Goal: Task Accomplishment & Management: Use online tool/utility

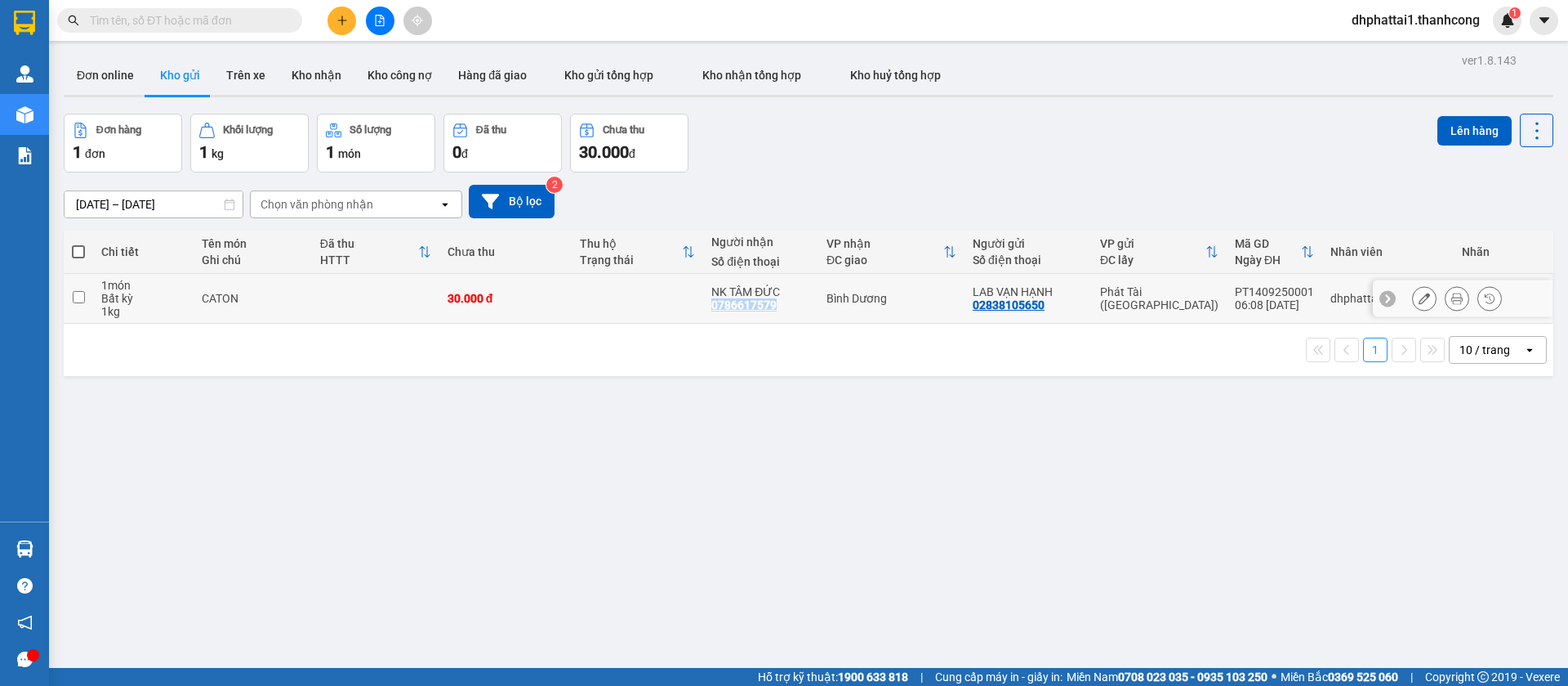
drag, startPoint x: 782, startPoint y: 307, endPoint x: 711, endPoint y: 310, distance: 71.1
click at [711, 310] on td "NK TÂM ĐỨC 0786617579" at bounding box center [760, 298] width 115 height 50
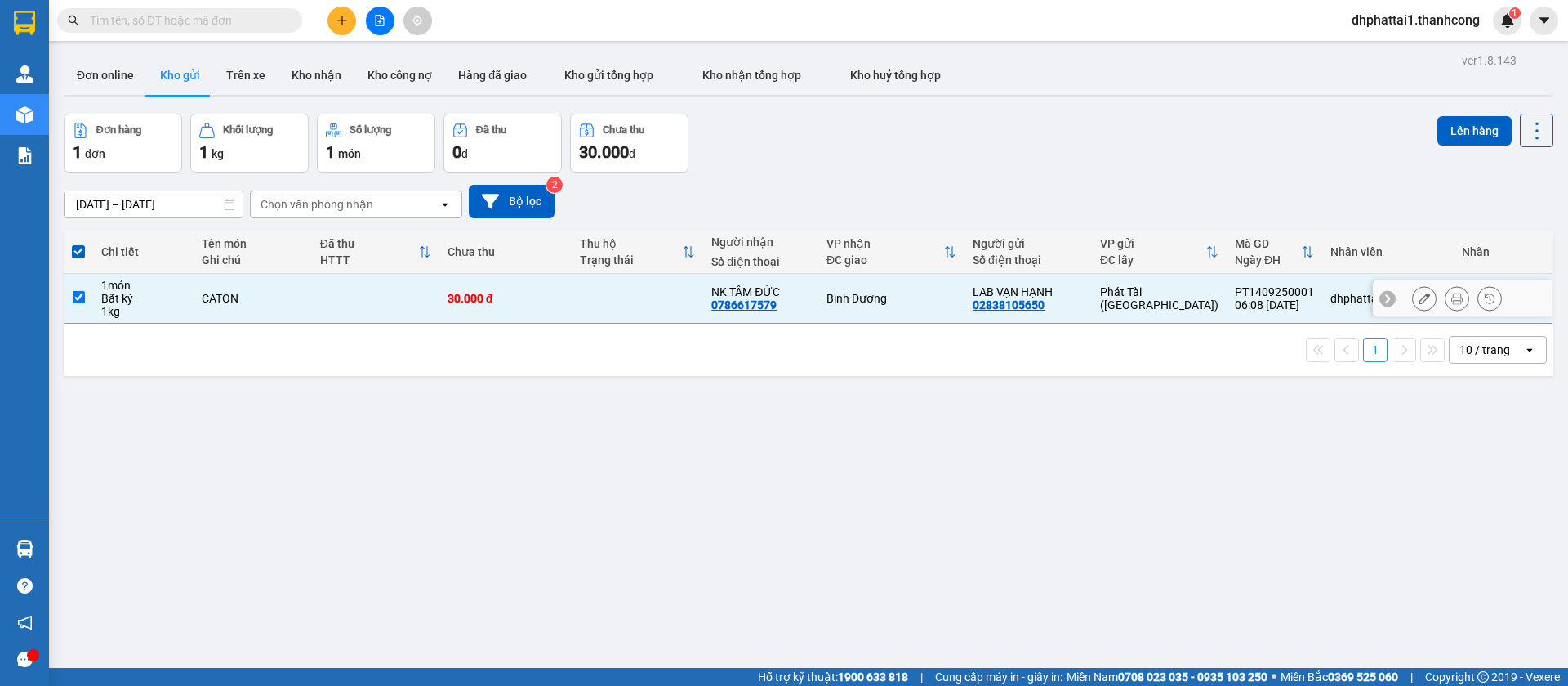
click at [904, 288] on td "Bình Dương" at bounding box center [891, 298] width 146 height 50
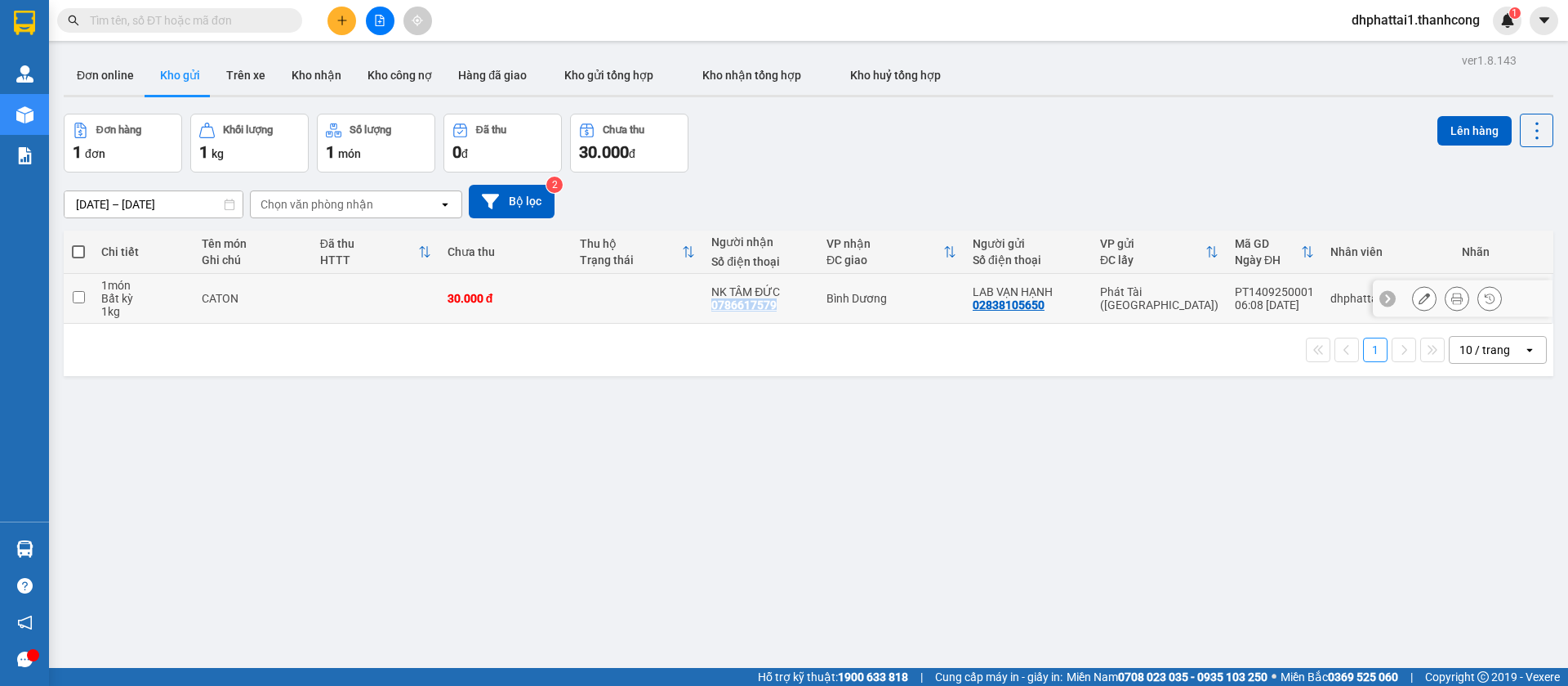
drag, startPoint x: 777, startPoint y: 303, endPoint x: 707, endPoint y: 298, distance: 70.2
click at [707, 298] on td "NK TÂM ĐỨC 0786617579" at bounding box center [760, 298] width 115 height 50
checkbox input "true"
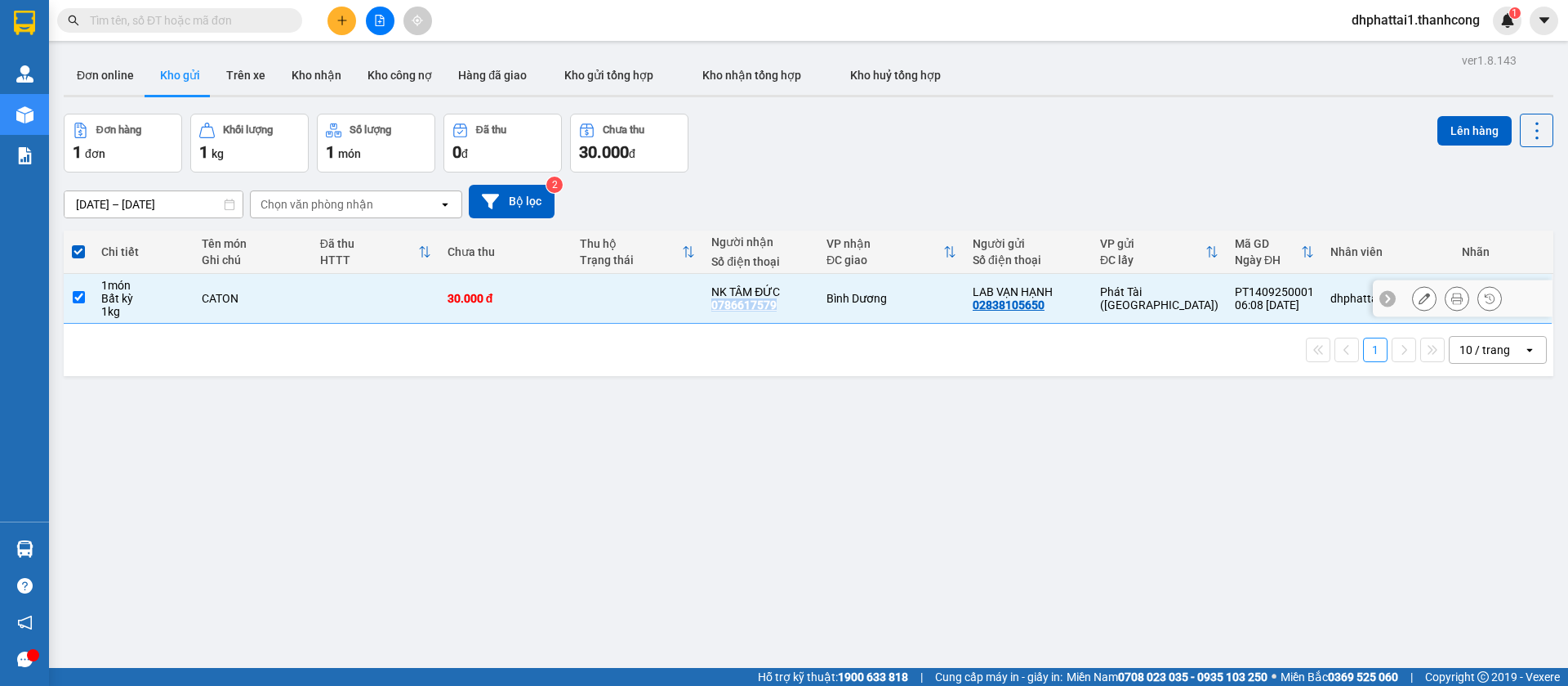
copy div "0786617579"
drag, startPoint x: 202, startPoint y: 30, endPoint x: 209, endPoint y: 24, distance: 9.2
click at [203, 30] on span at bounding box center [179, 20] width 245 height 25
click at [209, 24] on input "text" at bounding box center [185, 20] width 192 height 18
paste input "0786617579"
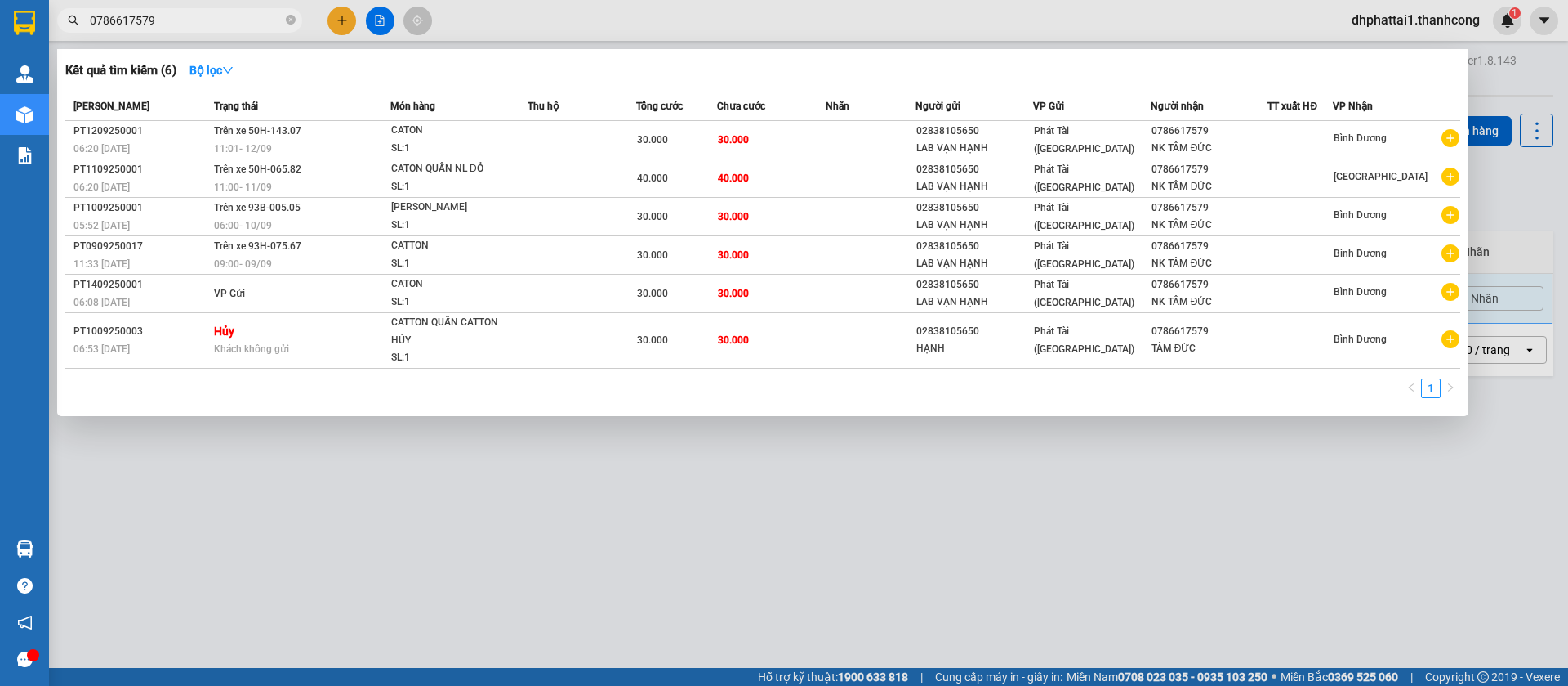
type input "0786617579"
click at [225, 456] on div at bounding box center [784, 343] width 1568 height 686
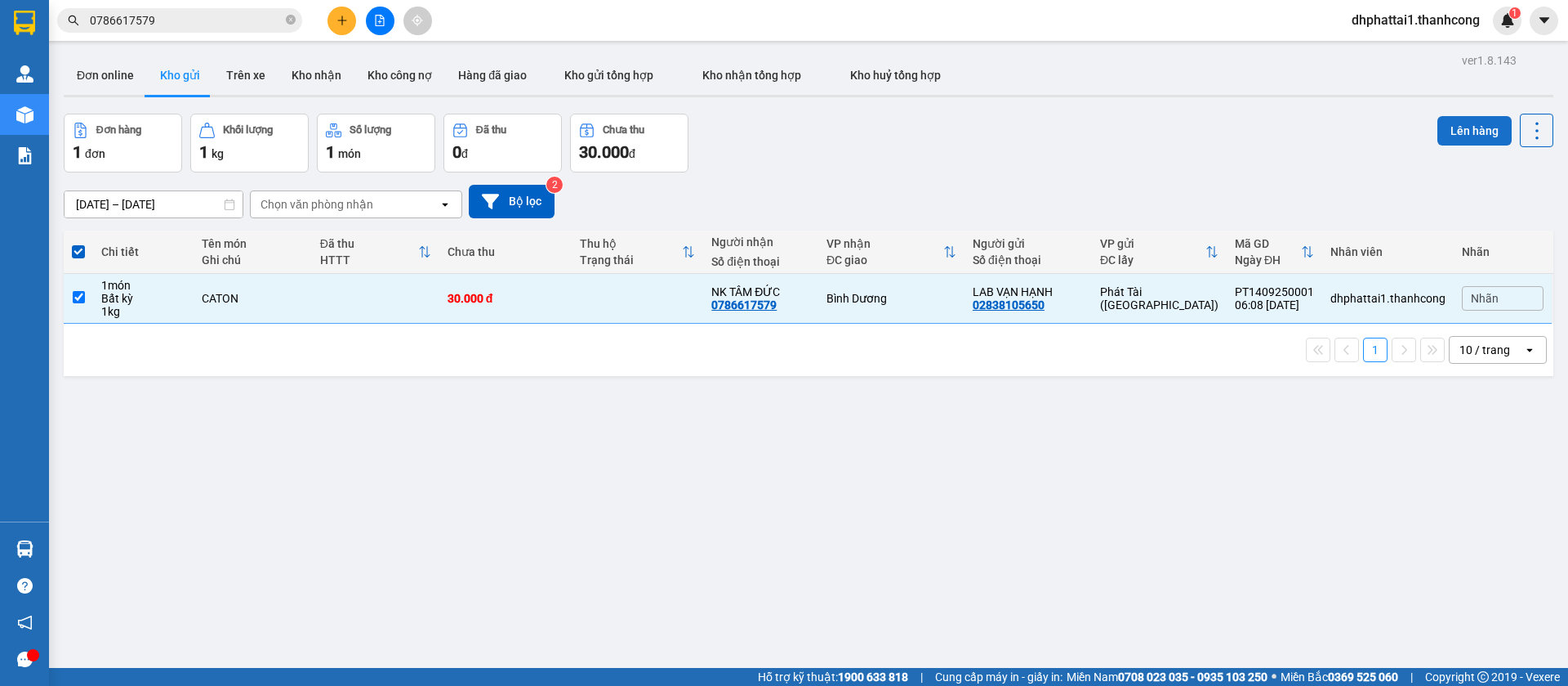
click at [1468, 134] on button "Lên hàng" at bounding box center [1475, 130] width 75 height 29
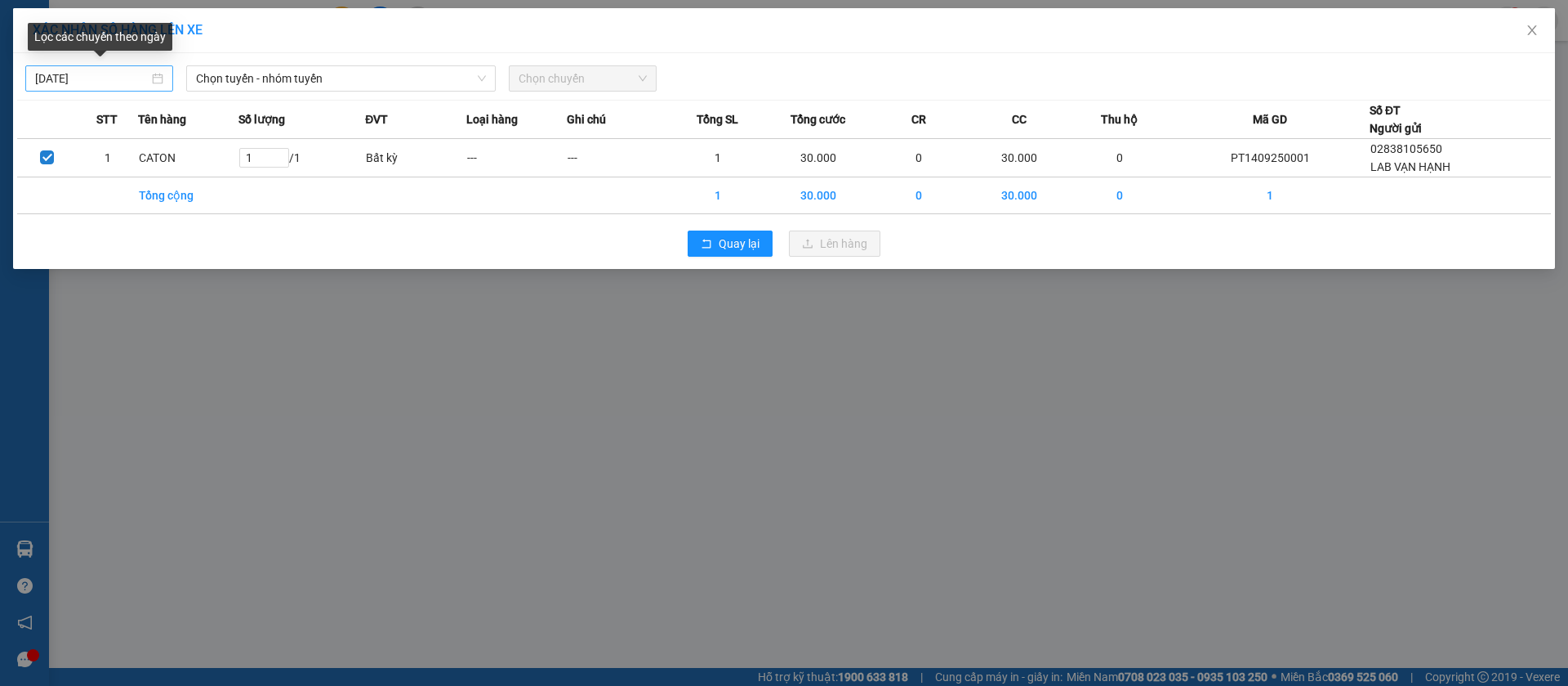
click at [160, 82] on div "[DATE]" at bounding box center [99, 78] width 128 height 18
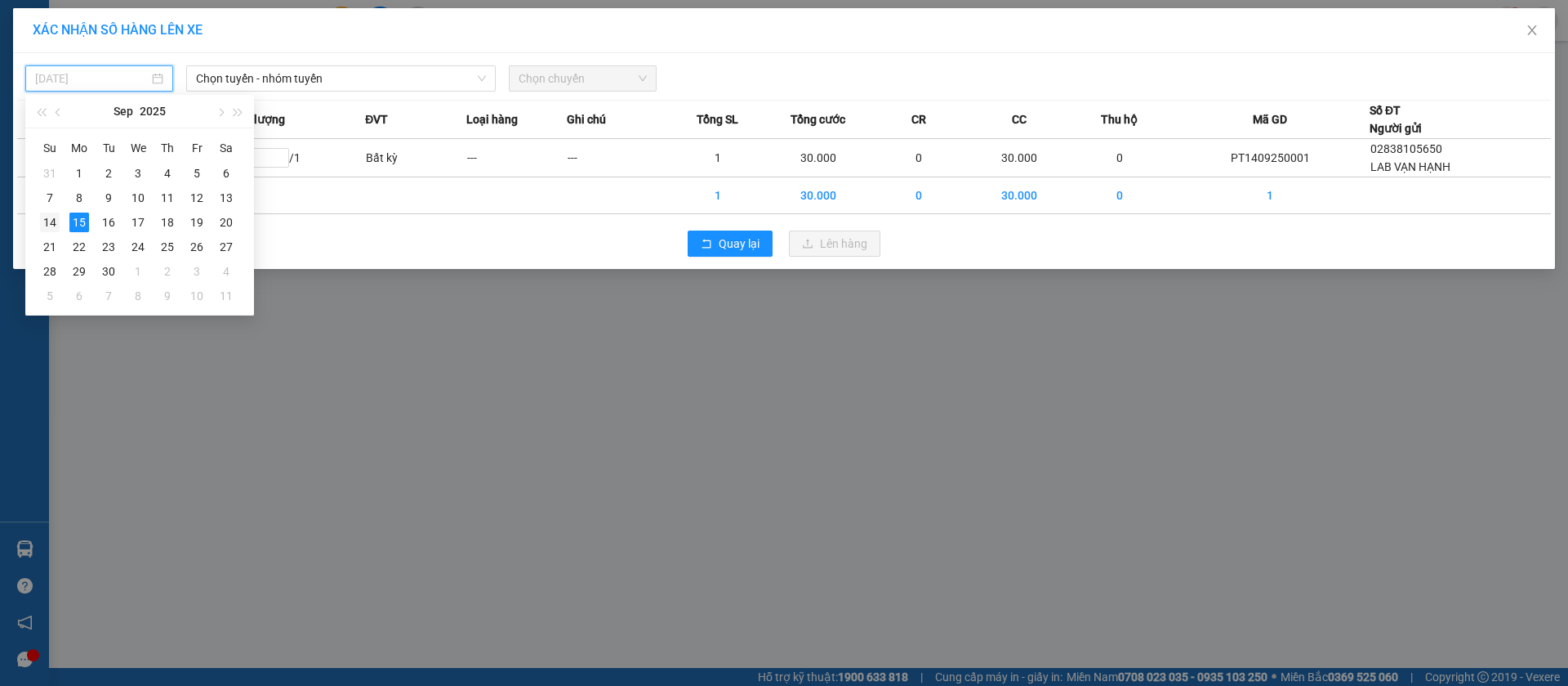
click at [47, 220] on div "14" at bounding box center [50, 223] width 19 height 19
type input "[DATE]"
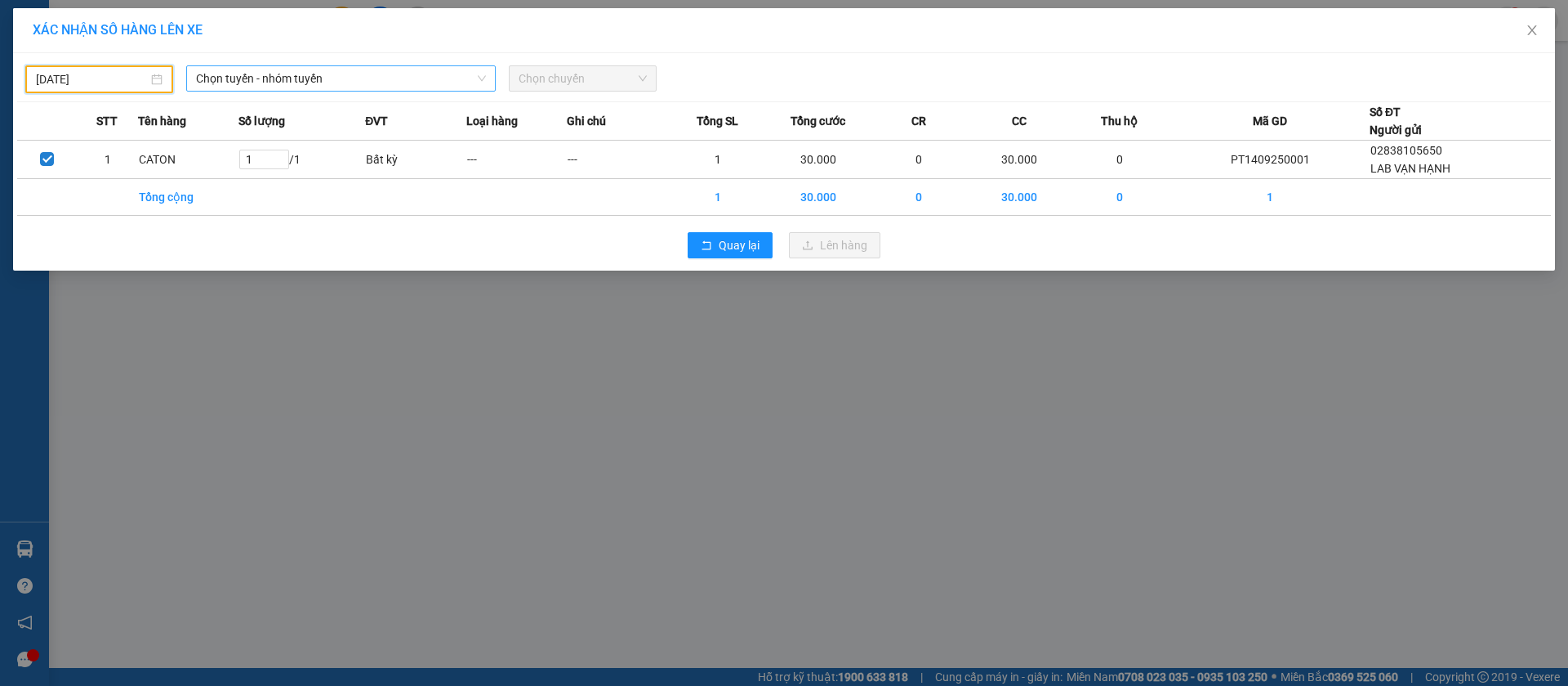
click at [250, 70] on span "Chọn tuyến - nhóm tuyến" at bounding box center [341, 78] width 290 height 25
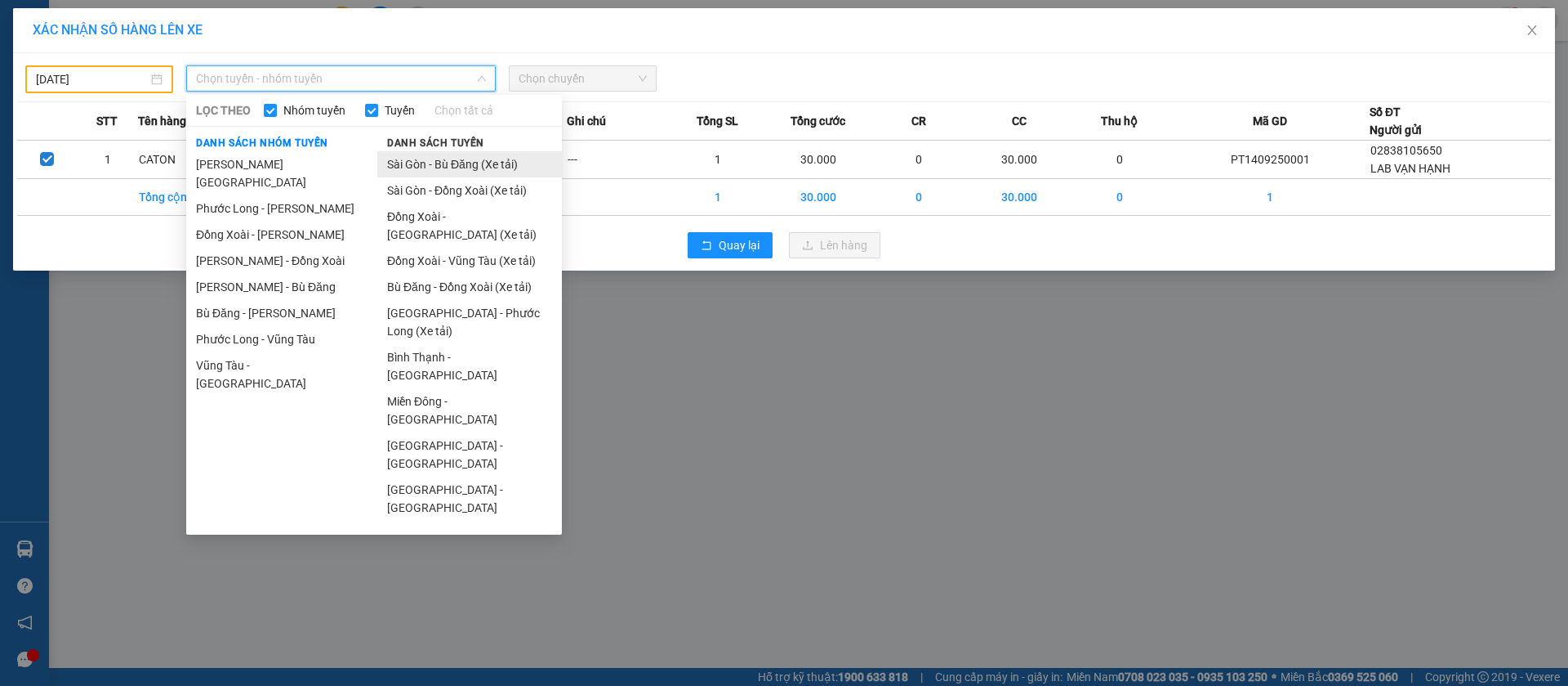
click at [497, 174] on li "Sài Gòn - Bù Đăng (Xe tải)" at bounding box center [469, 164] width 185 height 26
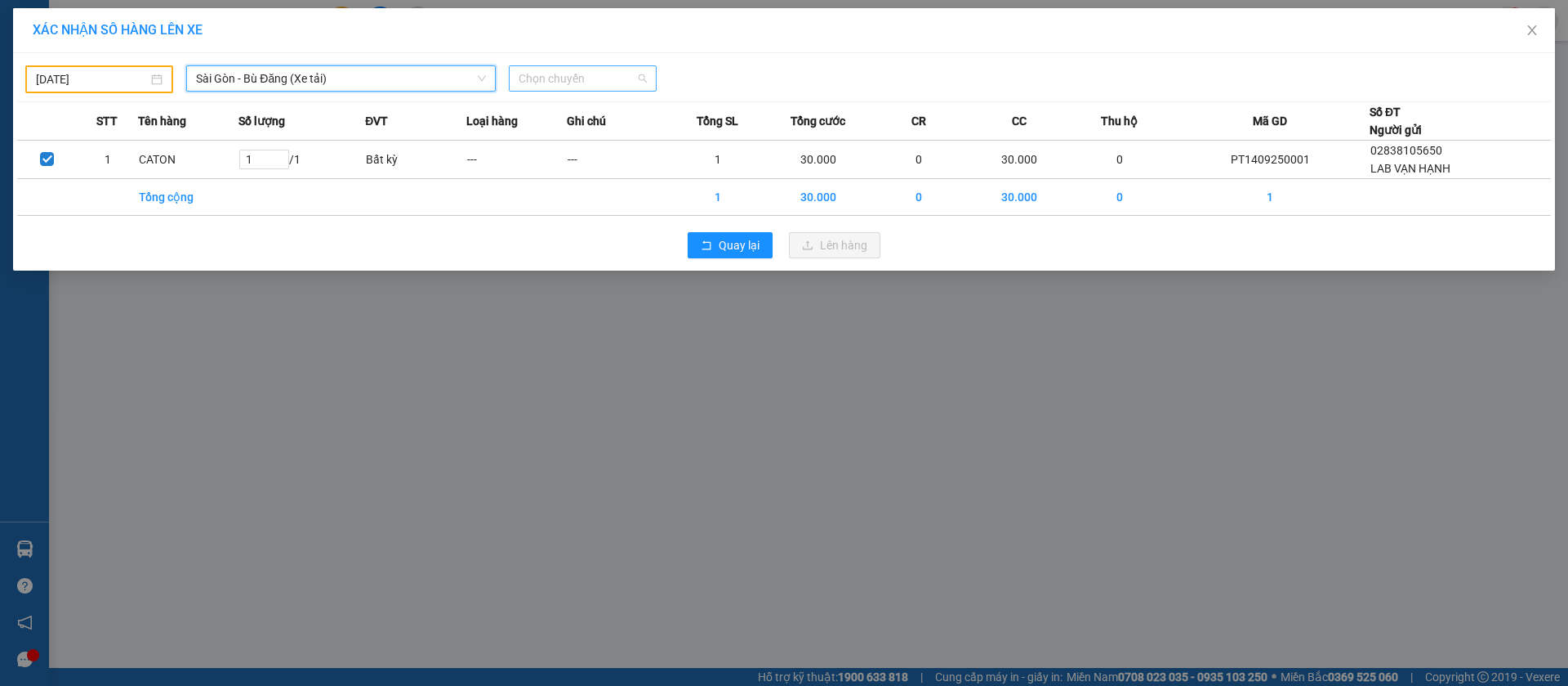
click at [569, 78] on span "Chọn chuyến" at bounding box center [583, 78] width 128 height 25
click at [344, 84] on span "Sài Gòn - Bù Đăng (Xe tải)" at bounding box center [341, 78] width 290 height 25
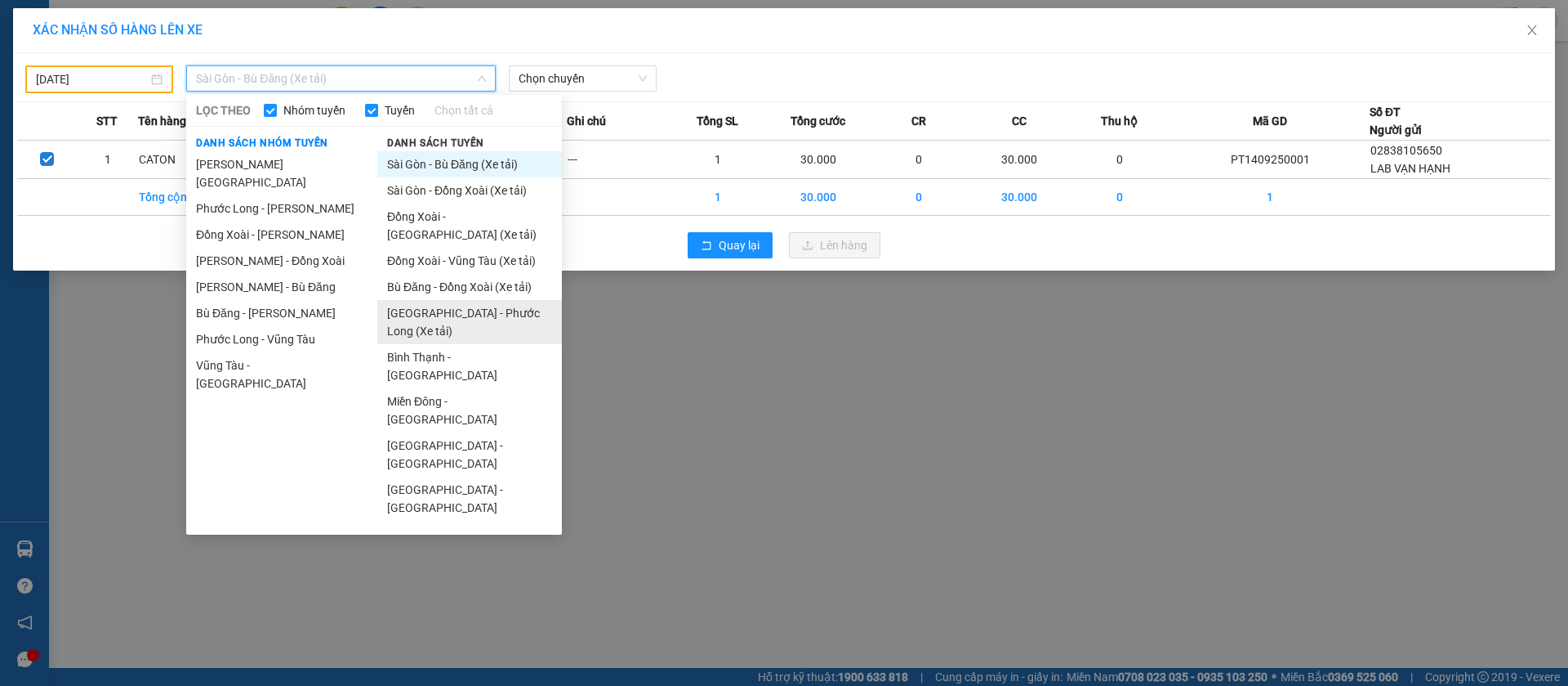
click at [480, 307] on li "[GEOGRAPHIC_DATA] - Phước Long (Xe tải)" at bounding box center [469, 322] width 185 height 44
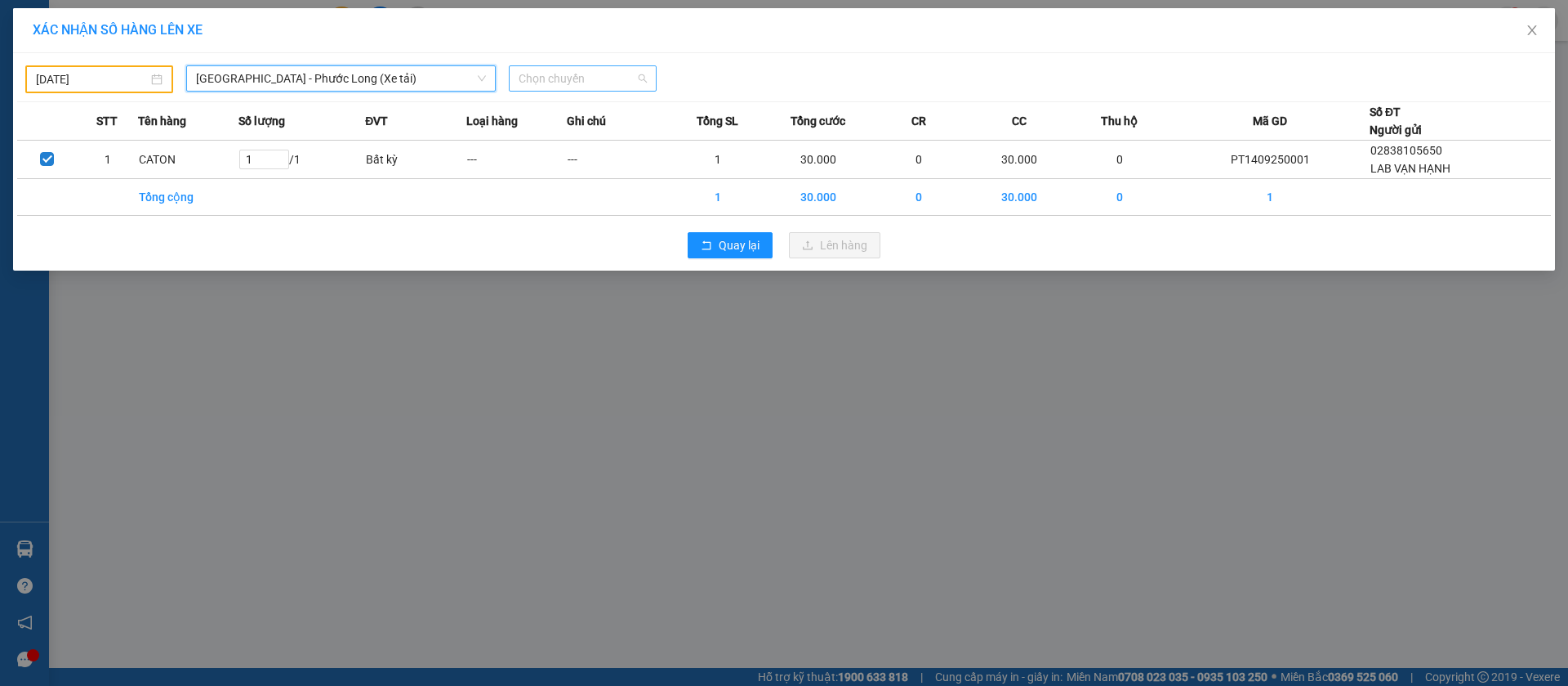
click at [548, 78] on span "Chọn chuyến" at bounding box center [583, 78] width 128 height 25
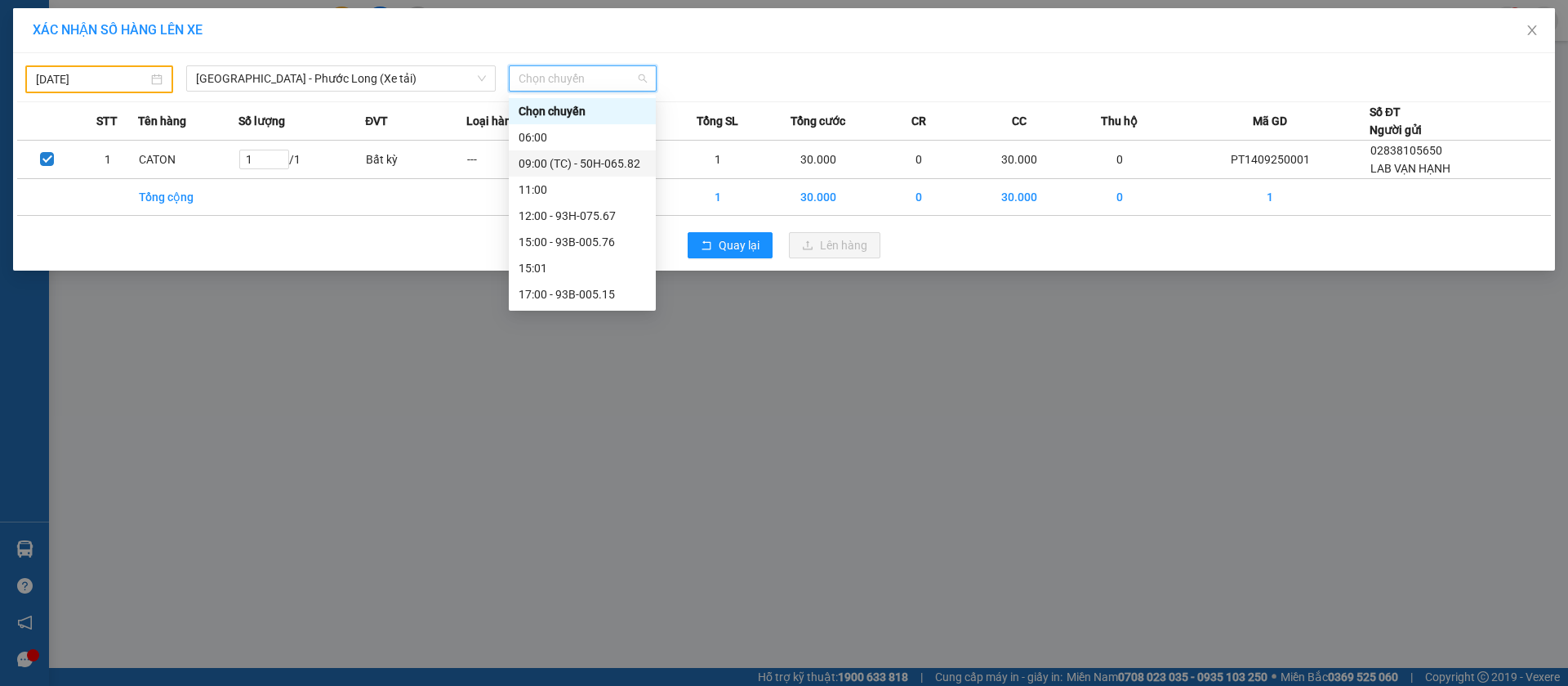
click at [593, 153] on div "09:00 (TC) - 50H-065.82" at bounding box center [582, 164] width 147 height 26
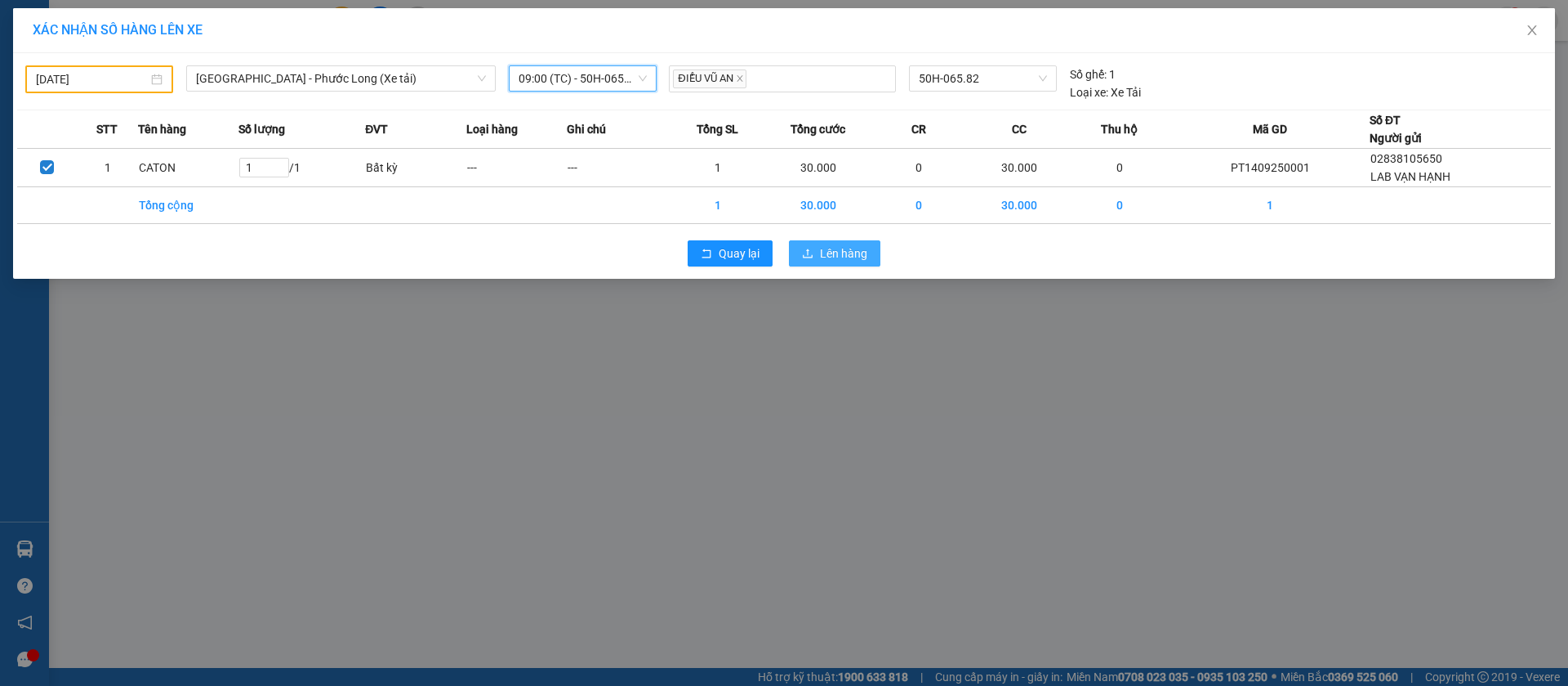
click at [815, 257] on button "Lên hàng" at bounding box center [835, 253] width 91 height 26
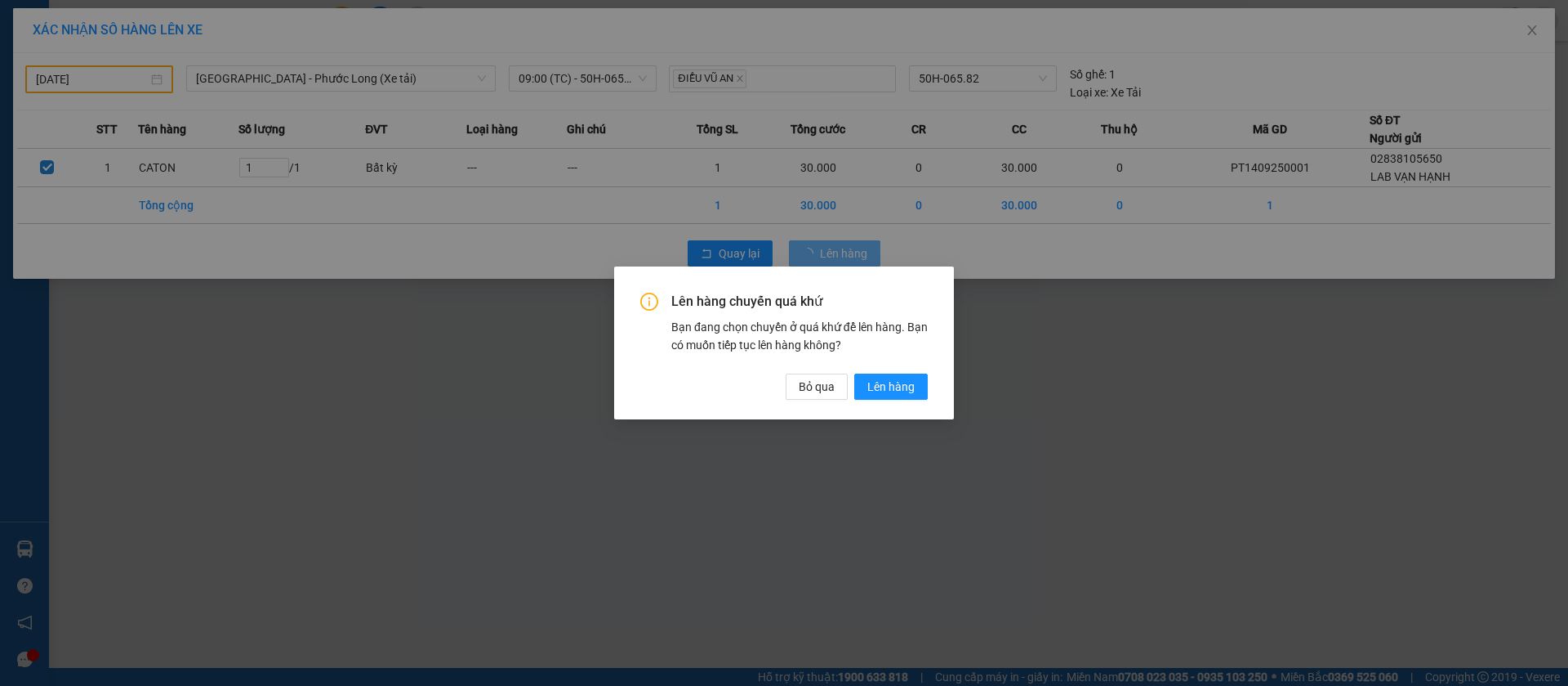
click at [594, 71] on div "Lên hàng chuyến quá khứ Bạn đang chọn chuyến ở quá khứ để lên hàng. Bạn có muốn…" at bounding box center [784, 343] width 1568 height 686
click at [603, 69] on div "Lên hàng chuyến quá khứ Bạn đang chọn chuyến ở quá khứ để lên hàng. Bạn có muốn…" at bounding box center [784, 343] width 1568 height 686
click at [908, 390] on span "Lên hàng" at bounding box center [891, 386] width 47 height 18
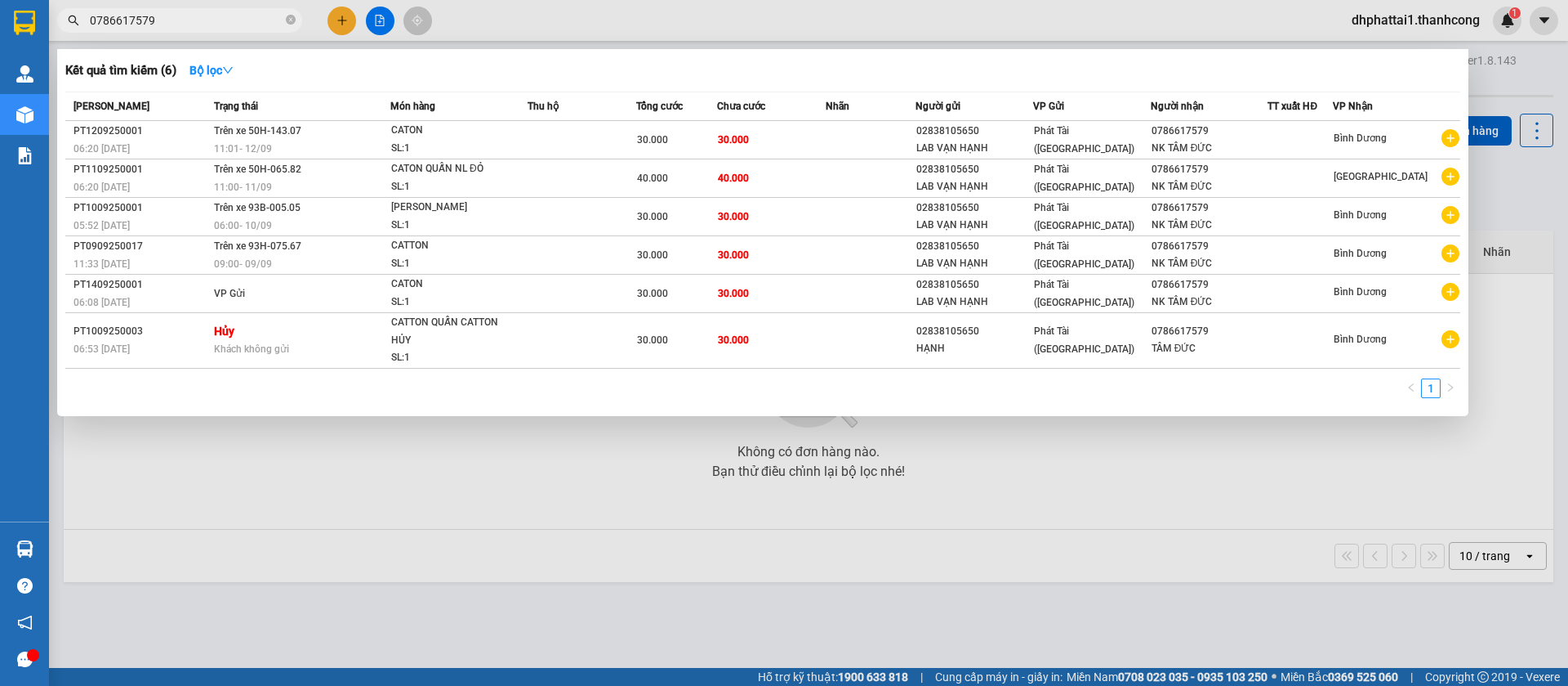
click at [252, 13] on input "0786617579" at bounding box center [185, 20] width 192 height 18
click at [1346, 434] on div at bounding box center [784, 343] width 1568 height 686
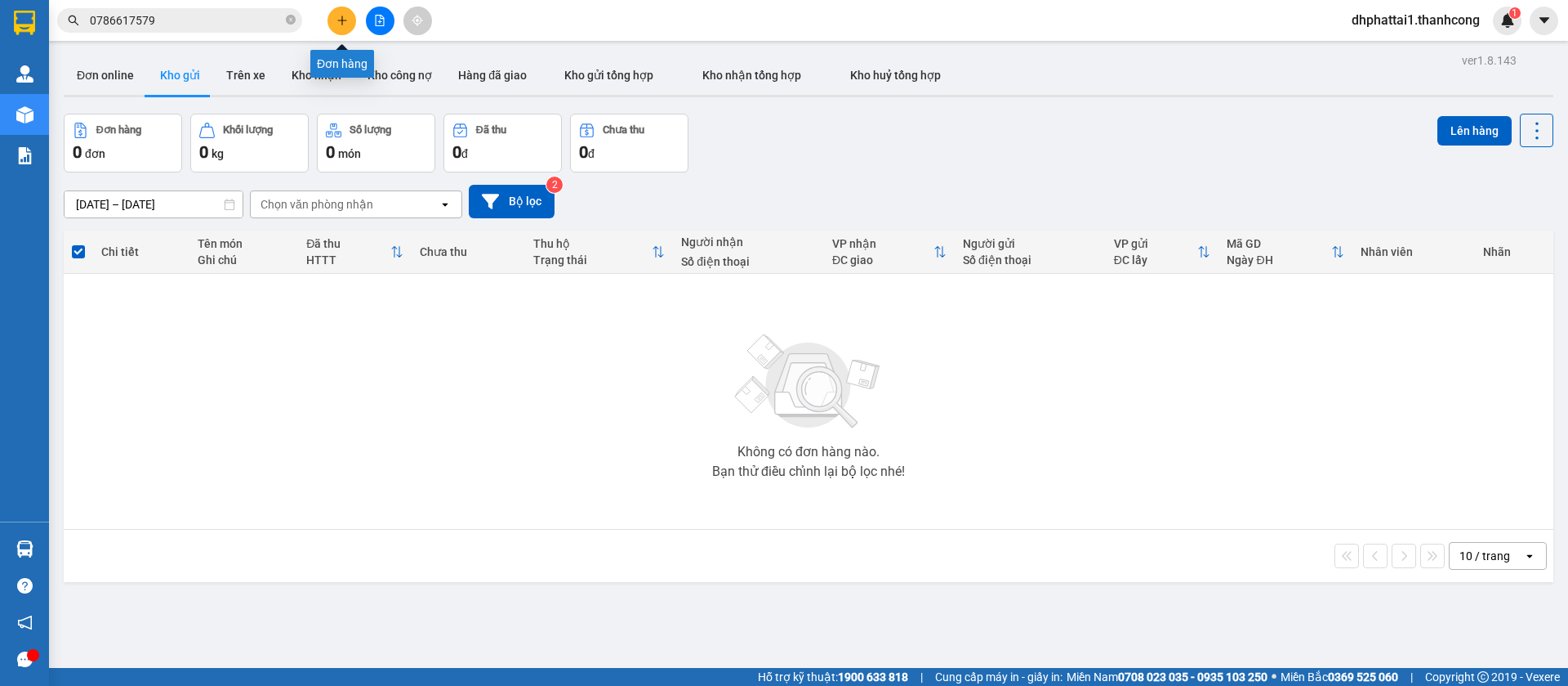
click at [344, 26] on icon "plus" at bounding box center [342, 20] width 11 height 11
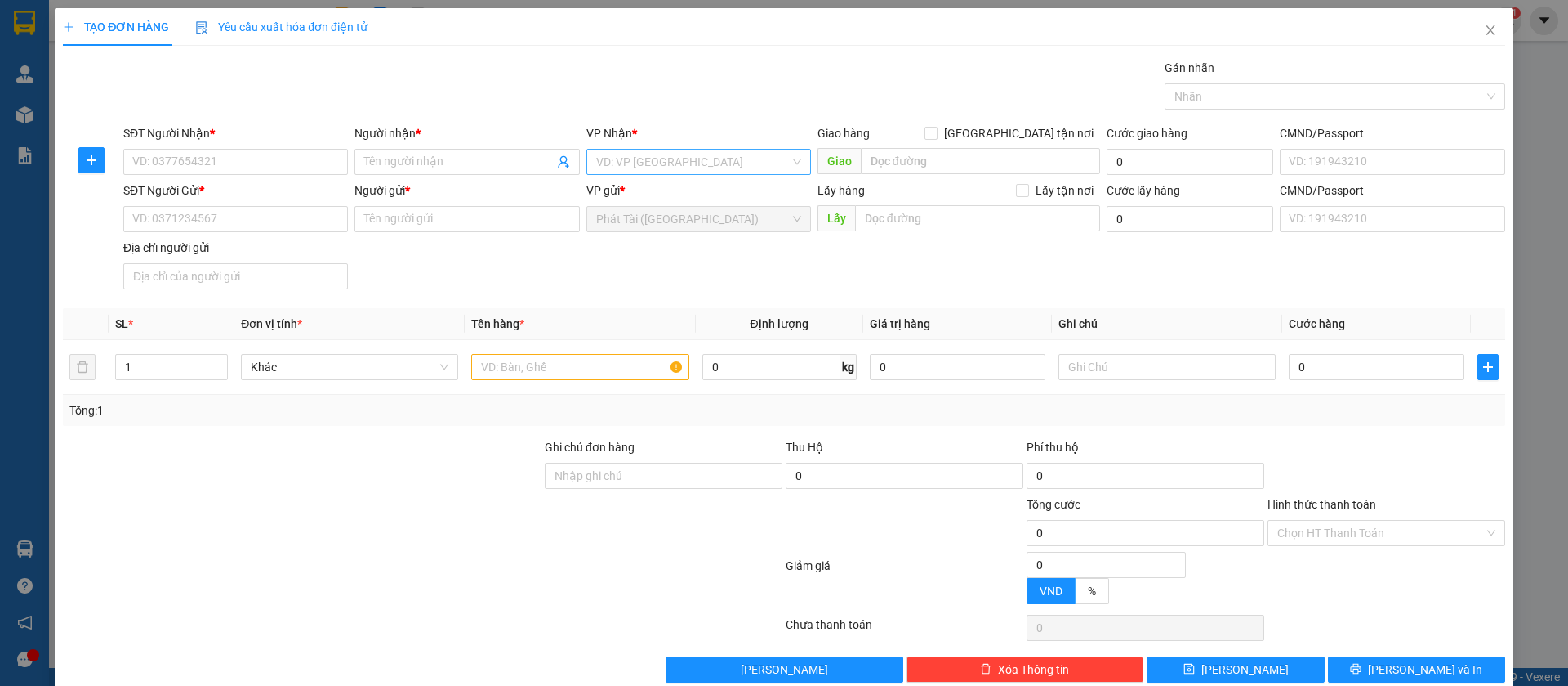
click at [699, 156] on input "search" at bounding box center [693, 162] width 193 height 25
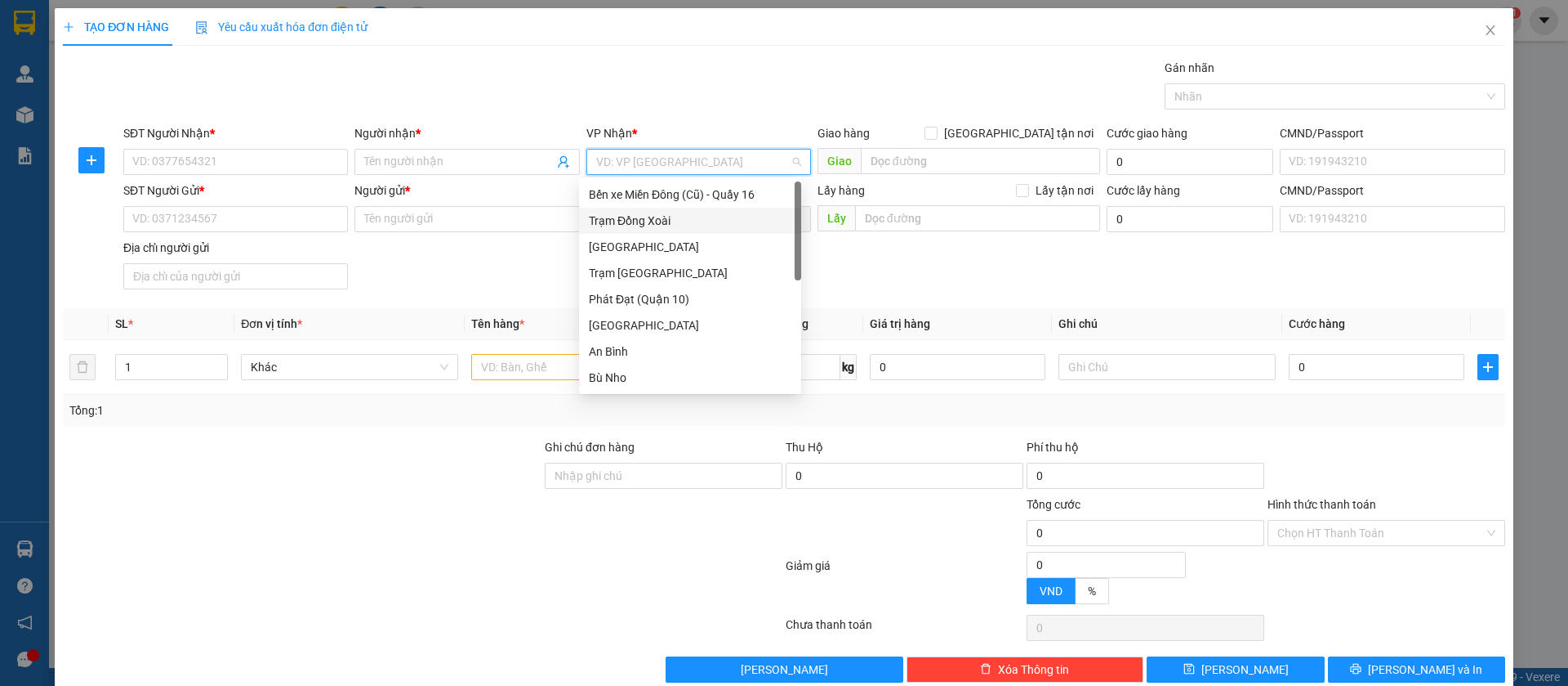
click at [662, 224] on div "Trạm Đồng Xoài" at bounding box center [690, 221] width 202 height 18
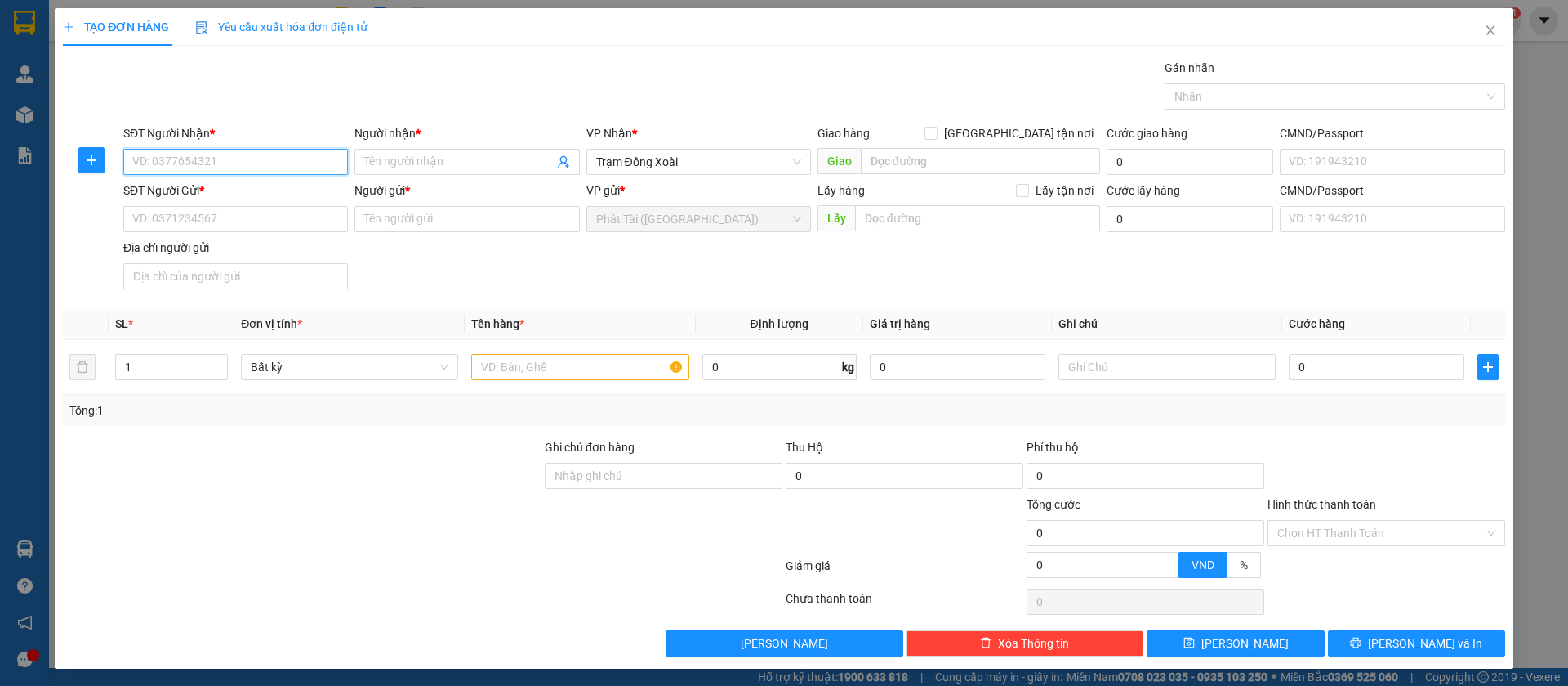
click at [256, 157] on input "SĐT Người Nhận *" at bounding box center [236, 162] width 225 height 26
paste input "0933.083.507"
click at [184, 162] on input "0933.083.507" at bounding box center [236, 162] width 225 height 26
click at [181, 165] on input "0933.083.507" at bounding box center [236, 162] width 225 height 26
click at [158, 163] on input "0933.083507" at bounding box center [236, 162] width 225 height 26
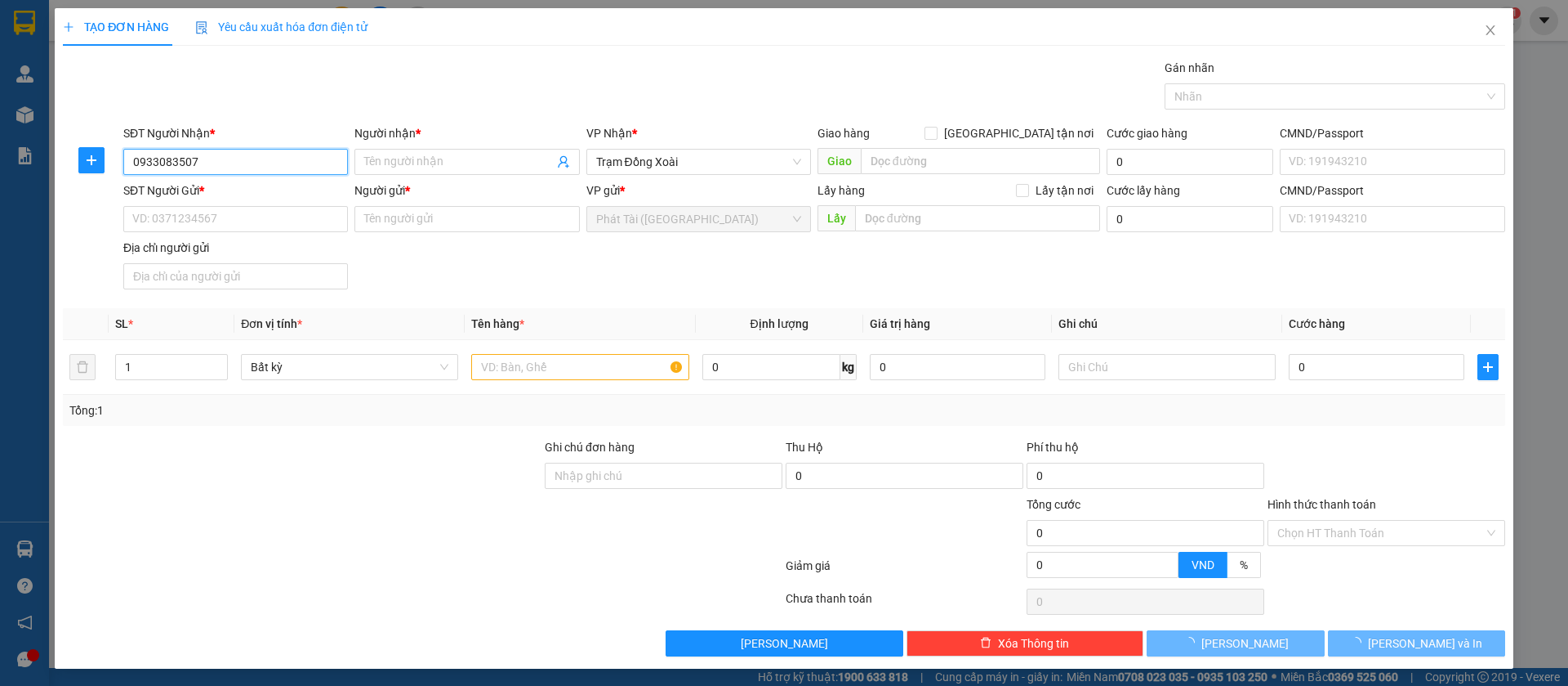
type input "0933083507"
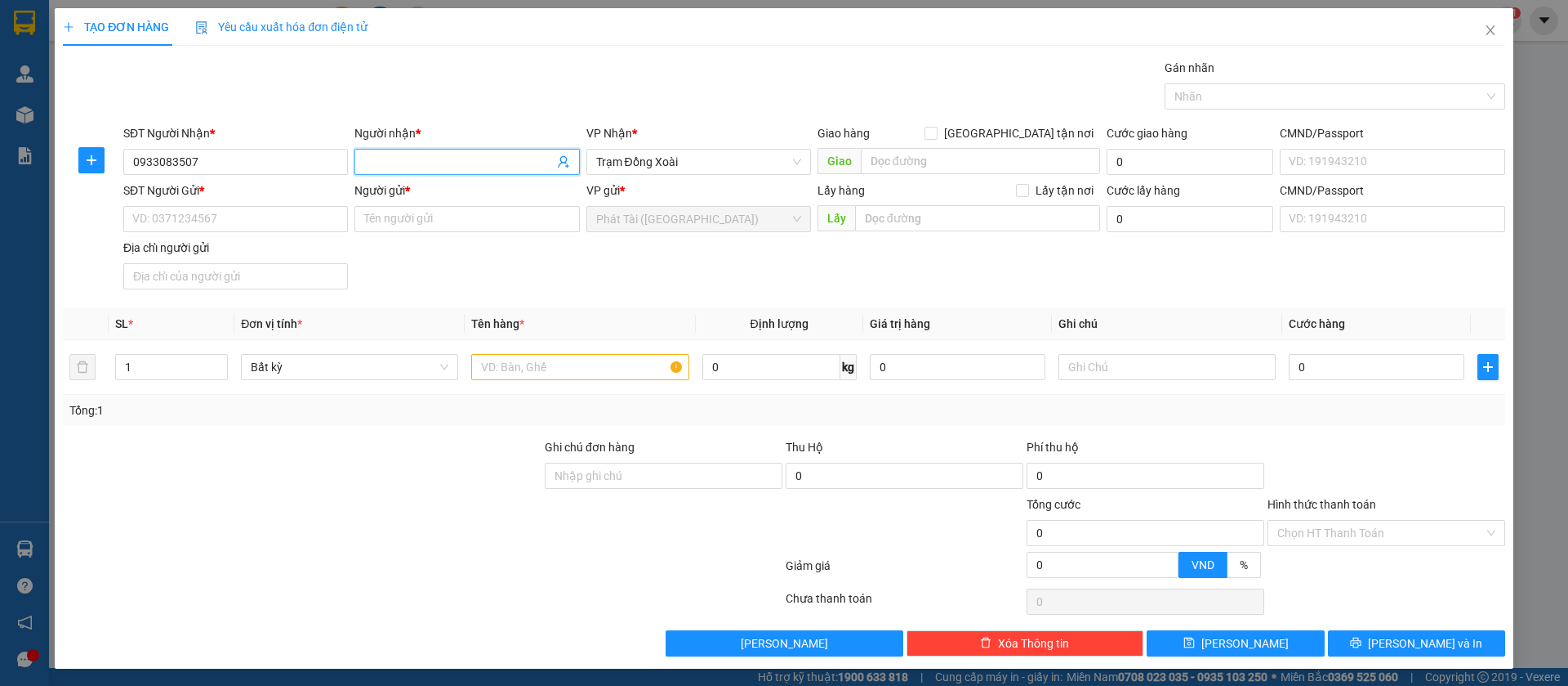
click at [419, 159] on input "Người nhận *" at bounding box center [458, 162] width 189 height 18
paste input "CHIẾN"
type input "CHIẾN"
click at [229, 227] on input "SĐT Người Gửi *" at bounding box center [236, 219] width 225 height 26
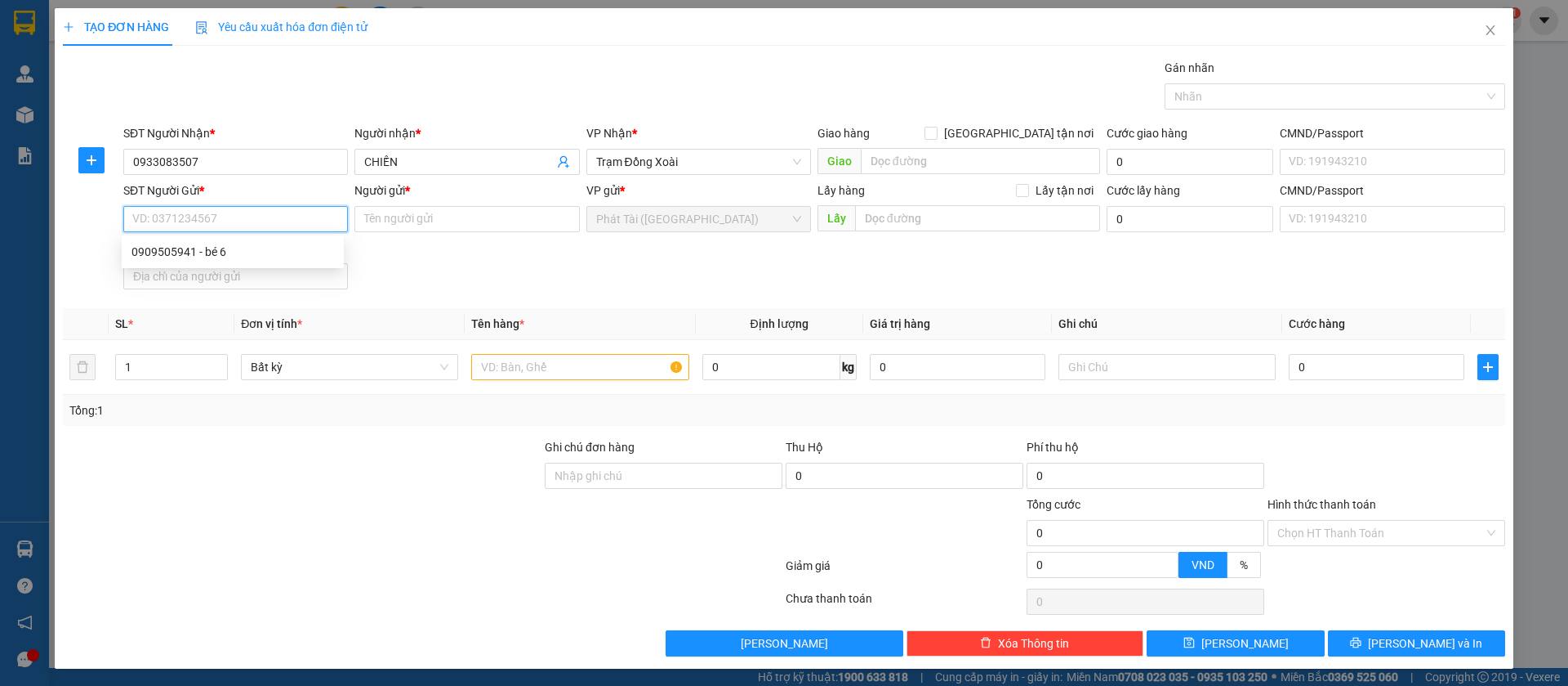
paste input "0948.646.521"
drag, startPoint x: 180, startPoint y: 218, endPoint x: 210, endPoint y: 233, distance: 33.5
click at [180, 222] on input "0948.646.521" at bounding box center [236, 219] width 225 height 26
click at [158, 221] on input "0948.646521" at bounding box center [236, 219] width 225 height 26
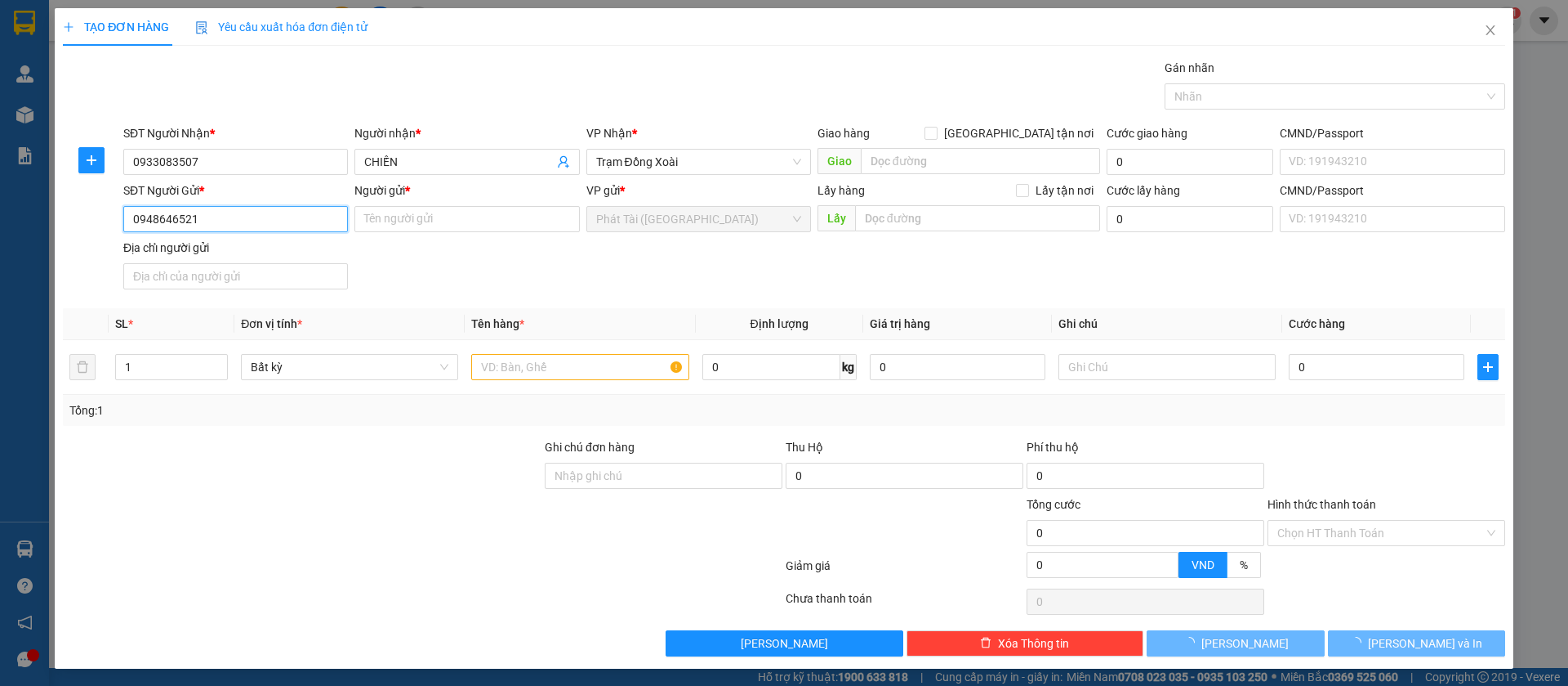
type input "0948646521"
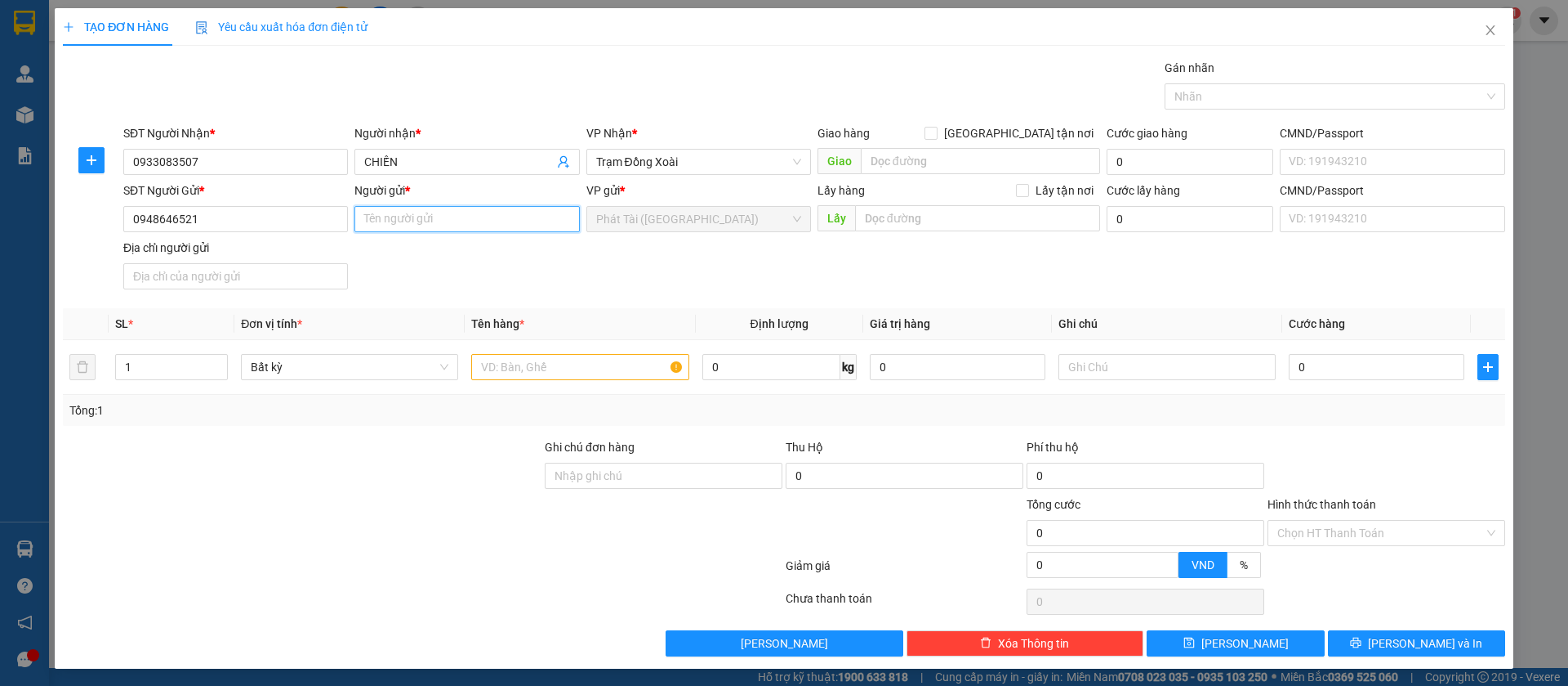
click at [397, 214] on input "Người gửi *" at bounding box center [467, 219] width 225 height 26
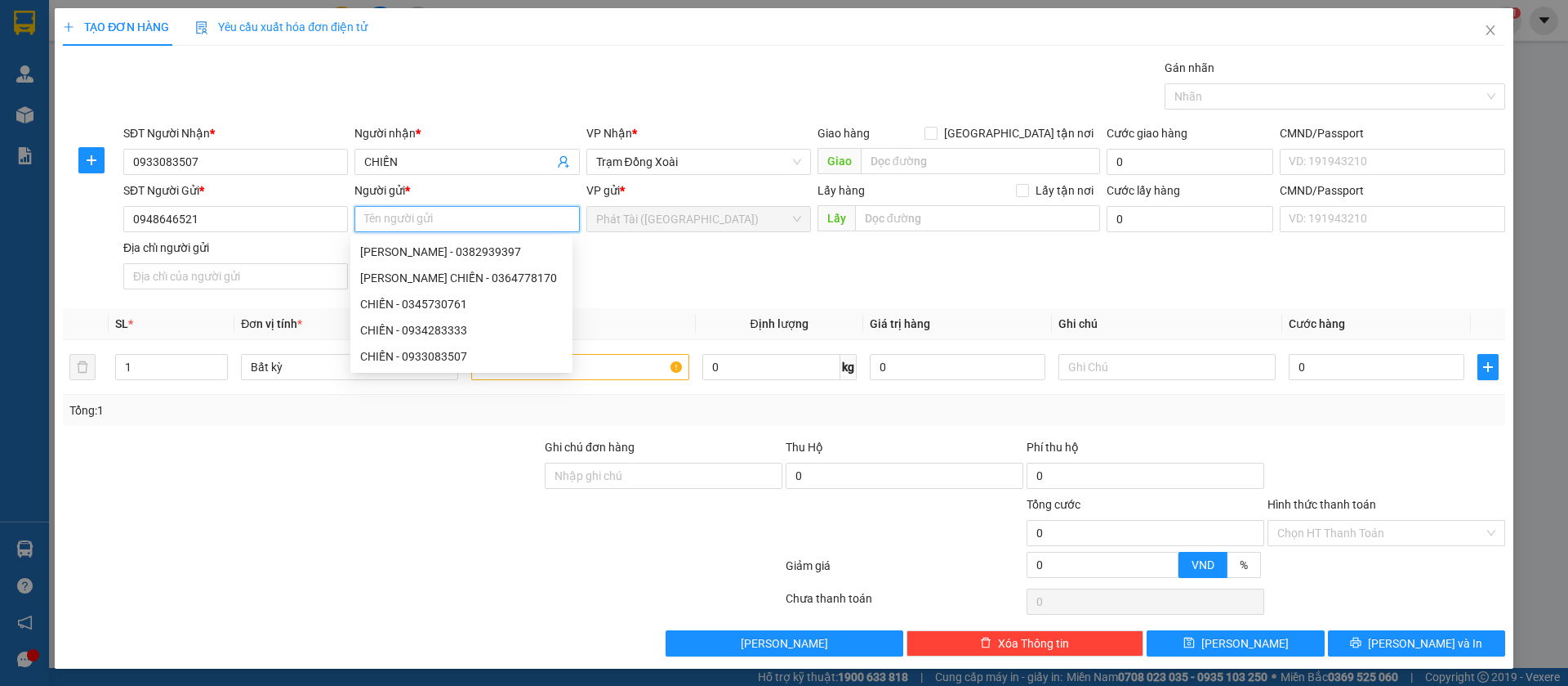
paste input "BÉ 6"
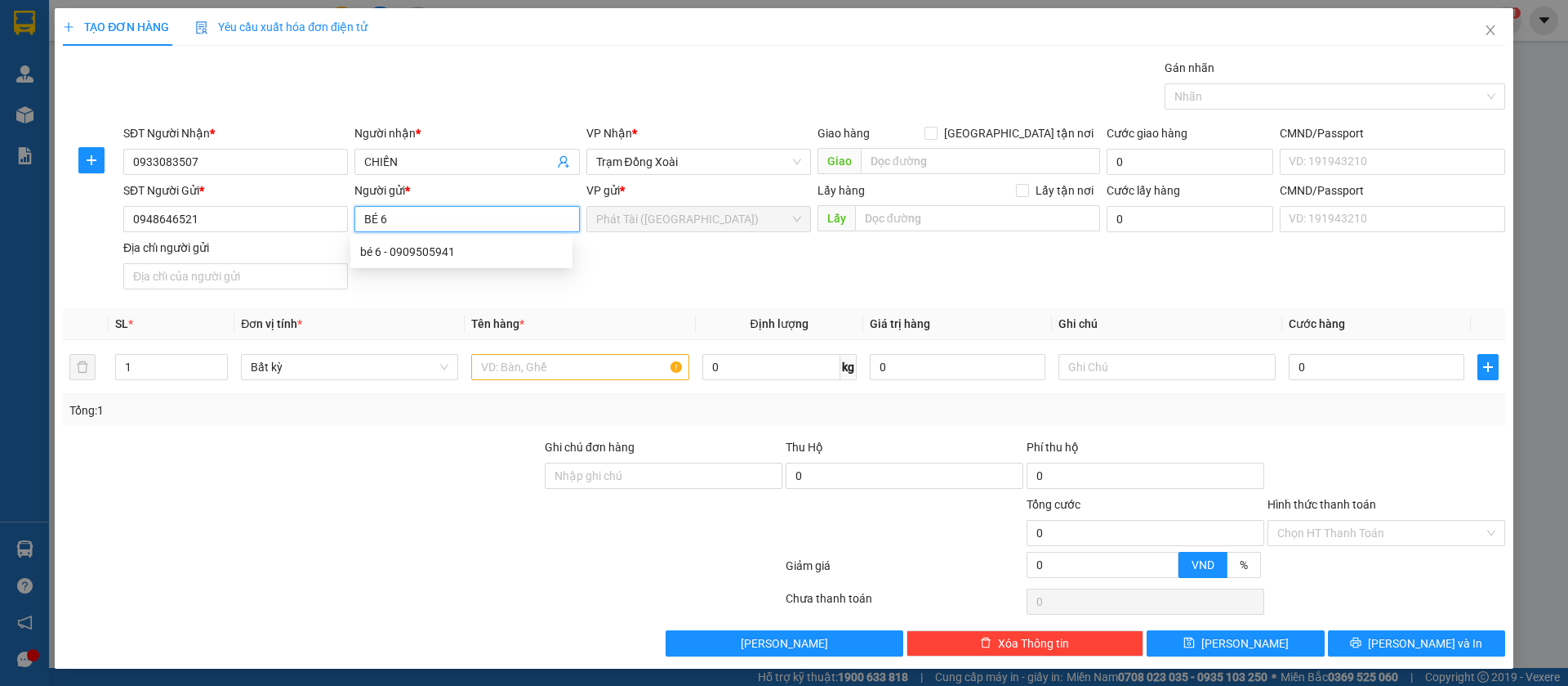
type input "BÉ 6"
click at [526, 363] on input "text" at bounding box center [579, 367] width 217 height 26
paste input "XÔP VANG /HÀNG LẠNH"
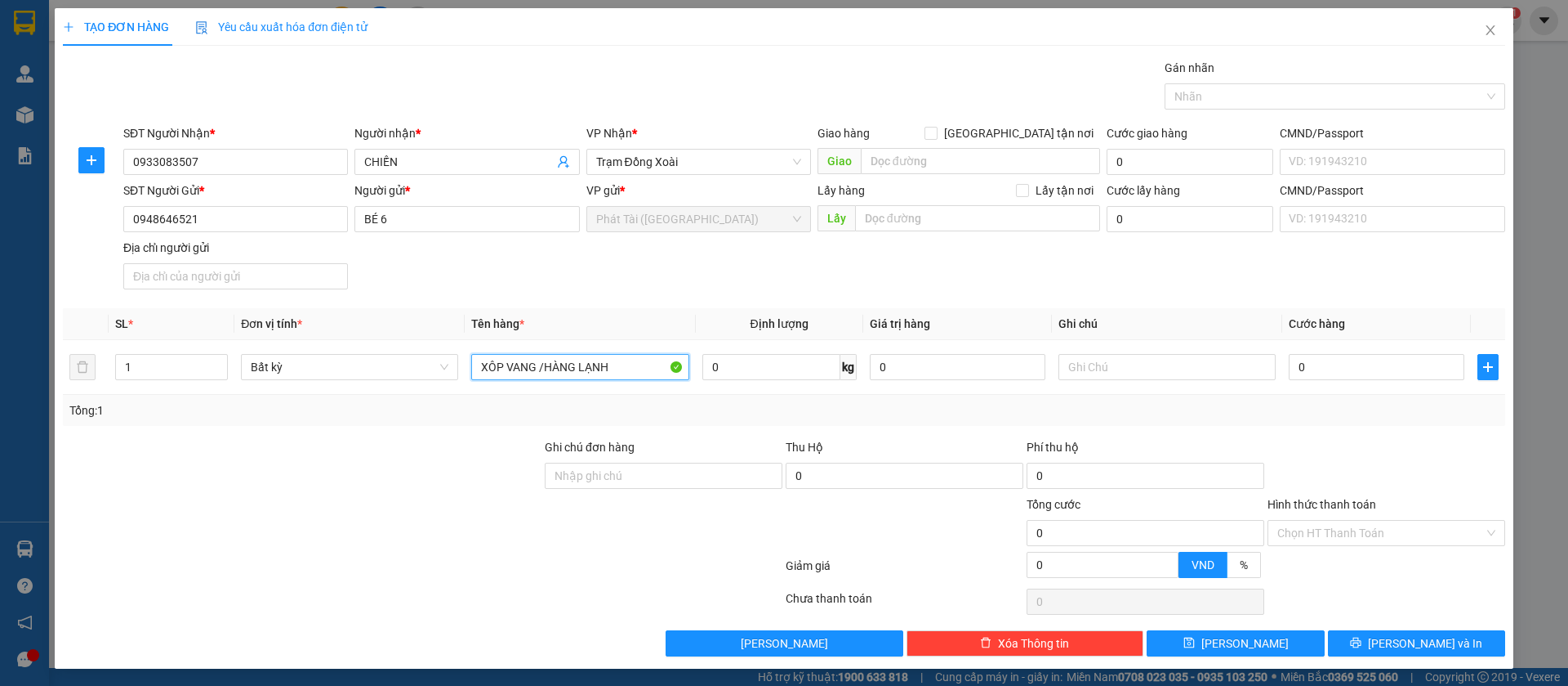
type input "XÔP VANG /HÀNG LẠNH"
click at [737, 374] on input "0" at bounding box center [771, 367] width 138 height 26
type input "37"
type input "60.000"
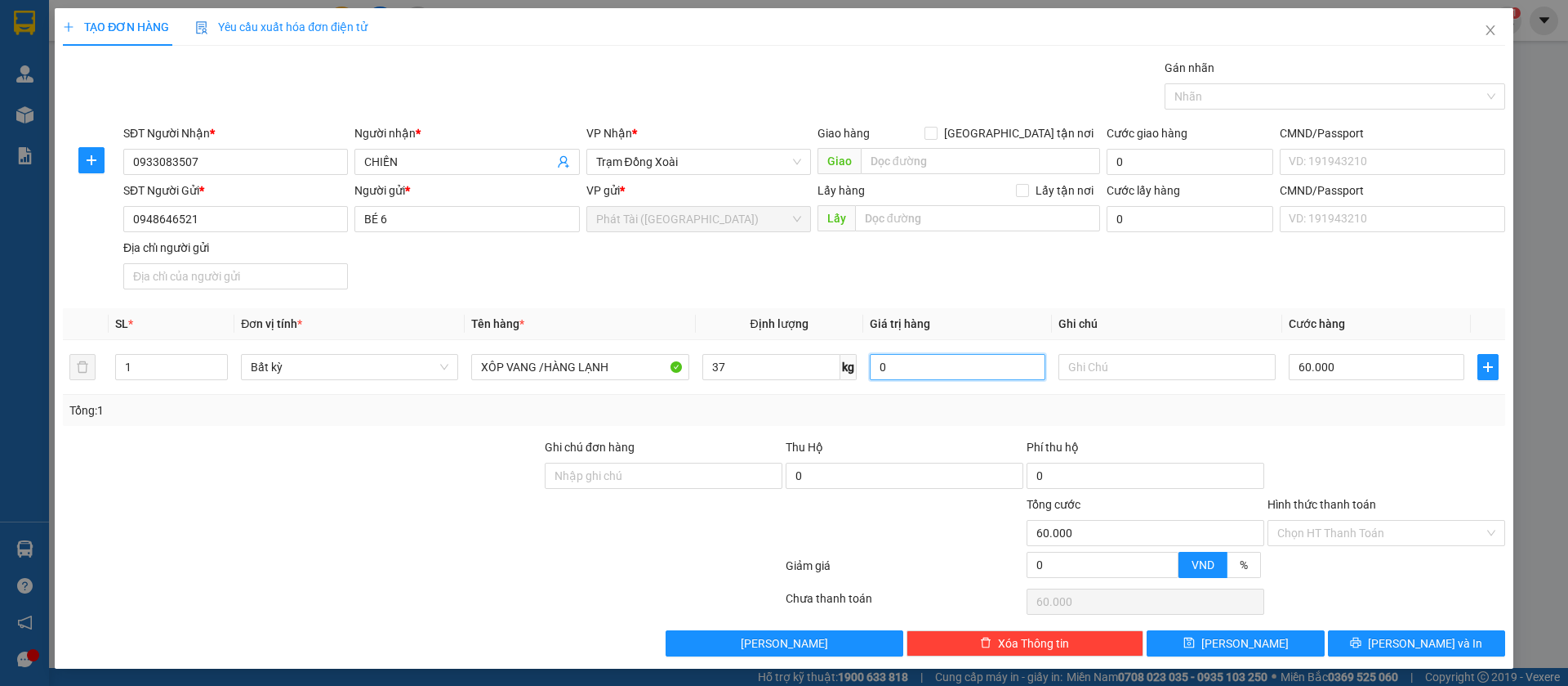
type input "60.000"
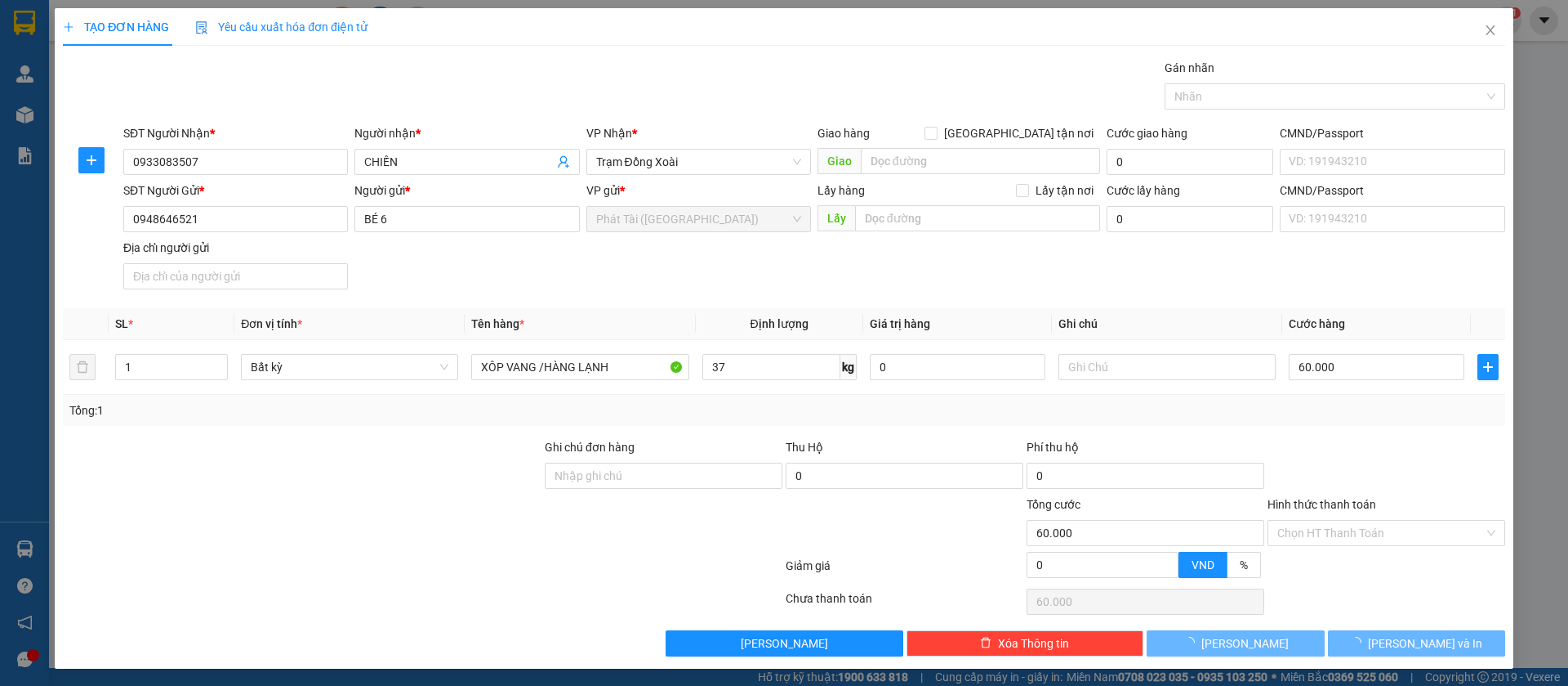
click at [846, 399] on div "Tổng: 1" at bounding box center [784, 410] width 1442 height 31
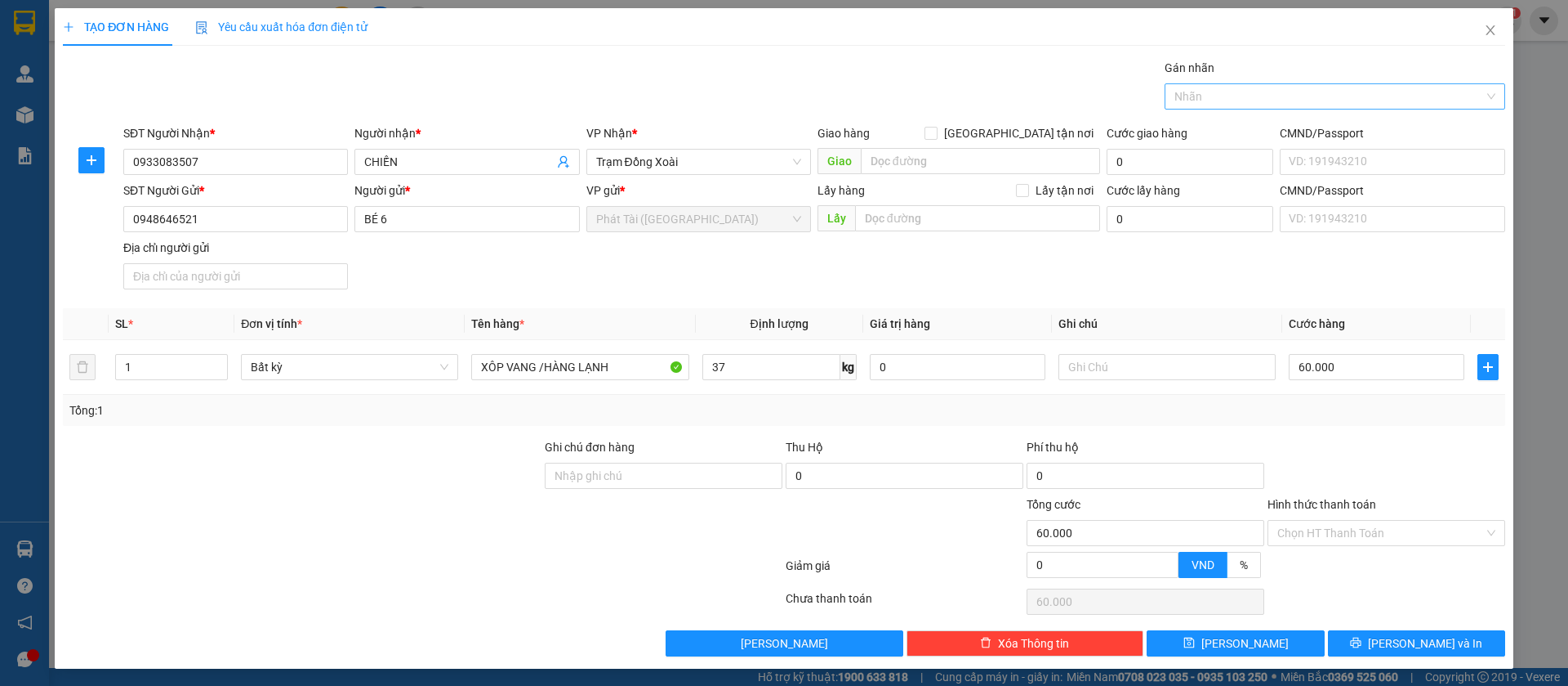
click at [1255, 91] on div at bounding box center [1327, 97] width 316 height 19
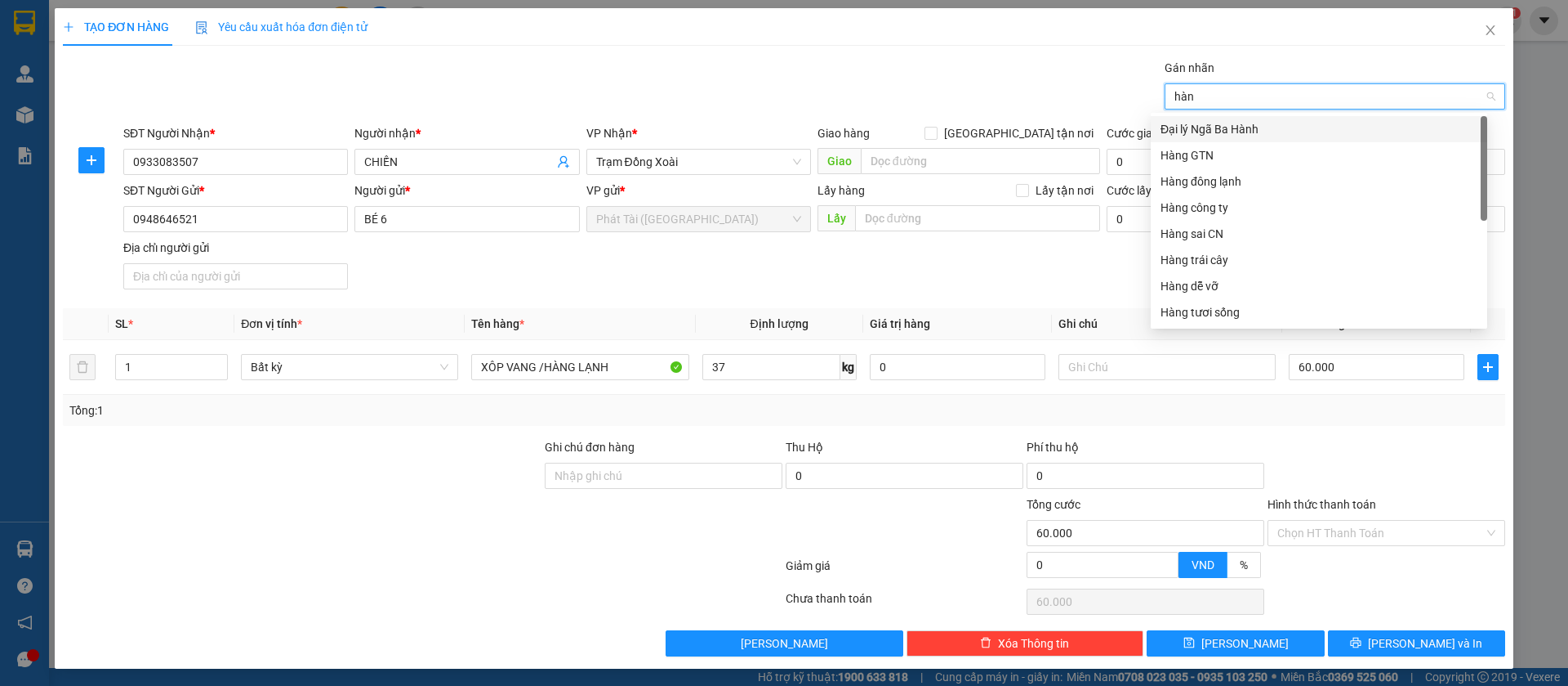
type input "hàng"
click at [1235, 156] on div "Hàng đông lạnh" at bounding box center [1319, 155] width 317 height 18
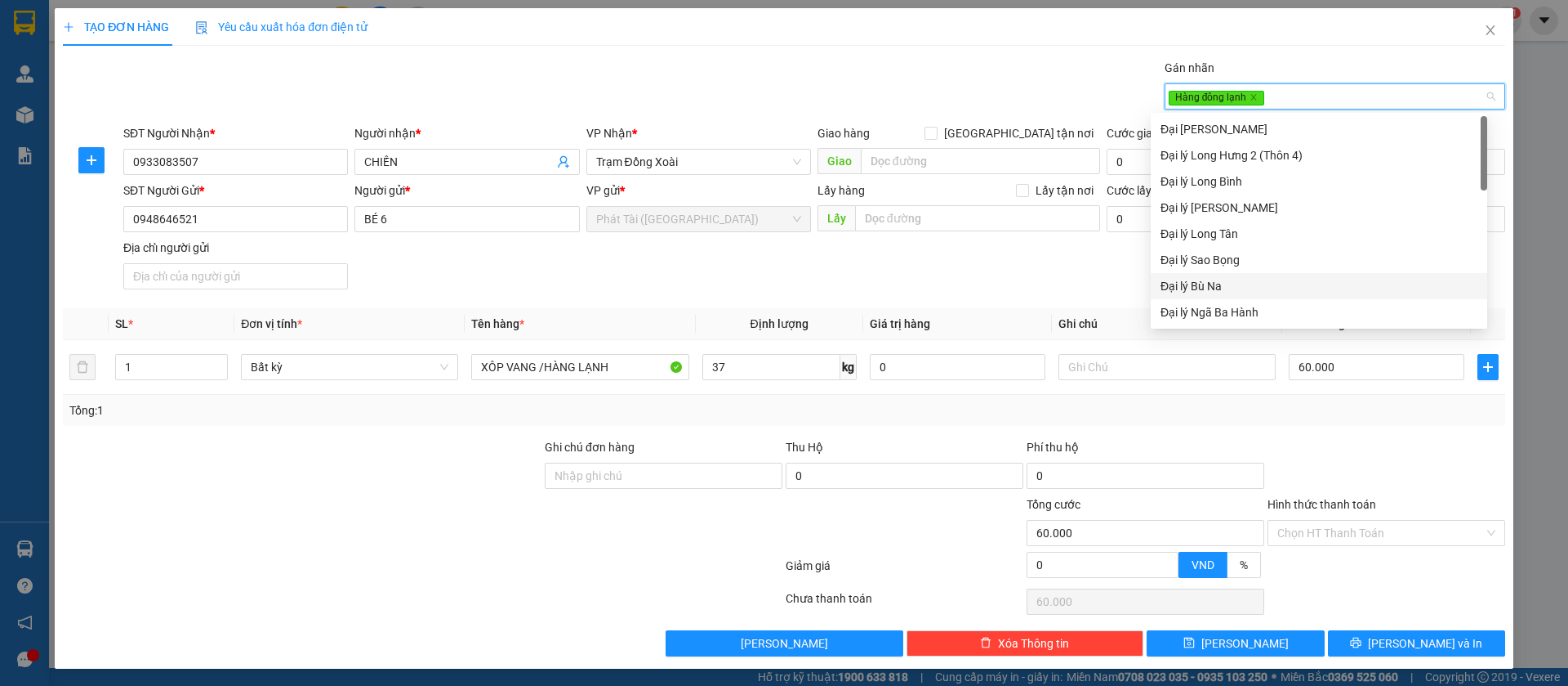
scroll to position [3, 0]
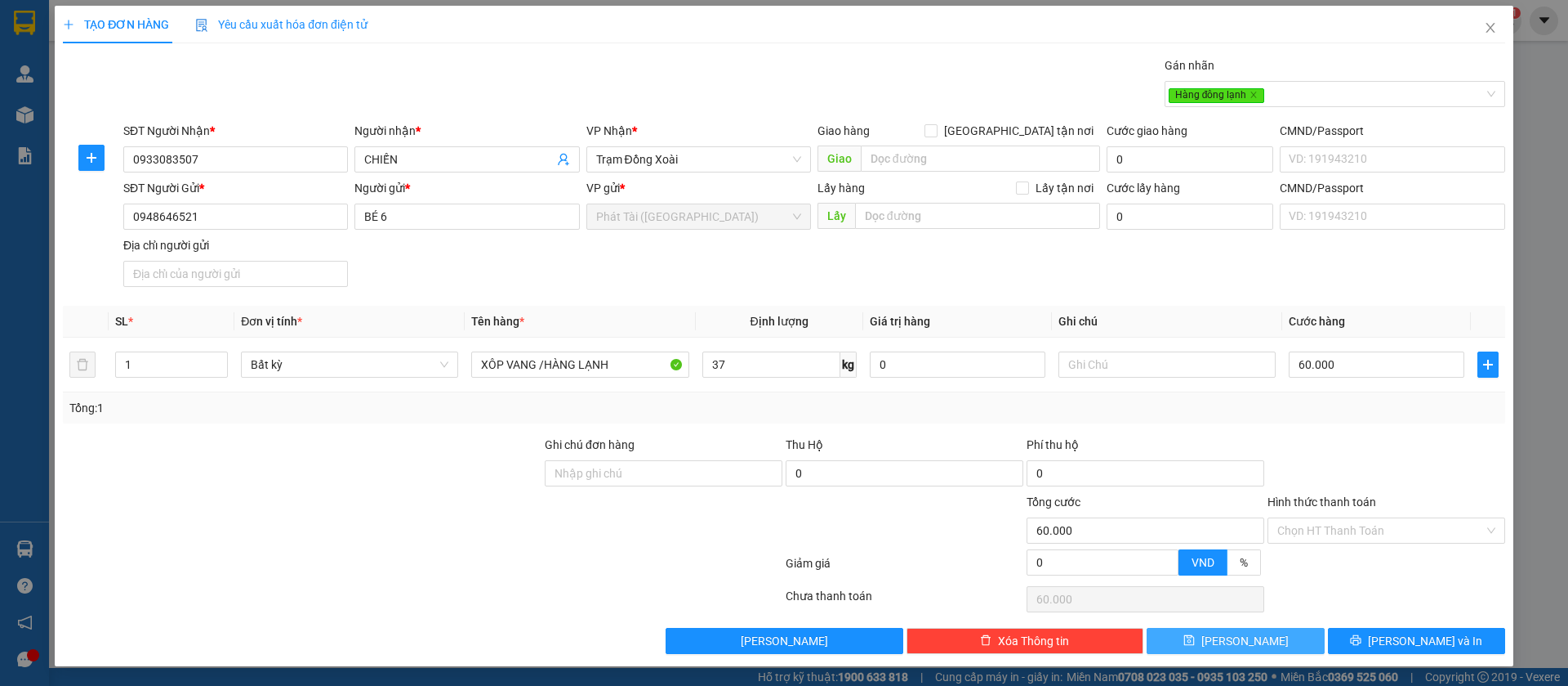
click at [1238, 633] on span "[PERSON_NAME]" at bounding box center [1245, 640] width 87 height 18
type input "0"
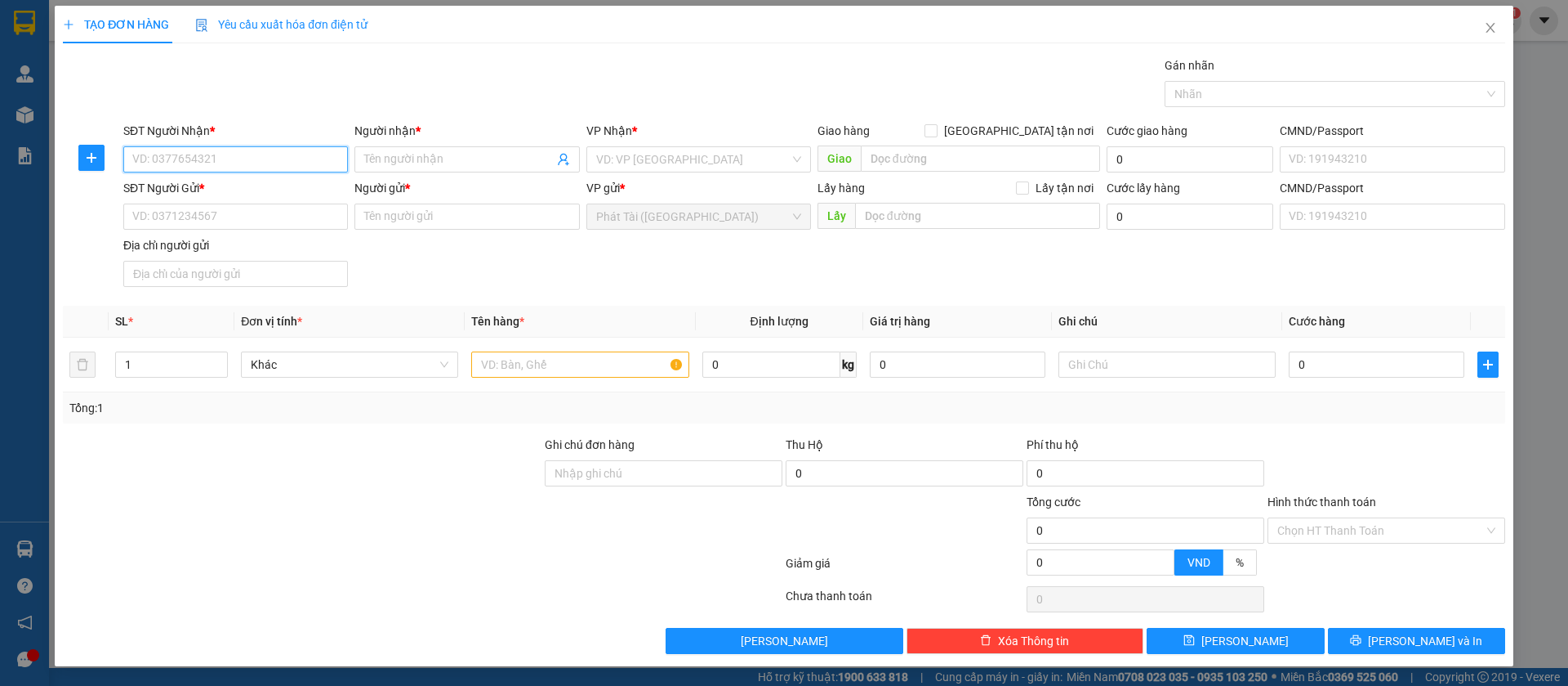
click at [236, 161] on input "SĐT Người Nhận *" at bounding box center [236, 159] width 225 height 26
paste input "0899.729.678"
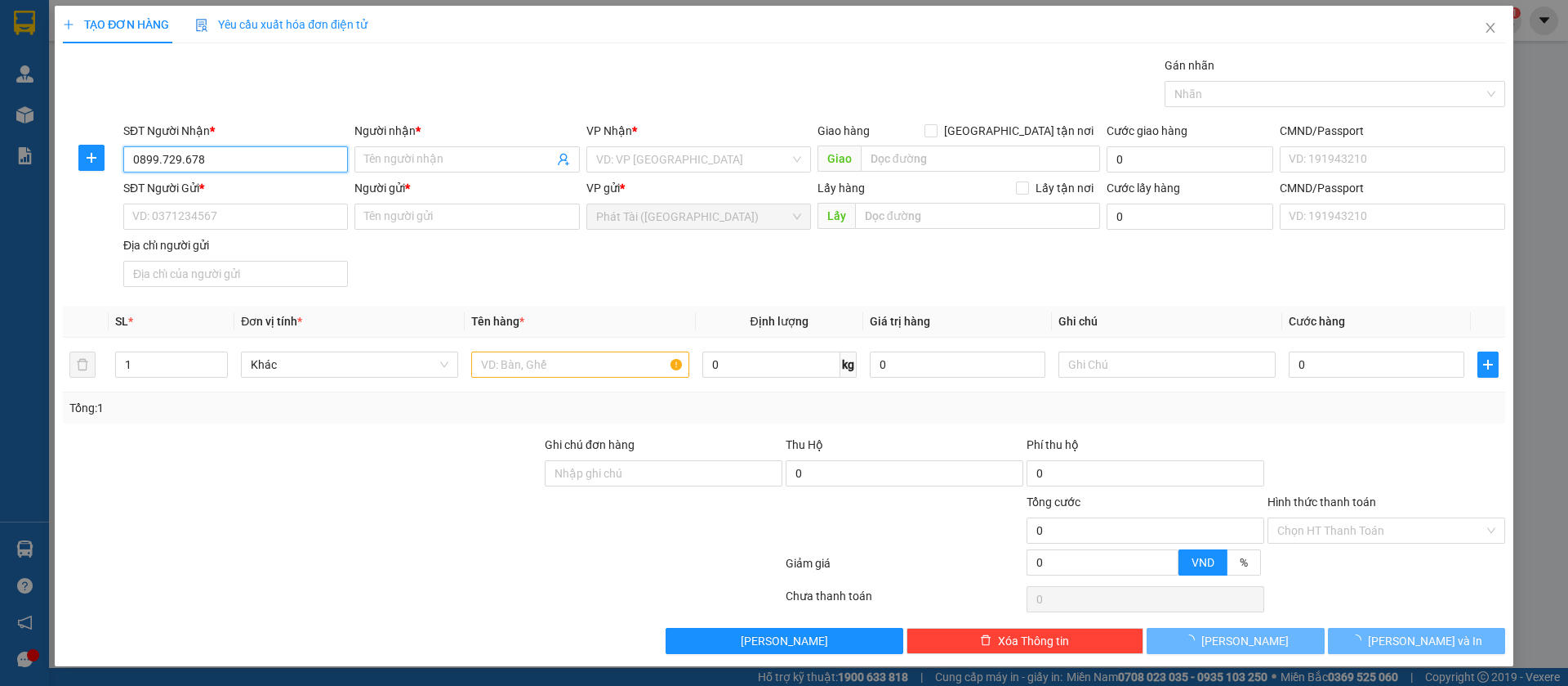
click at [179, 157] on input "0899.729.678" at bounding box center [236, 159] width 225 height 26
click at [160, 157] on input "0899.729678" at bounding box center [236, 159] width 225 height 26
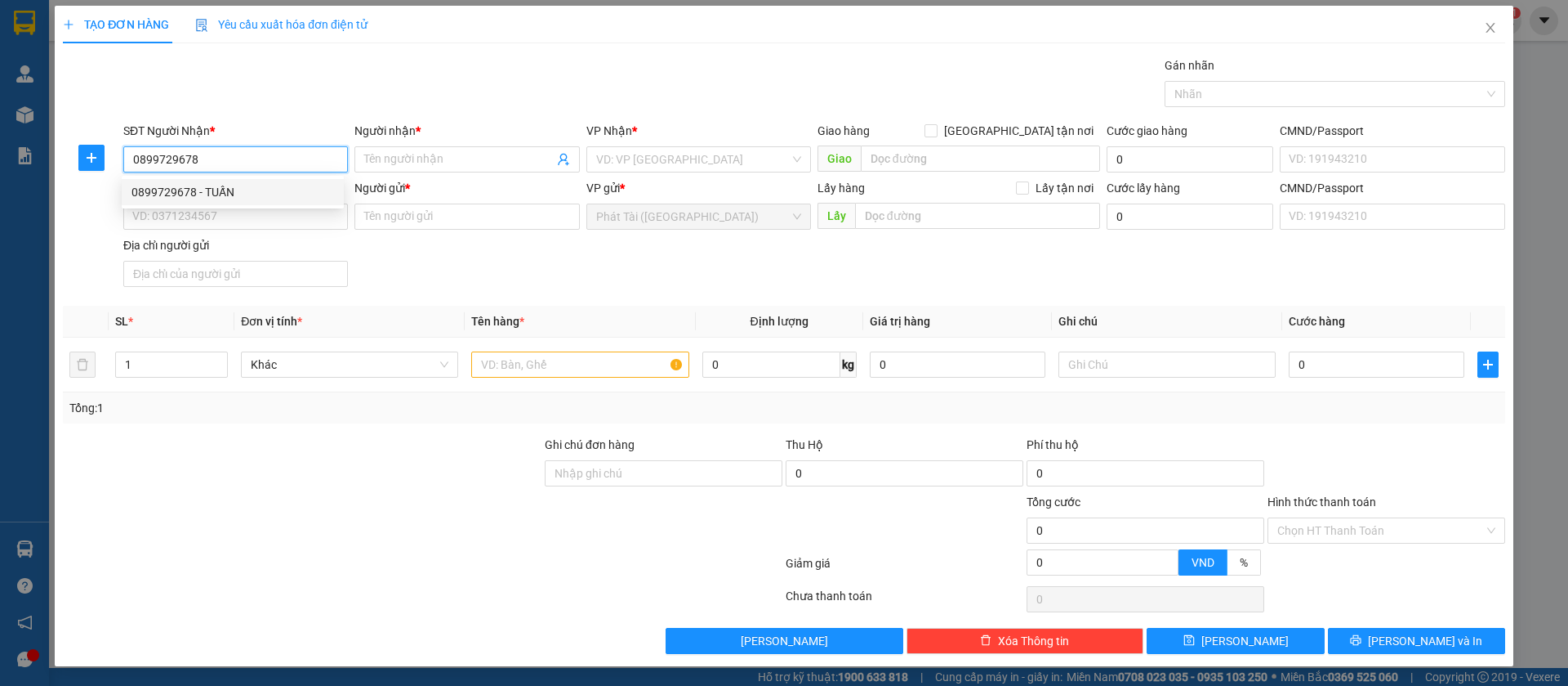
type input "0899729678"
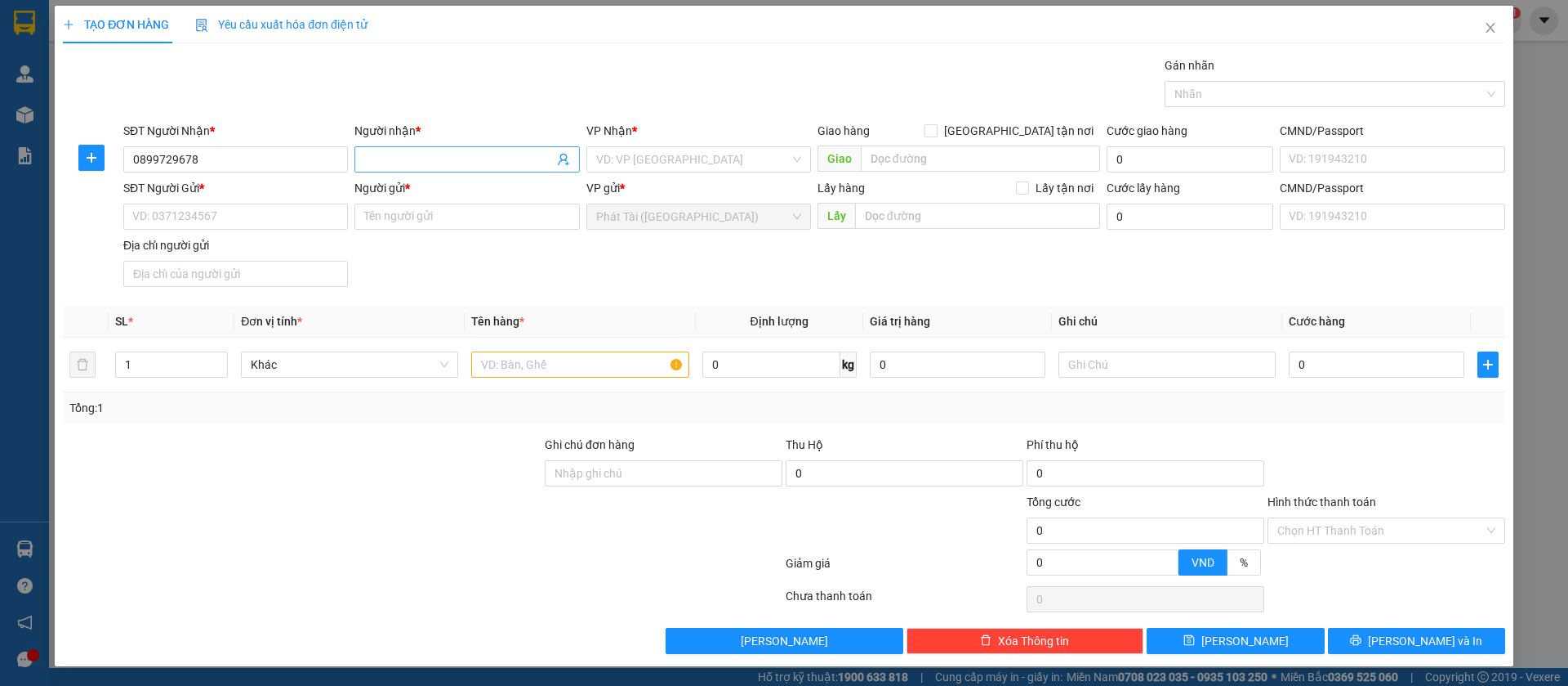
click at [436, 160] on input "Người nhận *" at bounding box center [458, 159] width 189 height 18
paste input "TUẤN"
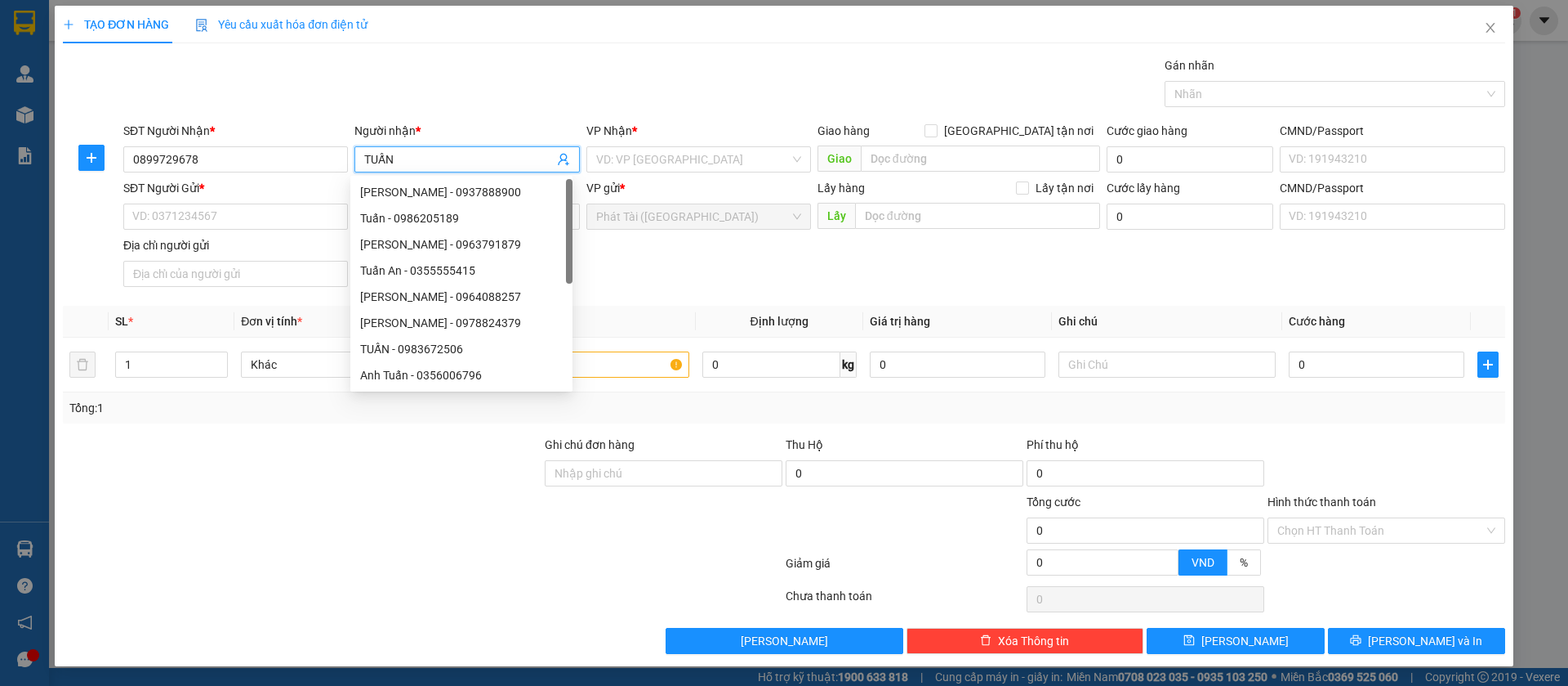
type input "TUẤN"
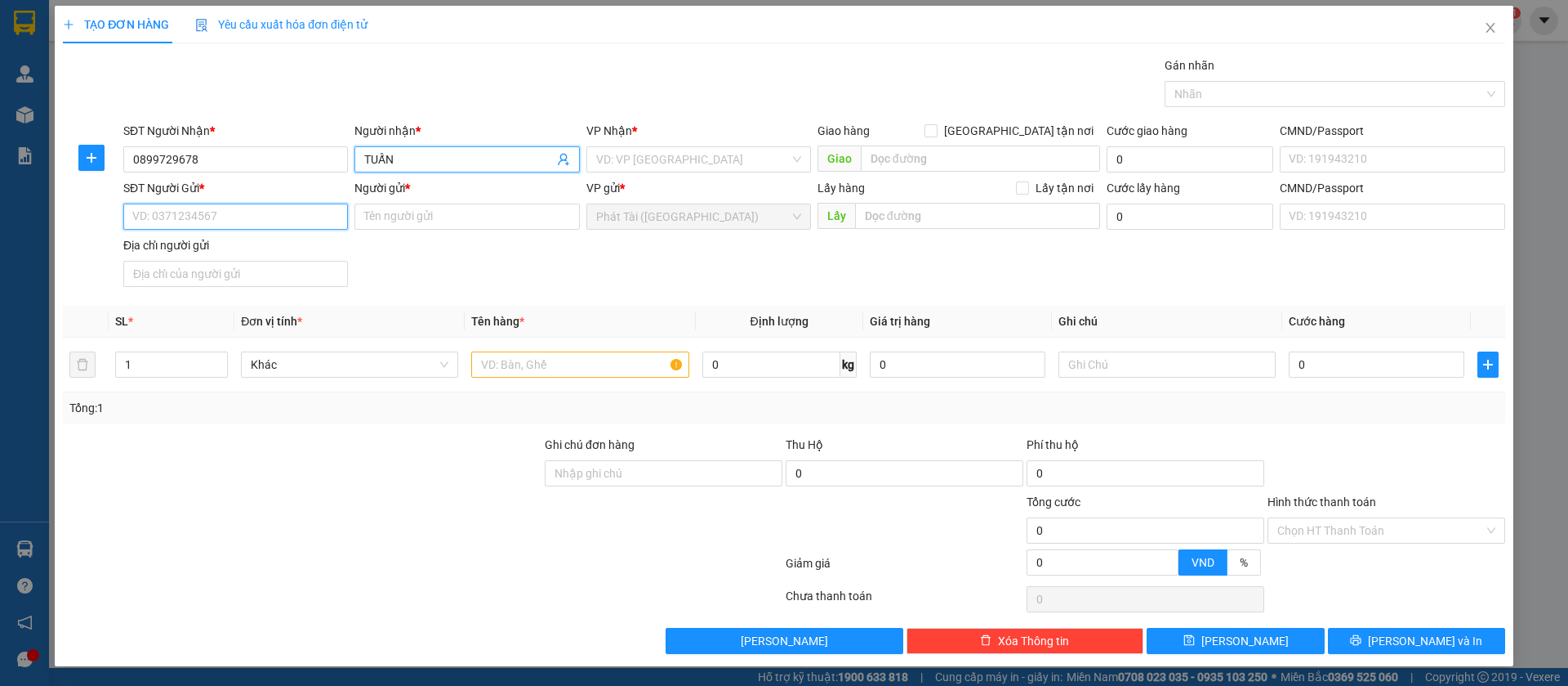
click at [229, 222] on input "SĐT Người Gửi *" at bounding box center [236, 216] width 225 height 26
paste input "078.679.6864"
click at [175, 220] on input "078.679.6864" at bounding box center [236, 216] width 225 height 26
click at [156, 214] on input "078.6796864" at bounding box center [236, 216] width 225 height 26
type input "0786796864"
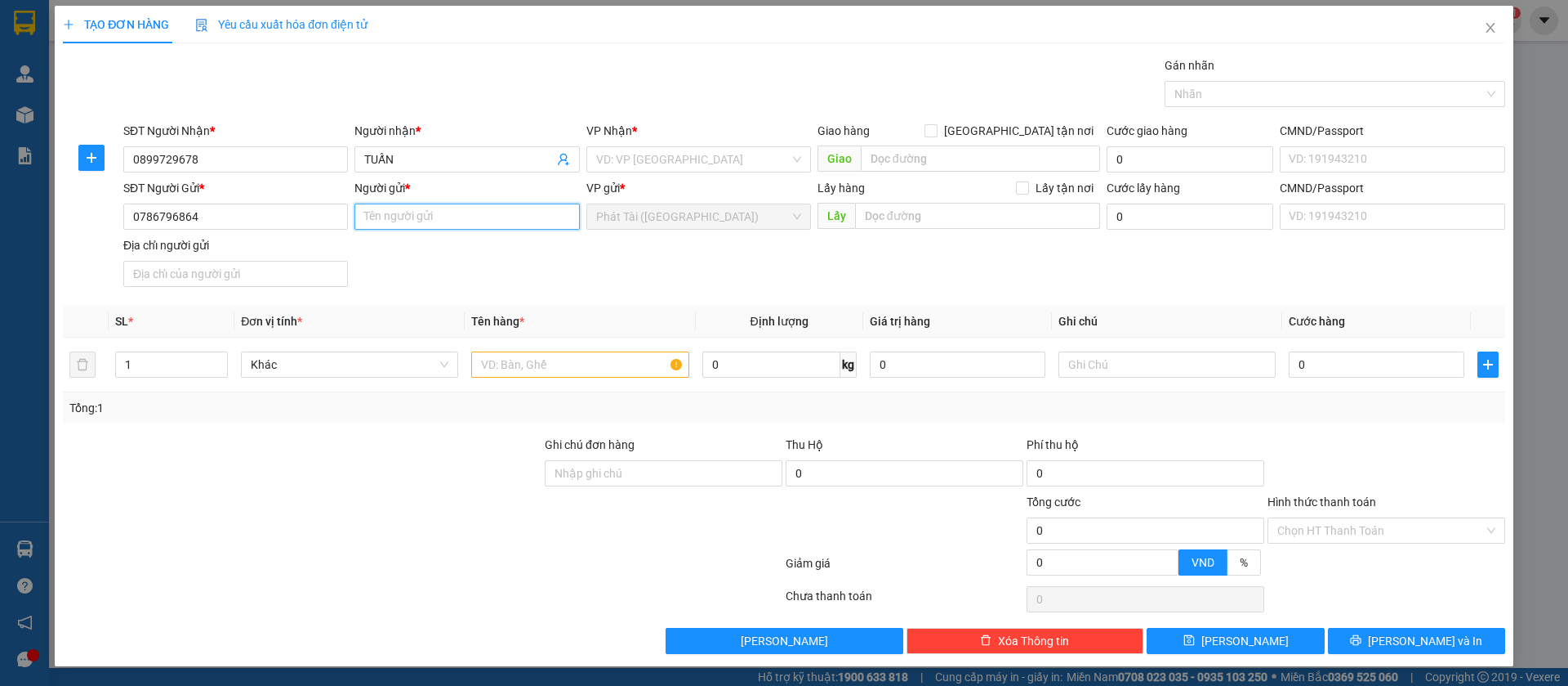
click at [442, 219] on input "Người gửi *" at bounding box center [467, 216] width 225 height 26
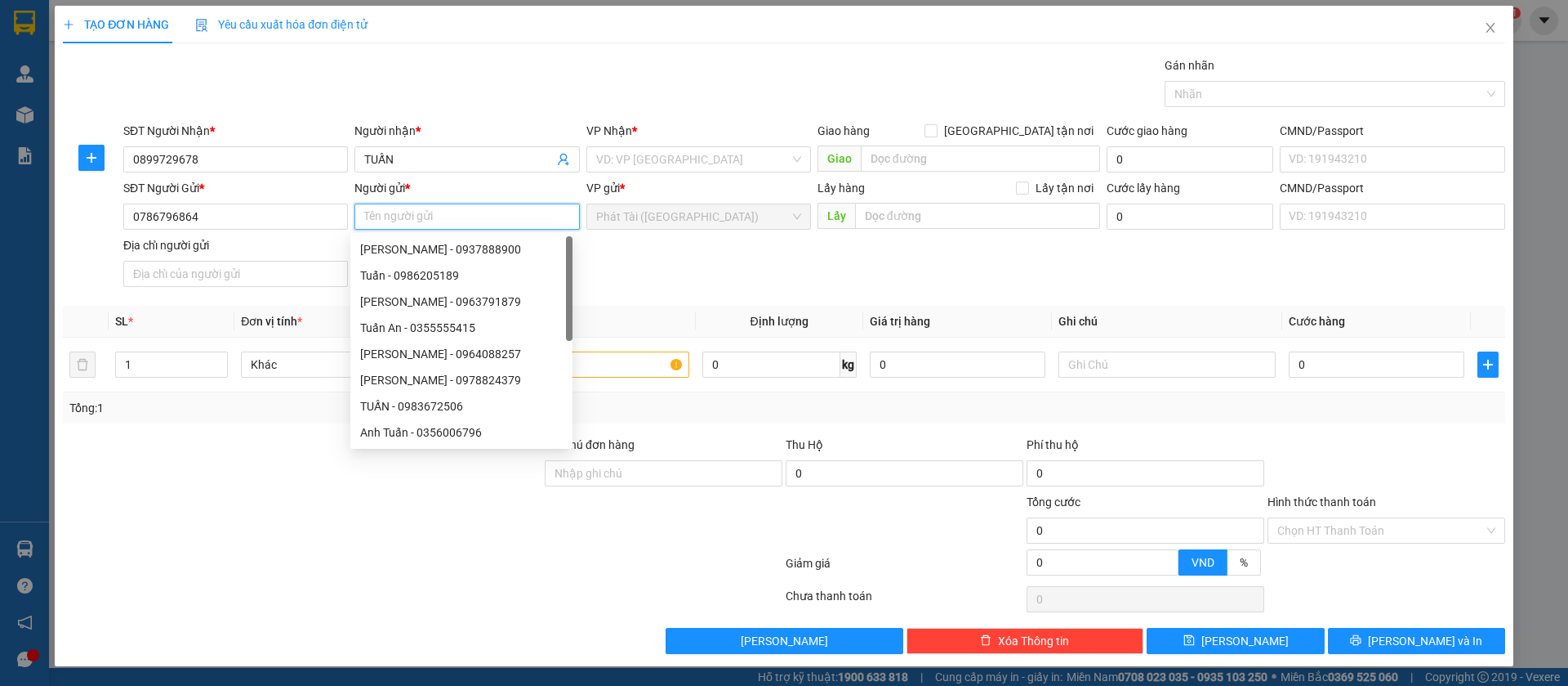
paste input "KIỀN"
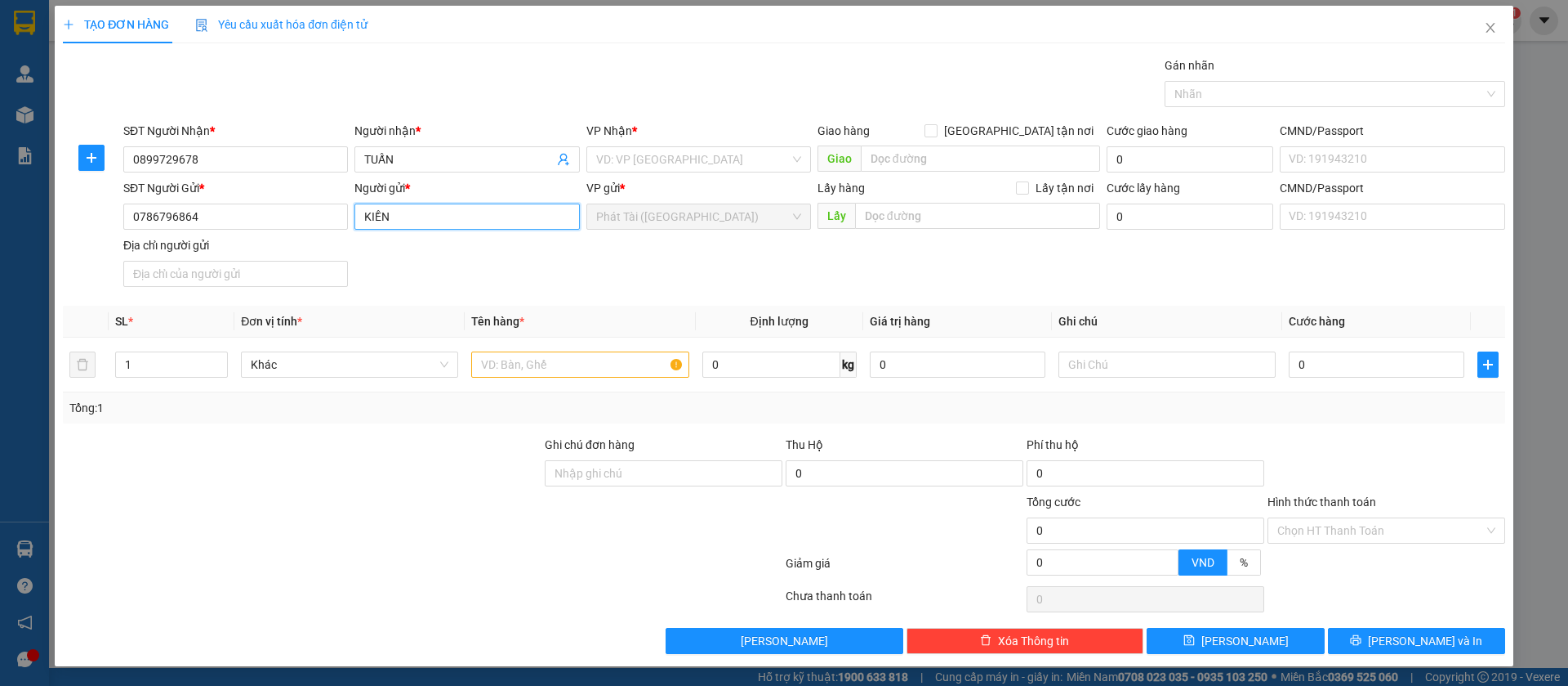
type input "KIỀN"
click at [592, 370] on input "text" at bounding box center [579, 365] width 217 height 26
paste input "XÔP VÀNG /HÀNG LẠNH"
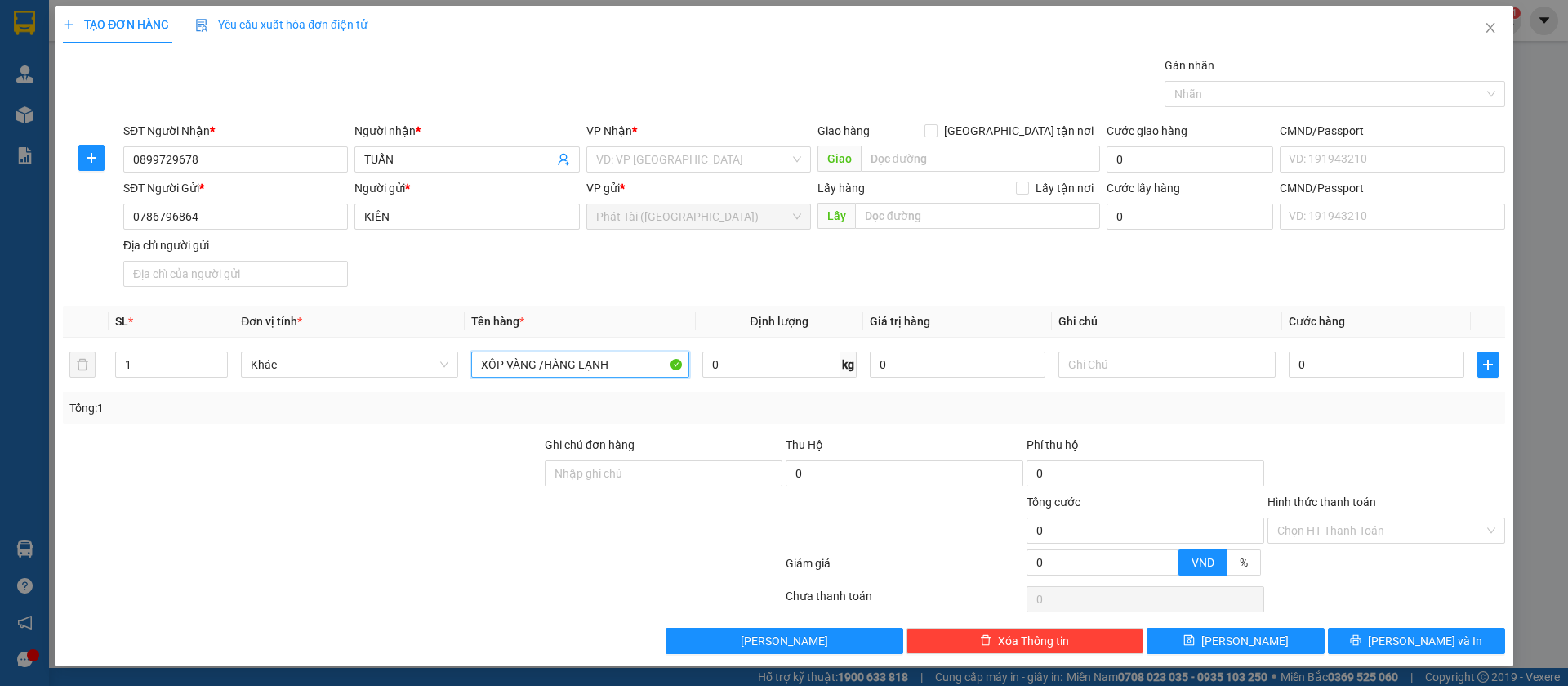
type input "XÔP VÀNG /HÀNG LẠNH"
click at [630, 162] on input "search" at bounding box center [693, 159] width 193 height 25
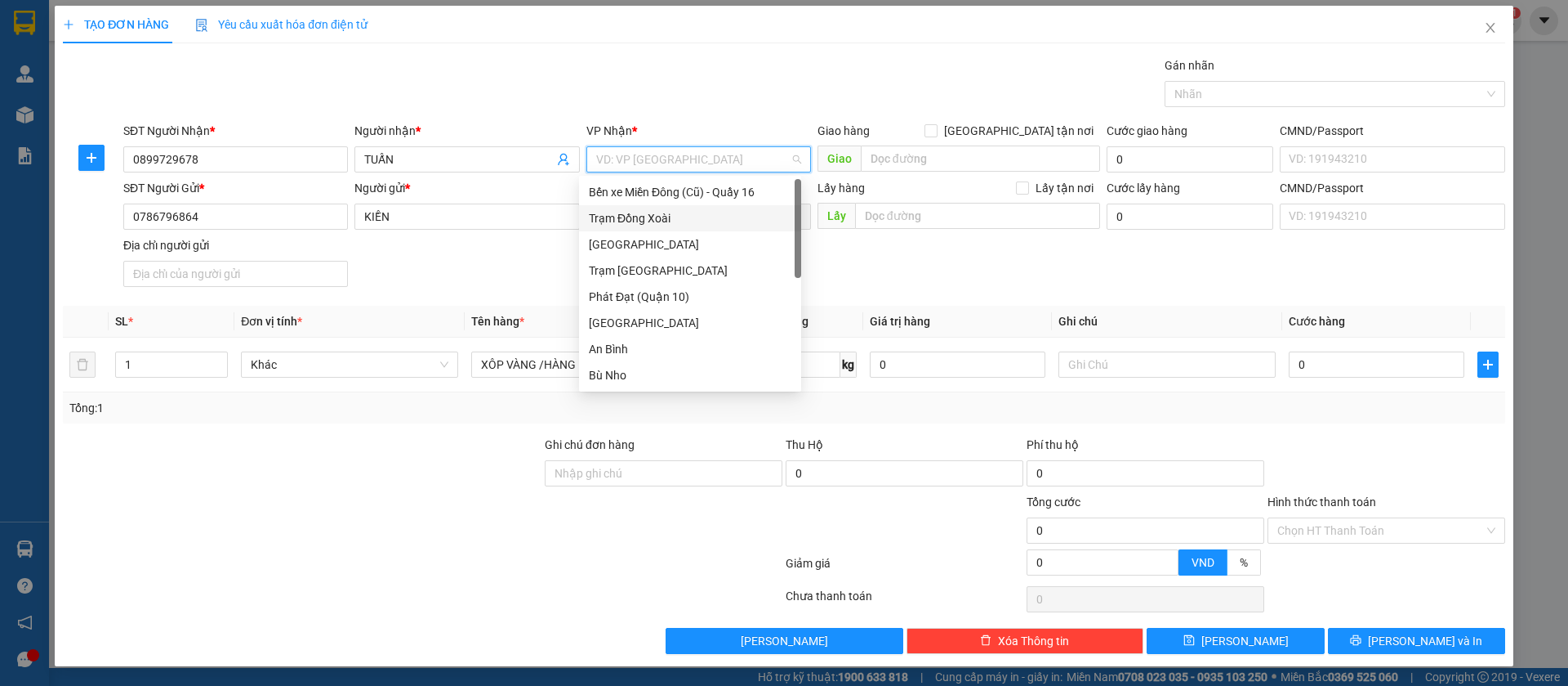
click at [650, 216] on div "Trạm Đồng Xoài" at bounding box center [690, 218] width 202 height 18
click at [640, 223] on div "Trạm Đồng Xoài" at bounding box center [690, 218] width 202 height 18
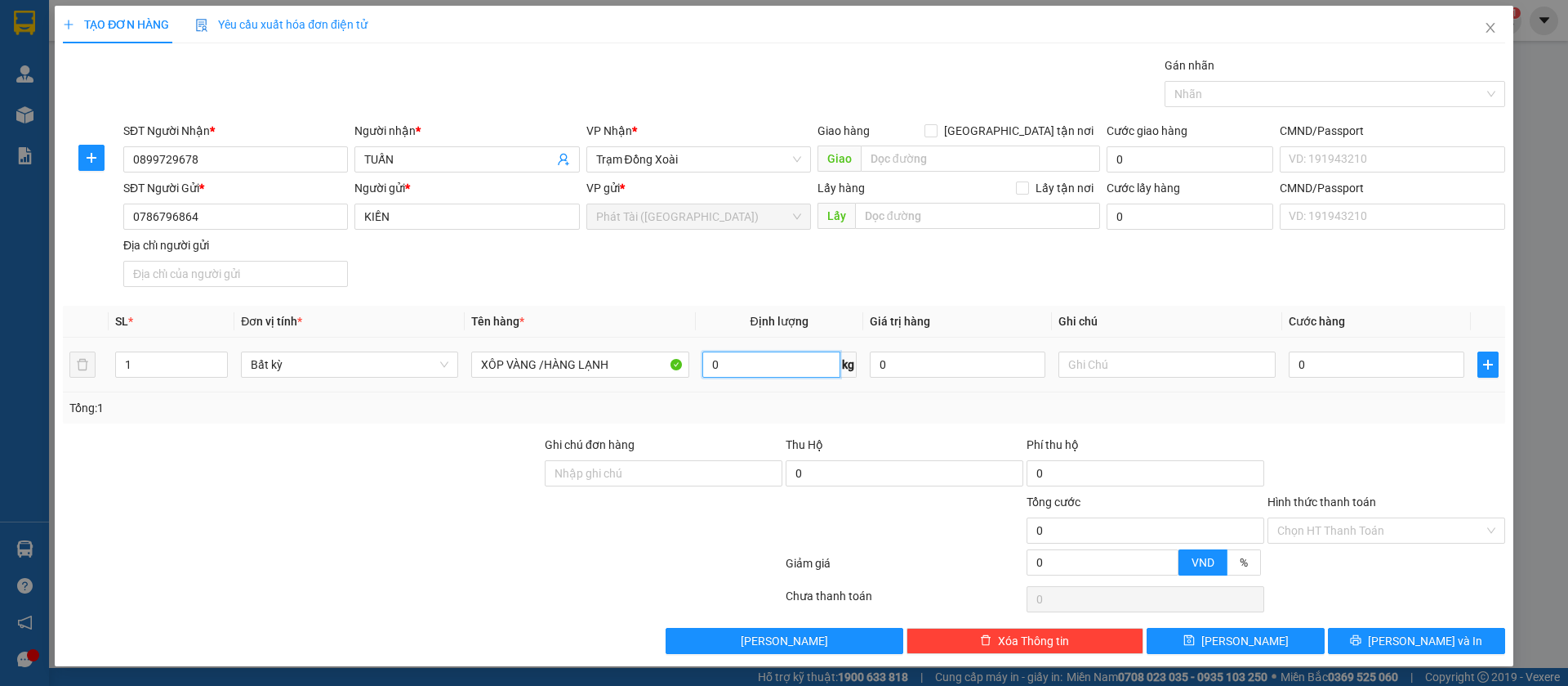
click at [735, 368] on input "0" at bounding box center [771, 365] width 138 height 26
type input "83"
type input "119.500"
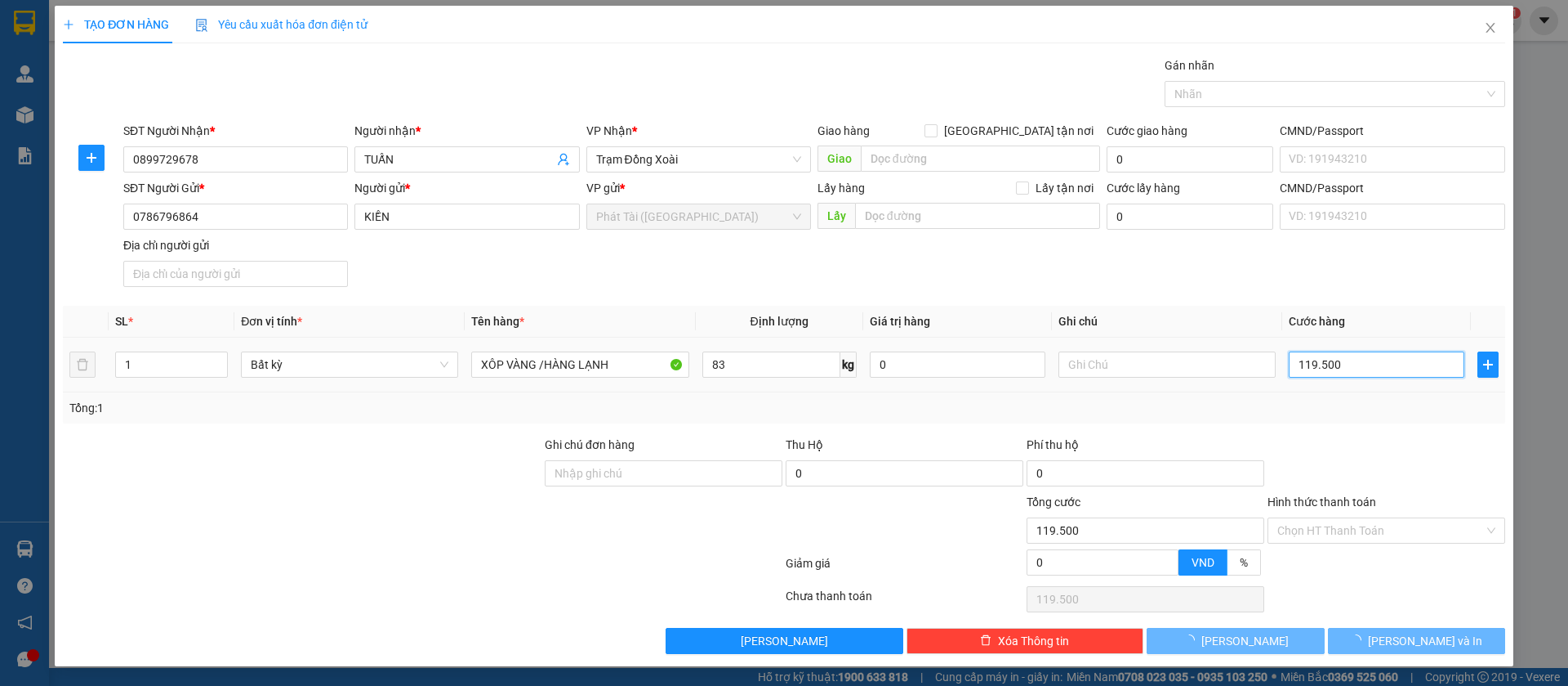
click at [1347, 368] on input "119.500" at bounding box center [1376, 365] width 176 height 26
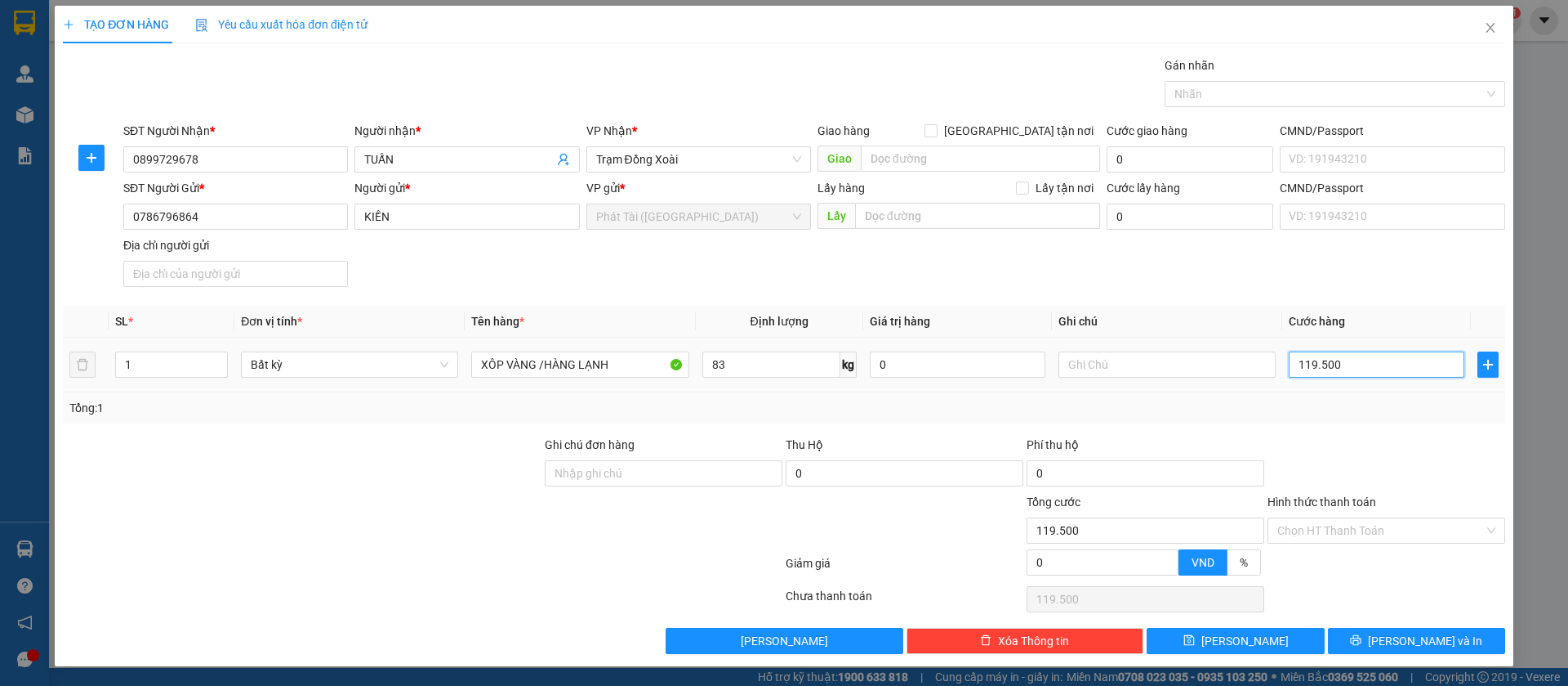
type input "1"
type input "12"
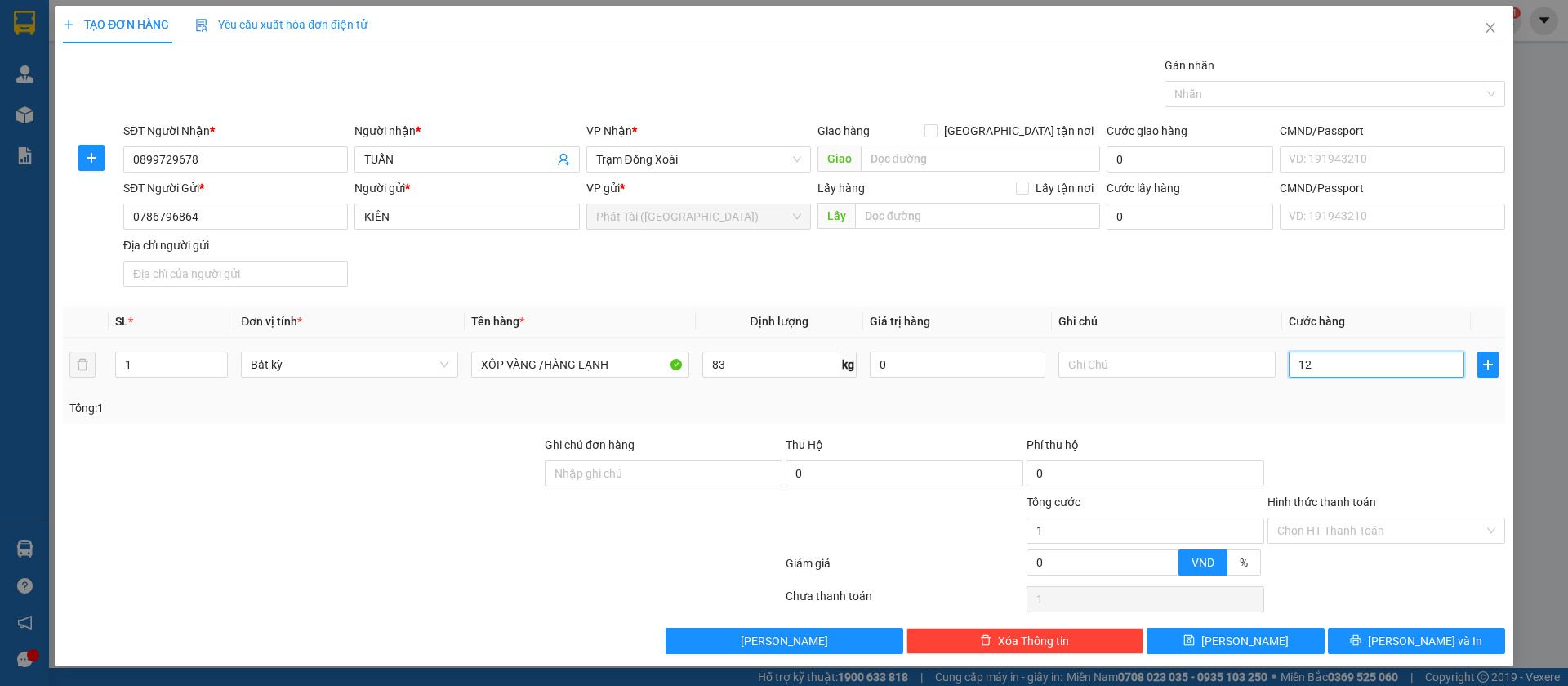
type input "12"
type input "120"
type input "1.200"
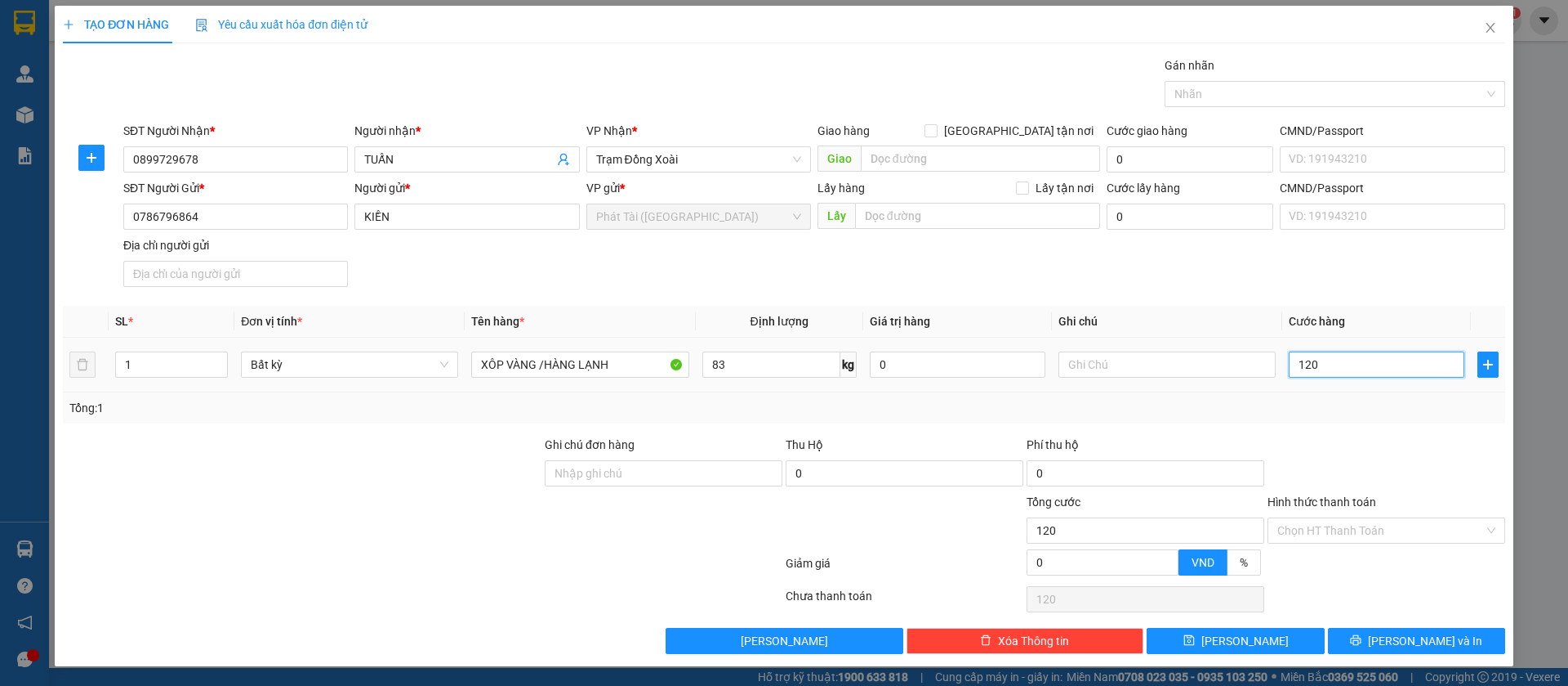
type input "1.200"
type input "12.000"
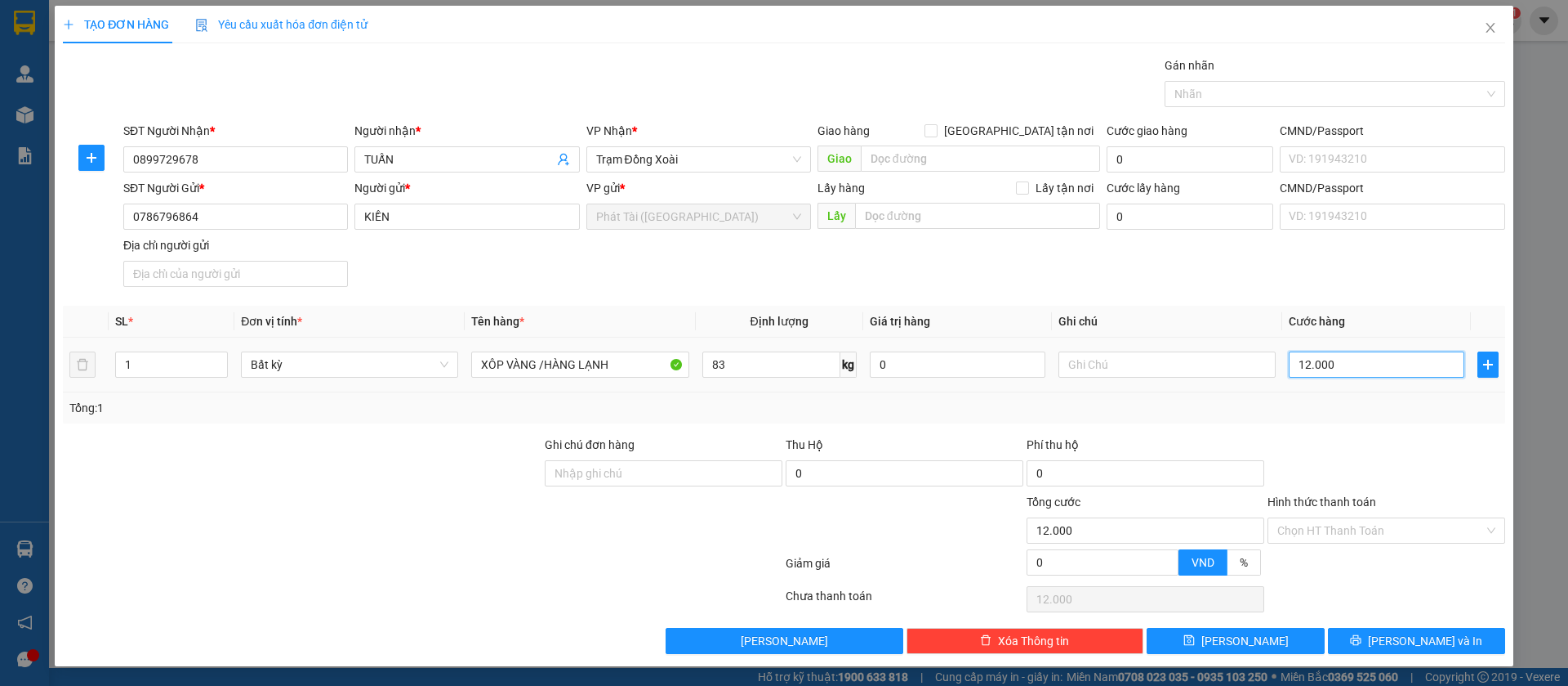
type input "120.000"
click at [1318, 422] on div "Transit Pickup Surcharge Ids Transit Deliver Surcharge Ids Transit Deliver Surc…" at bounding box center [784, 354] width 1442 height 597
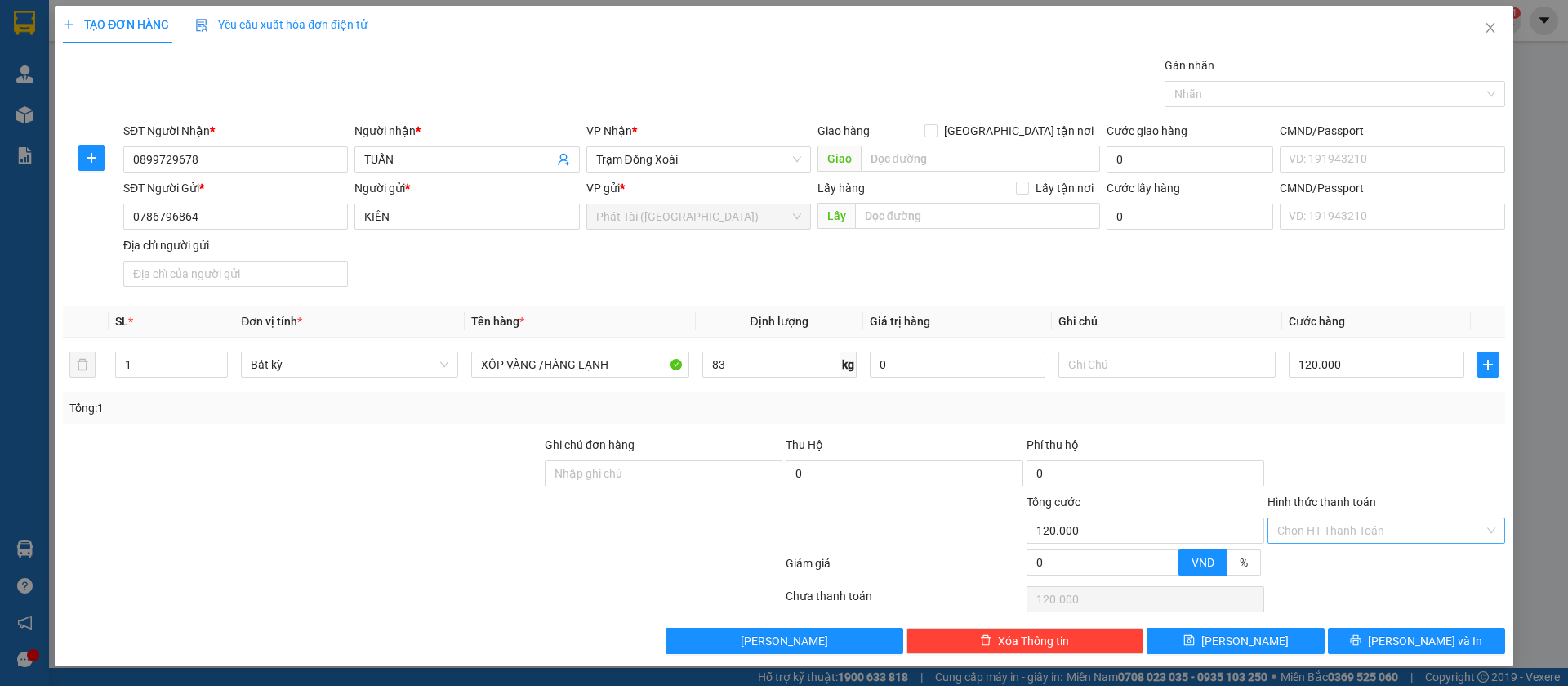
click at [1299, 535] on input "Hình thức thanh toán" at bounding box center [1380, 530] width 207 height 25
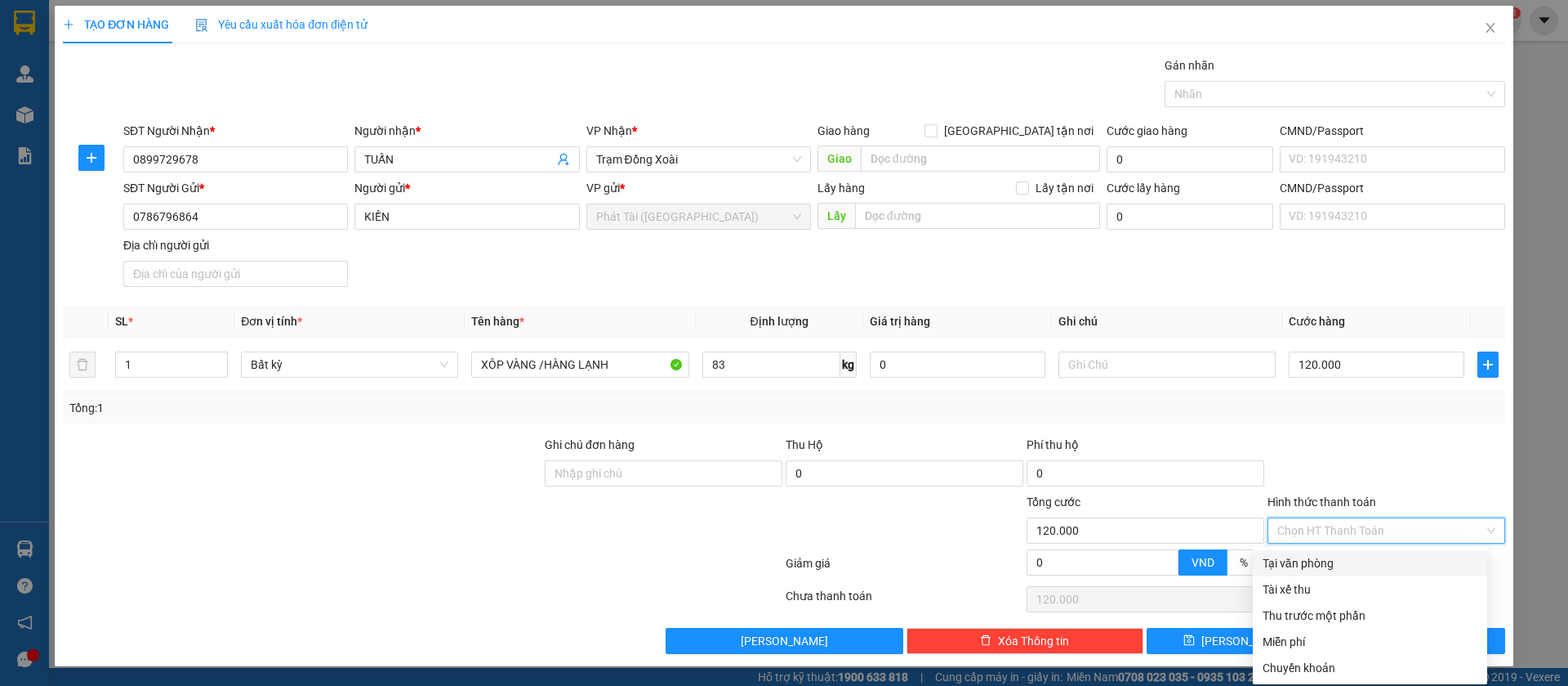
click at [1297, 565] on div "Tại văn phòng" at bounding box center [1370, 563] width 214 height 18
type input "0"
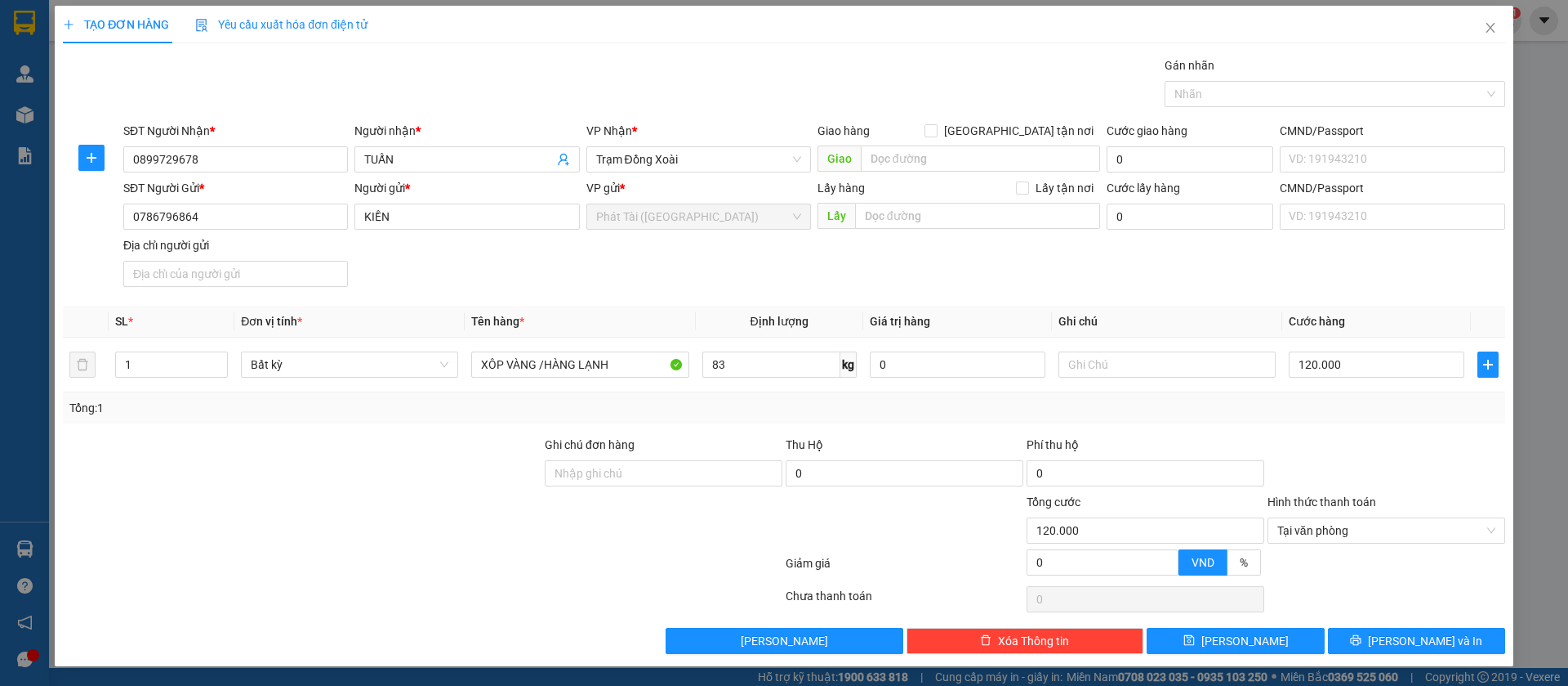
click at [1296, 422] on div "Tổng: 1" at bounding box center [784, 407] width 1442 height 31
click at [1204, 93] on div at bounding box center [1327, 94] width 316 height 19
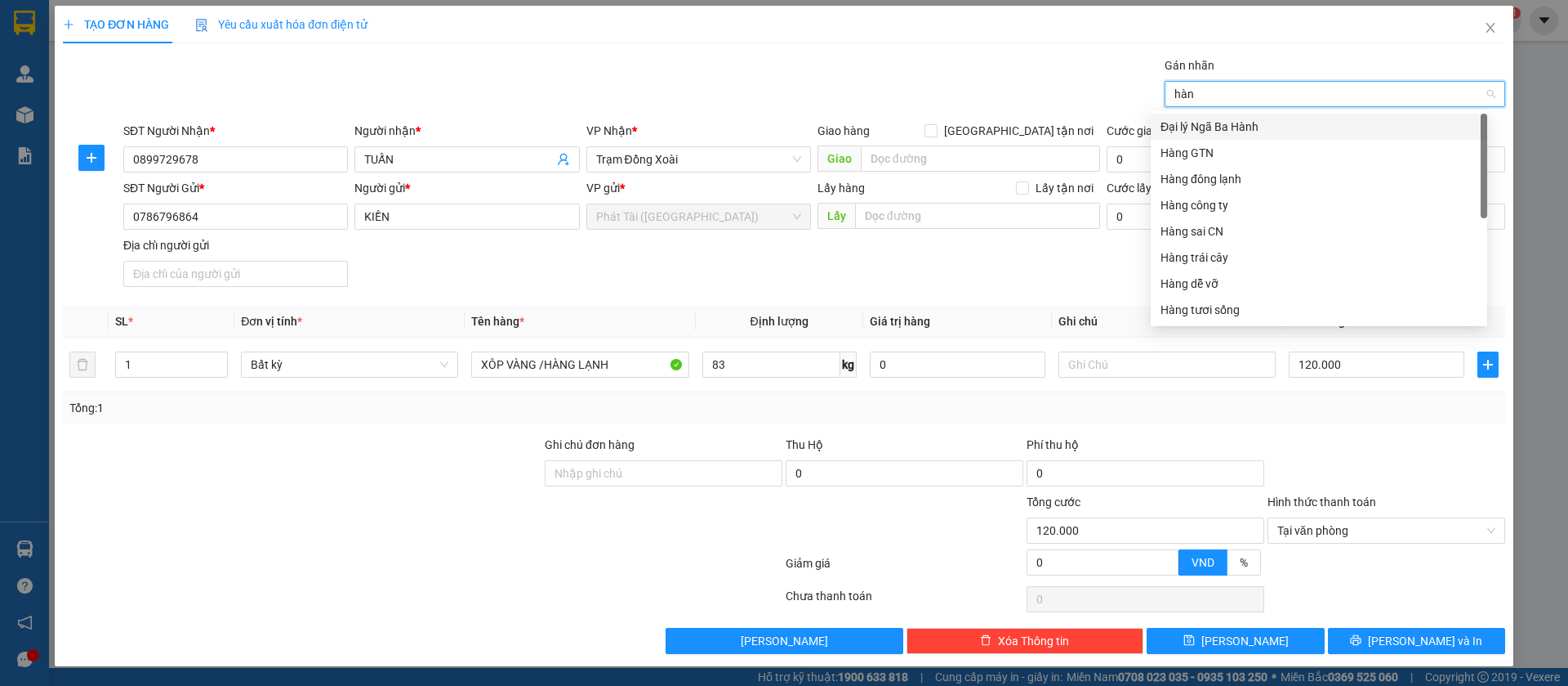
type input "hàng"
click at [1202, 153] on div "Hàng đông lạnh" at bounding box center [1319, 153] width 317 height 18
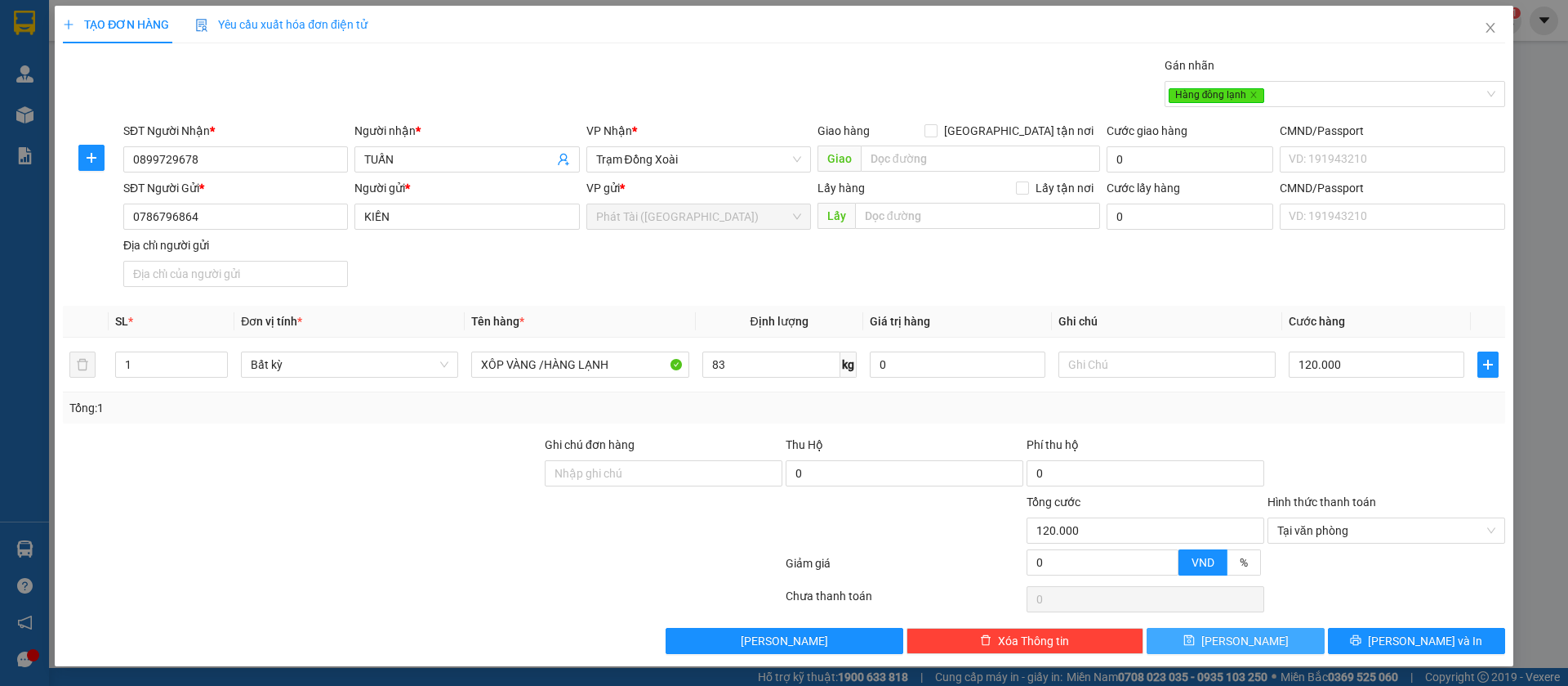
click at [1229, 634] on span "[PERSON_NAME]" at bounding box center [1245, 640] width 87 height 18
type input "0"
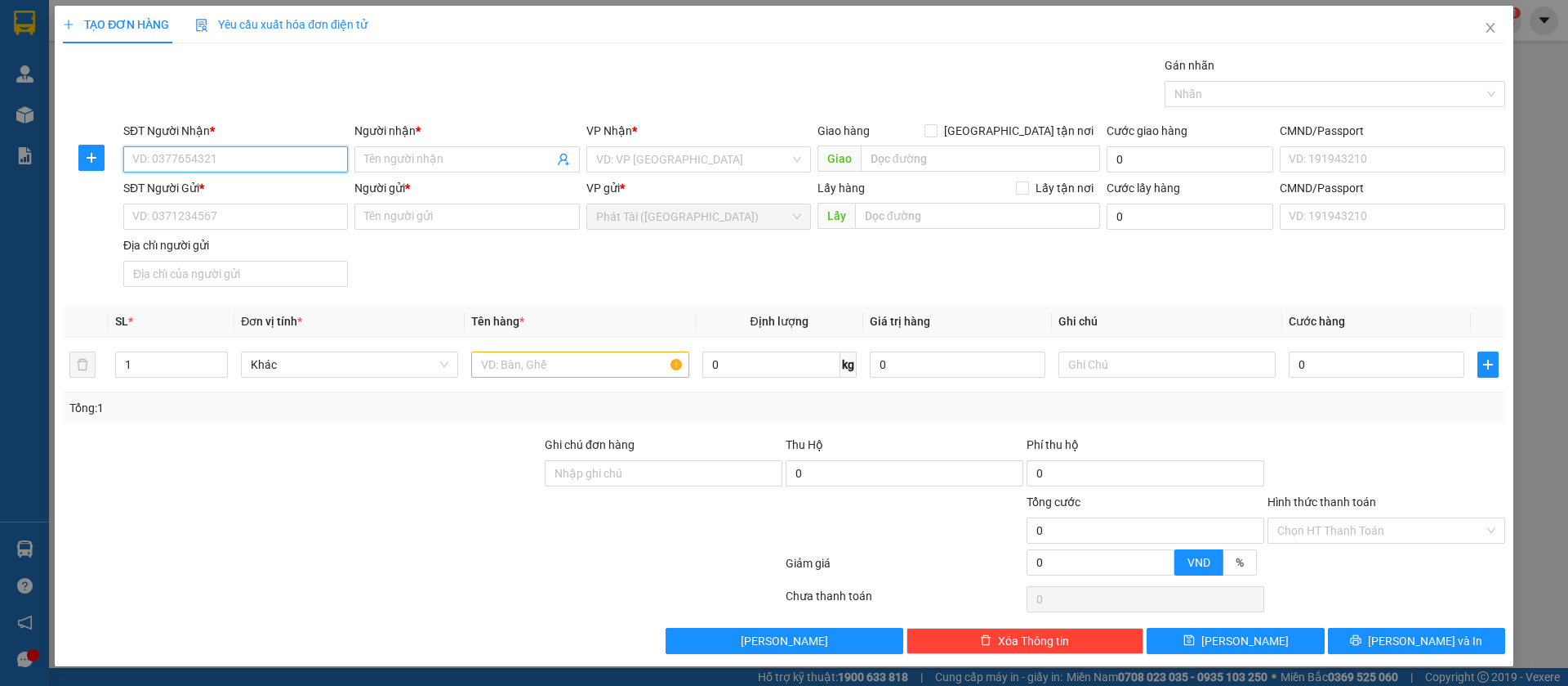
click at [227, 158] on input "SĐT Người Nhận *" at bounding box center [236, 159] width 225 height 26
paste input "0374.357.379"
click at [183, 161] on input "0374.357.379" at bounding box center [236, 159] width 225 height 26
click at [164, 156] on input "0374.357379" at bounding box center [236, 159] width 225 height 26
click at [160, 160] on input "0374.357379" at bounding box center [236, 159] width 225 height 26
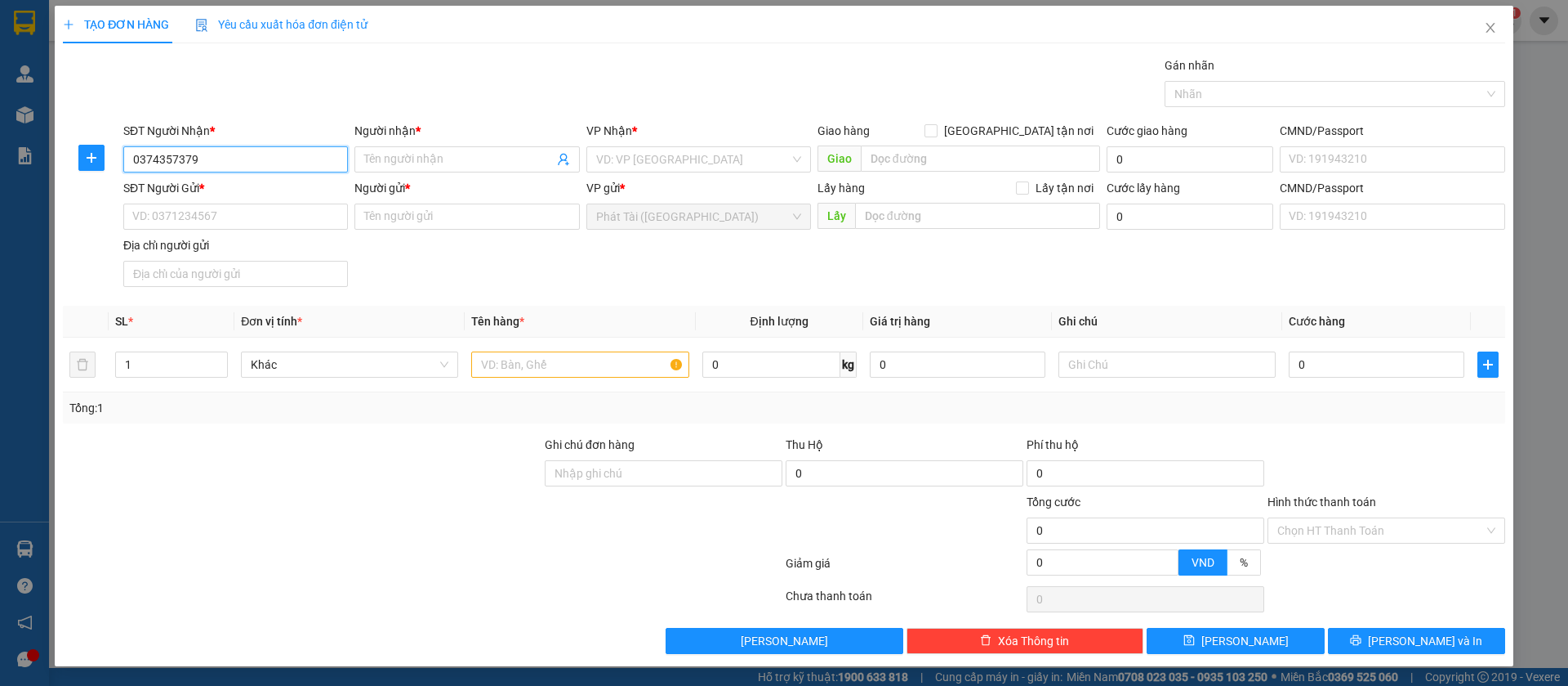
type input "0374357379"
click at [274, 208] on input "SĐT Người Gửi *" at bounding box center [236, 216] width 225 height 26
click at [466, 157] on input "Người nhận *" at bounding box center [458, 159] width 189 height 18
paste input "NGA"
type input "NGA"
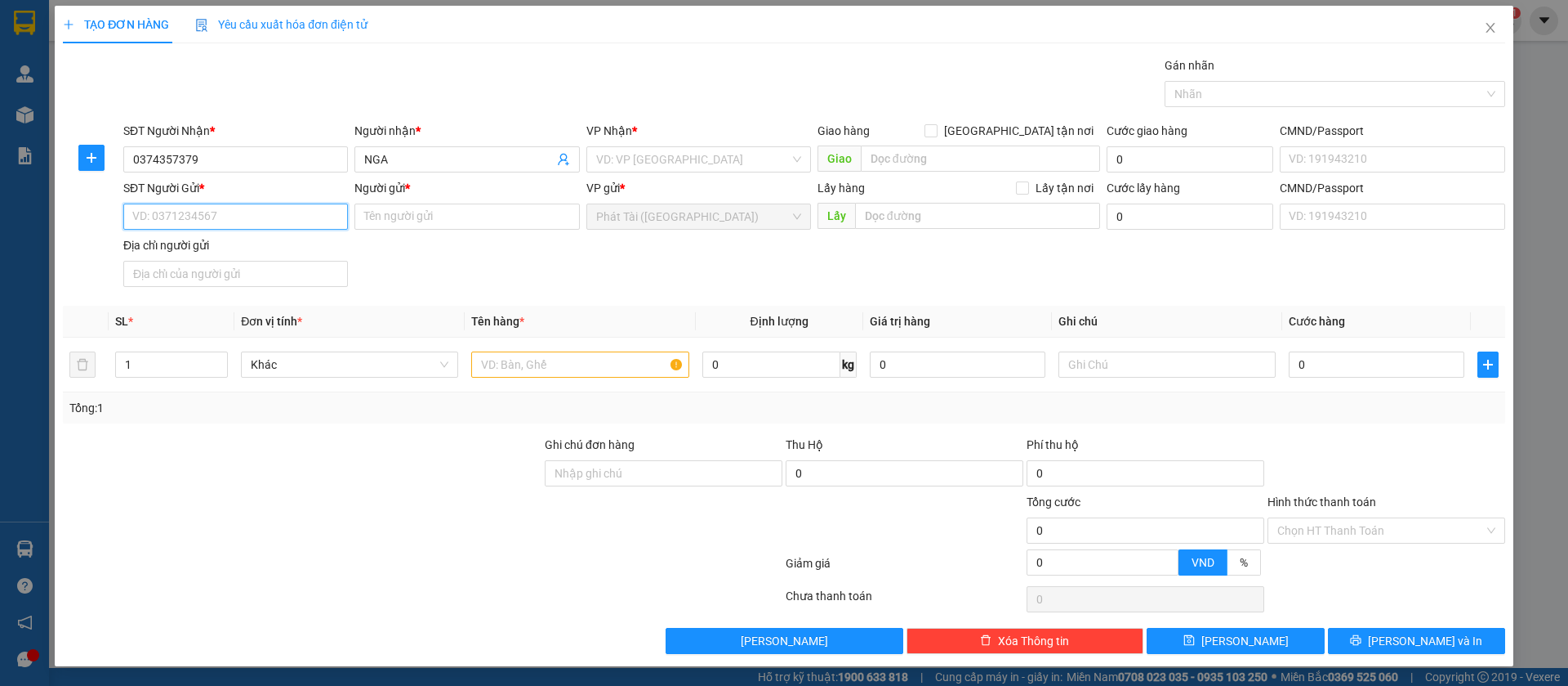
click at [243, 208] on input "SĐT Người Gửi *" at bounding box center [236, 216] width 225 height 26
paste input "0987.555.190"
click at [180, 217] on input "0987.555.190" at bounding box center [236, 216] width 225 height 26
click at [158, 214] on input "0987.555190" at bounding box center [236, 216] width 225 height 26
click at [160, 215] on input "0987.555190" at bounding box center [236, 216] width 225 height 26
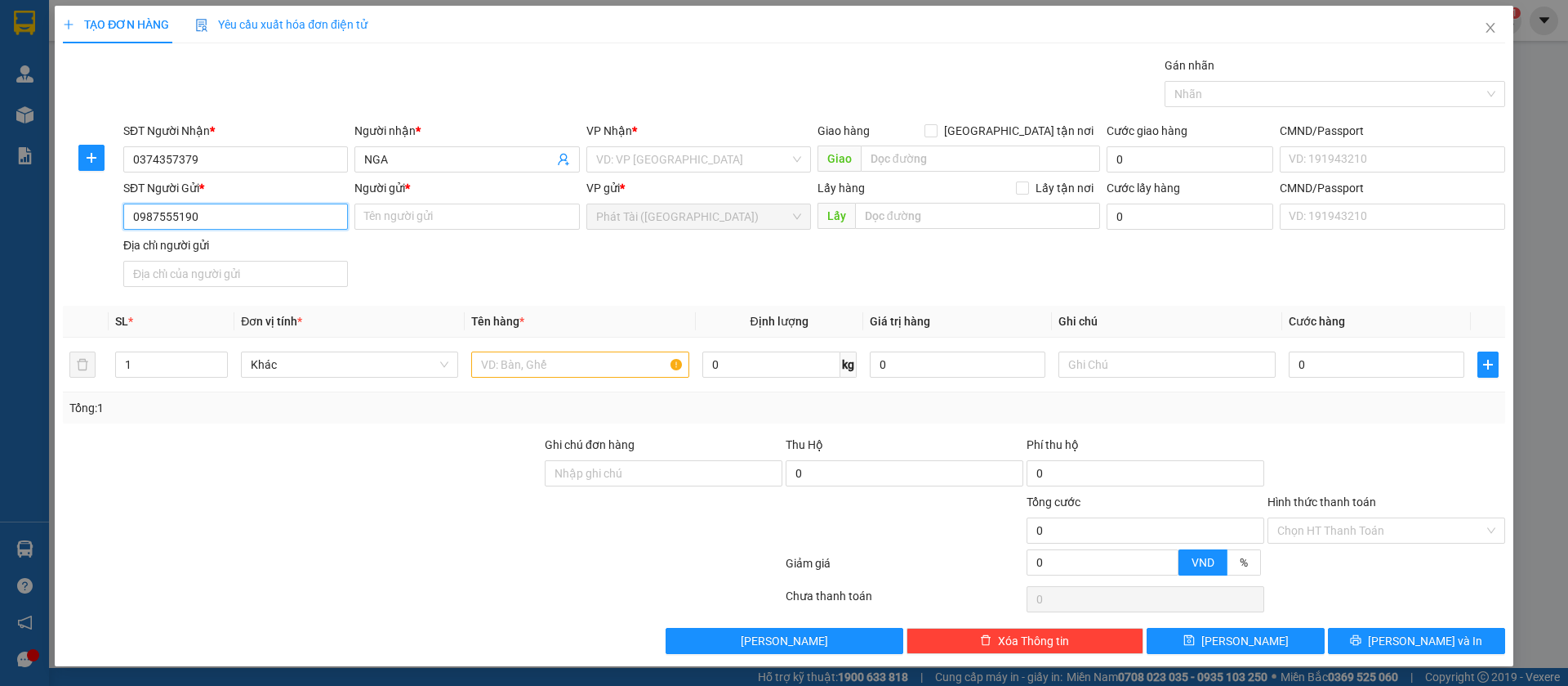
type input "0987555190"
click at [424, 209] on input "Người gửi *" at bounding box center [467, 216] width 225 height 26
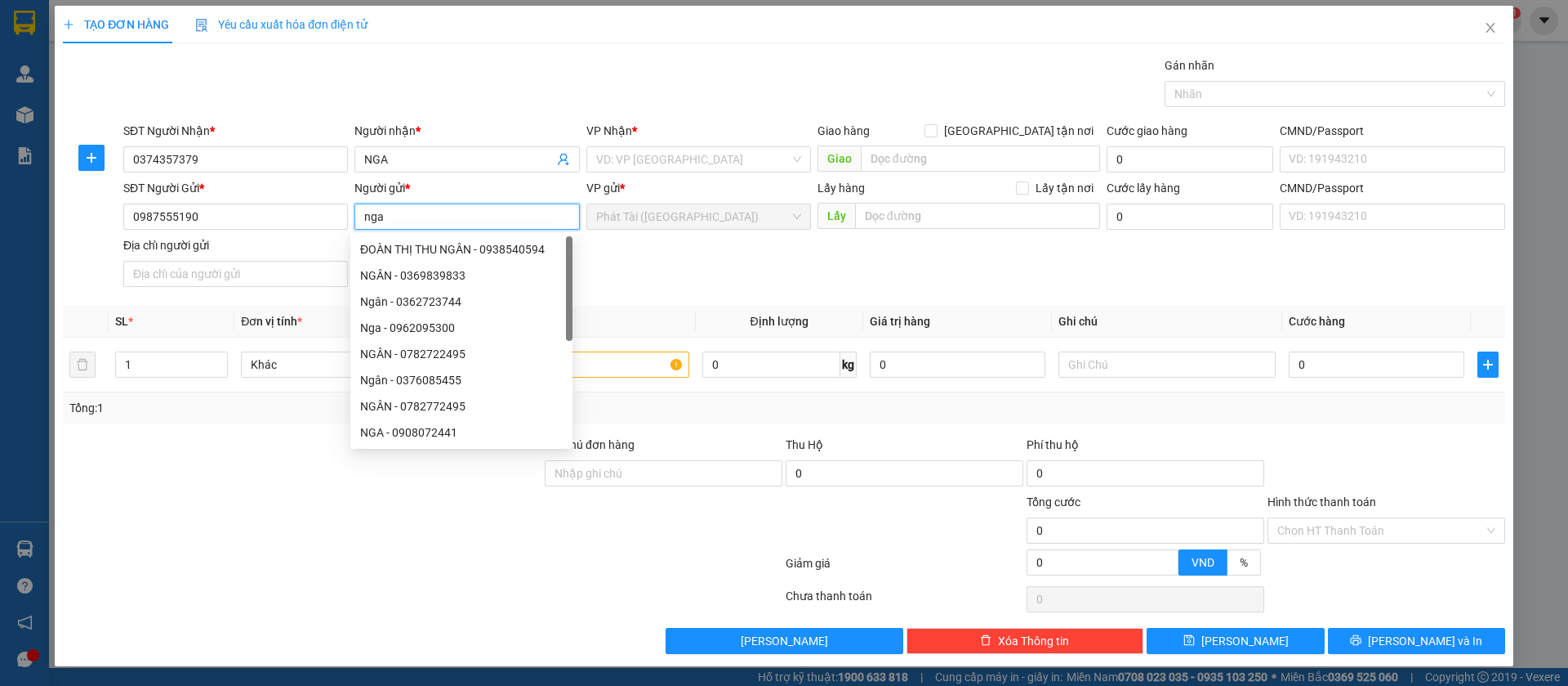
type input "nga"
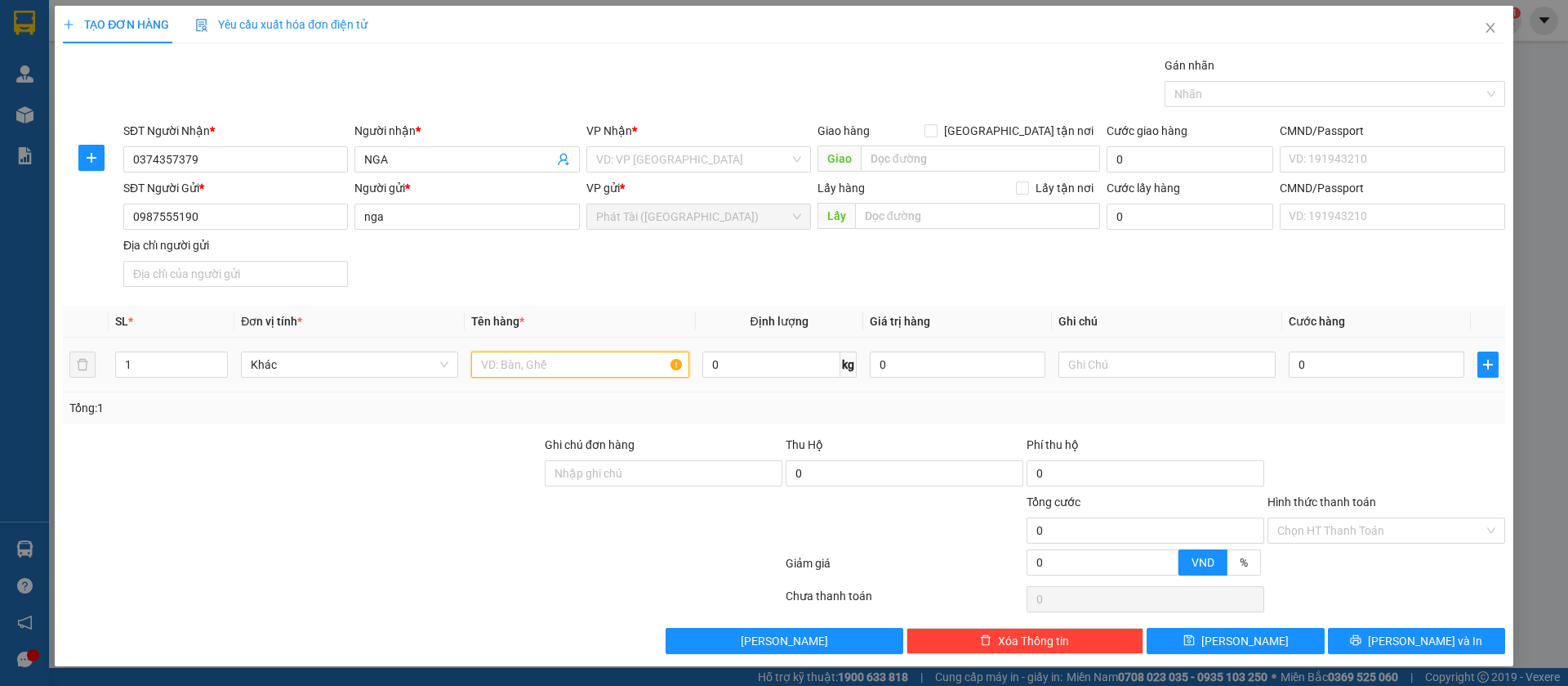
click at [511, 359] on input "text" at bounding box center [579, 365] width 217 height 26
paste input "CATON KV"
type input "CATON KV"
click at [625, 165] on input "search" at bounding box center [693, 159] width 193 height 25
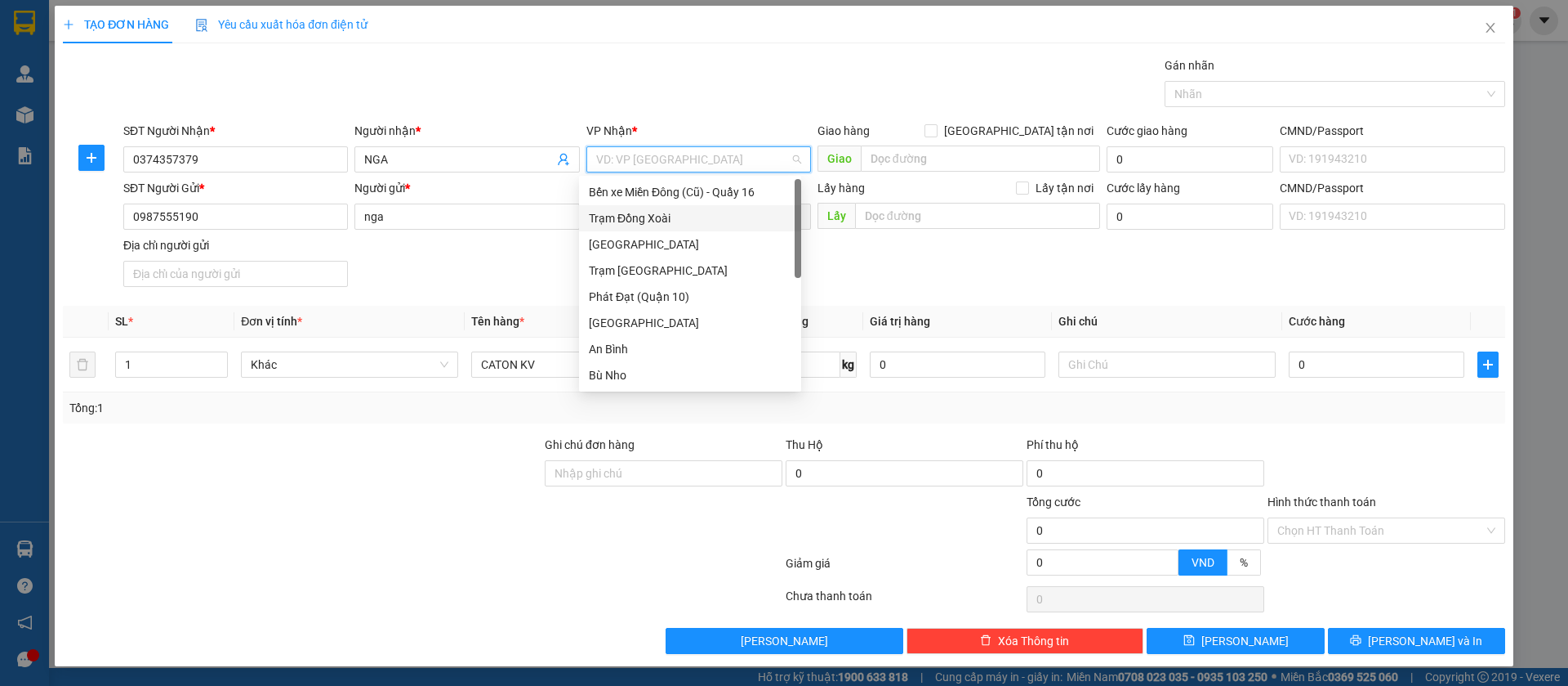
click at [628, 220] on div "Trạm Đồng Xoài" at bounding box center [690, 218] width 202 height 18
click at [526, 418] on div "Tổng: 1" at bounding box center [784, 407] width 1442 height 31
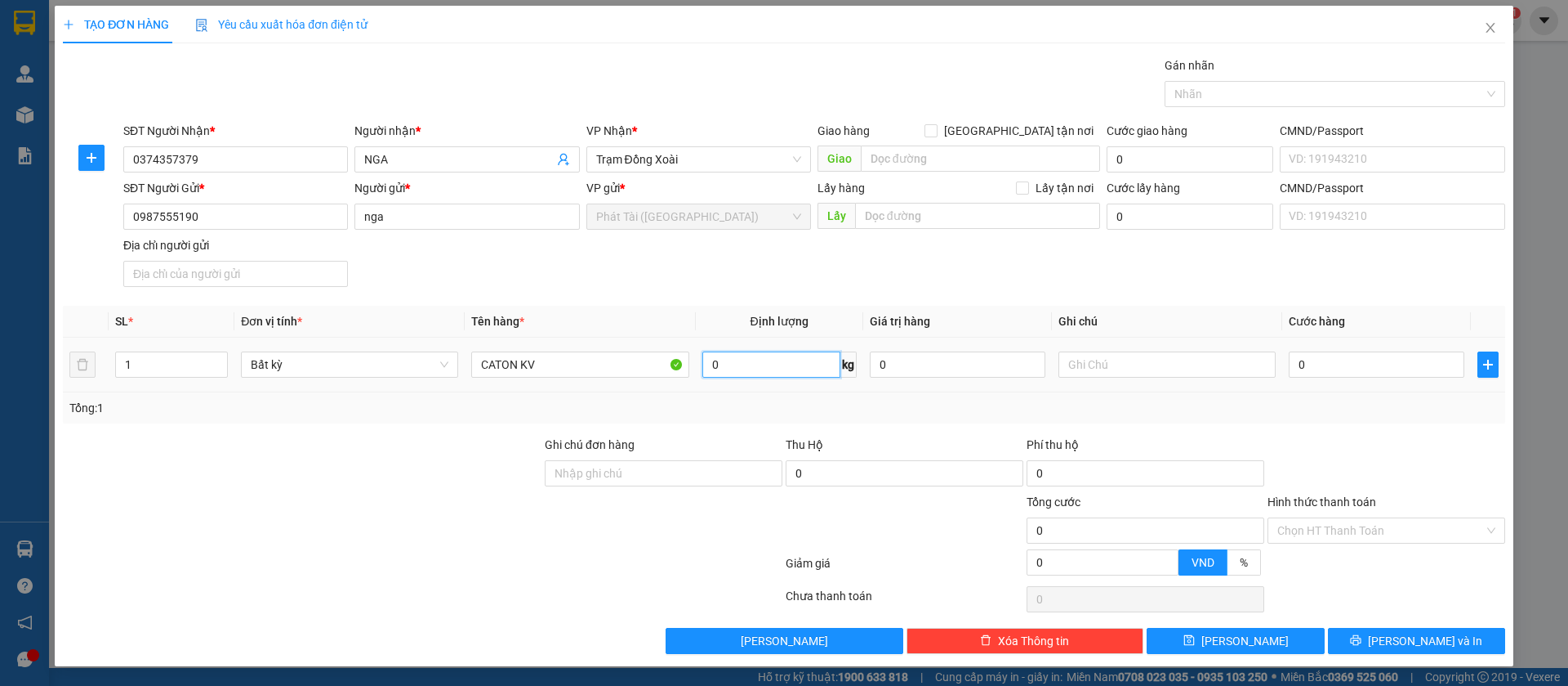
click at [709, 364] on input "0" at bounding box center [771, 365] width 138 height 26
type input "2"
type input "40.000"
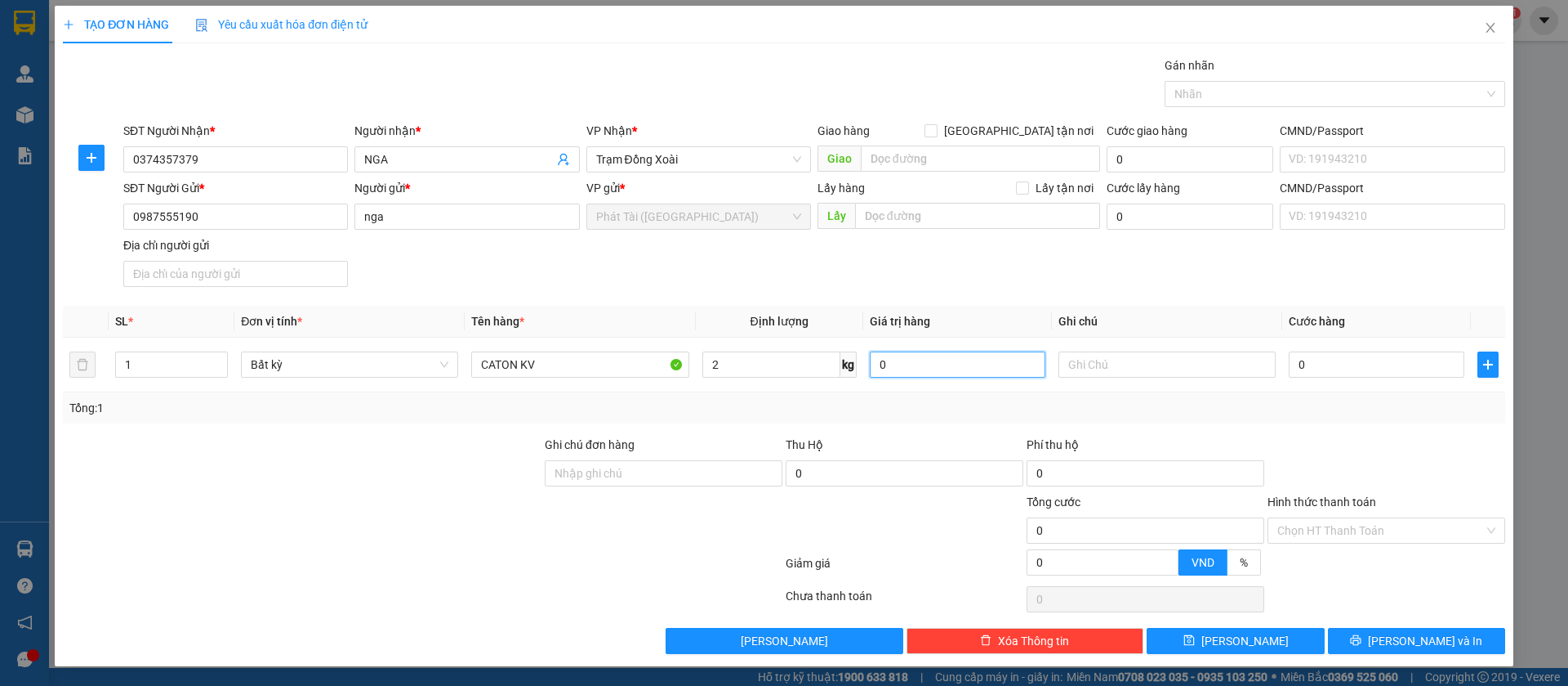
type input "40.000"
click at [1396, 415] on div "Tổng: 1" at bounding box center [784, 408] width 1429 height 18
click at [1195, 642] on icon "save" at bounding box center [1189, 639] width 11 height 11
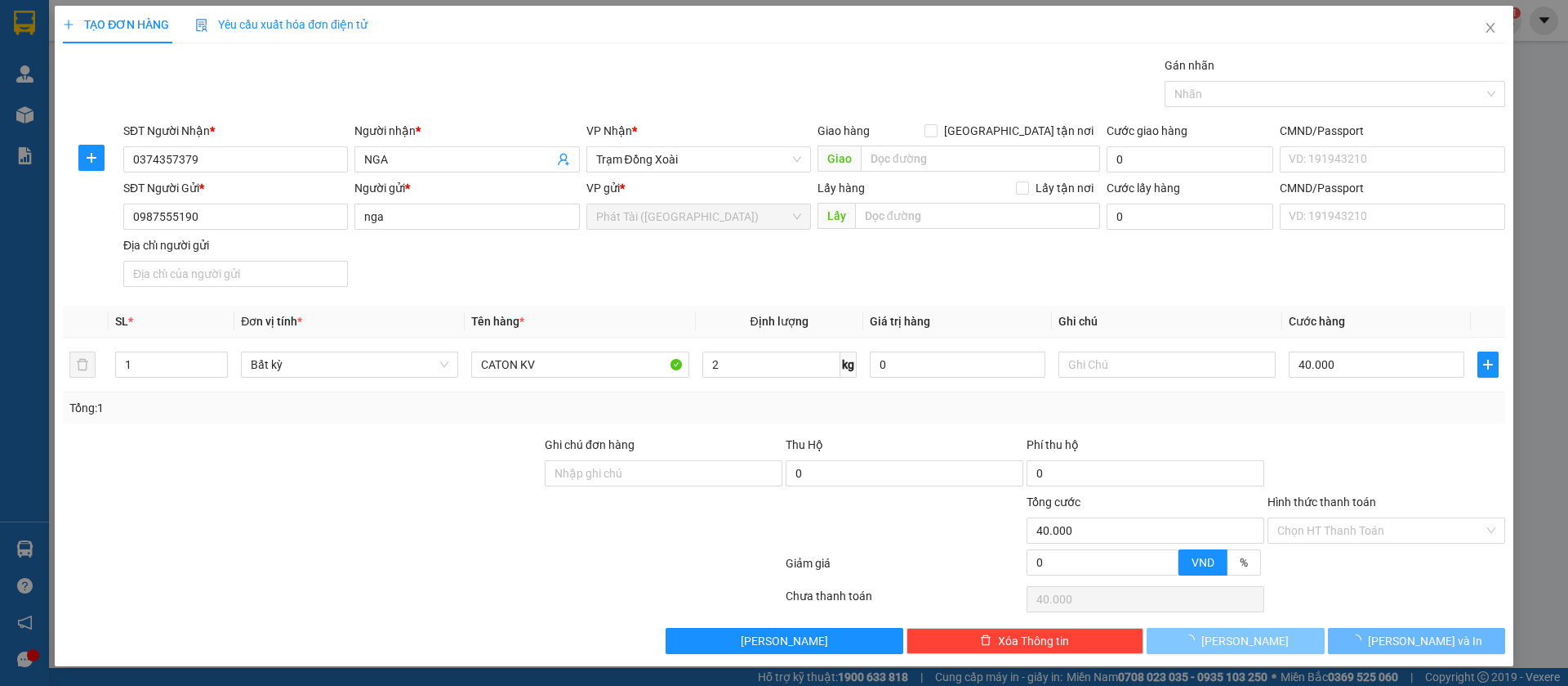
type input "0"
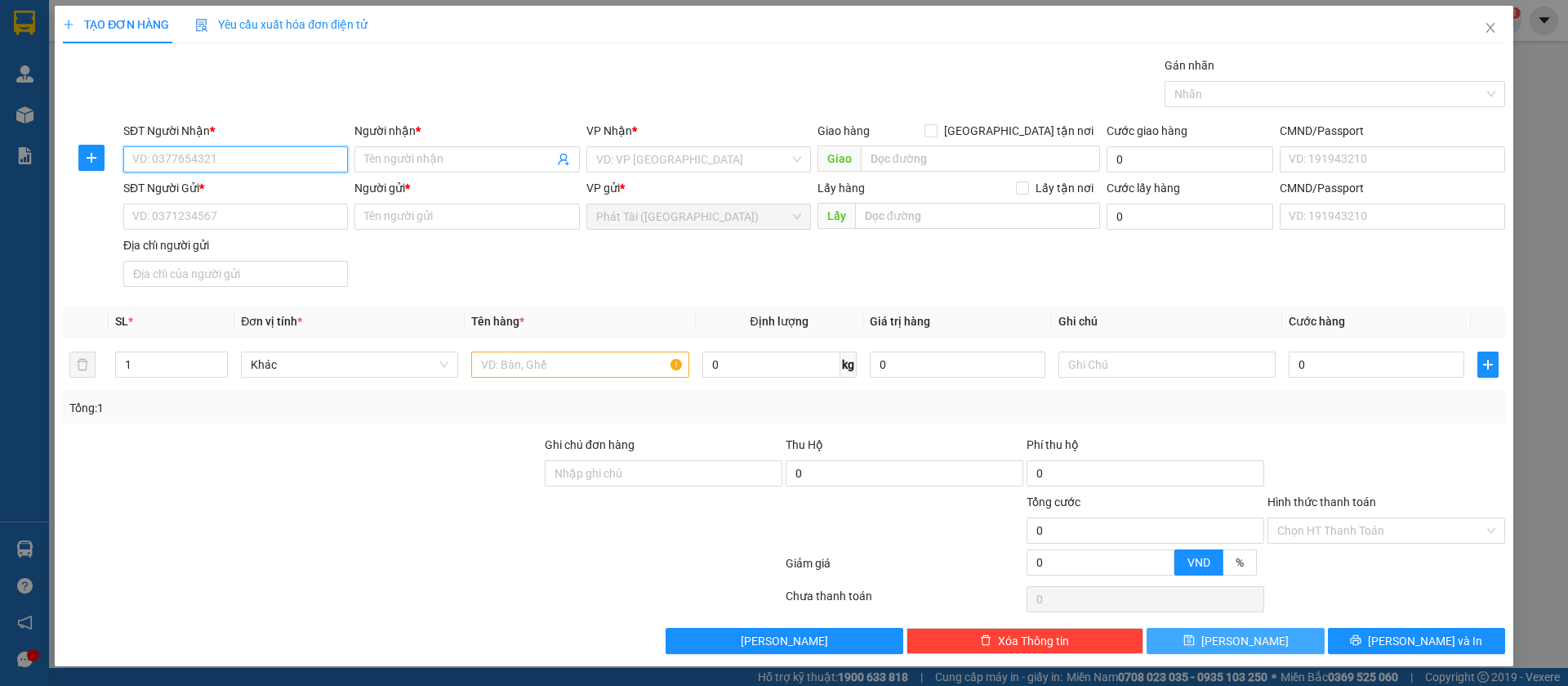
click at [265, 156] on input "SĐT Người Nhận *" at bounding box center [236, 159] width 225 height 26
paste input "0947.777.787"
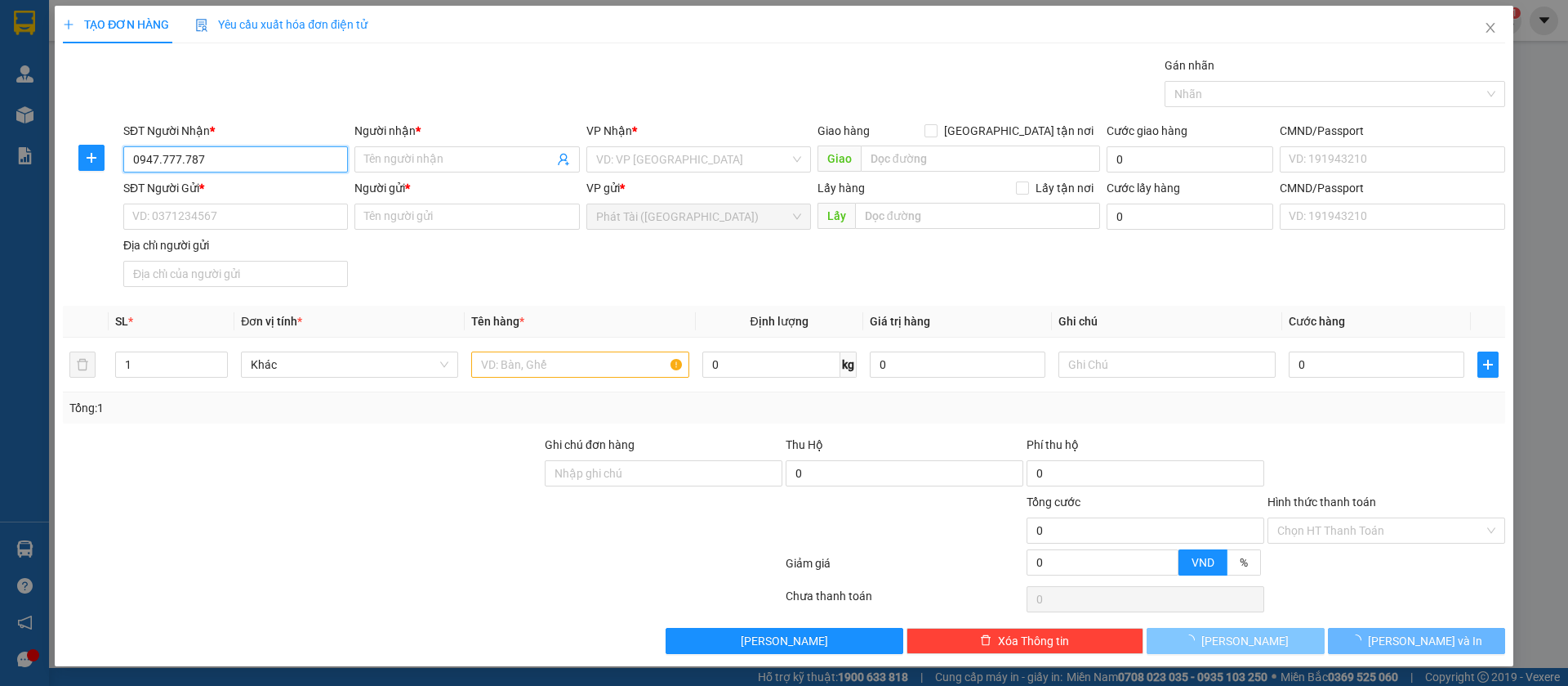
click at [182, 159] on input "0947.777.787" at bounding box center [236, 159] width 225 height 26
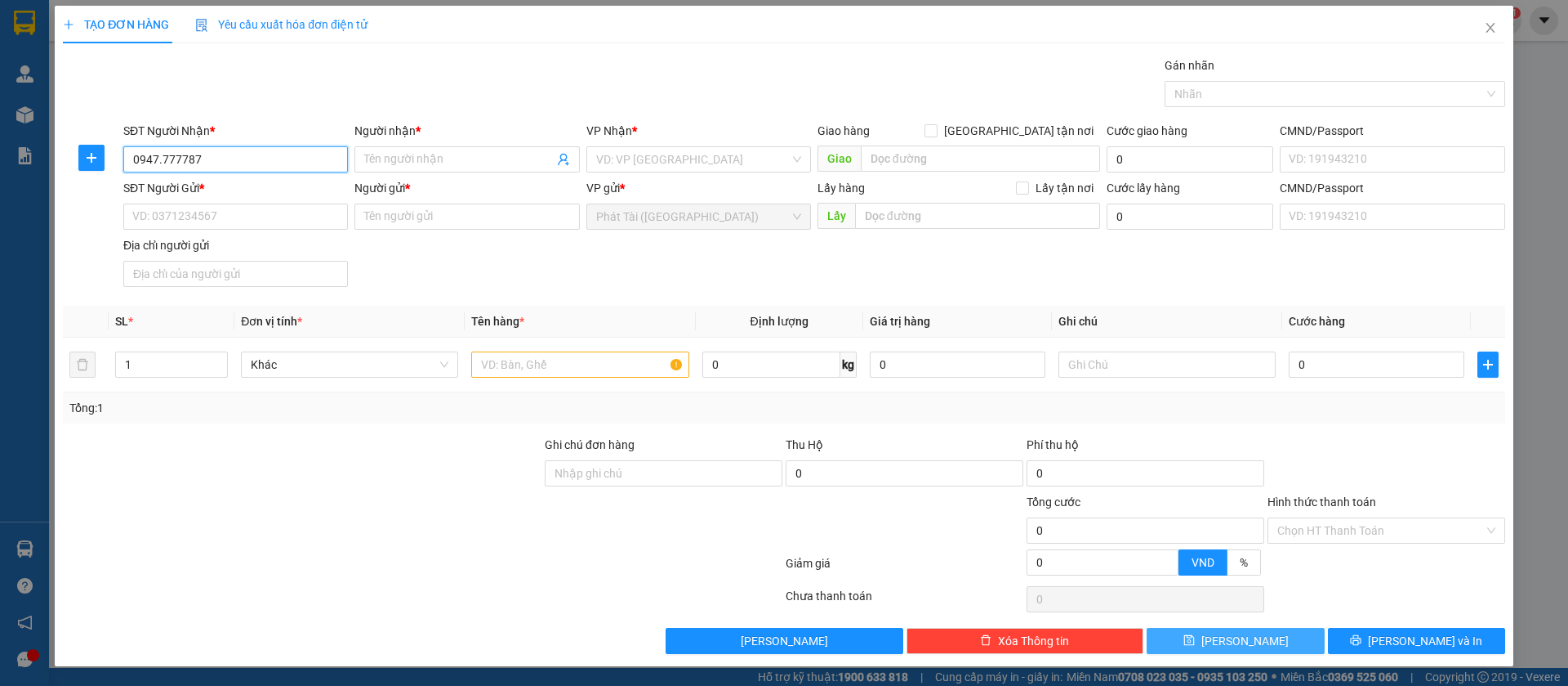
click at [159, 161] on input "0947.777787" at bounding box center [236, 159] width 225 height 26
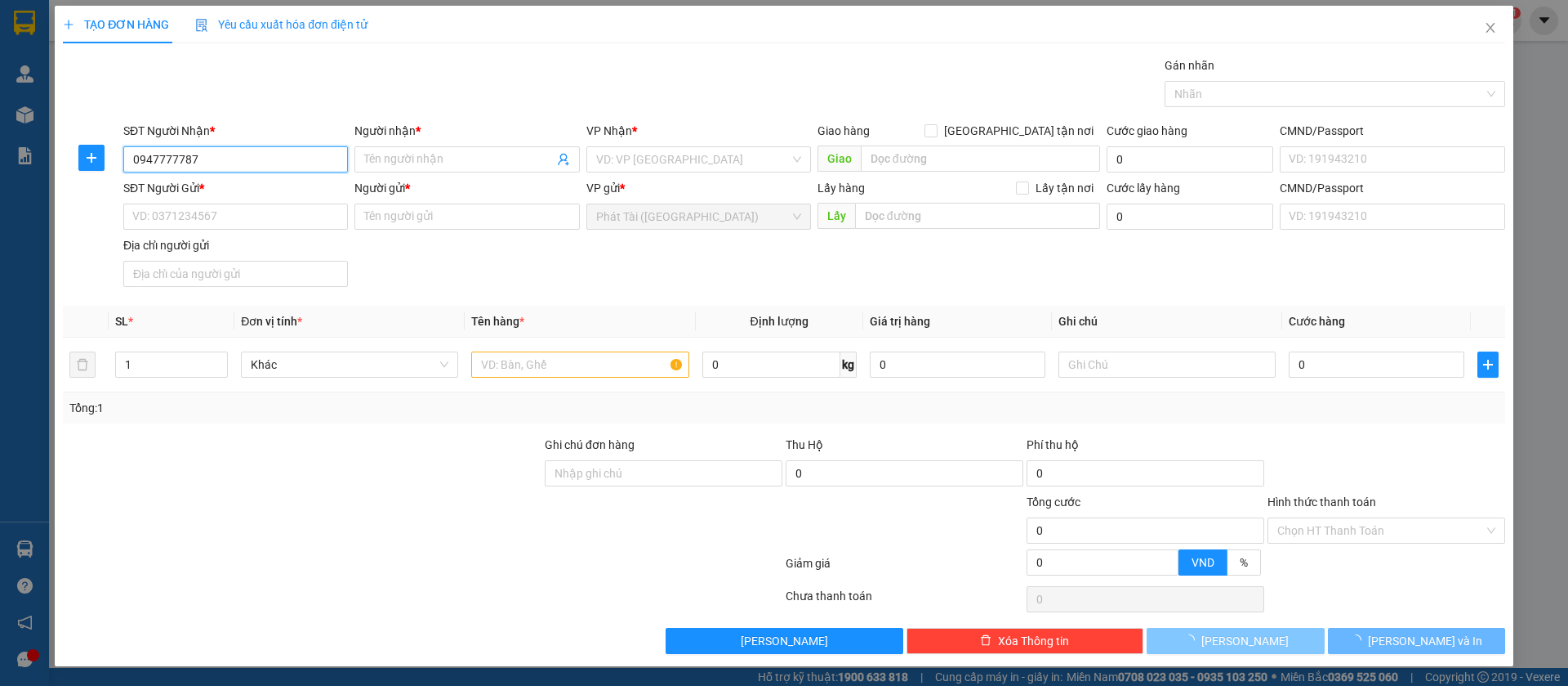
type input "0947777787"
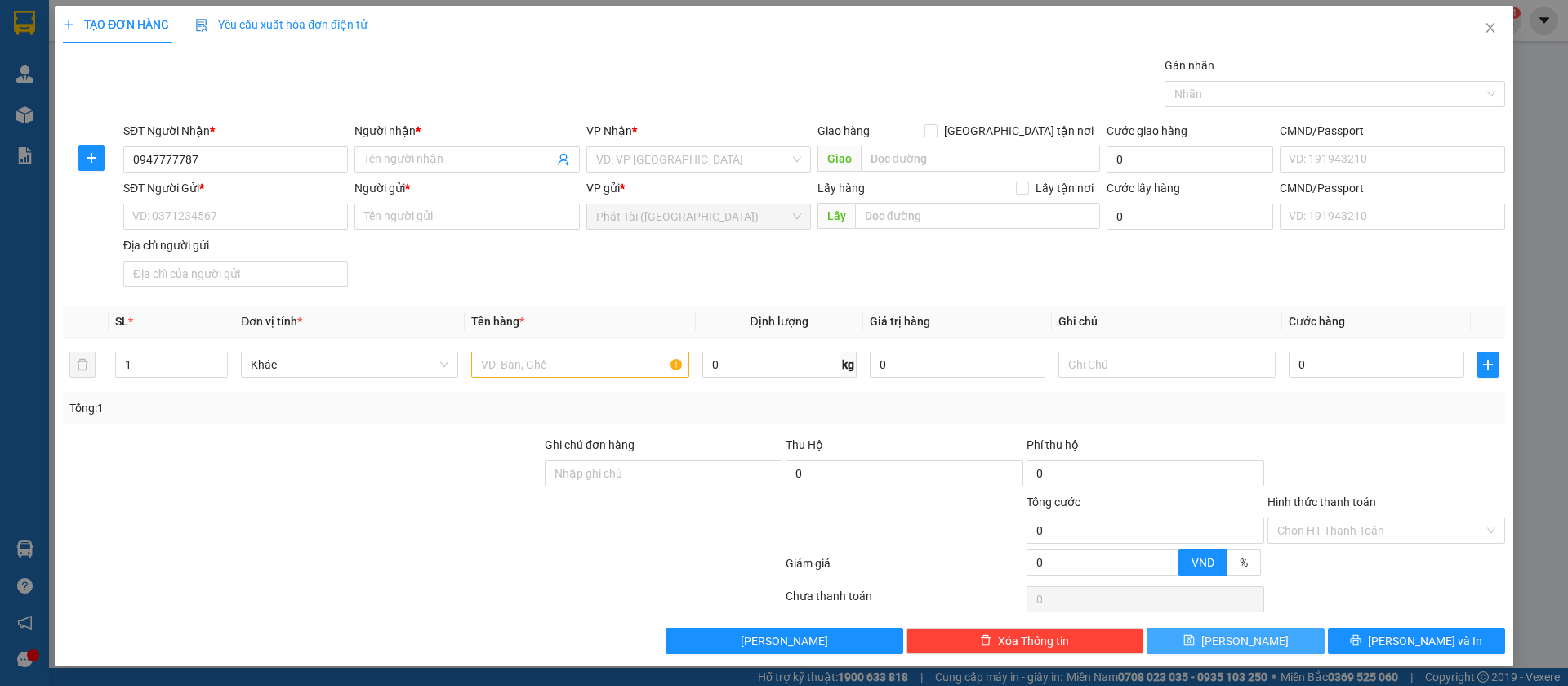
click at [393, 144] on div "Người nhận *" at bounding box center [467, 134] width 225 height 25
click at [388, 156] on input "Người nhận *" at bounding box center [458, 159] width 189 height 18
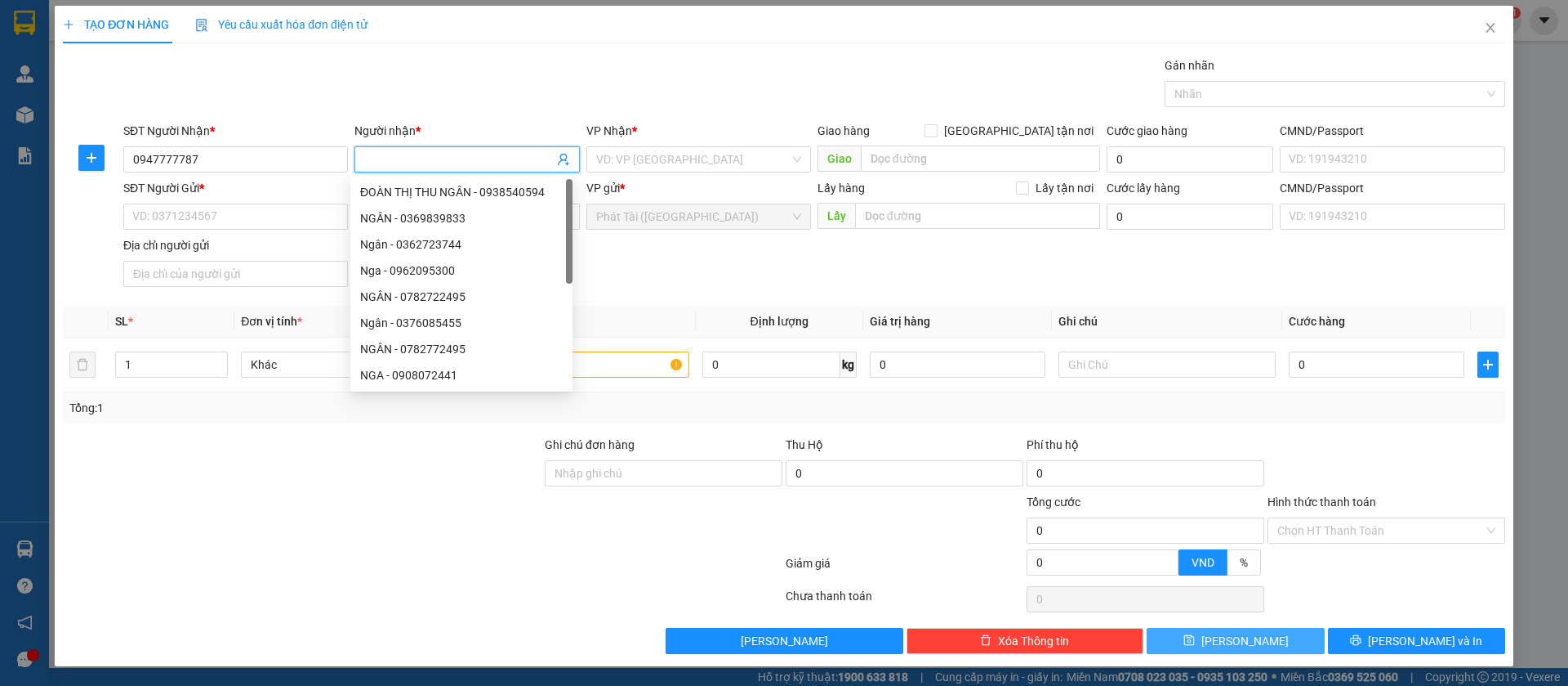
paste input "A QUÝ CTY"
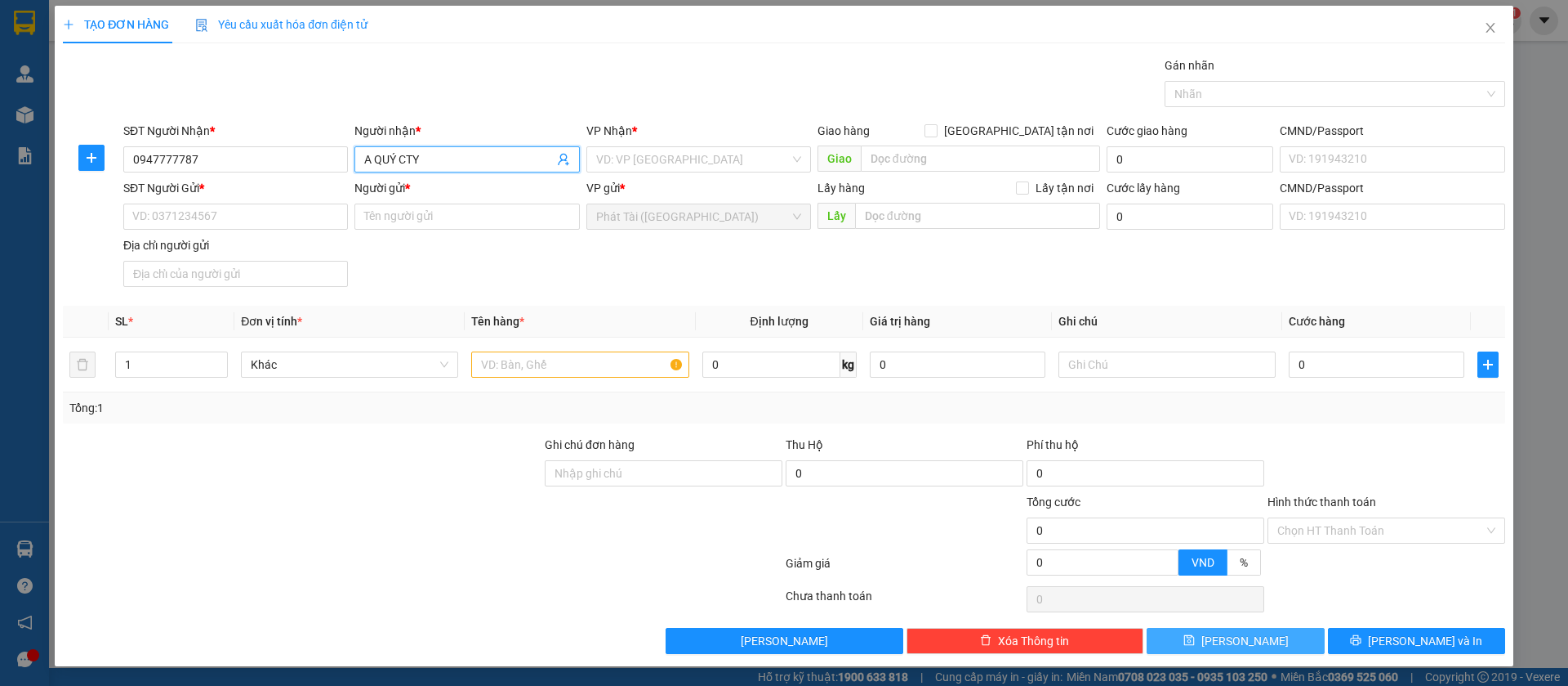
type input "A QUÝ CTY"
click at [223, 214] on input "SĐT Người Gửi *" at bounding box center [236, 216] width 225 height 26
paste input "0903.396.468"
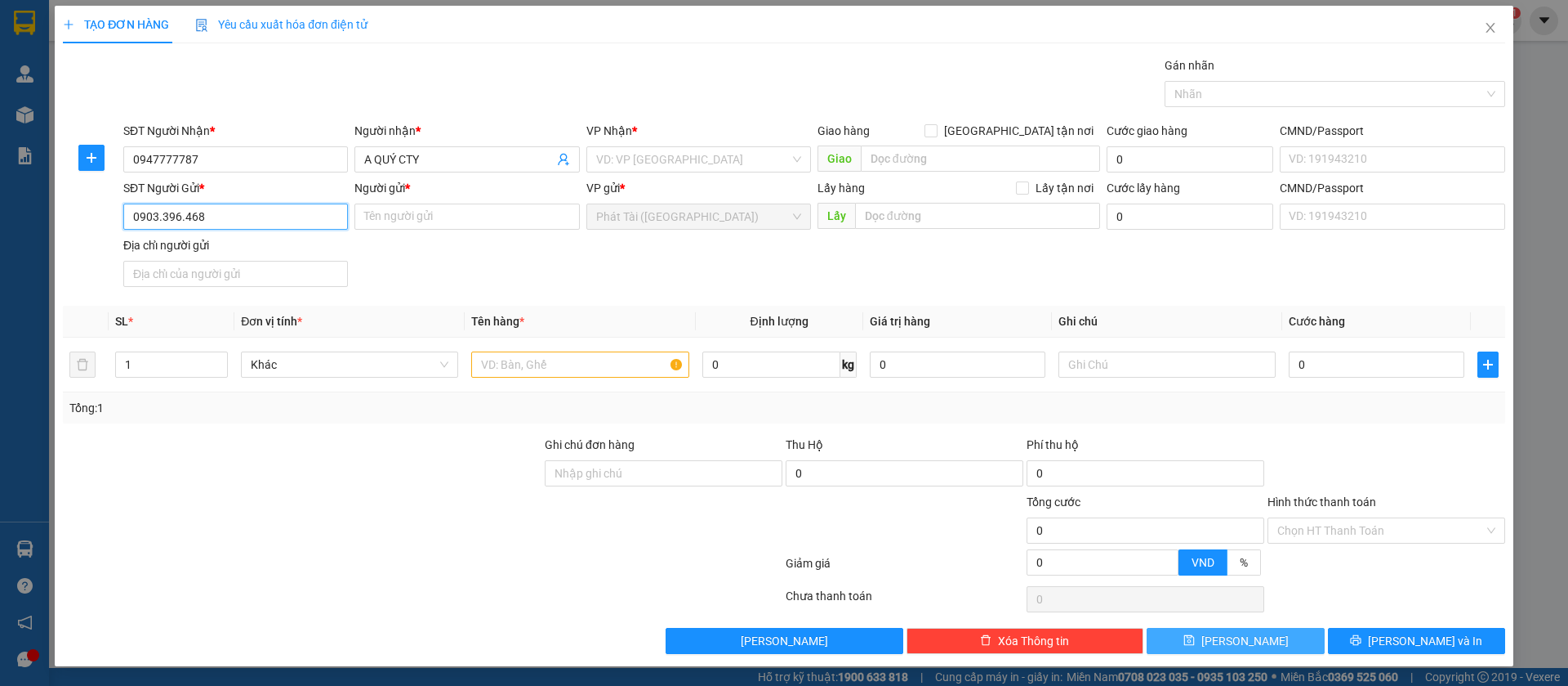
click at [181, 215] on input "0903.396.468" at bounding box center [236, 216] width 225 height 26
click at [163, 213] on input "0903.396468" at bounding box center [236, 216] width 225 height 26
type input "0903396468"
click at [461, 217] on input "Người gửi *" at bounding box center [467, 216] width 225 height 26
paste input "PHƯƠNG"
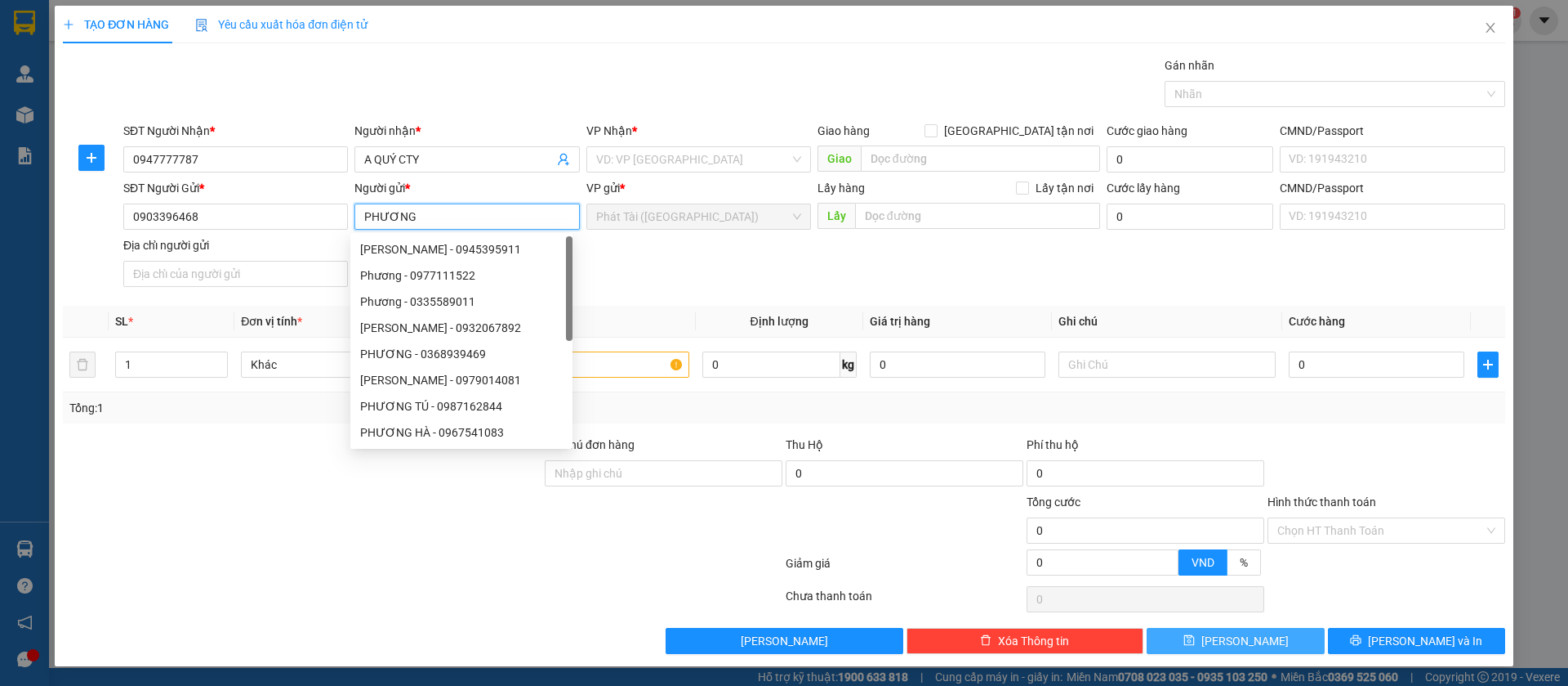
type input "PHƯƠNG"
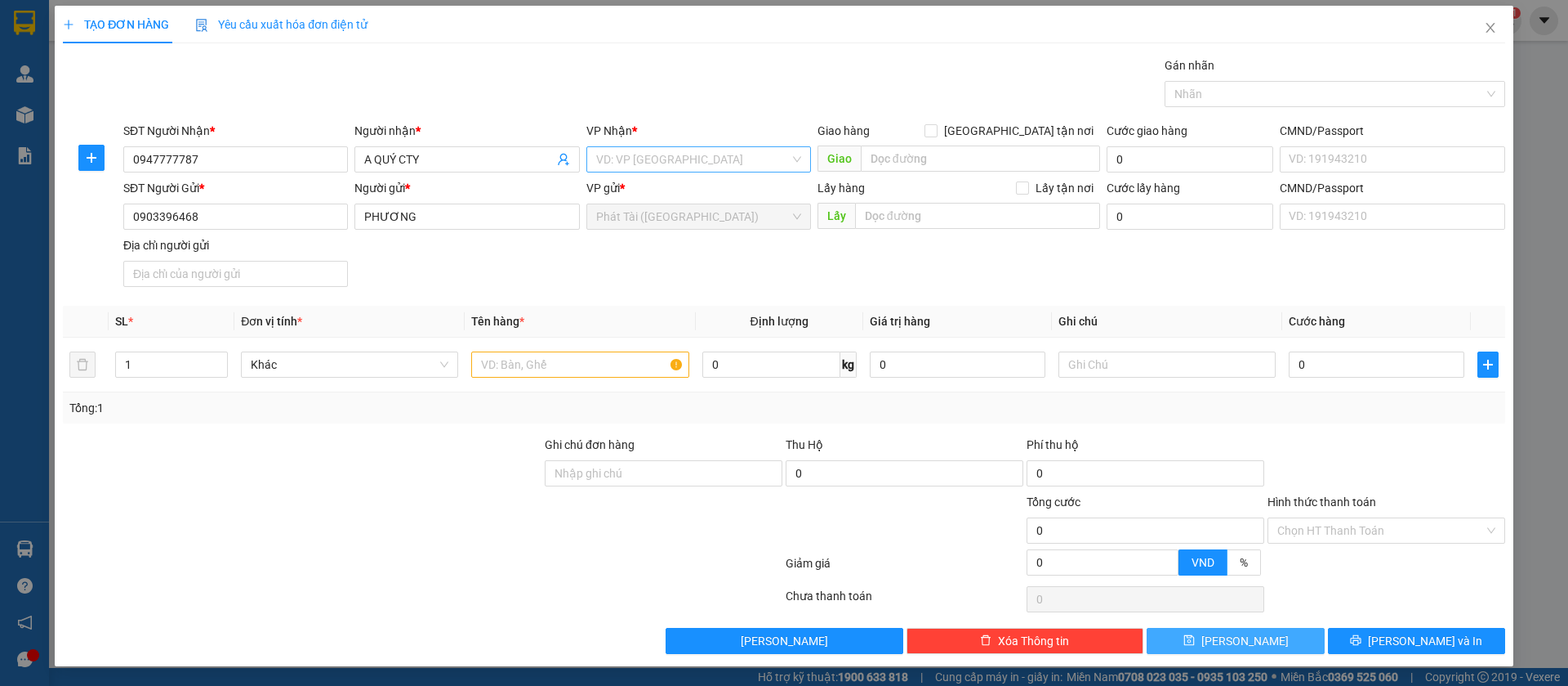
click at [677, 162] on input "search" at bounding box center [693, 159] width 193 height 25
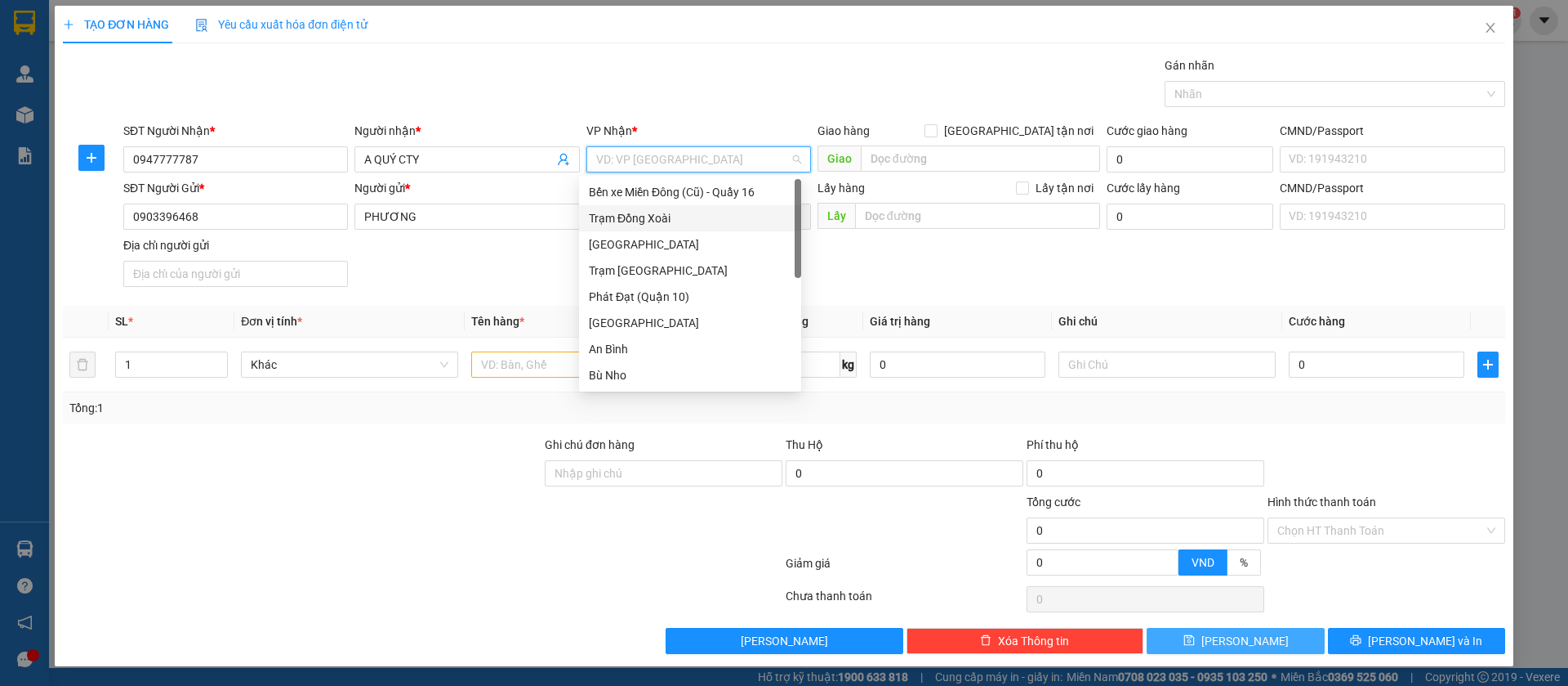
click at [660, 223] on div "Trạm Đồng Xoài" at bounding box center [690, 218] width 202 height 18
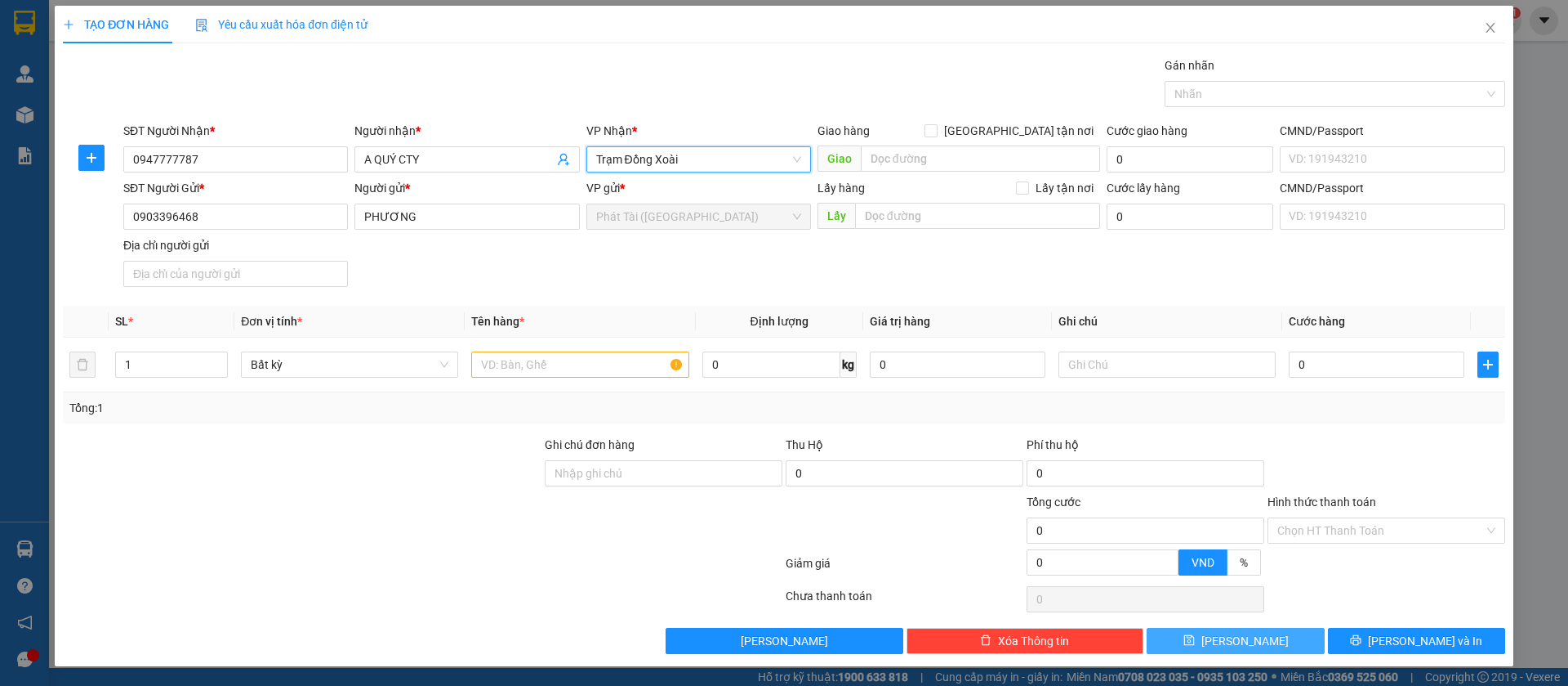
click at [740, 283] on div "SĐT Người Gửi * 0903396468 Người gửi * PHƯƠNG VP gửi * Phát Tài ([GEOGRAPHIC_DA…" at bounding box center [815, 237] width 1389 height 114
click at [922, 158] on input "search" at bounding box center [980, 158] width 239 height 26
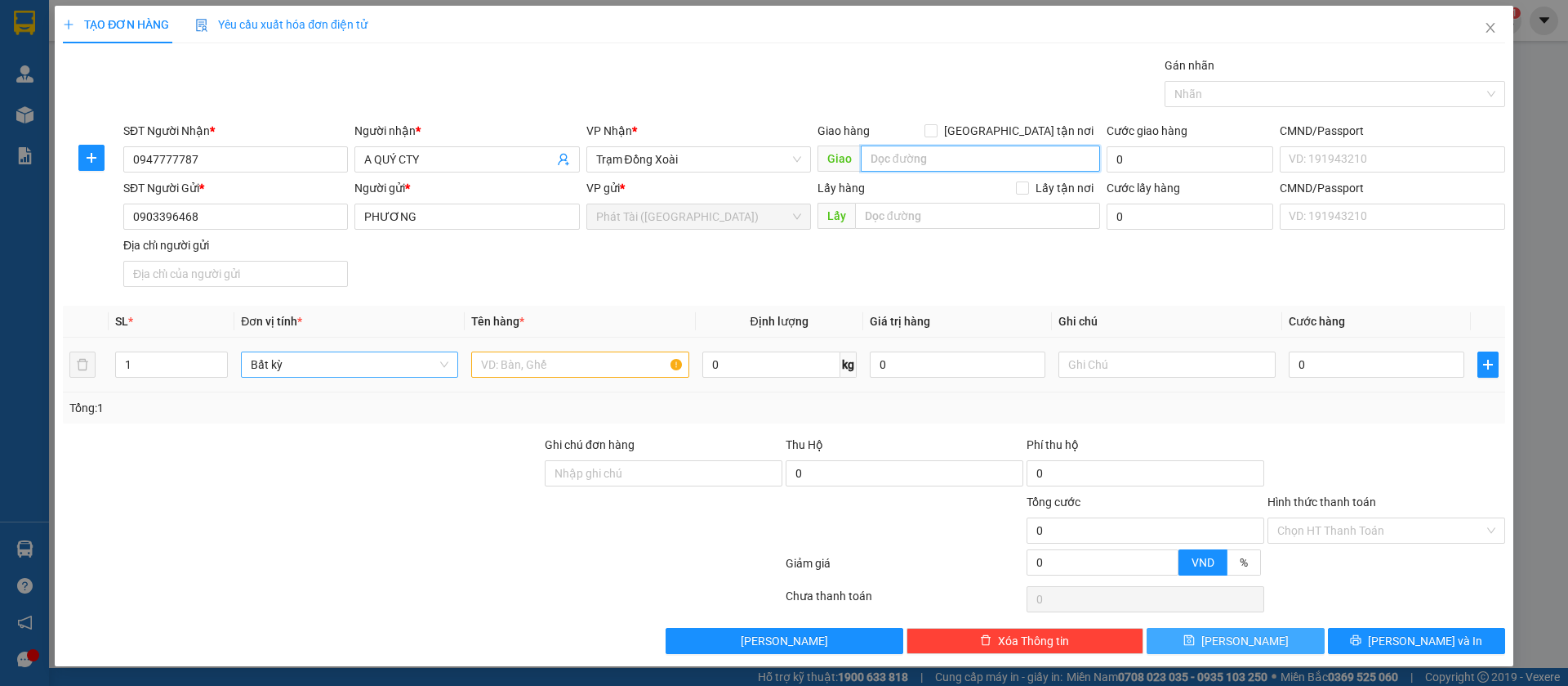
click at [365, 368] on span "Bất kỳ" at bounding box center [349, 365] width 198 height 25
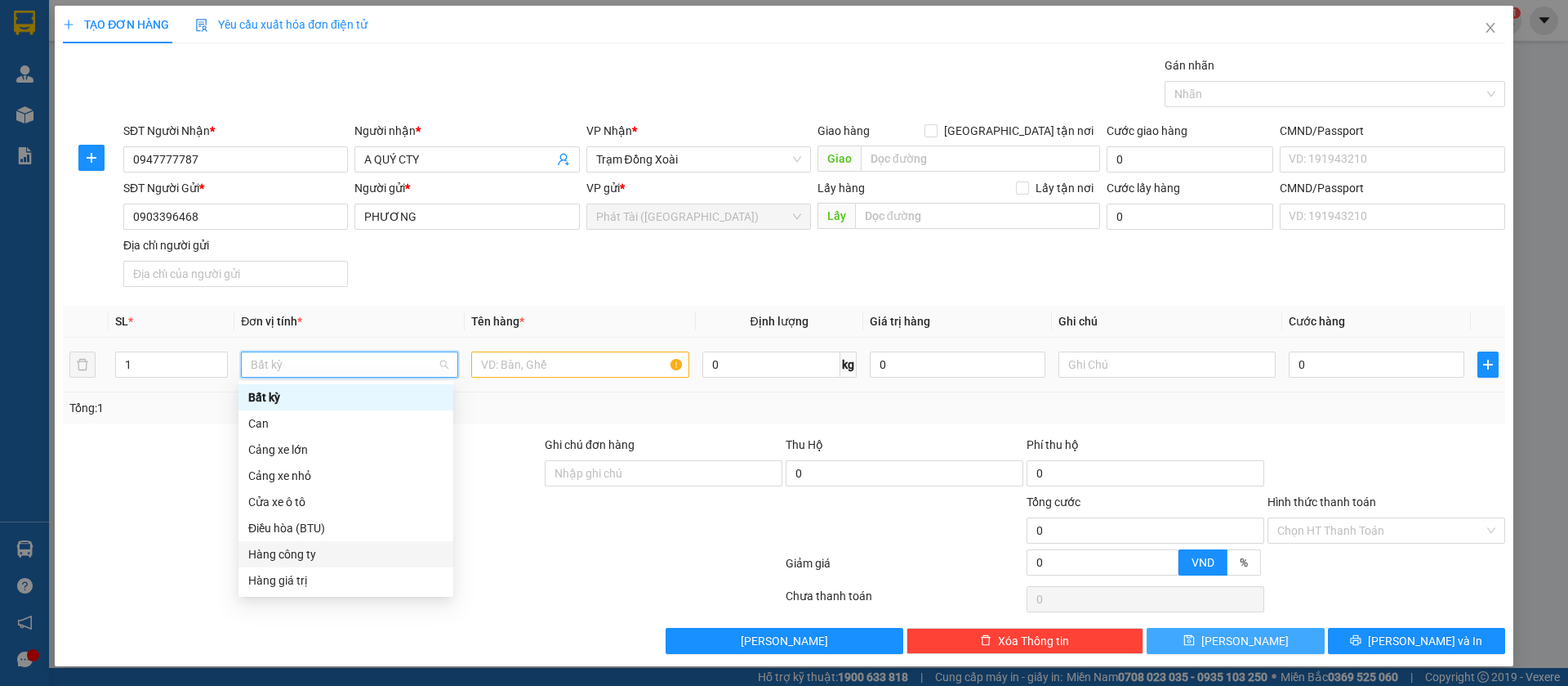
click at [306, 561] on div "Hàng công ty" at bounding box center [346, 554] width 195 height 18
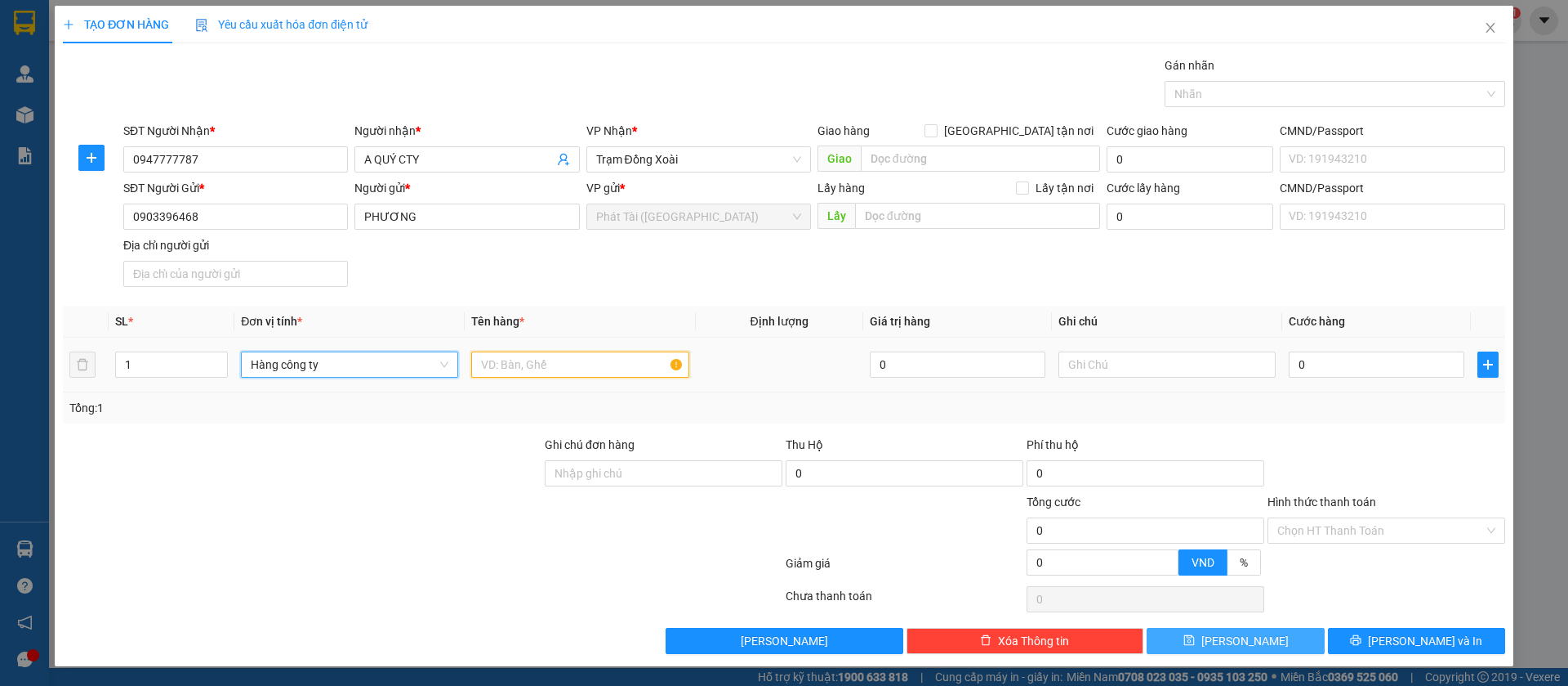
click at [561, 368] on input "text" at bounding box center [579, 365] width 217 height 26
click at [508, 361] on input "text" at bounding box center [579, 365] width 217 height 26
paste input "CATTON KT"
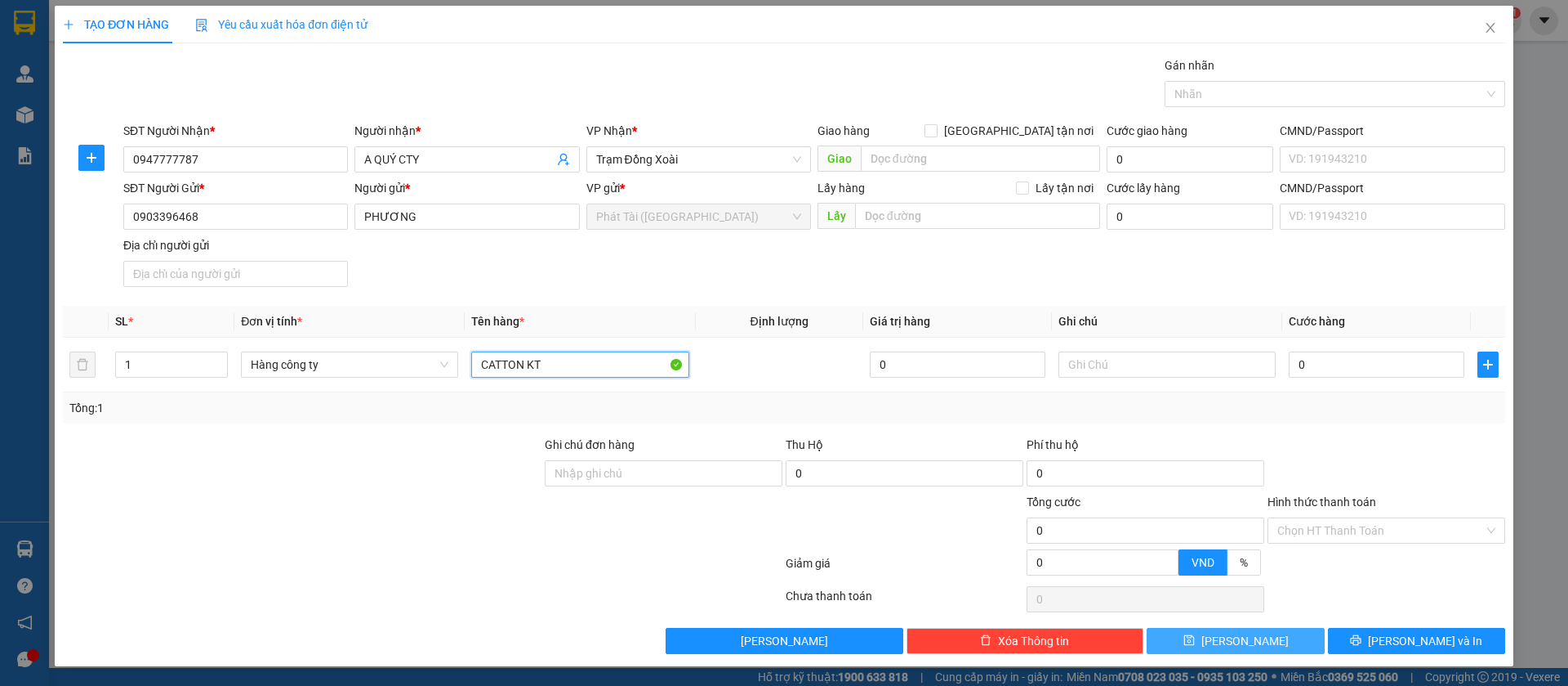
type input "CATTON KT"
click at [1215, 394] on div "Tổng: 1" at bounding box center [784, 407] width 1442 height 31
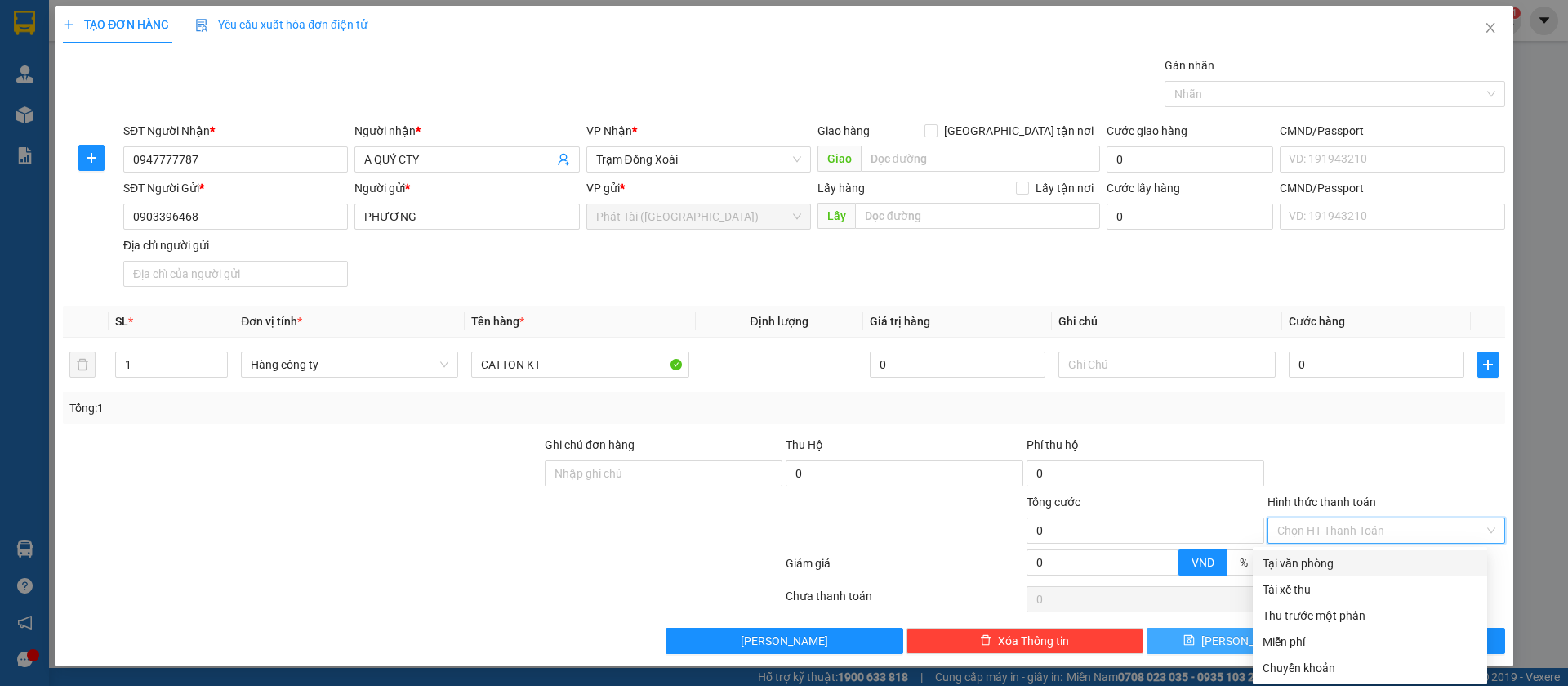
click at [1300, 536] on input "Hình thức thanh toán" at bounding box center [1380, 530] width 207 height 25
click at [1303, 644] on div "Miễn phí" at bounding box center [1370, 641] width 214 height 18
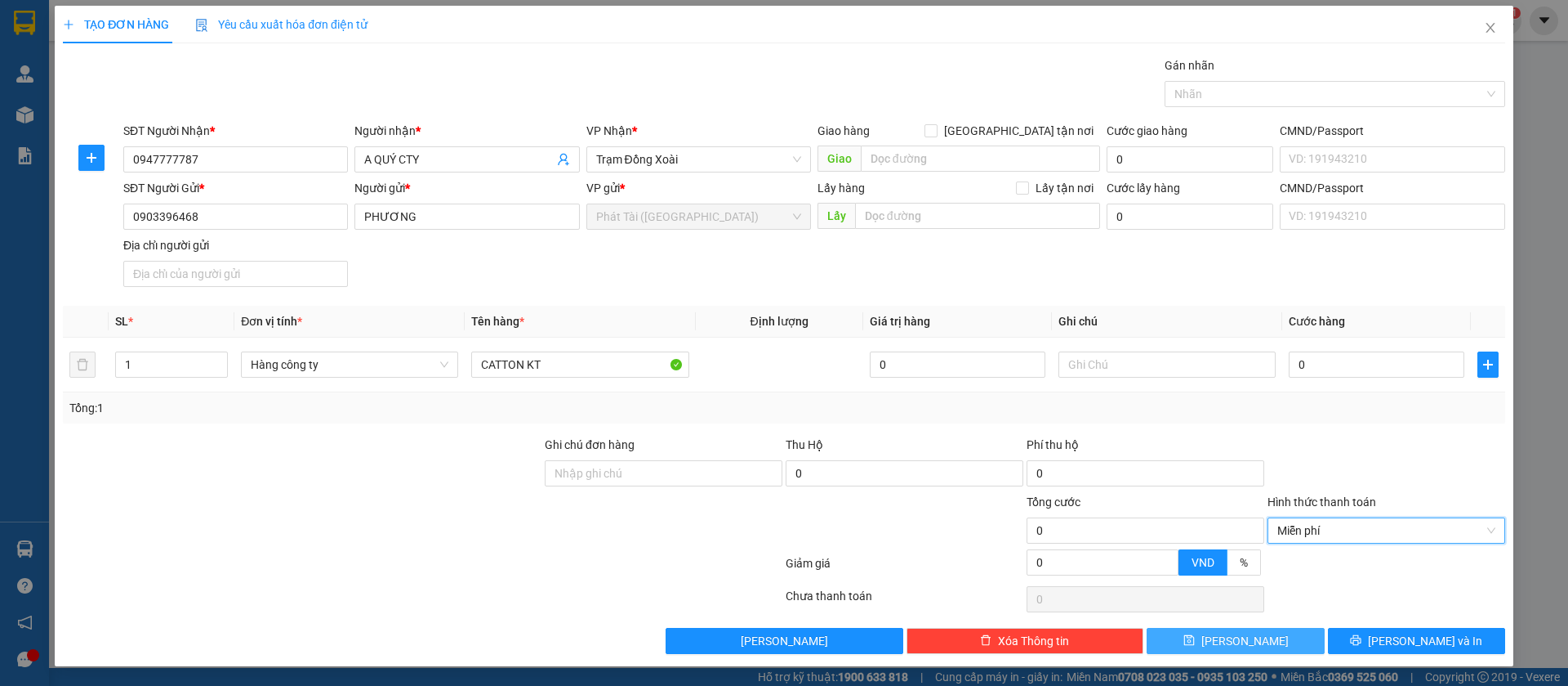
click at [1192, 635] on button "[PERSON_NAME]" at bounding box center [1236, 641] width 178 height 26
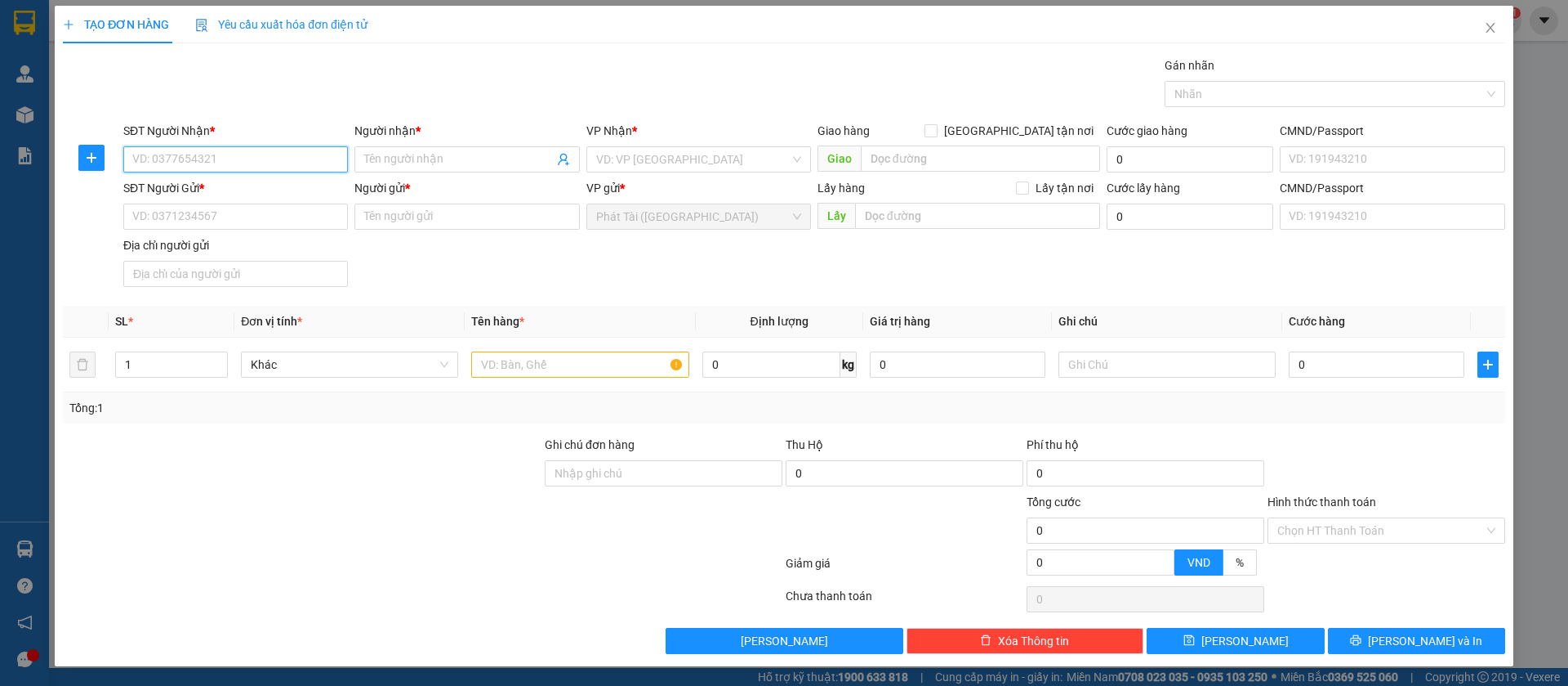
click at [235, 159] on input "SĐT Người Nhận *" at bounding box center [236, 159] width 225 height 26
paste input "0969.325.486"
click at [180, 156] on input "0969.325.486" at bounding box center [236, 159] width 225 height 26
click at [159, 161] on input "0969.325486" at bounding box center [236, 159] width 225 height 26
type input "0969325486"
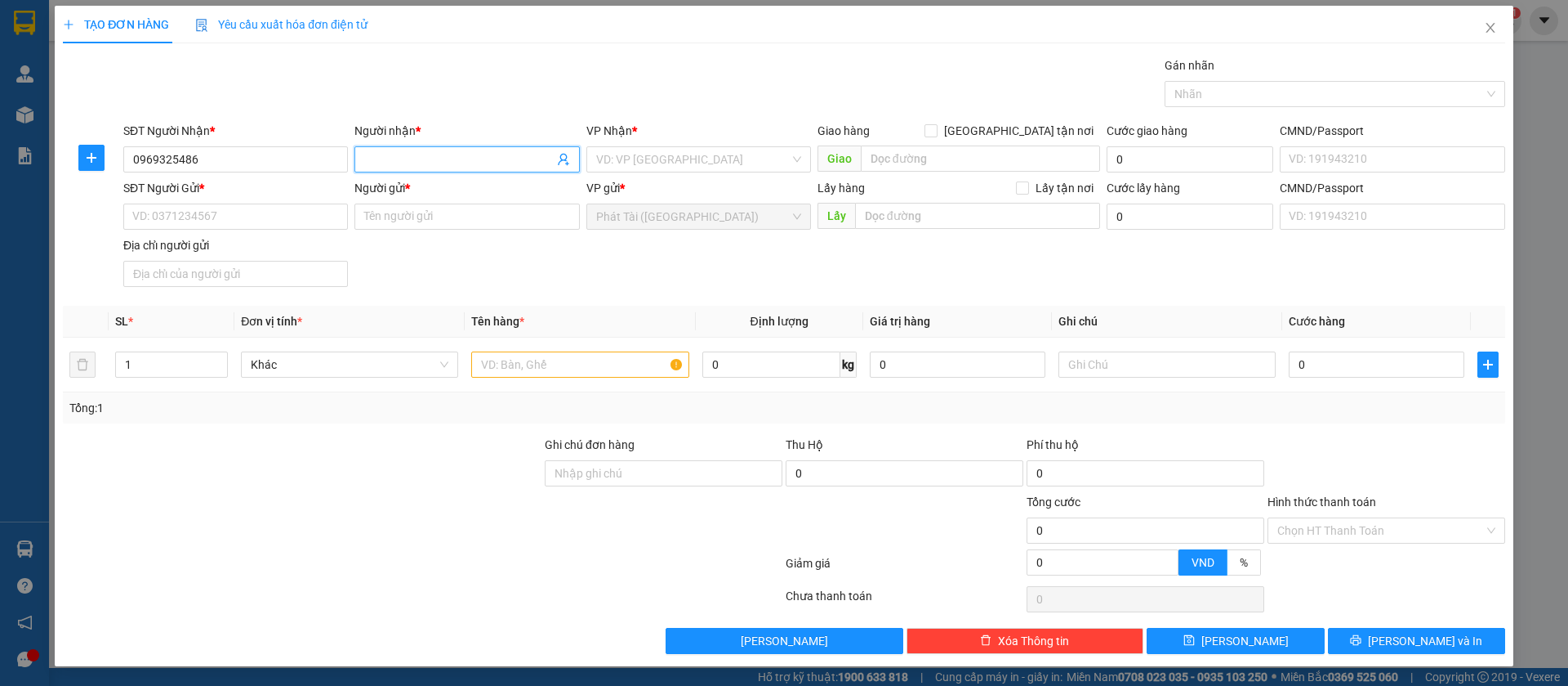
click at [420, 150] on input "Người nhận *" at bounding box center [458, 159] width 189 height 18
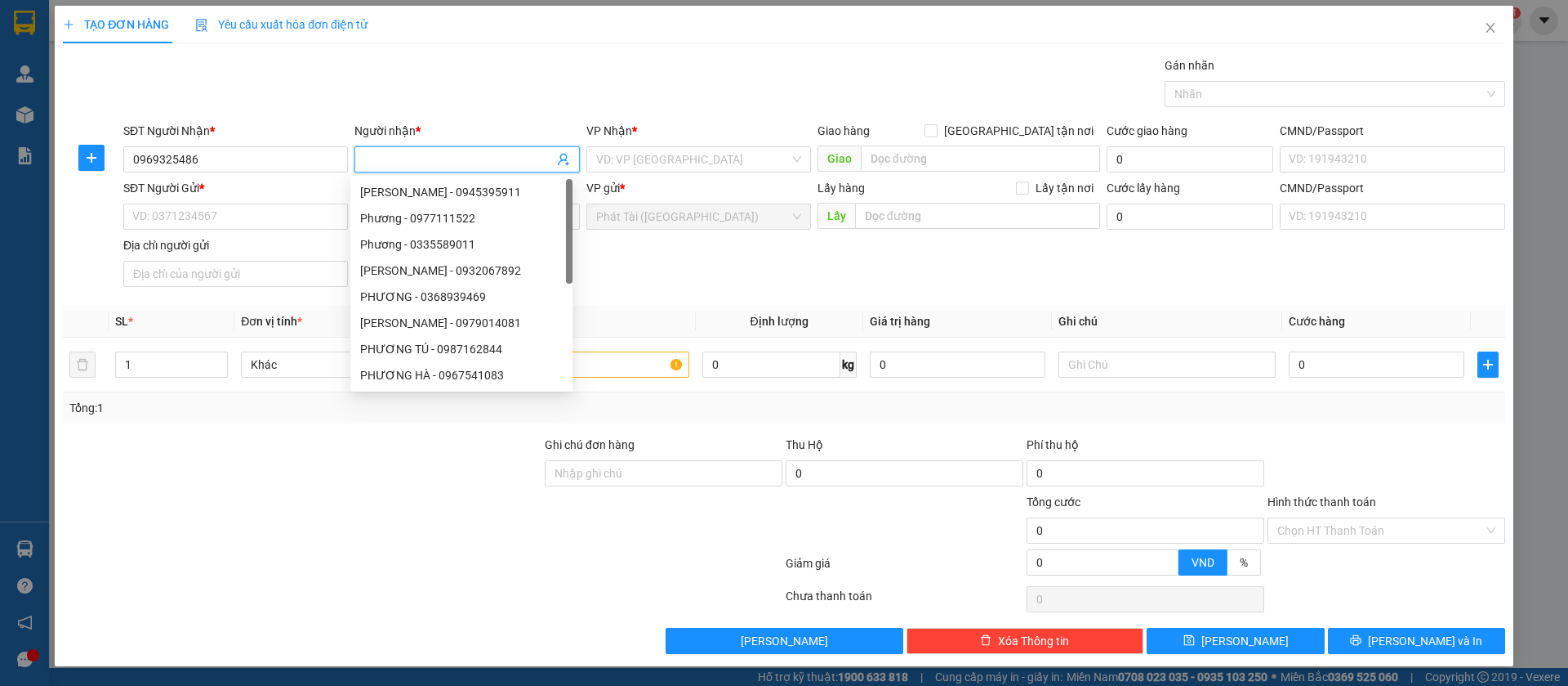
paste input "HAO"
type input "HAO"
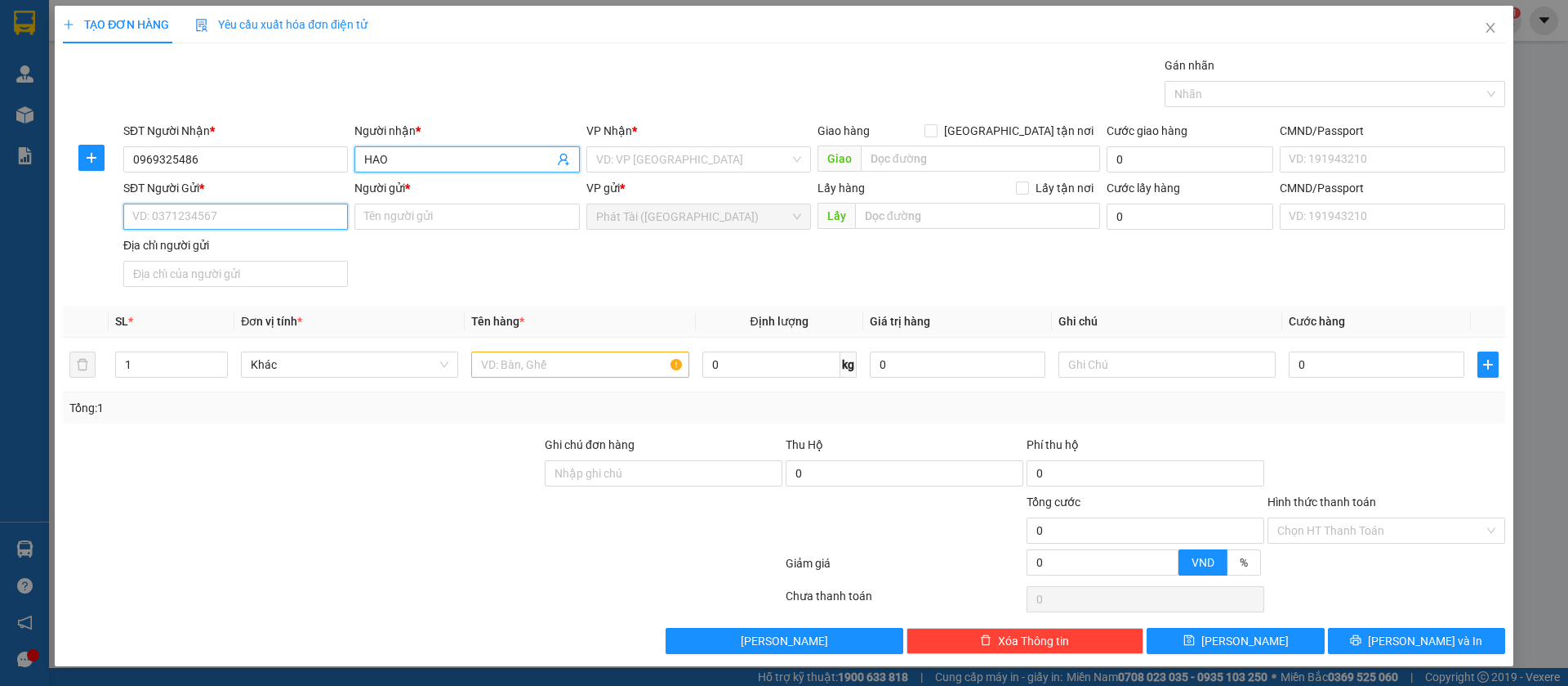
click at [269, 205] on input "SĐT Người Gửi *" at bounding box center [236, 216] width 225 height 26
paste input "0906.941.306"
click at [182, 221] on input "0906.941.306" at bounding box center [236, 216] width 225 height 26
click at [160, 216] on input "0906.941306" at bounding box center [236, 216] width 225 height 26
type input "0906941306"
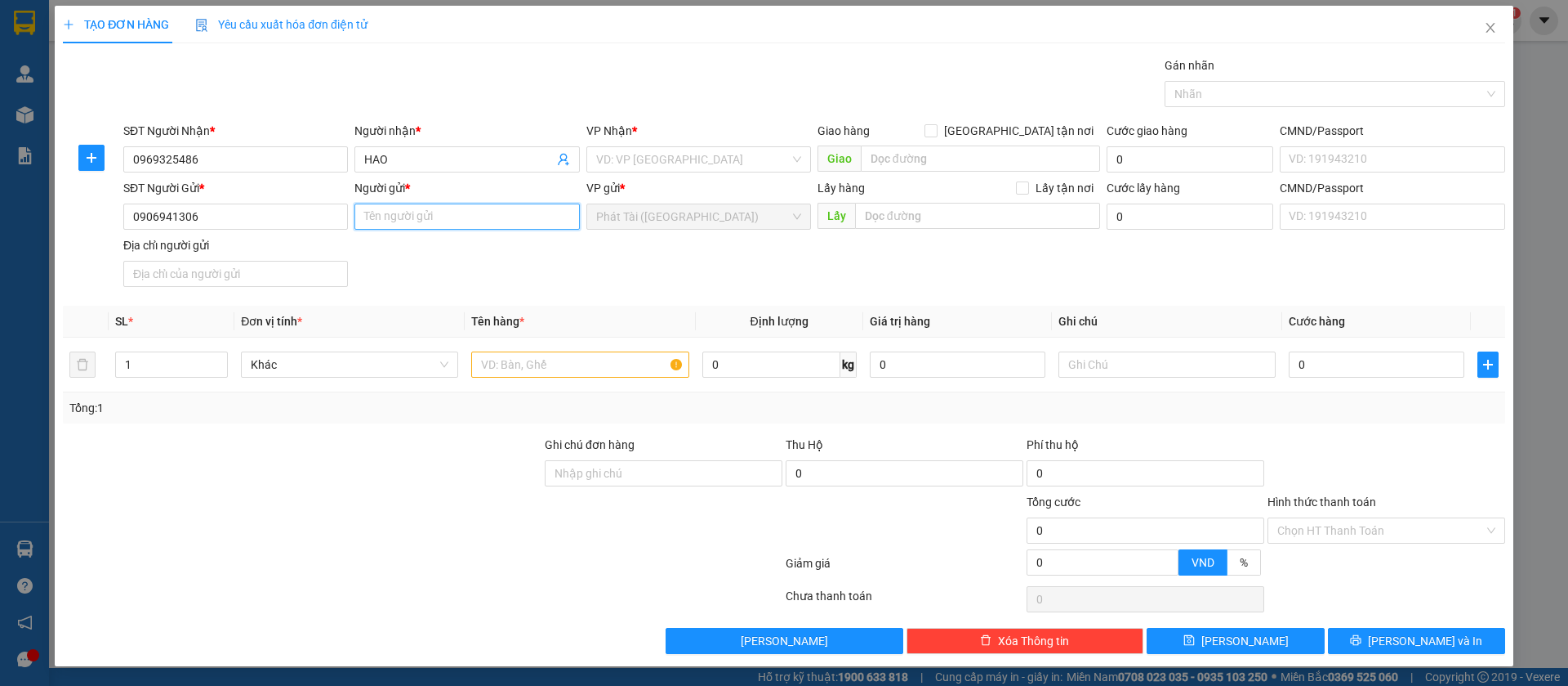
click at [447, 212] on input "Người gửi *" at bounding box center [467, 216] width 225 height 26
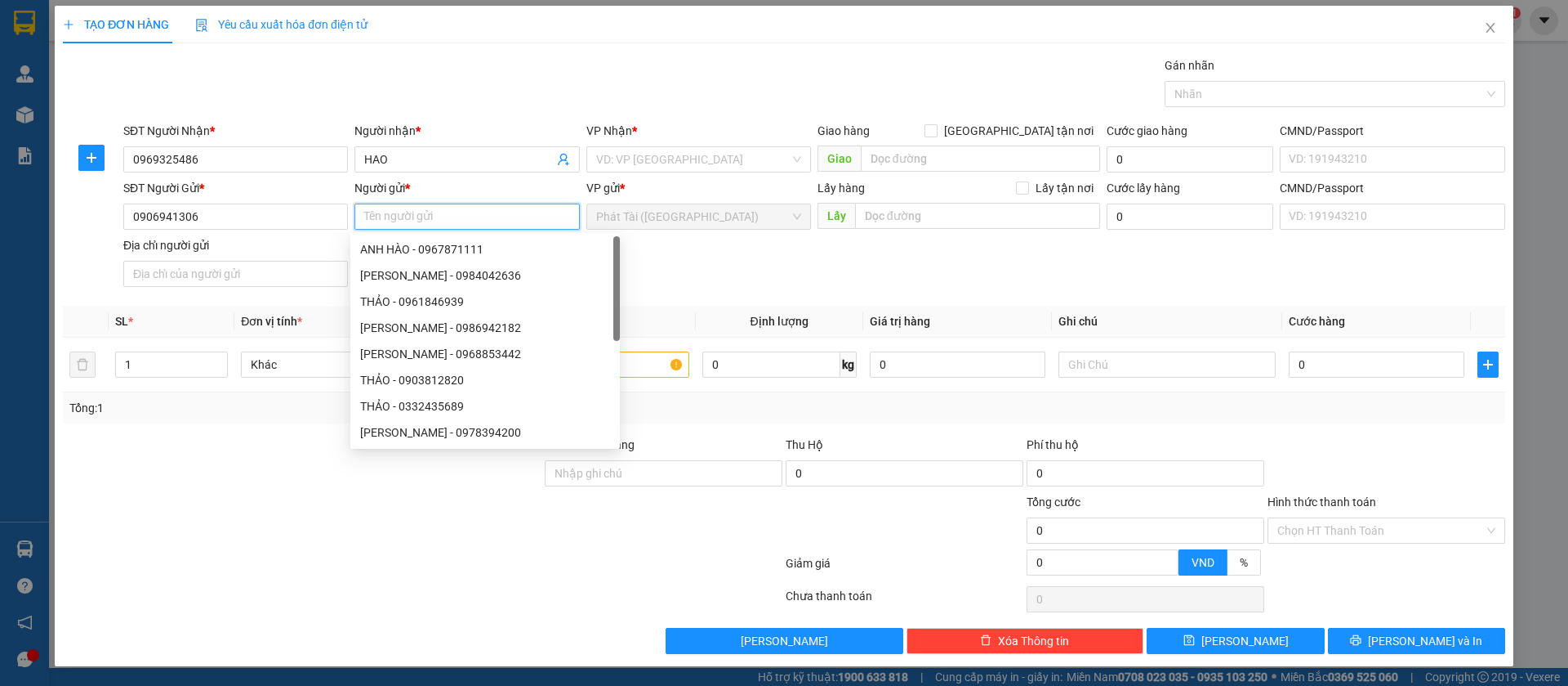
paste input "SANG"
type input "SANG"
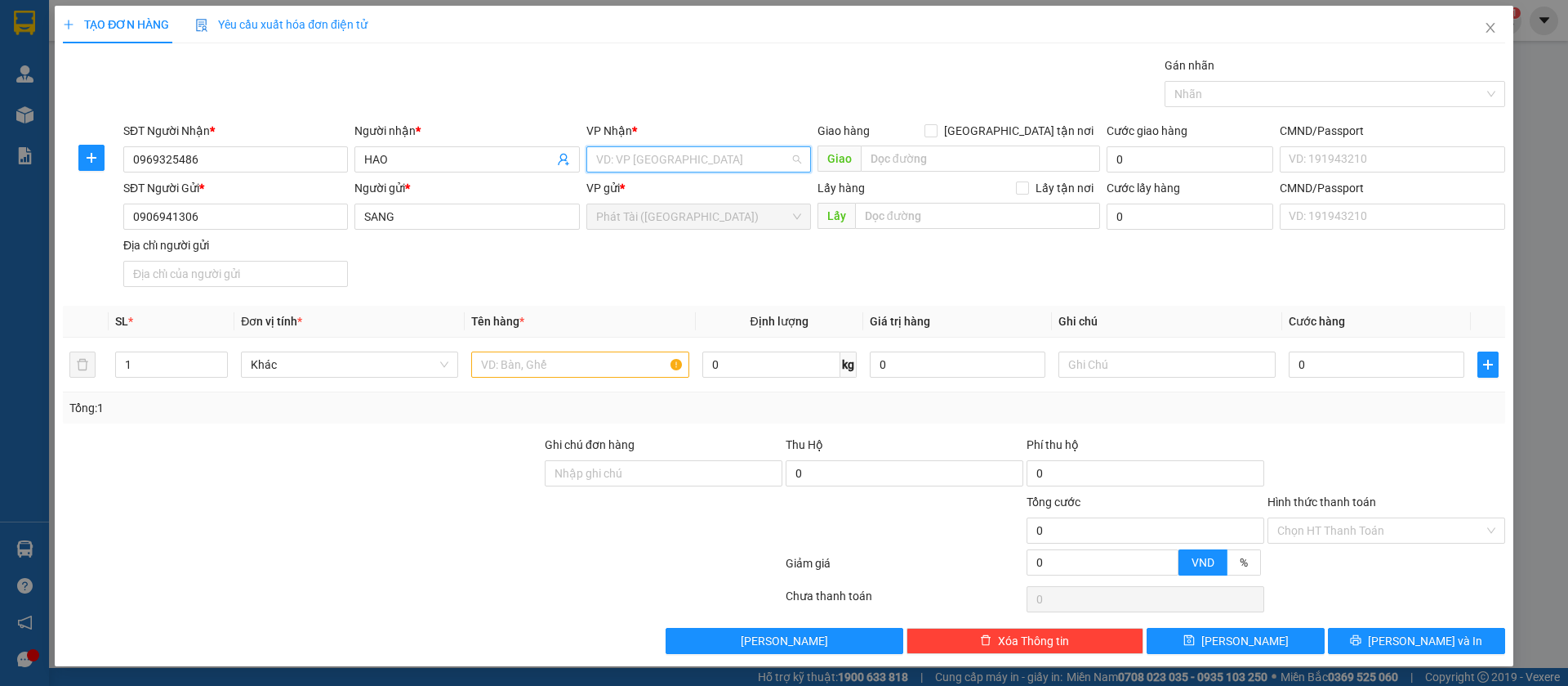
click at [654, 159] on input "search" at bounding box center [693, 159] width 193 height 25
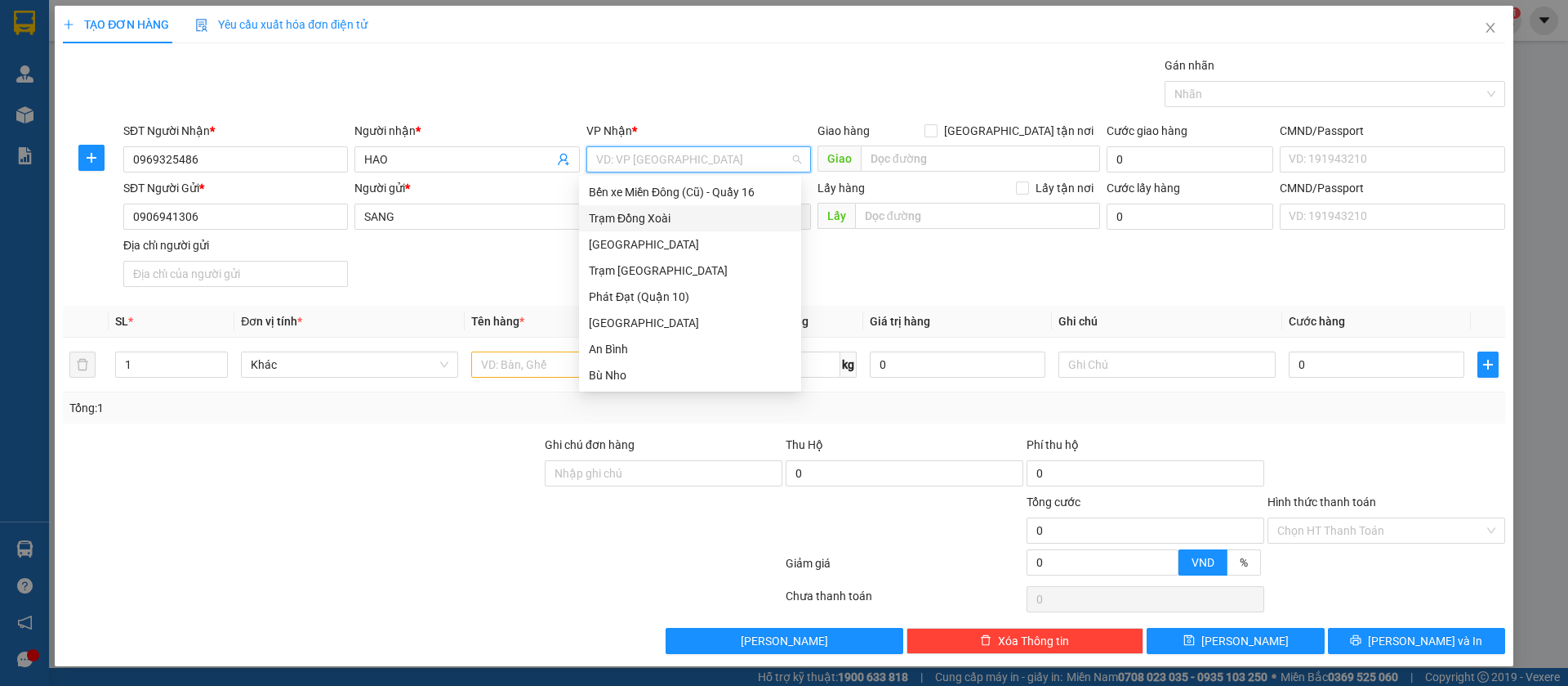
click at [642, 218] on div "Trạm Đồng Xoài" at bounding box center [690, 218] width 202 height 18
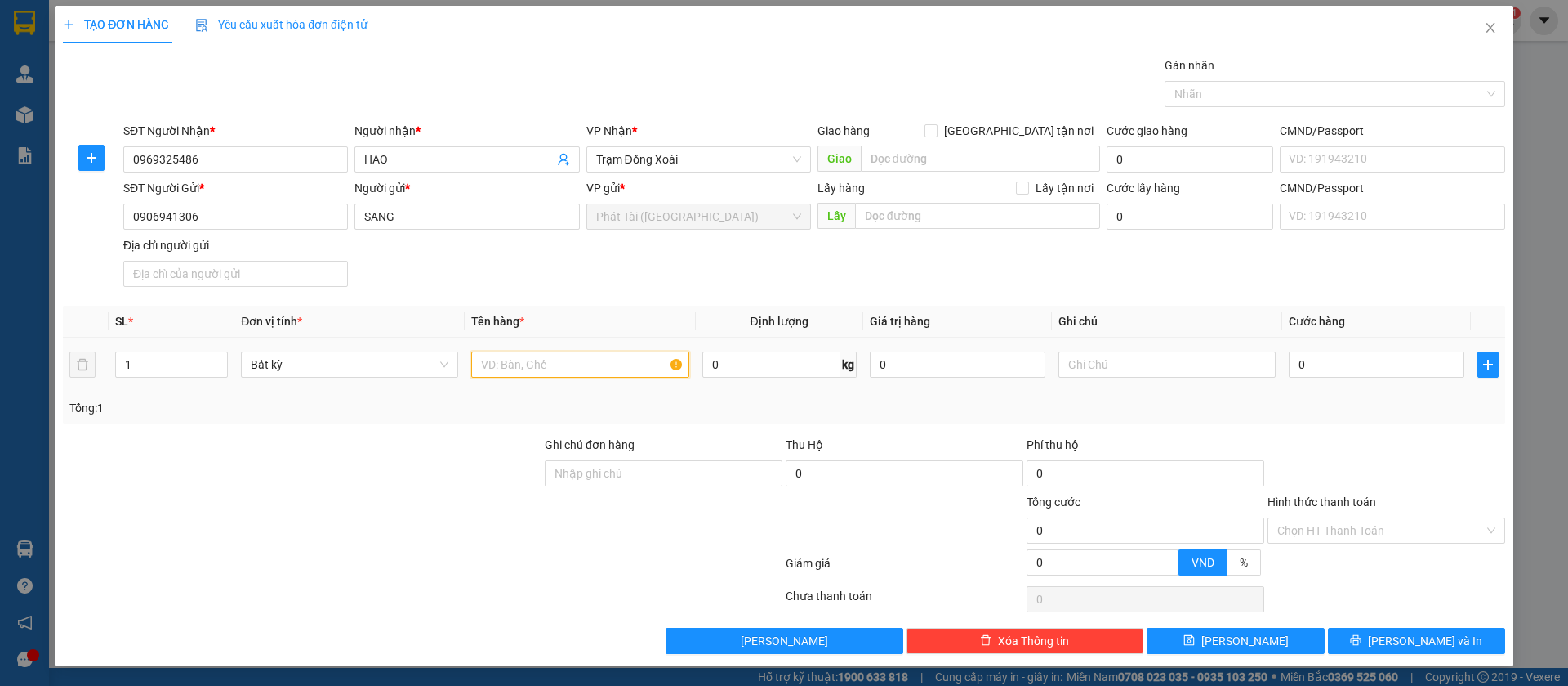
click at [482, 362] on input "text" at bounding box center [579, 365] width 217 height 26
paste input "NI LONG TRANG"
type input "NI LONG TRANG"
click at [751, 362] on input "0" at bounding box center [771, 365] width 138 height 26
type input "1"
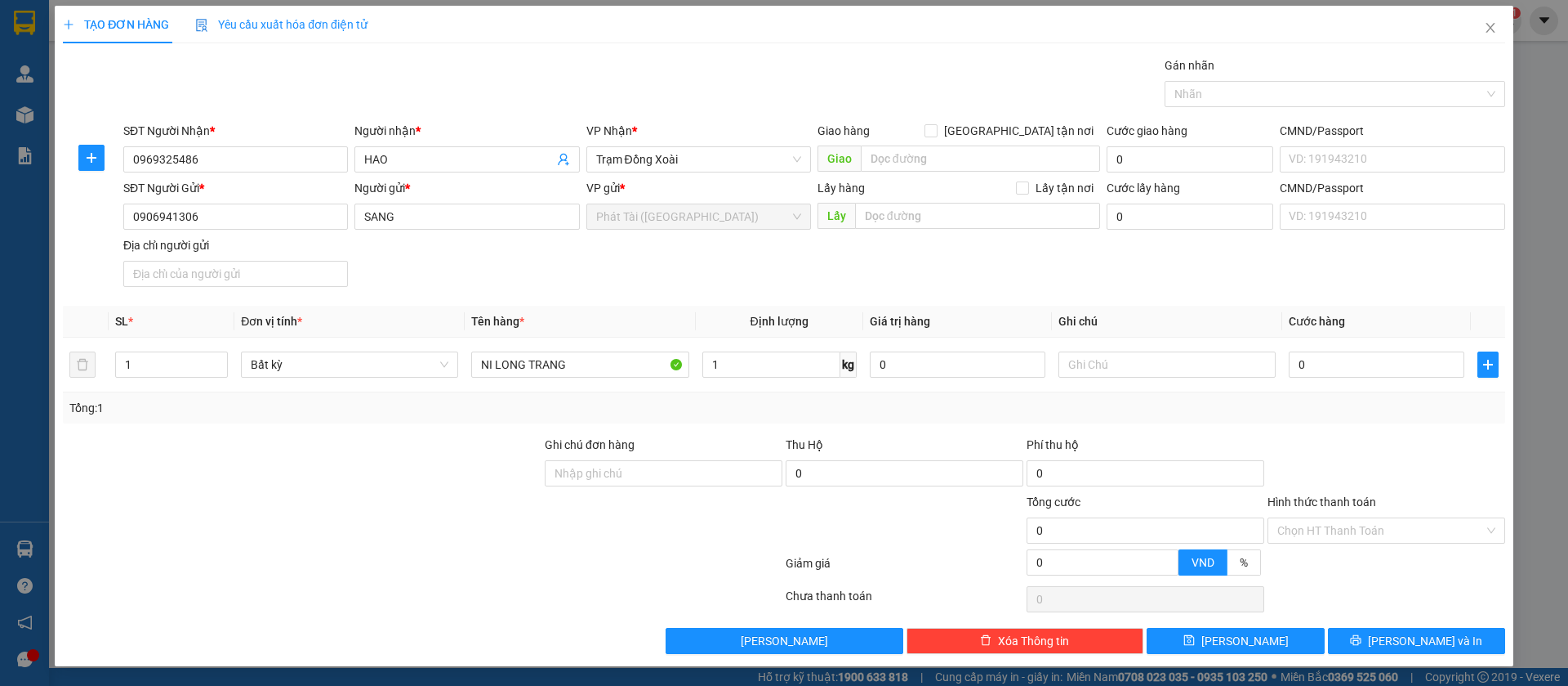
click at [840, 407] on div "Tổng: 1" at bounding box center [784, 408] width 1429 height 18
type input "30.000"
click at [1194, 642] on icon "save" at bounding box center [1189, 640] width 11 height 11
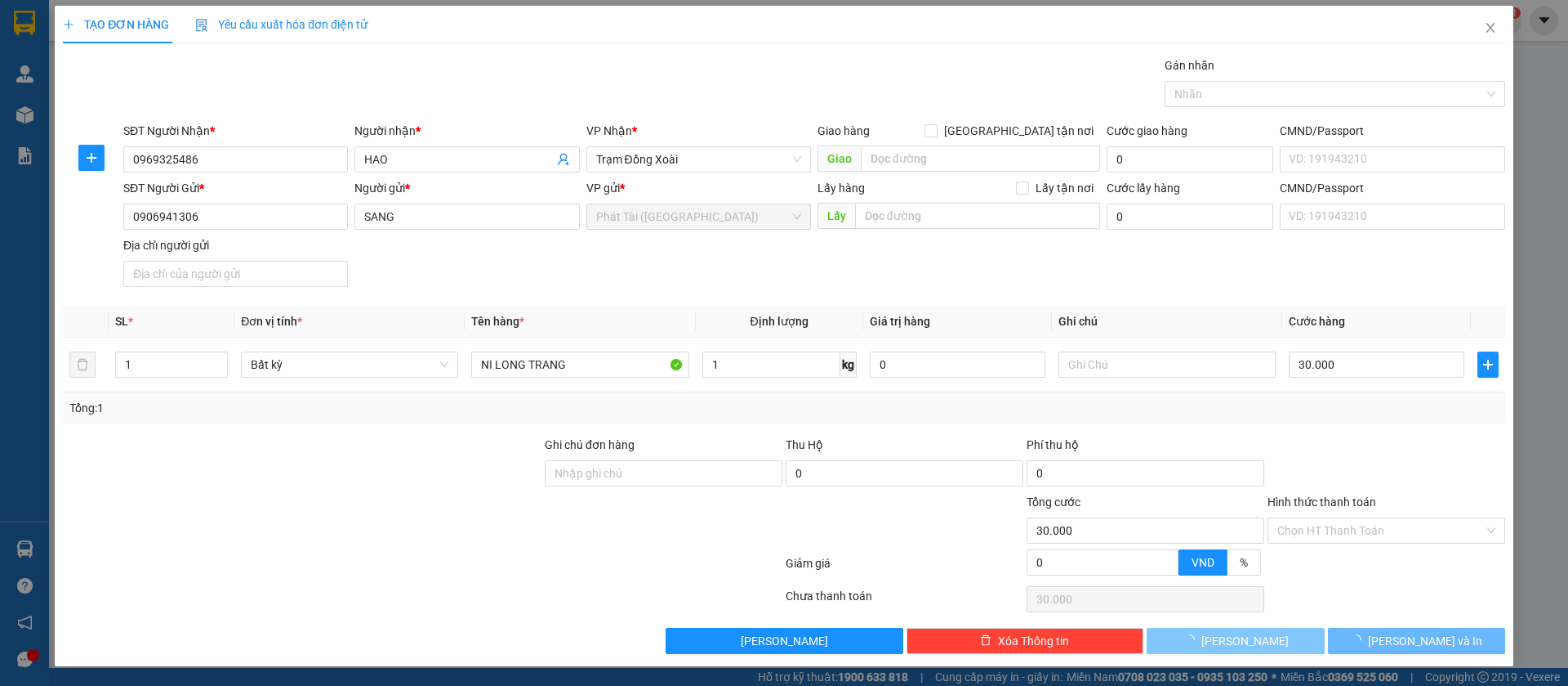
type input "0"
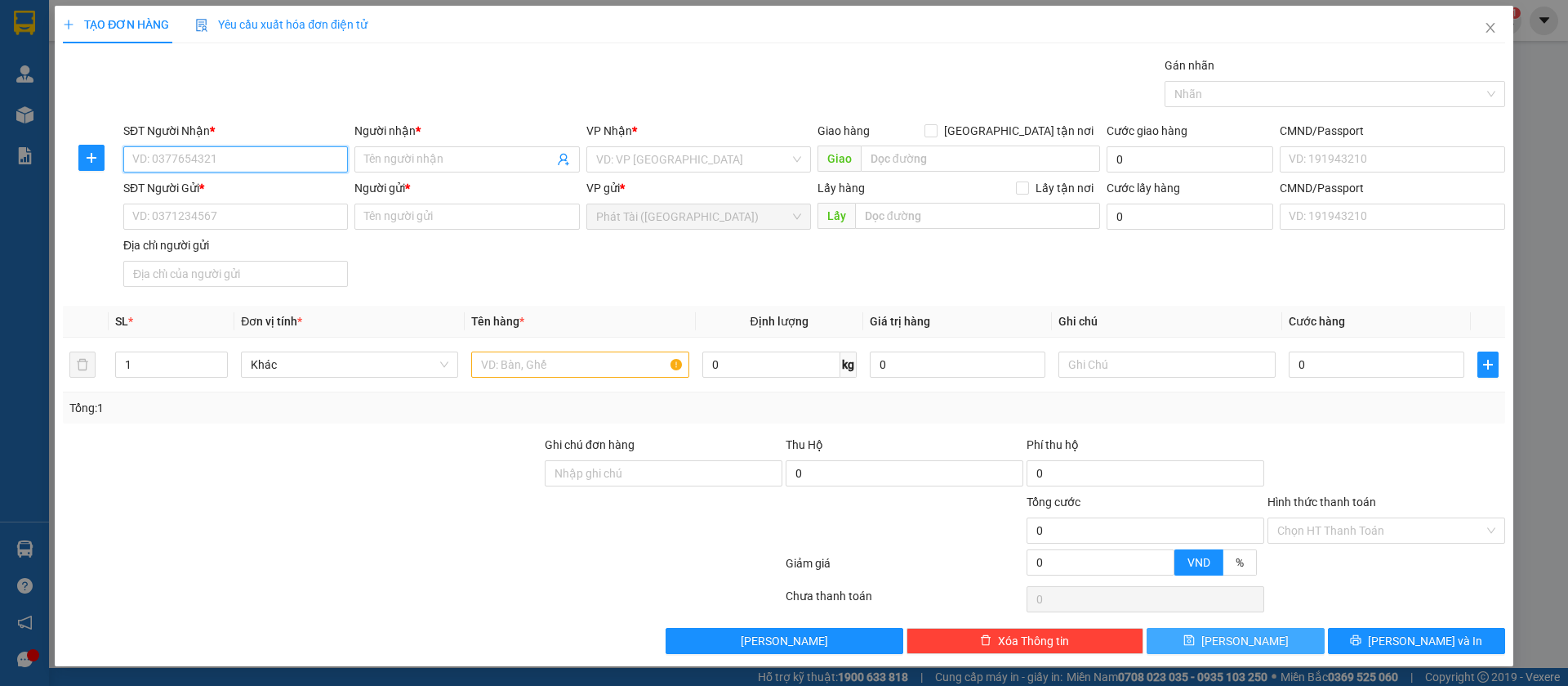
click at [238, 156] on input "SĐT Người Nhận *" at bounding box center [236, 159] width 225 height 26
paste input "0365.779.925"
click at [180, 161] on input "0365.779.925" at bounding box center [236, 159] width 225 height 26
click at [162, 159] on input "0365.779925" at bounding box center [236, 159] width 225 height 26
type input "0365779925"
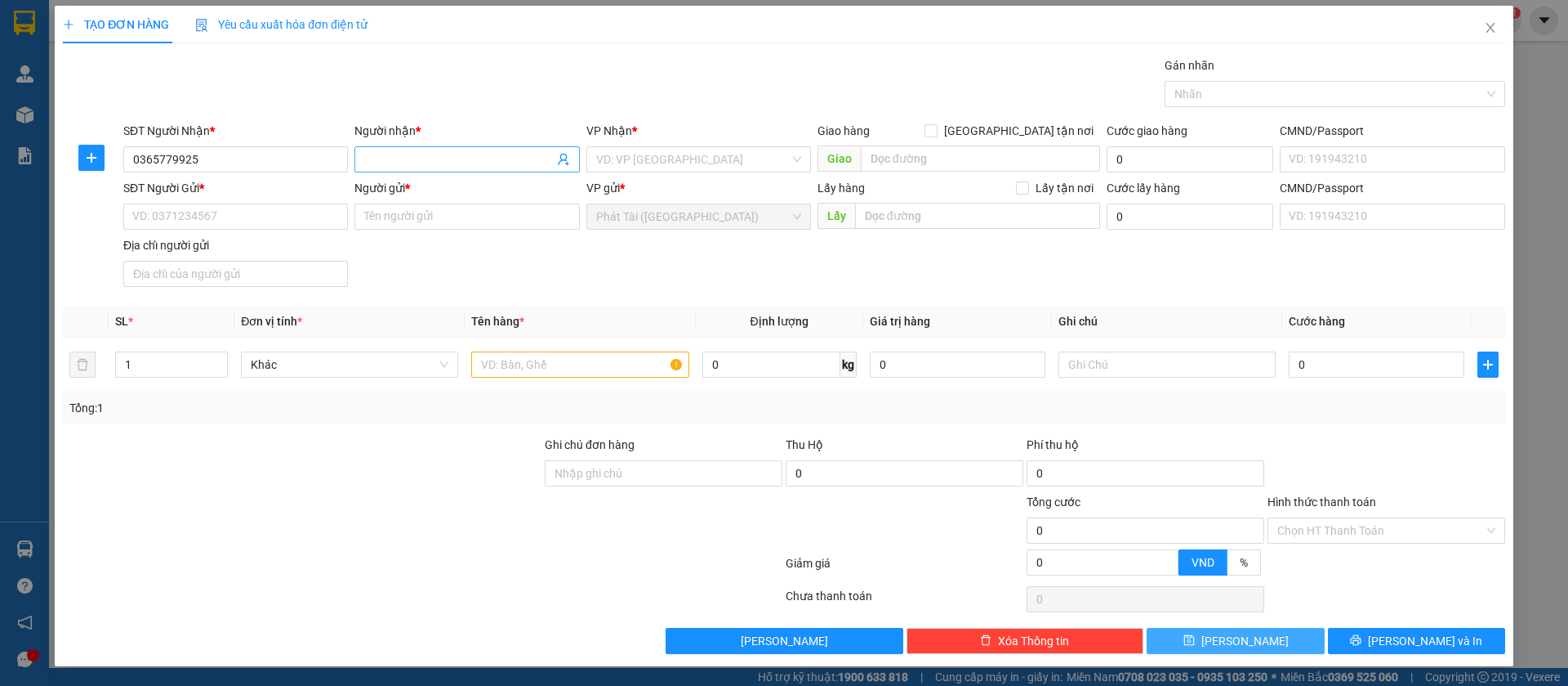
click at [501, 165] on input "Người nhận *" at bounding box center [458, 159] width 189 height 18
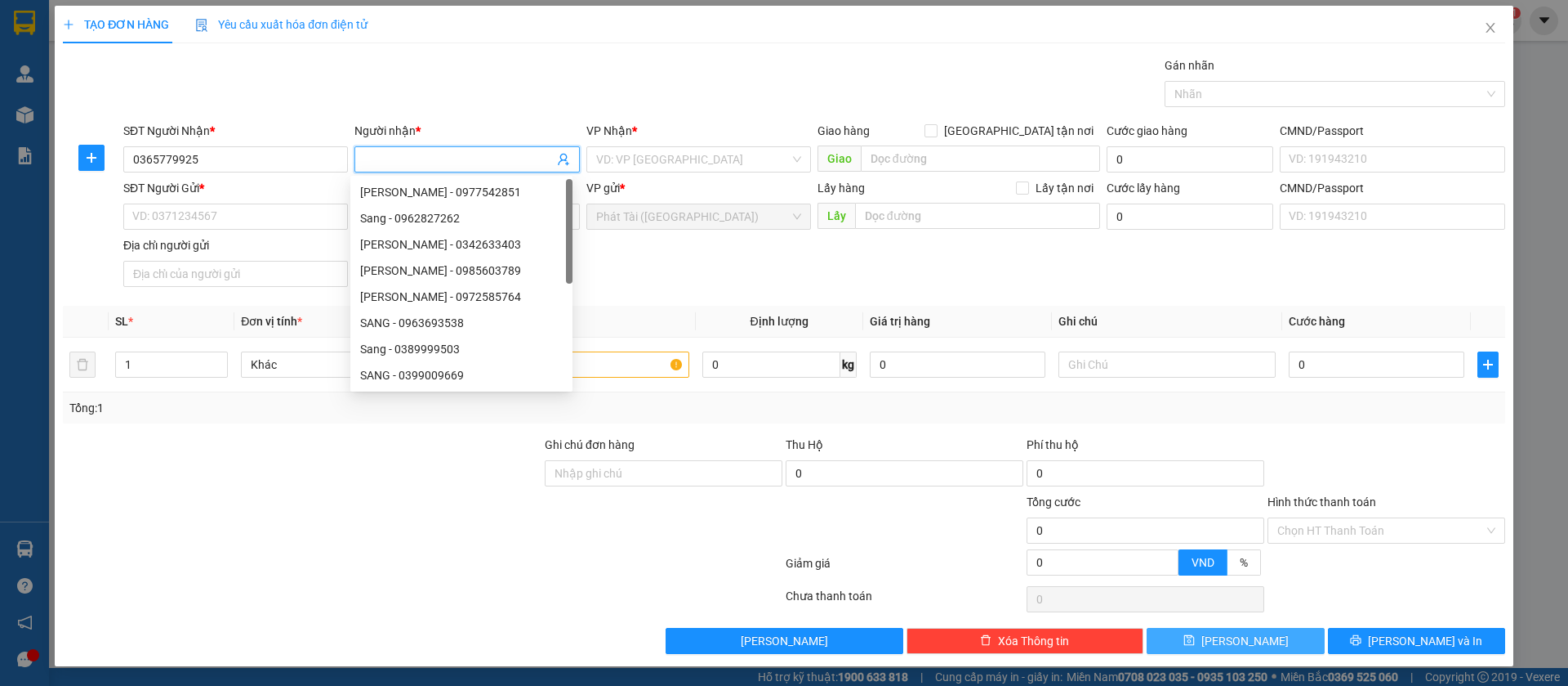
paste input "NGỌC"
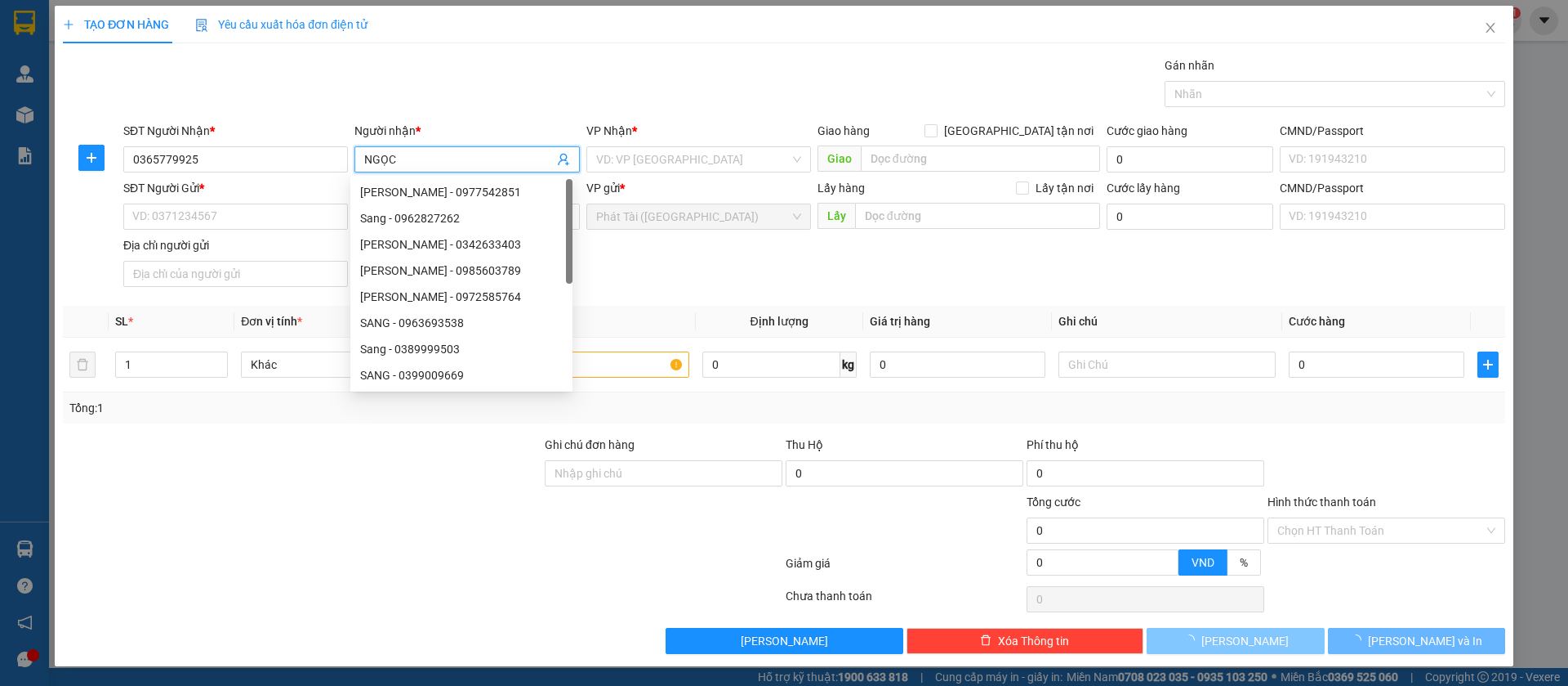
type input "NGỌC"
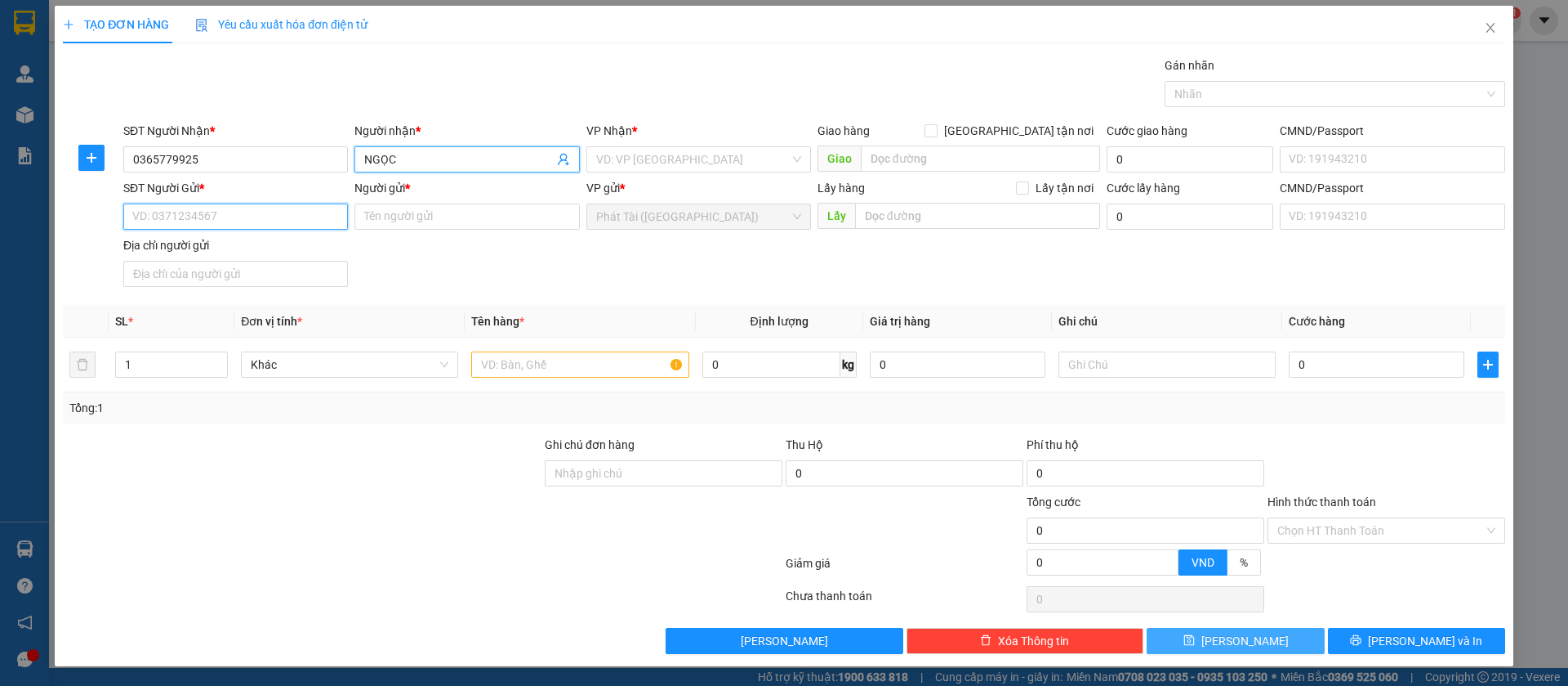
click at [283, 225] on input "SĐT Người Gửi *" at bounding box center [236, 216] width 225 height 26
paste input "0902.318.669"
click at [181, 216] on input "0902.318.669" at bounding box center [236, 216] width 225 height 26
click at [161, 214] on input "0902.318669" at bounding box center [236, 216] width 225 height 26
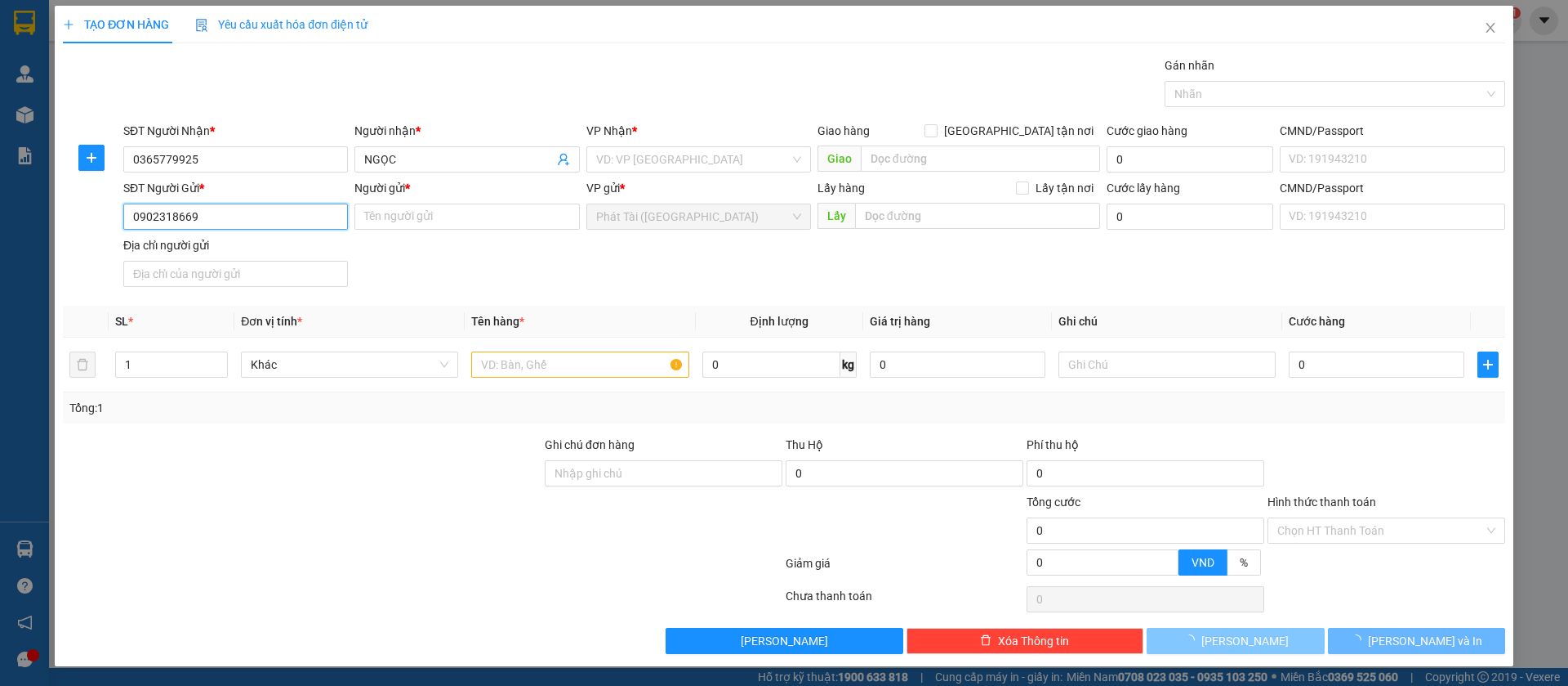
type input "0902318669"
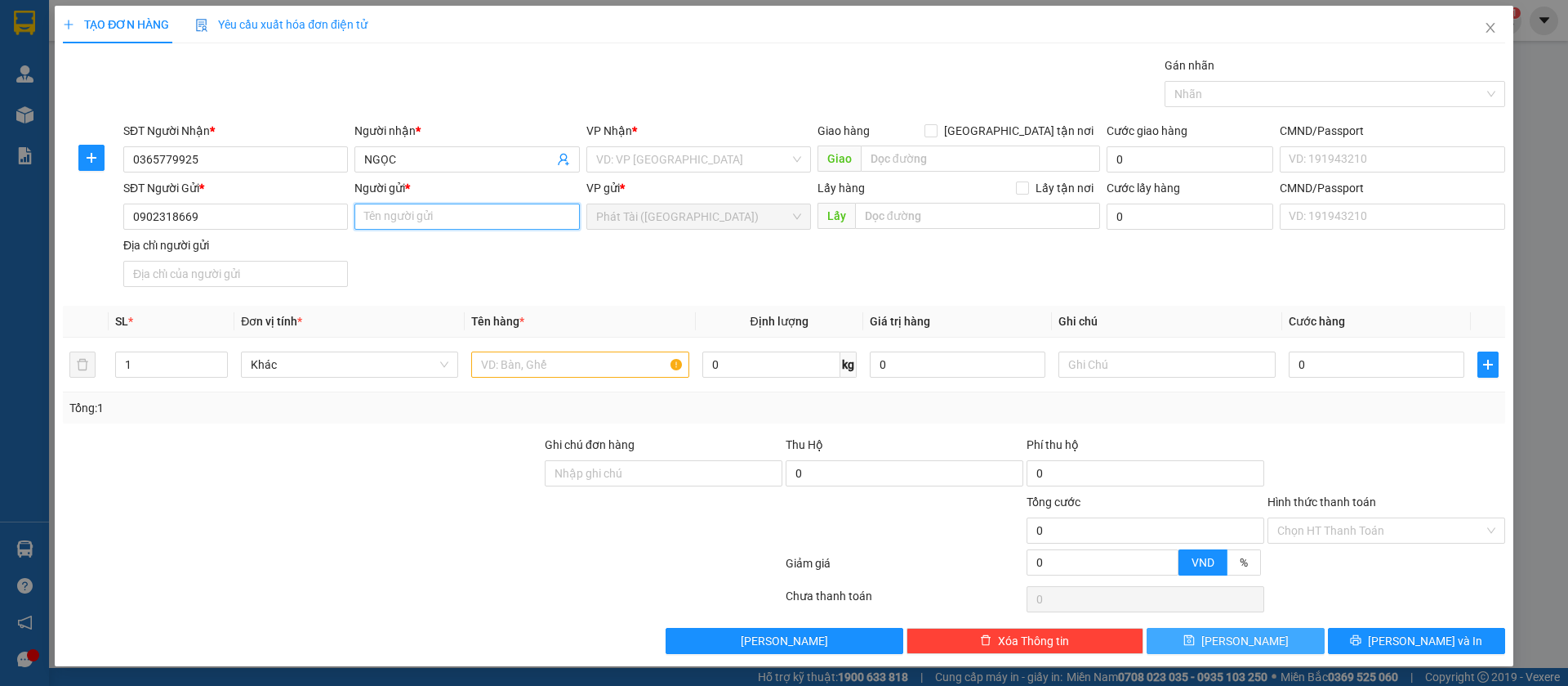
click at [462, 208] on input "Người gửi *" at bounding box center [467, 216] width 225 height 26
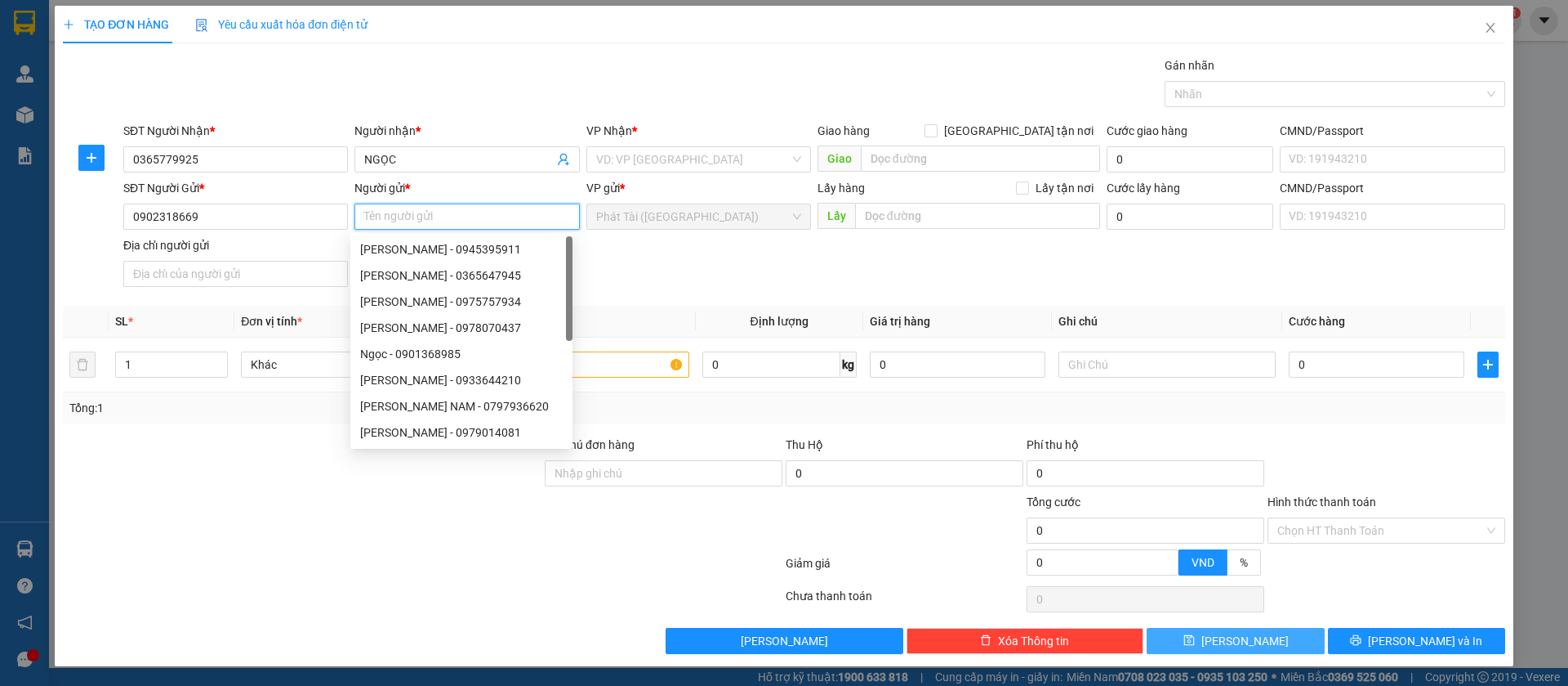
paste input "HUỆ"
type input "HUỆ"
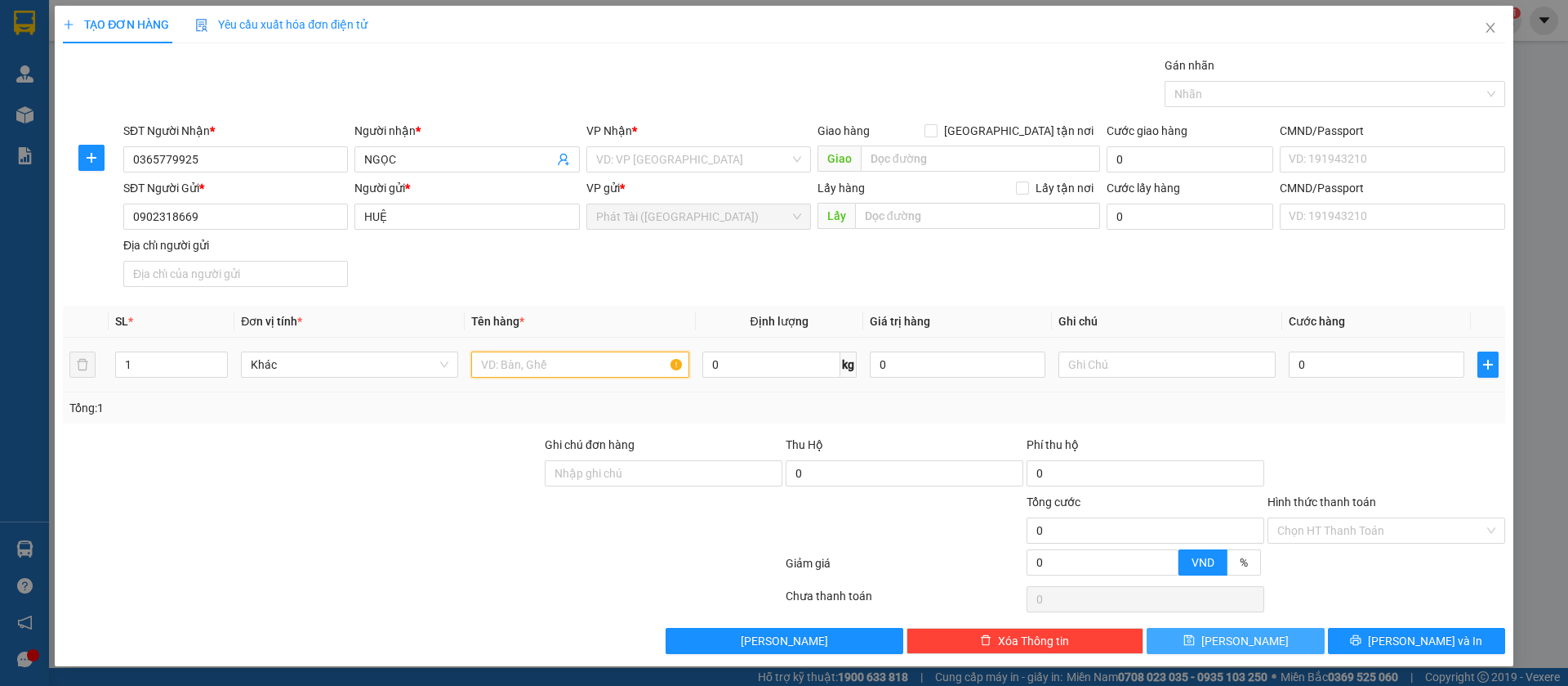
click at [556, 369] on input "text" at bounding box center [579, 365] width 217 height 26
paste input "CATTON KV"
type input "CATTON KV"
click at [639, 159] on input "search" at bounding box center [693, 159] width 193 height 25
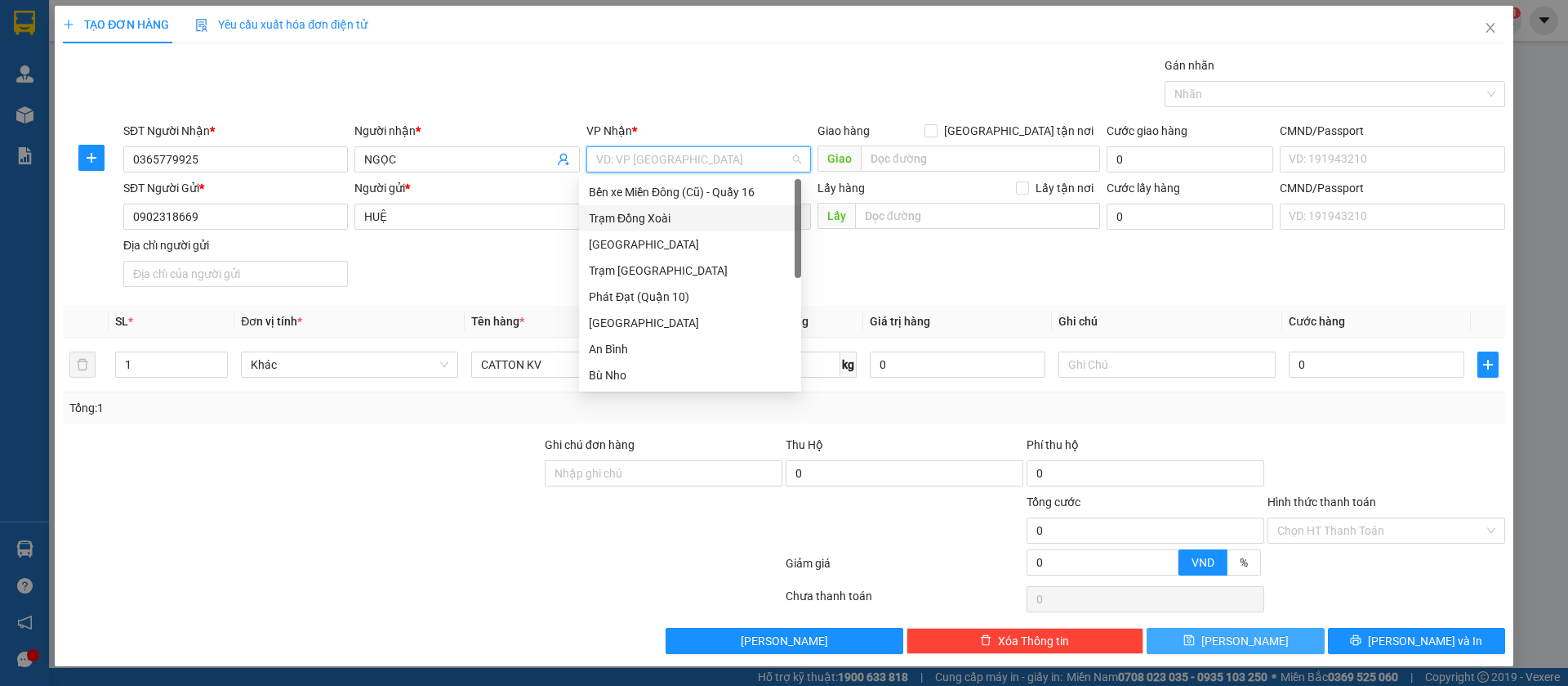
click at [660, 221] on div "Trạm Đồng Xoài" at bounding box center [690, 218] width 202 height 18
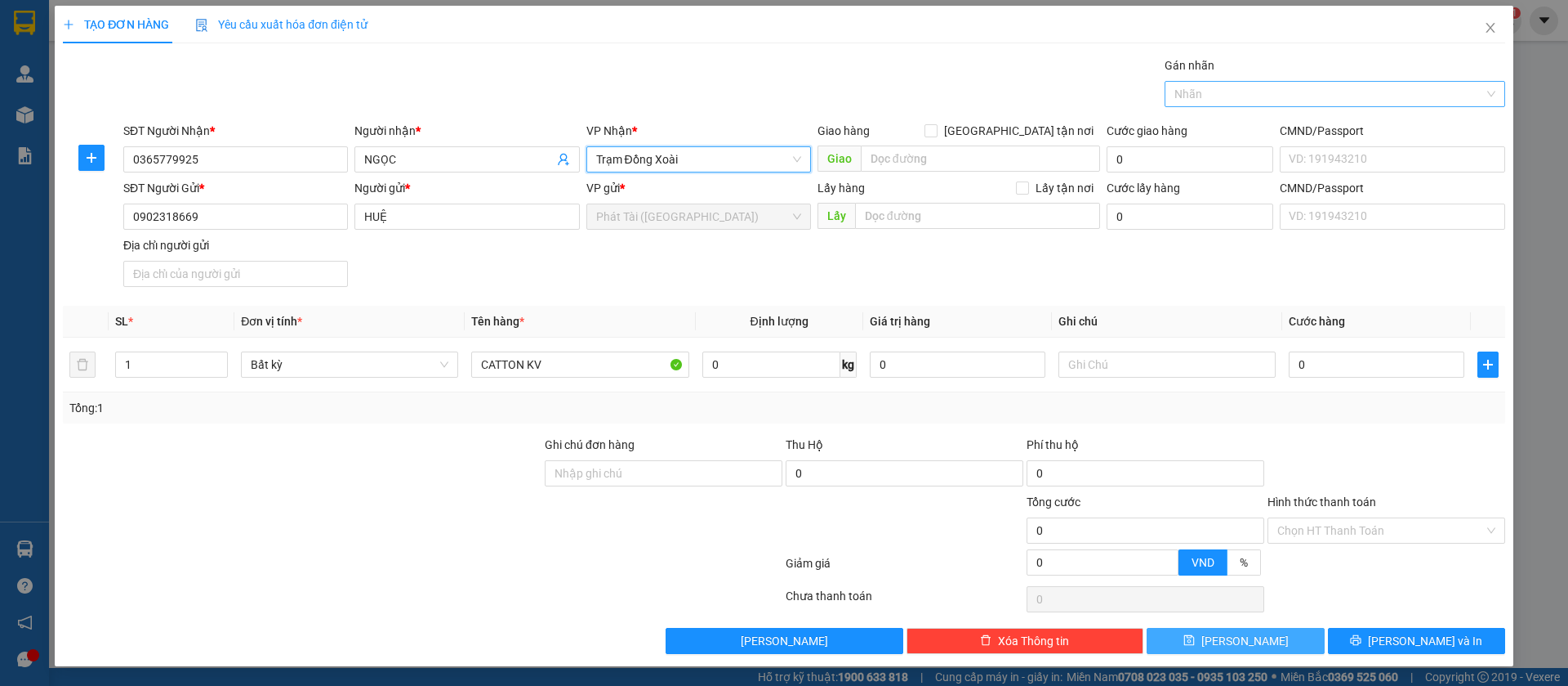
click at [1179, 93] on div at bounding box center [1327, 94] width 316 height 19
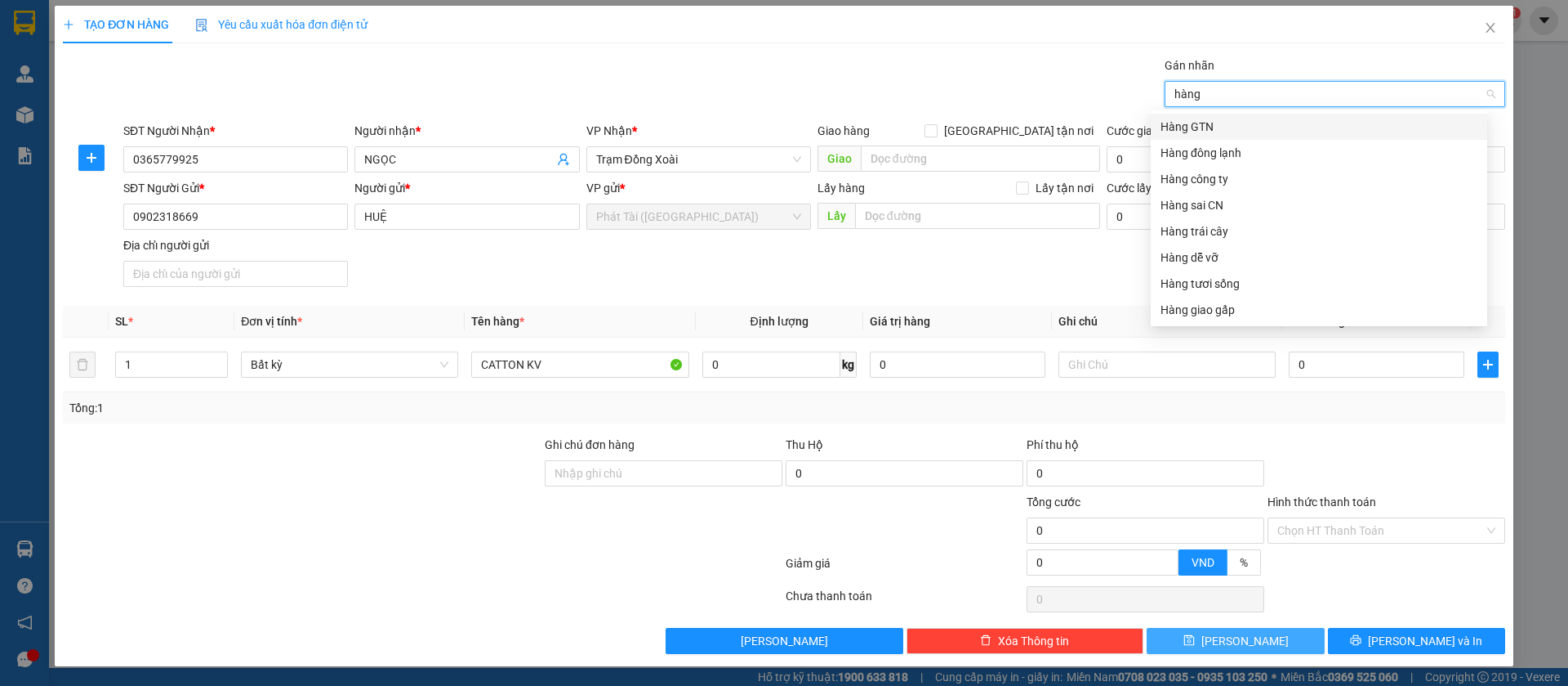
type input "hàng"
click at [1194, 154] on div "Hàng đông lạnh" at bounding box center [1319, 153] width 317 height 18
click at [1033, 301] on div "Transit Pickup Surcharge Ids Transit Deliver Surcharge Ids Transit Deliver Surc…" at bounding box center [784, 354] width 1442 height 597
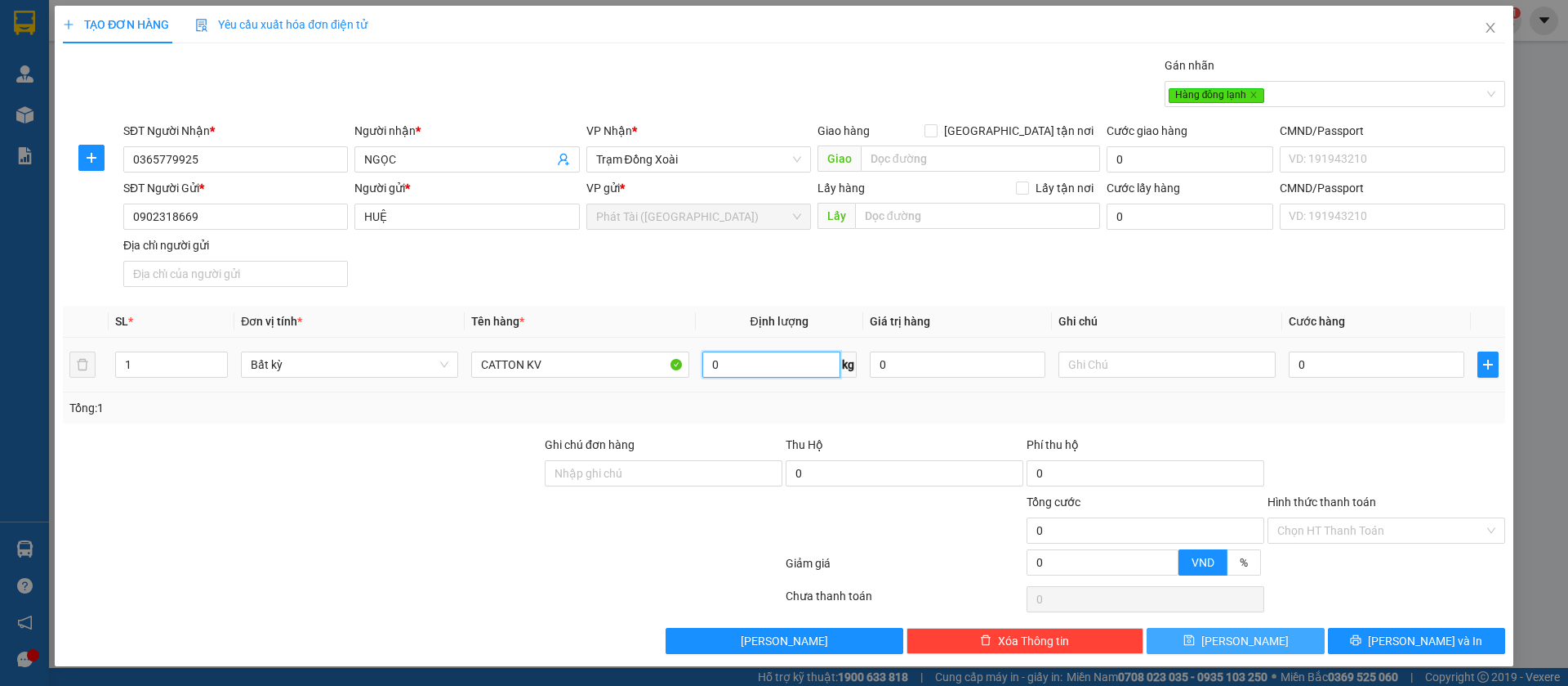
click at [715, 376] on input "0" at bounding box center [771, 365] width 138 height 26
type input "2"
click at [712, 408] on div "Tổng: 1" at bounding box center [784, 408] width 1429 height 18
type input "40.000"
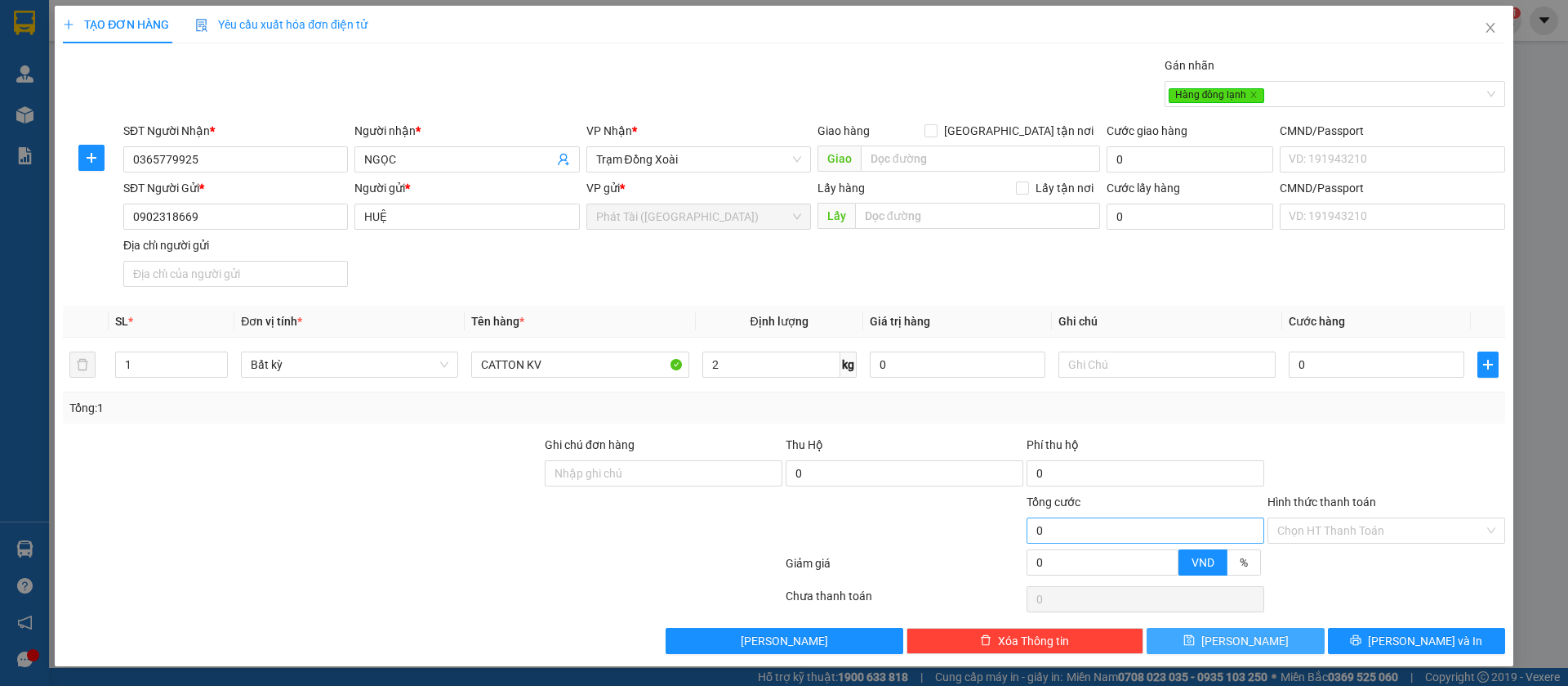
type input "40.000"
click at [1240, 637] on button "[PERSON_NAME]" at bounding box center [1236, 641] width 178 height 26
type input "0"
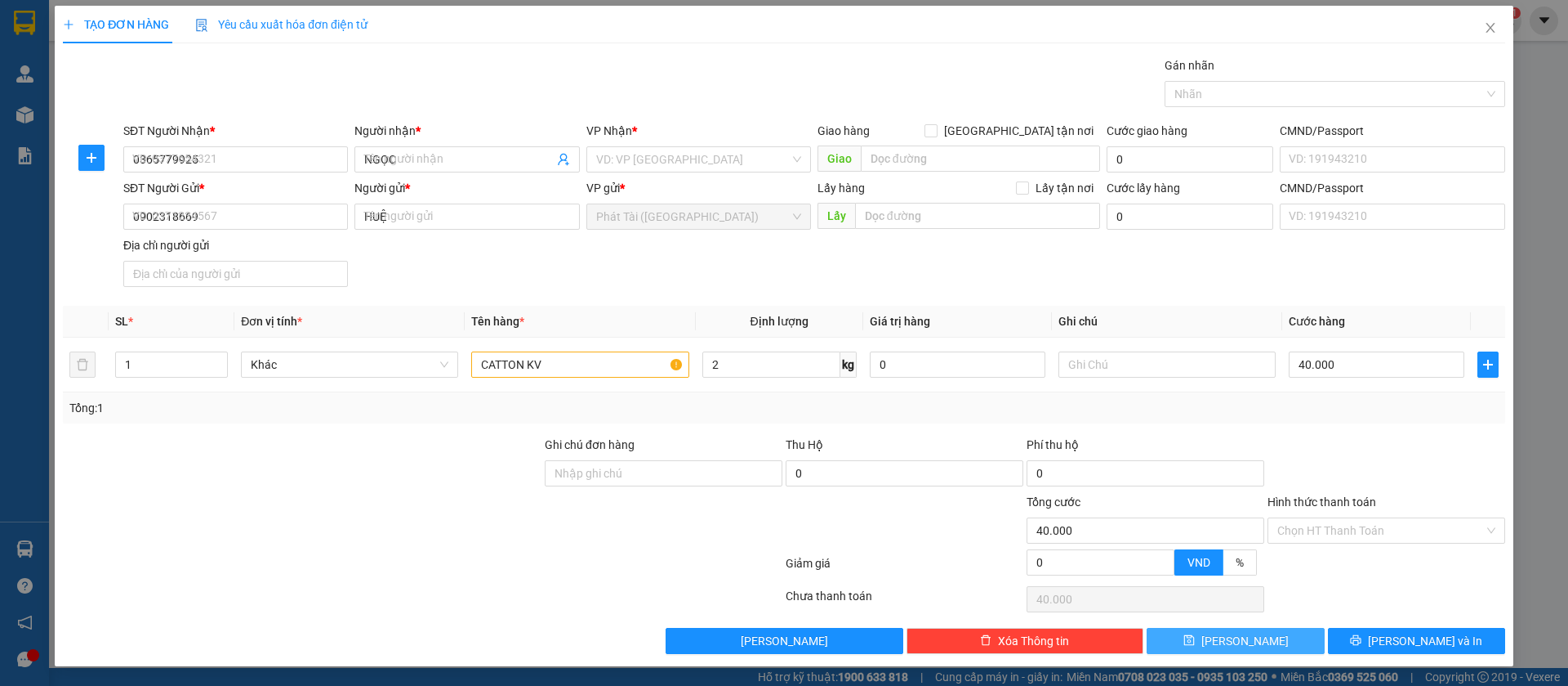
type input "0"
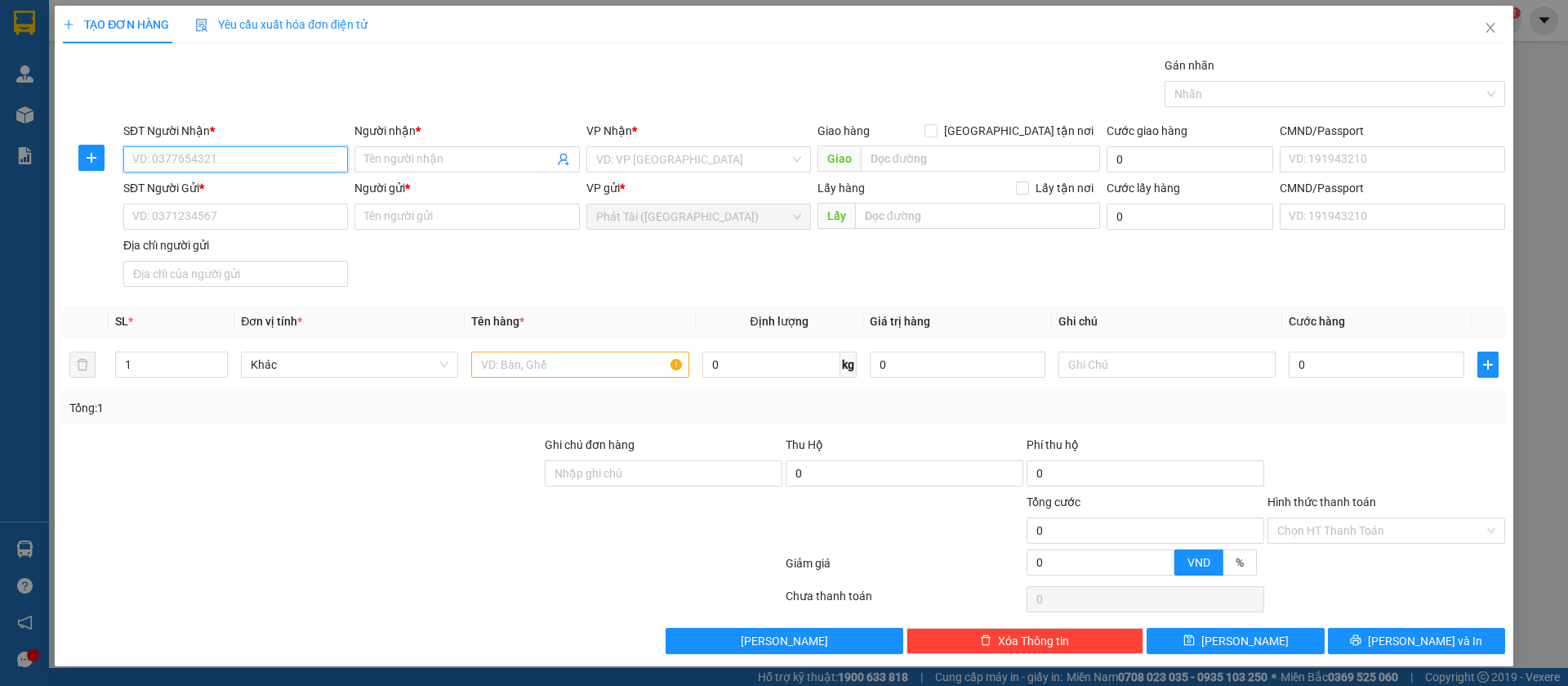
click at [255, 161] on input "SĐT Người Nhận *" at bounding box center [236, 159] width 225 height 26
paste input "0915.333.619"
click at [180, 158] on input "0915.333.619" at bounding box center [236, 159] width 225 height 26
click at [159, 162] on input "0915.333619" at bounding box center [236, 159] width 225 height 26
type input "0915333619"
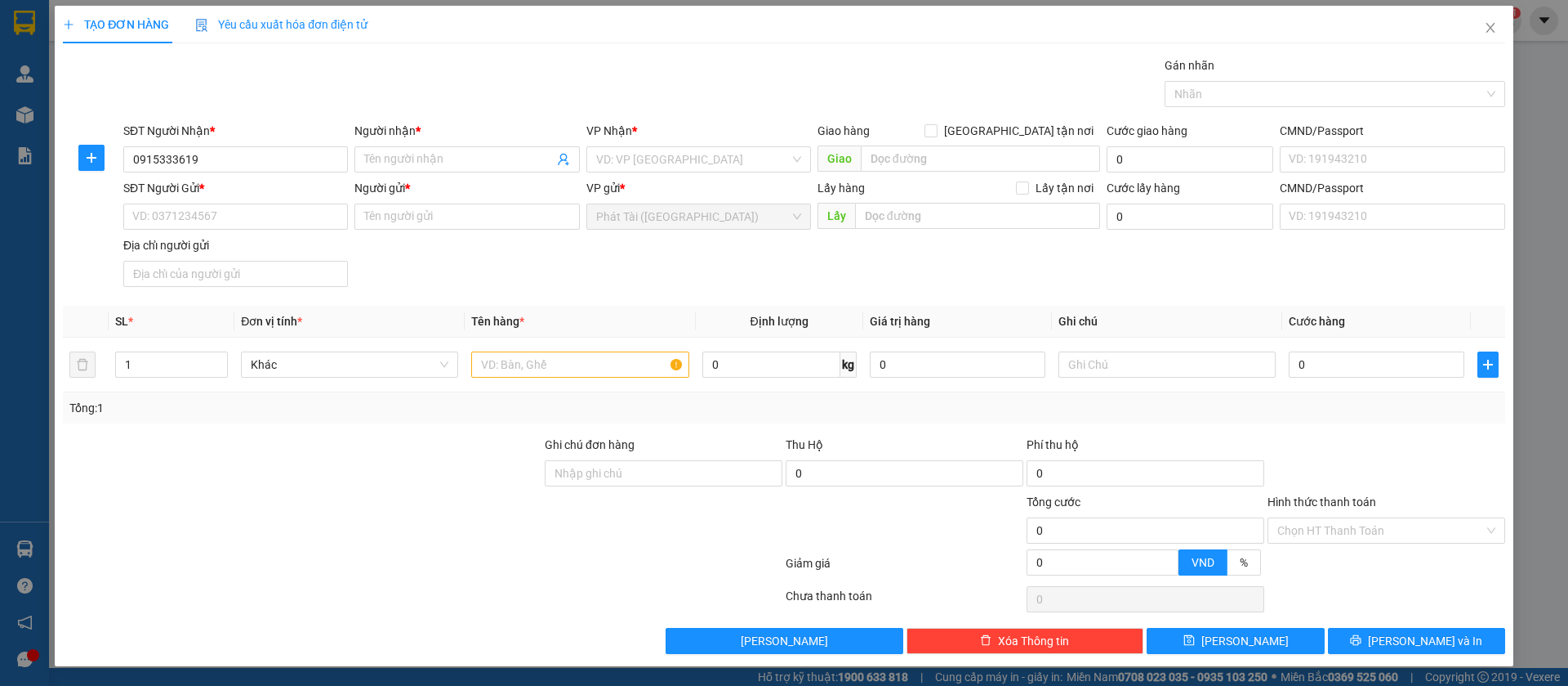
click at [464, 141] on div "Người nhận *" at bounding box center [467, 134] width 225 height 25
click at [459, 157] on input "Người nhận *" at bounding box center [458, 159] width 189 height 18
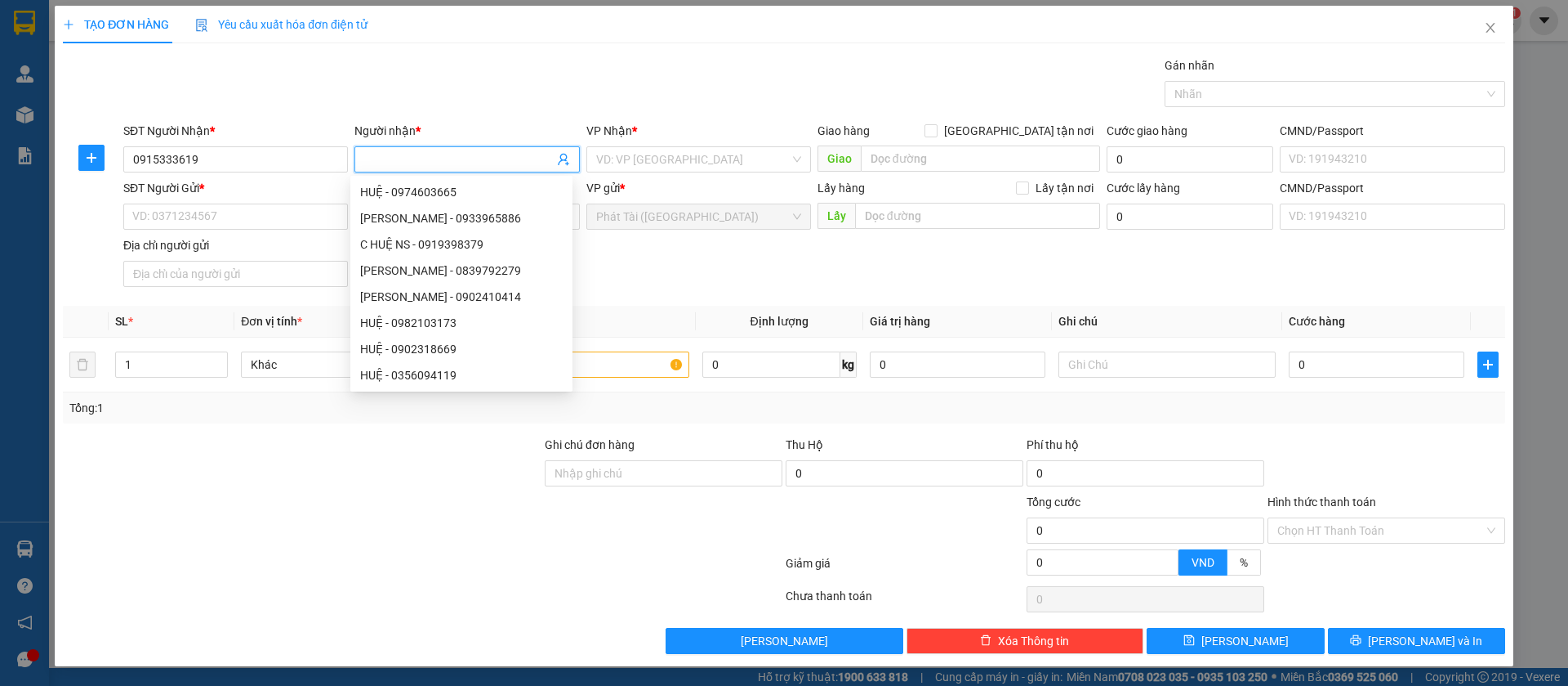
paste input "QUANG"
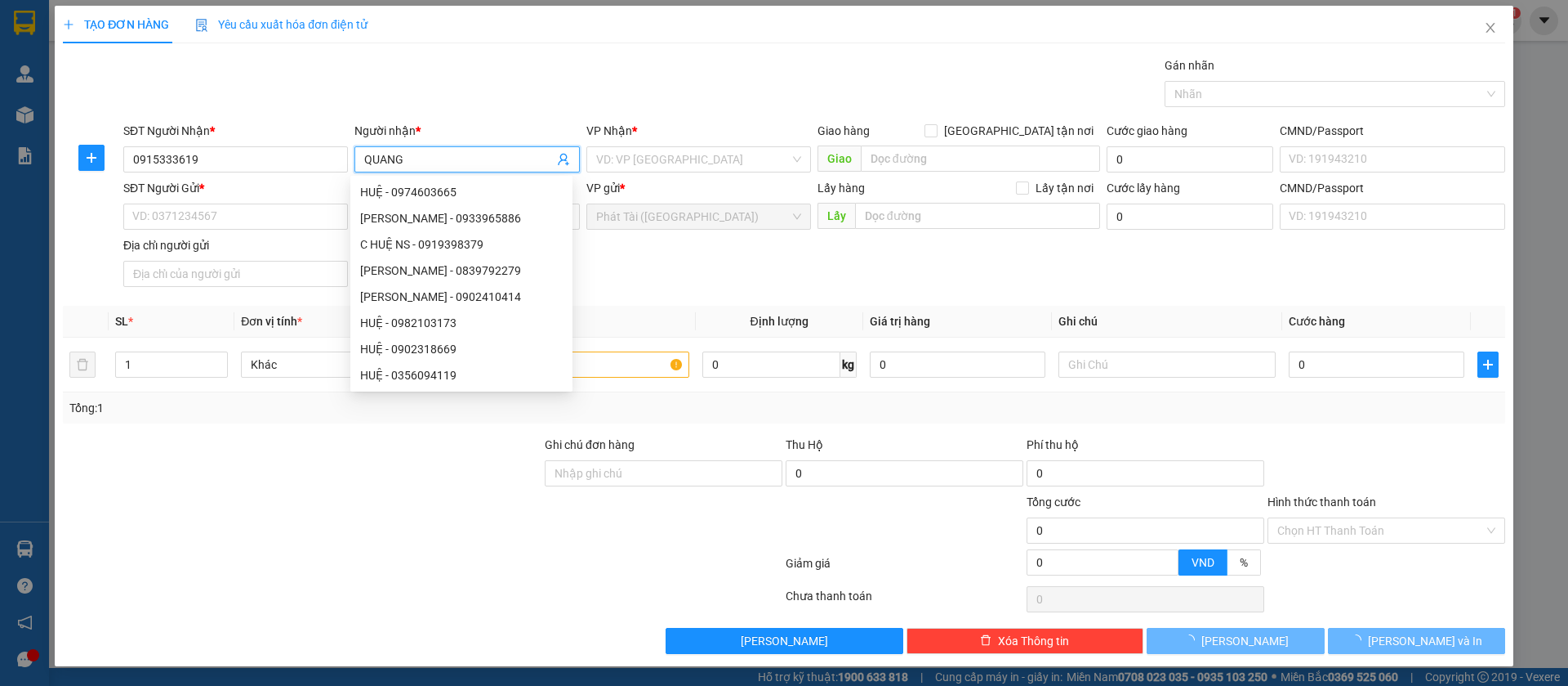
type input "QUANG"
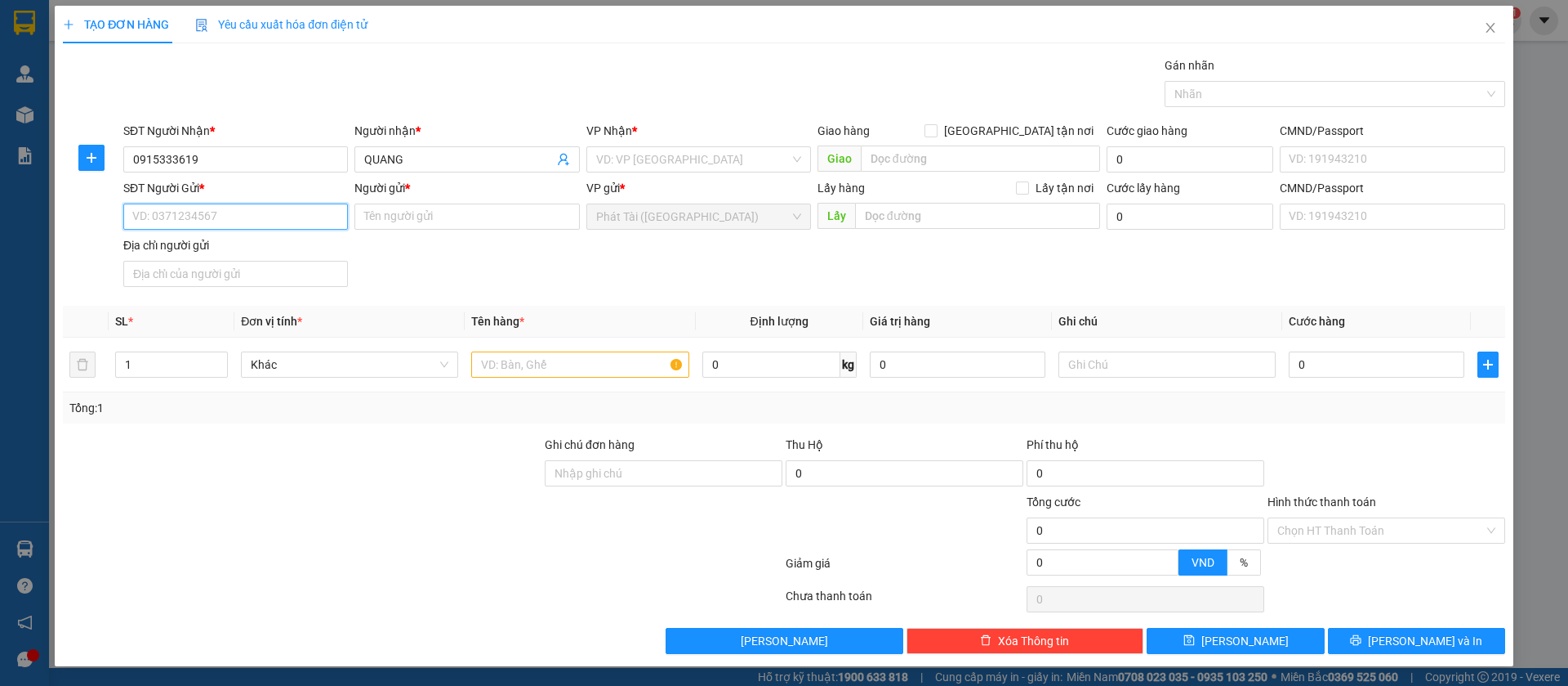
click at [305, 217] on input "SĐT Người Gửi *" at bounding box center [236, 216] width 225 height 26
paste input "0938.838.381"
click at [179, 223] on input "0938.838.381" at bounding box center [236, 216] width 225 height 26
drag, startPoint x: 159, startPoint y: 214, endPoint x: 176, endPoint y: 225, distance: 20.2
click at [160, 214] on input "0938.838381" at bounding box center [236, 216] width 225 height 26
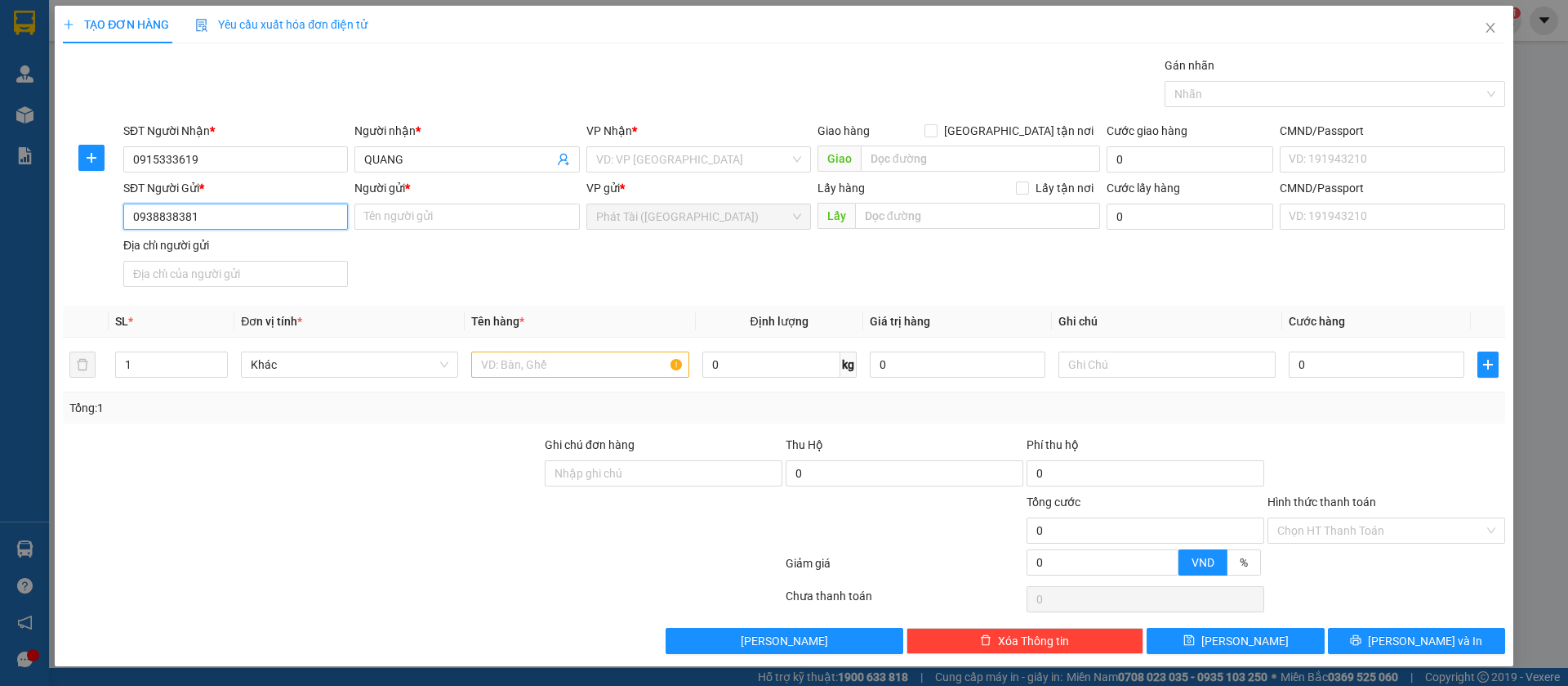
type input "0938838381"
click at [425, 214] on input "Người gửi *" at bounding box center [467, 216] width 225 height 26
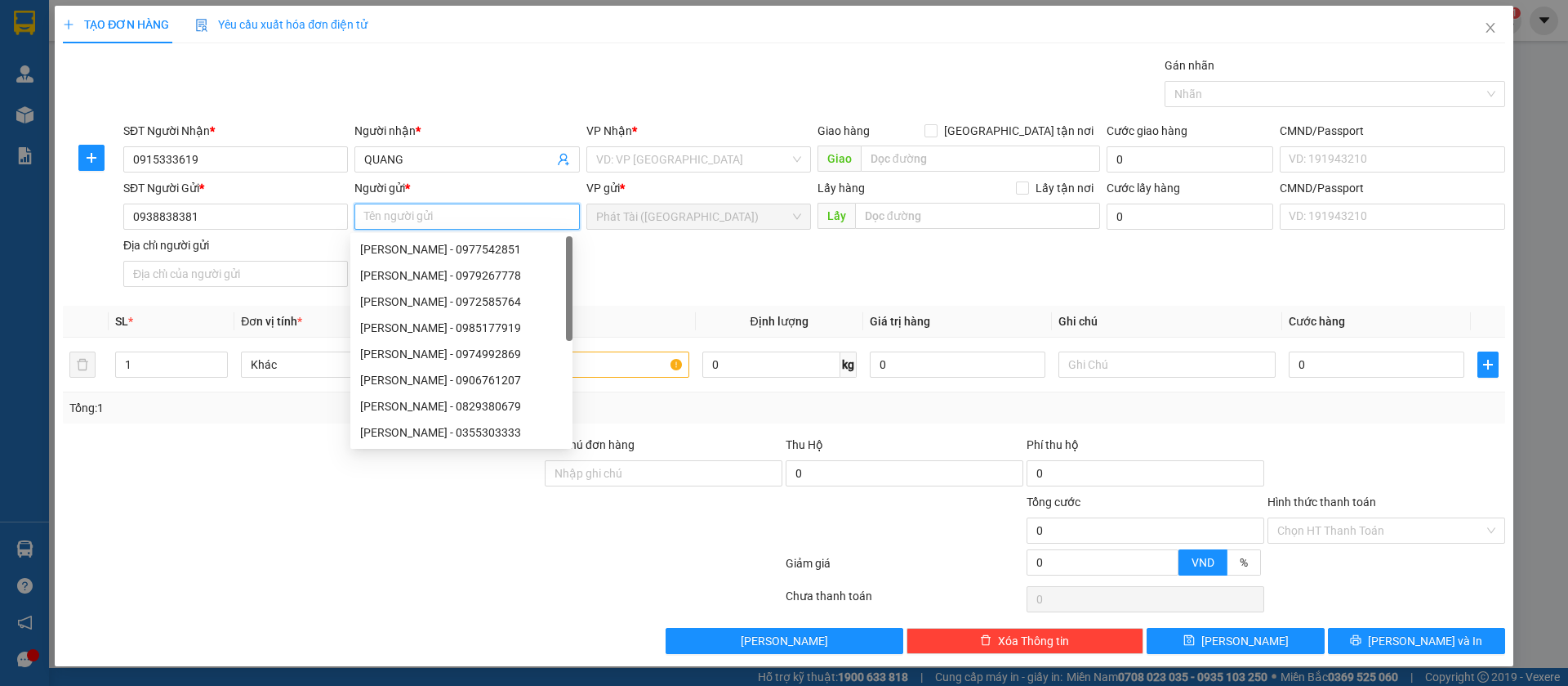
paste input "HẢI"
type input "HẢI"
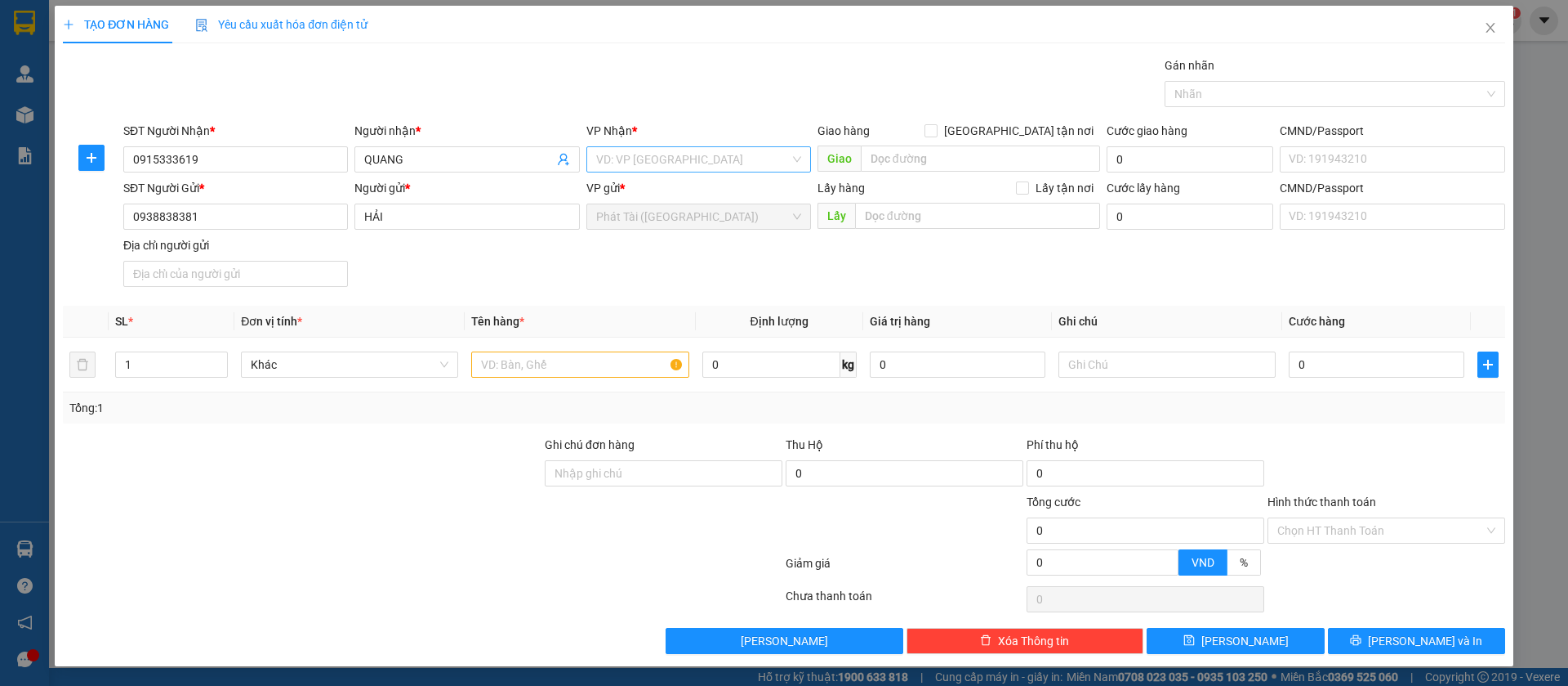
click at [758, 149] on input "search" at bounding box center [693, 159] width 193 height 25
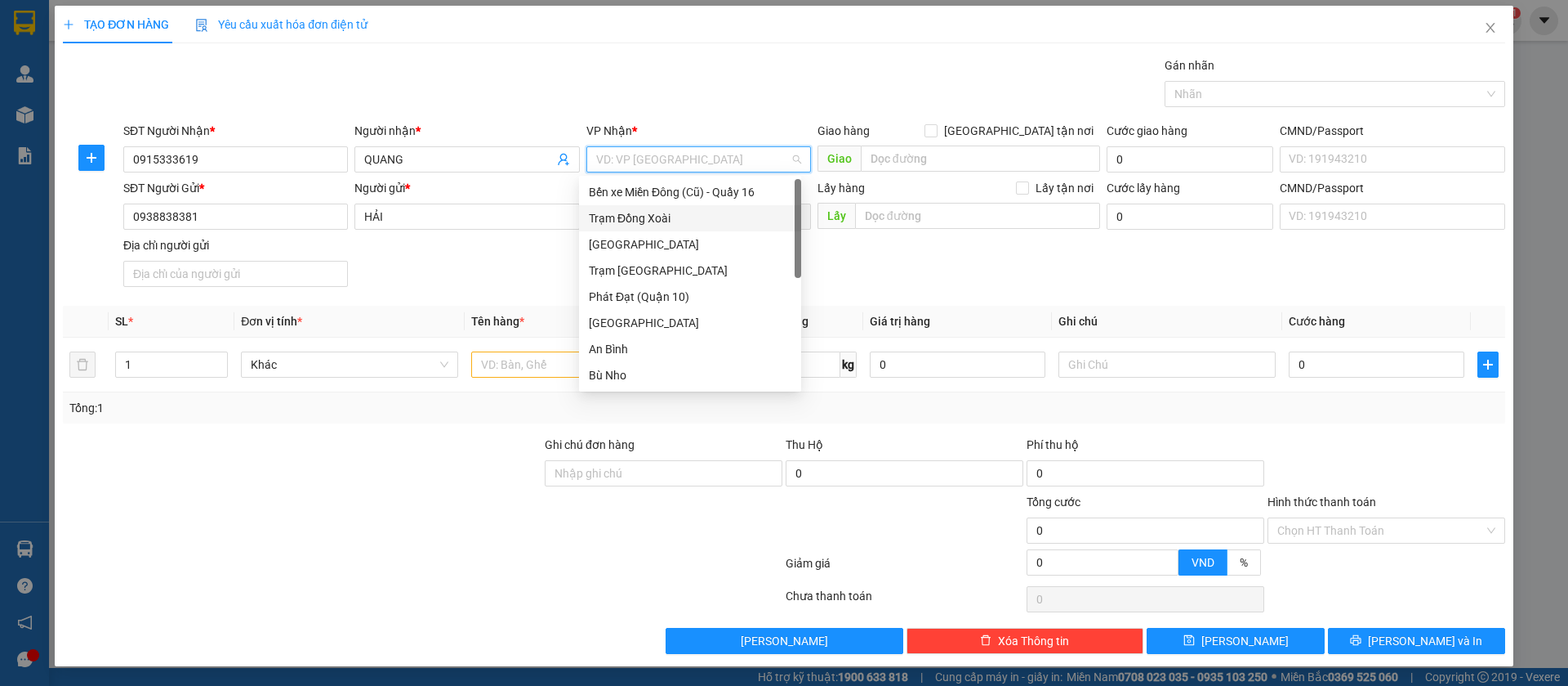
type input "d"
click at [685, 223] on div "Trạm Đồng Xoài" at bounding box center [690, 218] width 202 height 18
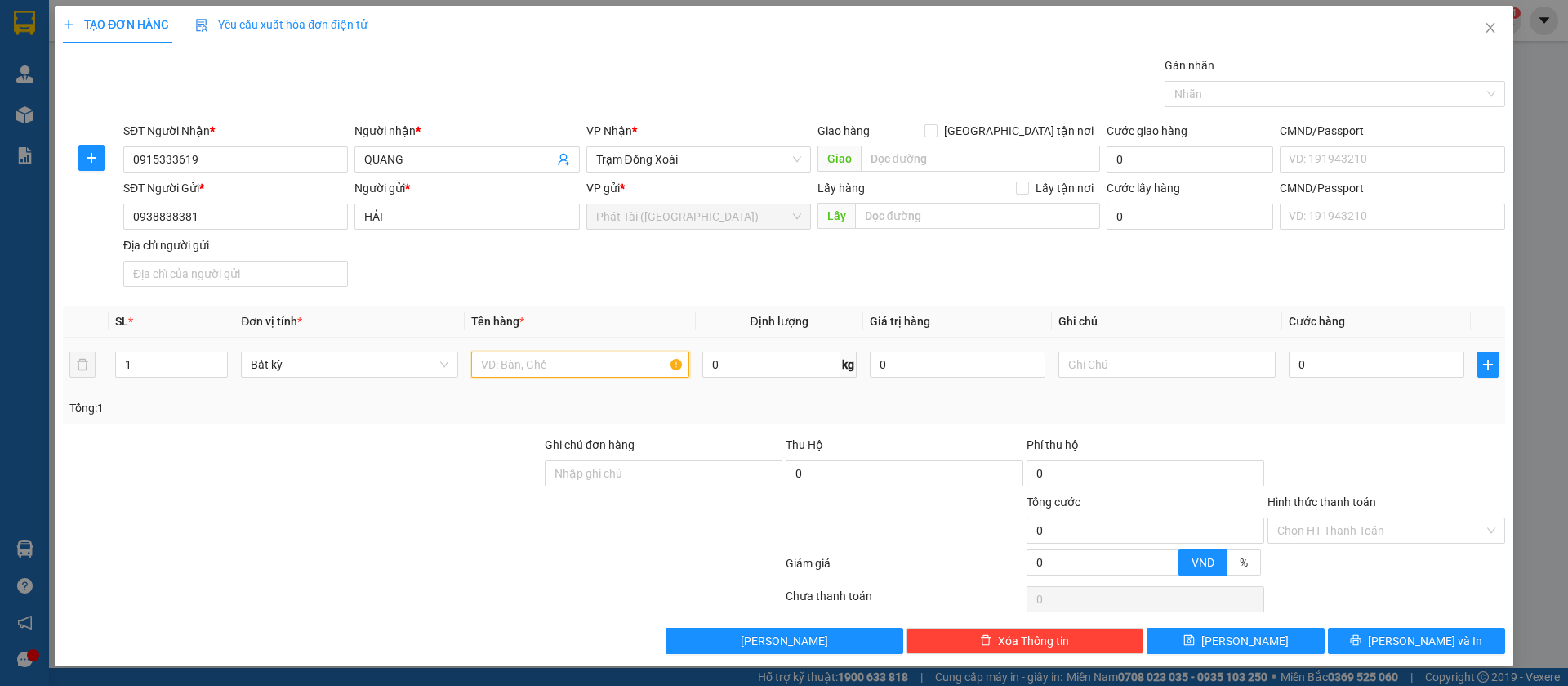
click at [559, 362] on input "text" at bounding box center [579, 365] width 217 height 26
paste input "[DEMOGRAPHIC_DATA] HÔNG KVC"
type input "[DEMOGRAPHIC_DATA] HÔNG KVC"
click at [763, 358] on input "0" at bounding box center [771, 365] width 138 height 26
type input "1"
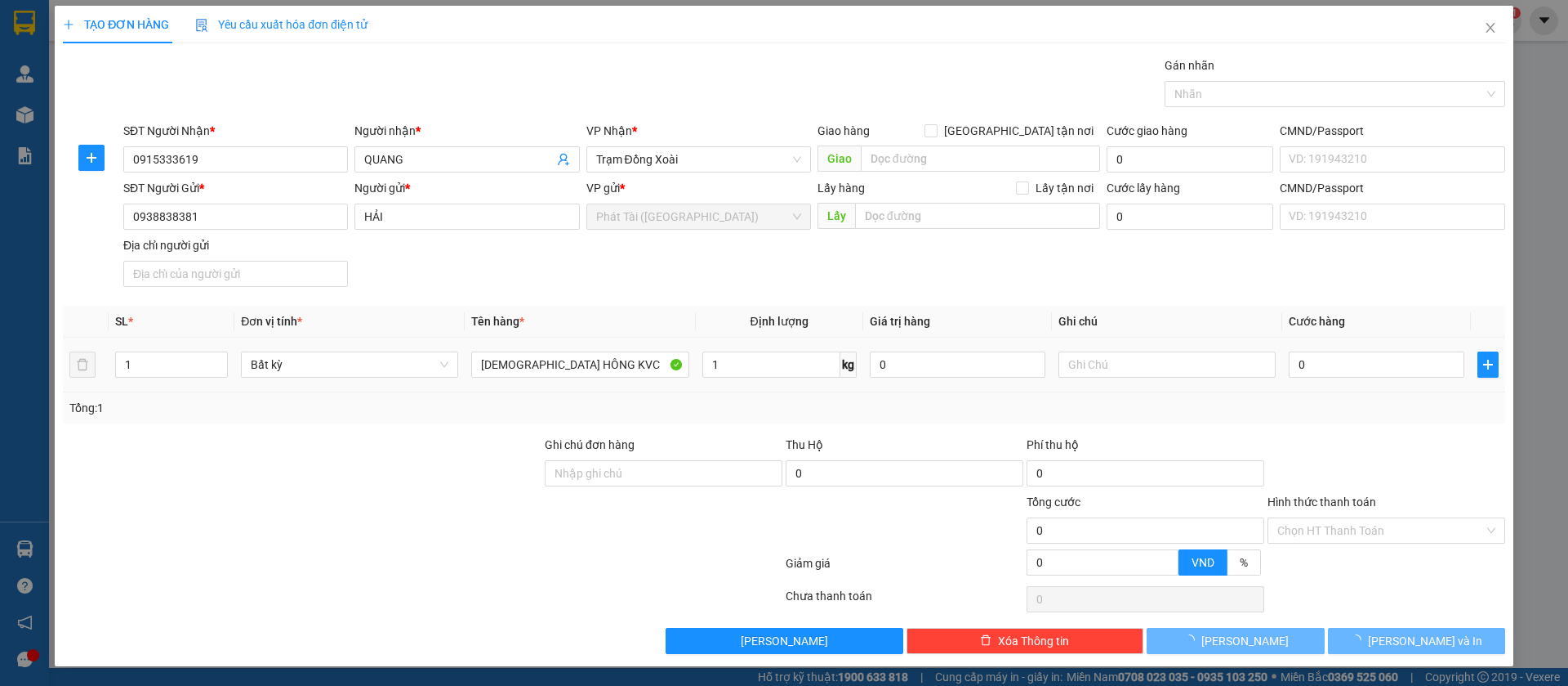
click at [754, 401] on div "Tổng: 1" at bounding box center [784, 408] width 1429 height 18
type input "30.000"
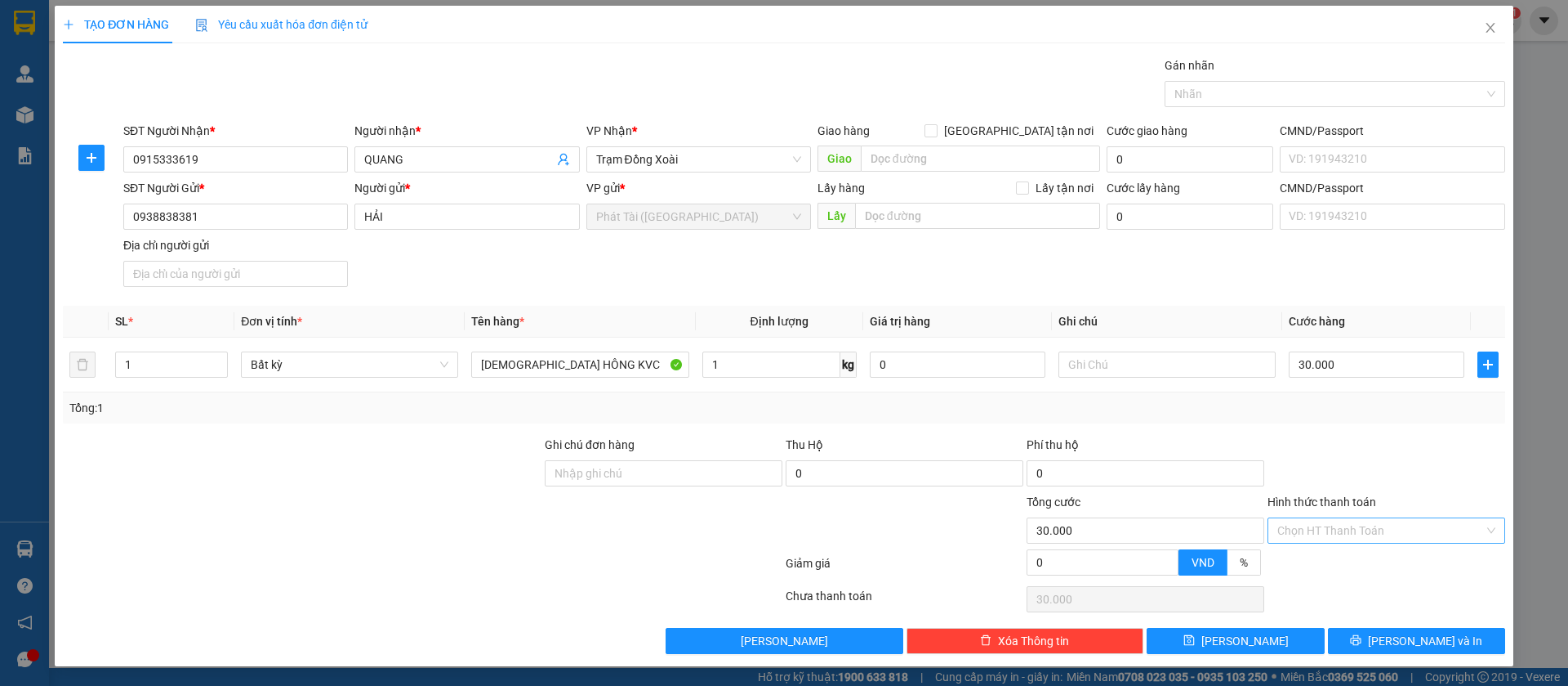
click at [1277, 530] on input "Hình thức thanh toán" at bounding box center [1380, 530] width 207 height 25
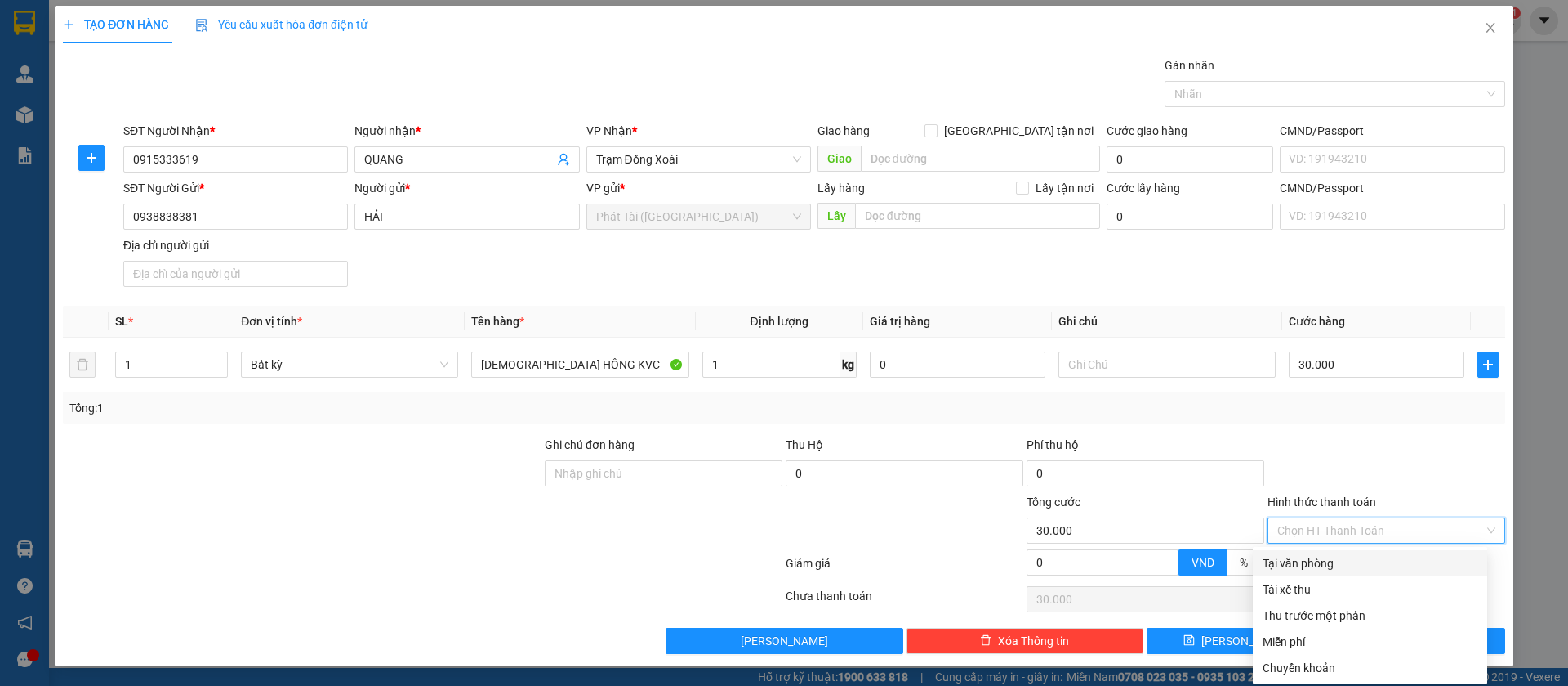
click at [1305, 565] on div "Tại văn phòng" at bounding box center [1370, 563] width 214 height 18
type input "0"
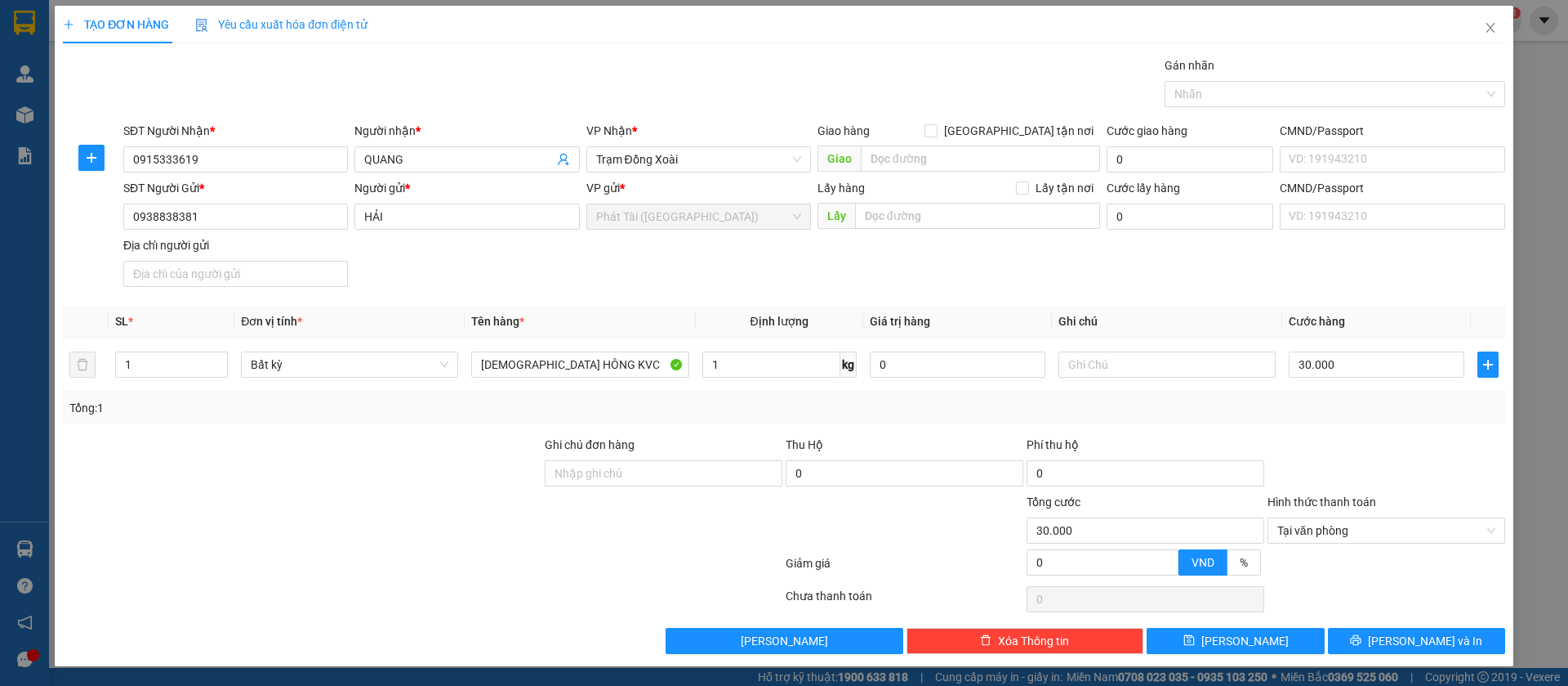
click at [1347, 413] on div "Tổng: 1" at bounding box center [784, 408] width 1429 height 18
click at [1239, 644] on span "[PERSON_NAME]" at bounding box center [1245, 640] width 87 height 18
type input "0"
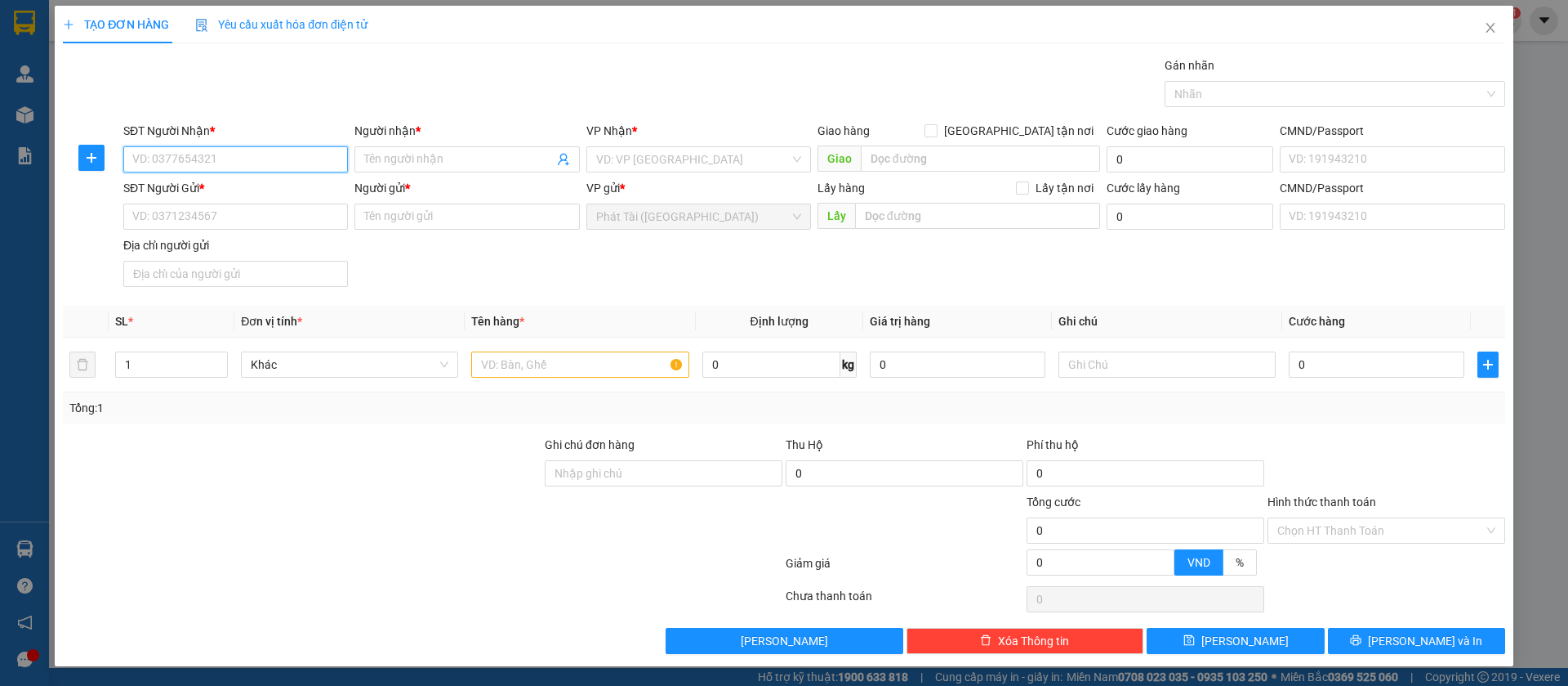
click at [219, 157] on input "SĐT Người Nhận *" at bounding box center [236, 159] width 225 height 26
paste input "0923.603.290"
click at [185, 161] on input "0923.603.290" at bounding box center [236, 159] width 225 height 26
click at [180, 160] on input "0923.603.290" at bounding box center [236, 159] width 225 height 26
click at [160, 157] on input "0923.603290" at bounding box center [236, 159] width 225 height 26
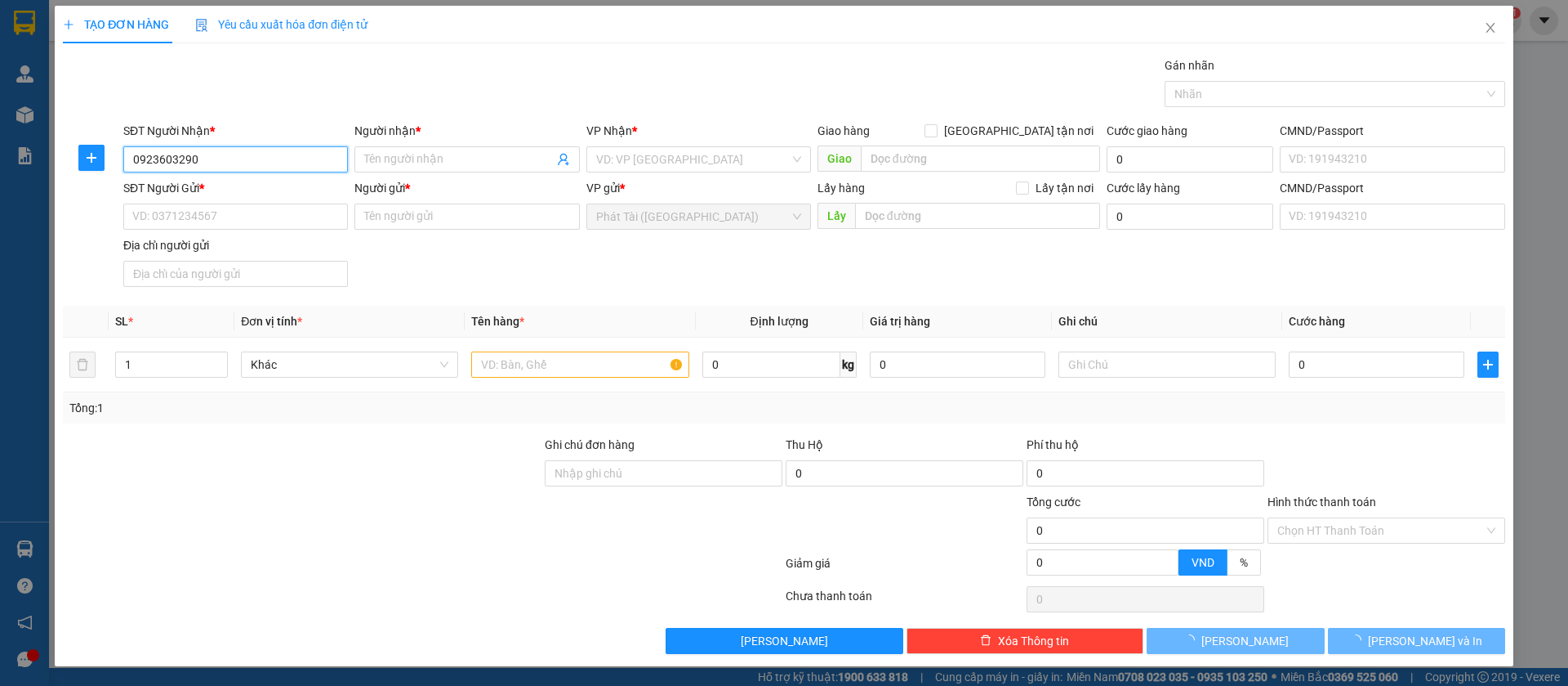
type input "0923603290"
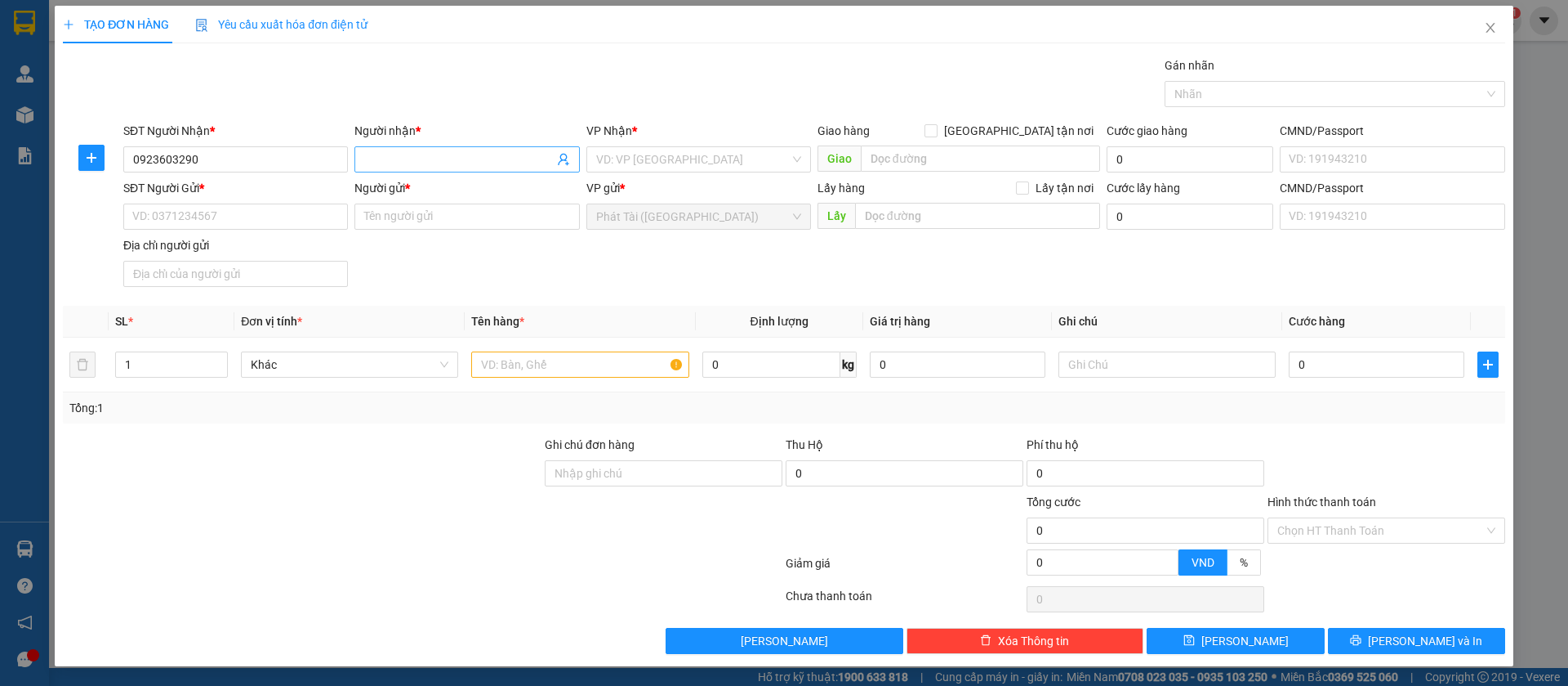
click at [385, 156] on input "Người nhận *" at bounding box center [458, 159] width 189 height 18
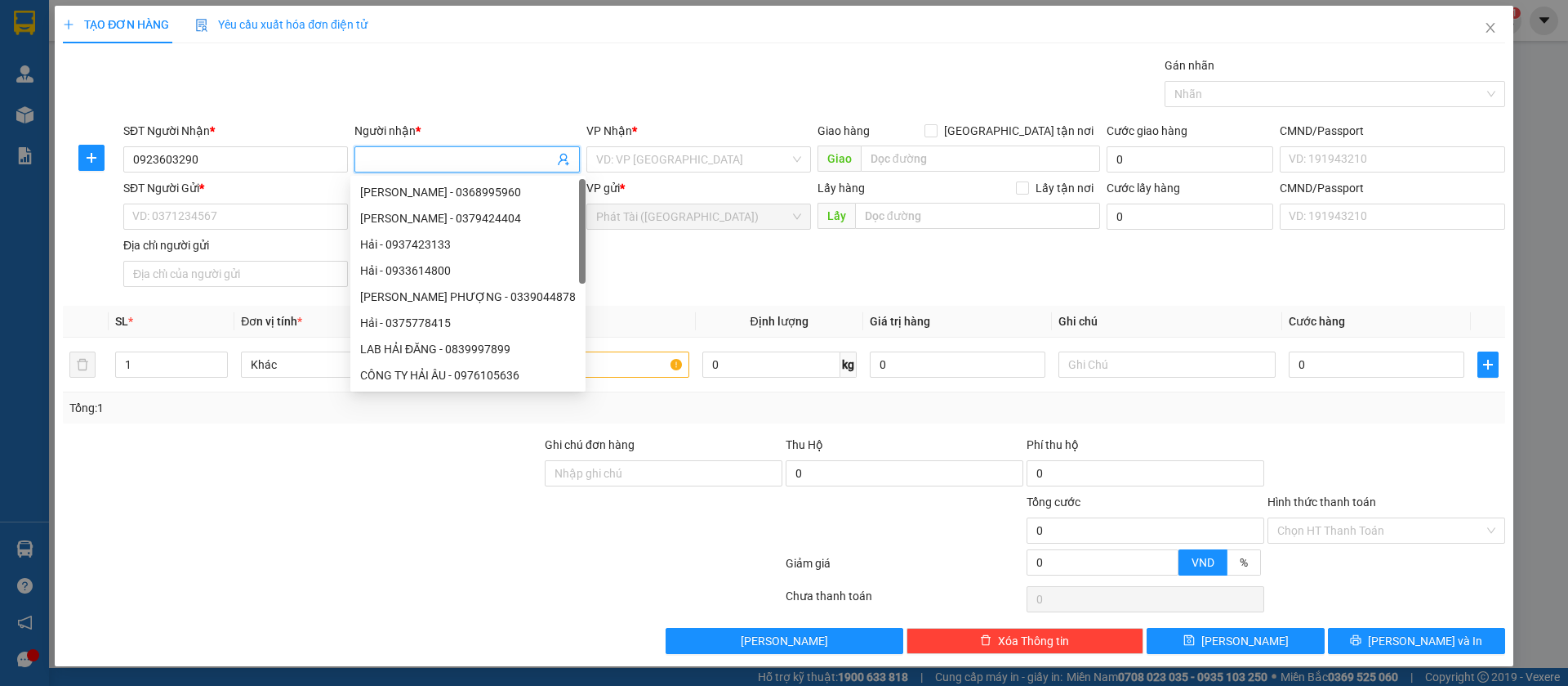
paste input "QUYÊN"
type input "QUYÊN"
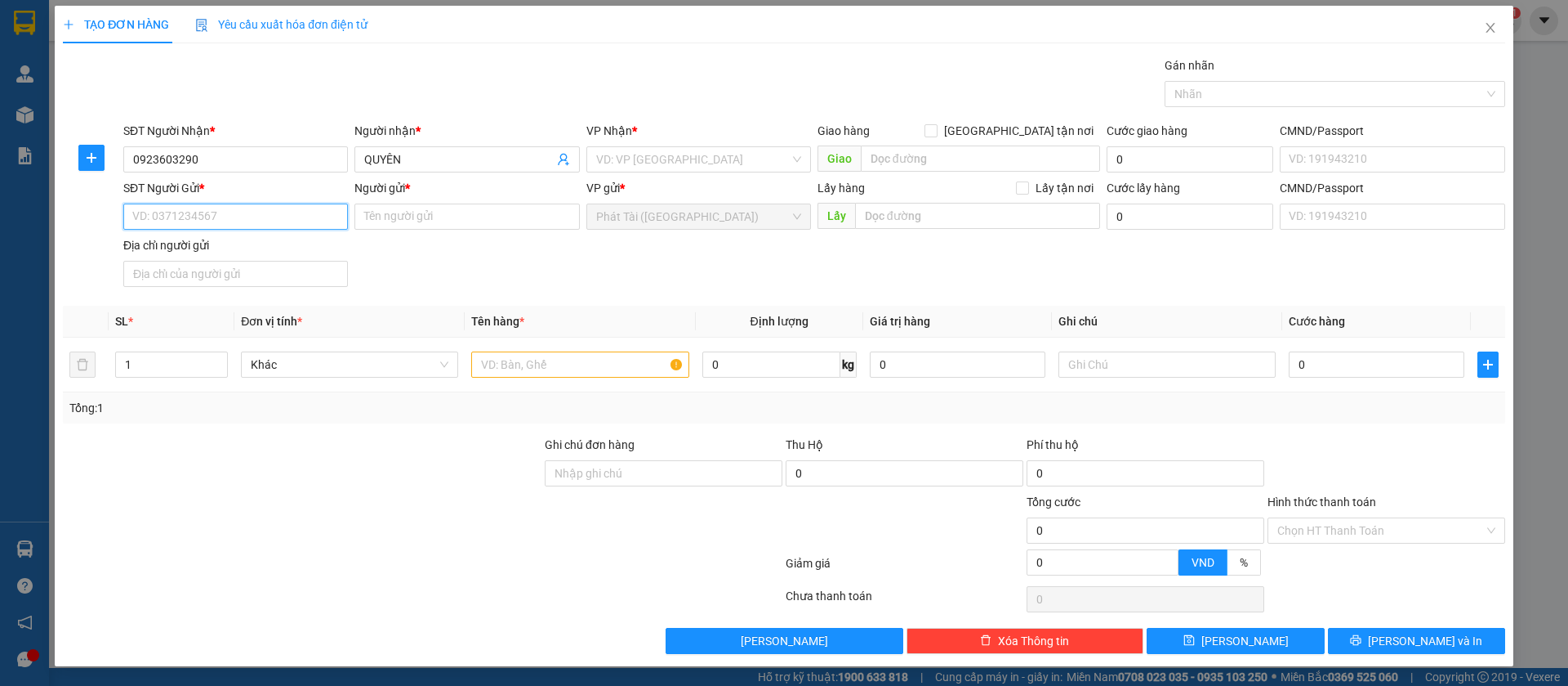
click at [257, 223] on input "SĐT Người Gửi *" at bounding box center [236, 216] width 225 height 26
paste input "0902.995.100"
click at [184, 223] on input "0902.995.100" at bounding box center [236, 216] width 225 height 26
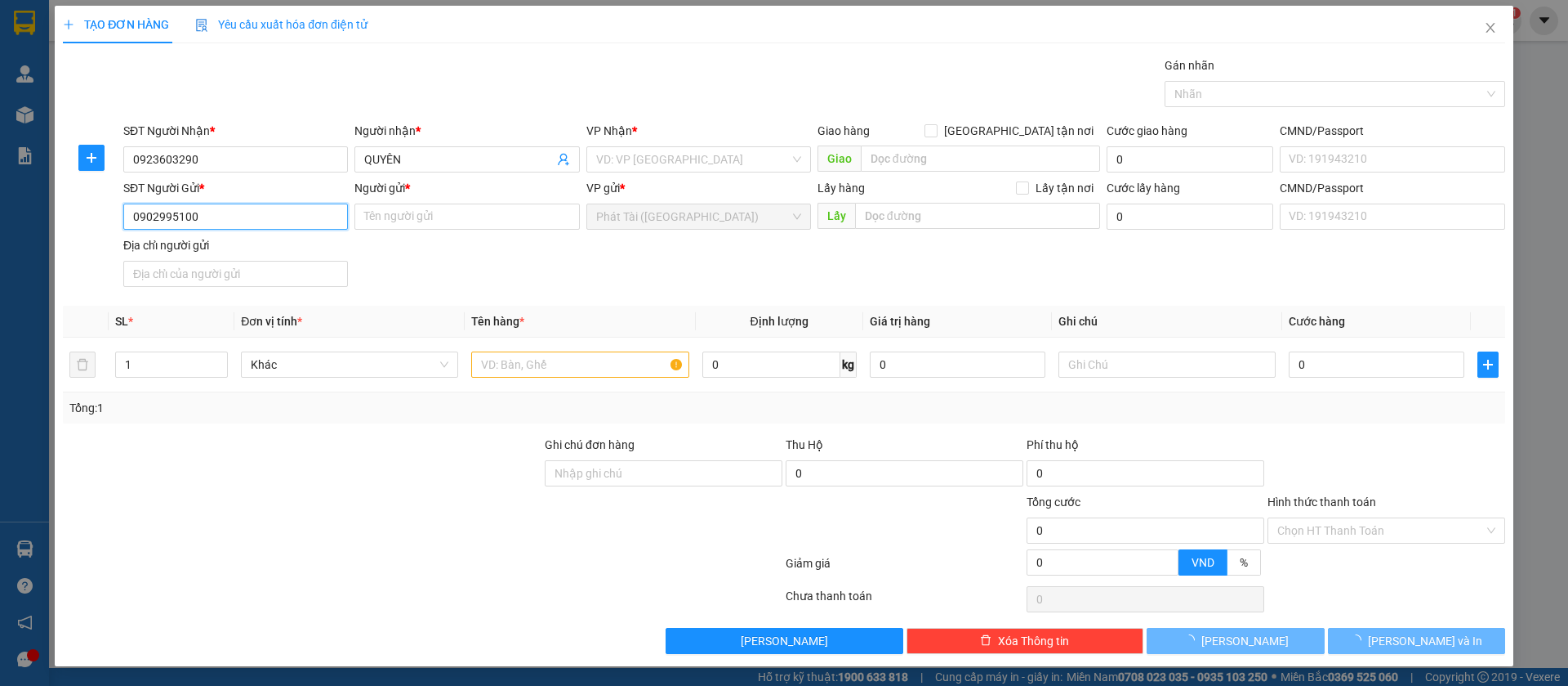
type input "0902995100"
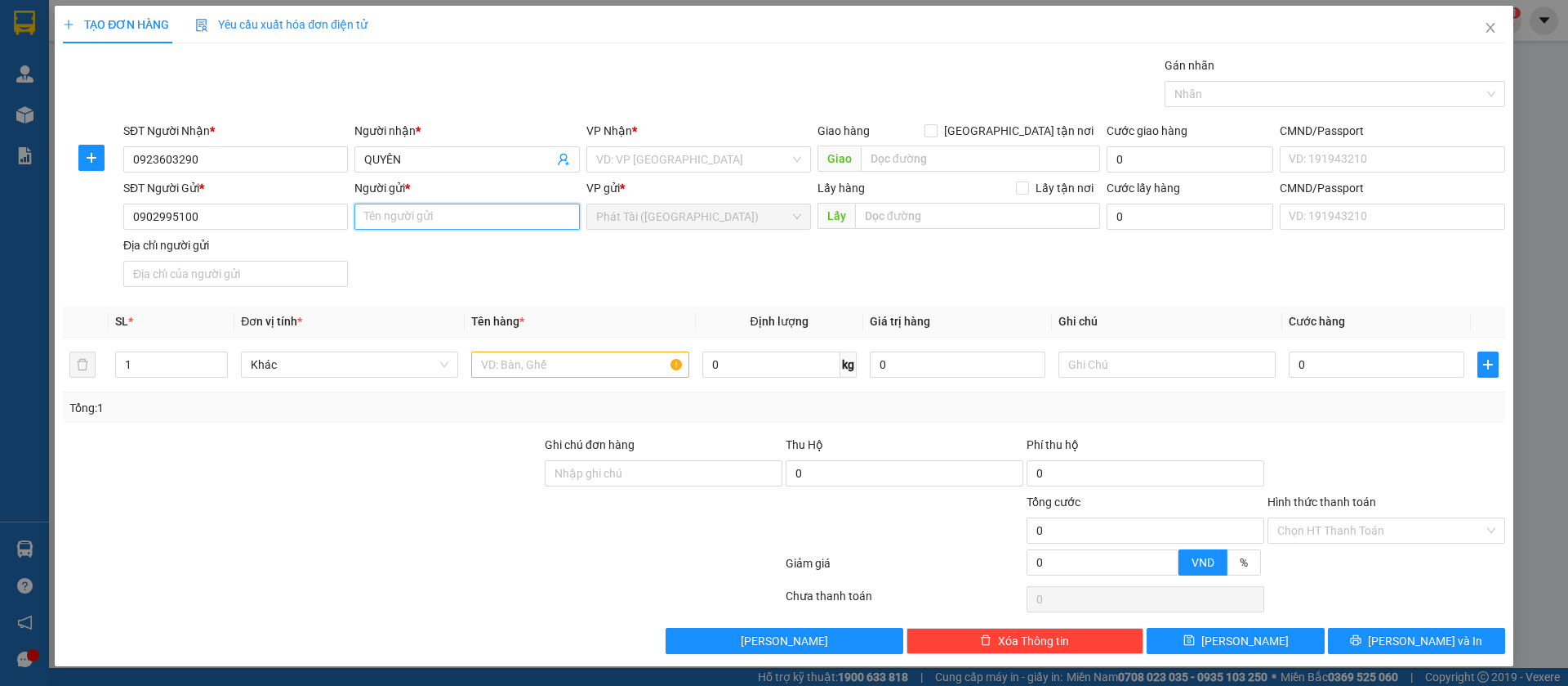
click at [507, 211] on input "Người gửi *" at bounding box center [467, 216] width 225 height 26
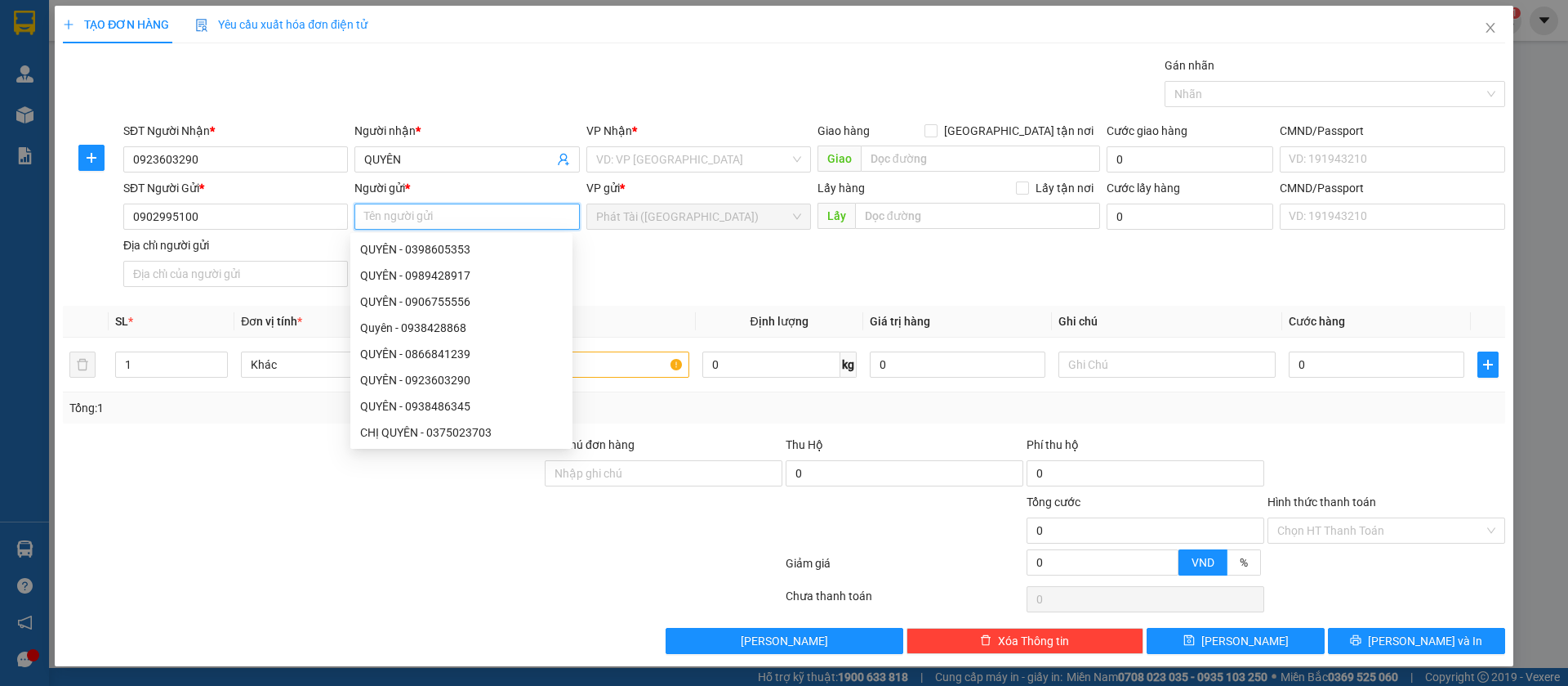
paste input "SÁU SỸ"
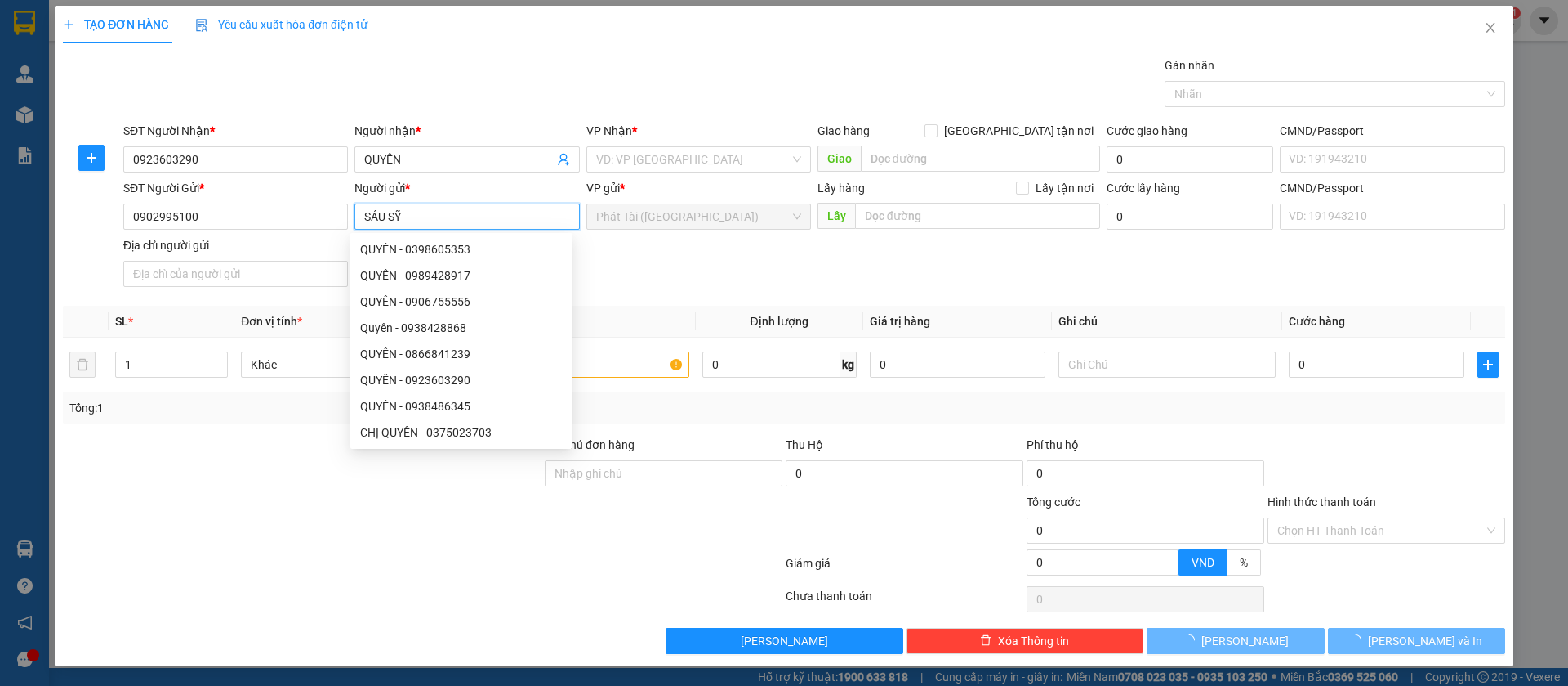
type input "SÁU SỸ"
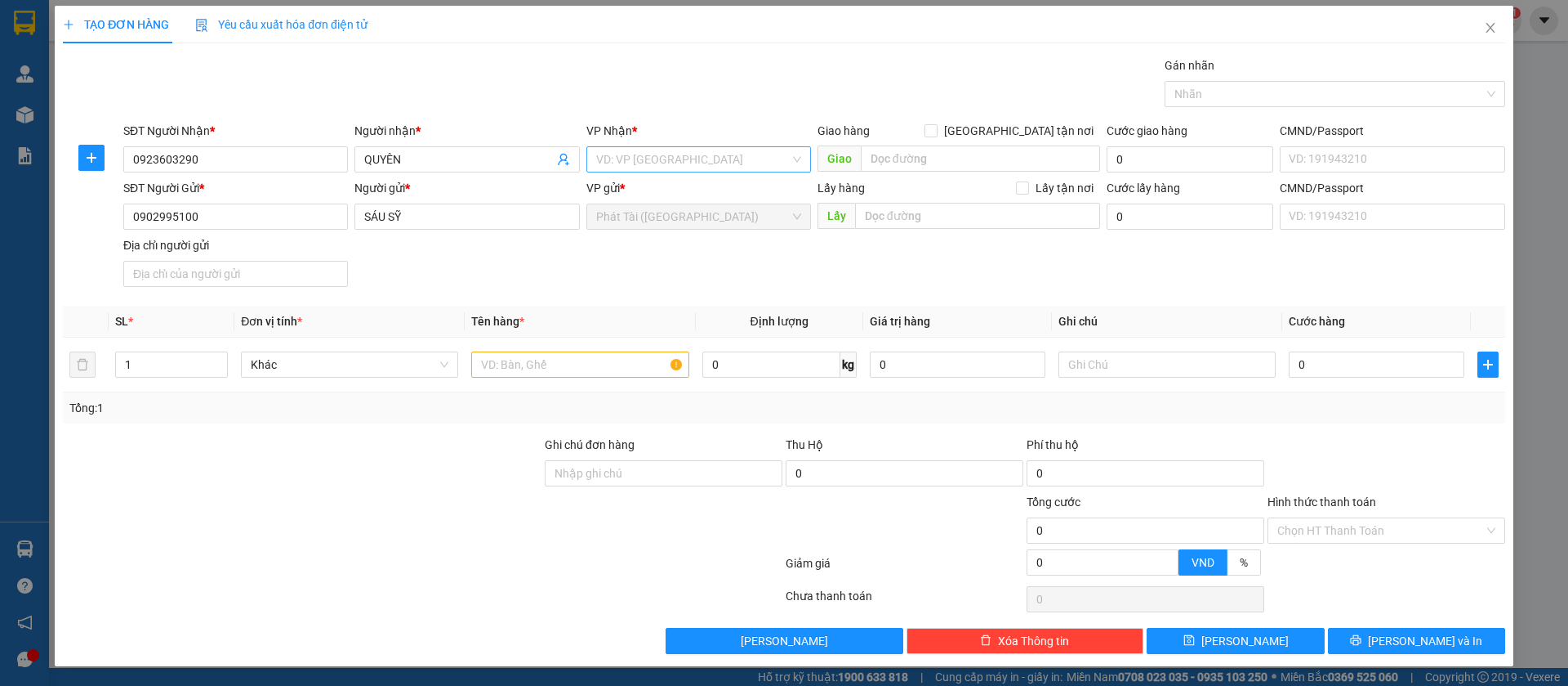
click at [632, 162] on input "search" at bounding box center [693, 159] width 193 height 25
type input "bù"
click at [685, 223] on div "Bến Xe Bù Đăng" at bounding box center [690, 218] width 202 height 18
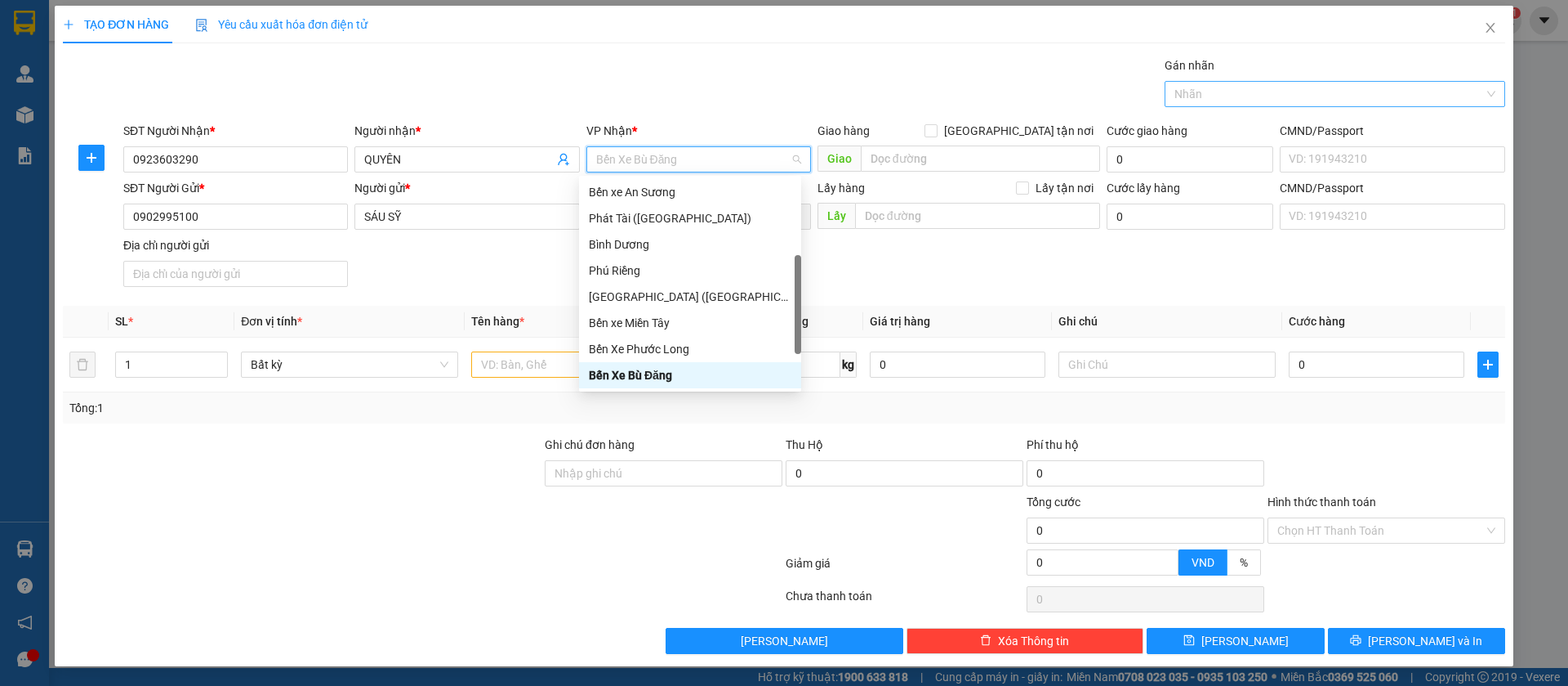
click at [1198, 91] on div at bounding box center [1327, 94] width 316 height 19
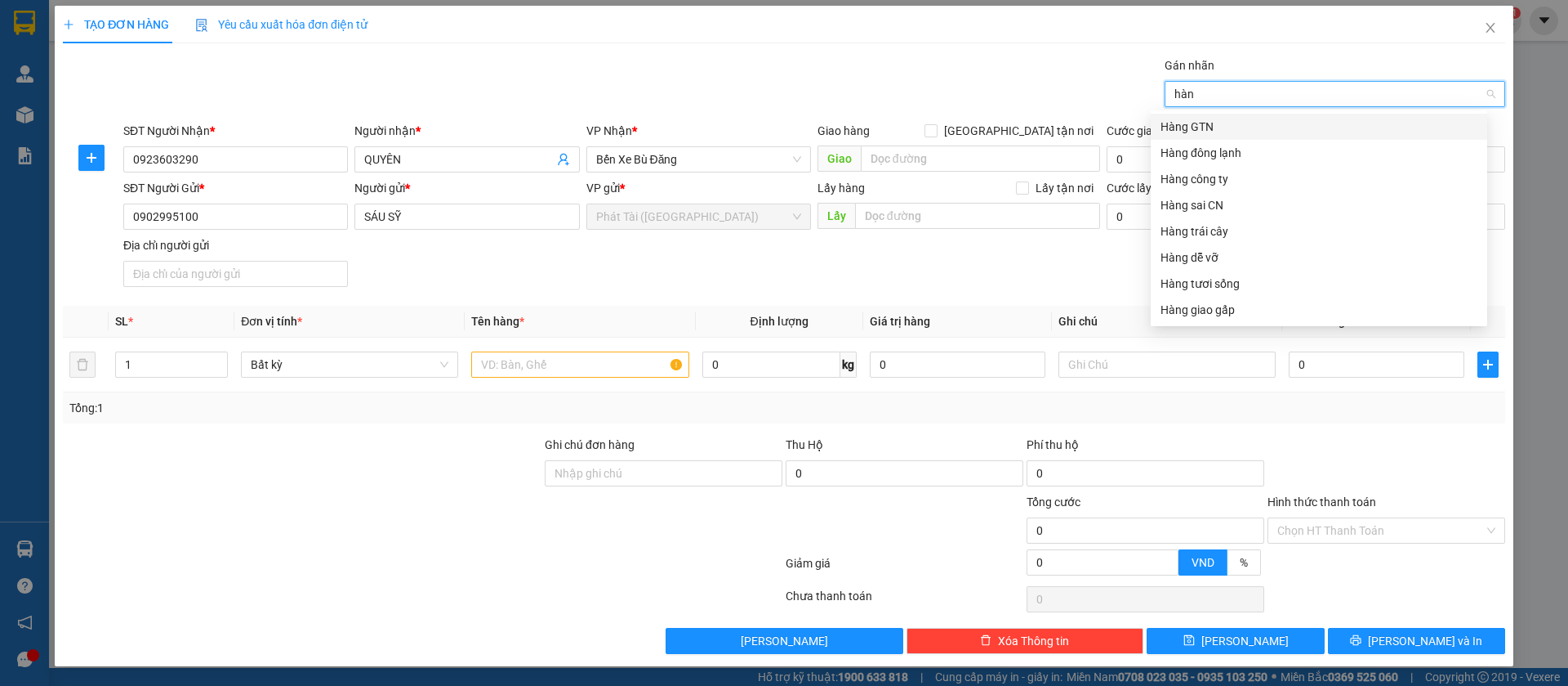
type input "hàng"
click at [1193, 144] on div "Hàng đông lạnh" at bounding box center [1319, 153] width 317 height 18
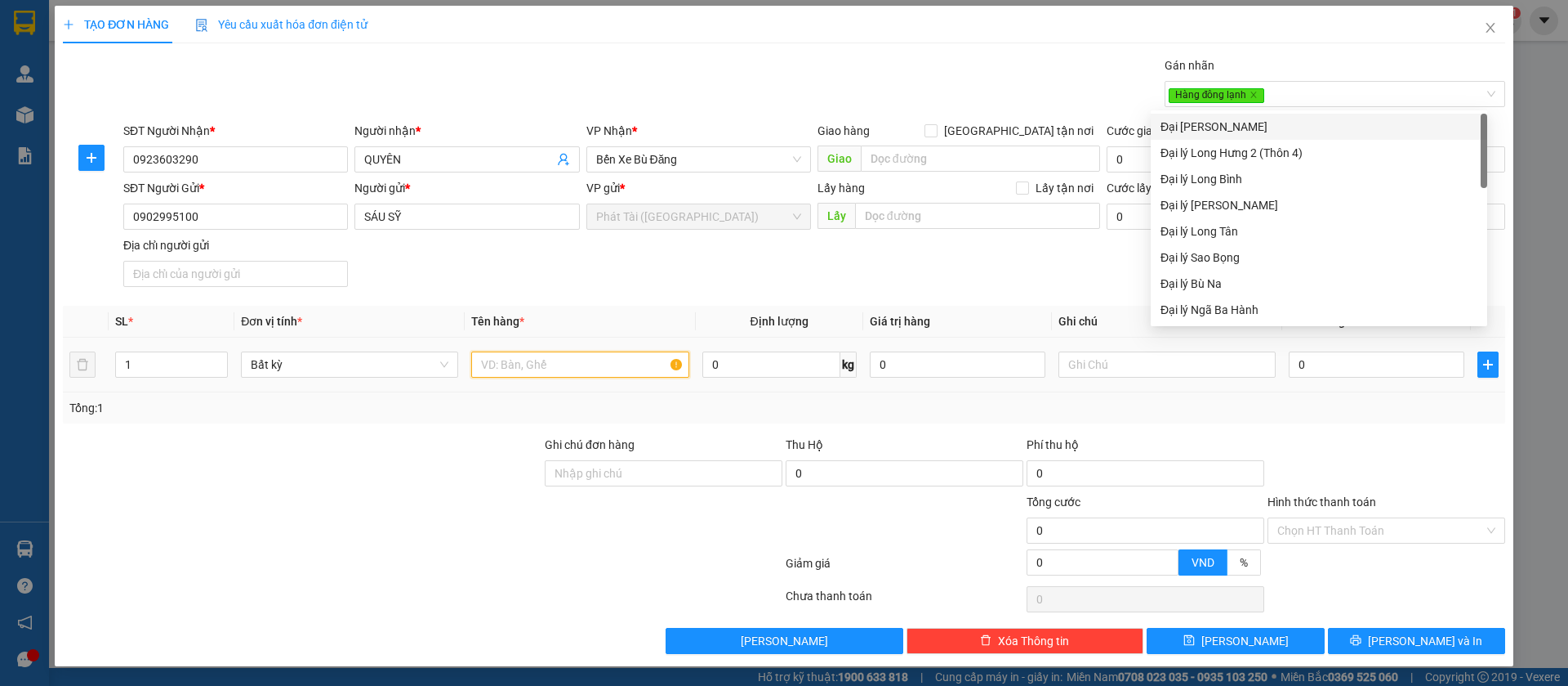
click at [569, 359] on input "text" at bounding box center [579, 365] width 217 height 26
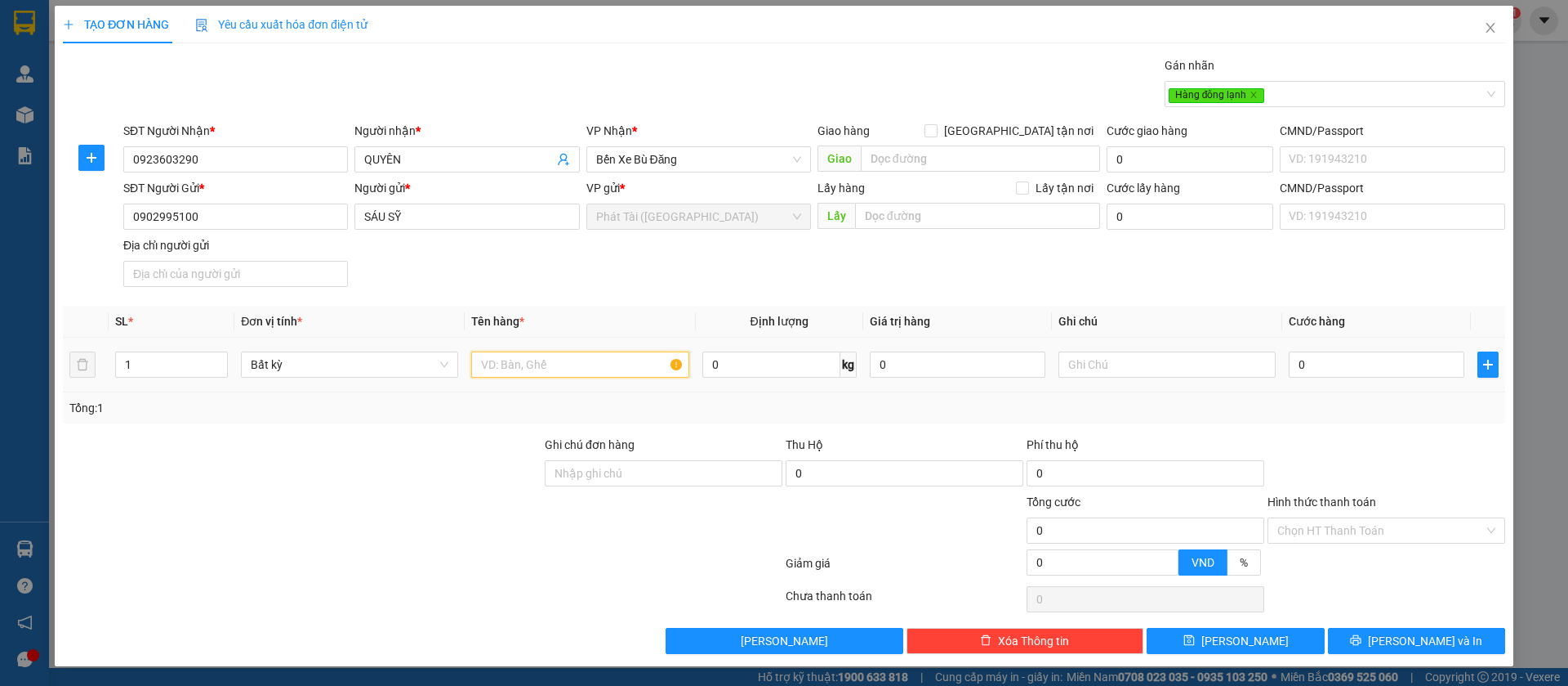
paste input "CATTON BÁNH BAO"
type input "CATTON BÁNH BAO"
click at [719, 370] on input "0" at bounding box center [771, 365] width 138 height 26
type input "2"
drag, startPoint x: 707, startPoint y: 398, endPoint x: 669, endPoint y: 20, distance: 379.9
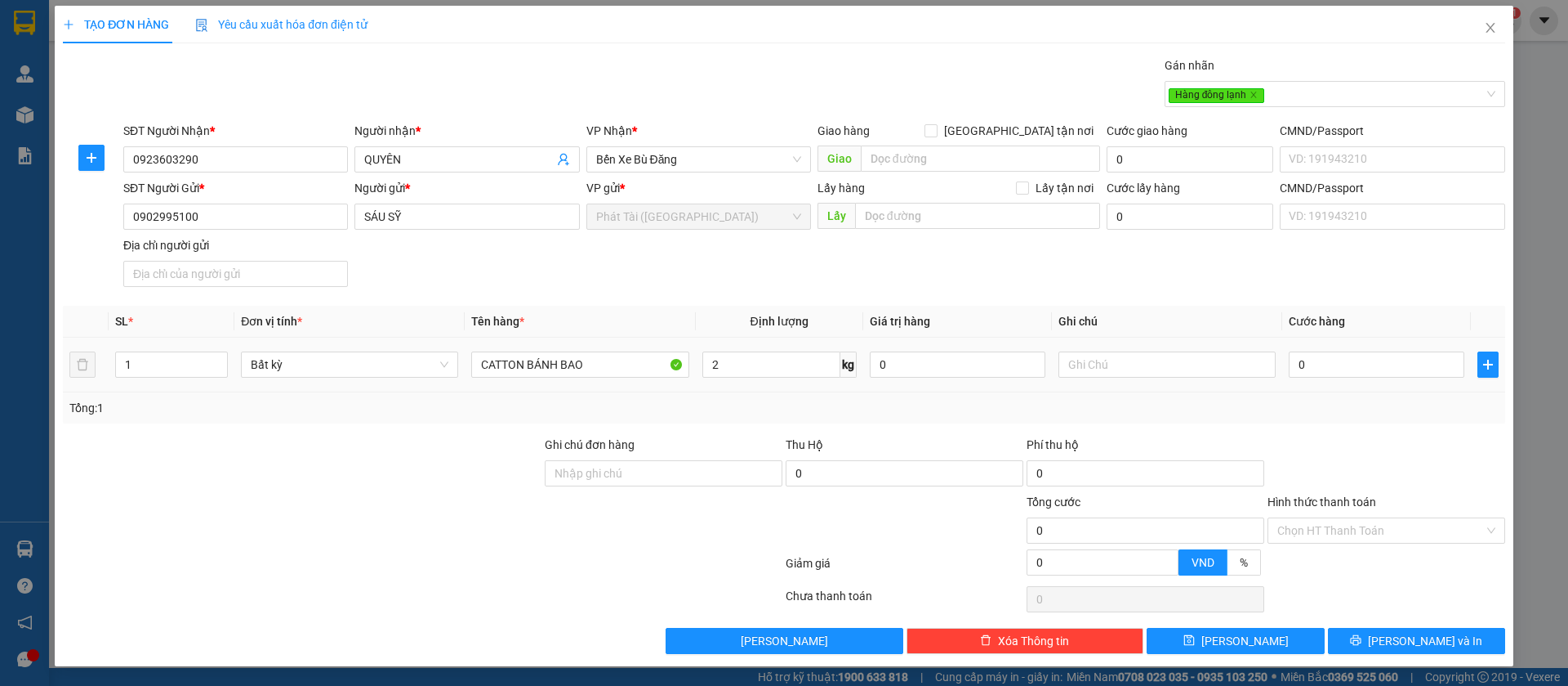
click at [708, 399] on div "Tổng: 1" at bounding box center [784, 407] width 1442 height 31
type input "40.000"
click at [1320, 536] on input "Hình thức thanh toán" at bounding box center [1380, 530] width 207 height 25
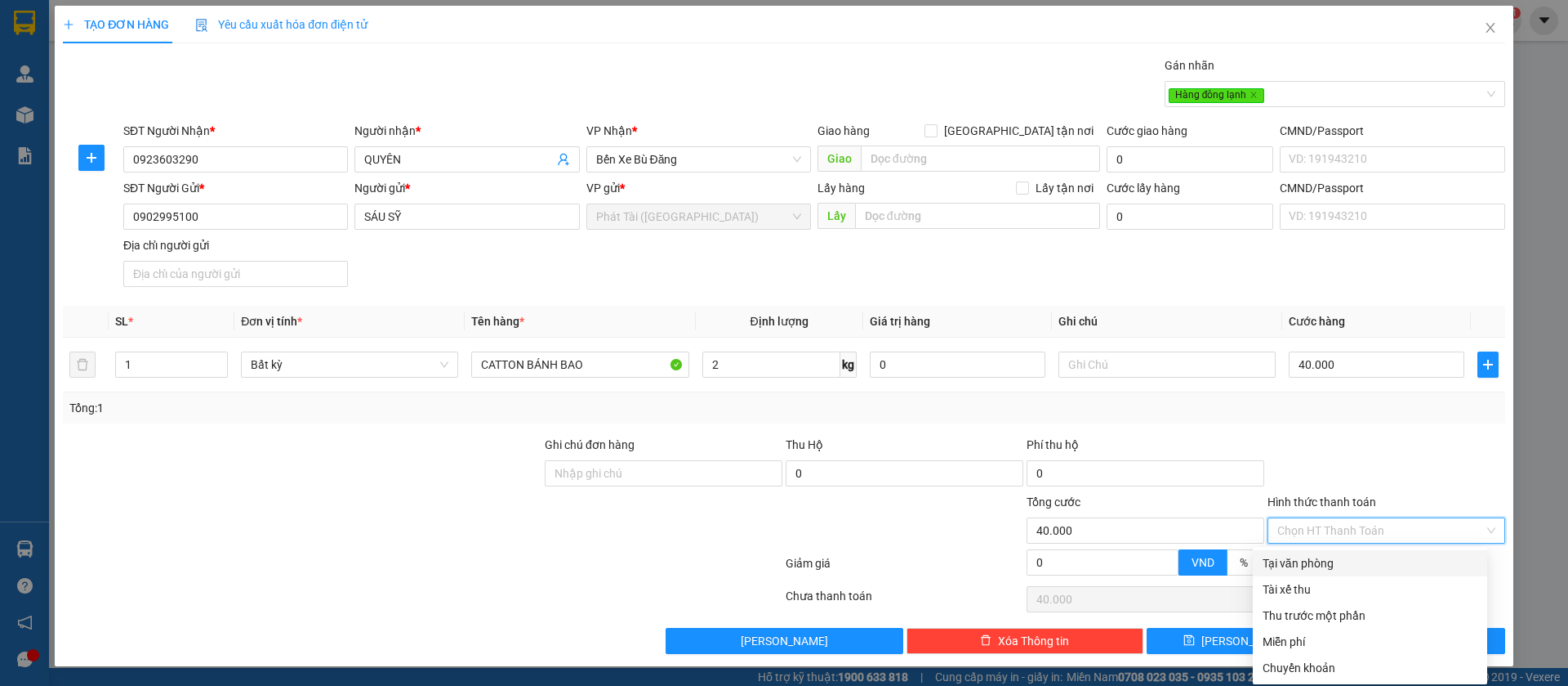
click at [1303, 573] on div "Tại văn phòng" at bounding box center [1370, 563] width 235 height 26
type input "0"
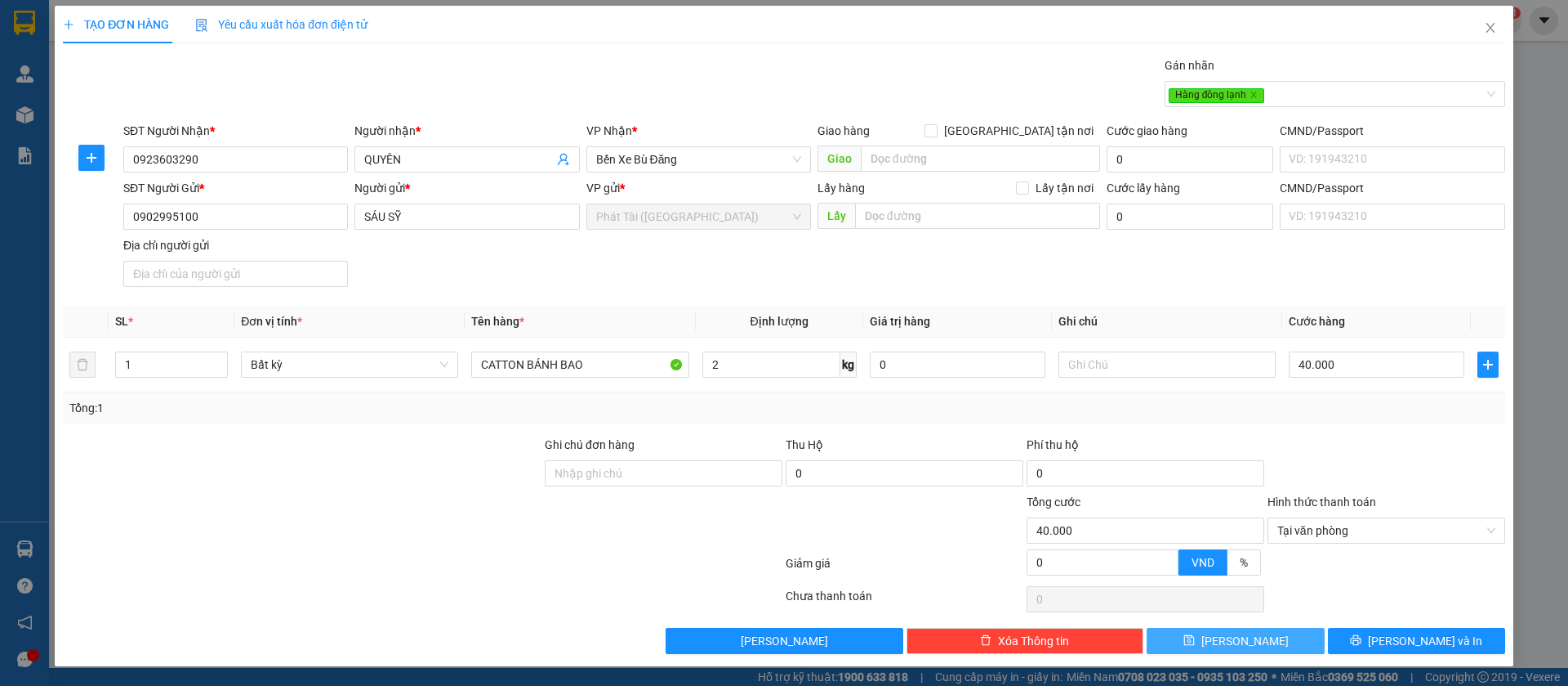
click at [1230, 646] on span "[PERSON_NAME]" at bounding box center [1245, 640] width 87 height 18
type input "0"
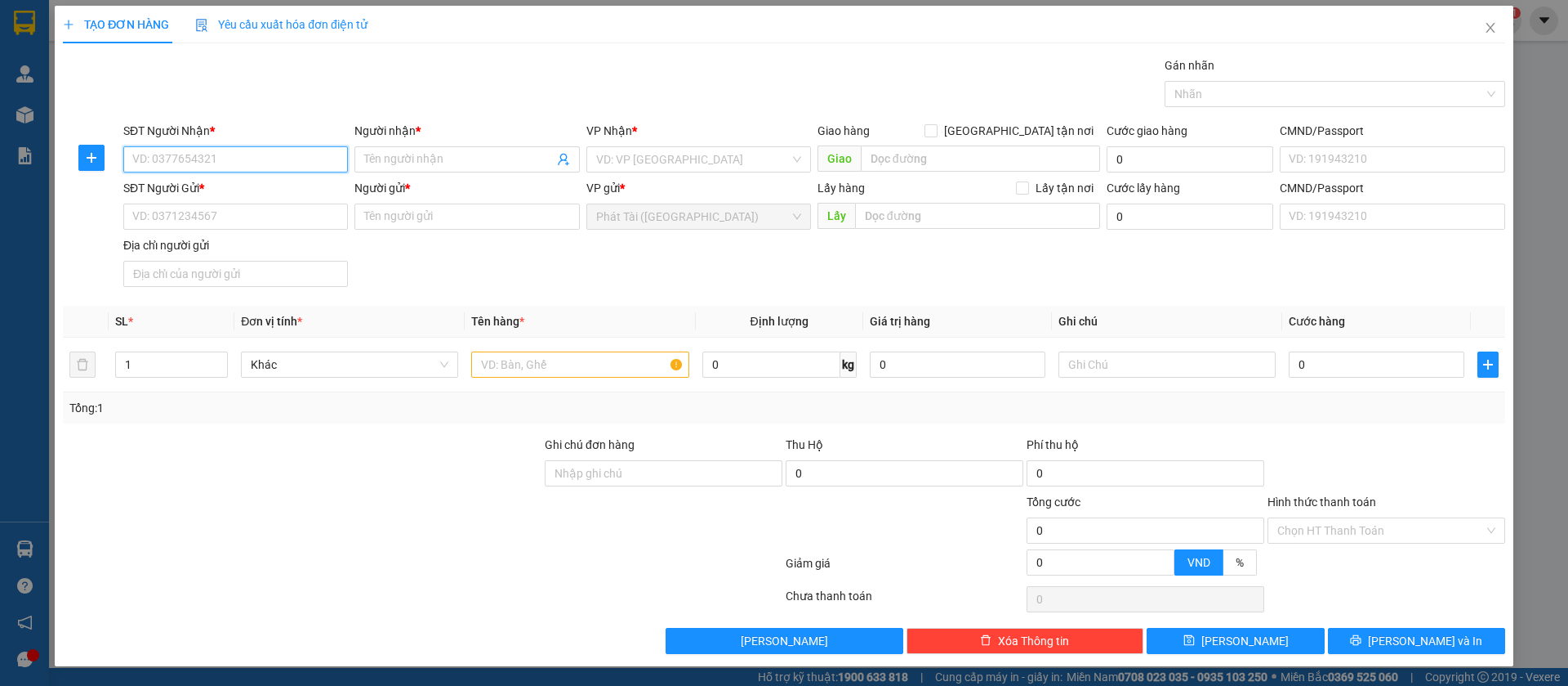
click at [274, 159] on input "SĐT Người Nhận *" at bounding box center [236, 159] width 225 height 26
paste input "0336910884"
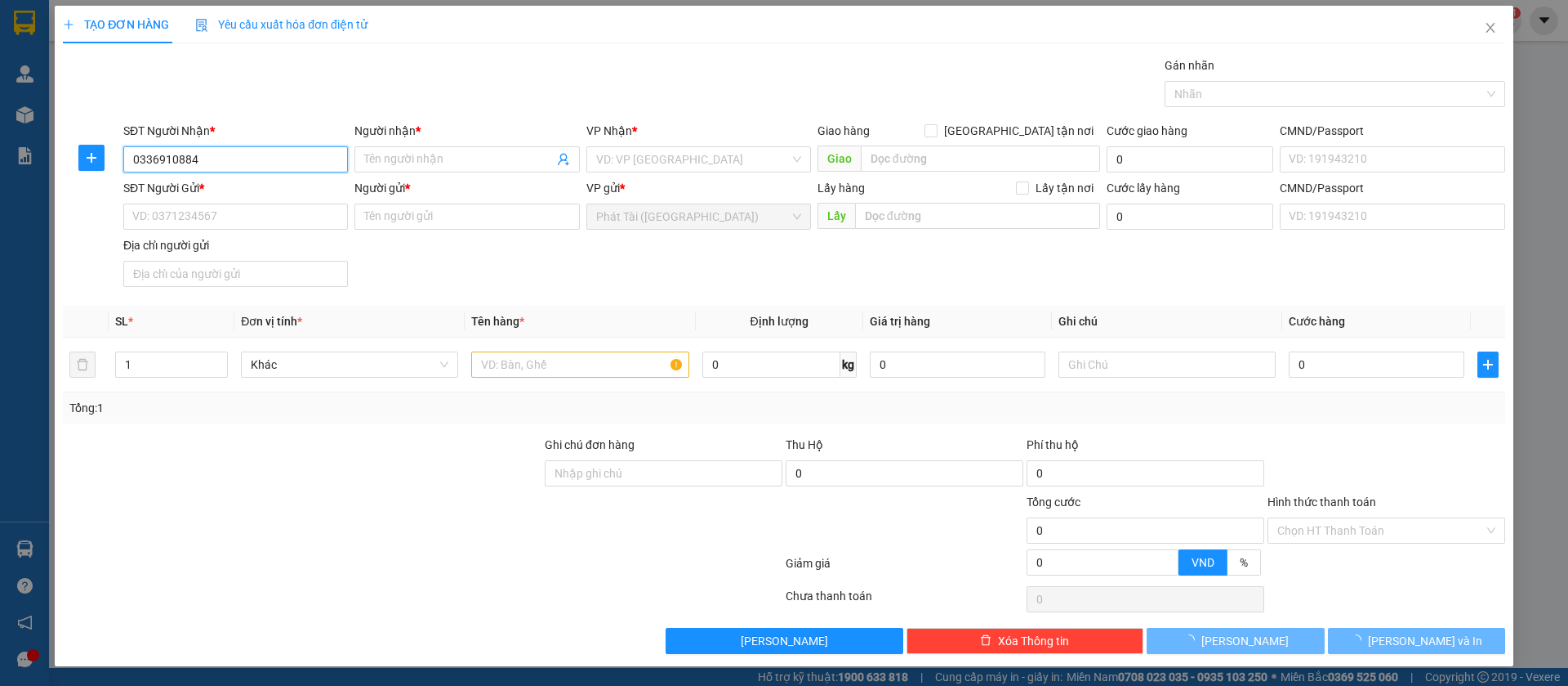
type input "0336910884"
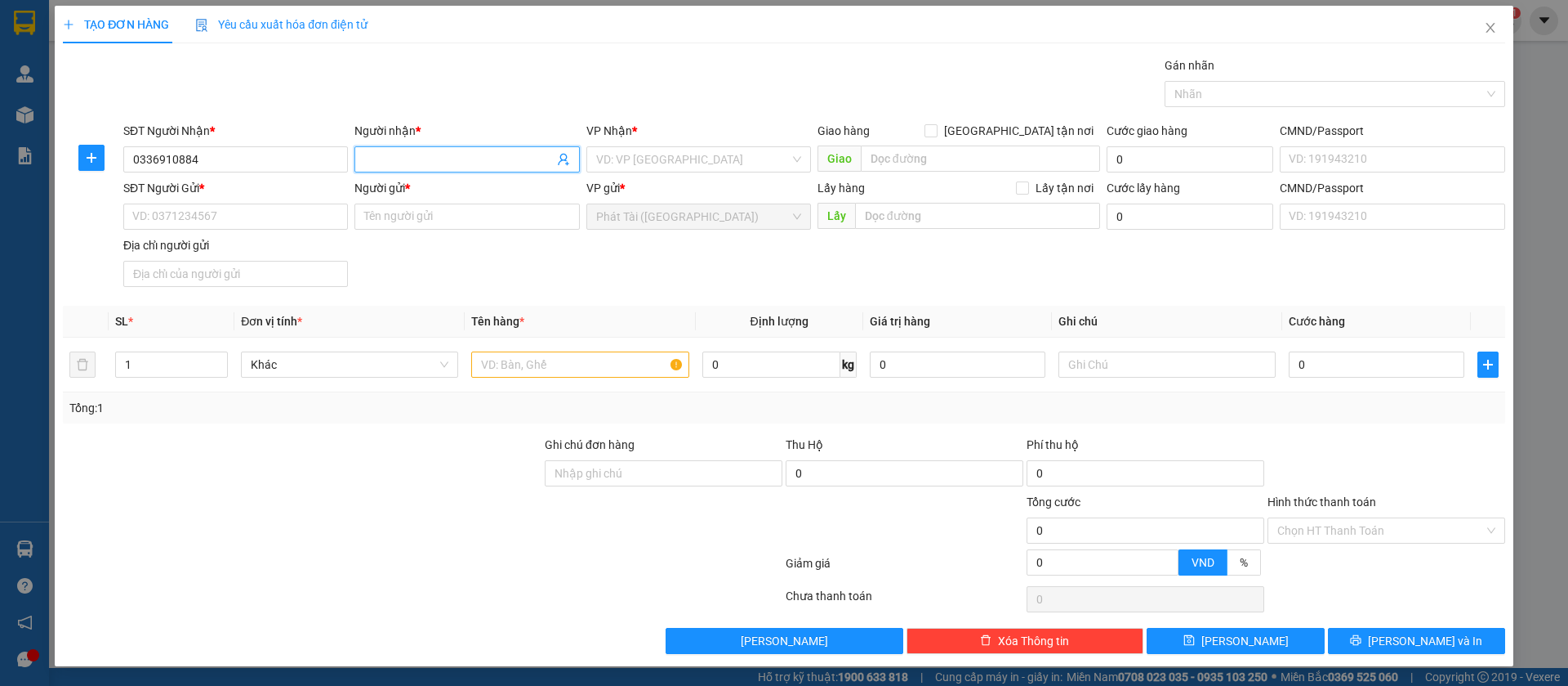
click at [442, 153] on input "Người nhận *" at bounding box center [458, 159] width 189 height 18
paste input "LE"
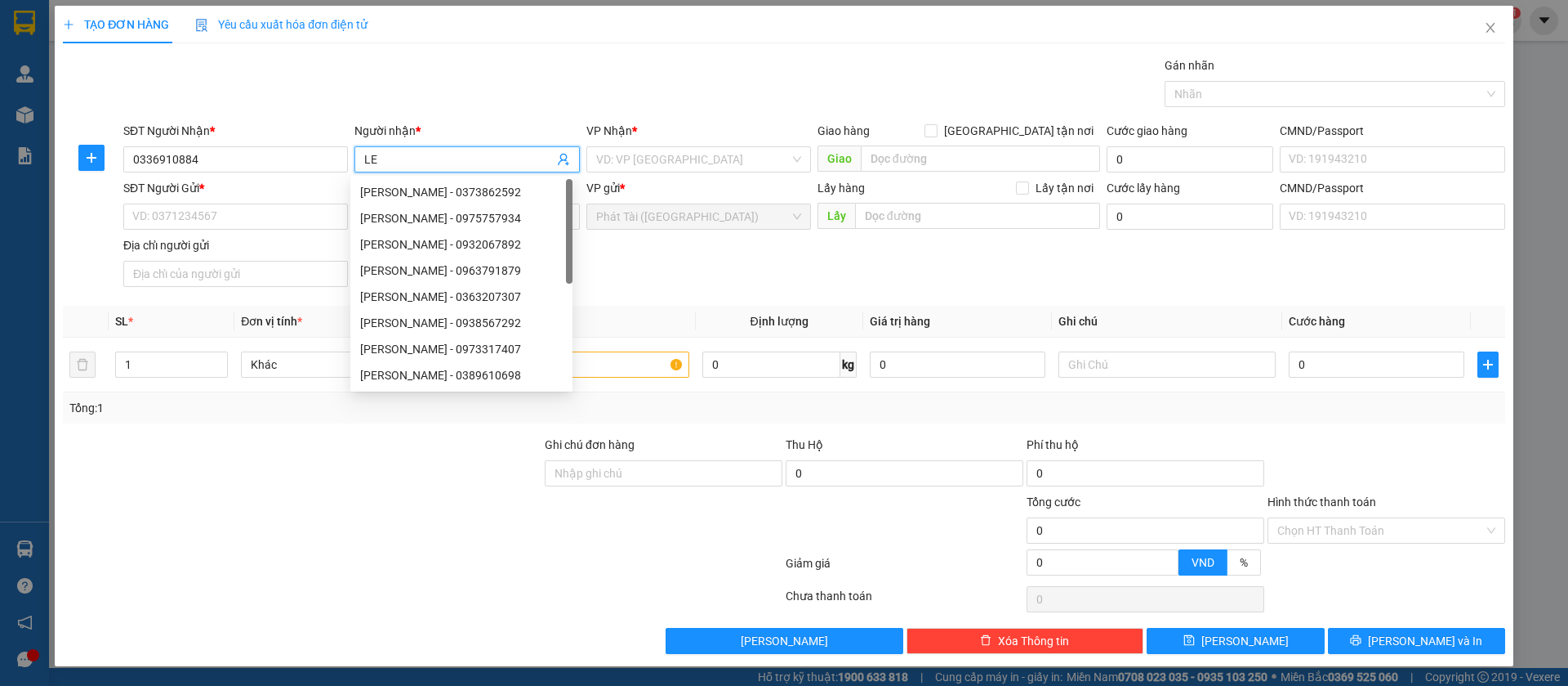
type input "LE"
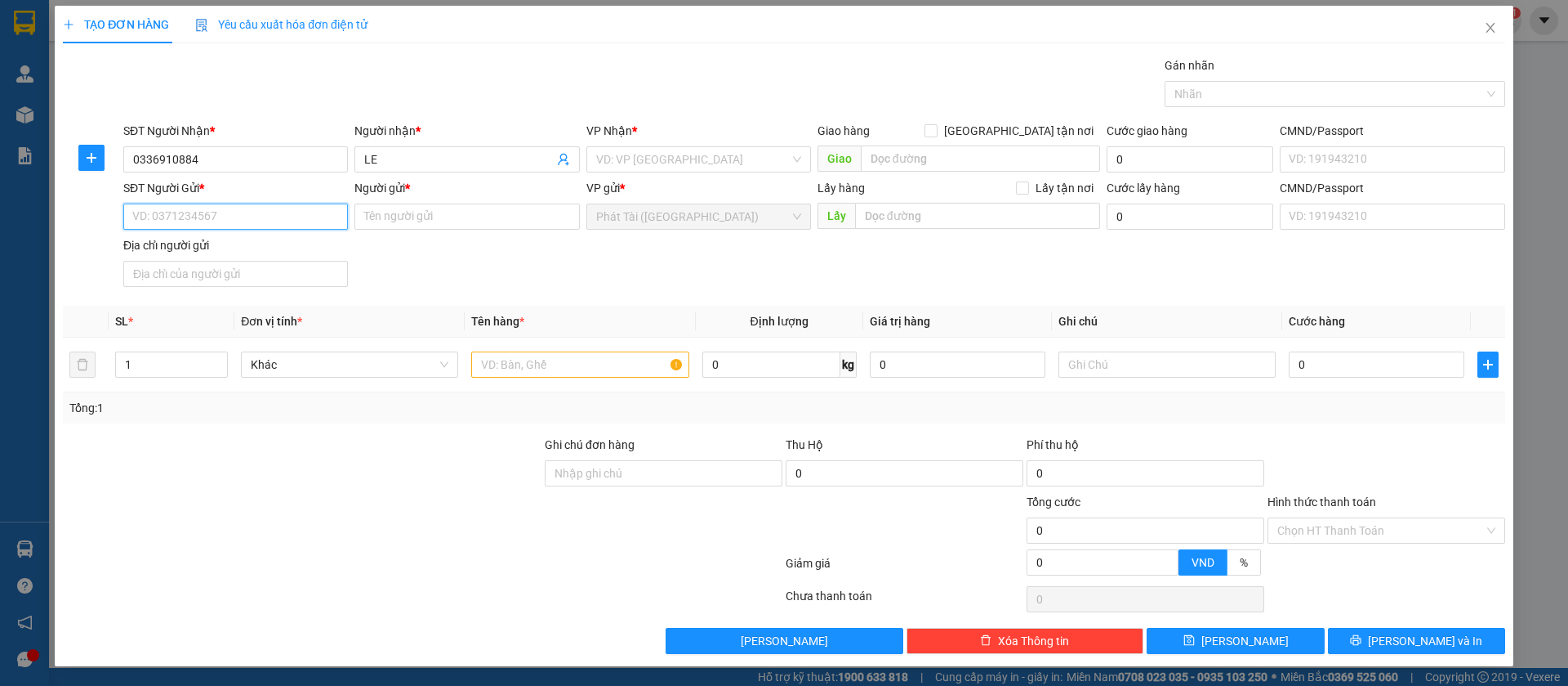
click at [262, 217] on input "SĐT Người Gửi *" at bounding box center [236, 216] width 225 height 26
paste input "0905342710"
type input "0905342710"
click at [450, 229] on input "Người gửi *" at bounding box center [467, 216] width 225 height 26
click at [451, 216] on input "Người gửi *" at bounding box center [467, 216] width 225 height 26
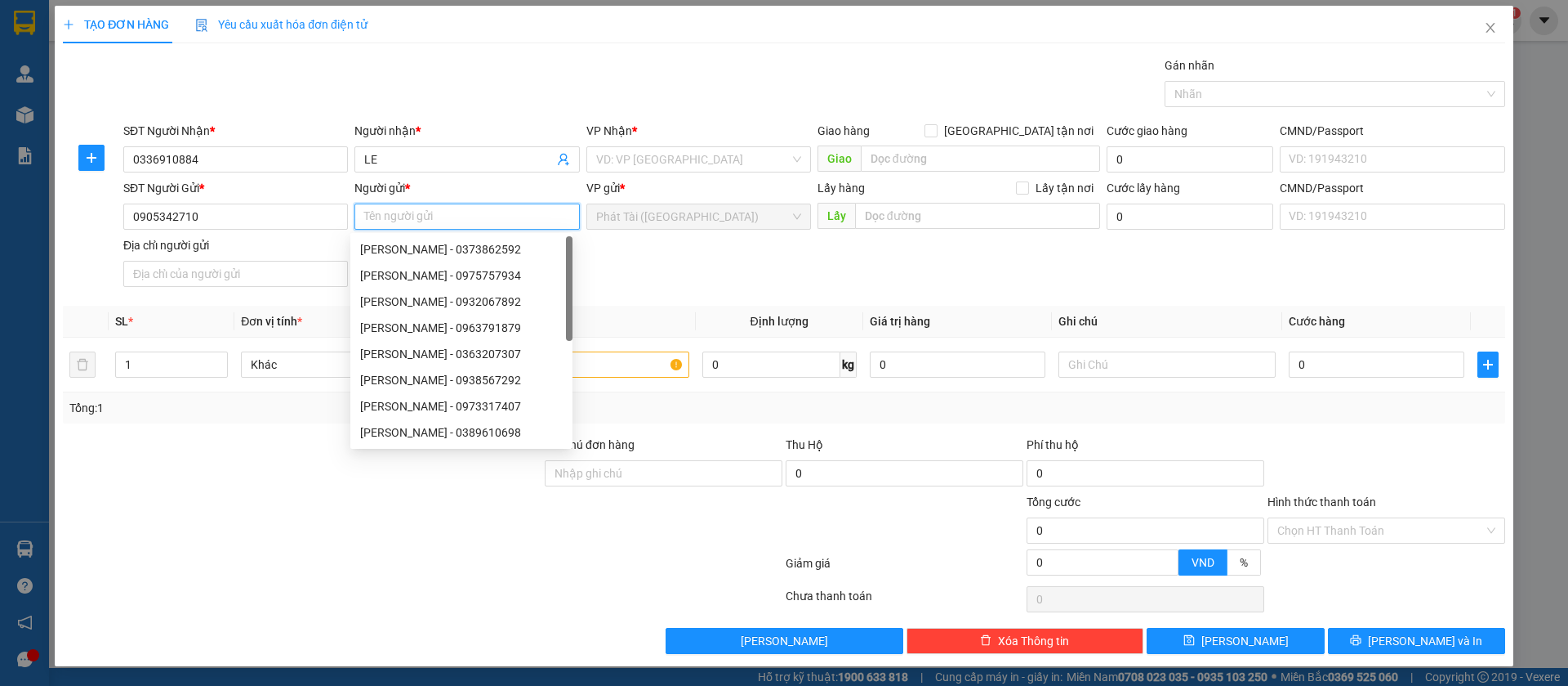
paste input "NHUT"
type input "NHUT"
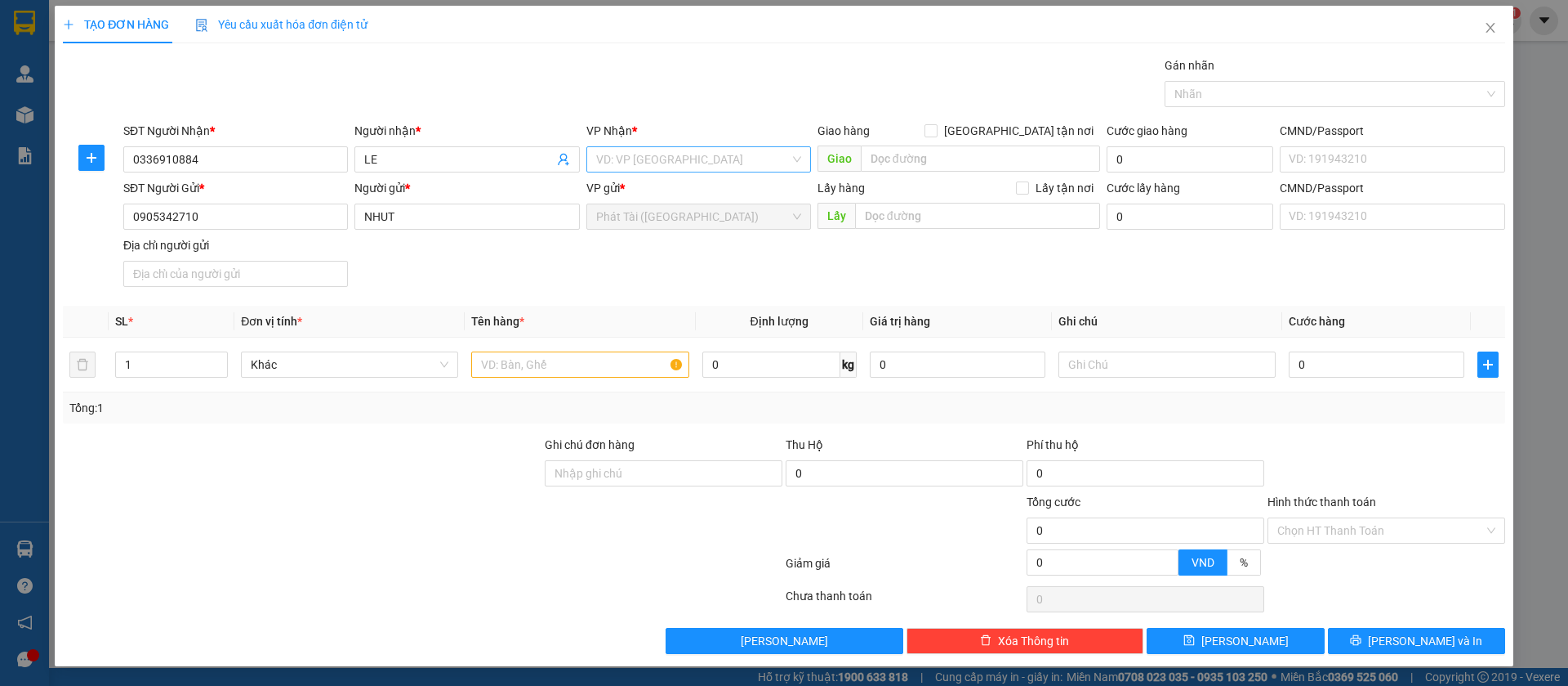
click at [698, 159] on input "search" at bounding box center [693, 159] width 193 height 25
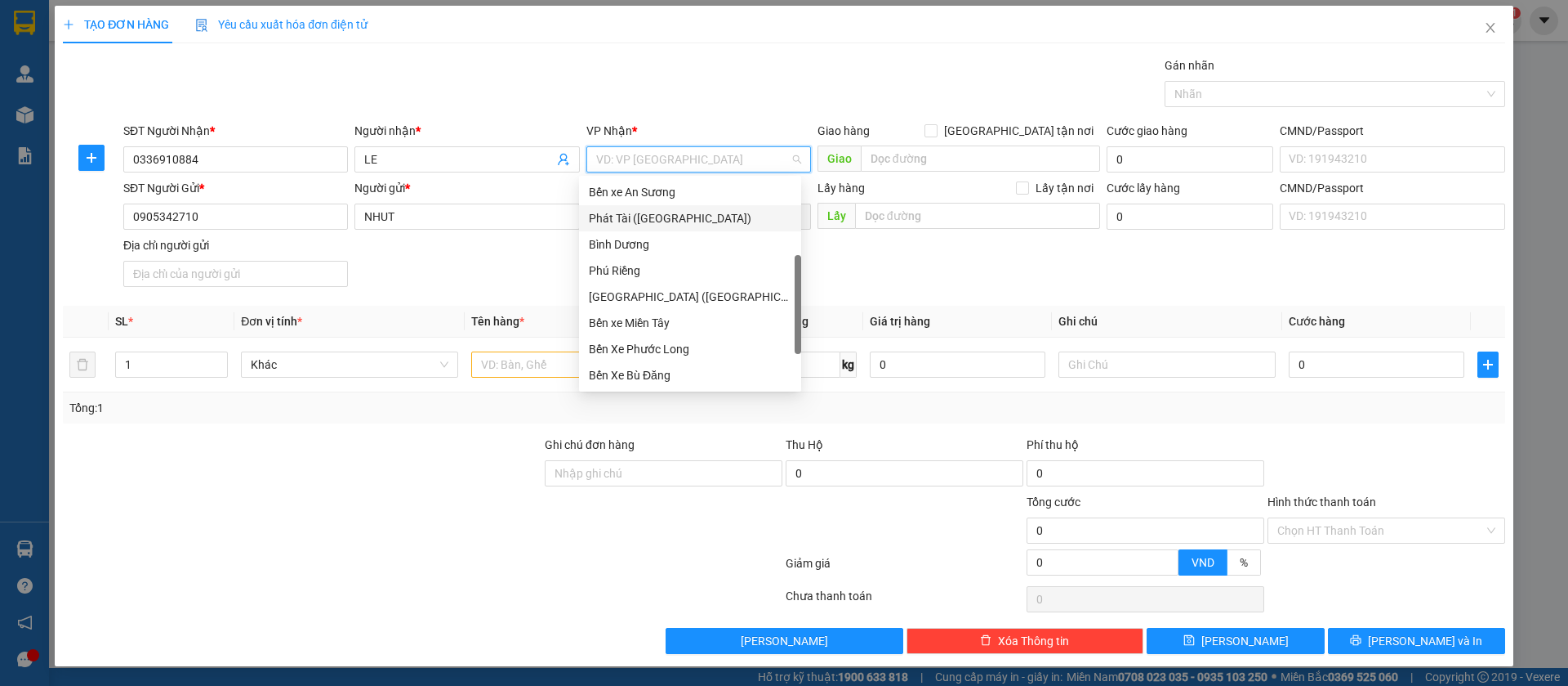
type input "p"
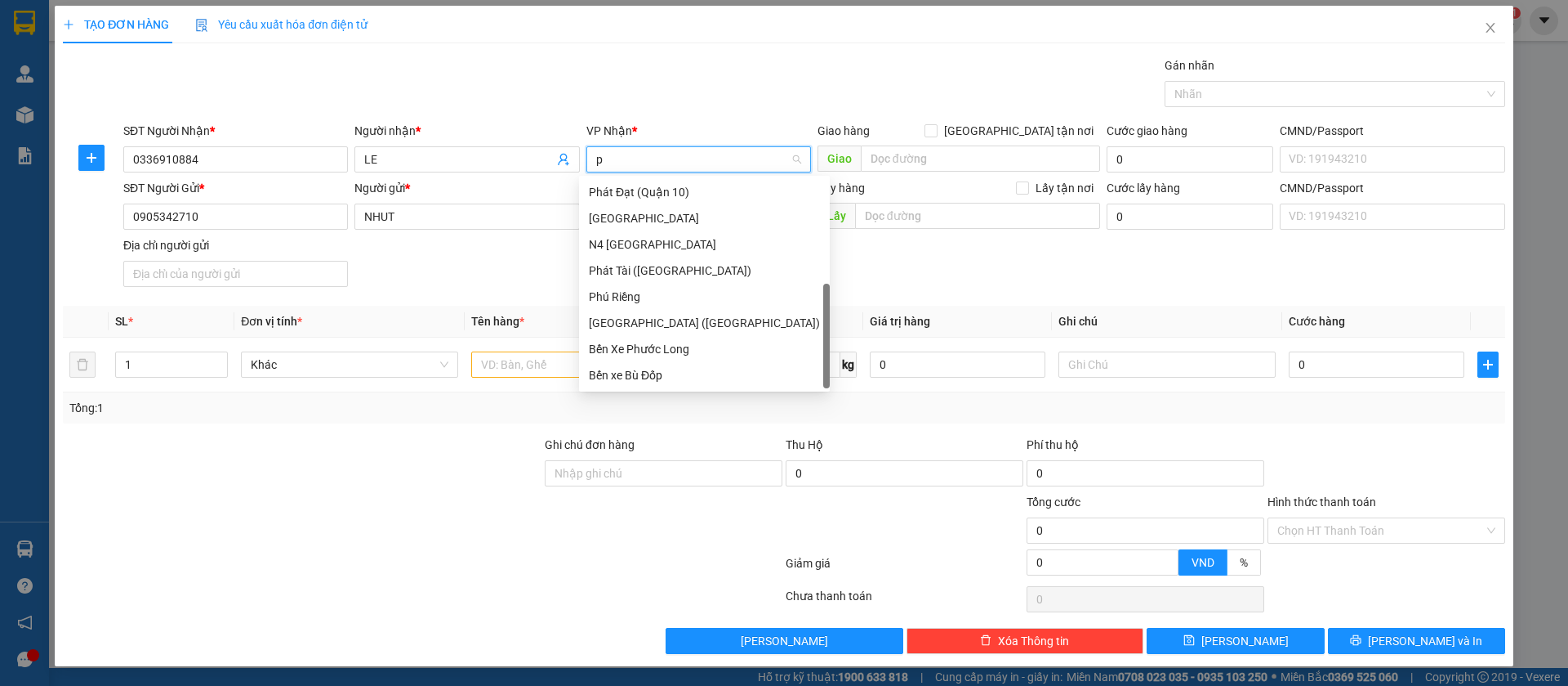
scroll to position [52, 0]
click at [671, 210] on div "[GEOGRAPHIC_DATA]" at bounding box center [704, 218] width 231 height 18
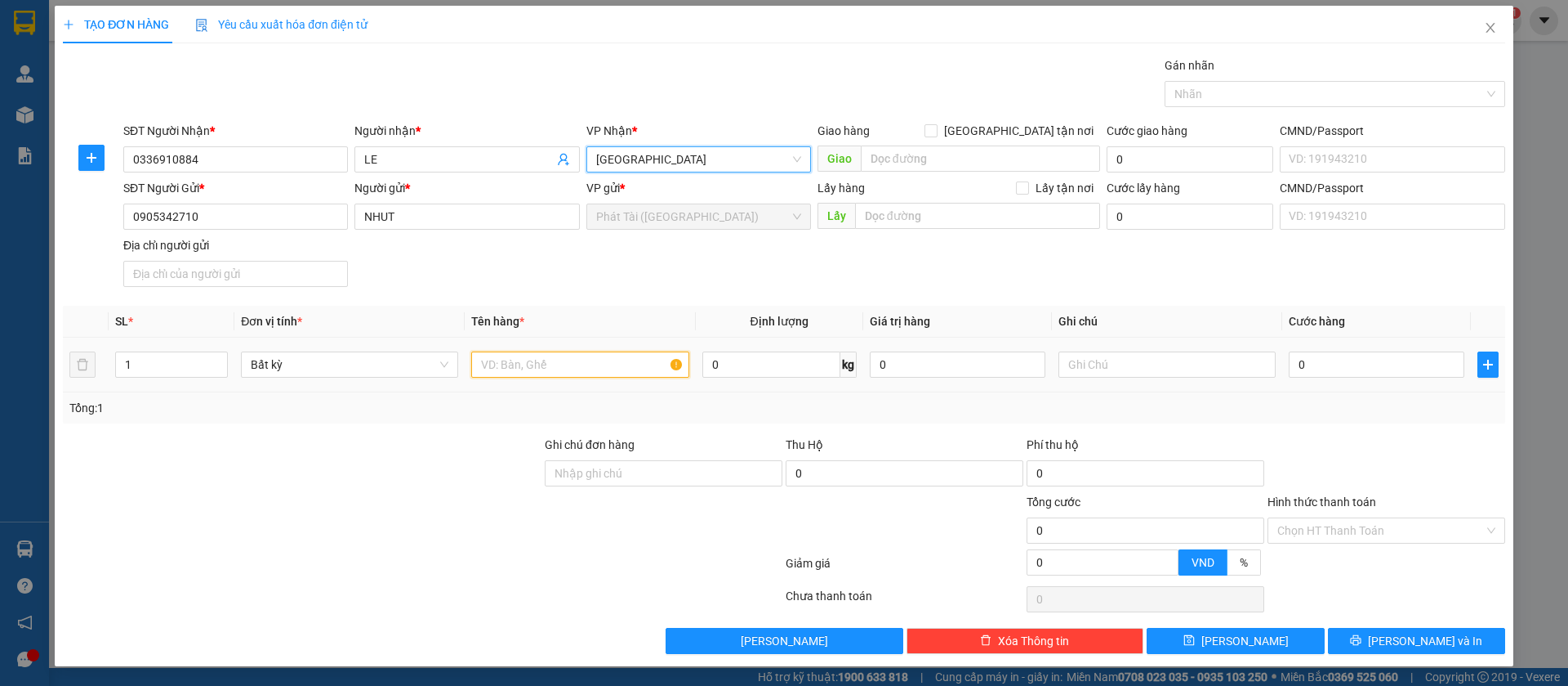
click at [610, 369] on input "text" at bounding box center [579, 365] width 217 height 26
paste input "[PERSON_NAME] /BANH MI"
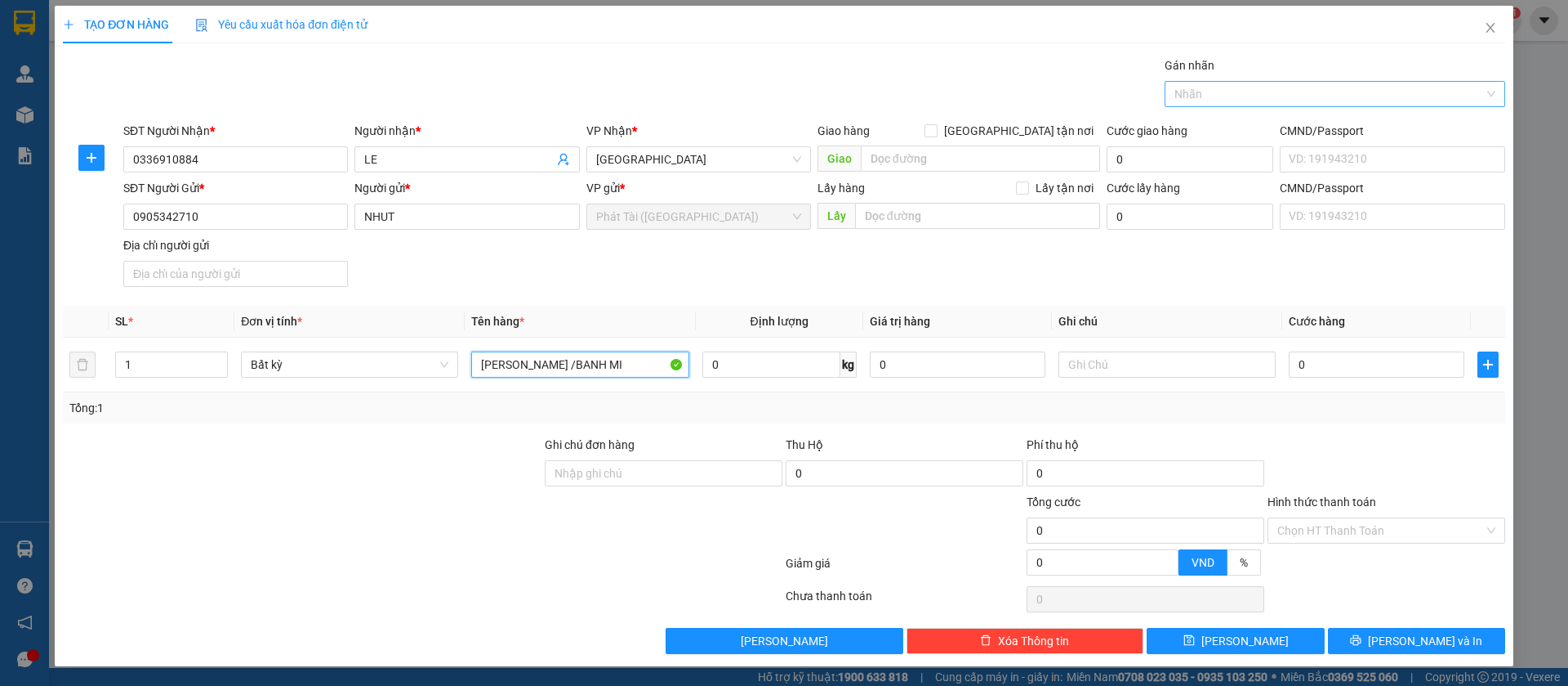
click at [1267, 97] on div at bounding box center [1327, 94] width 316 height 19
type input "[PERSON_NAME] /BANH MI"
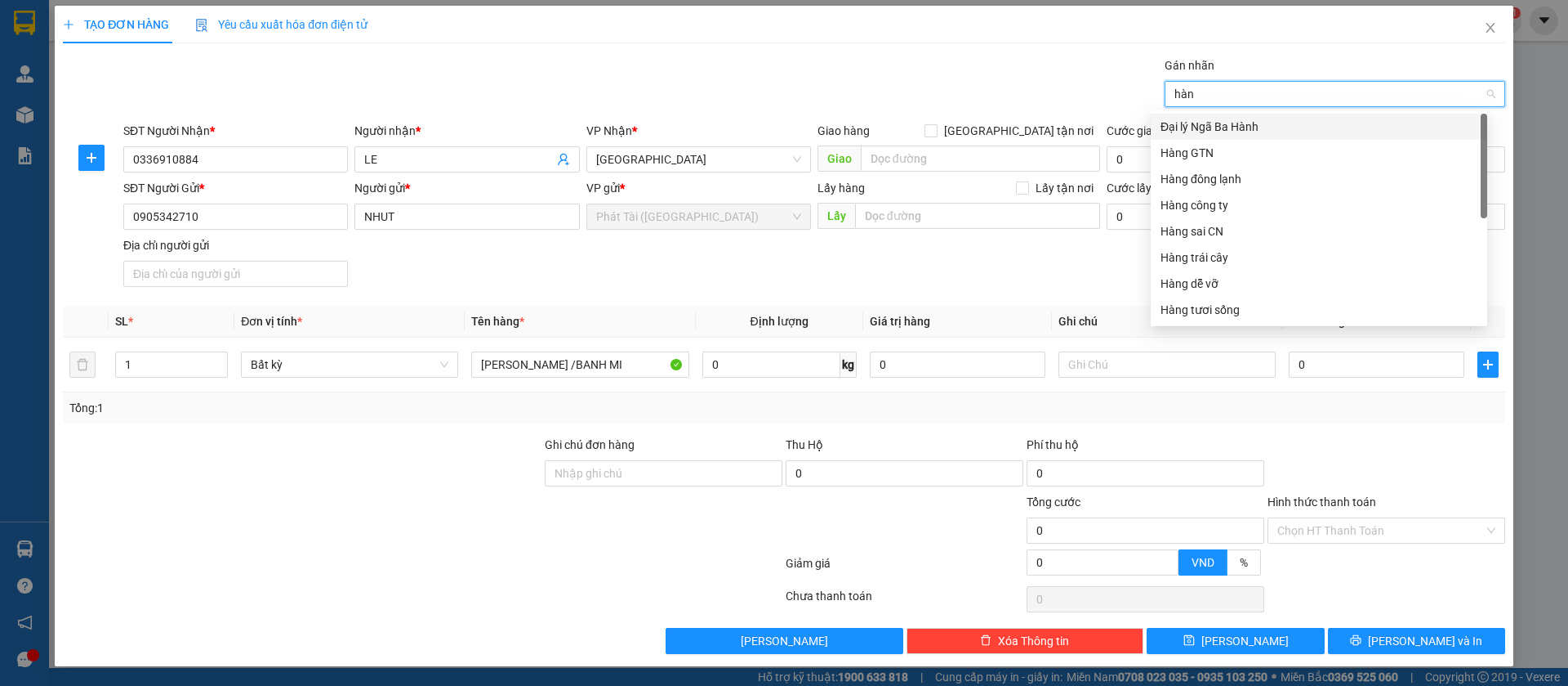
type input "hàng"
click at [1238, 155] on div "Hàng đông lạnh" at bounding box center [1319, 153] width 317 height 18
click at [955, 288] on div "SĐT Người Gửi * 0905342710 Người gửi * NHUT VP gửi * Phát Tài ([GEOGRAPHIC_DATA…" at bounding box center [815, 237] width 1389 height 114
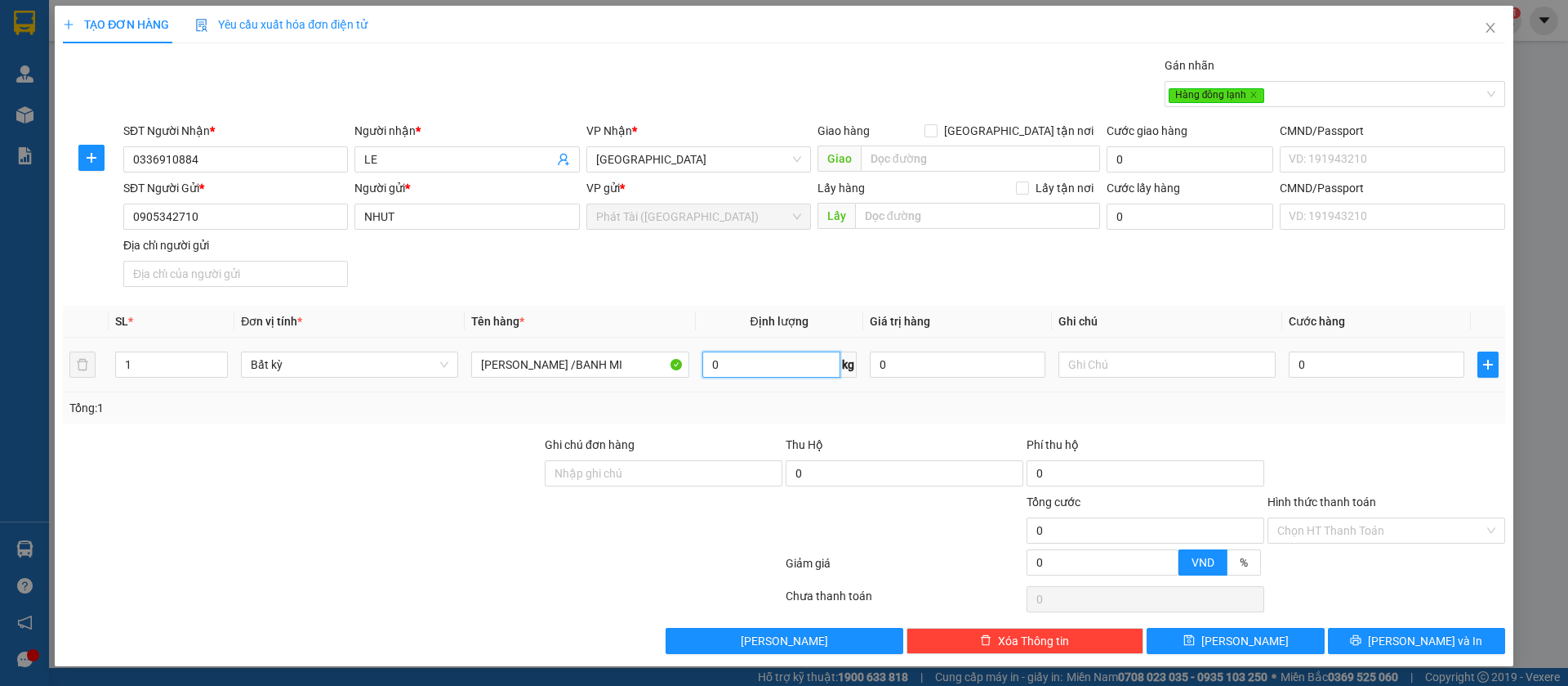
click at [715, 369] on input "0" at bounding box center [771, 365] width 138 height 26
type input "2"
click at [792, 417] on div "Tổng: 1" at bounding box center [784, 407] width 1442 height 31
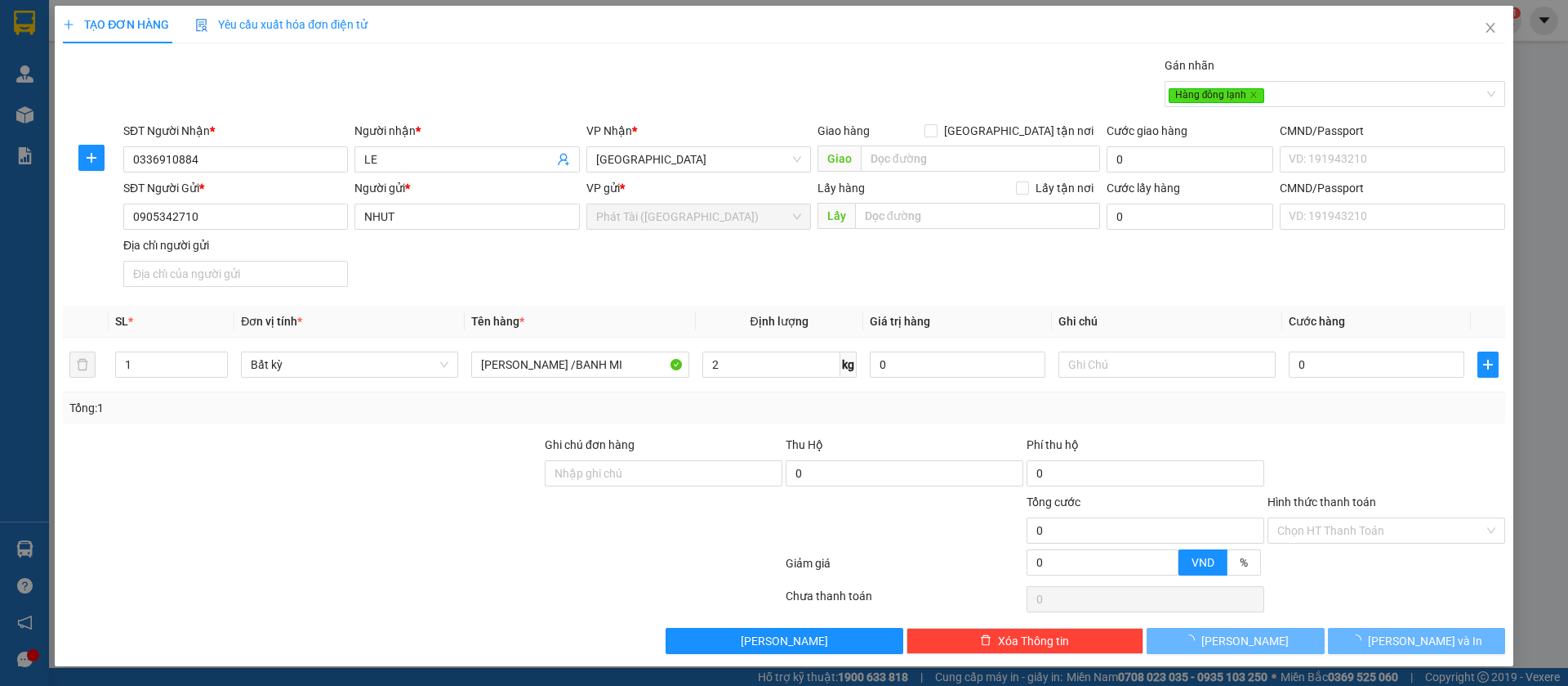
type input "40.000"
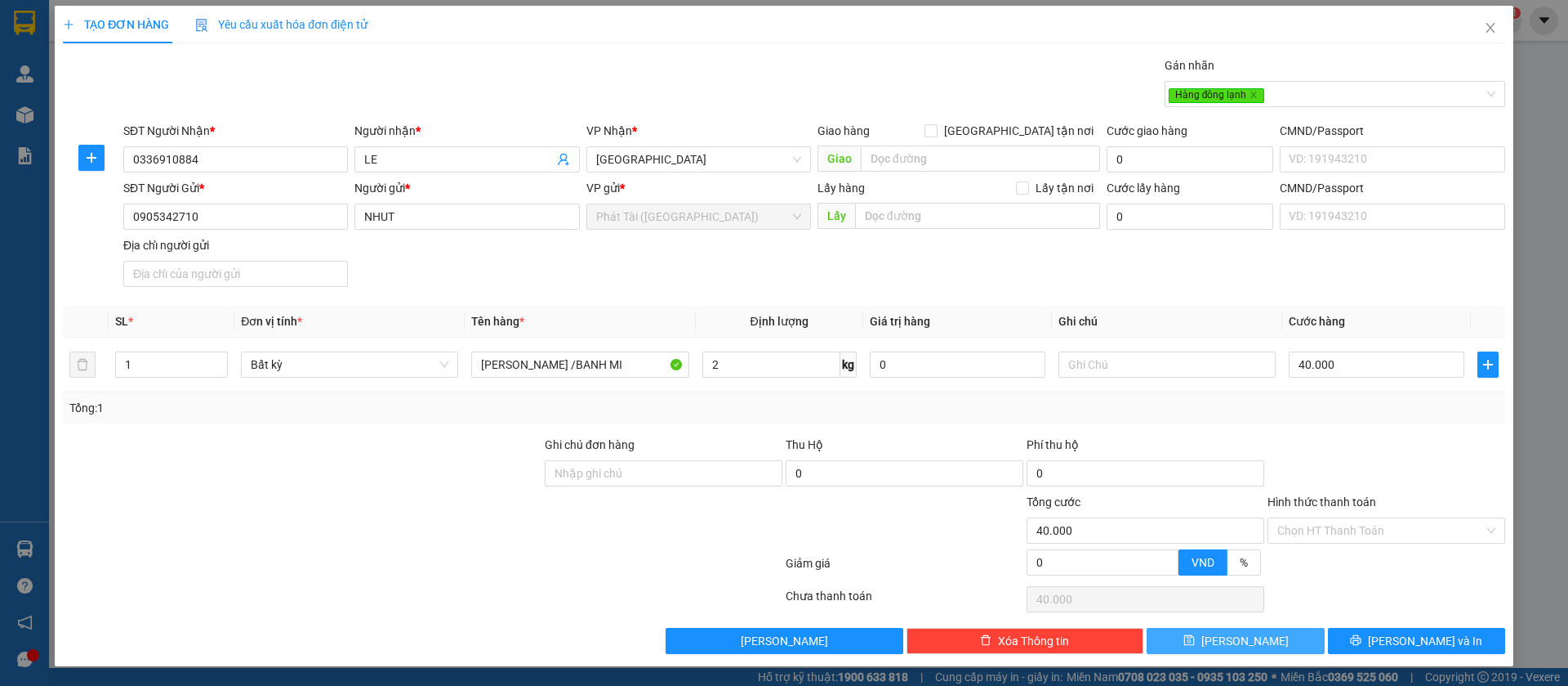
click at [1186, 640] on button "[PERSON_NAME]" at bounding box center [1236, 641] width 178 height 26
type input "0"
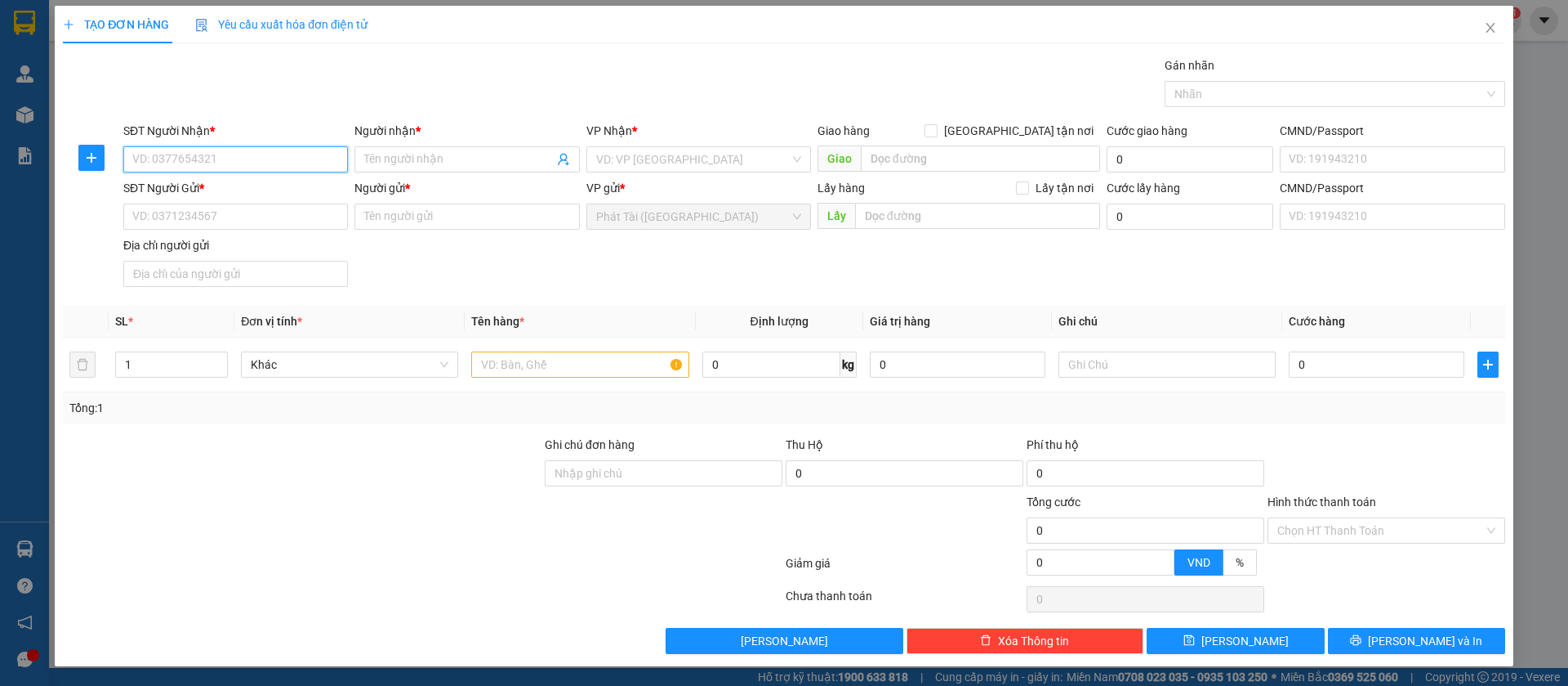
click at [218, 151] on input "SĐT Người Nhận *" at bounding box center [236, 159] width 225 height 26
paste input "0978.515.903"
click at [182, 158] on input "0978.515.903" at bounding box center [236, 159] width 225 height 26
click at [158, 156] on input "0978.515903" at bounding box center [236, 159] width 225 height 26
type input "0978515903"
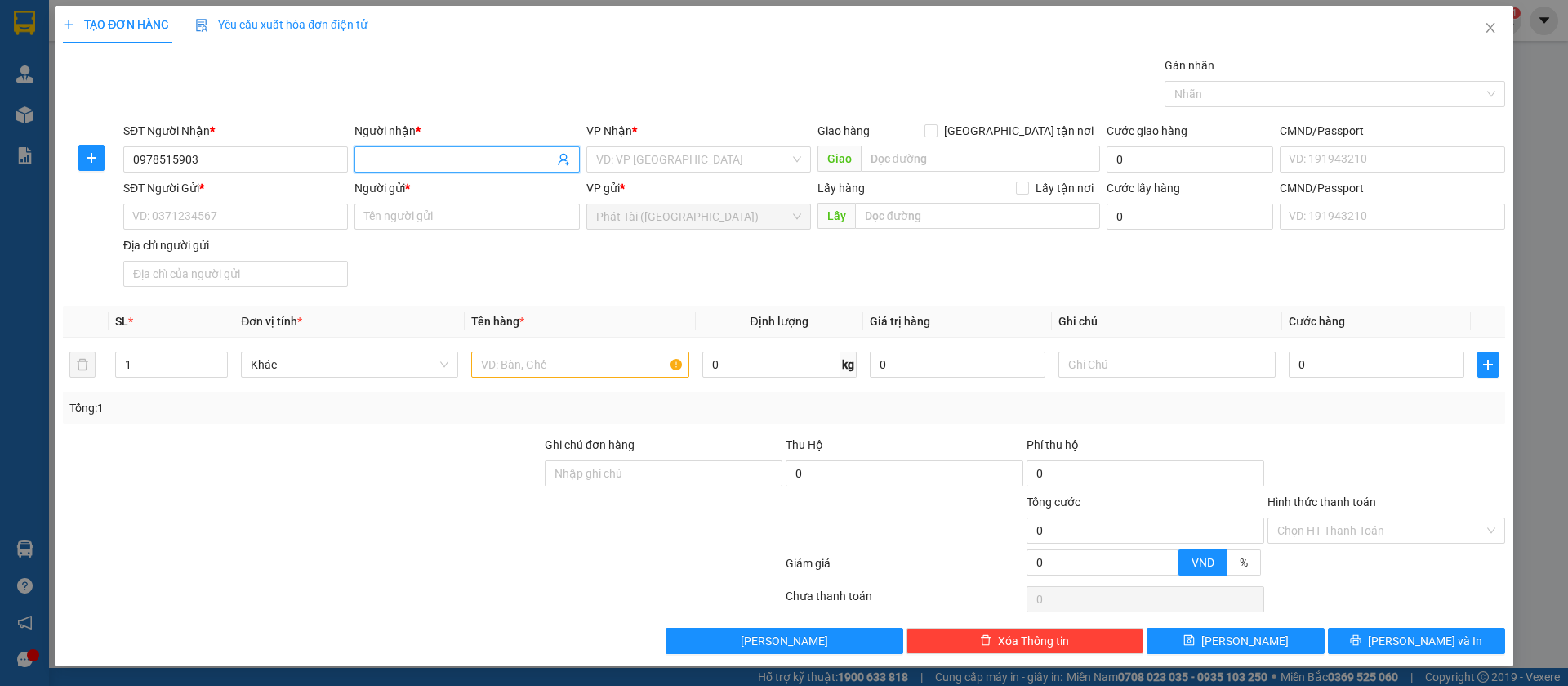
click at [418, 160] on input "Người nhận *" at bounding box center [458, 159] width 189 height 18
paste input "NAM PHÁT"
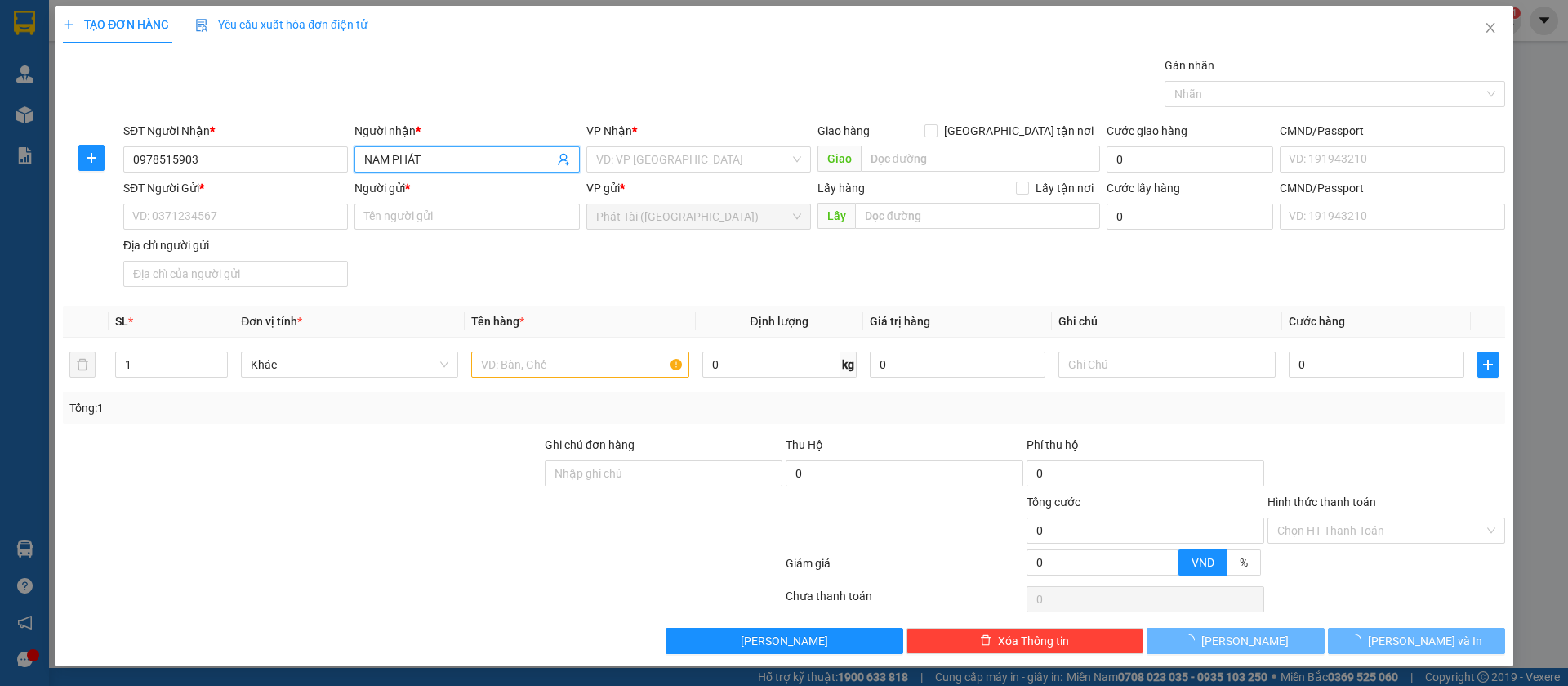
type input "NAM PHÁT"
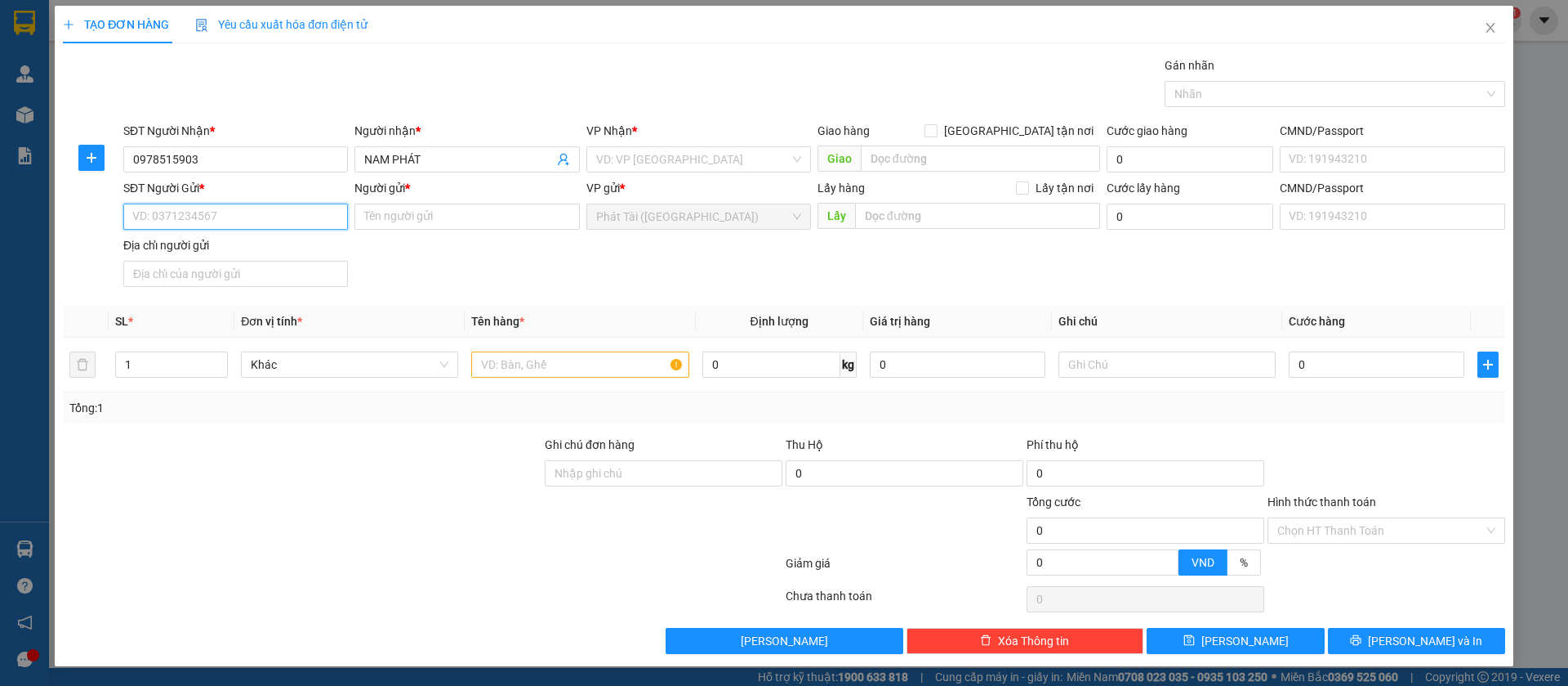
click at [308, 225] on input "SĐT Người Gửi *" at bounding box center [236, 216] width 225 height 26
paste input "0337.009.142"
type input "0337.009.142"
click at [417, 233] on div "Người gửi * Tên người gửi" at bounding box center [467, 208] width 225 height 57
click at [427, 223] on input "Người gửi *" at bounding box center [467, 216] width 225 height 26
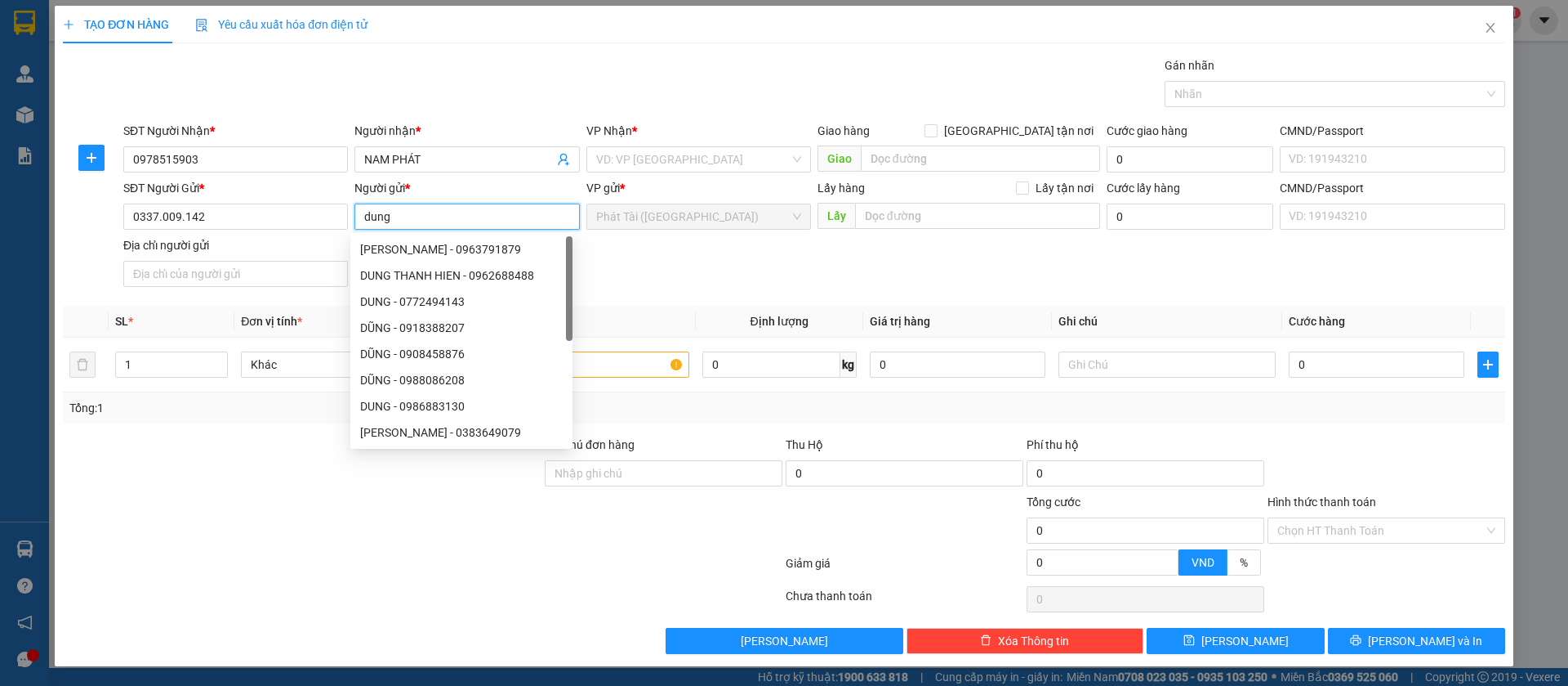
type input "dung"
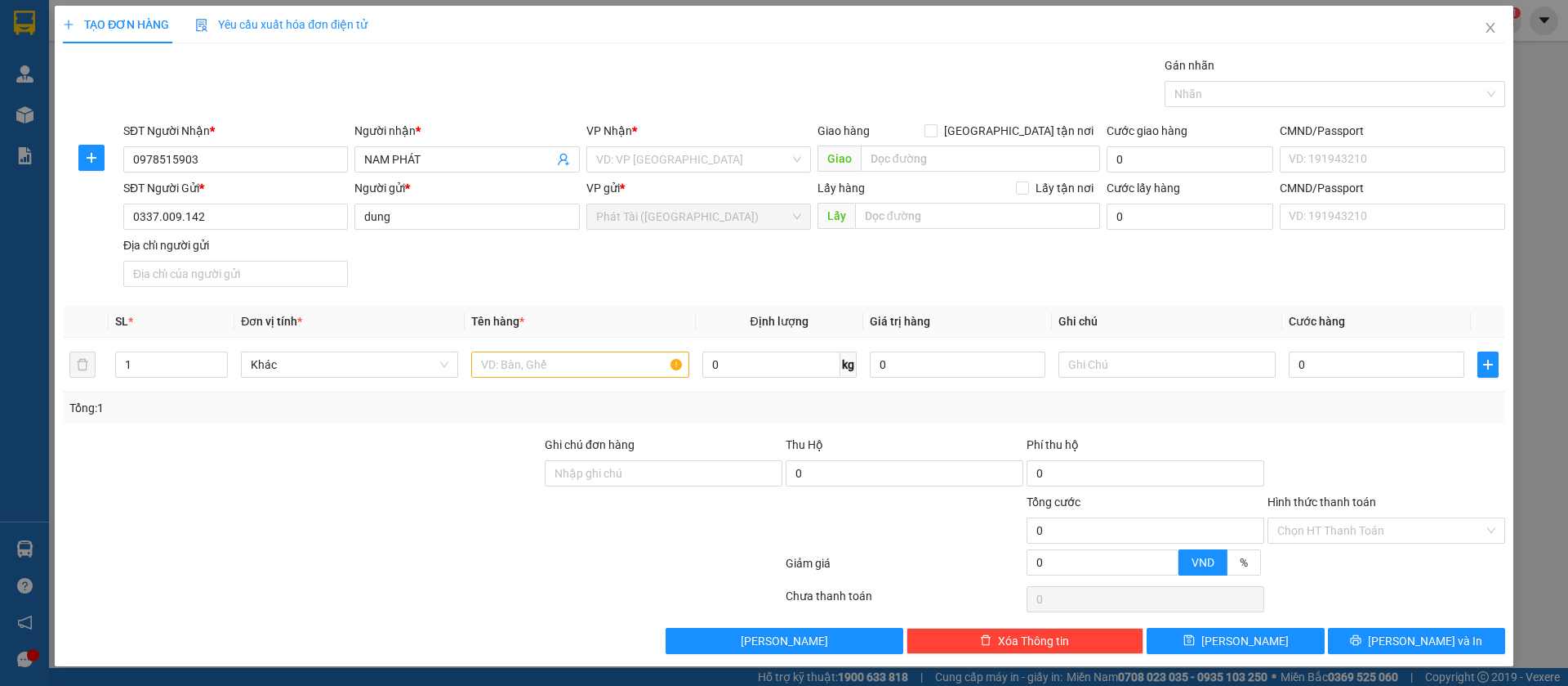
click at [635, 174] on div "VP Nhận * VD: VP [GEOGRAPHIC_DATA]" at bounding box center [699, 150] width 225 height 57
click at [643, 157] on input "search" at bounding box center [693, 159] width 193 height 25
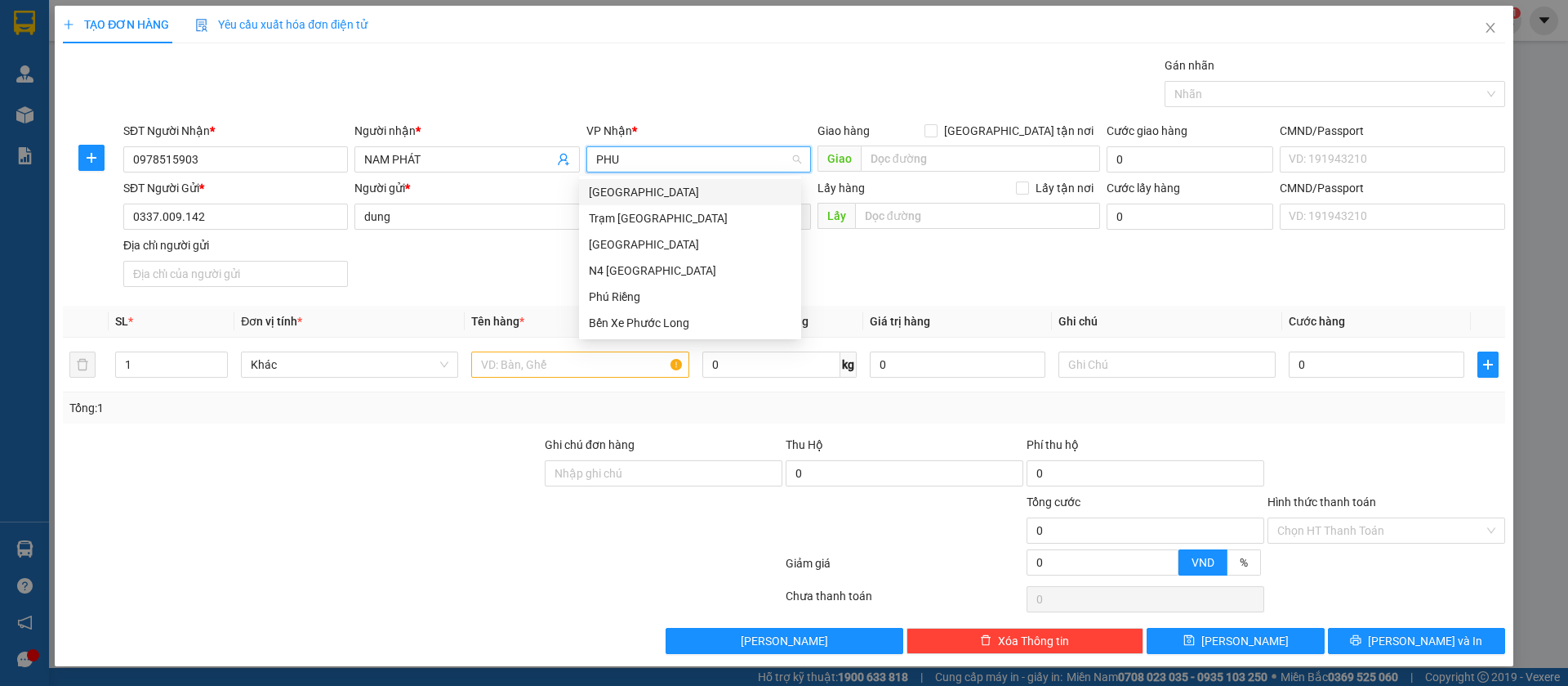
scroll to position [0, 0]
type input "PHÚ"
click at [634, 244] on div "[GEOGRAPHIC_DATA]" at bounding box center [690, 244] width 202 height 18
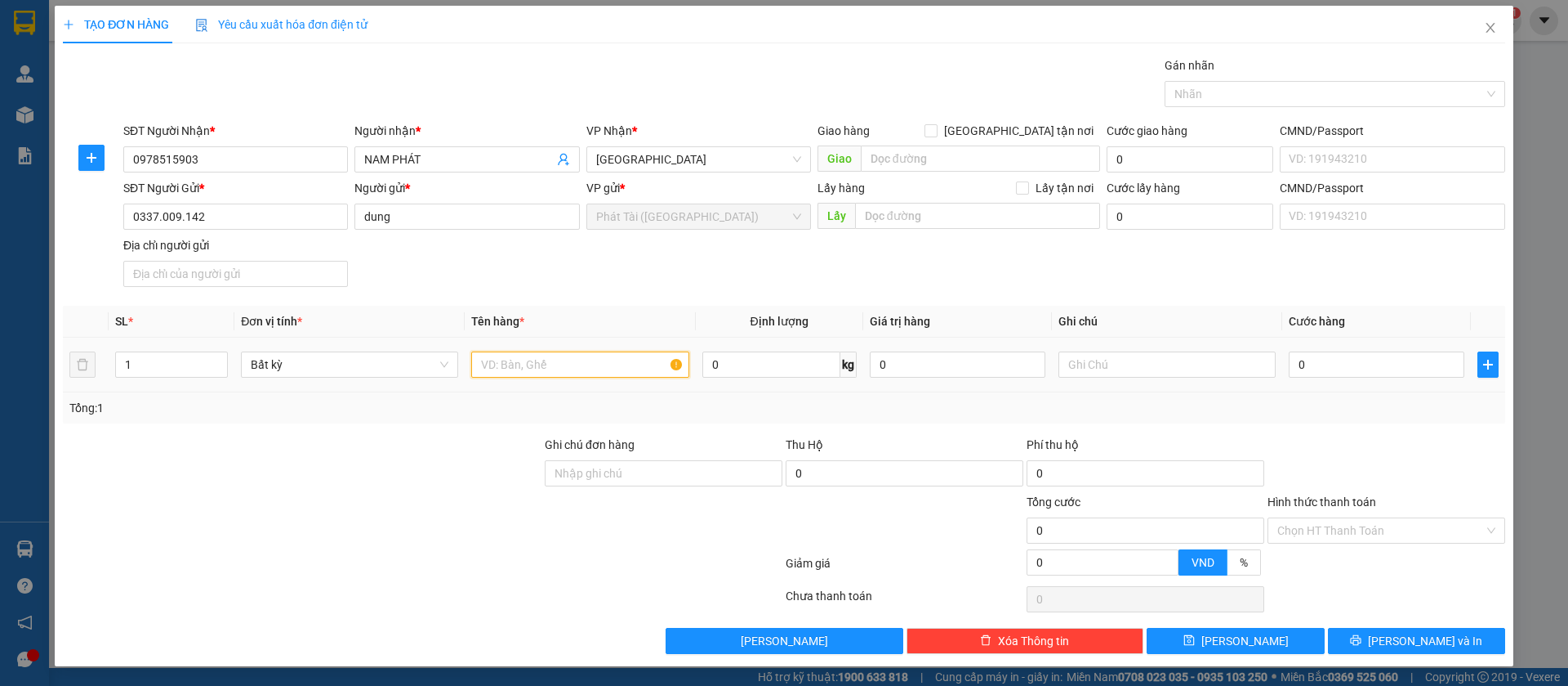
click at [500, 357] on input "text" at bounding box center [579, 365] width 217 height 26
paste input "CATON BỌC"
type input "CATON BỌC"
click at [751, 354] on input "0" at bounding box center [771, 365] width 138 height 26
type input "1"
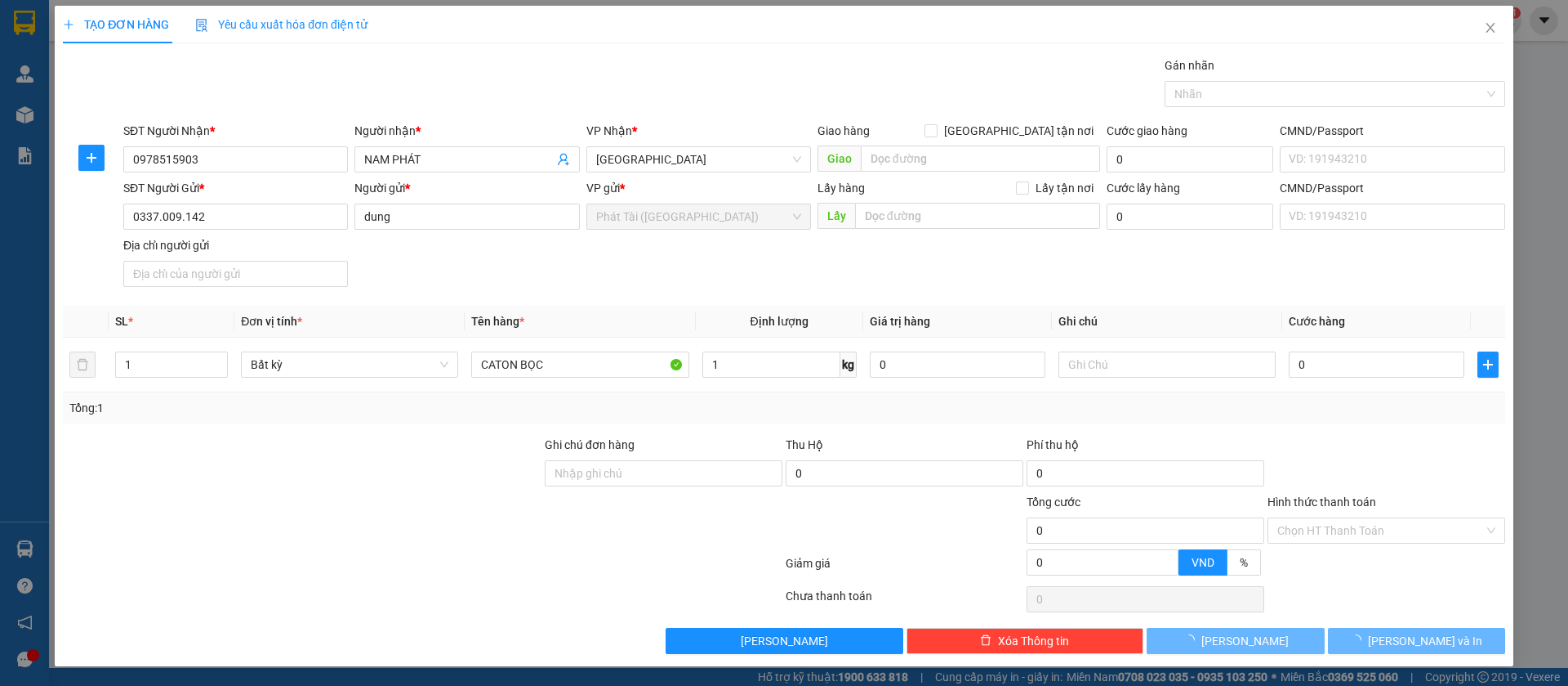
click at [771, 422] on div "Tổng: 1" at bounding box center [784, 407] width 1442 height 31
type input "30.000"
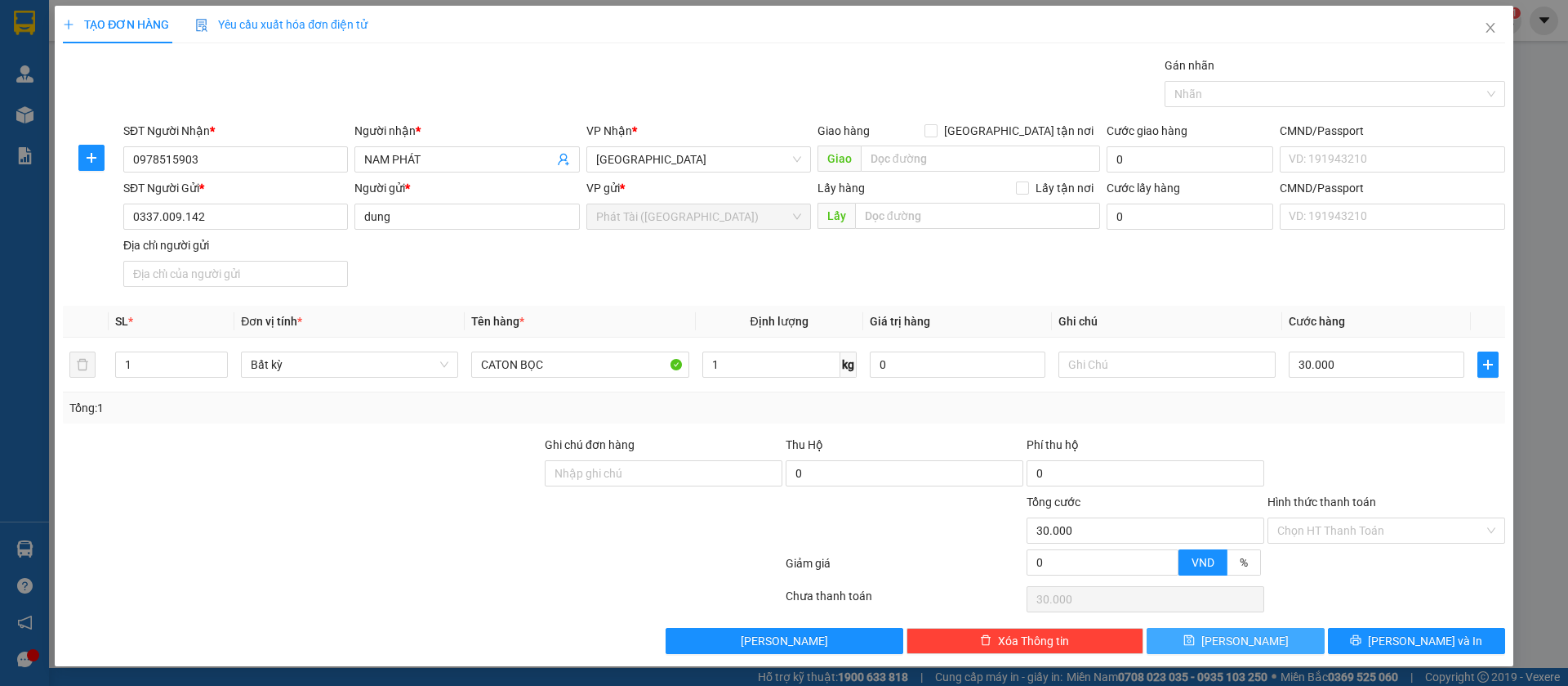
click at [1236, 636] on span "[PERSON_NAME]" at bounding box center [1245, 640] width 87 height 18
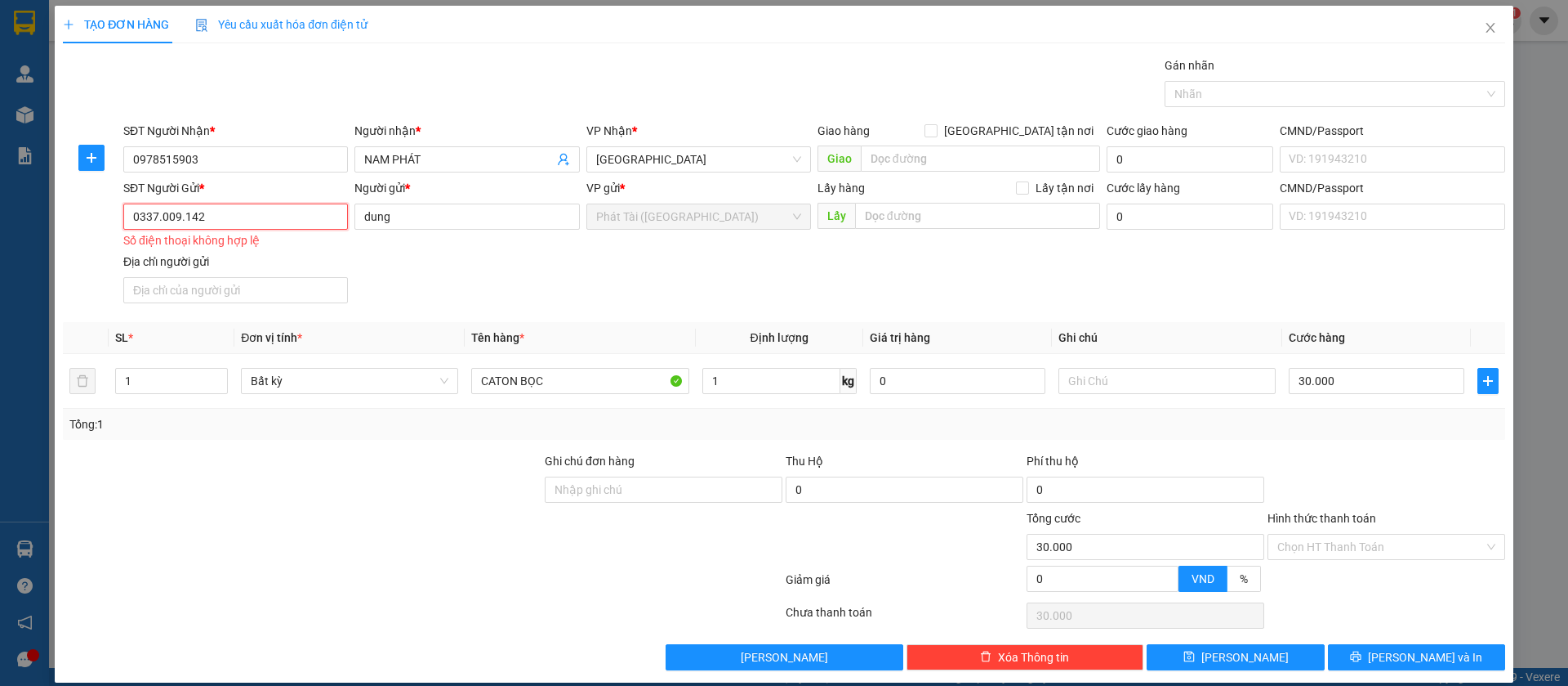
click at [185, 203] on input "0337.009.142" at bounding box center [236, 216] width 225 height 26
click at [179, 215] on input "0337.009.142" at bounding box center [236, 216] width 225 height 26
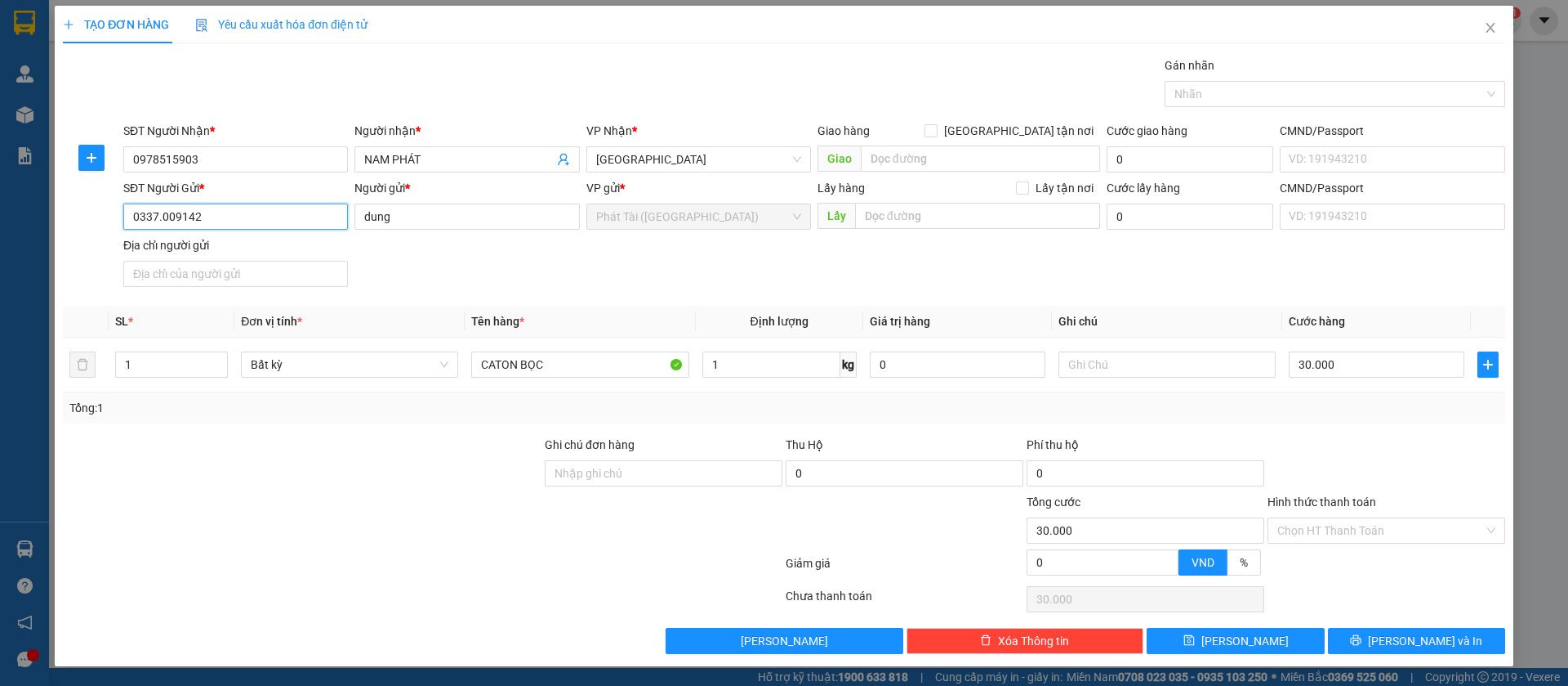
click at [159, 215] on input "0337.009142" at bounding box center [236, 216] width 225 height 26
click at [1230, 636] on span "[PERSON_NAME]" at bounding box center [1245, 640] width 87 height 18
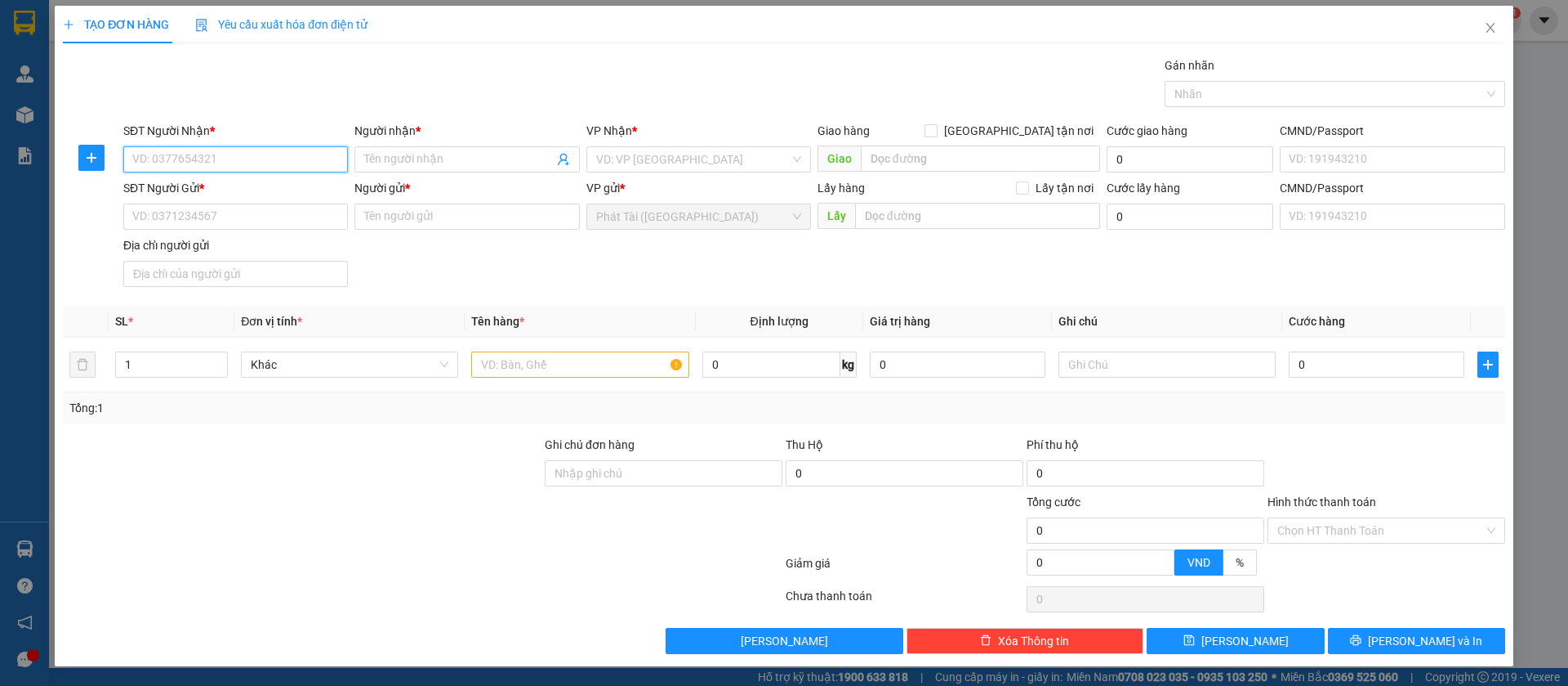
click at [233, 157] on input "SĐT Người Nhận *" at bounding box center [236, 159] width 225 height 26
paste input "0974.383.212"
click at [184, 156] on input "0974.383.212" at bounding box center [236, 159] width 225 height 26
click at [182, 166] on input "0974.383.212" at bounding box center [236, 159] width 225 height 26
click at [160, 159] on input "0974.383212" at bounding box center [236, 159] width 225 height 26
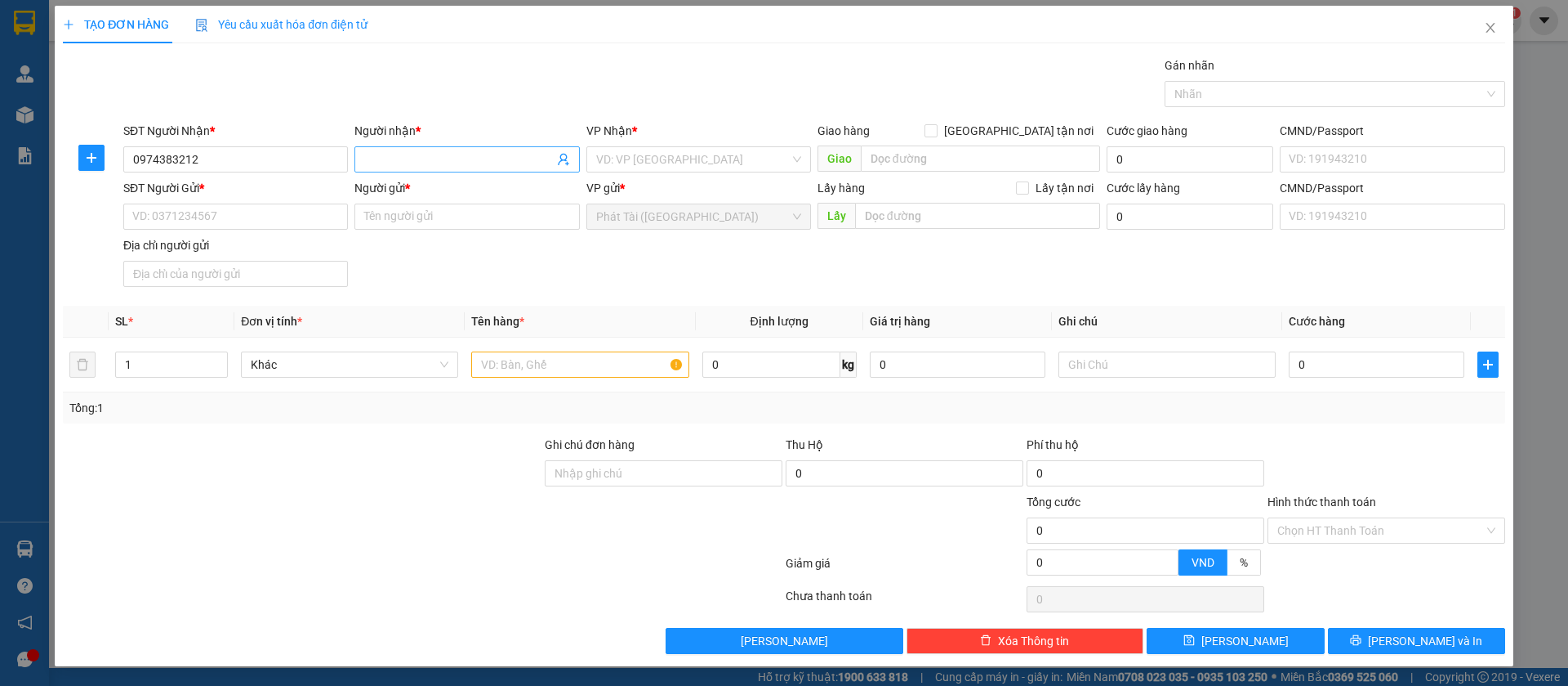
click at [486, 152] on input "Người nhận *" at bounding box center [458, 159] width 189 height 18
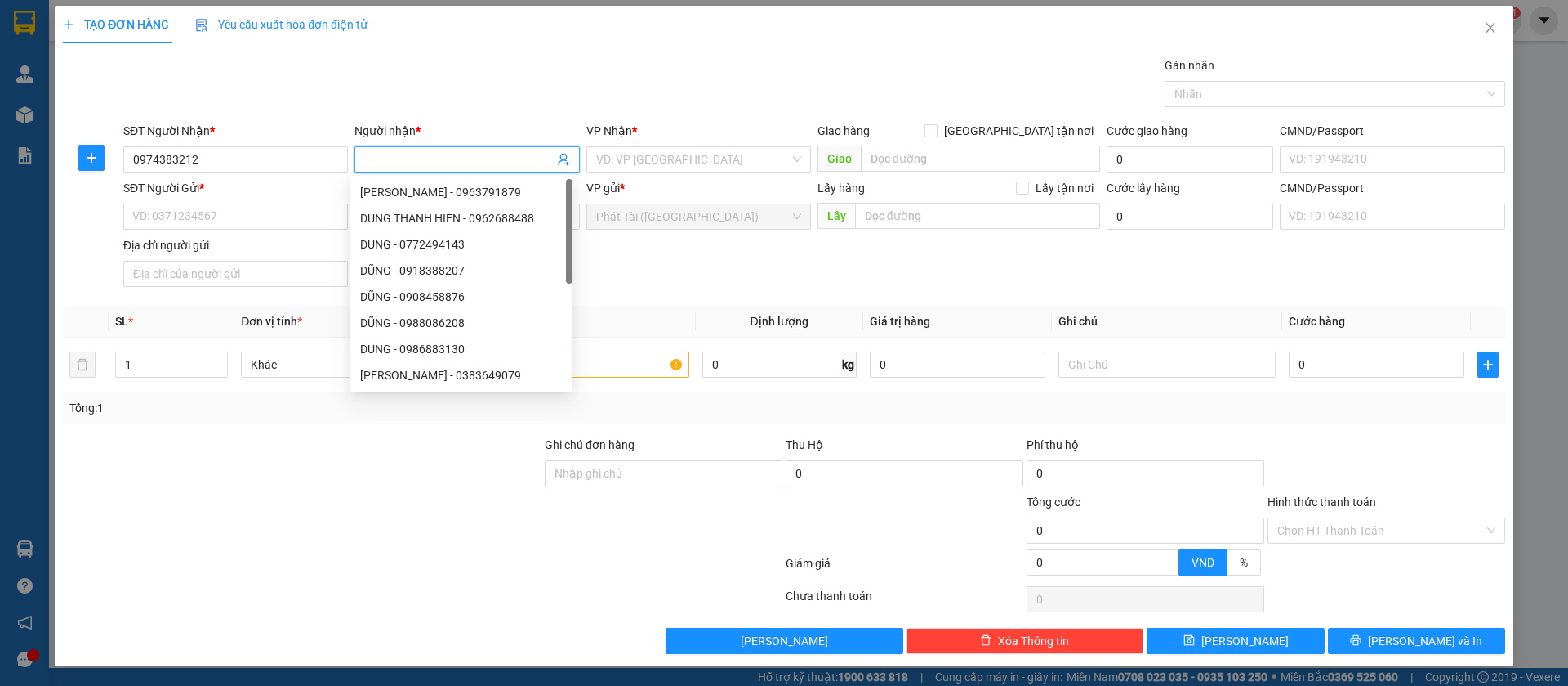
paste input "CHI"
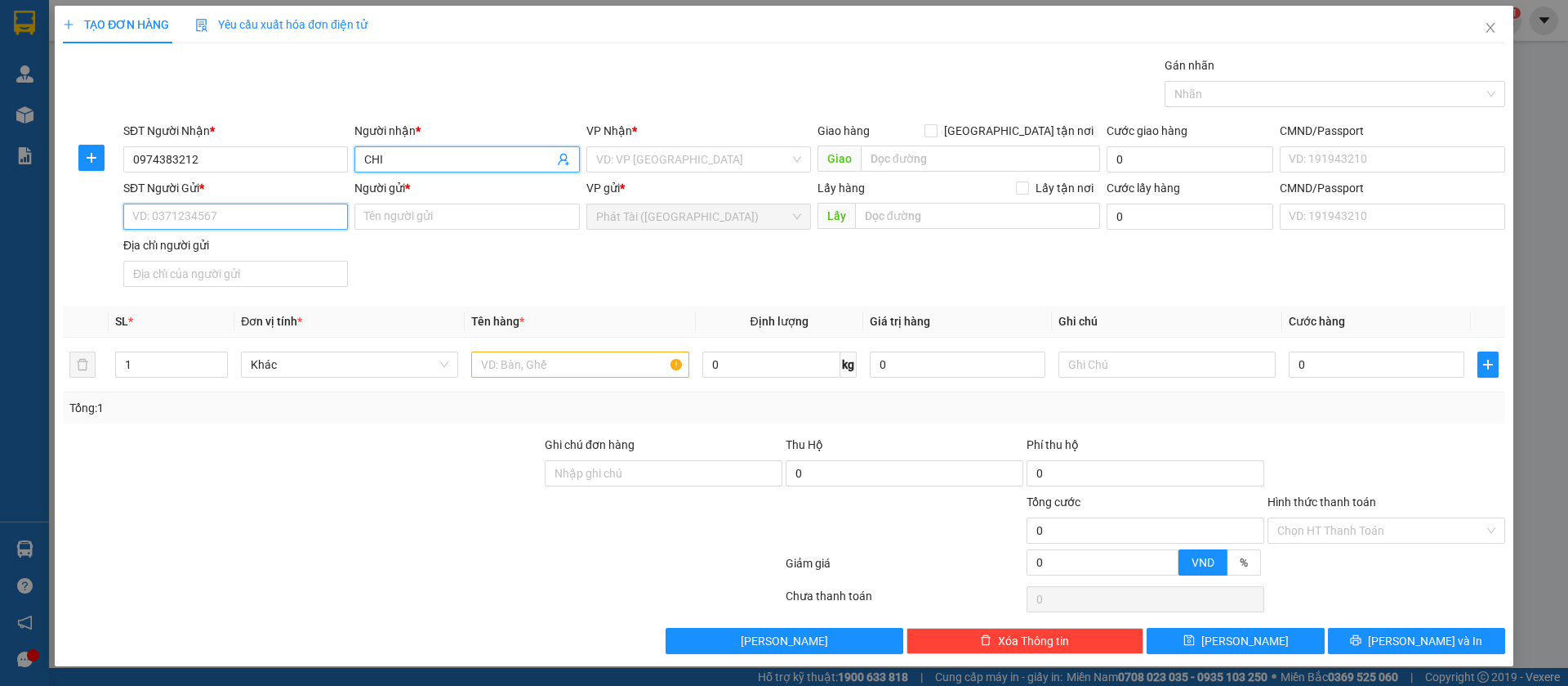
click at [273, 215] on input "SĐT Người Gửi *" at bounding box center [236, 216] width 225 height 26
paste input "0978.868.947"
click at [182, 218] on input "0978.868.947" at bounding box center [236, 216] width 225 height 26
click at [160, 218] on input "0978.868947" at bounding box center [236, 216] width 225 height 26
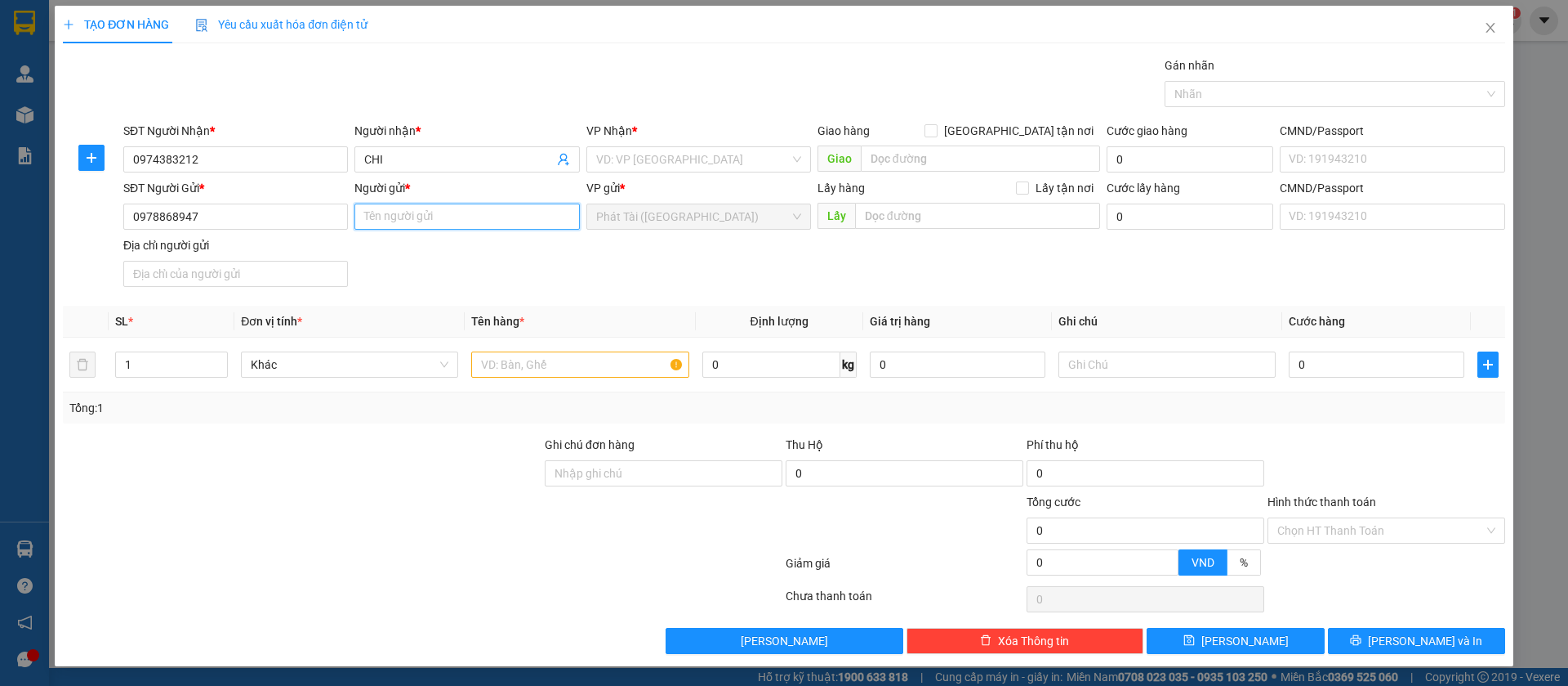
click at [417, 212] on input "Người gửi *" at bounding box center [467, 216] width 225 height 26
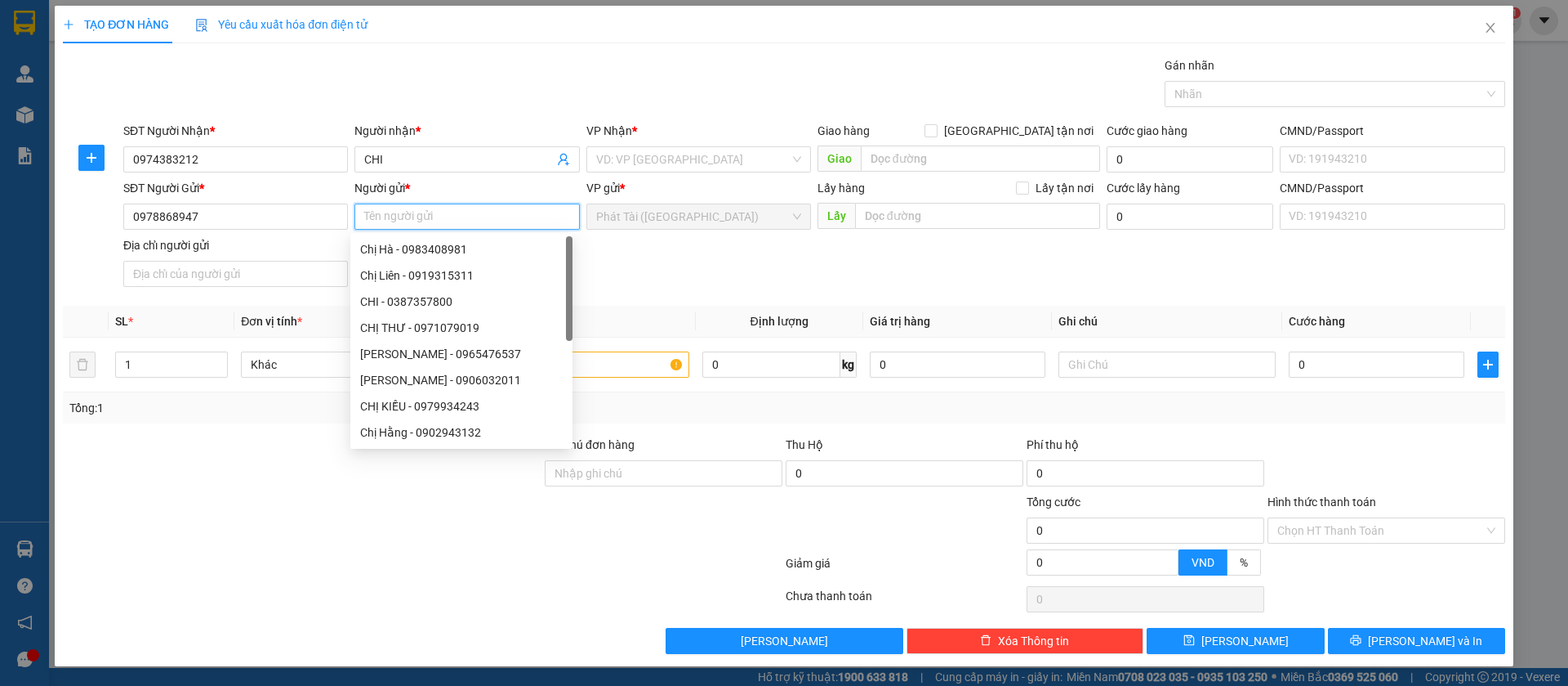
paste input "THANH"
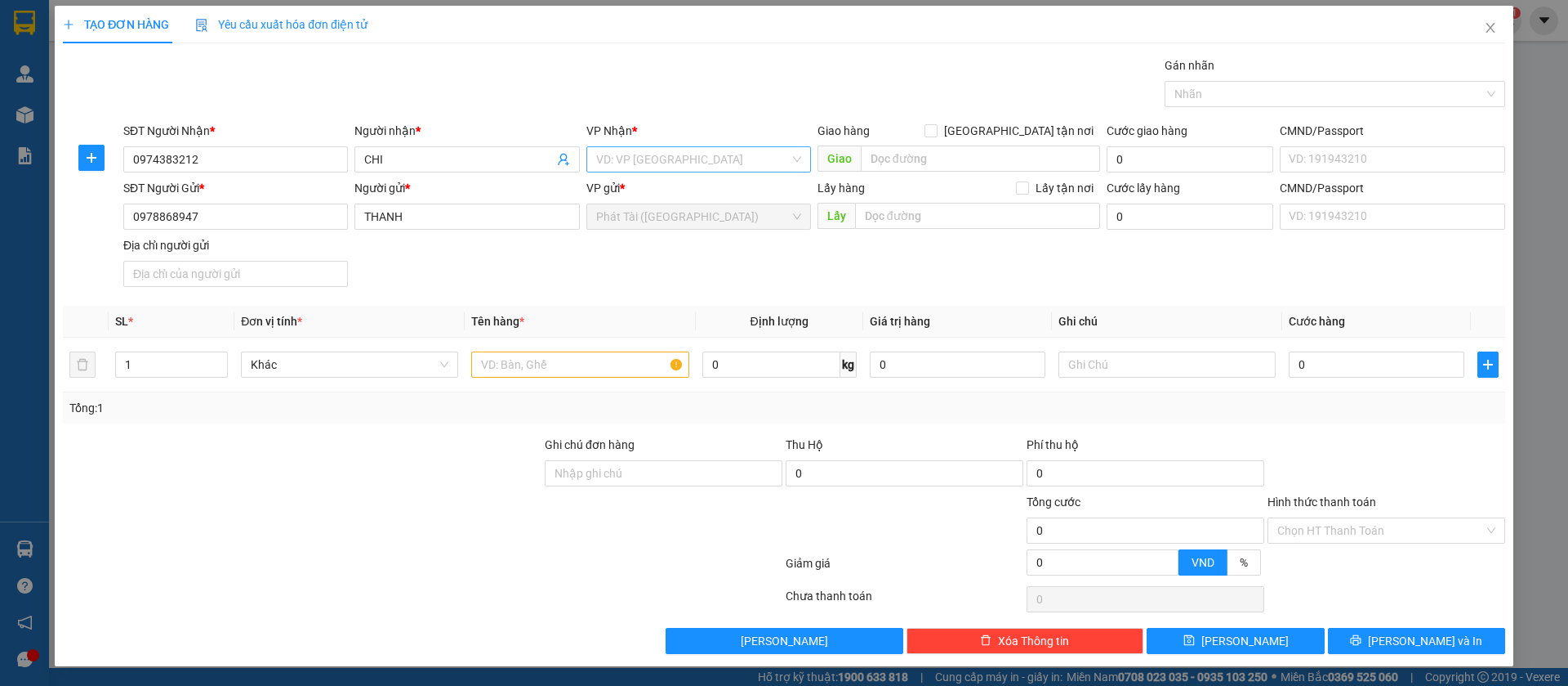
click at [670, 162] on input "search" at bounding box center [693, 159] width 193 height 25
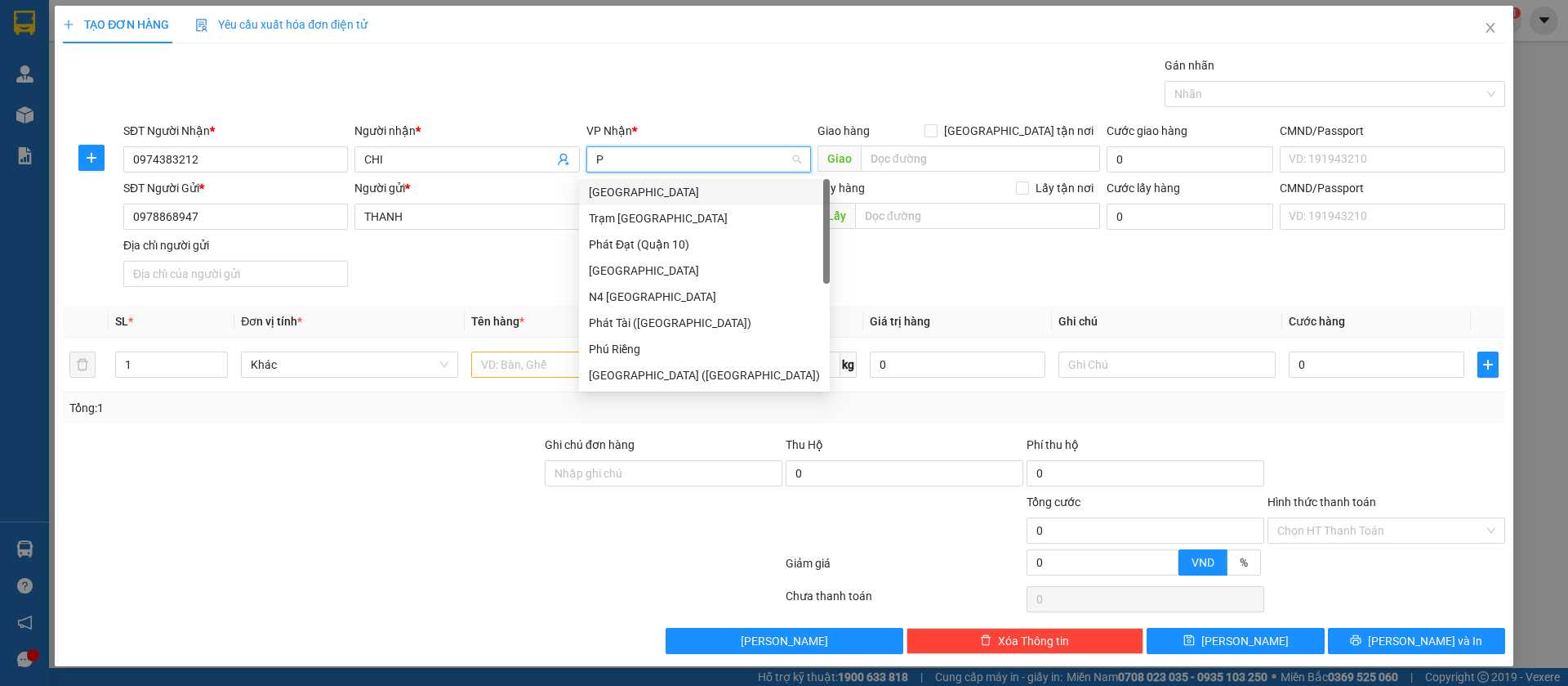
click at [669, 185] on div "[GEOGRAPHIC_DATA]" at bounding box center [704, 192] width 231 height 18
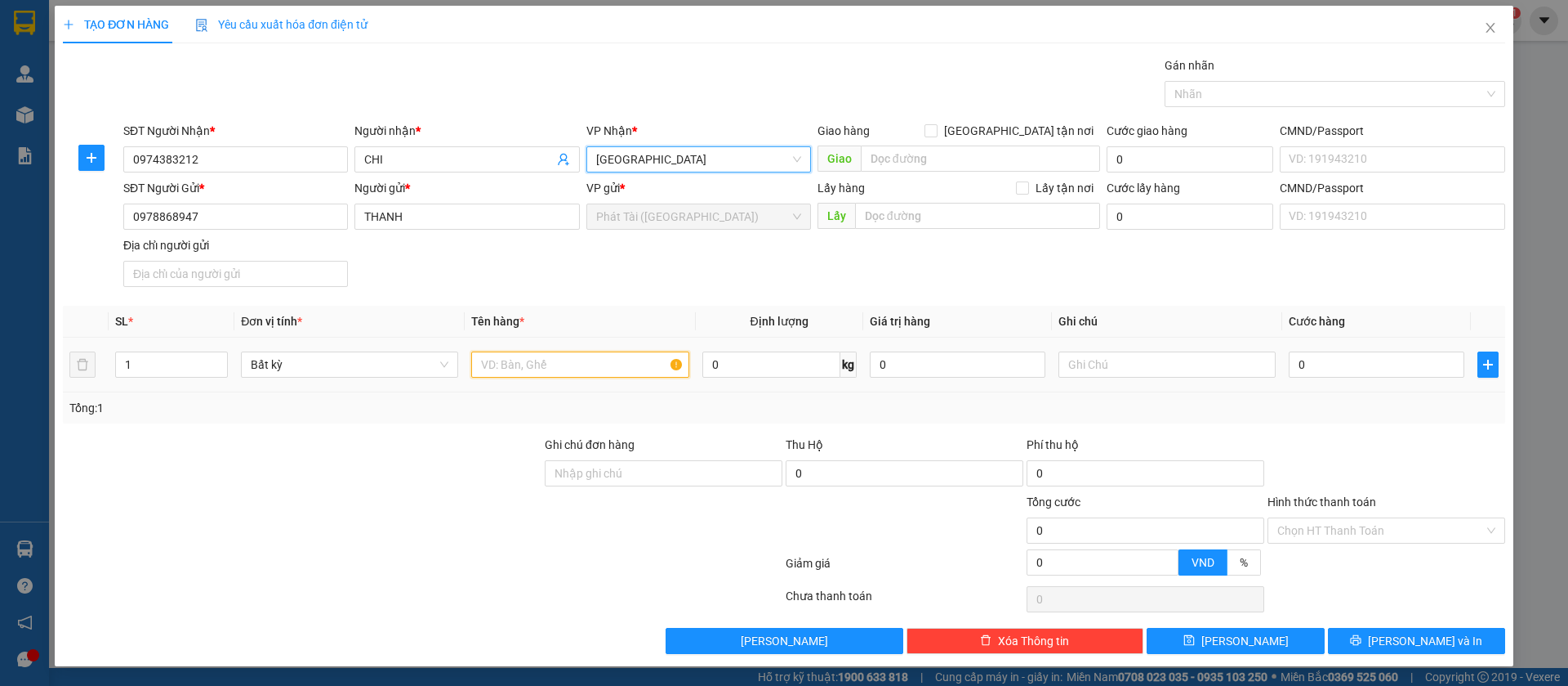
drag, startPoint x: 514, startPoint y: 352, endPoint x: 512, endPoint y: 362, distance: 10.2
click at [514, 357] on input "text" at bounding box center [579, 365] width 217 height 26
paste input "XÔP TRANG"
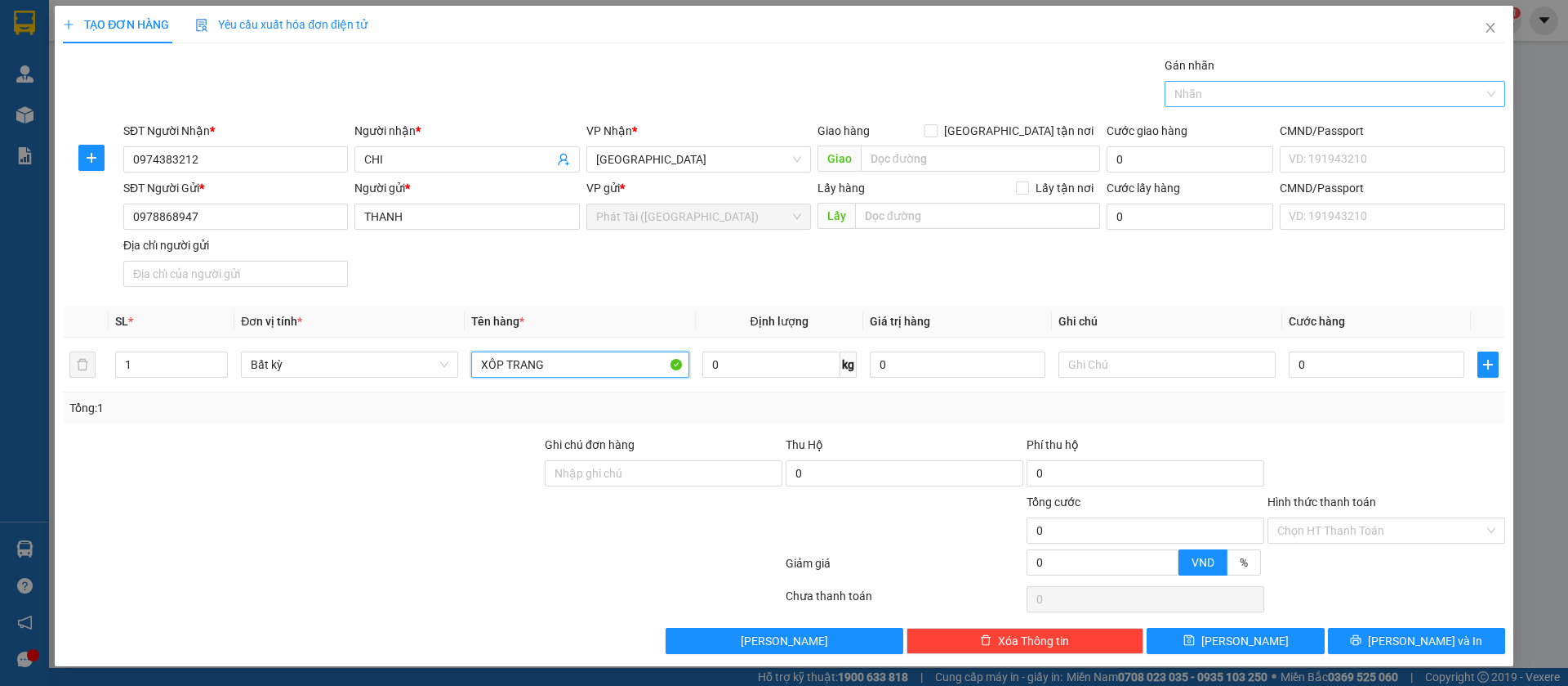
click at [1274, 95] on div at bounding box center [1327, 94] width 316 height 19
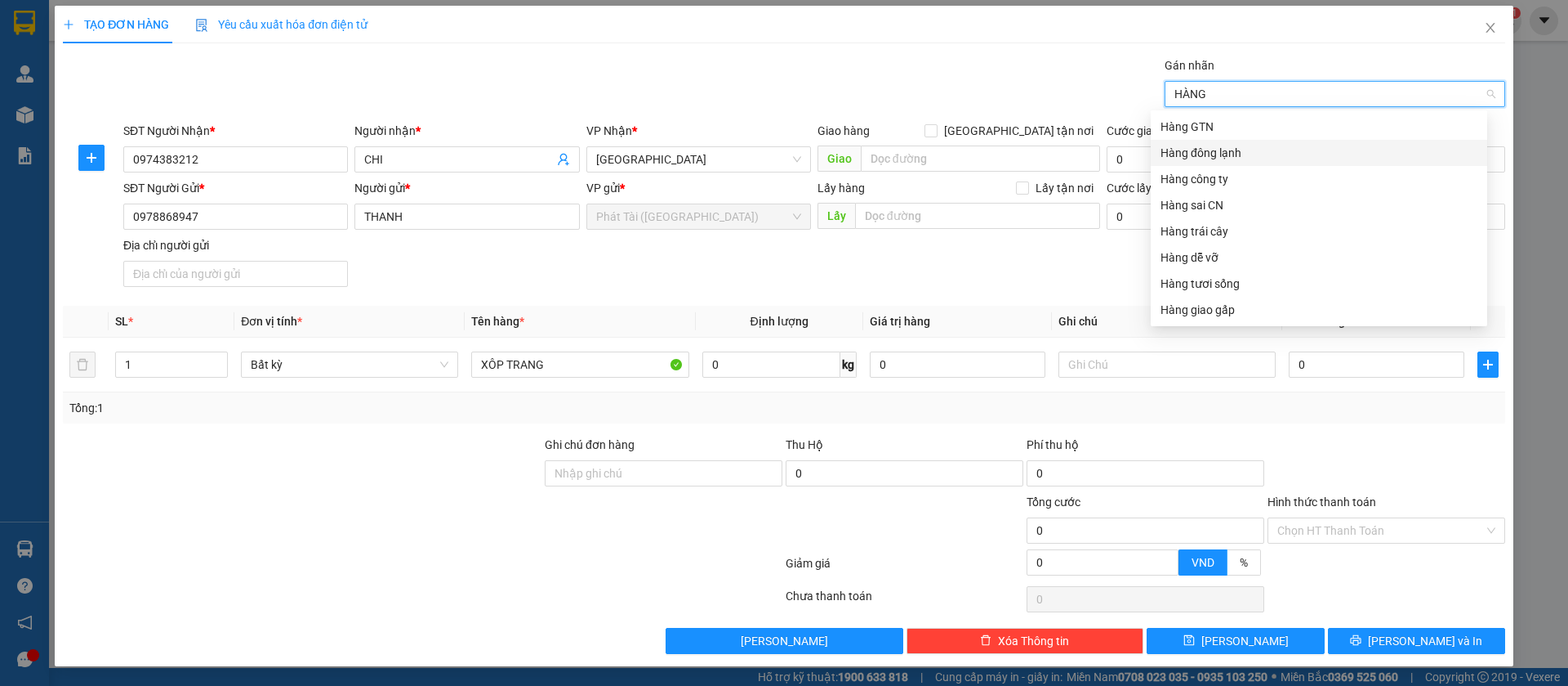
click at [1258, 159] on div "Hàng đông lạnh" at bounding box center [1319, 153] width 317 height 18
click at [875, 288] on div "SĐT Người Gửi * 0978868947 Người gửi * THANH VP gửi * Phát Tài ([GEOGRAPHIC_DAT…" at bounding box center [815, 237] width 1389 height 114
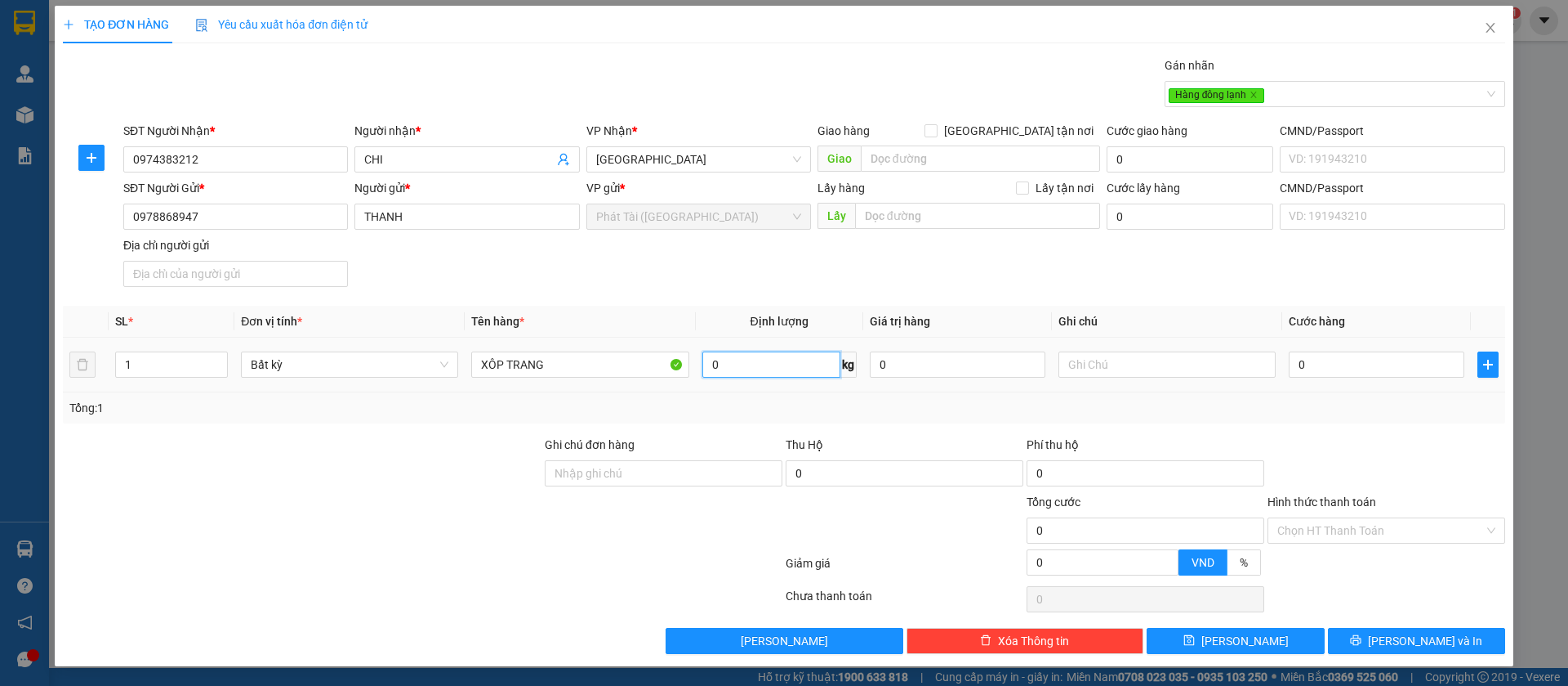
click at [750, 367] on input "0" at bounding box center [771, 365] width 138 height 26
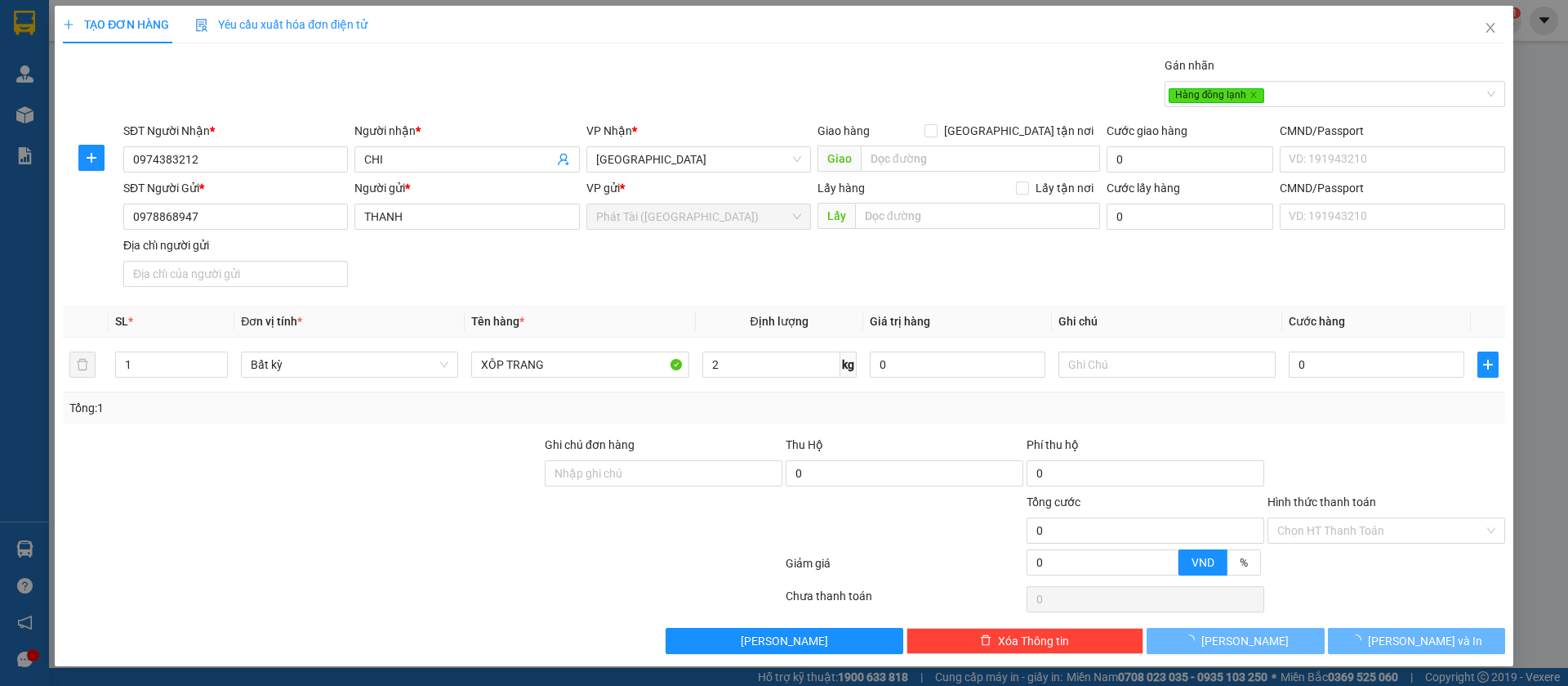
click at [756, 399] on div "Tổng: 1" at bounding box center [784, 408] width 1429 height 18
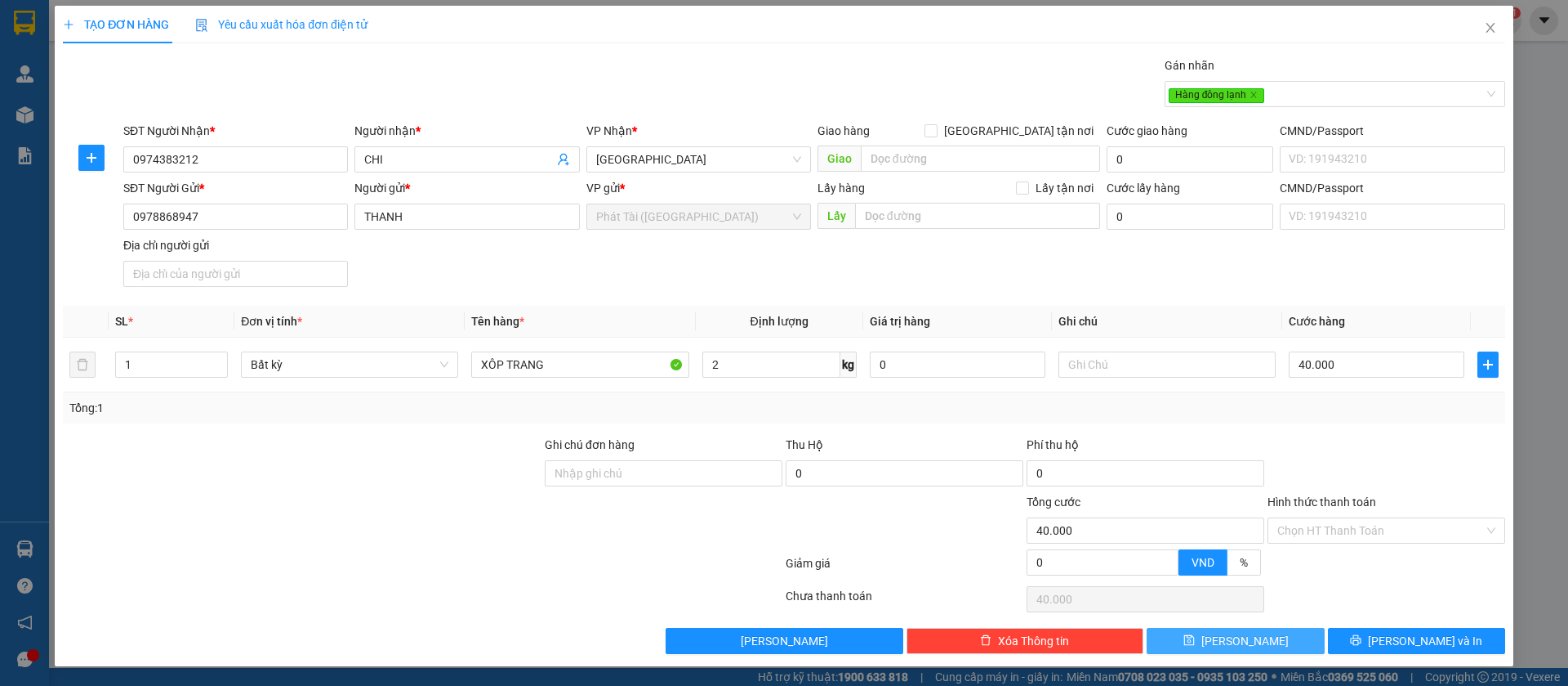
click at [1195, 639] on icon "save" at bounding box center [1189, 639] width 11 height 11
click at [1485, 27] on icon "close" at bounding box center [1491, 27] width 13 height 13
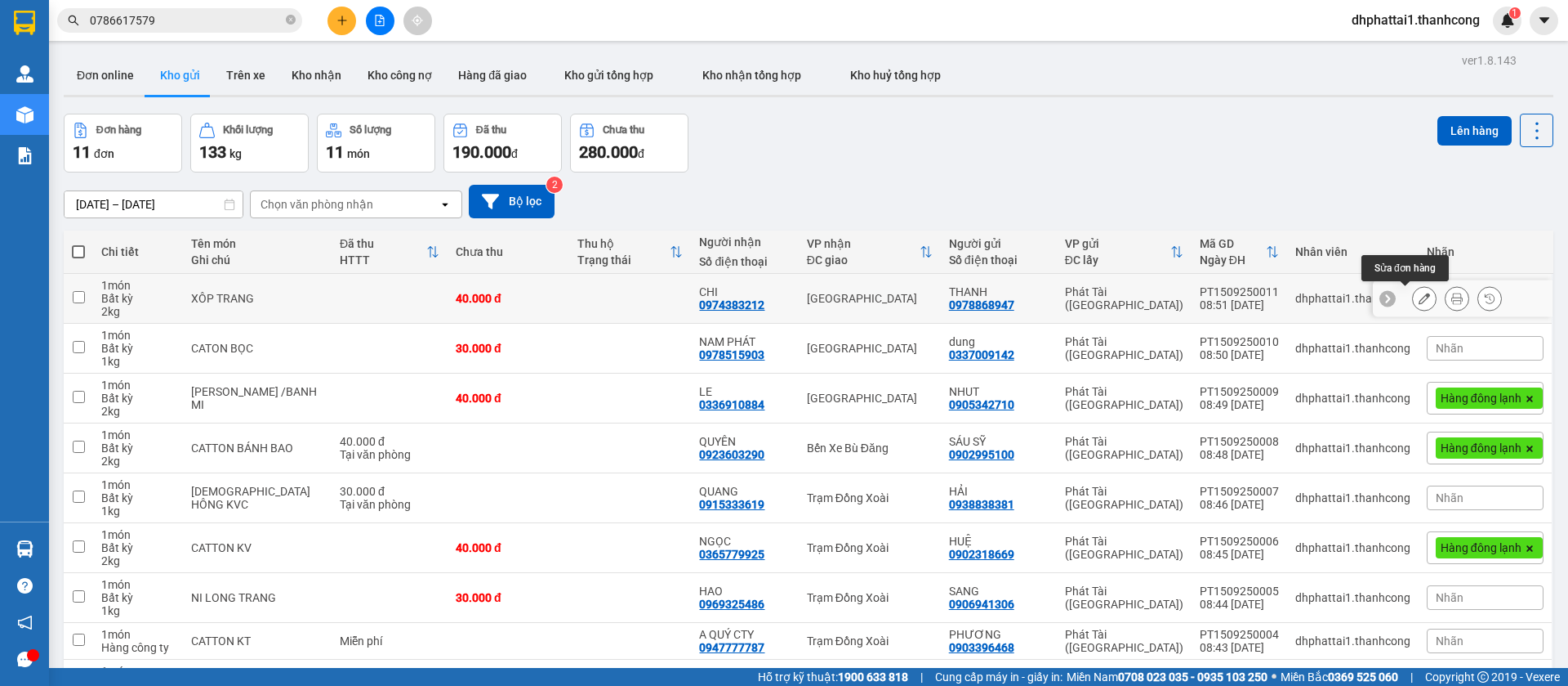
click at [1419, 297] on icon at bounding box center [1424, 298] width 11 height 11
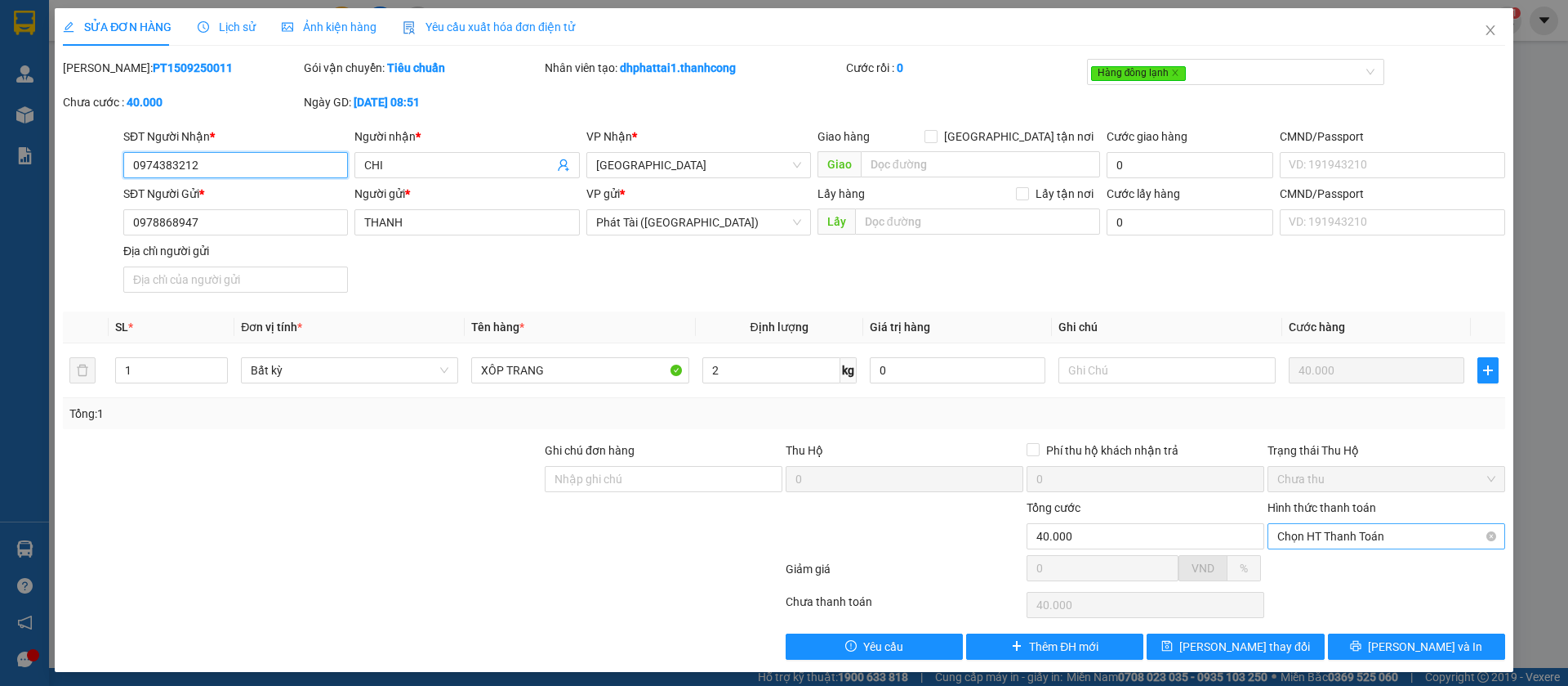
click at [1334, 529] on span "Chọn HT Thanh Toán" at bounding box center [1386, 536] width 218 height 25
click at [1344, 399] on div "Tại văn phòng" at bounding box center [1370, 398] width 214 height 18
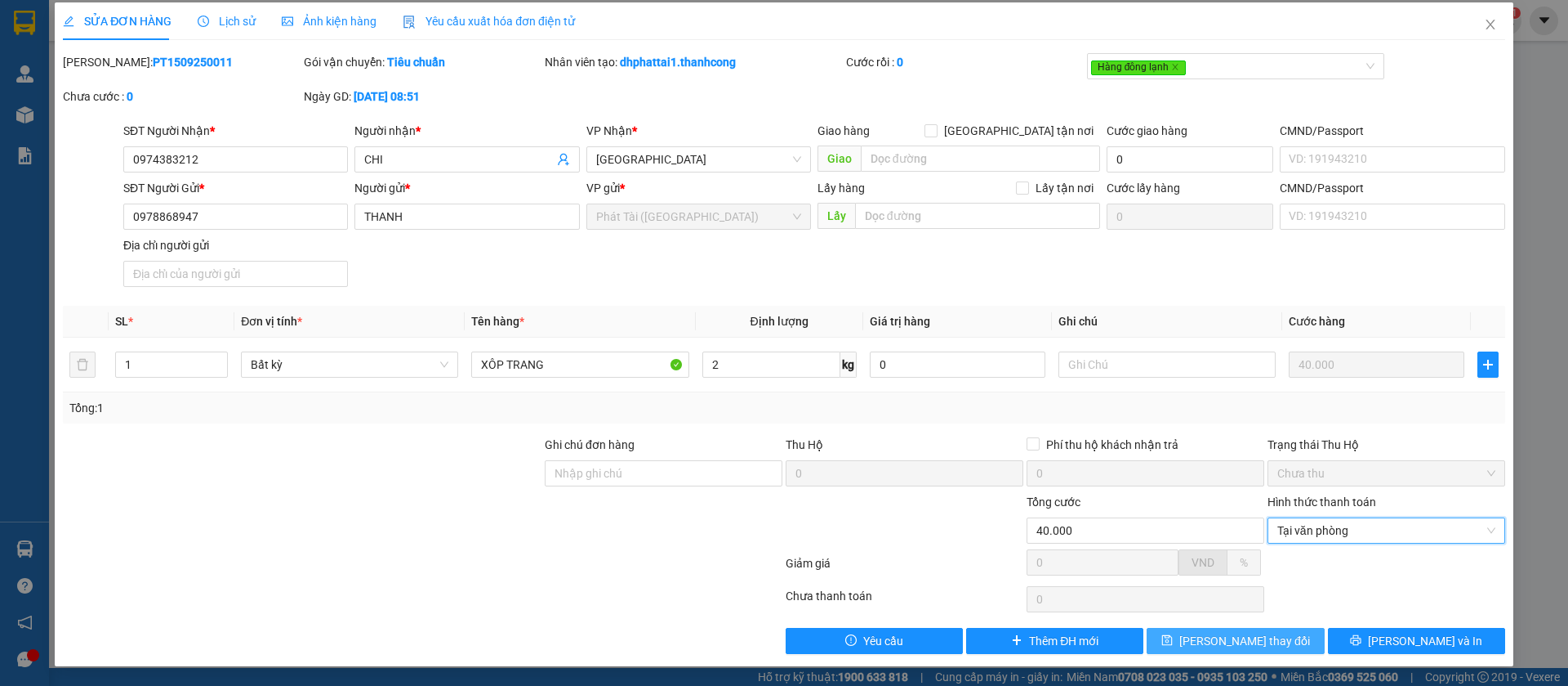
click at [1255, 646] on span "[PERSON_NAME] thay đổi" at bounding box center [1245, 640] width 131 height 18
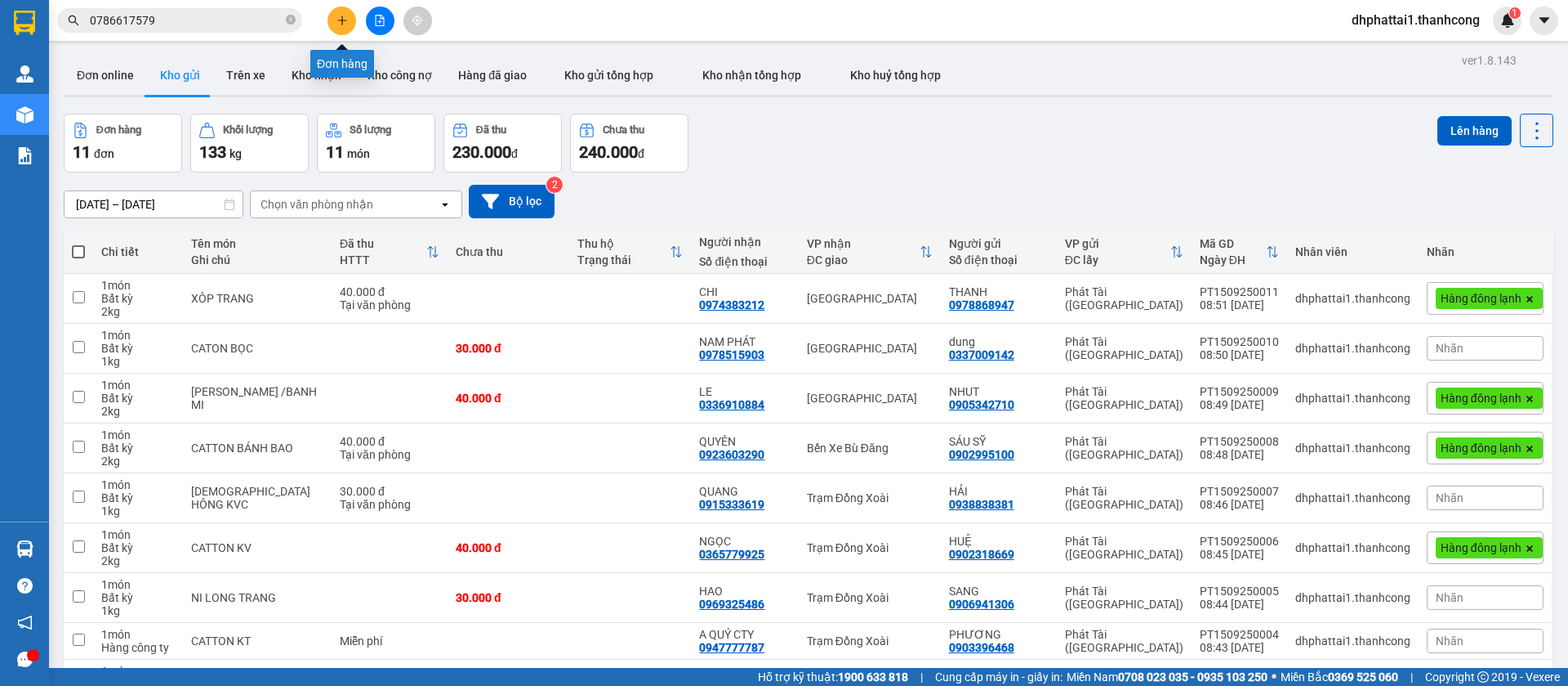
click at [343, 11] on button at bounding box center [342, 20] width 29 height 29
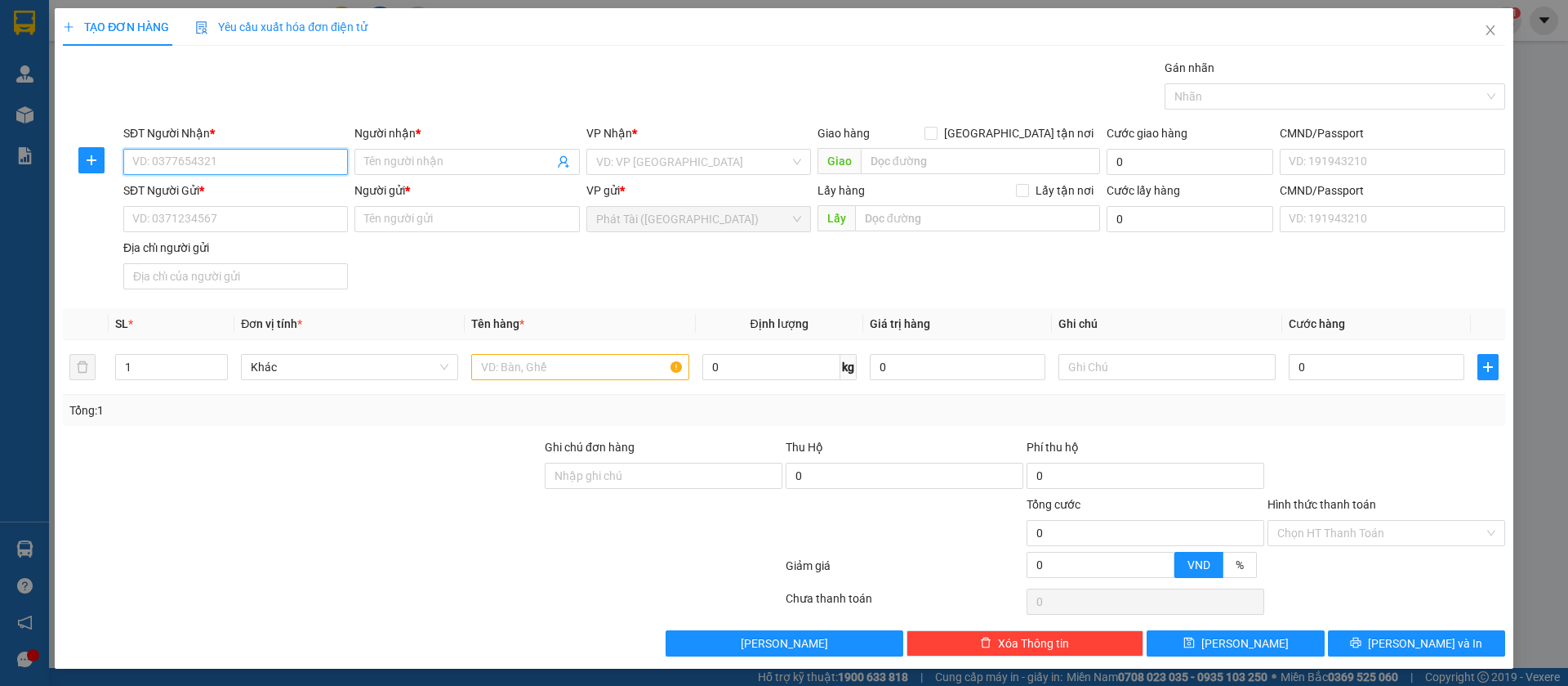
paste input "0919.087.288"
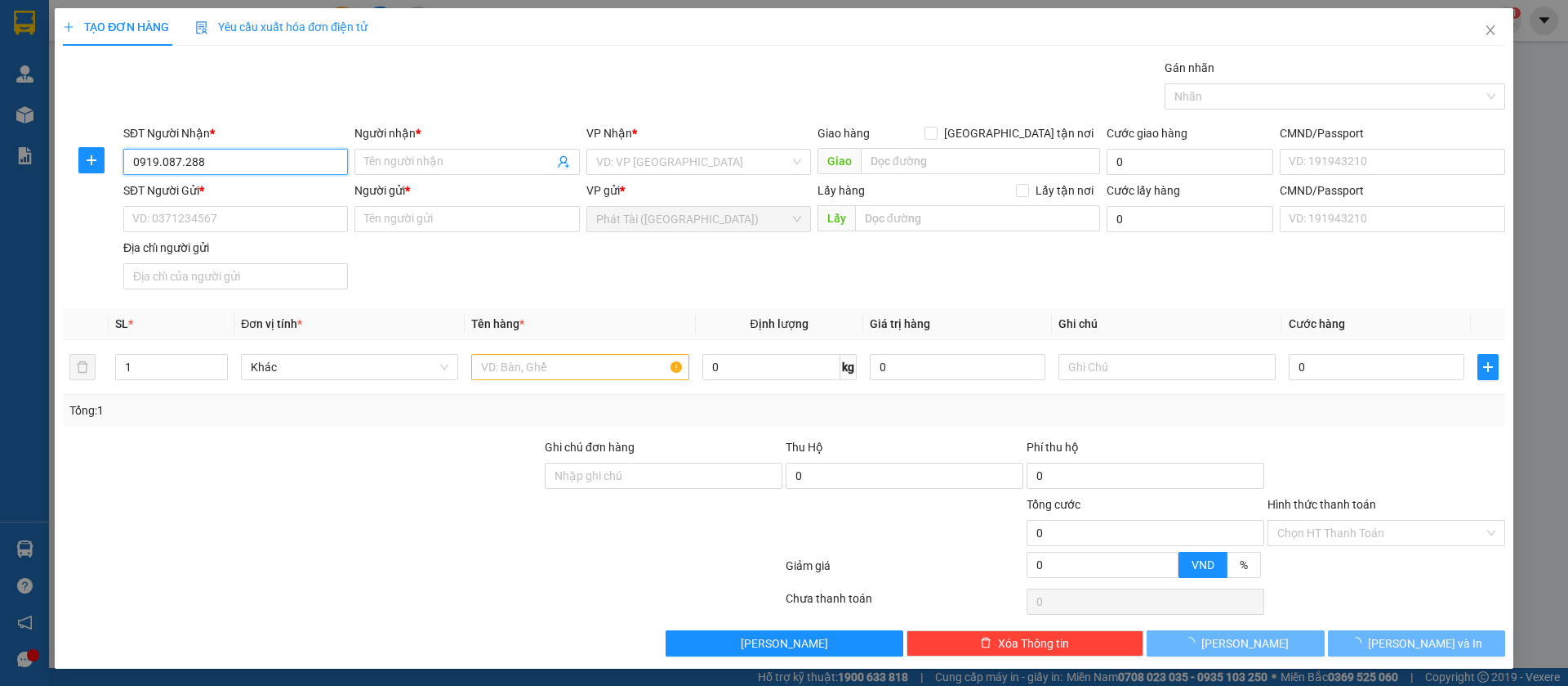
click at [184, 168] on input "0919.087.288" at bounding box center [236, 162] width 225 height 26
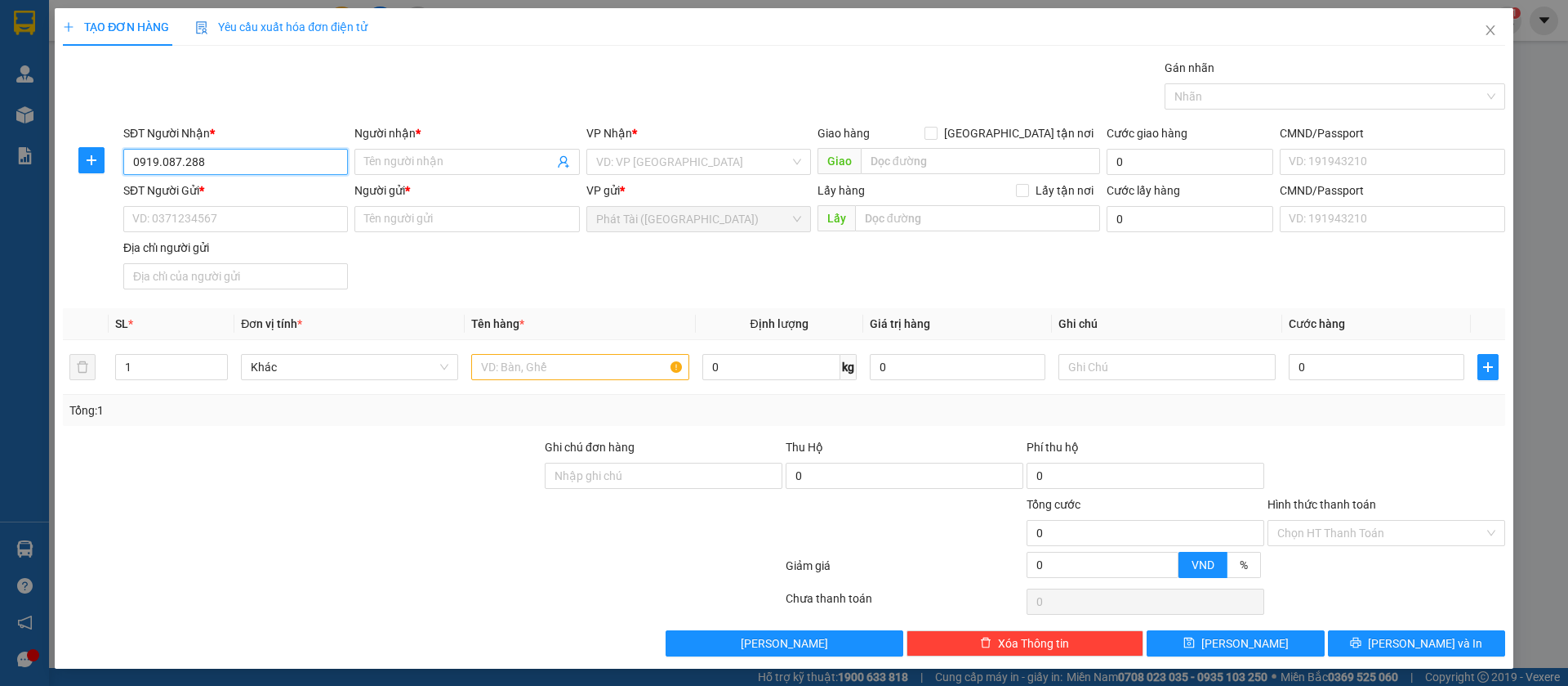
click at [181, 158] on input "0919.087.288" at bounding box center [236, 162] width 225 height 26
click at [163, 161] on input "0919.087288" at bounding box center [236, 162] width 225 height 26
click at [426, 160] on input "Người nhận *" at bounding box center [458, 162] width 189 height 18
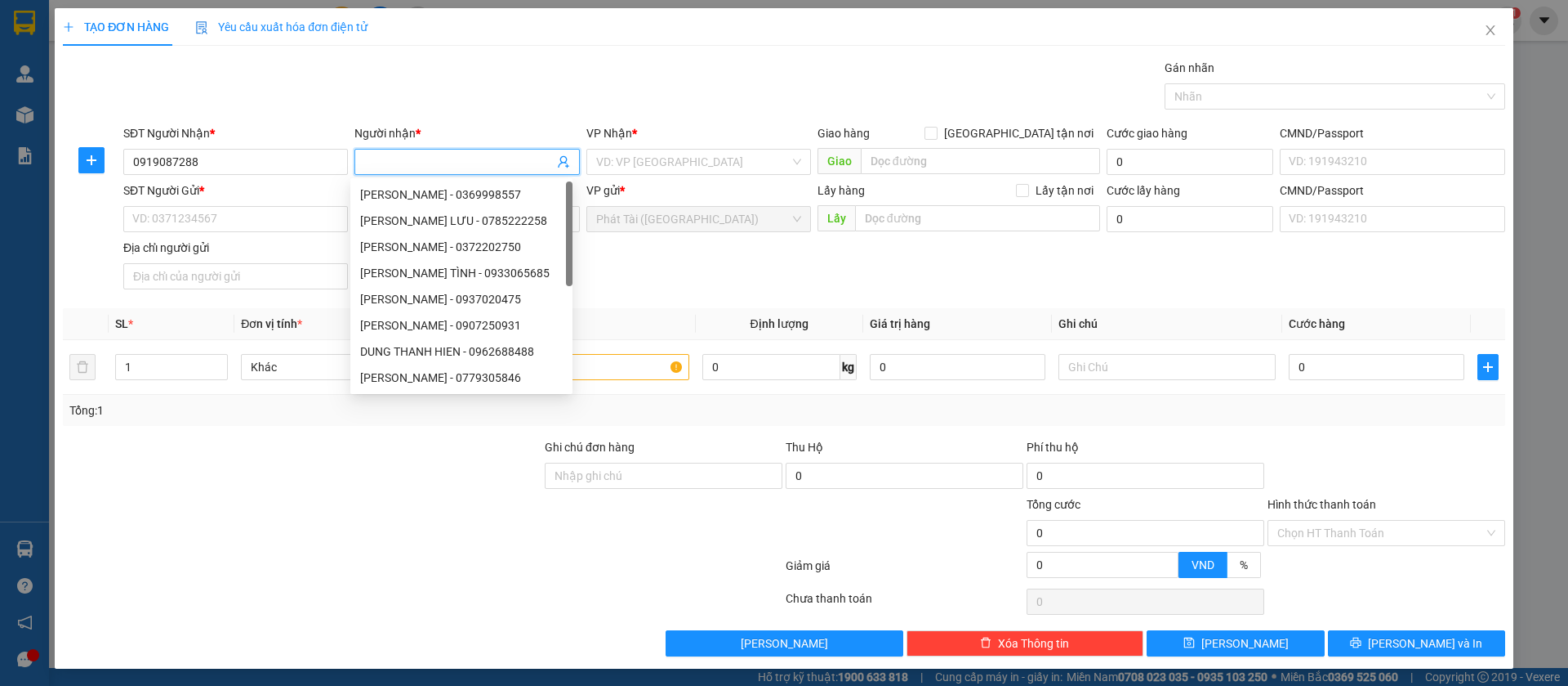
paste input "KIỀU"
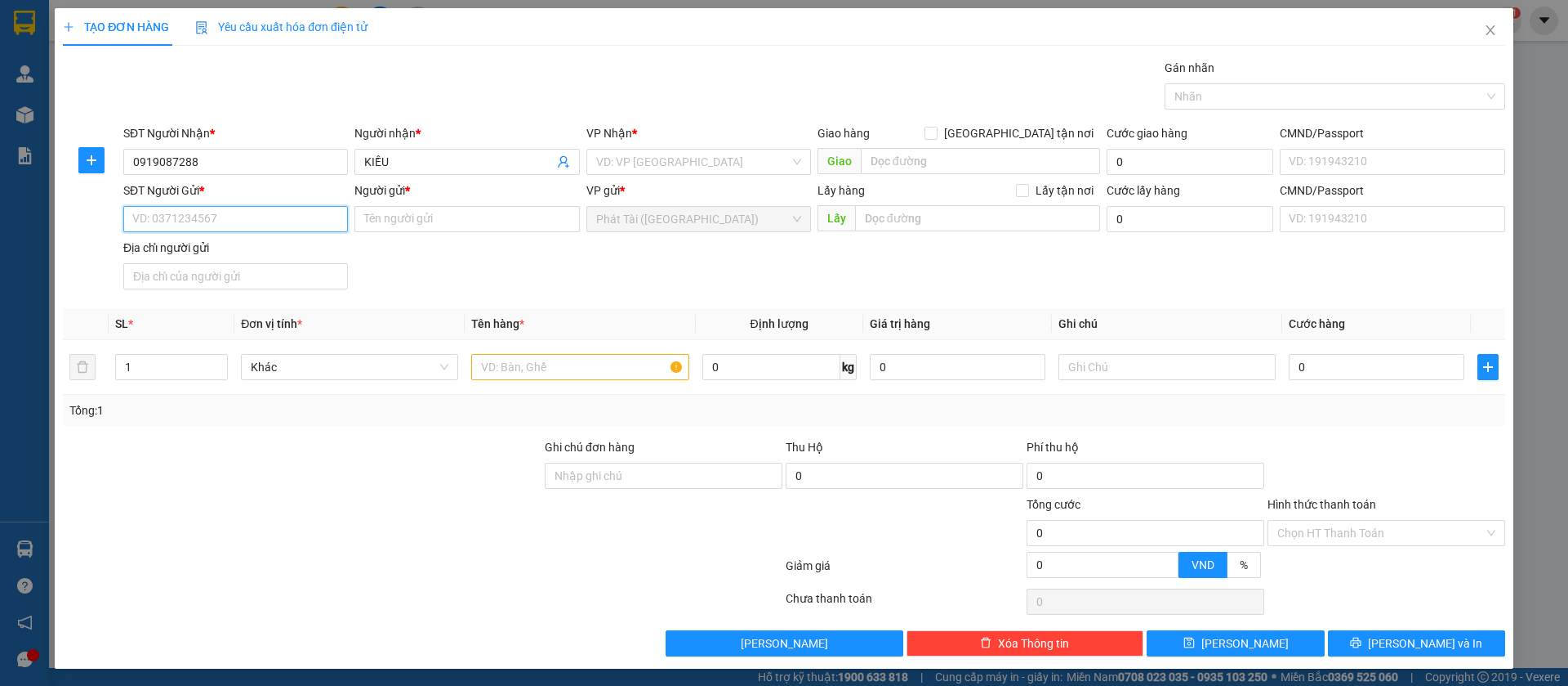
click at [262, 214] on input "SĐT Người Gửi *" at bounding box center [236, 219] width 225 height 26
paste input "0777.771.832"
click at [179, 221] on input "0777.771.832" at bounding box center [236, 219] width 225 height 26
click at [157, 217] on input "0777.771832" at bounding box center [236, 219] width 225 height 26
click at [431, 208] on input "Người gửi *" at bounding box center [467, 219] width 225 height 26
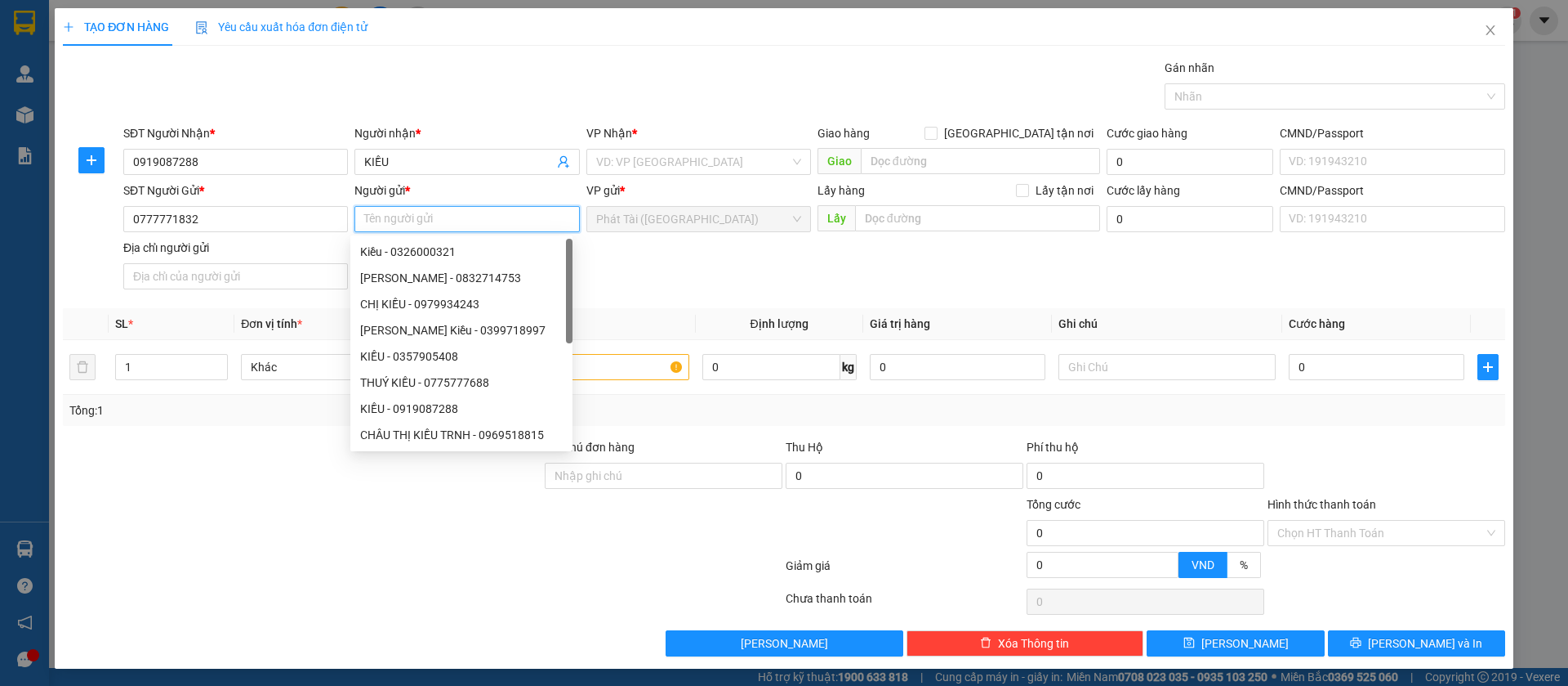
paste input "DANH"
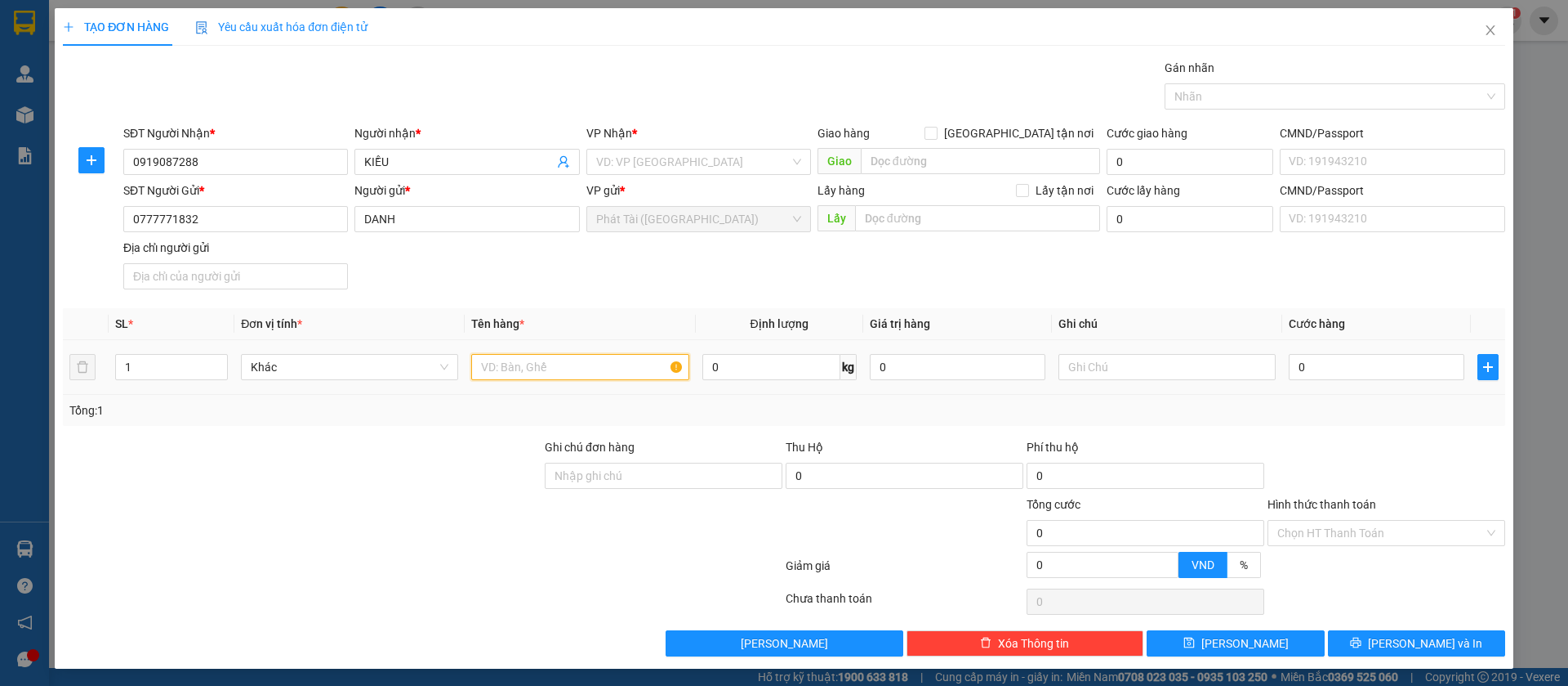
click at [548, 358] on input "text" at bounding box center [579, 367] width 217 height 26
paste input "XỐP TRẮNG KV 1 CATTON KV"
click at [666, 164] on input "search" at bounding box center [693, 162] width 193 height 25
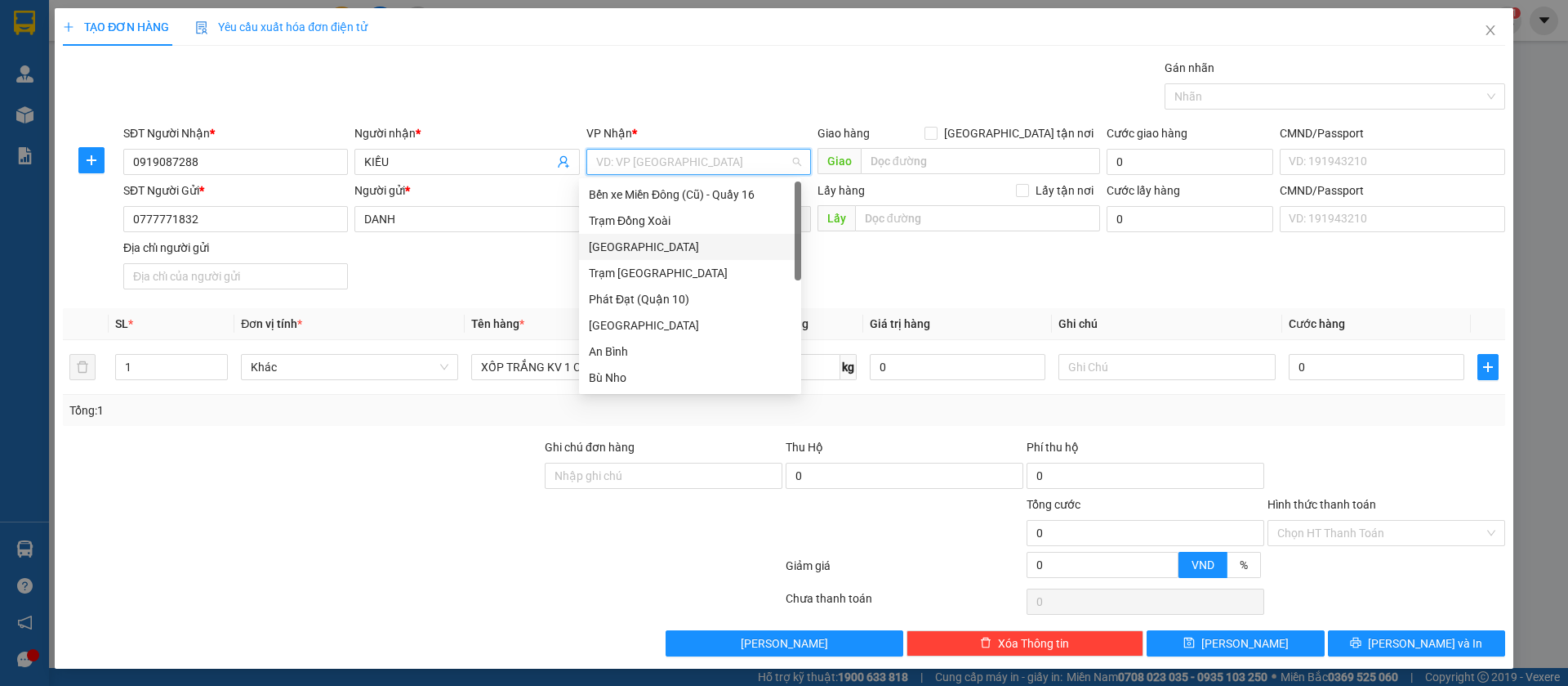
click at [655, 252] on div "[GEOGRAPHIC_DATA]" at bounding box center [690, 246] width 202 height 18
click at [910, 290] on div "SĐT Người Gửi * 0777771832 Người gửi * DANH VP gửi * Phát Tài (Quận 5) Lấy hàng…" at bounding box center [815, 238] width 1389 height 114
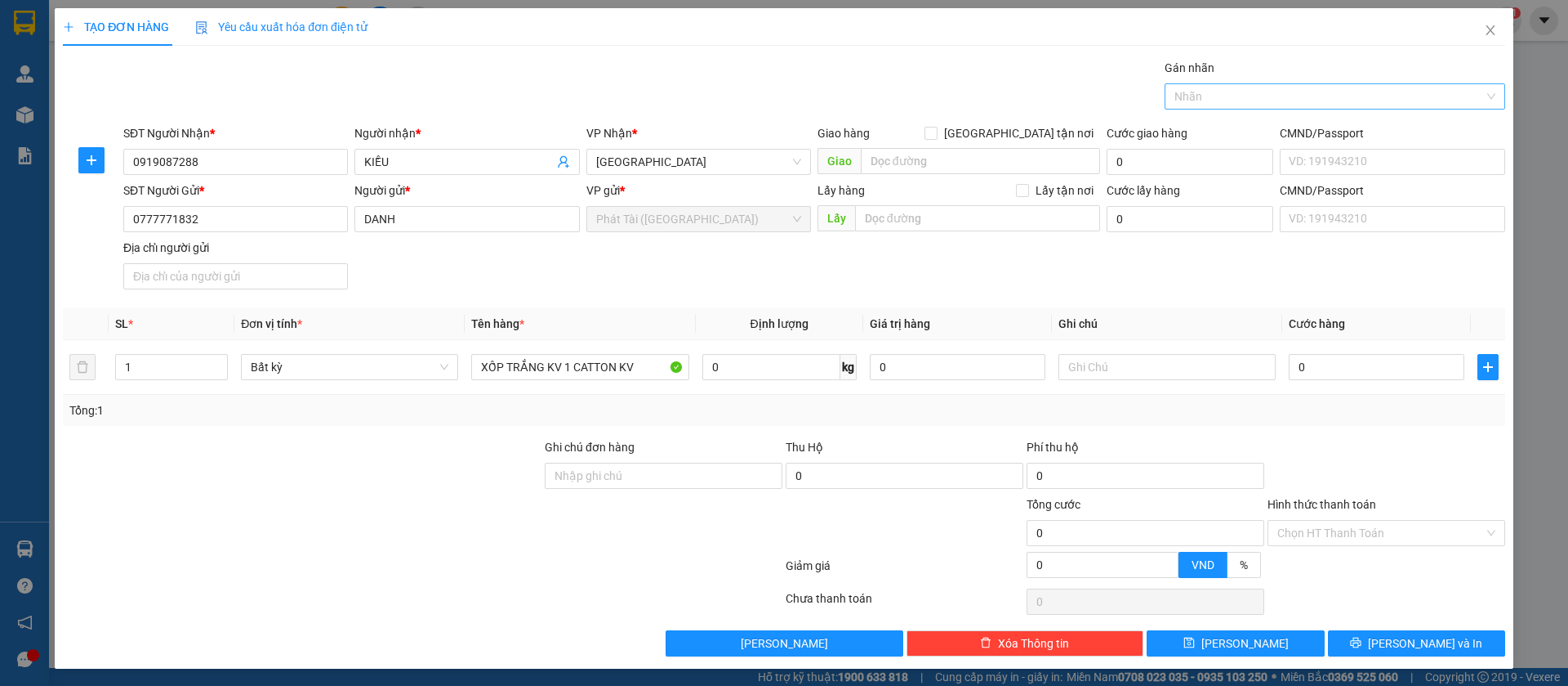
click at [1188, 103] on div at bounding box center [1327, 97] width 316 height 19
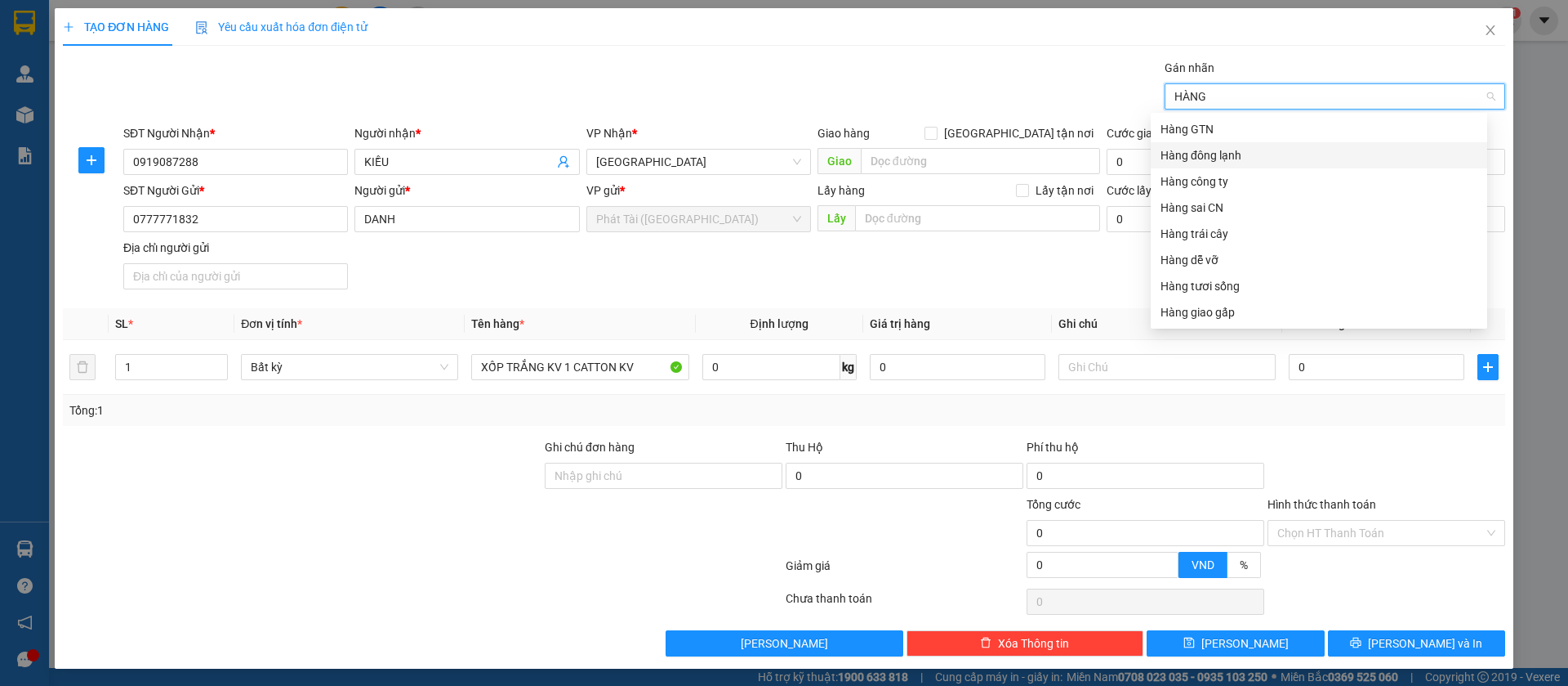
click at [1215, 150] on div "Hàng đông lạnh" at bounding box center [1319, 155] width 317 height 18
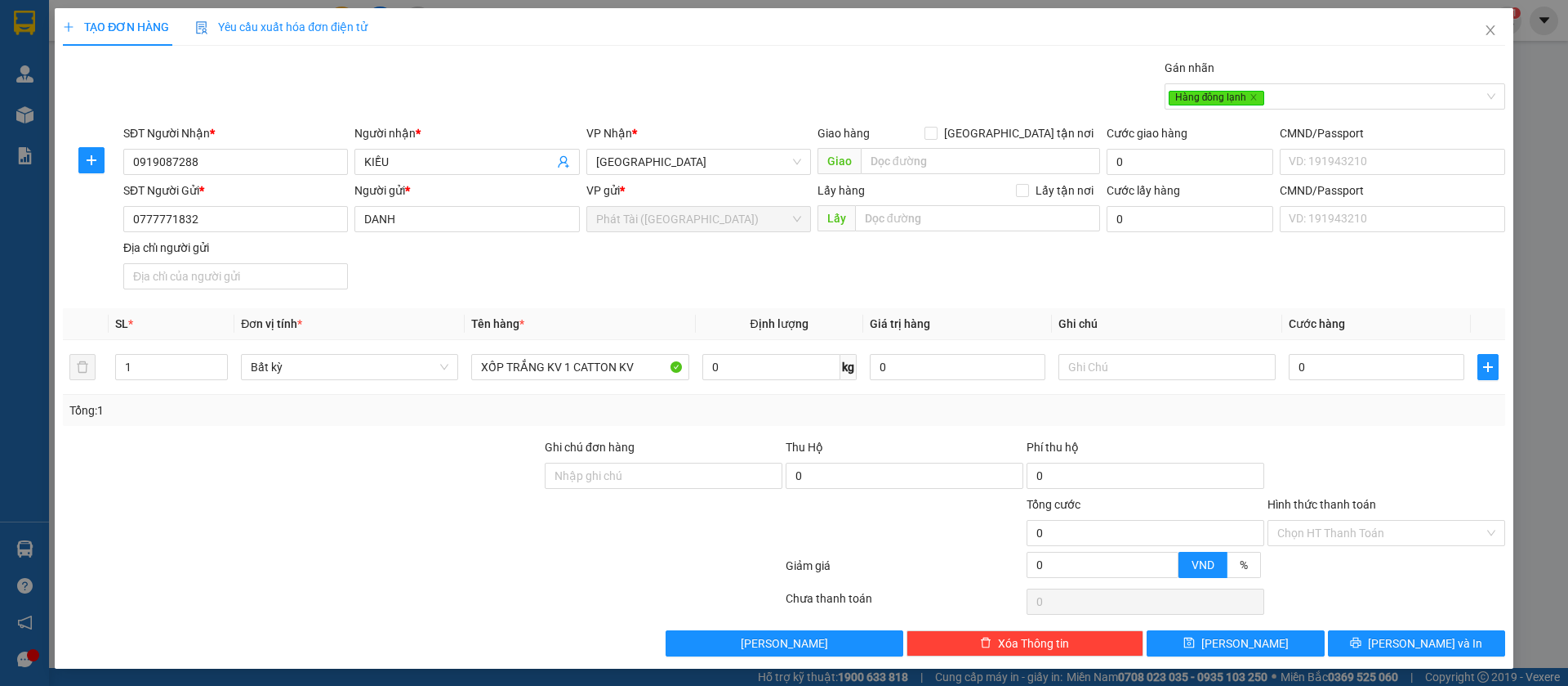
click at [707, 289] on div "SĐT Người Gửi * 0777771832 Người gửi * DANH VP gửi * Phát Tài (Quận 5) Lấy hàng…" at bounding box center [815, 238] width 1389 height 114
click at [746, 371] on input "0" at bounding box center [771, 367] width 138 height 26
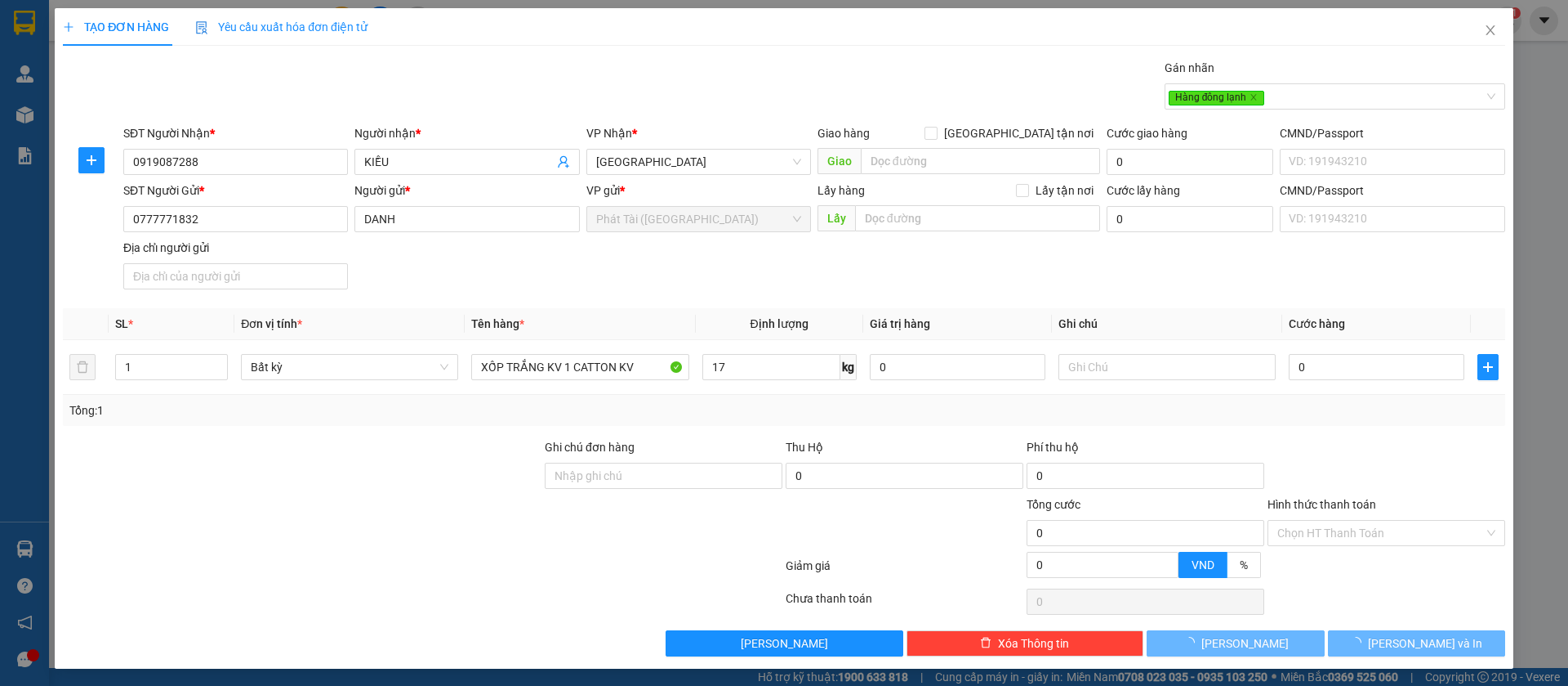
click at [780, 399] on div "Tổng: 1" at bounding box center [784, 410] width 1442 height 31
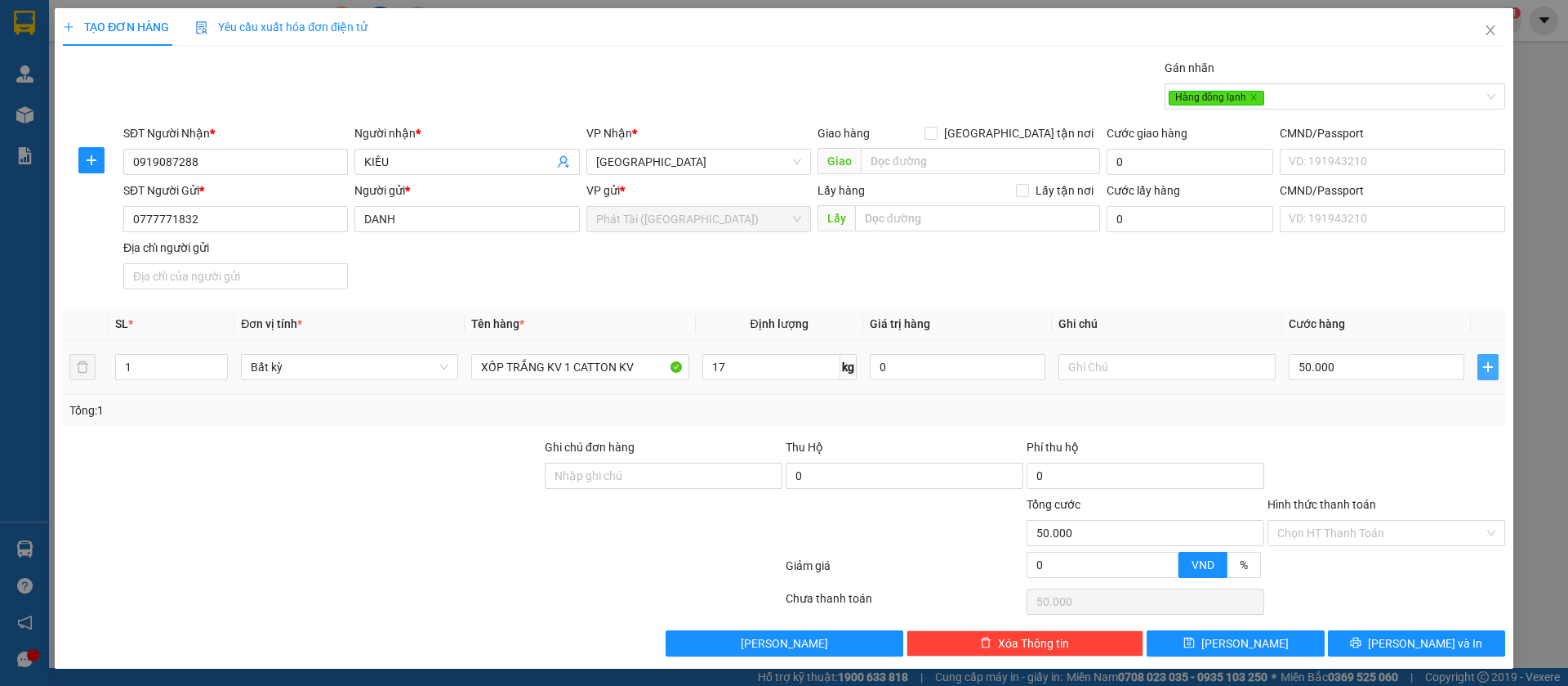
click at [1482, 370] on icon "plus" at bounding box center [1488, 367] width 13 height 13
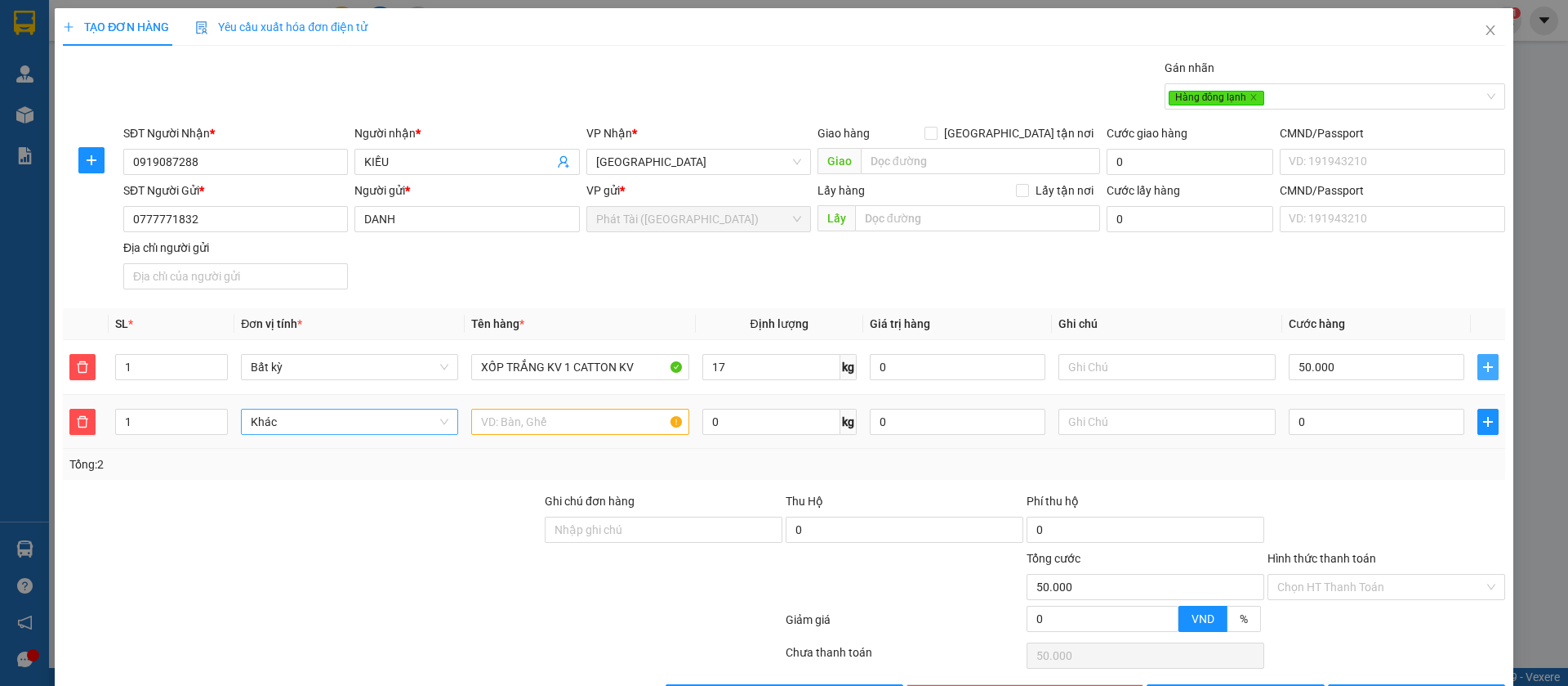
click at [374, 420] on span "Khác" at bounding box center [349, 422] width 198 height 25
click at [352, 445] on div "Bất kỳ" at bounding box center [346, 454] width 195 height 18
click at [523, 357] on input "XỐP TRẮNG KV 1 CATTON KV" at bounding box center [579, 367] width 217 height 26
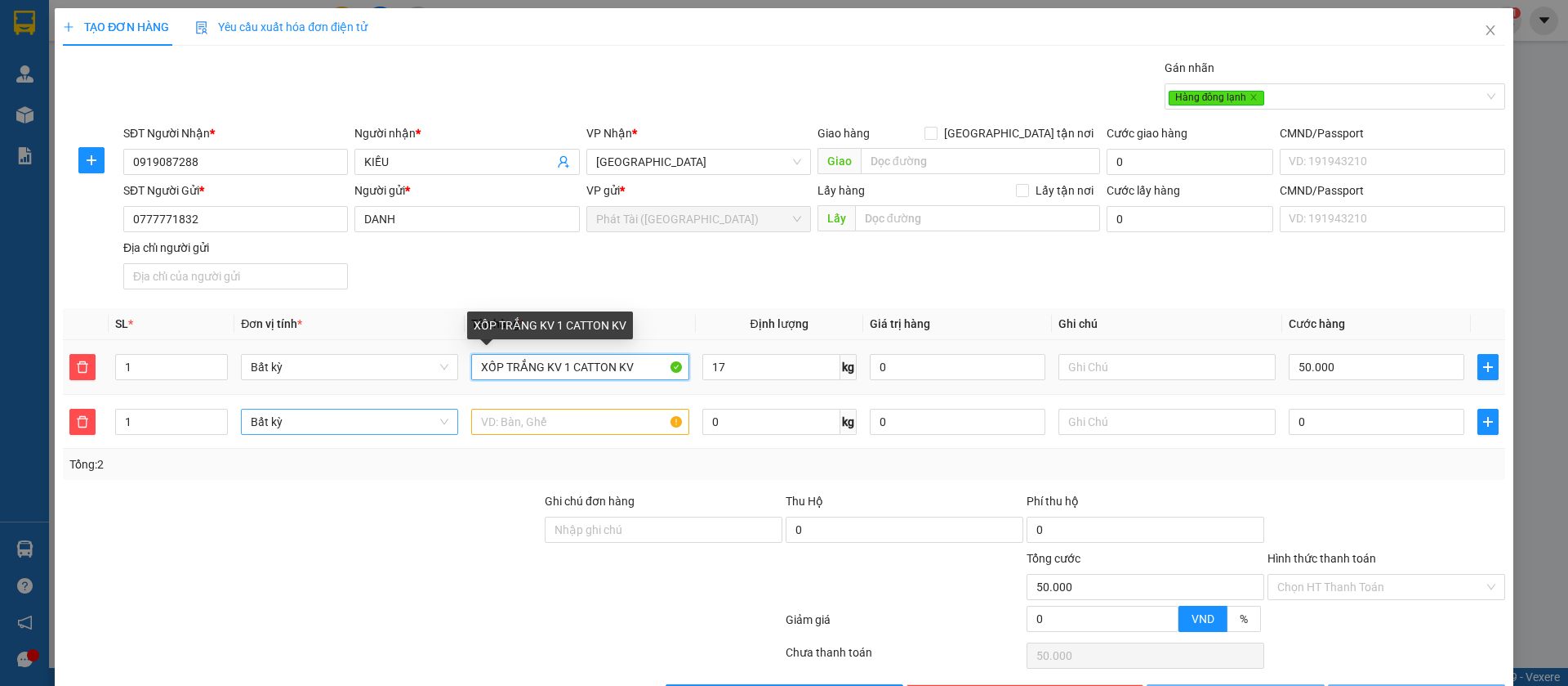
click at [523, 357] on input "XỐP TRẮNG KV 1 CATTON KV" at bounding box center [579, 367] width 217 height 26
click at [548, 356] on input "XỐP TRẮNG KV 1 CATTON KV" at bounding box center [579, 367] width 217 height 26
drag, startPoint x: 556, startPoint y: 367, endPoint x: 475, endPoint y: 376, distance: 81.5
click at [475, 376] on input "XỐP TRẮNG KV 1 CATTON KV" at bounding box center [579, 367] width 217 height 26
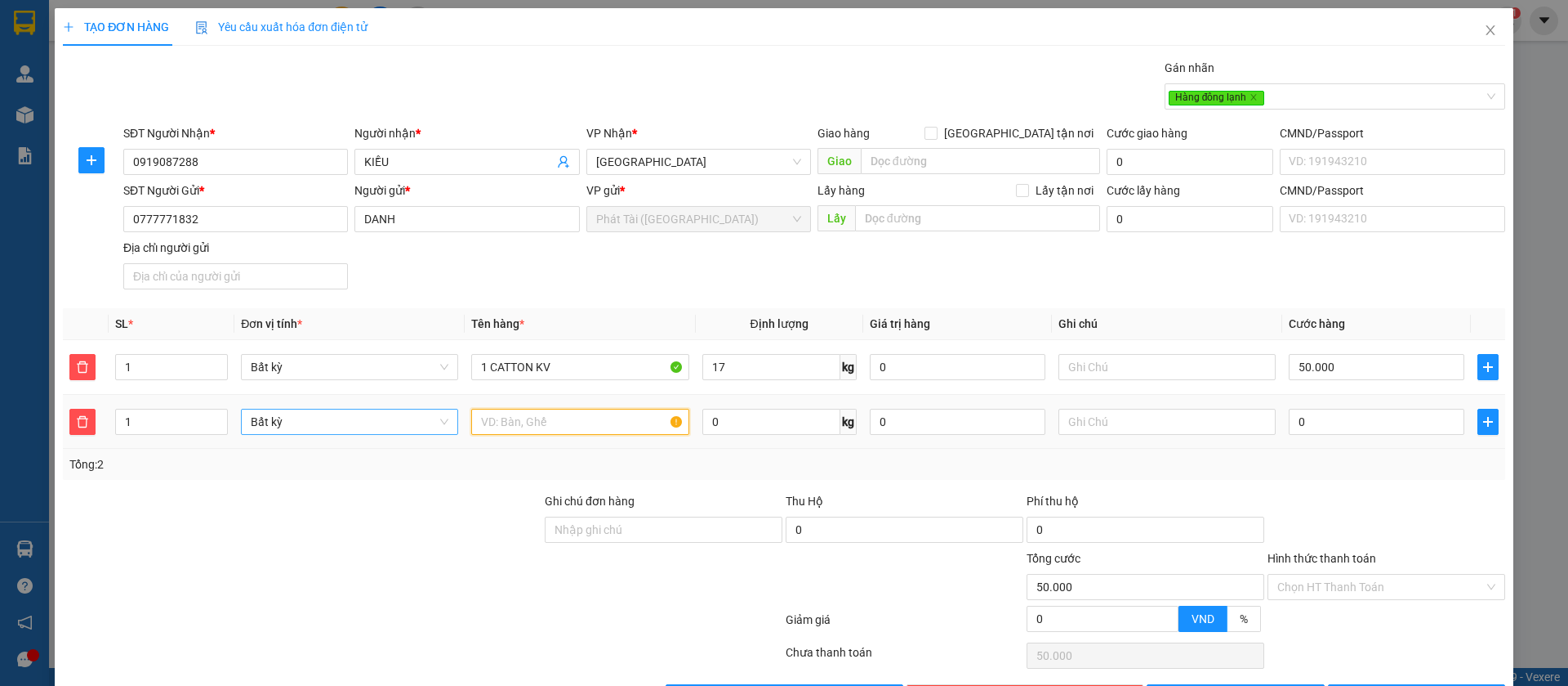
click at [521, 422] on input "text" at bounding box center [579, 422] width 217 height 26
paste input "XỐP TRẮNG KV"
click at [761, 419] on input "0" at bounding box center [771, 422] width 138 height 26
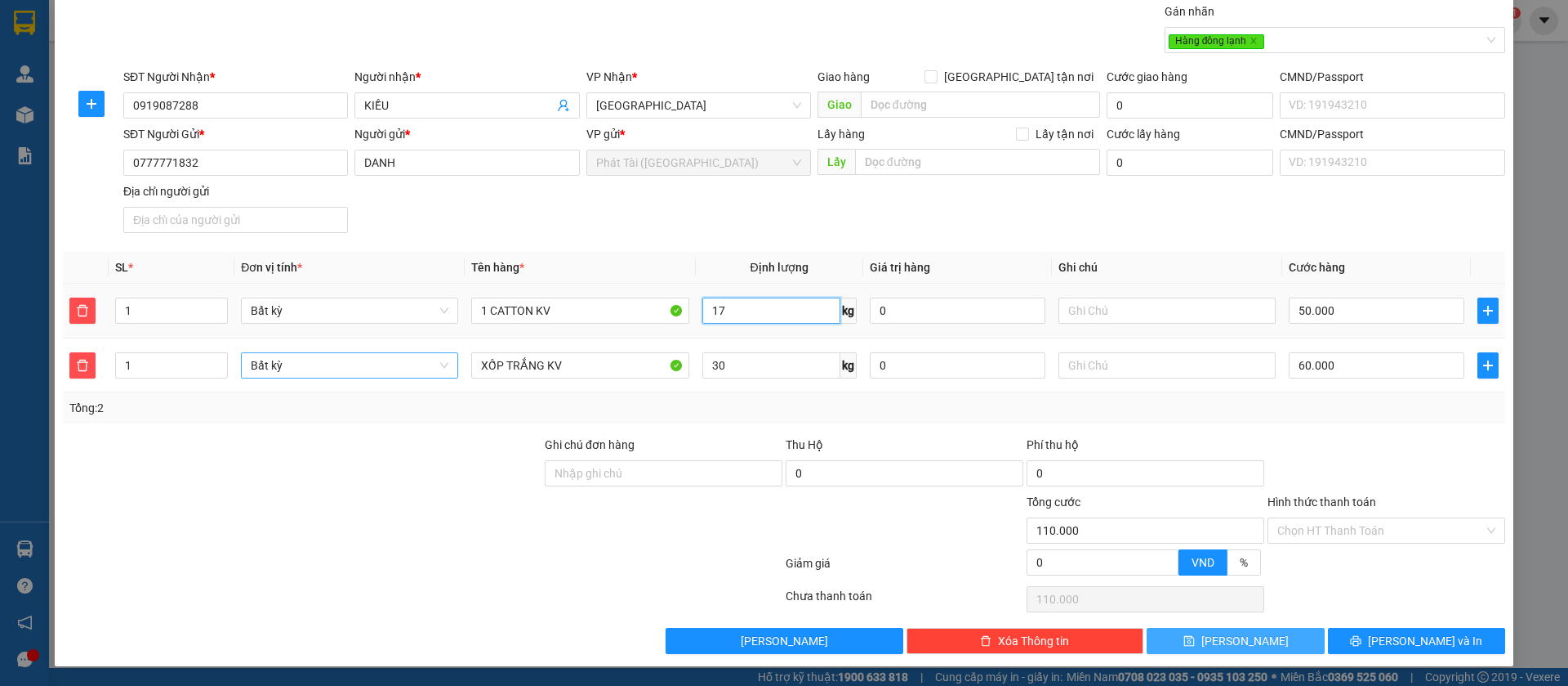
click at [780, 305] on input "17" at bounding box center [771, 310] width 138 height 26
click at [780, 329] on td "2 kg" at bounding box center [780, 310] width 168 height 55
click at [739, 374] on input "30" at bounding box center [771, 366] width 138 height 26
click at [832, 424] on div "Transit Pickup Surcharge Ids Transit Deliver Surcharge Ids Transit Deliver Surc…" at bounding box center [784, 328] width 1442 height 652
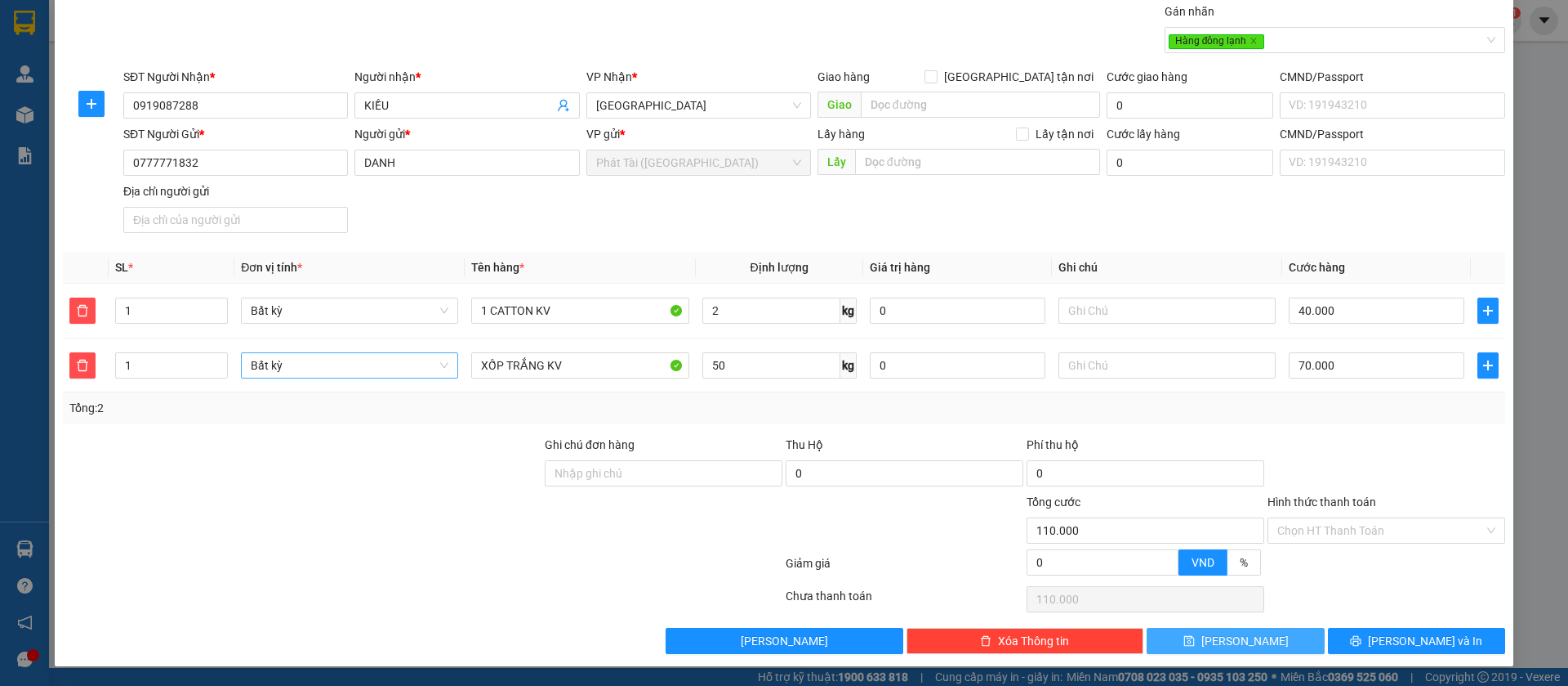
click at [1189, 633] on button "[PERSON_NAME]" at bounding box center [1236, 641] width 178 height 26
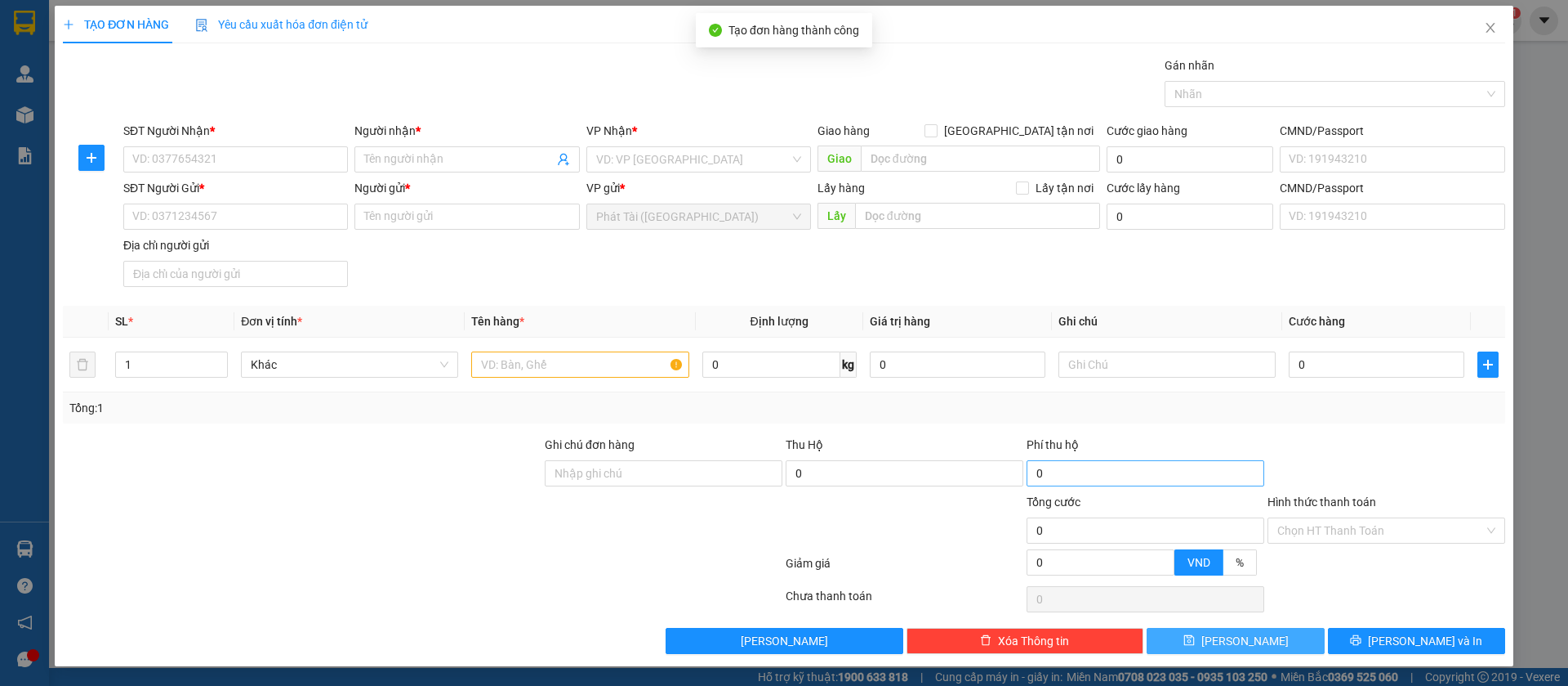
scroll to position [0, 0]
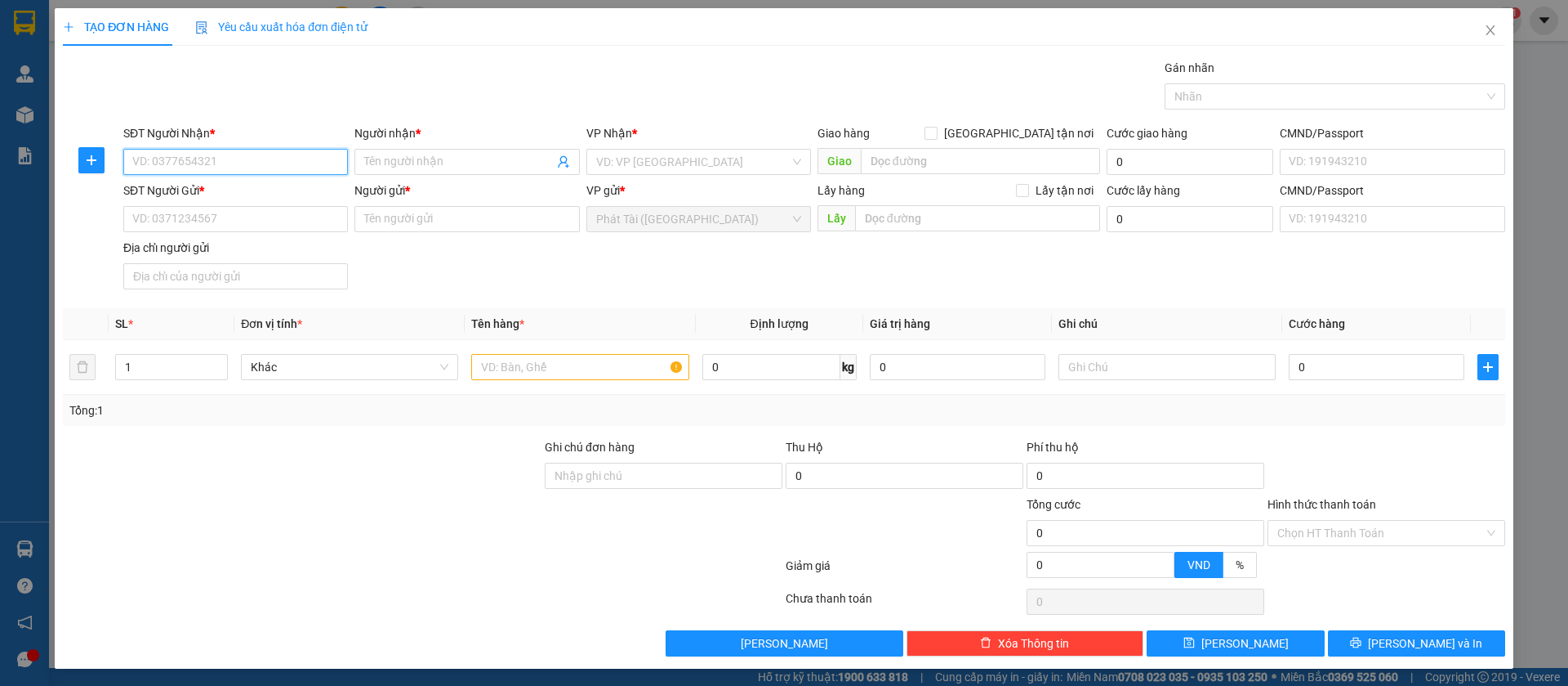
click at [318, 152] on input "SĐT Người Nhận *" at bounding box center [236, 162] width 225 height 26
paste input "0836.660.661"
click at [183, 166] on input "0836.660.661" at bounding box center [236, 162] width 225 height 26
click at [179, 167] on input "0836.660.661" at bounding box center [236, 162] width 225 height 26
click at [157, 167] on input "0836.660661" at bounding box center [236, 162] width 225 height 26
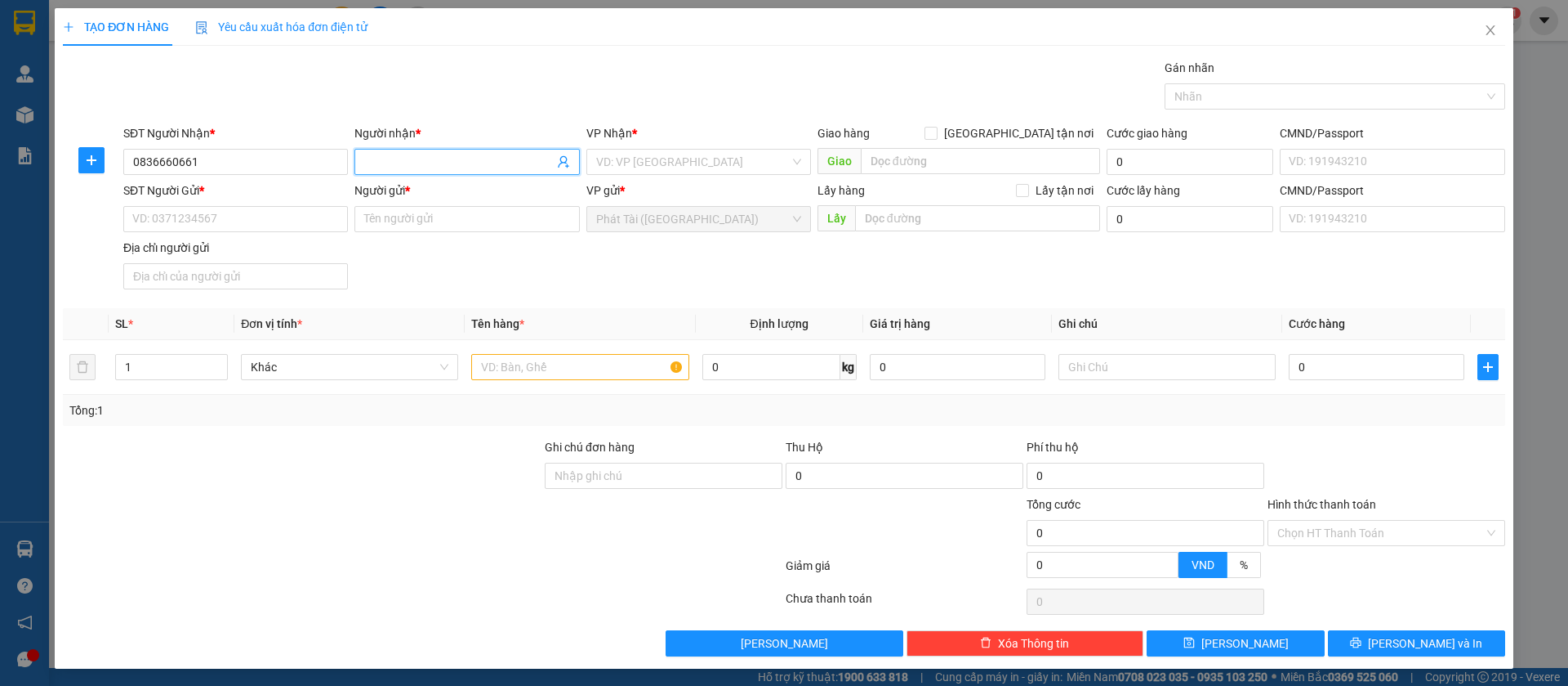
click at [455, 160] on input "Người nhận *" at bounding box center [458, 162] width 189 height 18
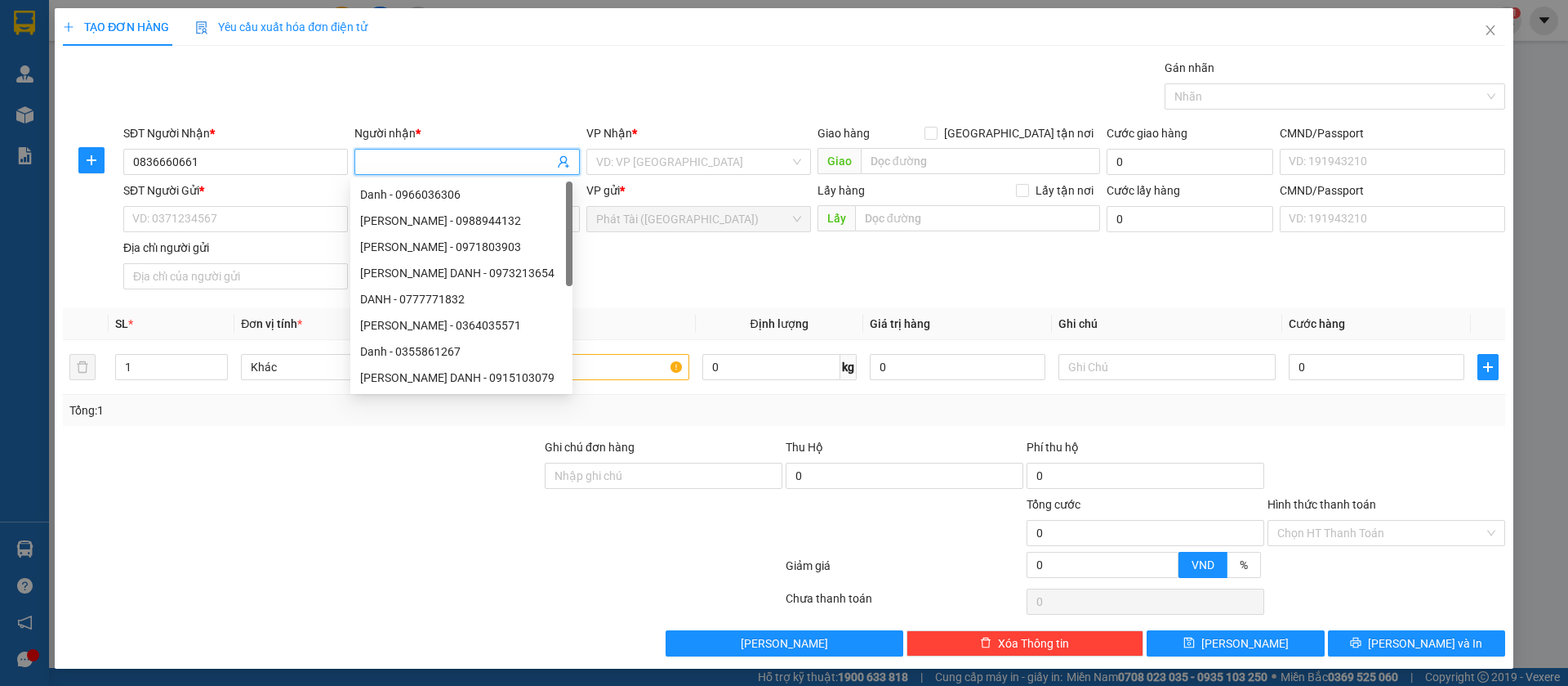
paste input "TẤN"
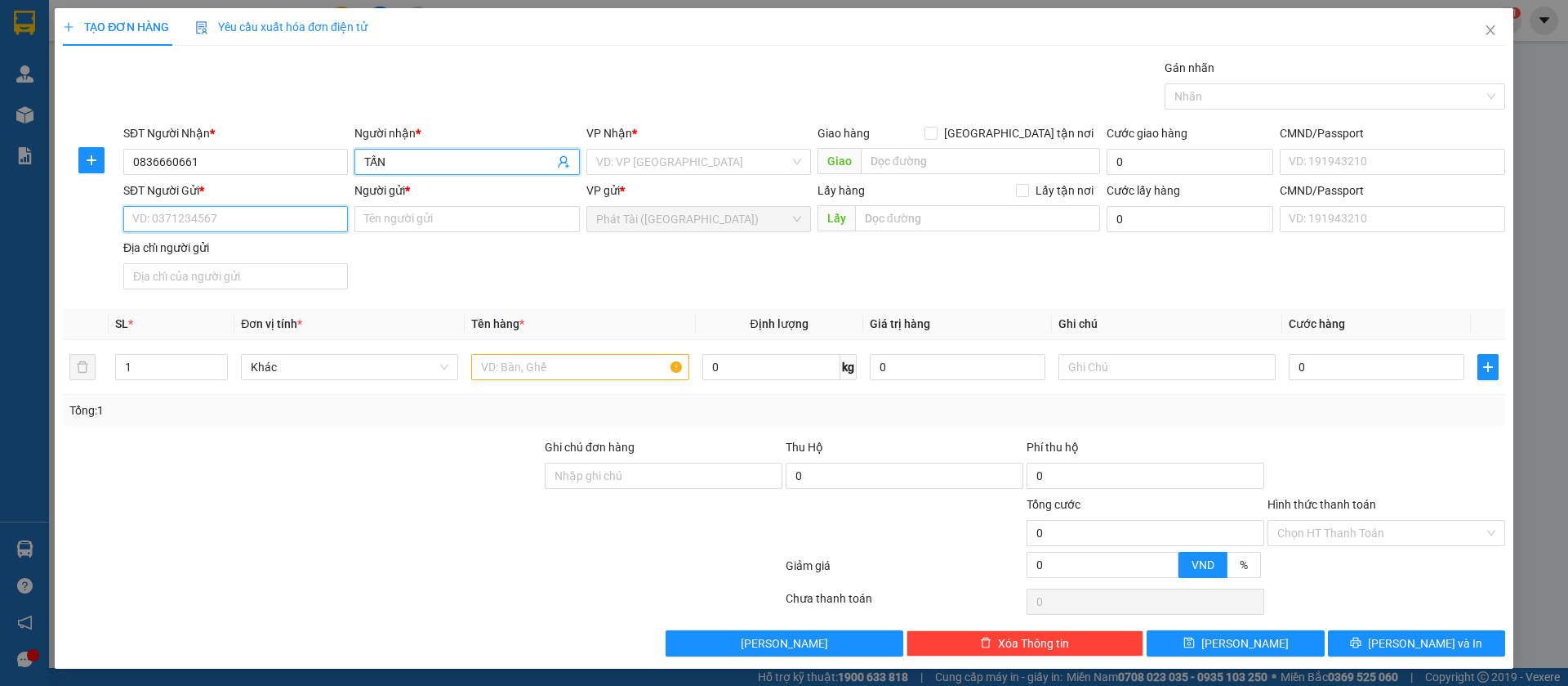
click at [221, 223] on input "SĐT Người Gửi *" at bounding box center [236, 219] width 225 height 26
paste input "0962.057.326"
click at [181, 219] on input "0962.057.326" at bounding box center [236, 219] width 225 height 26
click at [158, 219] on input "0962.057326" at bounding box center [236, 219] width 225 height 26
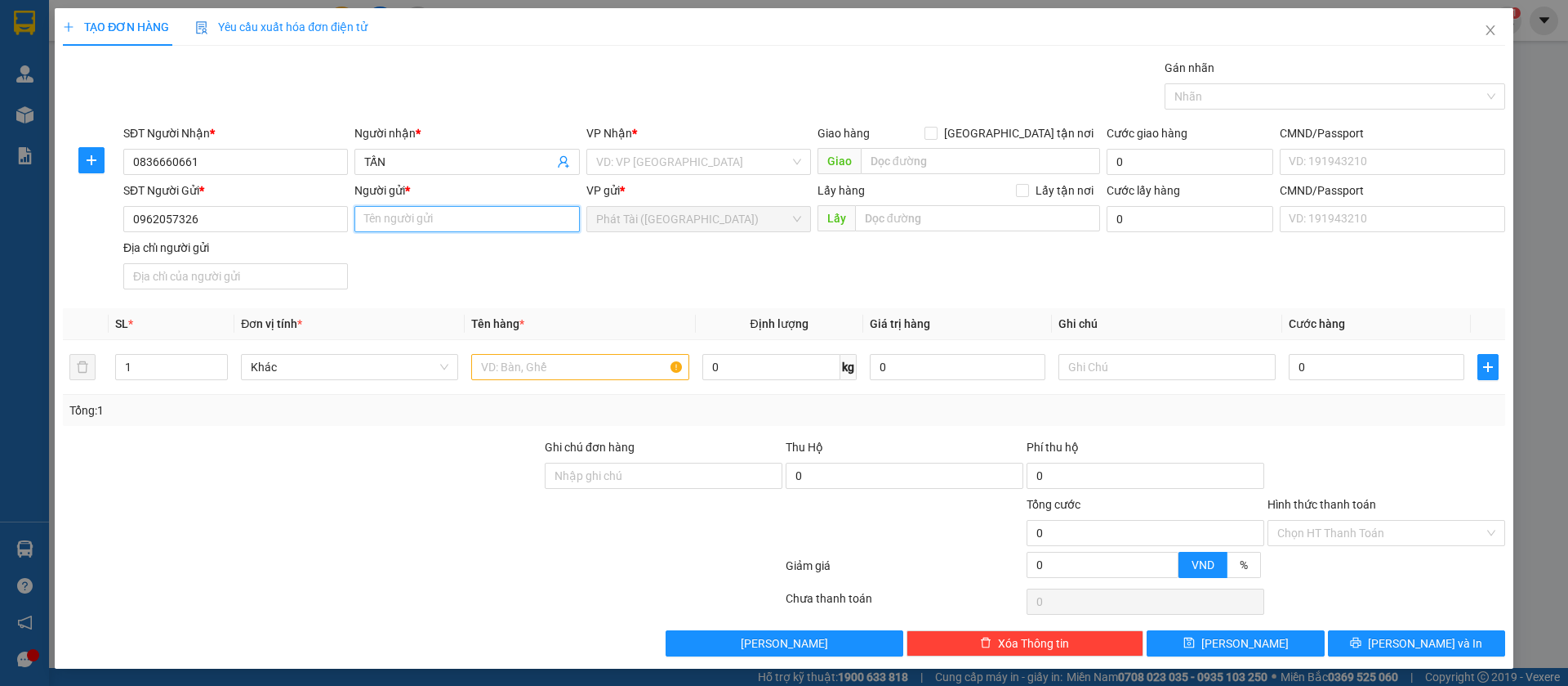
click at [384, 225] on input "Người gửi *" at bounding box center [467, 219] width 225 height 26
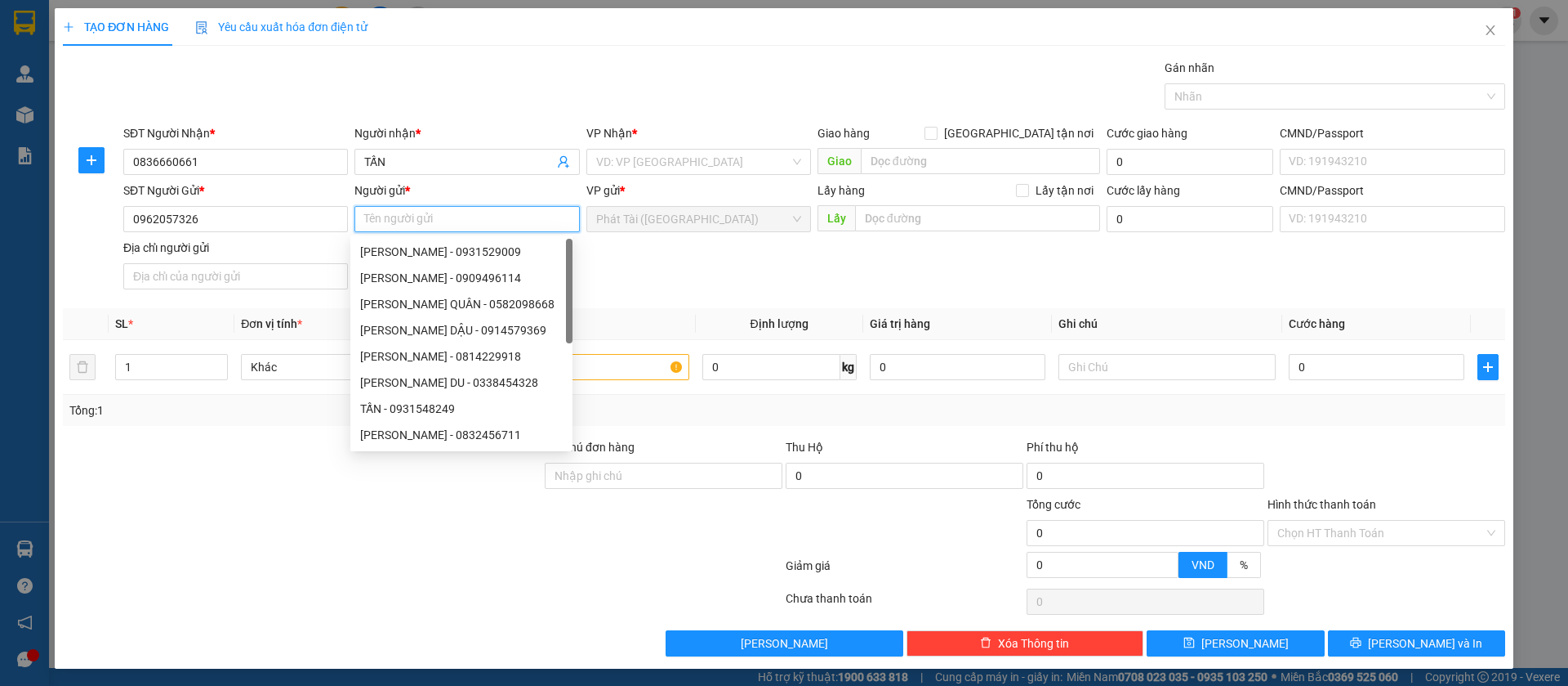
paste input "THÀNH"
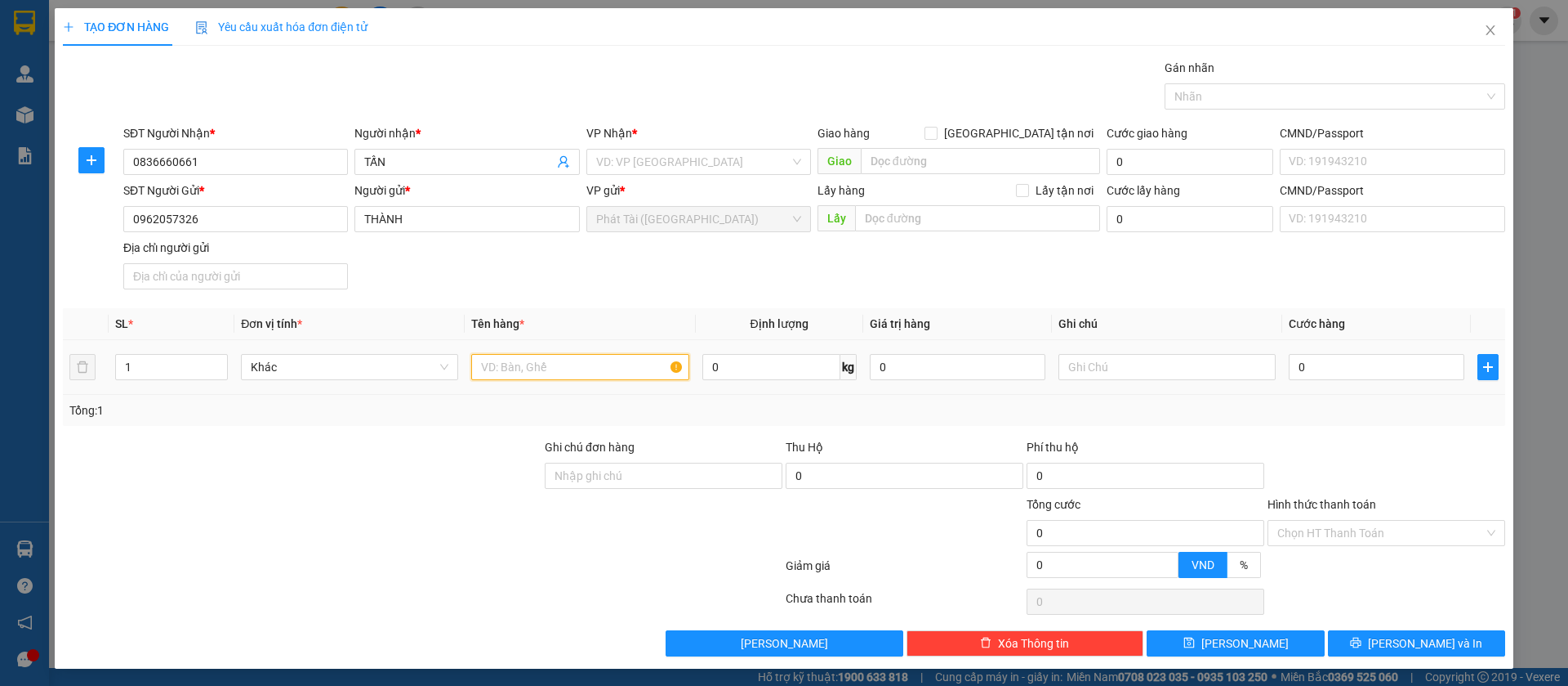
click at [557, 370] on input "text" at bounding box center [579, 367] width 217 height 26
paste input "CATTON"
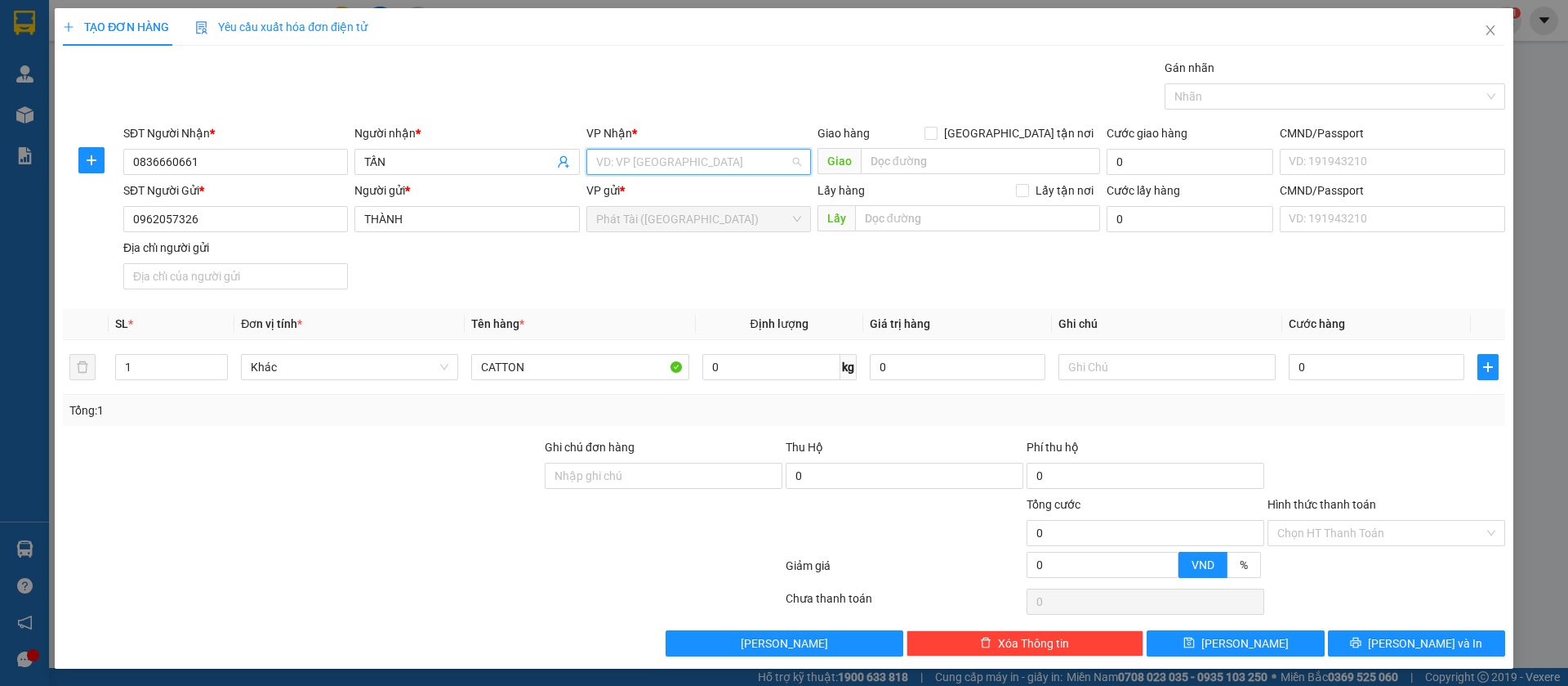
click at [676, 172] on input "search" at bounding box center [693, 162] width 193 height 25
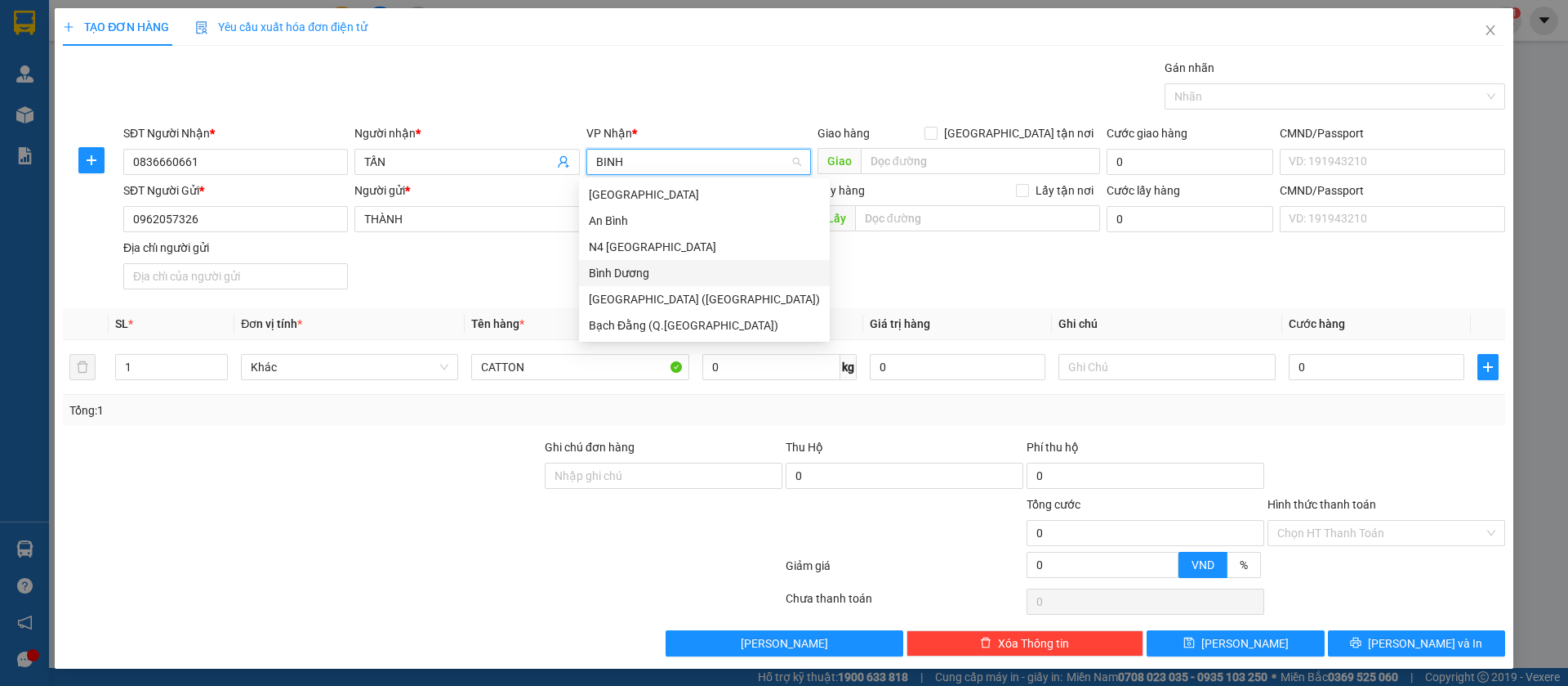
click at [636, 264] on div "Bình Dương" at bounding box center [704, 273] width 231 height 18
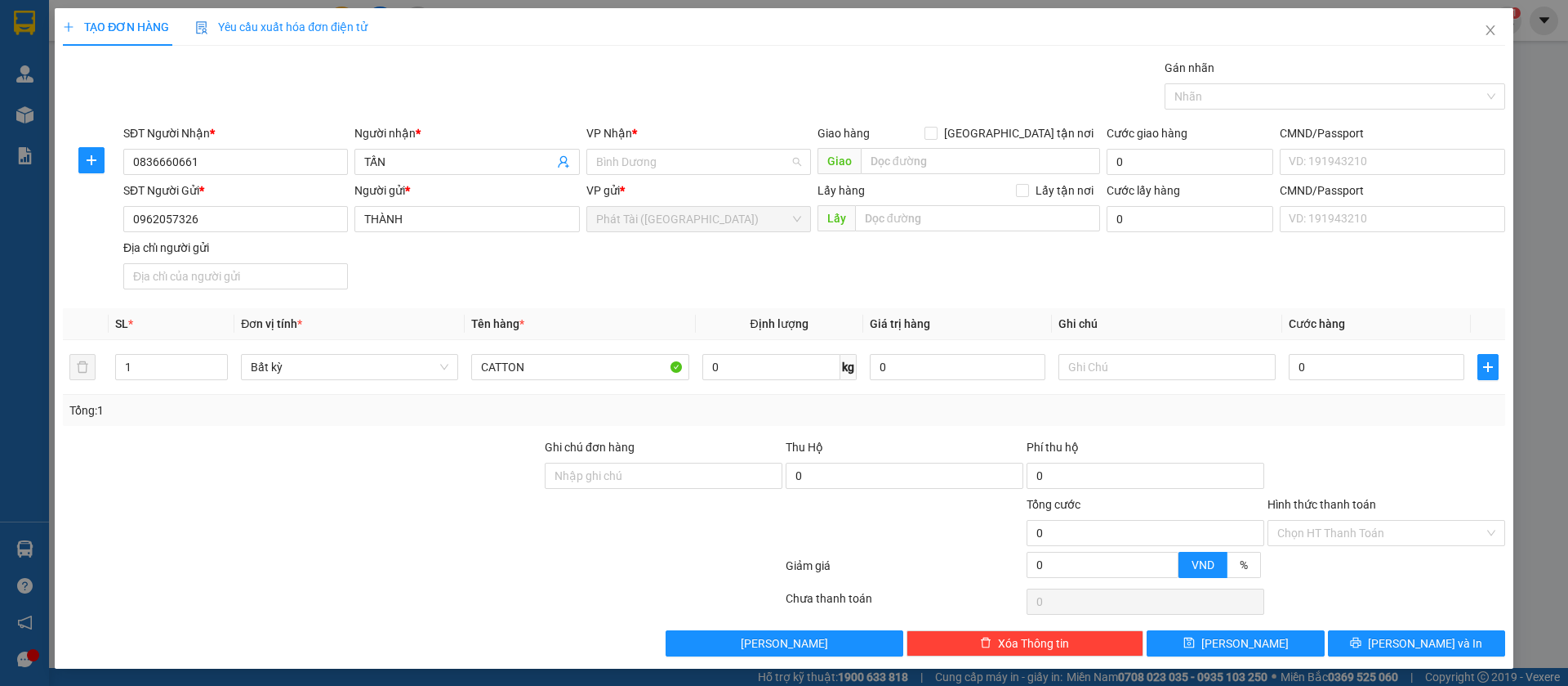
scroll to position [105, 0]
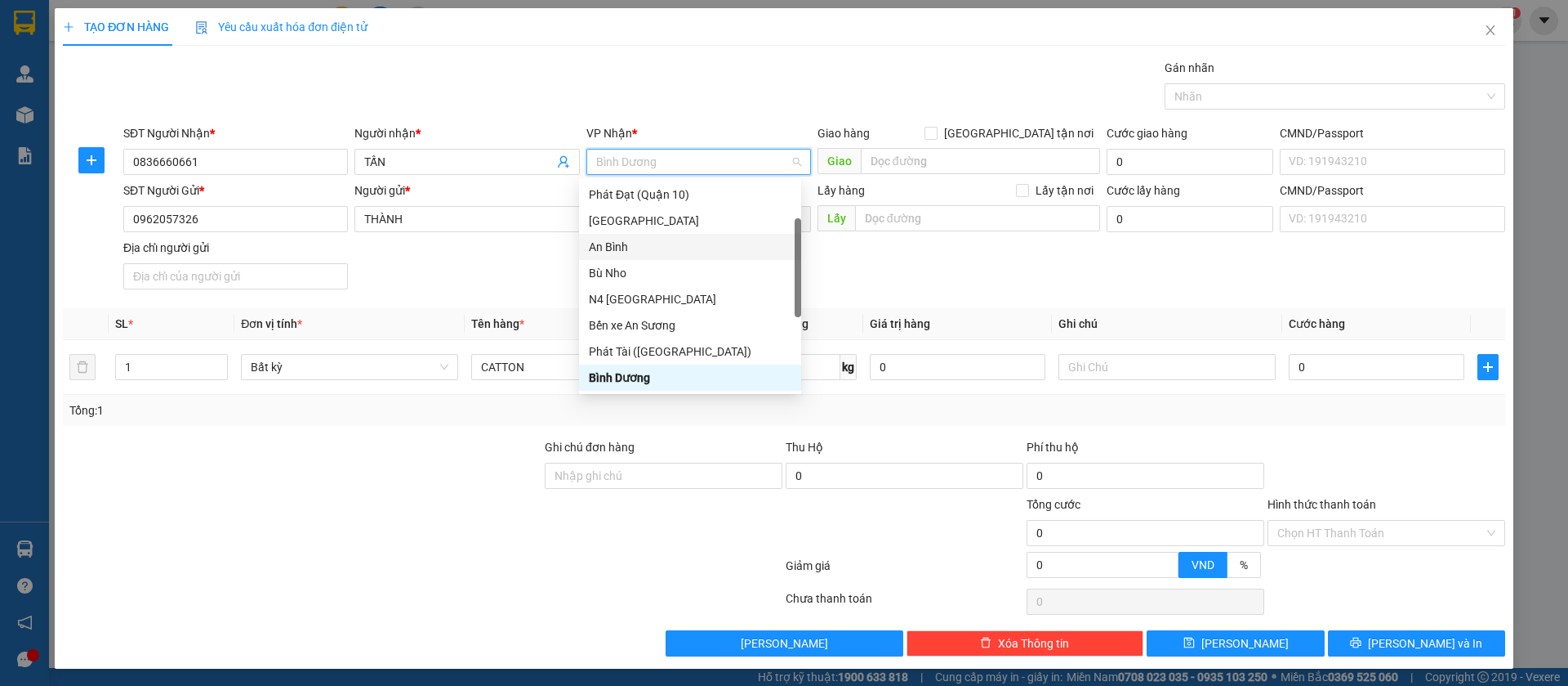
click at [864, 280] on div "SĐT Người Gửi * 0962057326 Người gửi * THÀNH VP gửi * Phát Tài ([GEOGRAPHIC_DAT…" at bounding box center [815, 238] width 1389 height 114
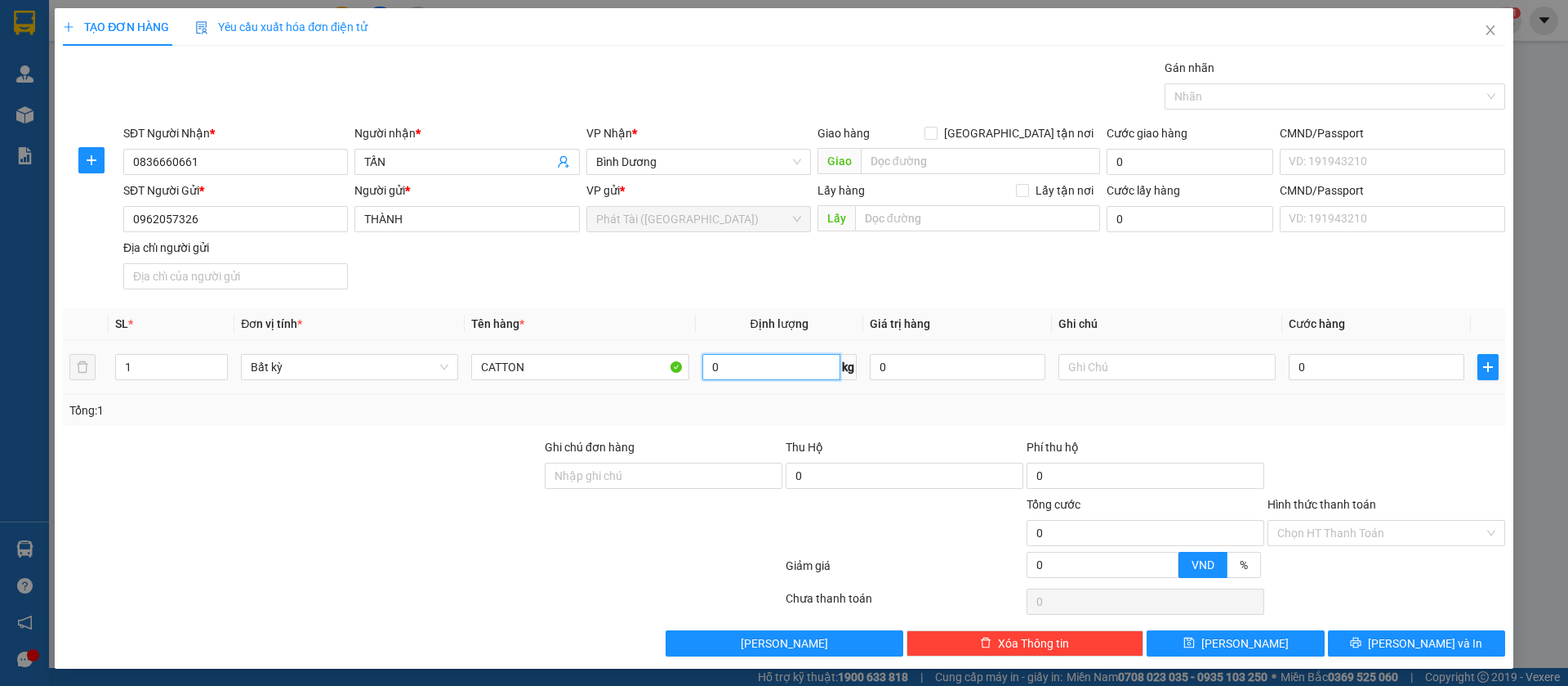
click at [725, 367] on input "0" at bounding box center [771, 367] width 138 height 26
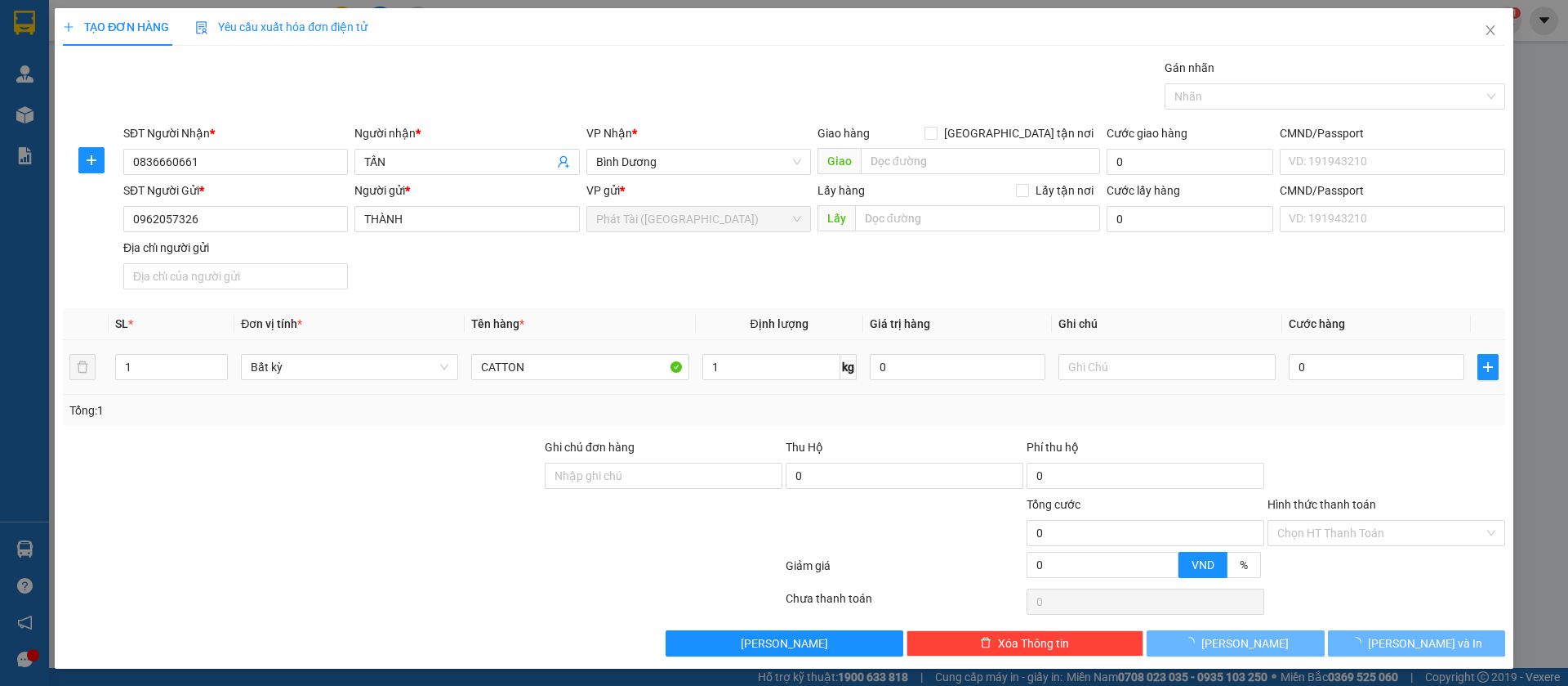
click at [734, 392] on td "1 kg" at bounding box center [780, 368] width 168 height 55
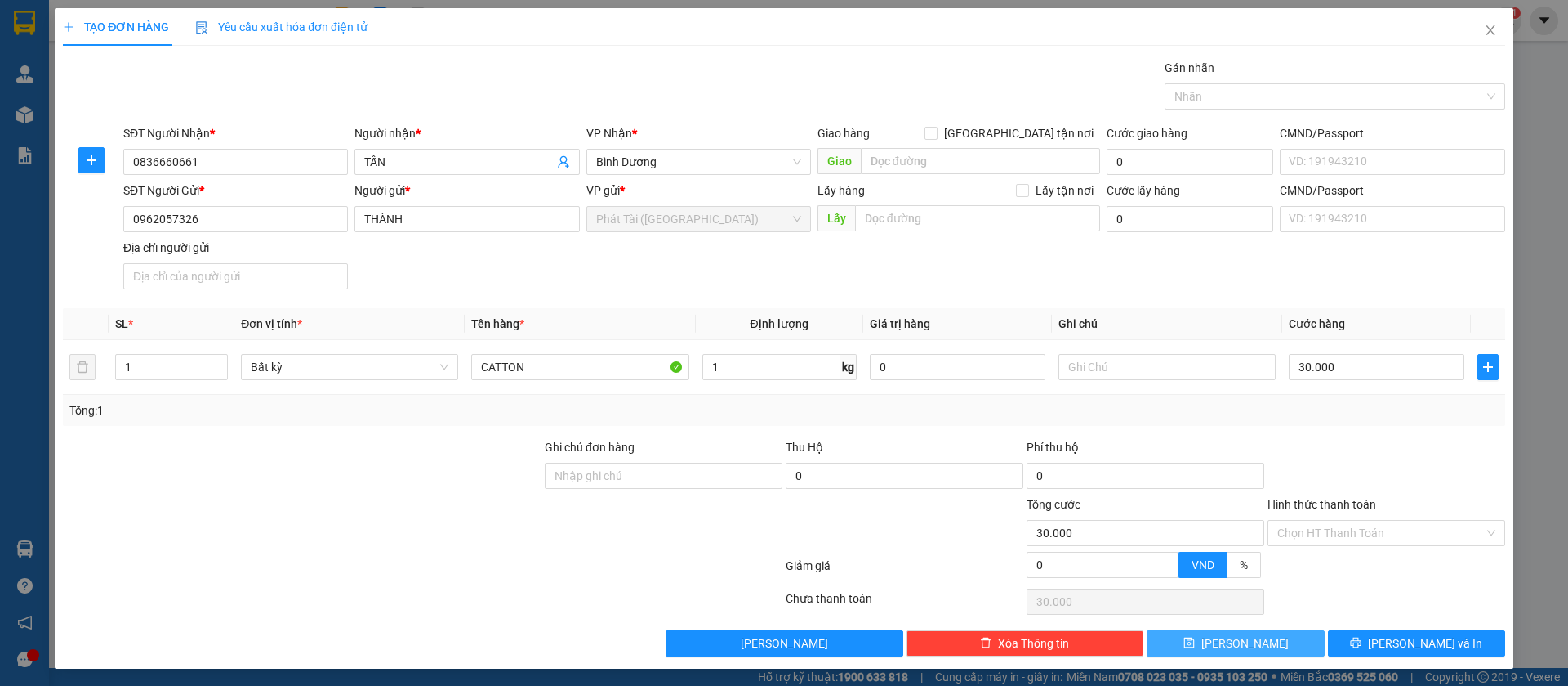
click at [1257, 641] on button "[PERSON_NAME]" at bounding box center [1236, 643] width 178 height 26
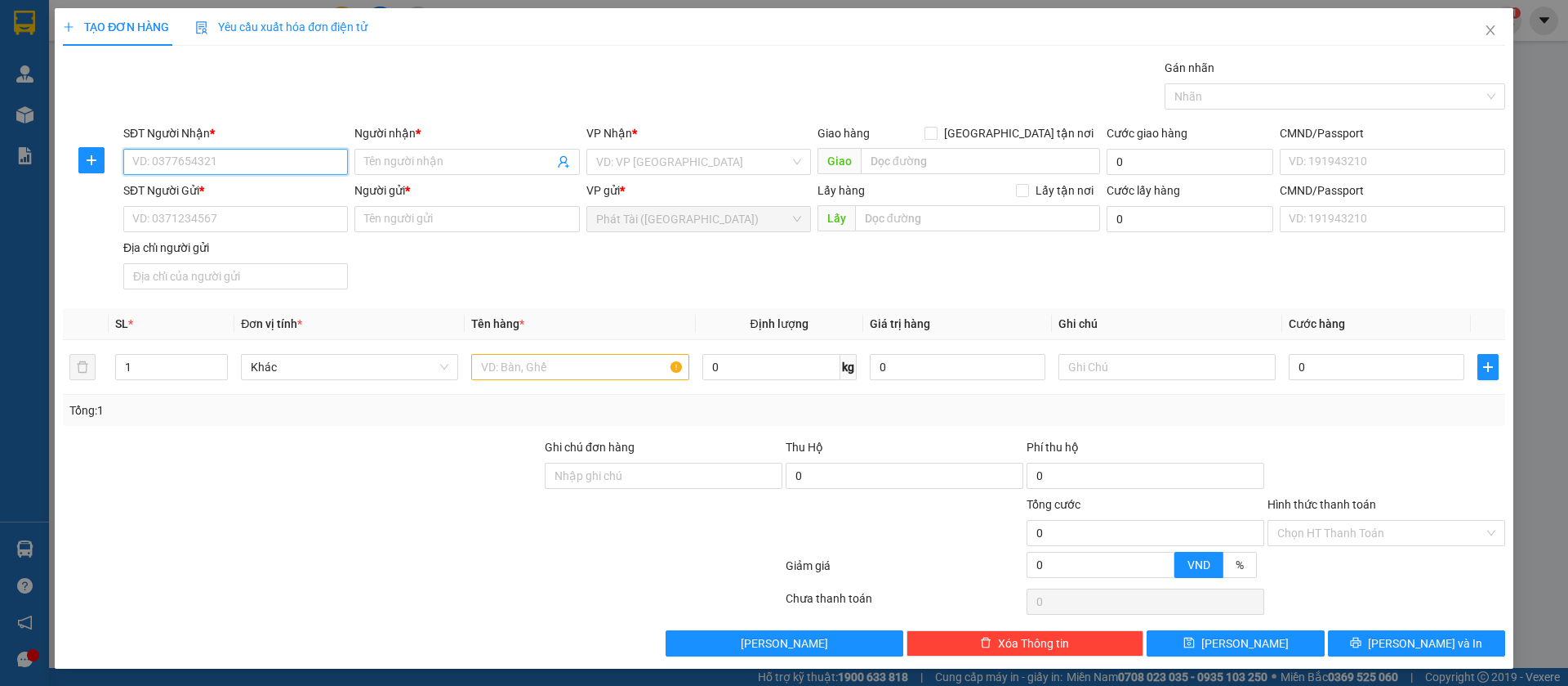
click at [246, 159] on input "SĐT Người Nhận *" at bounding box center [236, 162] width 225 height 26
paste input "0986.532.062"
click at [180, 166] on input "0986.532.062" at bounding box center [236, 162] width 225 height 26
click at [160, 163] on input "0986.532062" at bounding box center [236, 162] width 225 height 26
click at [491, 165] on input "Người nhận *" at bounding box center [458, 162] width 189 height 18
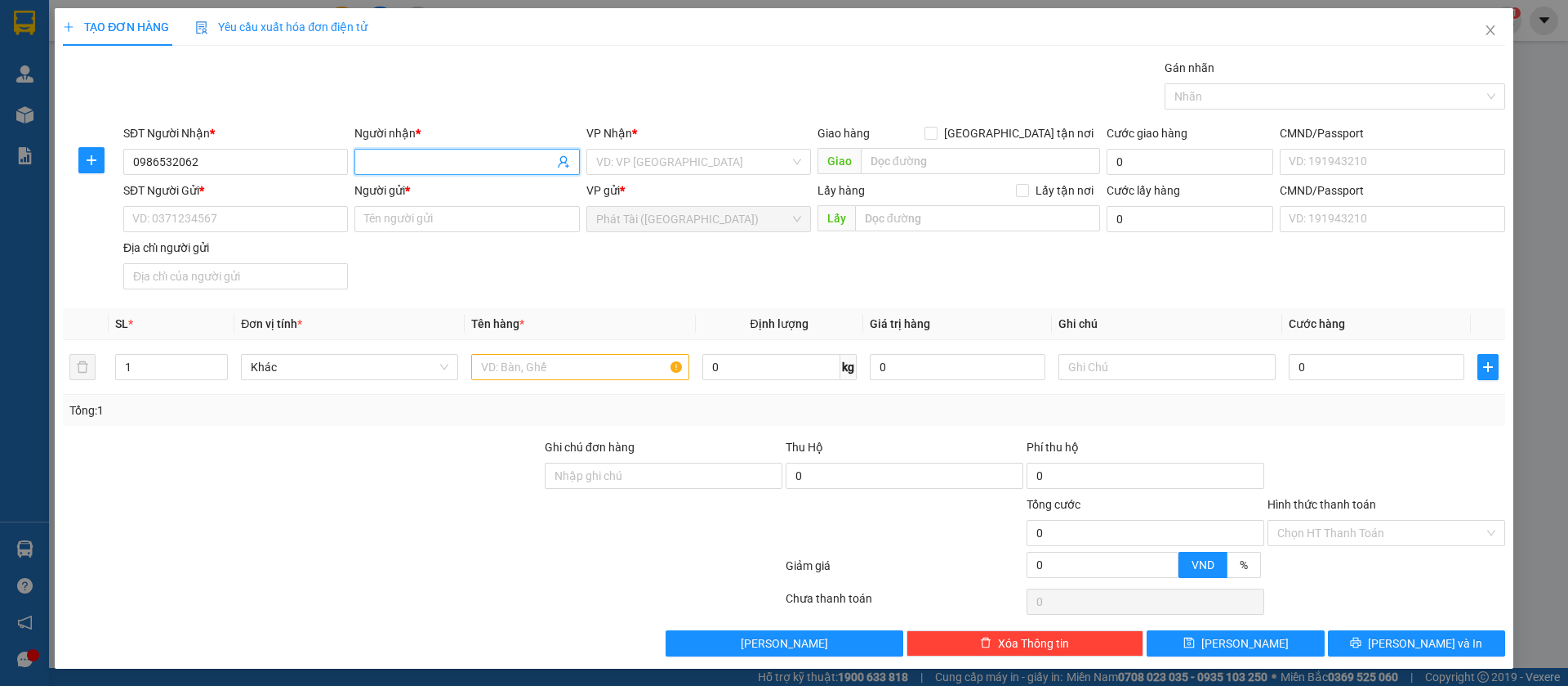
paste input "ANH"
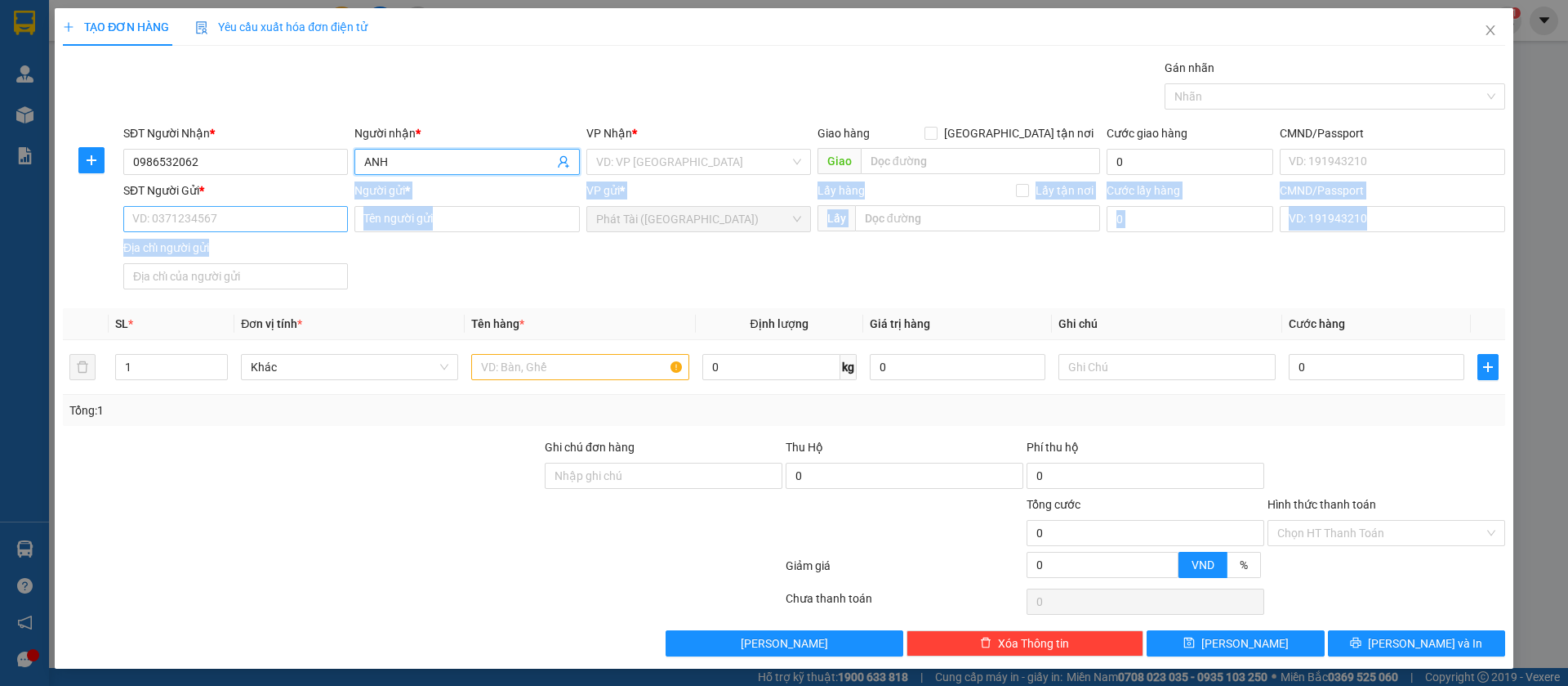
click at [270, 238] on div "SĐT Người Gửi * VD: 0371234567 Người gửi * Tên người gửi VP gửi * Phát Tài ([GE…" at bounding box center [815, 238] width 1389 height 114
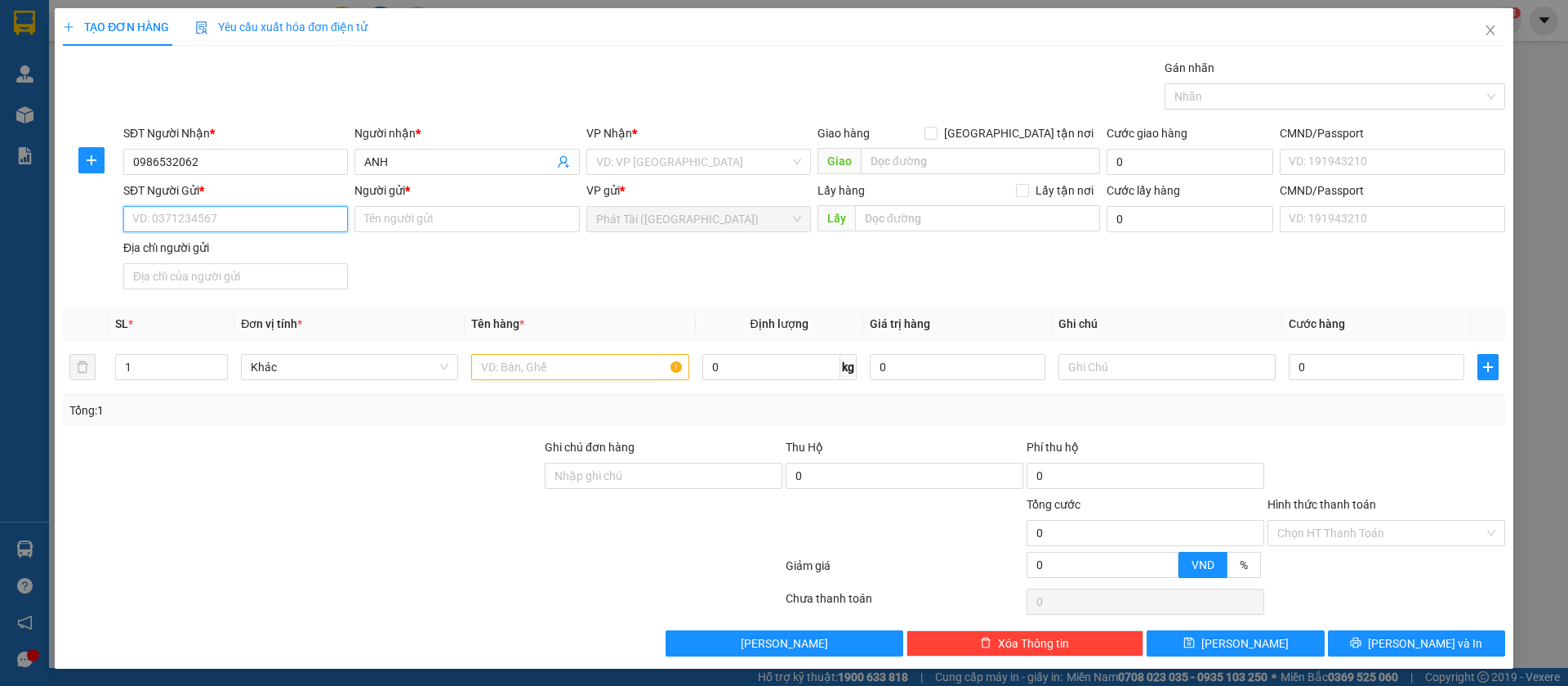
click at [266, 228] on input "SĐT Người Gửi *" at bounding box center [236, 219] width 225 height 26
paste input "0902.577.061"
click at [184, 223] on input "0902.577.061" at bounding box center [236, 219] width 225 height 26
click at [181, 224] on input "0902.577.061" at bounding box center [236, 219] width 225 height 26
click at [158, 223] on input "0902.577061" at bounding box center [236, 219] width 225 height 26
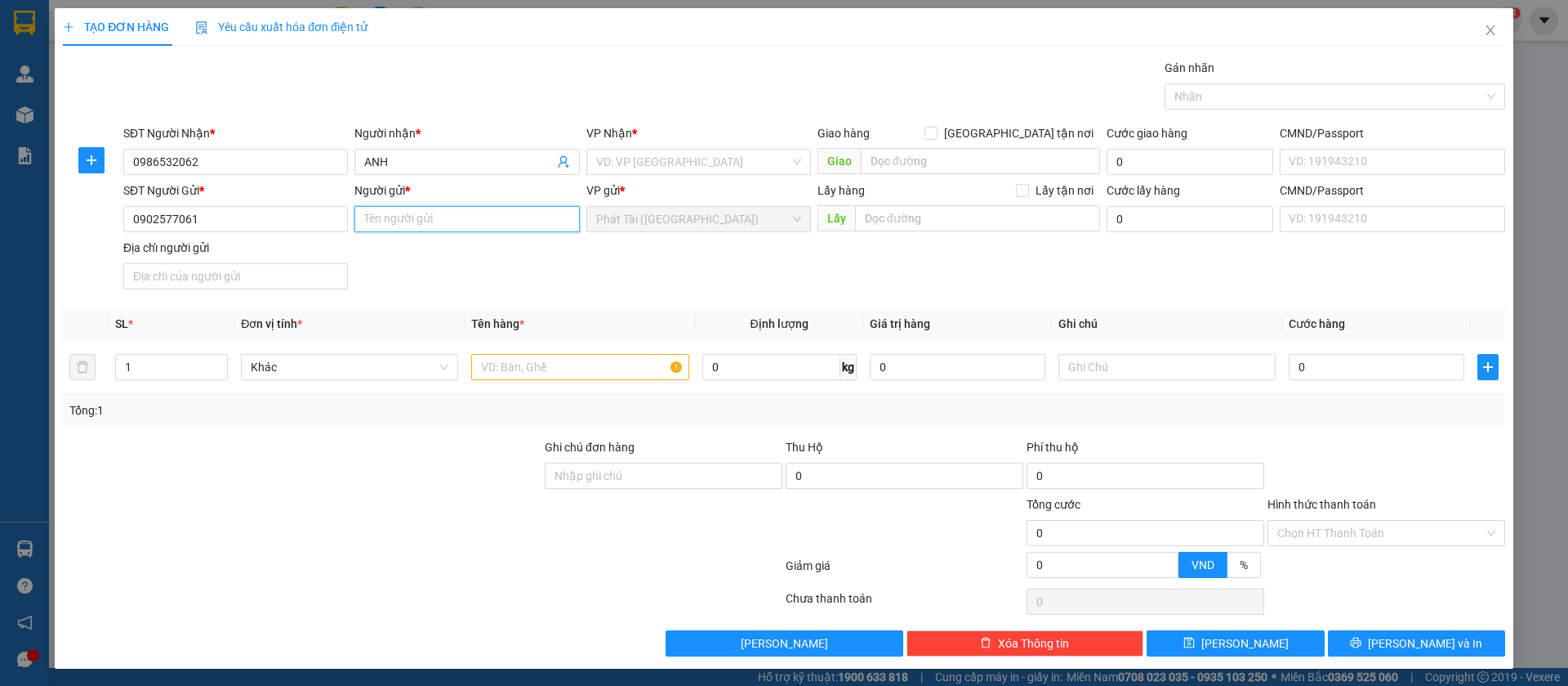
click at [425, 227] on input "Người gửi *" at bounding box center [467, 219] width 225 height 26
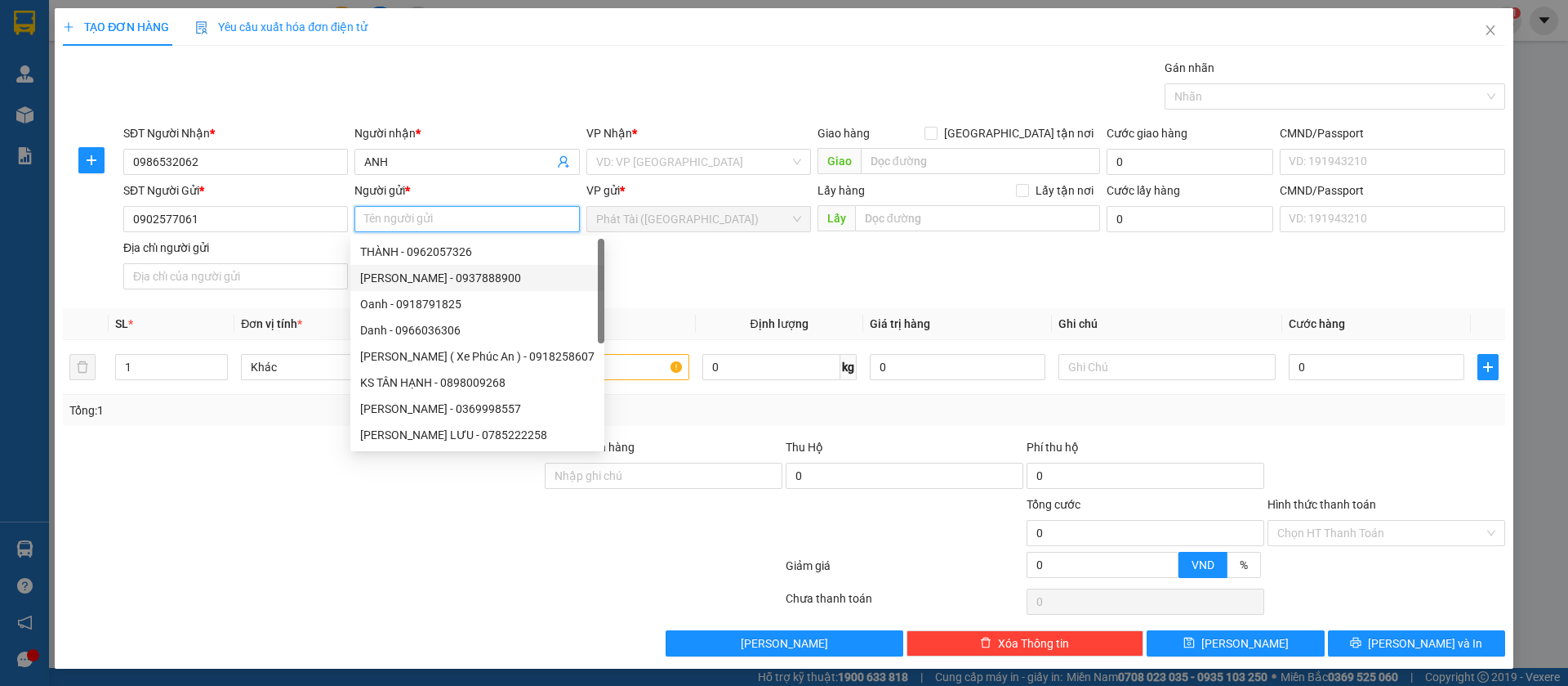
paste input "LÀNH"
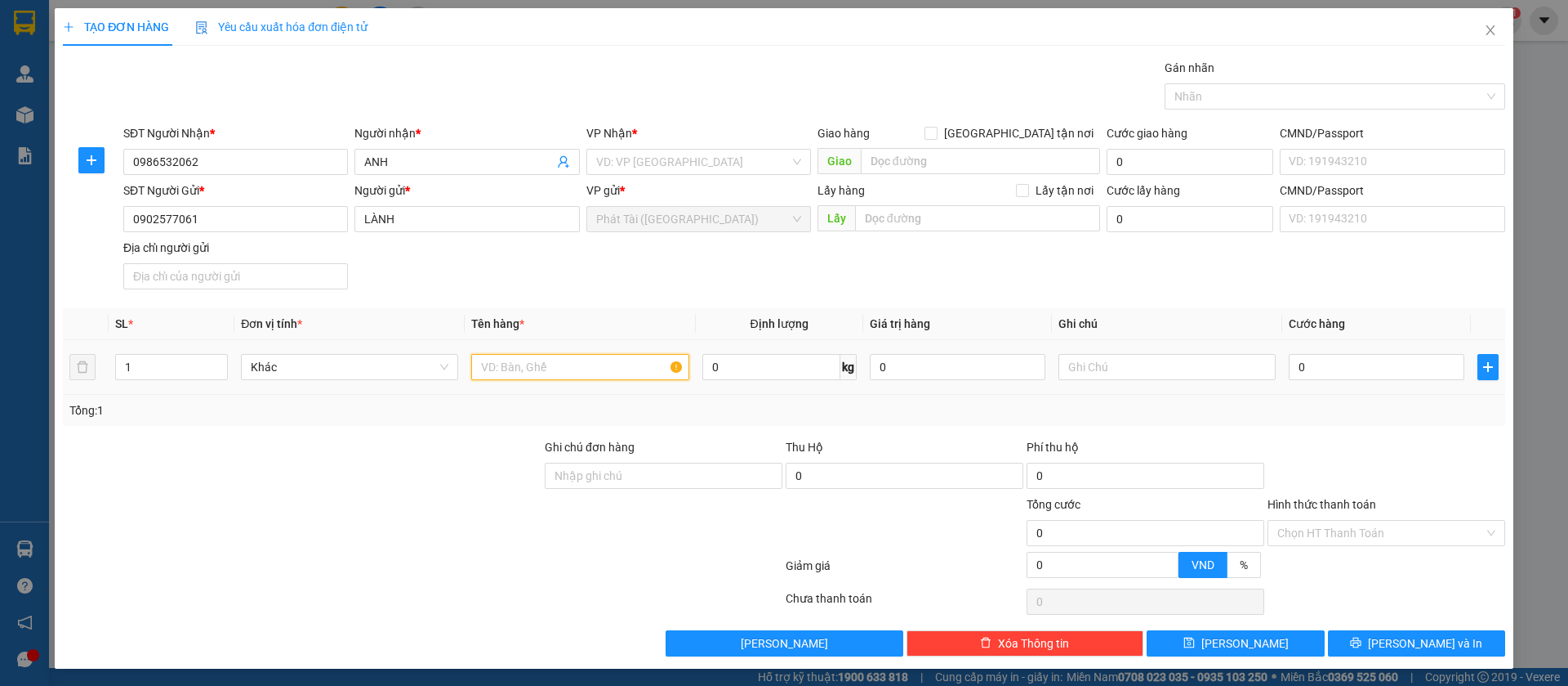
click at [500, 361] on input "text" at bounding box center [579, 367] width 217 height 26
paste input "XỐP TRẮNG KĐ"
click at [671, 160] on input "search" at bounding box center [693, 162] width 193 height 25
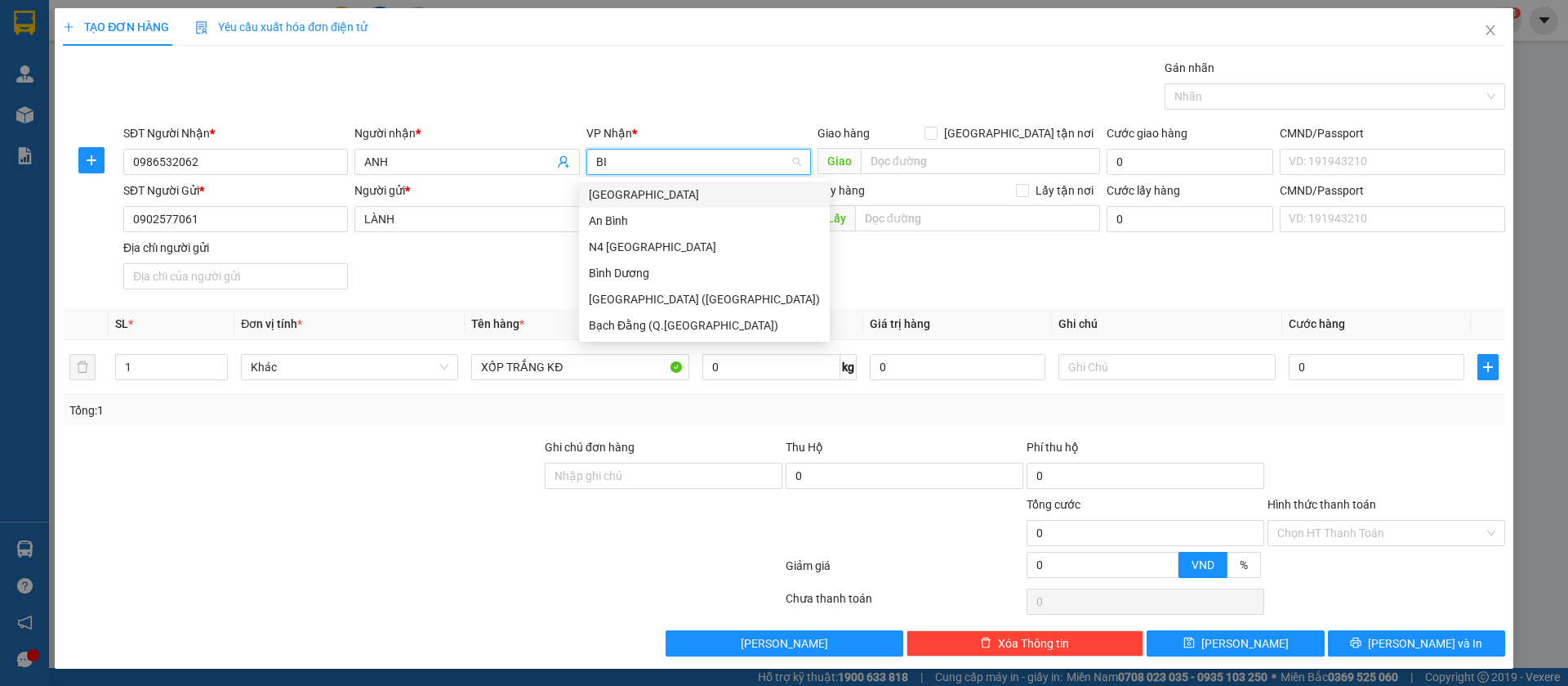
scroll to position [0, 0]
click at [628, 276] on div "Bình Dương" at bounding box center [704, 273] width 231 height 18
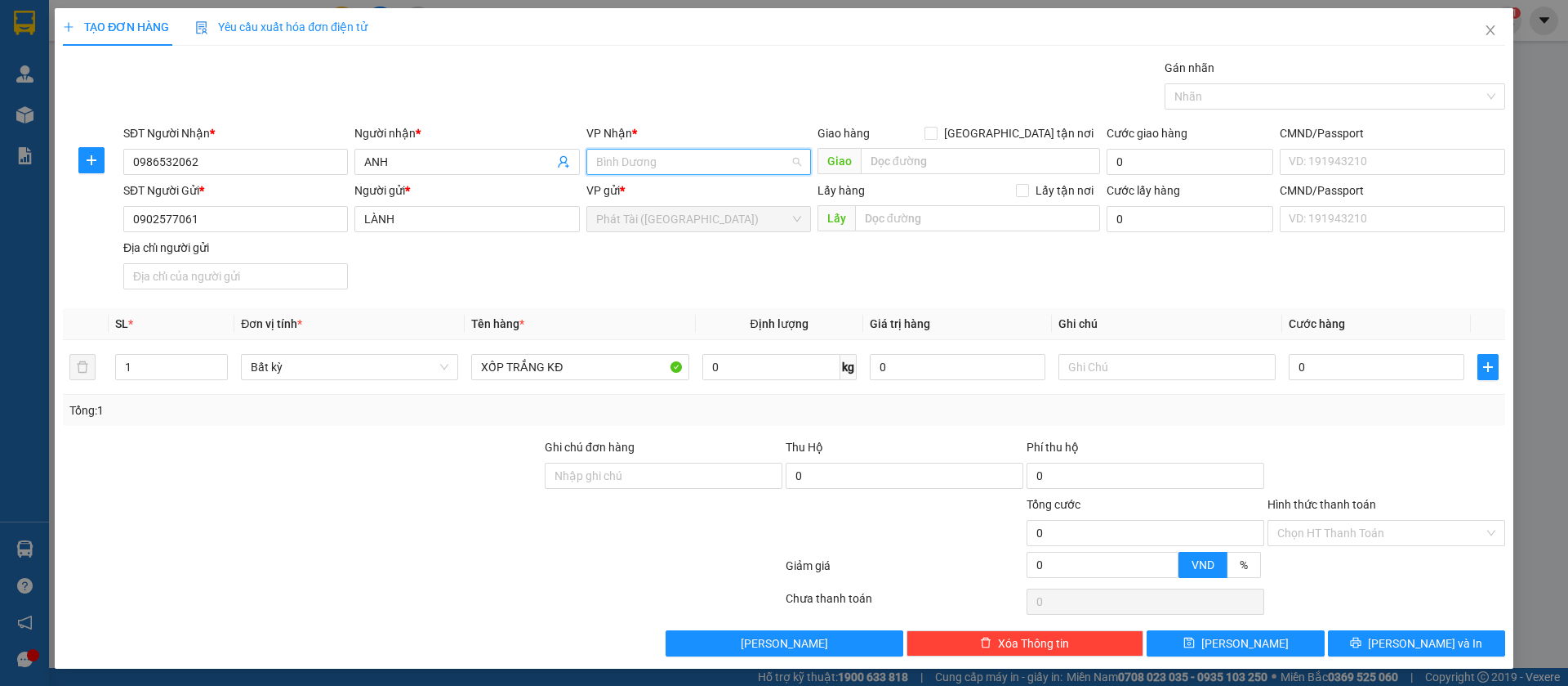
scroll to position [105, 0]
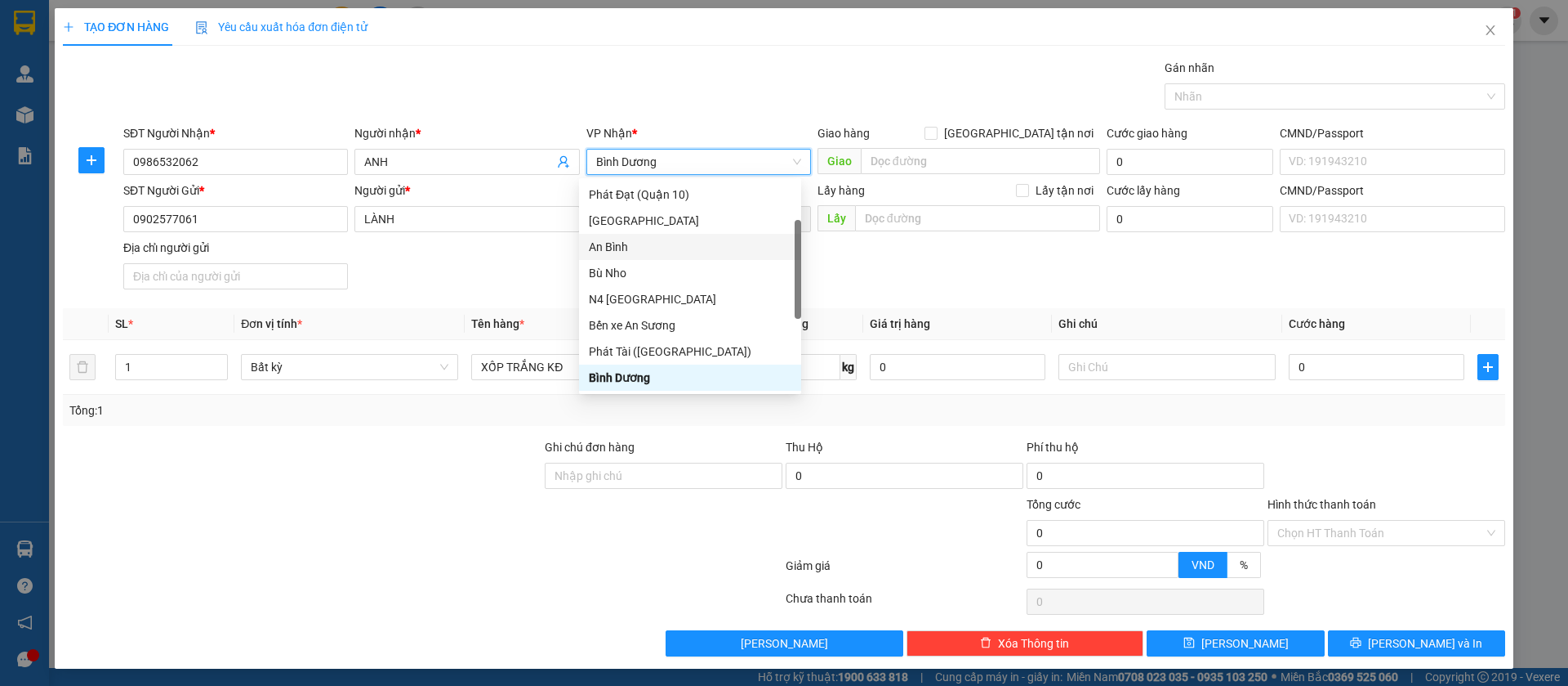
click at [508, 278] on div "SĐT Người Gửi * 0902577061 Người gửi * LÀNH VP gửi * Phát Tài ([GEOGRAPHIC_DATA…" at bounding box center [815, 238] width 1389 height 114
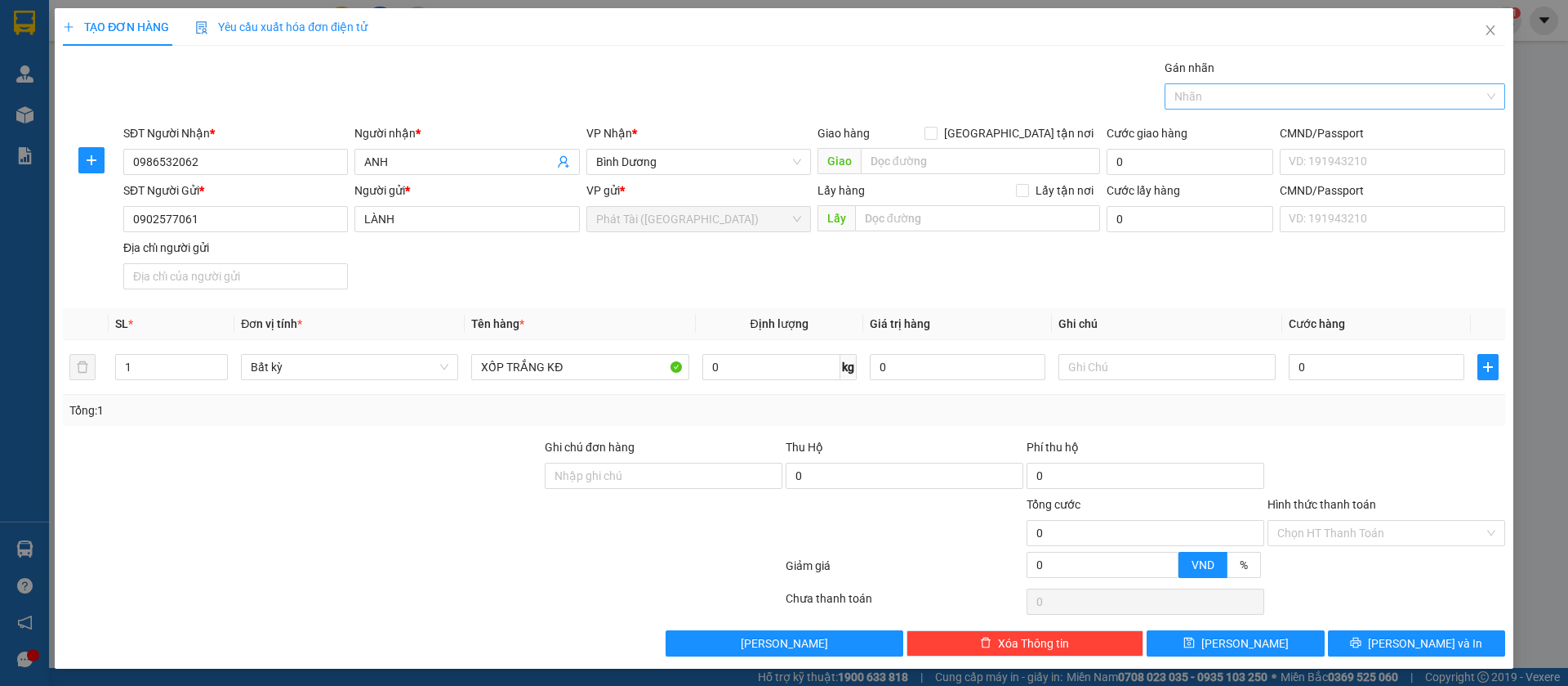
click at [1335, 103] on div at bounding box center [1327, 97] width 316 height 19
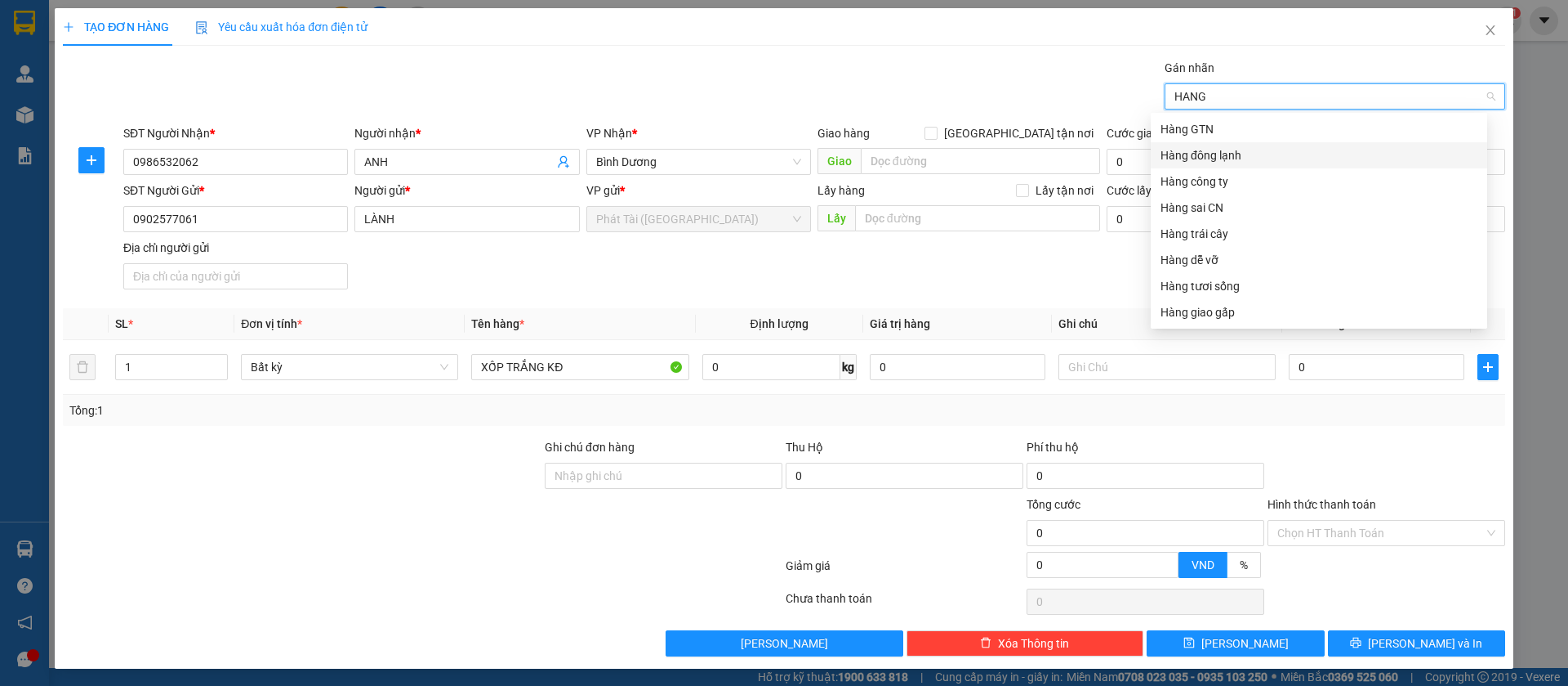
click at [1302, 150] on div "Hàng đông lạnh" at bounding box center [1319, 155] width 317 height 18
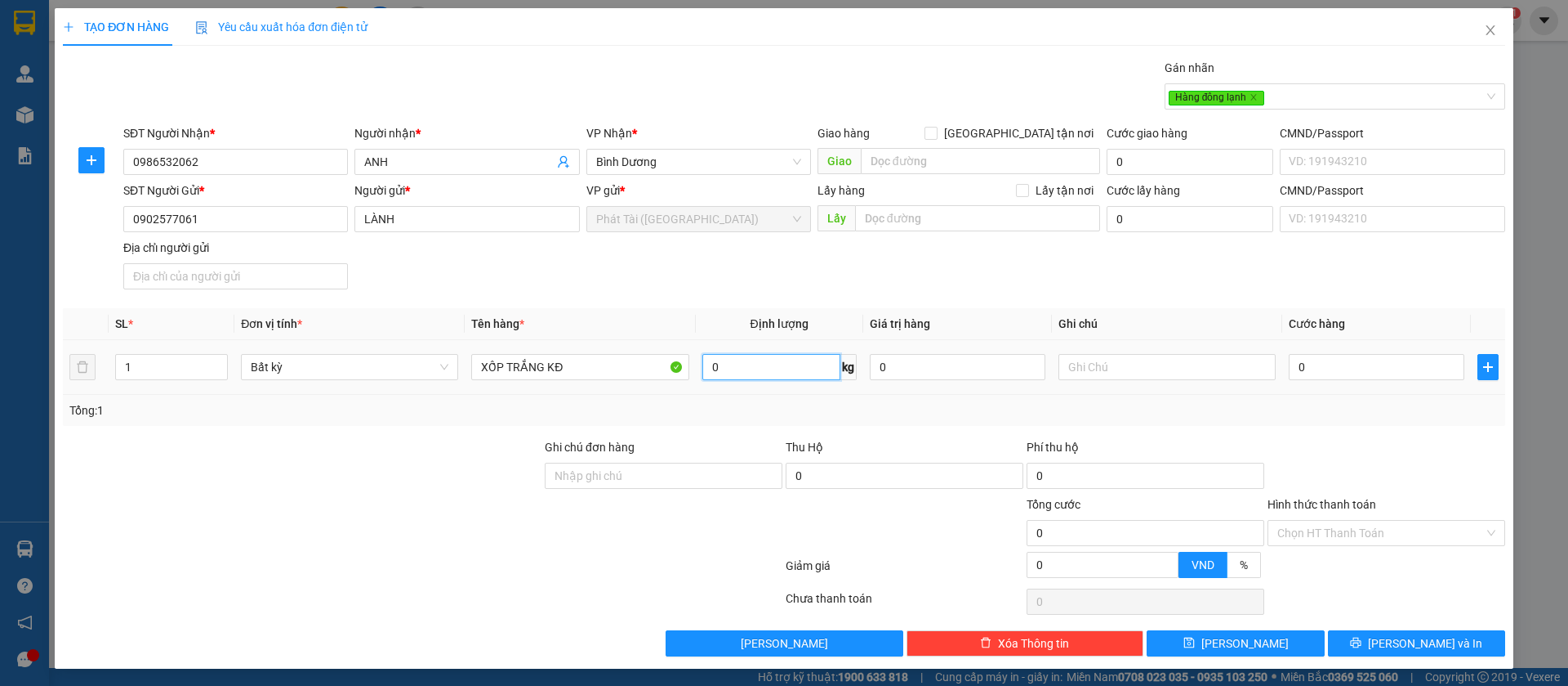
click at [722, 370] on input "0" at bounding box center [771, 367] width 138 height 26
click at [728, 398] on div "Tổng: 1" at bounding box center [784, 410] width 1442 height 31
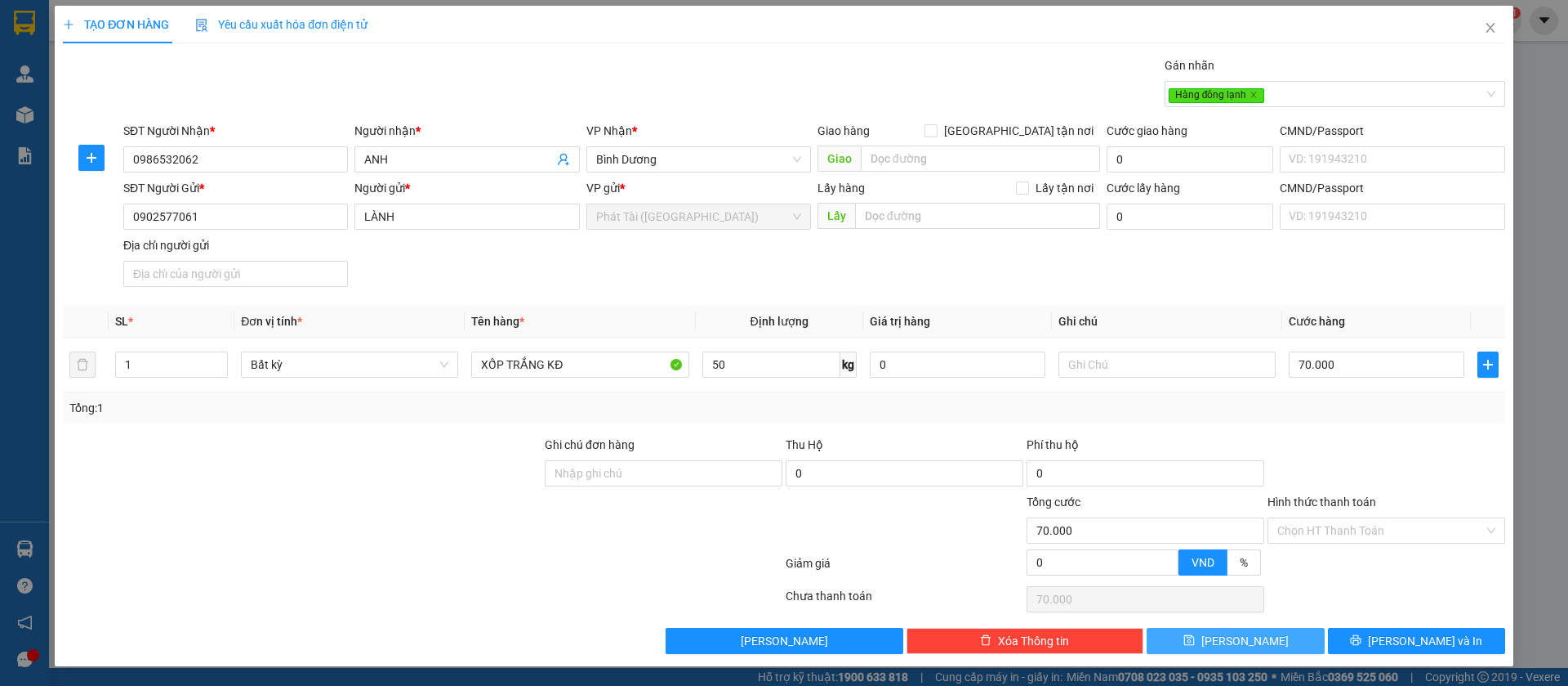
click at [1278, 639] on button "[PERSON_NAME]" at bounding box center [1236, 641] width 178 height 26
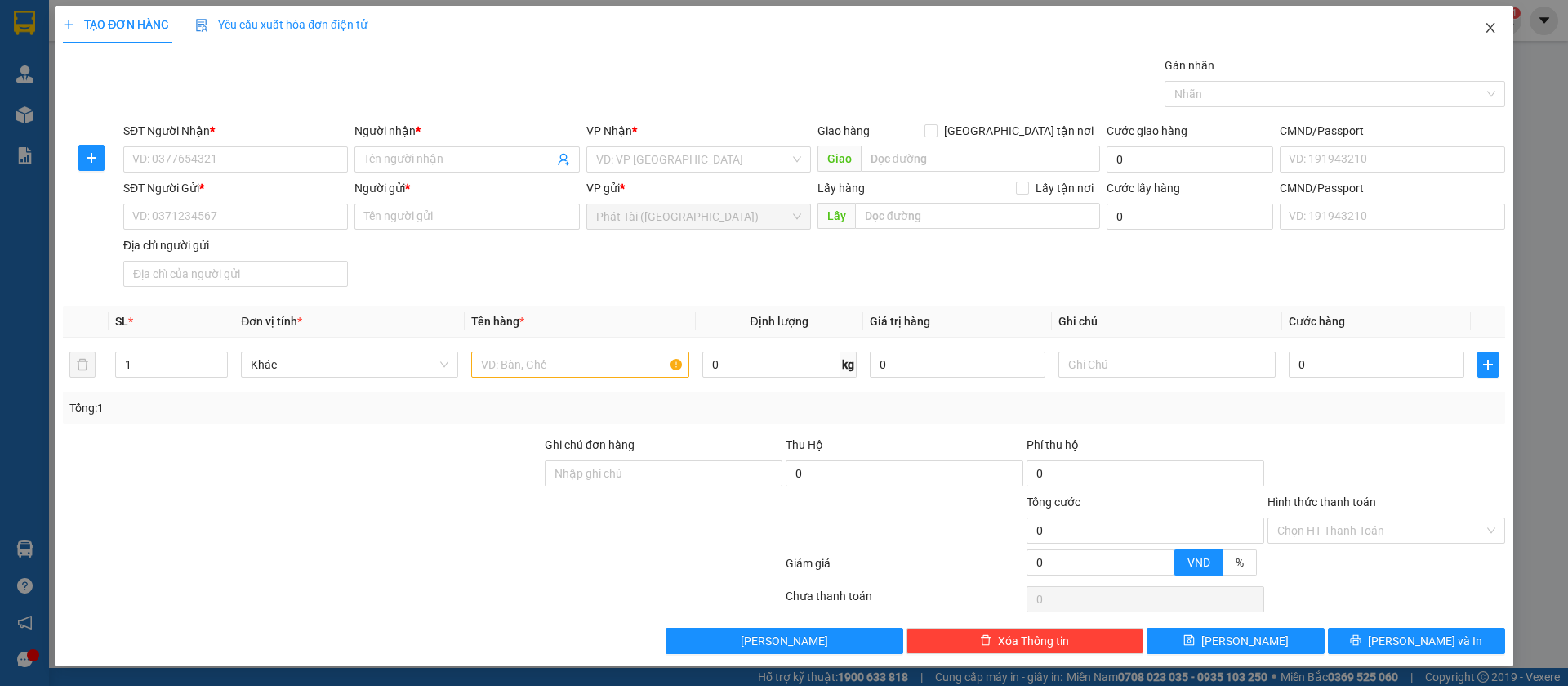
click at [1485, 33] on icon "close" at bounding box center [1491, 27] width 13 height 13
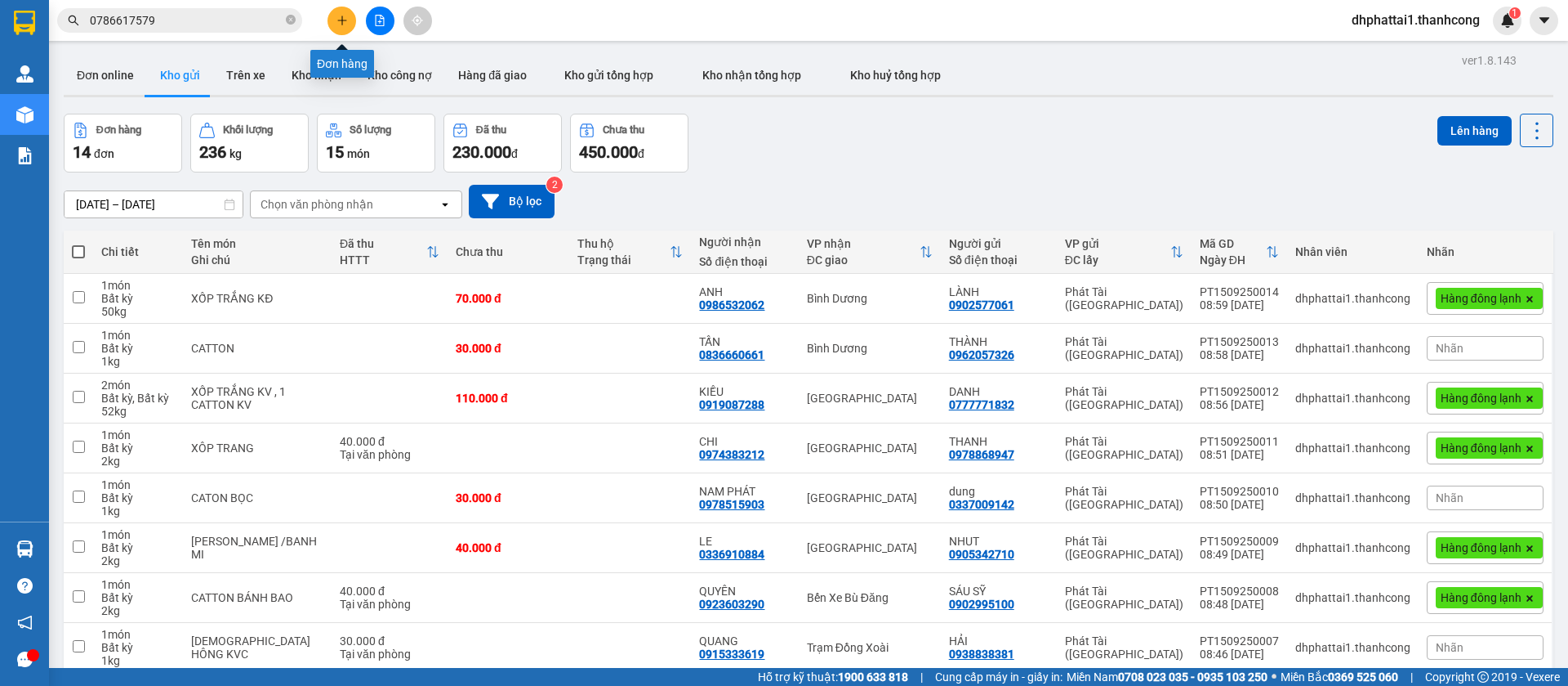
click at [339, 20] on icon "plus" at bounding box center [342, 19] width 9 height 1
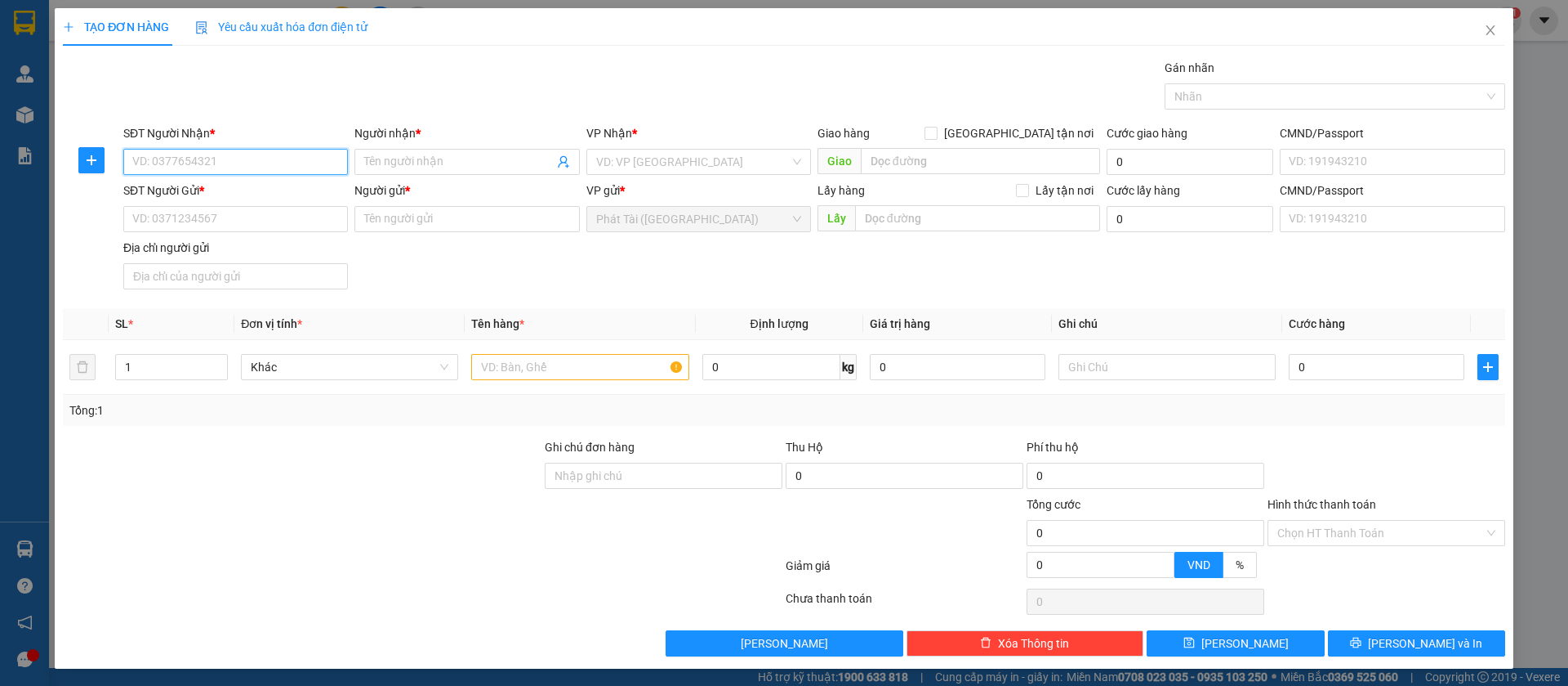
paste input "078.661.7579"
click at [174, 161] on input "078.661.7579" at bounding box center [236, 162] width 225 height 26
click at [153, 162] on input "078.6617579" at bounding box center [236, 162] width 225 height 26
click at [417, 160] on input "Người nhận *" at bounding box center [458, 162] width 189 height 18
paste input "NK TÂM ĐỨC"
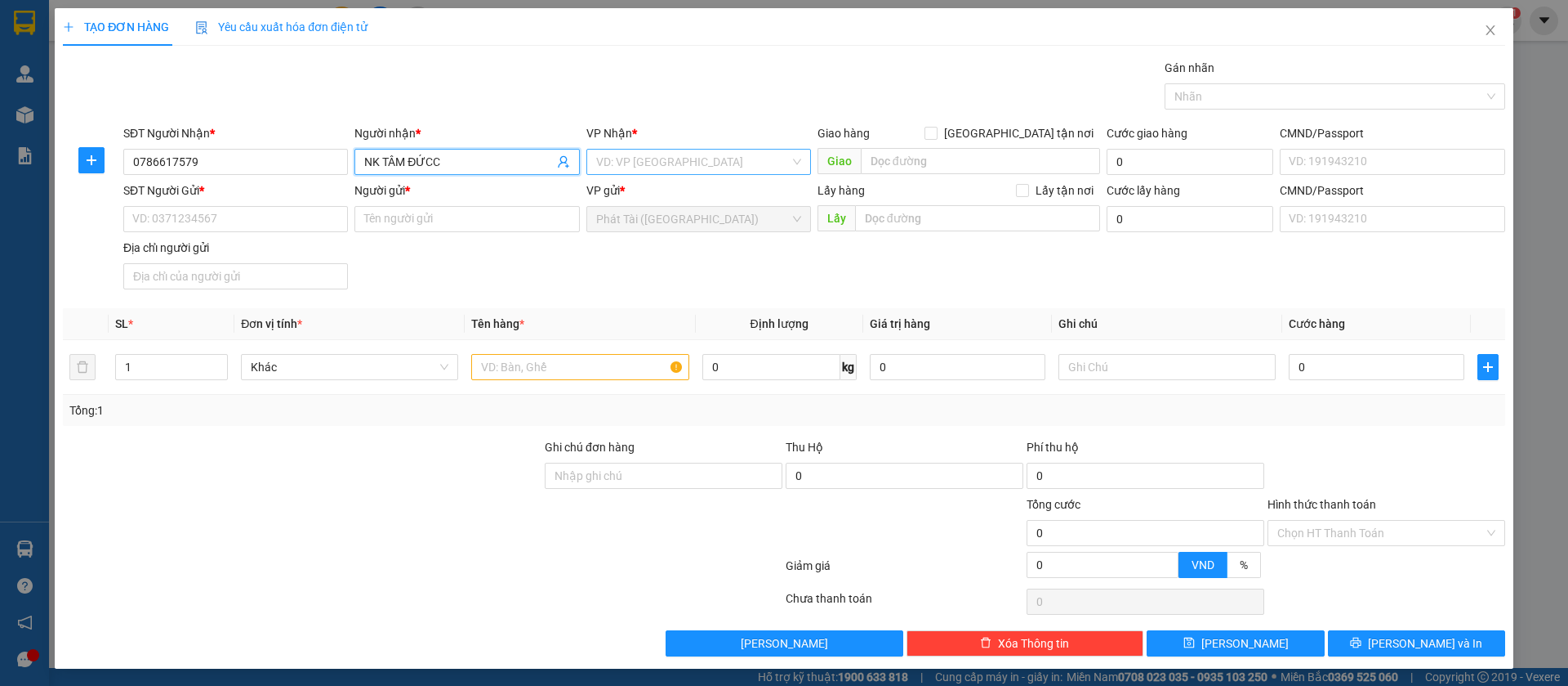
click at [628, 157] on input "search" at bounding box center [693, 162] width 193 height 25
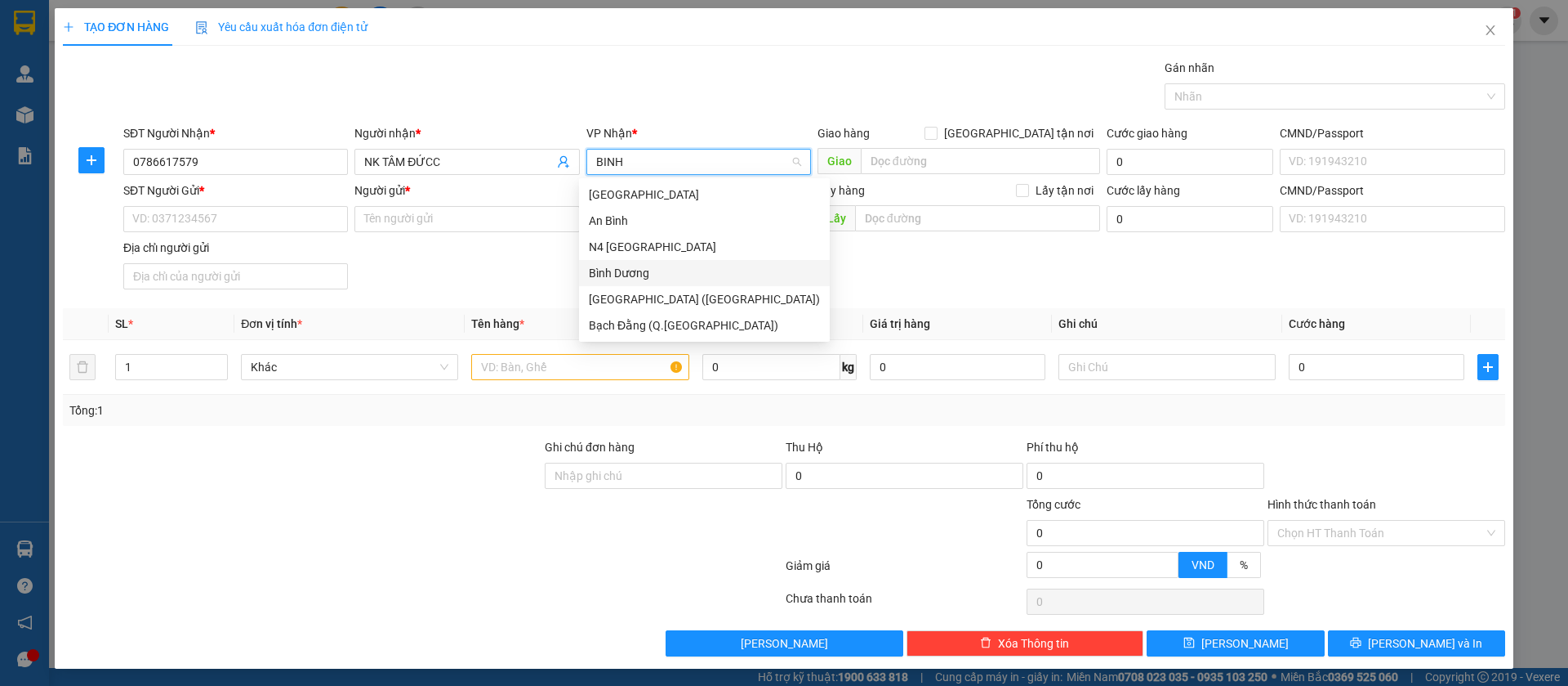
click at [664, 279] on div "Bình Dương" at bounding box center [704, 273] width 231 height 18
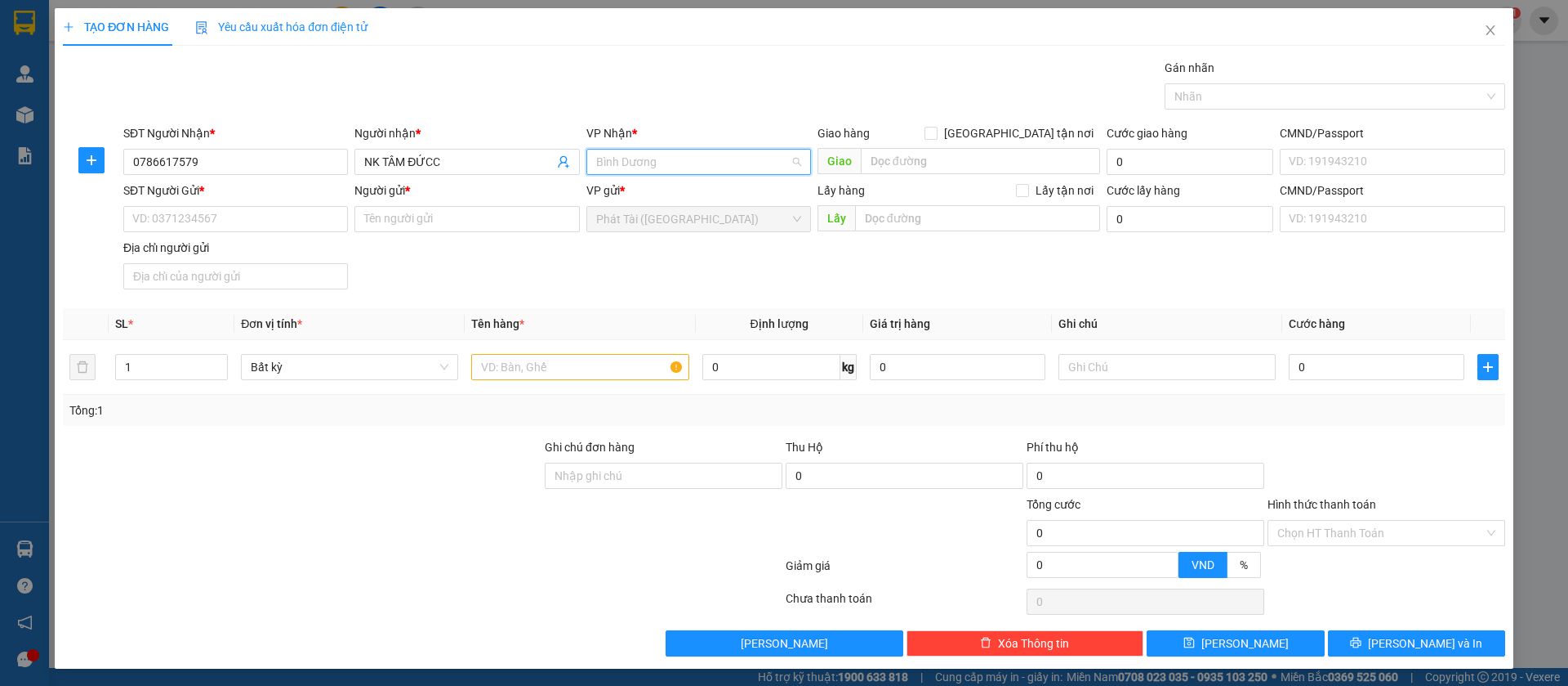
scroll to position [105, 0]
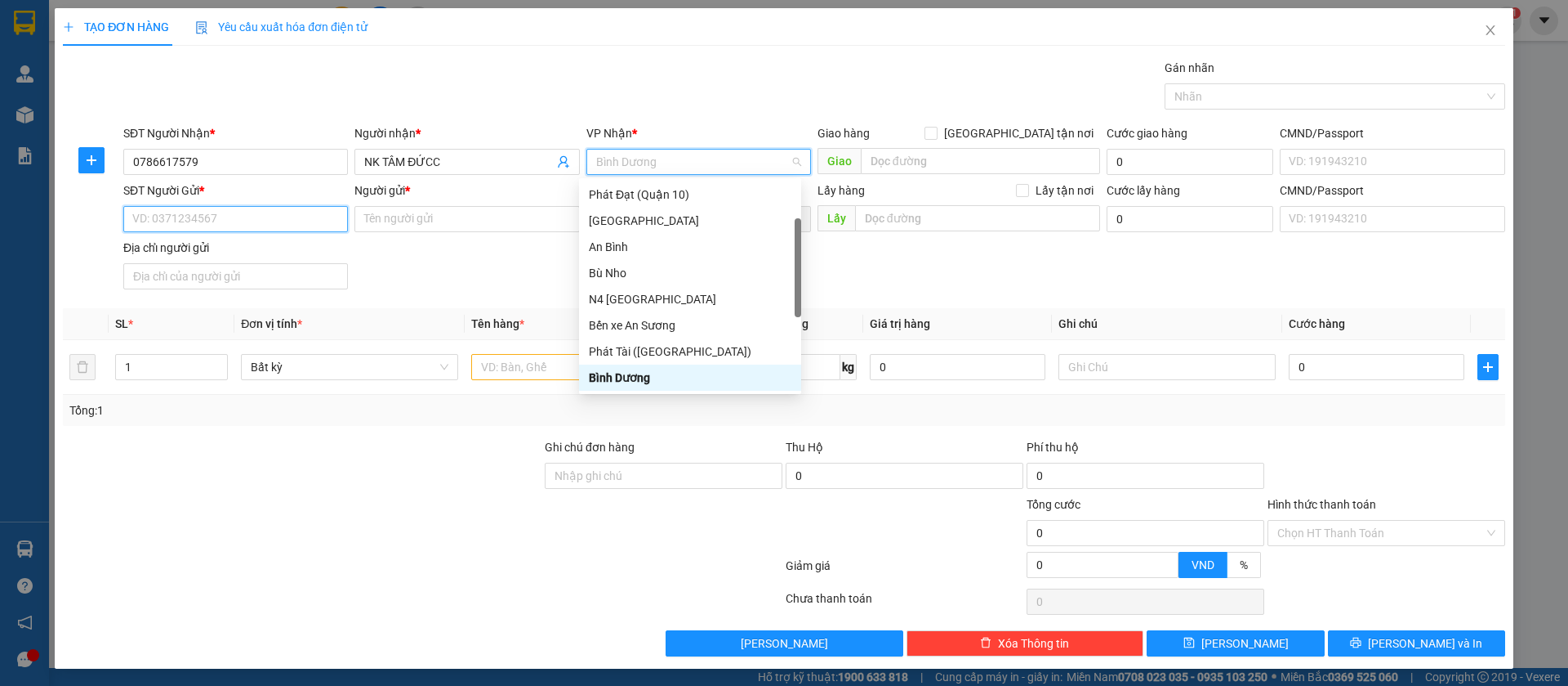
click at [271, 226] on input "SĐT Người Gửi *" at bounding box center [236, 219] width 225 height 26
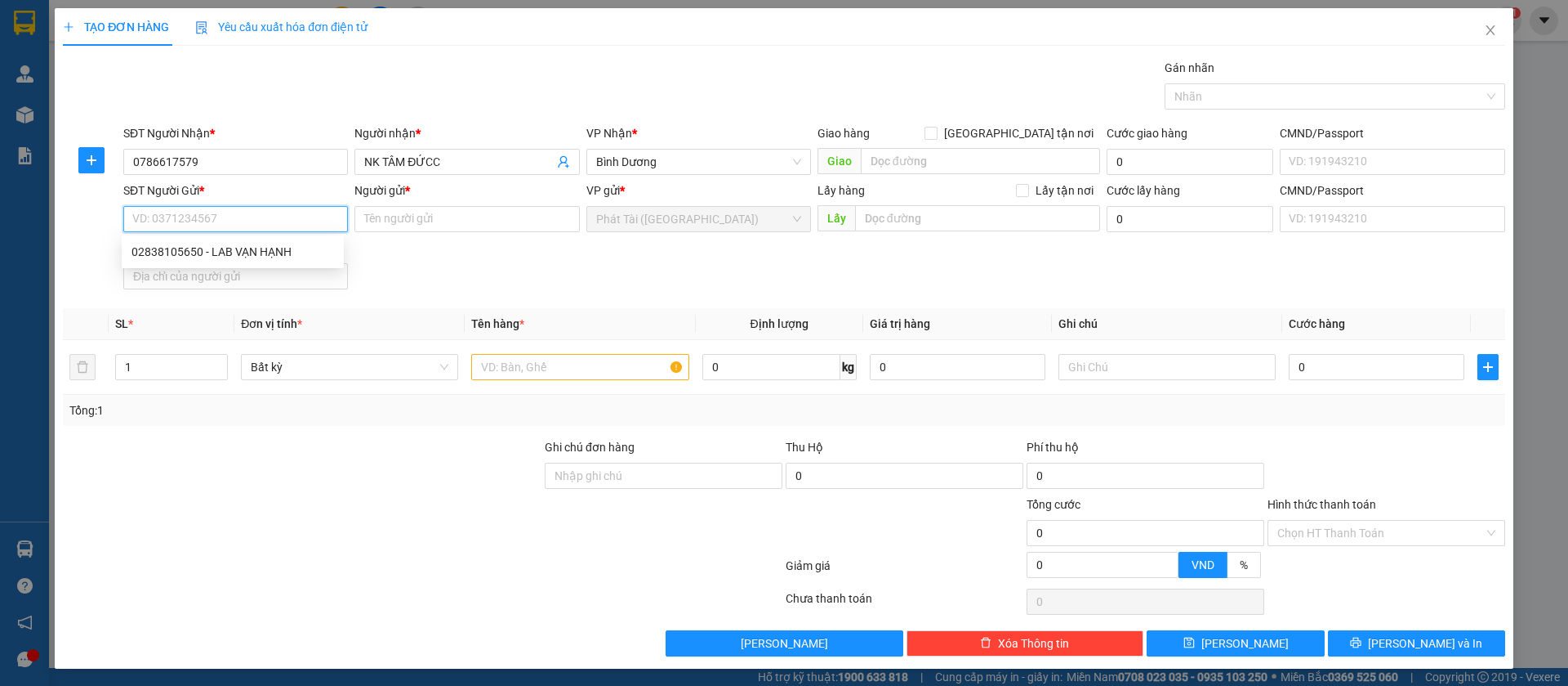
paste input "0283.810.5650"
click at [183, 223] on input "0283.810.5650" at bounding box center [236, 219] width 225 height 26
click at [162, 219] on input "0283.8105650" at bounding box center [236, 219] width 225 height 26
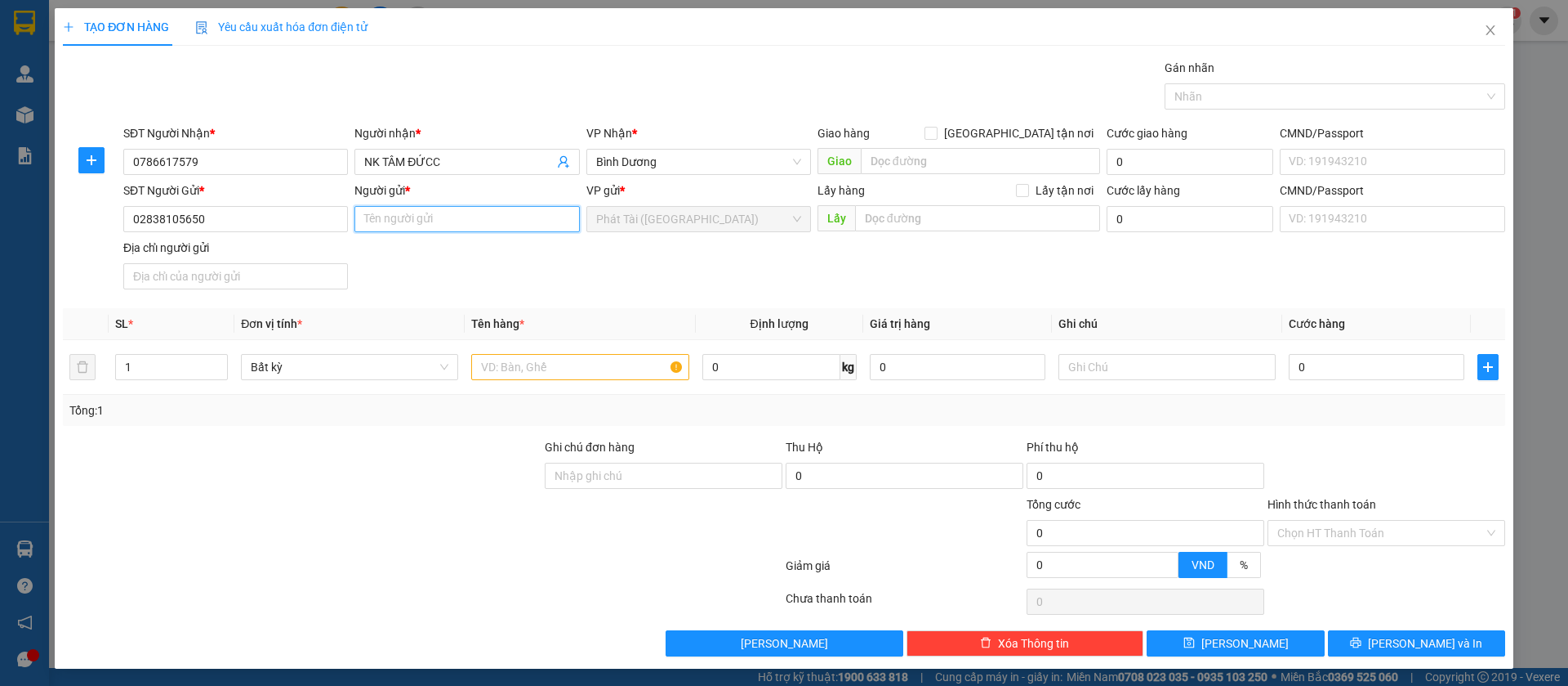
click at [381, 223] on input "Người gửi *" at bounding box center [467, 219] width 225 height 26
paste input "LAB VẠN HẠNH"
click at [494, 364] on input "text" at bounding box center [579, 367] width 217 height 26
paste input "CATON"
click at [719, 377] on input "0" at bounding box center [771, 367] width 138 height 26
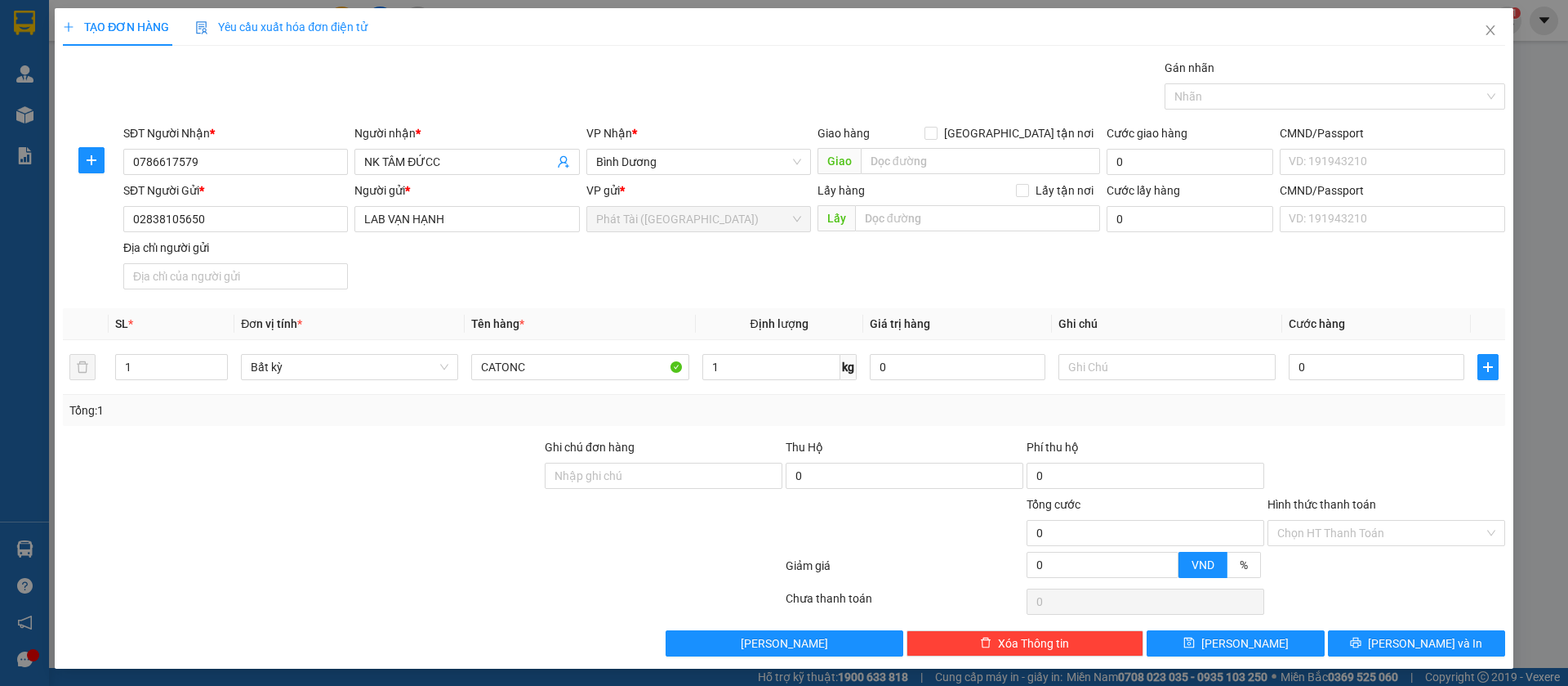
click at [730, 409] on div "Tổng: 1" at bounding box center [784, 410] width 1429 height 18
click at [1180, 637] on button "[PERSON_NAME]" at bounding box center [1236, 643] width 178 height 26
click at [1485, 26] on icon "close" at bounding box center [1491, 30] width 13 height 13
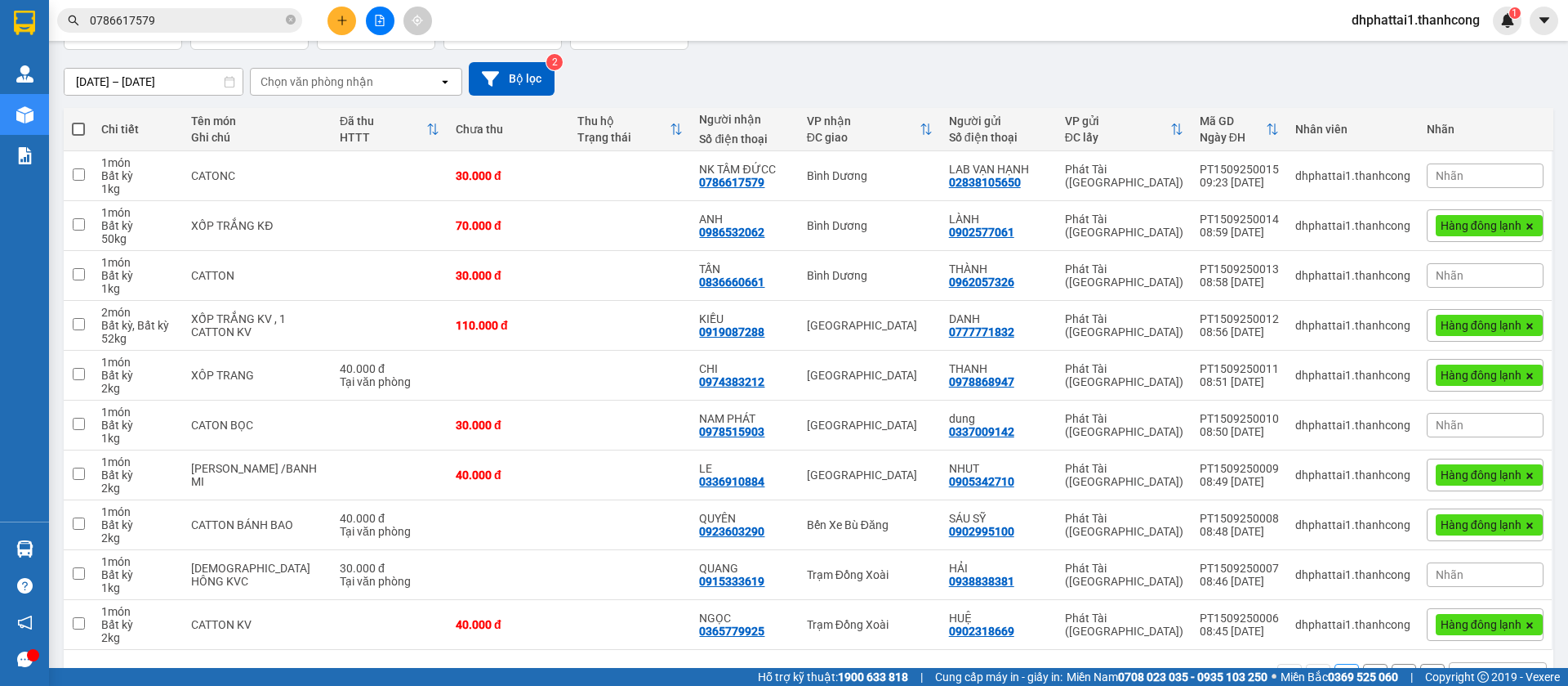
scroll to position [172, 0]
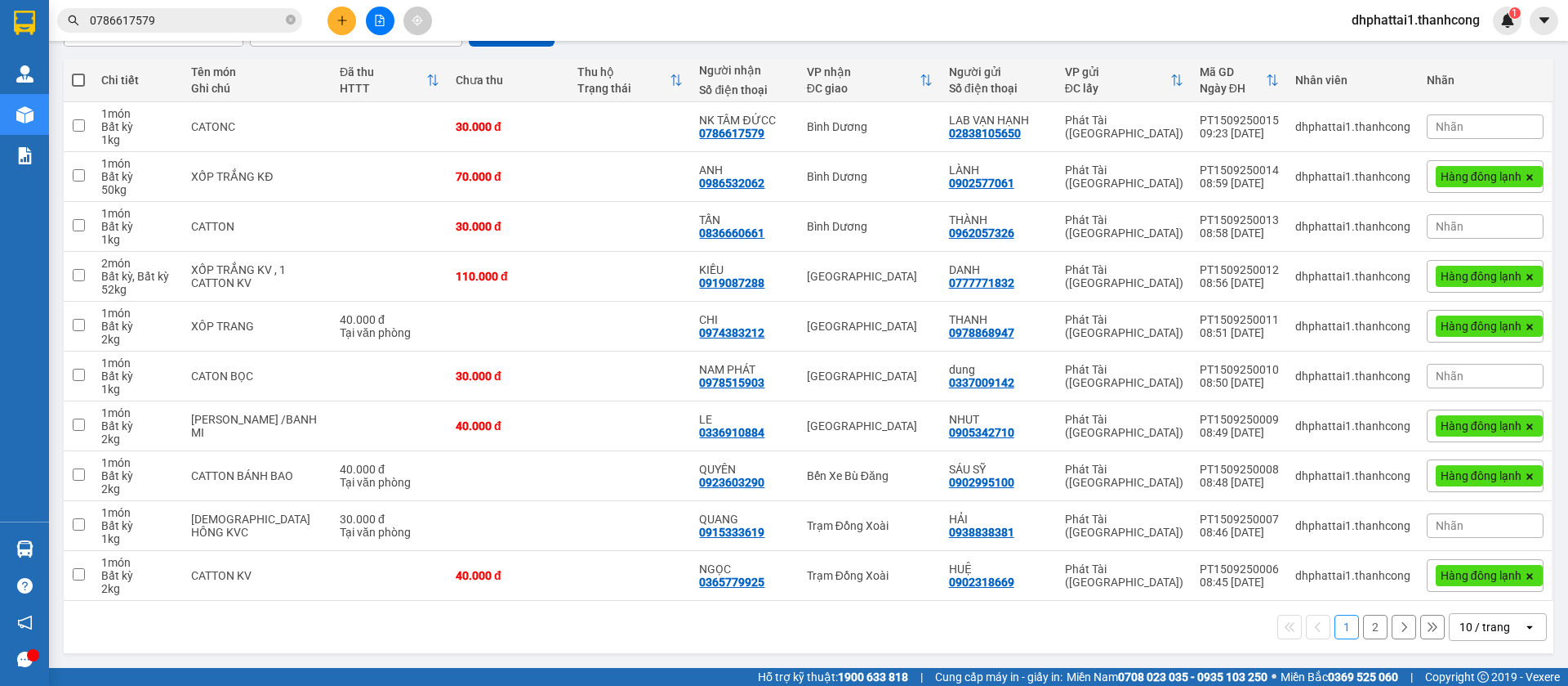
click at [1363, 629] on button "2" at bounding box center [1376, 627] width 25 height 25
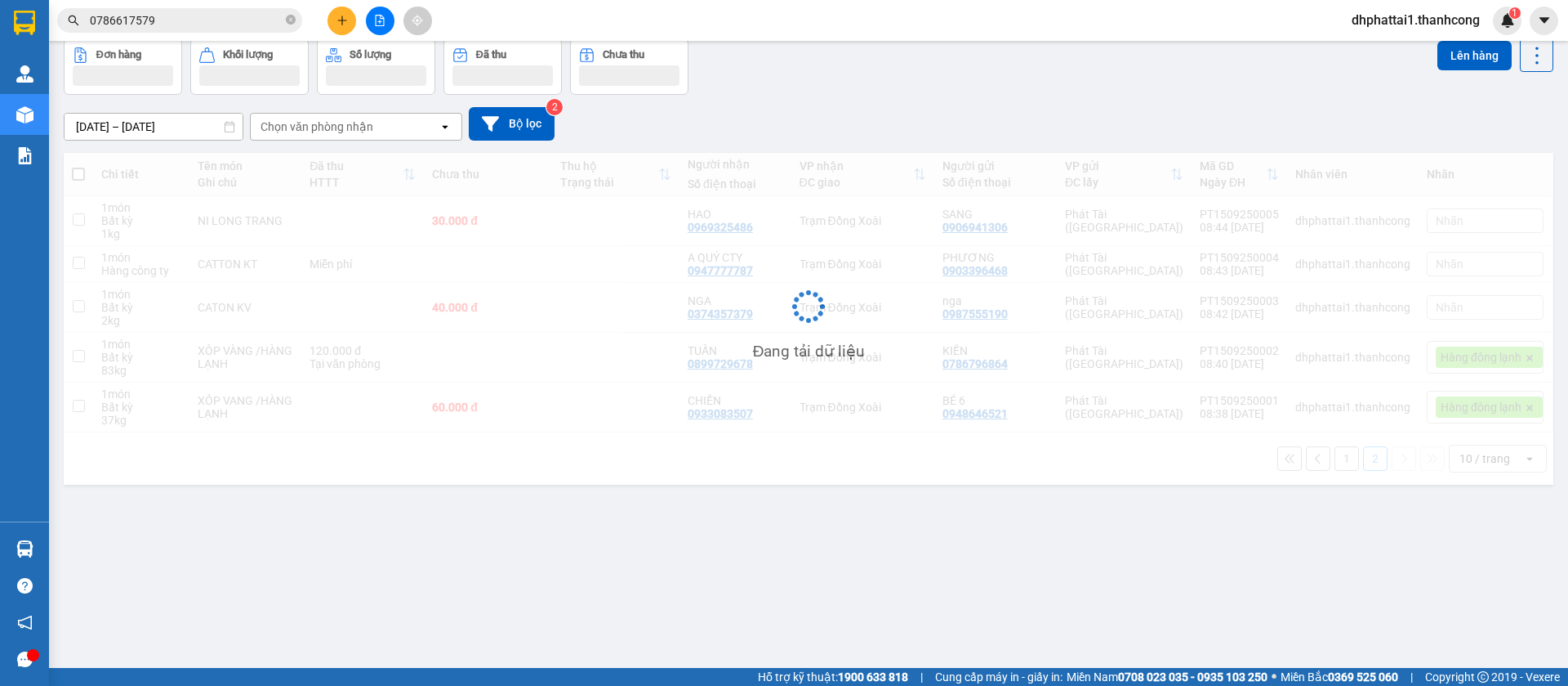
scroll to position [0, 0]
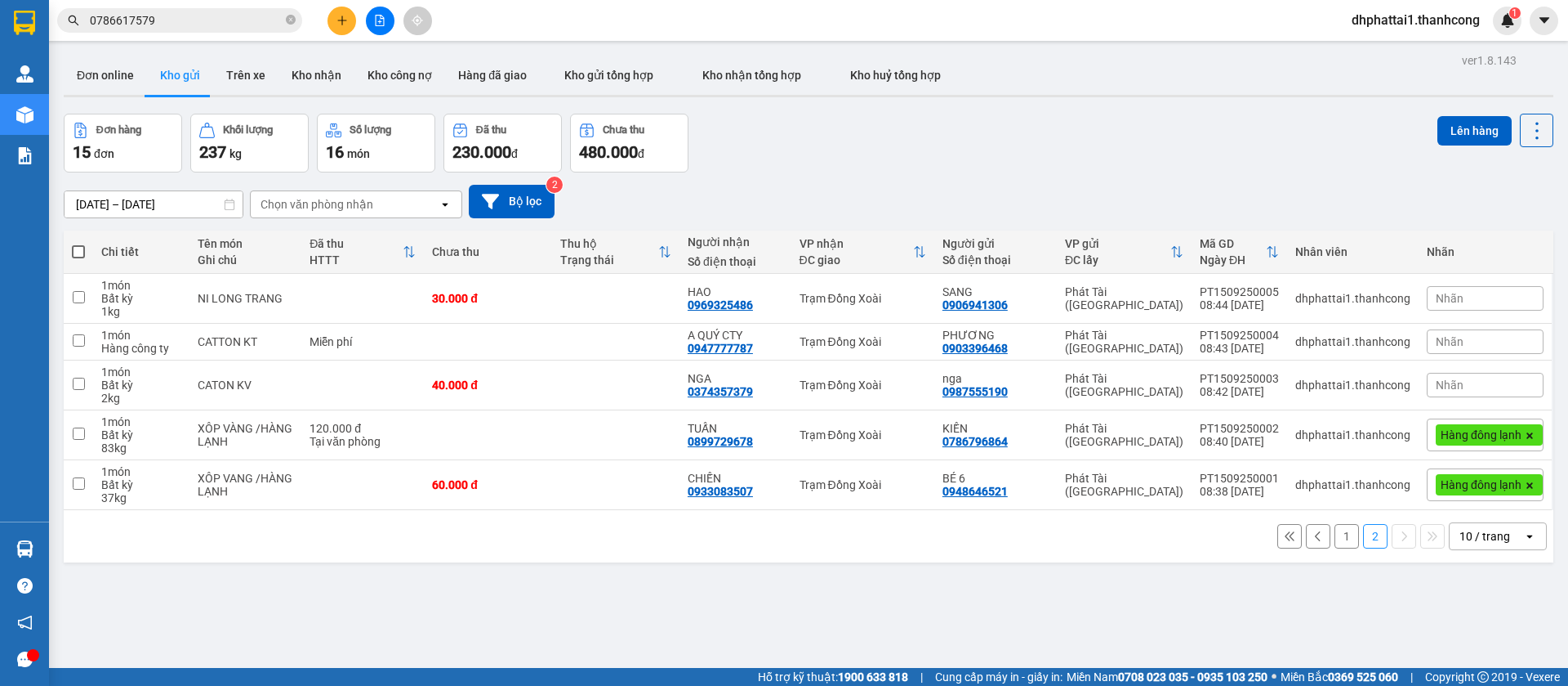
click at [341, 15] on icon "plus" at bounding box center [342, 20] width 11 height 11
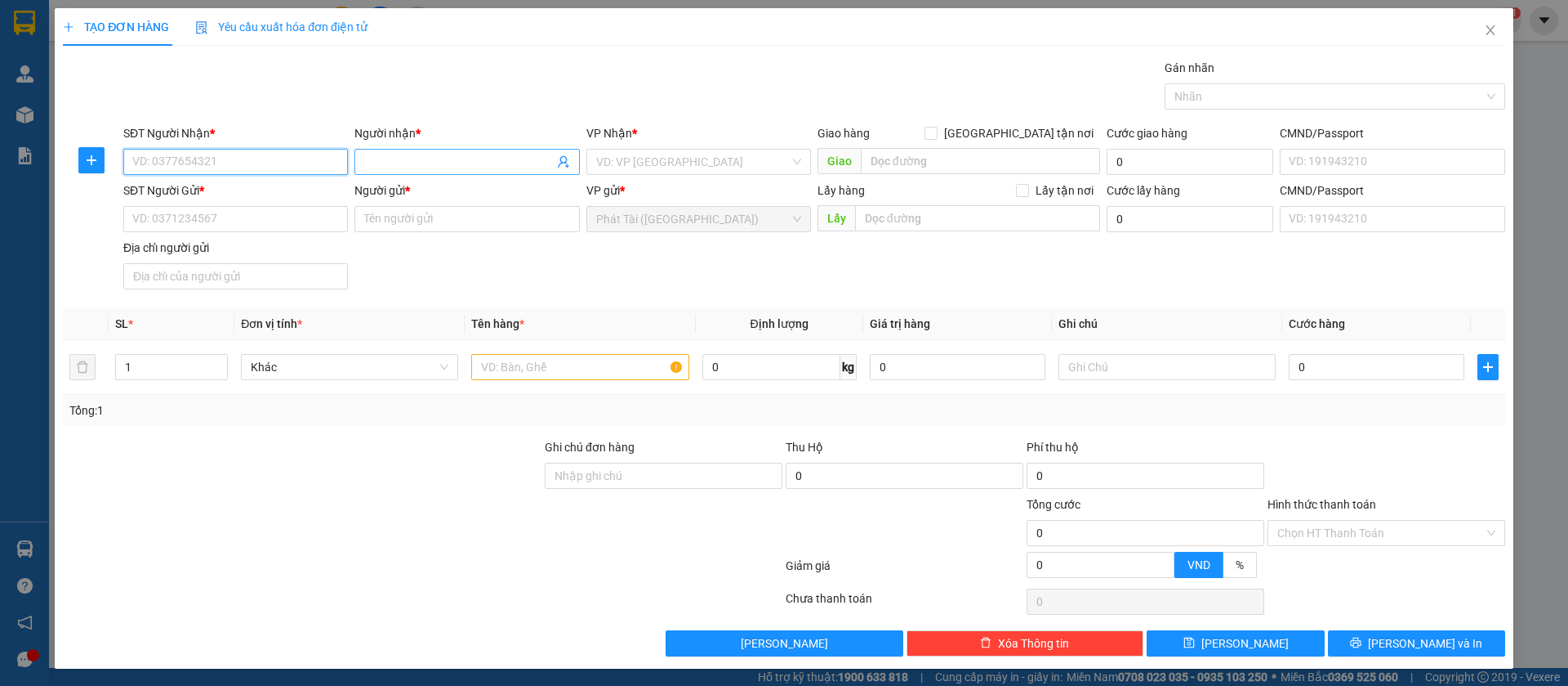
paste input "0901.677.867"
click at [178, 159] on input "0901.677.867" at bounding box center [236, 162] width 225 height 26
click at [158, 164] on input "0901.677867" at bounding box center [236, 162] width 225 height 26
click at [529, 166] on input "Người nhận *" at bounding box center [458, 162] width 189 height 18
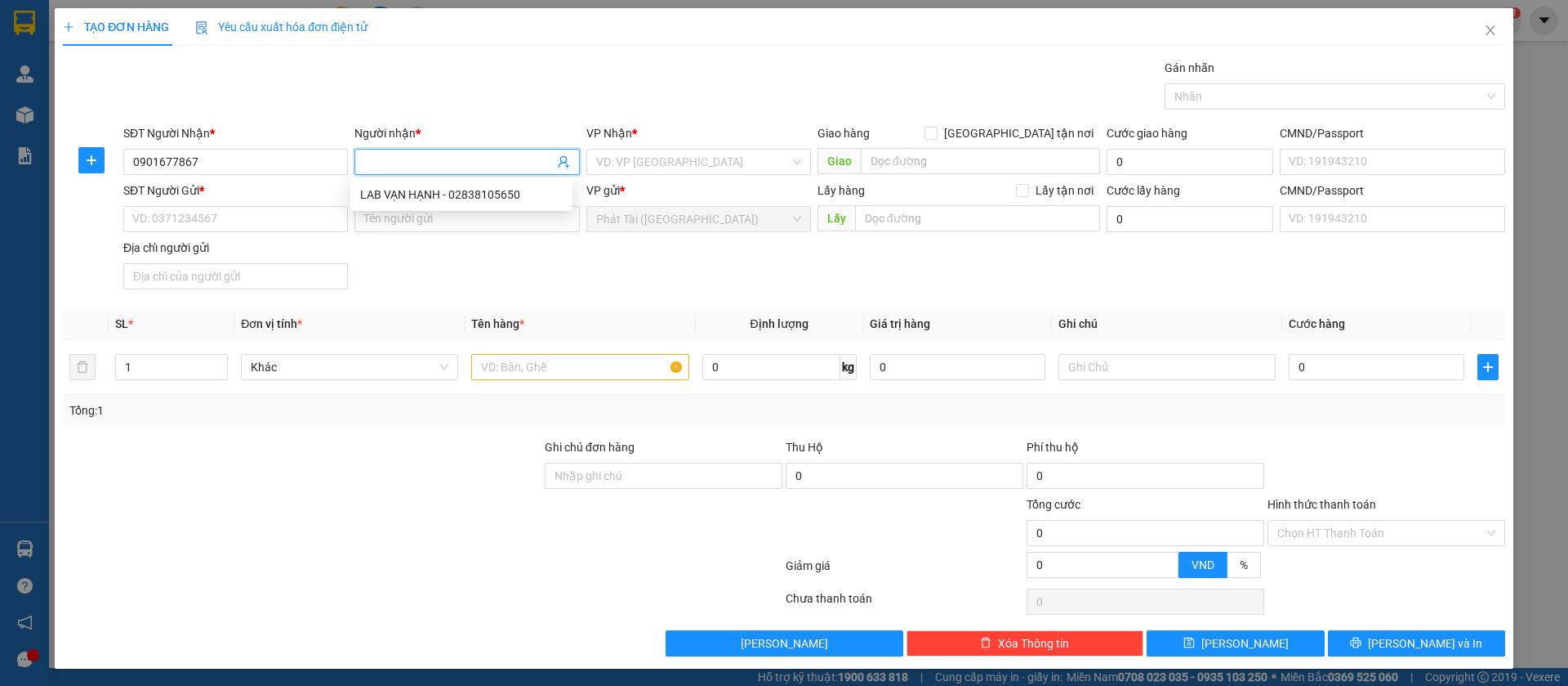
paste input "HUY"
click at [293, 214] on input "SĐT Người Gửi *" at bounding box center [236, 219] width 225 height 26
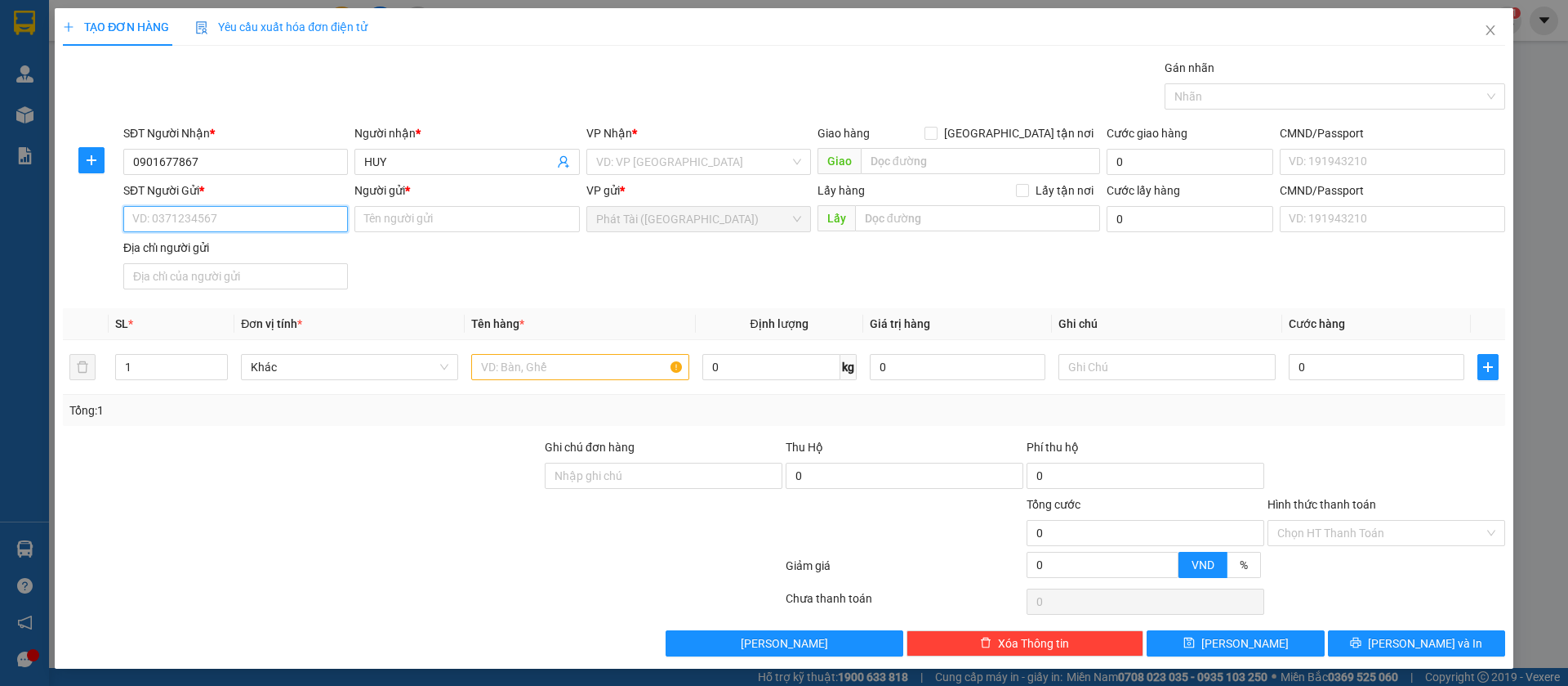
paste input "0935.788.882"
click at [180, 226] on input "0935.788.882" at bounding box center [236, 219] width 225 height 26
click at [163, 221] on input "0935.788882" at bounding box center [236, 219] width 225 height 26
click at [161, 219] on input "0935.788882" at bounding box center [236, 219] width 225 height 26
click at [163, 218] on input "0935.788882" at bounding box center [236, 219] width 225 height 26
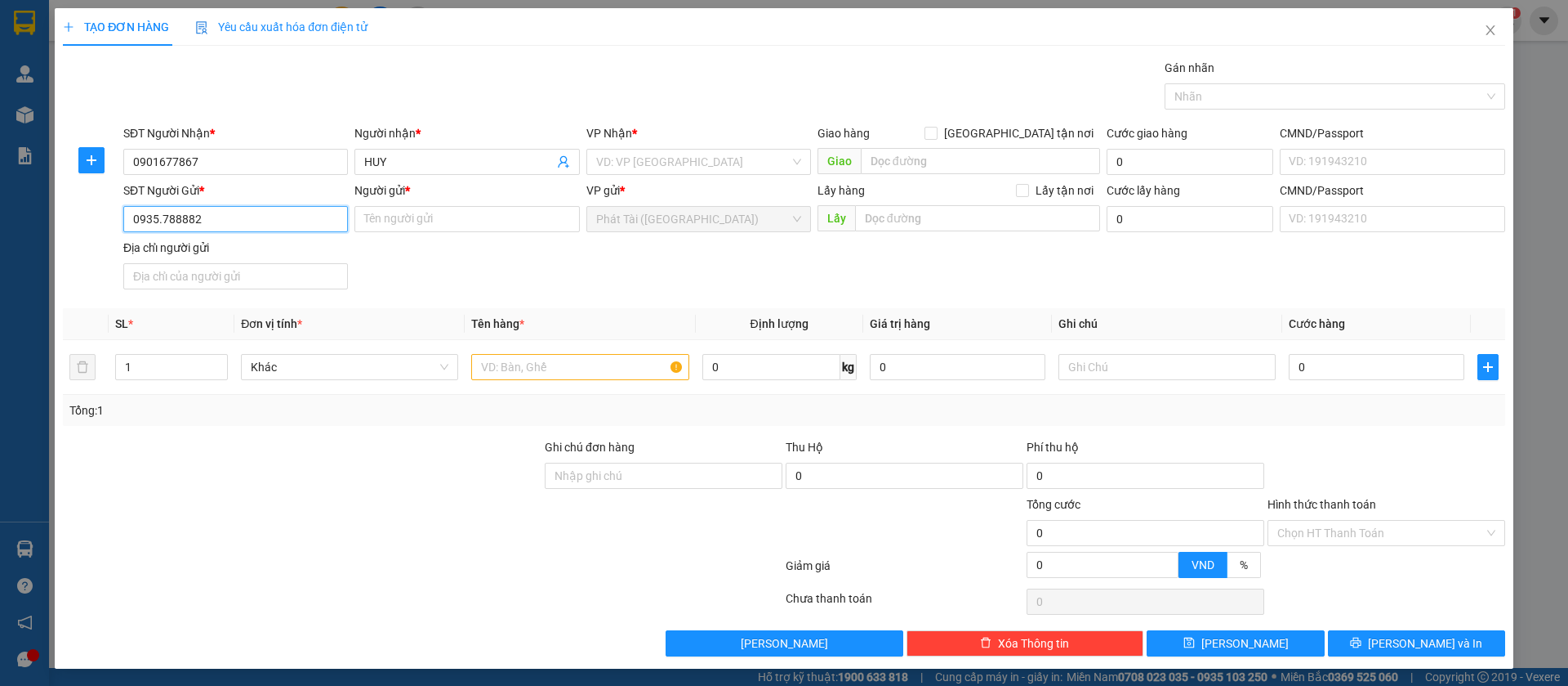
click at [163, 218] on input "0935.788882" at bounding box center [236, 219] width 225 height 26
click at [442, 212] on input "Người gửi *" at bounding box center [467, 219] width 225 height 26
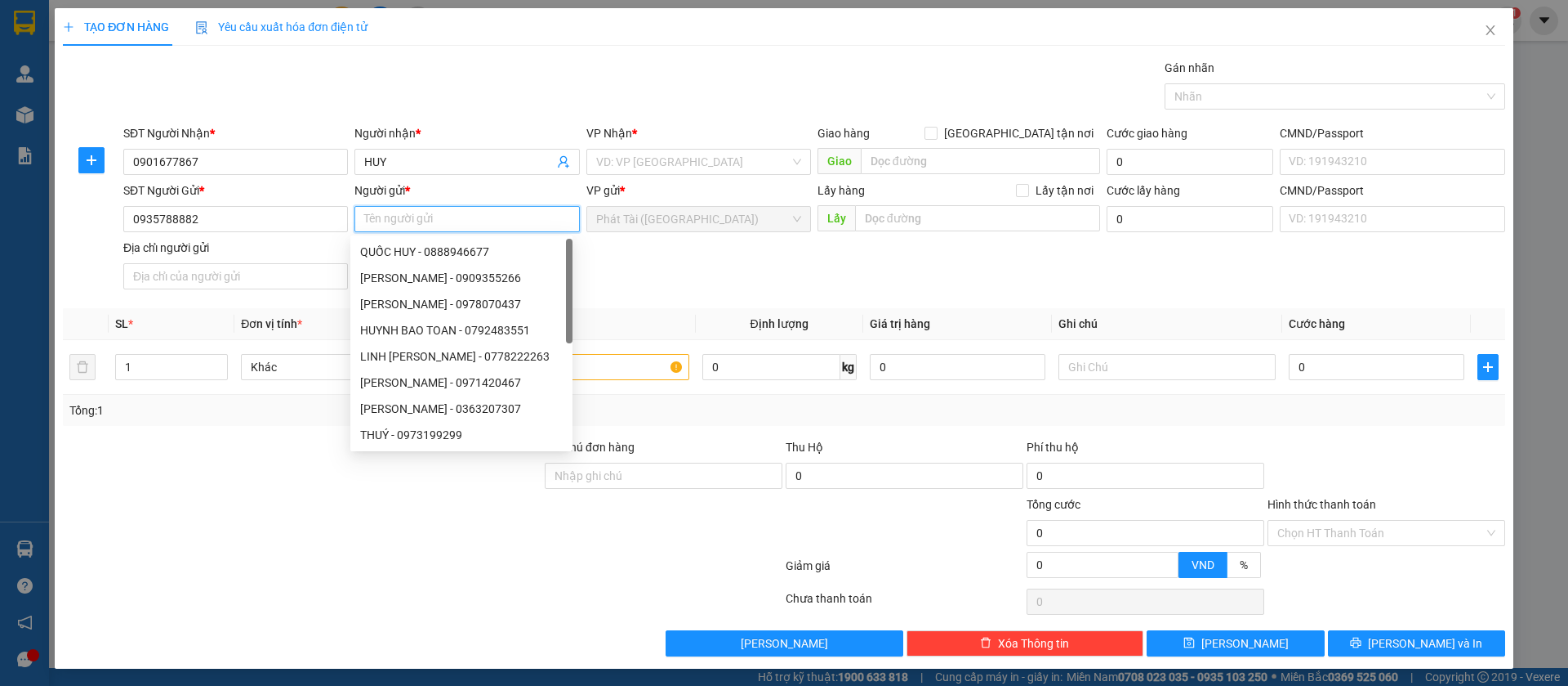
paste input "DŨNG"
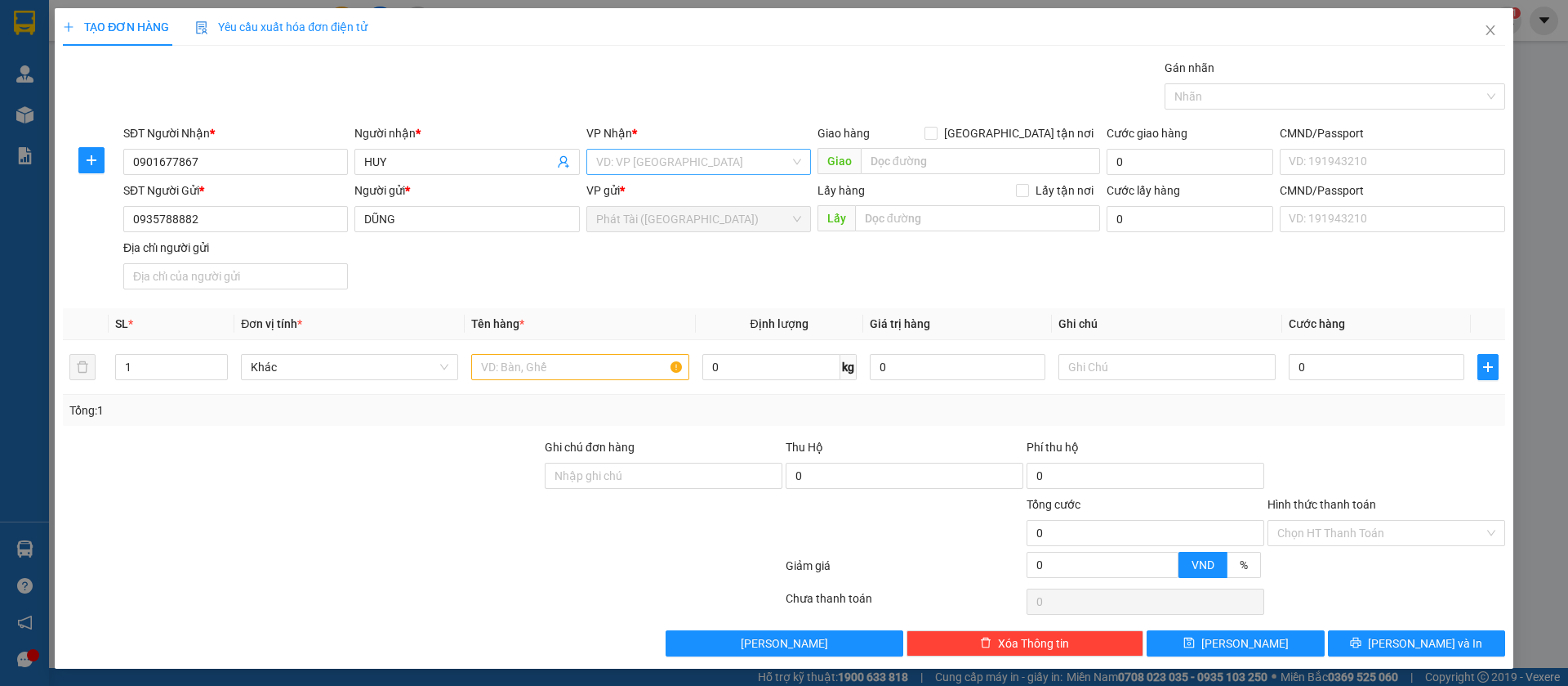
click at [666, 159] on input "search" at bounding box center [693, 162] width 193 height 25
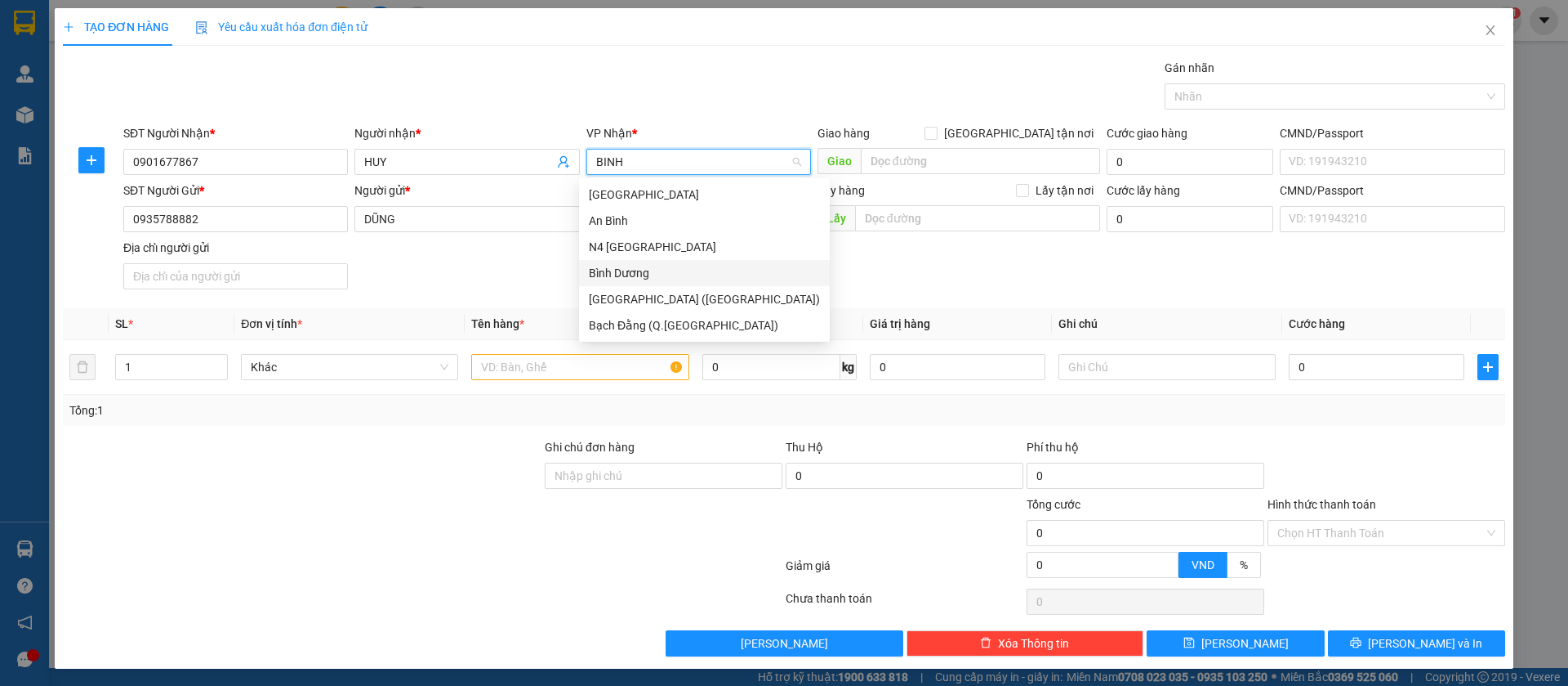
click at [638, 272] on div "Bình Dương" at bounding box center [704, 273] width 231 height 18
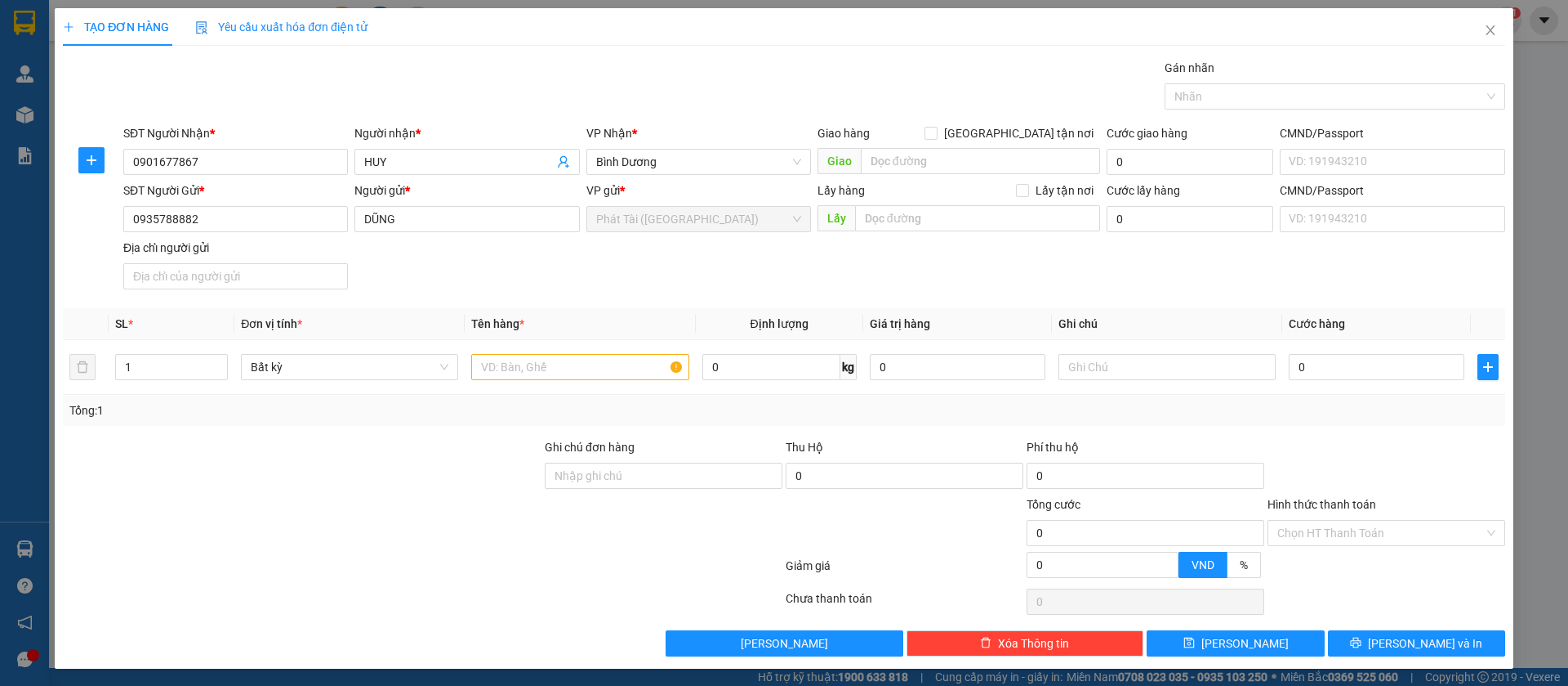
scroll to position [105, 0]
click at [534, 365] on input "text" at bounding box center [579, 367] width 217 height 26
paste input "CATTON KVC"
click at [750, 364] on input "0" at bounding box center [771, 367] width 138 height 26
click at [659, 548] on div at bounding box center [664, 523] width 241 height 57
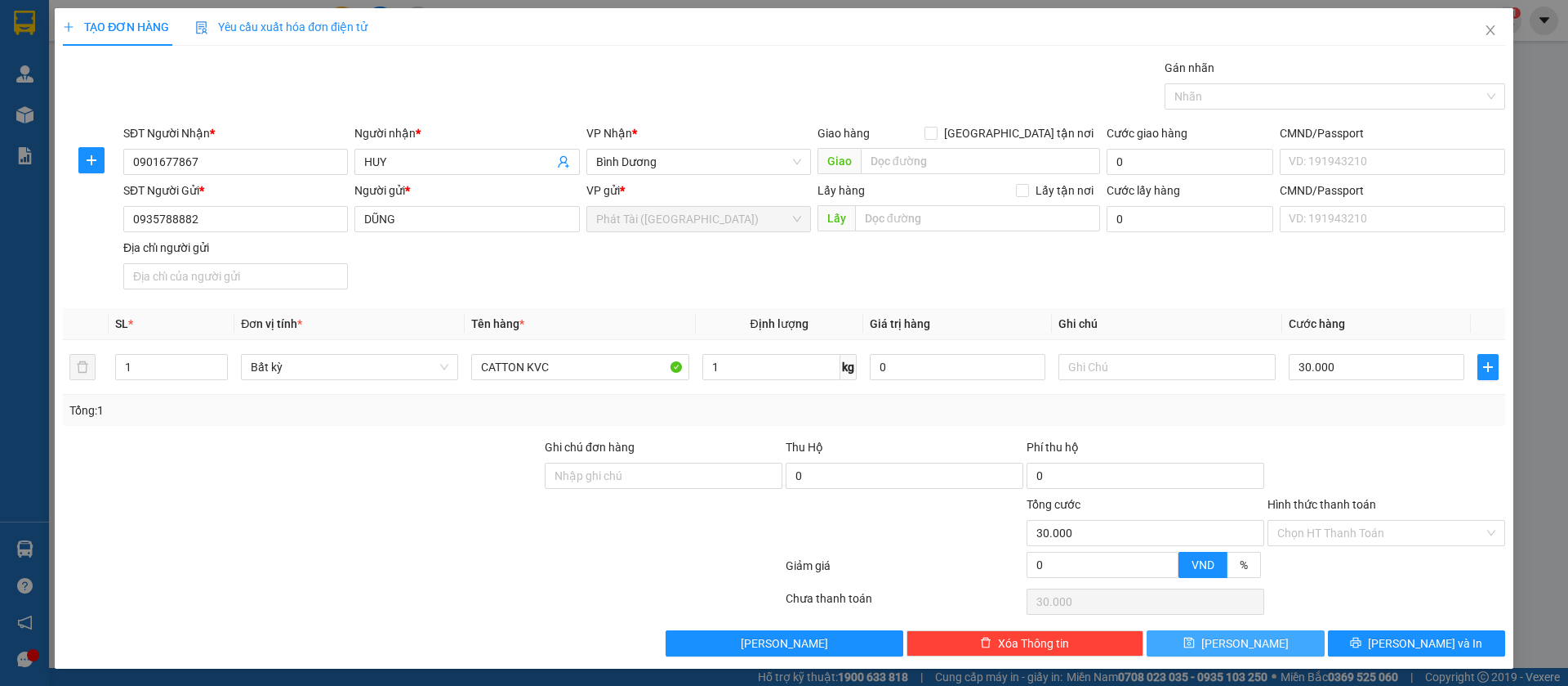
click at [1210, 653] on button "[PERSON_NAME]" at bounding box center [1236, 643] width 178 height 26
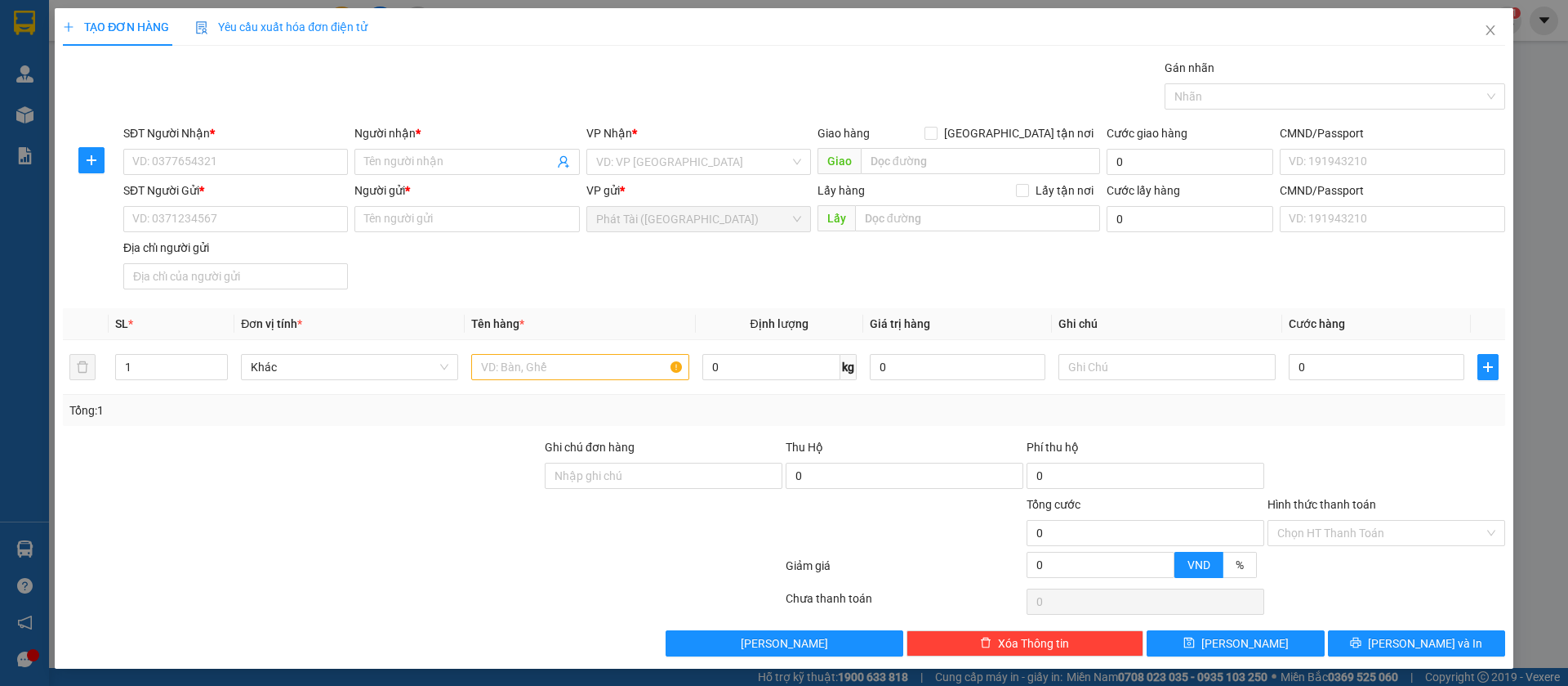
click at [176, 147] on div "SĐT Người Nhận *" at bounding box center [236, 136] width 225 height 25
click at [192, 162] on input "SĐT Người Nhận *" at bounding box center [236, 162] width 225 height 26
paste input "0906.939.303"
click at [178, 166] on input "0906.939.303" at bounding box center [236, 162] width 225 height 26
click at [181, 166] on input "0906.939.303" at bounding box center [236, 162] width 225 height 26
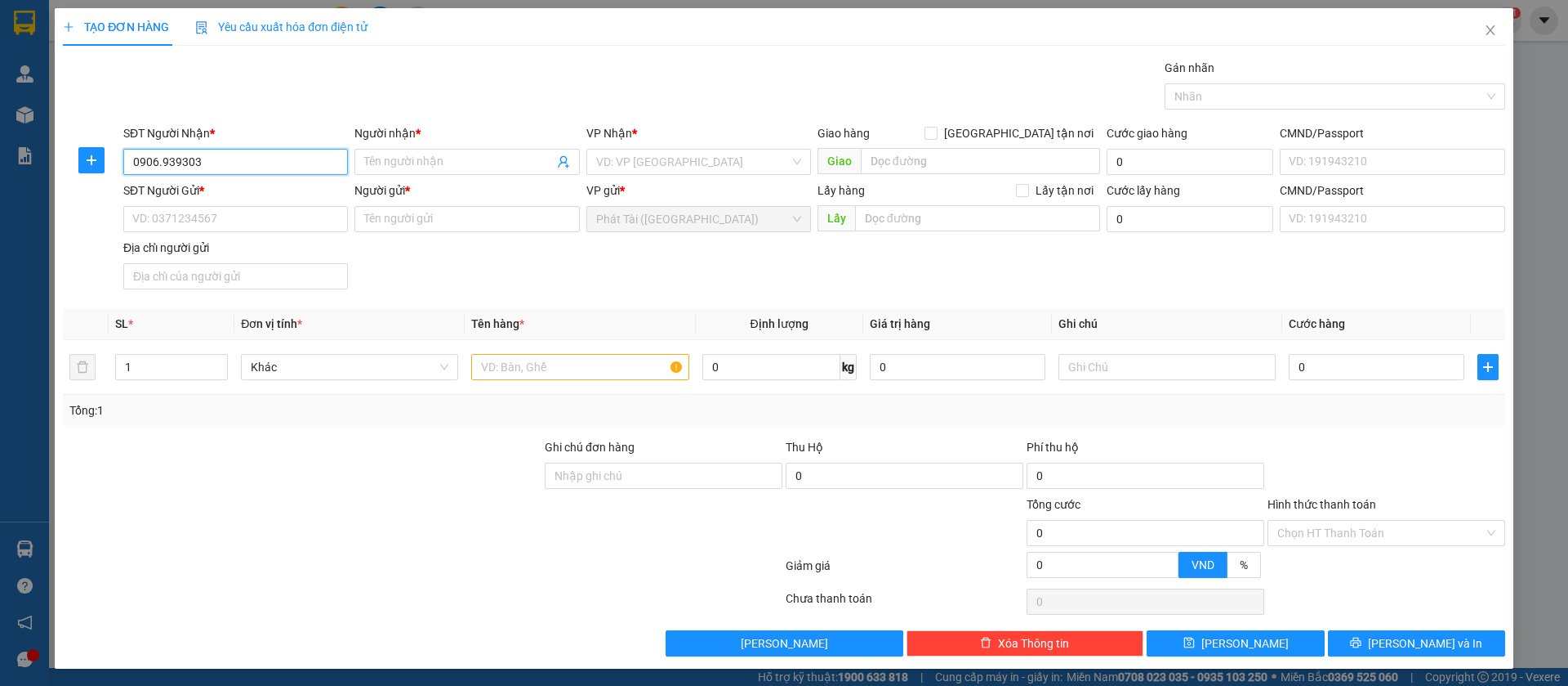
click at [156, 157] on input "0906.939303" at bounding box center [236, 162] width 225 height 26
click at [164, 163] on input "0906.939303" at bounding box center [236, 162] width 225 height 26
click at [162, 163] on input "0906.939303" at bounding box center [236, 162] width 225 height 26
click at [502, 164] on input "Người nhận *" at bounding box center [458, 162] width 189 height 18
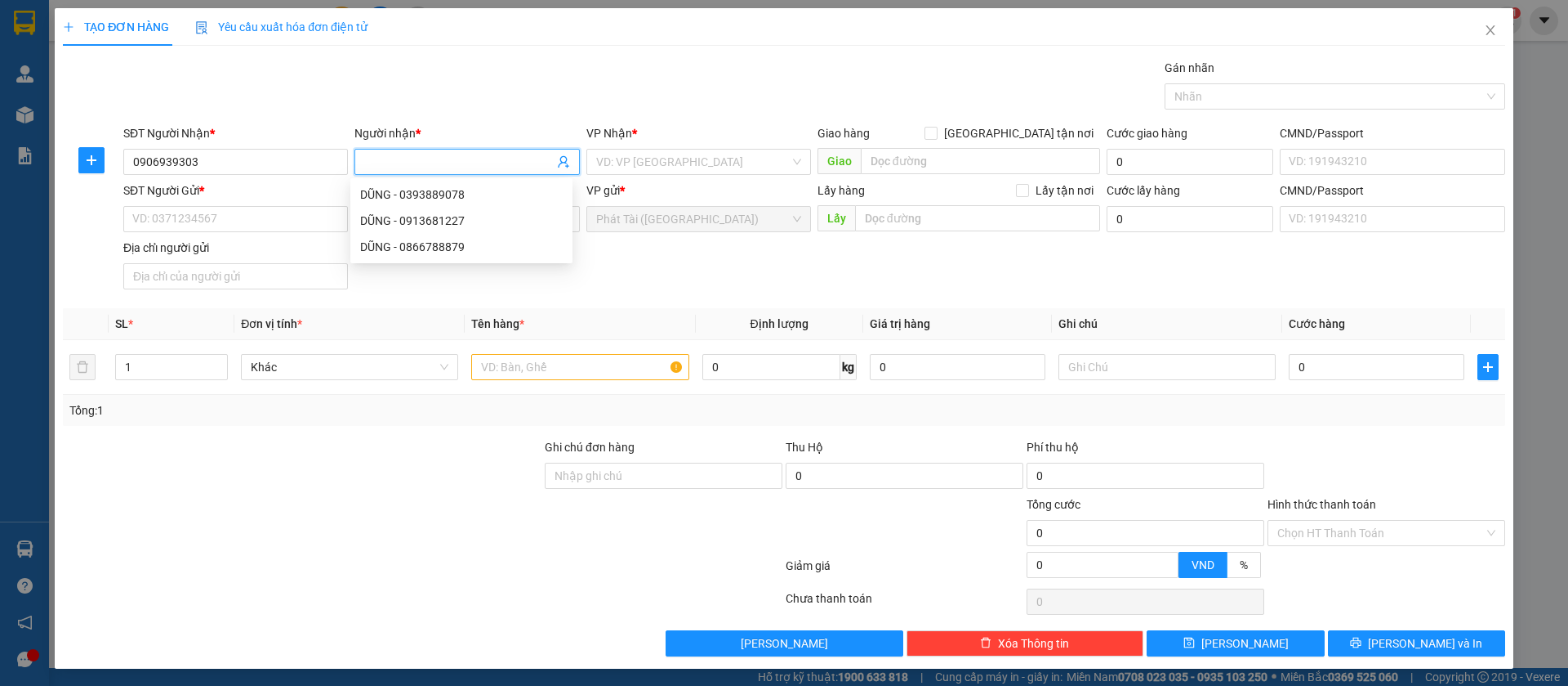
paste input "LUYẾN"
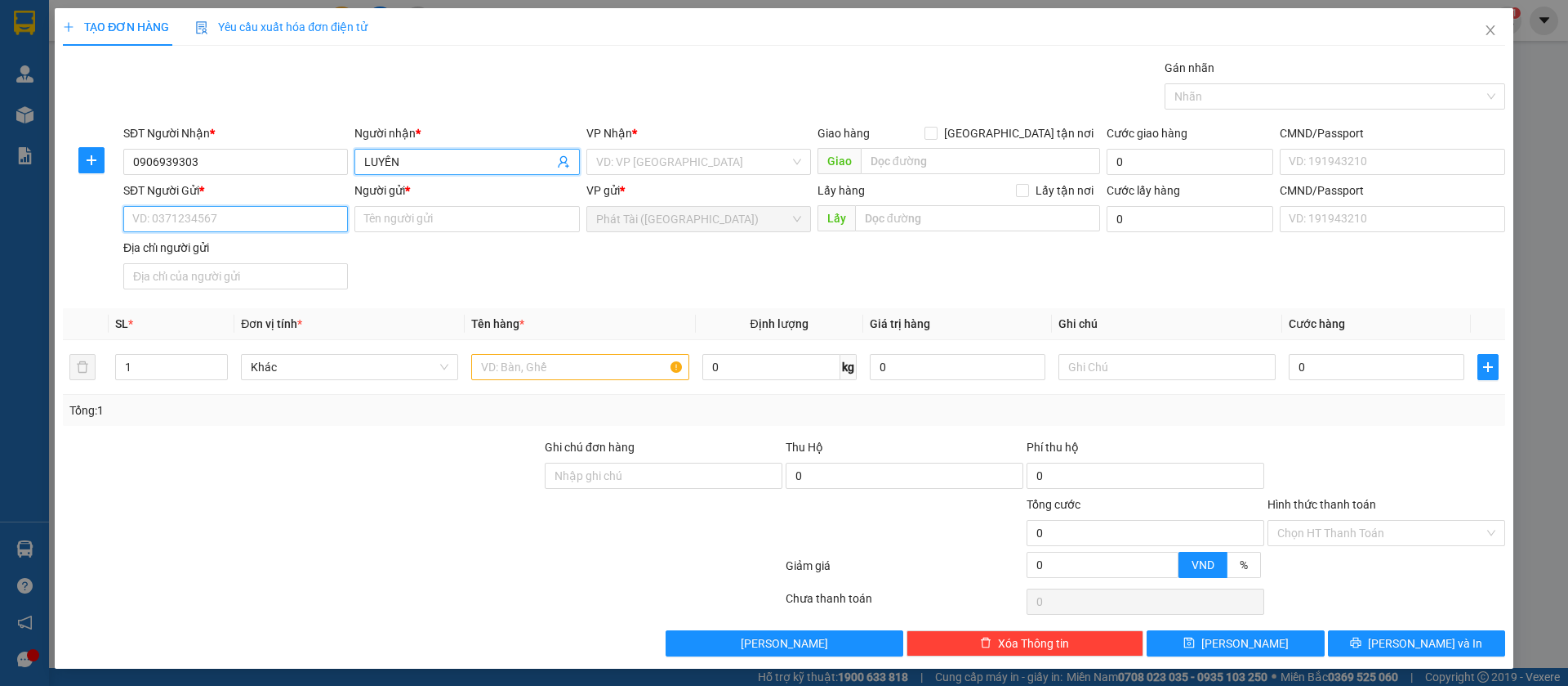
click at [233, 230] on input "SĐT Người Gửi *" at bounding box center [236, 219] width 225 height 26
paste input "0393.579.495"
click at [185, 221] on input "0393.579.495" at bounding box center [236, 219] width 225 height 26
click at [184, 221] on input "0393.579.495" at bounding box center [236, 219] width 225 height 26
click at [162, 214] on input "0393.579495" at bounding box center [236, 219] width 225 height 26
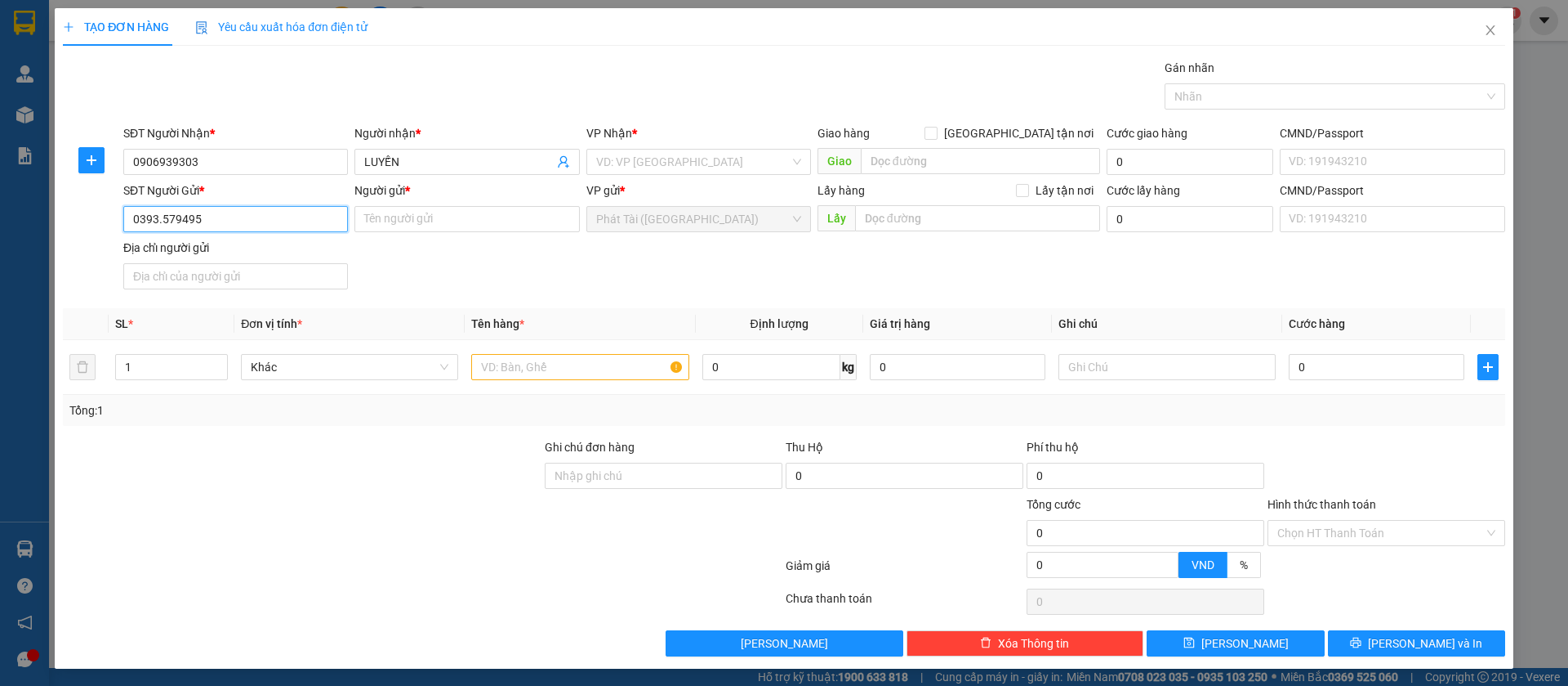
click at [162, 219] on input "0393.579495" at bounding box center [236, 219] width 225 height 26
click at [429, 209] on input "Người gửi *" at bounding box center [467, 219] width 225 height 26
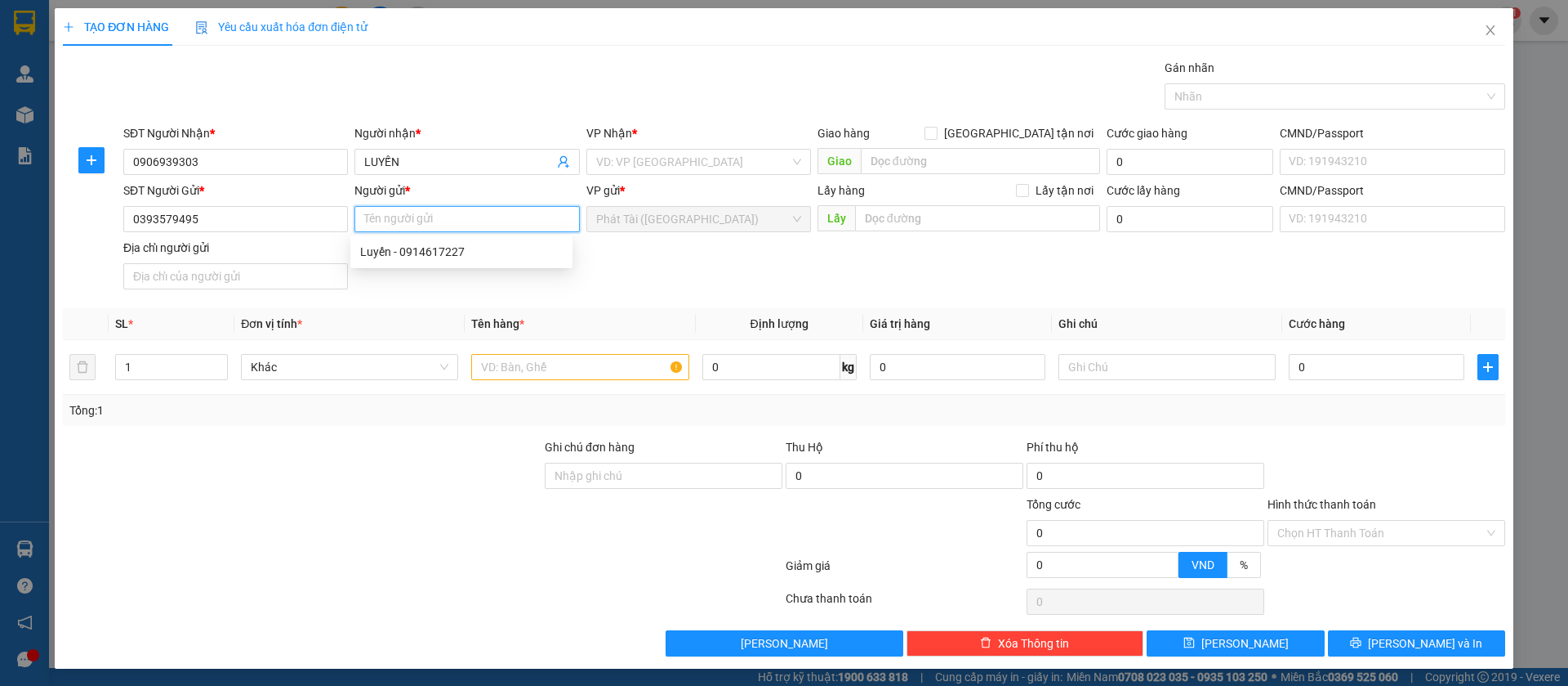
paste input "DUY"
click at [524, 383] on div at bounding box center [579, 367] width 217 height 33
click at [532, 375] on input "text" at bounding box center [579, 367] width 217 height 26
paste input "CATTON KVC"
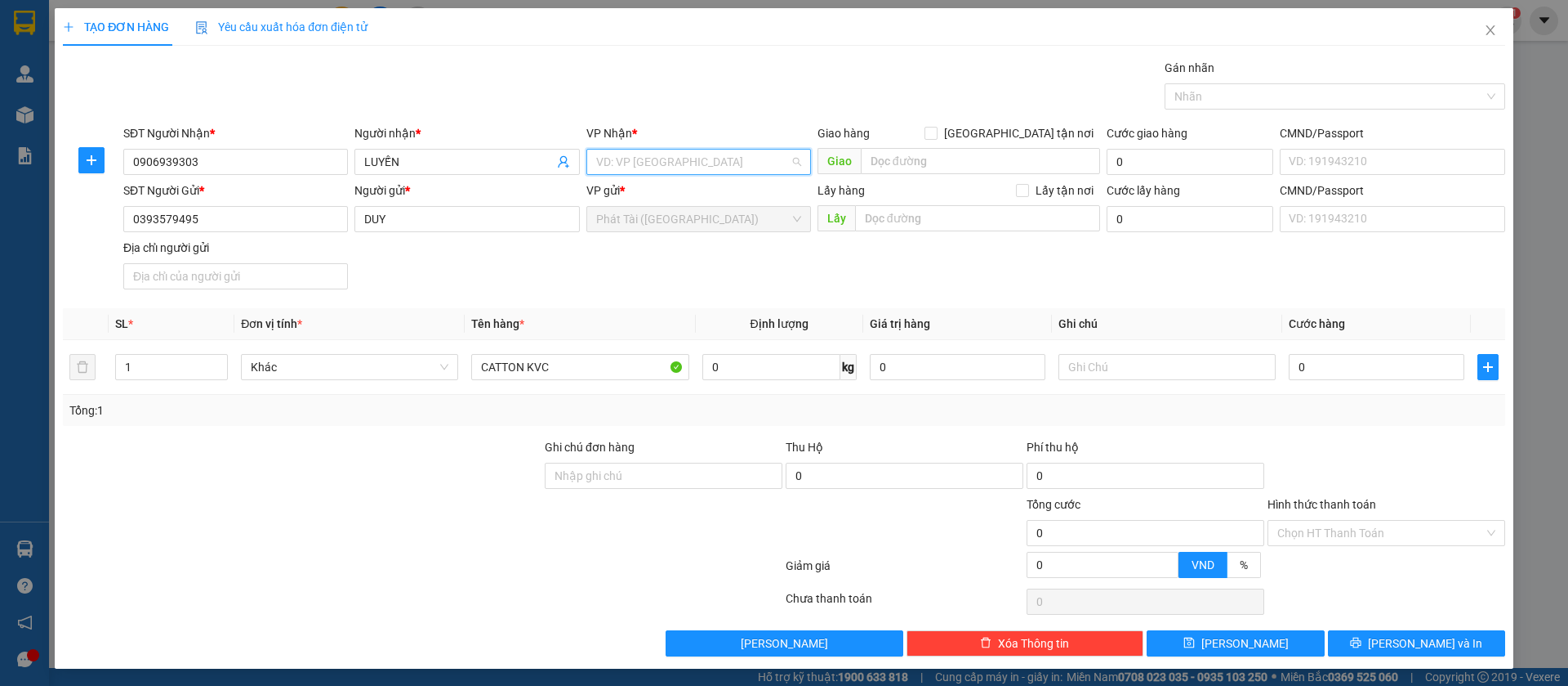
click at [670, 173] on input "search" at bounding box center [693, 162] width 193 height 25
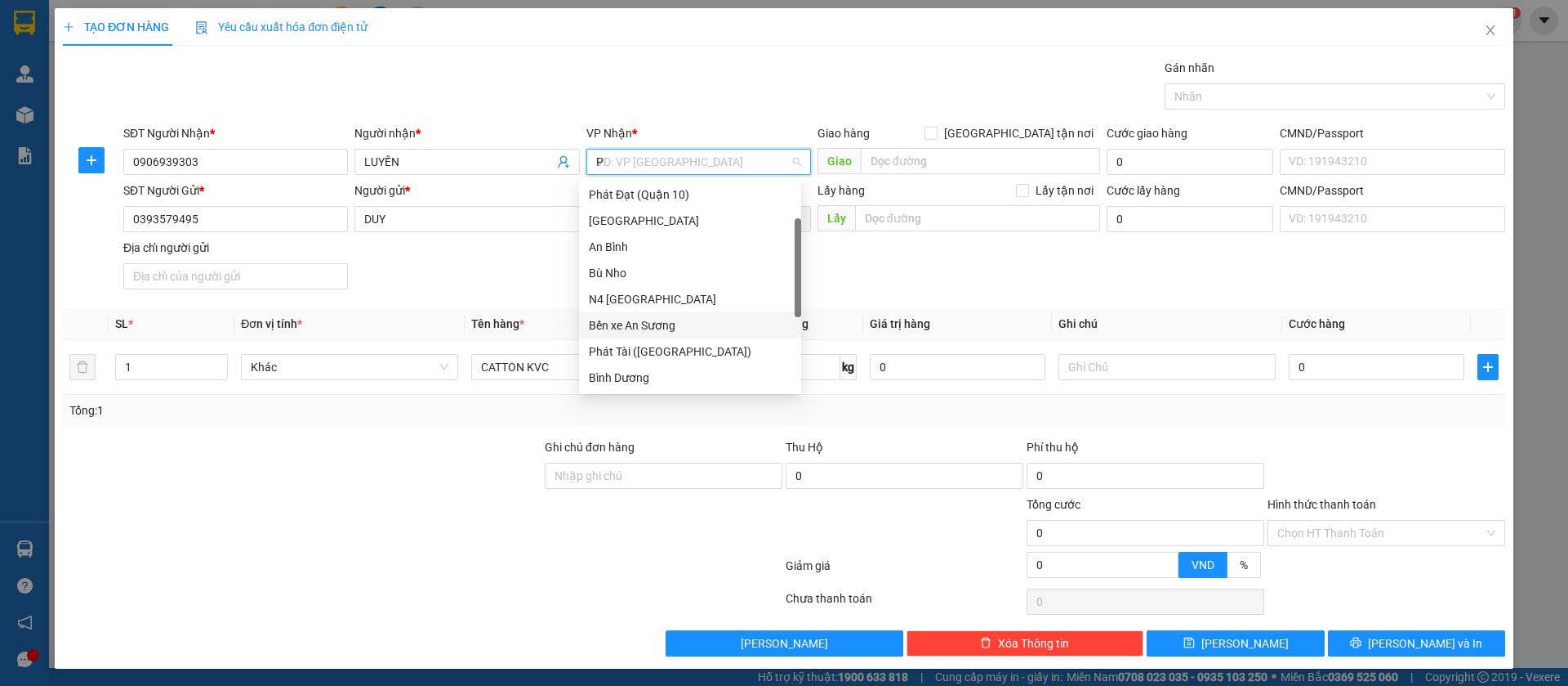
scroll to position [52, 0]
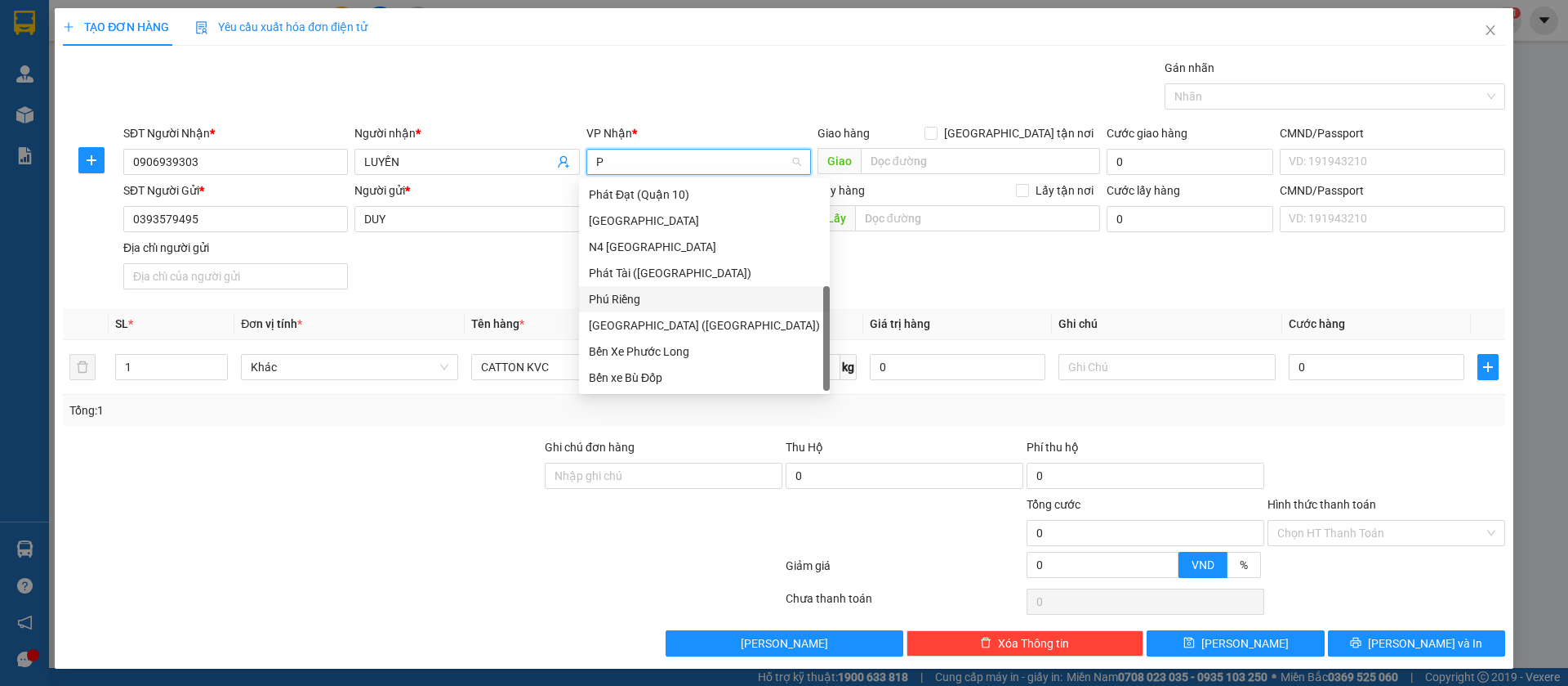
click at [642, 301] on div "Phú Riềng" at bounding box center [704, 299] width 231 height 18
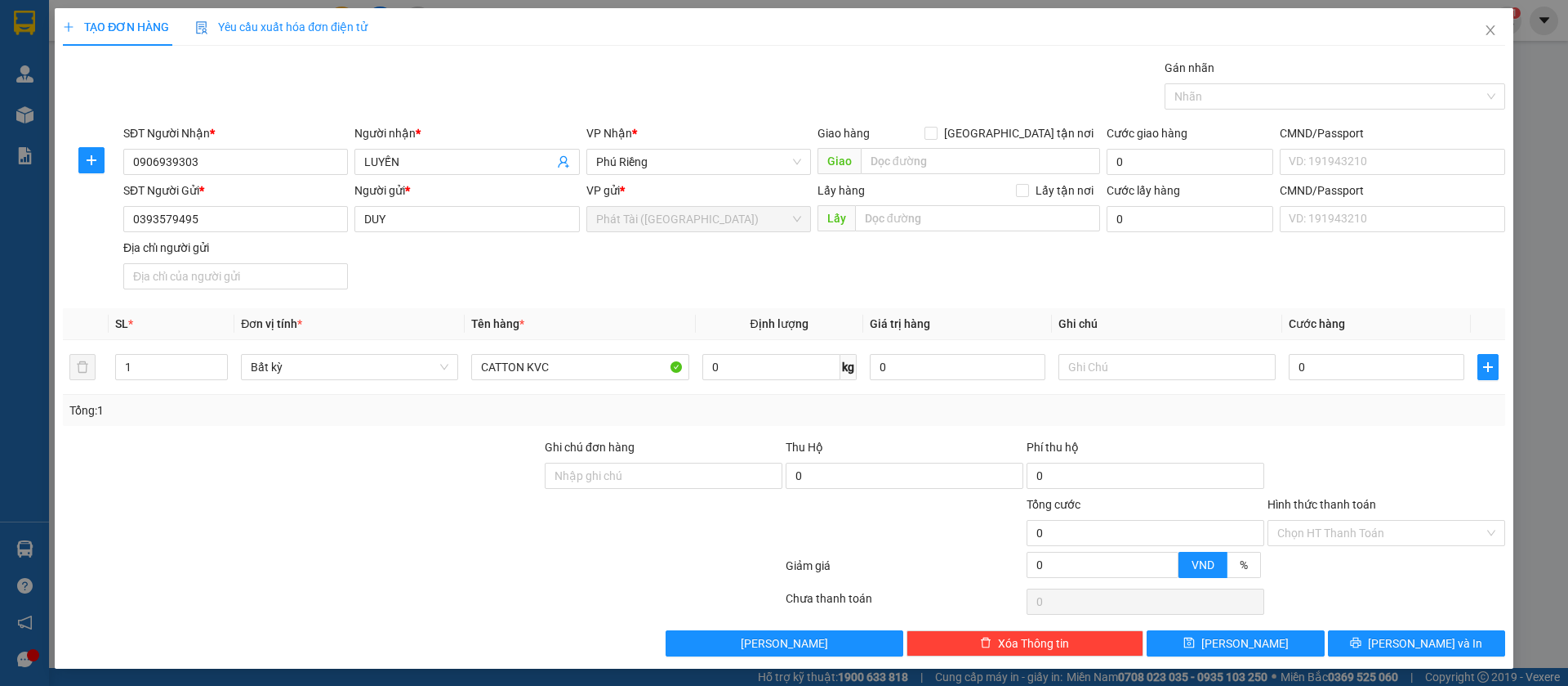
scroll to position [131, 0]
click at [826, 405] on div "Tổng: 1" at bounding box center [784, 410] width 1429 height 18
click at [706, 364] on input "0" at bounding box center [771, 367] width 138 height 26
click at [701, 405] on div "Tổng: 1" at bounding box center [784, 410] width 1429 height 18
click at [1195, 638] on icon "save" at bounding box center [1189, 642] width 11 height 11
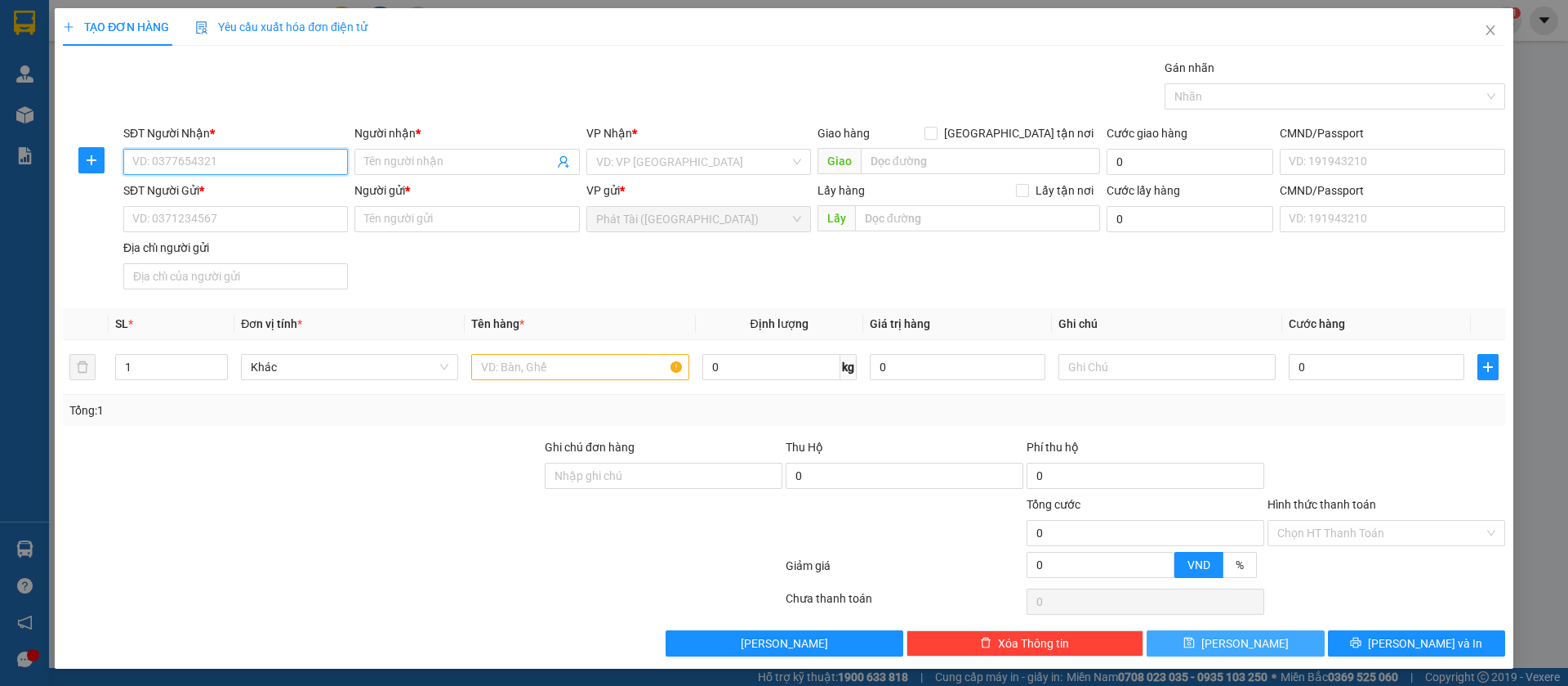
click at [258, 165] on input "SĐT Người Nhận *" at bounding box center [236, 162] width 225 height 26
paste input "0977.101.610"
click at [182, 161] on input "0977.101.610" at bounding box center [236, 162] width 225 height 26
click at [159, 165] on input "0977.101610" at bounding box center [236, 162] width 225 height 26
click at [446, 146] on div "Người nhận *" at bounding box center [467, 136] width 225 height 25
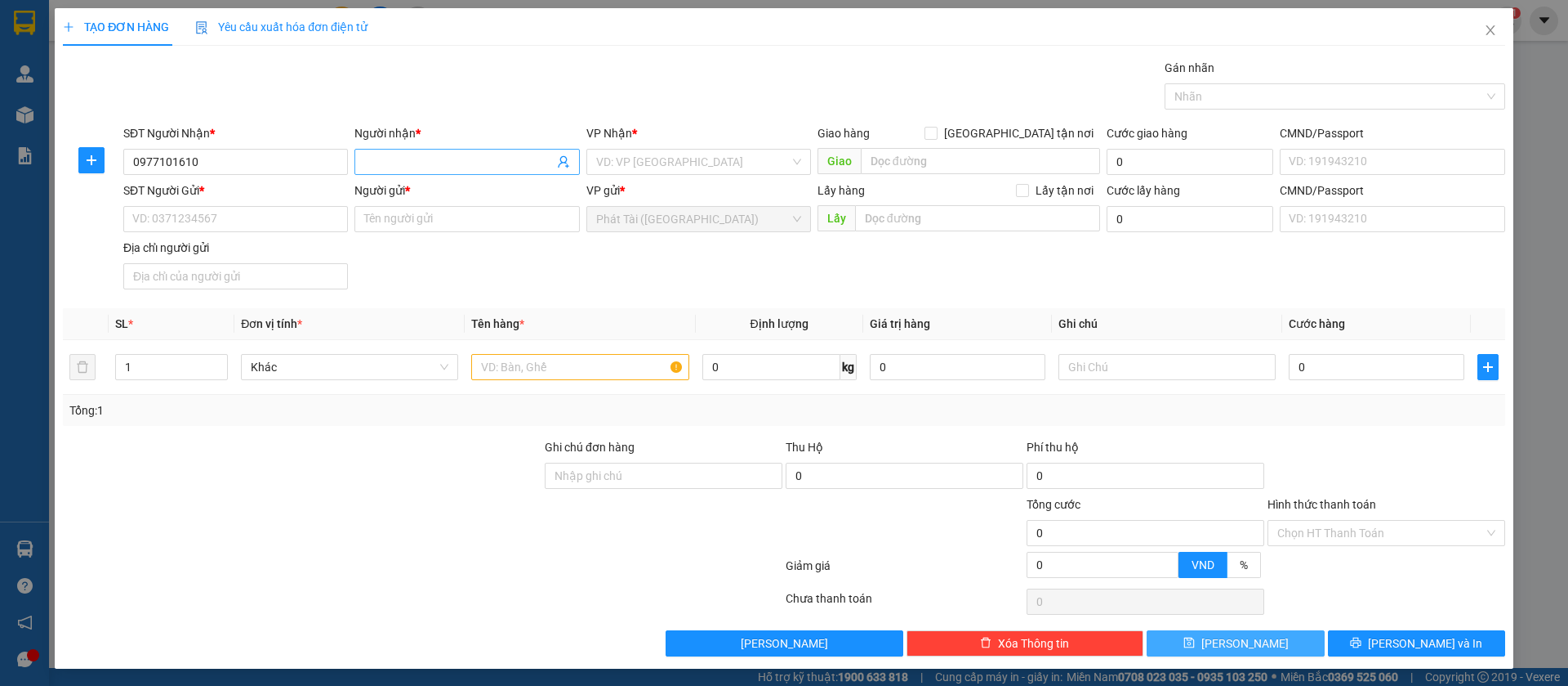
click at [446, 156] on input "Người nhận *" at bounding box center [458, 162] width 189 height 18
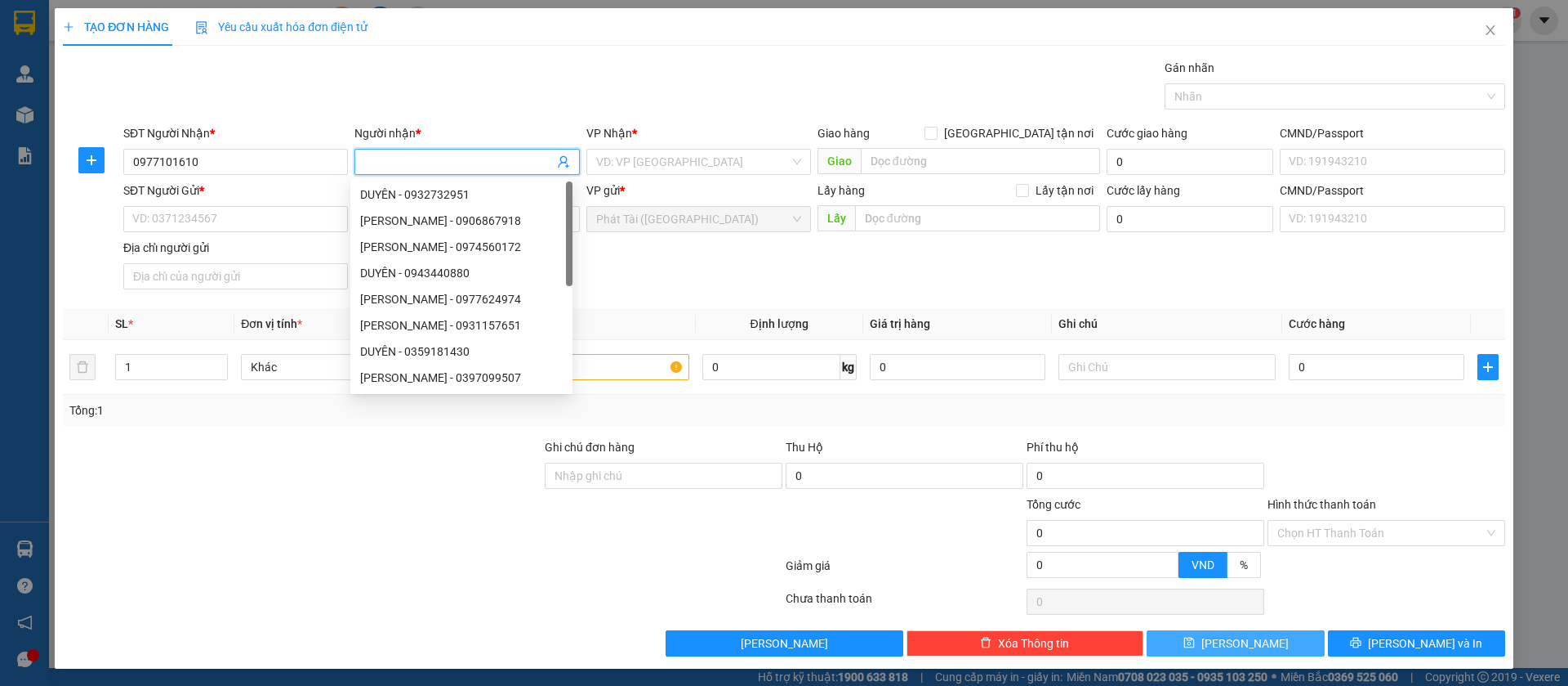
paste input "CUNG HY"
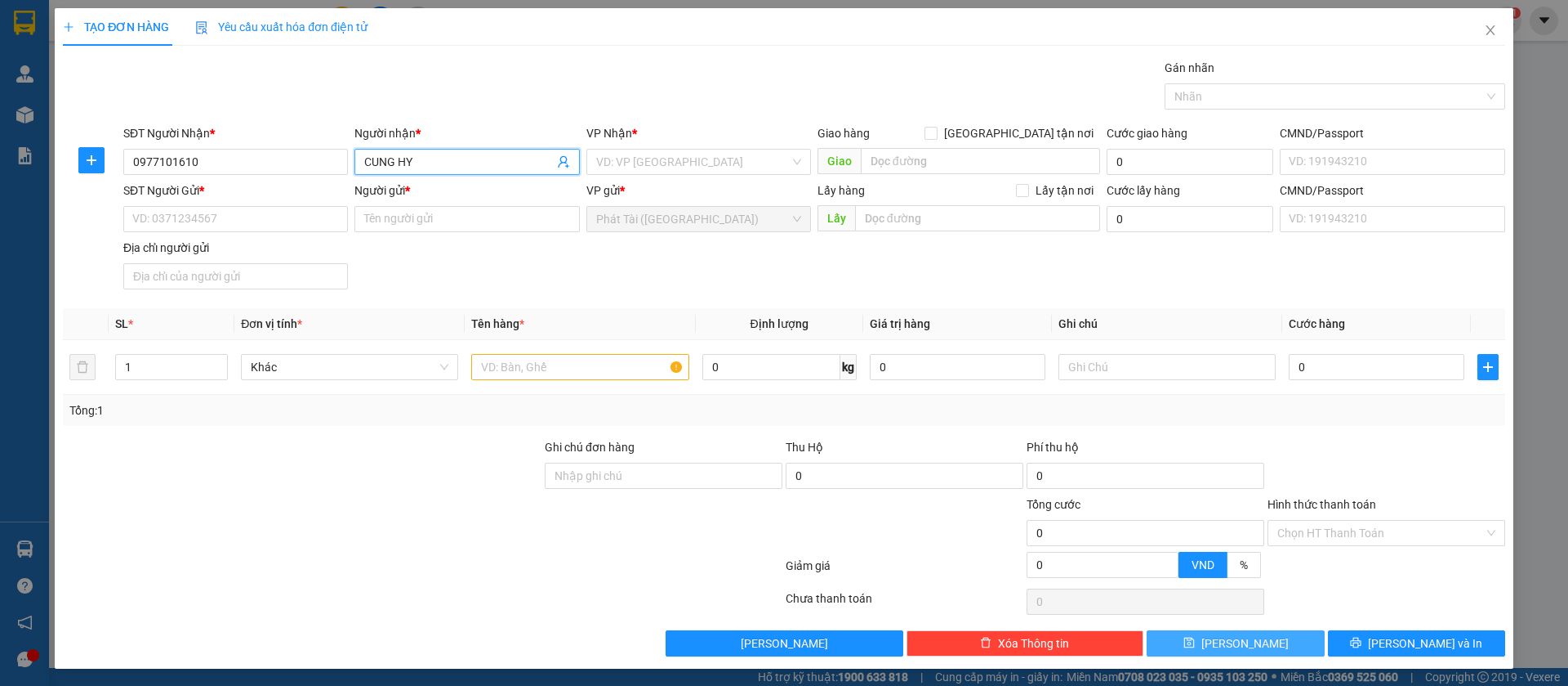
click at [1192, 110] on div "Gán nhãn Nhãn" at bounding box center [1335, 87] width 341 height 57
click at [1199, 101] on div at bounding box center [1327, 97] width 316 height 19
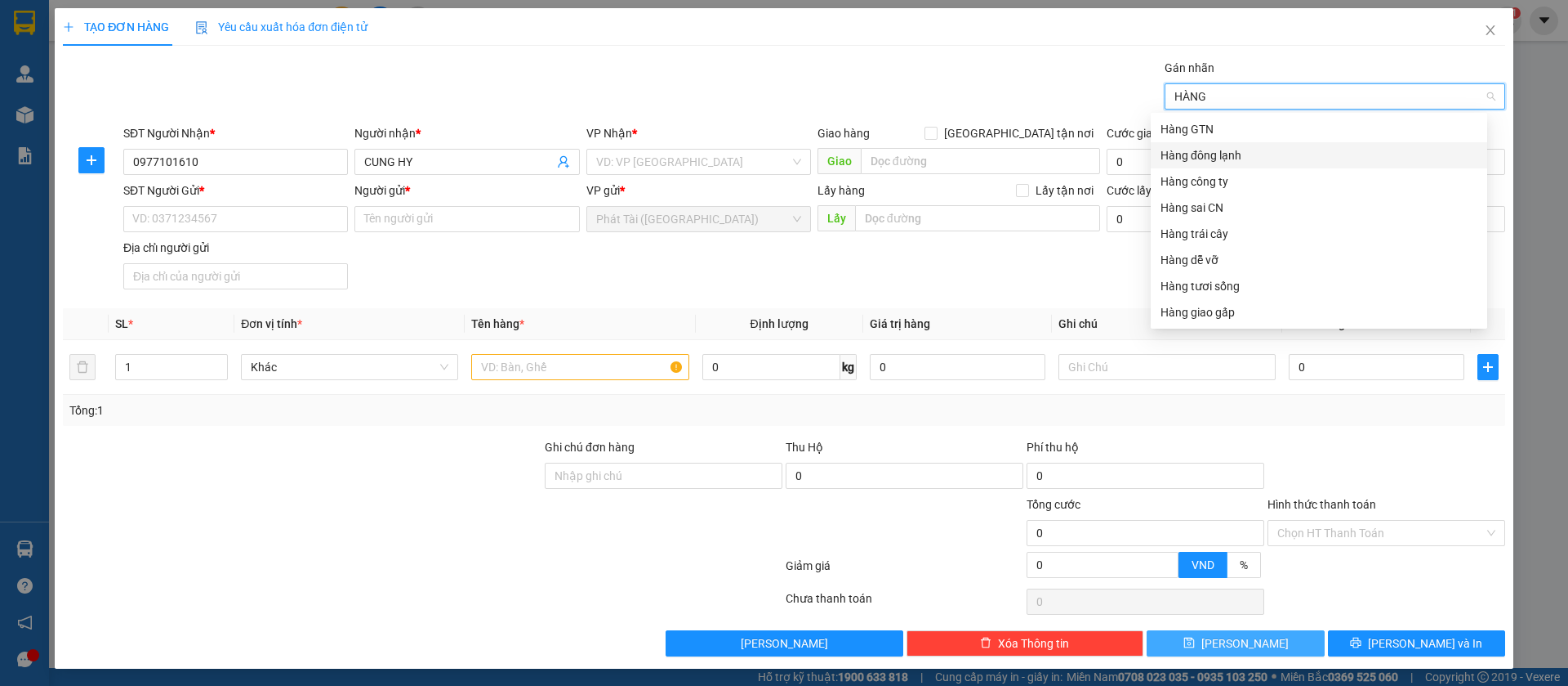
click at [1192, 164] on div "Hàng đông lạnh" at bounding box center [1319, 155] width 317 height 18
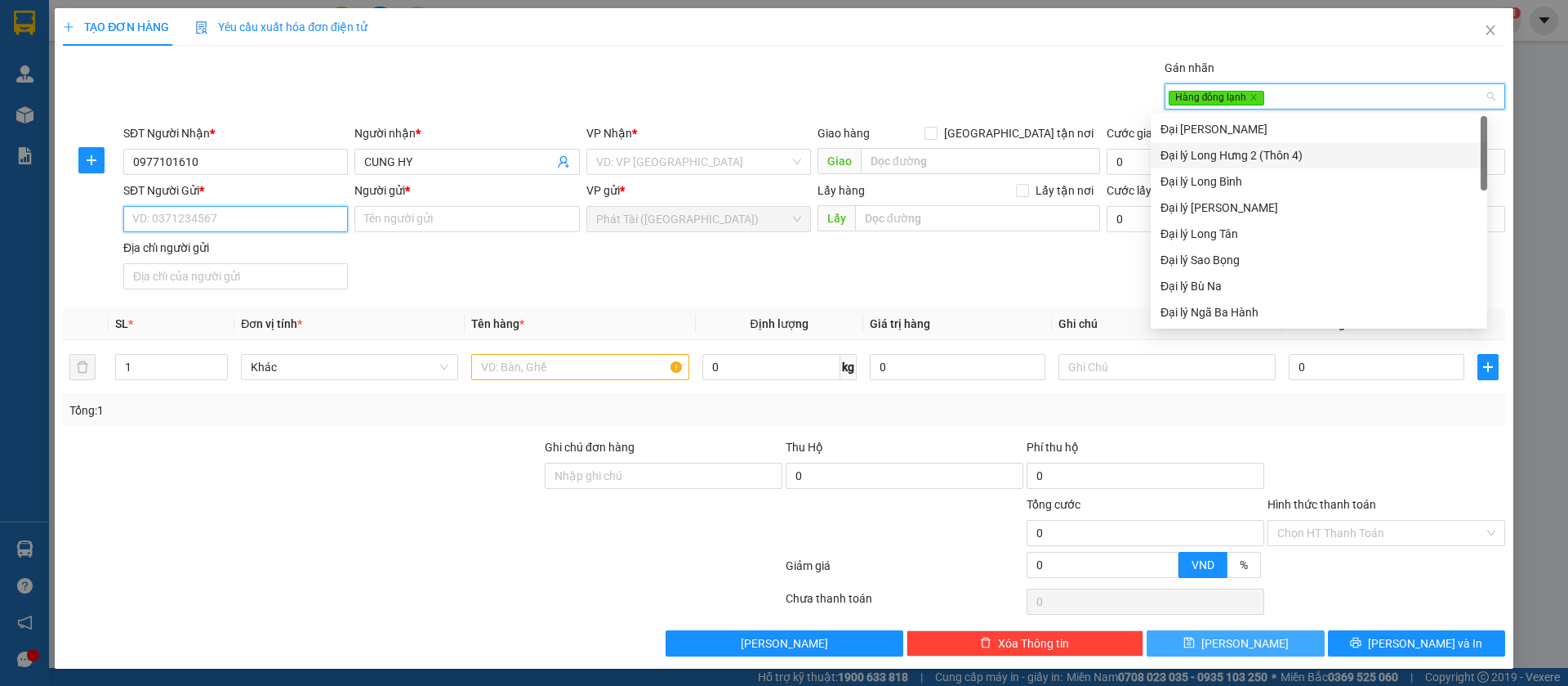
click at [245, 212] on input "SĐT Người Gửi *" at bounding box center [236, 219] width 225 height 26
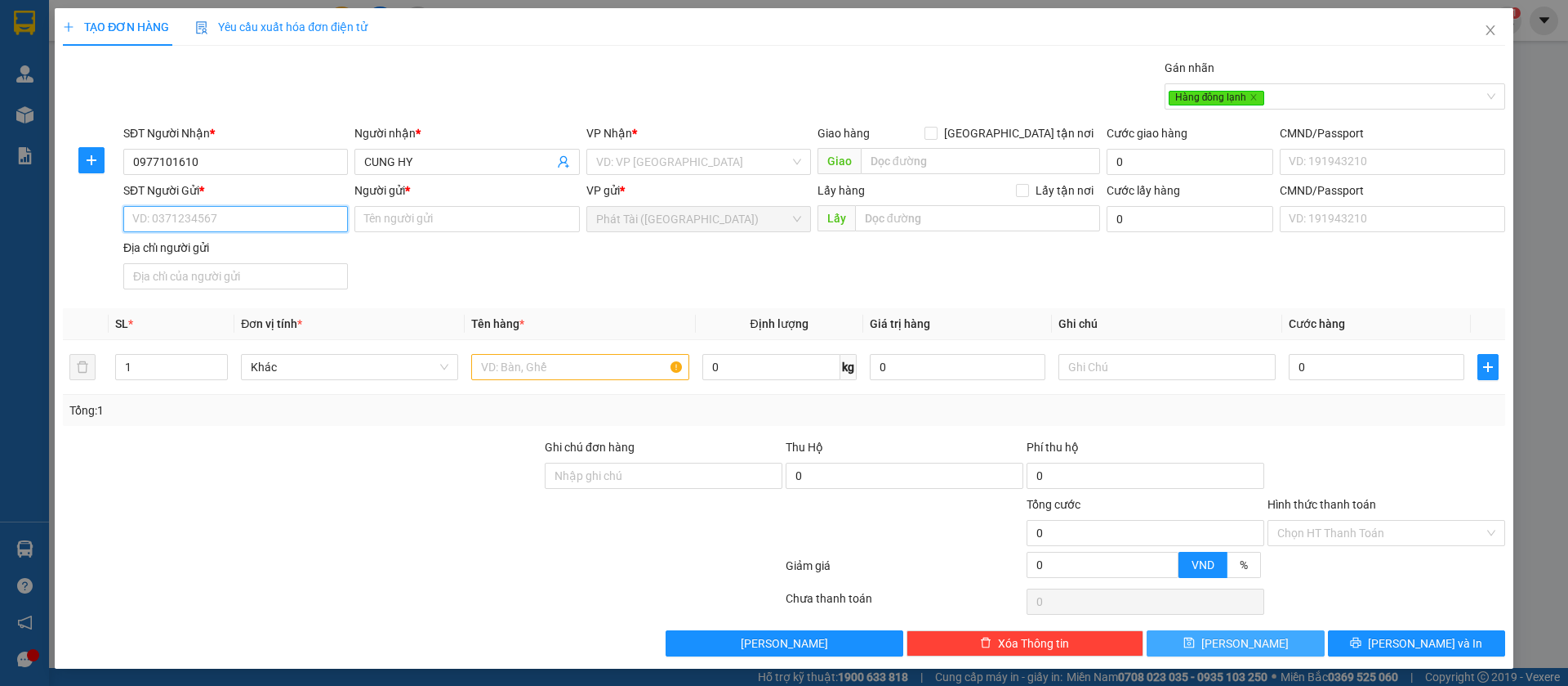
paste input "0384.636.323"
click at [183, 222] on input "0384.636.323" at bounding box center [236, 219] width 225 height 26
click at [159, 215] on input "0384.636323" at bounding box center [236, 219] width 225 height 26
click at [428, 208] on input "Người gửi *" at bounding box center [467, 219] width 225 height 26
paste input "ACE"
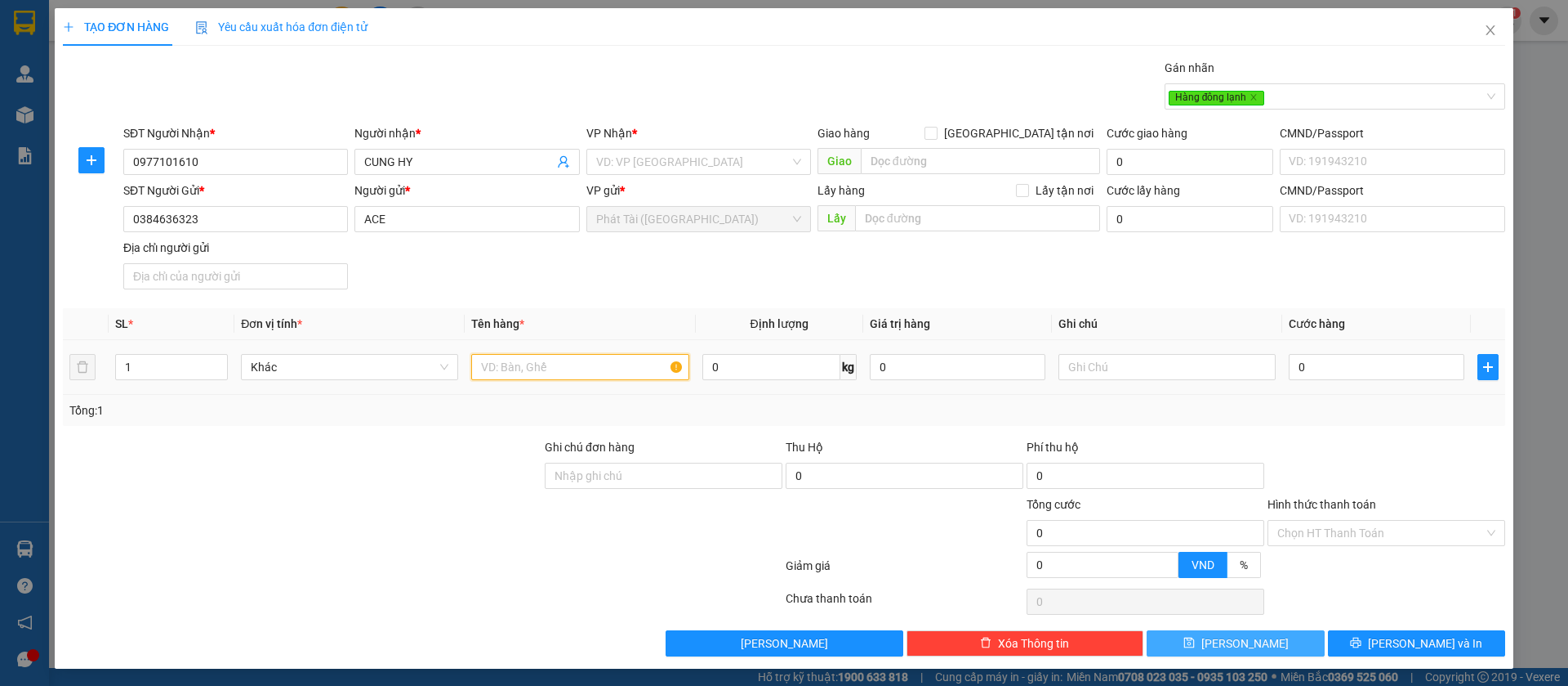
click at [498, 362] on input "text" at bounding box center [579, 367] width 217 height 26
paste input "XOP TRANG"
click at [649, 149] on div "VD: VP [GEOGRAPHIC_DATA]" at bounding box center [699, 162] width 225 height 26
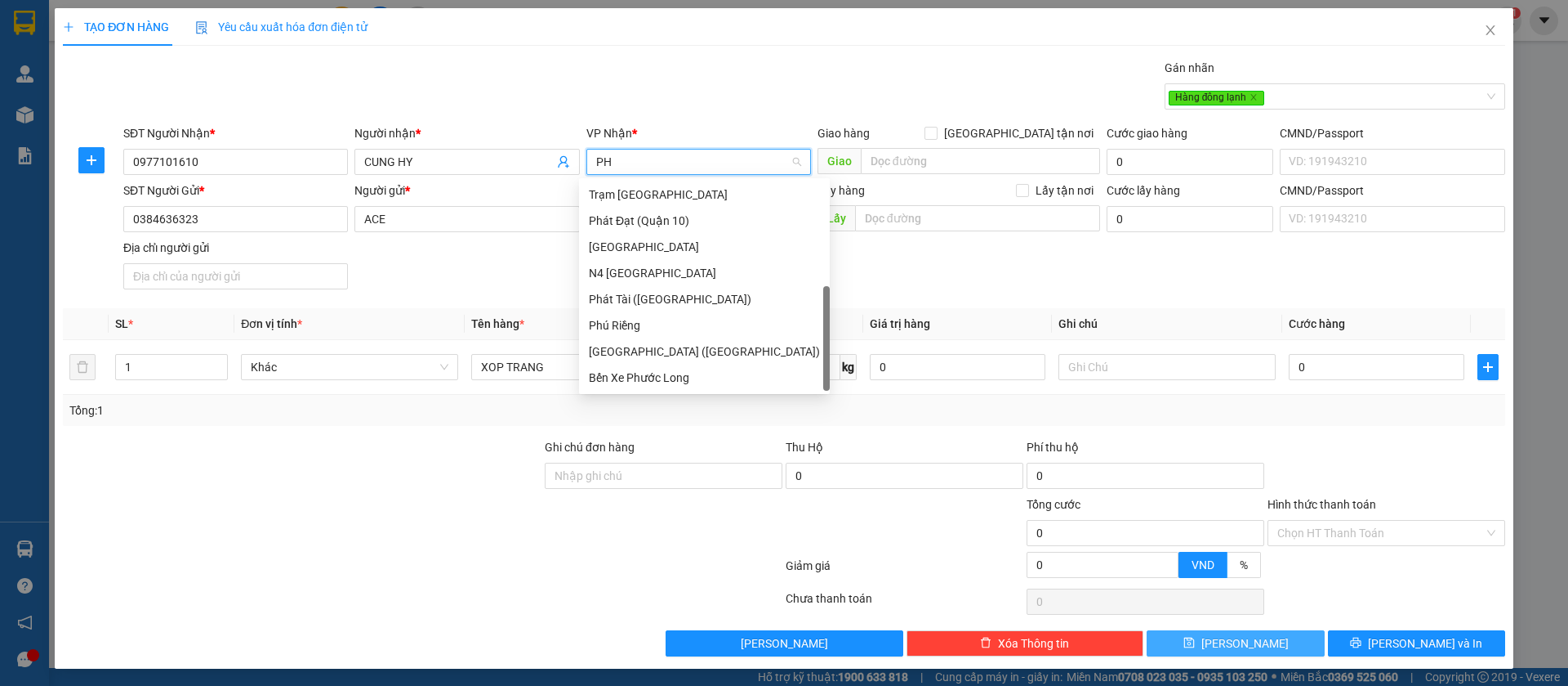
scroll to position [26, 0]
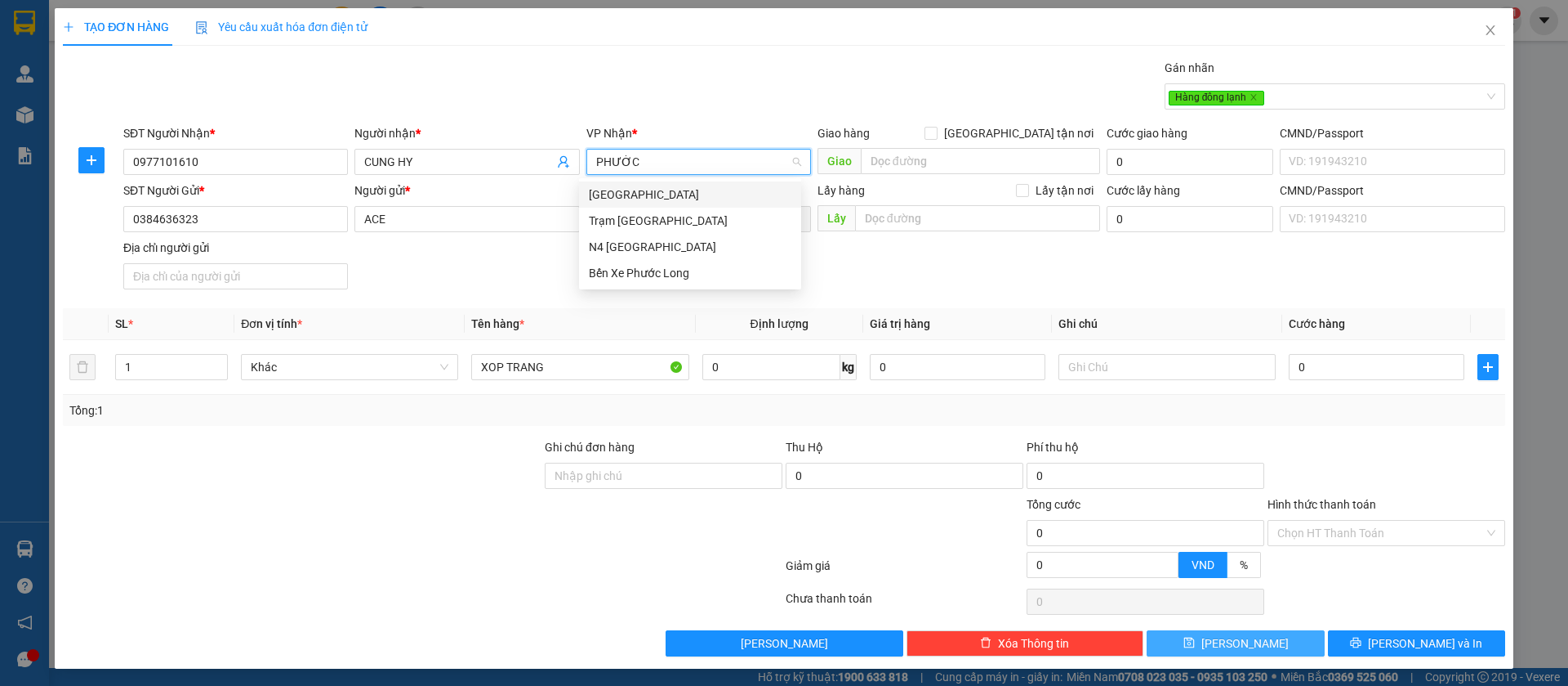
click at [682, 197] on div "[GEOGRAPHIC_DATA]" at bounding box center [690, 194] width 202 height 18
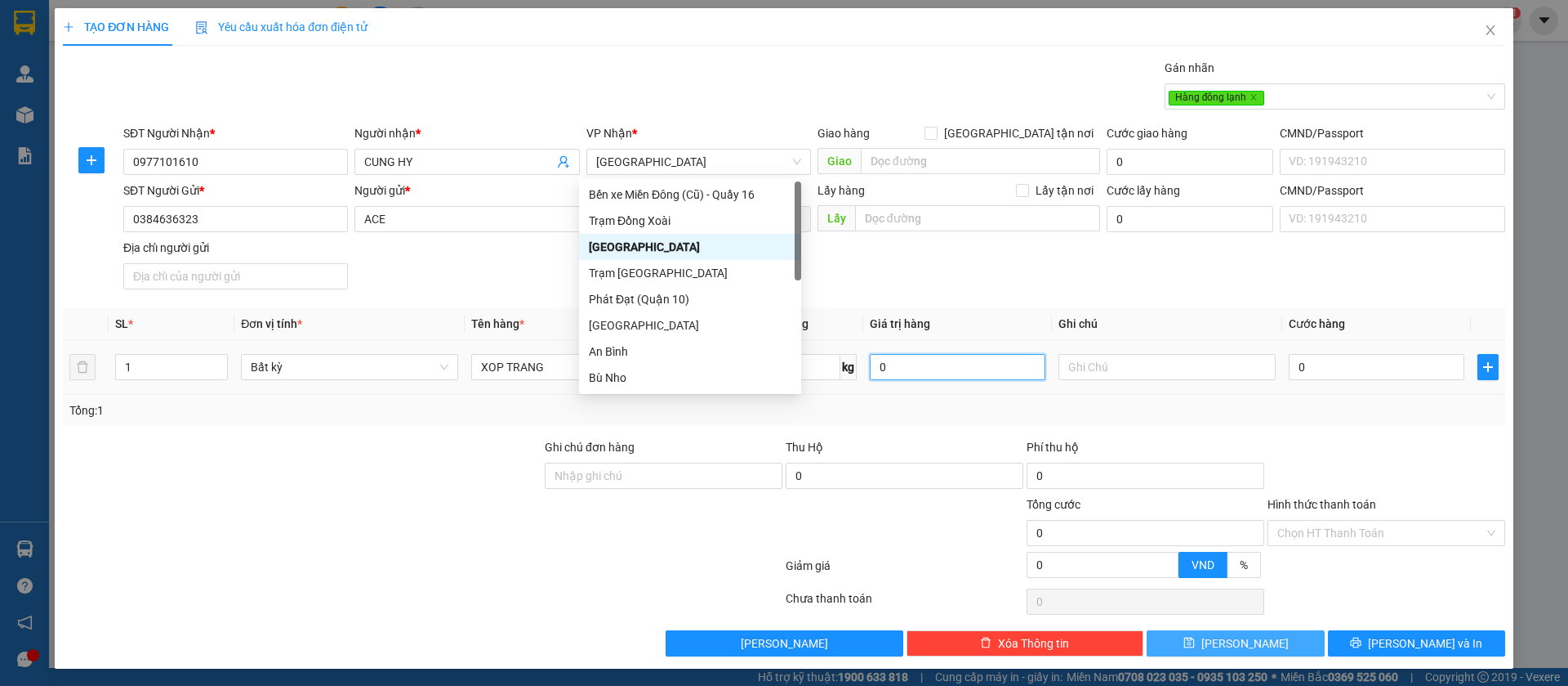
click at [909, 361] on input "0" at bounding box center [958, 367] width 176 height 26
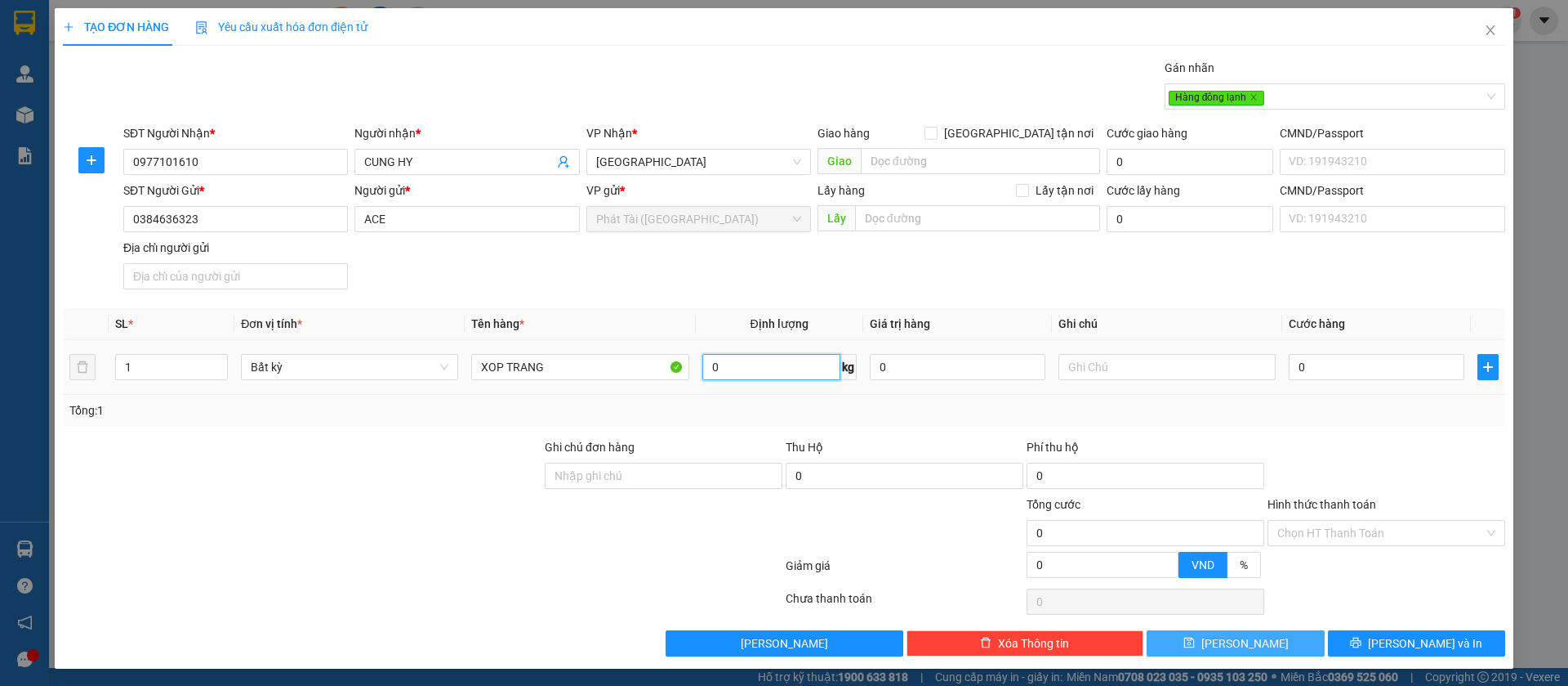
click at [708, 366] on input "0" at bounding box center [771, 367] width 138 height 26
click at [708, 366] on input "0" at bounding box center [771, 367] width 138 height 26
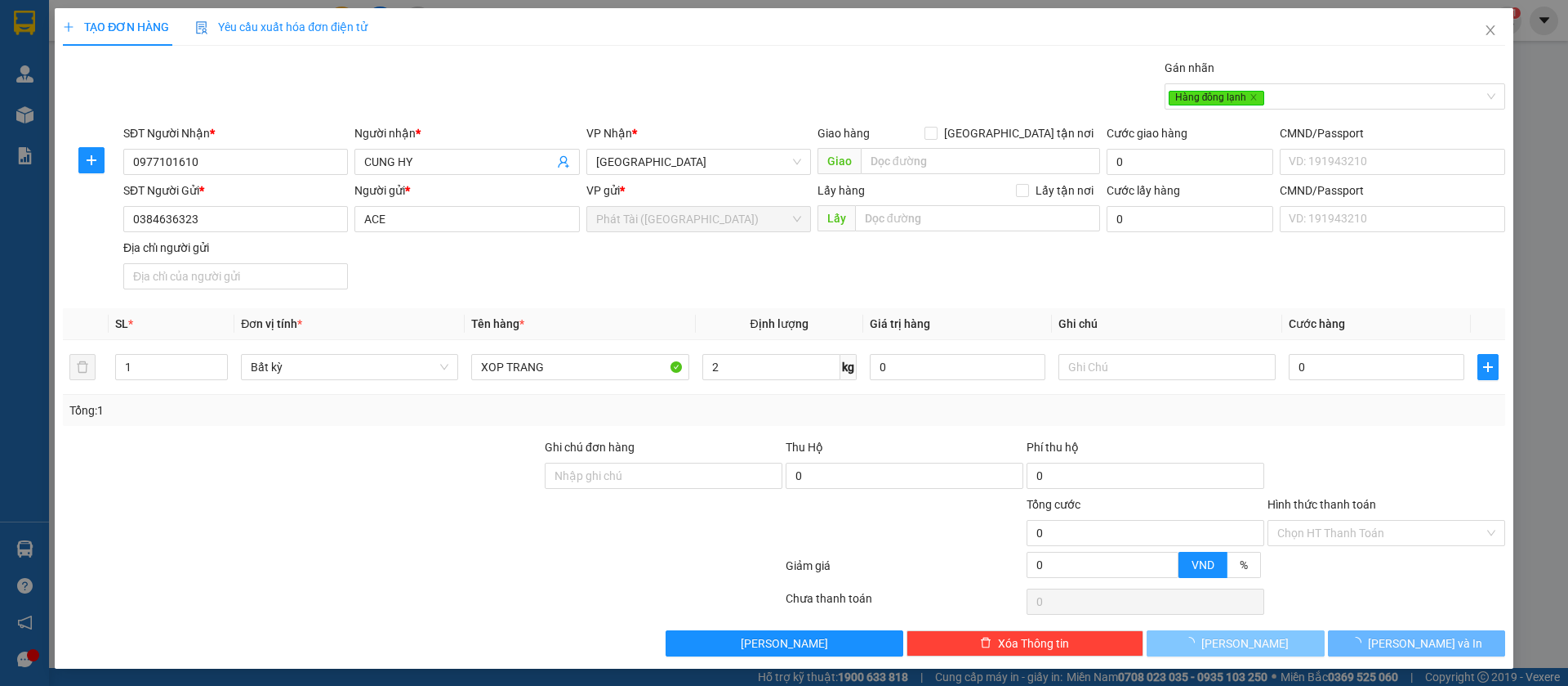
click at [720, 423] on div "Tổng: 1" at bounding box center [784, 410] width 1442 height 31
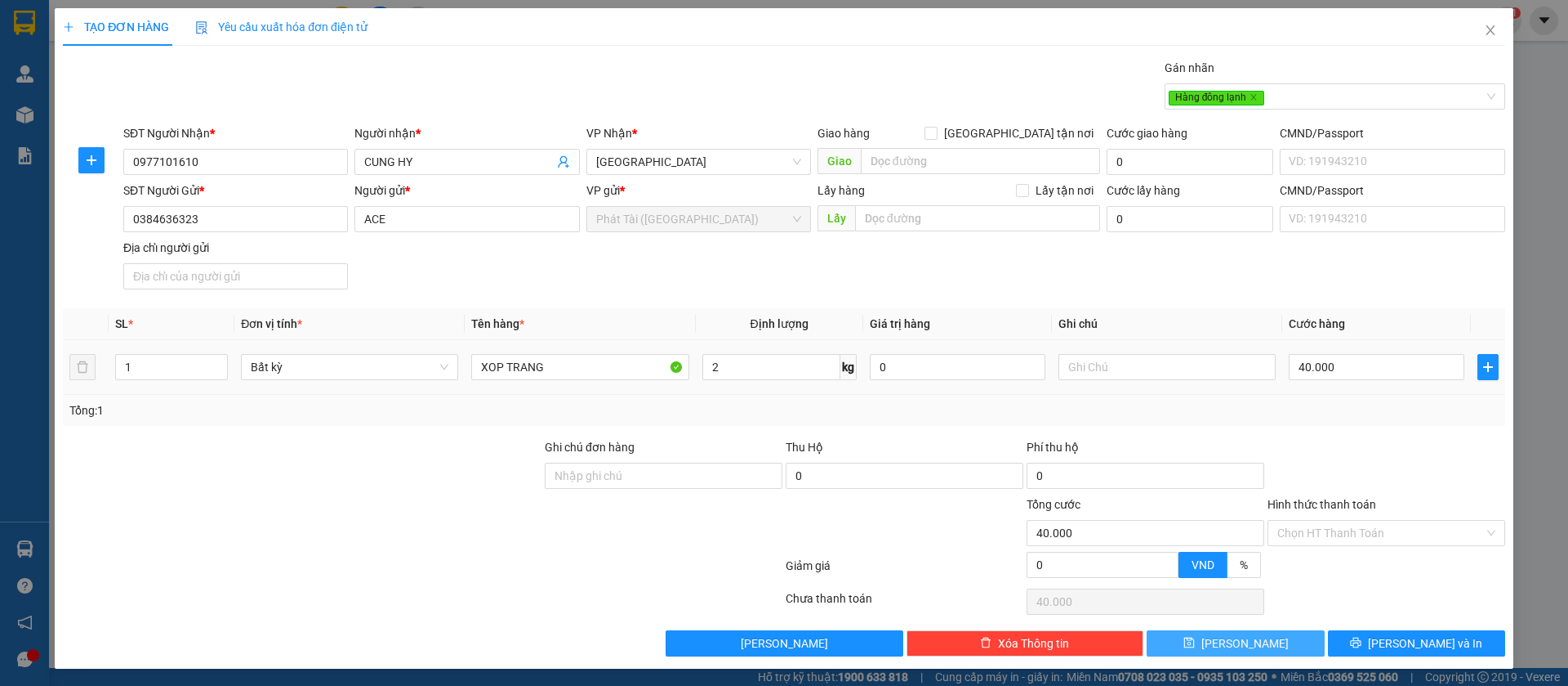
scroll to position [3, 0]
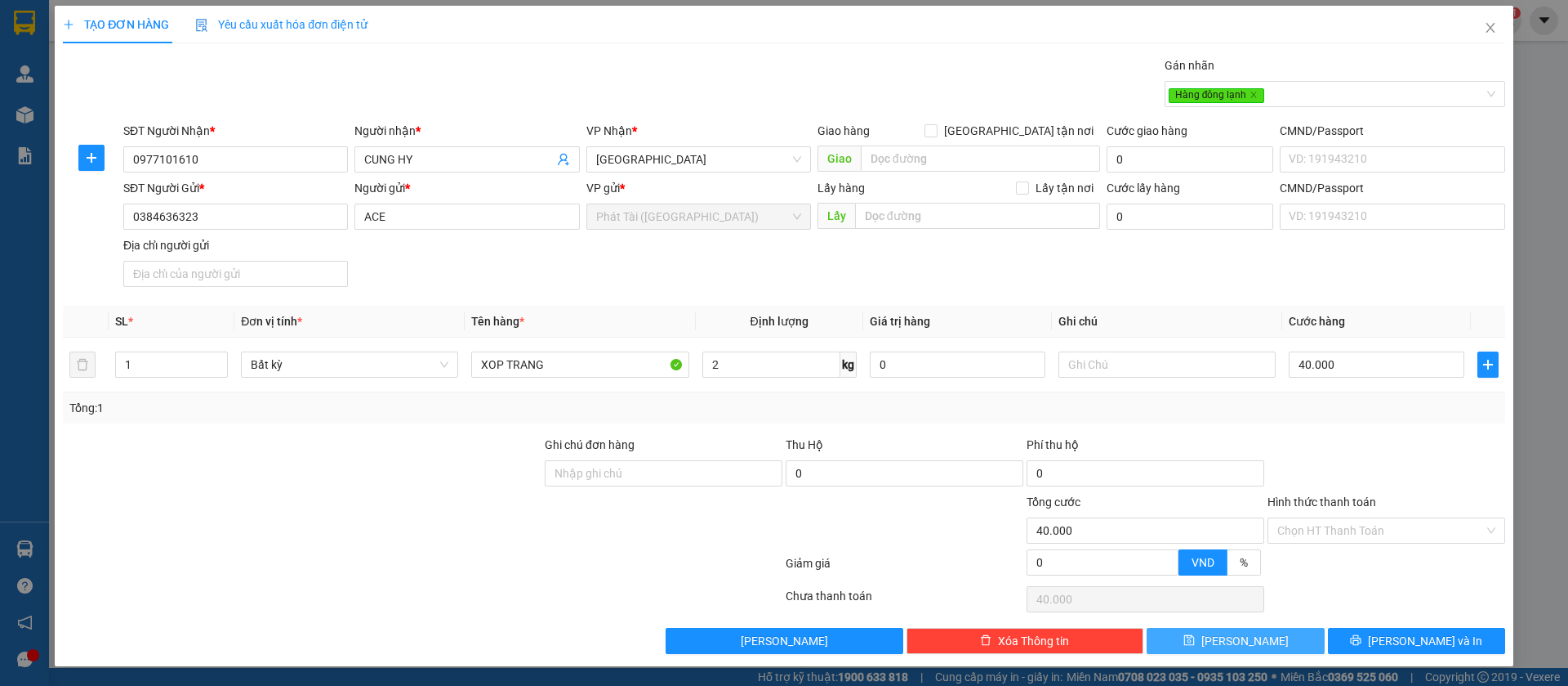
click at [1231, 632] on span "[PERSON_NAME]" at bounding box center [1245, 640] width 87 height 18
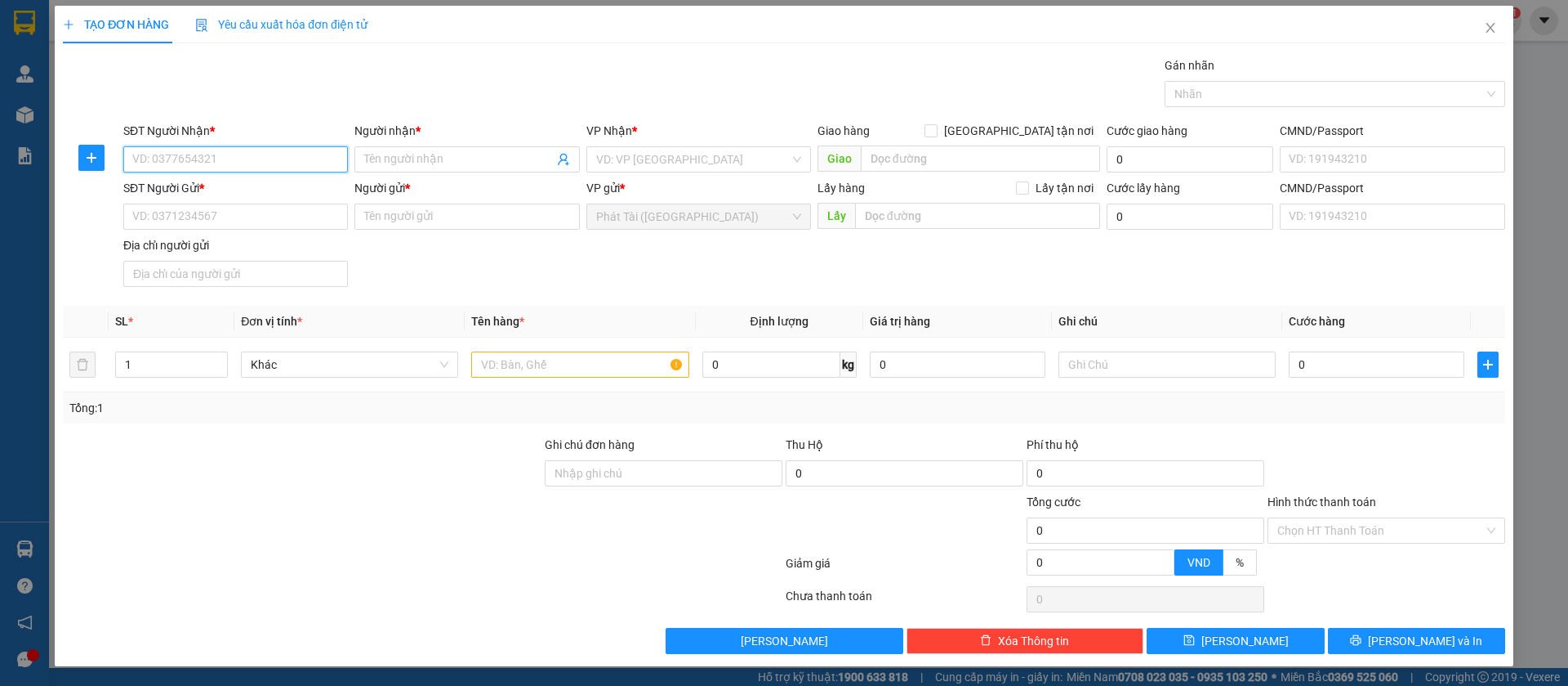
click at [300, 150] on input "SĐT Người Nhận *" at bounding box center [236, 159] width 225 height 26
paste input "0982.296.400"
click at [179, 168] on input "0982.296.400" at bounding box center [236, 159] width 225 height 26
click at [157, 159] on input "0982.296400" at bounding box center [236, 159] width 225 height 26
click at [428, 158] on input "Người nhận *" at bounding box center [458, 159] width 189 height 18
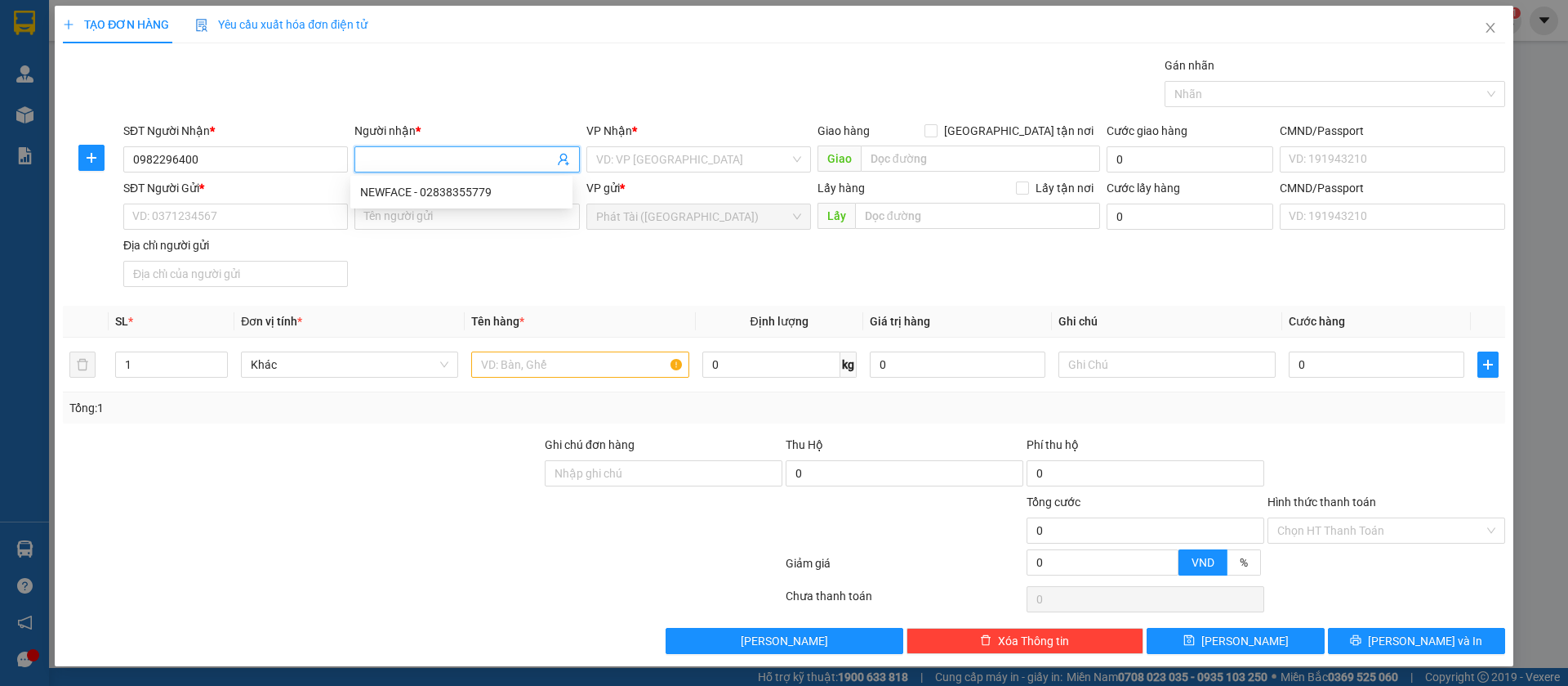
paste input "NGỌC"
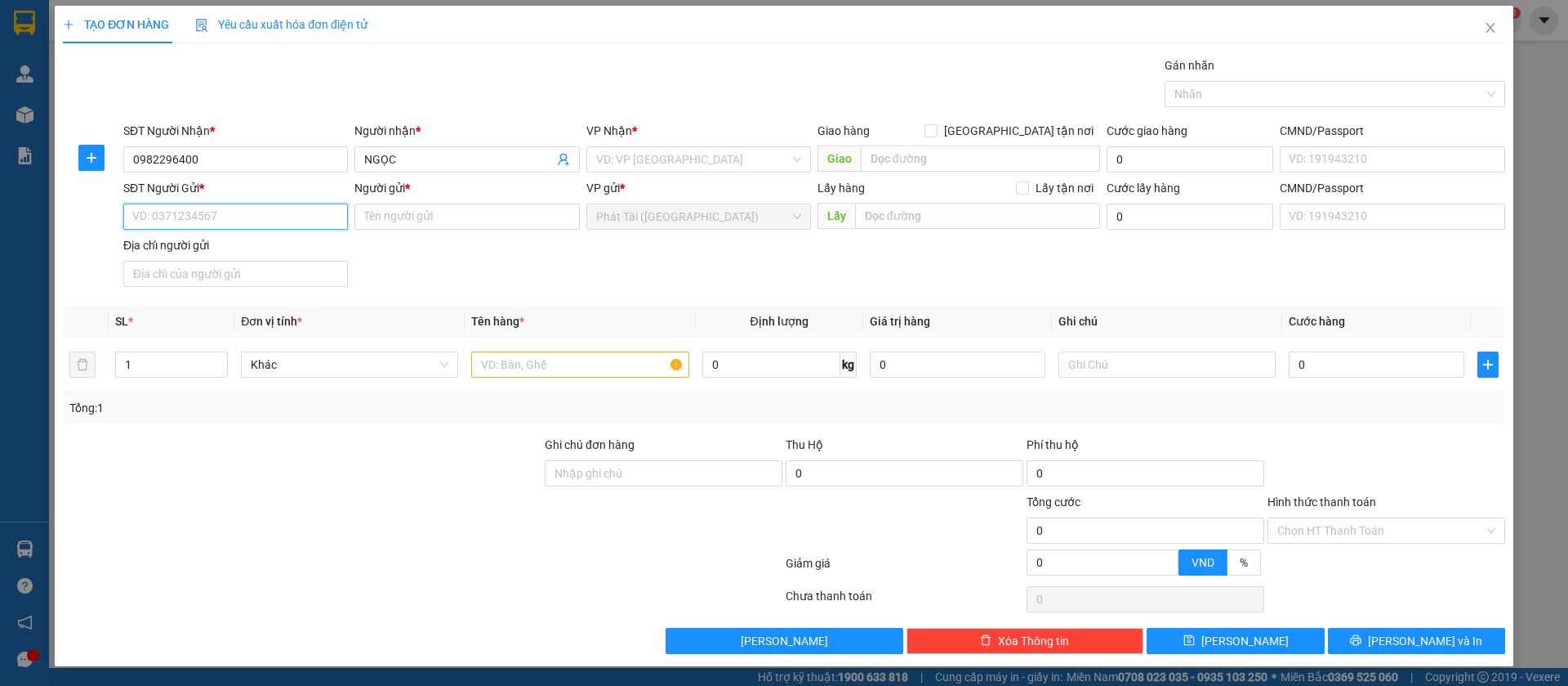
click at [309, 227] on input "SĐT Người Gửi *" at bounding box center [236, 216] width 225 height 26
paste input "0919.213.113"
click at [184, 215] on input "0919.213.113" at bounding box center [236, 216] width 225 height 26
click at [182, 217] on input "0919.213.113" at bounding box center [236, 216] width 225 height 26
click at [162, 210] on input "0919.213113" at bounding box center [236, 216] width 225 height 26
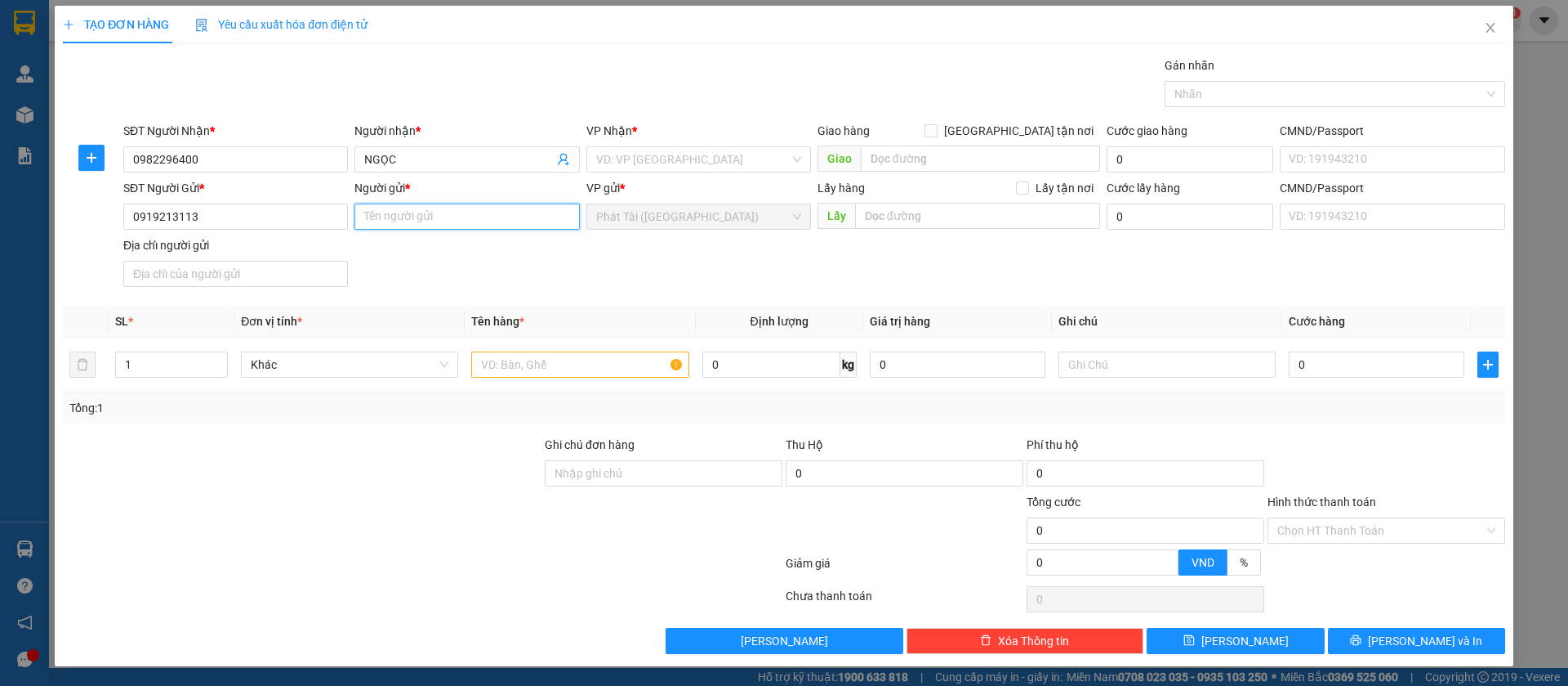
click at [429, 217] on input "Người gửi *" at bounding box center [467, 216] width 225 height 26
click at [644, 156] on input "search" at bounding box center [693, 159] width 193 height 25
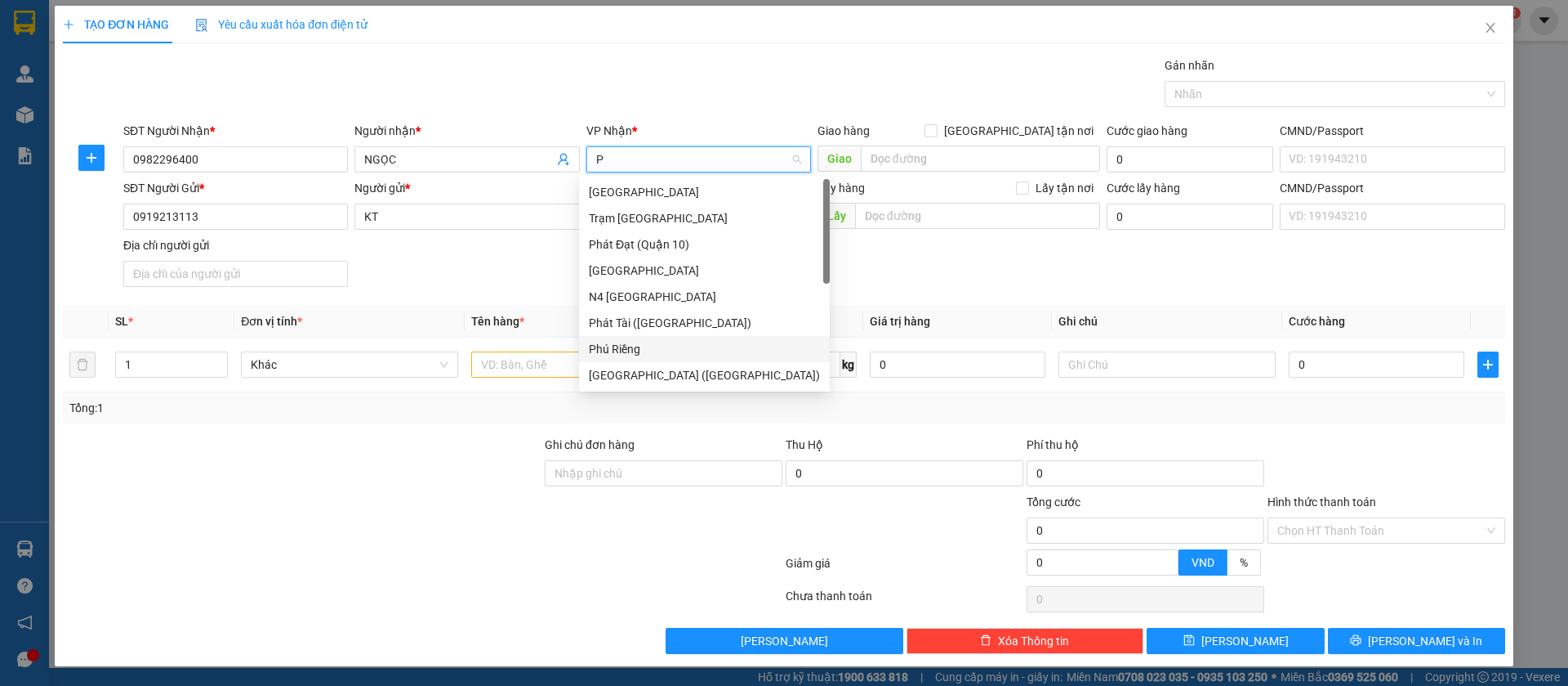
click at [621, 354] on div "Phú Riềng" at bounding box center [704, 349] width 231 height 18
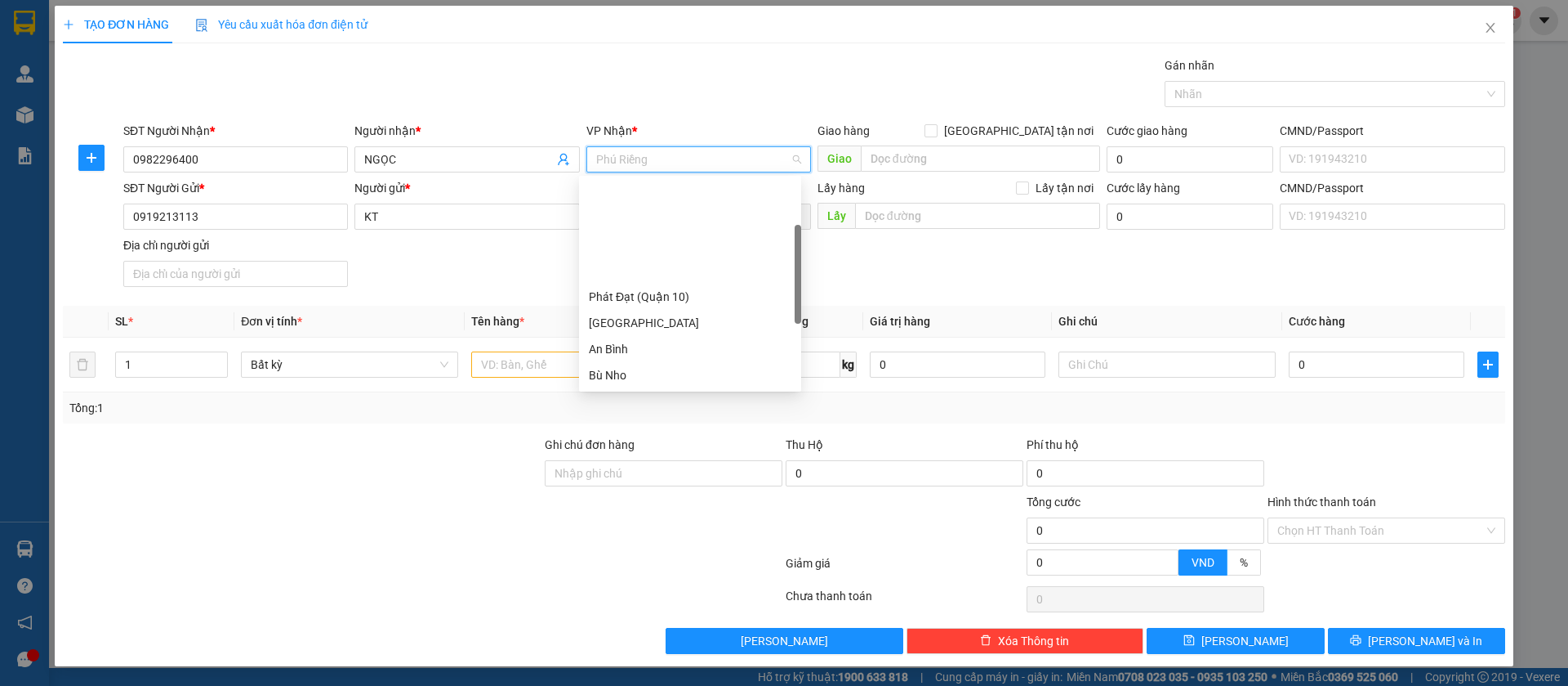
scroll to position [131, 0]
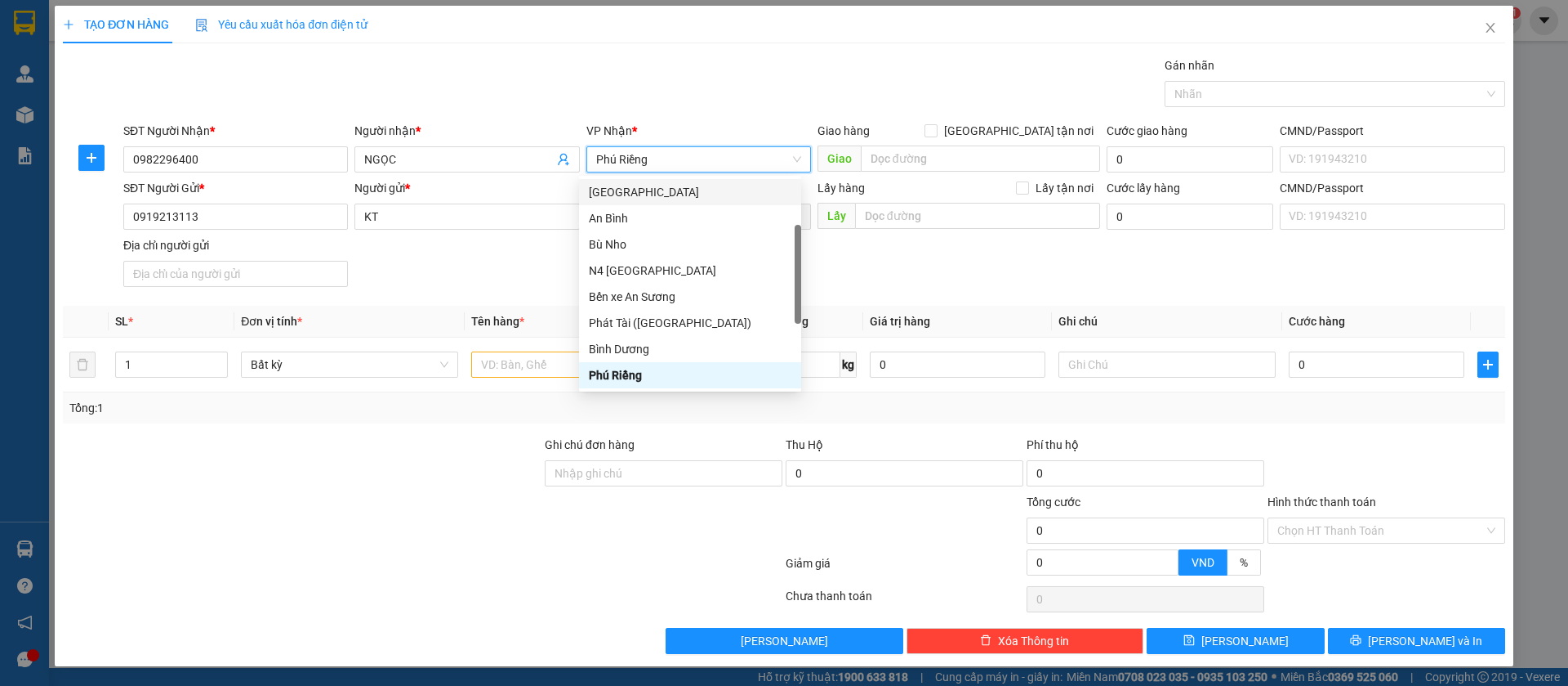
click at [742, 94] on div "Gói vận chuyển * Tiêu chuẩn Gán nhãn Nhãn" at bounding box center [815, 84] width 1389 height 57
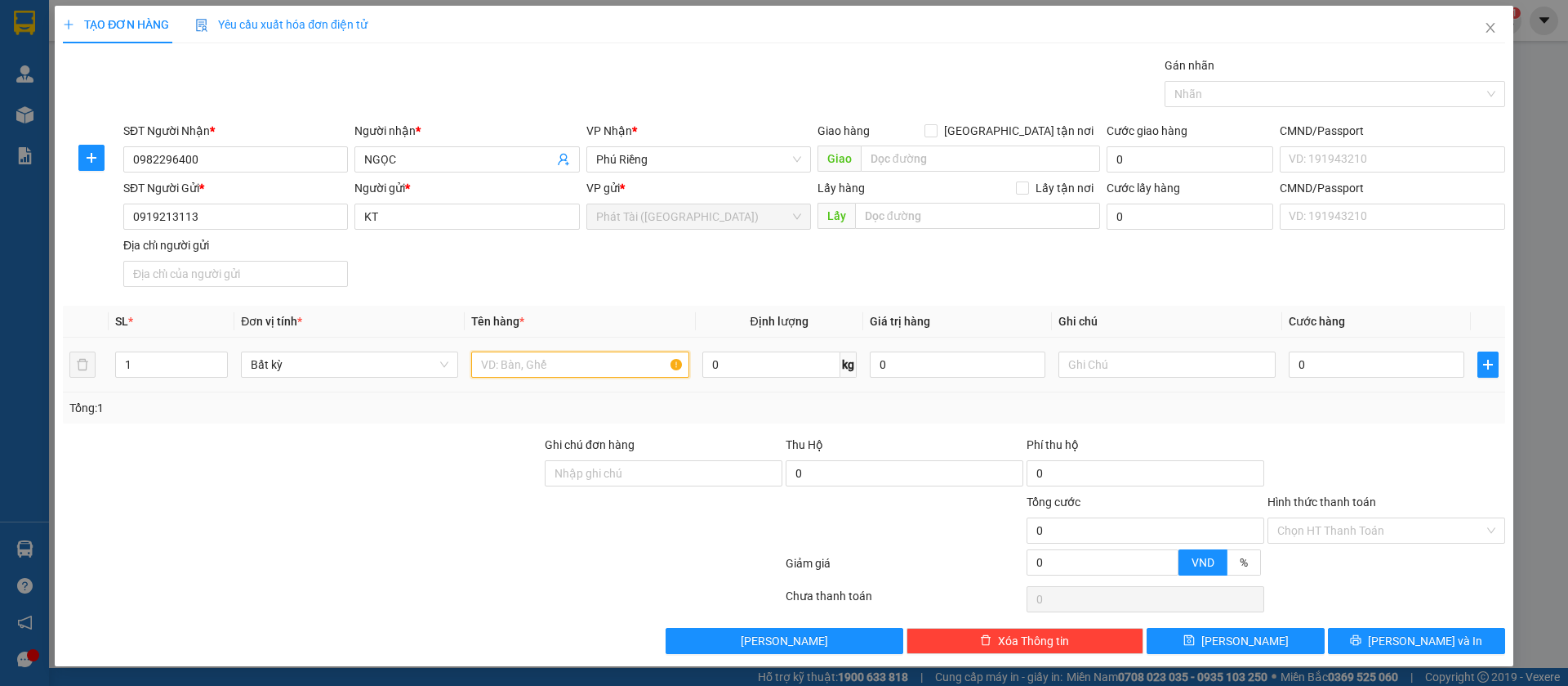
click at [617, 374] on input "text" at bounding box center [579, 365] width 217 height 26
paste input "NILONG TRẮNG BÁNH"
click at [1216, 83] on div "Nhãn" at bounding box center [1335, 94] width 341 height 26
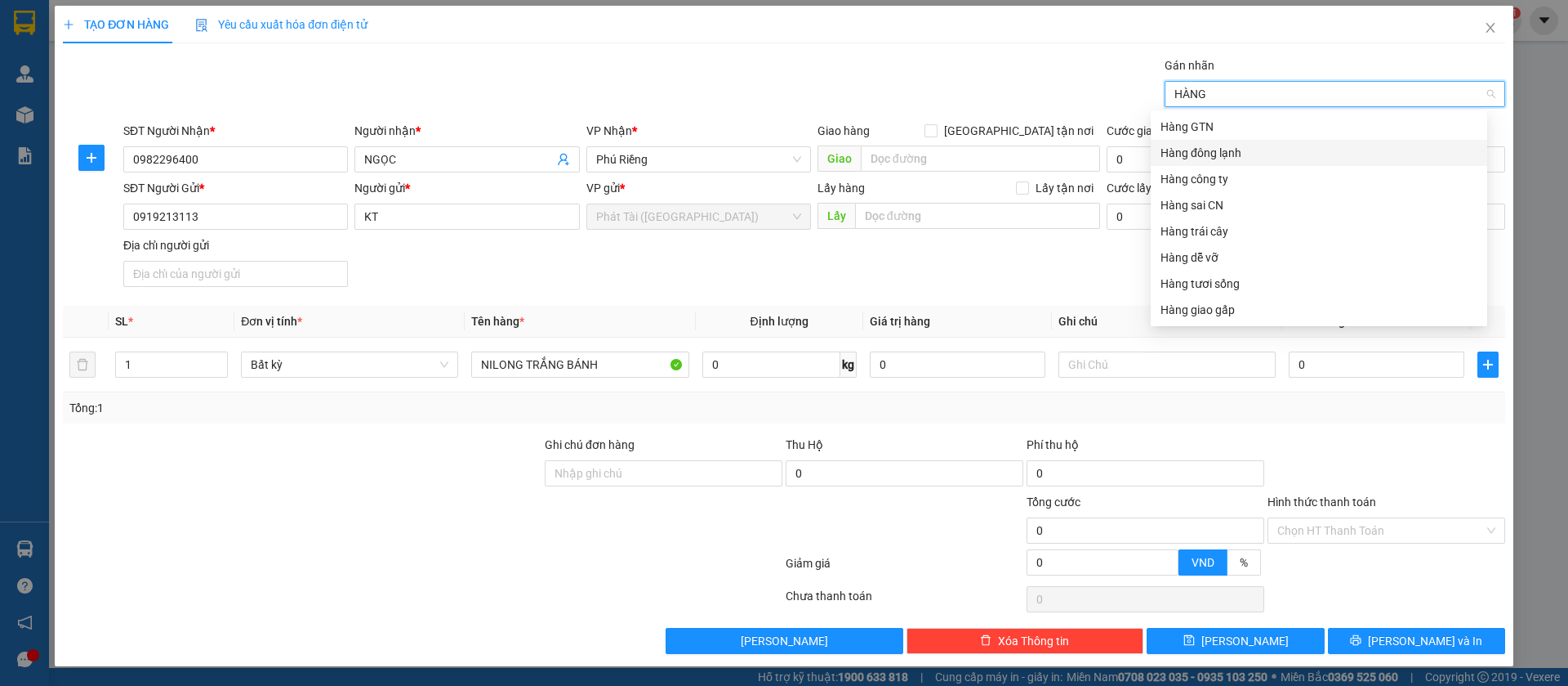
click at [1187, 147] on div "Hàng đông lạnh" at bounding box center [1319, 153] width 317 height 18
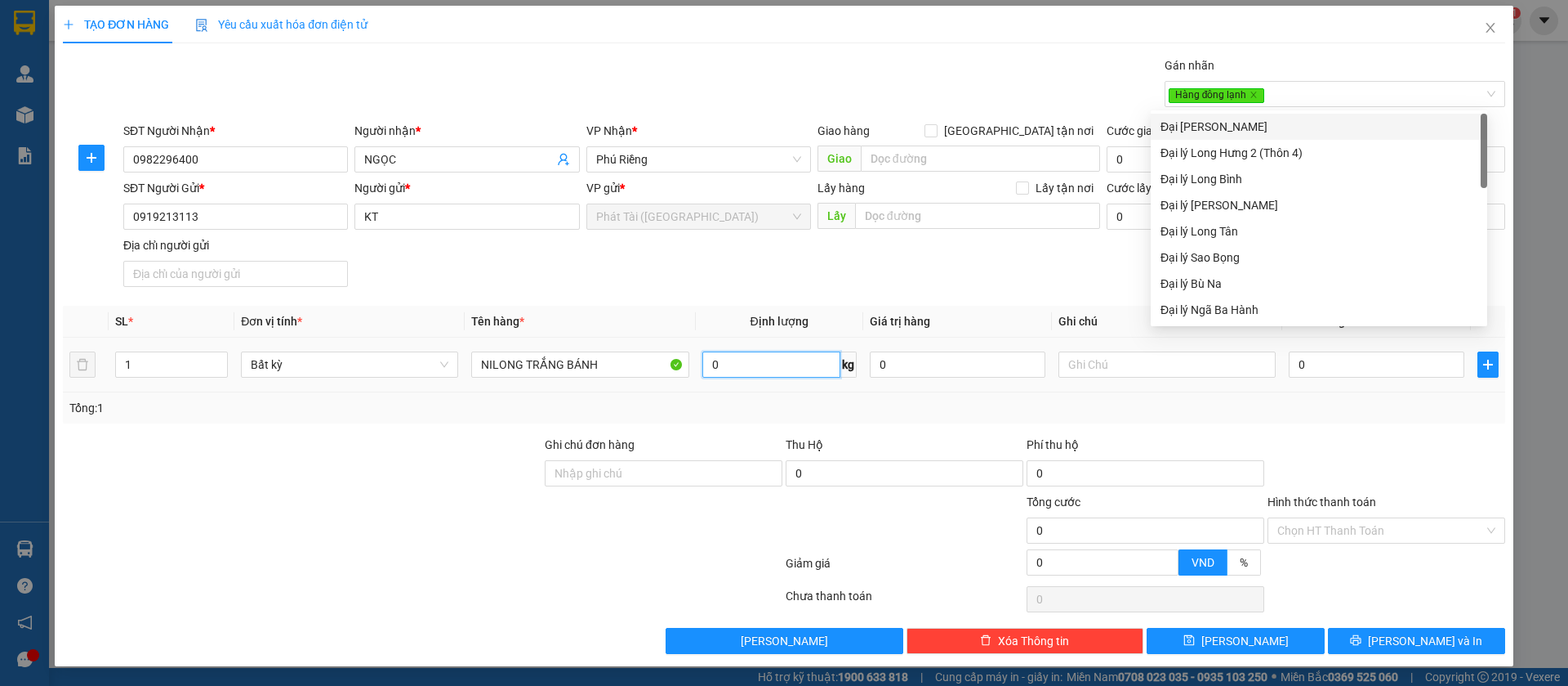
click at [751, 363] on input "0" at bounding box center [771, 365] width 138 height 26
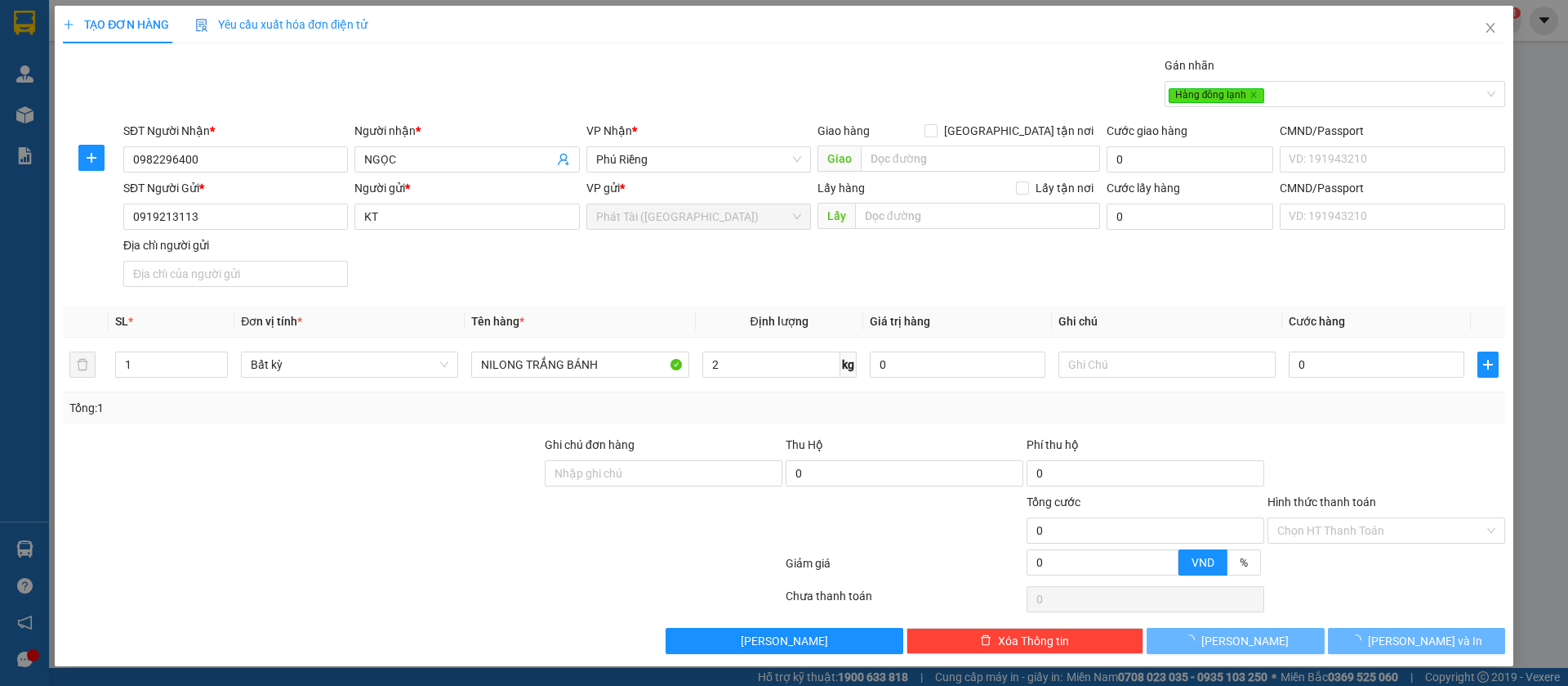
click at [722, 401] on div "Tổng: 1" at bounding box center [784, 408] width 1429 height 18
click at [1363, 533] on input "Hình thức thanh toán" at bounding box center [1380, 530] width 207 height 25
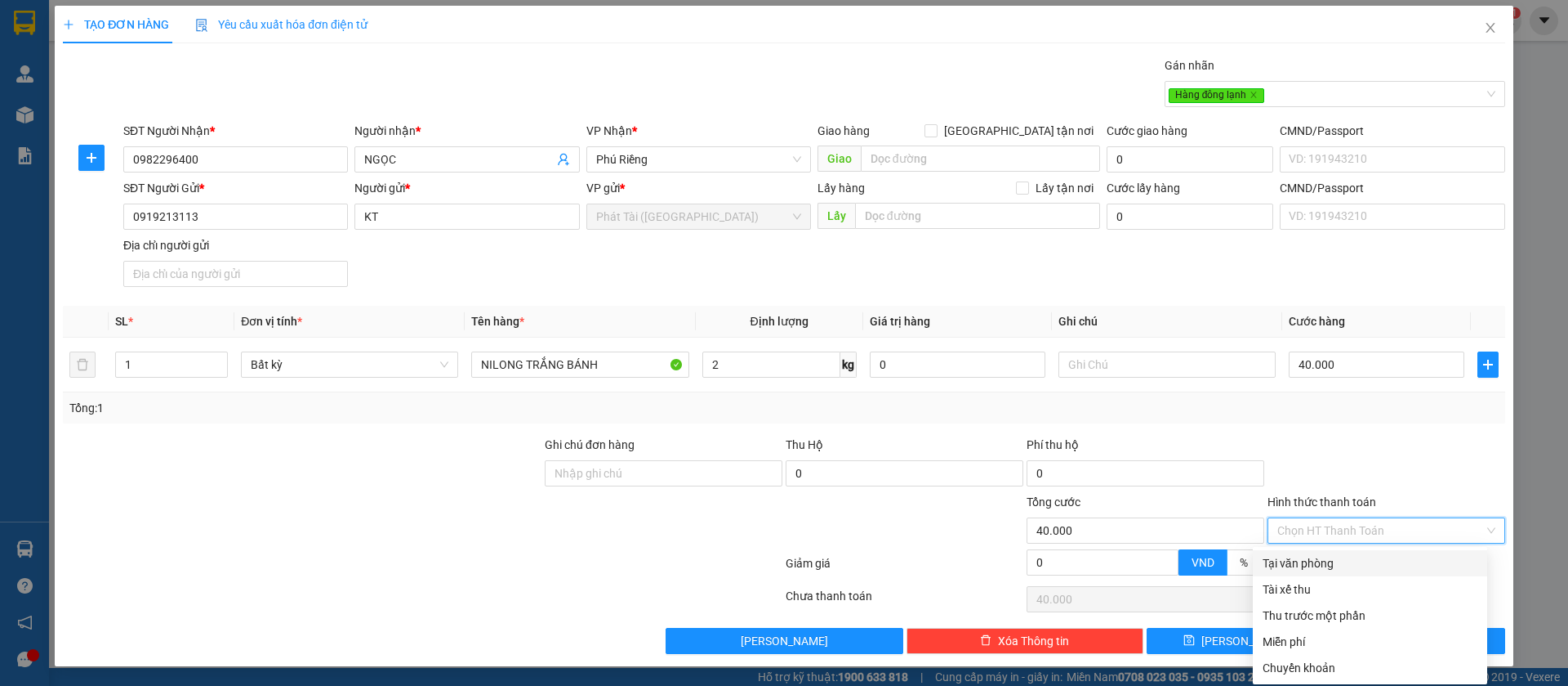
click at [1332, 567] on div "Tại văn phòng" at bounding box center [1370, 563] width 214 height 18
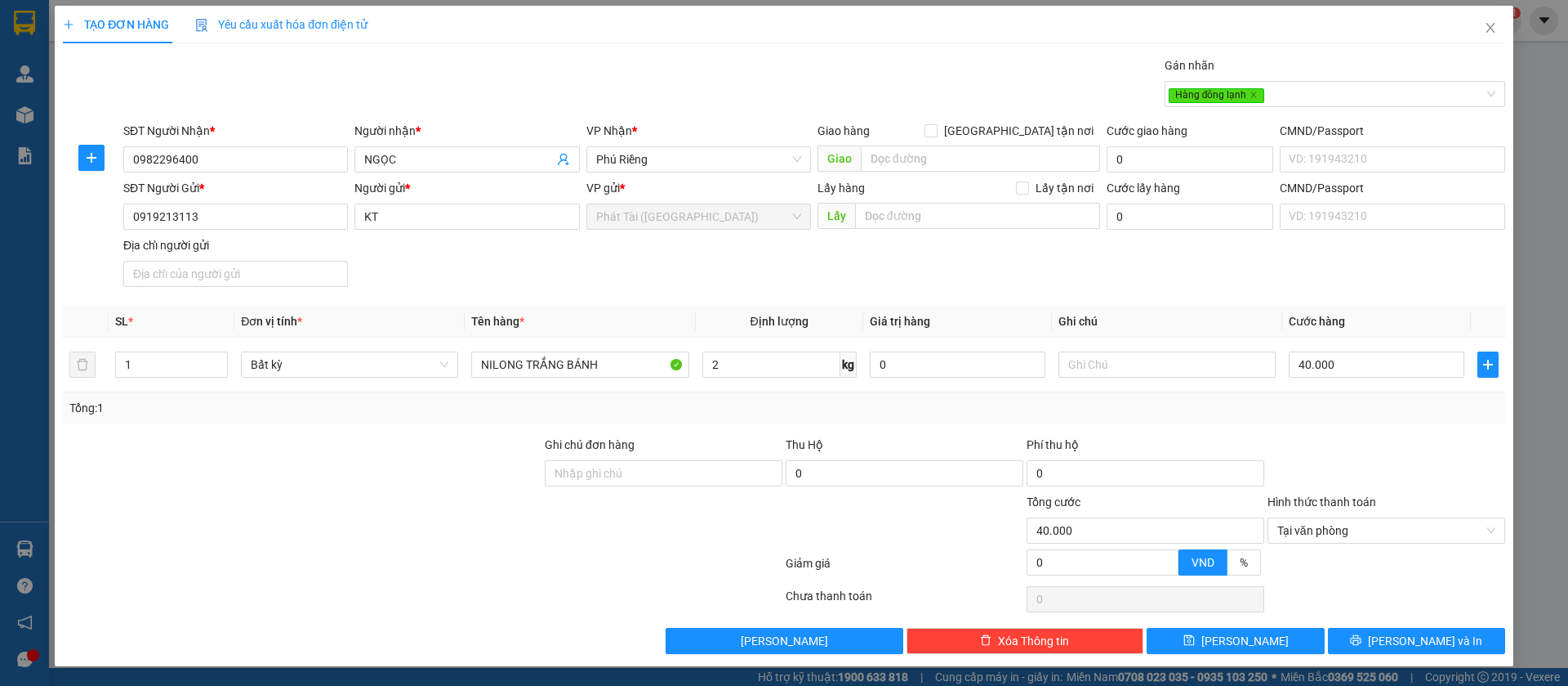
click at [1297, 416] on div "Tổng: 1" at bounding box center [784, 407] width 1442 height 31
click at [1194, 642] on icon "save" at bounding box center [1189, 640] width 11 height 11
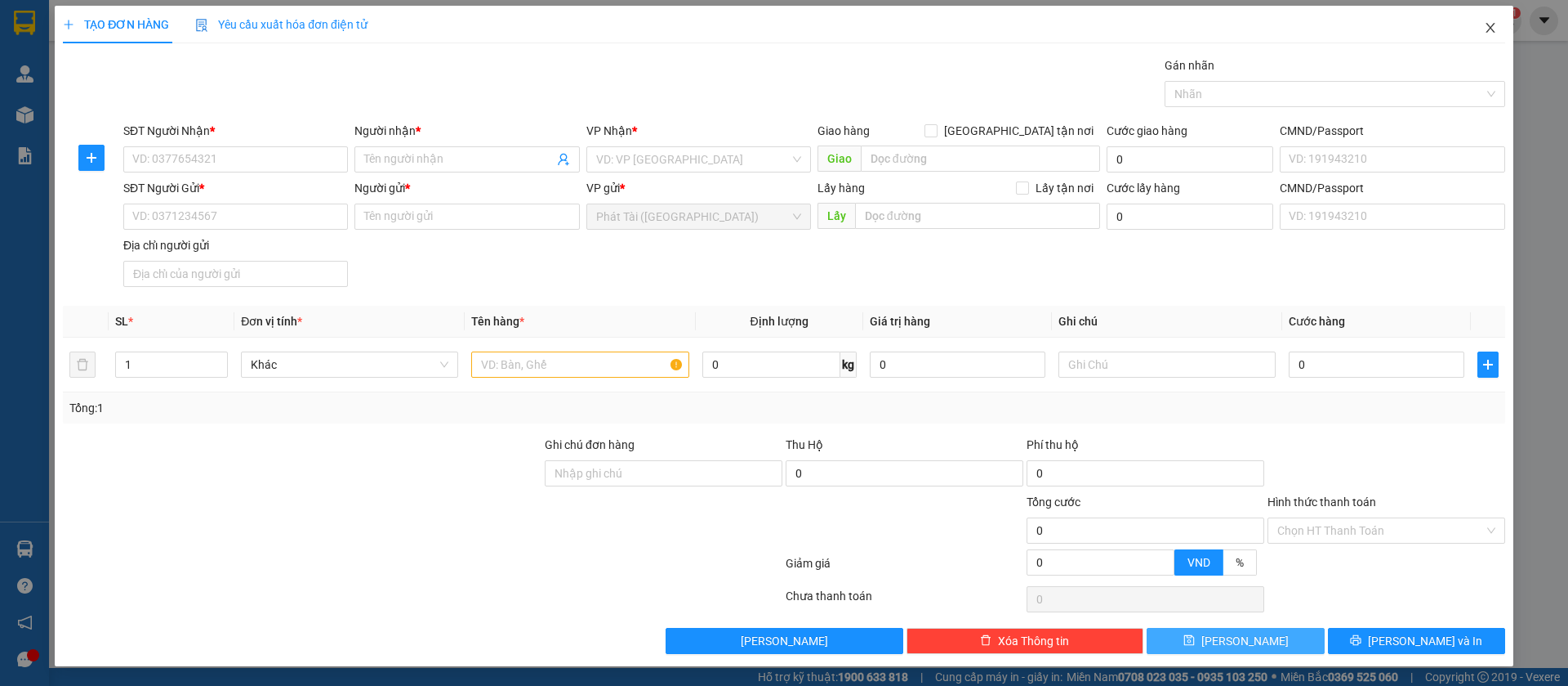
click at [1482, 23] on span "Close" at bounding box center [1491, 29] width 46 height 46
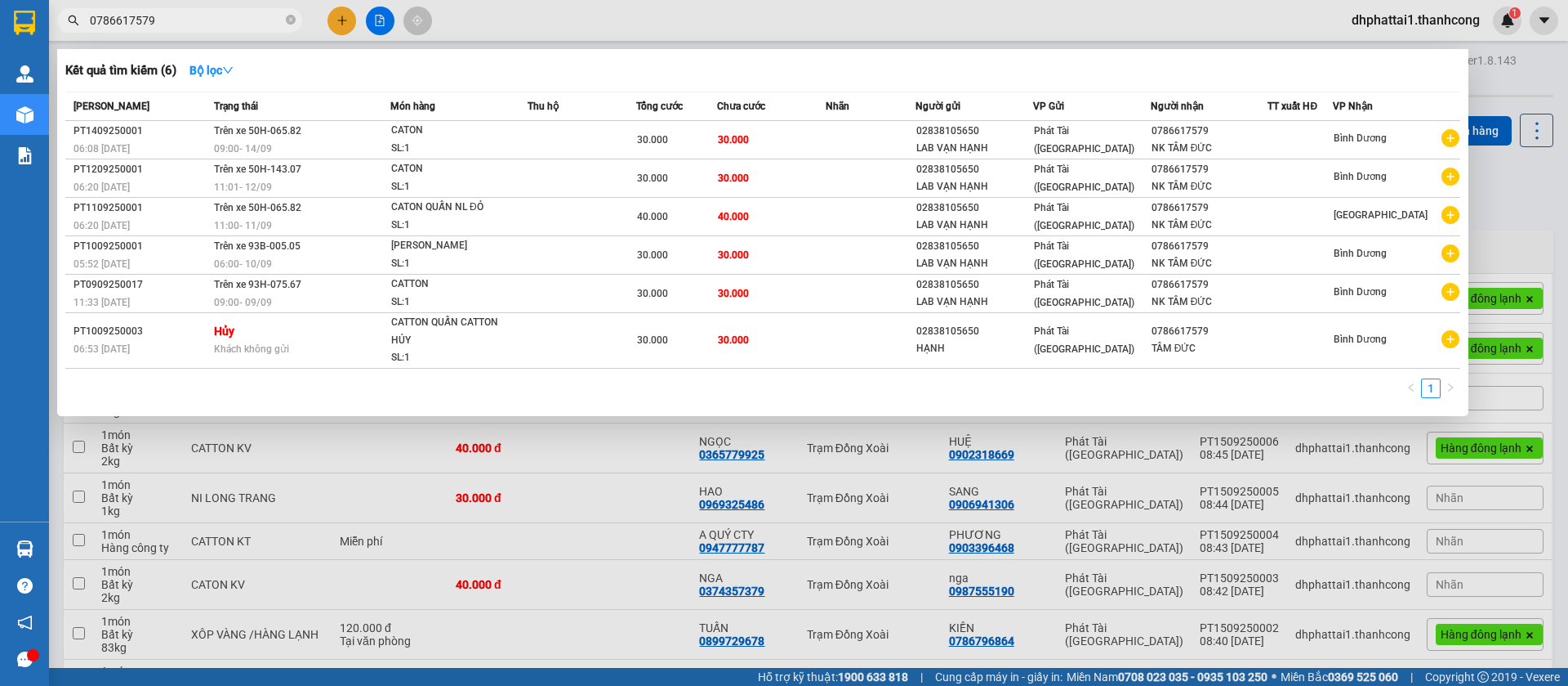
click at [243, 22] on input "0786617579" at bounding box center [185, 20] width 192 height 18
paste input "982.296.400"
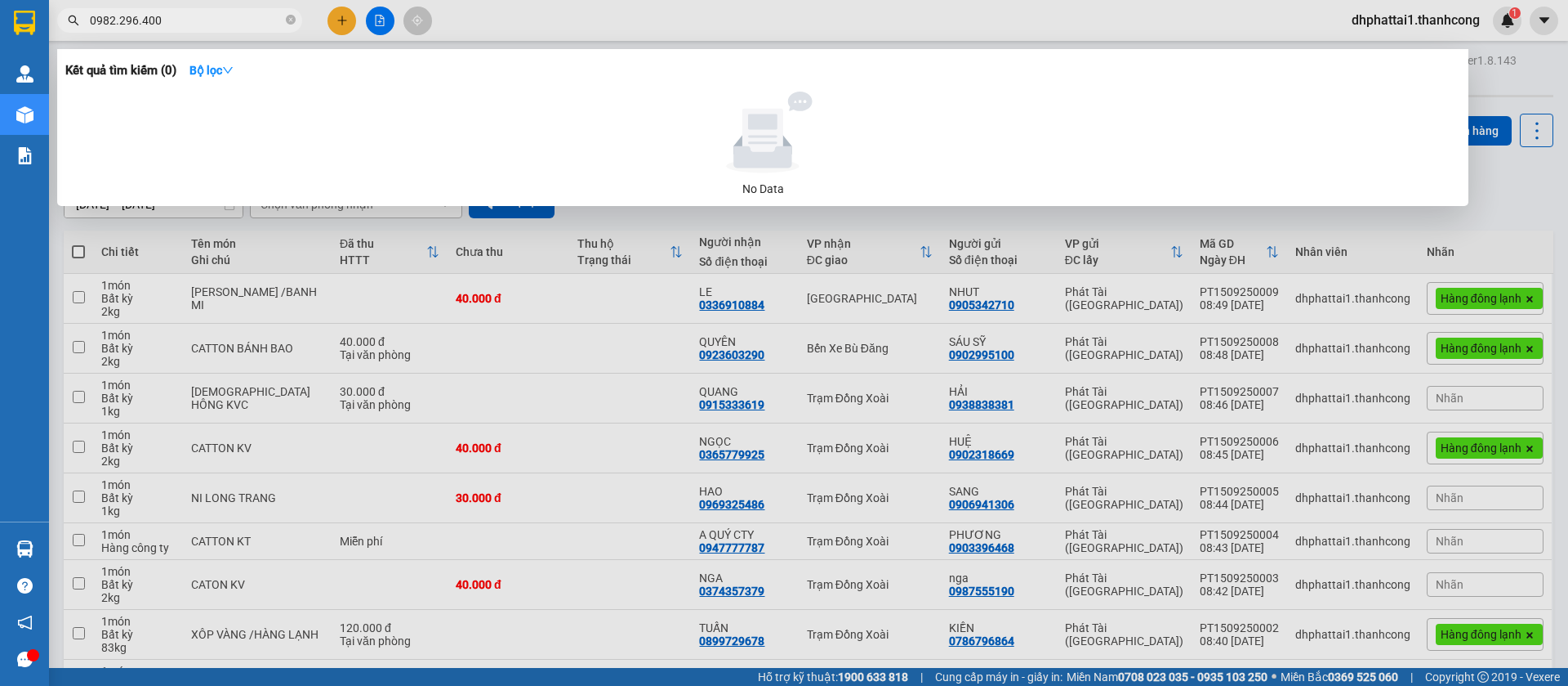
click at [142, 18] on input "0982.296.400" at bounding box center [185, 20] width 192 height 18
click at [139, 23] on input "0982.296.400" at bounding box center [185, 20] width 192 height 18
click at [118, 19] on input "0982.296400" at bounding box center [185, 20] width 192 height 18
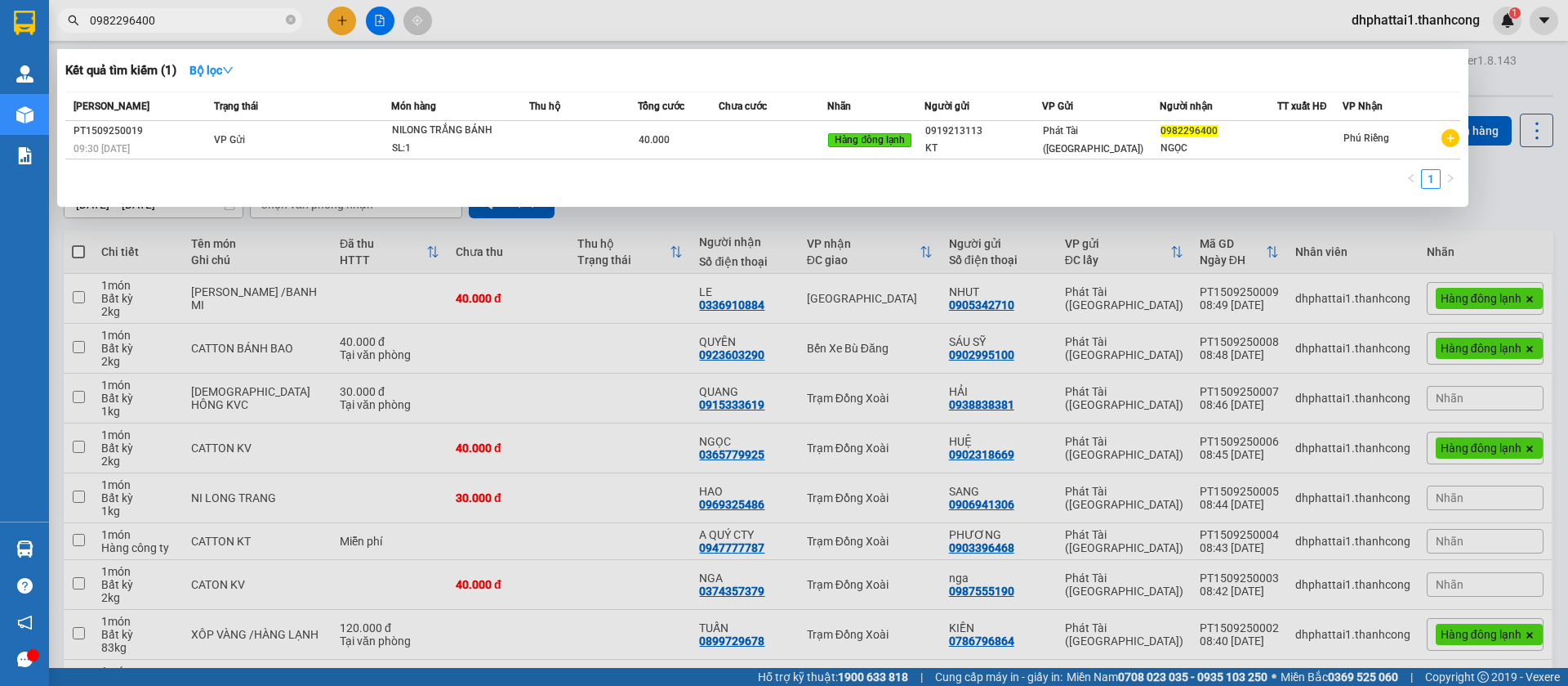
click at [342, 20] on div at bounding box center [784, 343] width 1568 height 686
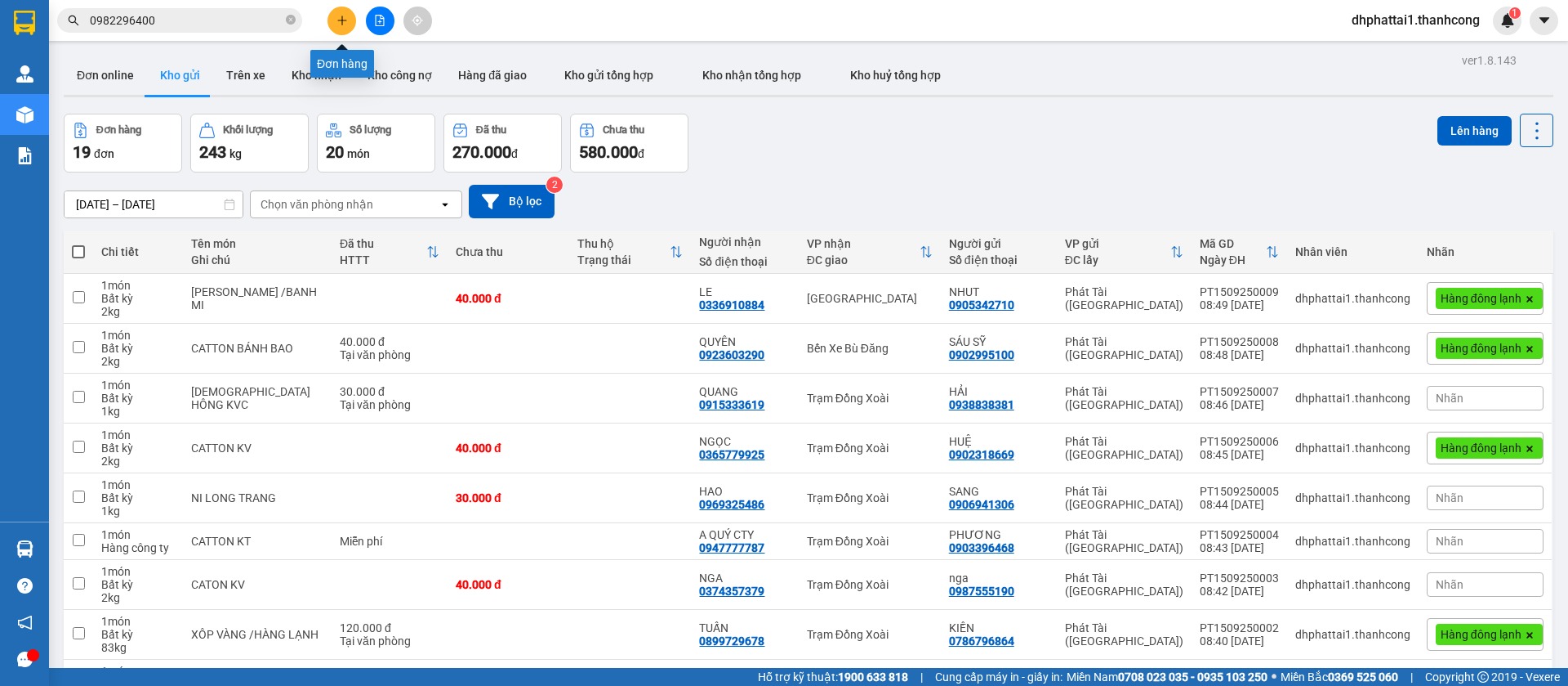
click at [342, 20] on icon "plus" at bounding box center [342, 19] width 9 height 1
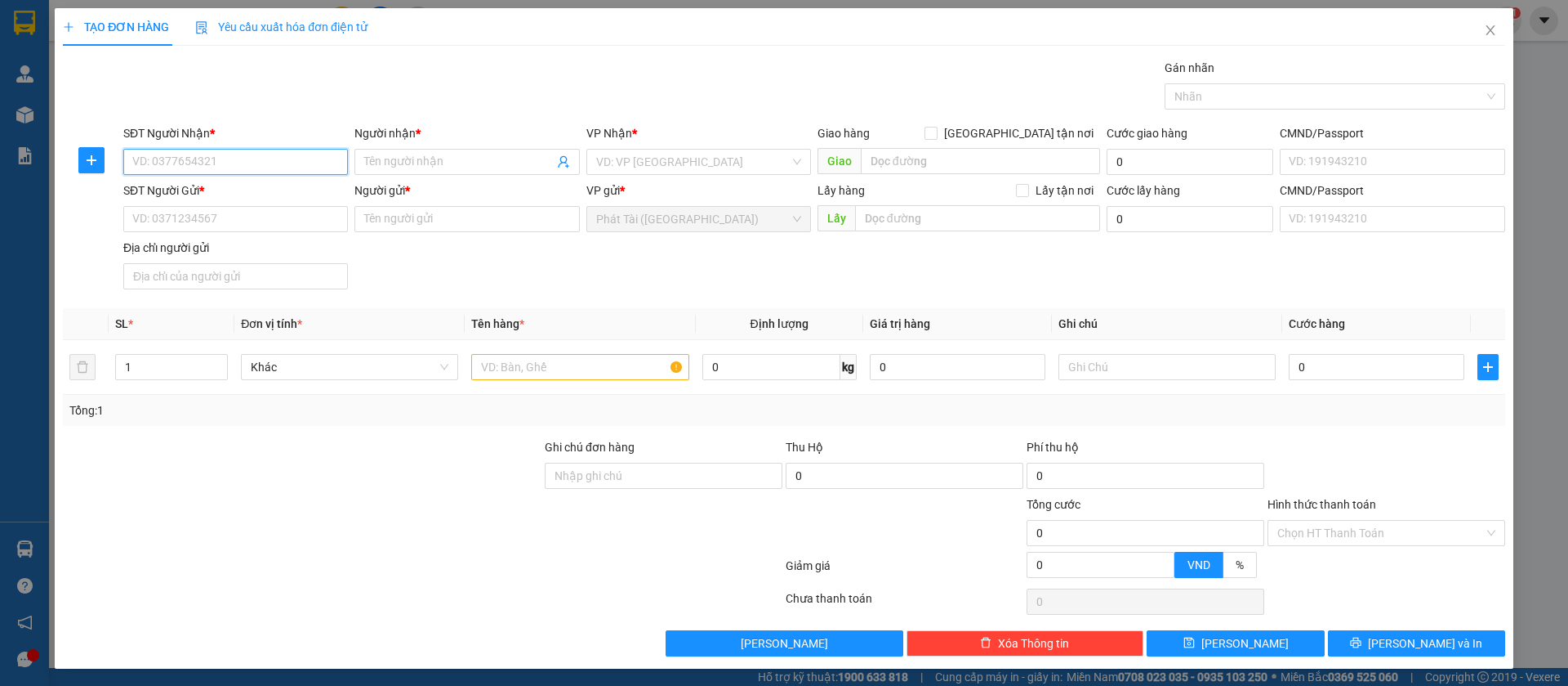
paste input "0942.696.915"
click at [183, 165] on input "0942.696.915" at bounding box center [236, 162] width 225 height 26
click at [158, 163] on input "0942.696915" at bounding box center [236, 162] width 225 height 26
click at [445, 159] on input "Người nhận *" at bounding box center [458, 162] width 189 height 18
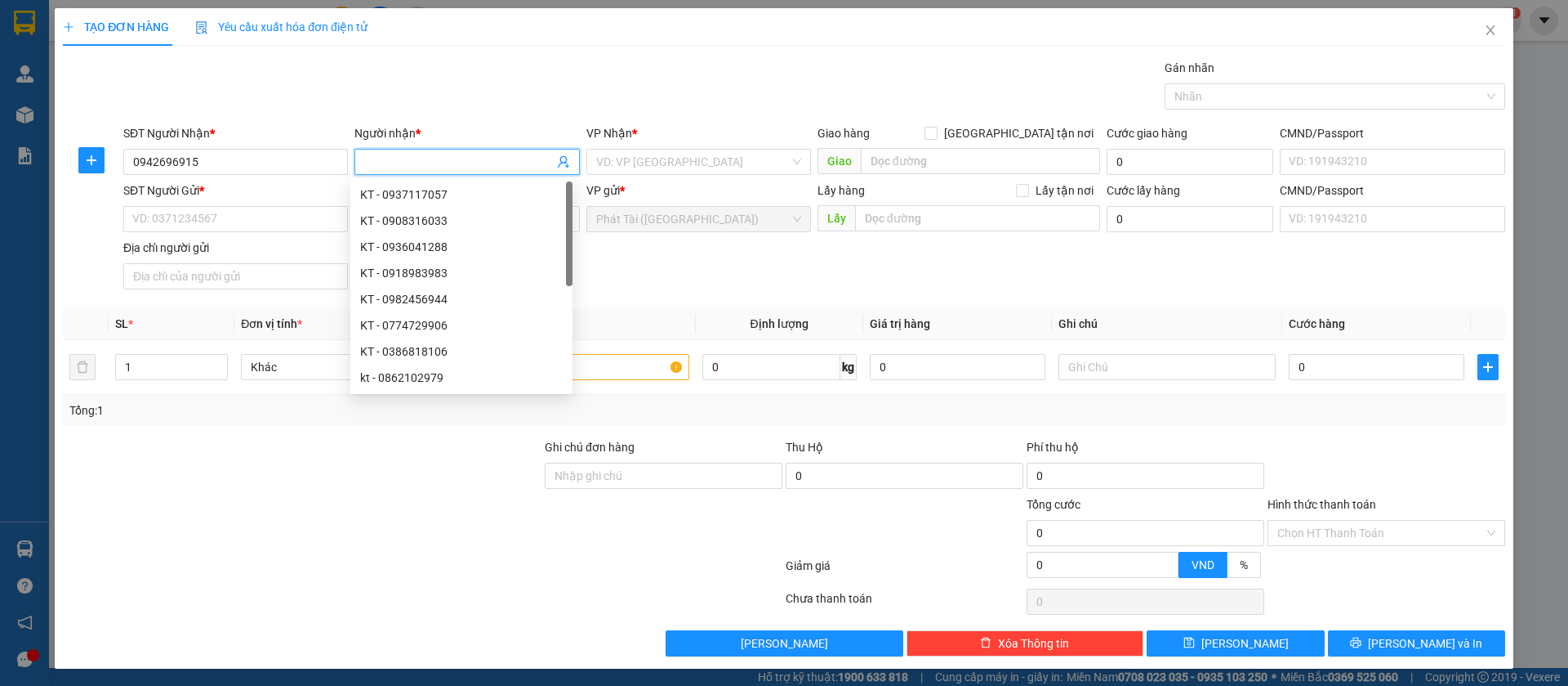
paste input "DƯƠNG"
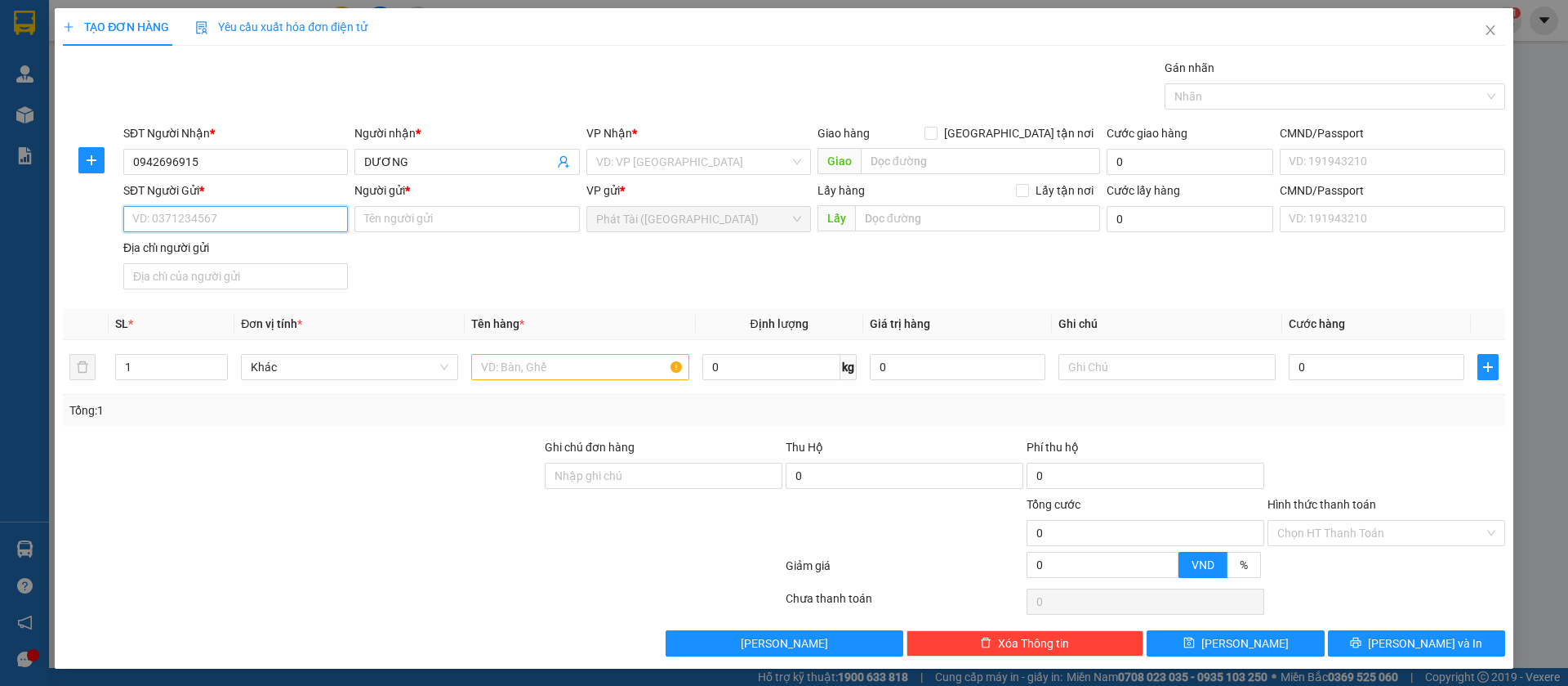
click at [219, 225] on input "SĐT Người Gửi *" at bounding box center [236, 219] width 225 height 26
paste input "0944.888.488"
click at [181, 215] on input "0944.888.488" at bounding box center [236, 219] width 225 height 26
click at [156, 218] on input "0944.888488" at bounding box center [236, 219] width 225 height 26
click at [163, 220] on input "0944.888488" at bounding box center [236, 219] width 225 height 26
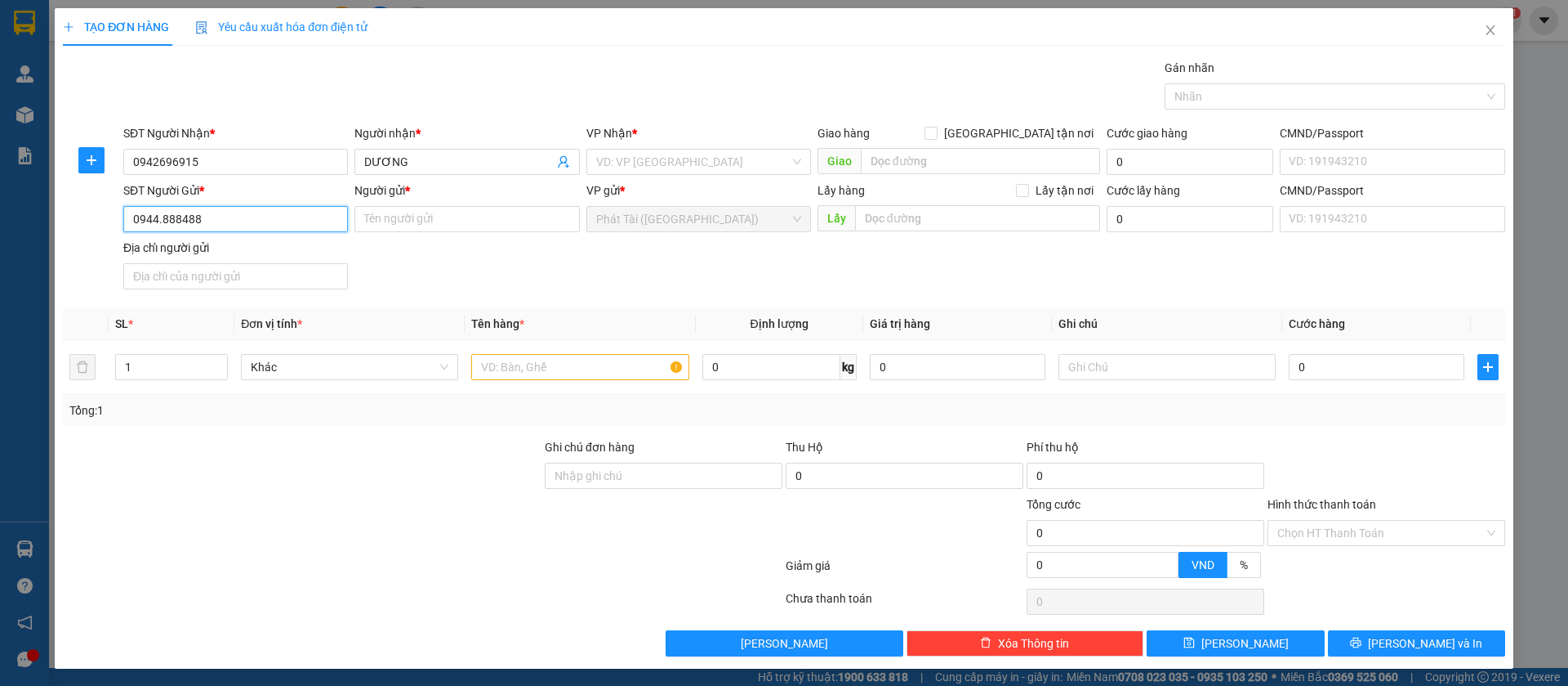
click at [158, 220] on input "0944.888488" at bounding box center [236, 219] width 225 height 26
click at [429, 213] on input "Người gửi *" at bounding box center [467, 219] width 225 height 26
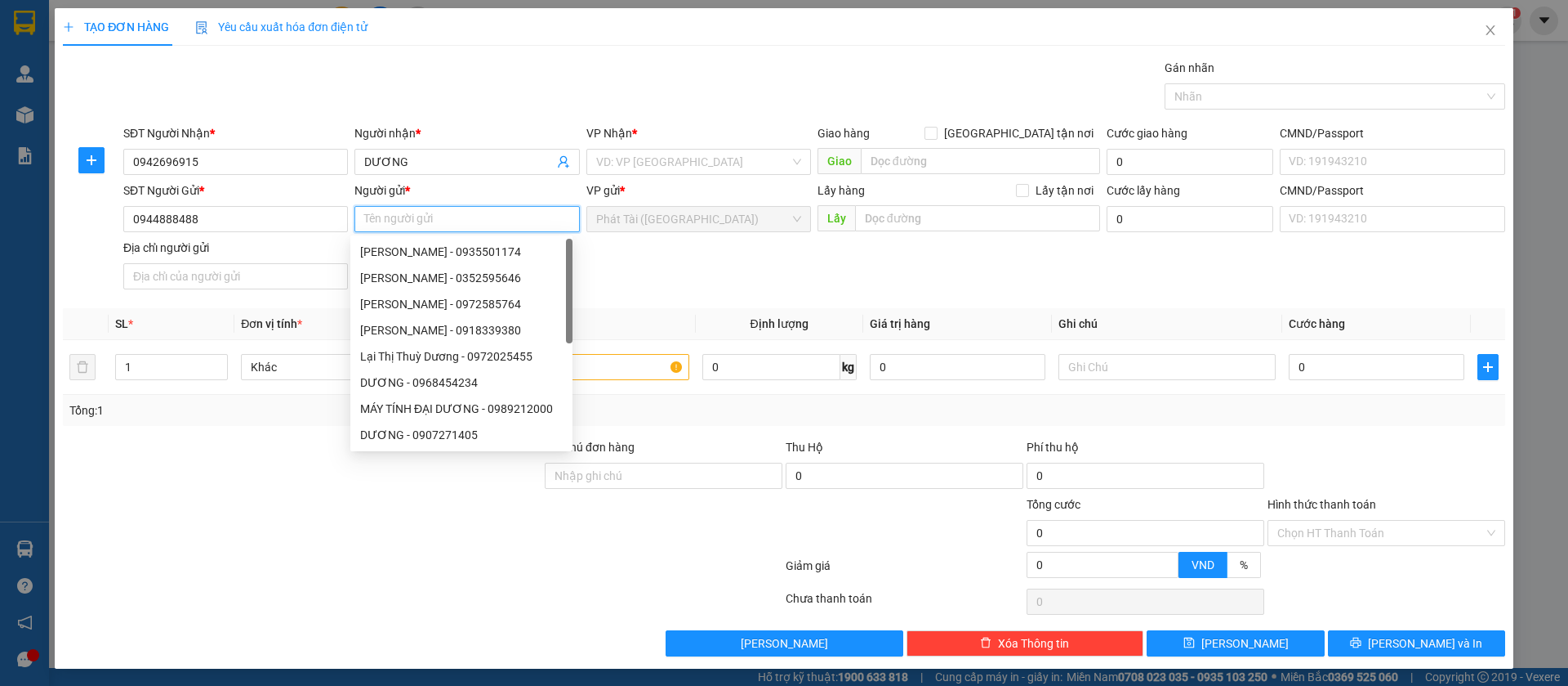
paste input "ĐAI DƯƠNG"
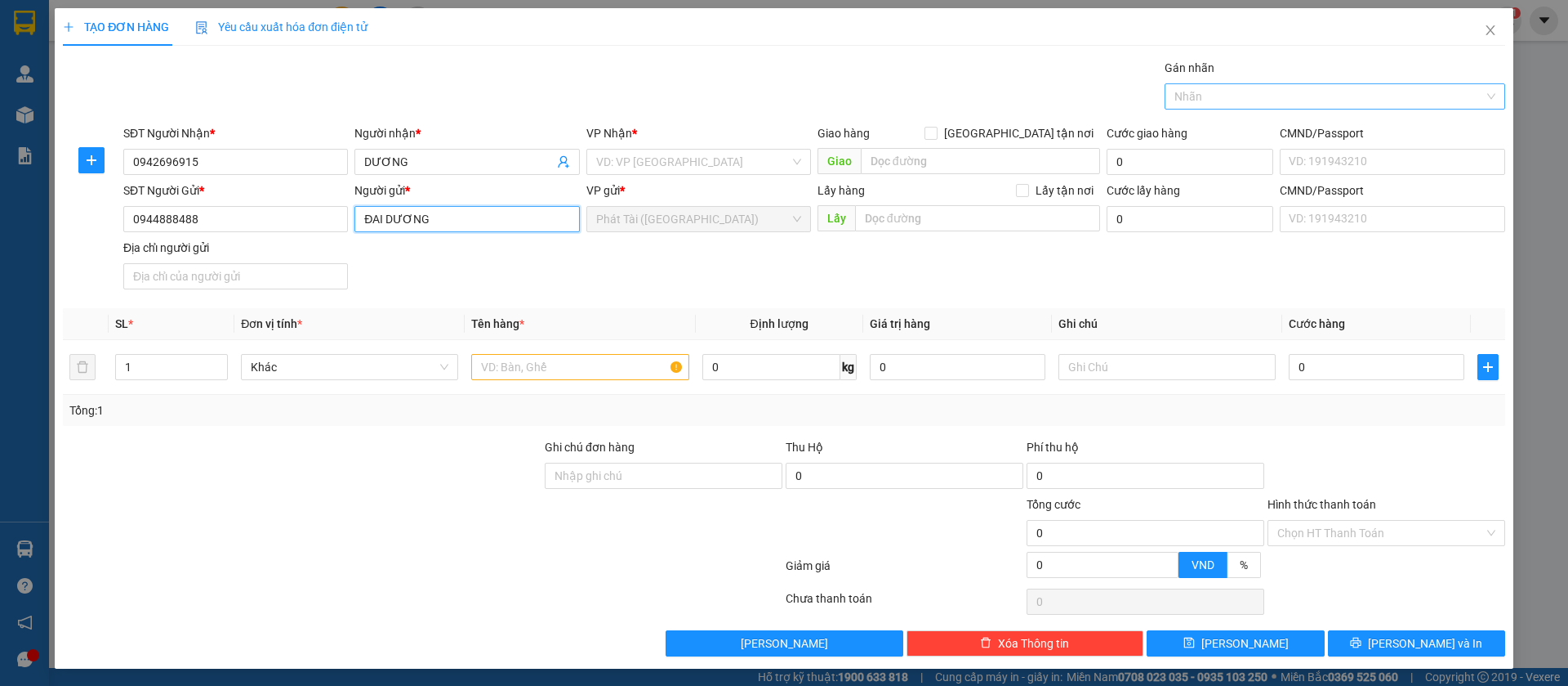
click at [1226, 99] on div at bounding box center [1327, 97] width 316 height 19
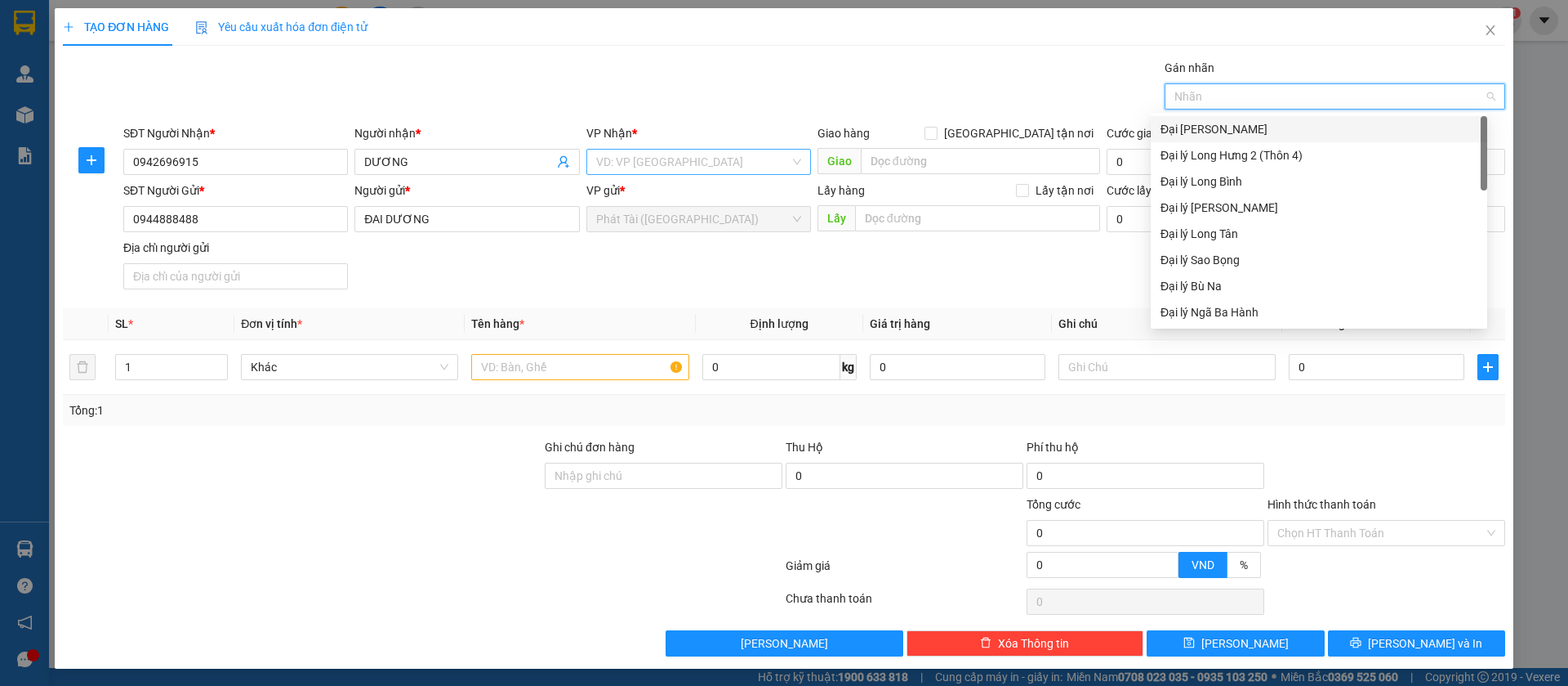
click at [637, 168] on input "search" at bounding box center [693, 162] width 193 height 25
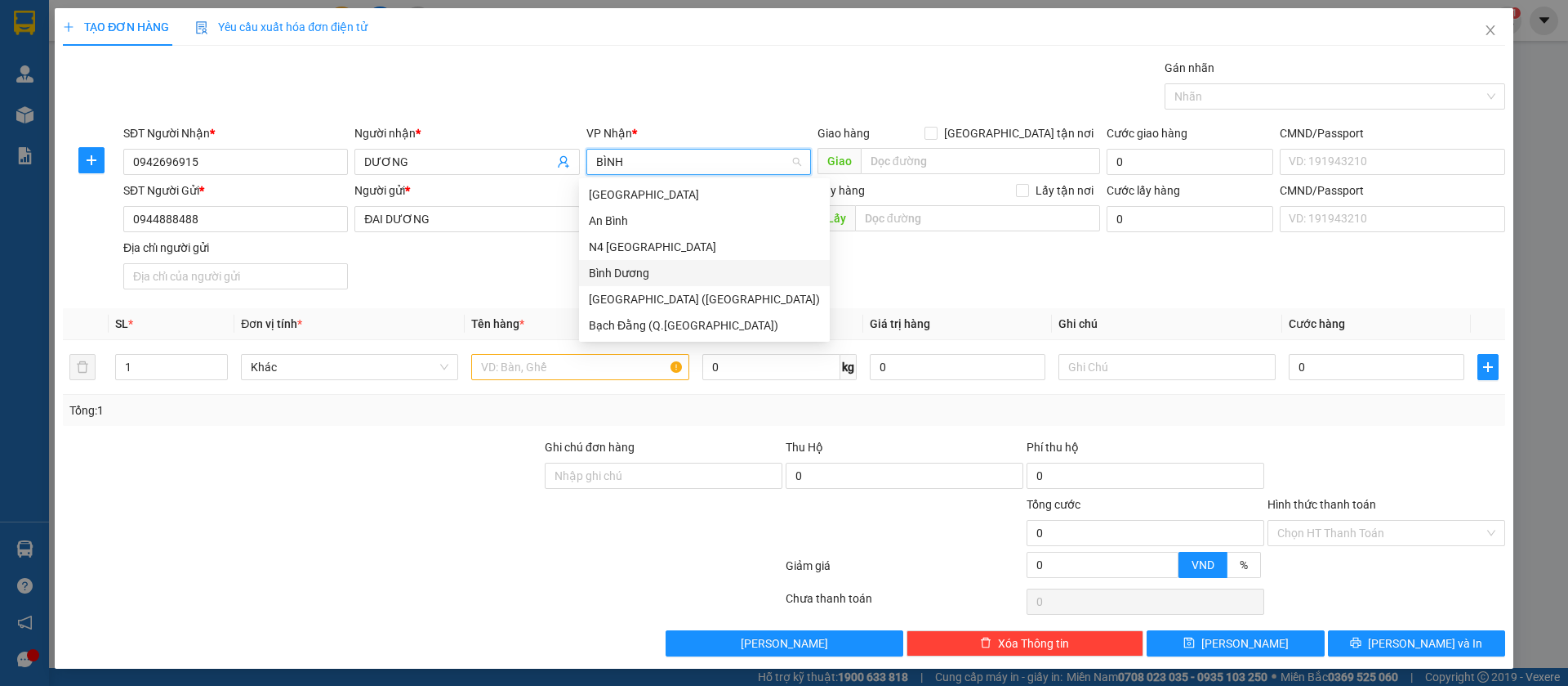
click at [627, 273] on div "Bình Dương" at bounding box center [704, 273] width 231 height 18
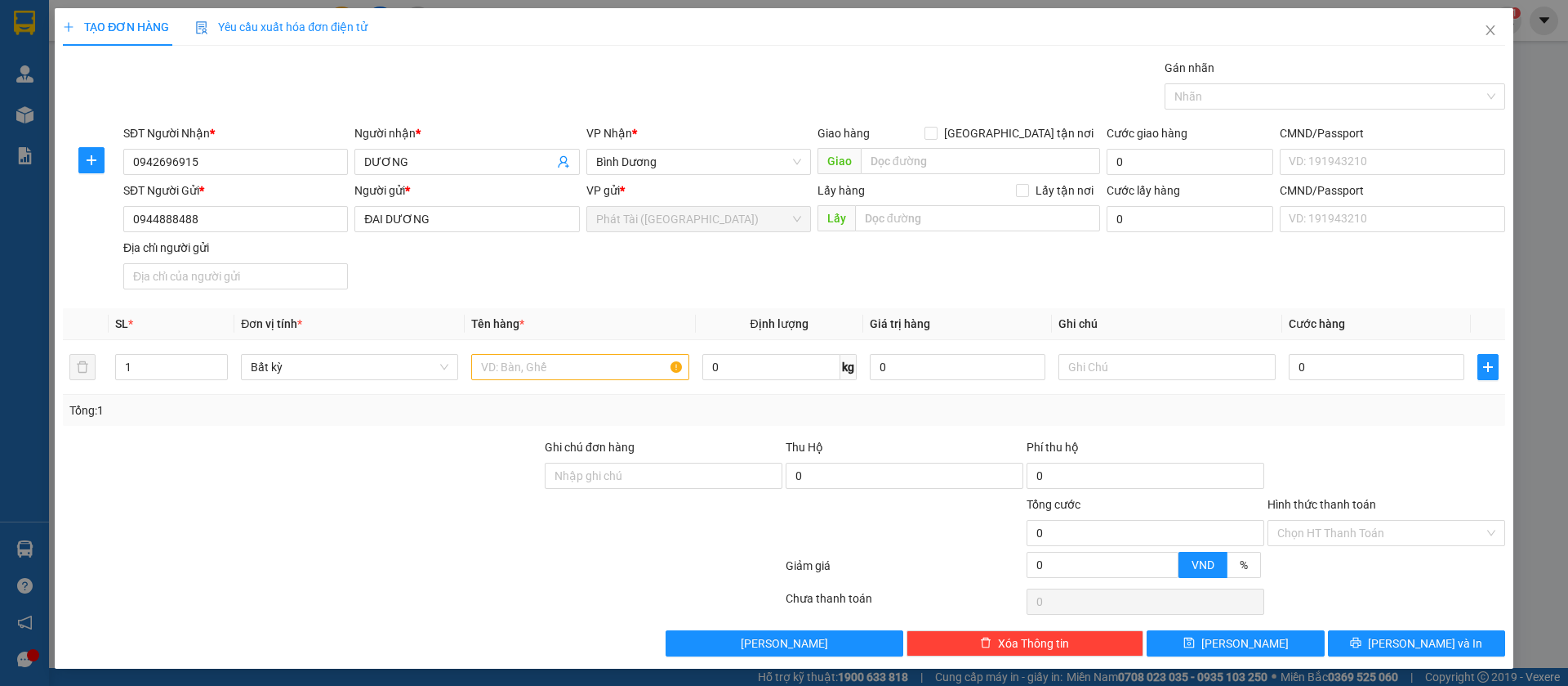
scroll to position [105, 0]
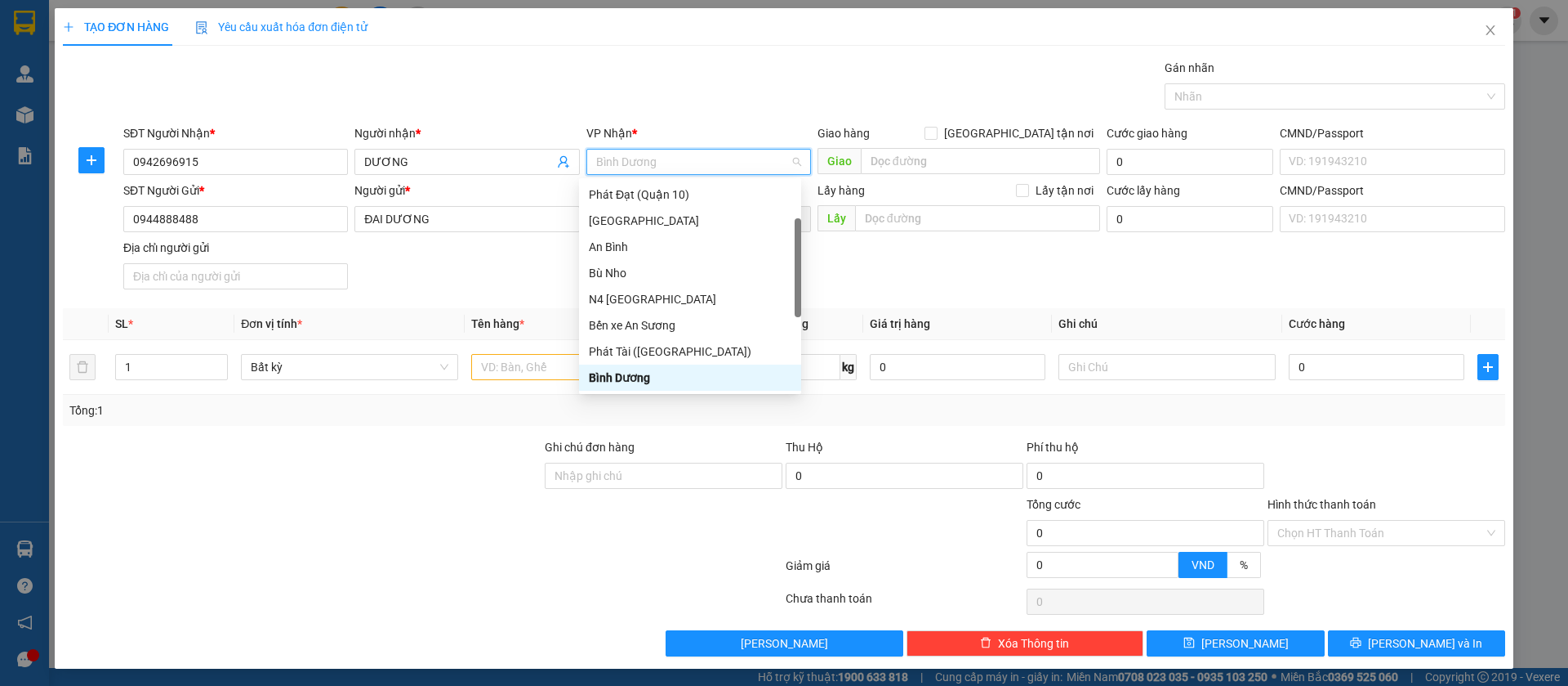
click at [497, 267] on div "SĐT Người Gửi * 0944888488 Người gửi * ĐAI DƯƠNG VP gửi * Phát Tài ([GEOGRAPHIC…" at bounding box center [815, 238] width 1389 height 114
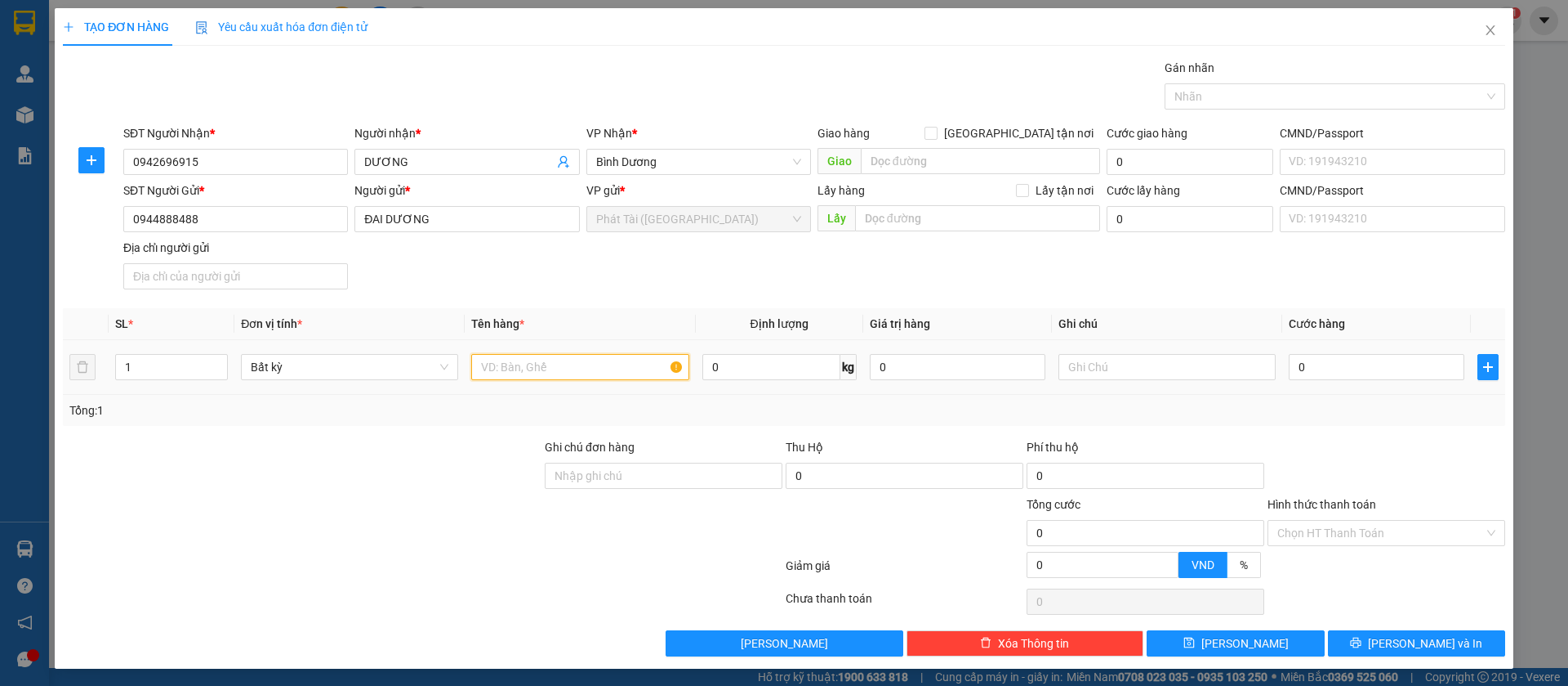
click at [548, 361] on input "text" at bounding box center [579, 367] width 217 height 26
paste input "NILONG ĐEN"
click at [722, 360] on input "0" at bounding box center [771, 367] width 138 height 26
click at [724, 398] on div "Tổng: 1" at bounding box center [784, 410] width 1442 height 31
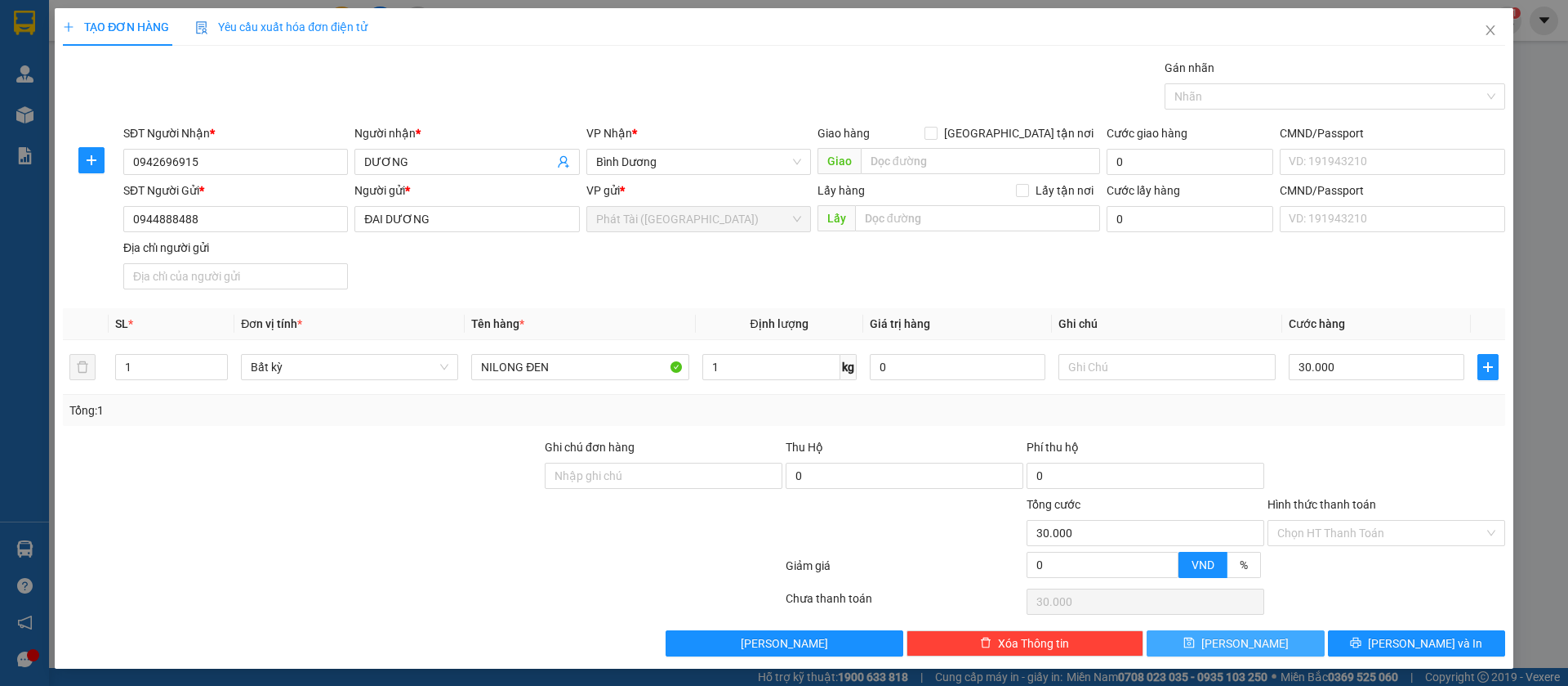
click at [1201, 648] on button "[PERSON_NAME]" at bounding box center [1236, 643] width 178 height 26
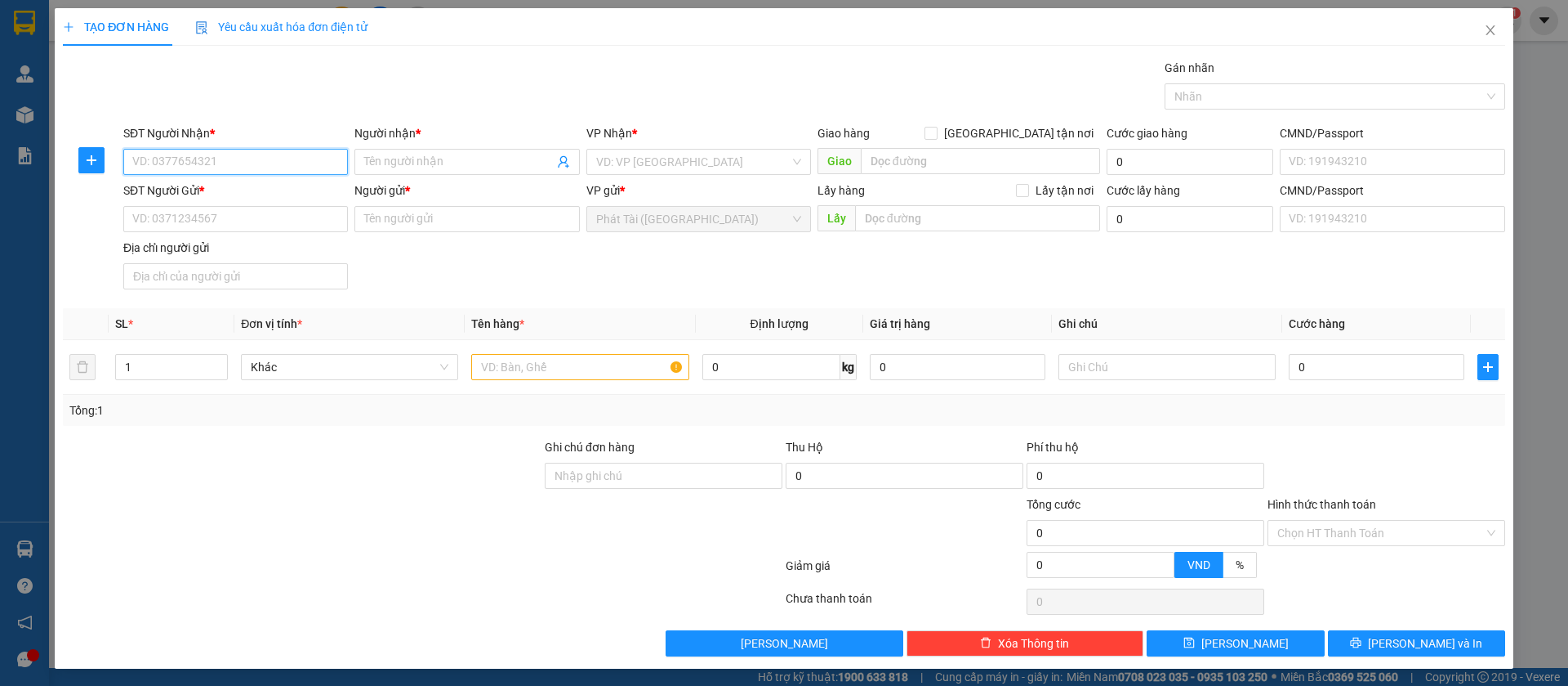
click at [252, 157] on input "SĐT Người Nhận *" at bounding box center [236, 162] width 225 height 26
paste
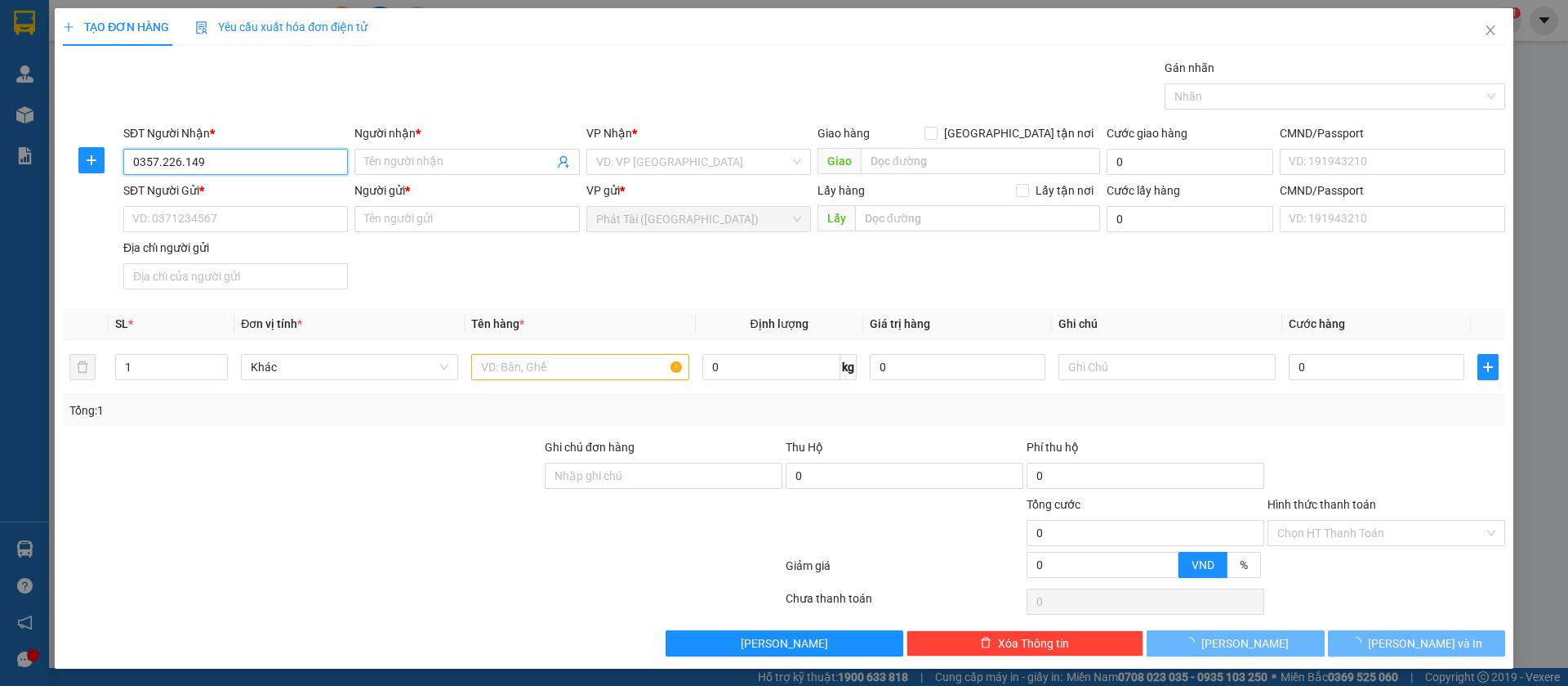
click at [182, 168] on input "0357.226.149" at bounding box center [236, 162] width 225 height 26
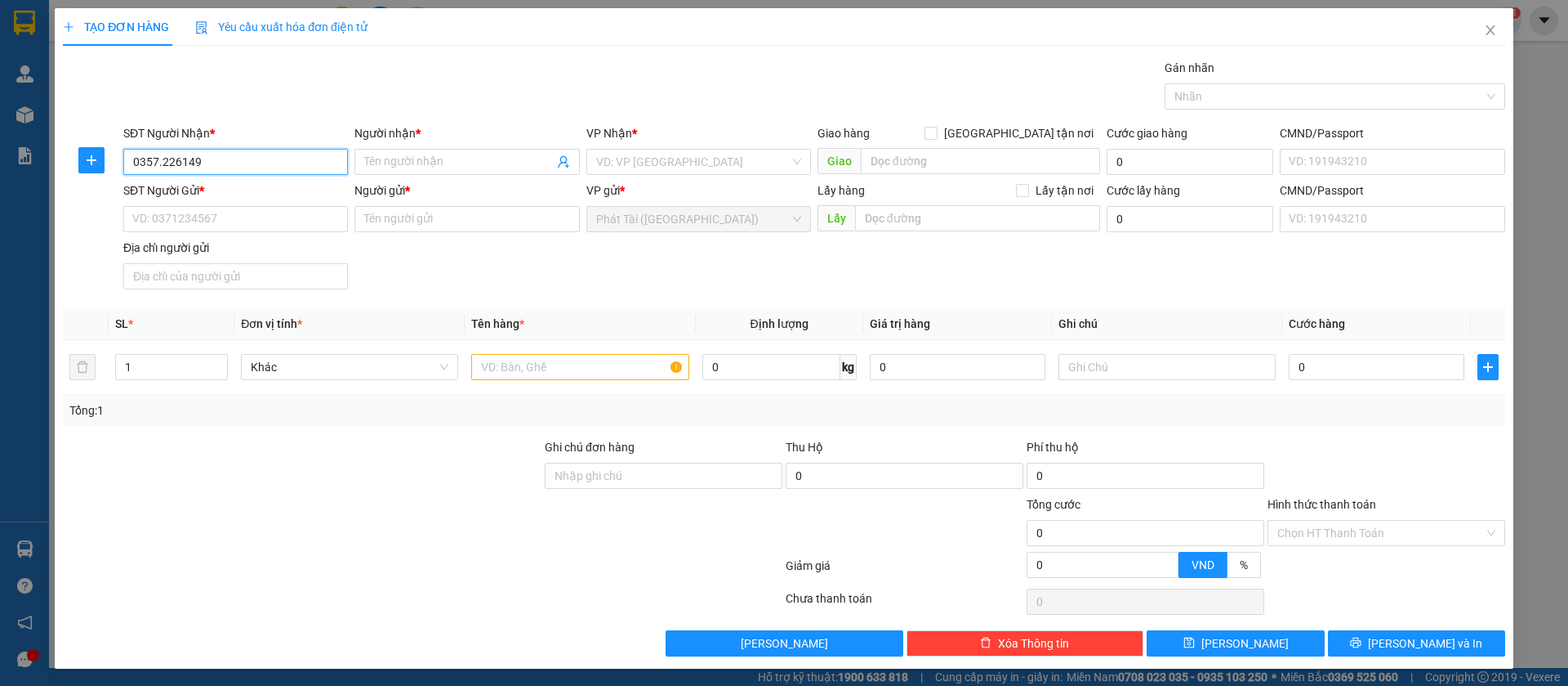
click at [160, 161] on input "0357.226149" at bounding box center [236, 162] width 225 height 26
click at [460, 156] on input "Người nhận *" at bounding box center [458, 162] width 189 height 18
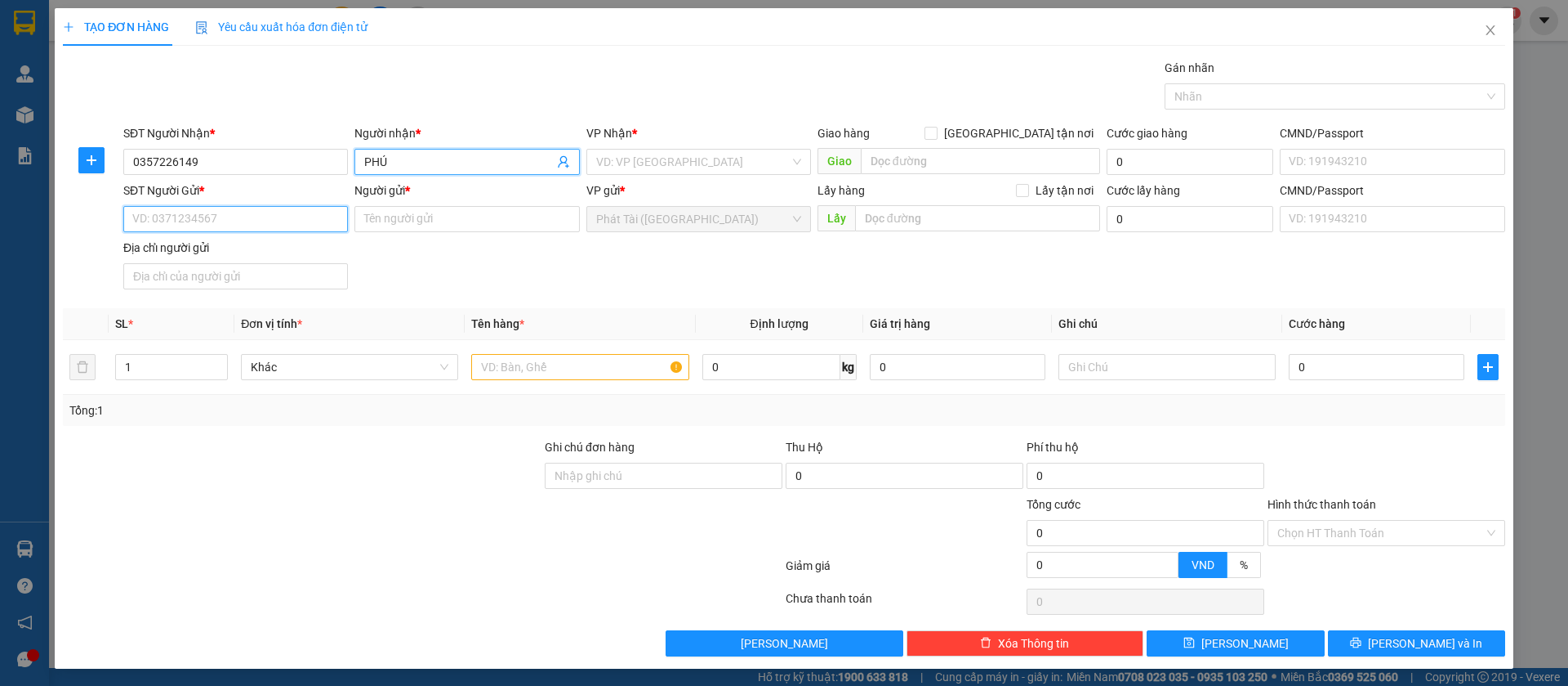
click at [131, 229] on input "SĐT Người Gửi *" at bounding box center [236, 219] width 225 height 26
click at [181, 222] on input "0358.027.234" at bounding box center [236, 219] width 225 height 26
click at [160, 225] on input "0358.027234" at bounding box center [236, 219] width 225 height 26
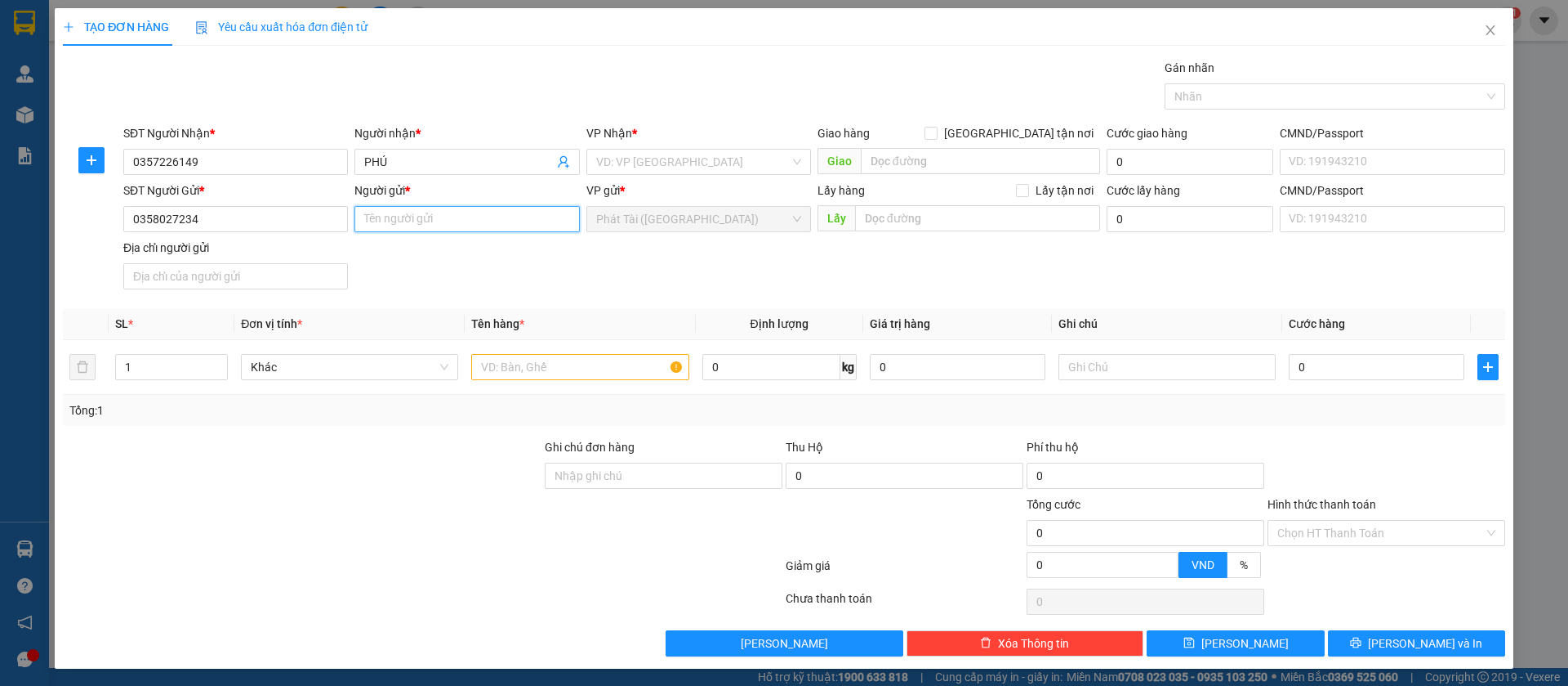
click at [456, 213] on input "Người gửi *" at bounding box center [467, 219] width 225 height 26
click at [480, 367] on input "text" at bounding box center [579, 367] width 217 height 26
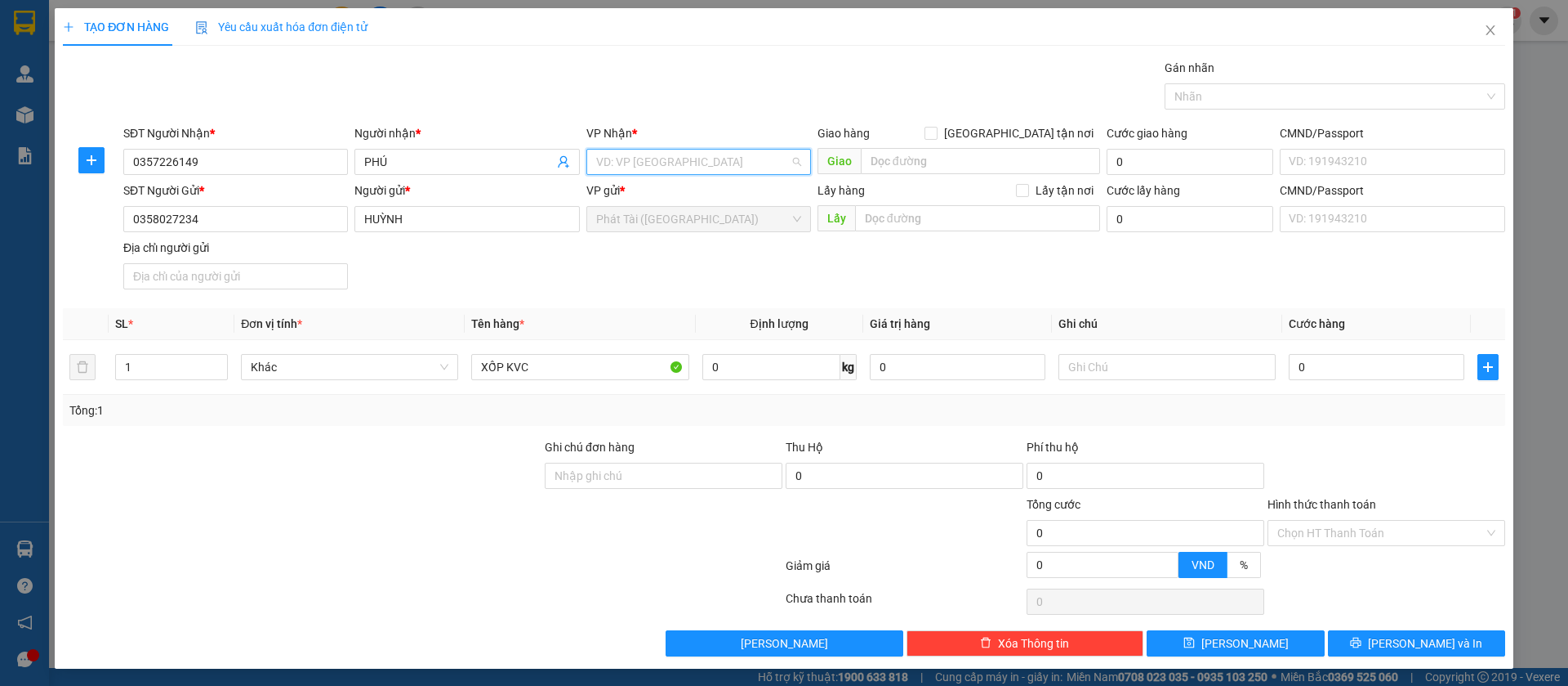
click at [683, 166] on input "search" at bounding box center [693, 162] width 193 height 25
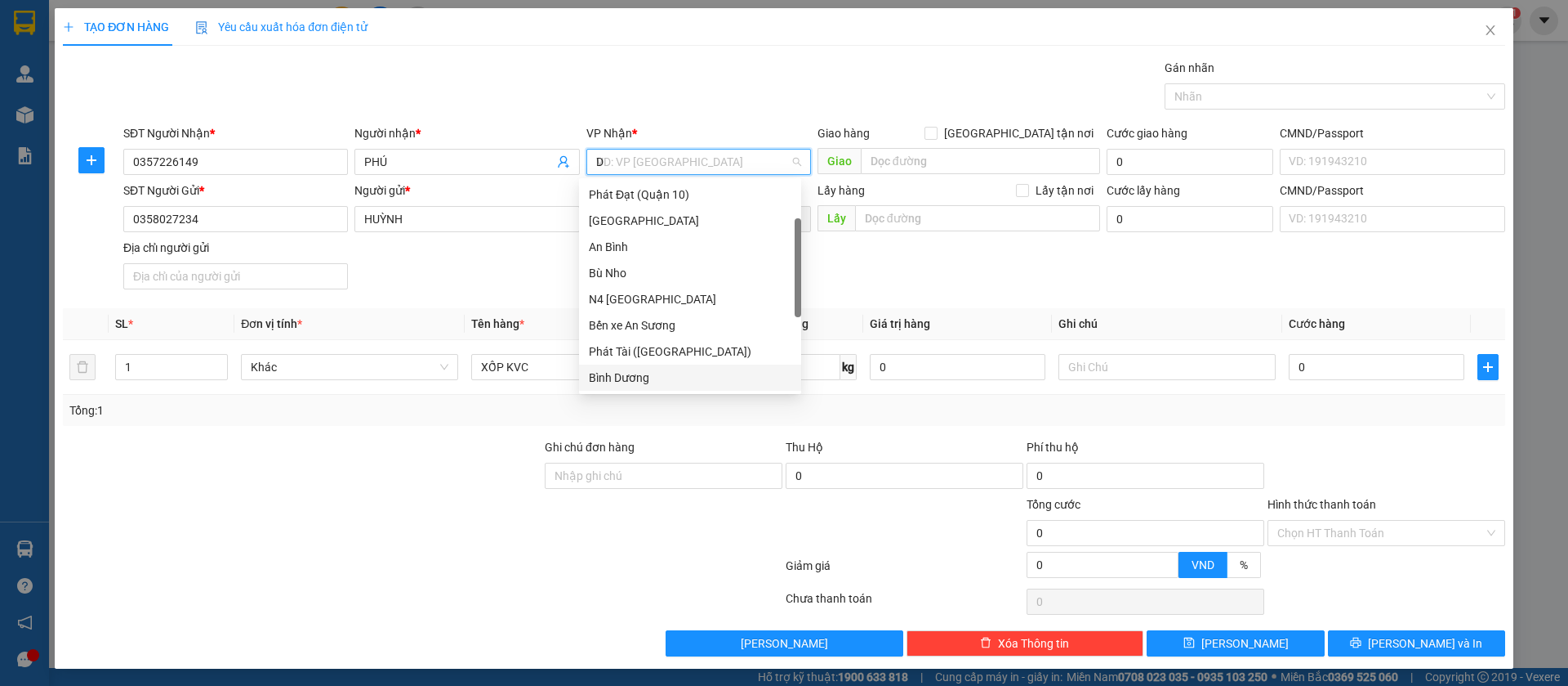
scroll to position [0, 0]
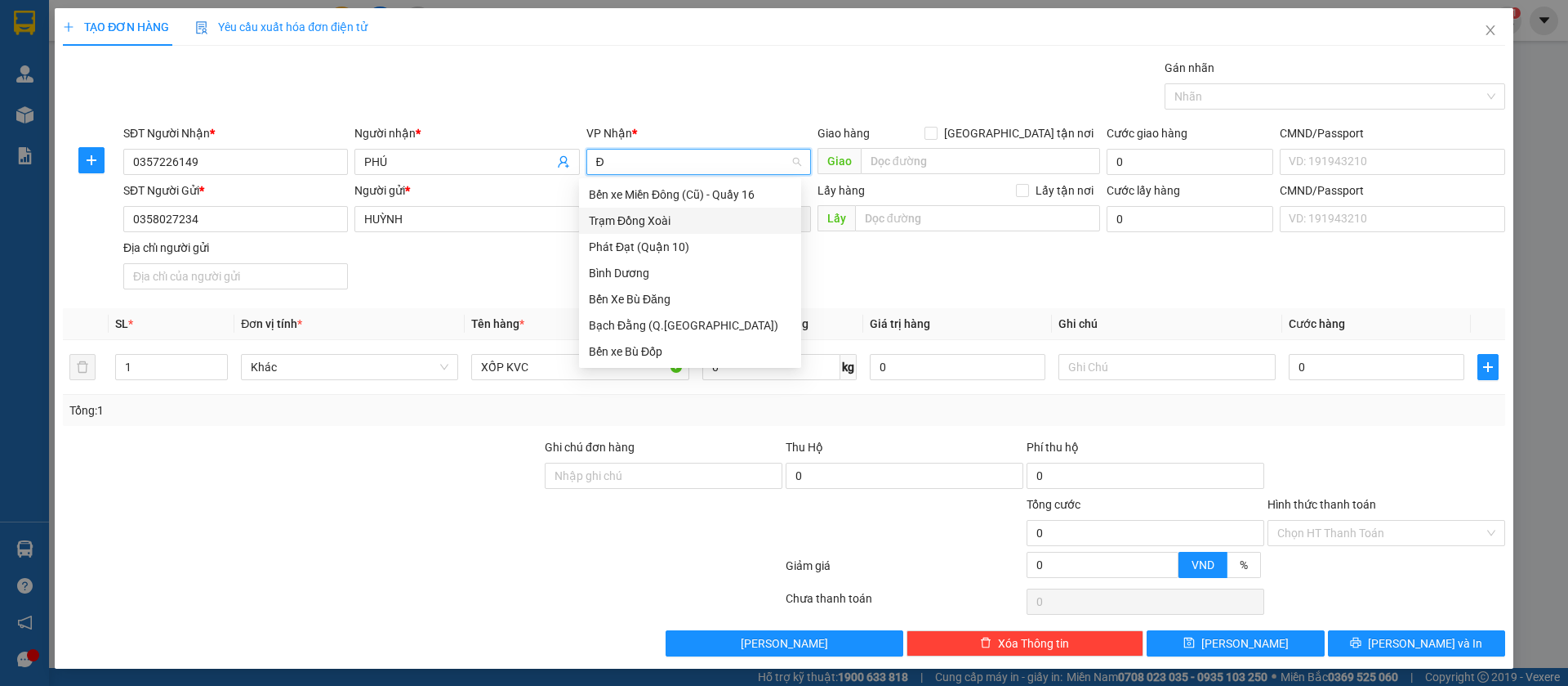
click at [661, 225] on div "Trạm Đồng Xoài" at bounding box center [690, 221] width 202 height 18
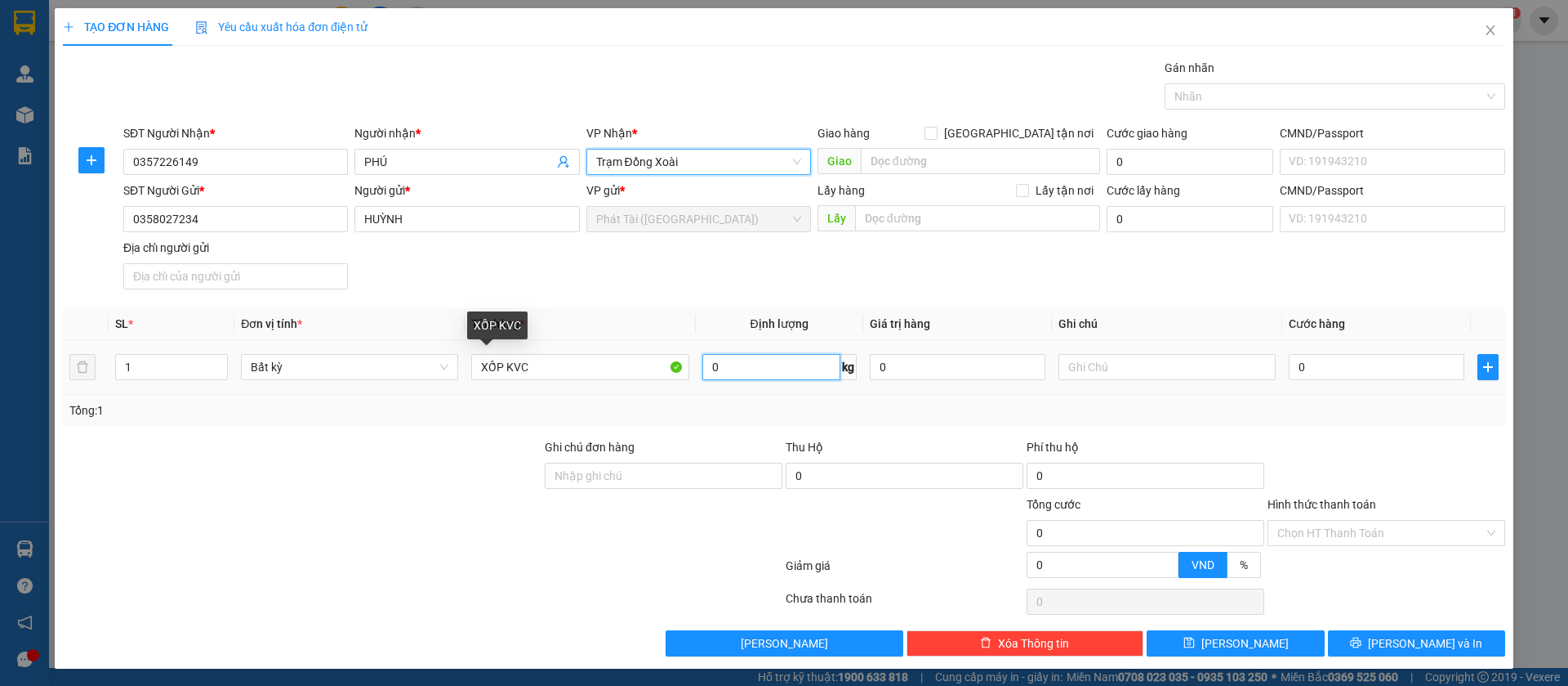
click at [703, 371] on input "0" at bounding box center [771, 367] width 138 height 26
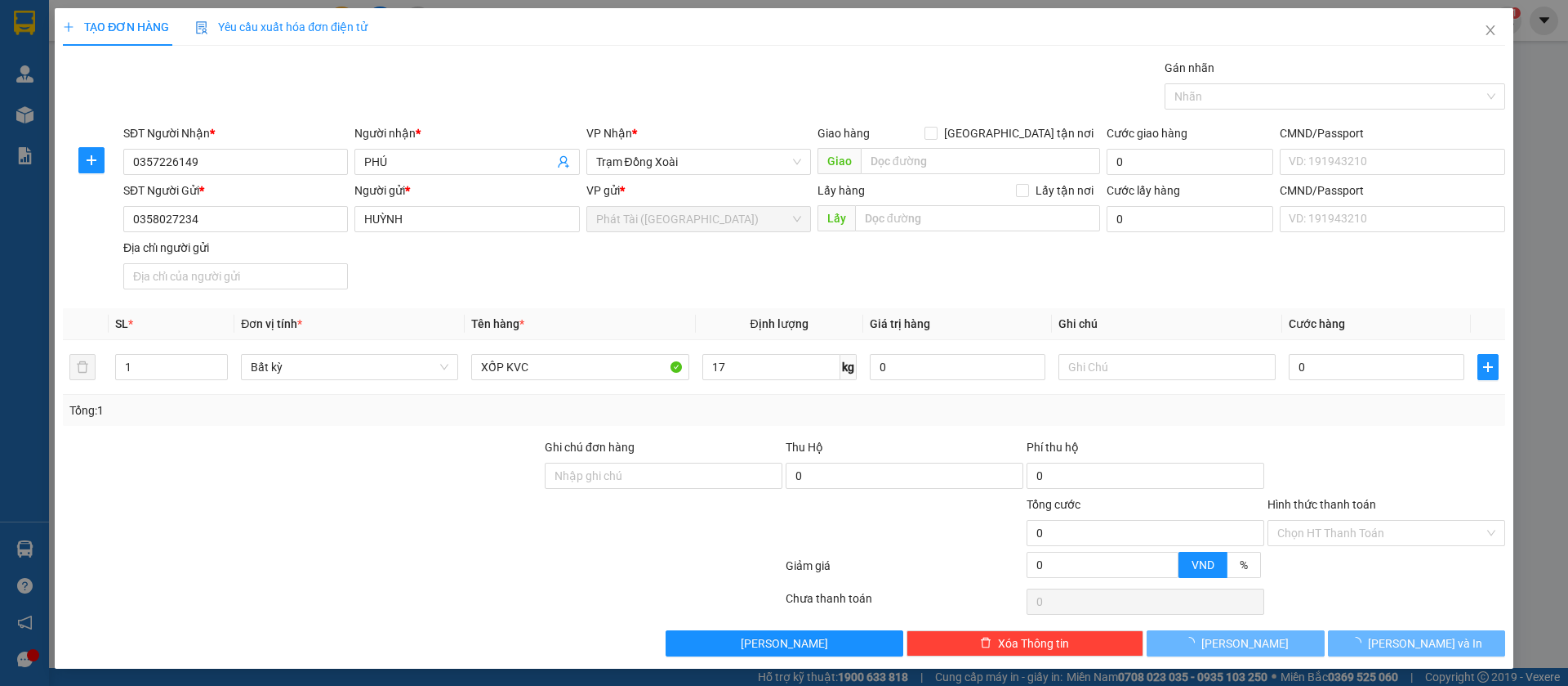
click at [717, 429] on div "Transit Pickup Surcharge Ids Transit Deliver Surcharge Ids Transit Deliver Surc…" at bounding box center [784, 357] width 1442 height 597
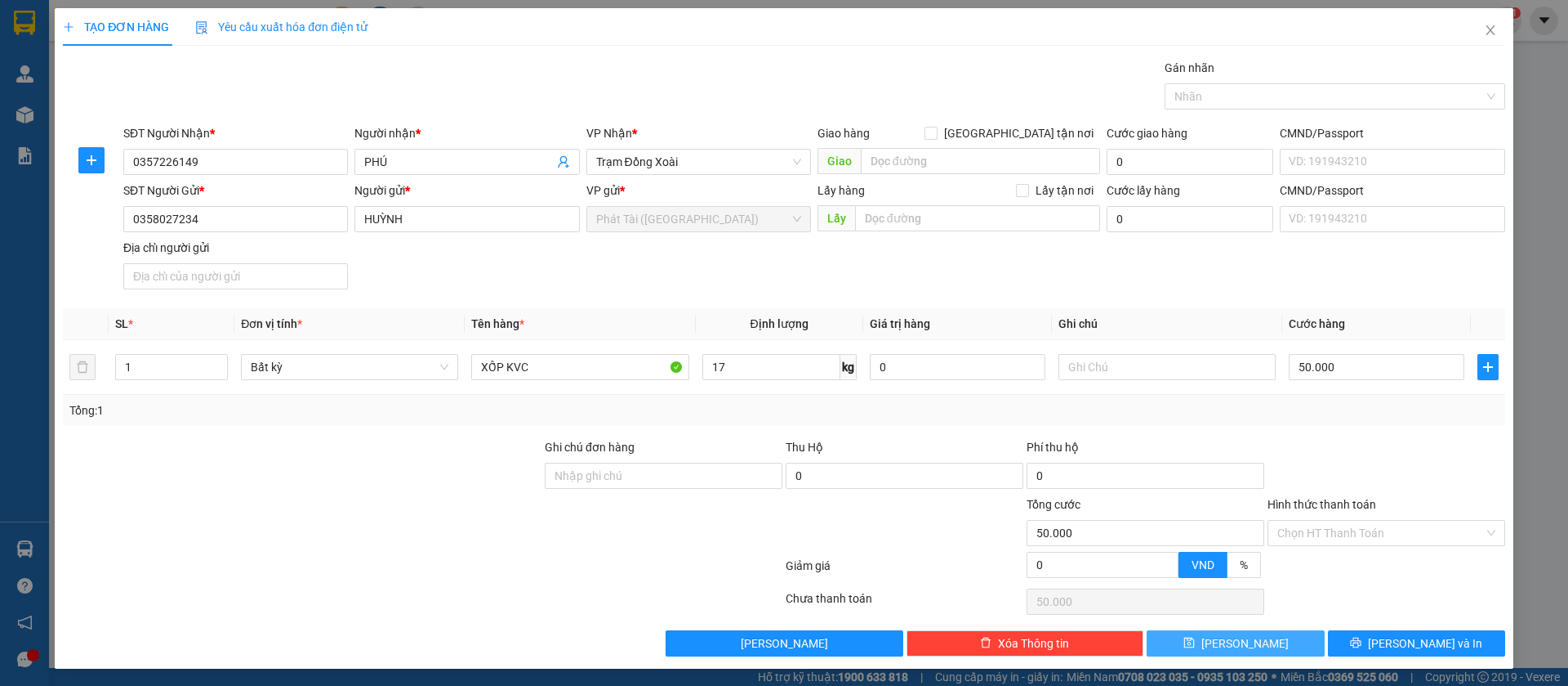
click at [1185, 639] on button "[PERSON_NAME]" at bounding box center [1236, 643] width 178 height 26
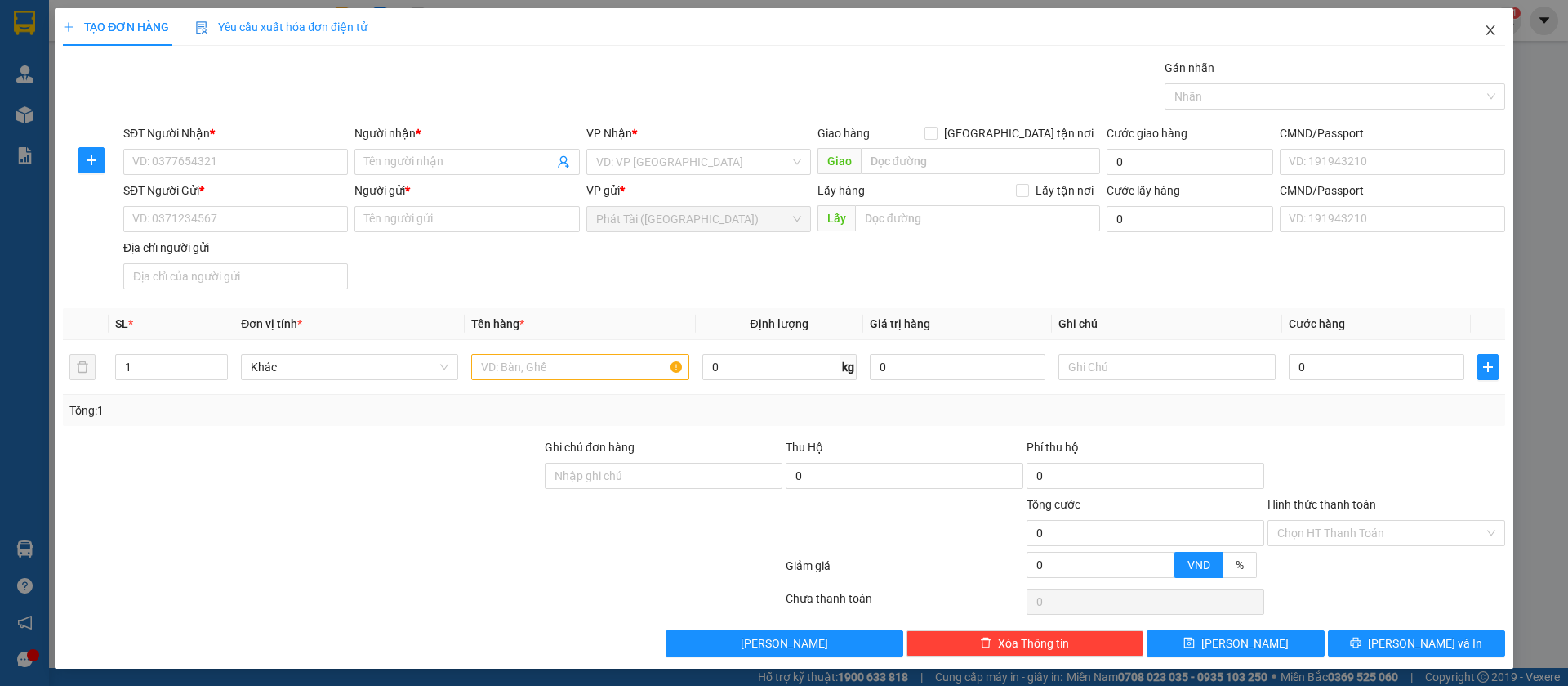
click at [1485, 33] on icon "close" at bounding box center [1490, 30] width 9 height 10
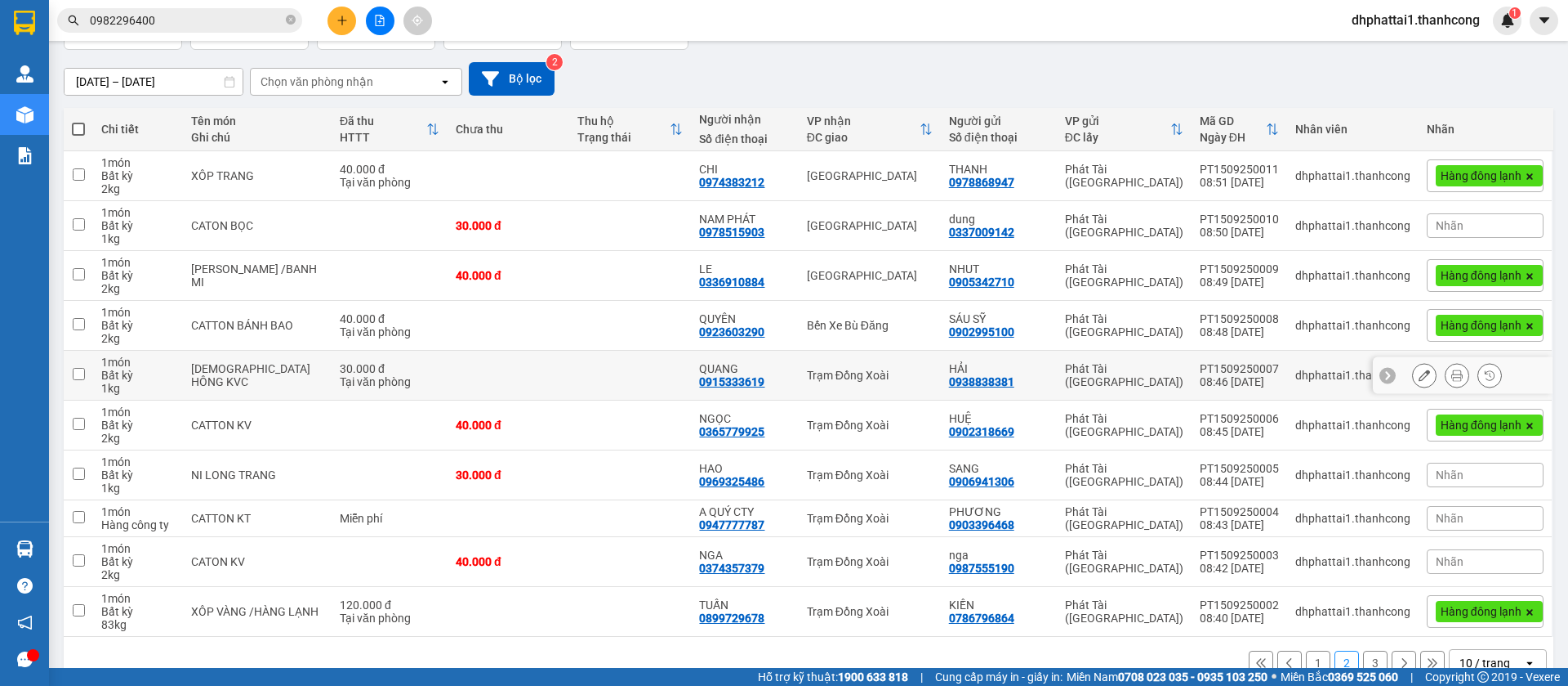
scroll to position [158, 0]
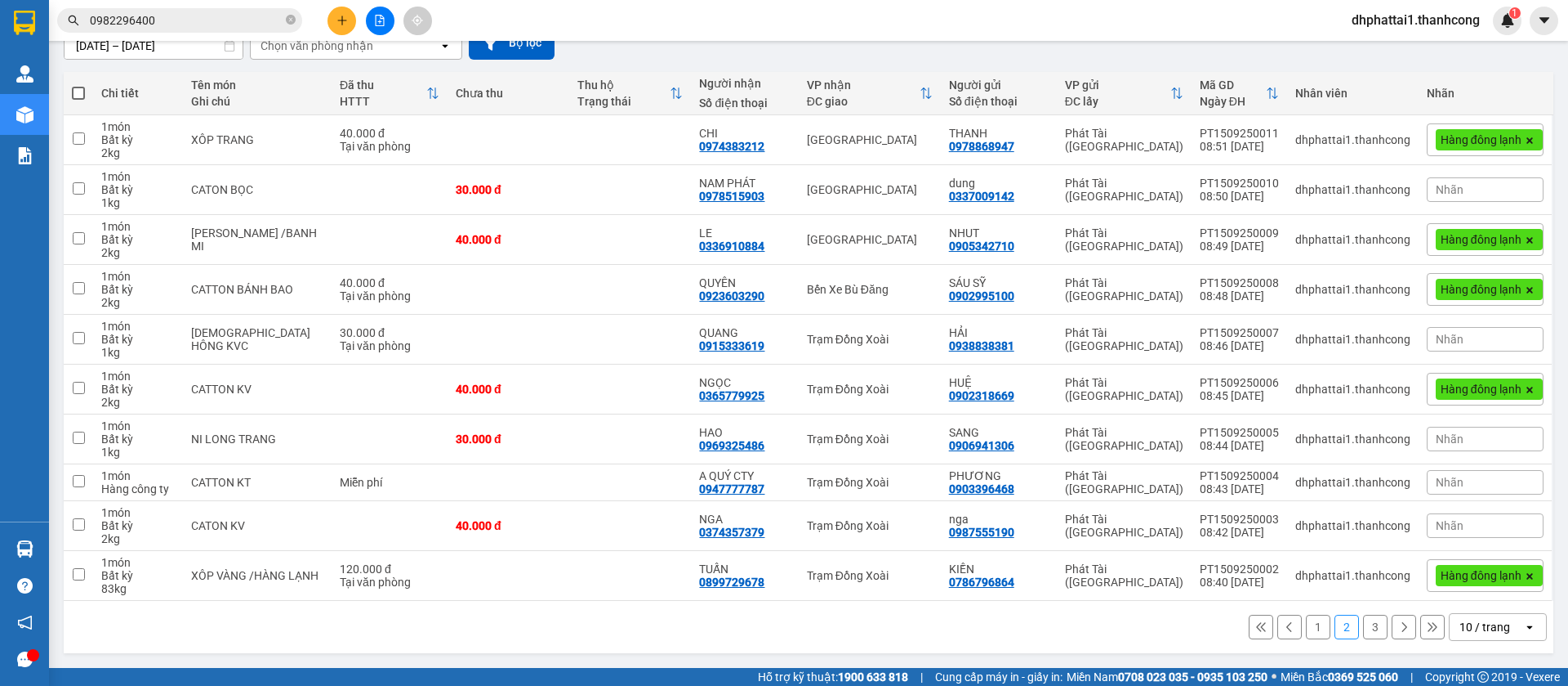
click at [1306, 632] on button "1" at bounding box center [1318, 627] width 25 height 25
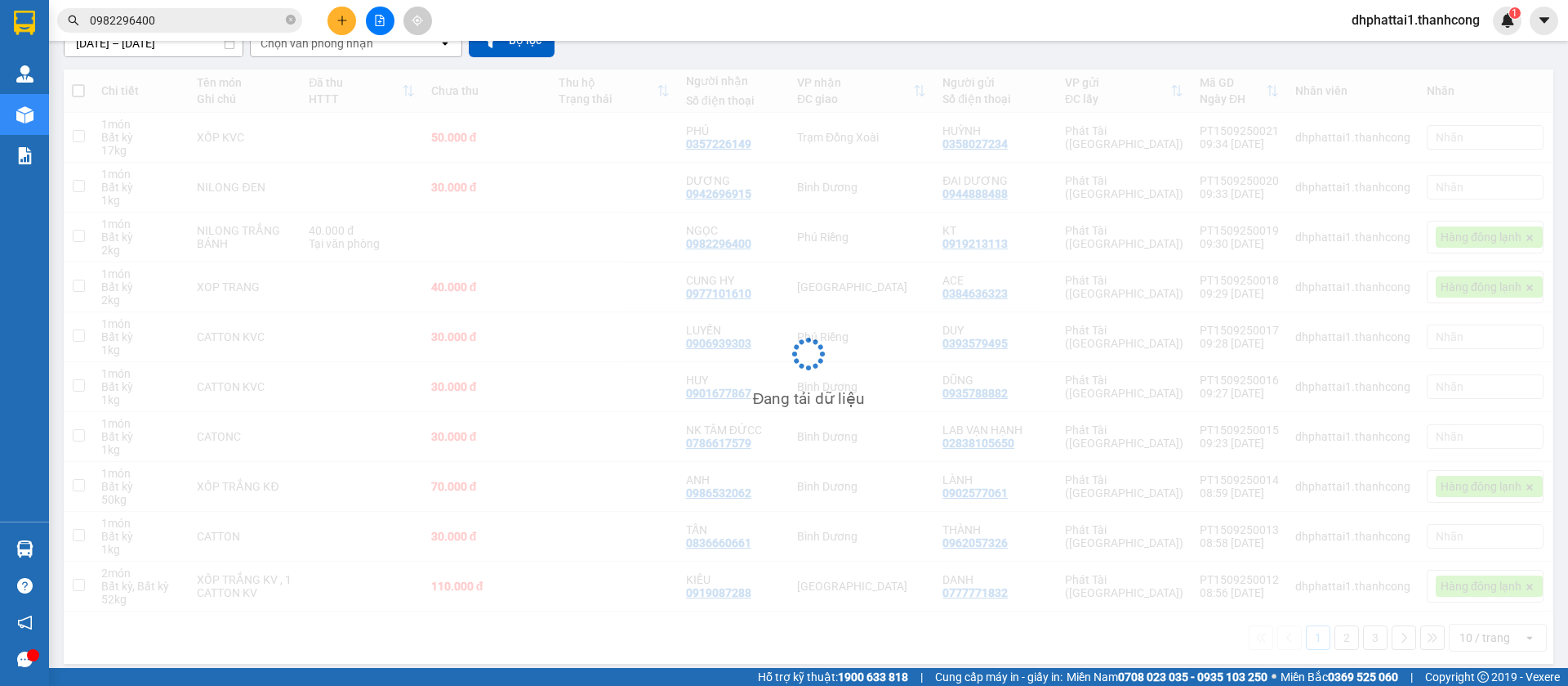
scroll to position [3, 0]
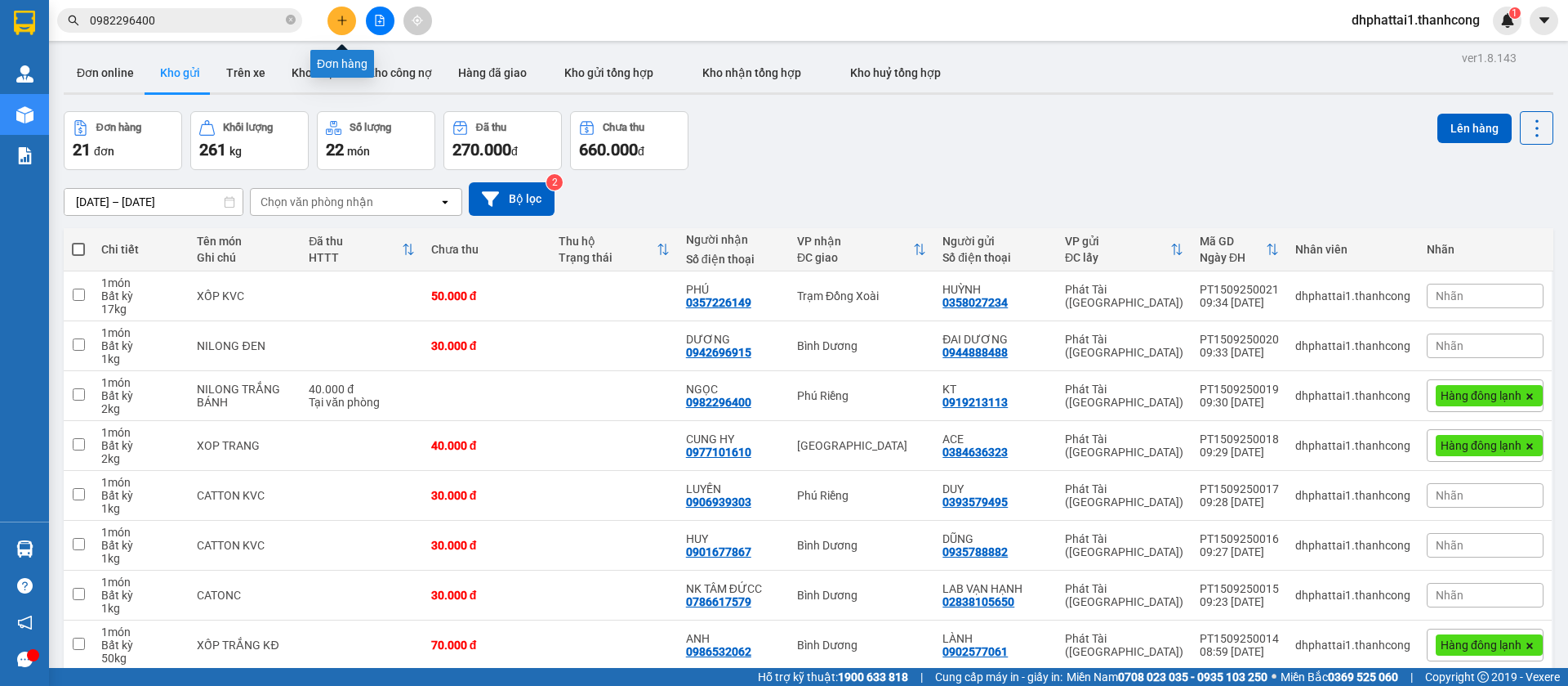
click at [341, 17] on icon "plus" at bounding box center [342, 20] width 11 height 11
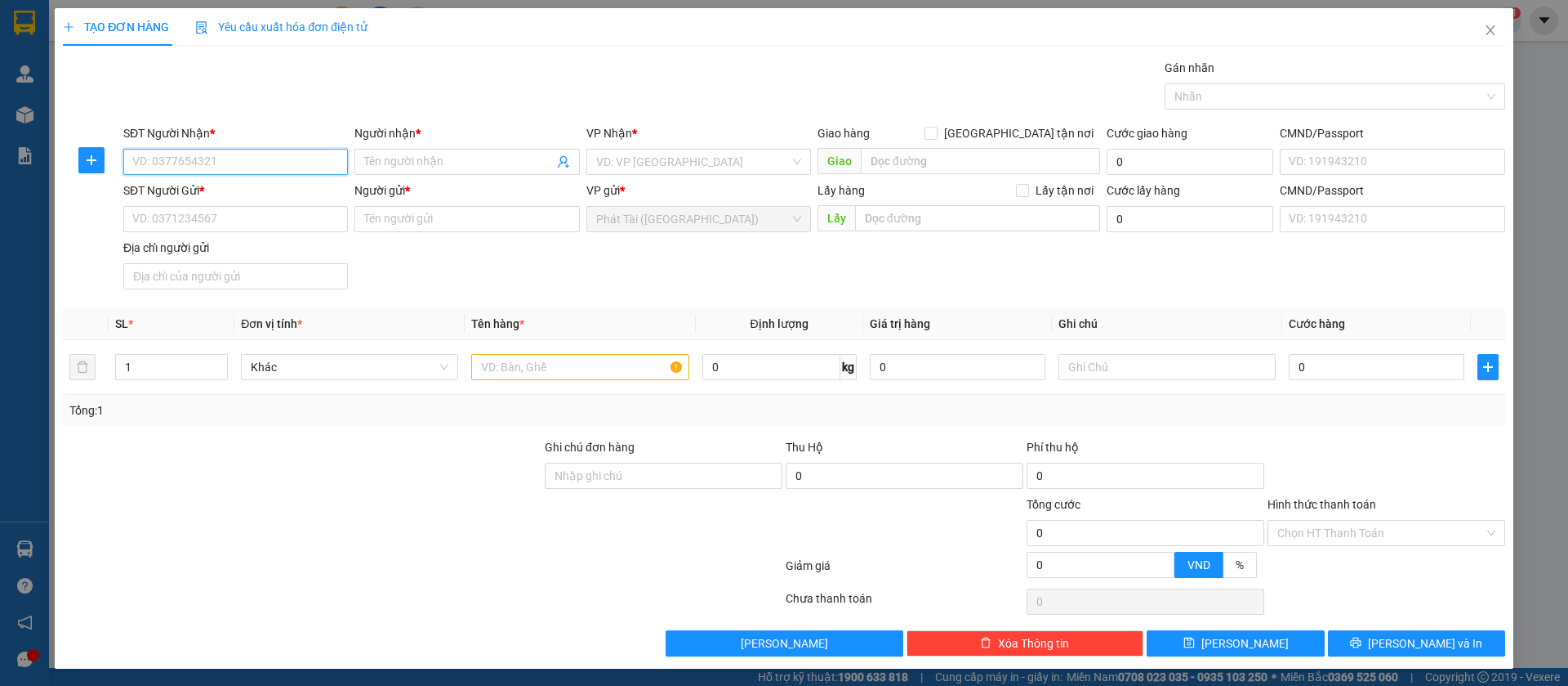
click at [207, 156] on input "SĐT Người Nhận *" at bounding box center [236, 162] width 225 height 26
click at [179, 164] on input "0906.680.385" at bounding box center [236, 162] width 225 height 26
click at [161, 159] on input "0906.680385" at bounding box center [236, 162] width 225 height 26
click at [390, 172] on span at bounding box center [467, 162] width 225 height 26
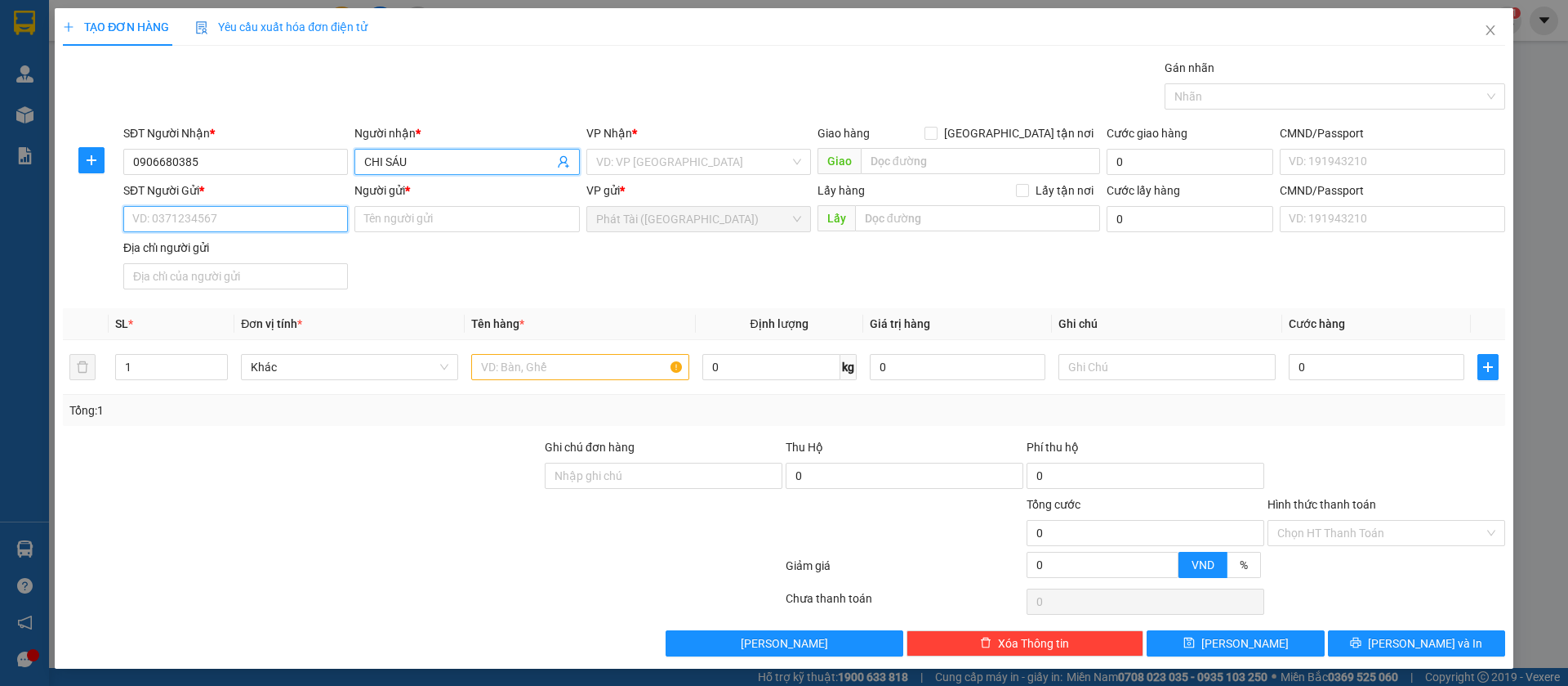
click at [265, 225] on input "SĐT Người Gửi *" at bounding box center [236, 219] width 225 height 26
click at [179, 223] on input "0769.712.646" at bounding box center [236, 219] width 225 height 26
click at [161, 215] on input "0769.712646" at bounding box center [236, 219] width 225 height 26
drag, startPoint x: 396, startPoint y: 200, endPoint x: 393, endPoint y: 215, distance: 15.3
click at [394, 211] on div "Người gửi * Tên người gửi" at bounding box center [467, 209] width 225 height 57
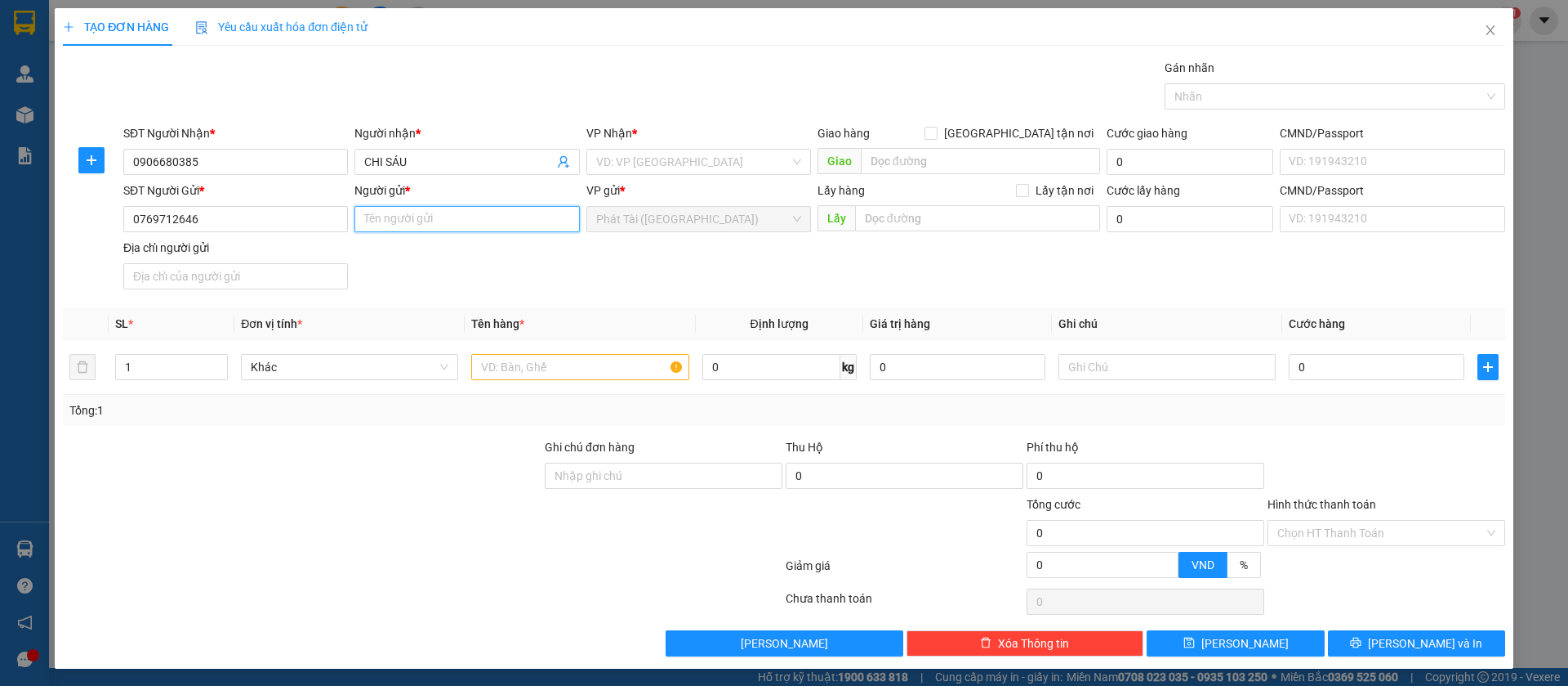
click at [393, 215] on input "Người gửi *" at bounding box center [467, 219] width 225 height 26
click at [567, 362] on input "text" at bounding box center [579, 367] width 217 height 26
click at [661, 157] on input "search" at bounding box center [693, 162] width 193 height 25
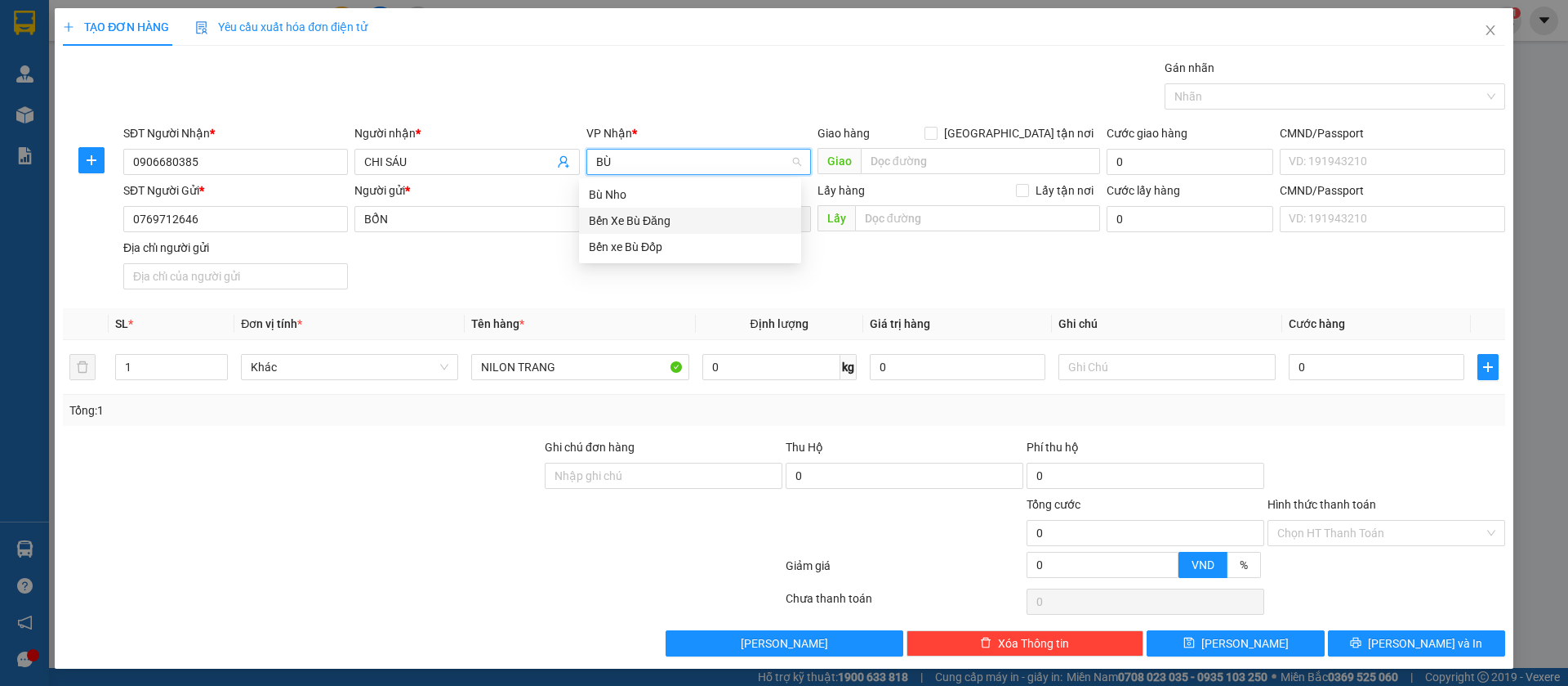
click at [664, 230] on div "Bến Xe Bù Đăng" at bounding box center [690, 221] width 222 height 26
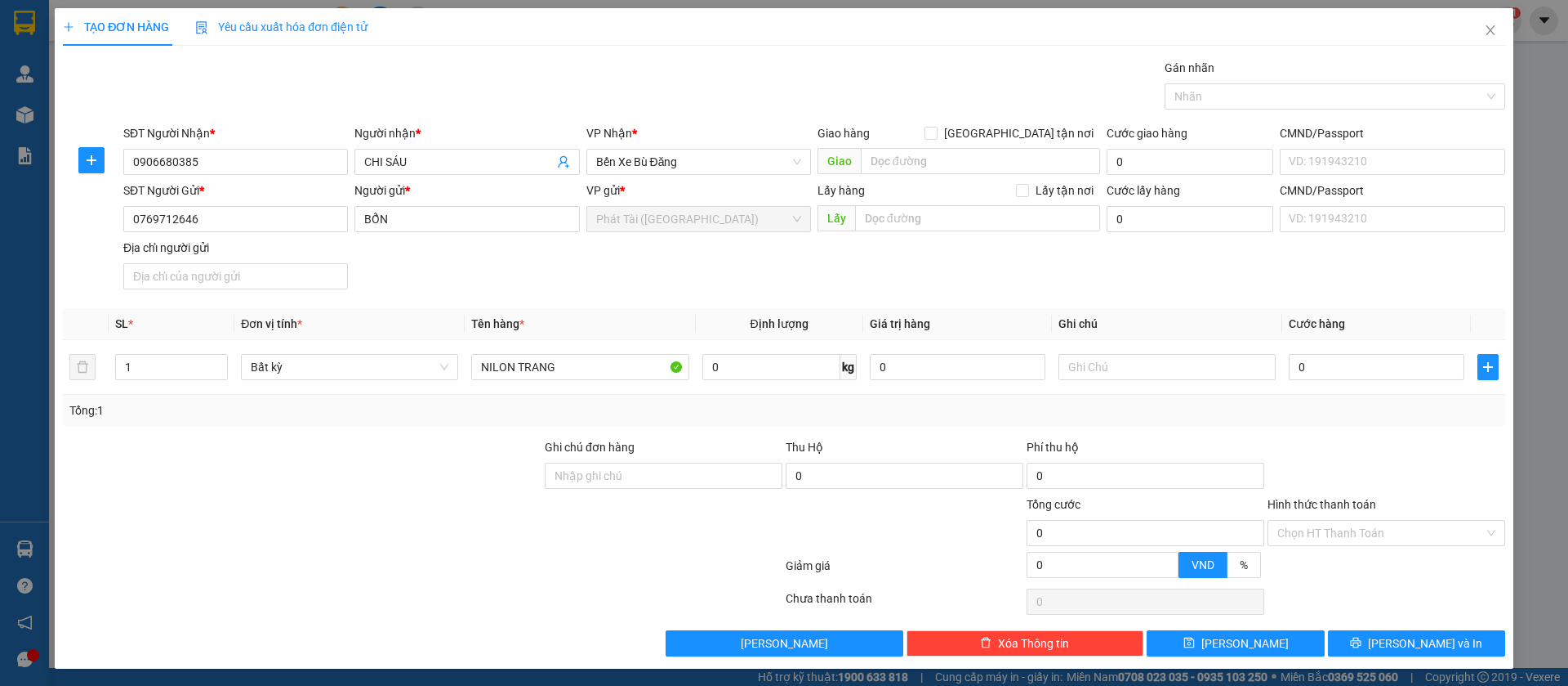
scroll to position [236, 0]
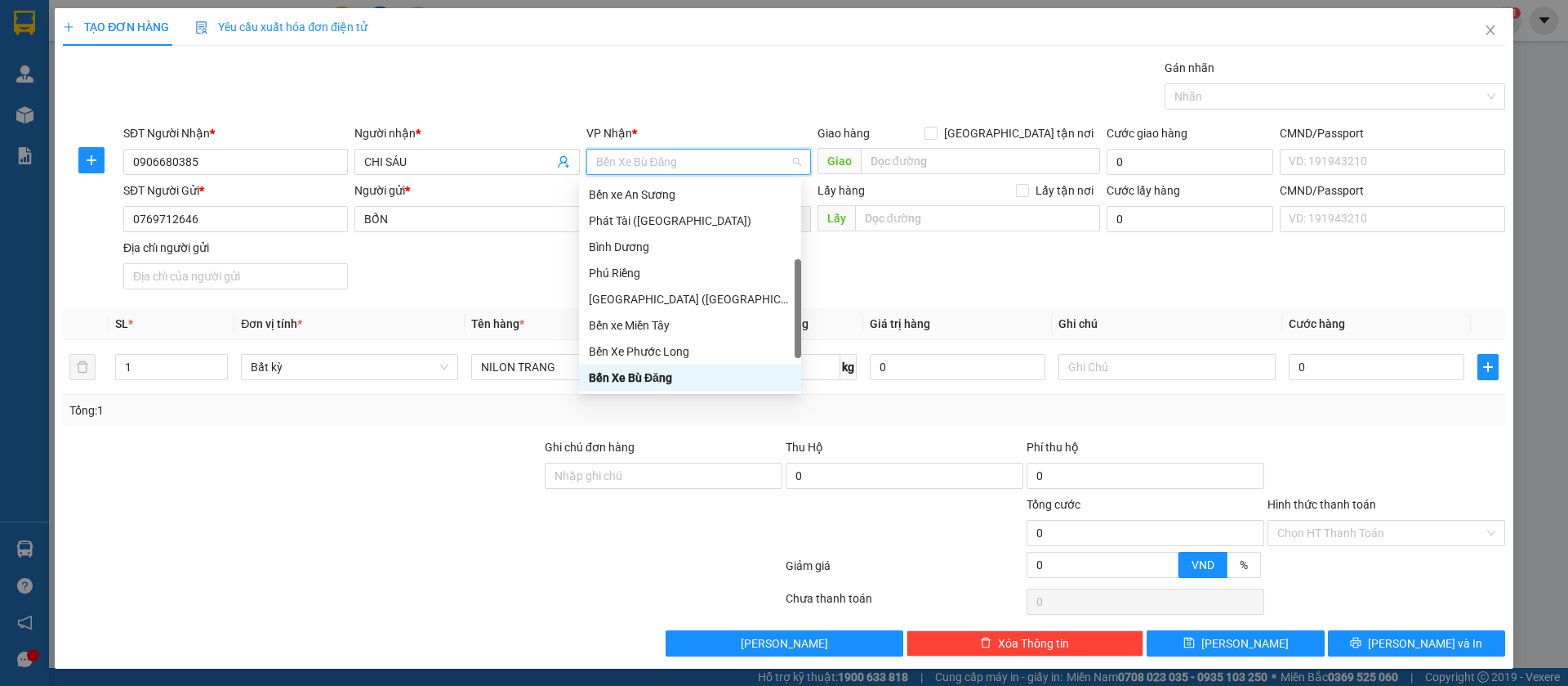
click at [981, 289] on div "SĐT Người Gửi * 0769712646 Người gửi * BỔN VP gửi * Phát Tài ([GEOGRAPHIC_DATA]…" at bounding box center [815, 238] width 1389 height 114
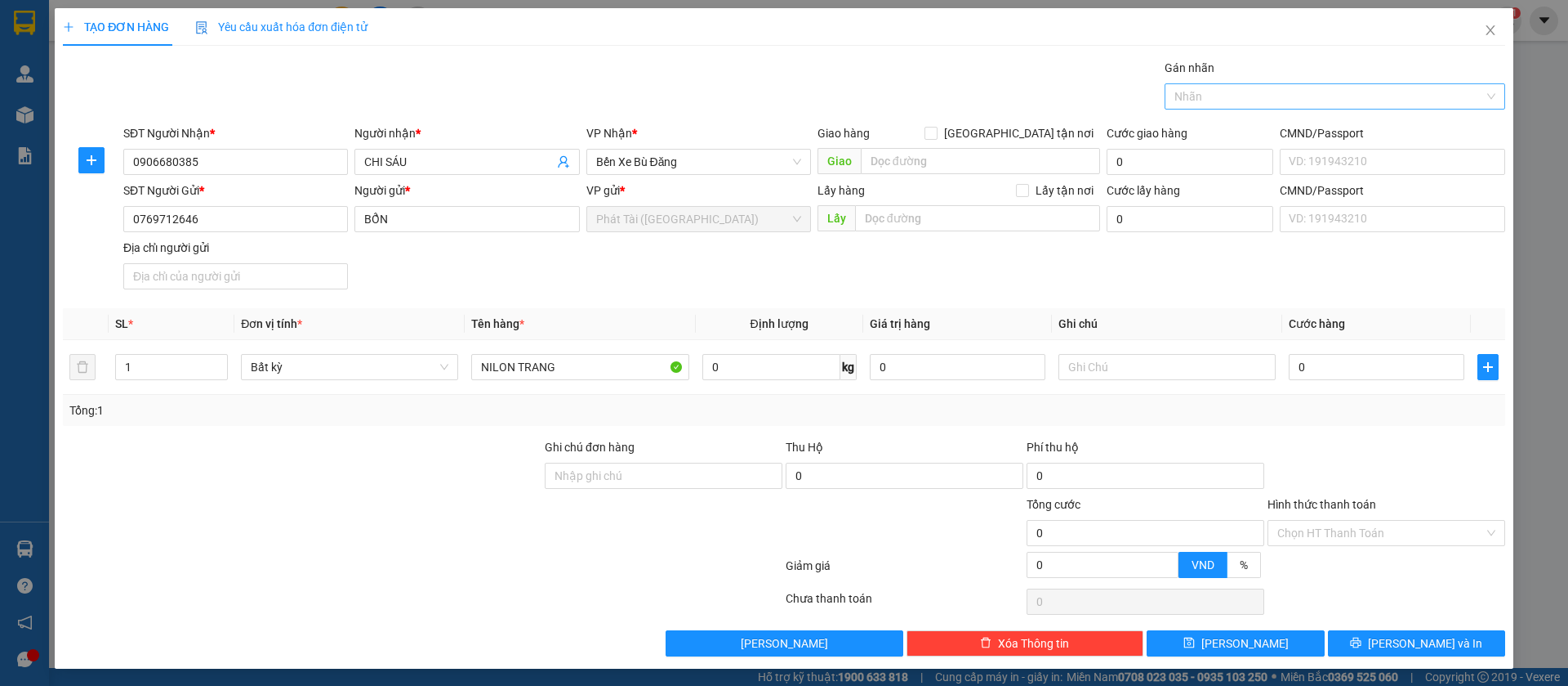
click at [1214, 97] on div at bounding box center [1327, 97] width 316 height 19
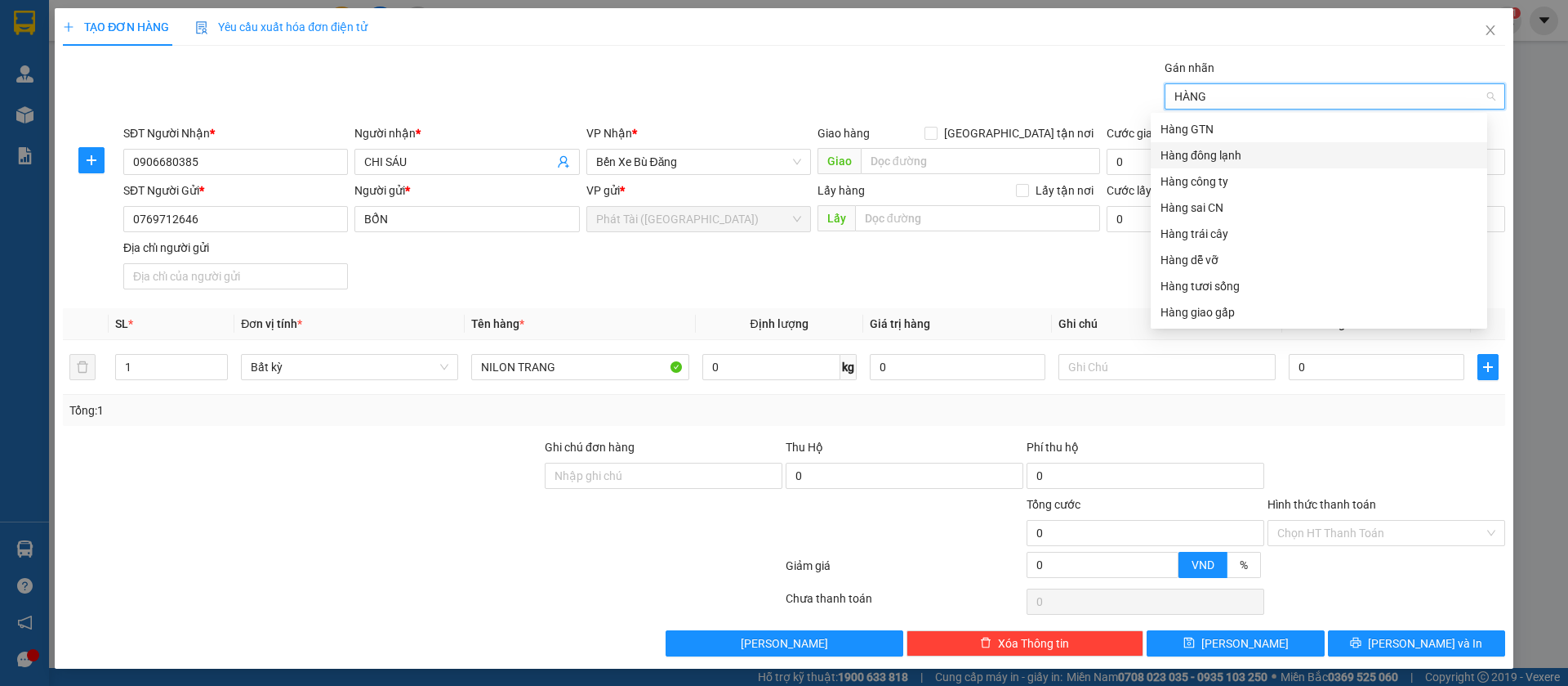
click at [1223, 151] on div "Hàng đông lạnh" at bounding box center [1319, 155] width 317 height 18
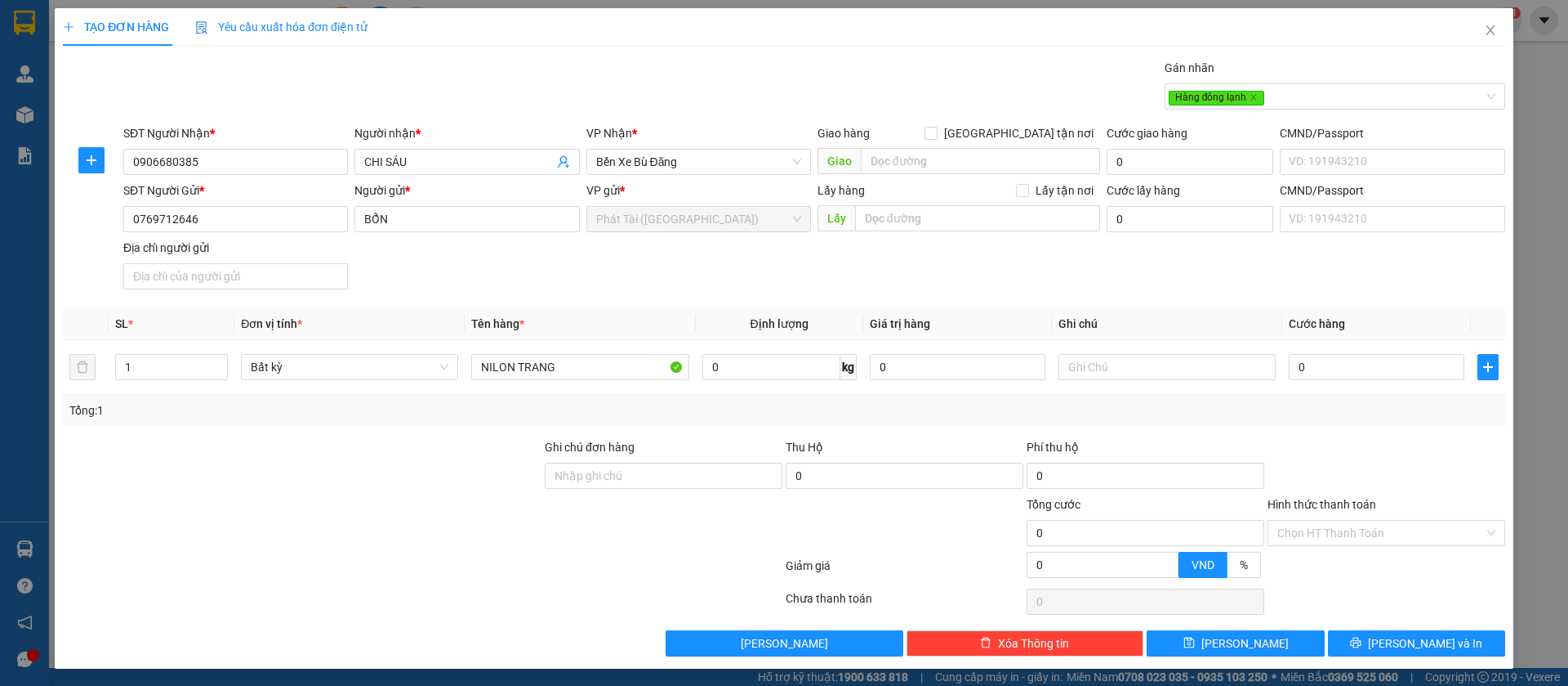
click at [809, 264] on div "SĐT Người Gửi * 0769712646 Người gửi * BỔN VP gửi * Phát Tài ([GEOGRAPHIC_DATA]…" at bounding box center [815, 238] width 1389 height 114
click at [707, 371] on input "0" at bounding box center [771, 367] width 138 height 26
click at [853, 277] on div "SĐT Người Gửi * 0769712646 Người gửi * BỔN VP gửi * Phát Tài ([GEOGRAPHIC_DATA]…" at bounding box center [815, 238] width 1389 height 114
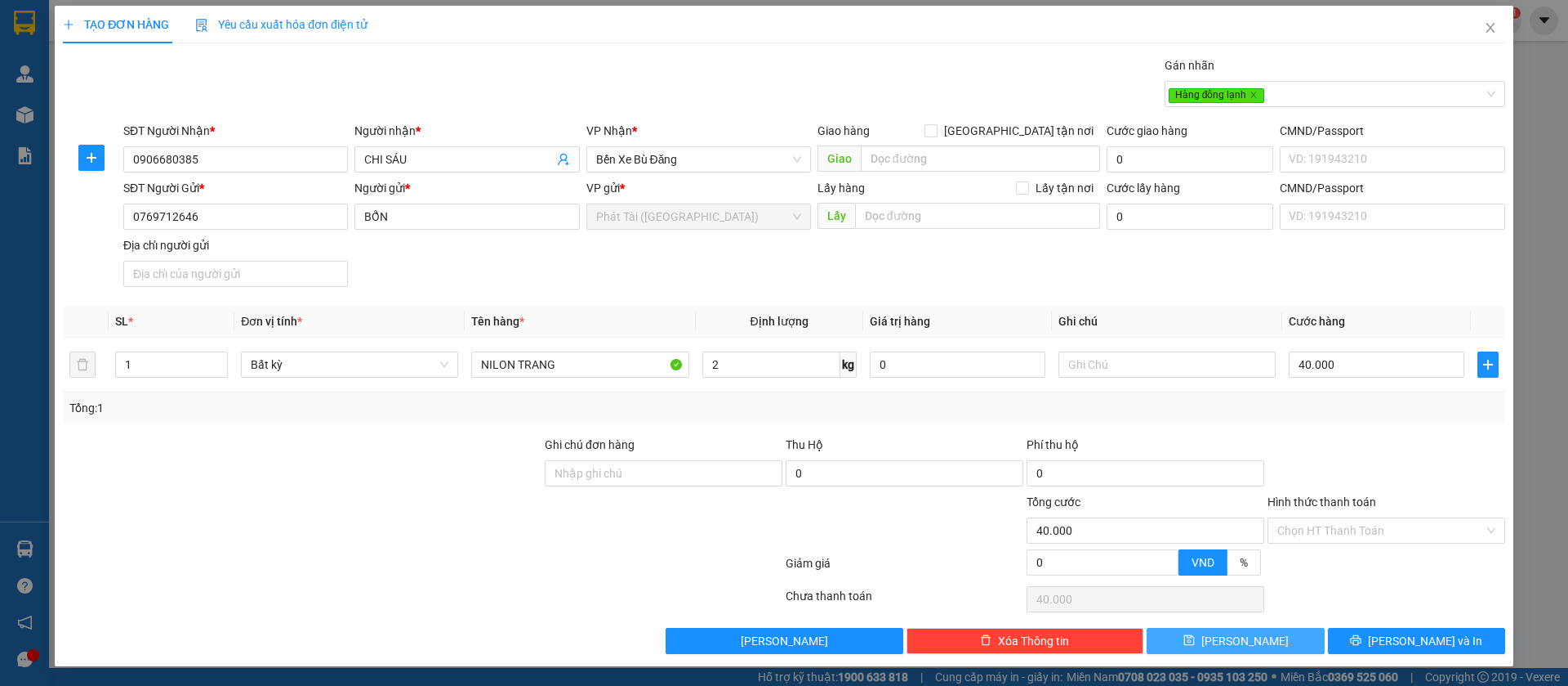
click at [1252, 639] on button "[PERSON_NAME]" at bounding box center [1236, 641] width 178 height 26
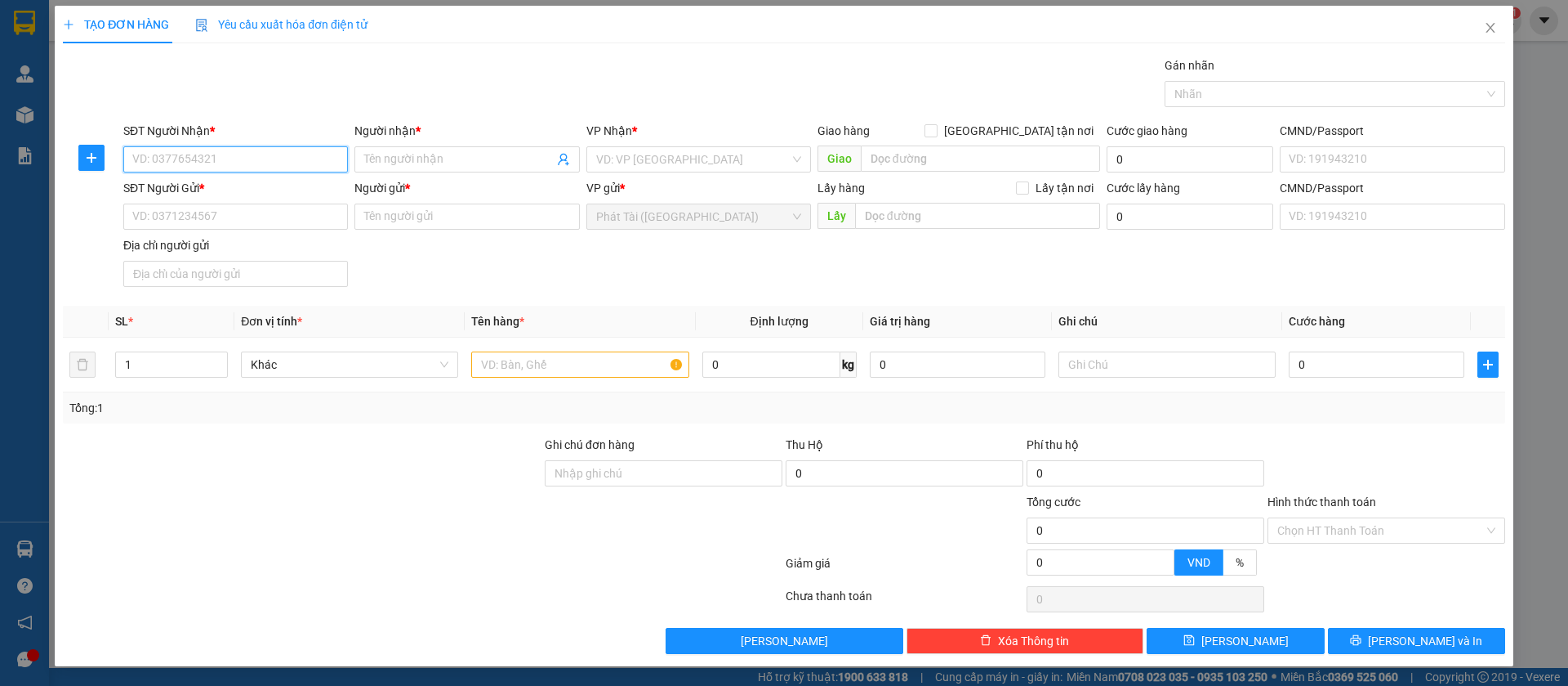
click at [248, 158] on input "SĐT Người Nhận *" at bounding box center [236, 159] width 225 height 26
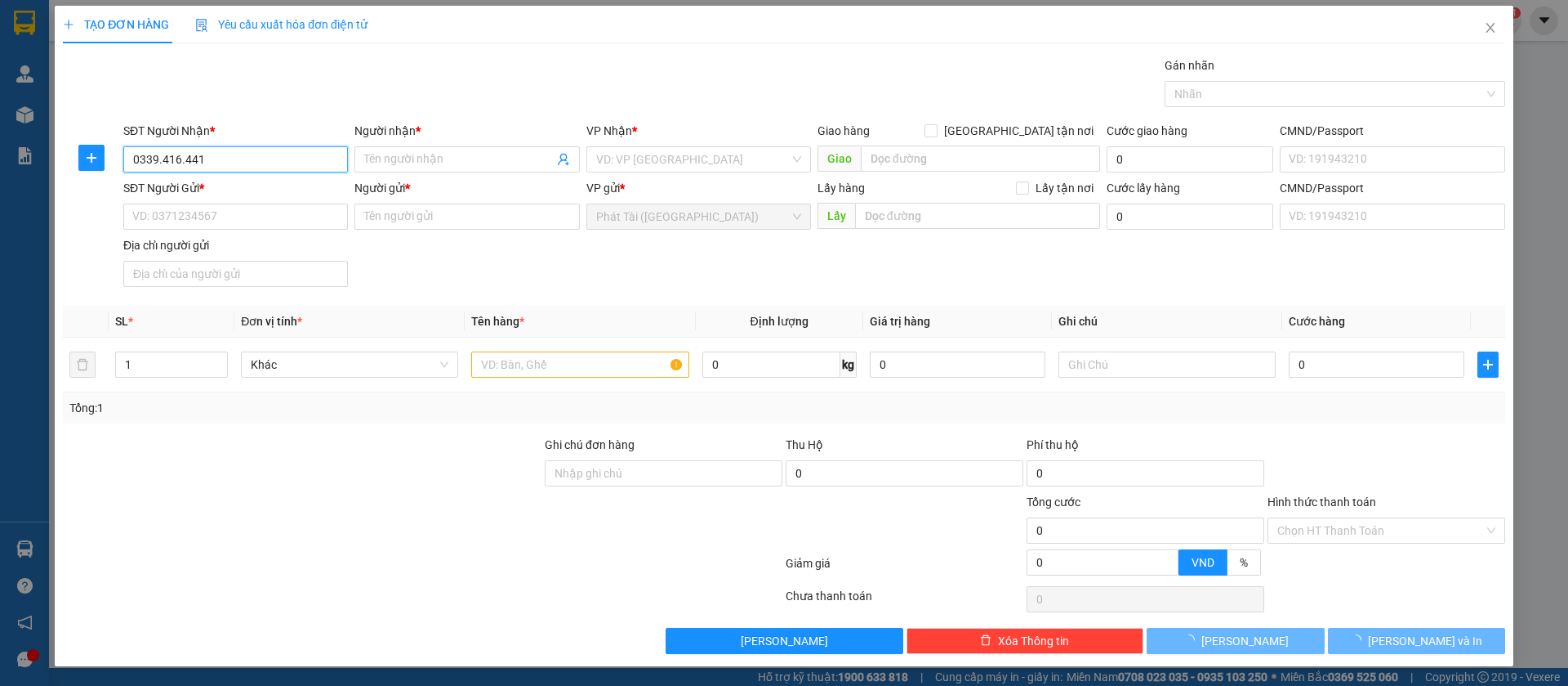
click at [185, 162] on input "0339.416.441" at bounding box center [236, 159] width 225 height 26
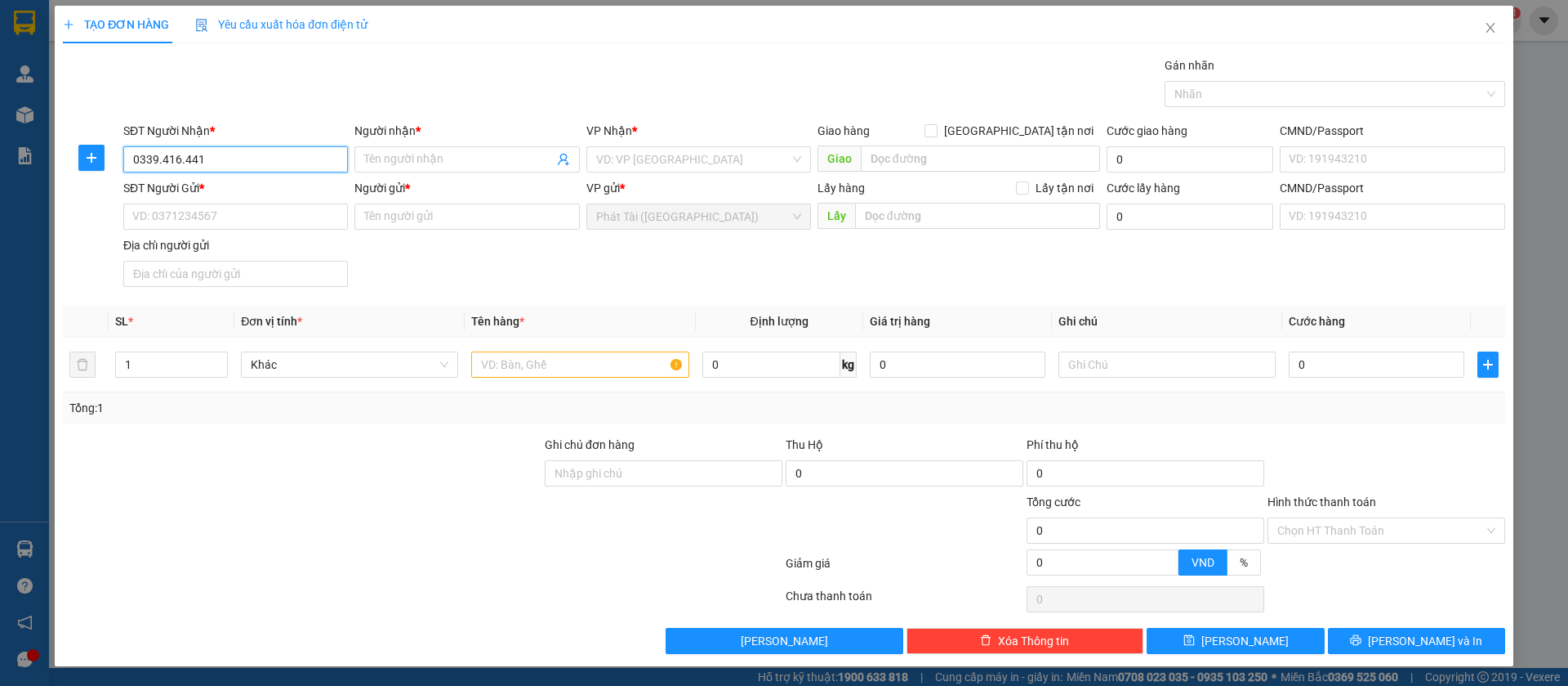
click at [182, 163] on input "0339.416.441" at bounding box center [236, 159] width 225 height 26
click at [163, 167] on input "0339.416441" at bounding box center [236, 159] width 225 height 26
click at [231, 187] on div "SĐT Người Gửi *" at bounding box center [236, 188] width 225 height 18
click at [231, 203] on input "SĐT Người Gửi *" at bounding box center [236, 216] width 225 height 26
click at [258, 214] on input "SĐT Người Gửi *" at bounding box center [236, 216] width 225 height 26
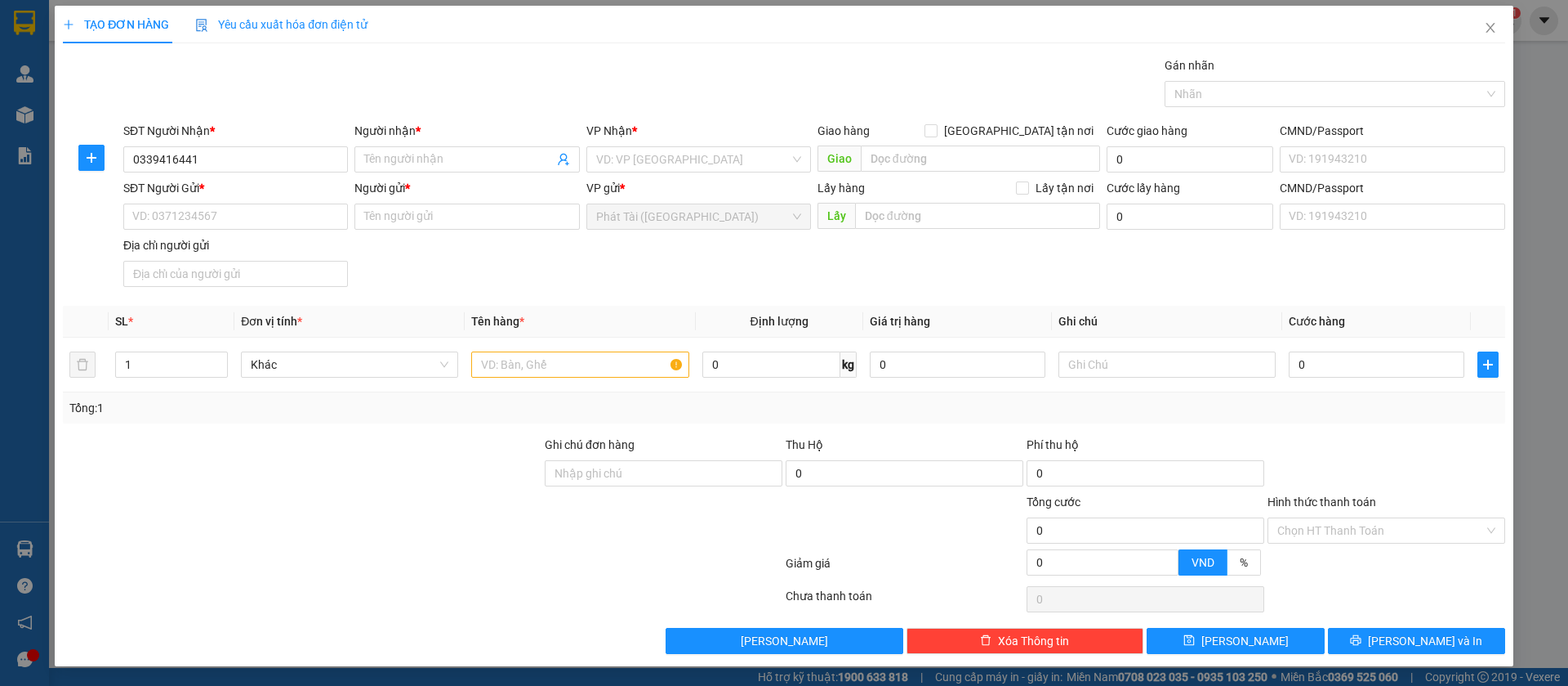
click at [386, 142] on div "Người nhận *" at bounding box center [467, 134] width 225 height 25
click at [386, 153] on input "Người nhận *" at bounding box center [458, 159] width 189 height 18
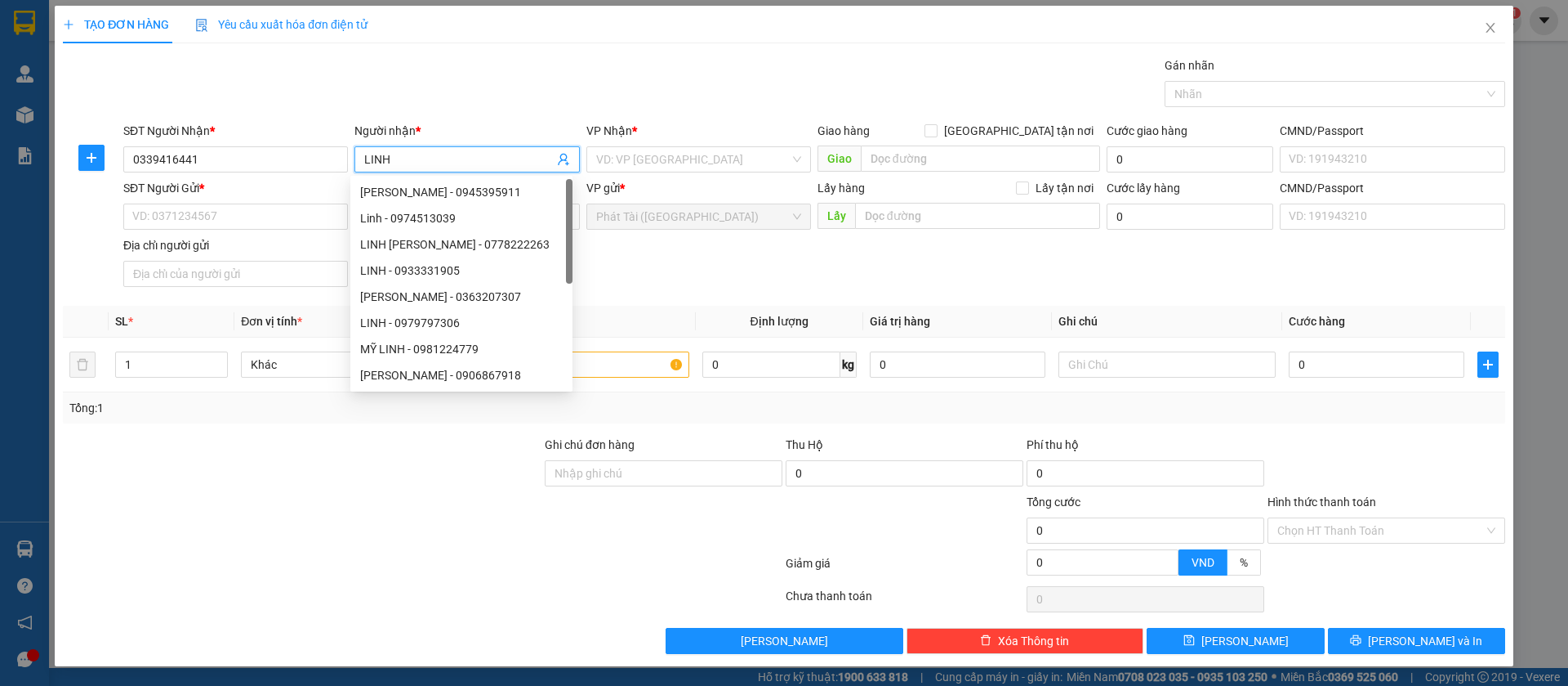
drag, startPoint x: 1198, startPoint y: 92, endPoint x: 1182, endPoint y: 112, distance: 25.6
click at [1197, 92] on div at bounding box center [1327, 94] width 316 height 19
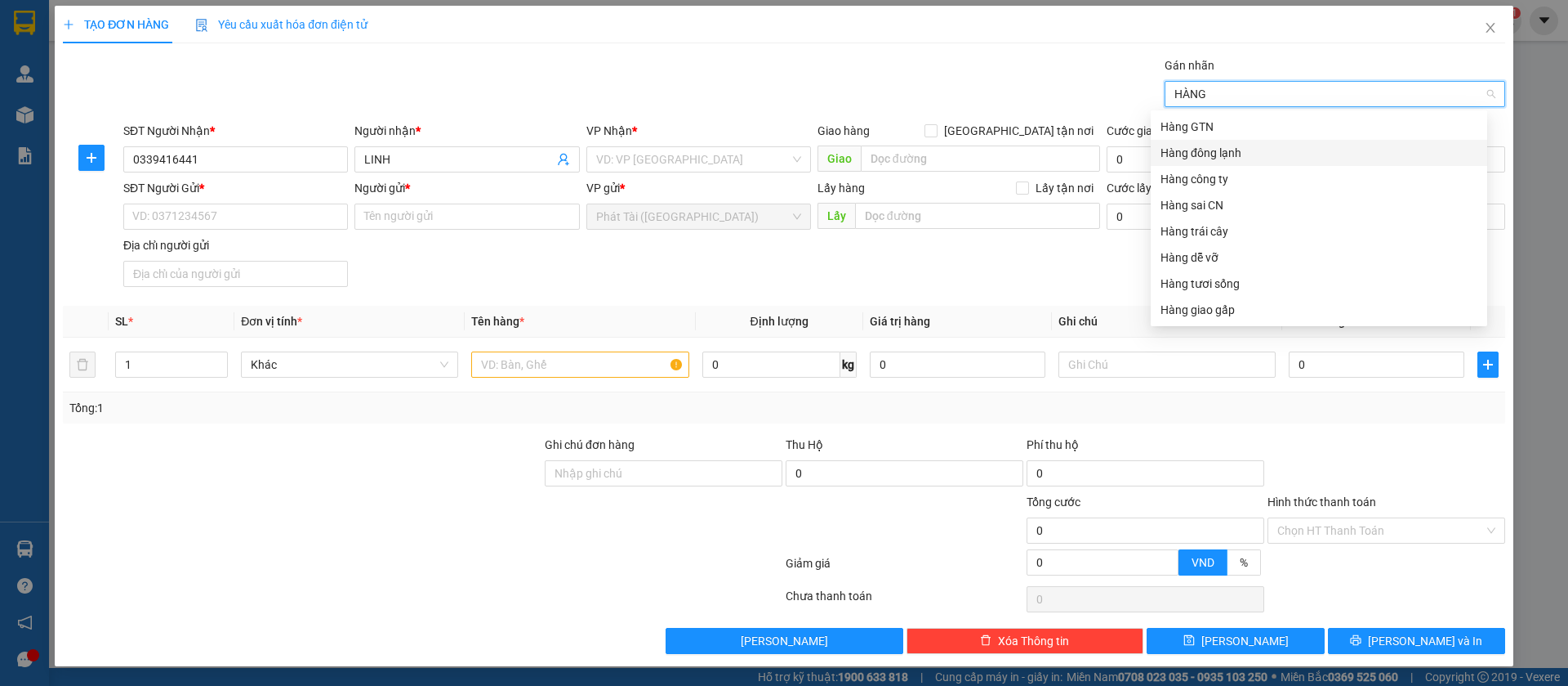
click at [1274, 153] on div "Hàng đông lạnh" at bounding box center [1319, 153] width 317 height 18
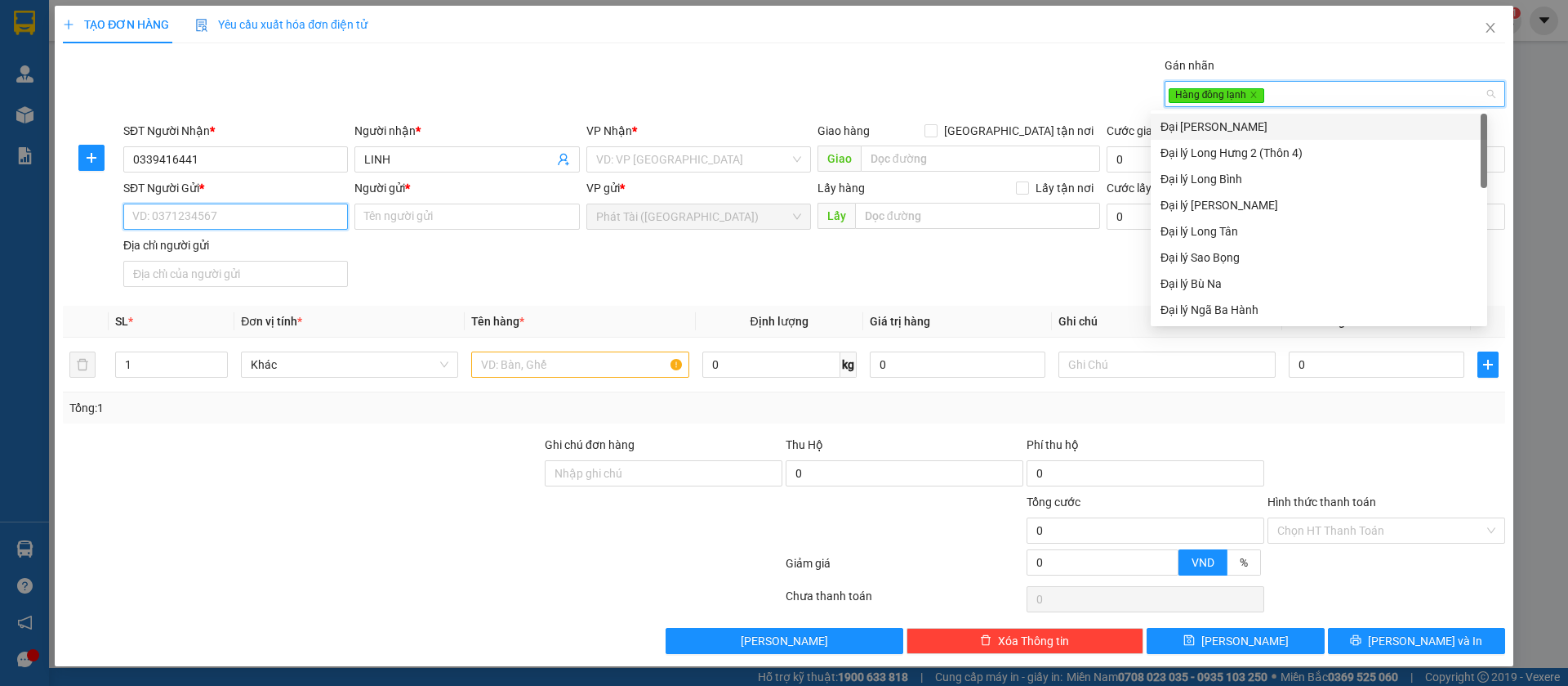
click at [275, 221] on input "SĐT Người Gửi *" at bounding box center [236, 216] width 225 height 26
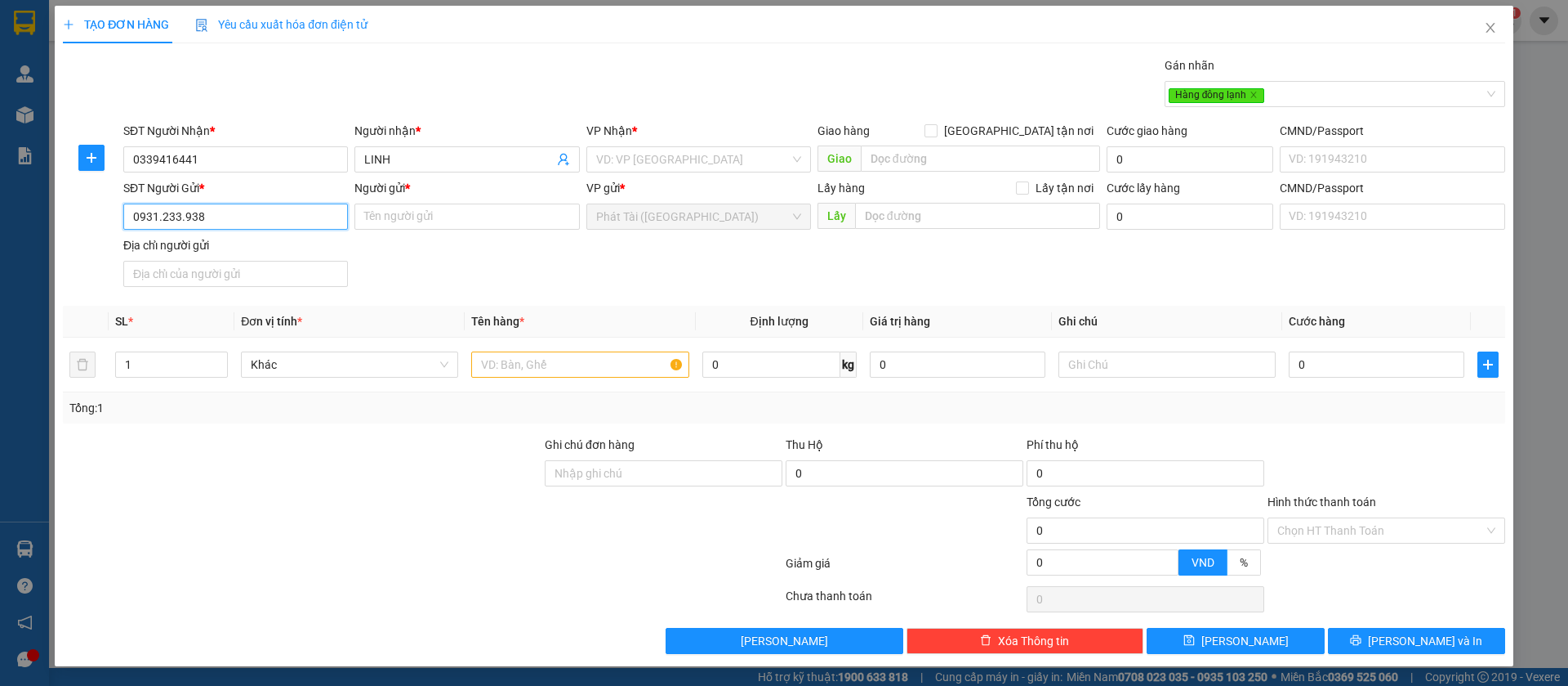
click at [179, 215] on input "0931.233.938" at bounding box center [236, 216] width 225 height 26
click at [159, 219] on input "0931.233938" at bounding box center [236, 216] width 225 height 26
click at [433, 214] on input "Người gửi *" at bounding box center [467, 216] width 225 height 26
click at [548, 363] on input "text" at bounding box center [579, 365] width 217 height 26
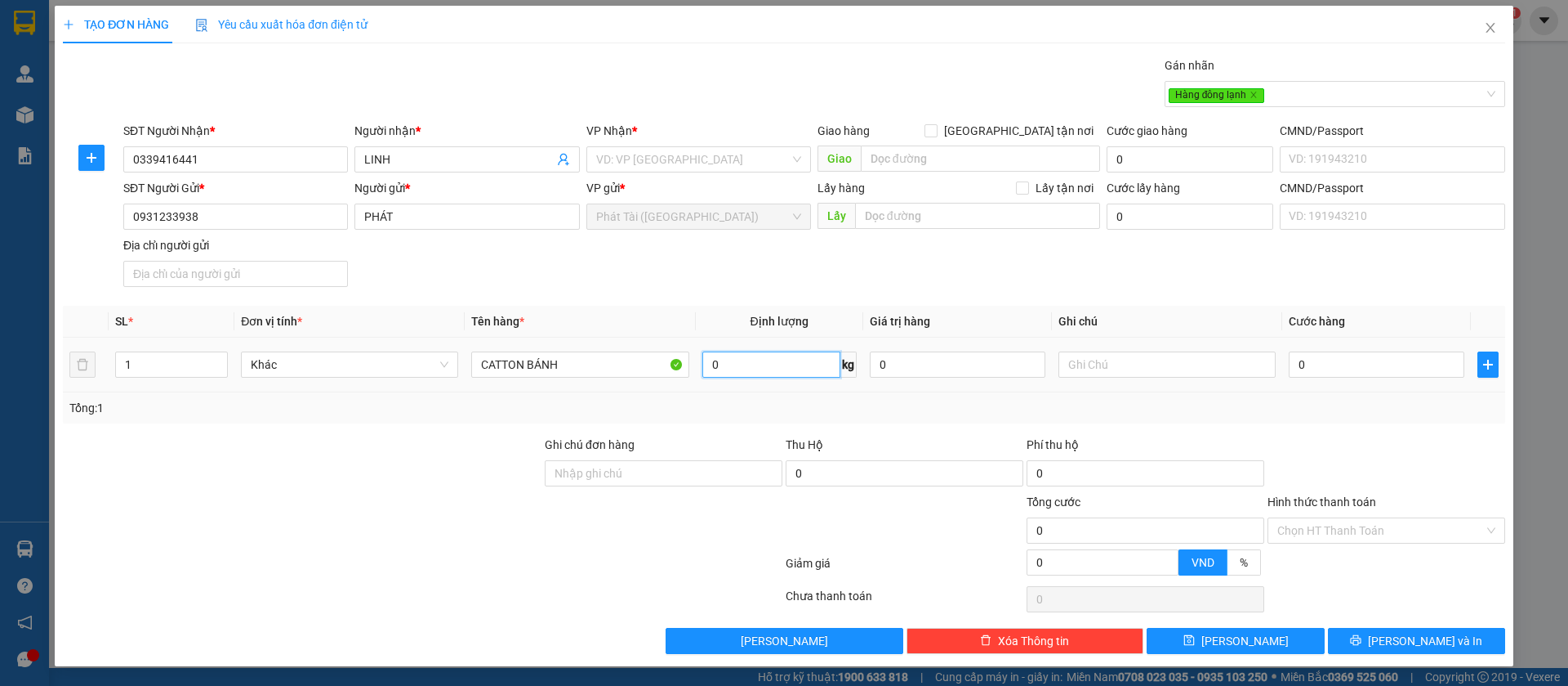
click at [727, 365] on input "0" at bounding box center [771, 365] width 138 height 26
click at [696, 416] on div "Tổng: 1" at bounding box center [784, 407] width 1442 height 31
click at [991, 407] on div "Tổng: 1" at bounding box center [784, 408] width 1429 height 18
click at [679, 163] on input "search" at bounding box center [693, 159] width 193 height 25
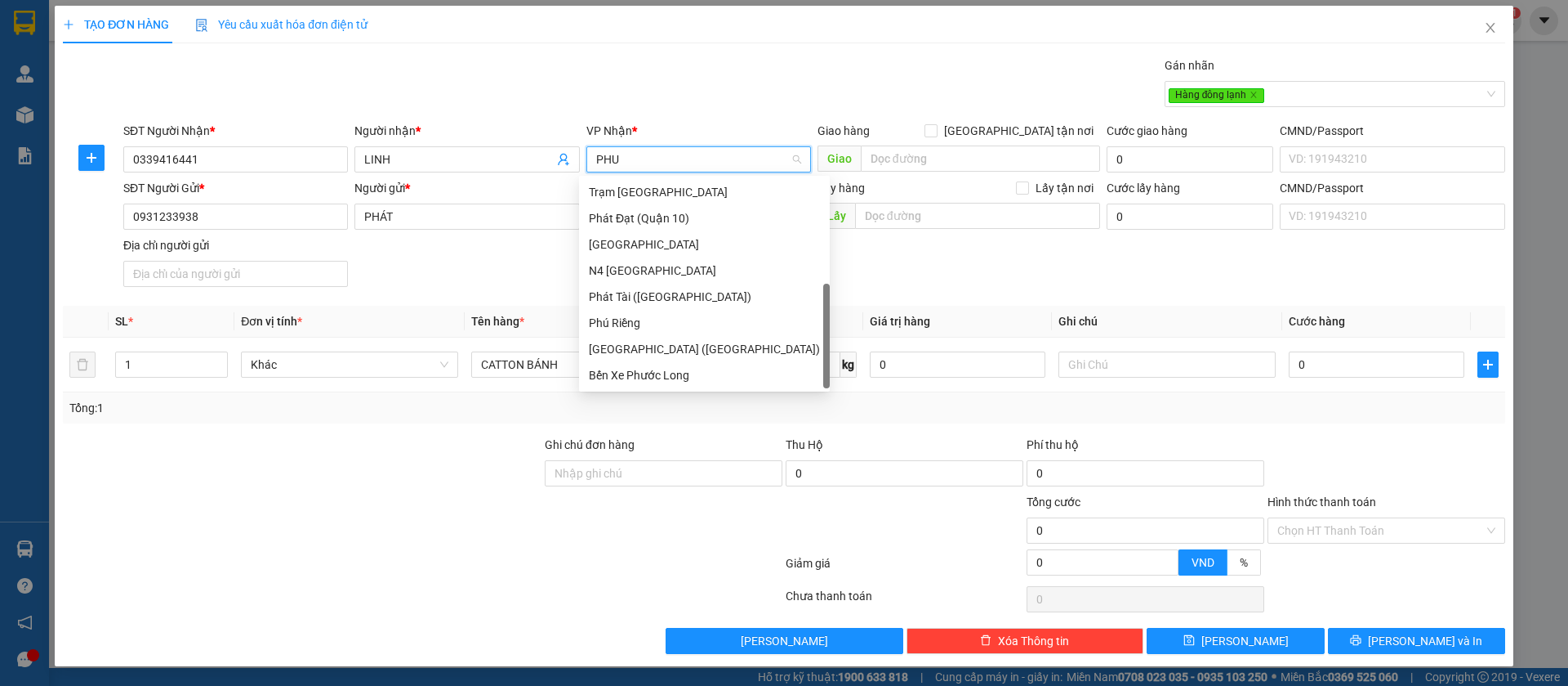
scroll to position [0, 0]
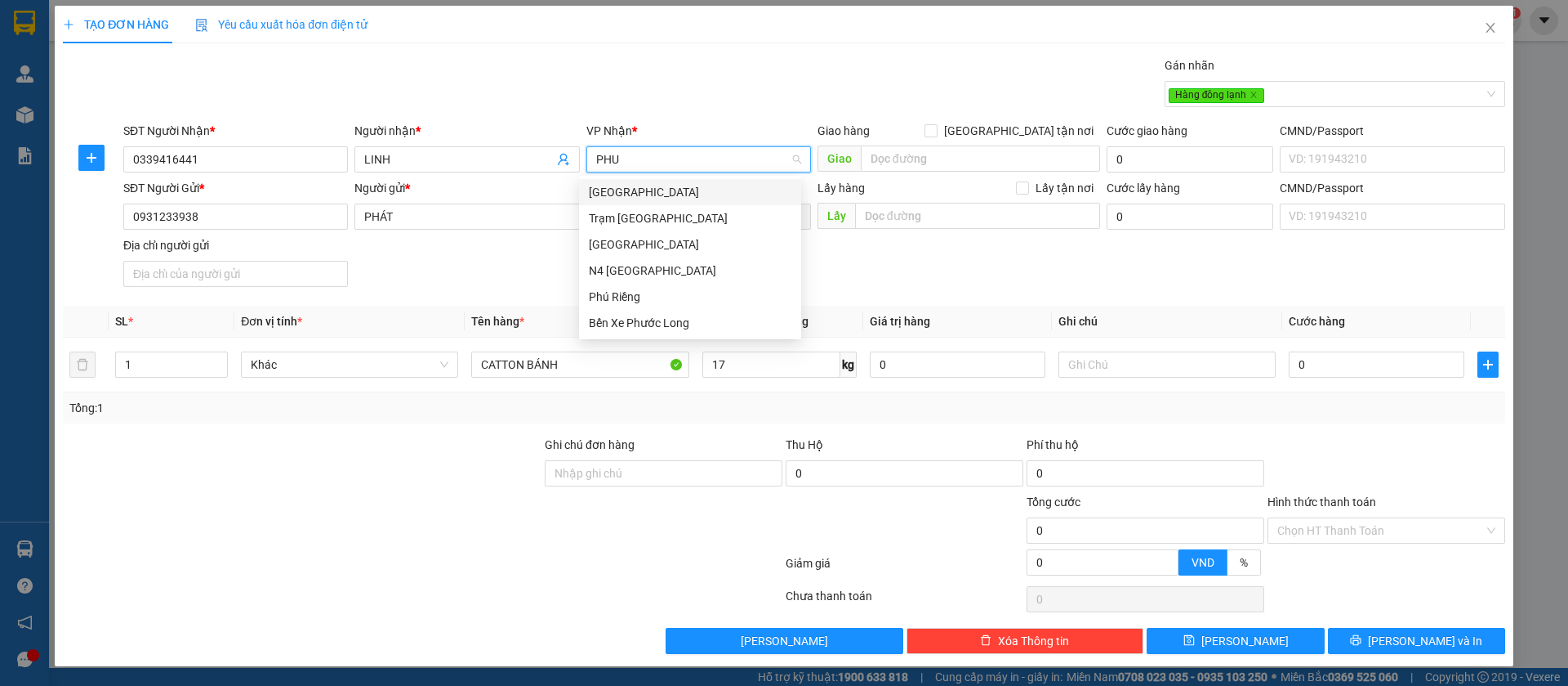
click at [637, 187] on div "[GEOGRAPHIC_DATA]" at bounding box center [690, 192] width 202 height 18
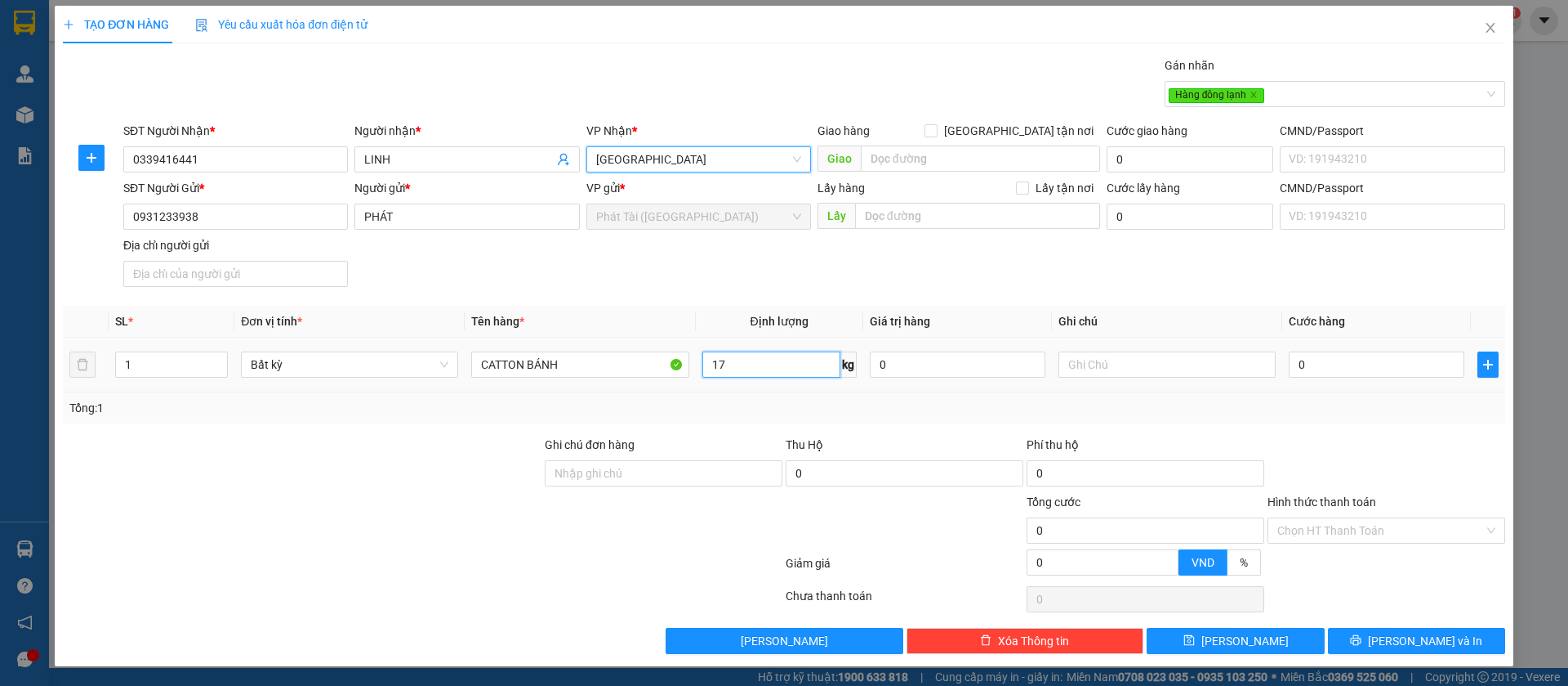
click at [724, 365] on input "17" at bounding box center [771, 365] width 138 height 26
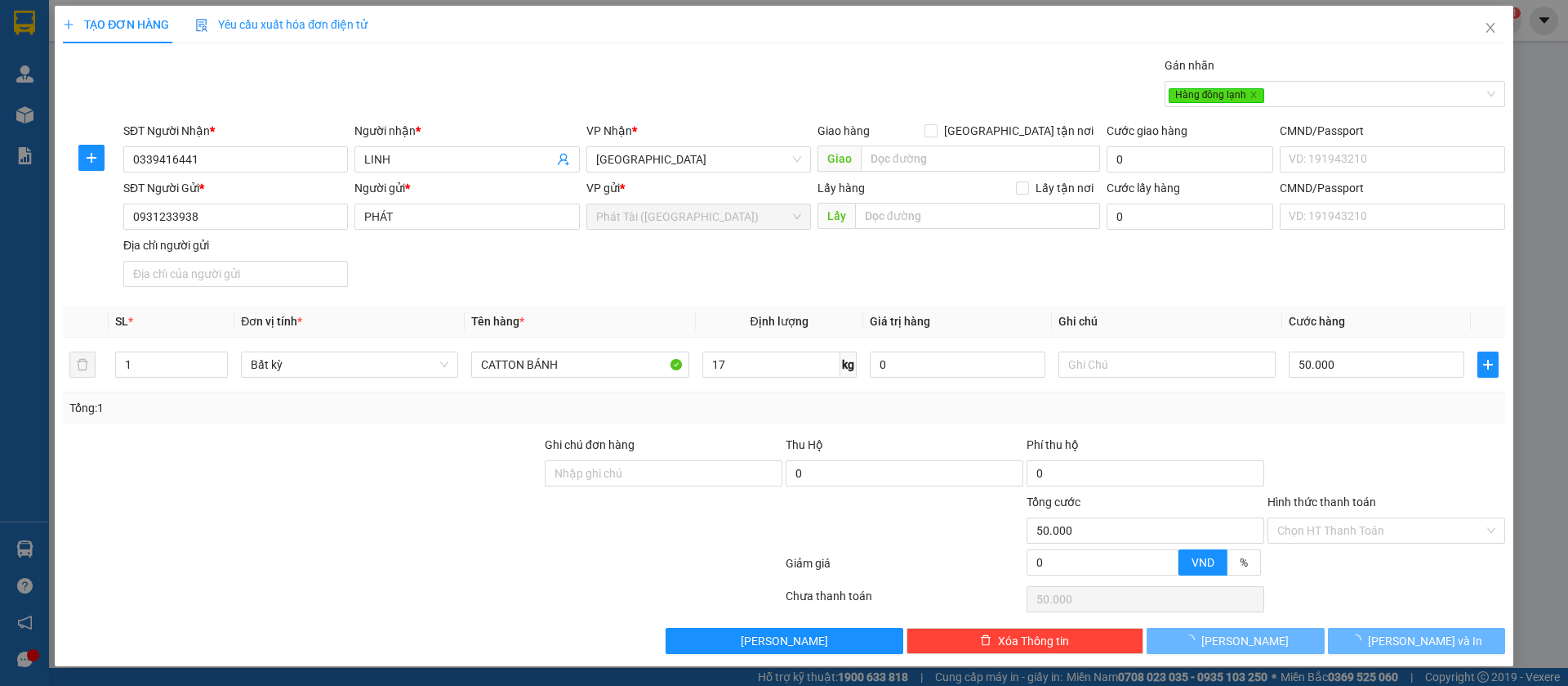
click at [889, 414] on div "Tổng: 1" at bounding box center [784, 408] width 1429 height 18
click at [1245, 632] on button "[PERSON_NAME]" at bounding box center [1236, 641] width 178 height 26
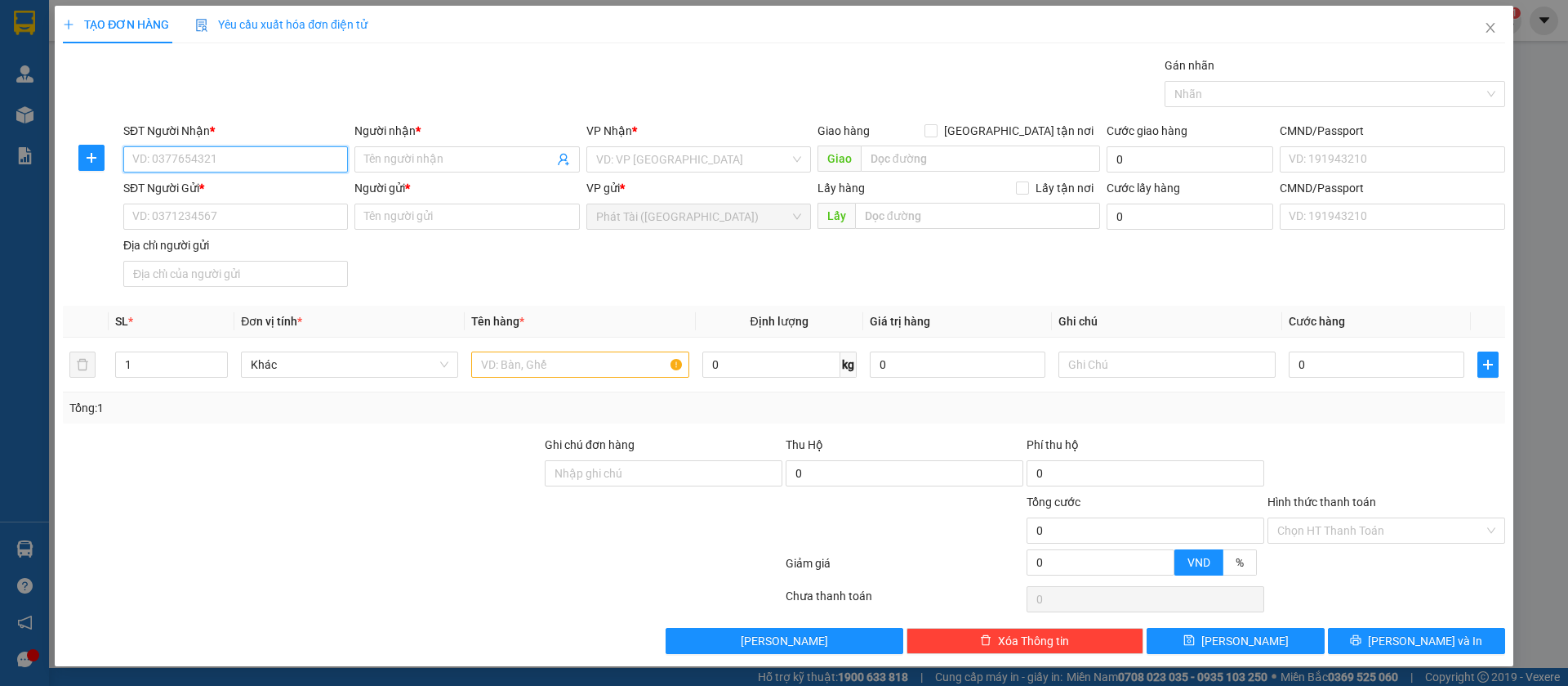
click at [234, 159] on input "SĐT Người Nhận *" at bounding box center [236, 159] width 225 height 26
click at [183, 160] on input "0949.564.468" at bounding box center [236, 159] width 225 height 26
click at [440, 149] on span at bounding box center [467, 159] width 225 height 26
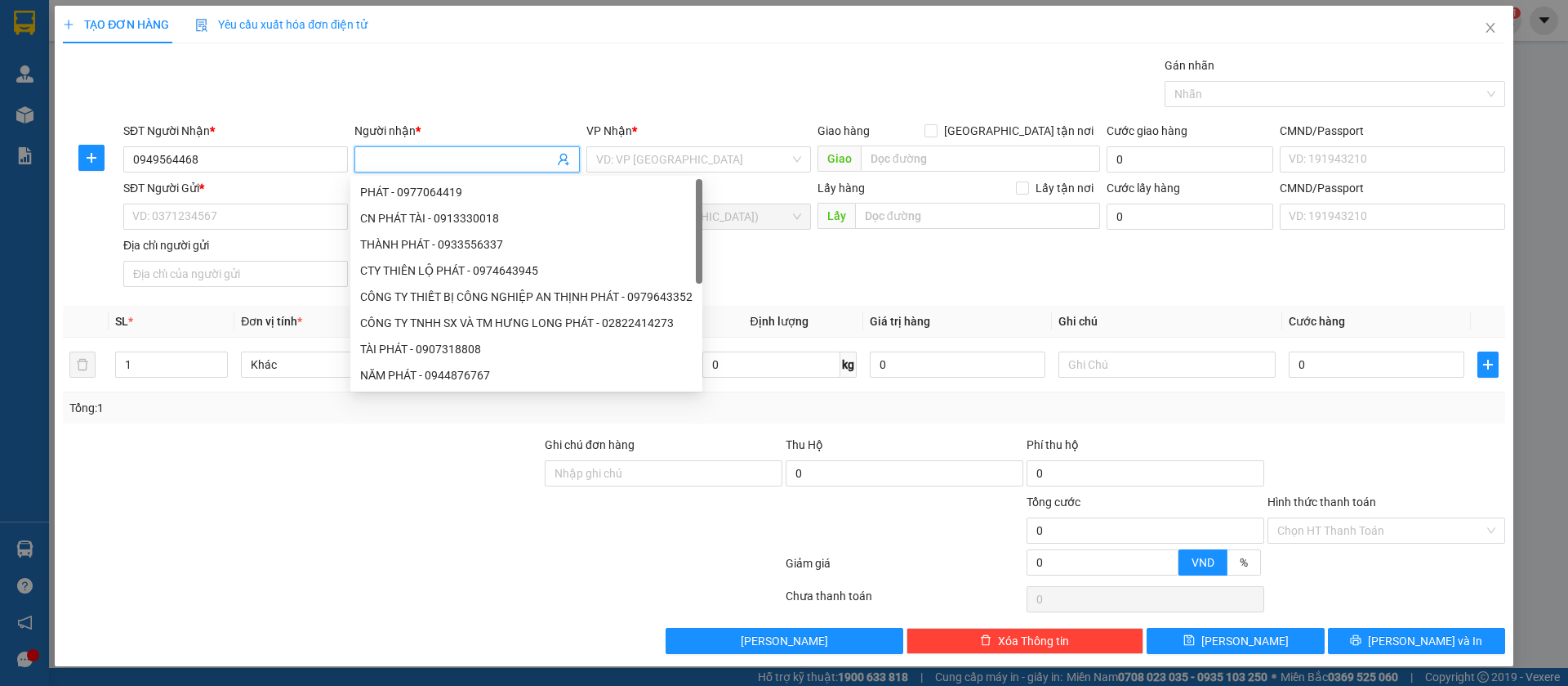
click at [440, 155] on input "Người nhận *" at bounding box center [458, 159] width 189 height 18
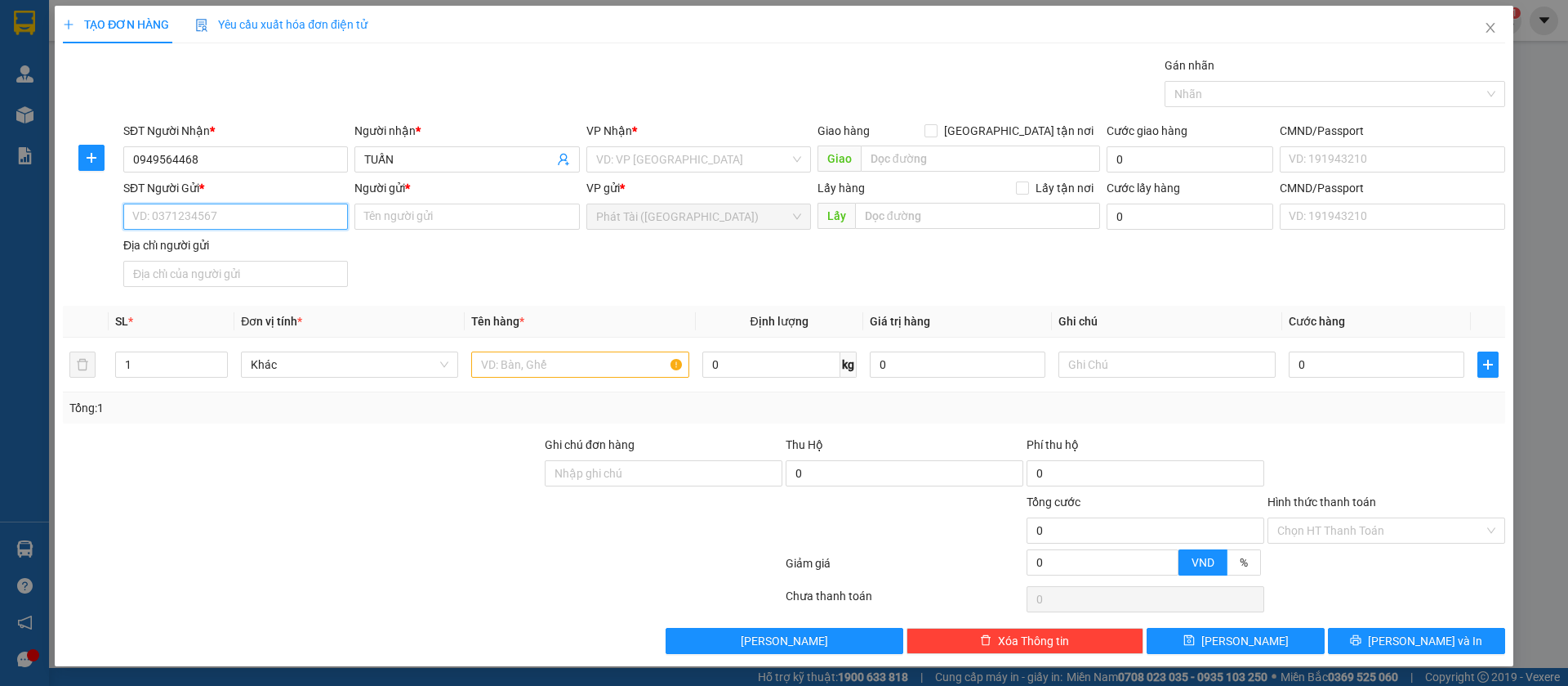
click at [251, 215] on input "SĐT Người Gửi *" at bounding box center [236, 216] width 225 height 26
click at [182, 221] on input "0966.050.100" at bounding box center [236, 216] width 225 height 26
click at [159, 219] on input "0966.05100" at bounding box center [236, 216] width 225 height 26
click at [247, 244] on div "Địa chỉ người gửi" at bounding box center [236, 245] width 225 height 18
click at [247, 260] on input "Địa chỉ người gửi" at bounding box center [236, 274] width 225 height 26
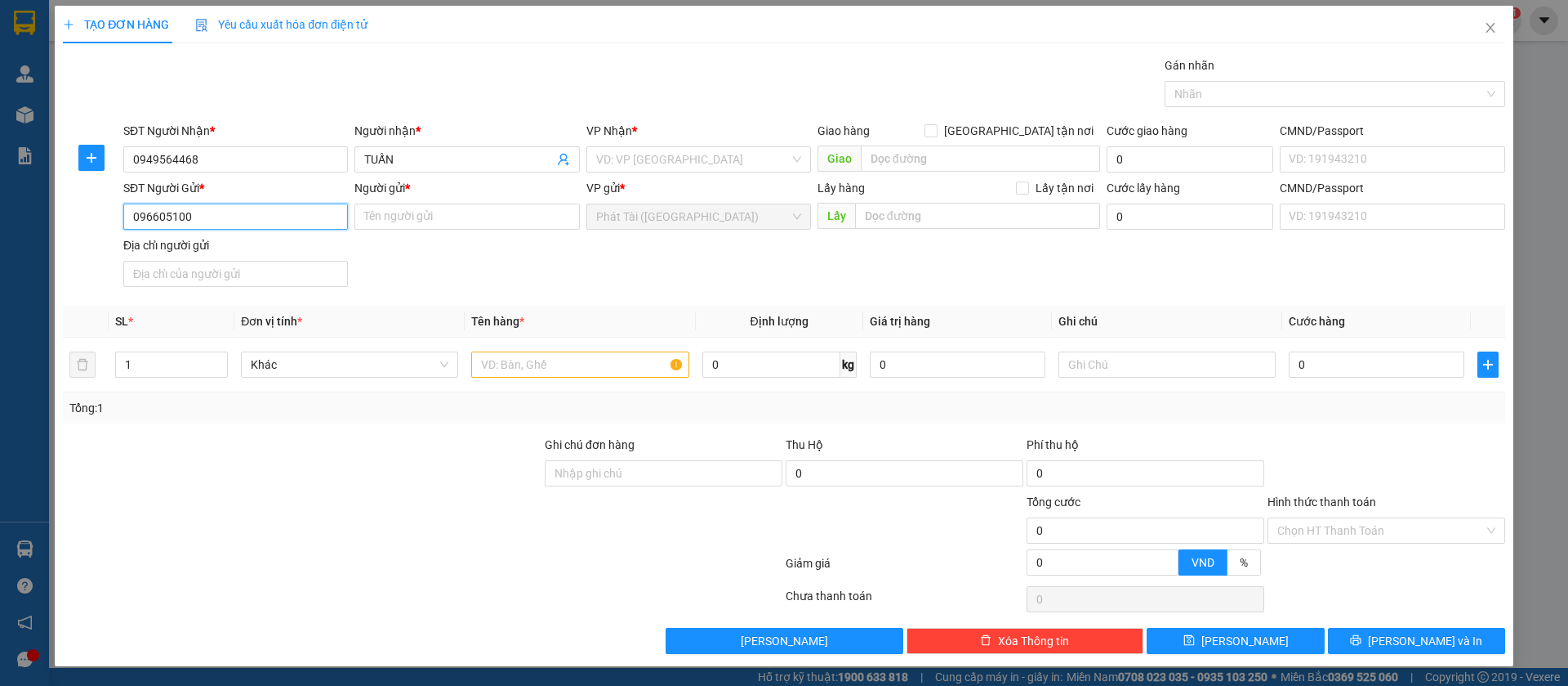
drag, startPoint x: 168, startPoint y: 215, endPoint x: 210, endPoint y: 229, distance: 44.3
click at [168, 215] on input "096605100" at bounding box center [236, 216] width 225 height 26
click at [425, 210] on input "Người gửi *" at bounding box center [467, 216] width 225 height 26
click at [642, 150] on input "search" at bounding box center [693, 159] width 193 height 25
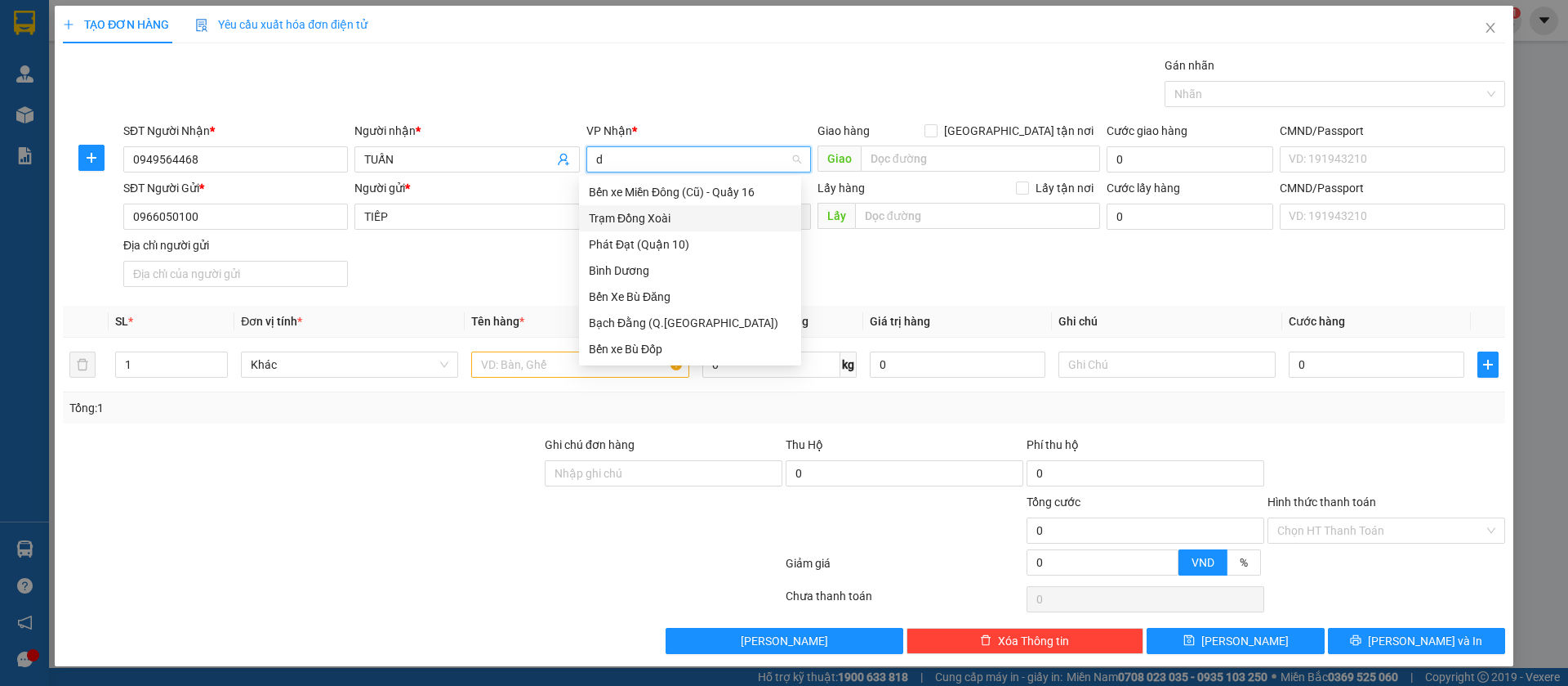
click at [656, 223] on div "Trạm Đồng Xoài" at bounding box center [690, 218] width 202 height 18
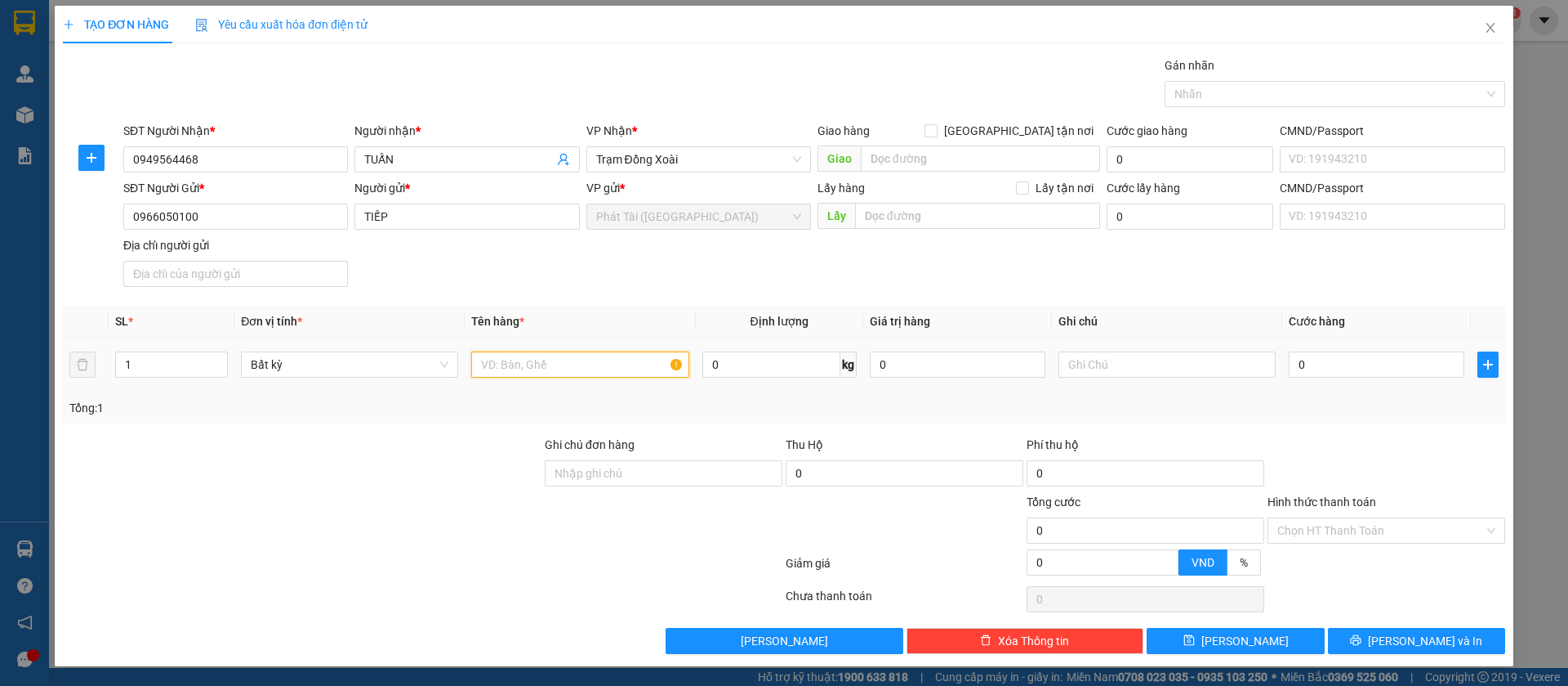
click at [555, 373] on input "text" at bounding box center [579, 365] width 217 height 26
drag, startPoint x: 699, startPoint y: 405, endPoint x: 606, endPoint y: 4, distance: 411.6
click at [699, 405] on div "Tổng: 1" at bounding box center [784, 408] width 1429 height 18
click at [1333, 522] on input "Hình thức thanh toán" at bounding box center [1380, 530] width 207 height 25
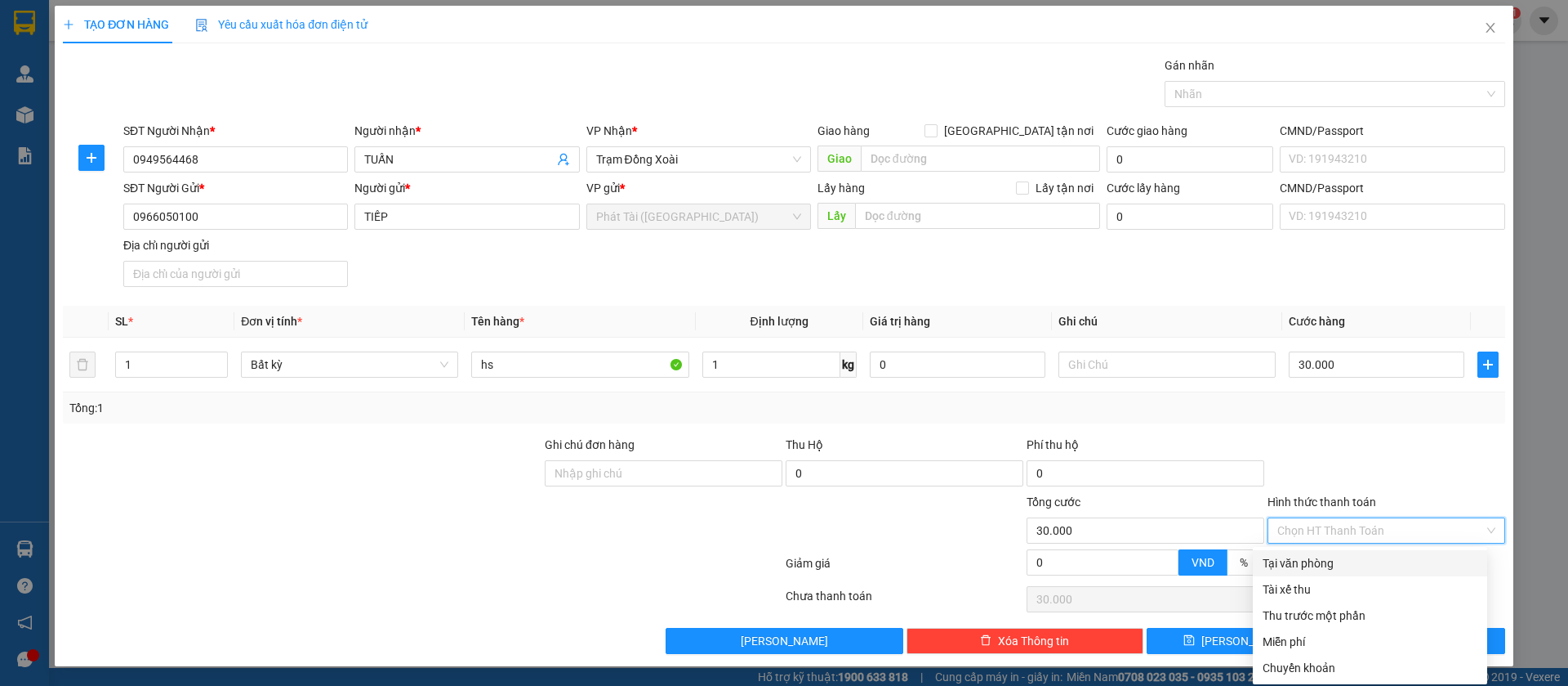
click at [1313, 567] on div "Tại văn phòng" at bounding box center [1370, 563] width 214 height 18
click at [1239, 445] on div "Phí thu hộ" at bounding box center [1145, 448] width 237 height 25
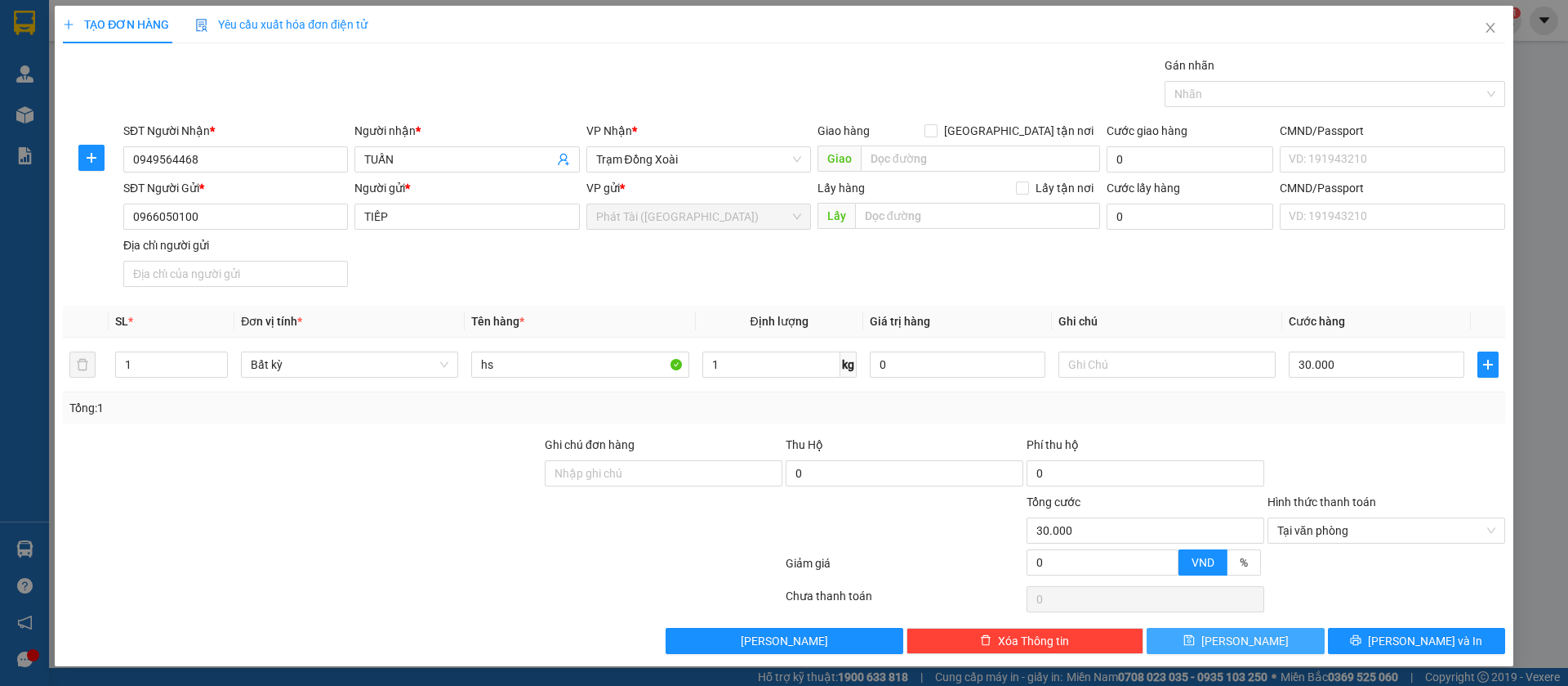
click at [1195, 637] on icon "save" at bounding box center [1189, 639] width 11 height 11
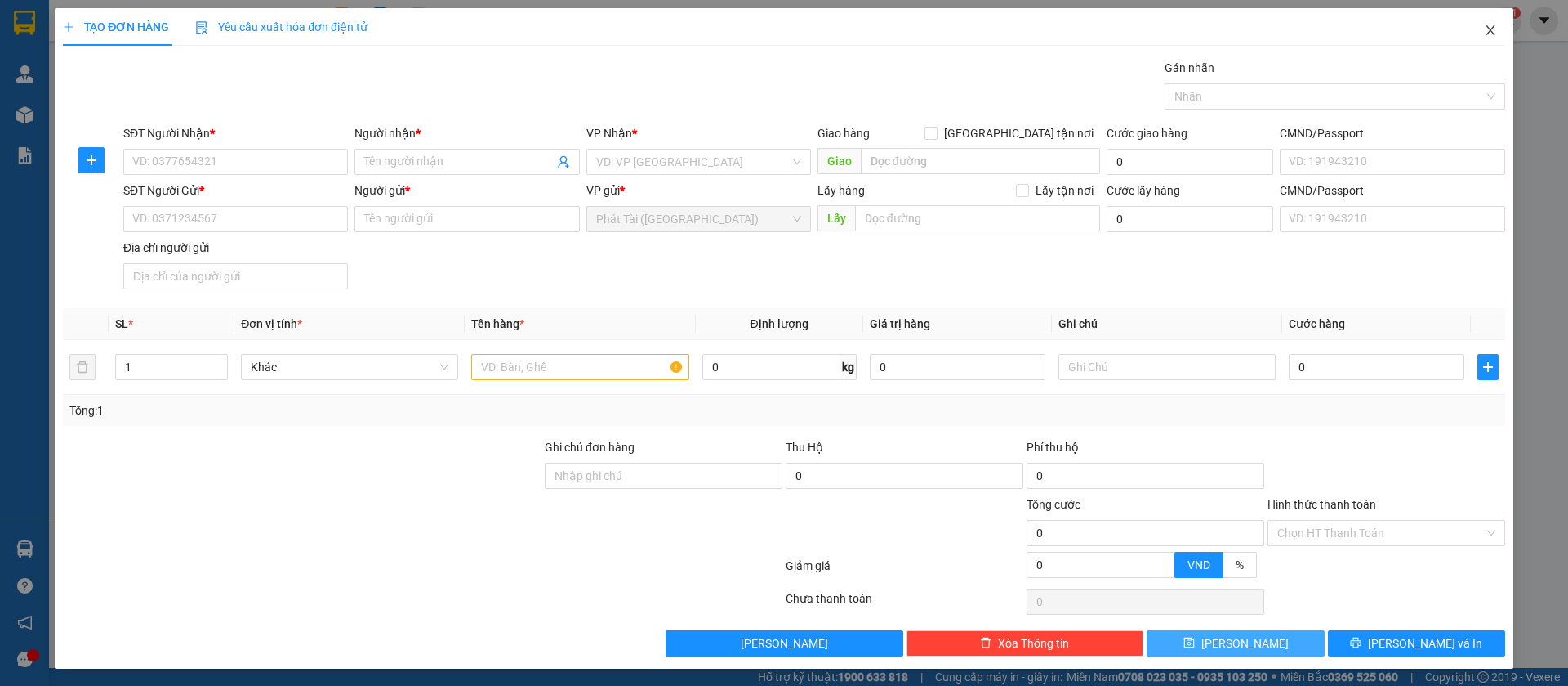
click at [1468, 24] on span "Close" at bounding box center [1491, 31] width 46 height 46
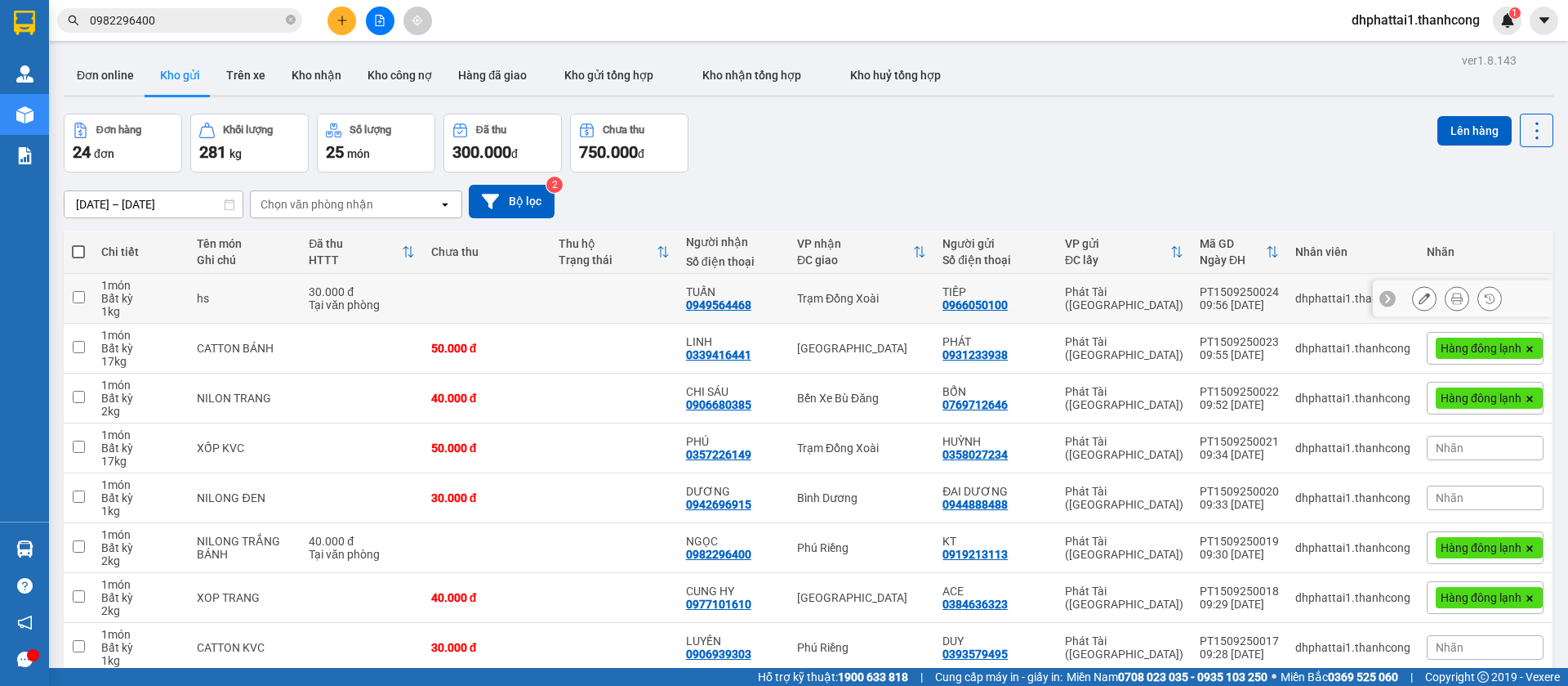
click at [1451, 296] on icon at bounding box center [1456, 298] width 11 height 11
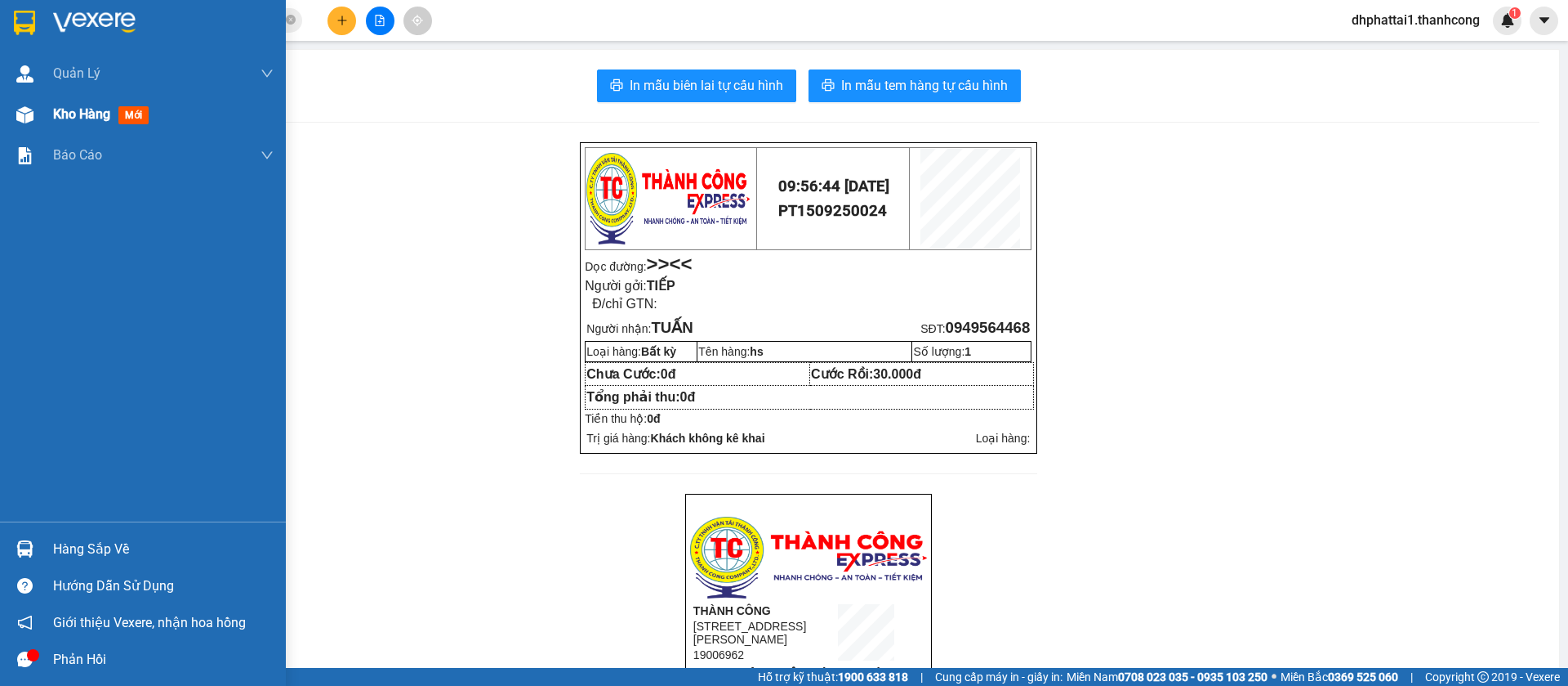
click at [87, 119] on span "Kho hàng" at bounding box center [81, 114] width 57 height 16
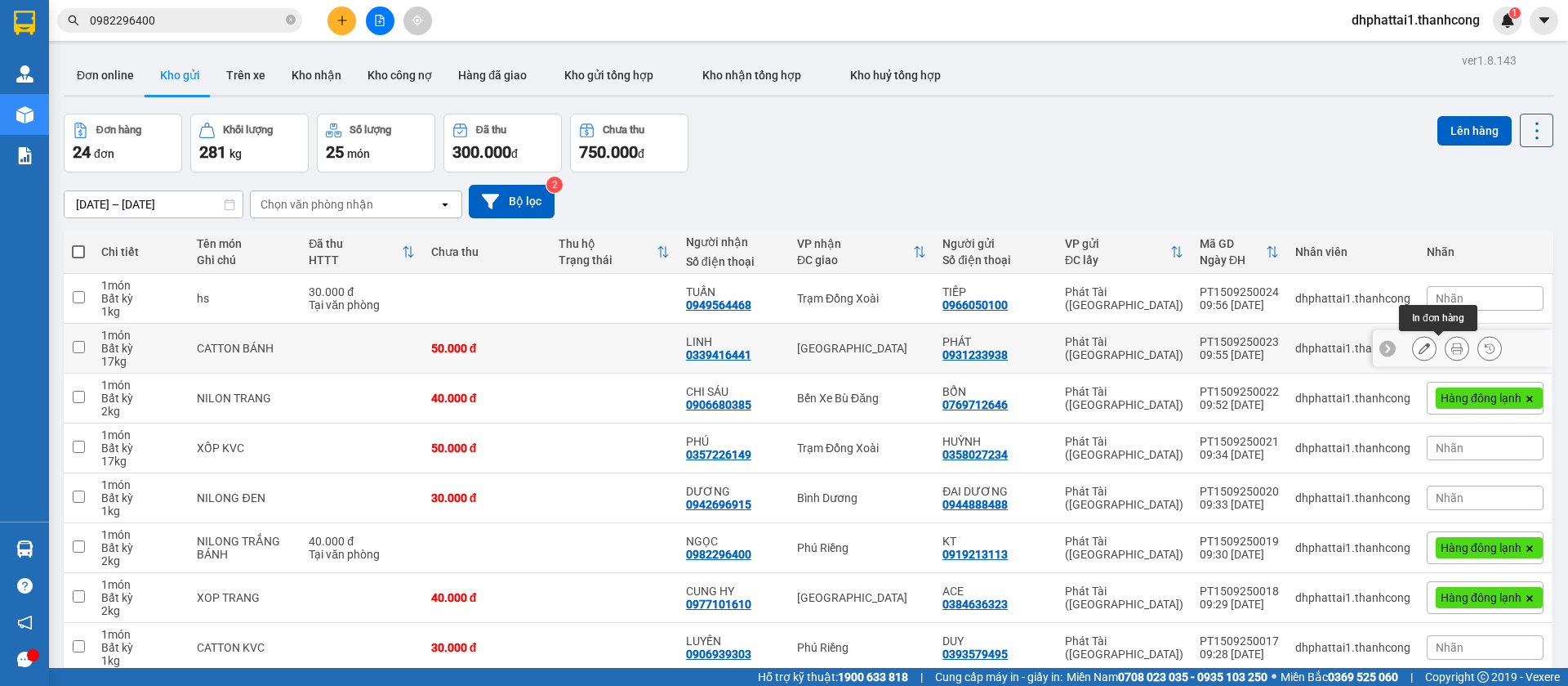
click at [1447, 352] on button at bounding box center [1457, 348] width 23 height 29
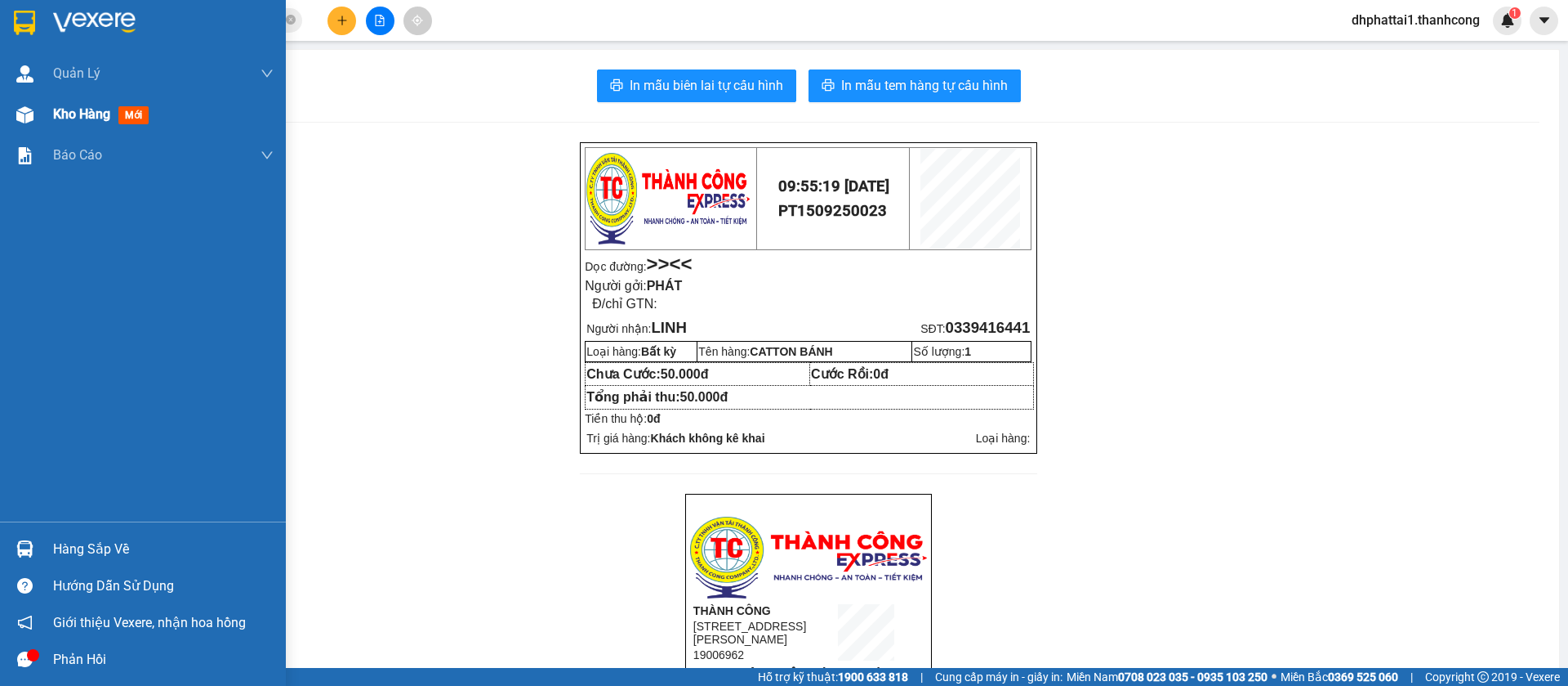
click at [86, 114] on span "Kho hàng" at bounding box center [81, 114] width 57 height 16
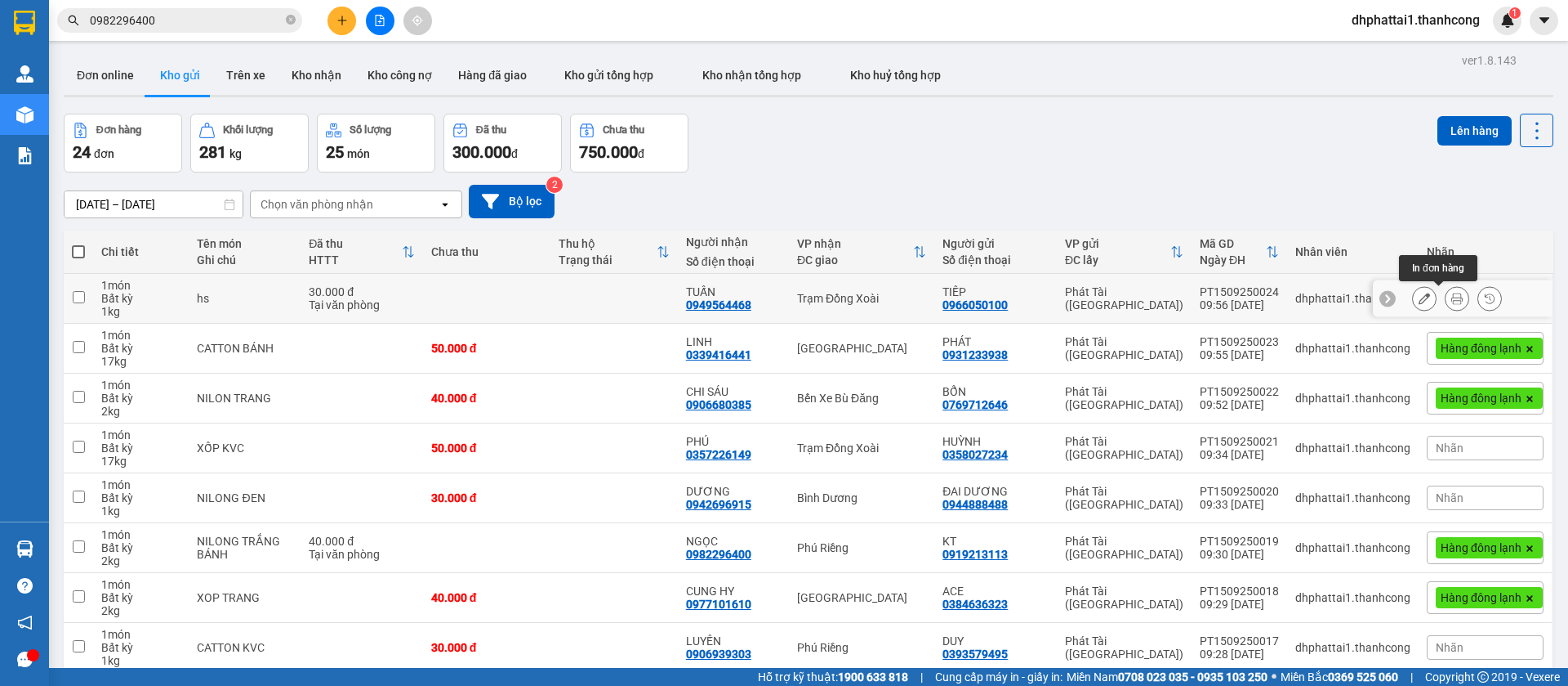
click at [1451, 293] on icon at bounding box center [1456, 298] width 11 height 11
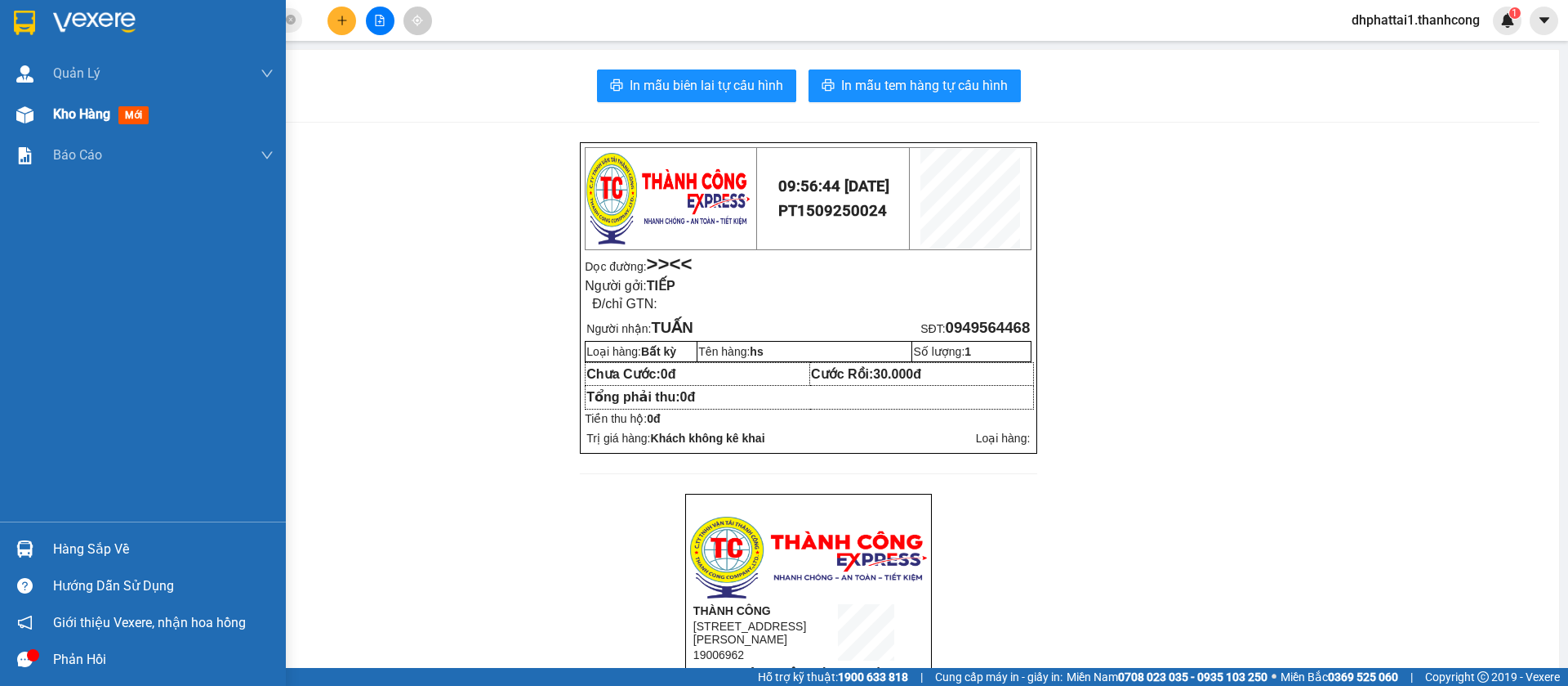
click at [81, 128] on div "Kho hàng mới" at bounding box center [163, 114] width 221 height 40
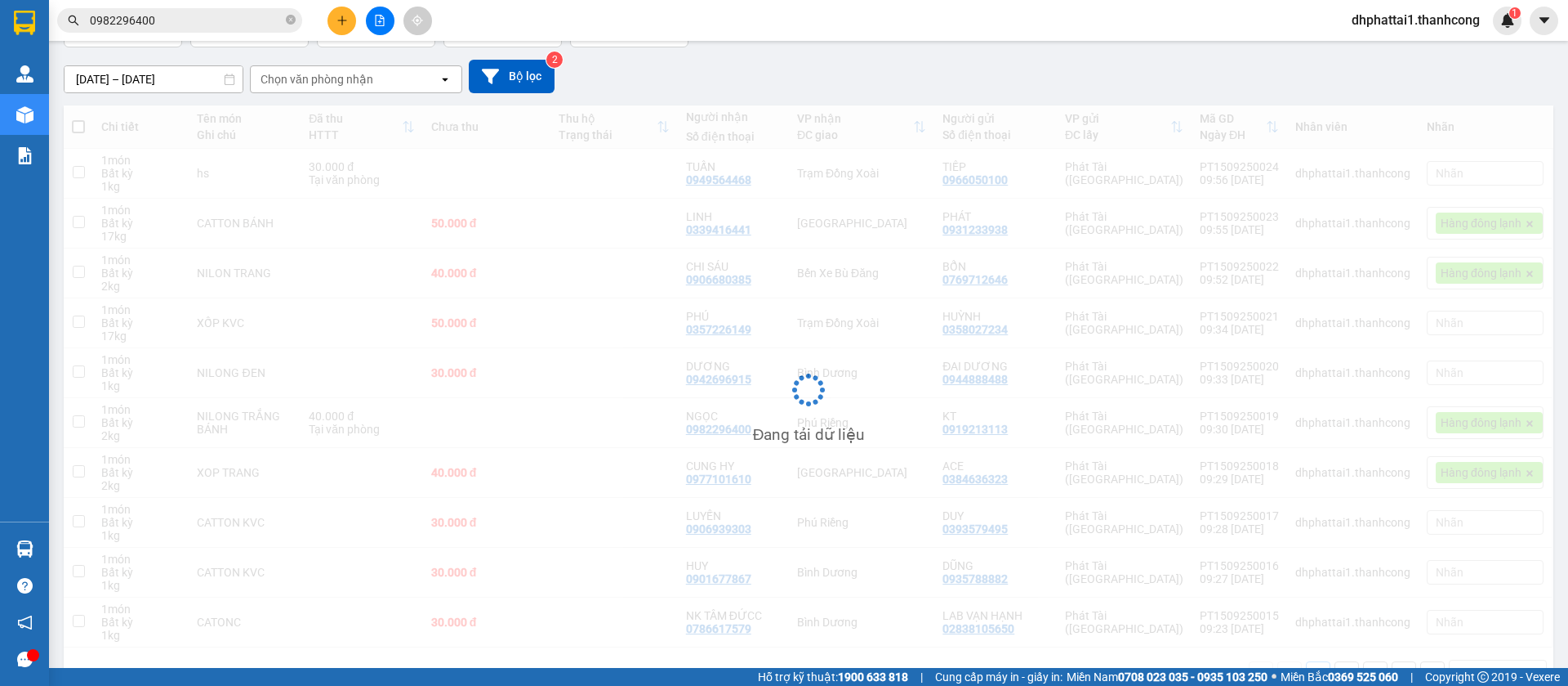
scroll to position [169, 0]
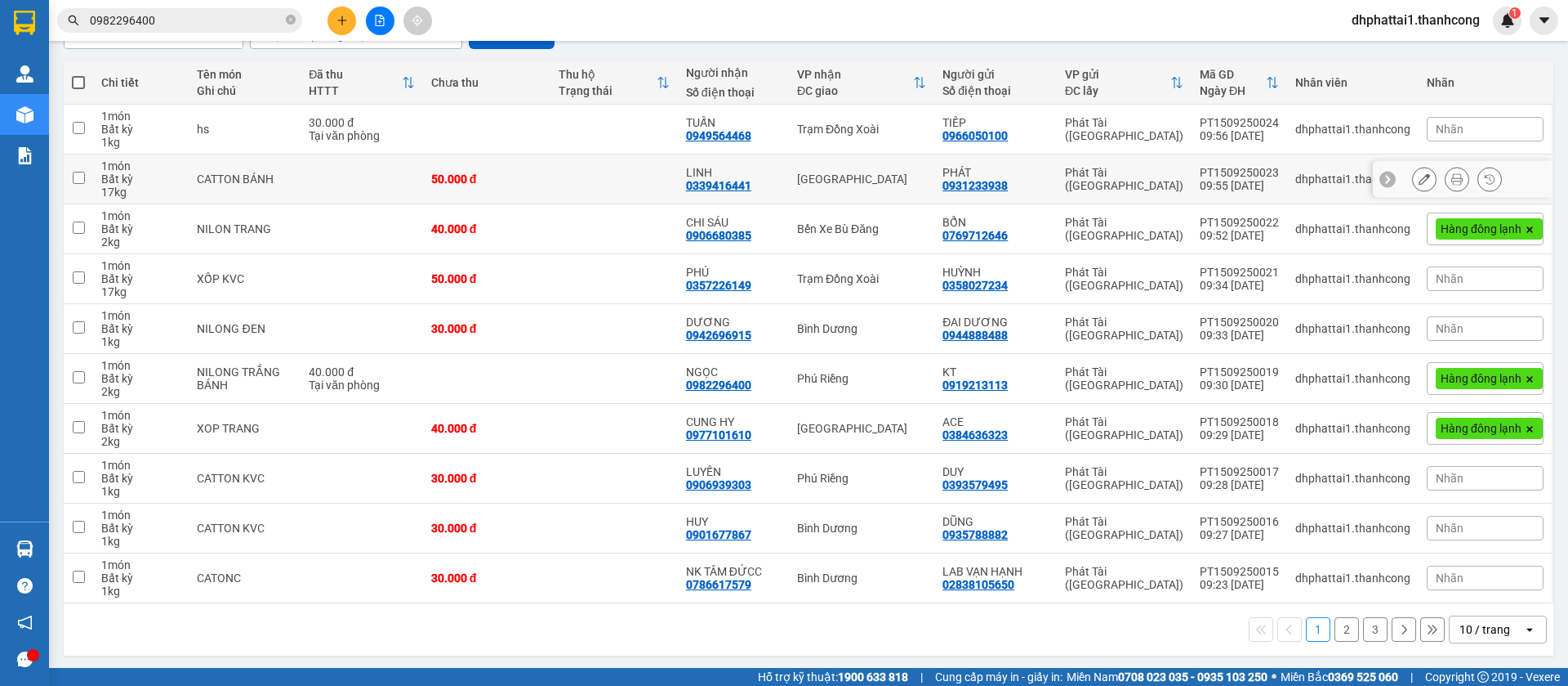
click at [1446, 169] on button at bounding box center [1457, 179] width 23 height 29
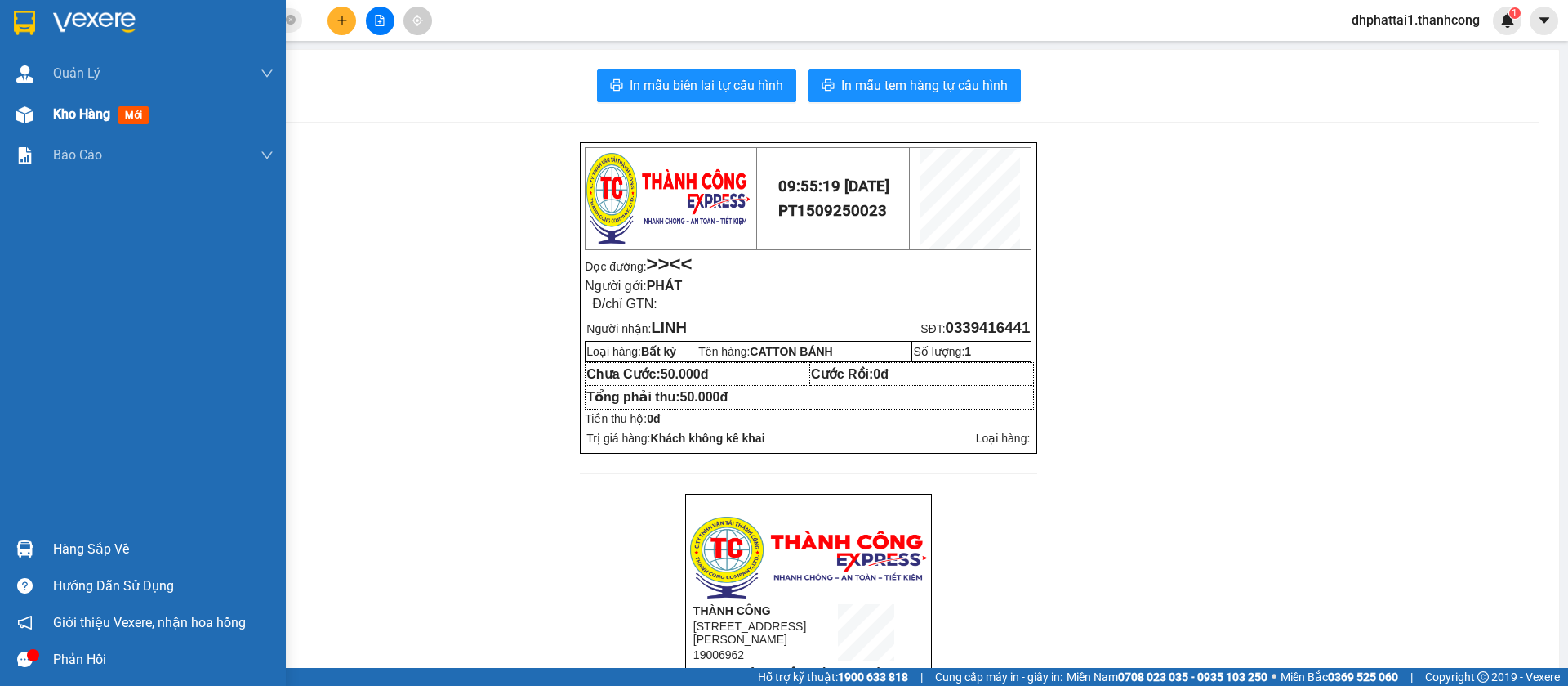
click at [95, 115] on span "Kho hàng" at bounding box center [81, 114] width 57 height 16
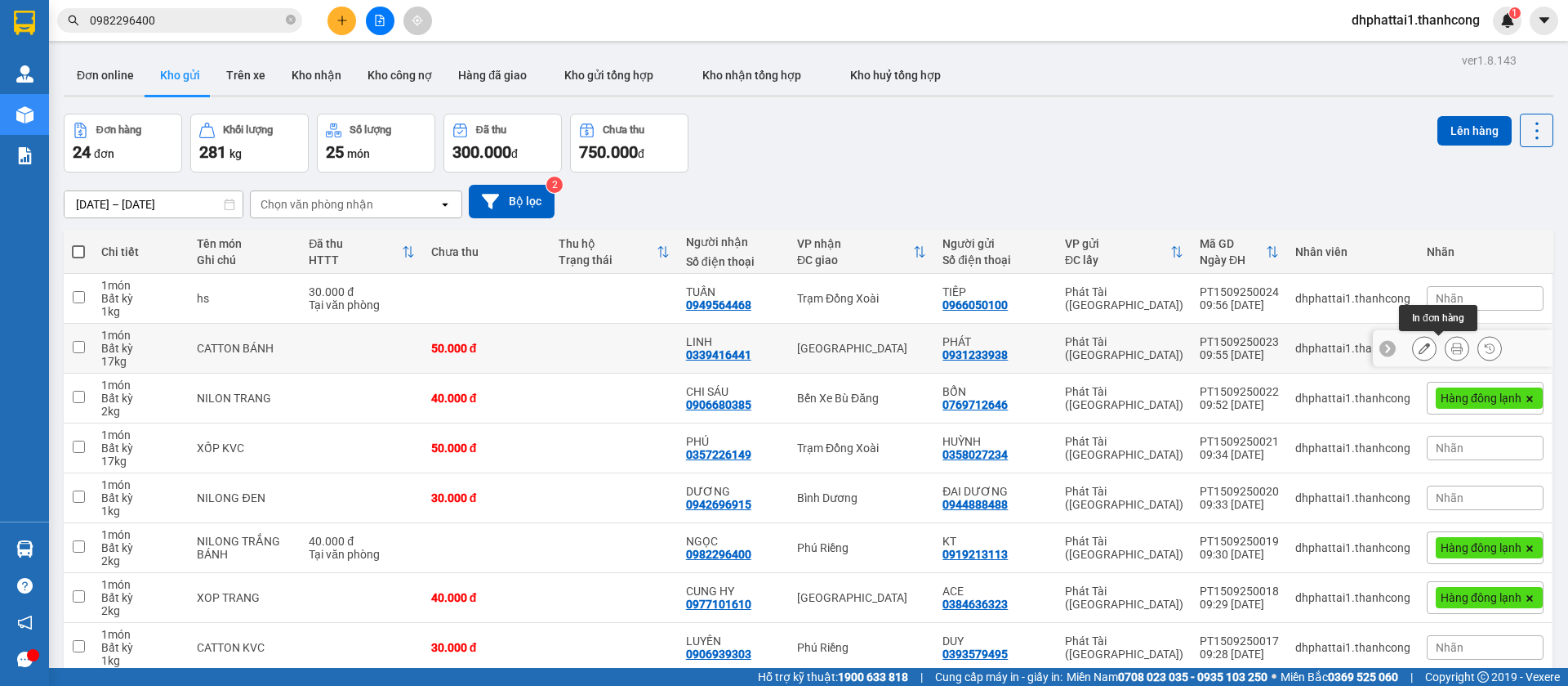
click at [1451, 345] on icon at bounding box center [1456, 347] width 11 height 11
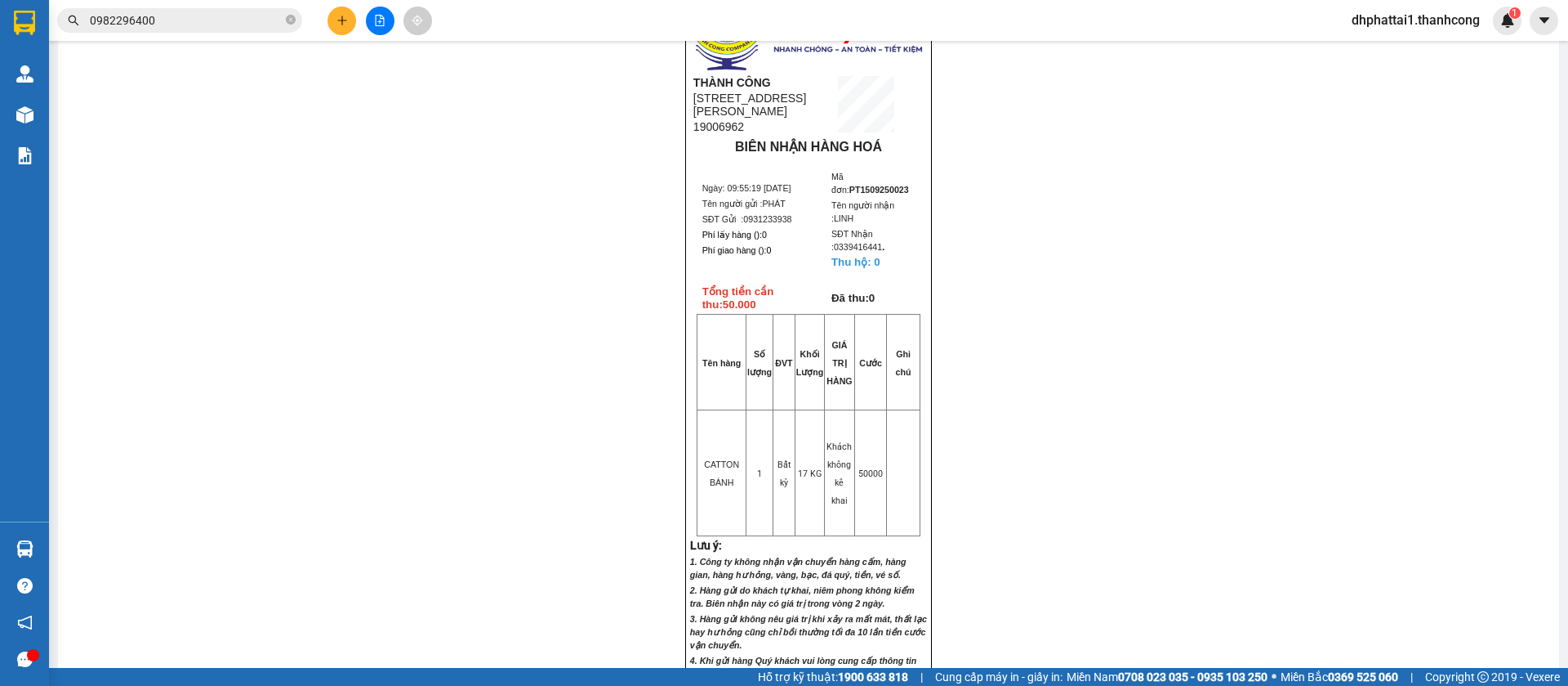
scroll to position [405, 0]
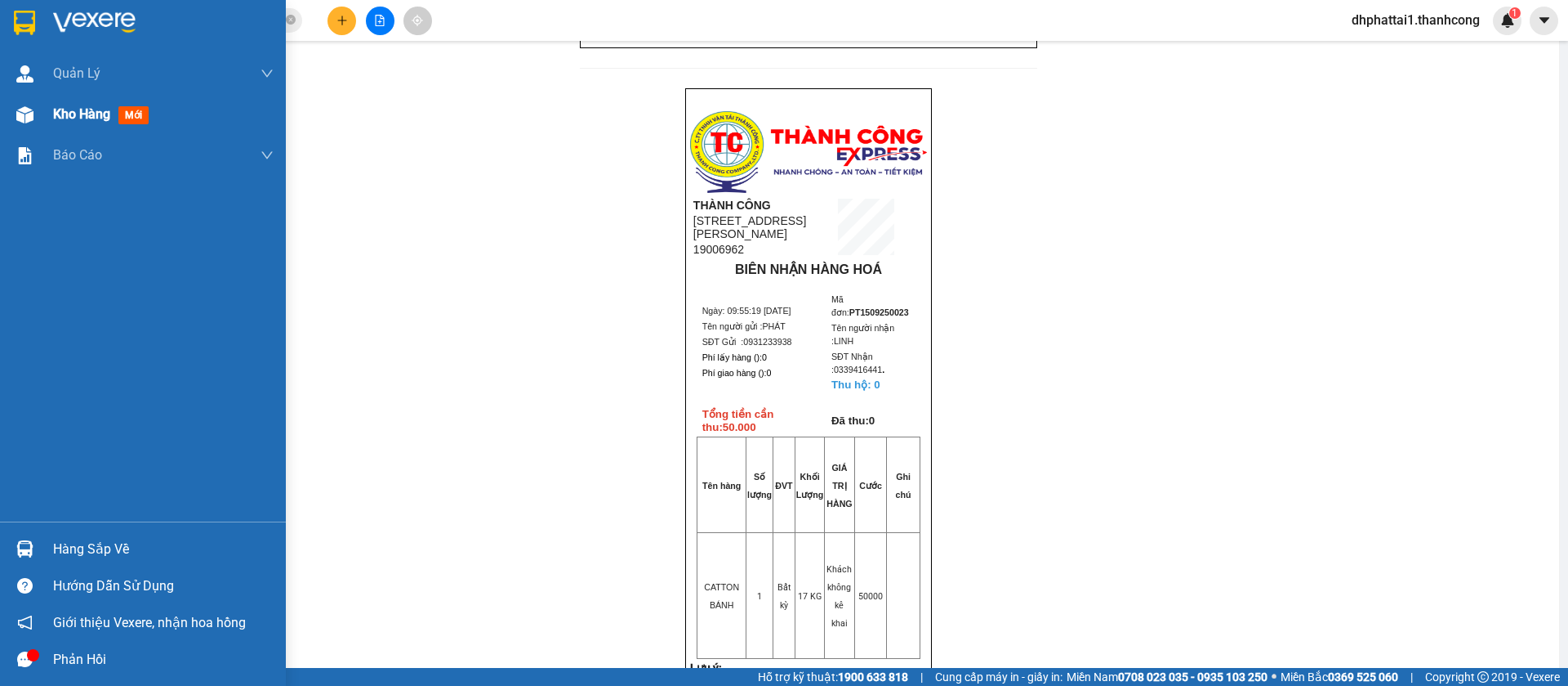
click at [18, 111] on img at bounding box center [25, 115] width 18 height 18
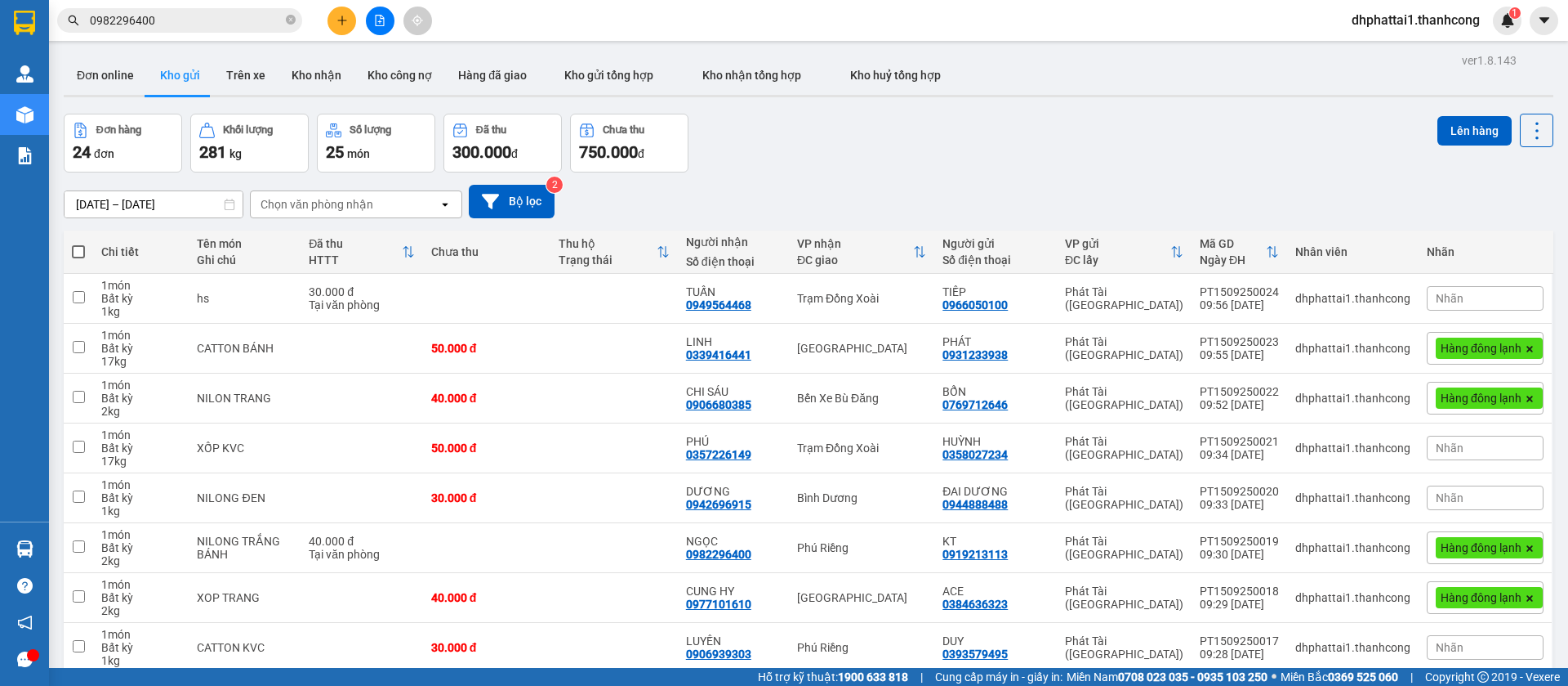
scroll to position [172, 0]
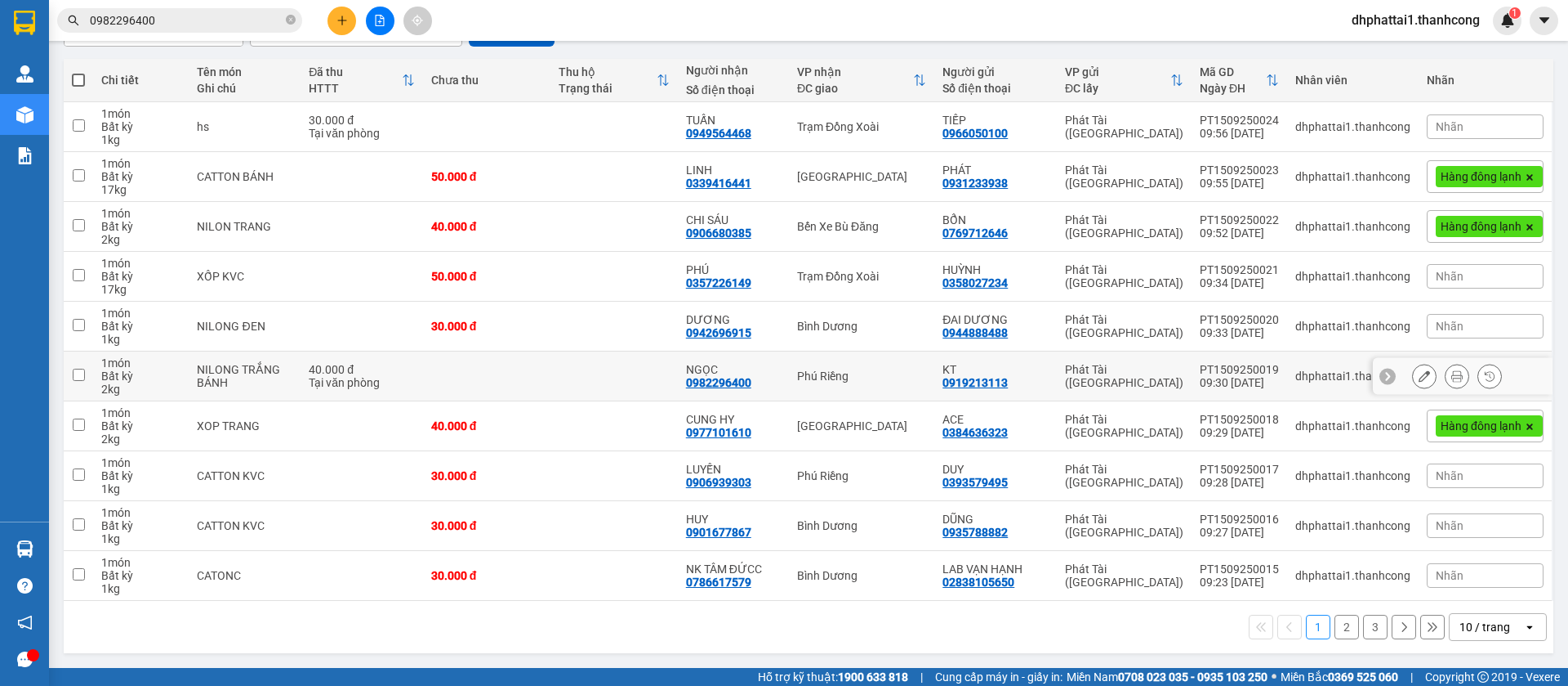
click at [1451, 376] on icon at bounding box center [1456, 376] width 11 height 11
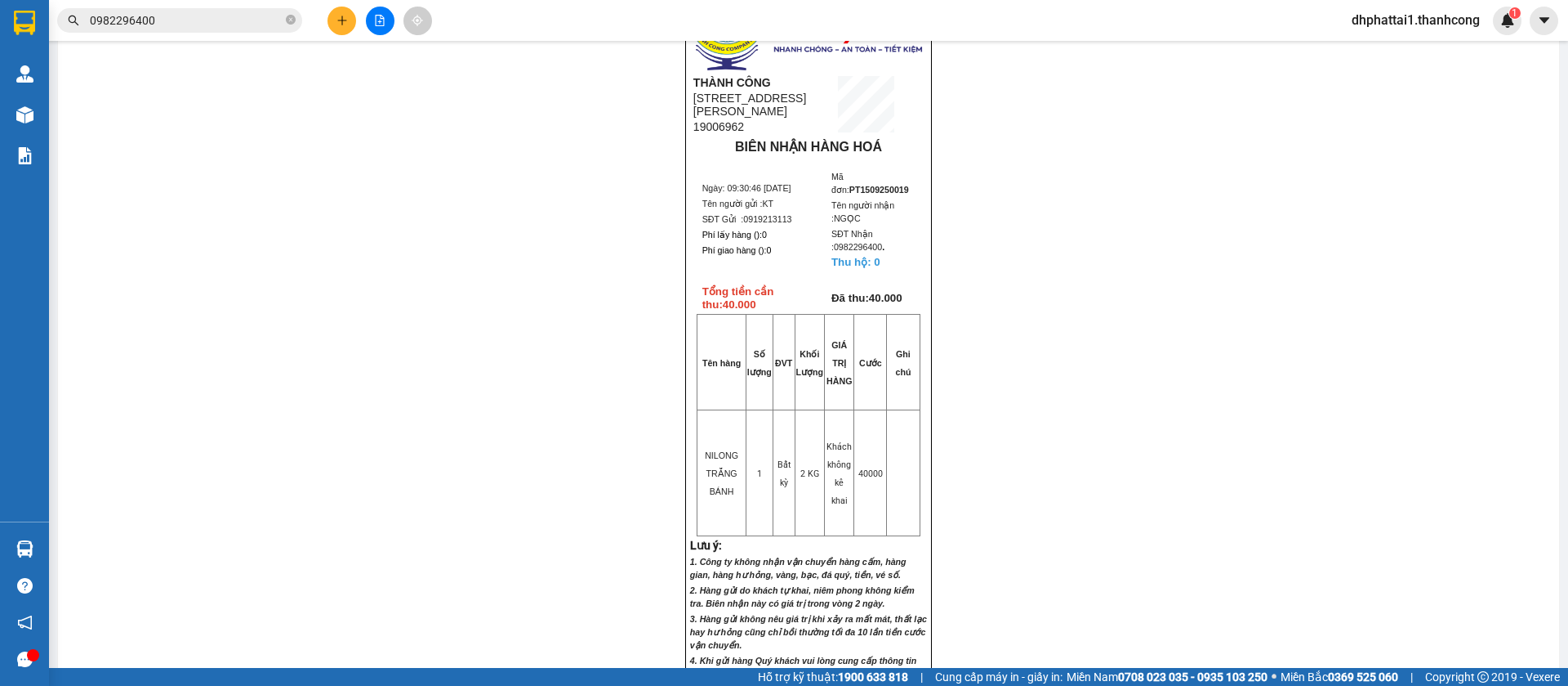
scroll to position [283, 0]
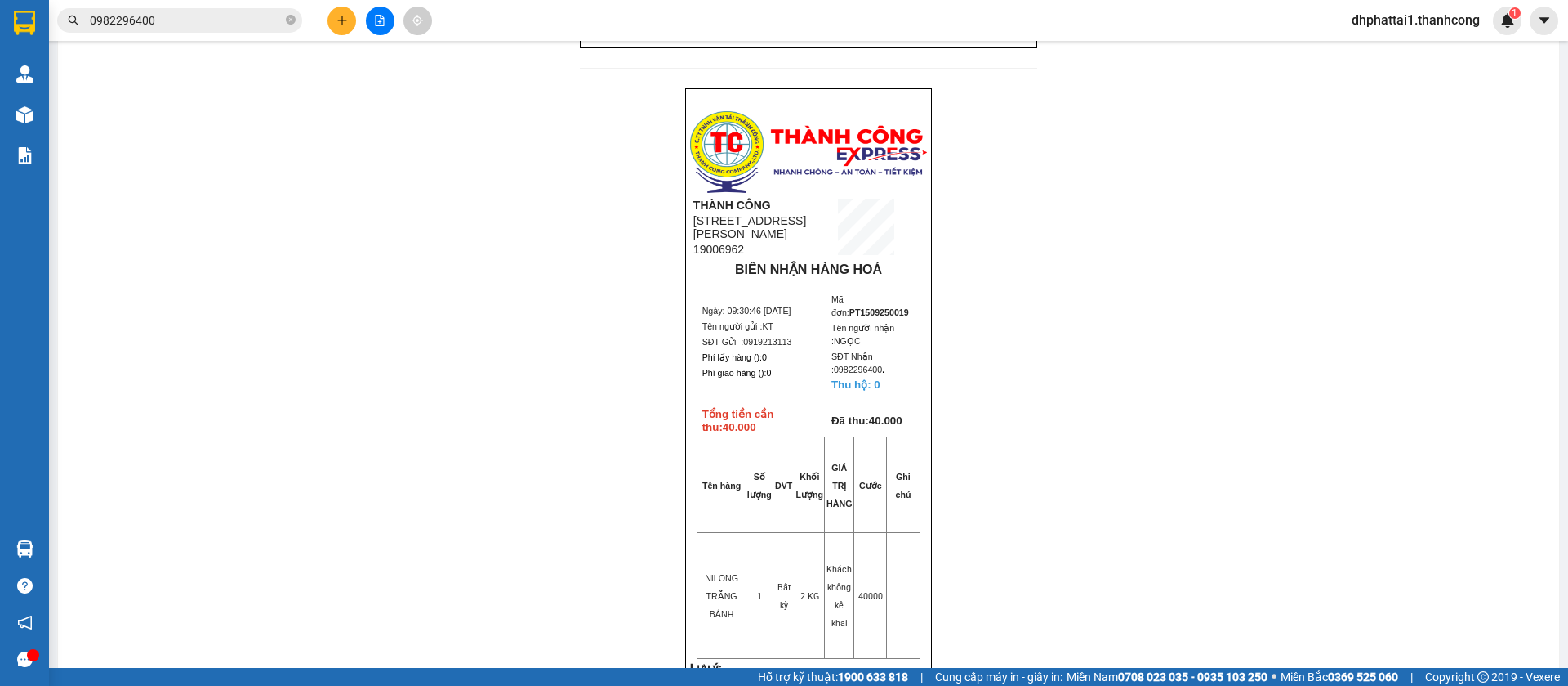
scroll to position [38, 0]
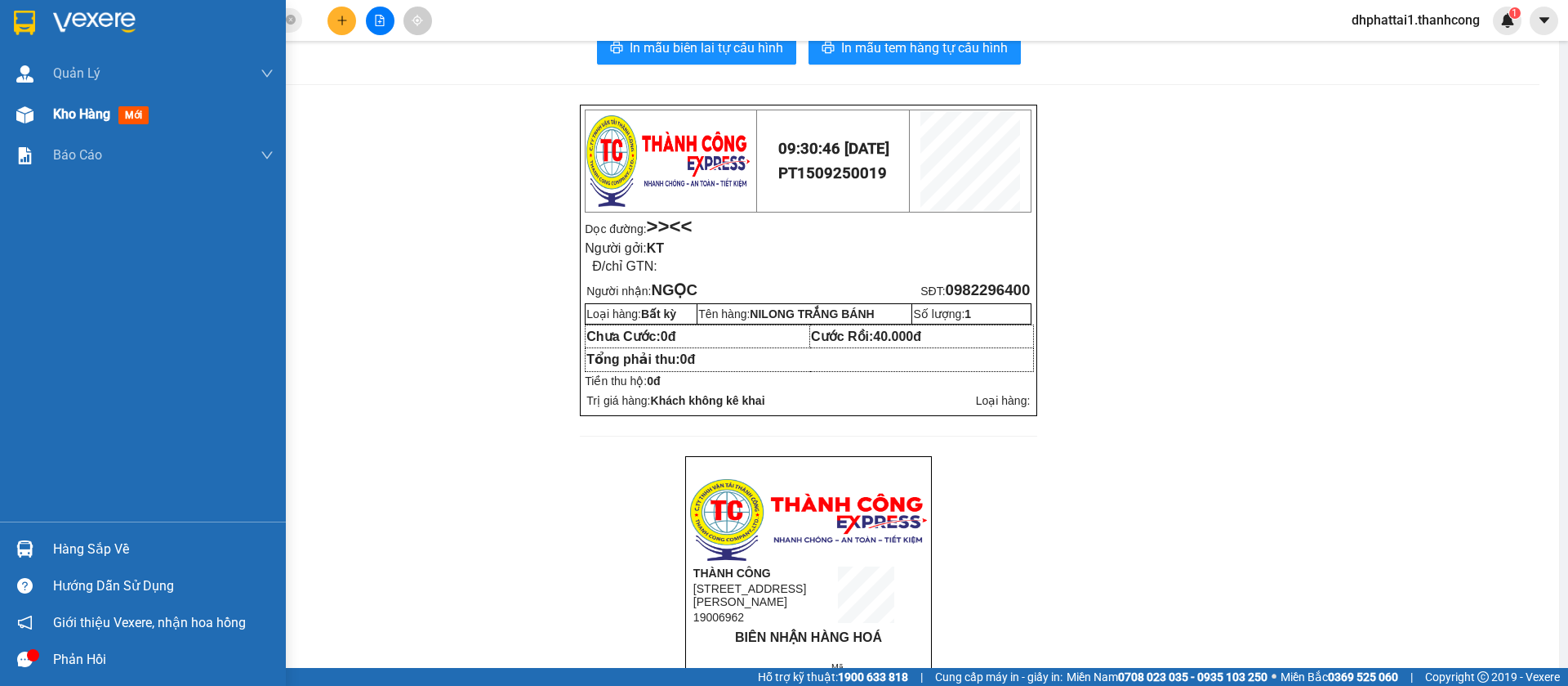
click at [85, 118] on span "Kho hàng" at bounding box center [81, 114] width 57 height 16
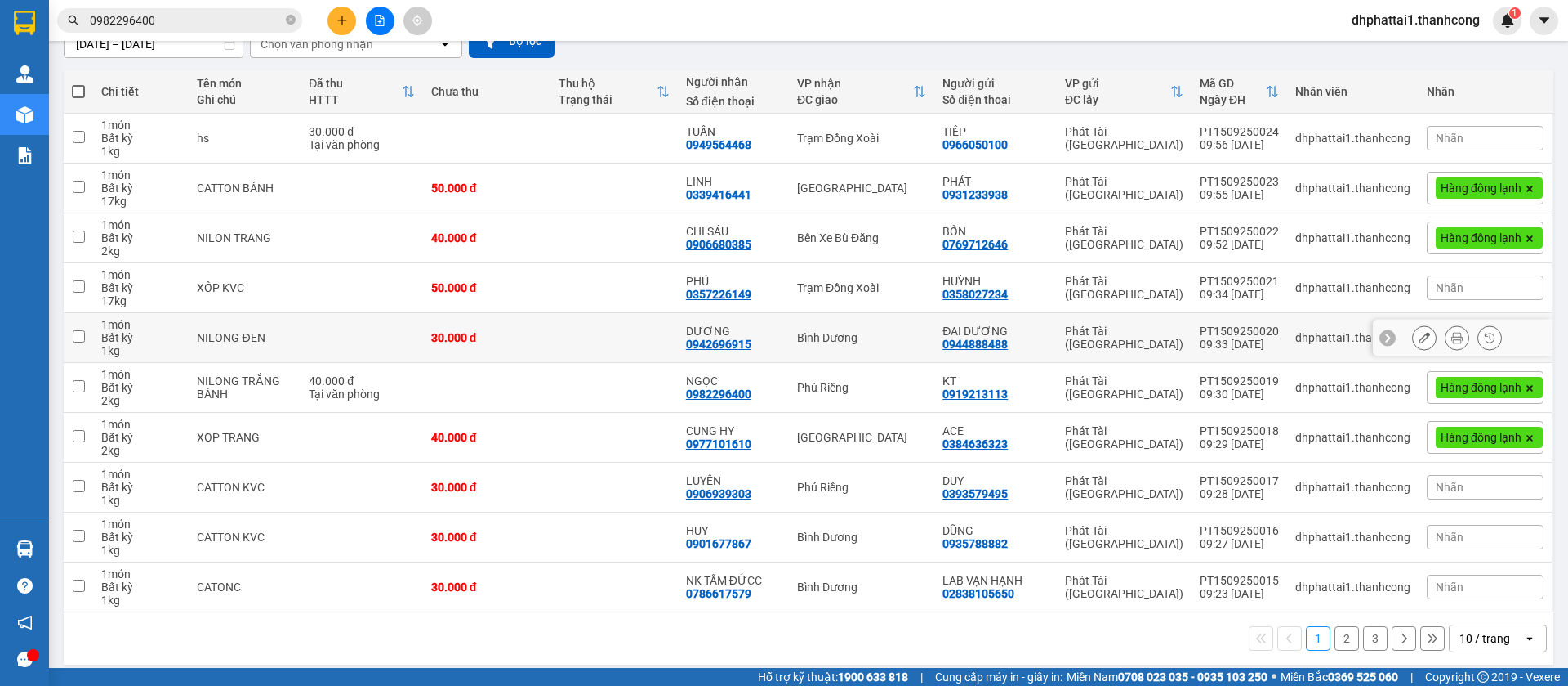
scroll to position [172, 0]
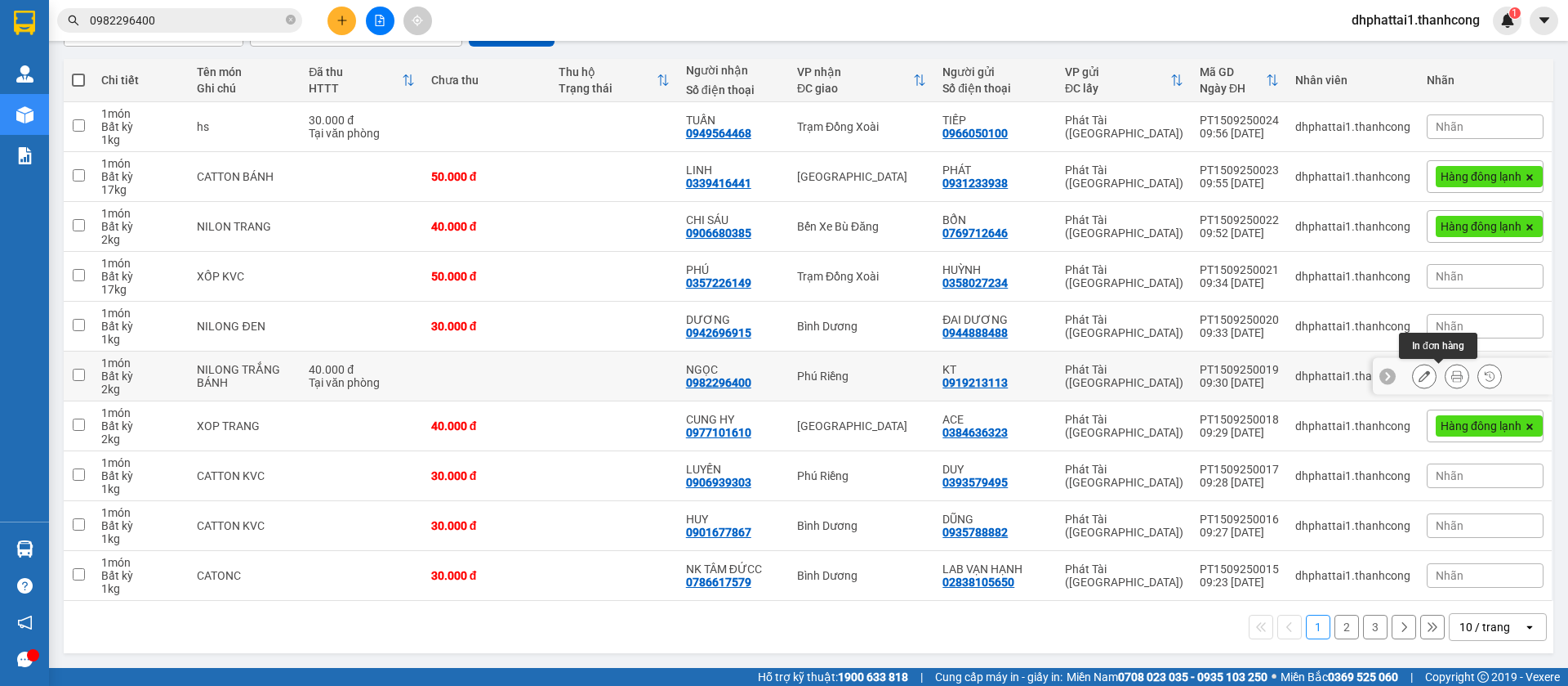
click at [1446, 385] on button at bounding box center [1457, 376] width 23 height 29
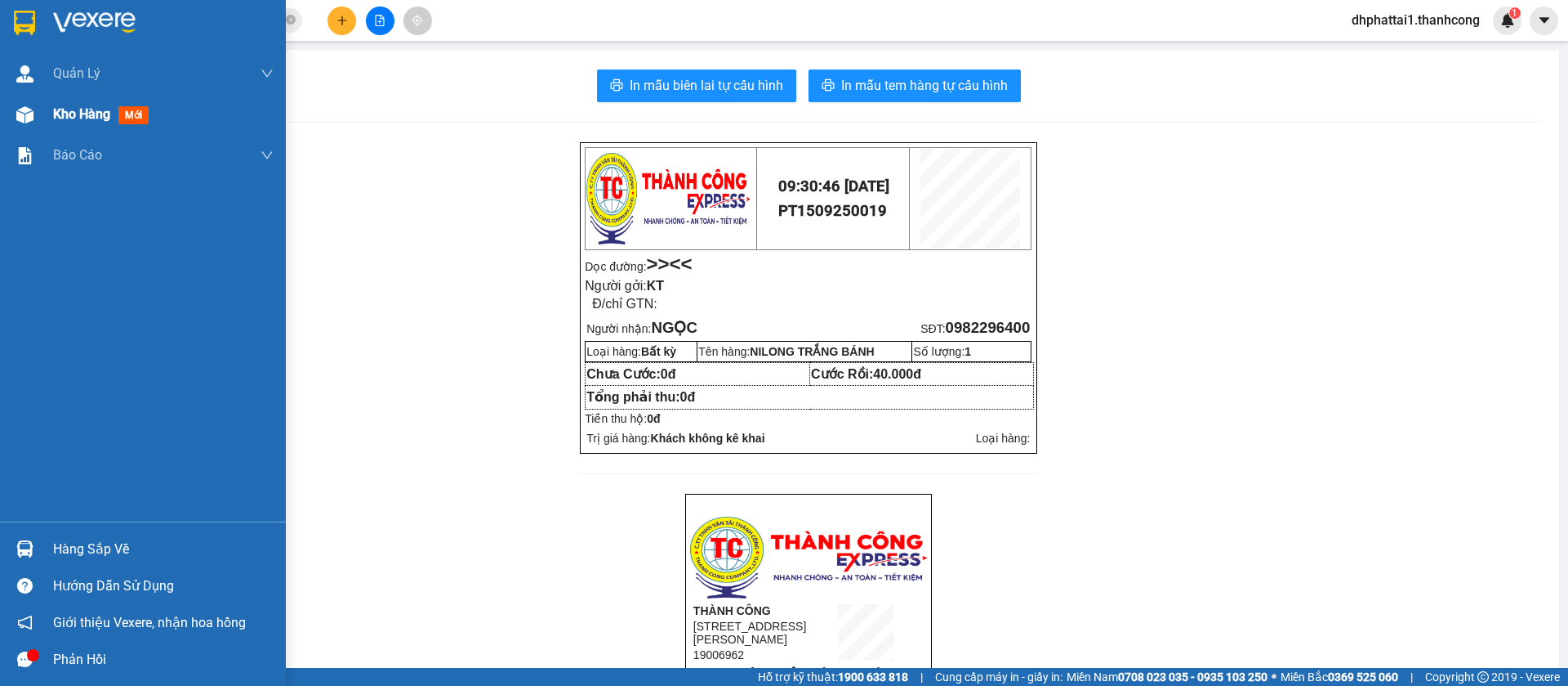
click at [45, 106] on div "Kho hàng mới" at bounding box center [142, 114] width 286 height 40
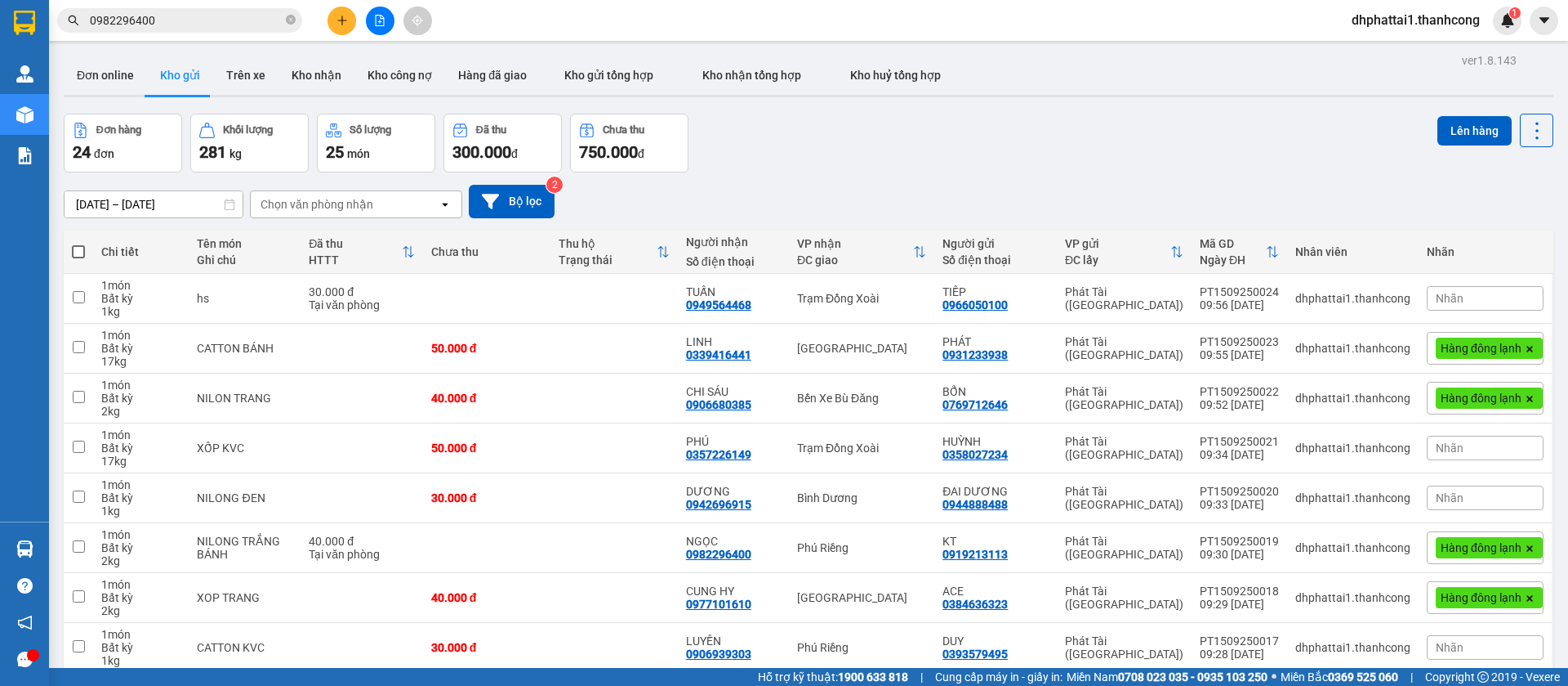
click at [364, 191] on div "Chọn văn phòng nhận open" at bounding box center [356, 205] width 213 height 28
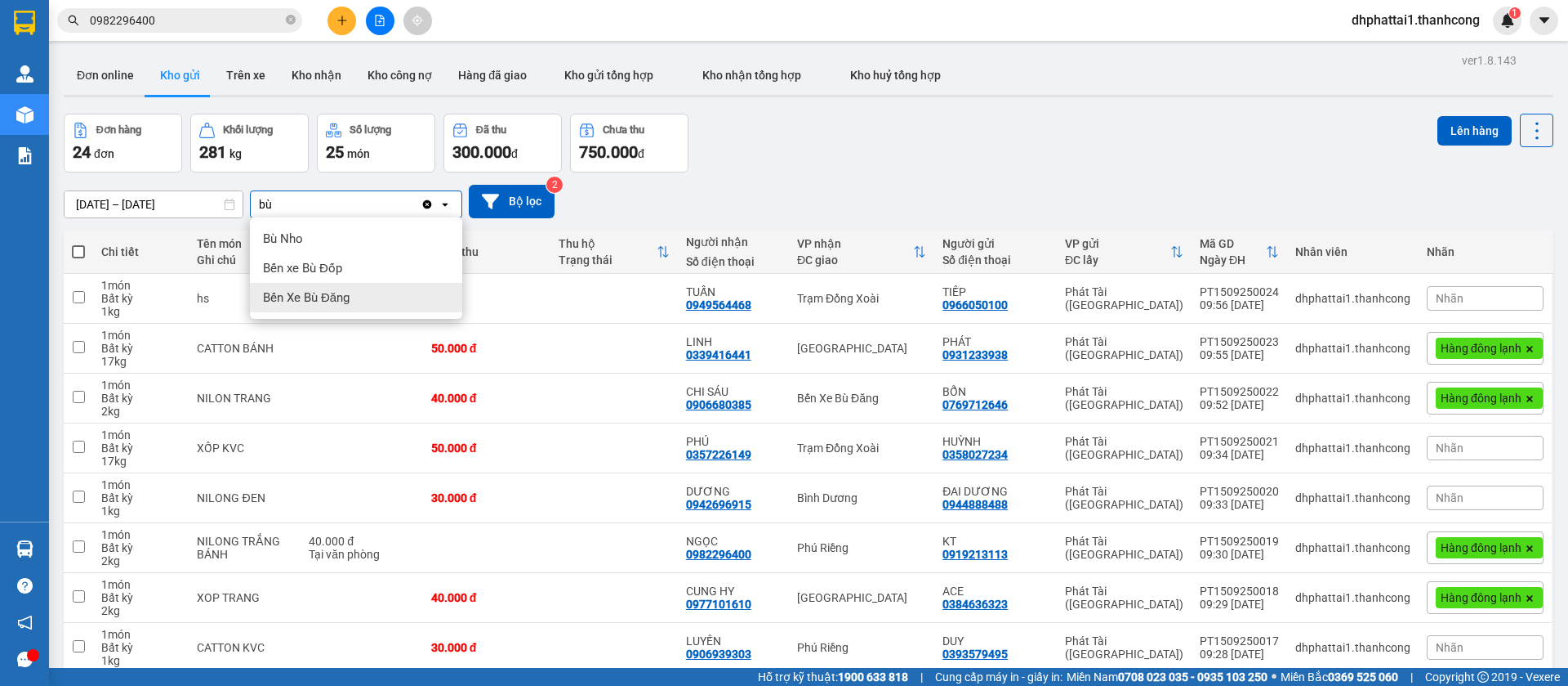
type input "bù"
click at [345, 290] on span "Bến Xe Bù Đăng" at bounding box center [306, 297] width 87 height 17
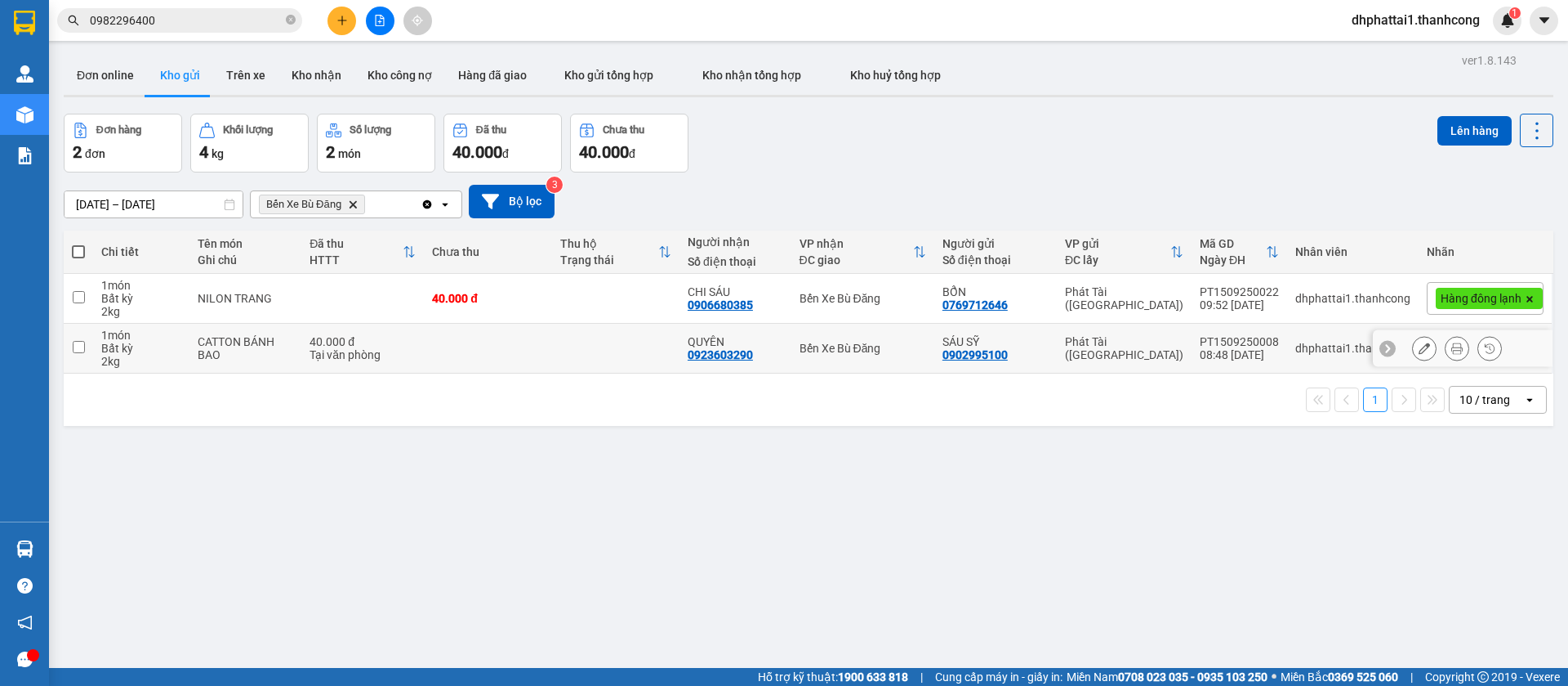
click at [87, 353] on td at bounding box center [77, 348] width 29 height 50
checkbox input "true"
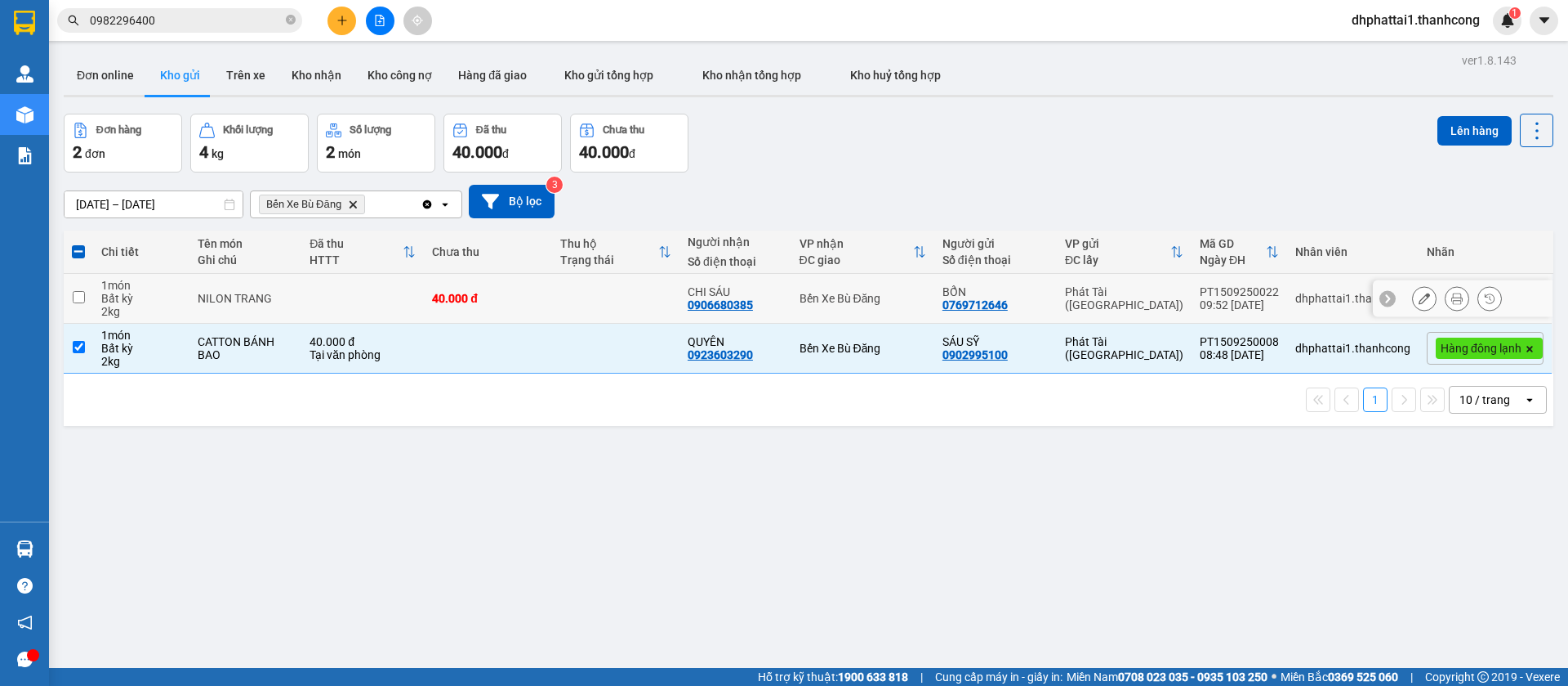
click at [79, 298] on input "checkbox" at bounding box center [79, 297] width 12 height 12
checkbox input "true"
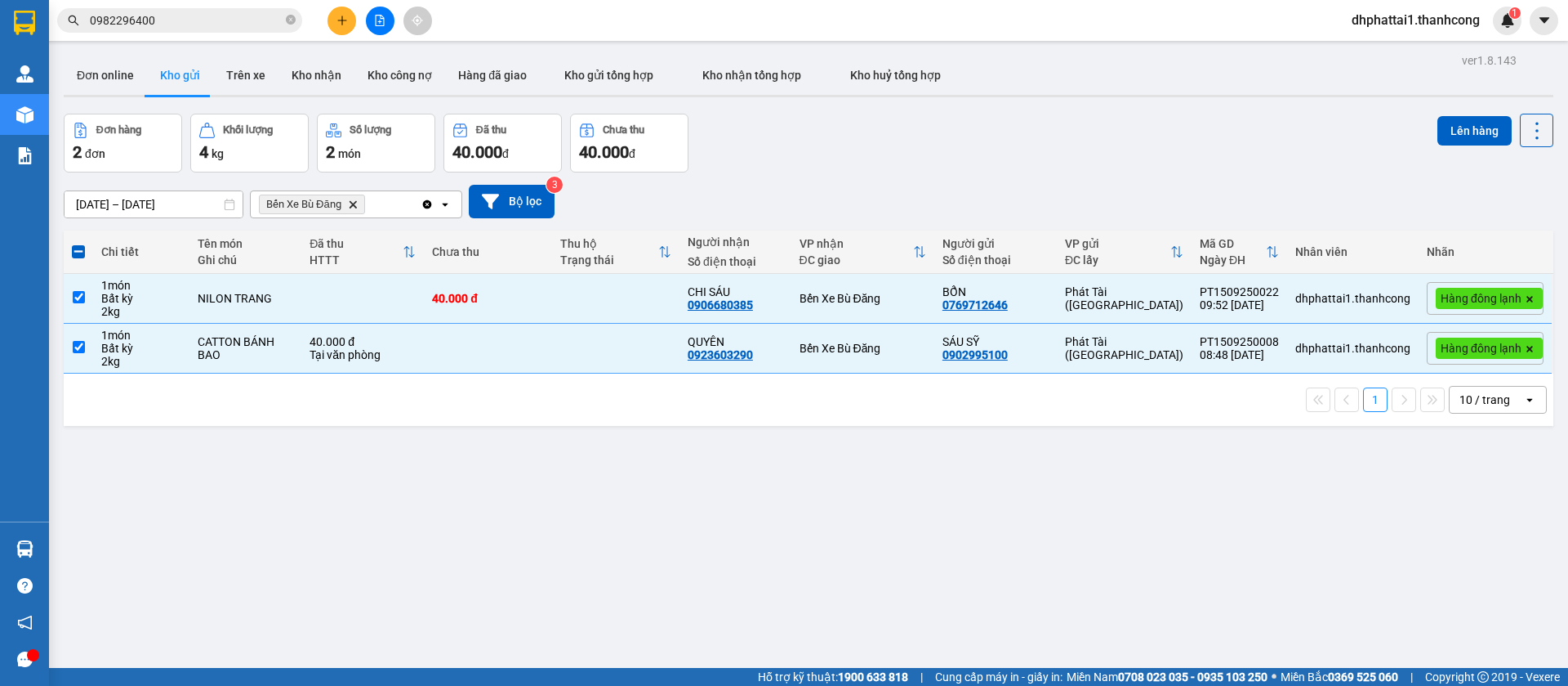
click at [634, 500] on div "ver 1.8.143 Đơn online Kho gửi Trên xe Kho nhận Kho công nợ Hàng đã giao Kho gử…" at bounding box center [809, 392] width 1503 height 686
click at [345, 10] on button at bounding box center [342, 20] width 29 height 29
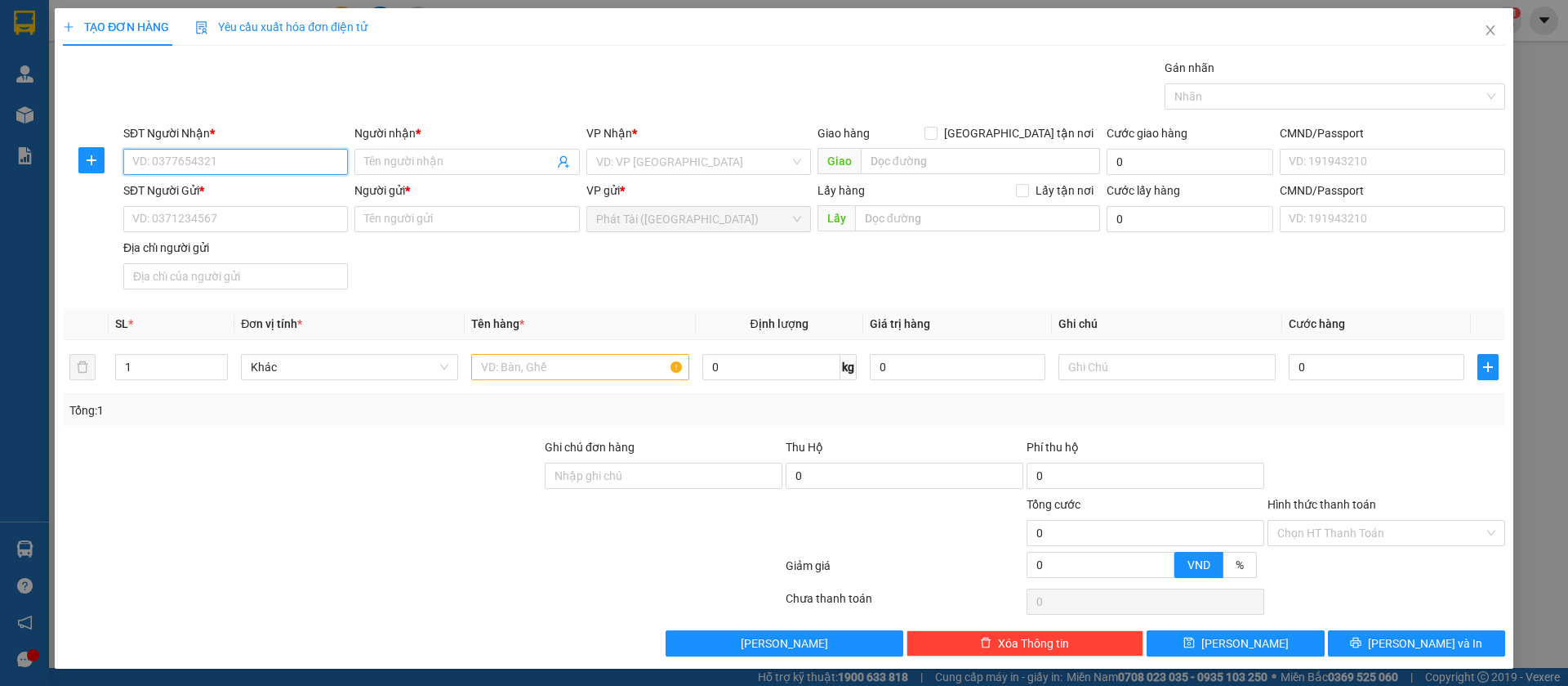
paste input "0338.335.915"
click at [181, 167] on input "0338.335.915" at bounding box center [236, 162] width 225 height 26
click at [161, 161] on input "0338.335915" at bounding box center [236, 162] width 225 height 26
type input "0338335915"
click at [455, 160] on input "Người nhận *" at bounding box center [458, 162] width 189 height 18
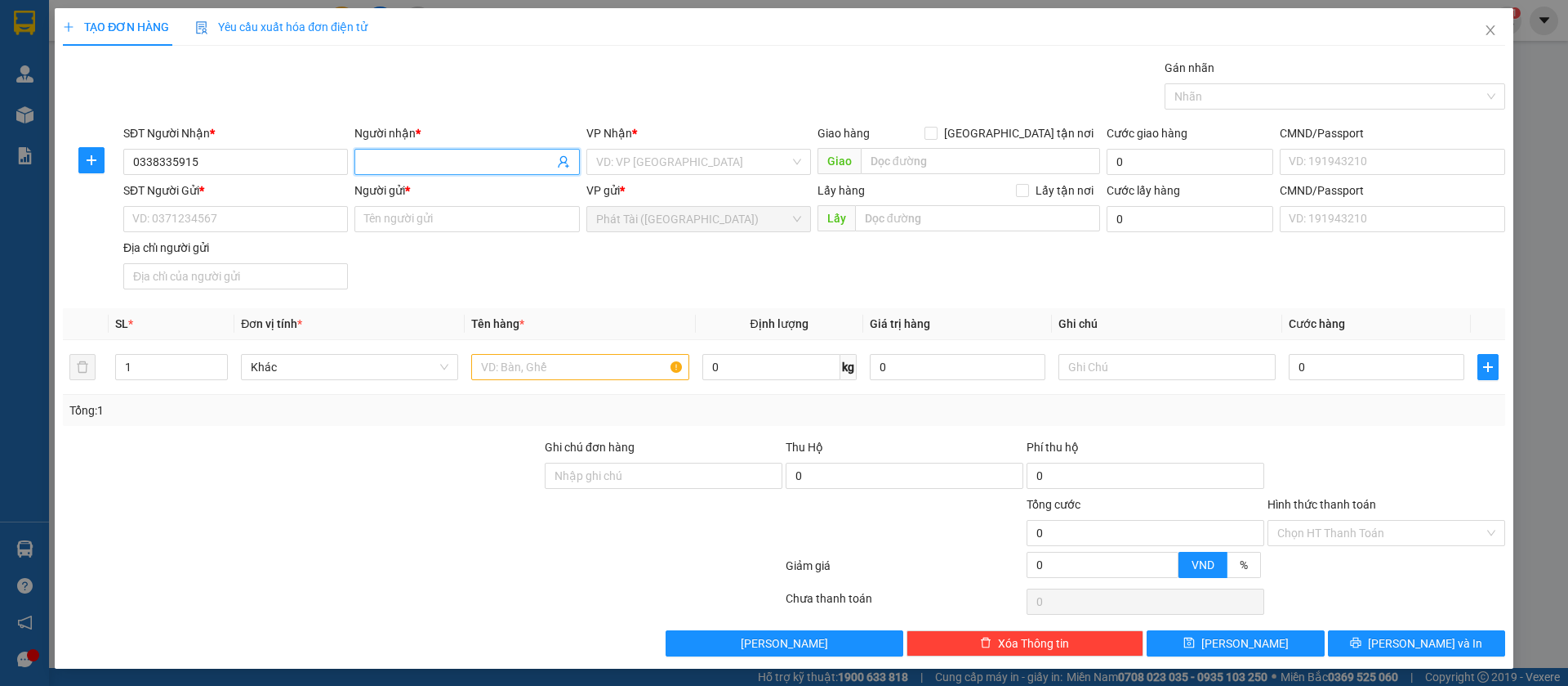
paste input "TUẤN"
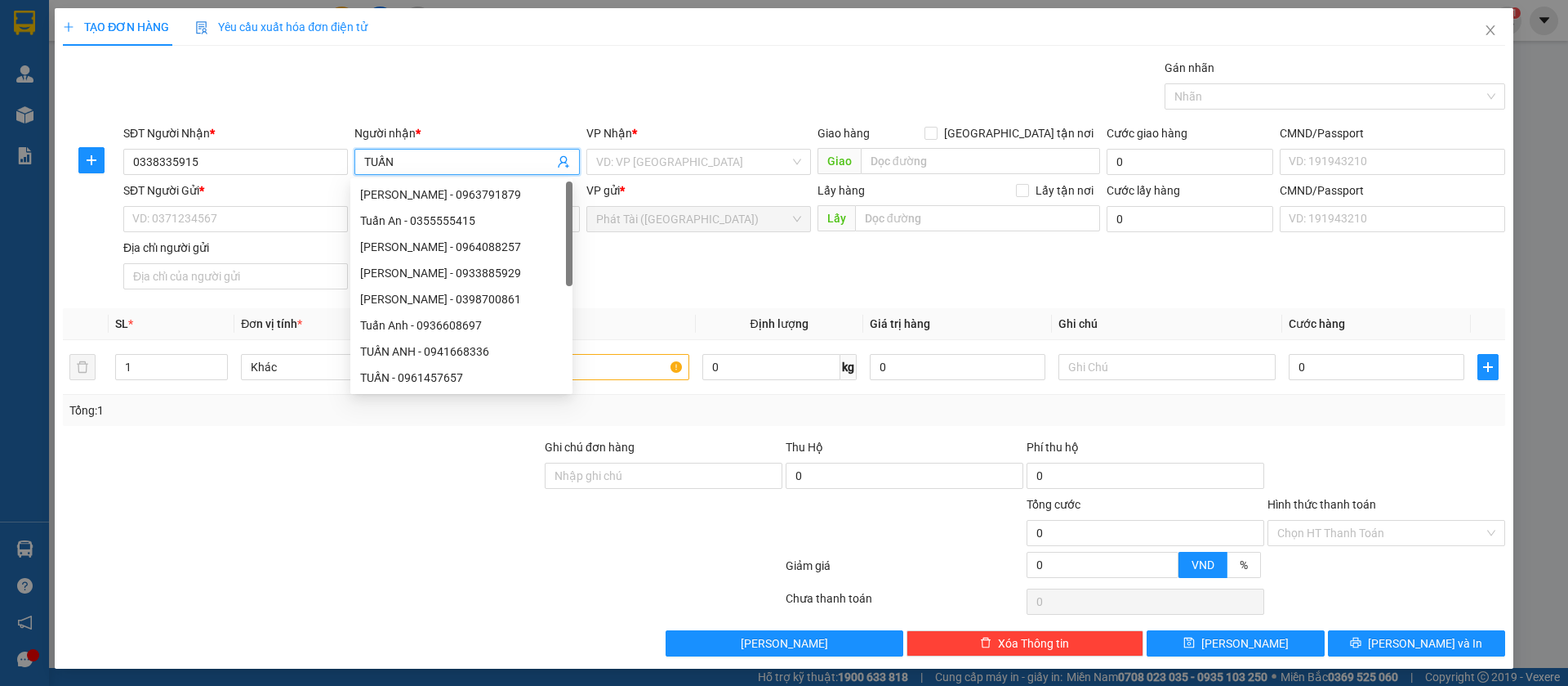
type input "TUẤN"
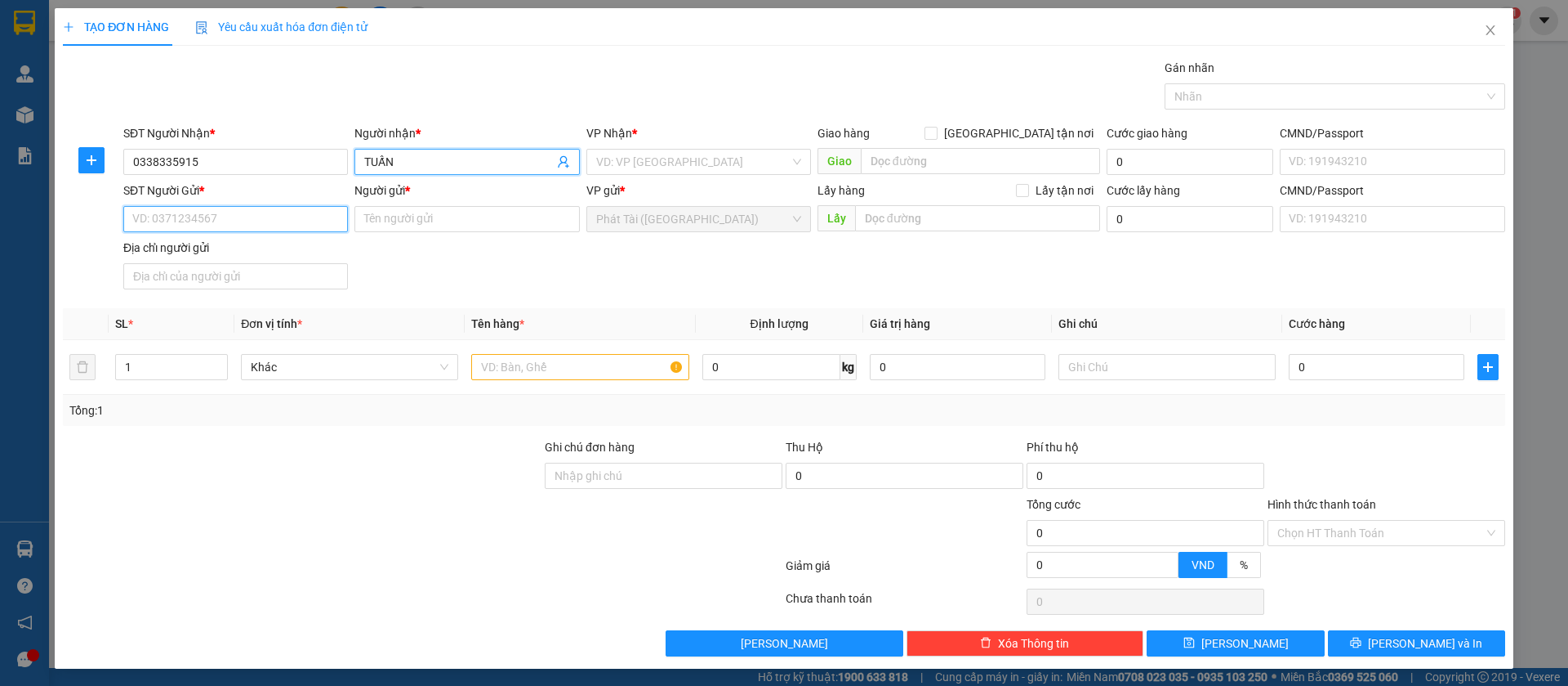
click at [228, 208] on input "SĐT Người Gửi *" at bounding box center [236, 219] width 225 height 26
paste input "0966.050.100"
click at [181, 217] on input "0966.050.100" at bounding box center [236, 219] width 225 height 26
click at [156, 216] on input "0966.050100" at bounding box center [236, 219] width 225 height 26
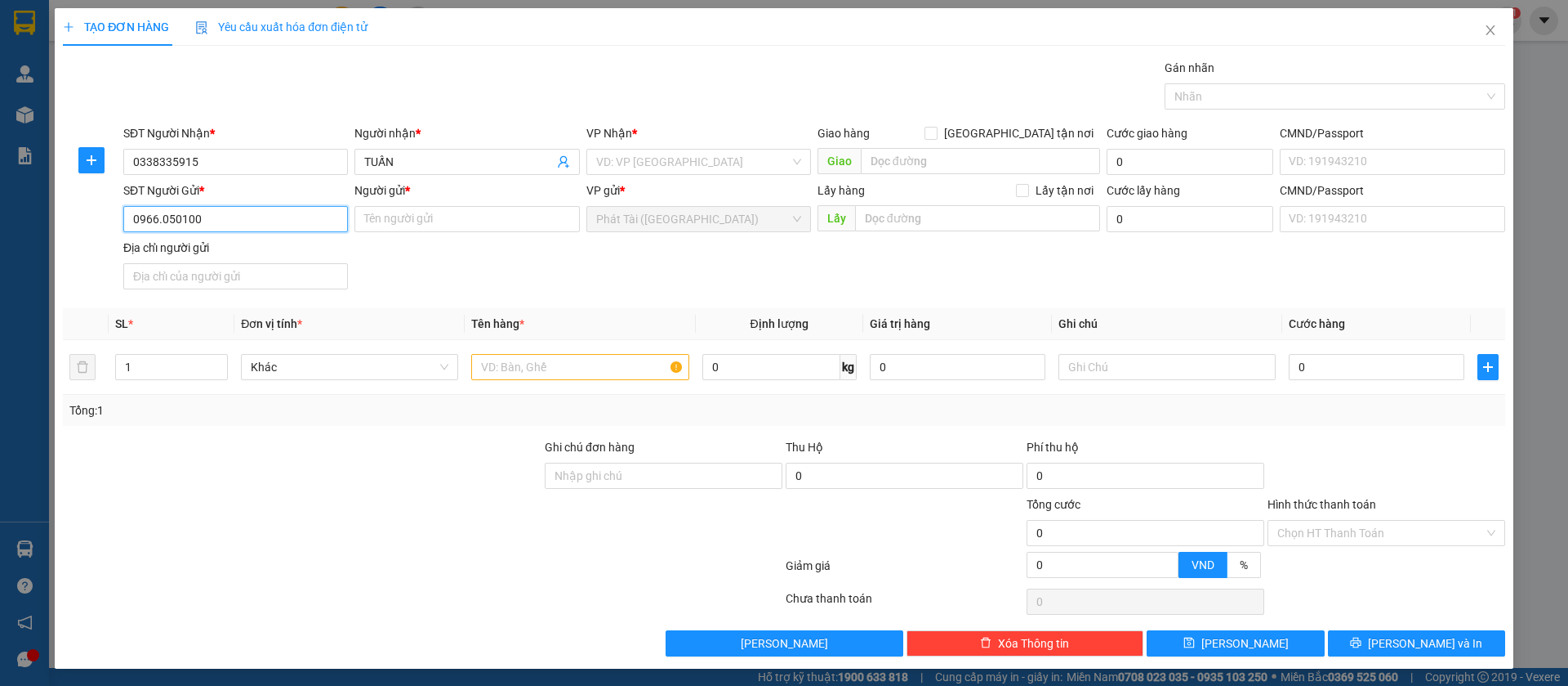
click at [157, 219] on input "0966.050100" at bounding box center [236, 219] width 225 height 26
click at [297, 216] on input "0966050100" at bounding box center [236, 219] width 225 height 26
paste input "35.627.515"
click at [181, 217] on input "0935.627.515" at bounding box center [236, 219] width 225 height 26
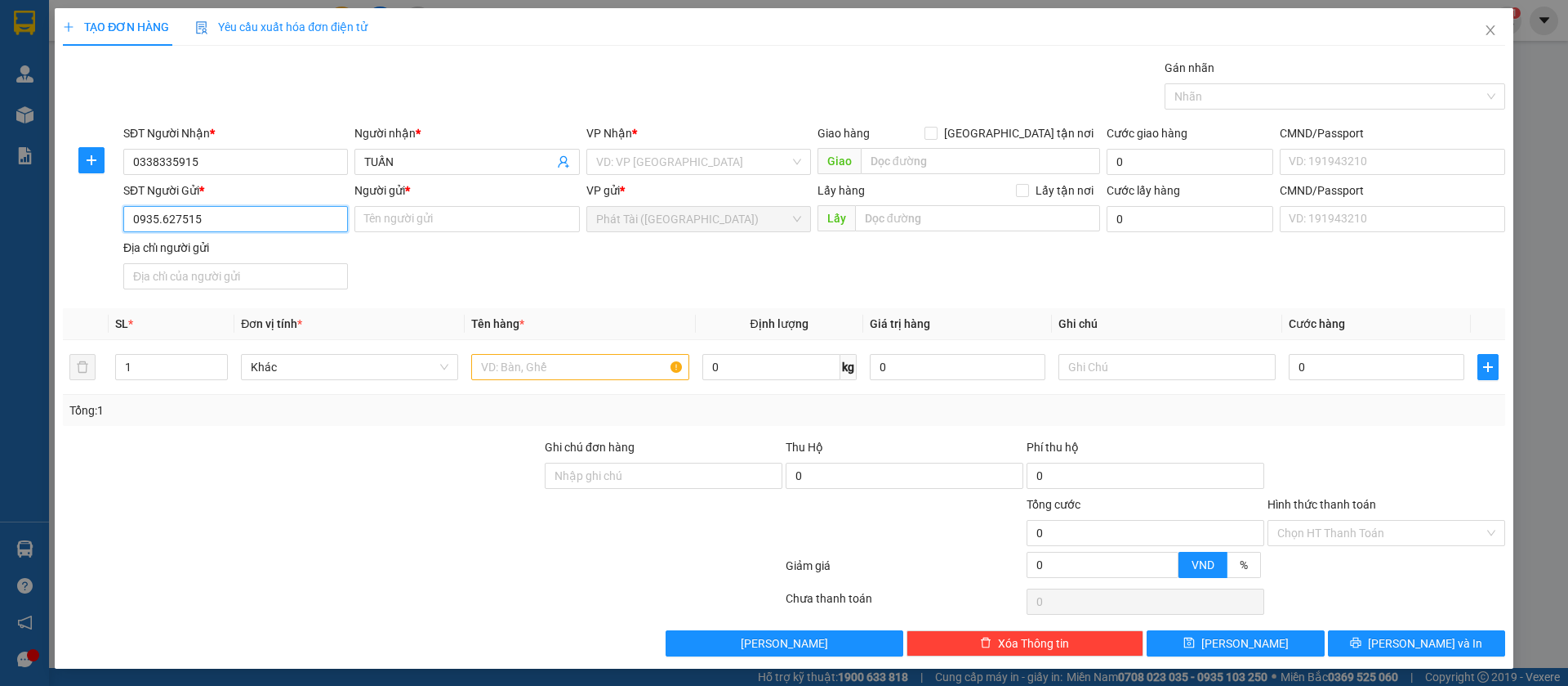
click at [160, 223] on input "0935.627515" at bounding box center [236, 219] width 225 height 26
type input "0935627515"
click at [408, 220] on input "Người gửi *" at bounding box center [467, 219] width 225 height 26
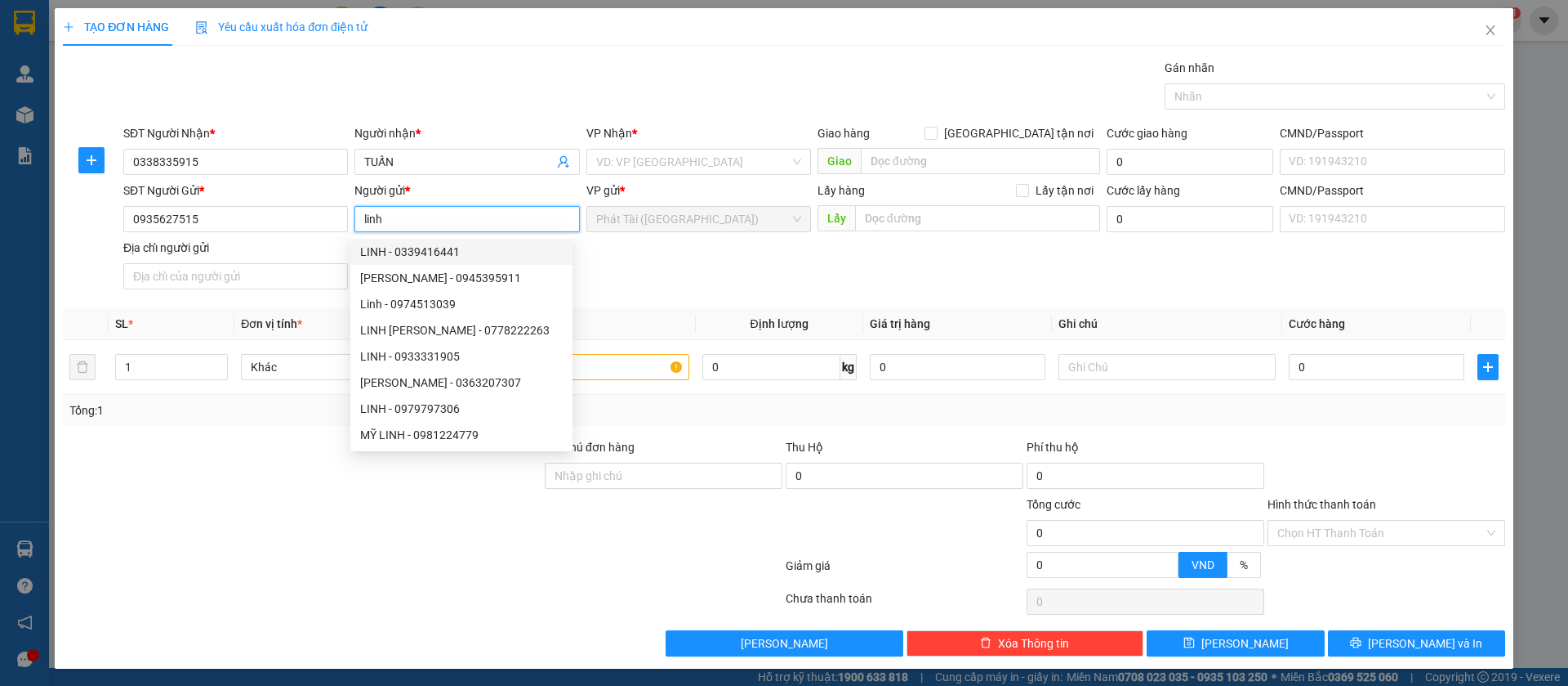
type input "linh"
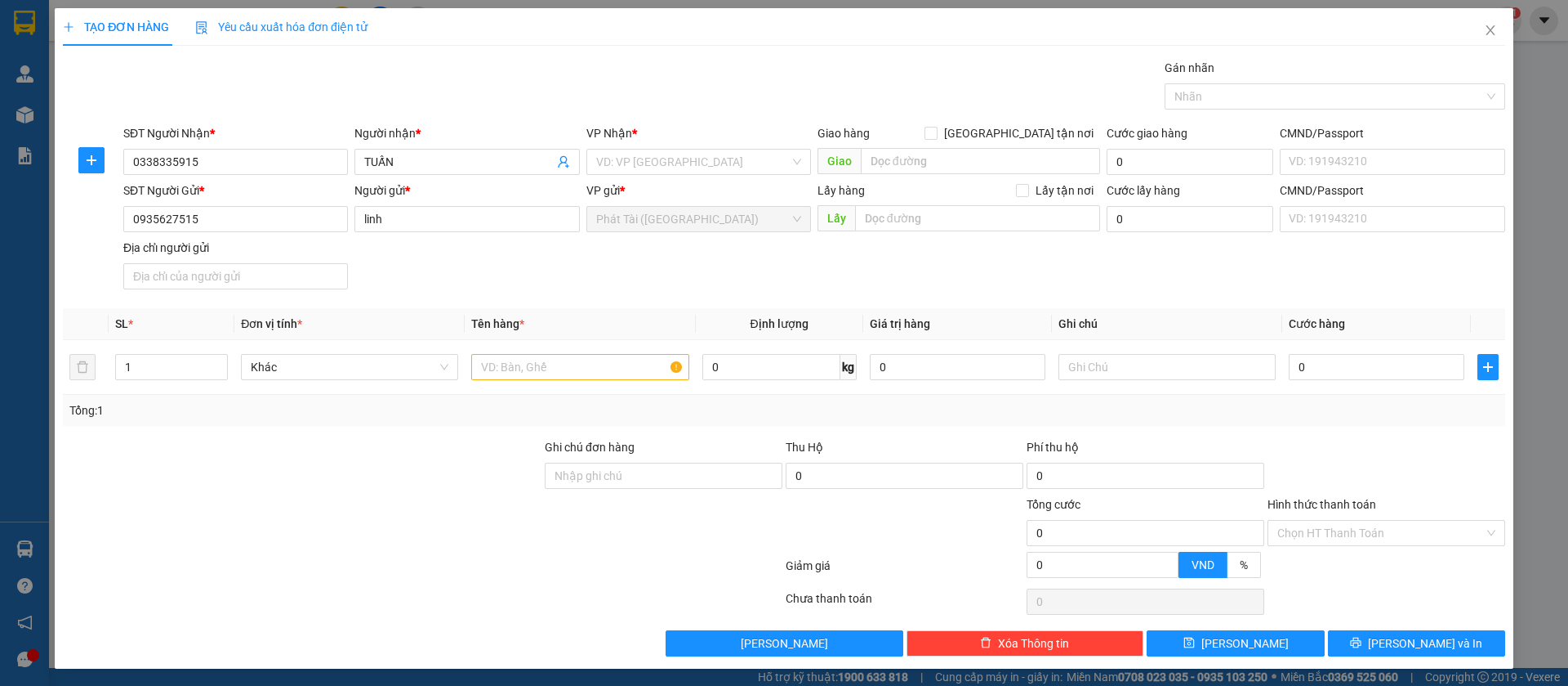
click at [554, 179] on div "Người nhận * TUẤN" at bounding box center [467, 152] width 225 height 57
click at [405, 163] on input "TUẤN" at bounding box center [458, 162] width 189 height 18
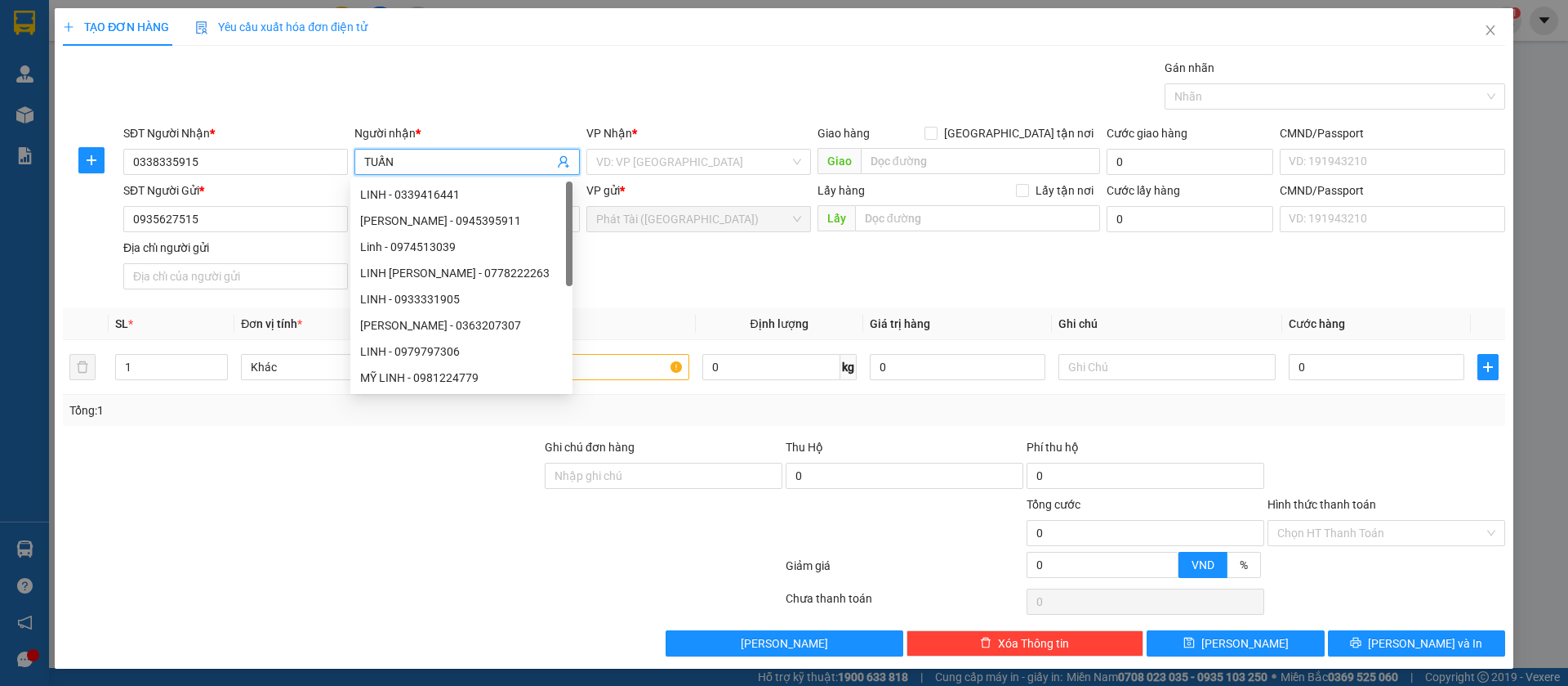
click at [368, 156] on input "TUẤN" at bounding box center [458, 162] width 189 height 18
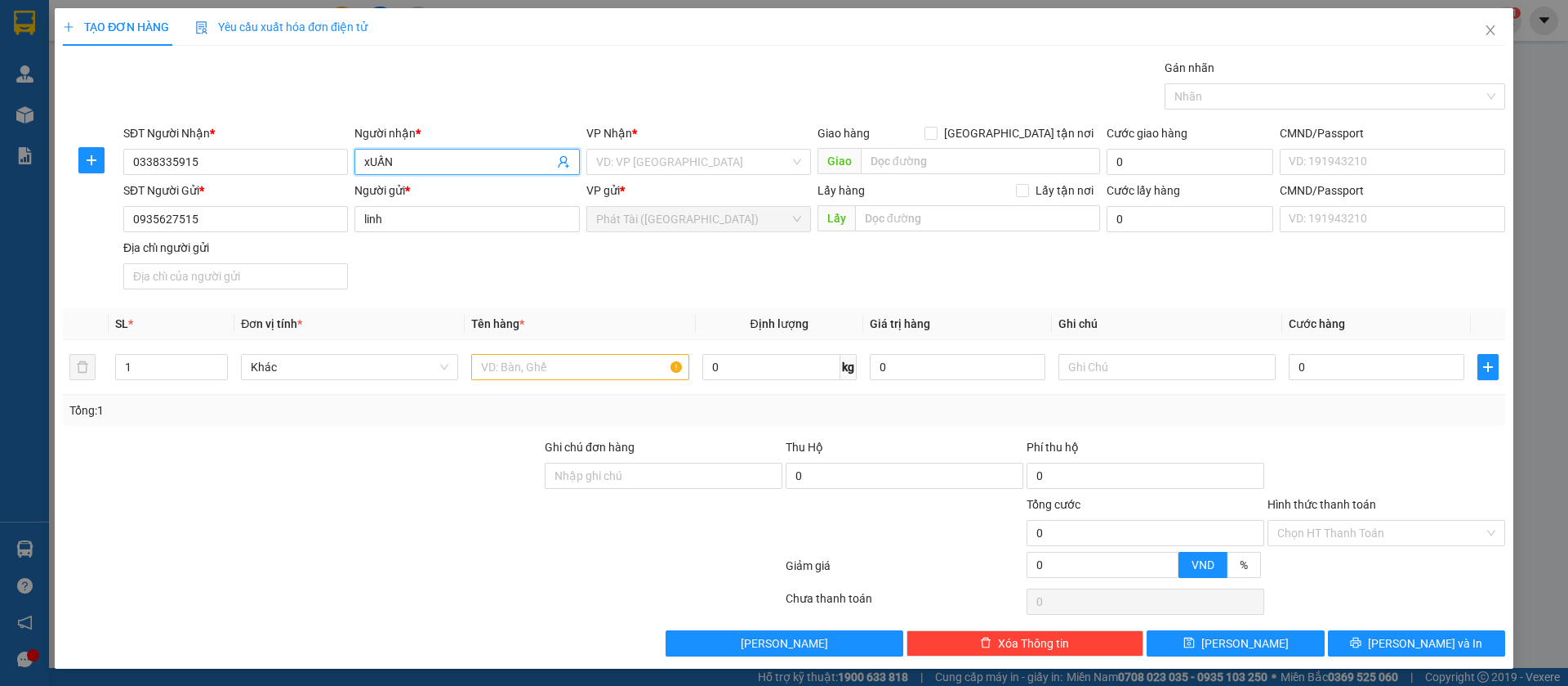
type input "xUẤN"
click at [410, 399] on div "Tổng: 1" at bounding box center [784, 410] width 1442 height 31
click at [500, 371] on input "text" at bounding box center [579, 367] width 217 height 26
paste input "CARTON KV, THU HỘ 2.031.000"
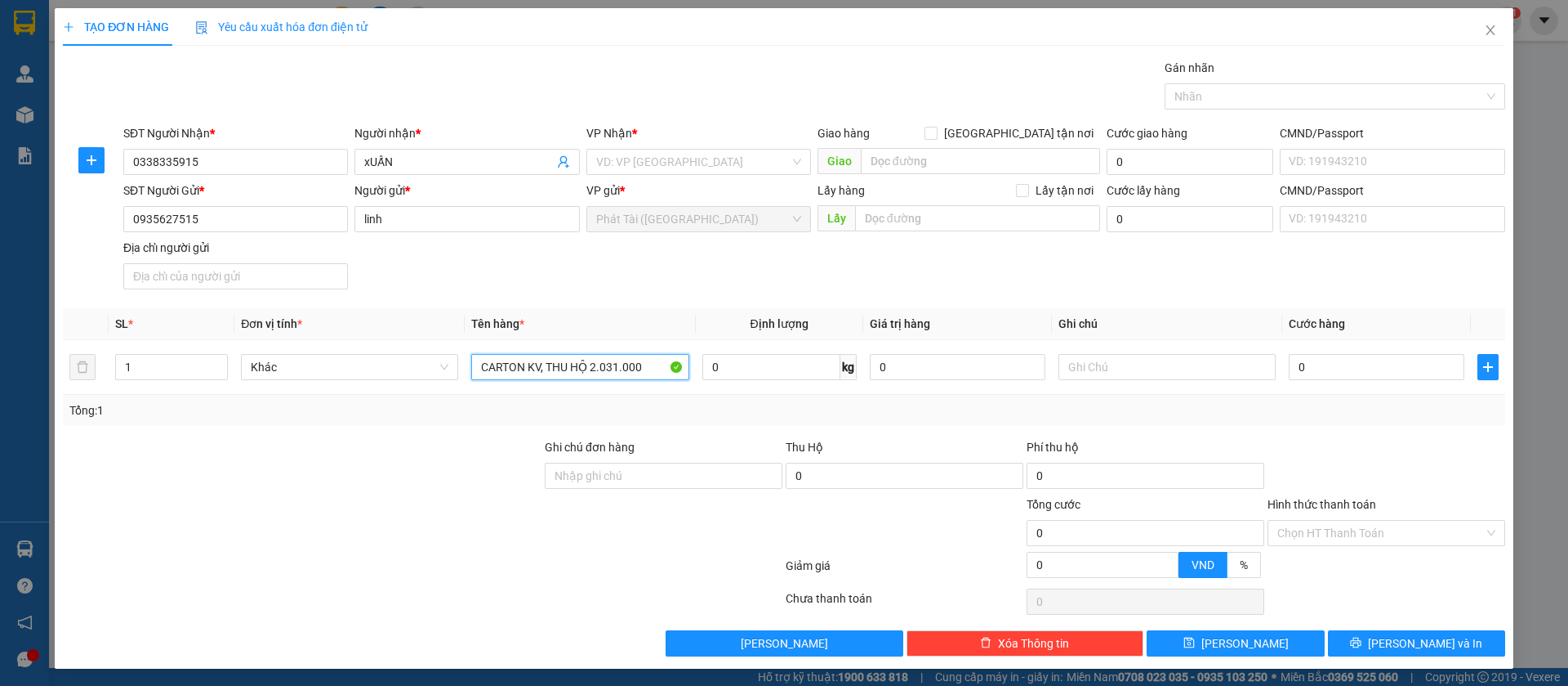
type input "CARTON KV, THU HỘ 2.031.000"
click at [1186, 104] on div at bounding box center [1327, 97] width 316 height 19
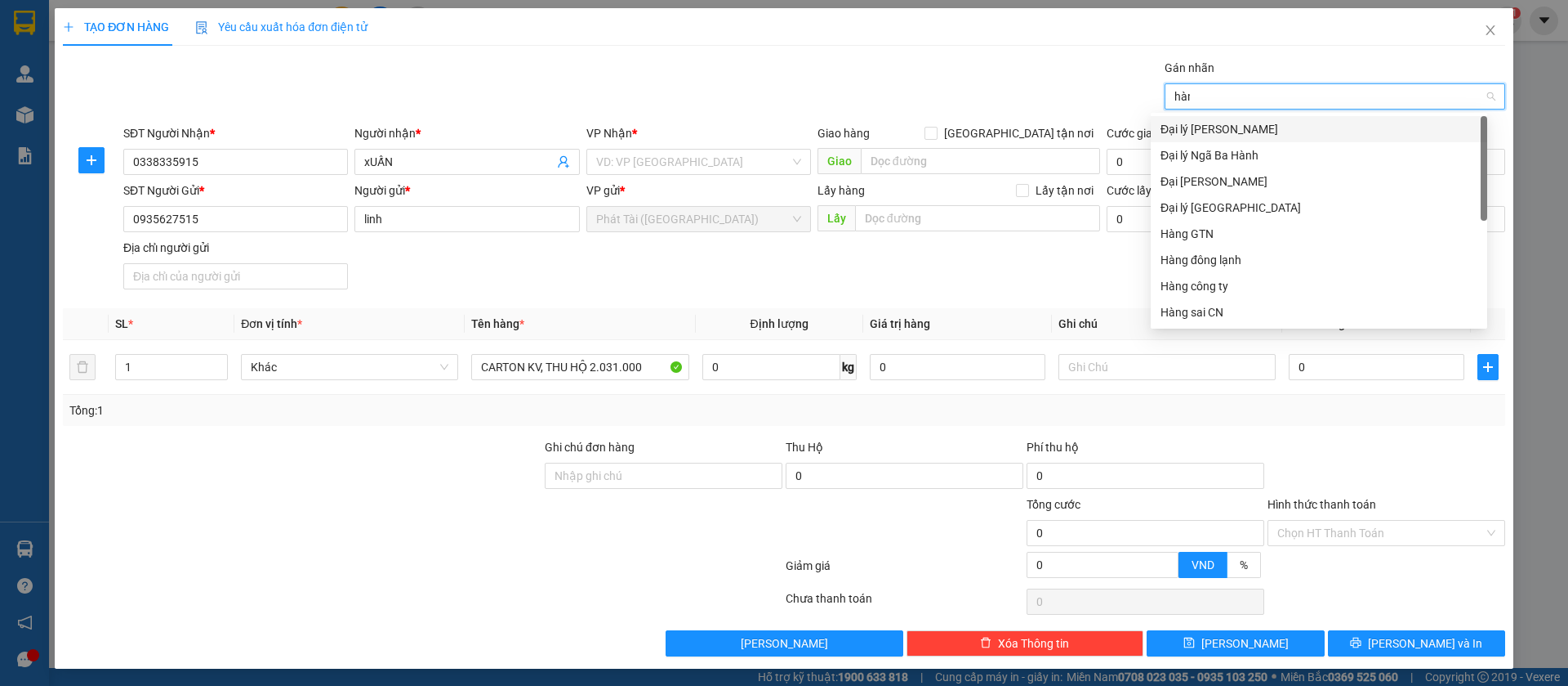
type input "hàng"
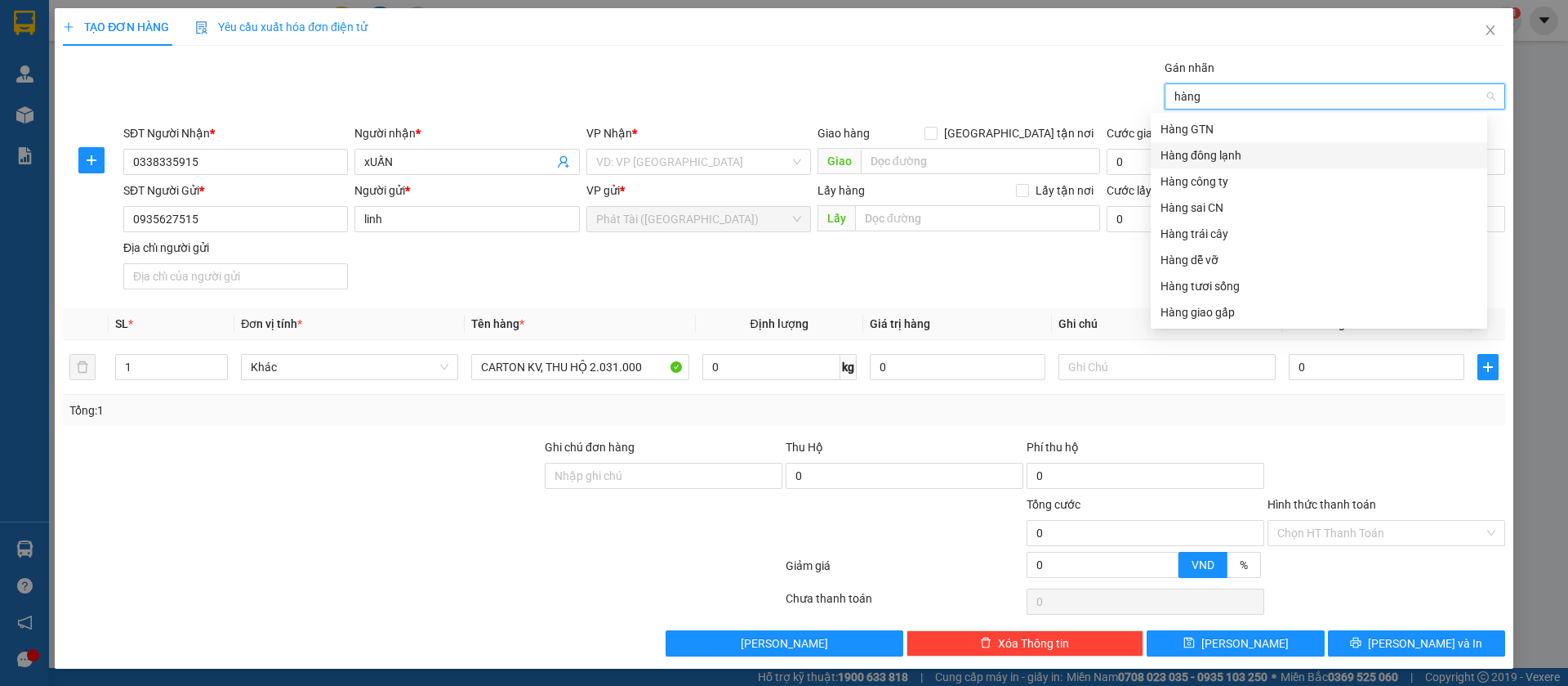
click at [1254, 154] on div "Hàng đông lạnh" at bounding box center [1319, 155] width 317 height 18
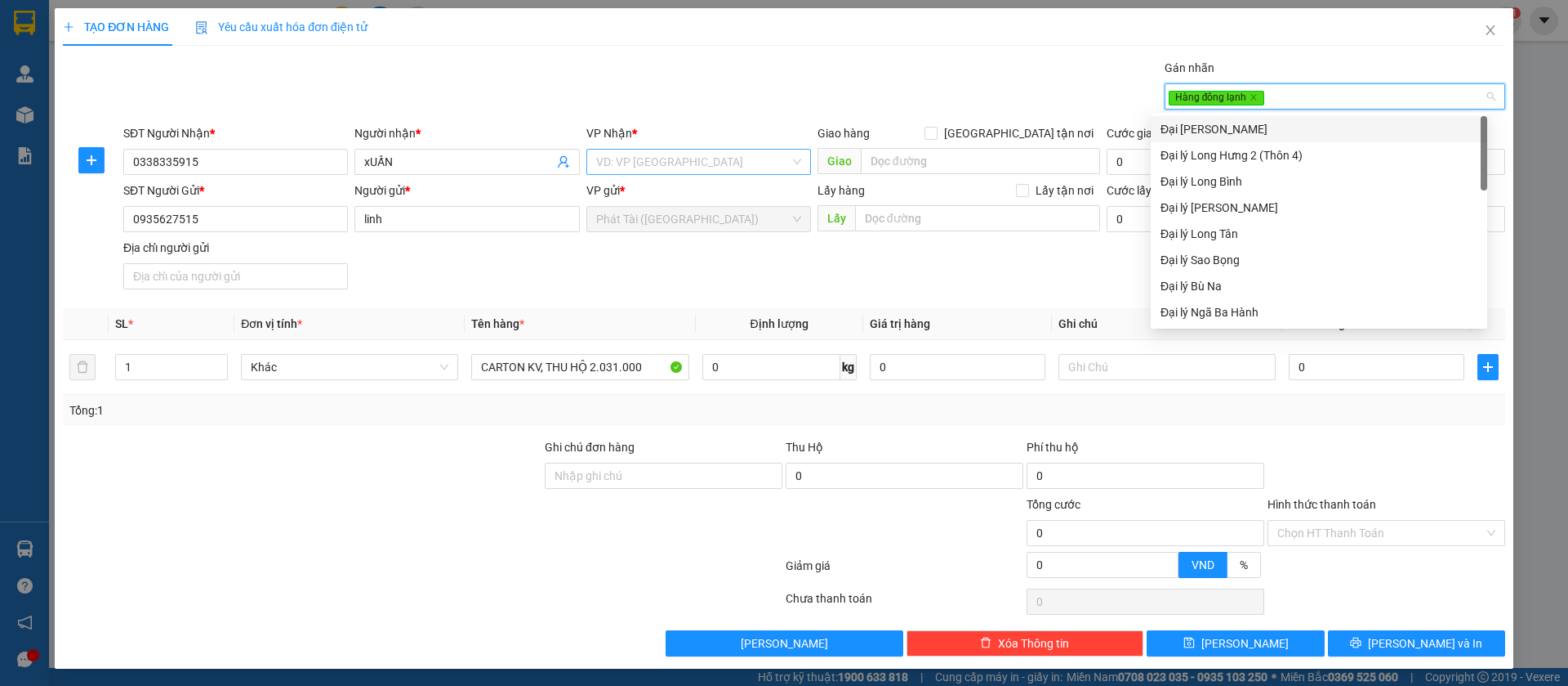
click at [643, 168] on input "search" at bounding box center [693, 162] width 193 height 25
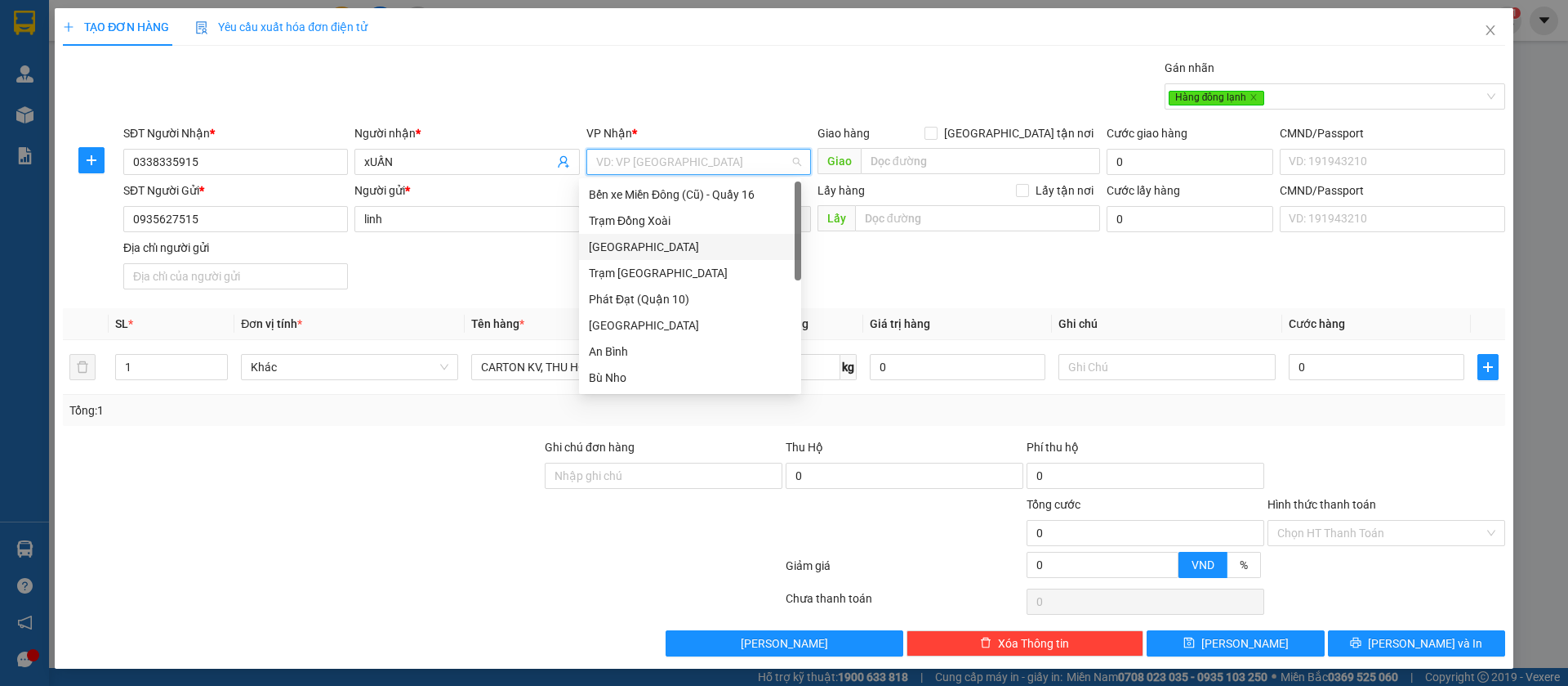
click at [655, 230] on div "Trạm Đồng Xoài" at bounding box center [690, 221] width 222 height 26
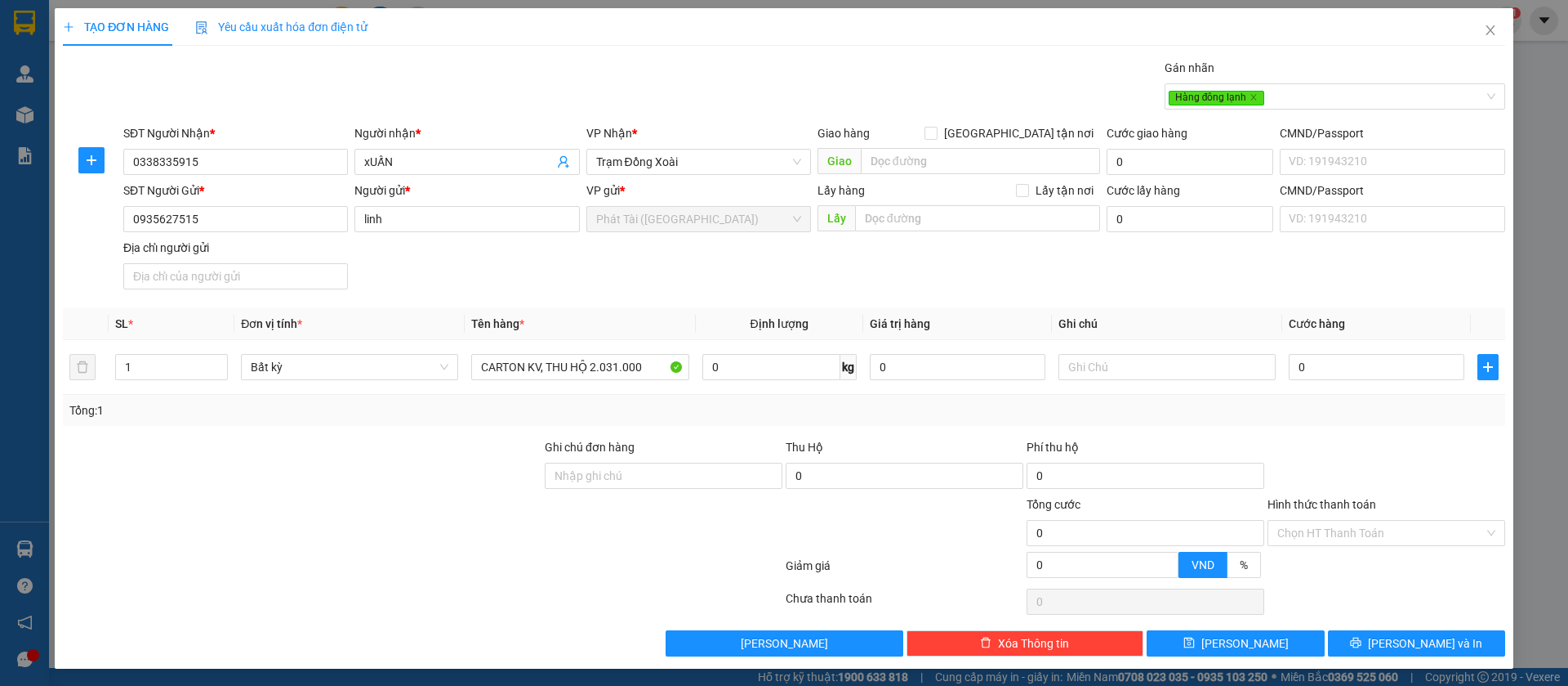
click at [467, 266] on div "SĐT Người Gửi * 0935627515 Người gửi * linh VP gửi * Phát Tài (Quận 5) Lấy hàng…" at bounding box center [815, 238] width 1389 height 114
click at [702, 378] on input "0" at bounding box center [771, 367] width 138 height 26
type input "40"
click at [720, 411] on div "Tổng: 1" at bounding box center [784, 410] width 1429 height 18
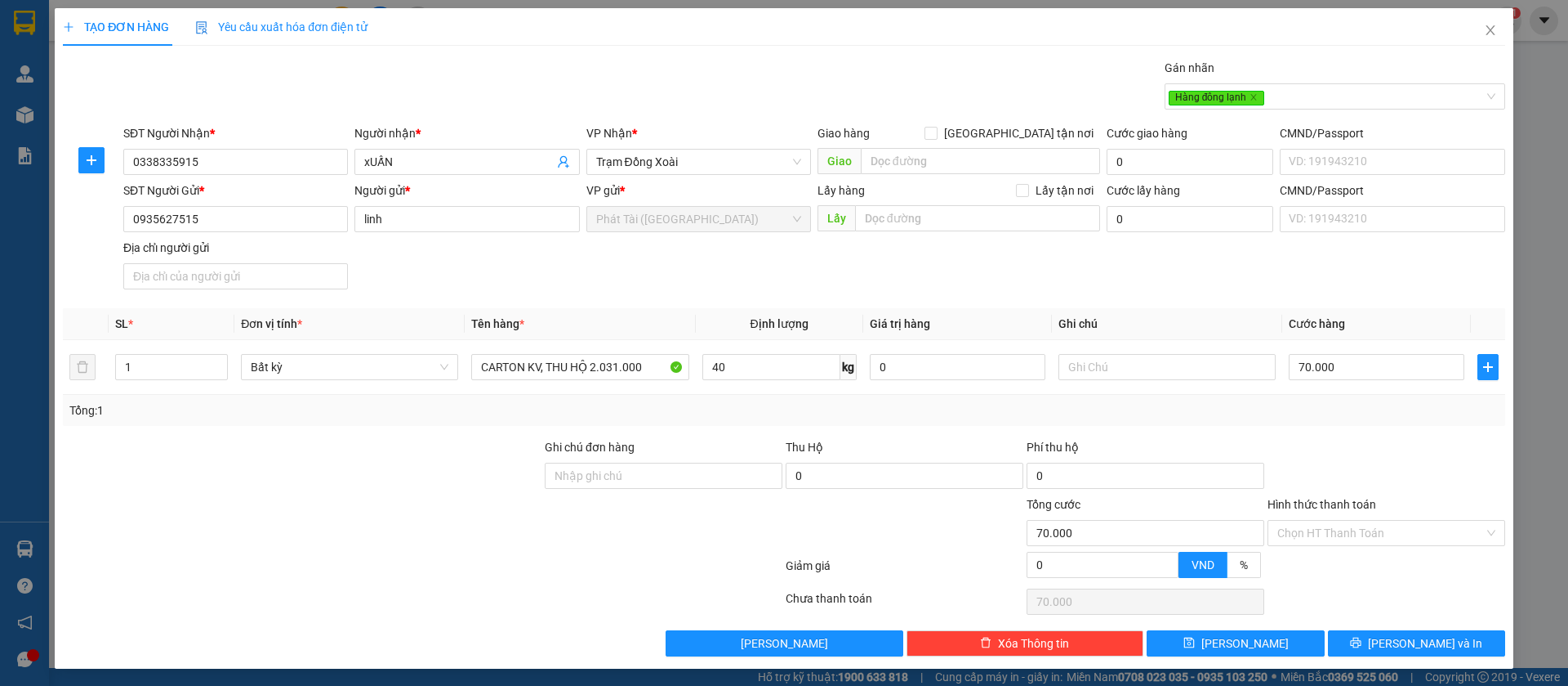
type input "70.000"
click at [827, 471] on input "0" at bounding box center [904, 476] width 237 height 26
type input "1.472.000"
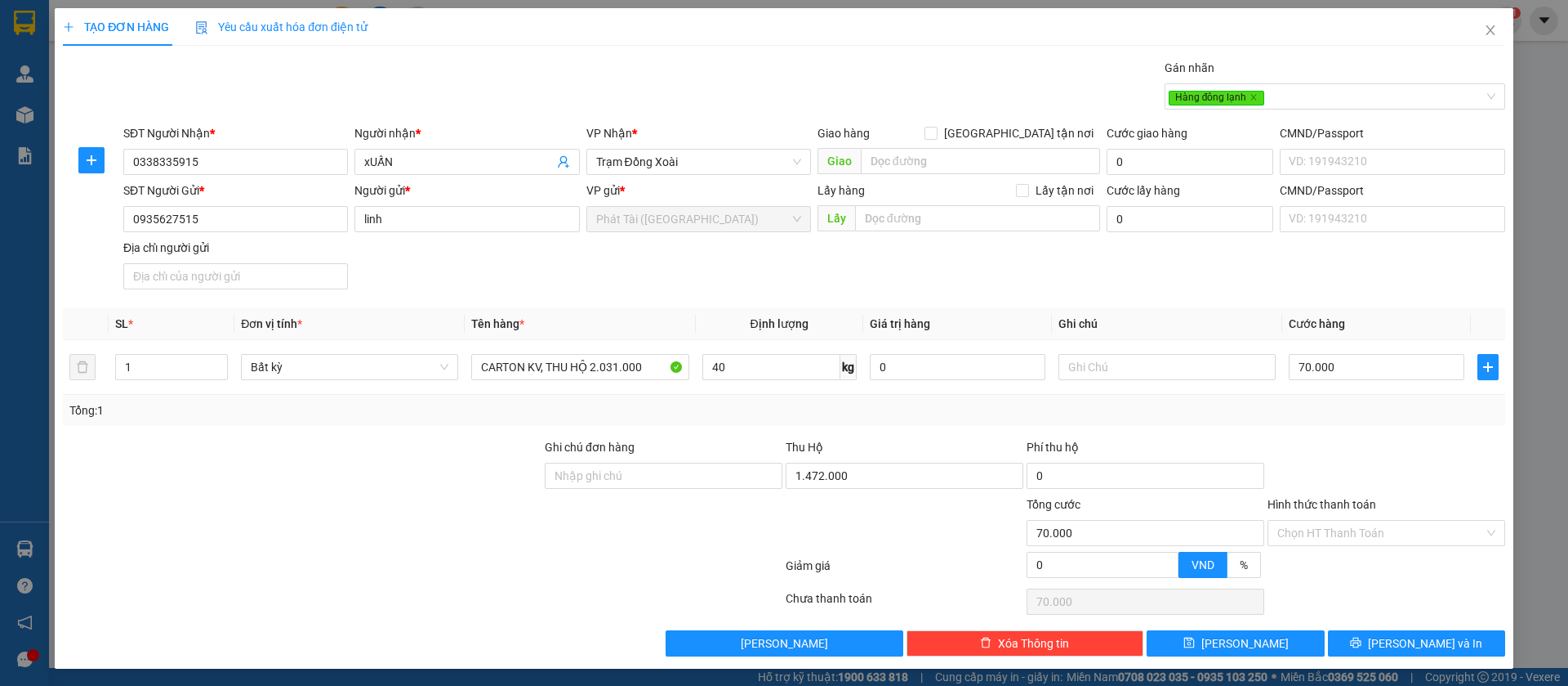
type input "20.000"
type input "90.000"
click at [810, 503] on div at bounding box center [904, 523] width 241 height 57
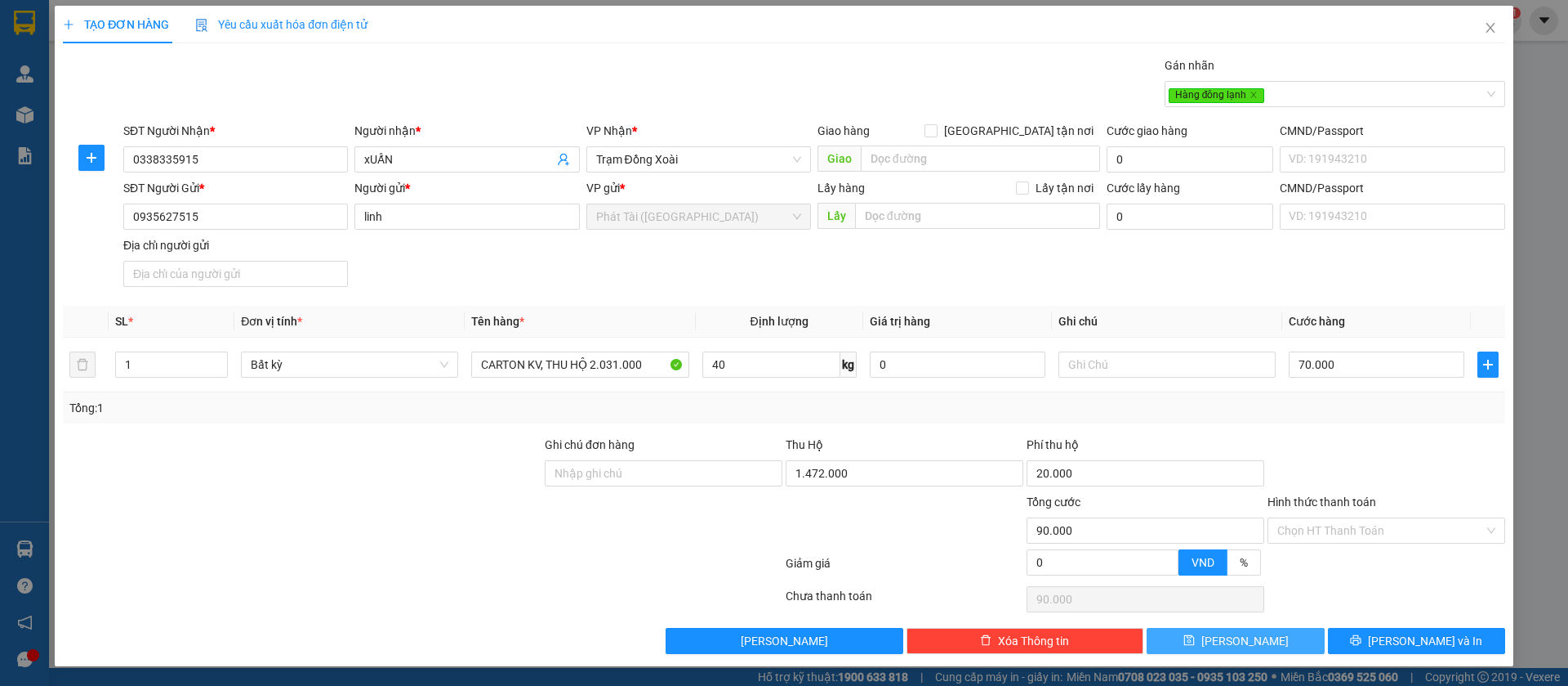
click at [1219, 631] on button "[PERSON_NAME]" at bounding box center [1236, 641] width 178 height 26
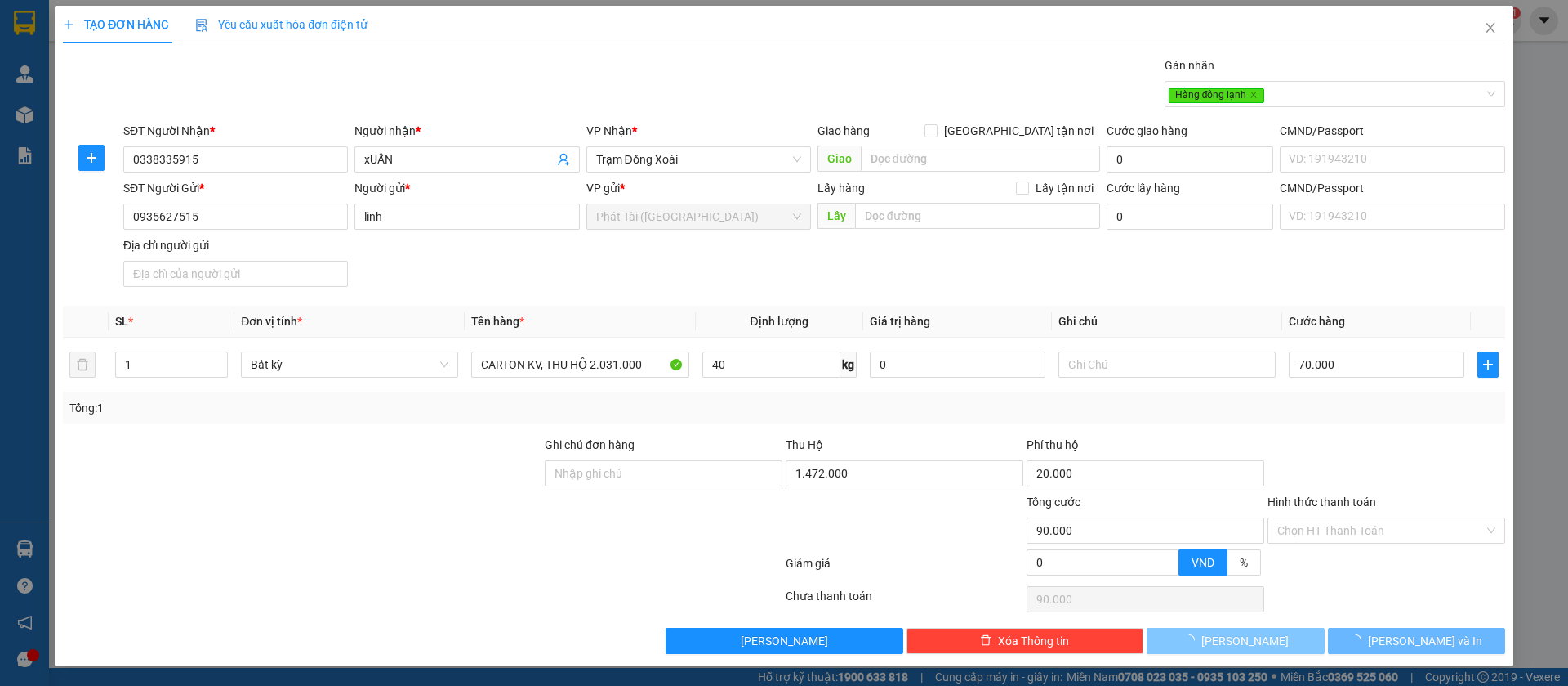
type input "0"
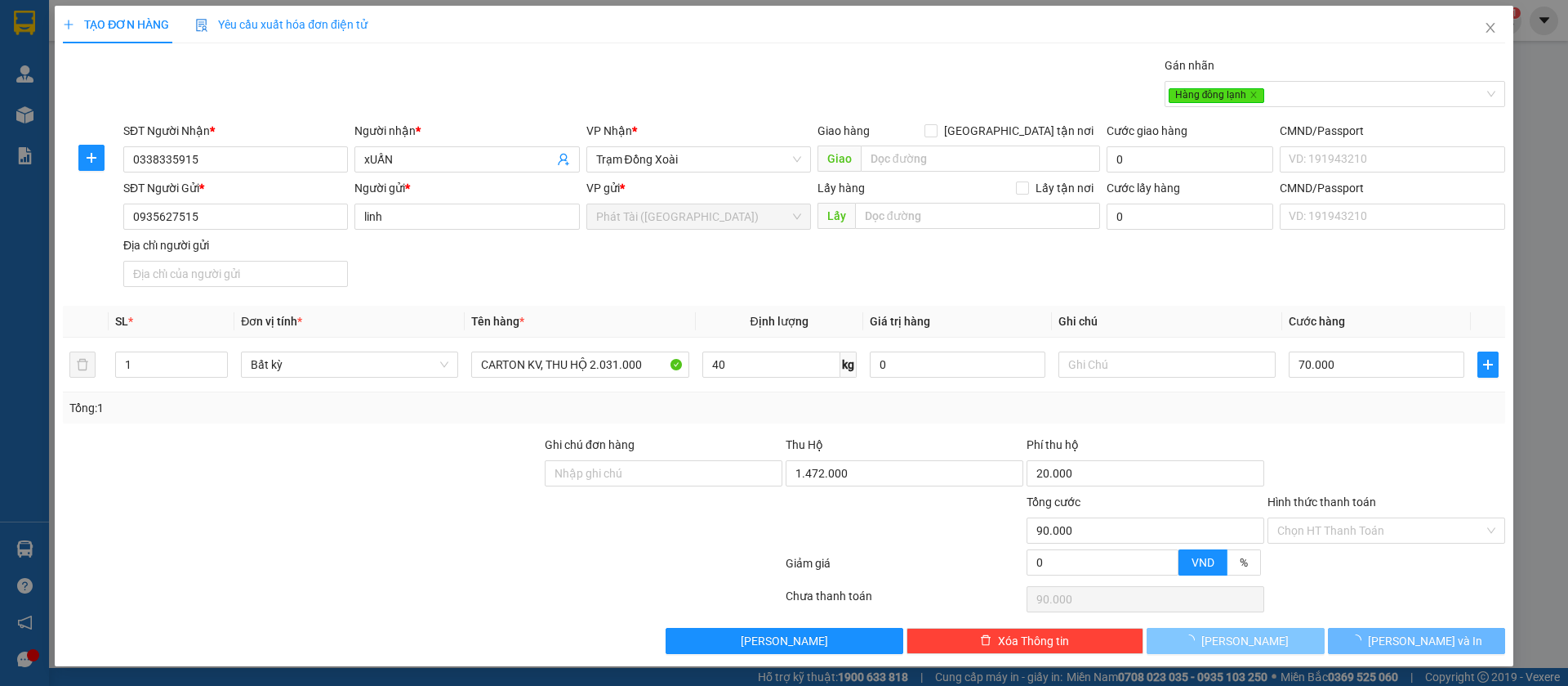
type input "0"
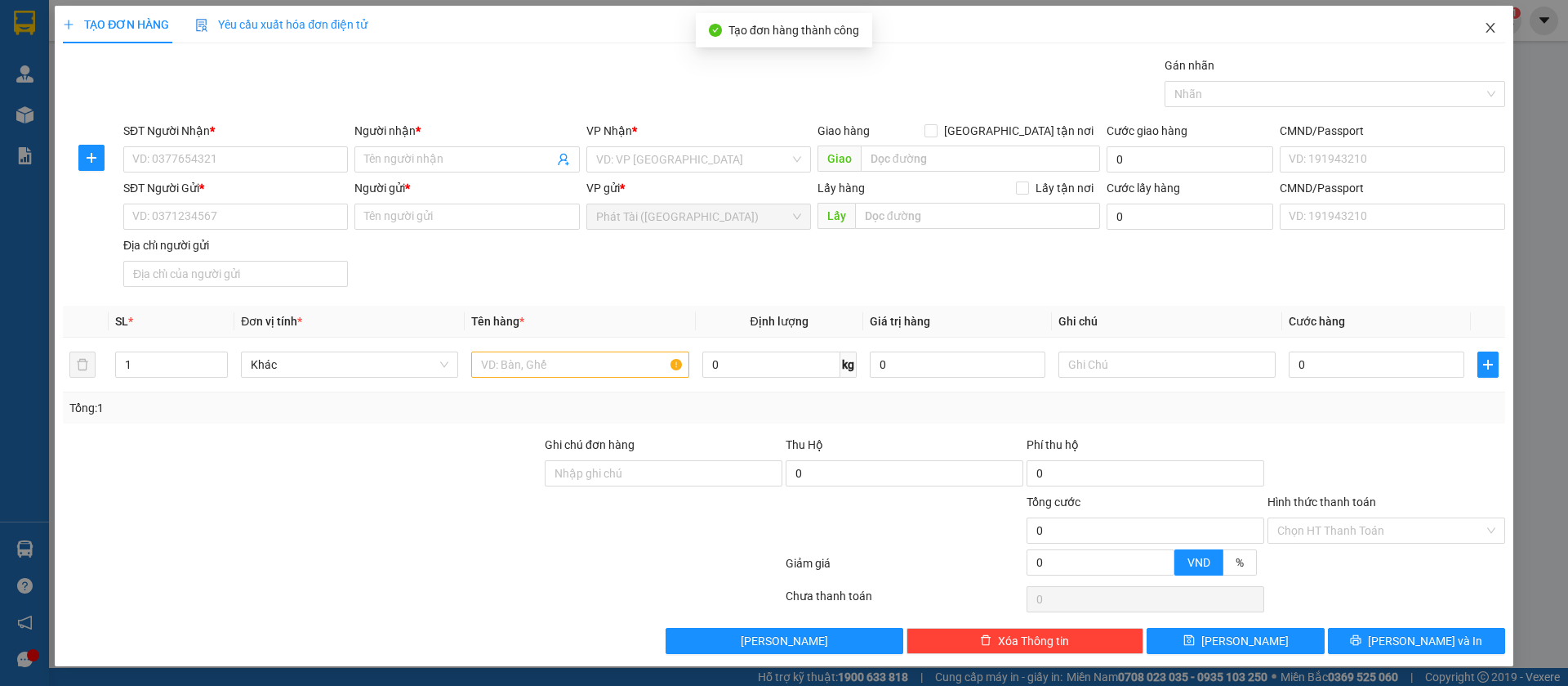
click at [1468, 21] on span "Close" at bounding box center [1491, 29] width 46 height 46
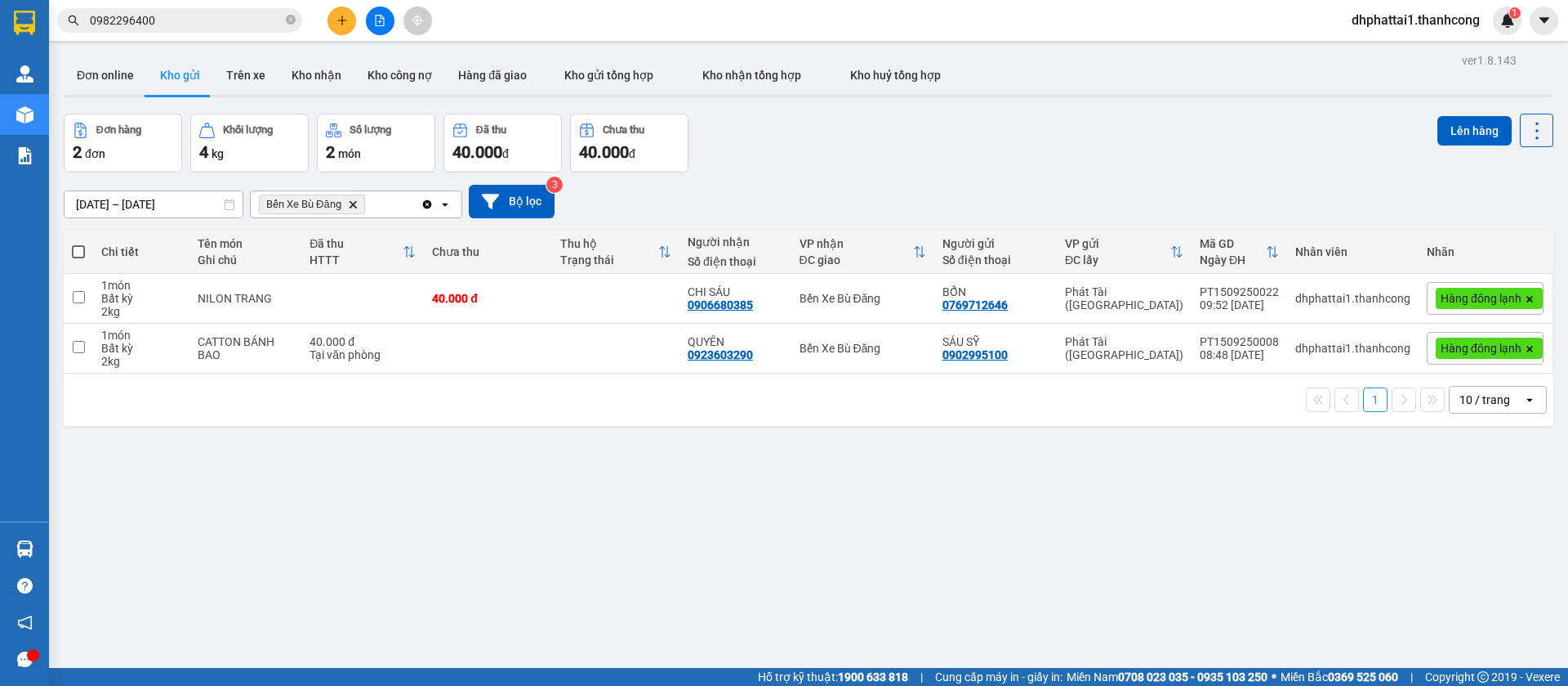
click at [359, 201] on span "Bến Xe Bù Đăng Delete" at bounding box center [312, 204] width 106 height 19
click at [351, 201] on icon "Bến Xe Bù Đăng, close by backspace" at bounding box center [352, 204] width 7 height 7
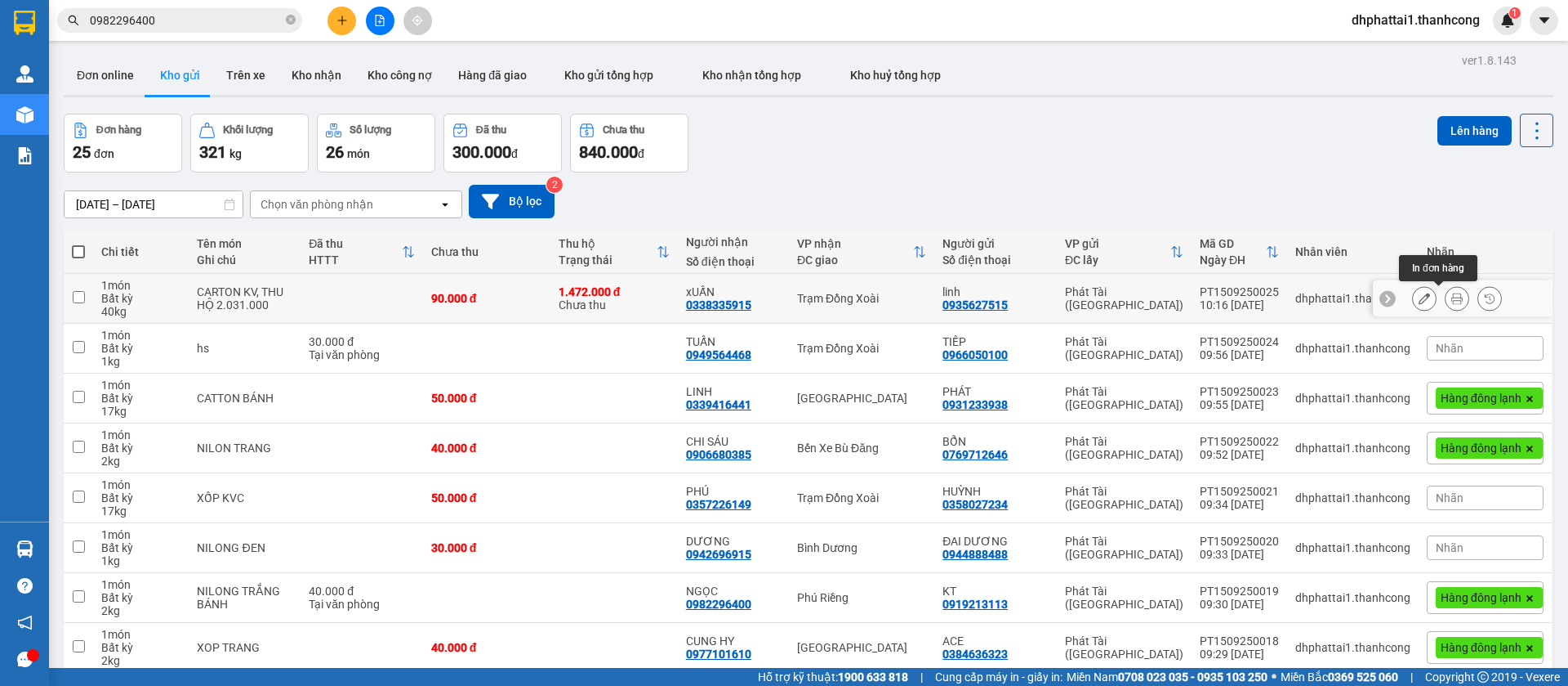
click at [1447, 296] on button at bounding box center [1457, 298] width 23 height 29
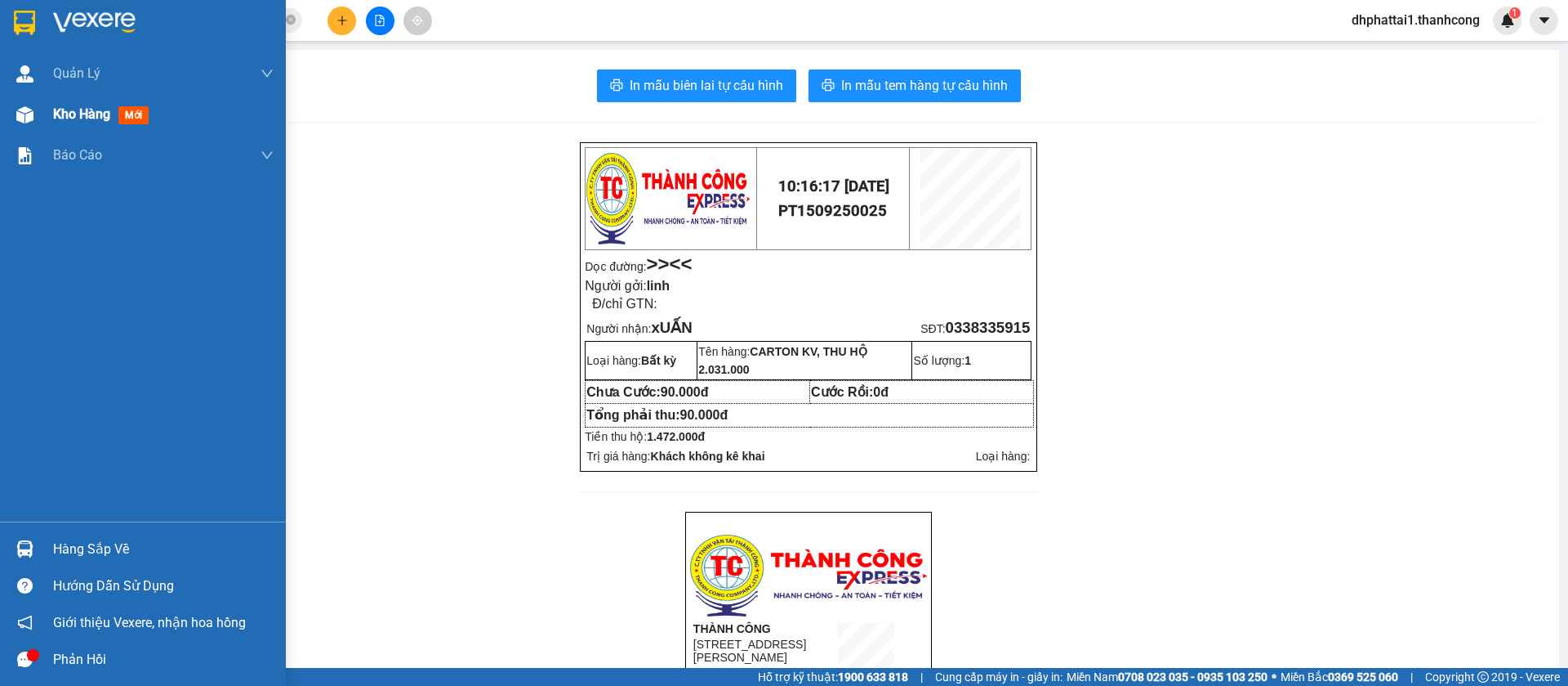
click at [76, 115] on span "Kho hàng" at bounding box center [81, 114] width 57 height 16
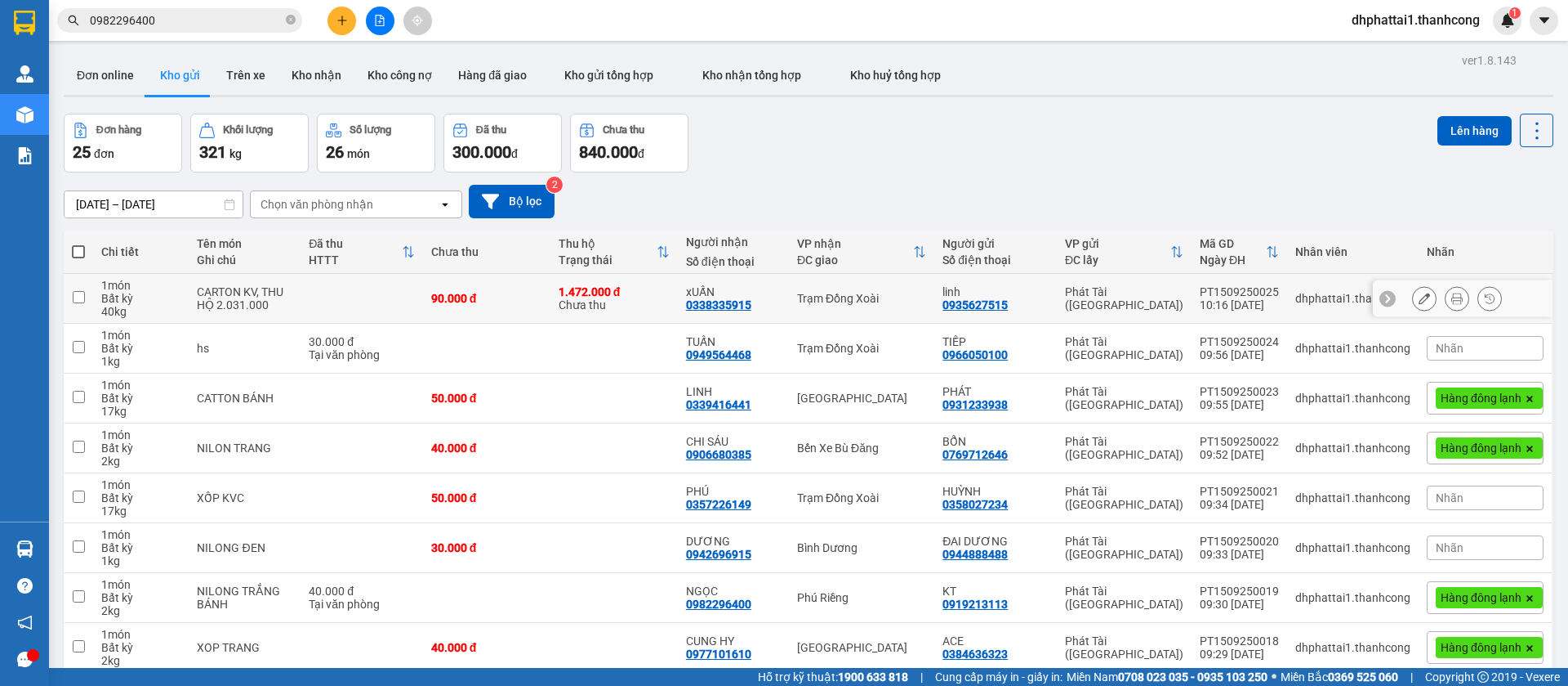
click at [1419, 300] on icon at bounding box center [1424, 298] width 11 height 11
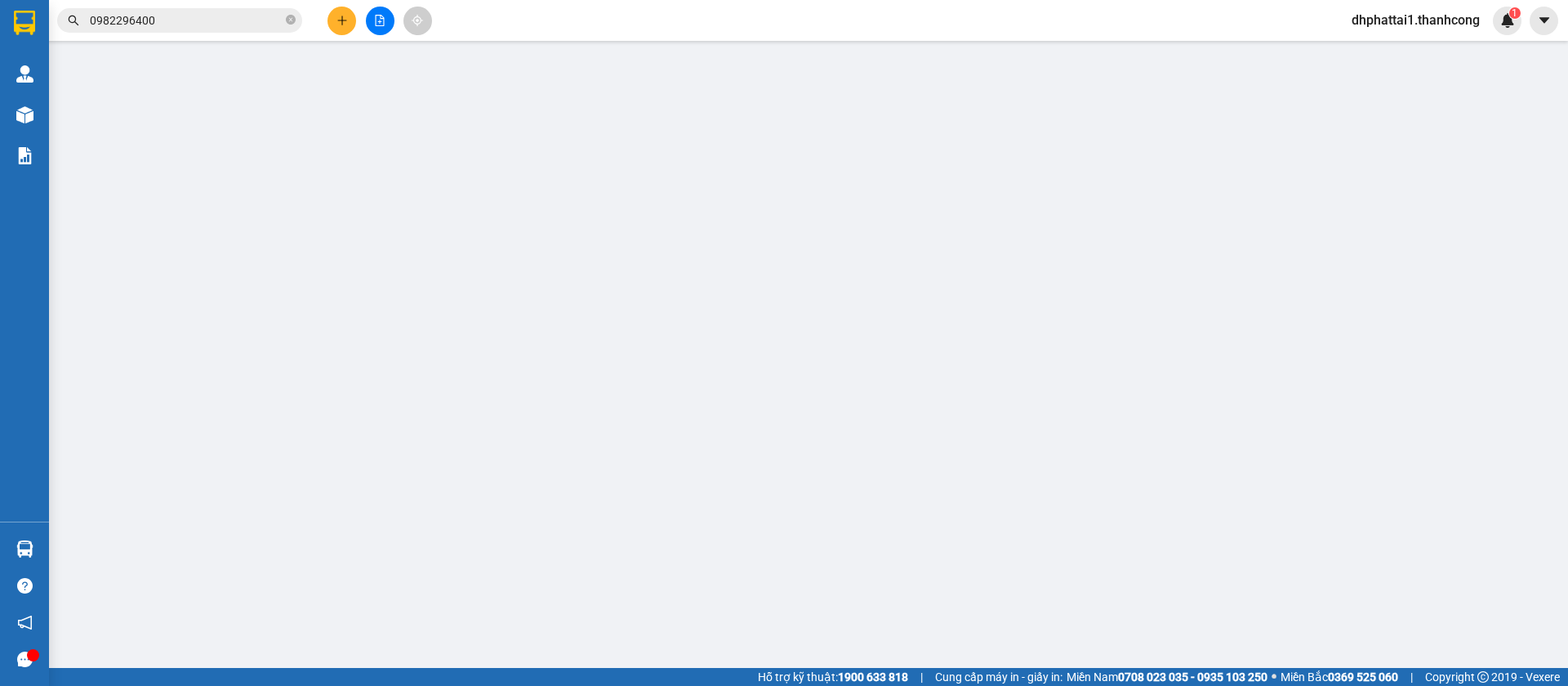
type input "0338335915"
type input "xUẤN"
type input "0935627515"
type input "linh"
type input "90.000"
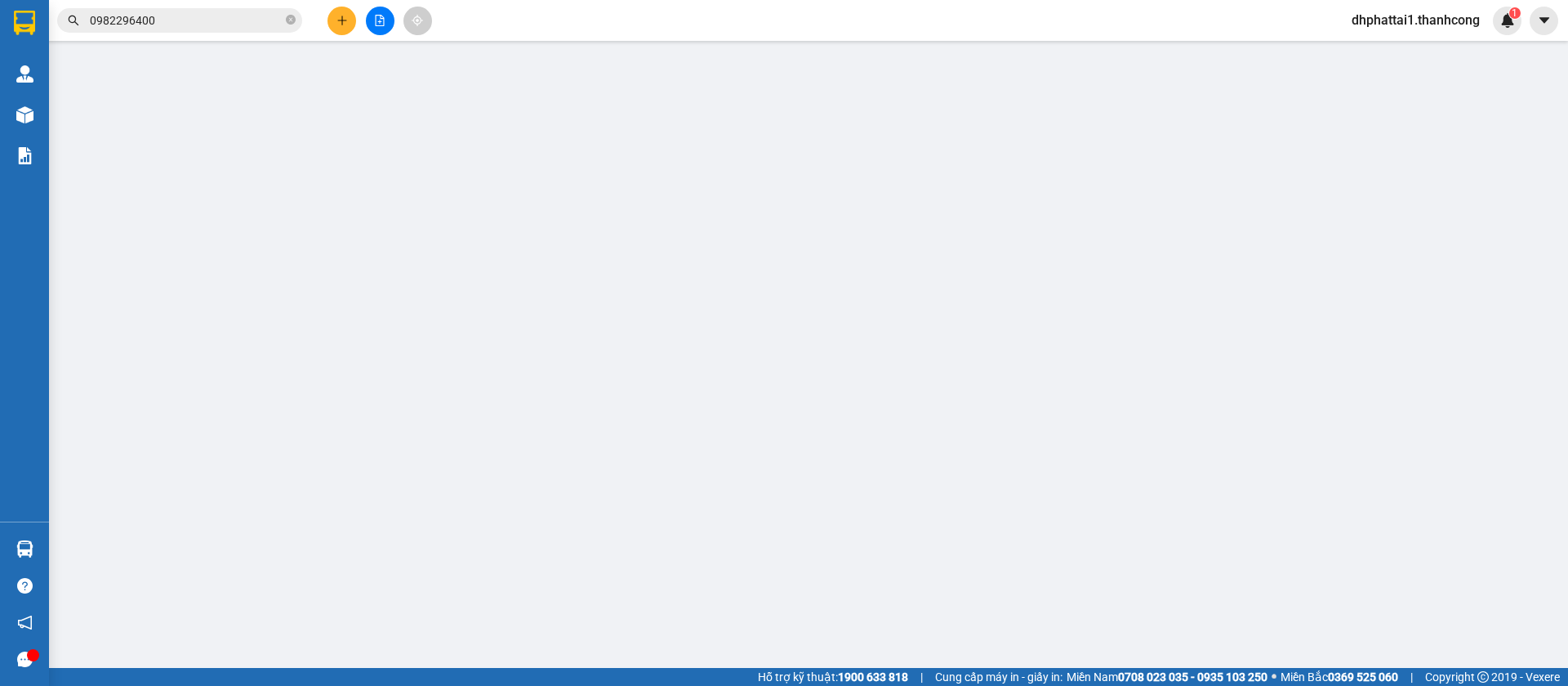
type input "90.000"
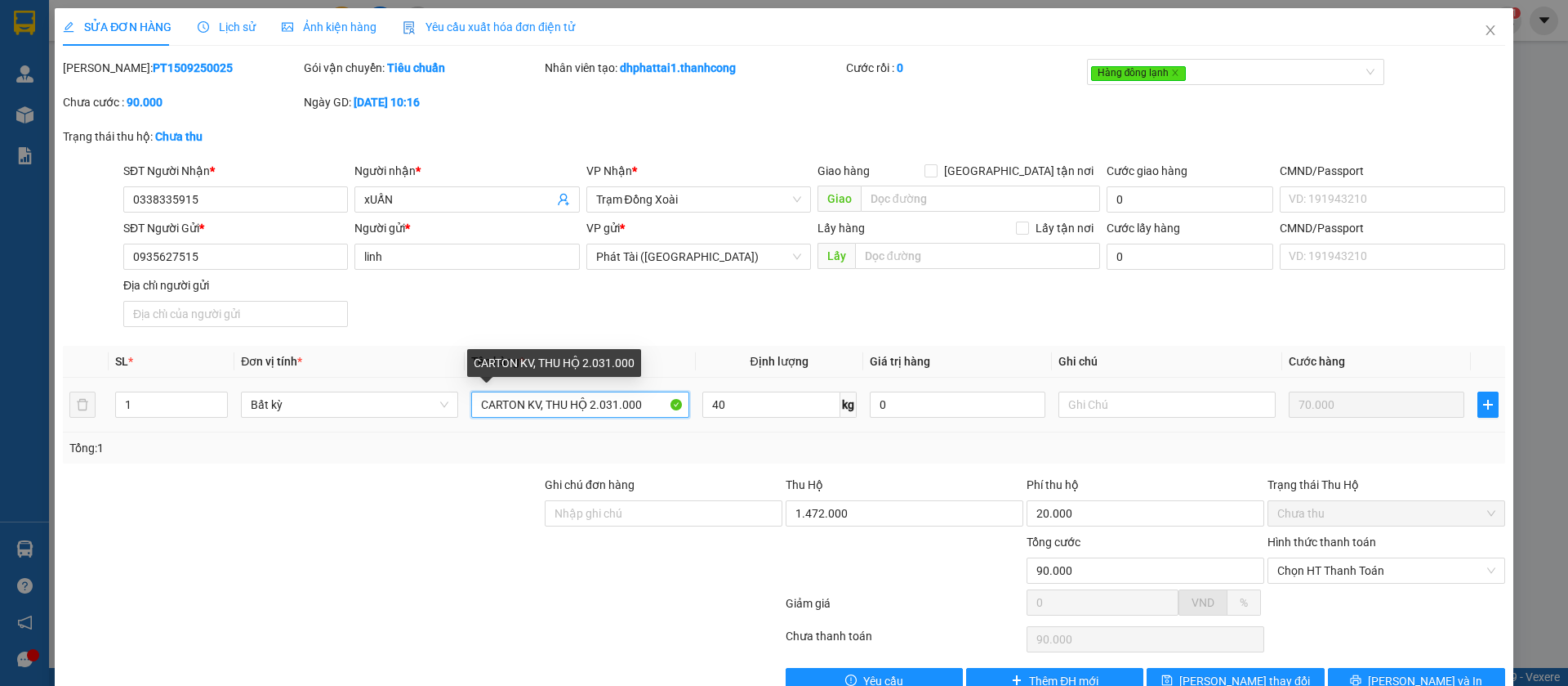
drag, startPoint x: 642, startPoint y: 407, endPoint x: 584, endPoint y: 405, distance: 58.0
click at [584, 405] on input "CARTON KV, THU HỘ 2.031.000" at bounding box center [579, 405] width 217 height 26
type input "CARTON KV, THU HỘ1.472.000đ"
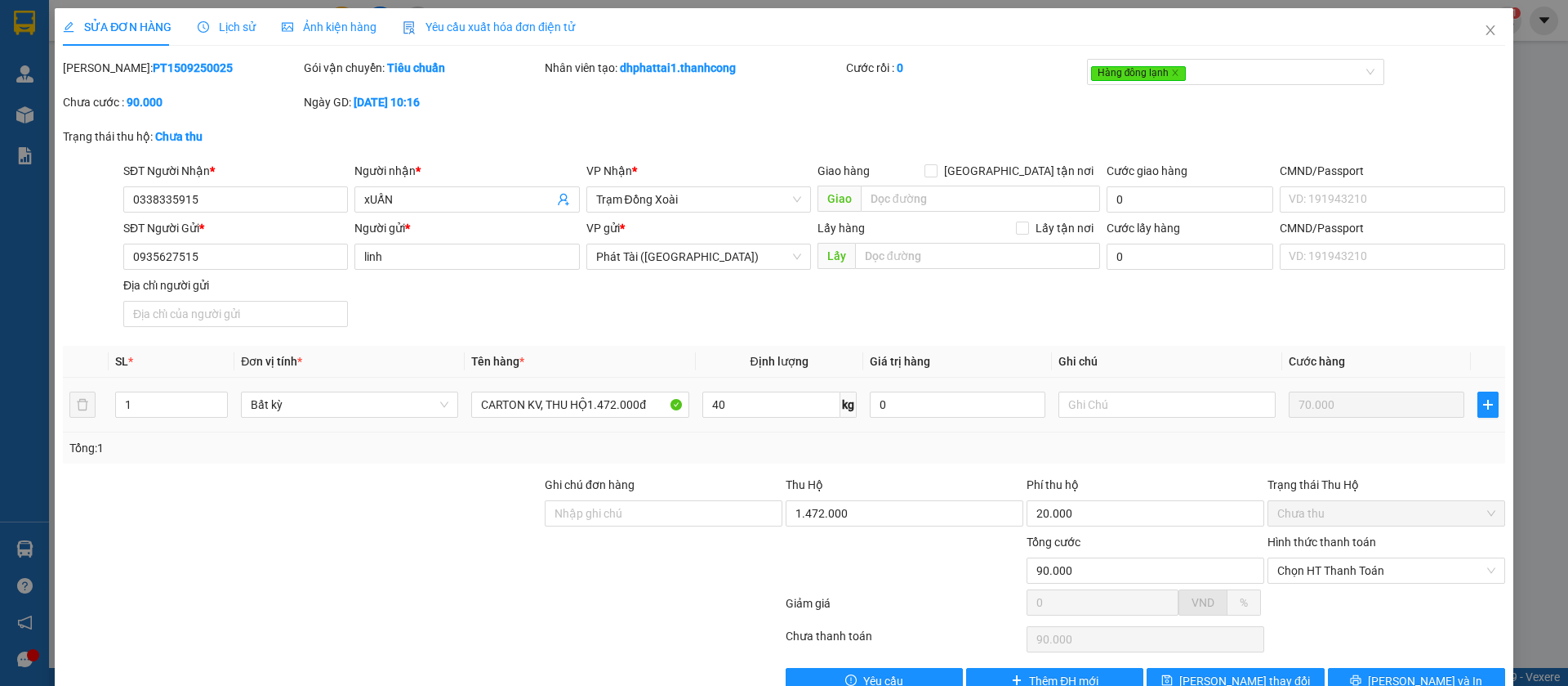
click at [752, 428] on td "40 kg" at bounding box center [780, 405] width 168 height 55
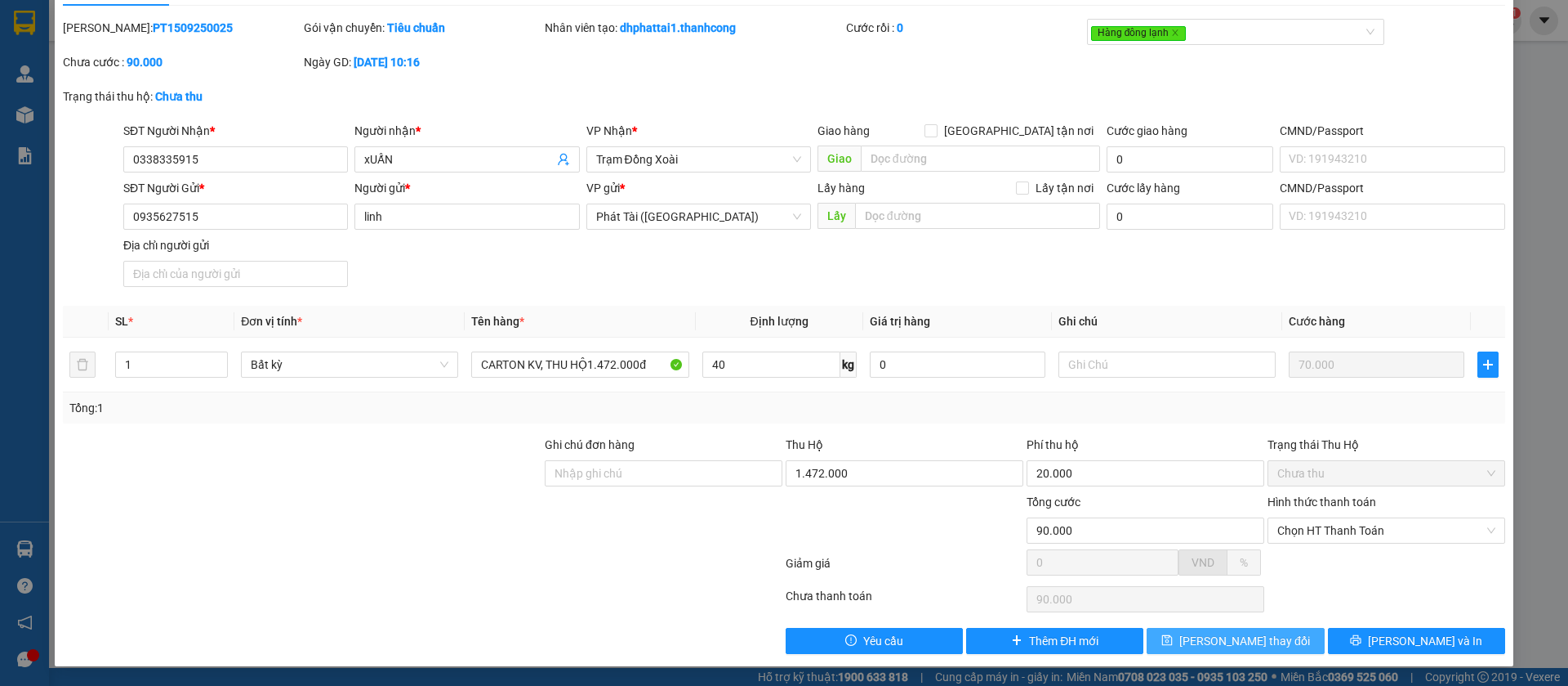
click at [1217, 634] on span "[PERSON_NAME] thay đổi" at bounding box center [1245, 640] width 131 height 18
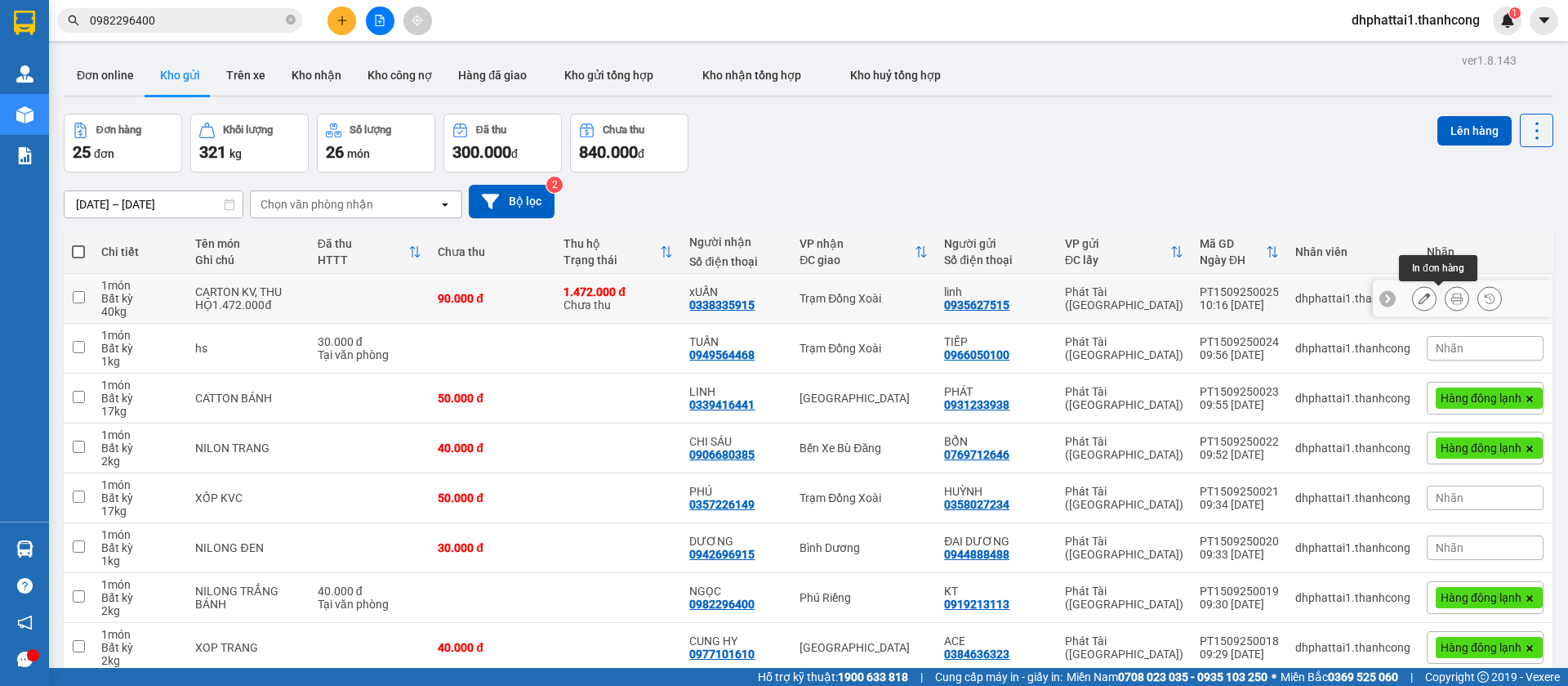
click at [1451, 296] on icon at bounding box center [1456, 298] width 11 height 11
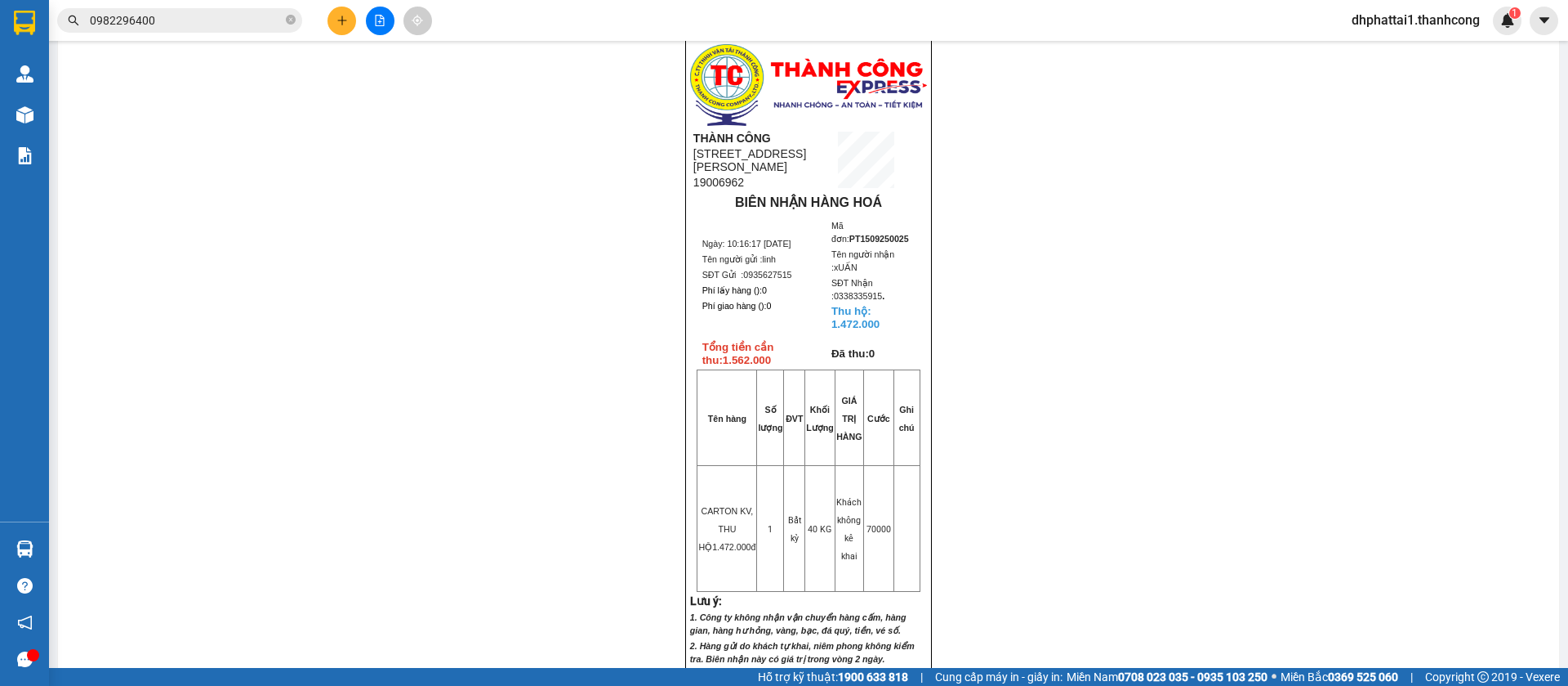
scroll to position [613, 0]
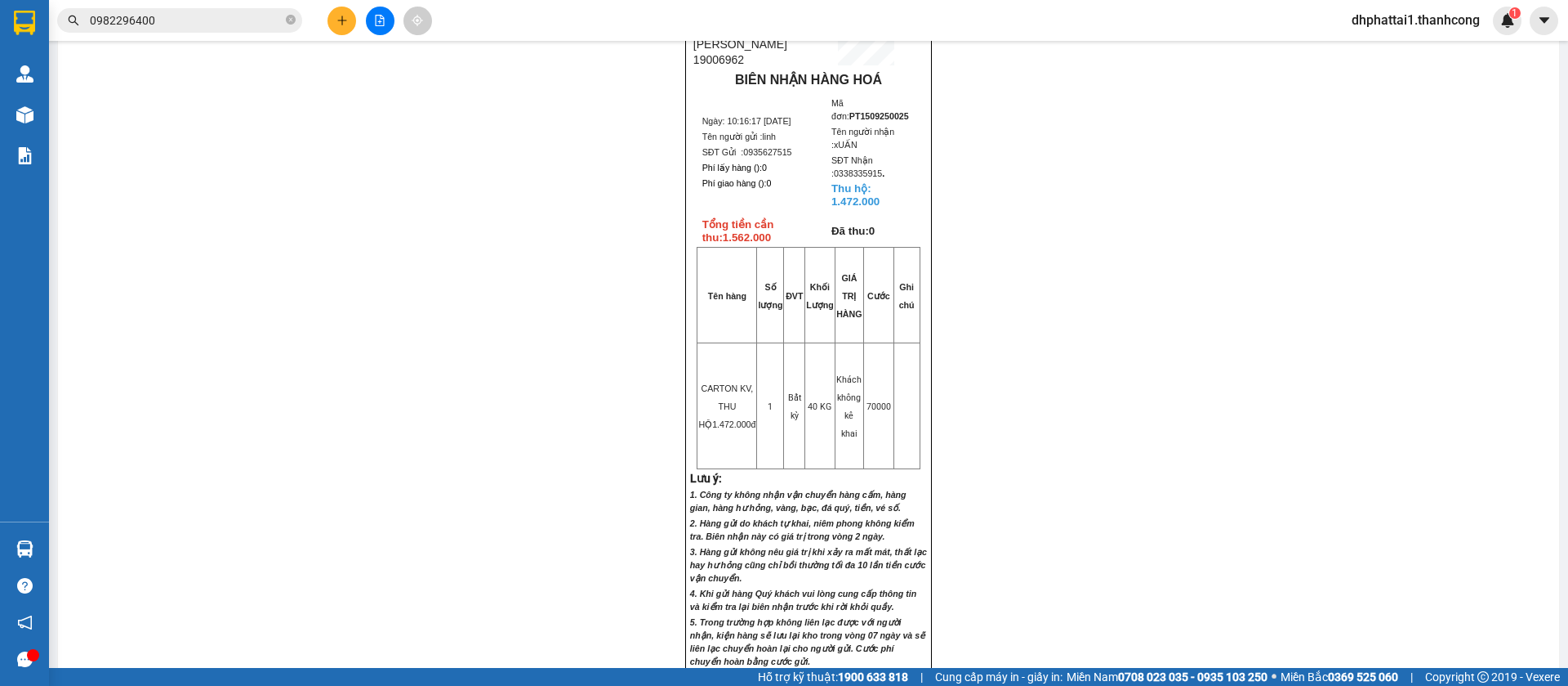
click at [1085, 139] on div "10:16:17 - 15/09/2025 PT1509250025 Dọc đường: >> << Người gởi: linh Đ/chỉ GTN: …" at bounding box center [808, 136] width 1462 height 1214
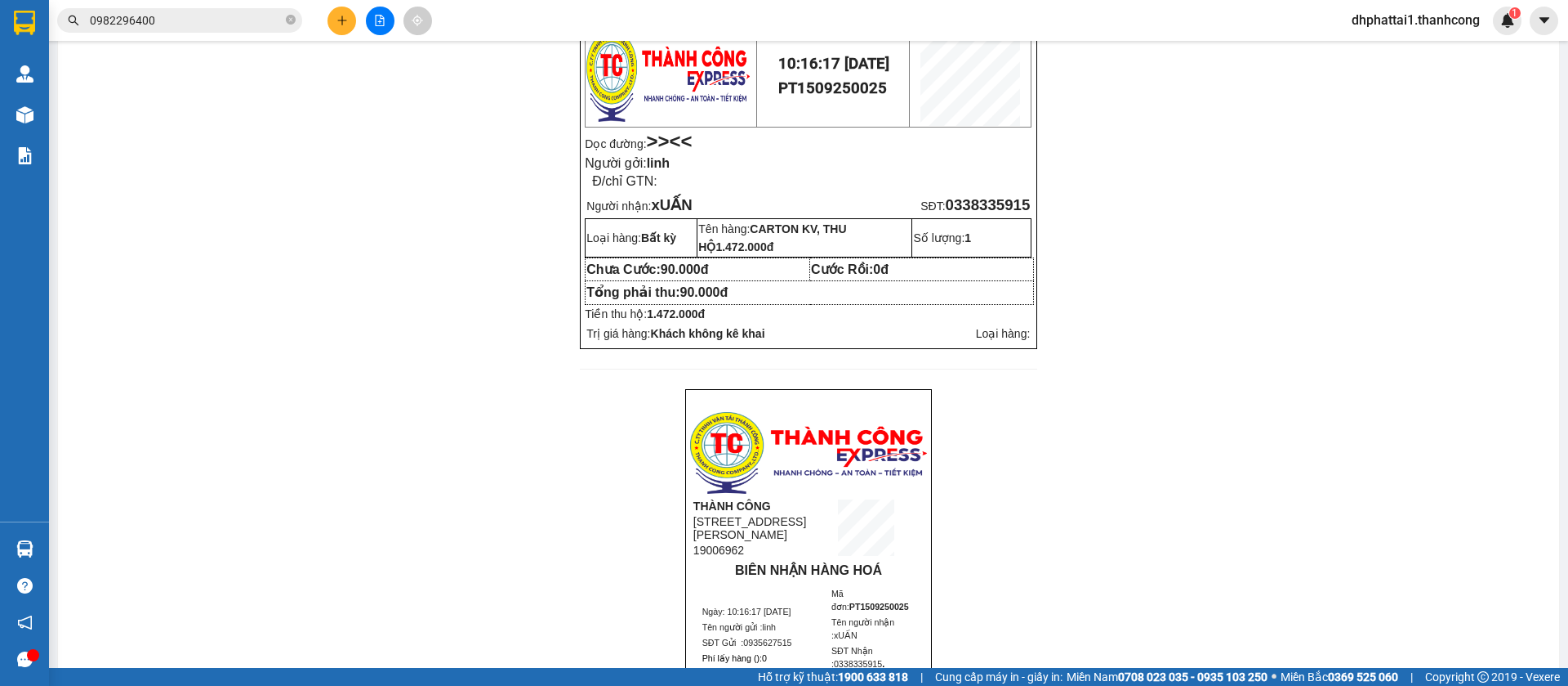
scroll to position [0, 0]
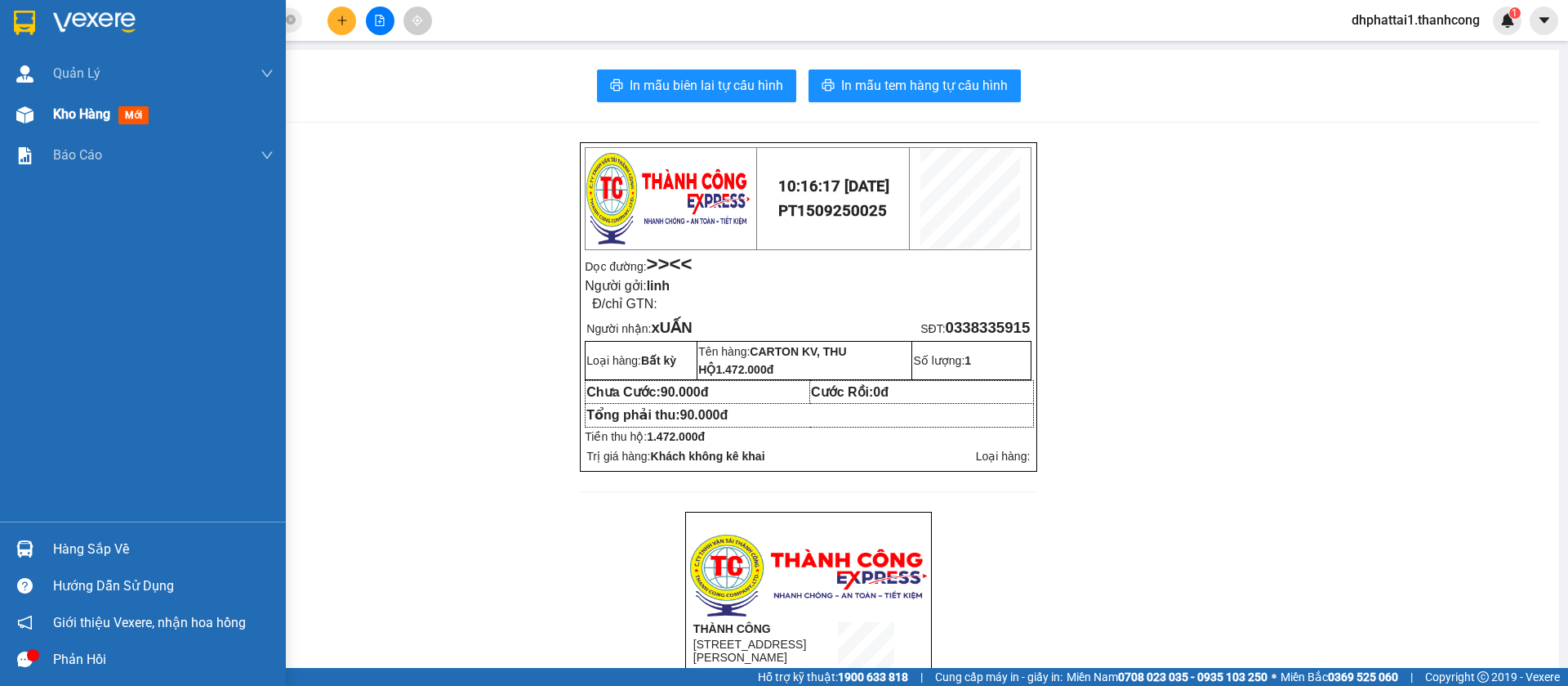
click at [80, 126] on div "Kho hàng mới" at bounding box center [163, 114] width 221 height 40
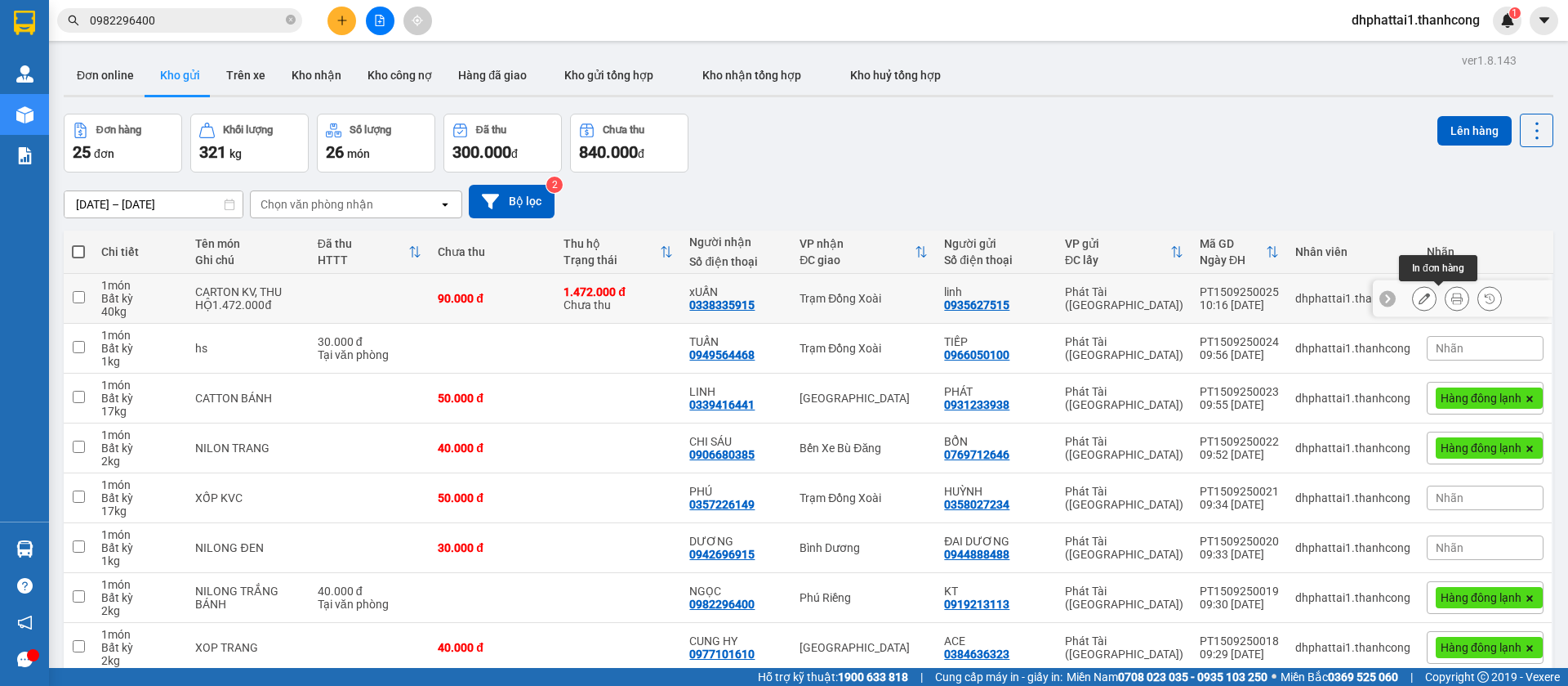
click at [1451, 298] on icon at bounding box center [1456, 298] width 11 height 11
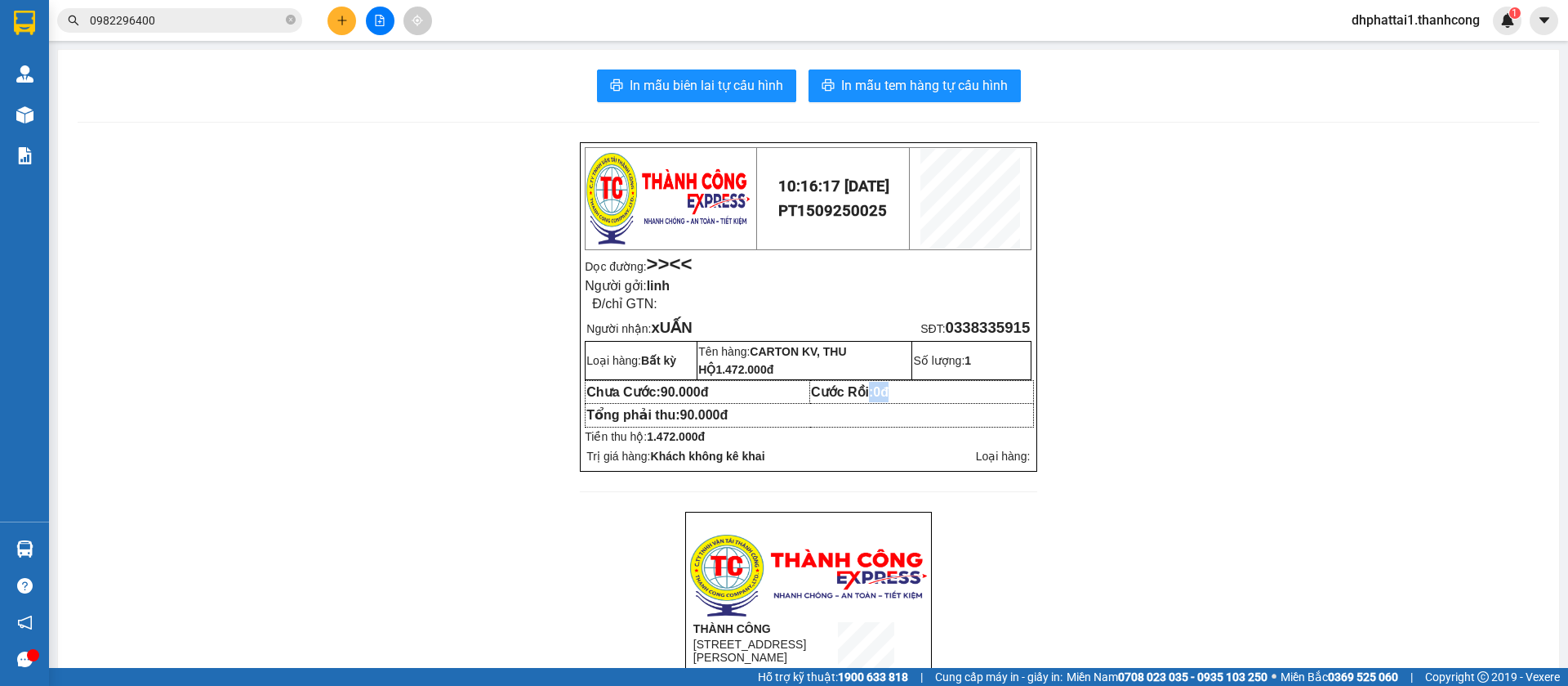
drag, startPoint x: 901, startPoint y: 388, endPoint x: 860, endPoint y: 389, distance: 41.0
click at [860, 389] on td "Cước Rồi: 0đ" at bounding box center [922, 392] width 224 height 23
click at [864, 390] on strong "Cước Rồi: 0đ" at bounding box center [850, 392] width 77 height 14
drag, startPoint x: 895, startPoint y: 388, endPoint x: 856, endPoint y: 399, distance: 40.5
click at [856, 399] on td "Cước Rồi: 0đ" at bounding box center [922, 392] width 224 height 23
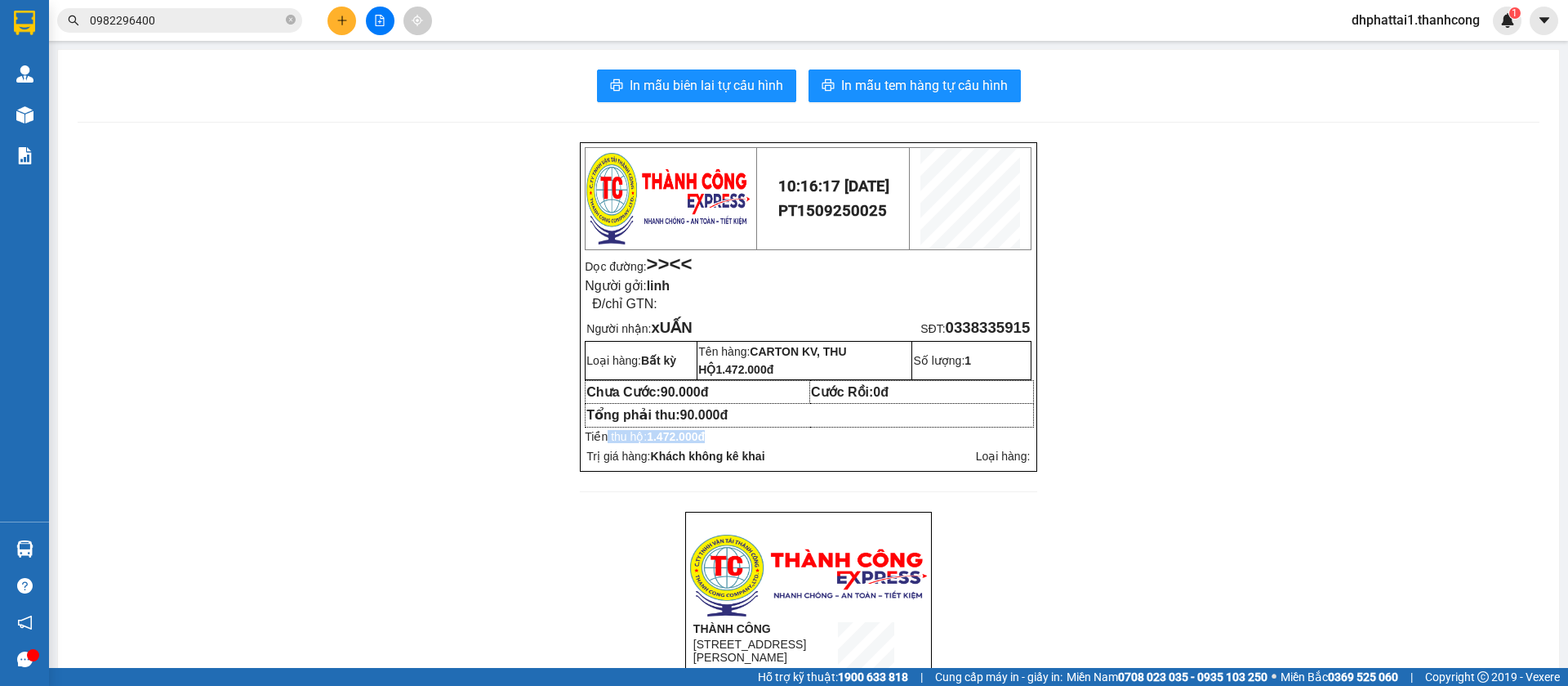
drag, startPoint x: 594, startPoint y: 437, endPoint x: 706, endPoint y: 445, distance: 112.3
click at [706, 445] on div "10:16:17 - 15/09/2025 PT1509250025 Dọc đường: >> << Người gởi: linh Đ/chỉ GTN: …" at bounding box center [808, 307] width 456 height 330
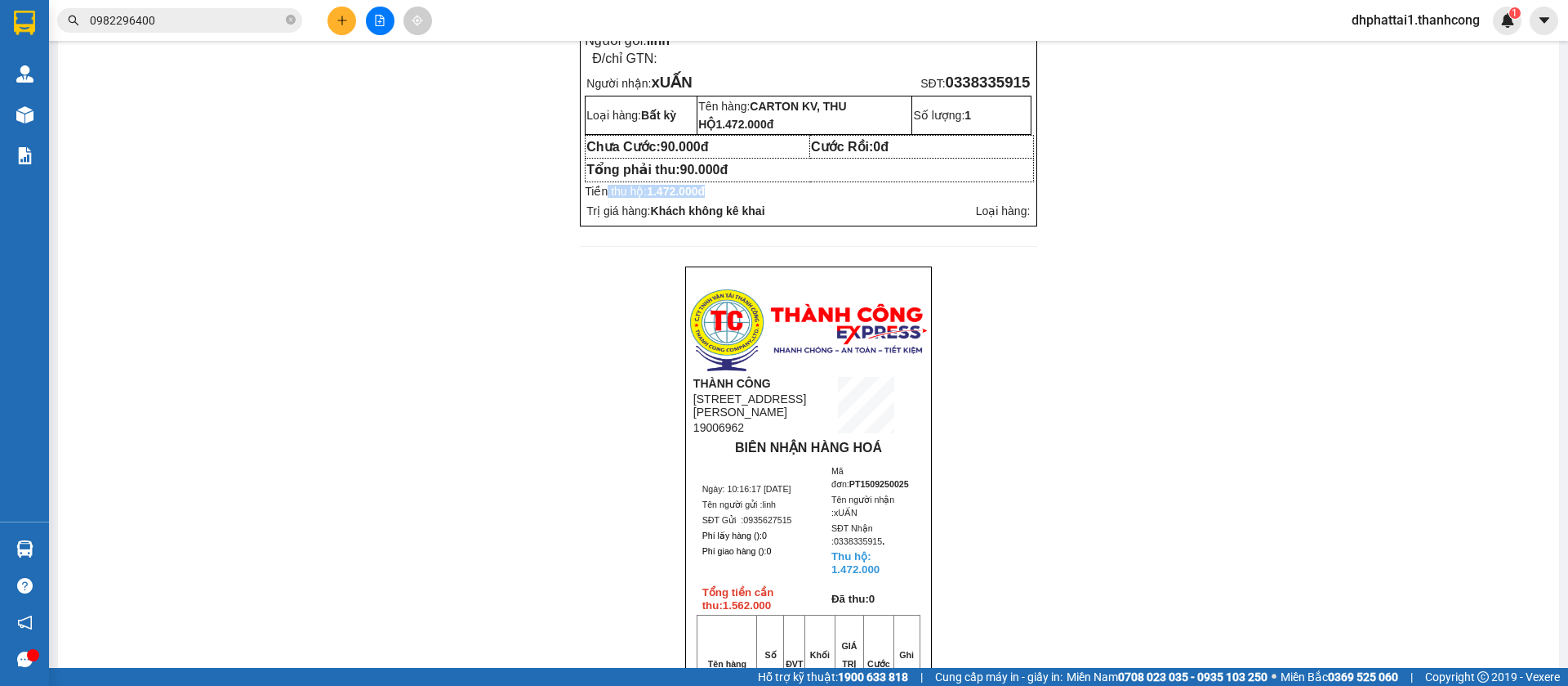
scroll to position [491, 0]
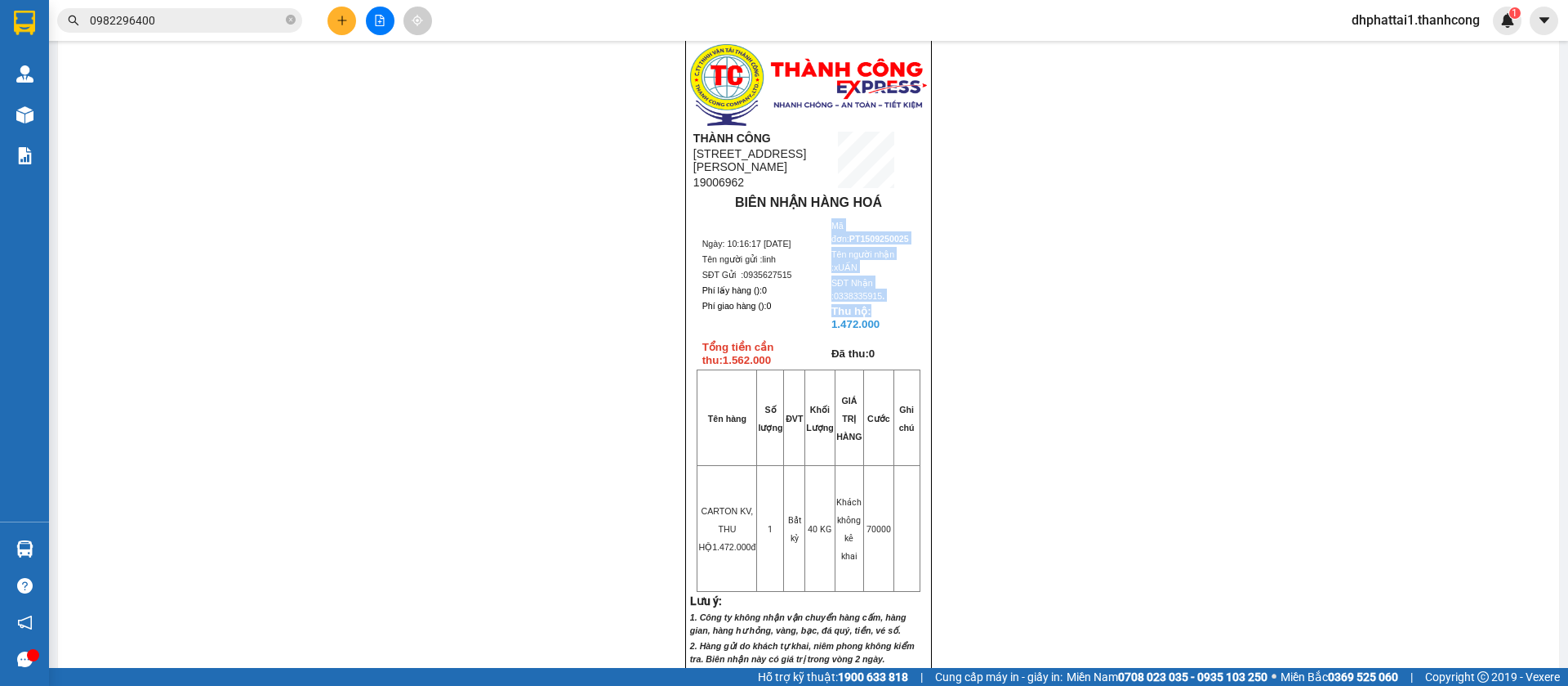
drag, startPoint x: 817, startPoint y: 356, endPoint x: 878, endPoint y: 360, distance: 61.1
click at [878, 336] on tr "Ngày: 10:16:17 - 15/09/2025 Tên người gửi : linh SĐT Gửi : 0935627515 Phí lấy h…" at bounding box center [809, 274] width 214 height 123
click at [875, 330] on p "Thu hộ: 1.472.000" at bounding box center [873, 317] width 83 height 26
drag, startPoint x: 693, startPoint y: 391, endPoint x: 759, endPoint y: 406, distance: 67.7
click at [759, 366] on p "Tổng tiền cần thu: 1.562.000" at bounding box center [766, 354] width 127 height 26
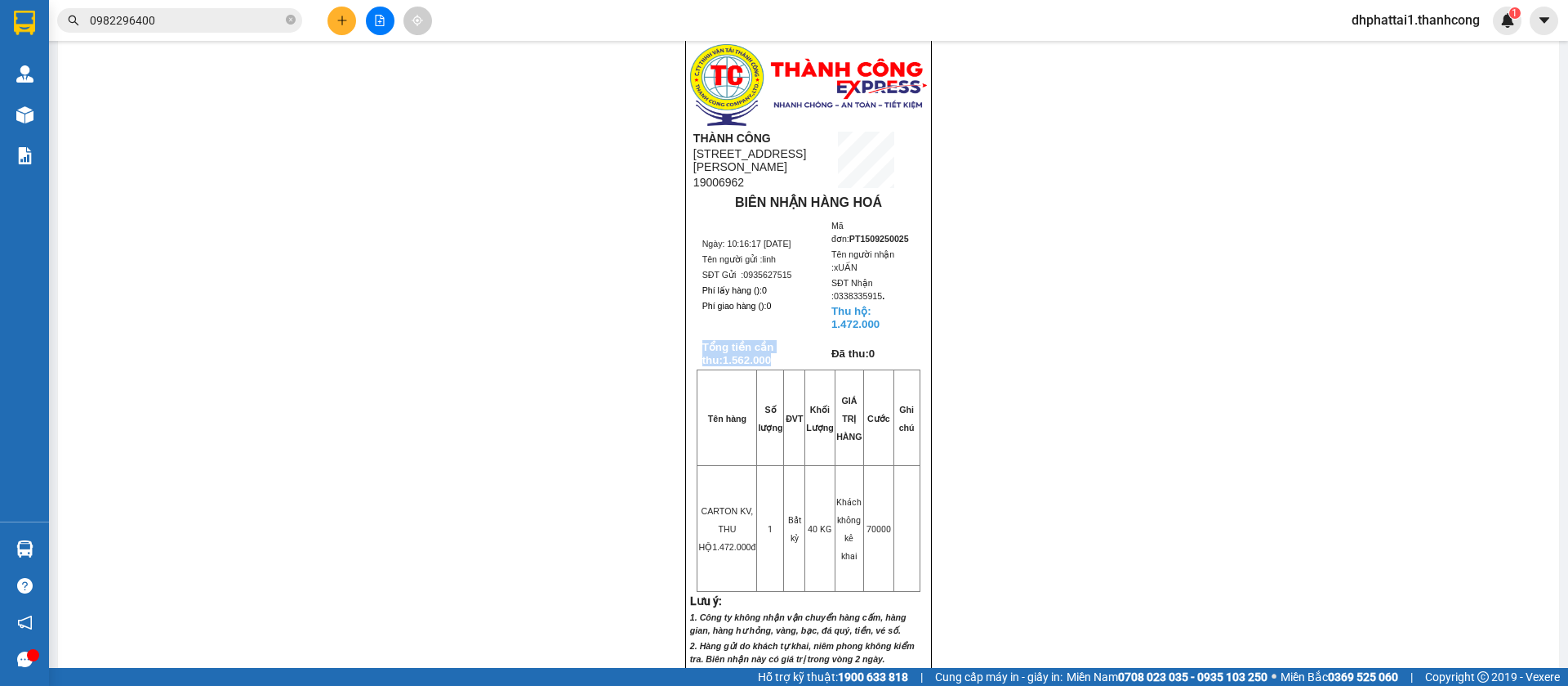
click at [759, 366] on p "Tổng tiền cần thu: 1.562.000" at bounding box center [766, 354] width 127 height 26
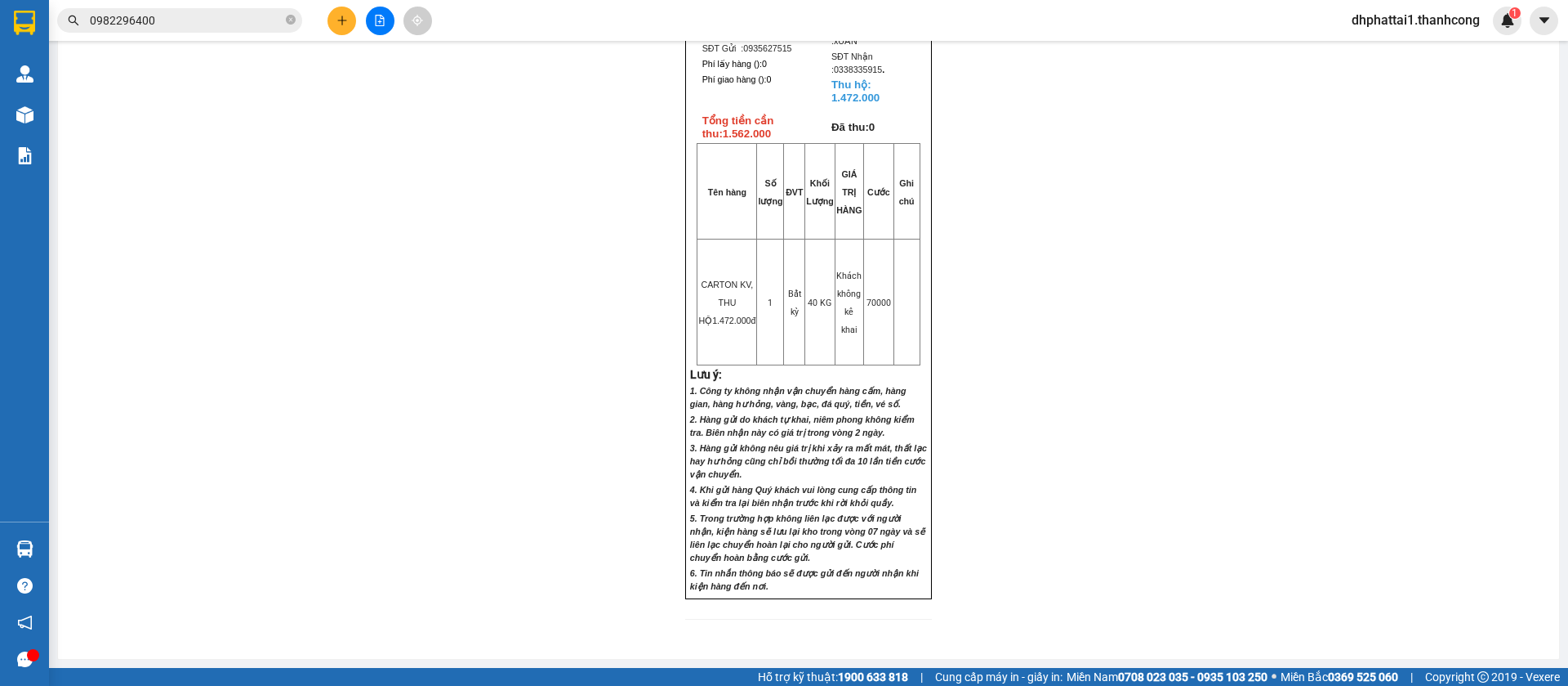
scroll to position [613, 0]
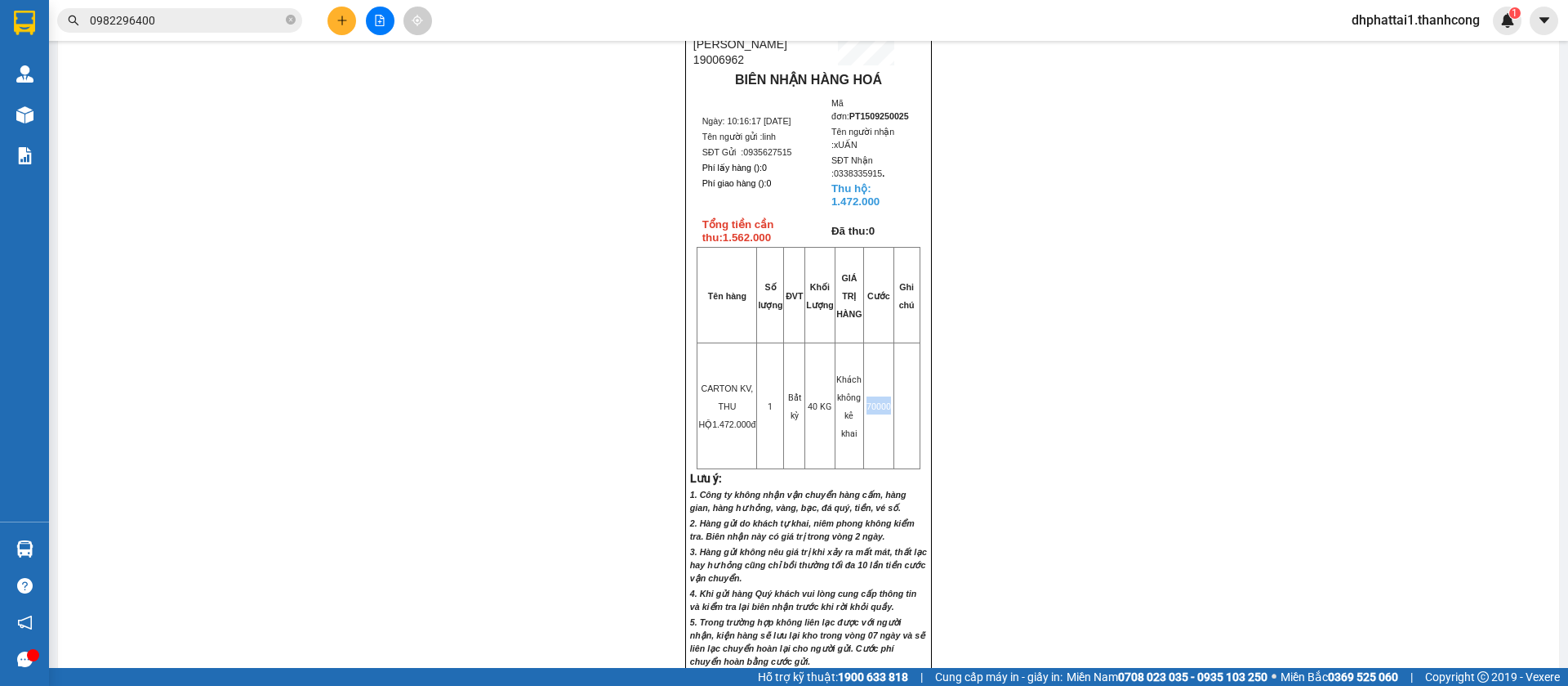
drag, startPoint x: 859, startPoint y: 454, endPoint x: 884, endPoint y: 450, distance: 25.3
click at [884, 450] on td "70000" at bounding box center [879, 405] width 30 height 126
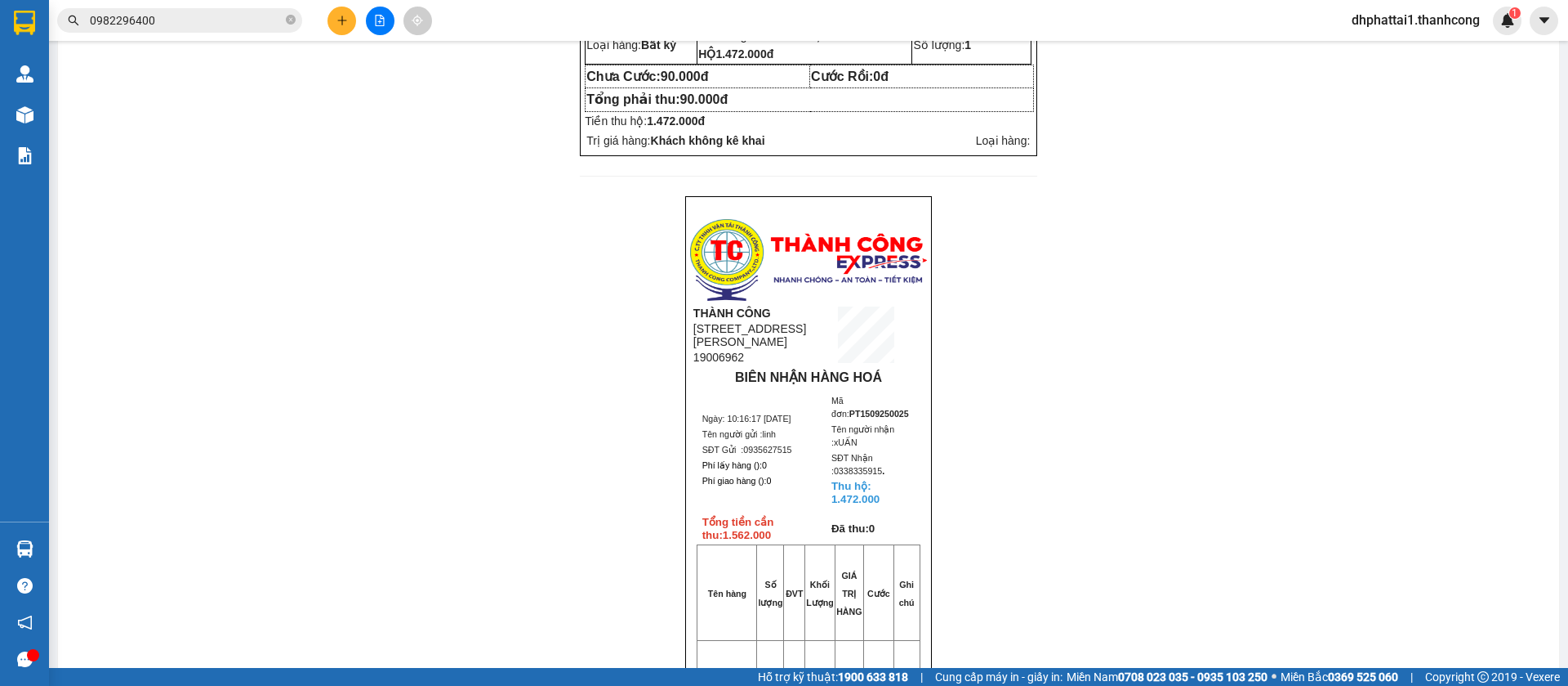
scroll to position [0, 0]
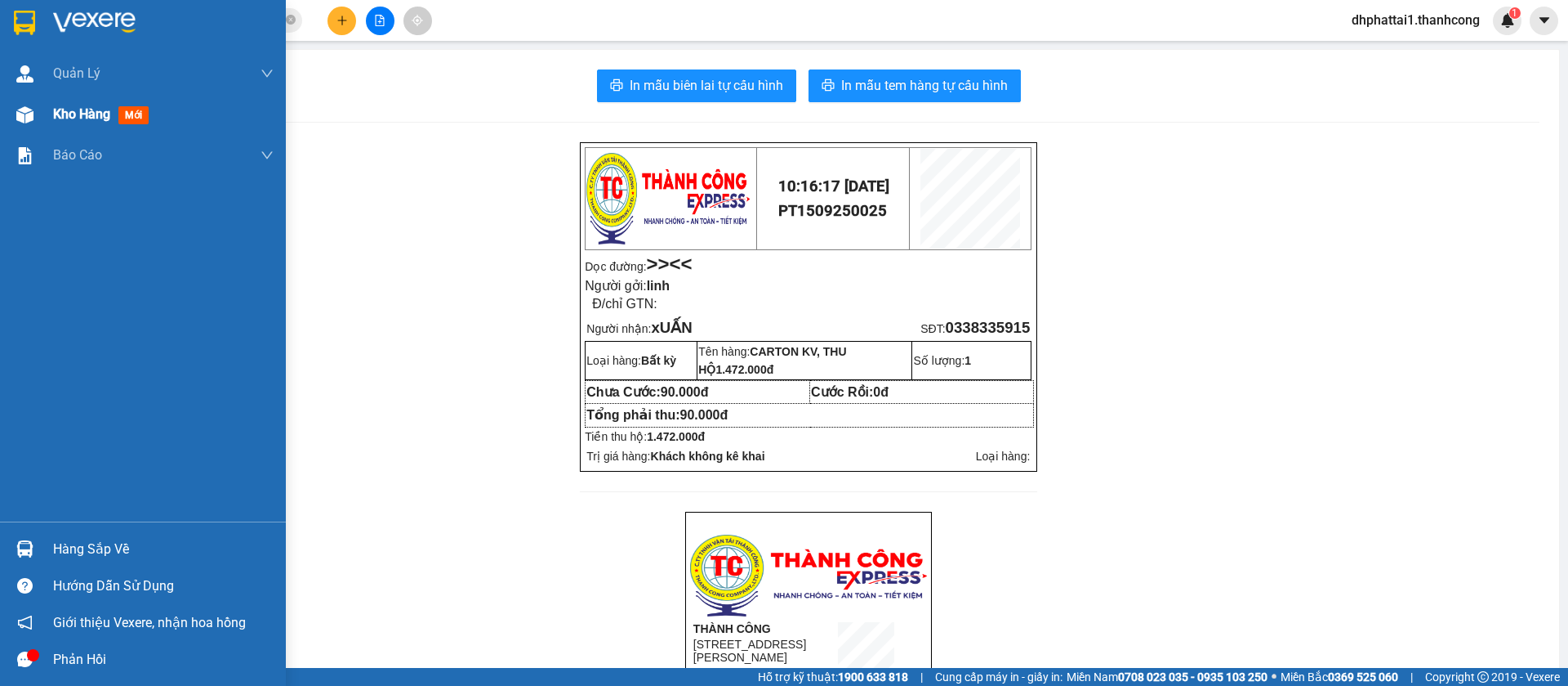
click at [83, 119] on span "Kho hàng" at bounding box center [81, 114] width 57 height 16
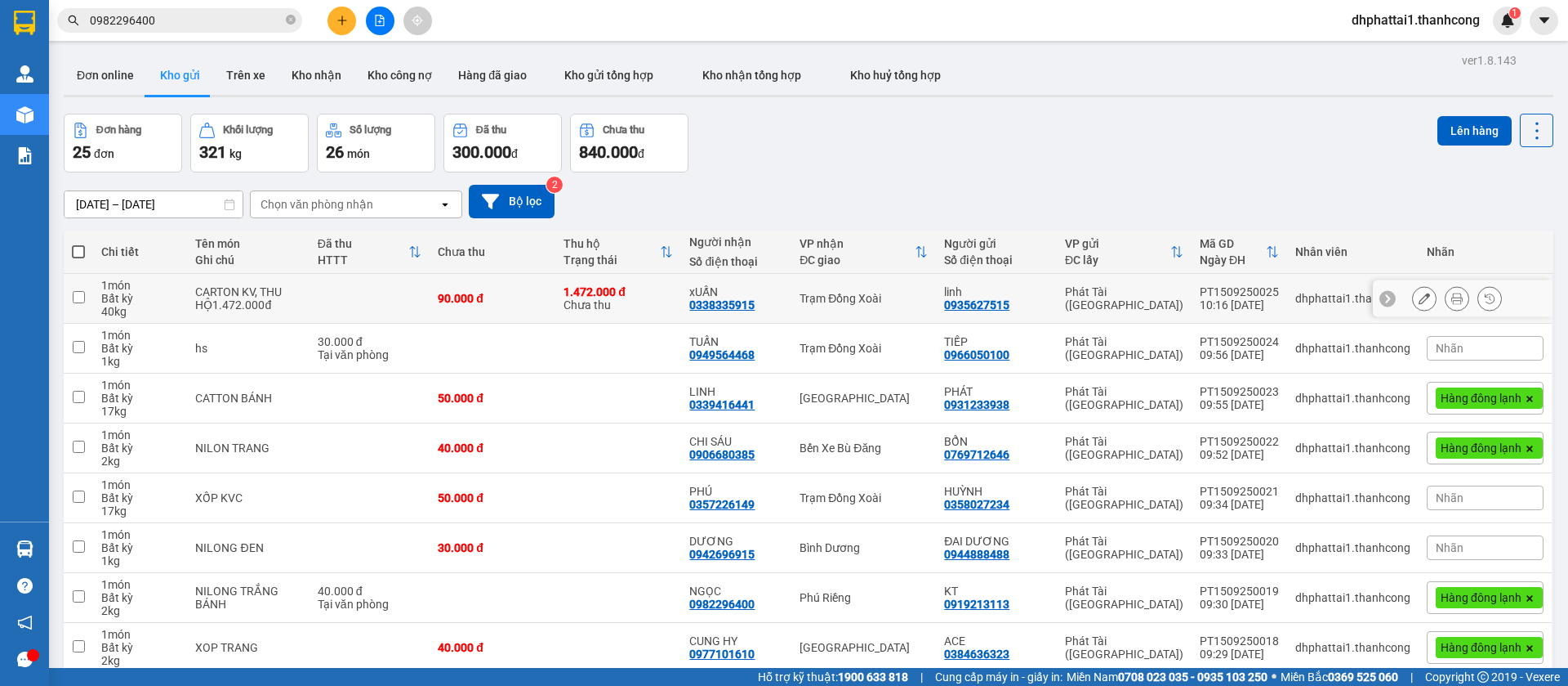
click at [81, 294] on input "checkbox" at bounding box center [79, 297] width 12 height 12
checkbox input "true"
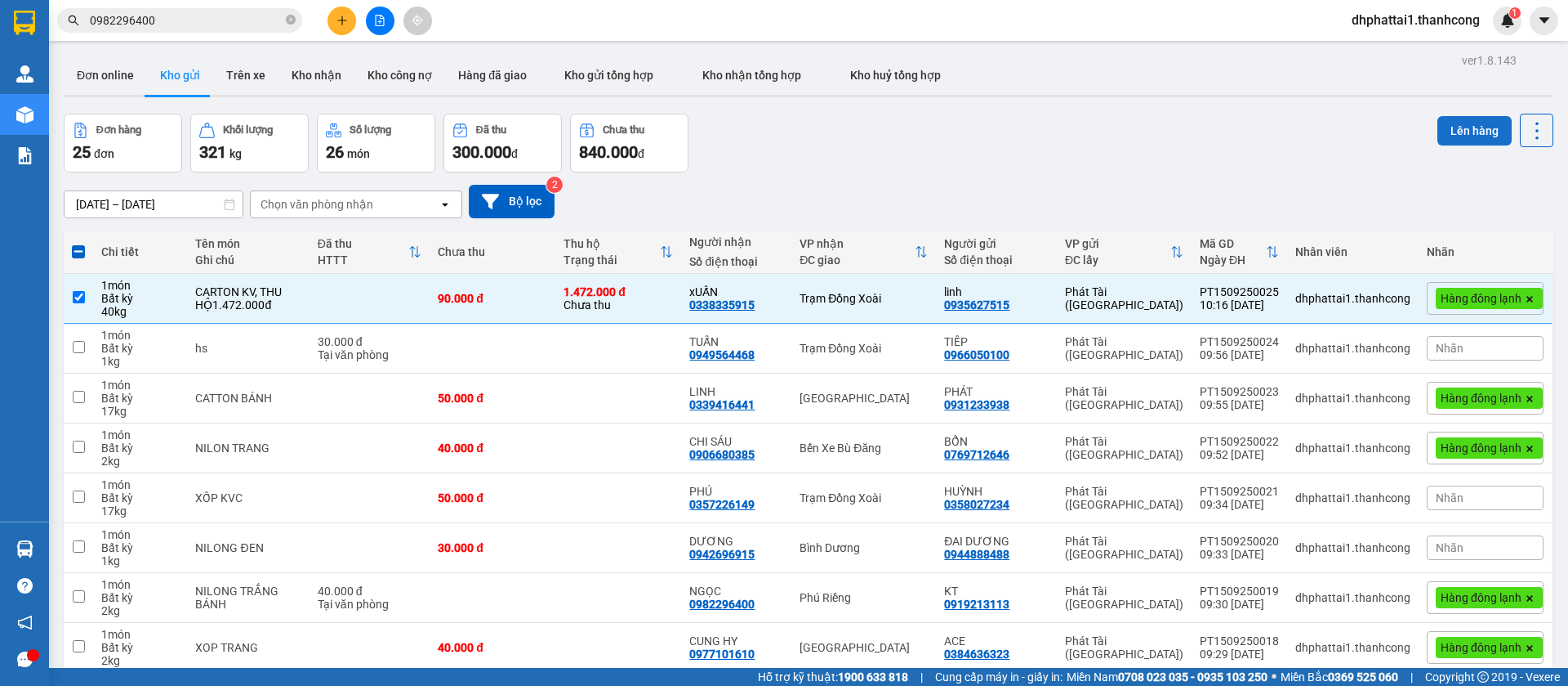
click at [1470, 138] on button "Lên hàng" at bounding box center [1475, 130] width 75 height 29
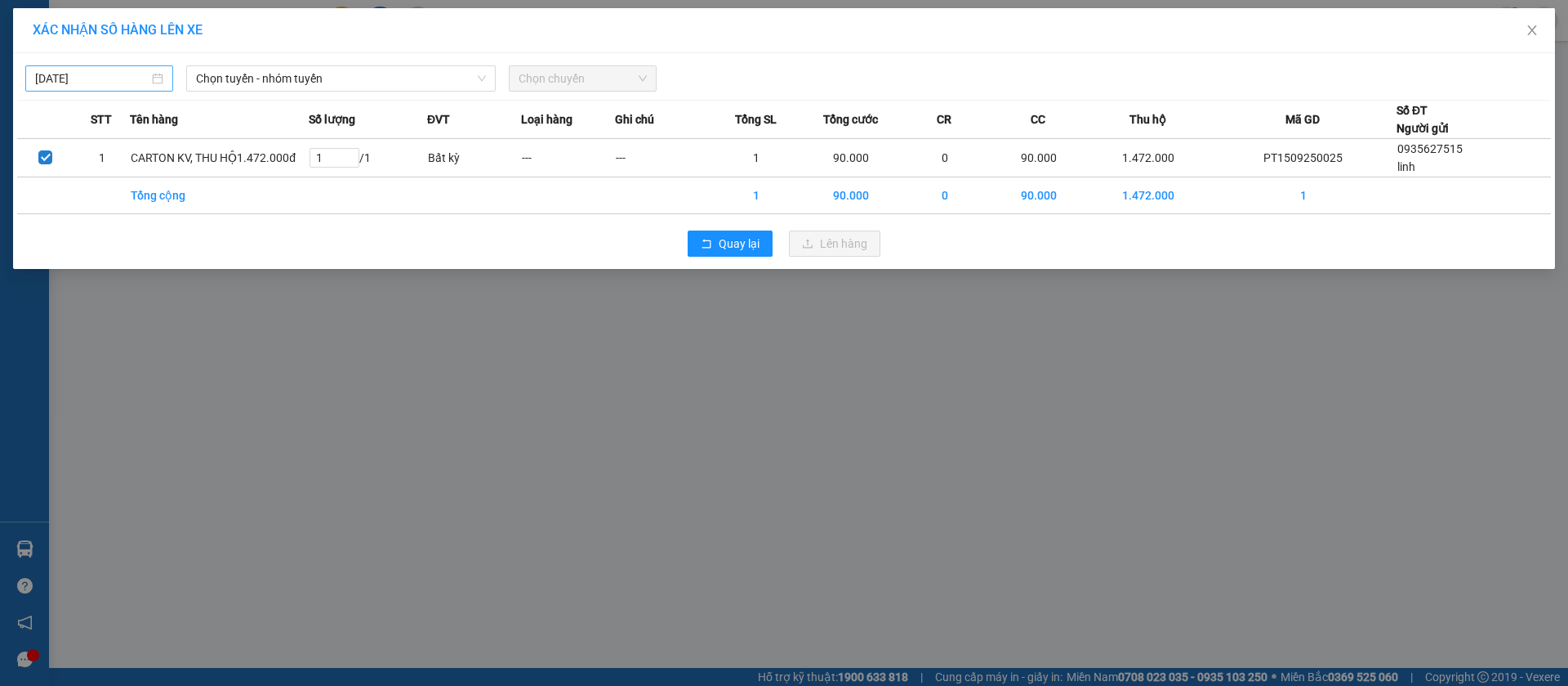
click at [134, 74] on input "[DATE]" at bounding box center [91, 78] width 113 height 18
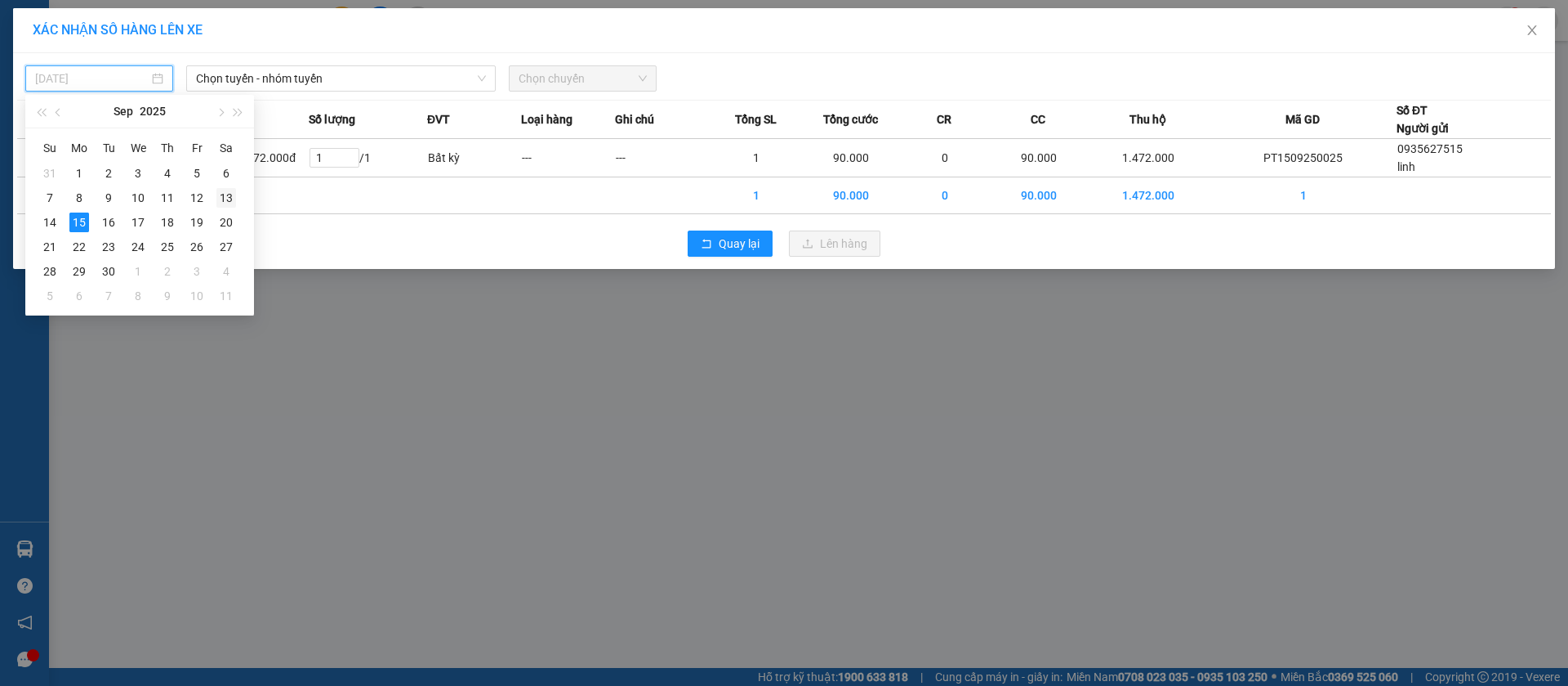
click at [229, 197] on div "13" at bounding box center [226, 198] width 19 height 19
type input "13/09/2025"
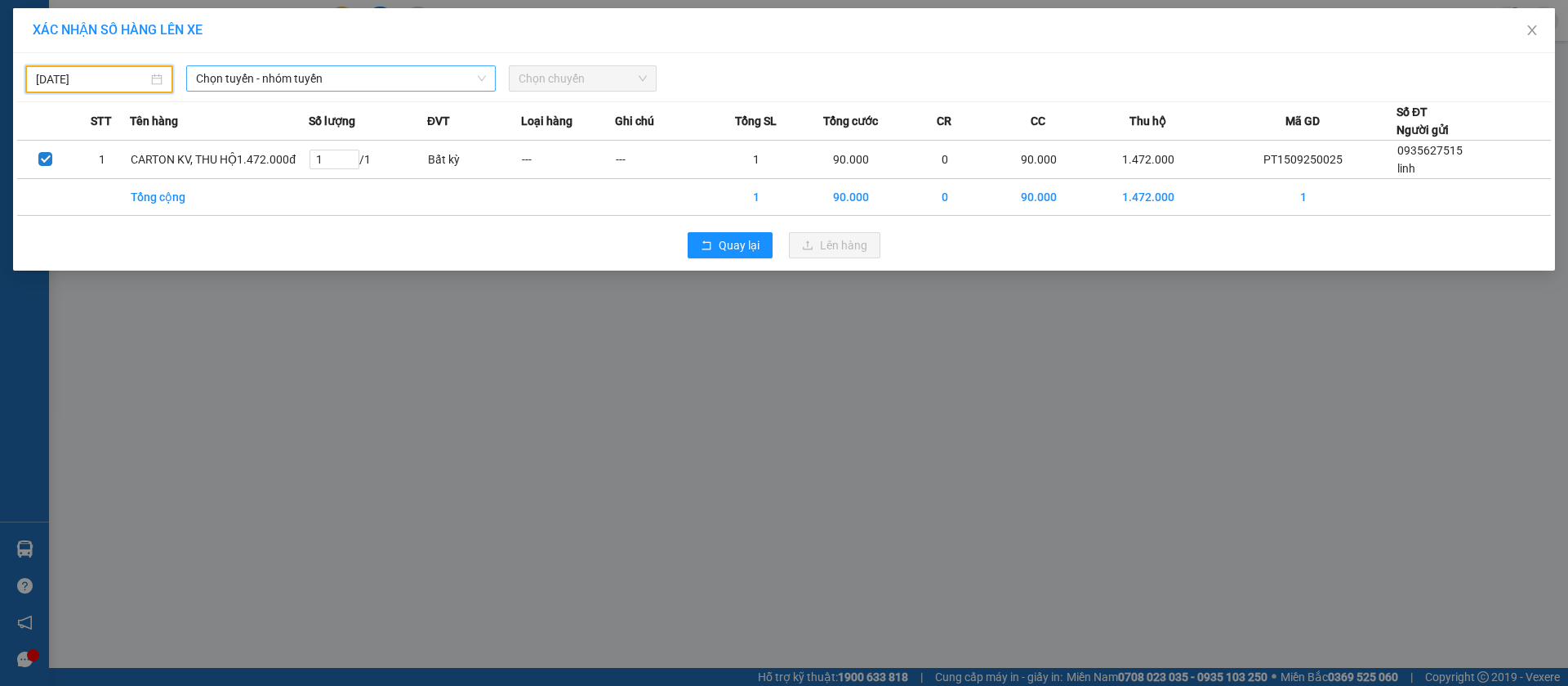
click at [301, 75] on span "Chọn tuyến - nhóm tuyến" at bounding box center [341, 78] width 290 height 25
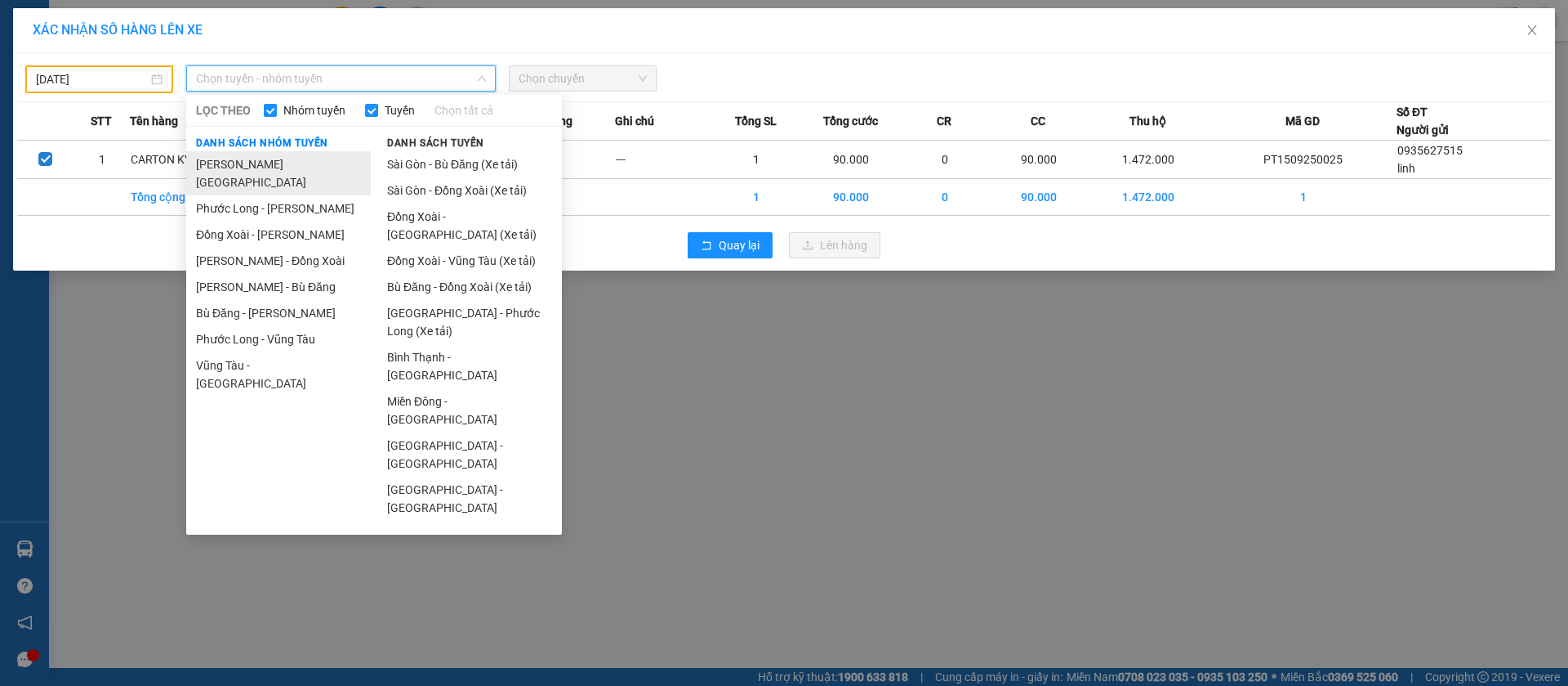
click at [270, 167] on li "[PERSON_NAME][GEOGRAPHIC_DATA]" at bounding box center [279, 173] width 185 height 44
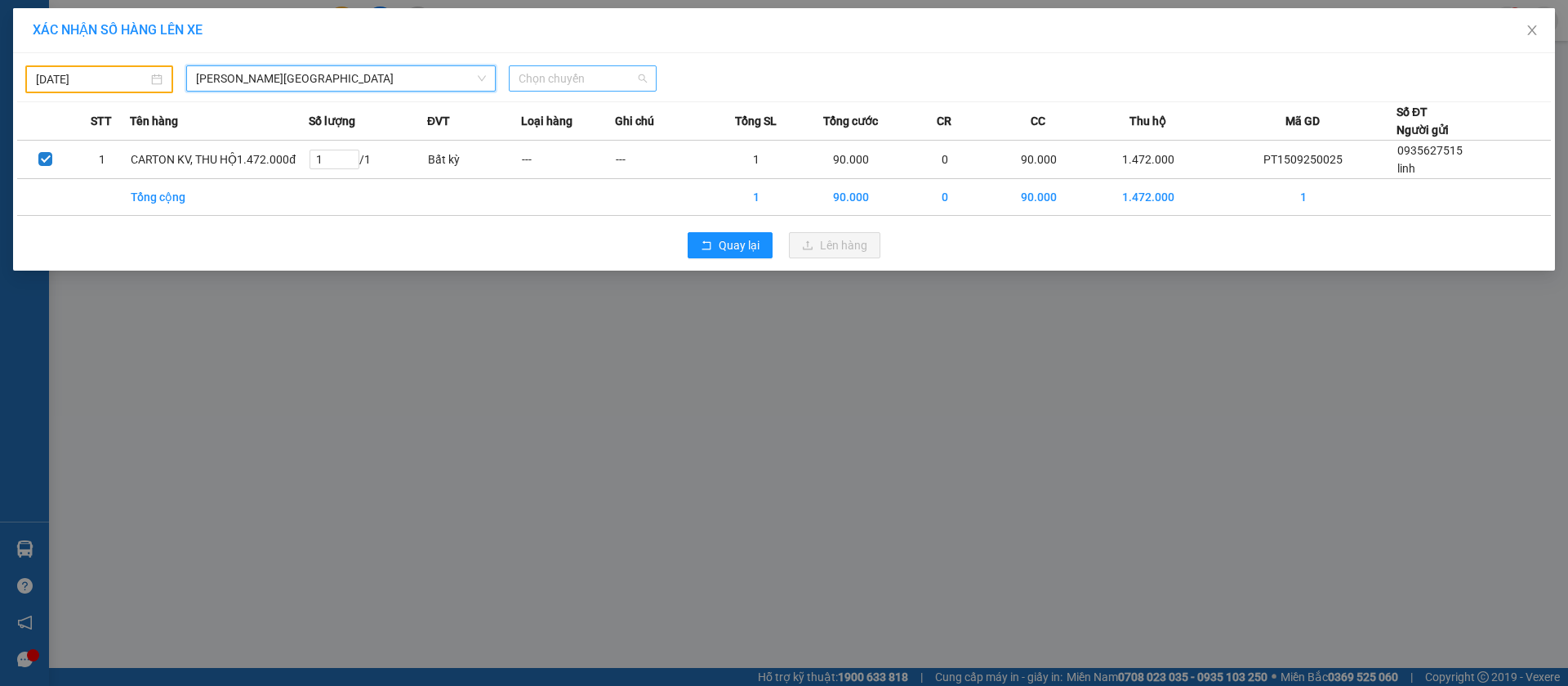
click at [576, 76] on span "Chọn chuyến" at bounding box center [583, 78] width 128 height 25
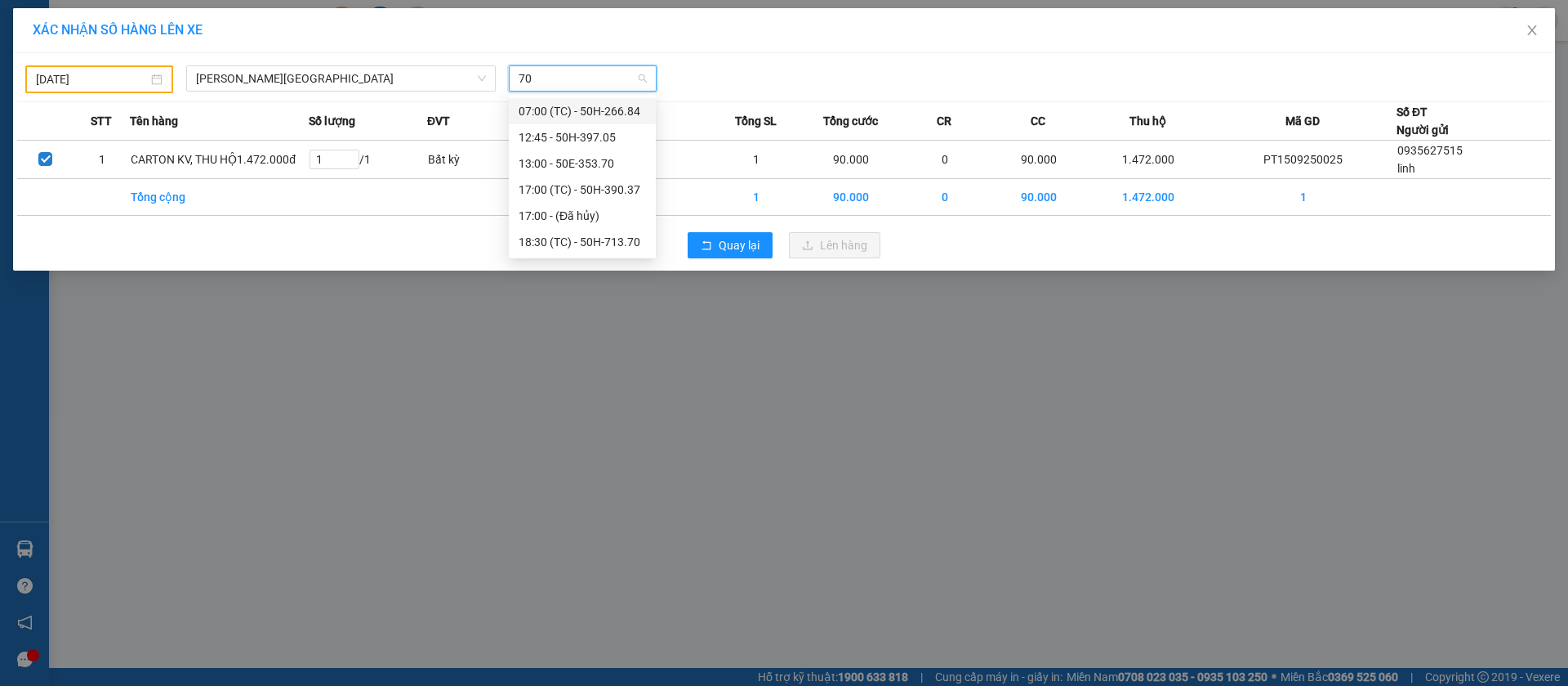
type input "705"
click at [606, 120] on div "12:45 - 50H-397.05" at bounding box center [582, 112] width 147 height 26
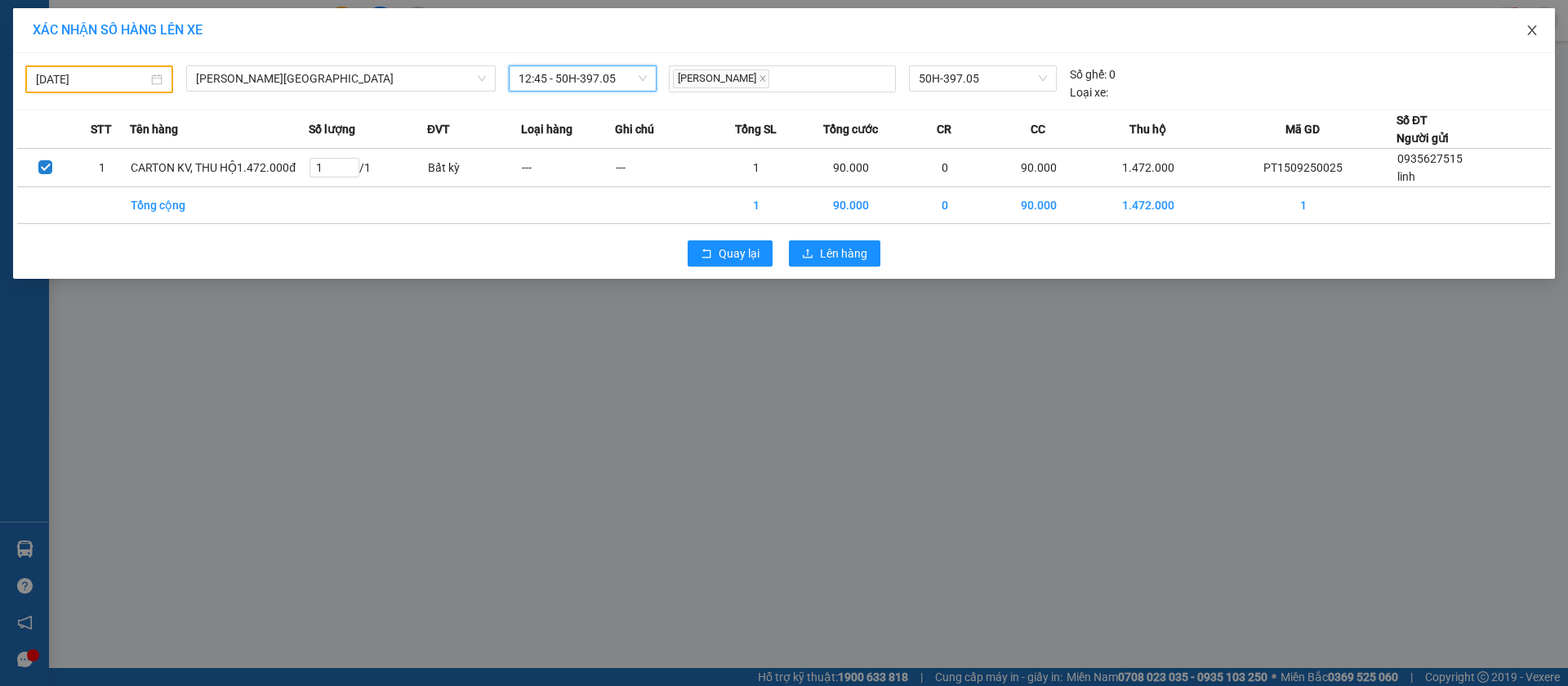
click at [1527, 29] on icon "close" at bounding box center [1532, 30] width 13 height 13
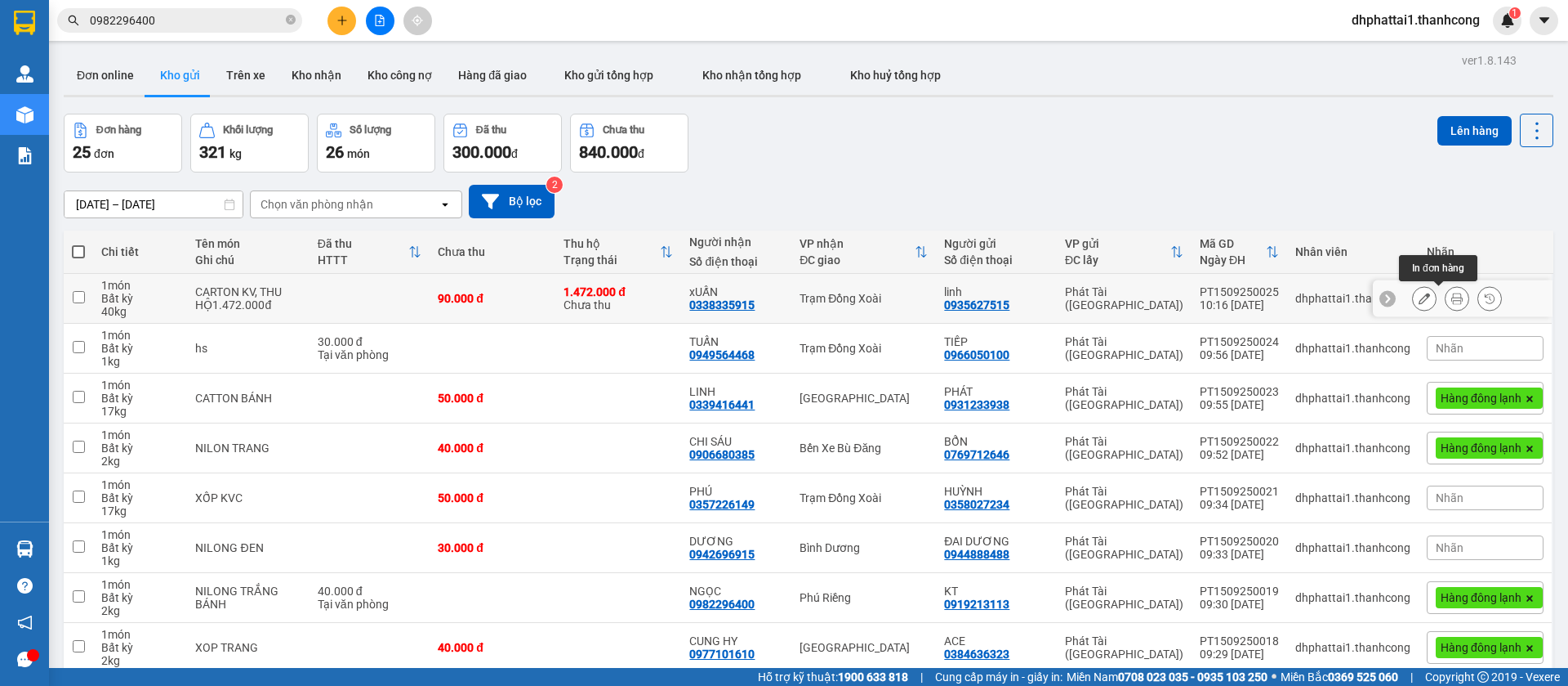
click at [1451, 296] on icon at bounding box center [1456, 298] width 11 height 11
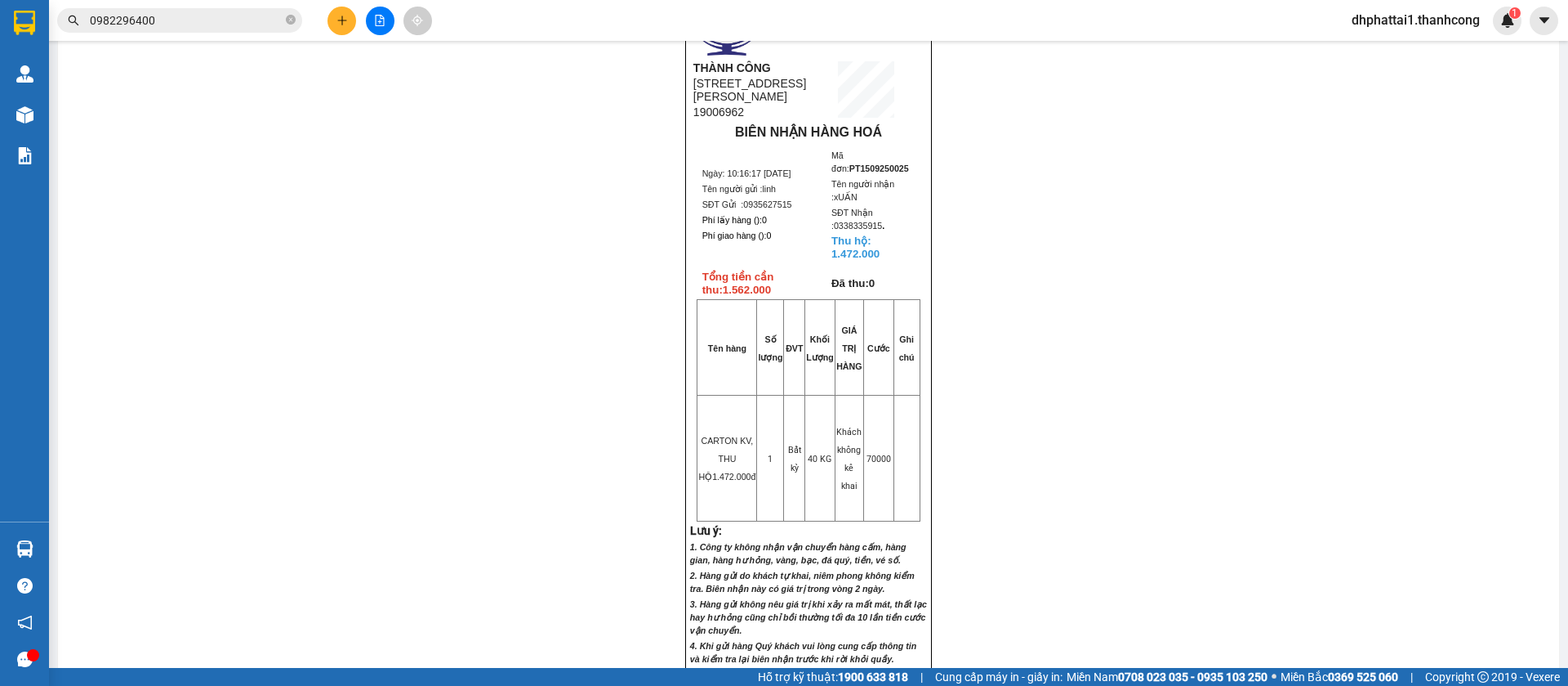
scroll to position [193, 0]
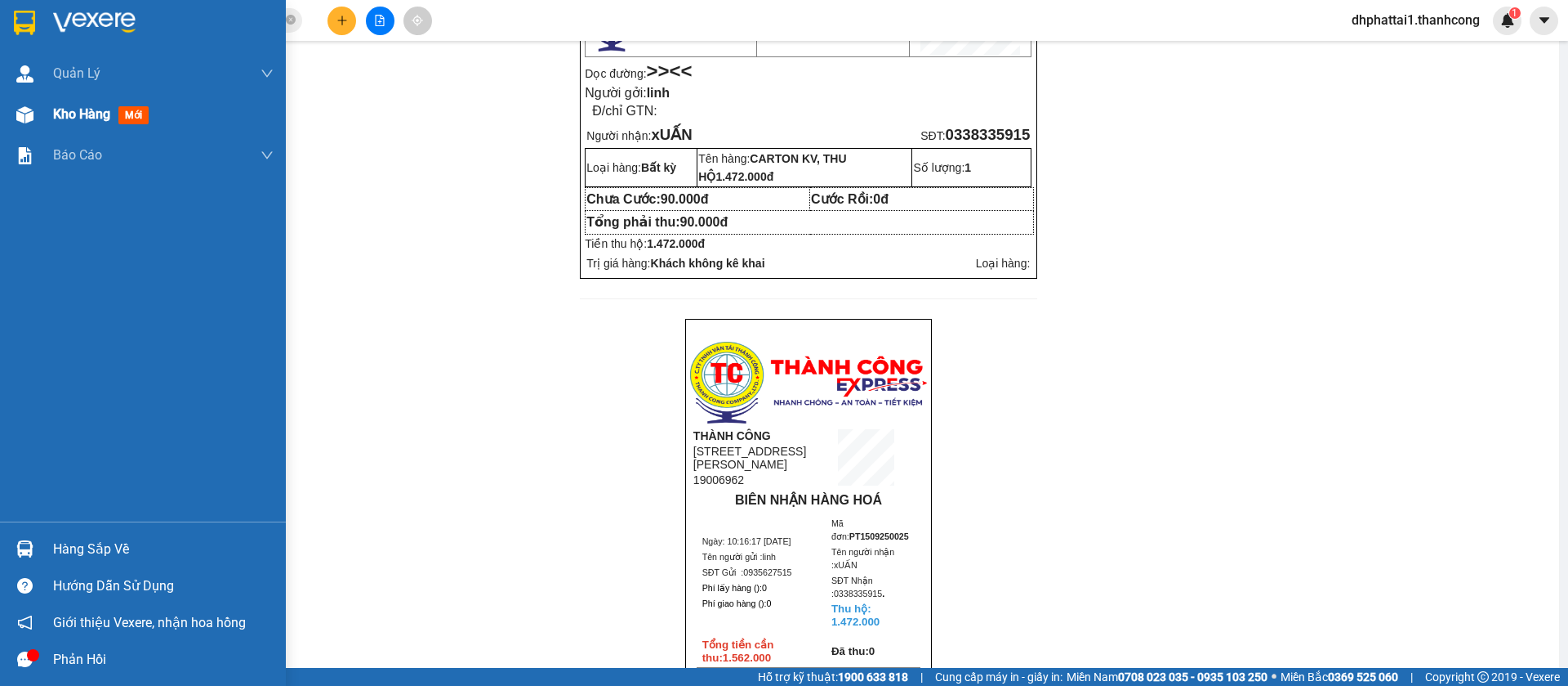
click at [79, 120] on span "Kho hàng" at bounding box center [81, 114] width 57 height 16
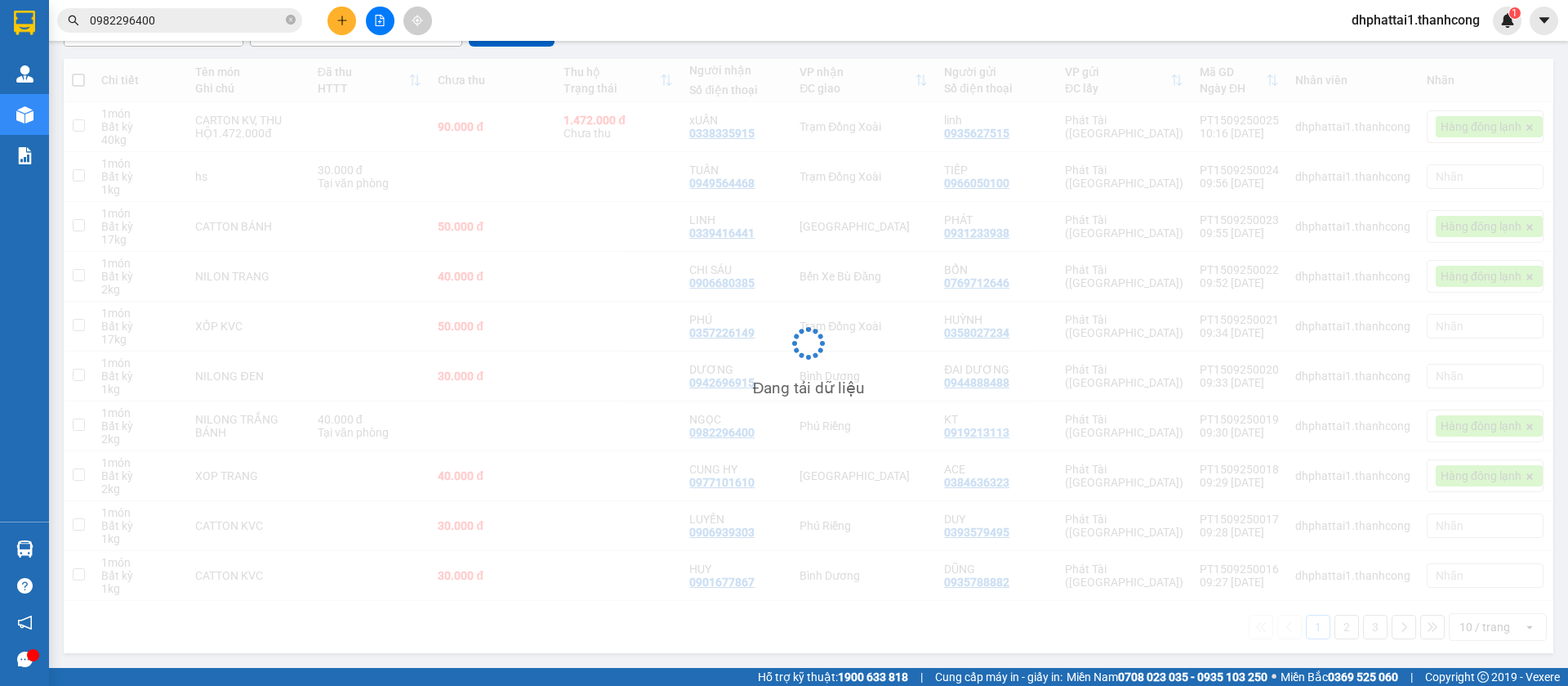
scroll to position [172, 0]
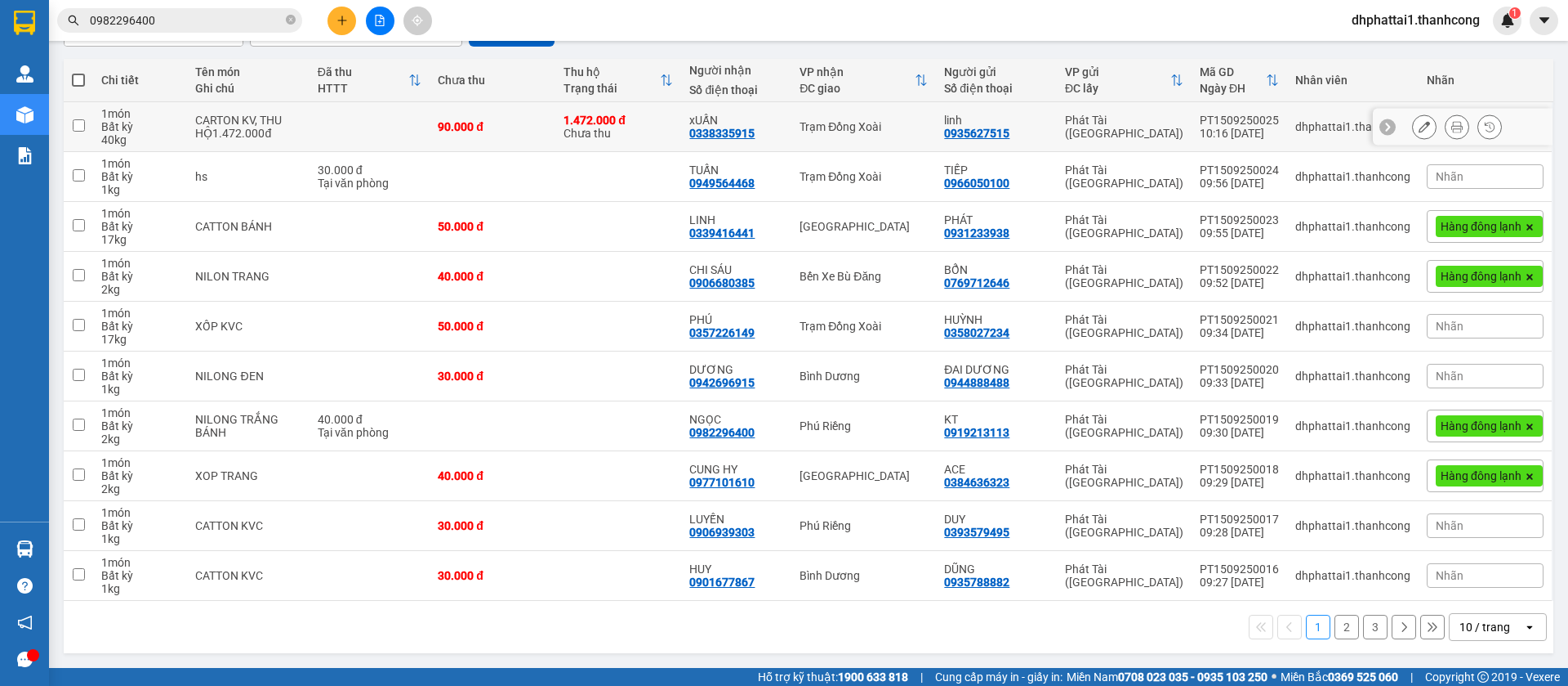
click at [82, 123] on input "checkbox" at bounding box center [79, 126] width 12 height 12
checkbox input "true"
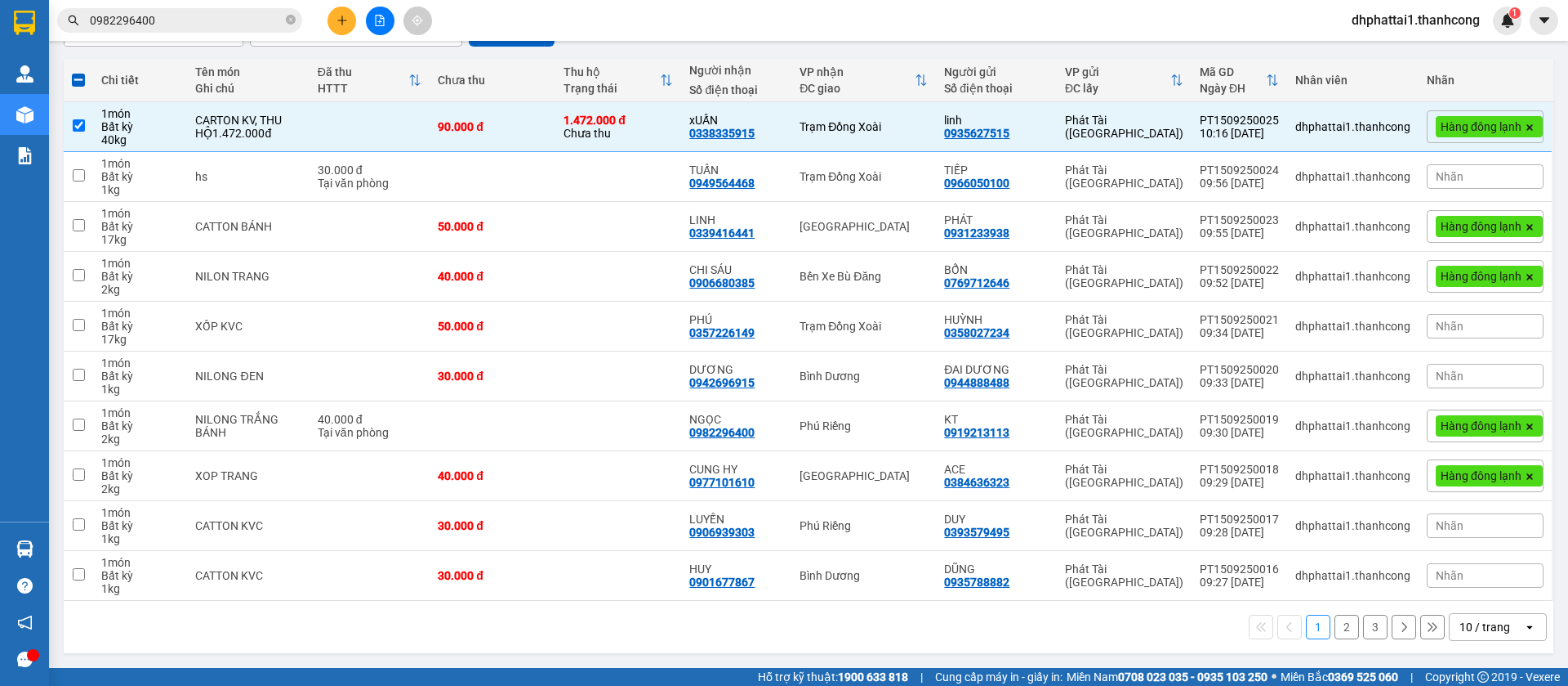
scroll to position [0, 0]
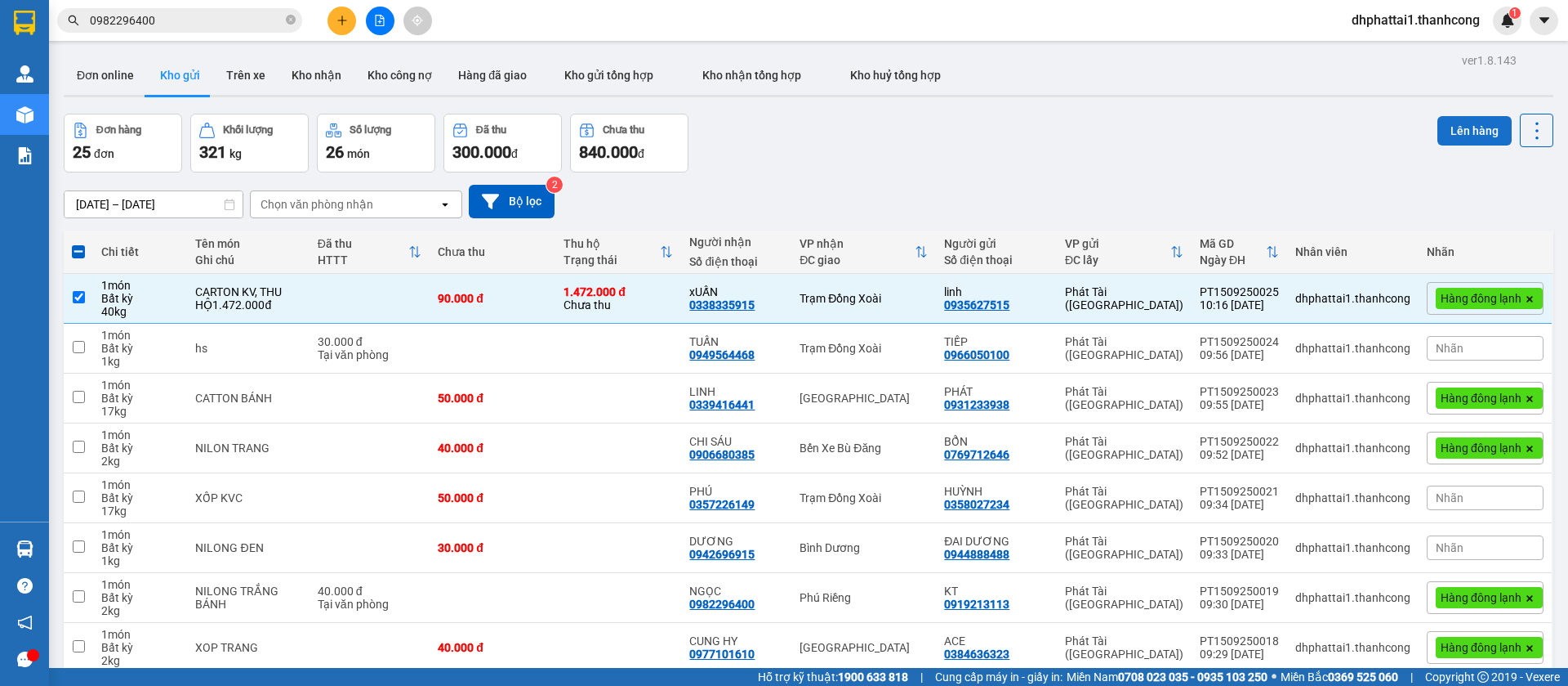
click at [1438, 116] on button "Lên hàng" at bounding box center [1475, 130] width 75 height 29
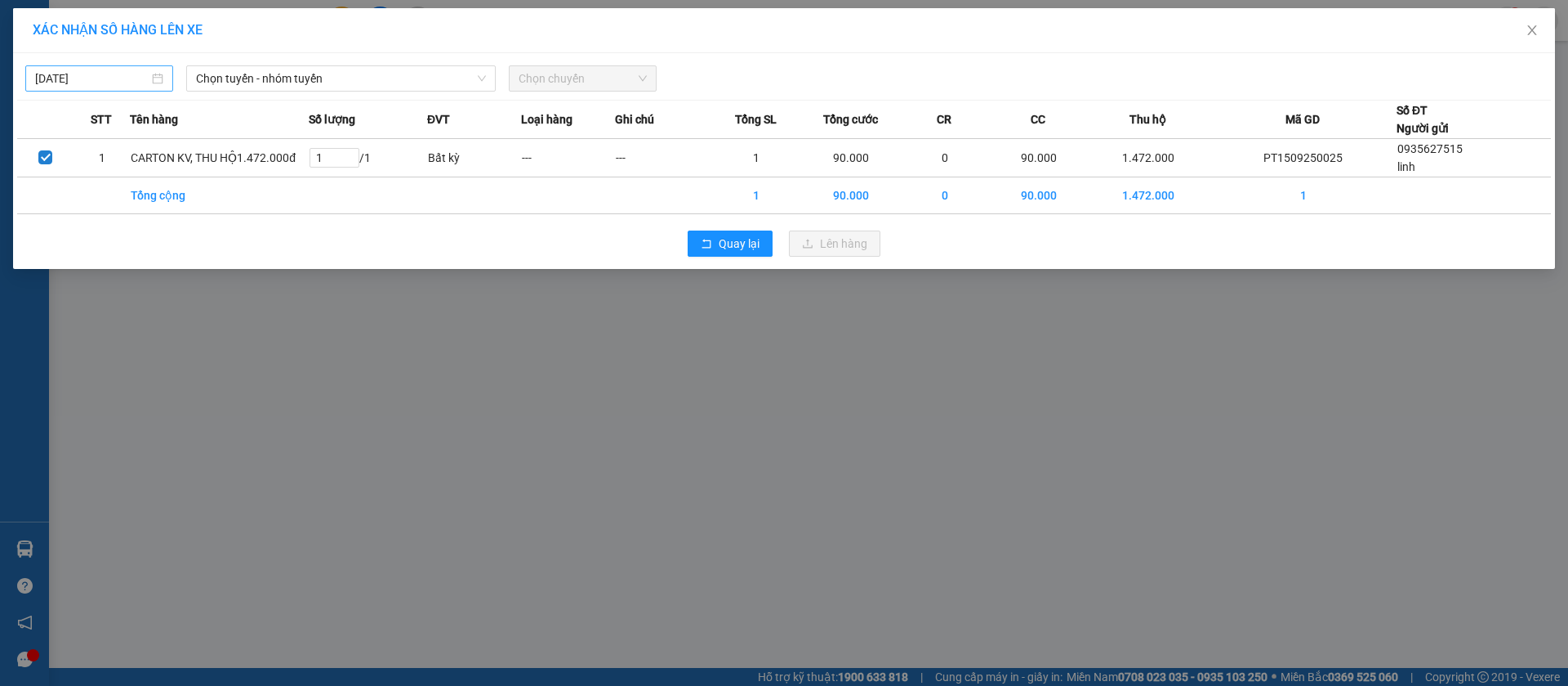
click at [153, 76] on div "[DATE]" at bounding box center [99, 78] width 128 height 18
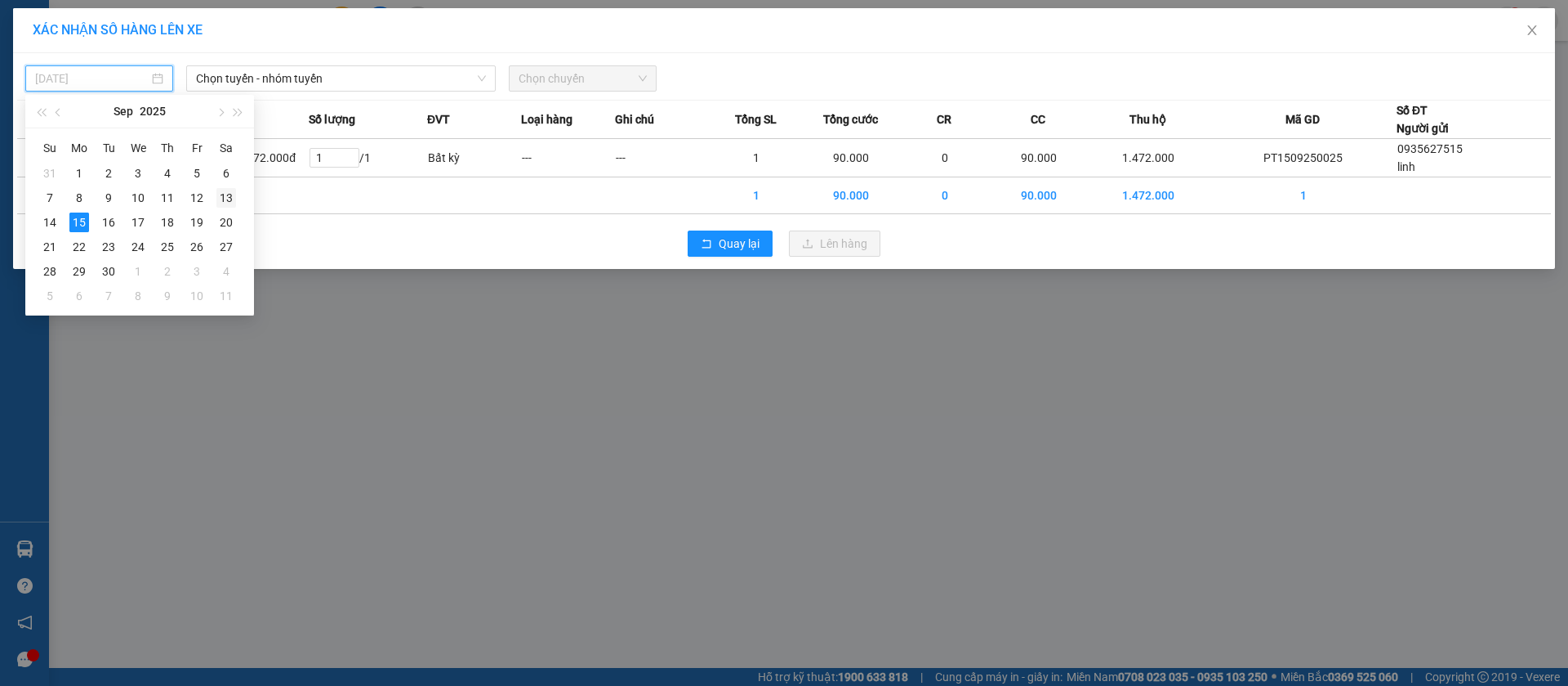
click at [228, 203] on div "13" at bounding box center [226, 198] width 19 height 19
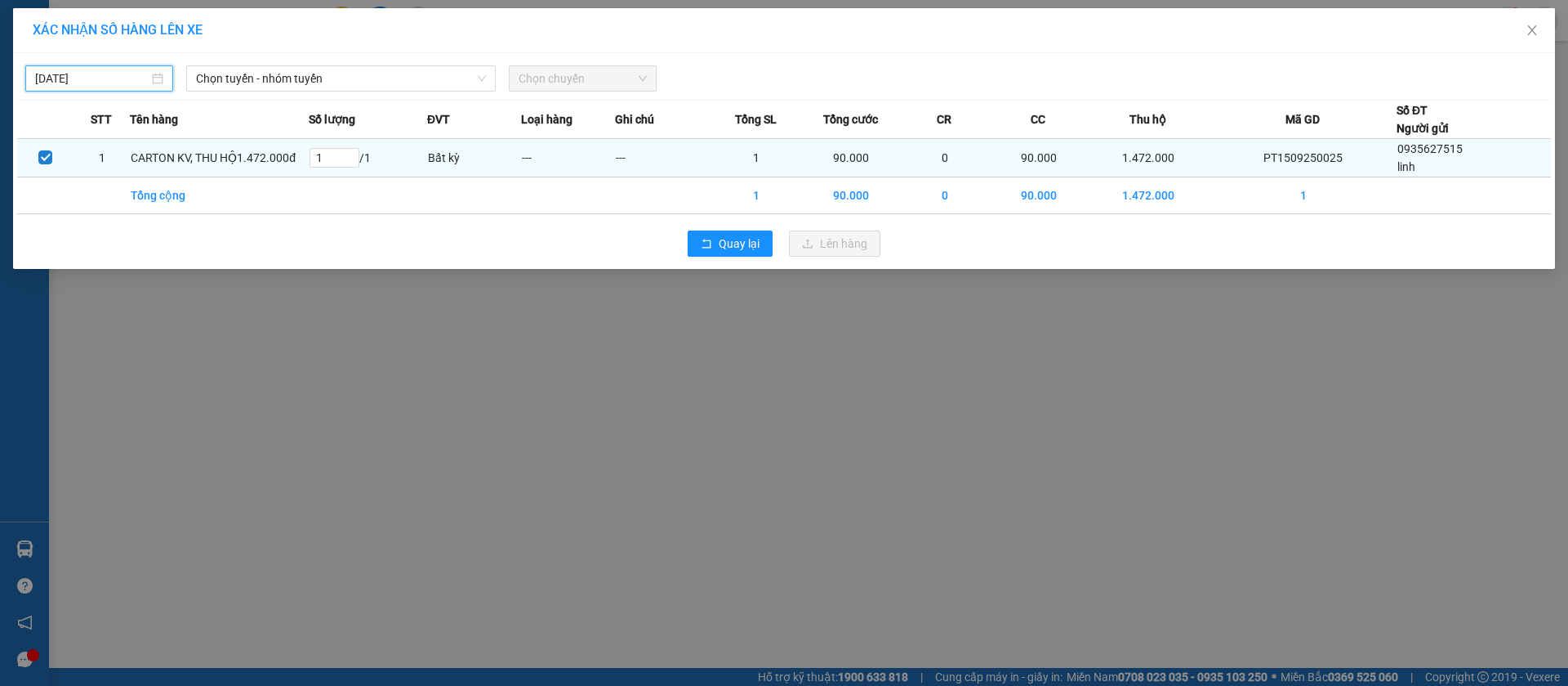
type input "13/09/2025"
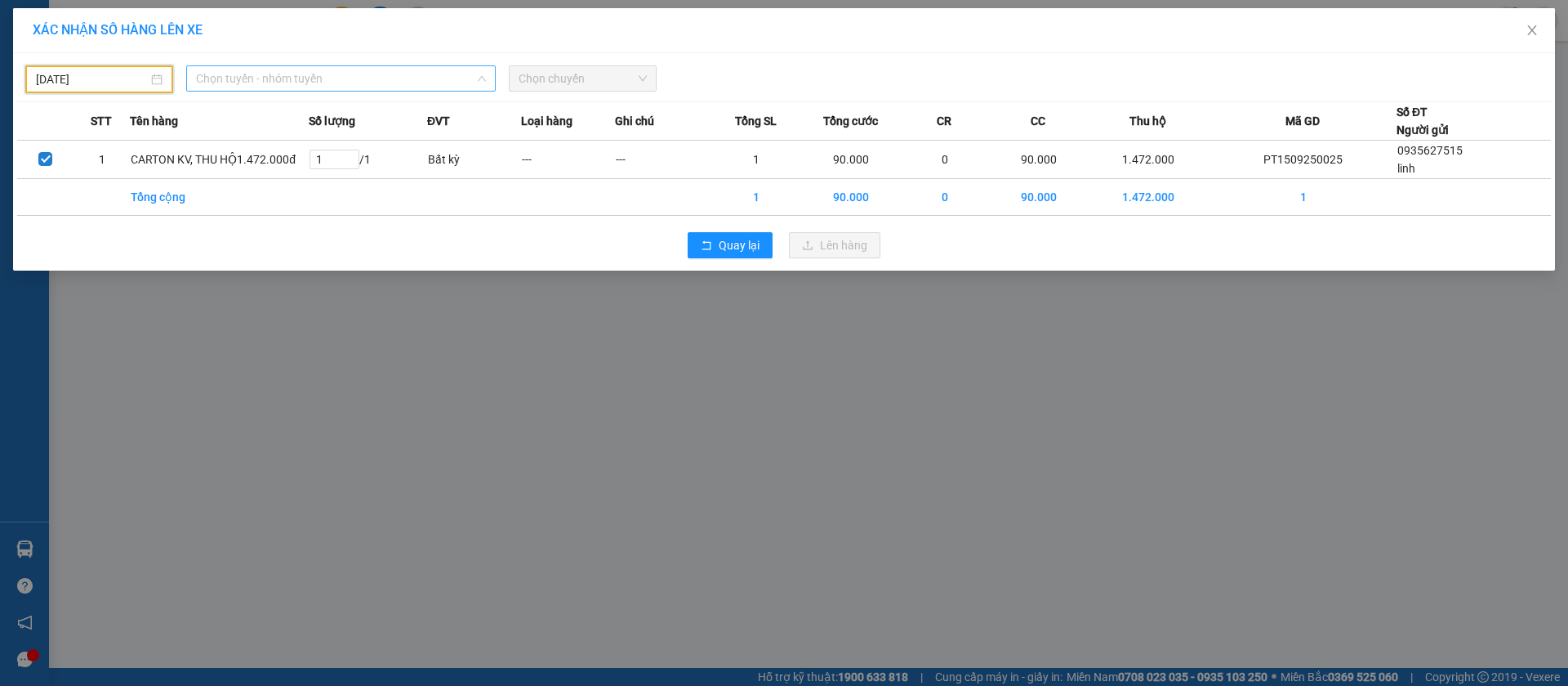
click at [308, 76] on span "Chọn tuyến - nhóm tuyến" at bounding box center [341, 78] width 290 height 25
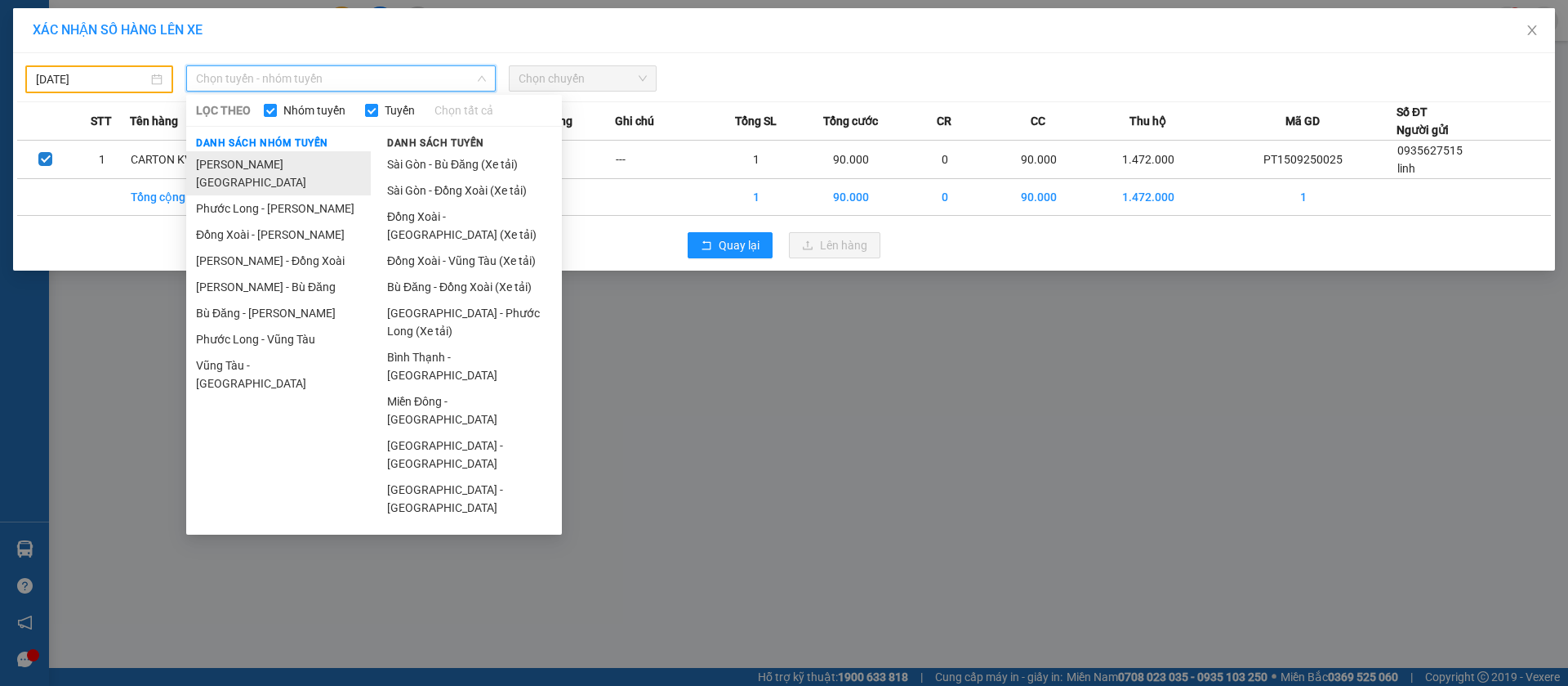
click at [295, 162] on li "[PERSON_NAME][GEOGRAPHIC_DATA]" at bounding box center [279, 173] width 185 height 44
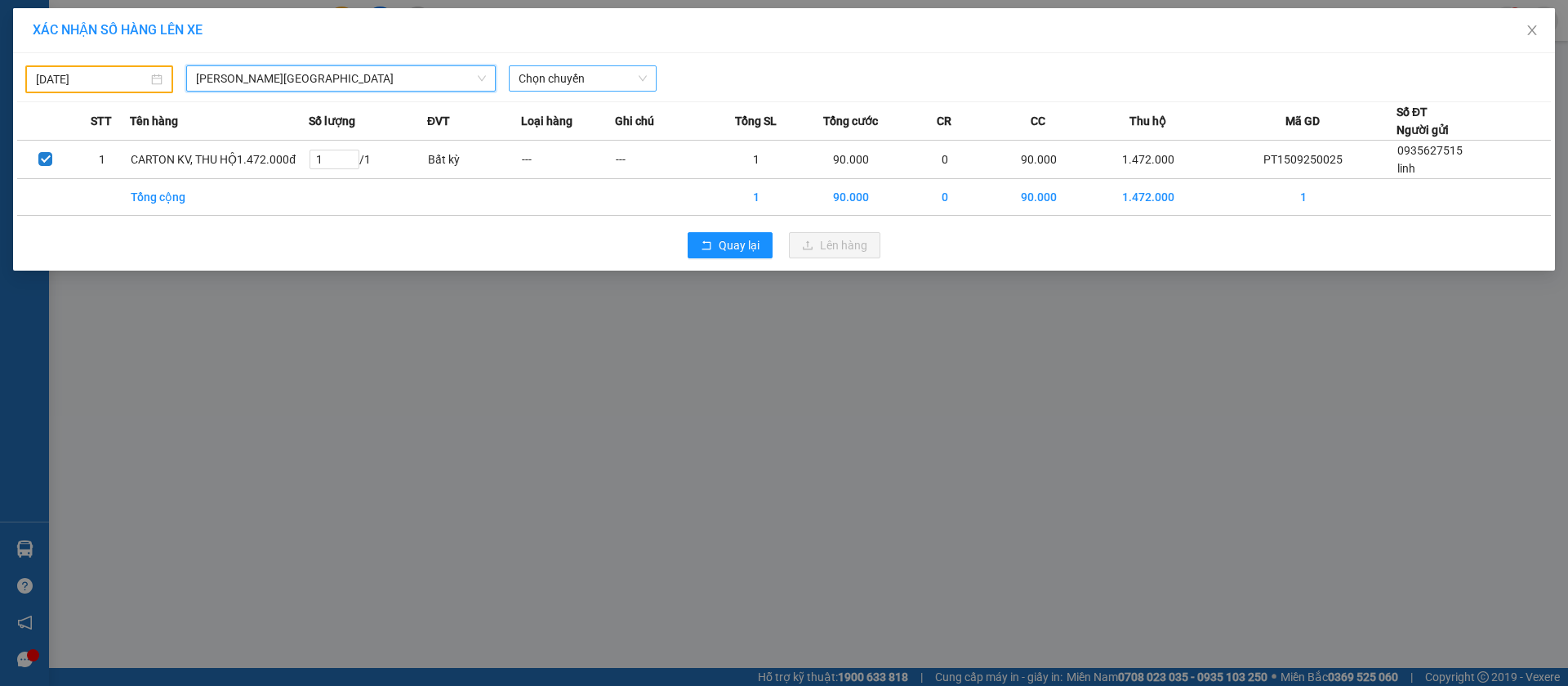
click at [592, 87] on span "Chọn chuyến" at bounding box center [583, 78] width 128 height 25
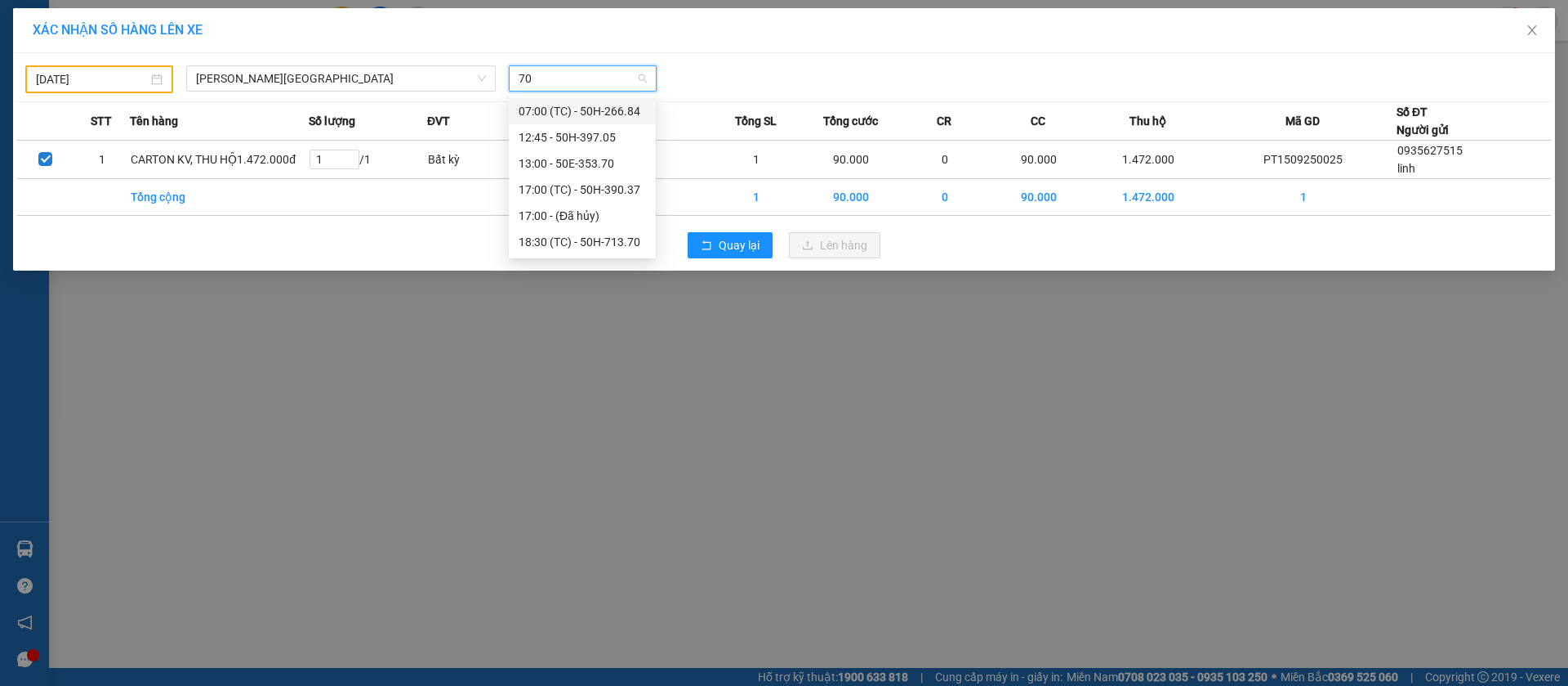
type input "705"
click at [588, 105] on div "12:45 - 50H-397.05" at bounding box center [582, 111] width 127 height 18
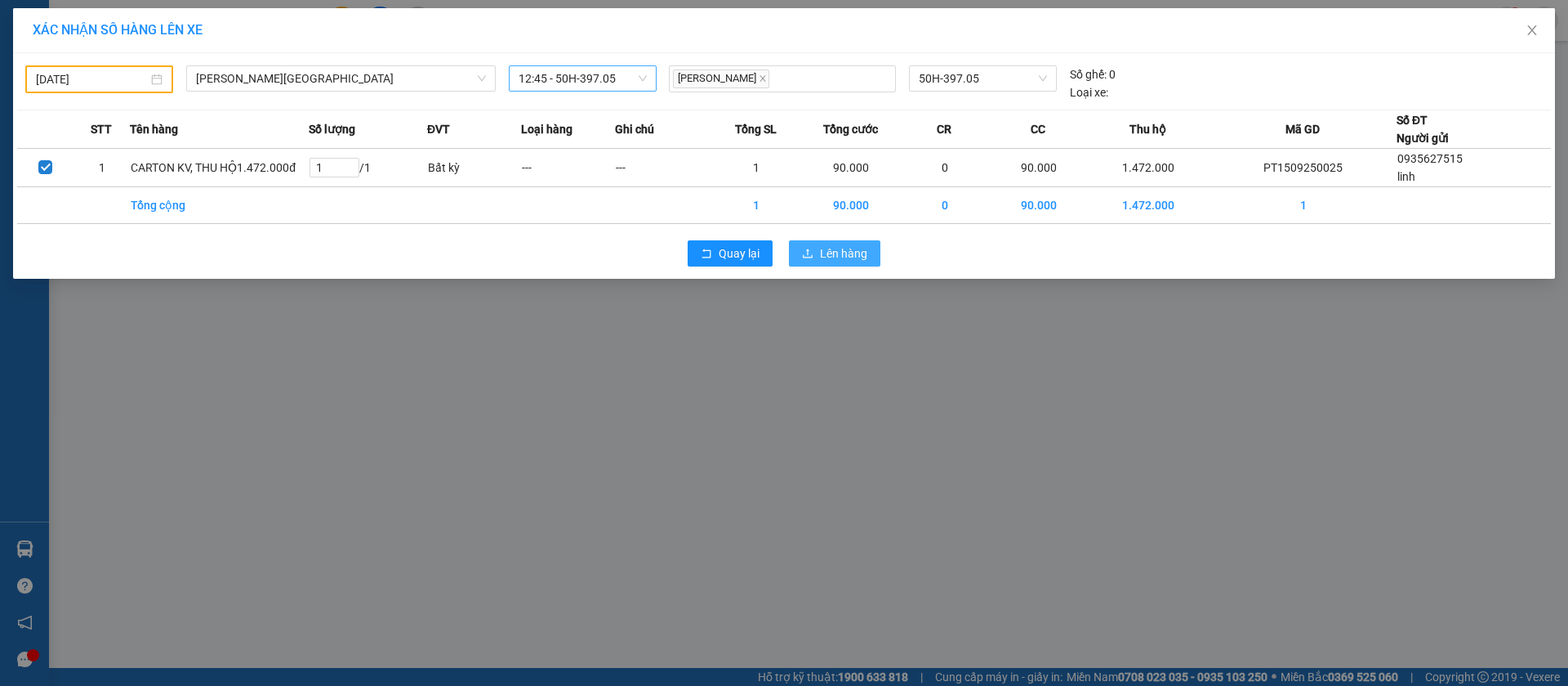
click at [839, 252] on span "Lên hàng" at bounding box center [844, 253] width 47 height 18
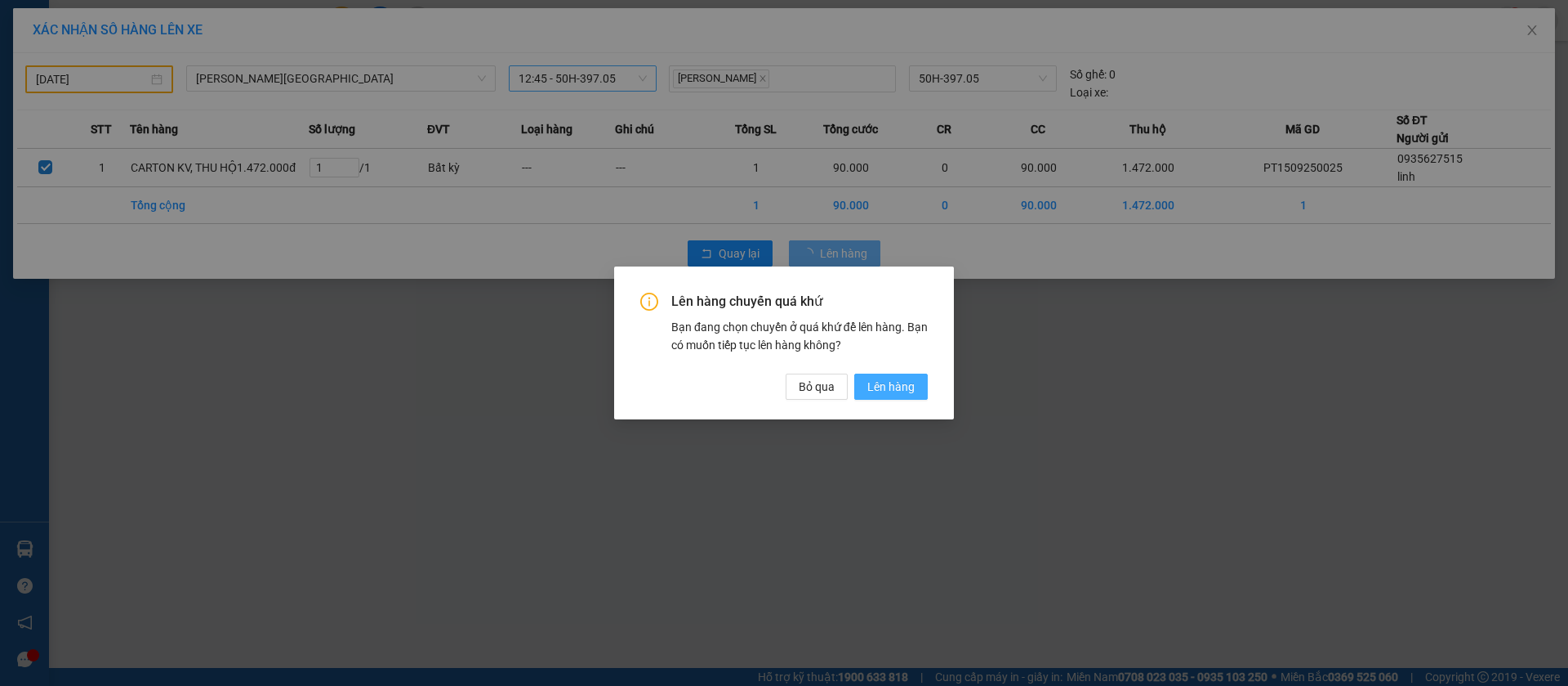
click at [863, 378] on button "Lên hàng" at bounding box center [891, 387] width 74 height 26
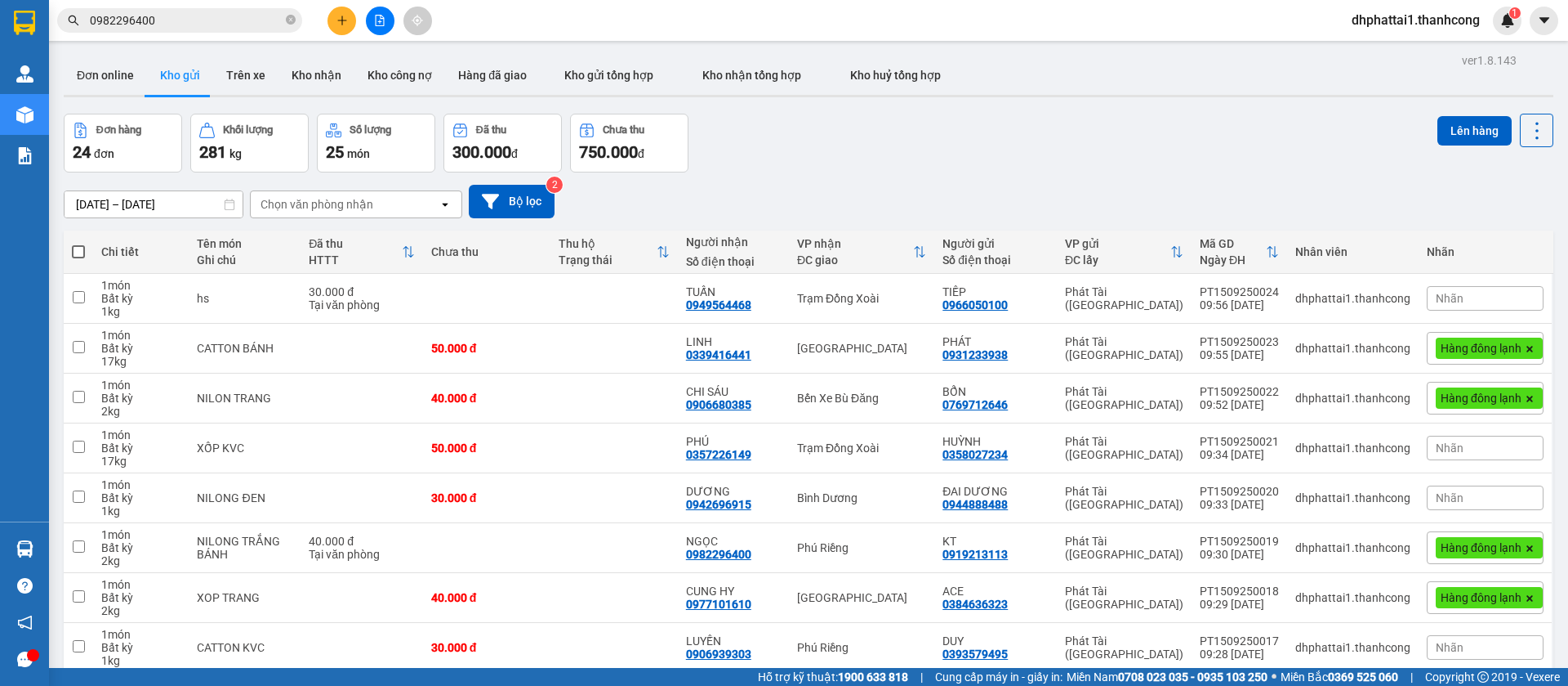
click at [366, 208] on div "Chọn văn phòng nhận" at bounding box center [316, 204] width 113 height 17
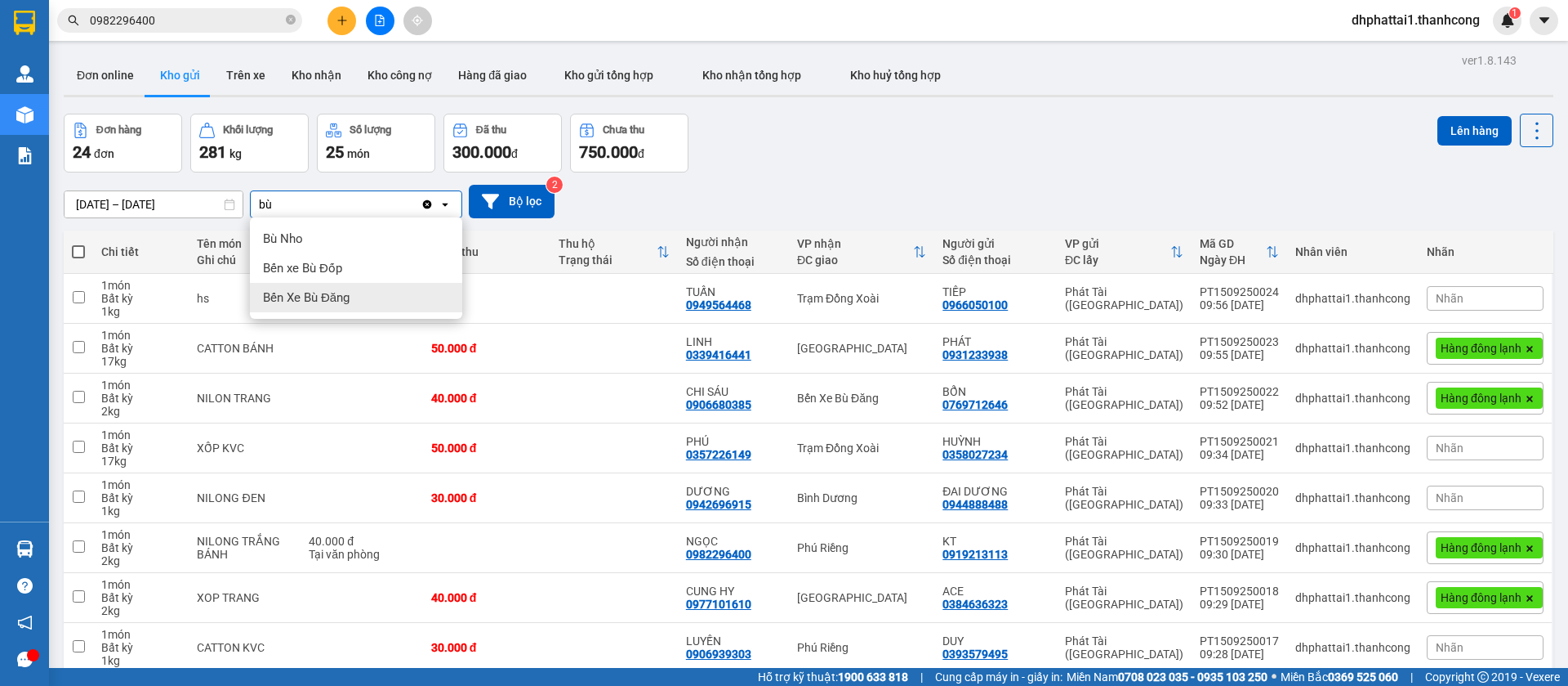
type input "bù"
click at [319, 295] on span "Bến Xe Bù Đăng" at bounding box center [306, 297] width 87 height 17
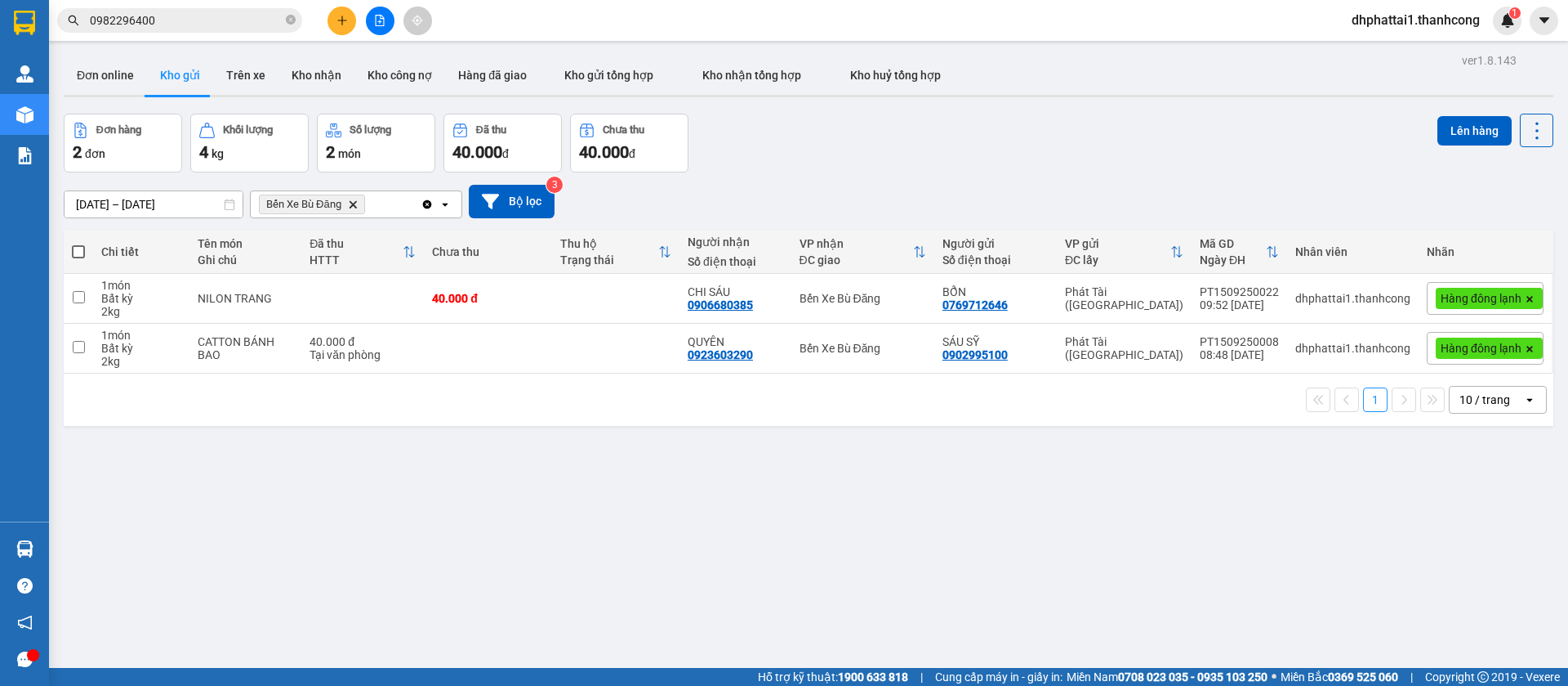
click at [74, 249] on span at bounding box center [78, 252] width 13 height 13
click at [78, 244] on input "checkbox" at bounding box center [78, 244] width 0 height 0
checkbox input "true"
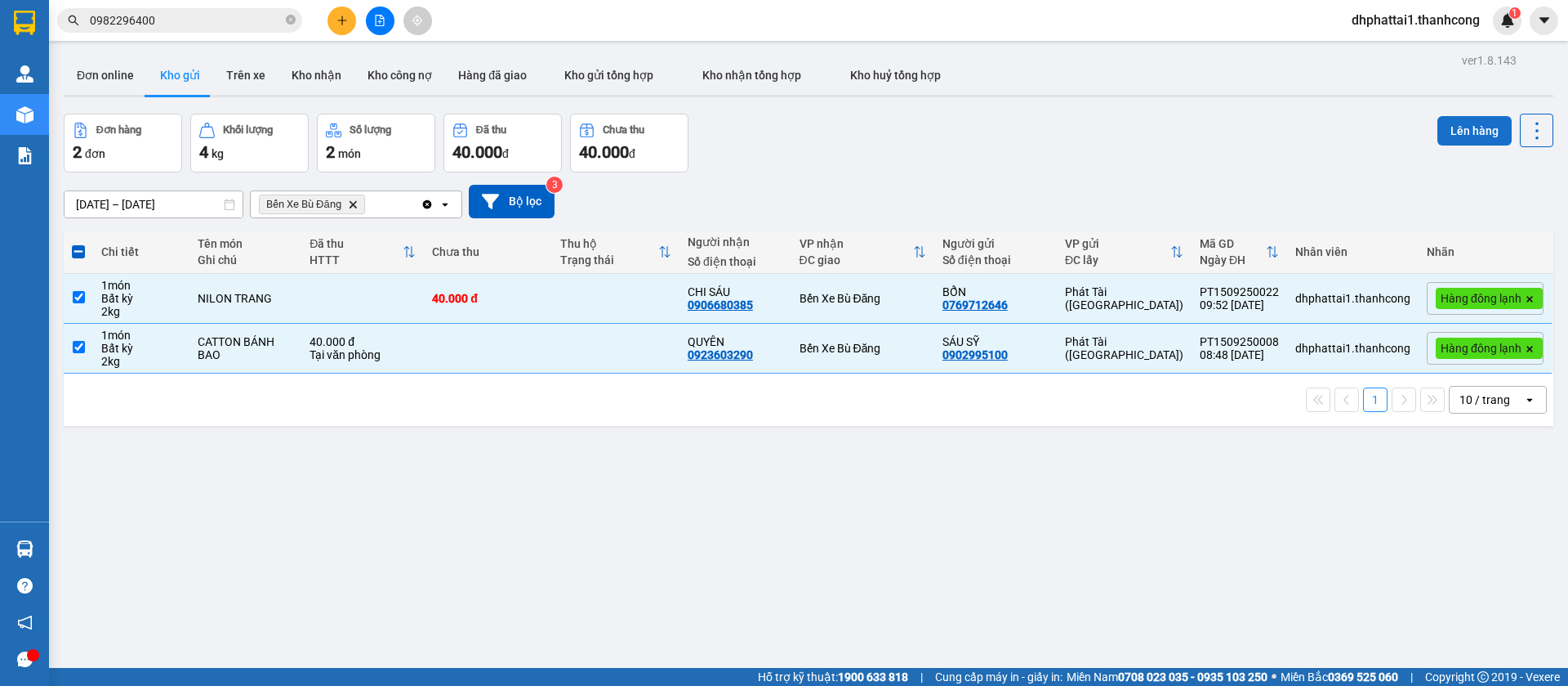
click at [1448, 126] on button "Lên hàng" at bounding box center [1475, 130] width 75 height 29
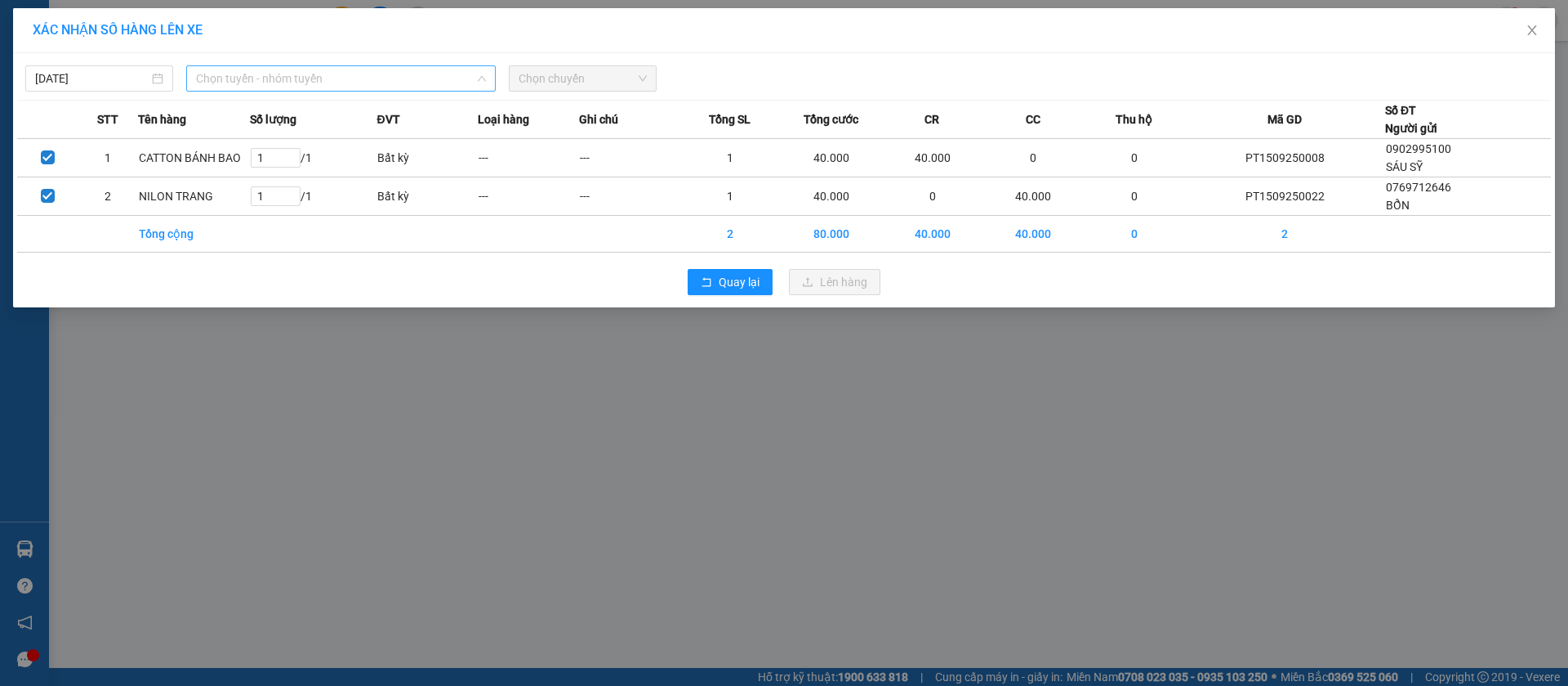
click at [270, 76] on span "Chọn tuyến - nhóm tuyến" at bounding box center [341, 78] width 290 height 25
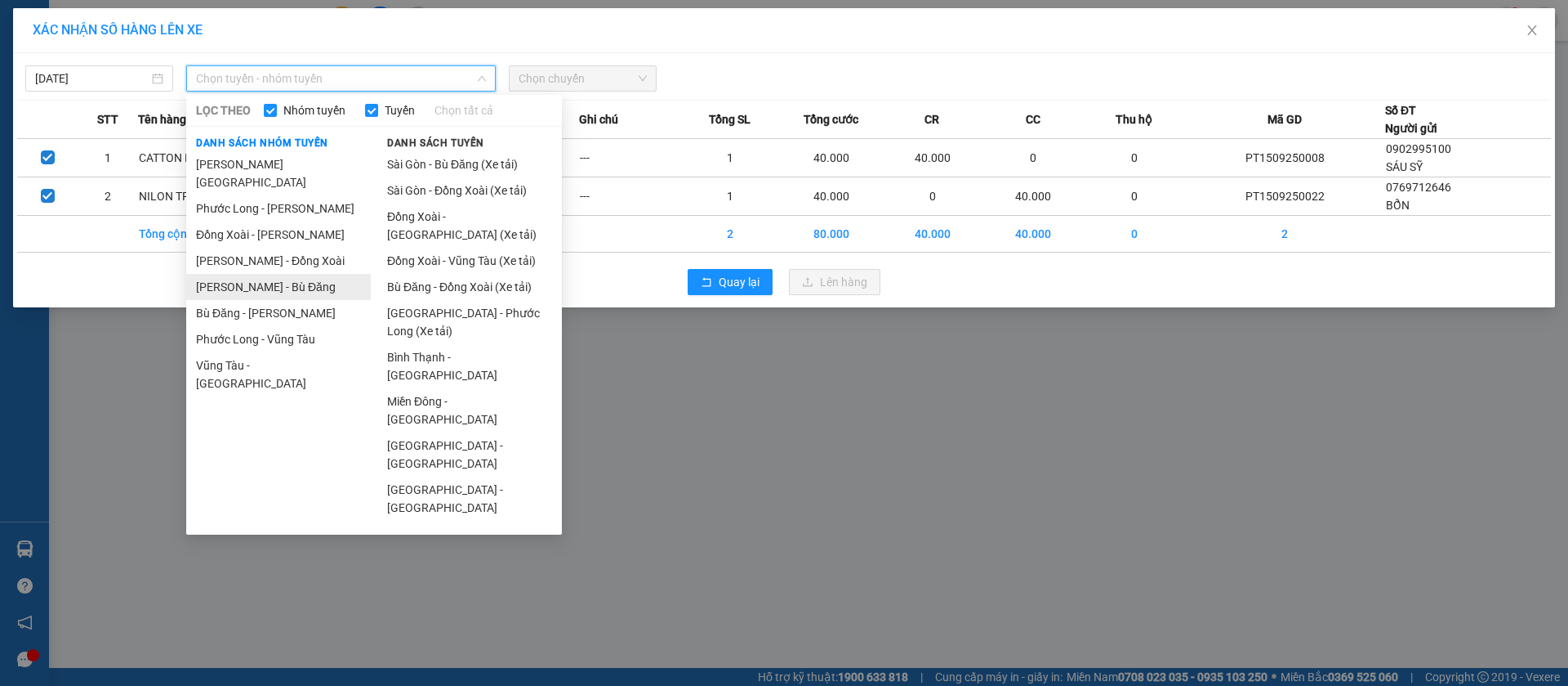
click at [287, 274] on li "[PERSON_NAME] - Bù Đăng" at bounding box center [279, 287] width 185 height 26
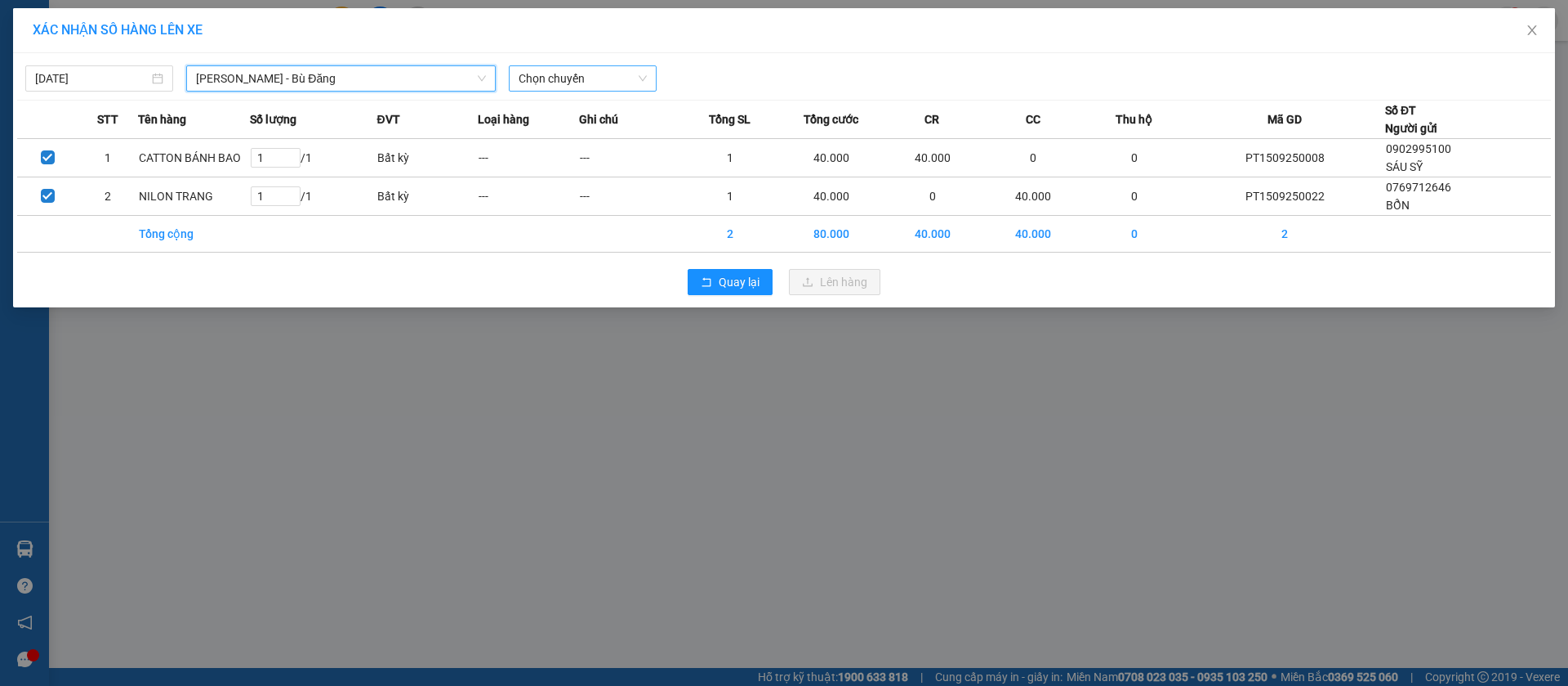
click at [542, 83] on span "Chọn chuyến" at bounding box center [583, 78] width 128 height 25
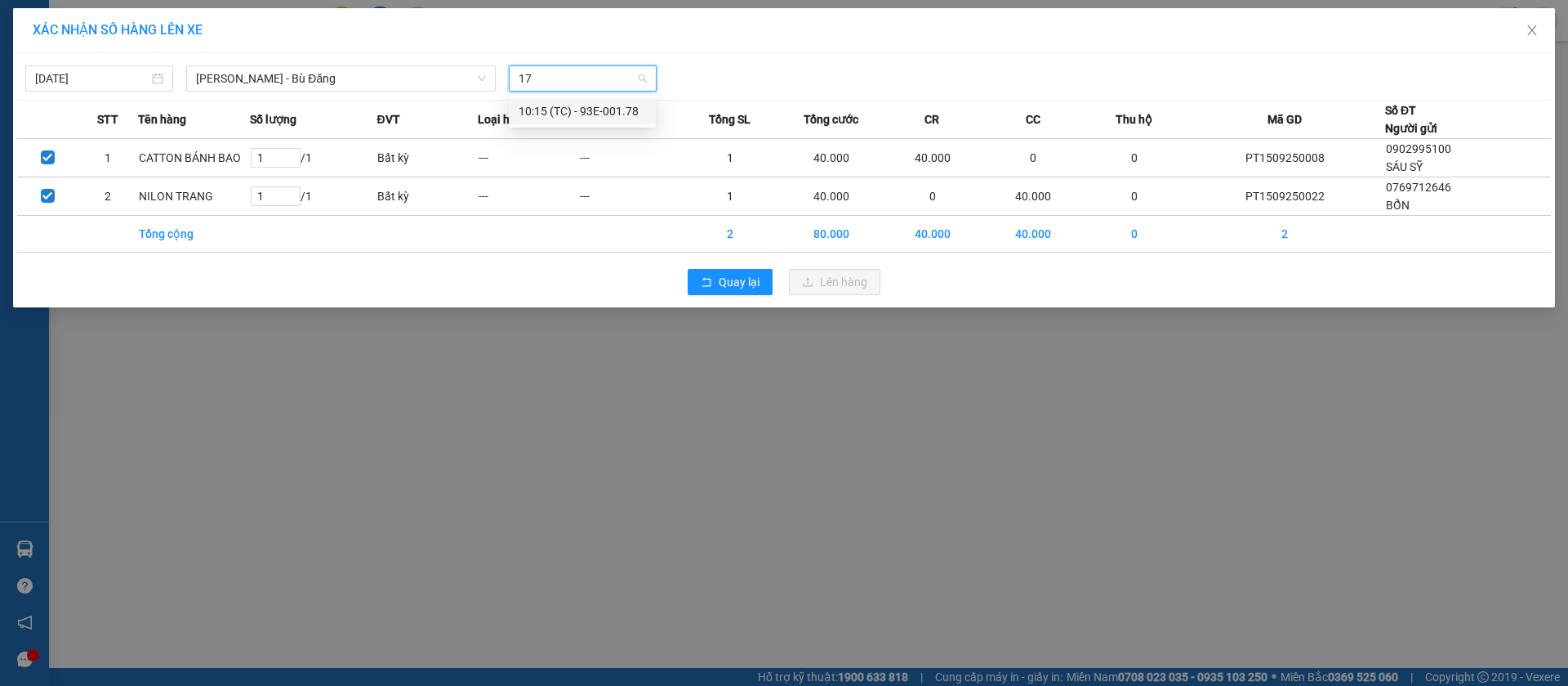
type input "178"
click at [561, 113] on div "10:15 (TC) - 93E-001.78" at bounding box center [582, 111] width 127 height 18
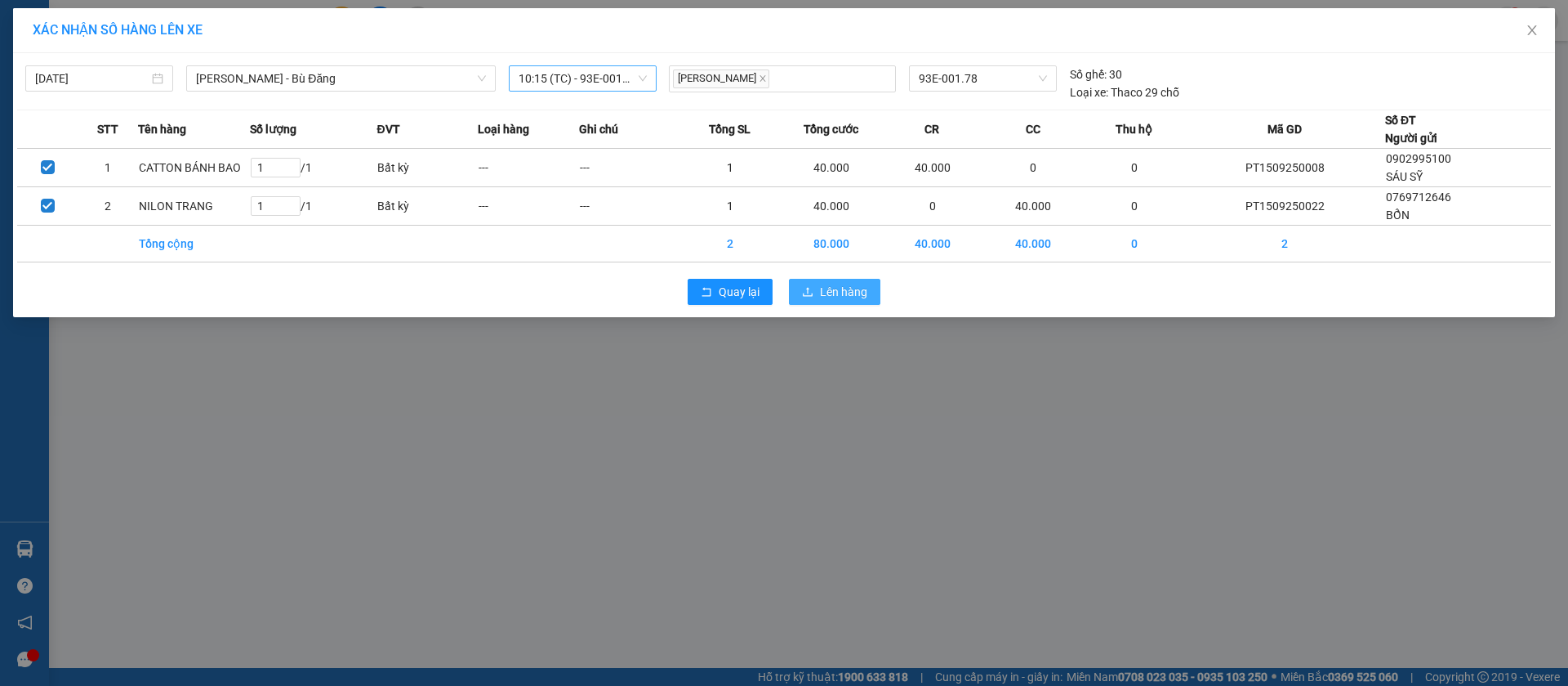
click at [839, 298] on span "Lên hàng" at bounding box center [844, 292] width 47 height 18
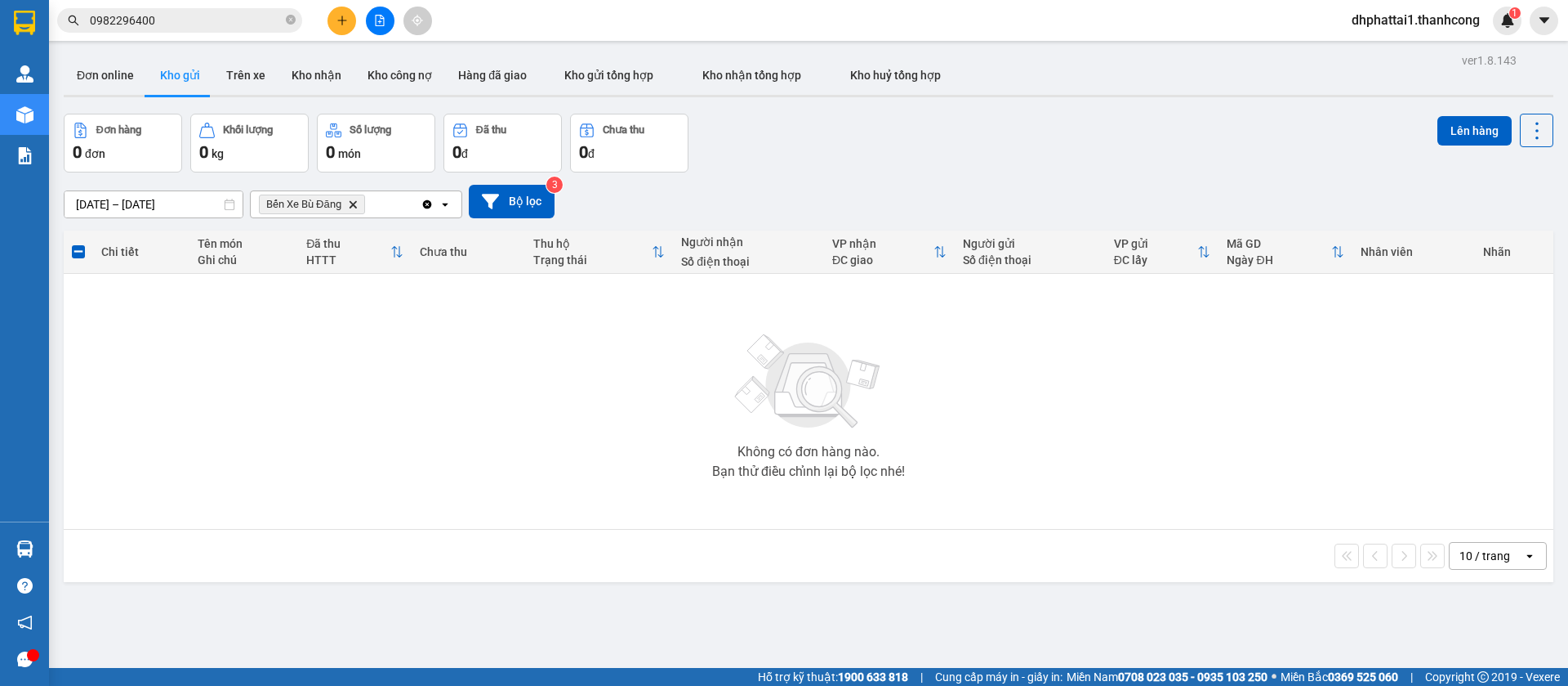
click at [357, 208] on icon "Delete" at bounding box center [352, 204] width 10 height 10
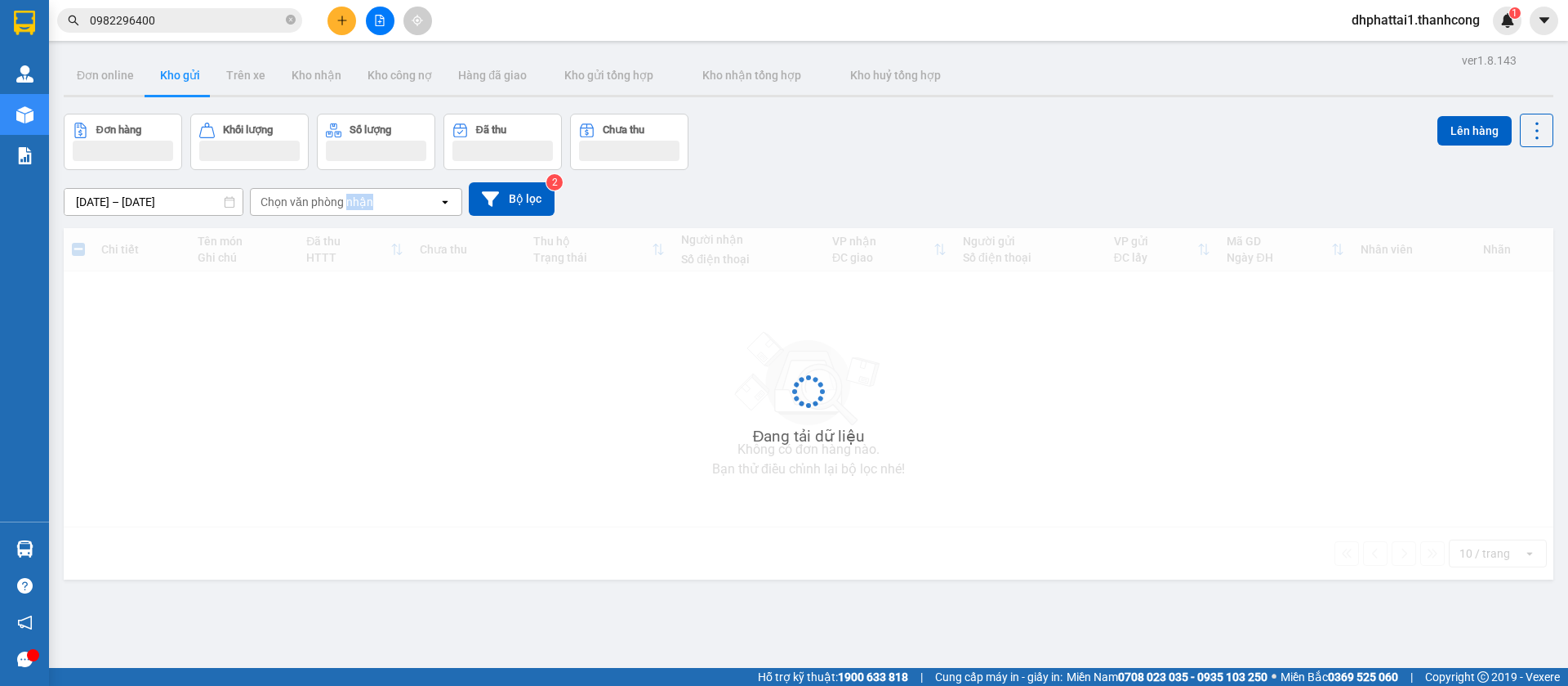
click at [357, 208] on div "Chọn văn phòng nhận" at bounding box center [316, 201] width 113 height 17
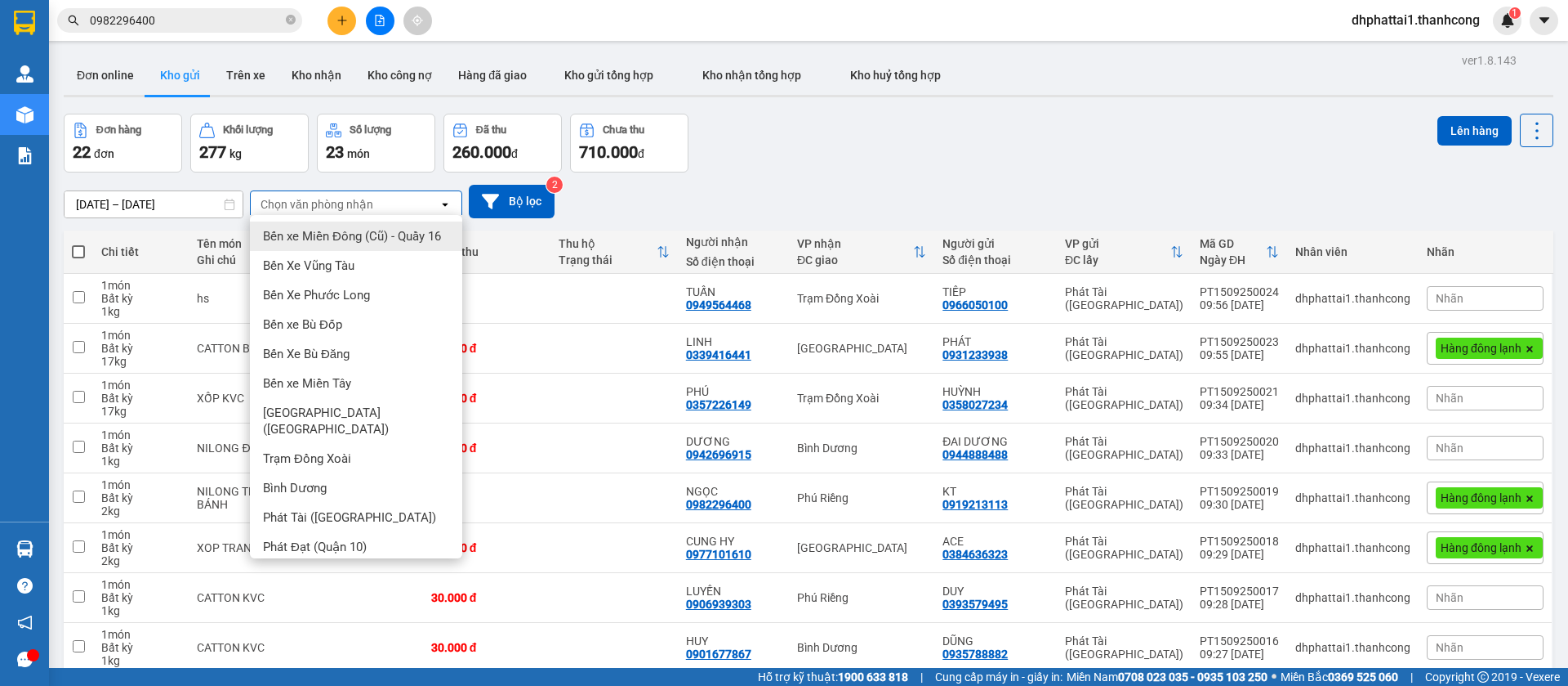
type input "d"
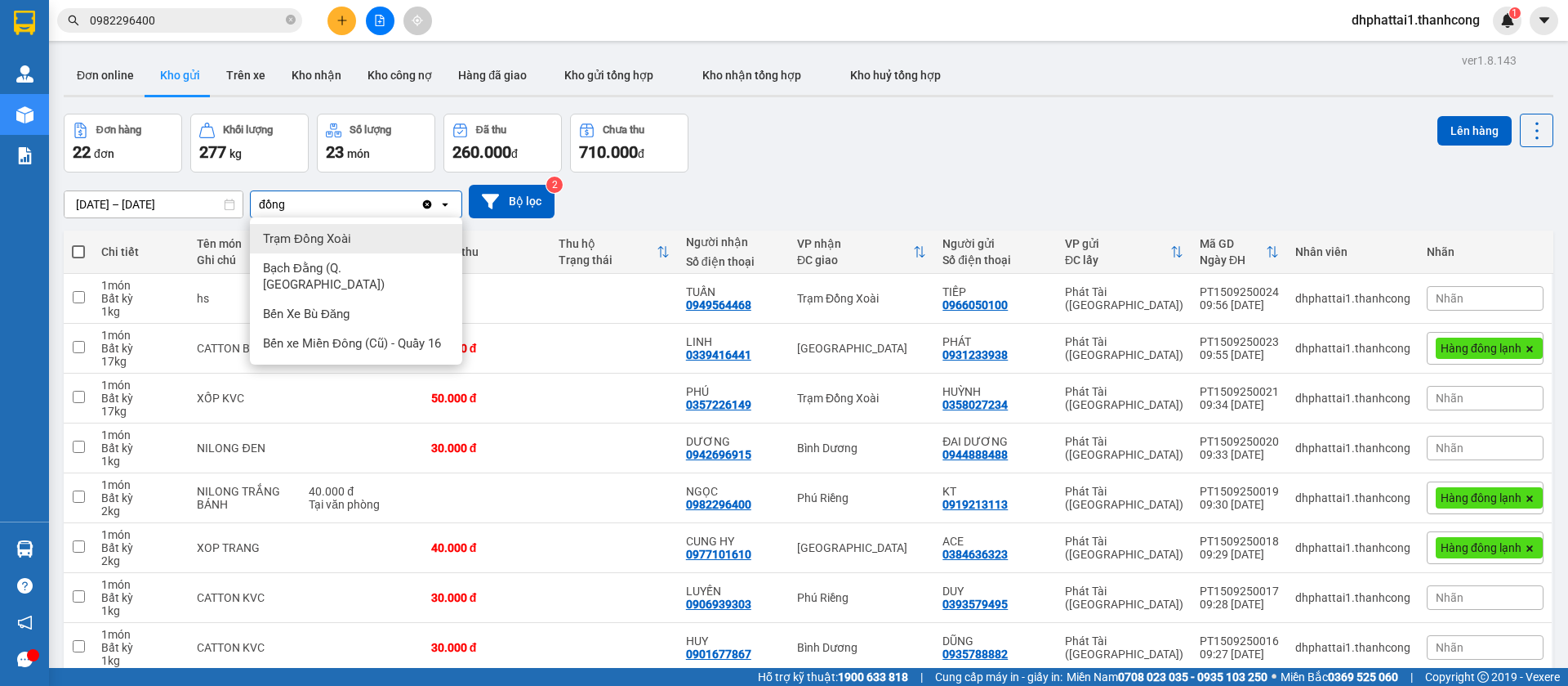
type input "đồng"
click at [362, 235] on div "Trạm Đồng Xoài" at bounding box center [356, 238] width 213 height 29
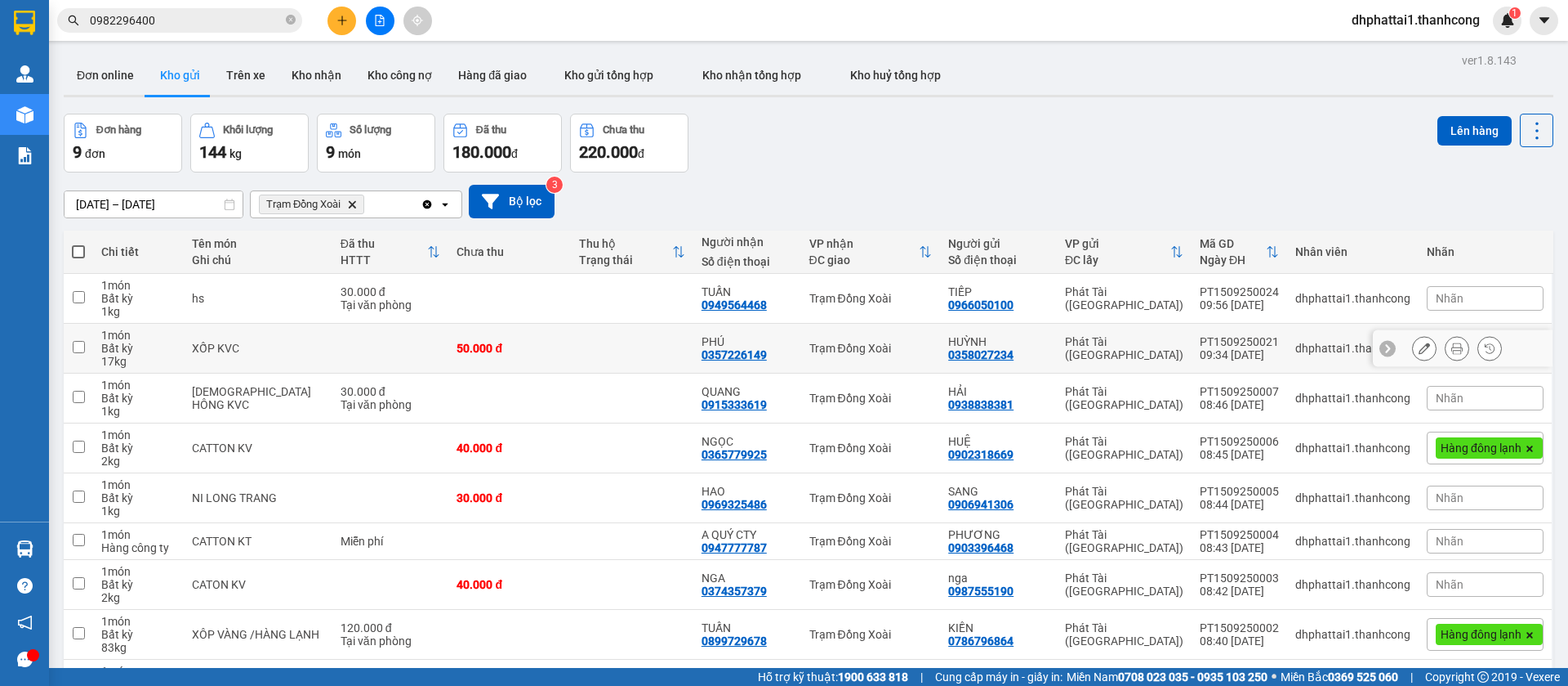
scroll to position [109, 0]
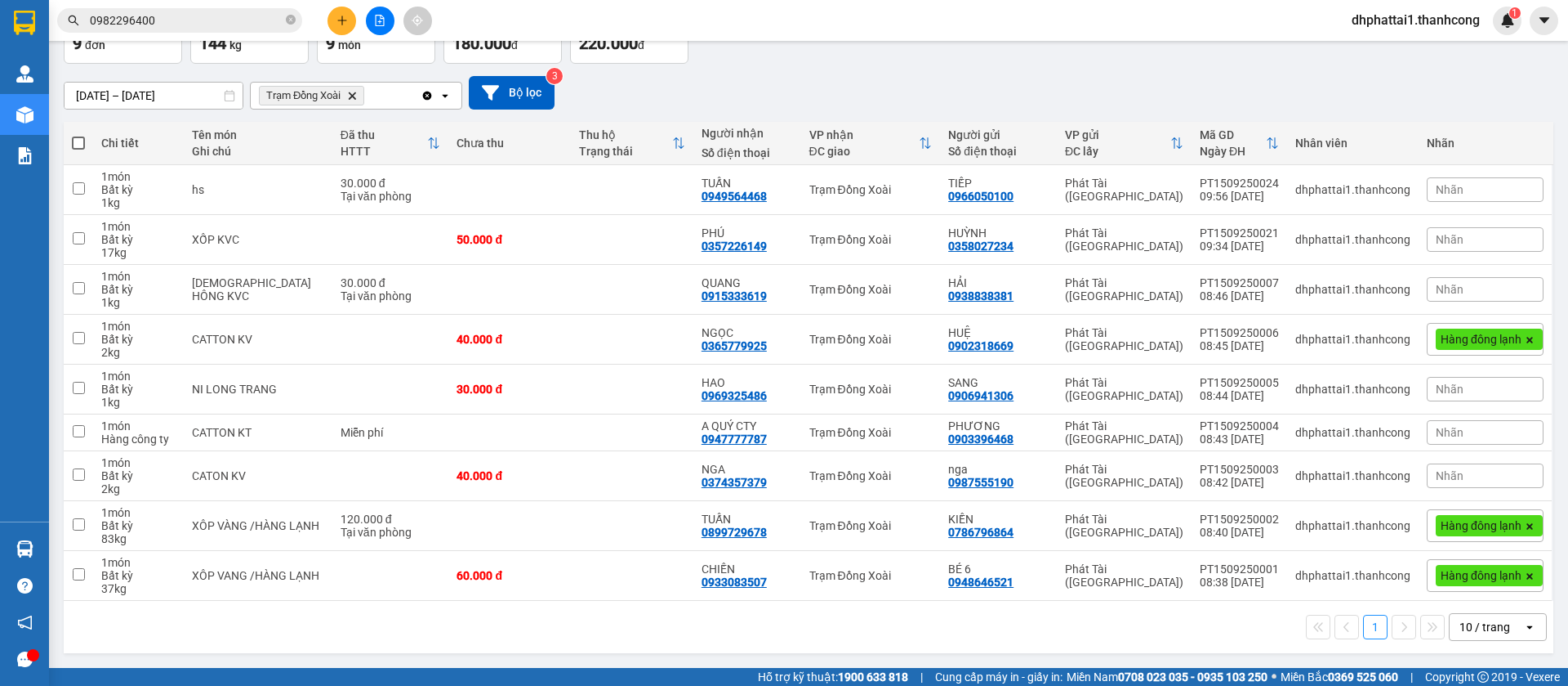
click at [347, 92] on span "Trạm Đồng Xoài Delete" at bounding box center [312, 96] width 105 height 19
click at [355, 96] on icon "Delete" at bounding box center [352, 95] width 10 height 10
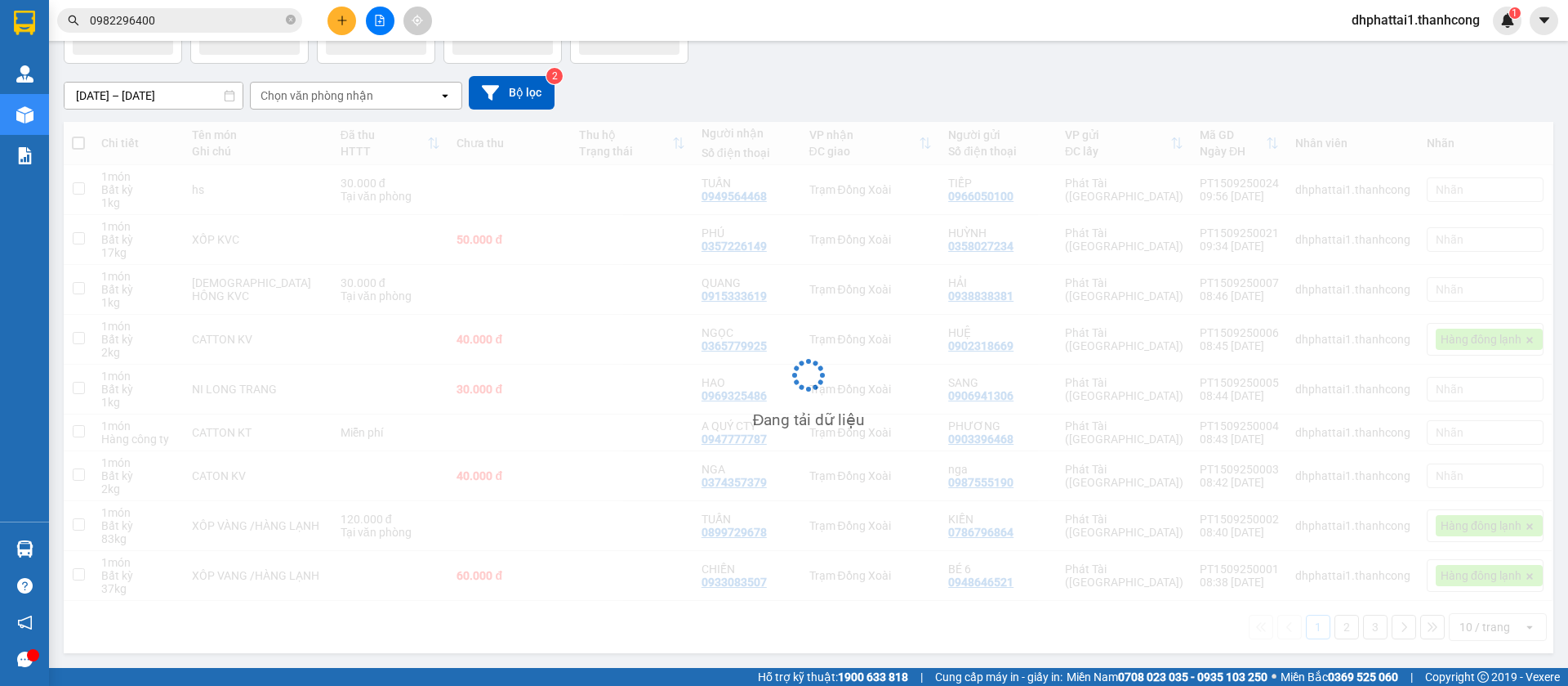
click at [317, 88] on div "Chọn văn phòng nhận" at bounding box center [316, 95] width 113 height 17
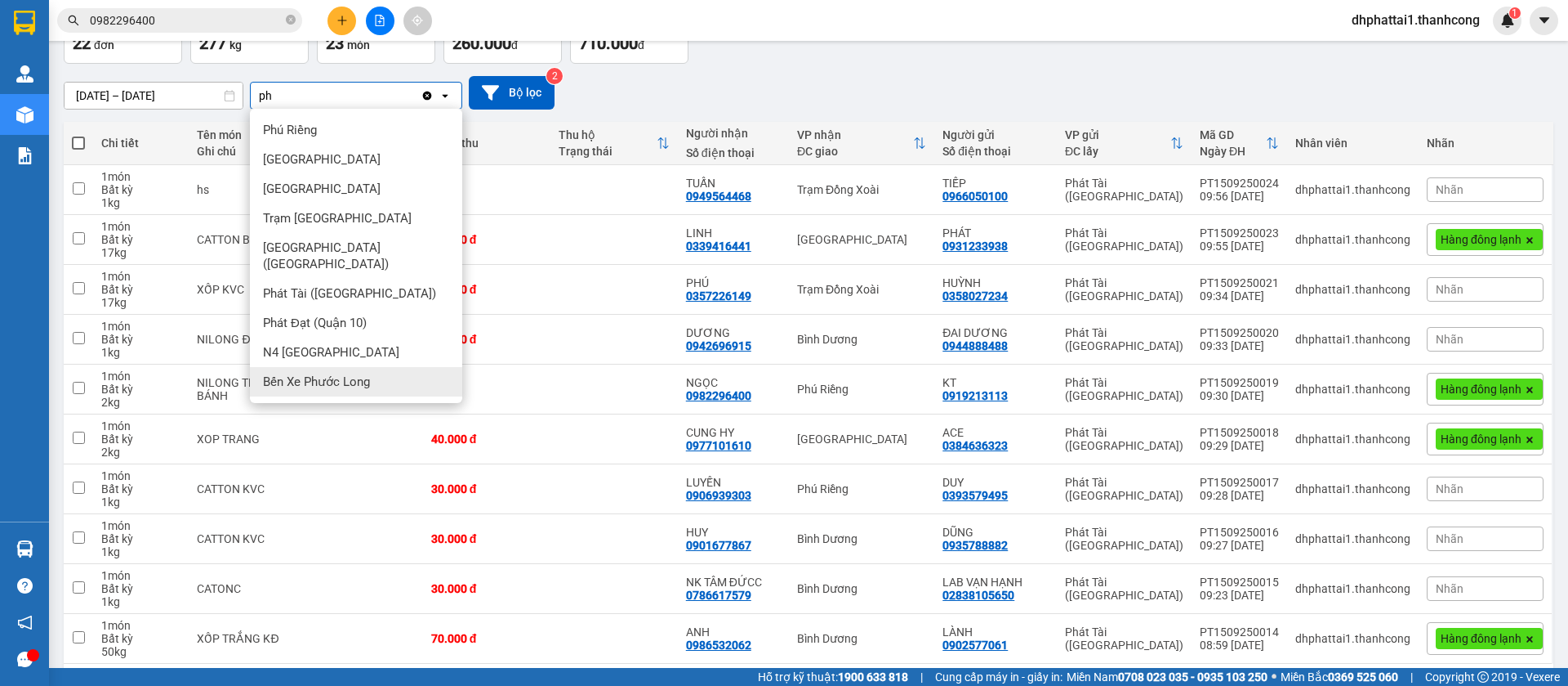
type input "ph"
click at [336, 374] on span "Bến Xe Phước Long" at bounding box center [316, 382] width 107 height 17
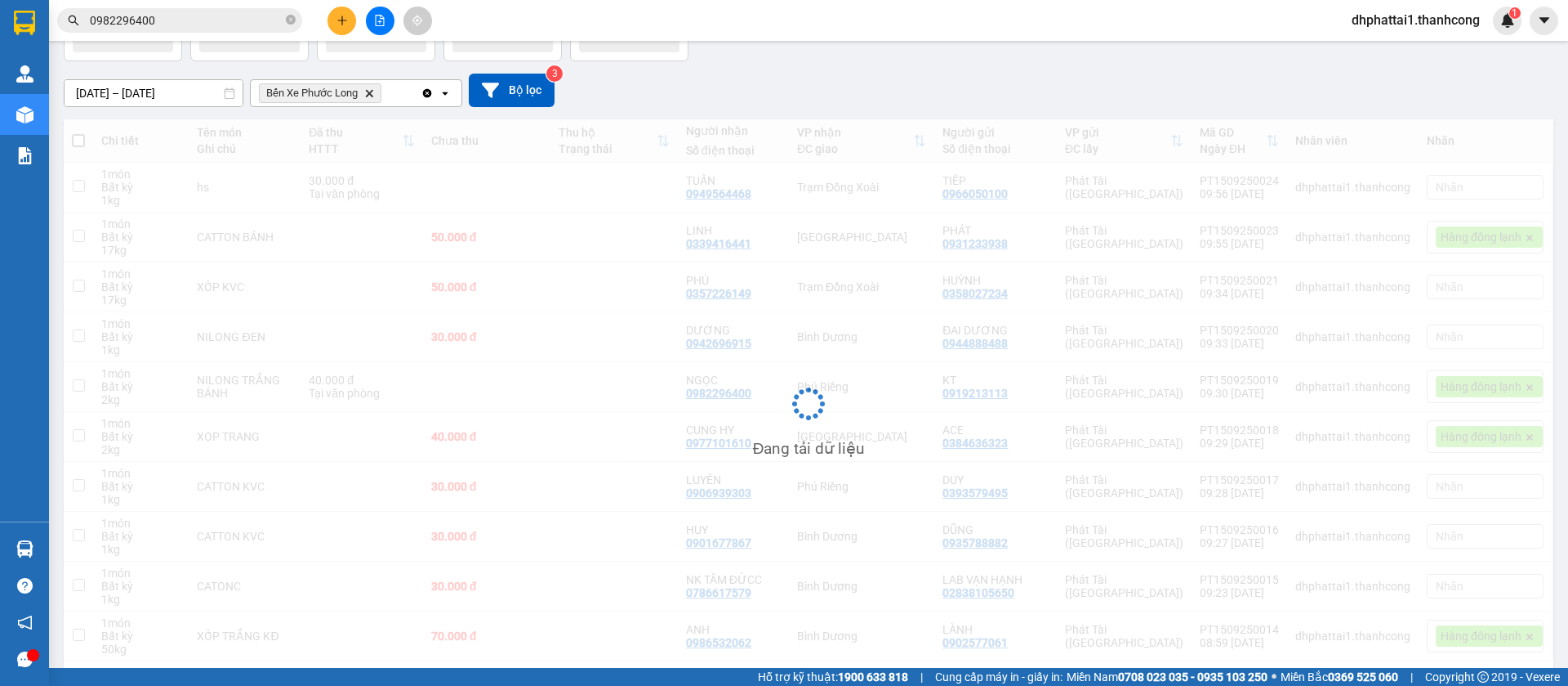
scroll to position [75, 0]
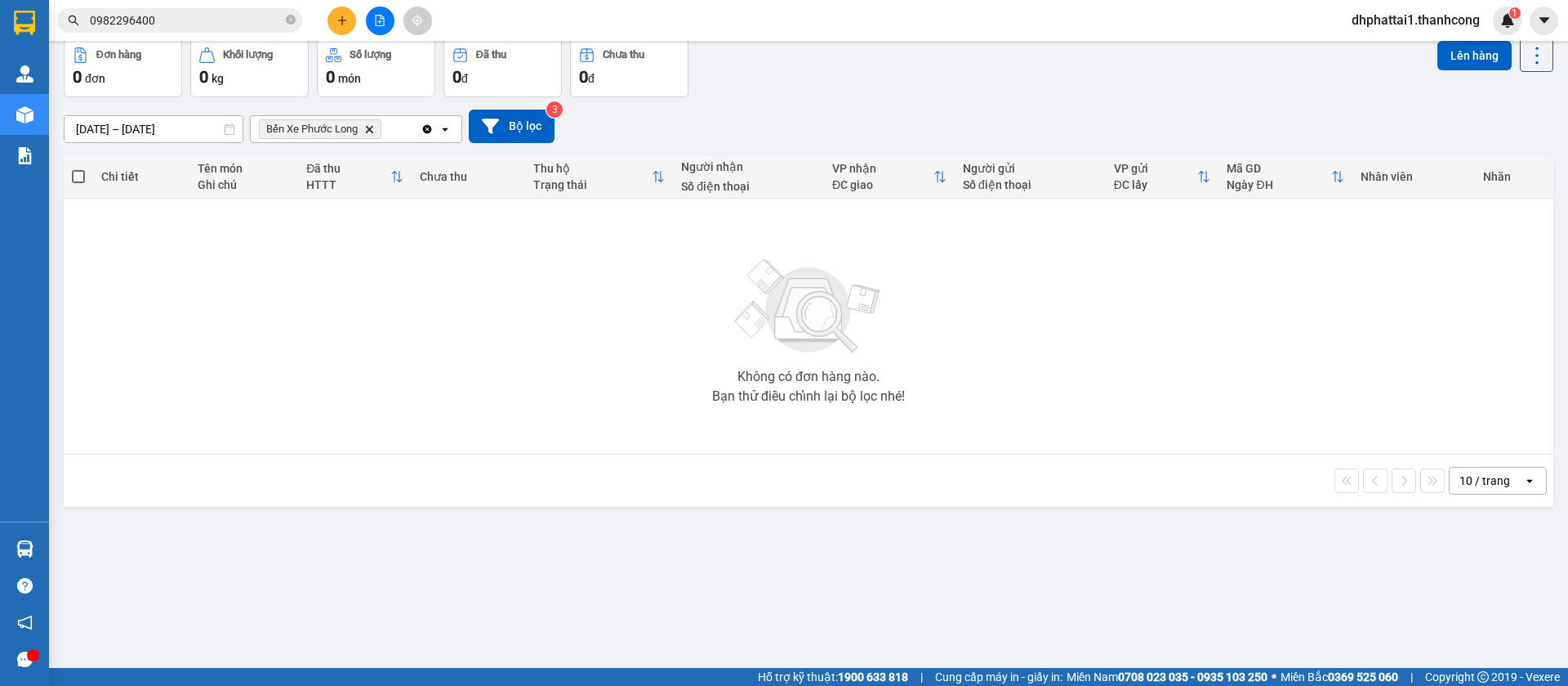
click at [371, 126] on icon "Delete" at bounding box center [368, 128] width 10 height 10
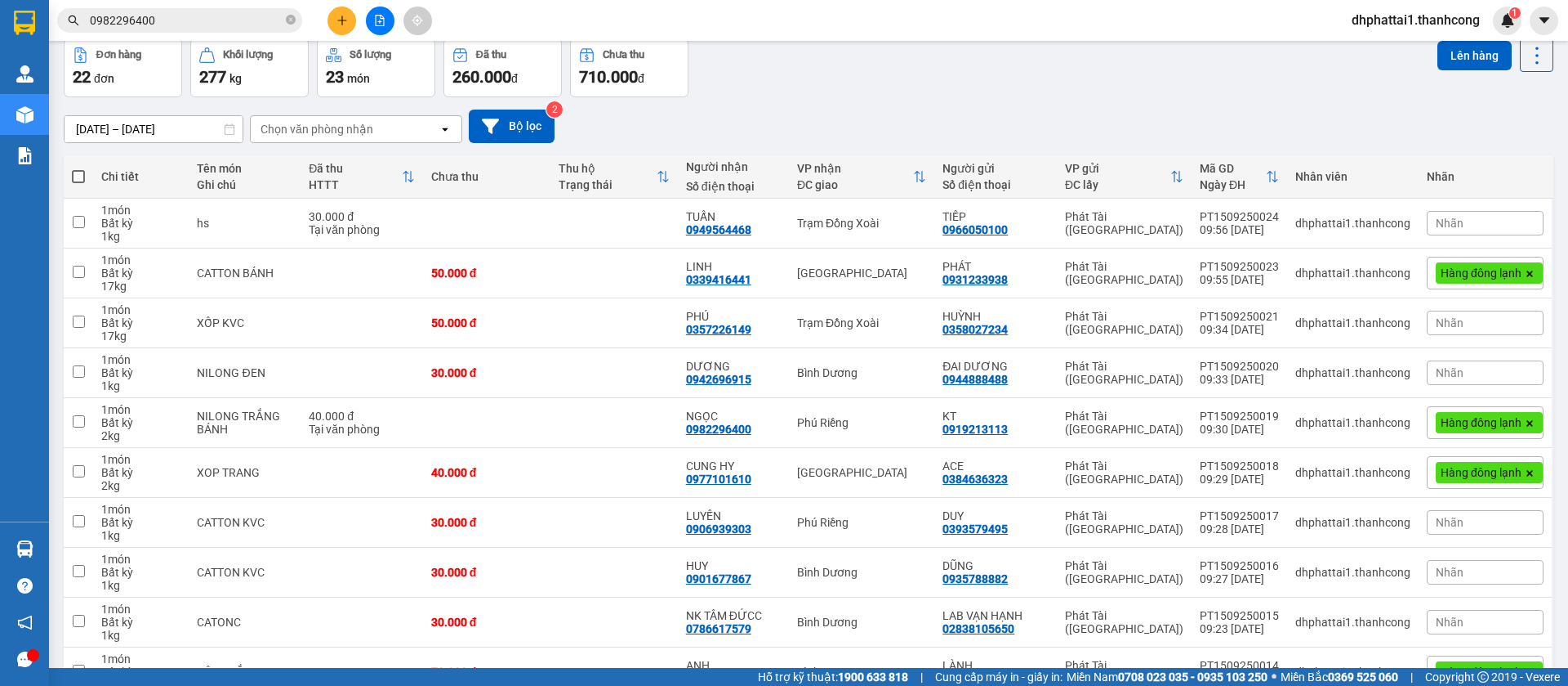
click at [359, 121] on div "Chọn văn phòng nhận" at bounding box center [316, 129] width 113 height 17
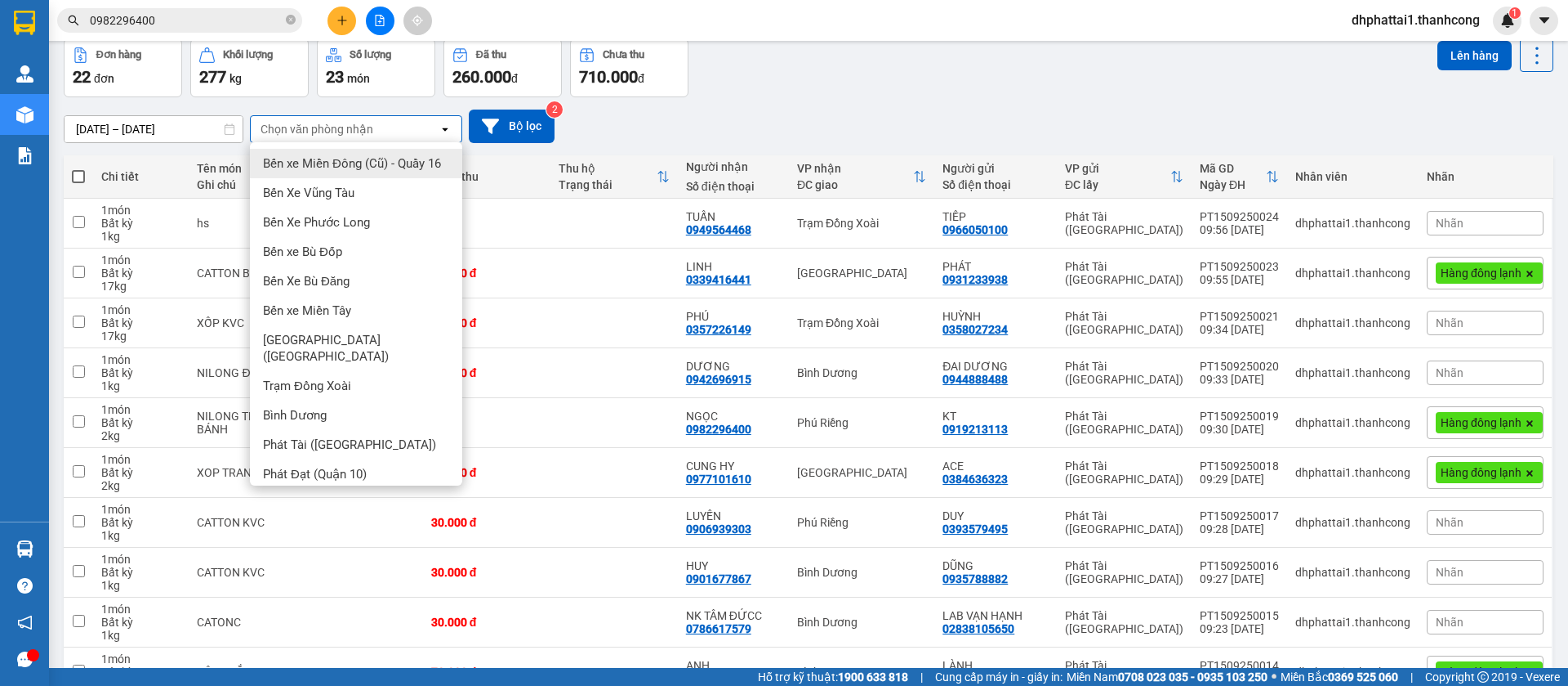
type input "d"
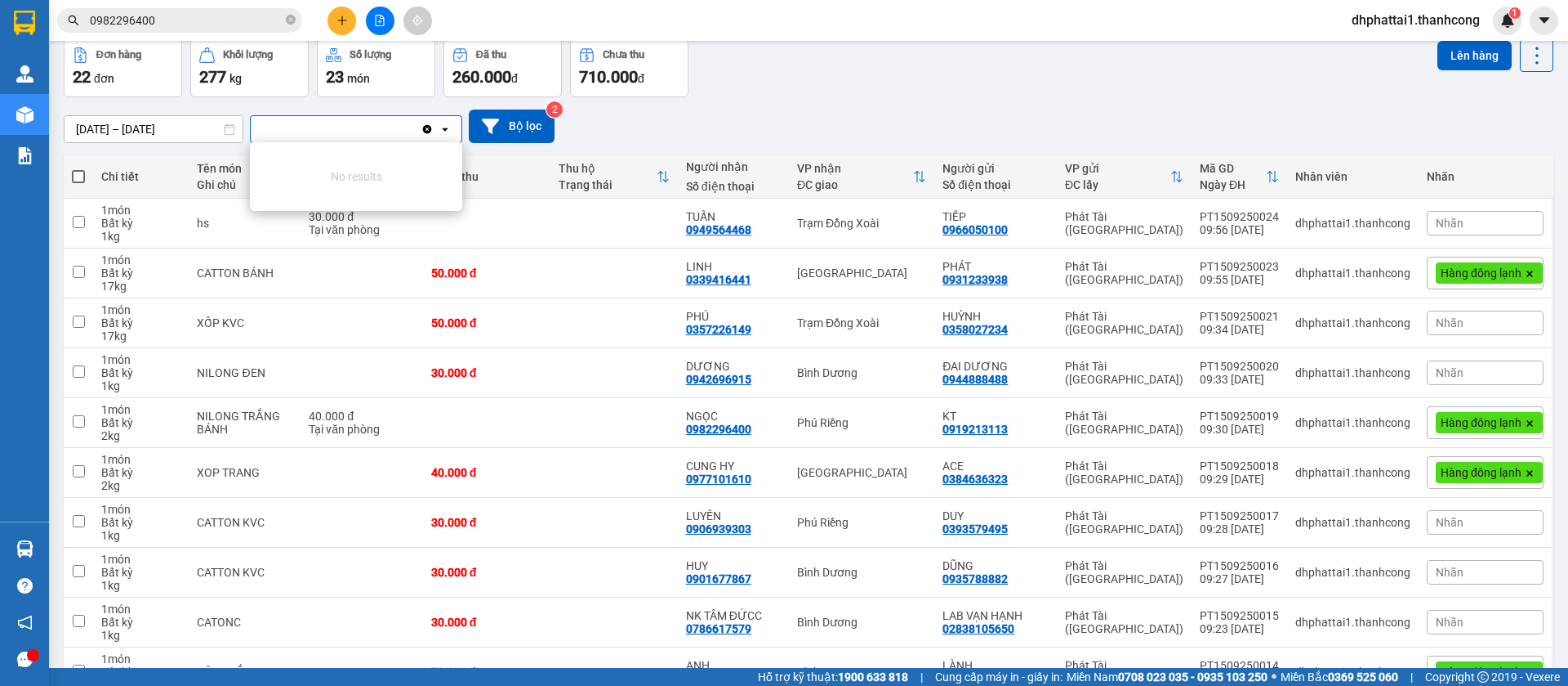
type input "đ"
type input "d"
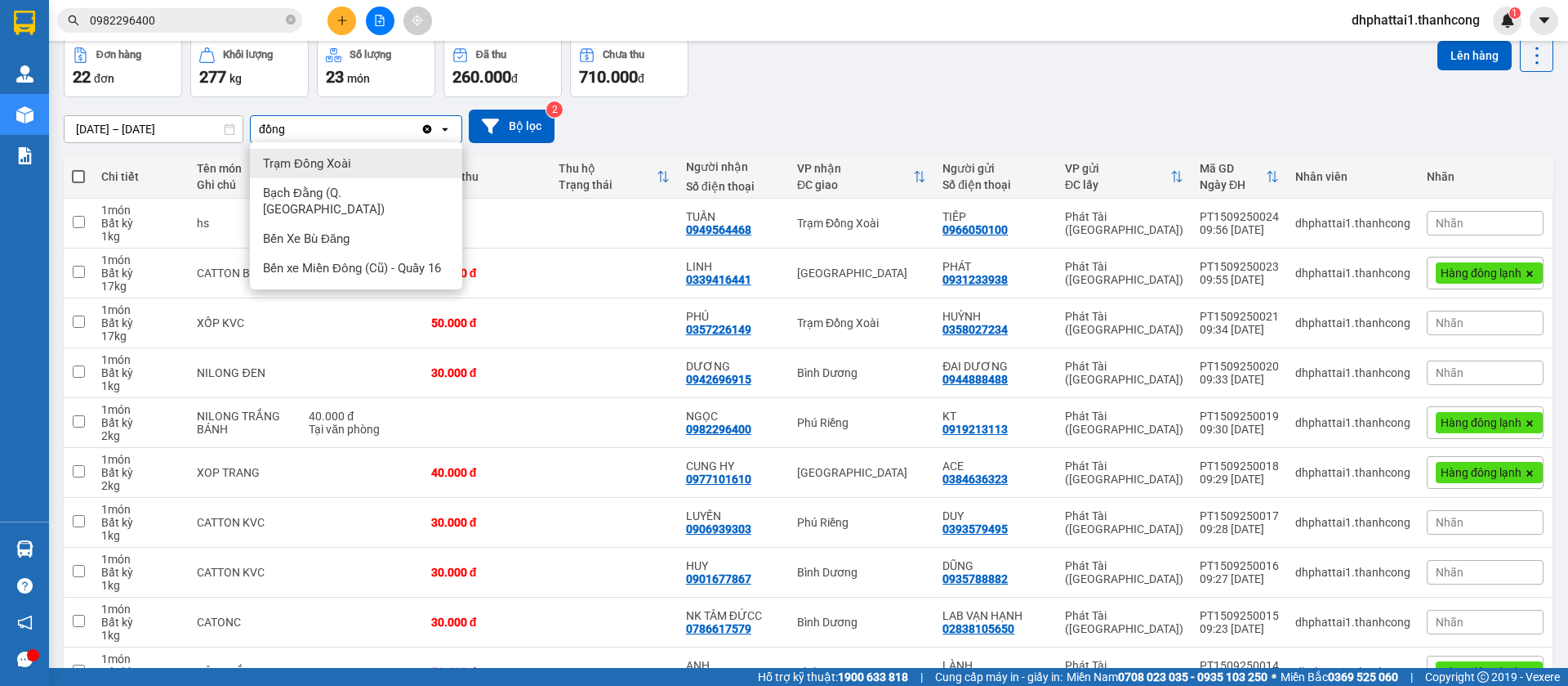
type input "đồng"
click at [359, 151] on div "Trạm Đồng Xoài" at bounding box center [356, 163] width 213 height 29
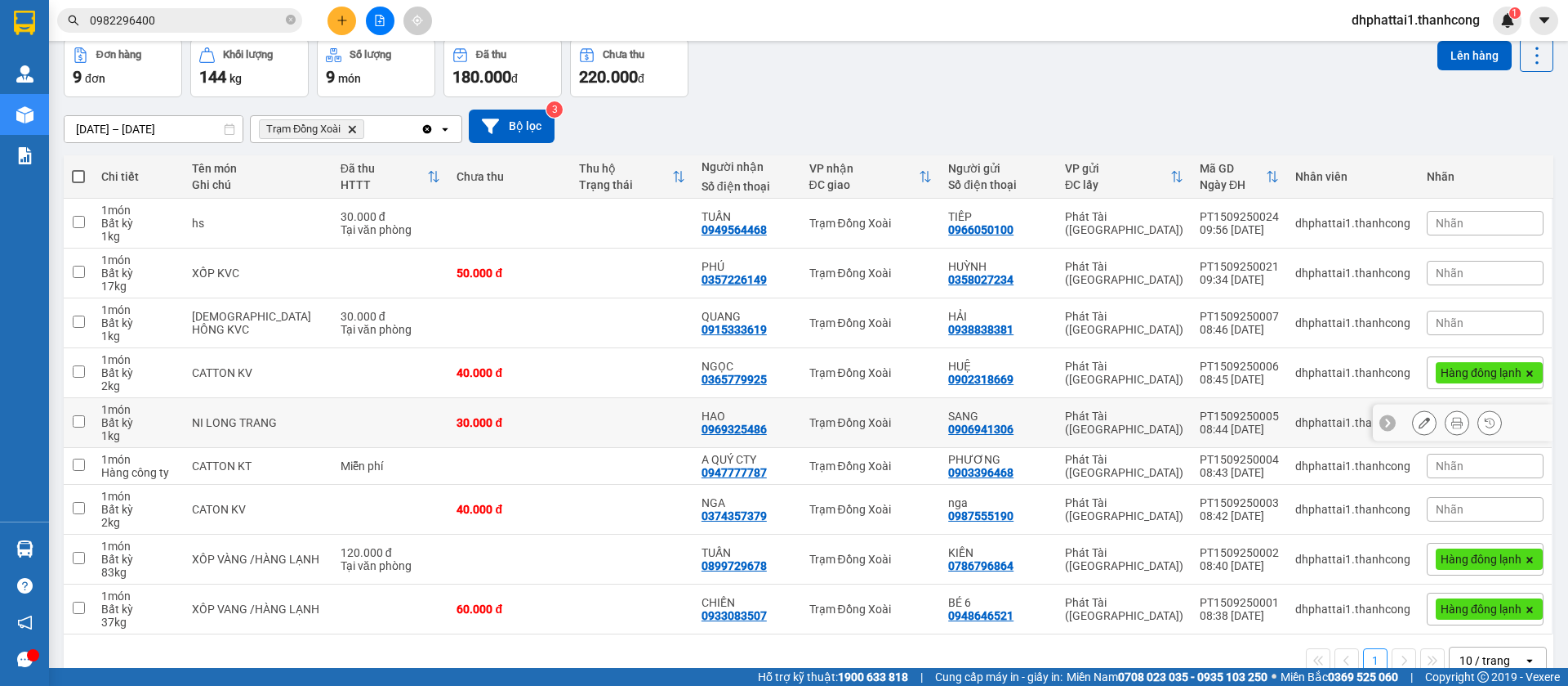
click at [84, 420] on input "checkbox" at bounding box center [79, 421] width 12 height 12
checkbox input "true"
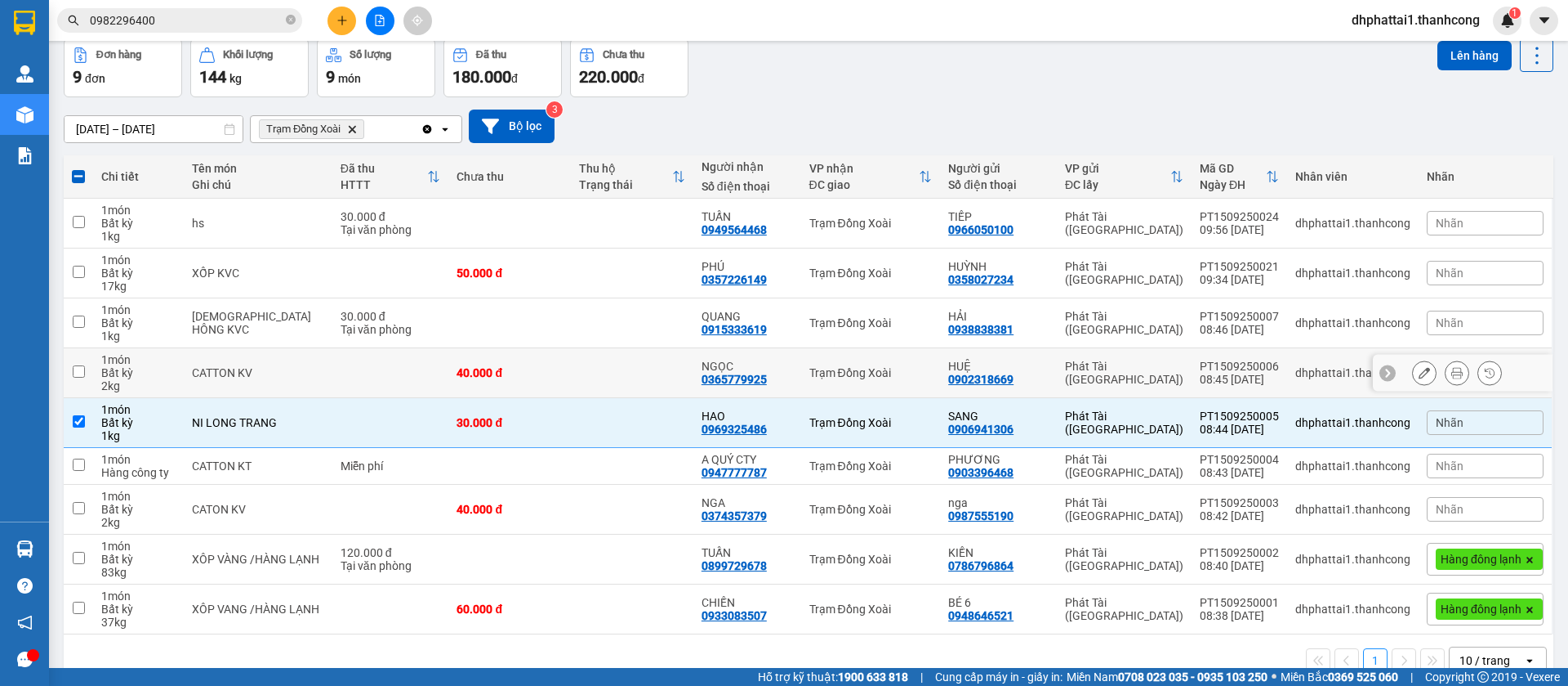
click at [82, 374] on td at bounding box center [77, 373] width 29 height 50
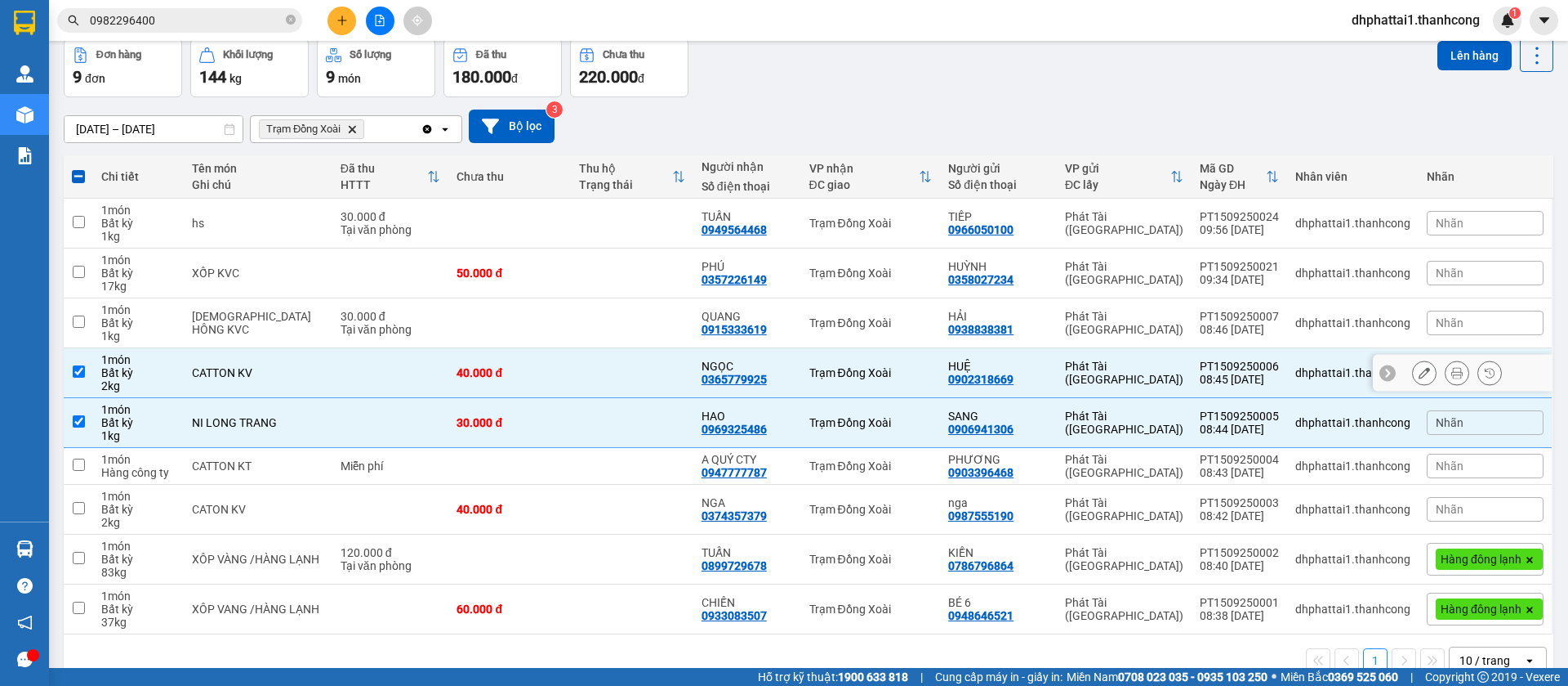
click at [82, 374] on input "checkbox" at bounding box center [79, 371] width 12 height 12
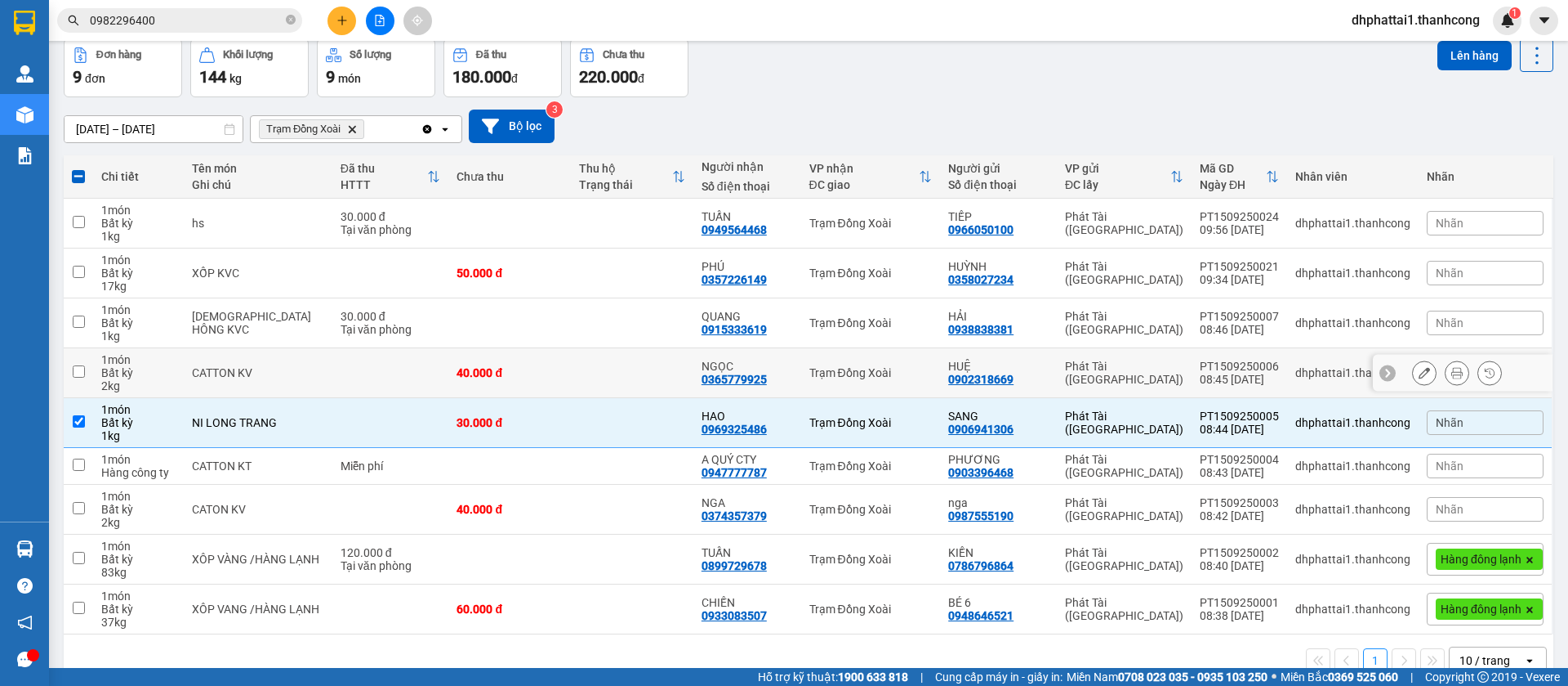
click at [82, 374] on input "checkbox" at bounding box center [79, 371] width 12 height 12
checkbox input "true"
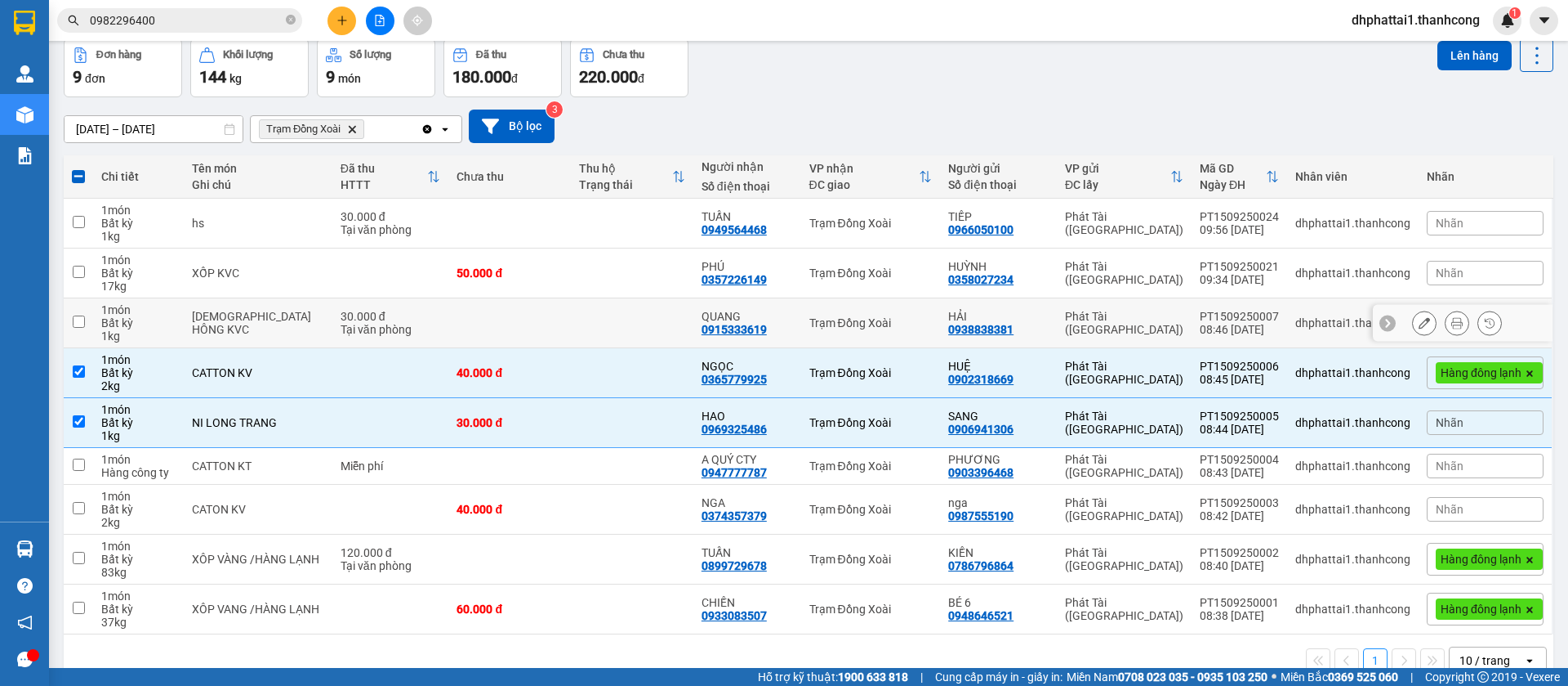
click at [87, 320] on td at bounding box center [77, 323] width 29 height 50
checkbox input "true"
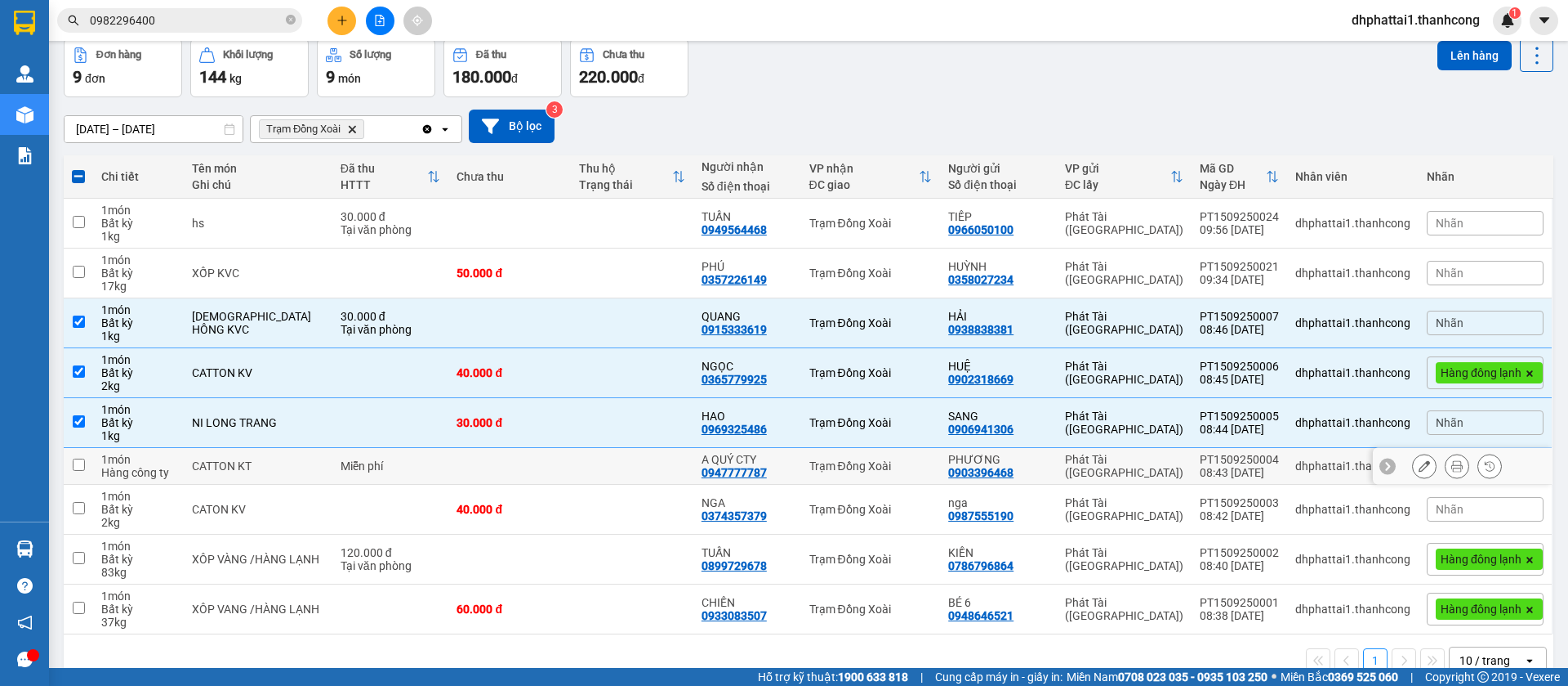
click at [75, 463] on input "checkbox" at bounding box center [79, 464] width 12 height 12
checkbox input "true"
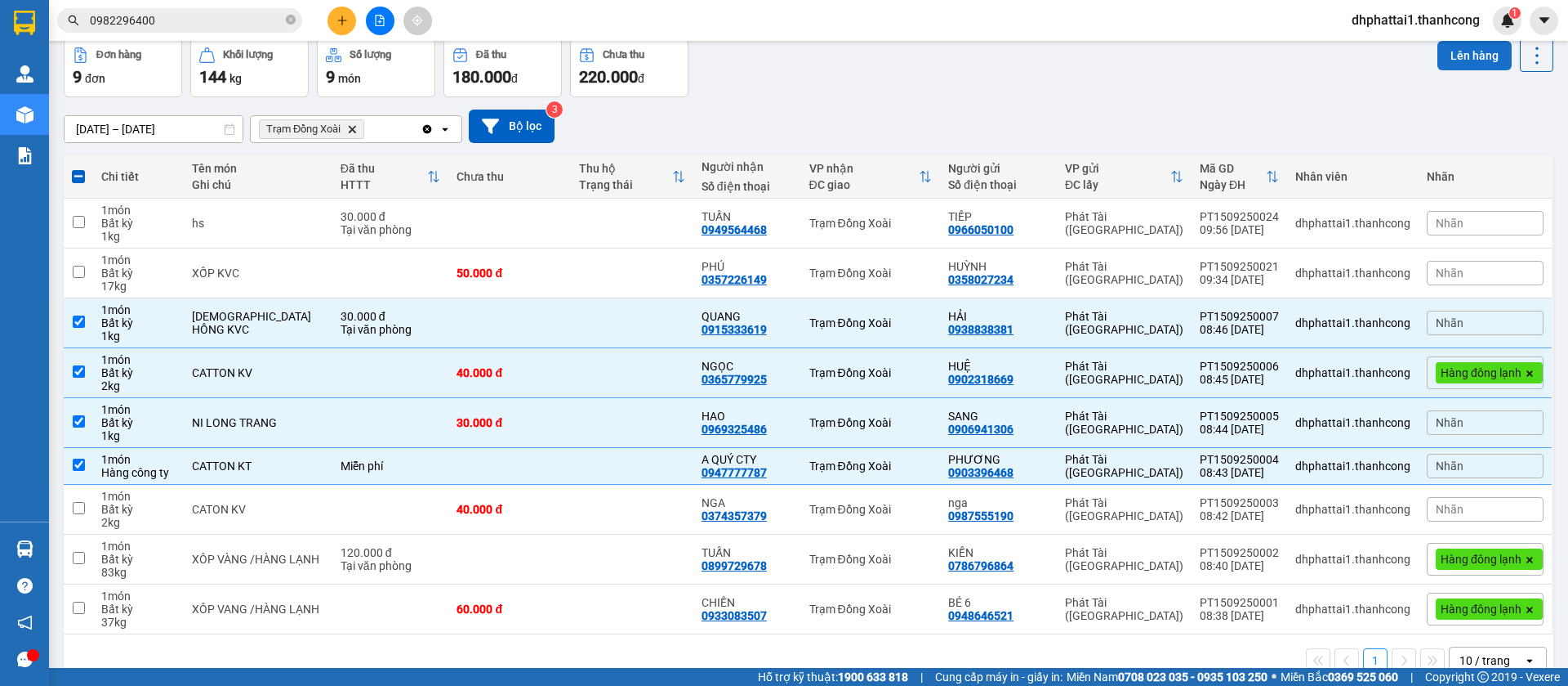
click at [1467, 62] on button "Lên hàng" at bounding box center [1475, 55] width 75 height 29
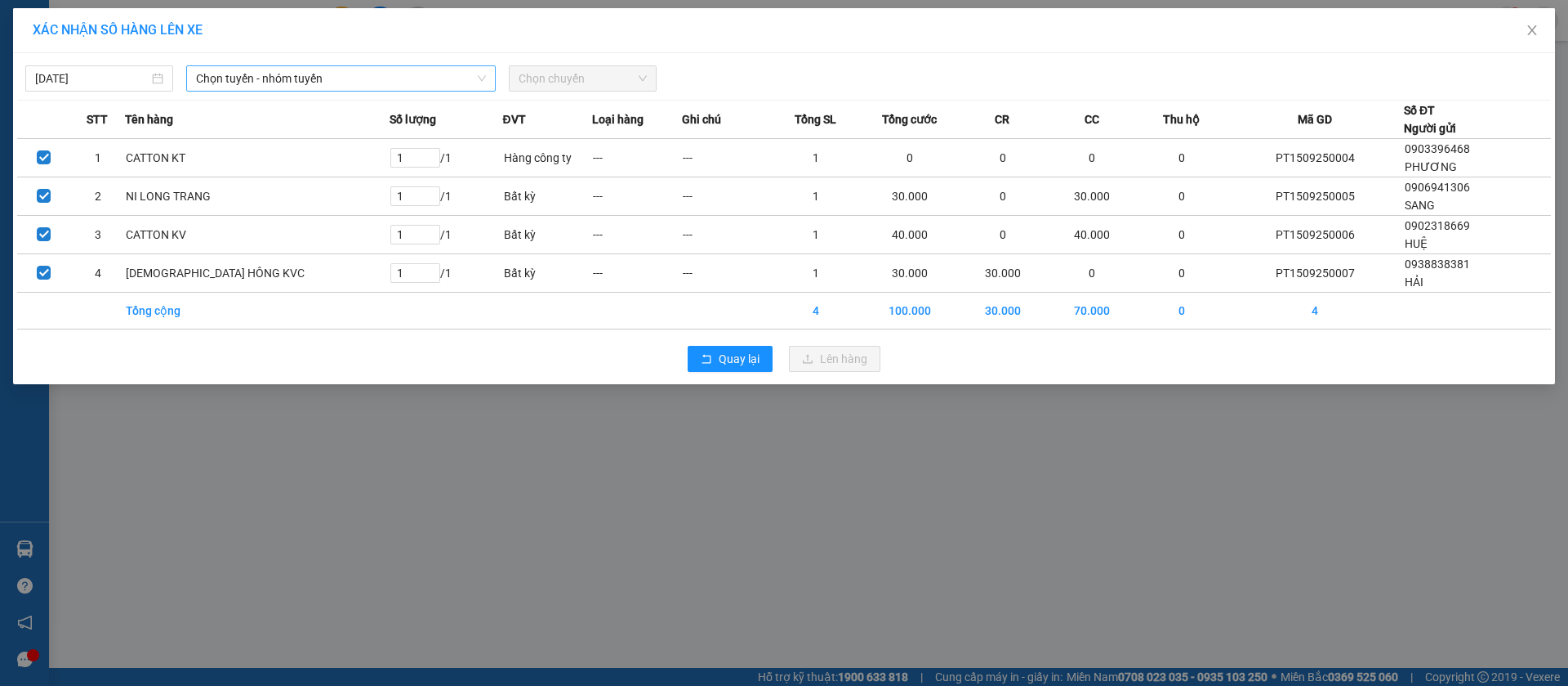
click at [435, 76] on span "Chọn tuyến - nhóm tuyến" at bounding box center [341, 78] width 290 height 25
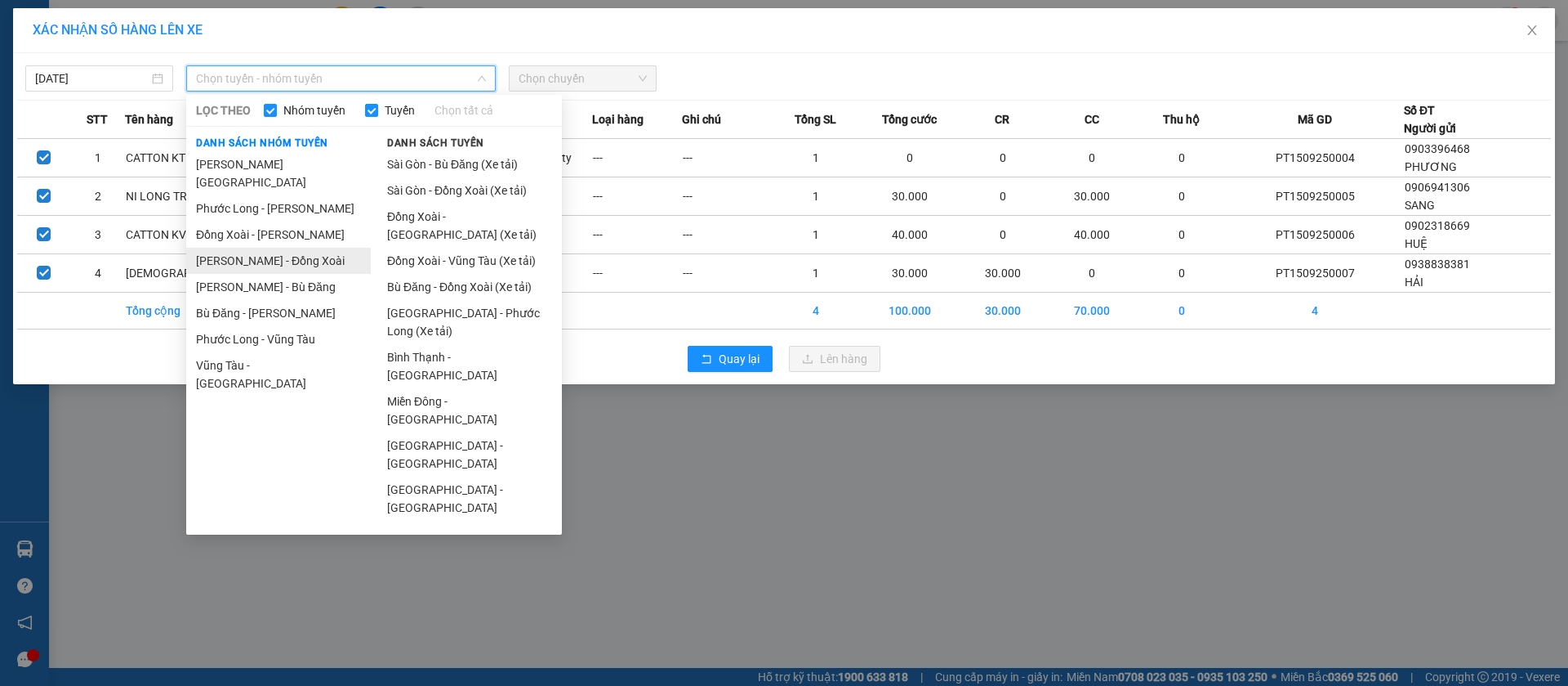
click at [293, 248] on li "[PERSON_NAME] - Đồng Xoài" at bounding box center [279, 261] width 185 height 26
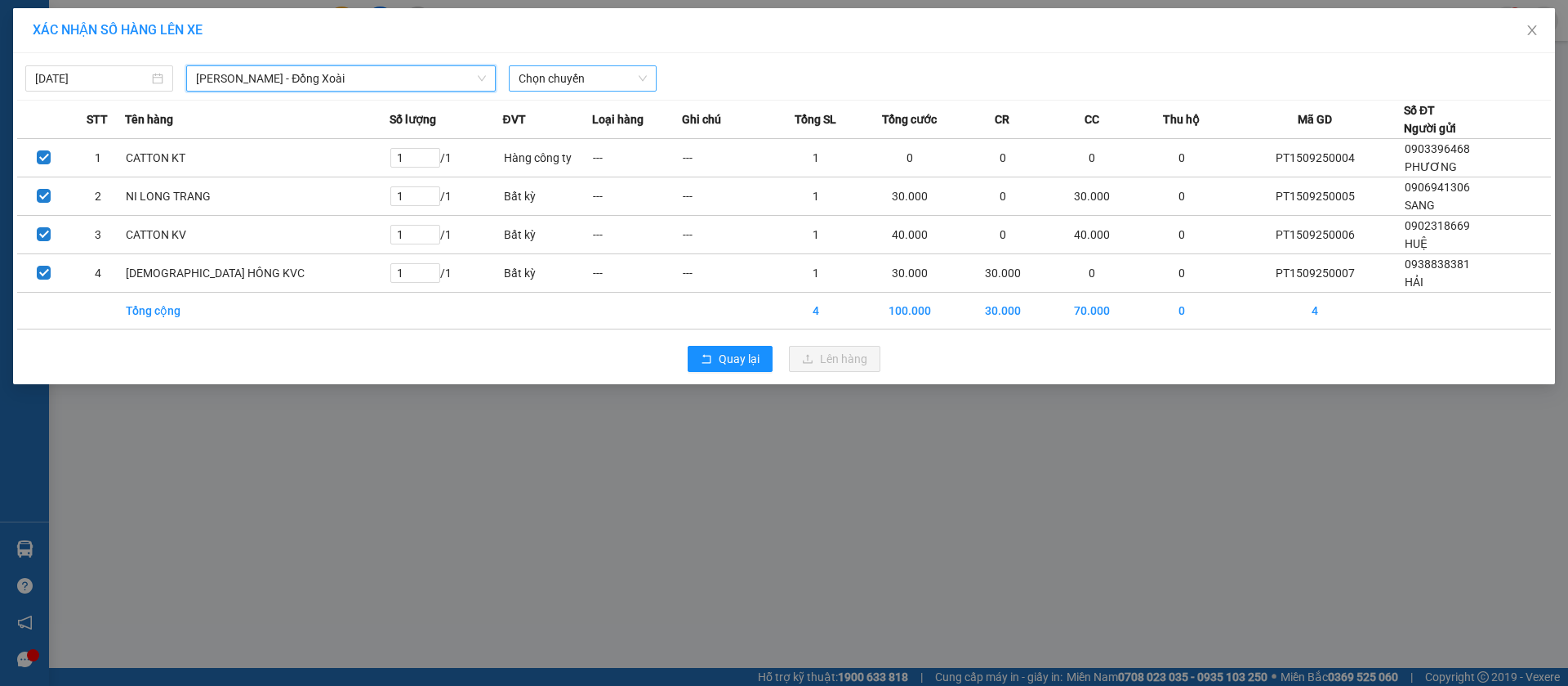
click at [519, 79] on span "Chọn chuyến" at bounding box center [583, 78] width 128 height 25
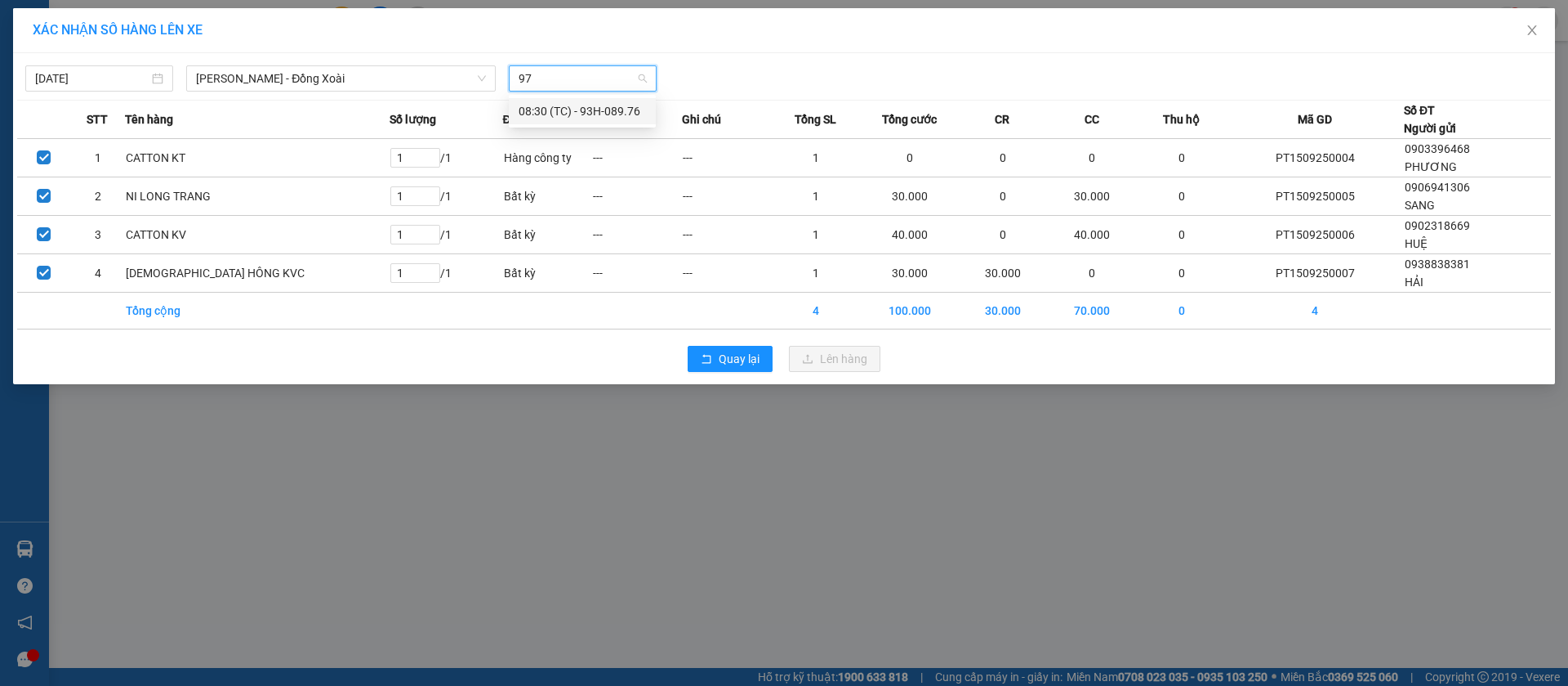
type input "976"
click at [596, 106] on div "08:30 (TC) - 93H-089.76" at bounding box center [582, 111] width 127 height 18
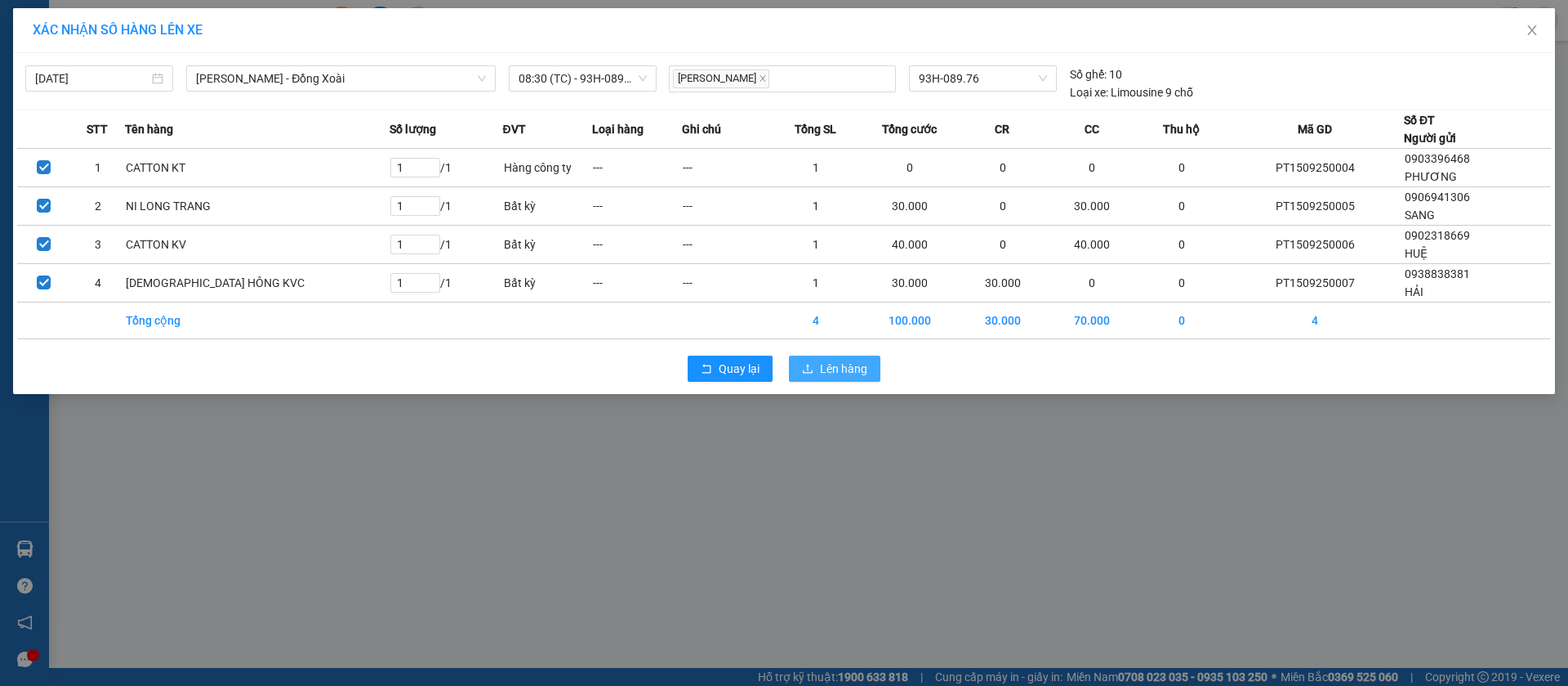
click at [860, 372] on span "Lên hàng" at bounding box center [844, 369] width 47 height 18
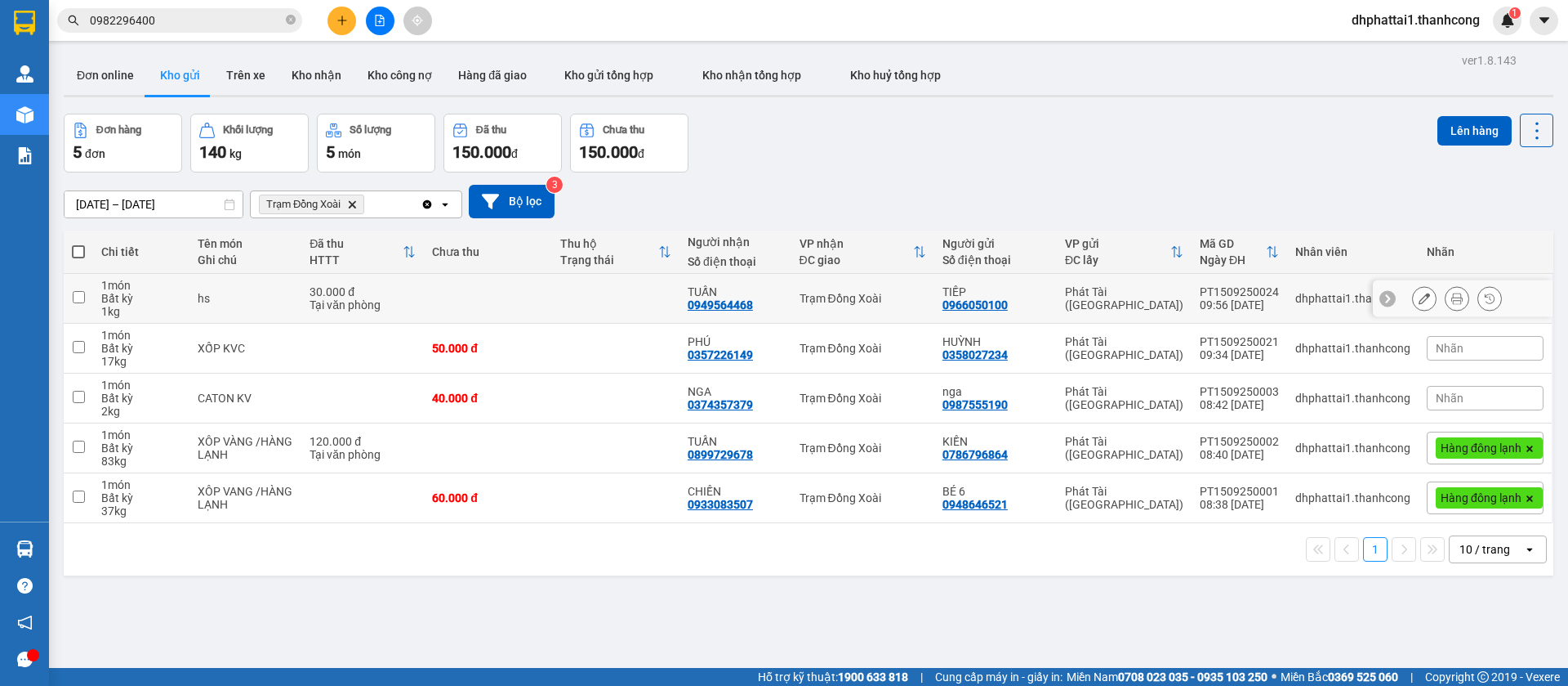
click at [81, 301] on input "checkbox" at bounding box center [79, 297] width 12 height 12
checkbox input "true"
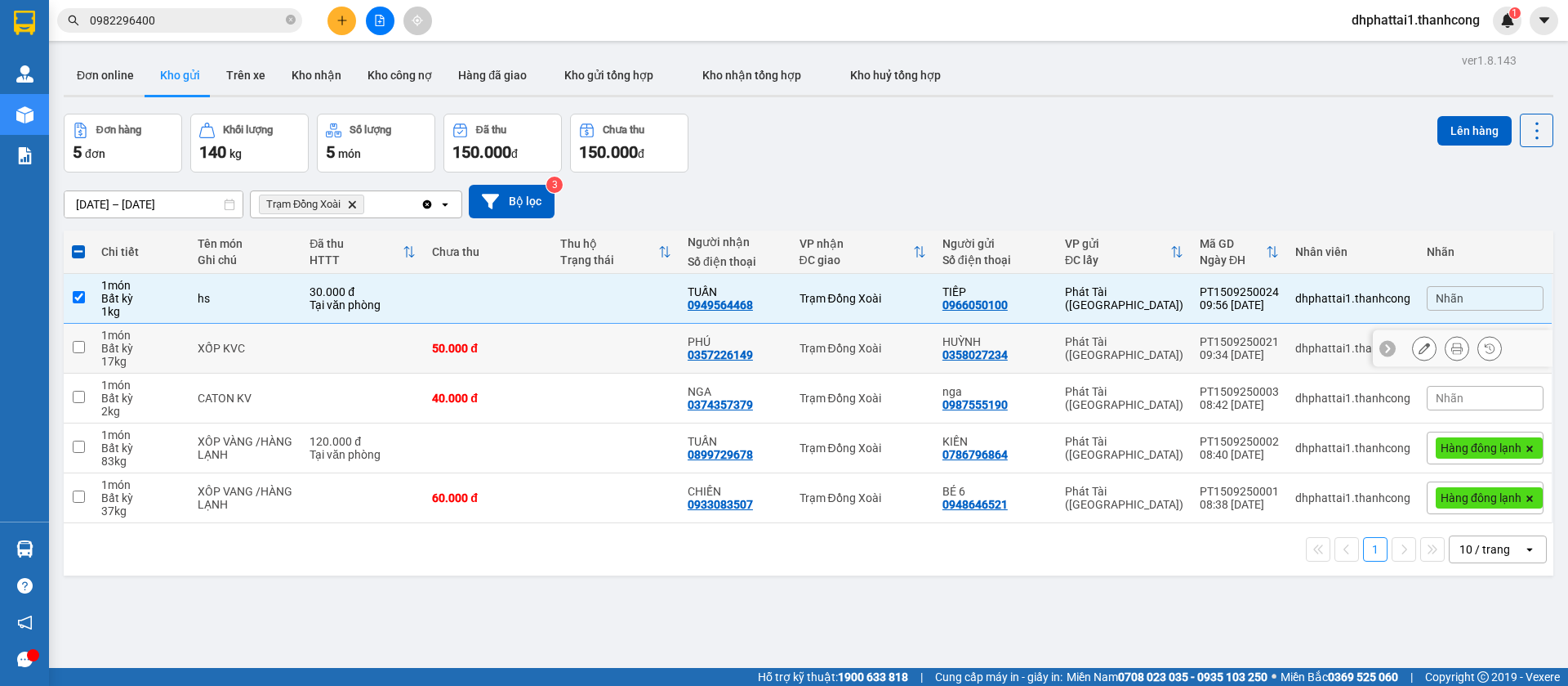
click at [74, 345] on input "checkbox" at bounding box center [79, 347] width 12 height 12
checkbox input "true"
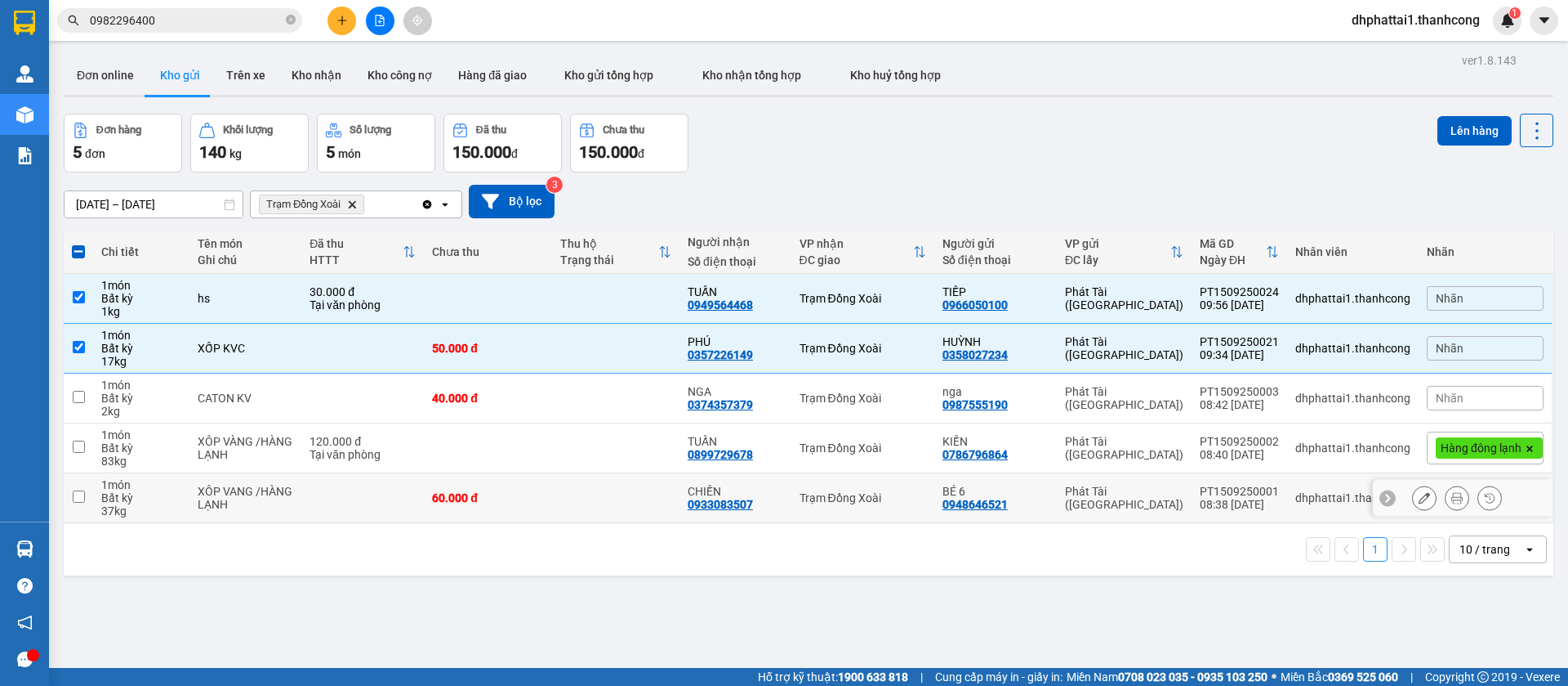
click at [80, 493] on input "checkbox" at bounding box center [79, 497] width 12 height 12
checkbox input "true"
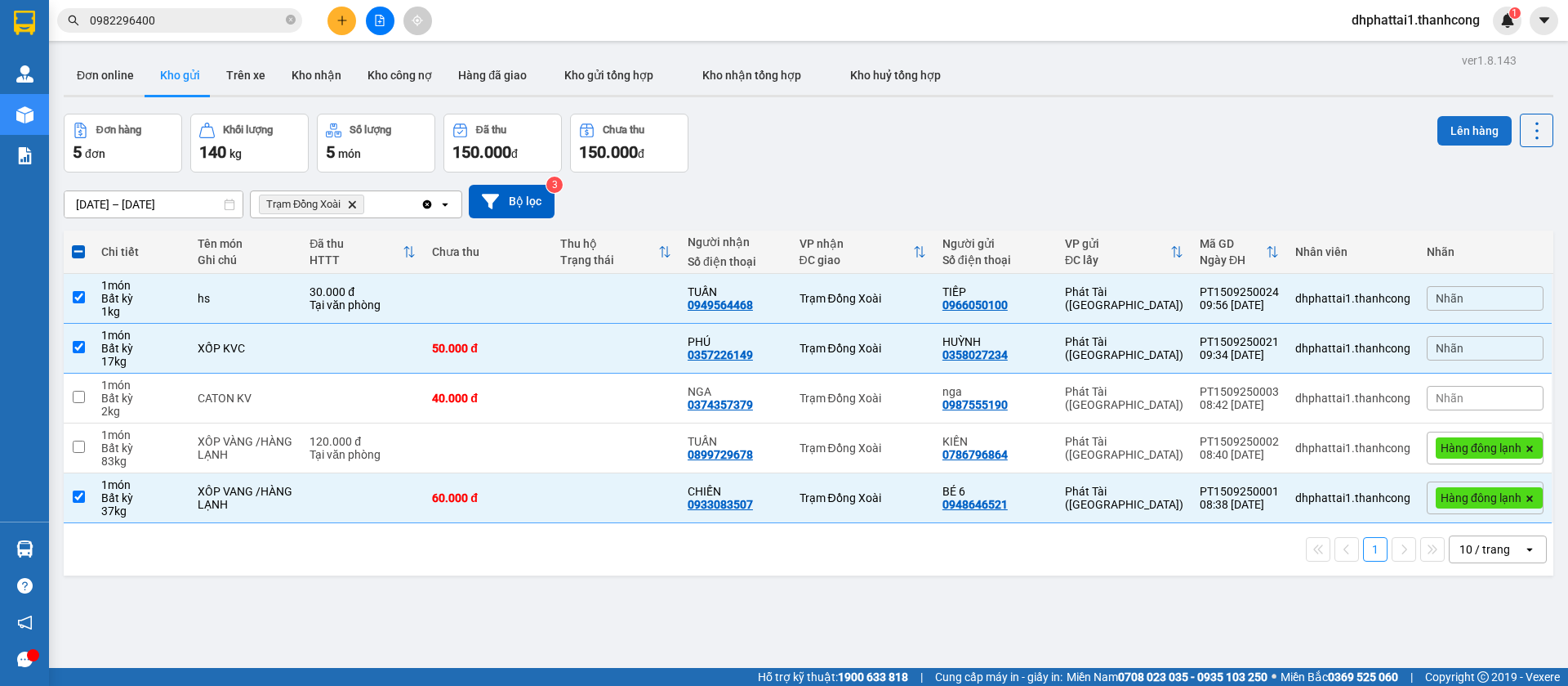
click at [1438, 129] on button "Lên hàng" at bounding box center [1475, 130] width 75 height 29
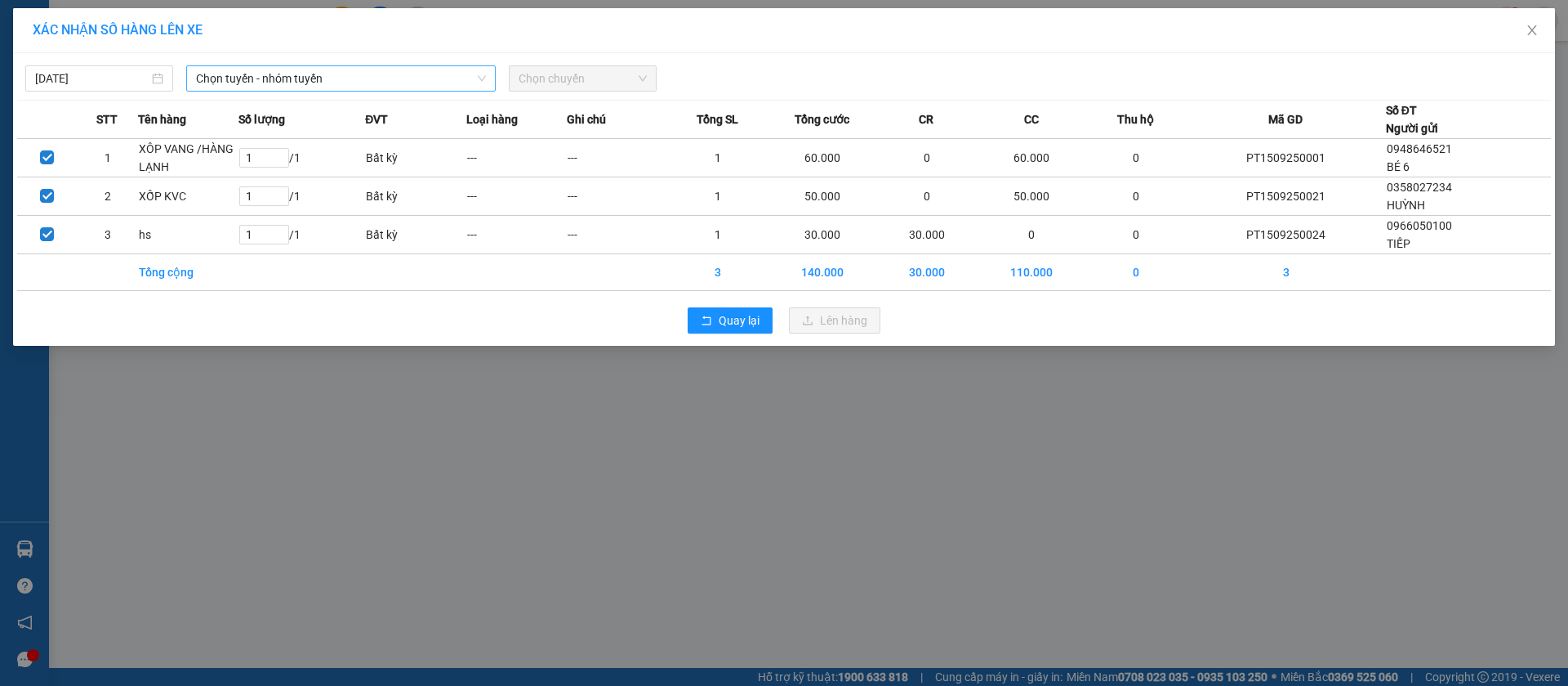
click at [410, 78] on span "Chọn tuyến - nhóm tuyến" at bounding box center [341, 78] width 290 height 25
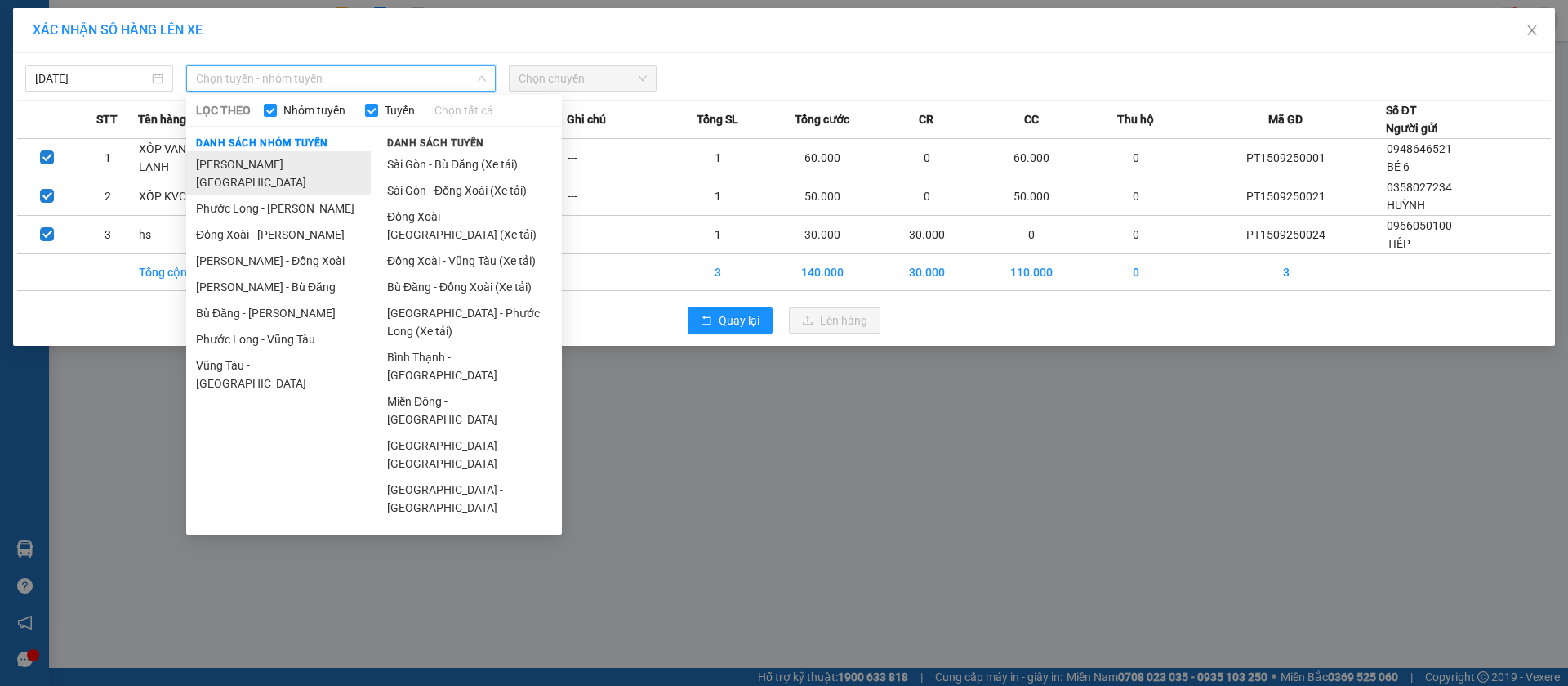
click at [320, 162] on li "[PERSON_NAME][GEOGRAPHIC_DATA]" at bounding box center [279, 173] width 185 height 44
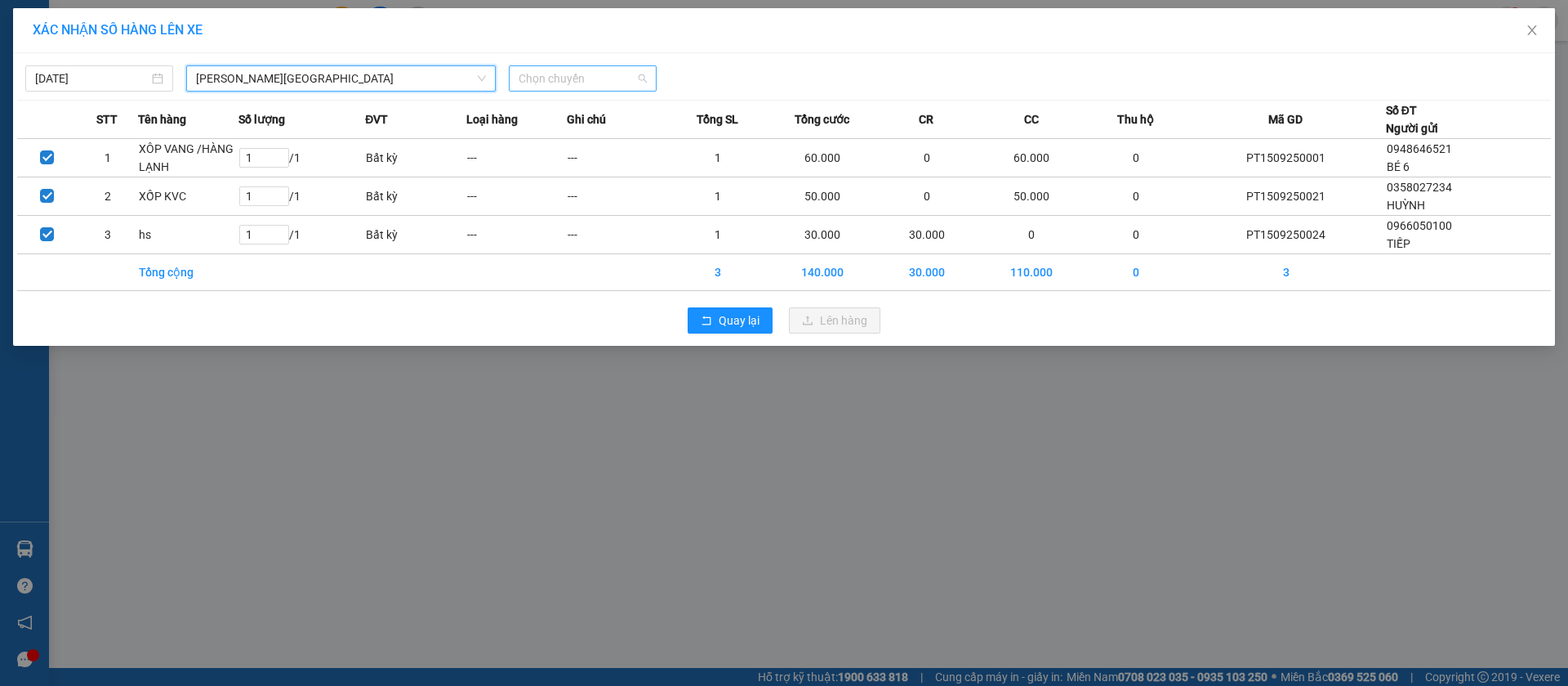
click at [604, 78] on span "Chọn chuyến" at bounding box center [583, 78] width 128 height 25
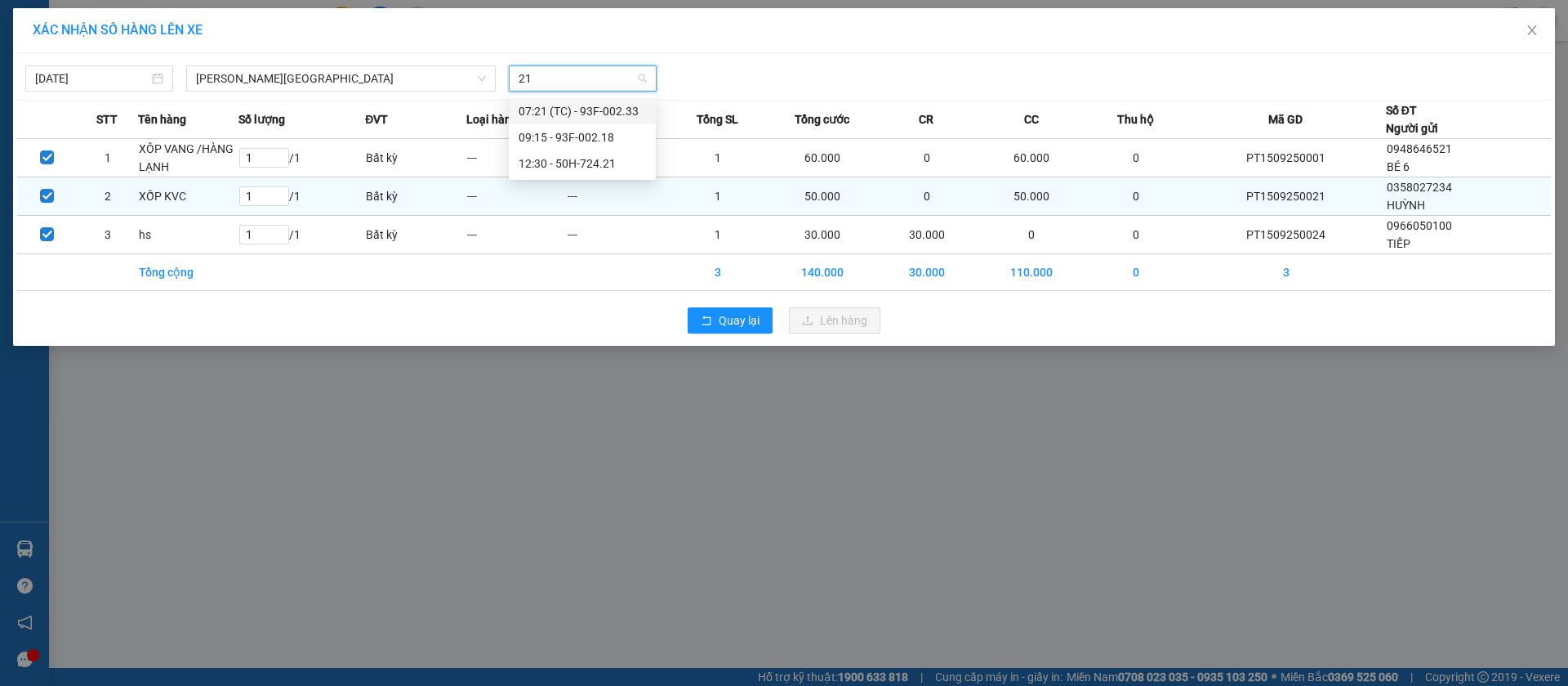
type input "218"
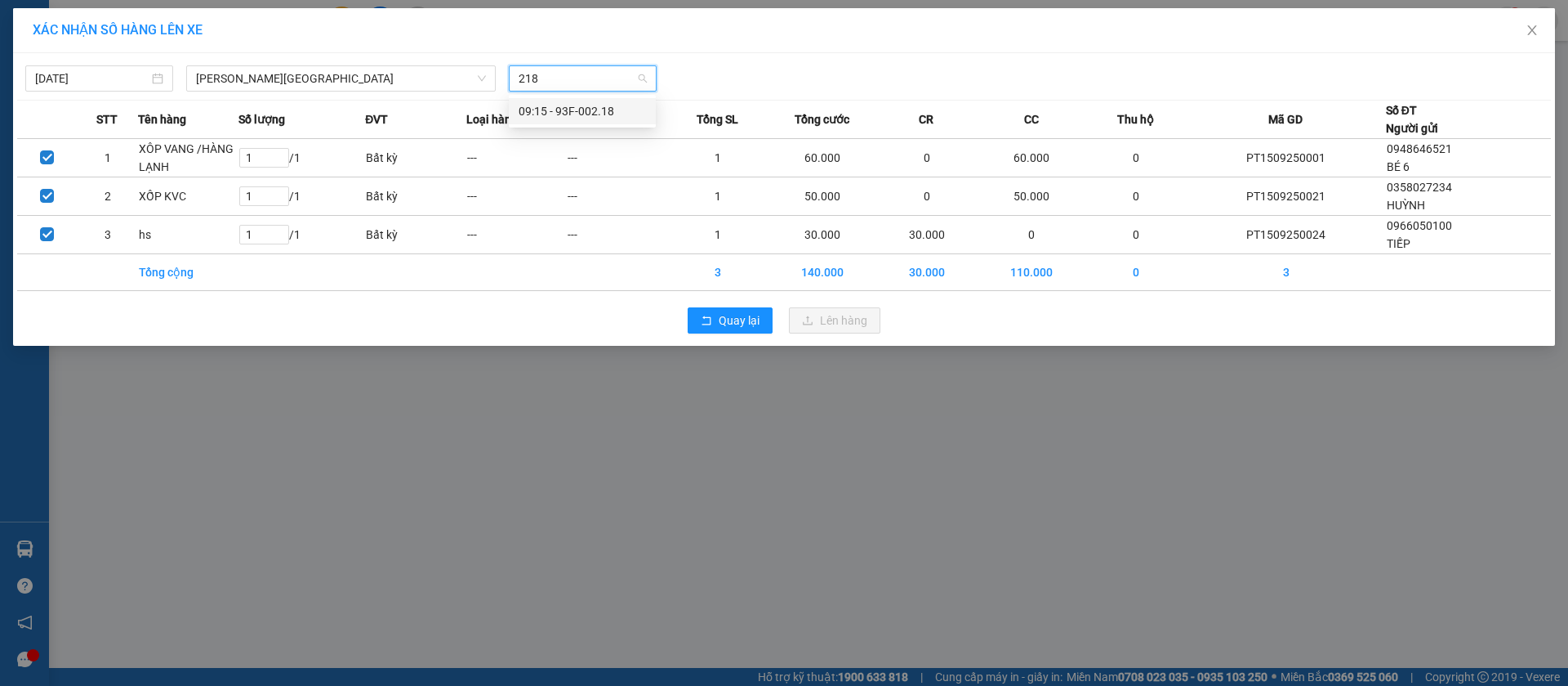
click at [579, 111] on div "09:15 - 93F-002.18" at bounding box center [582, 111] width 127 height 18
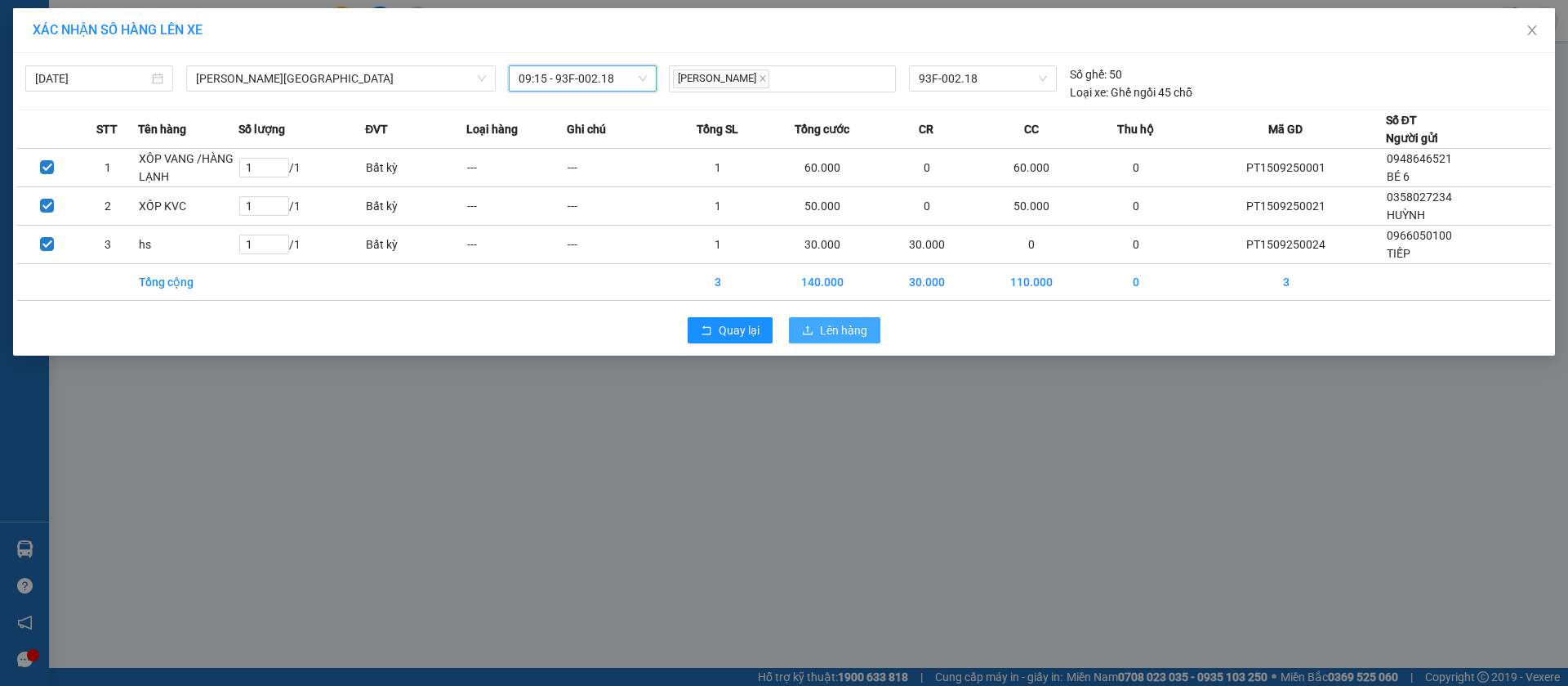
click at [851, 328] on span "Lên hàng" at bounding box center [844, 330] width 47 height 18
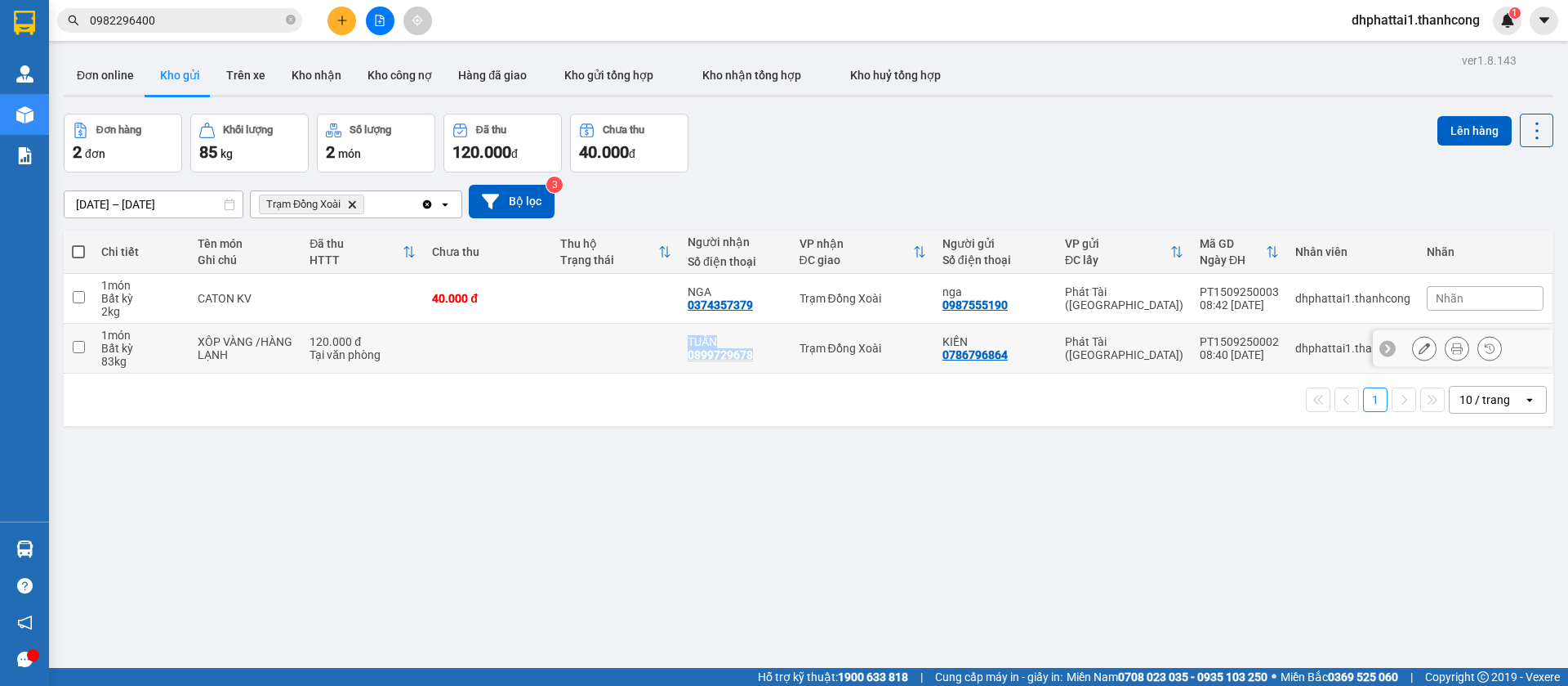
drag, startPoint x: 757, startPoint y: 350, endPoint x: 676, endPoint y: 350, distance: 81.0
click at [676, 350] on tr "1 món Bất kỳ 83 kg XÔP VÀNG /HÀNG LẠNH 120.000 đ Tại văn phòng TUẤN 0899729678 …" at bounding box center [808, 348] width 1490 height 50
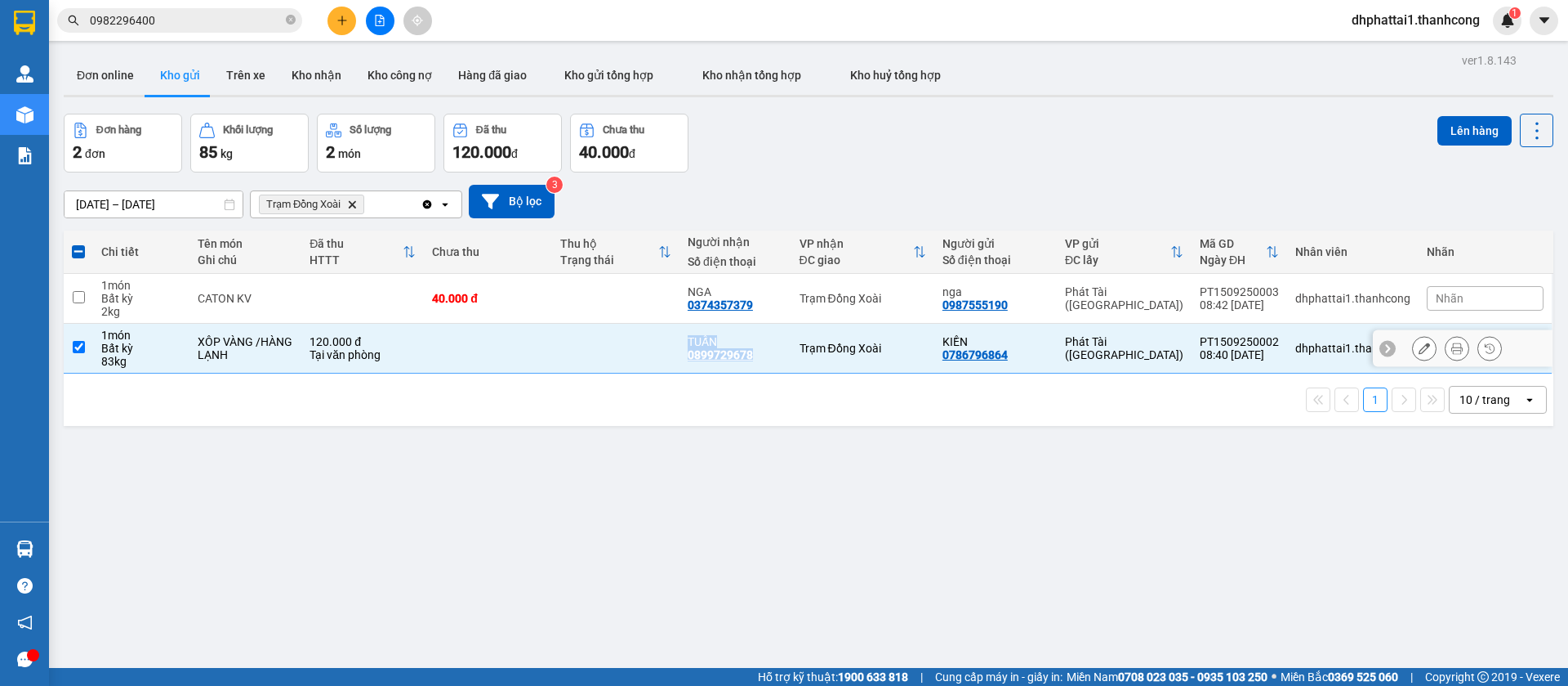
click at [743, 352] on div "0899729678" at bounding box center [720, 354] width 65 height 13
drag, startPoint x: 761, startPoint y: 354, endPoint x: 660, endPoint y: 353, distance: 101.0
click at [660, 353] on tr "1 món Bất kỳ 83 kg XÔP VÀNG /HÀNG LẠNH 120.000 đ Tại văn phòng TUẤN 0899729678 …" at bounding box center [808, 348] width 1490 height 50
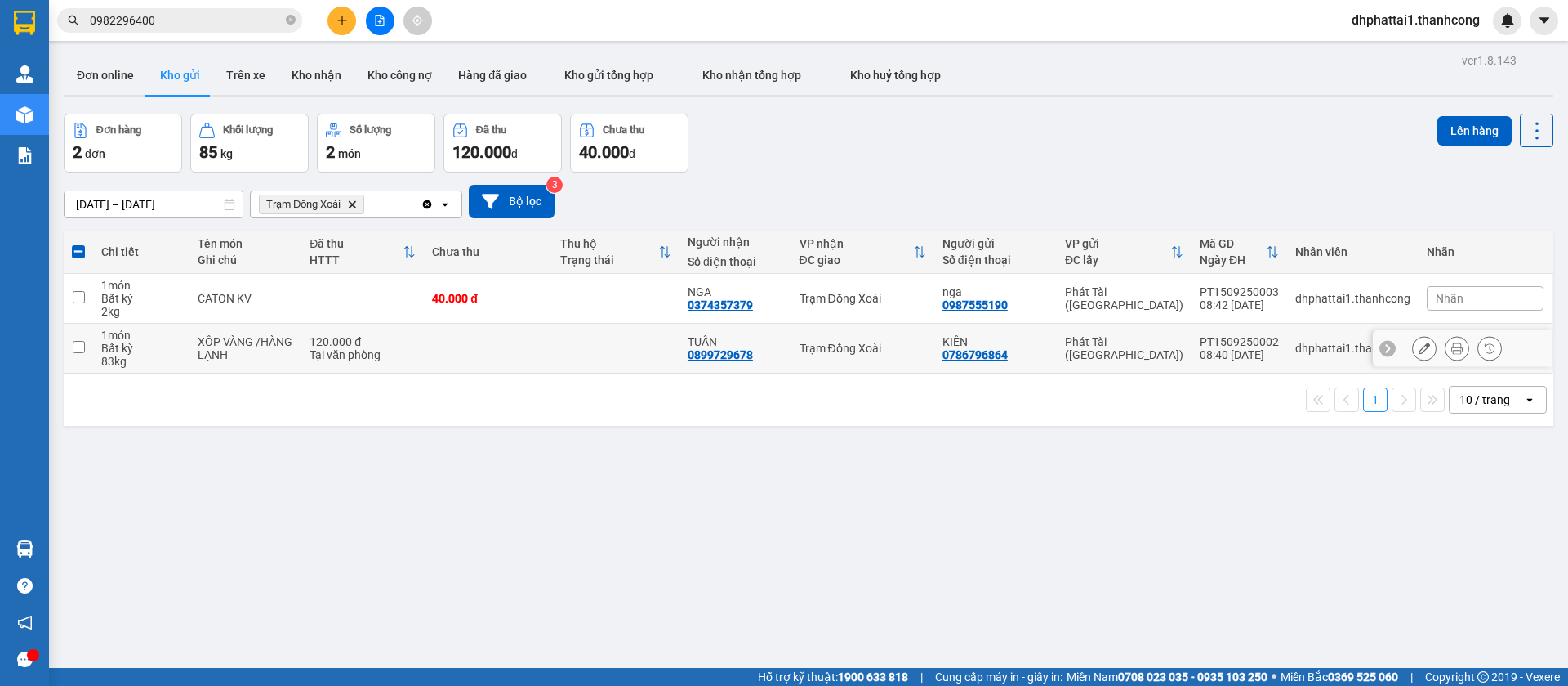
click at [668, 355] on td at bounding box center [615, 348] width 127 height 50
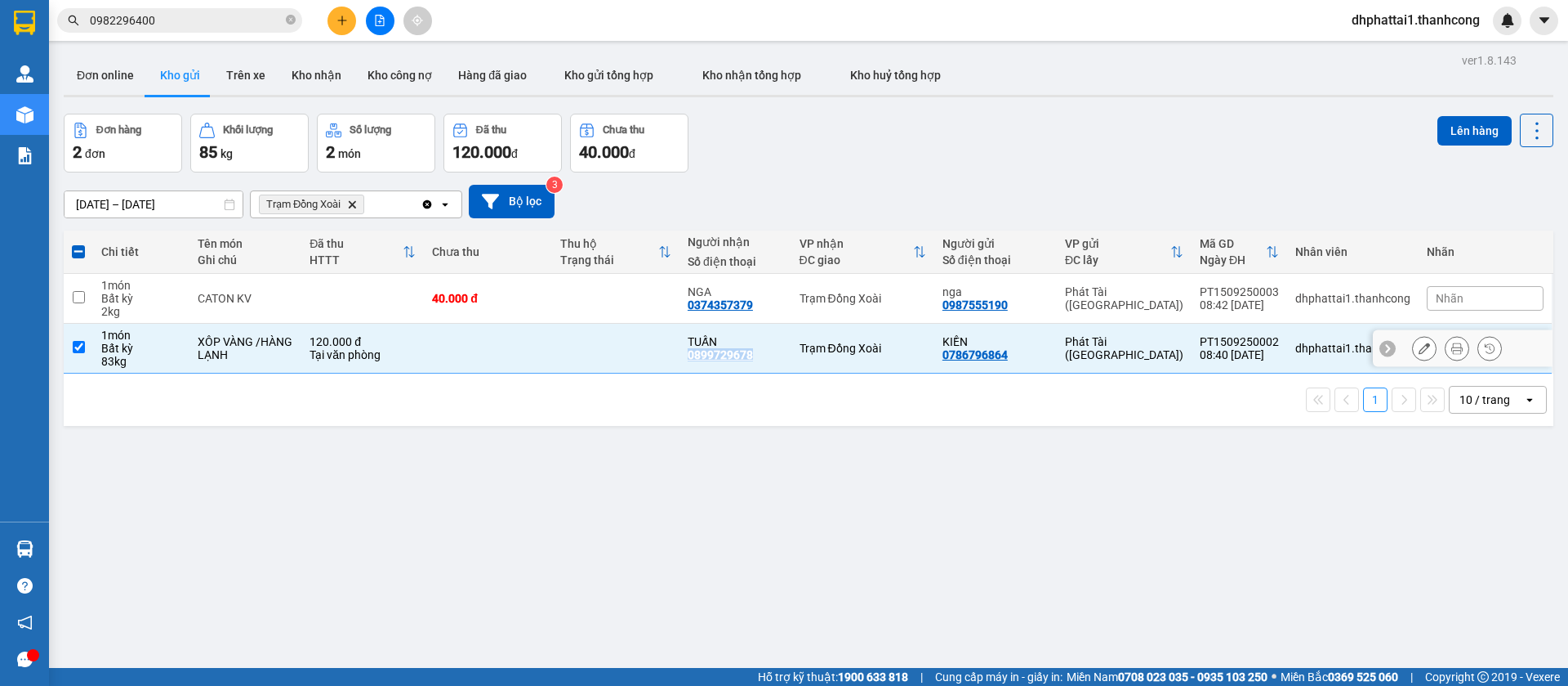
drag, startPoint x: 756, startPoint y: 353, endPoint x: 684, endPoint y: 352, distance: 72.0
click at [684, 352] on td "TUẤN 0899729678" at bounding box center [735, 348] width 112 height 50
checkbox input "false"
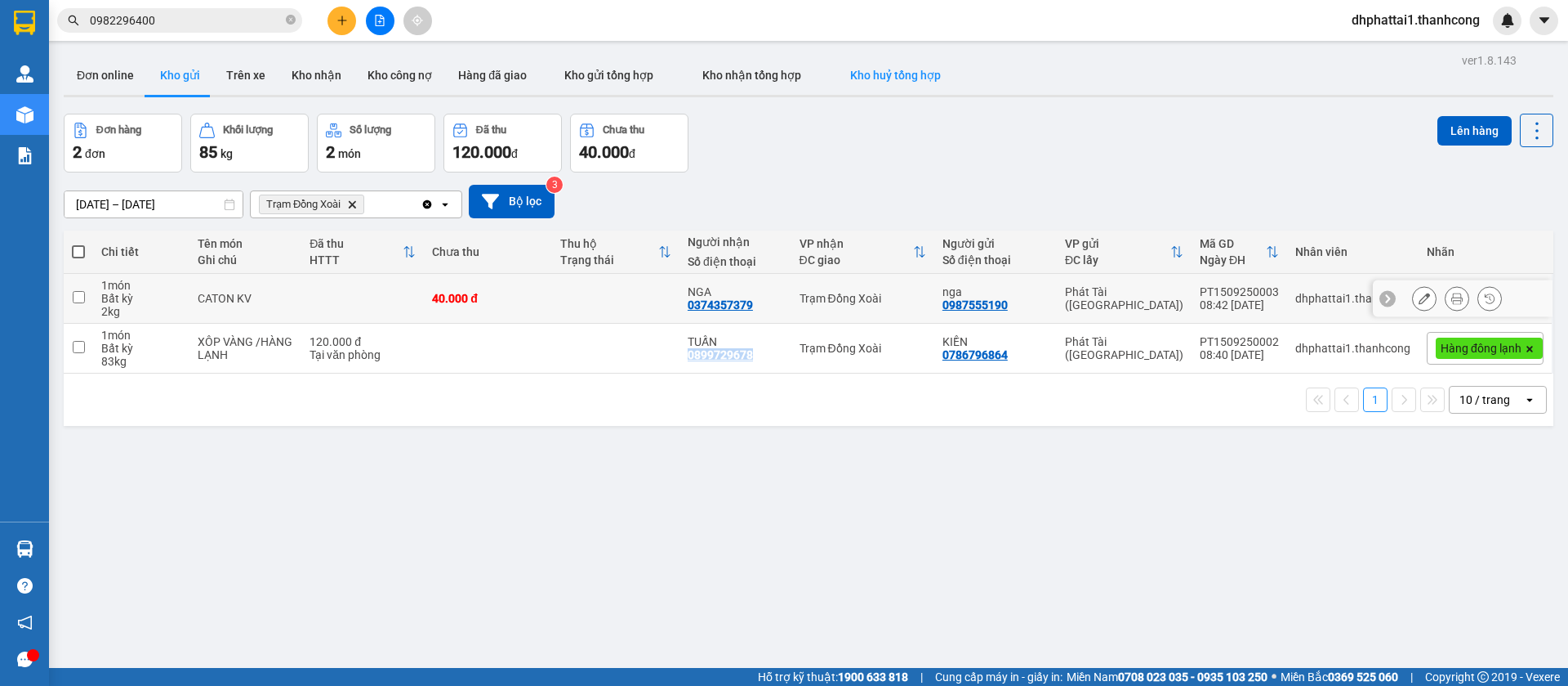
copy div "0899729678"
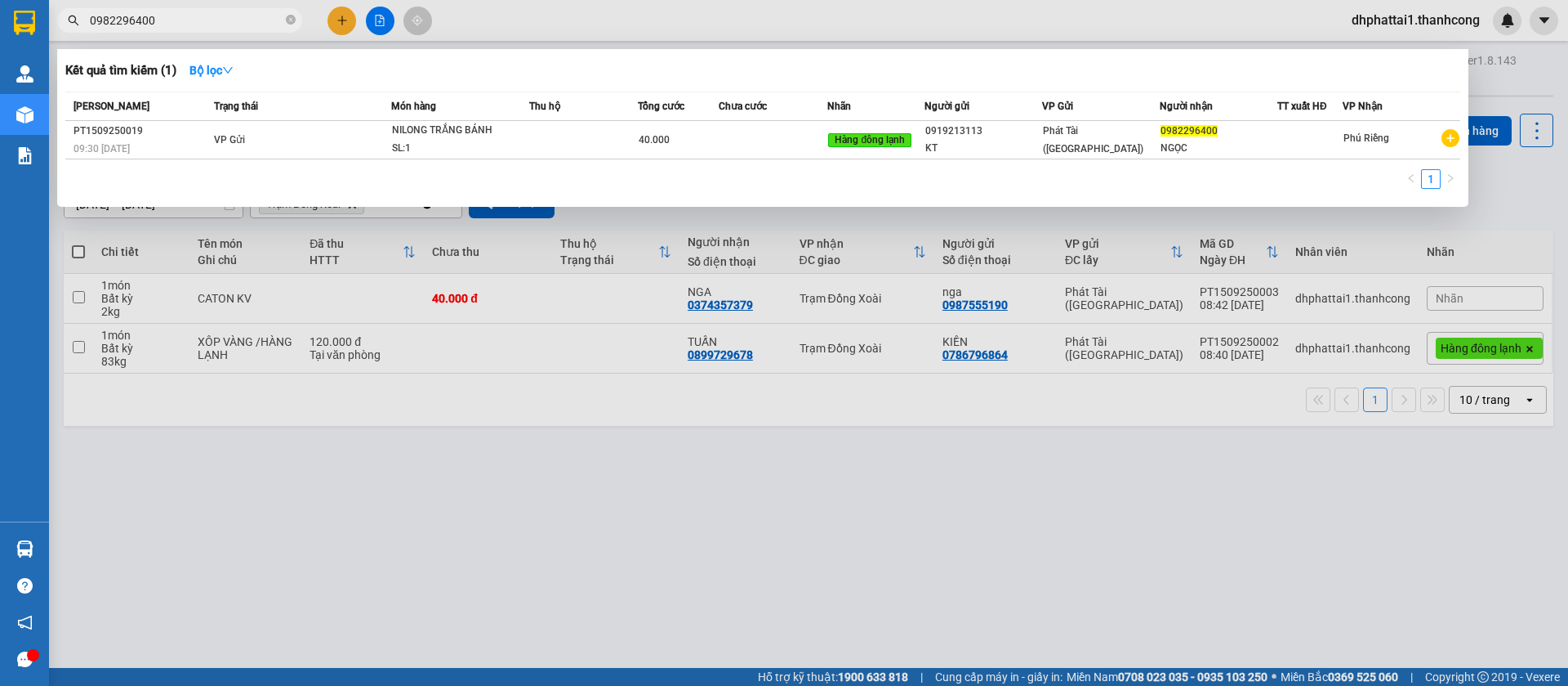
click at [207, 25] on input "0982296400" at bounding box center [185, 20] width 192 height 18
paste input "899729678"
type input "0899729678"
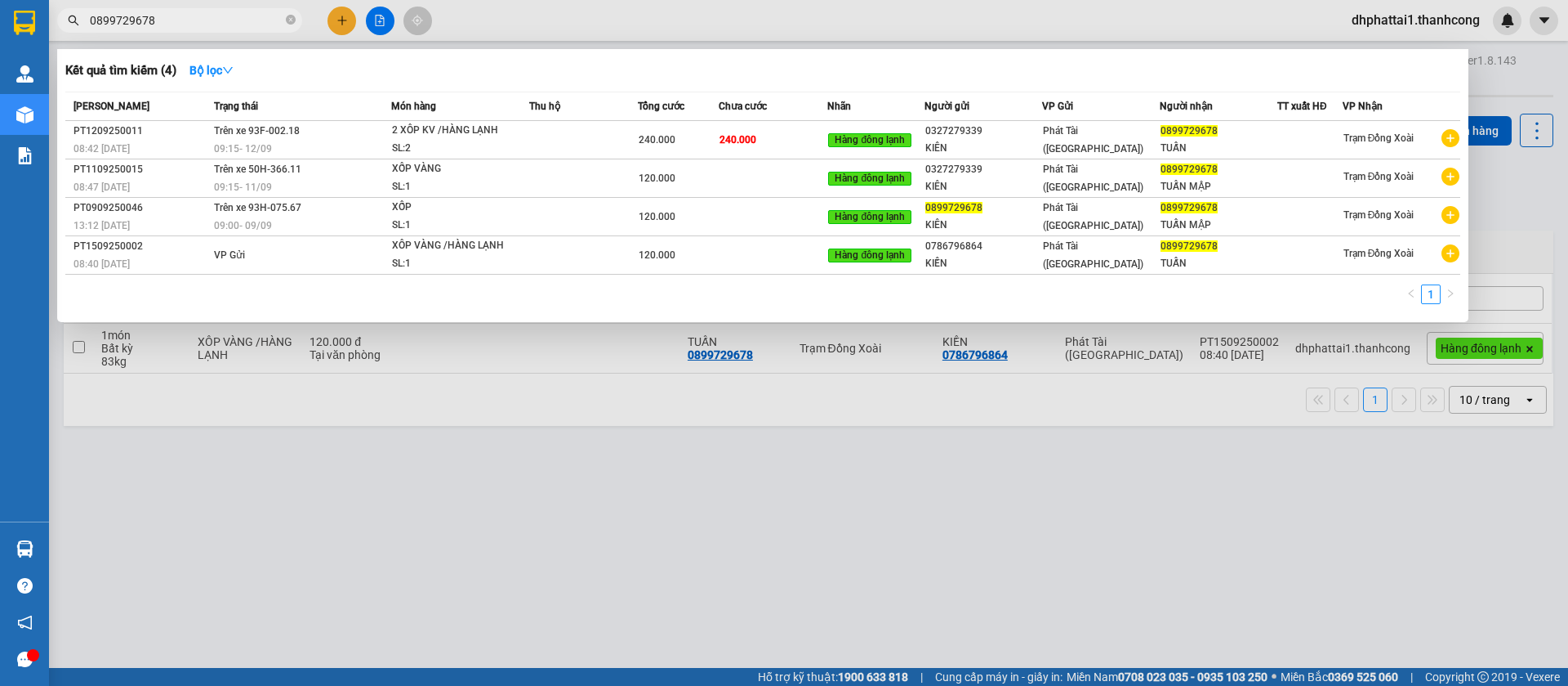
click at [985, 488] on div at bounding box center [784, 343] width 1568 height 686
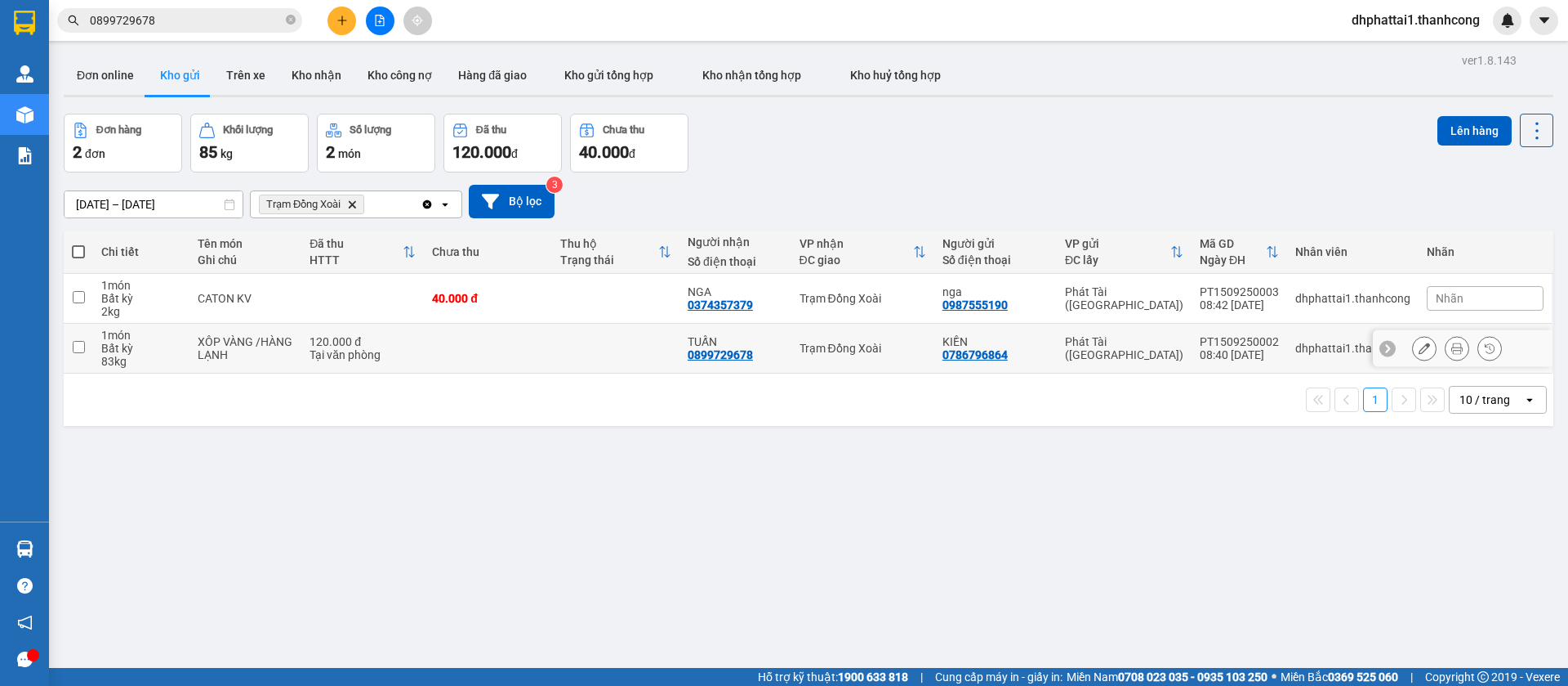
click at [75, 347] on input "checkbox" at bounding box center [79, 347] width 12 height 12
checkbox input "true"
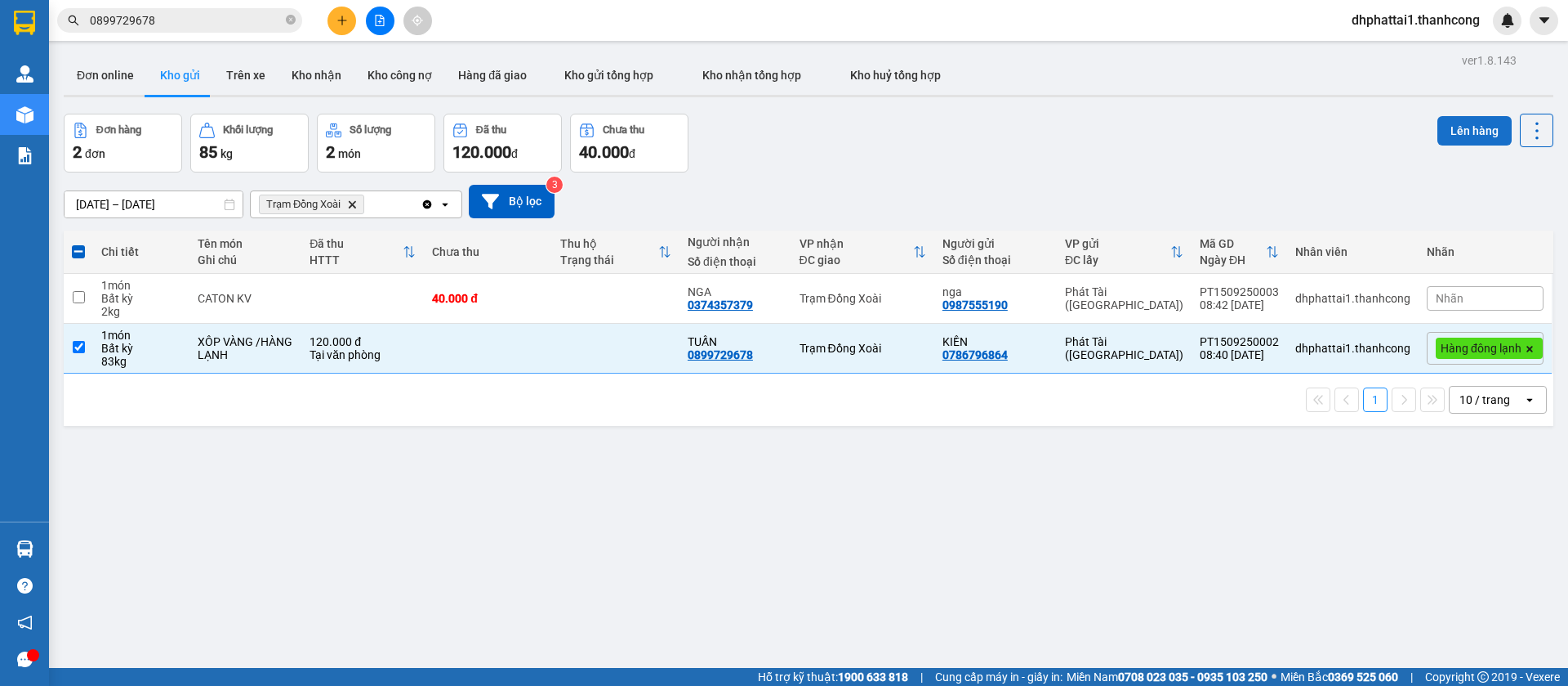
click at [1451, 139] on button "Lên hàng" at bounding box center [1475, 130] width 75 height 29
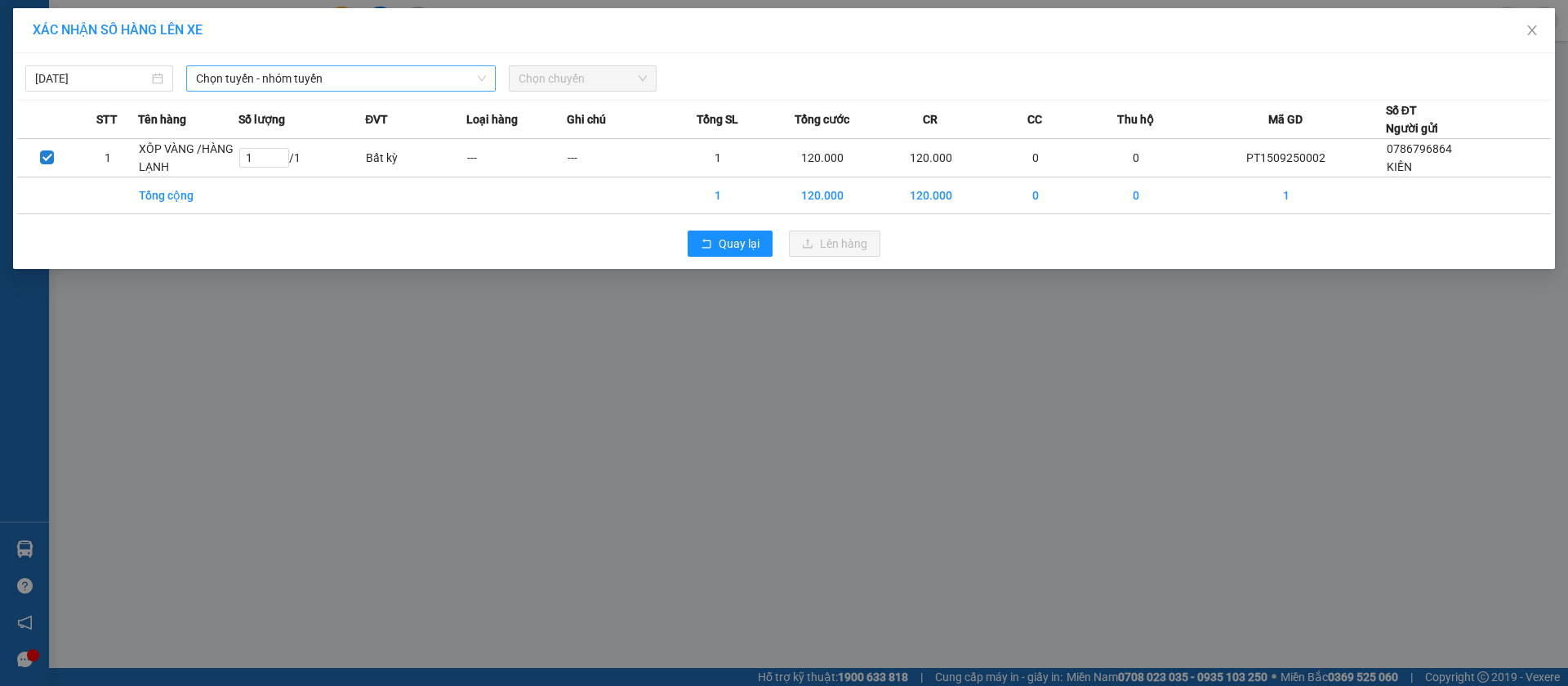
click at [344, 76] on span "Chọn tuyến - nhóm tuyến" at bounding box center [341, 78] width 290 height 25
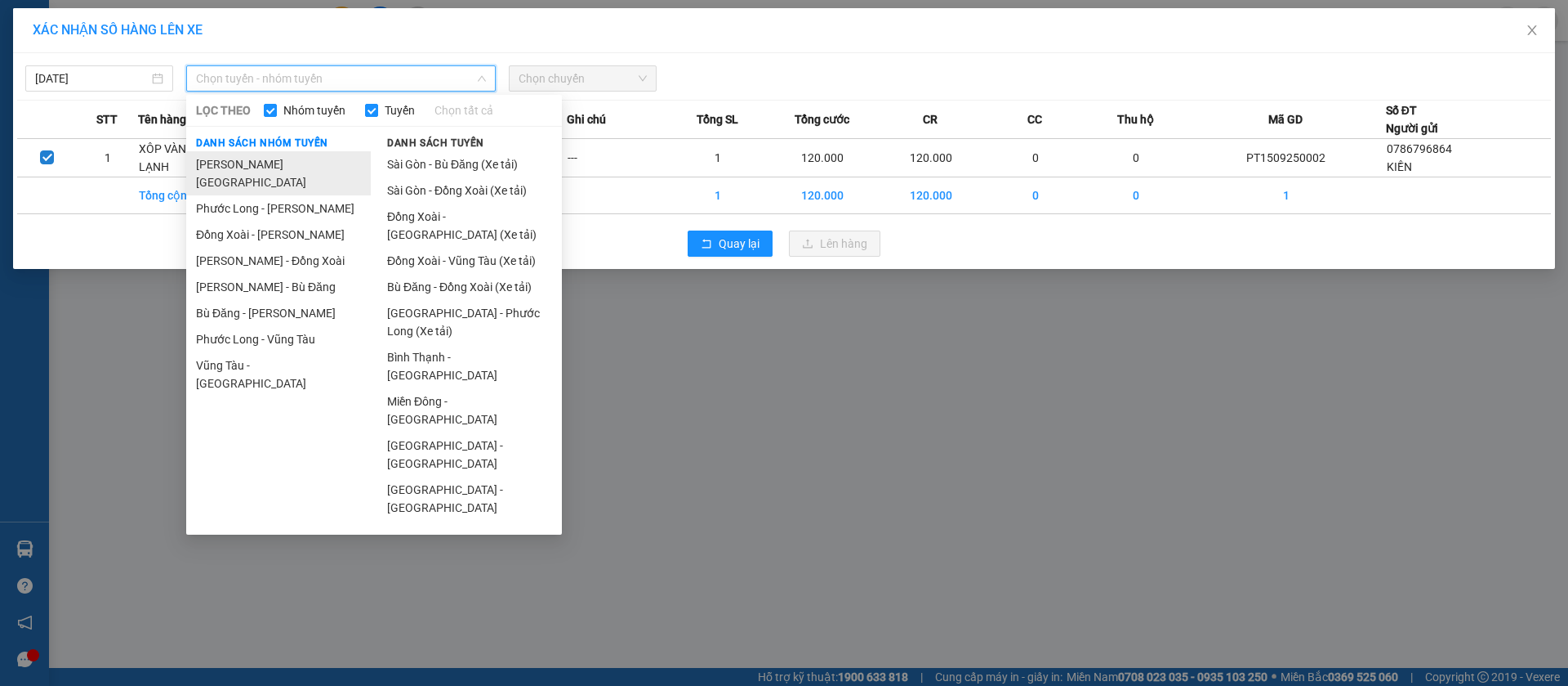
click at [319, 166] on li "[PERSON_NAME][GEOGRAPHIC_DATA]" at bounding box center [279, 173] width 185 height 44
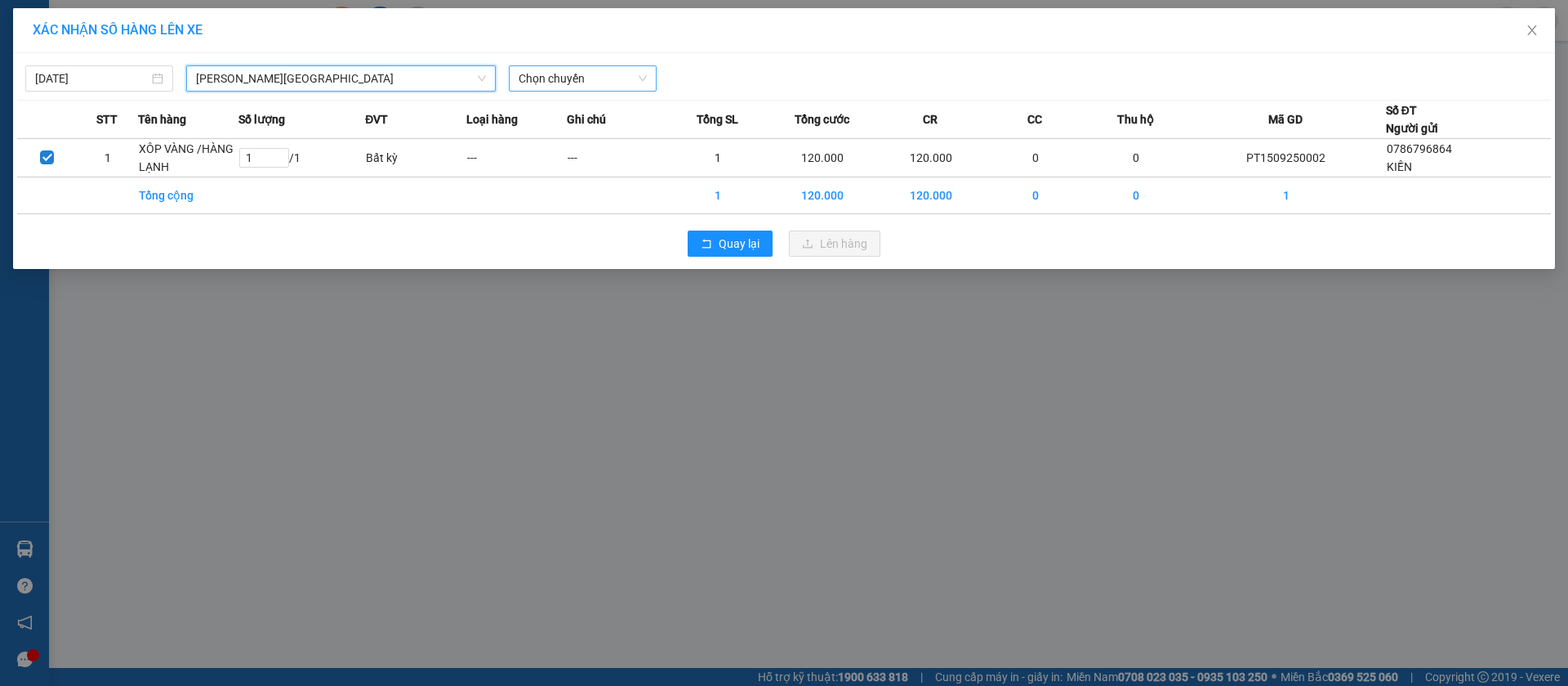
click at [606, 90] on span "Chọn chuyến" at bounding box center [583, 78] width 128 height 25
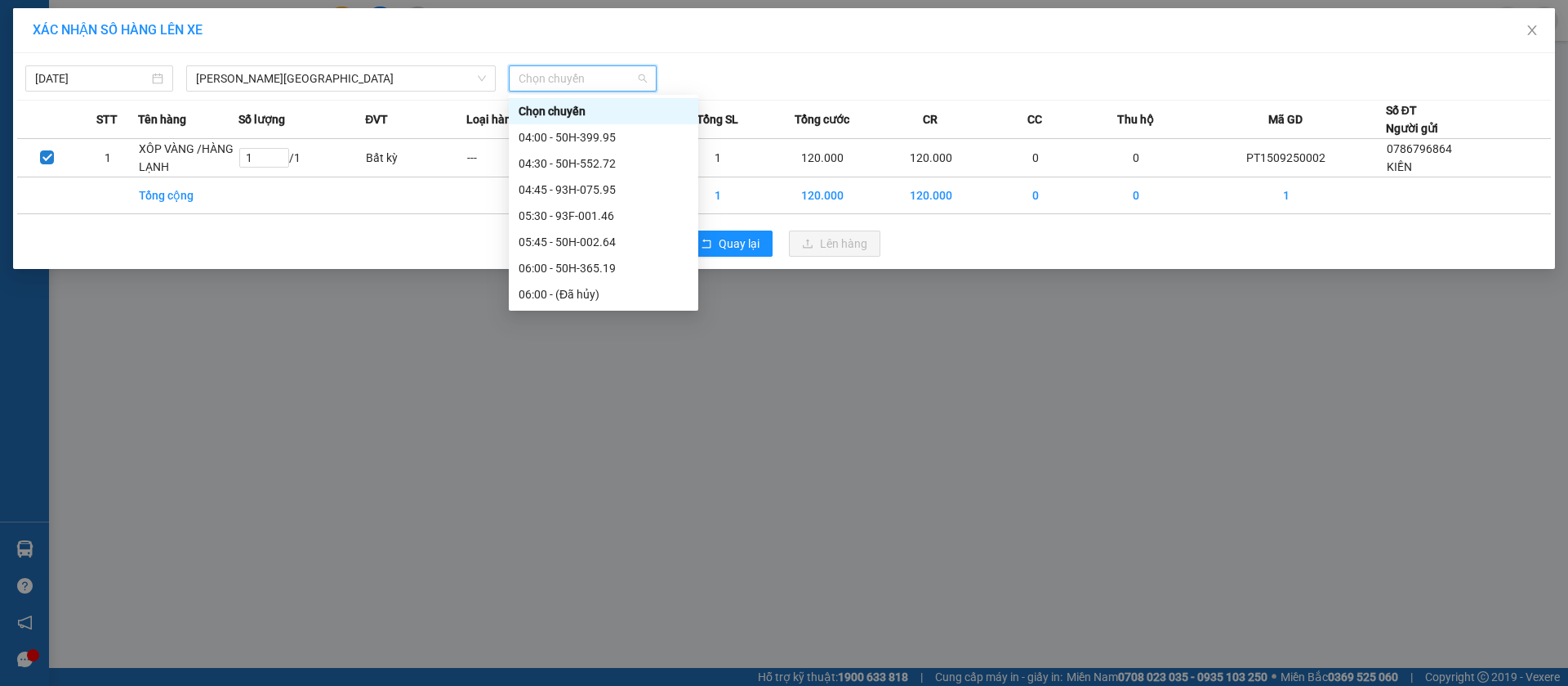
type input "1"
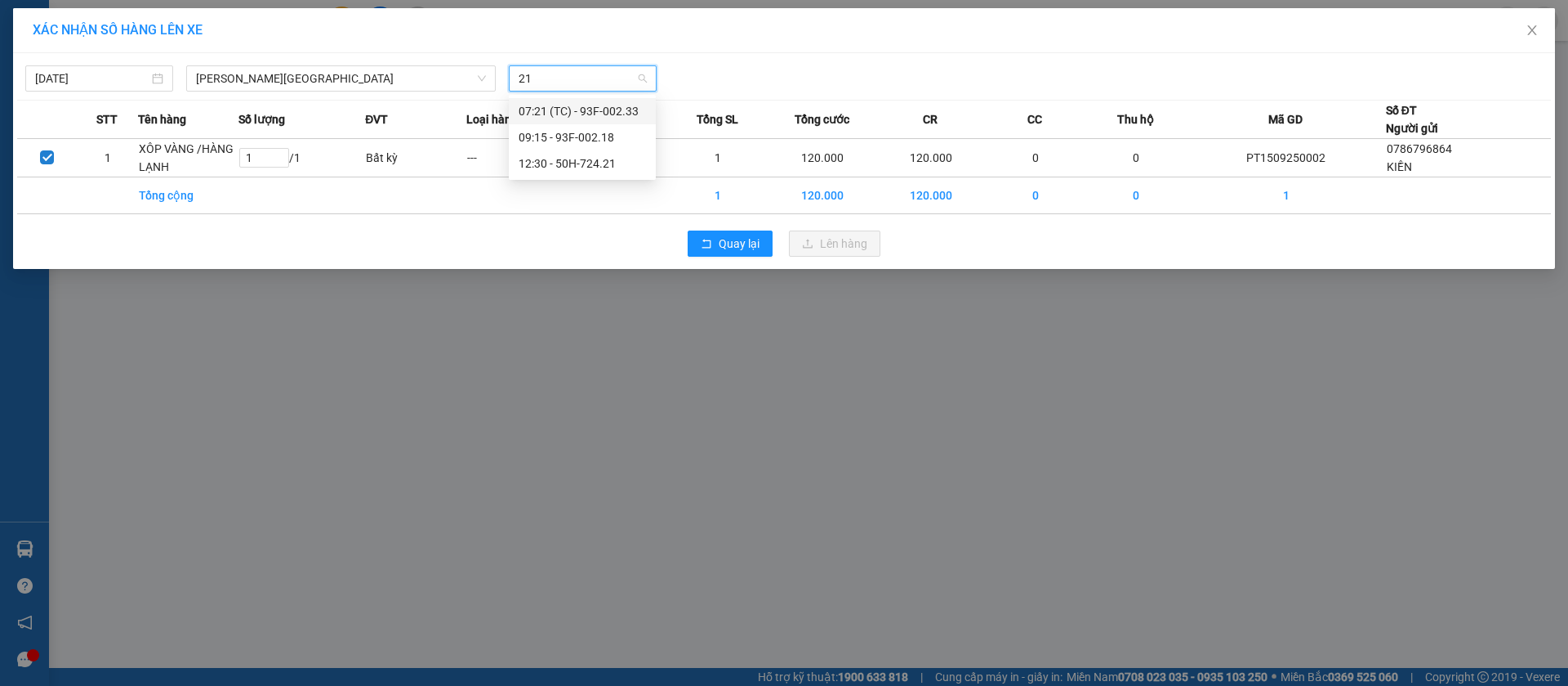
type input "218"
click at [597, 113] on div "09:15 - 93F-002.18" at bounding box center [582, 111] width 127 height 18
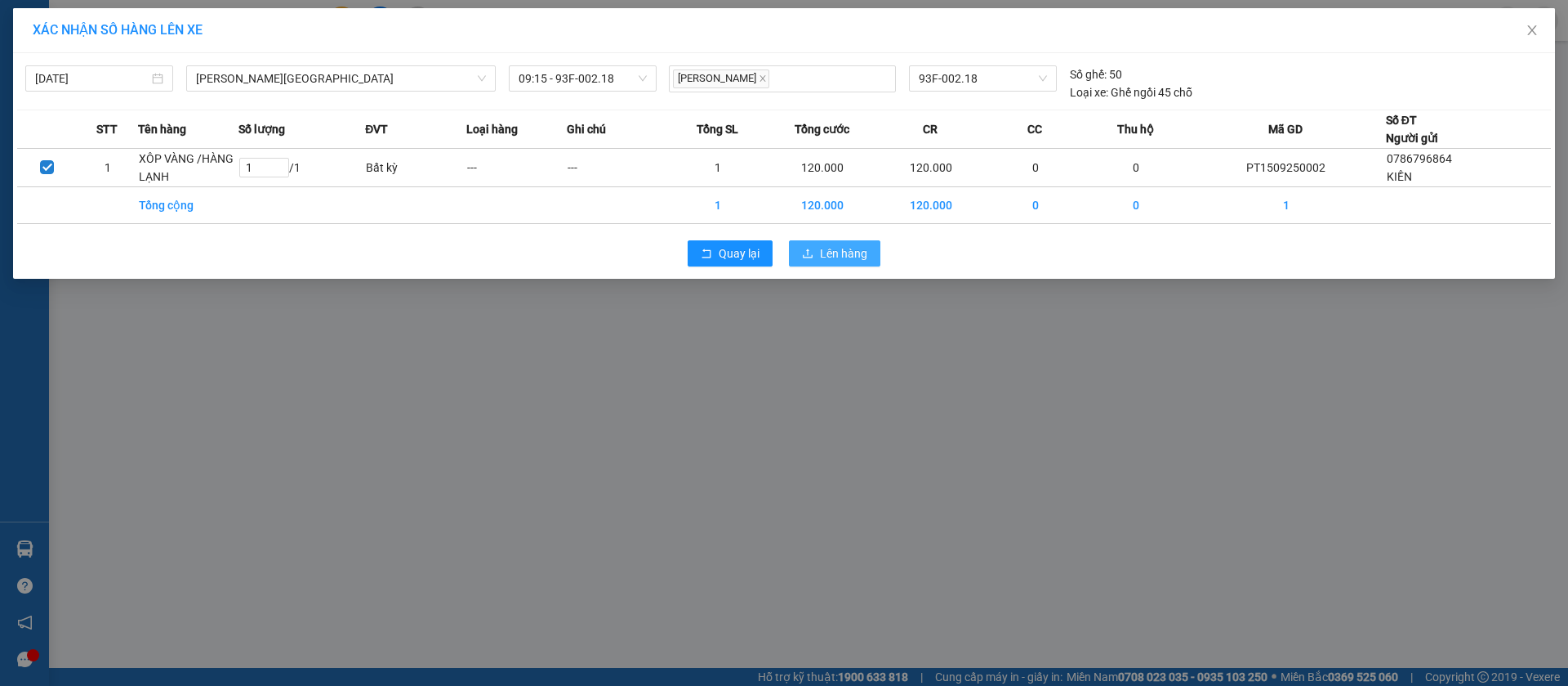
click at [833, 257] on span "Lên hàng" at bounding box center [844, 253] width 47 height 18
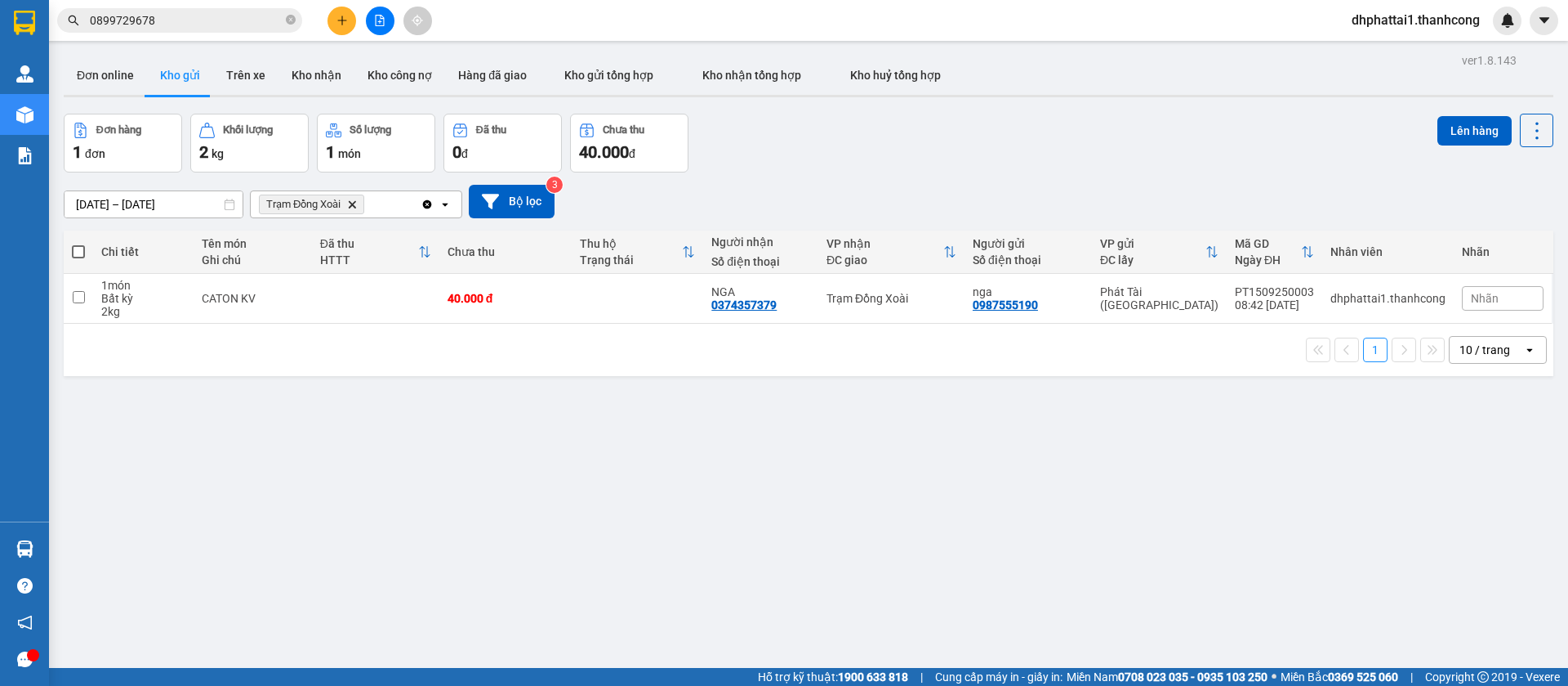
click at [1123, 135] on div "Đơn hàng 1 đơn Khối lượng 2 kg Số lượng 1 món Đã thu 0 đ Chưa thu 40.000 đ Lên …" at bounding box center [808, 142] width 1490 height 59
click at [351, 203] on icon "Delete" at bounding box center [352, 204] width 10 height 10
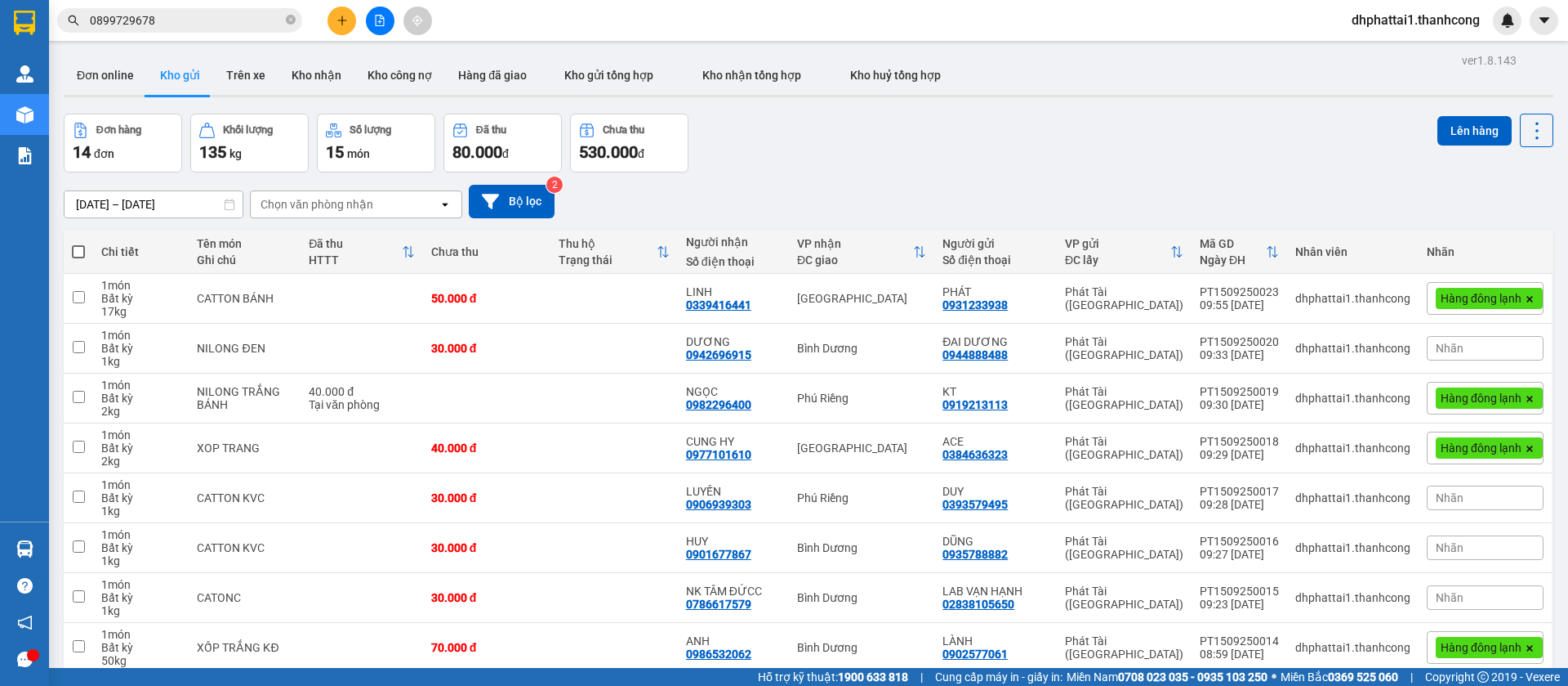
click at [361, 208] on div "Chọn văn phòng nhận" at bounding box center [316, 204] width 113 height 17
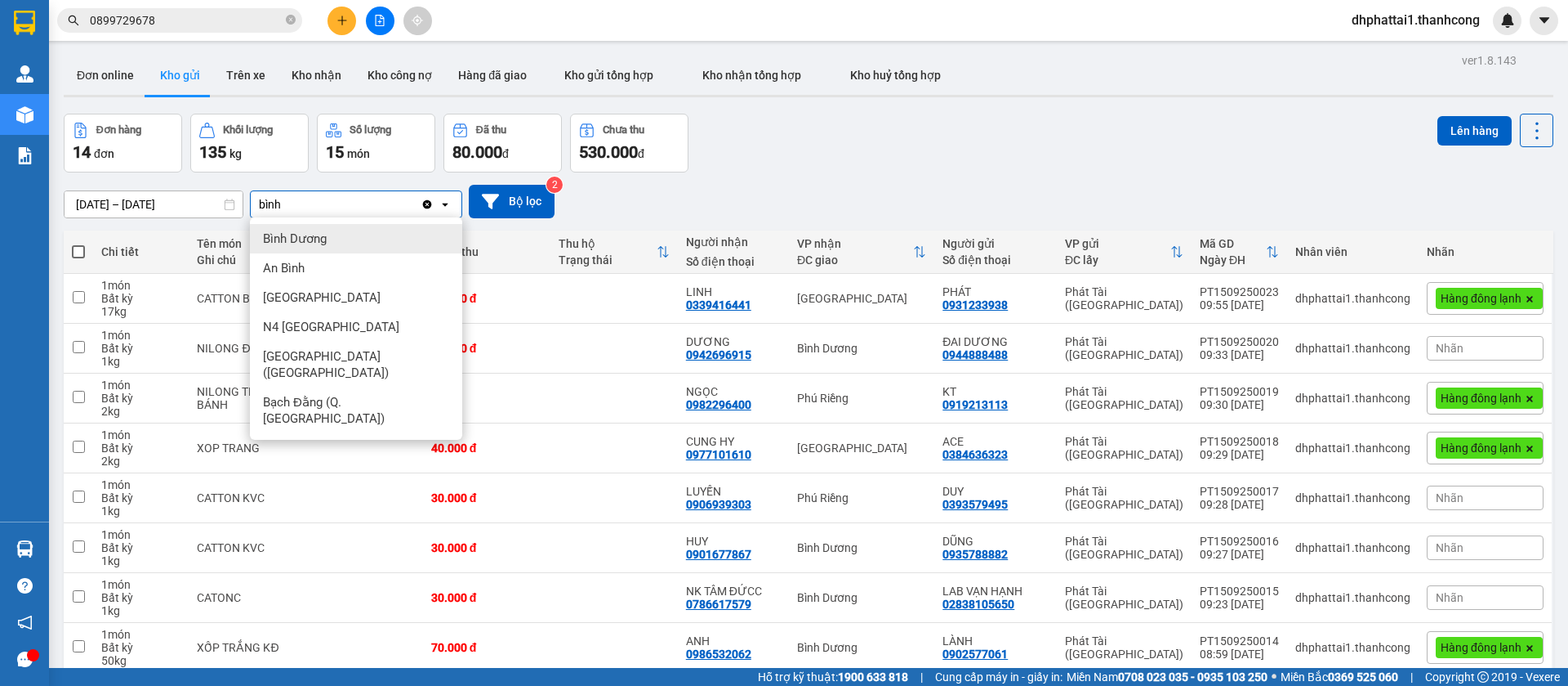
type input "bình"
click at [354, 242] on div "Bình Dương" at bounding box center [356, 238] width 213 height 29
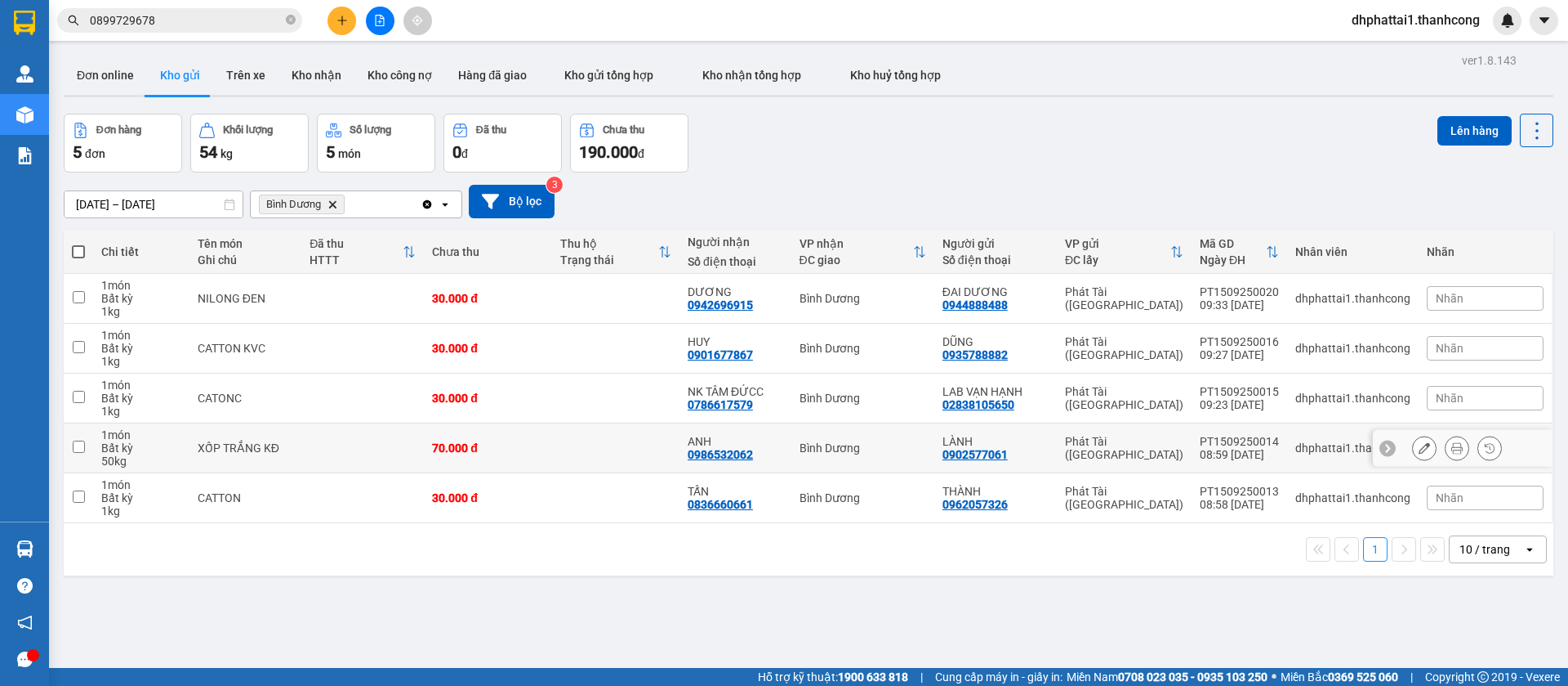
click at [85, 449] on td at bounding box center [77, 448] width 29 height 50
checkbox input "true"
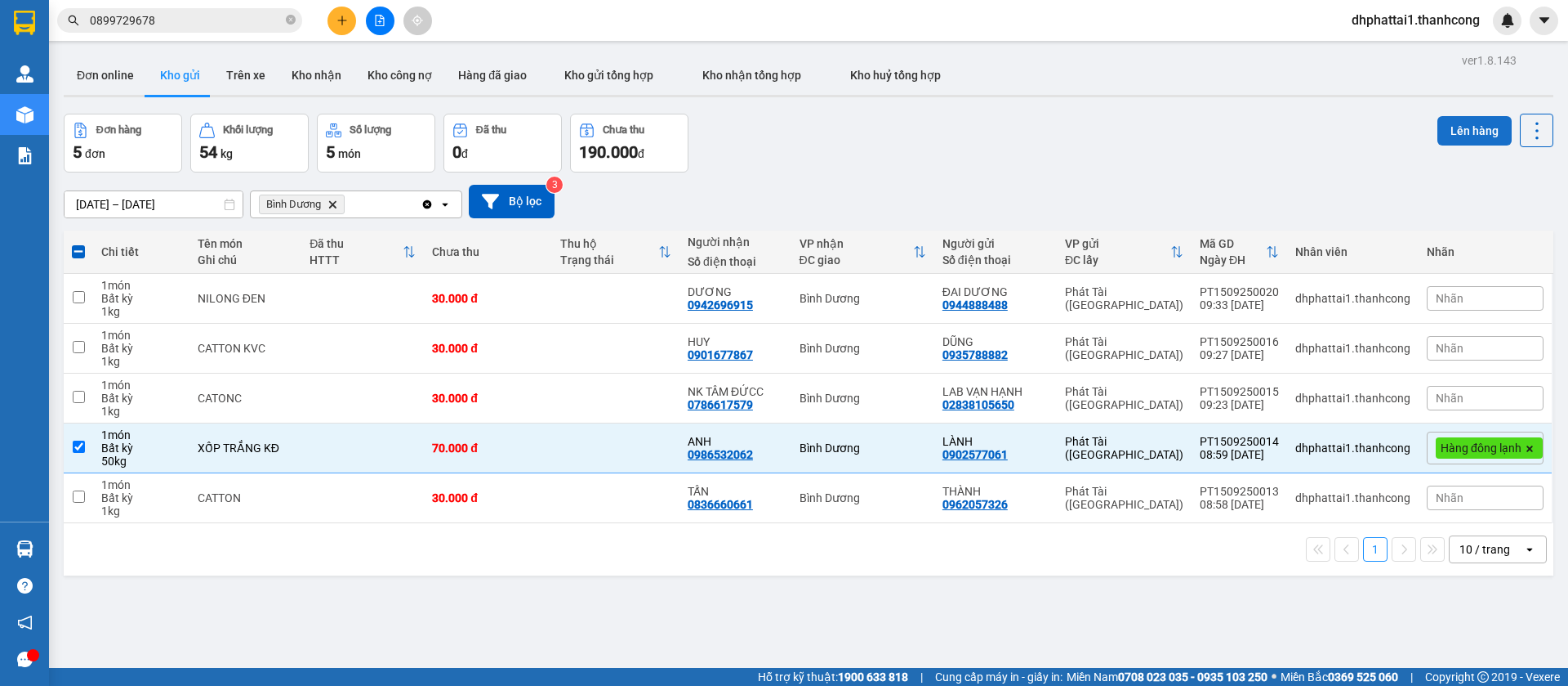
click at [1438, 136] on button "Lên hàng" at bounding box center [1475, 130] width 75 height 29
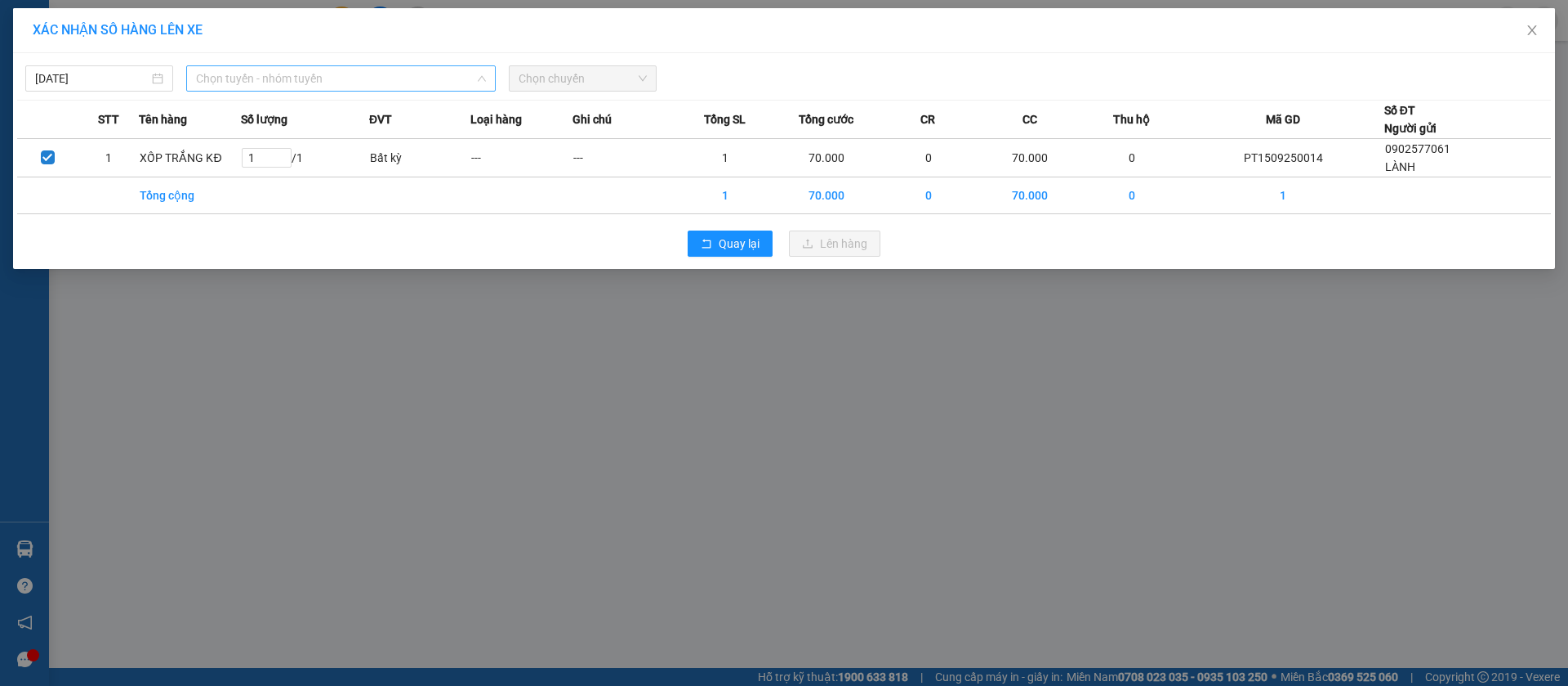
click at [413, 71] on span "Chọn tuyến - nhóm tuyến" at bounding box center [341, 78] width 290 height 25
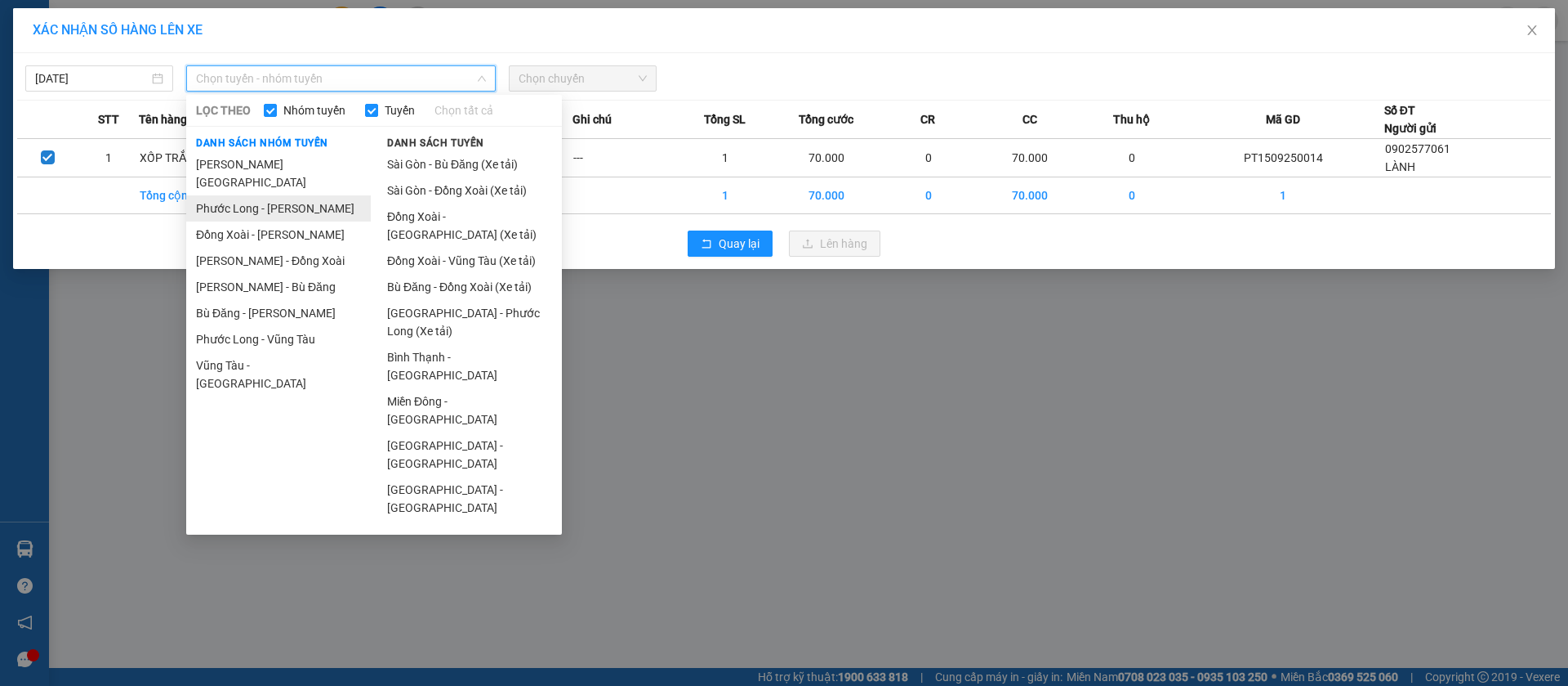
click at [298, 195] on li "Phước Long - [PERSON_NAME]" at bounding box center [279, 208] width 185 height 26
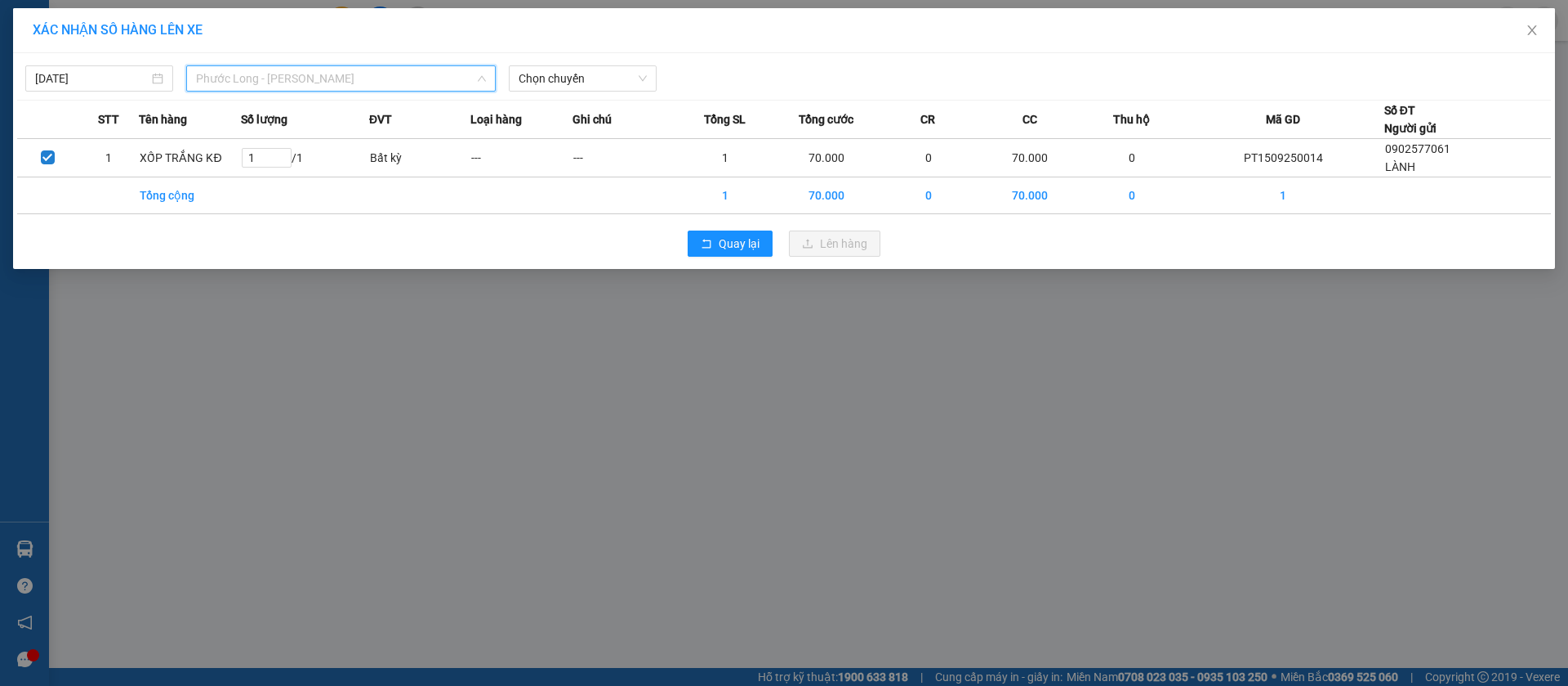
click at [408, 75] on span "Phước Long - [PERSON_NAME]" at bounding box center [341, 78] width 290 height 25
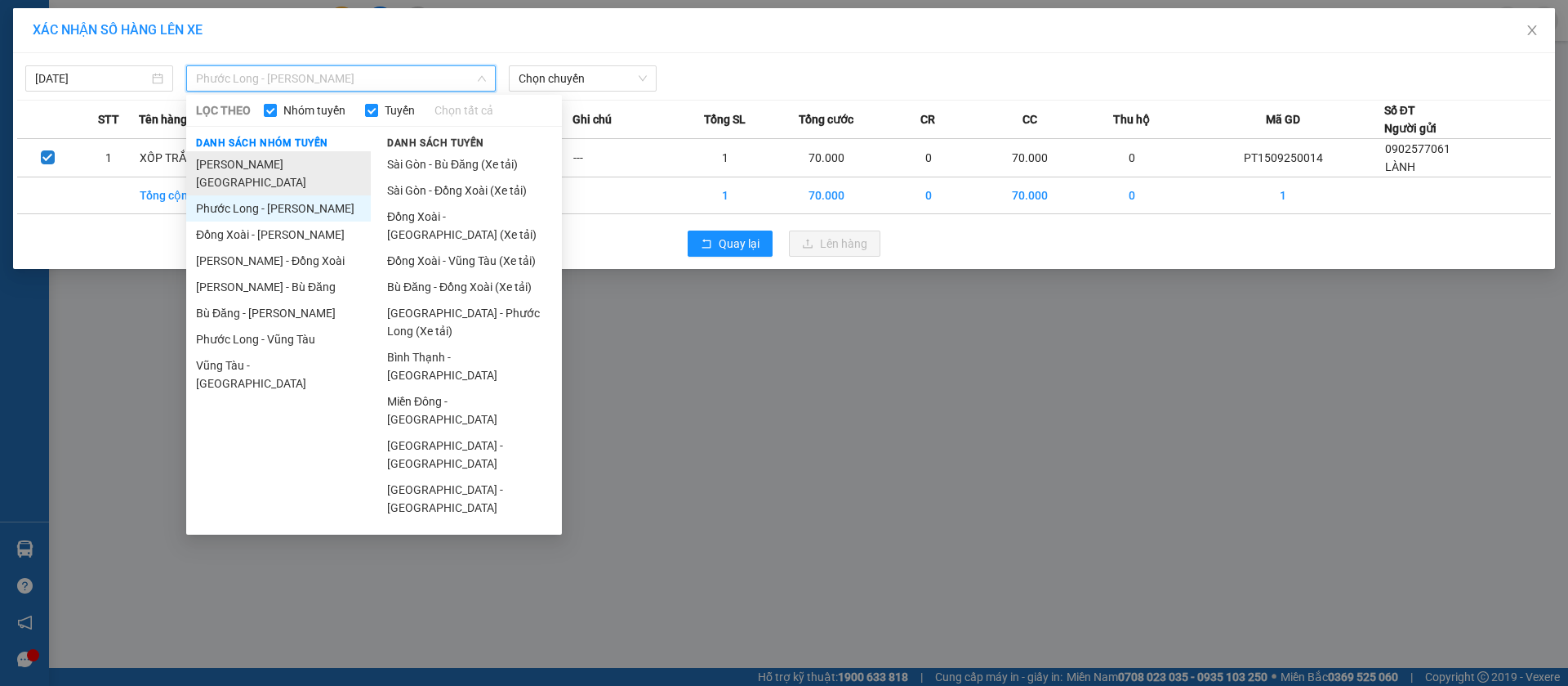
click at [302, 166] on li "[PERSON_NAME][GEOGRAPHIC_DATA]" at bounding box center [279, 173] width 185 height 44
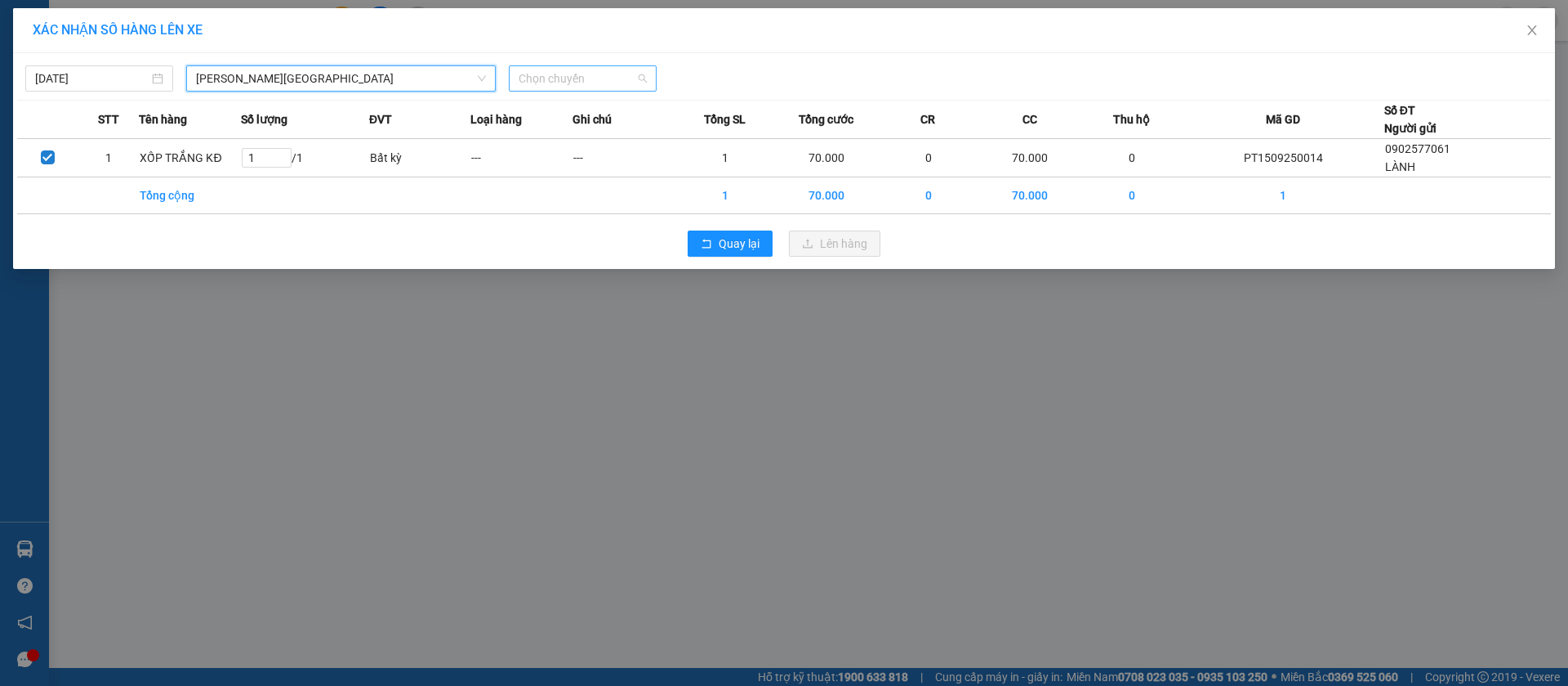
click at [626, 87] on span "Chọn chuyến" at bounding box center [583, 78] width 128 height 25
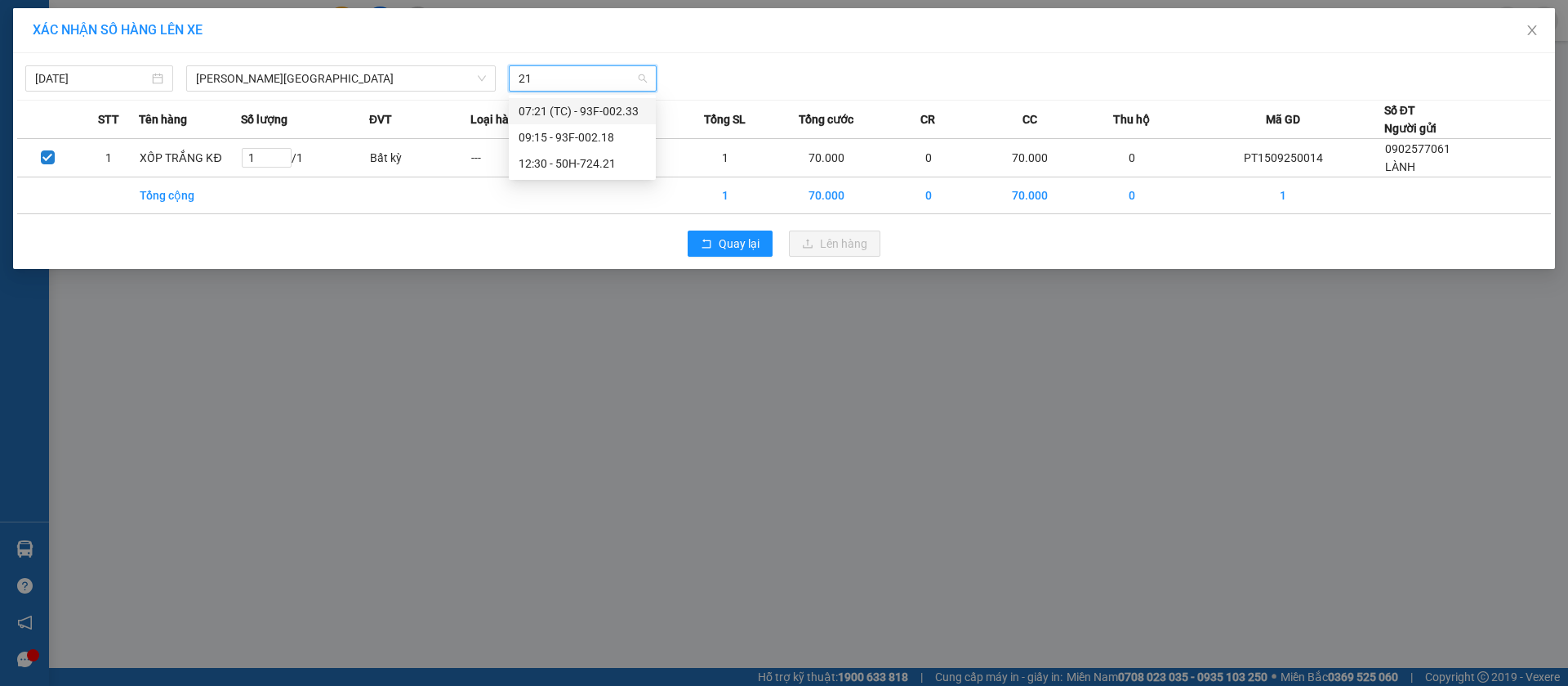
type input "218"
click at [584, 110] on div "09:15 - 93F-002.18" at bounding box center [582, 111] width 127 height 18
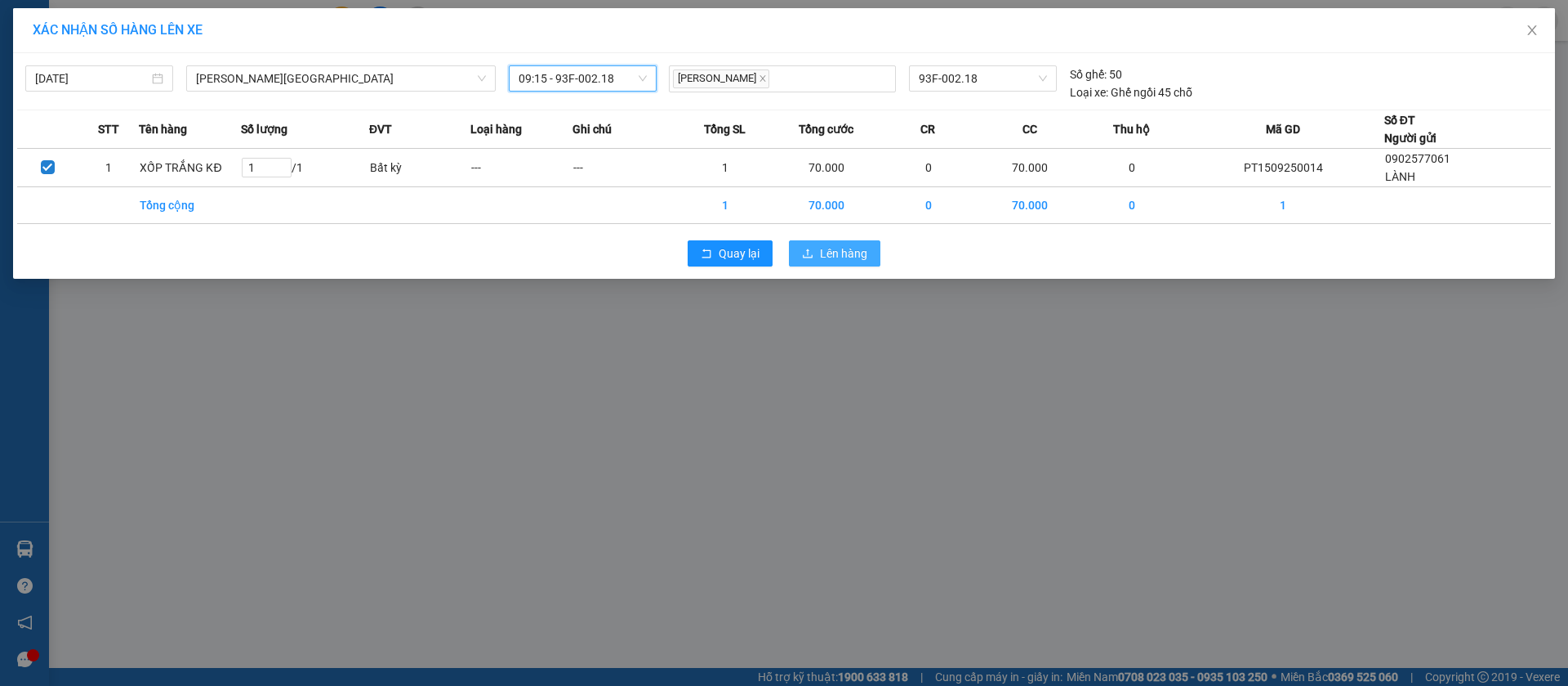
click at [841, 259] on span "Lên hàng" at bounding box center [844, 253] width 47 height 18
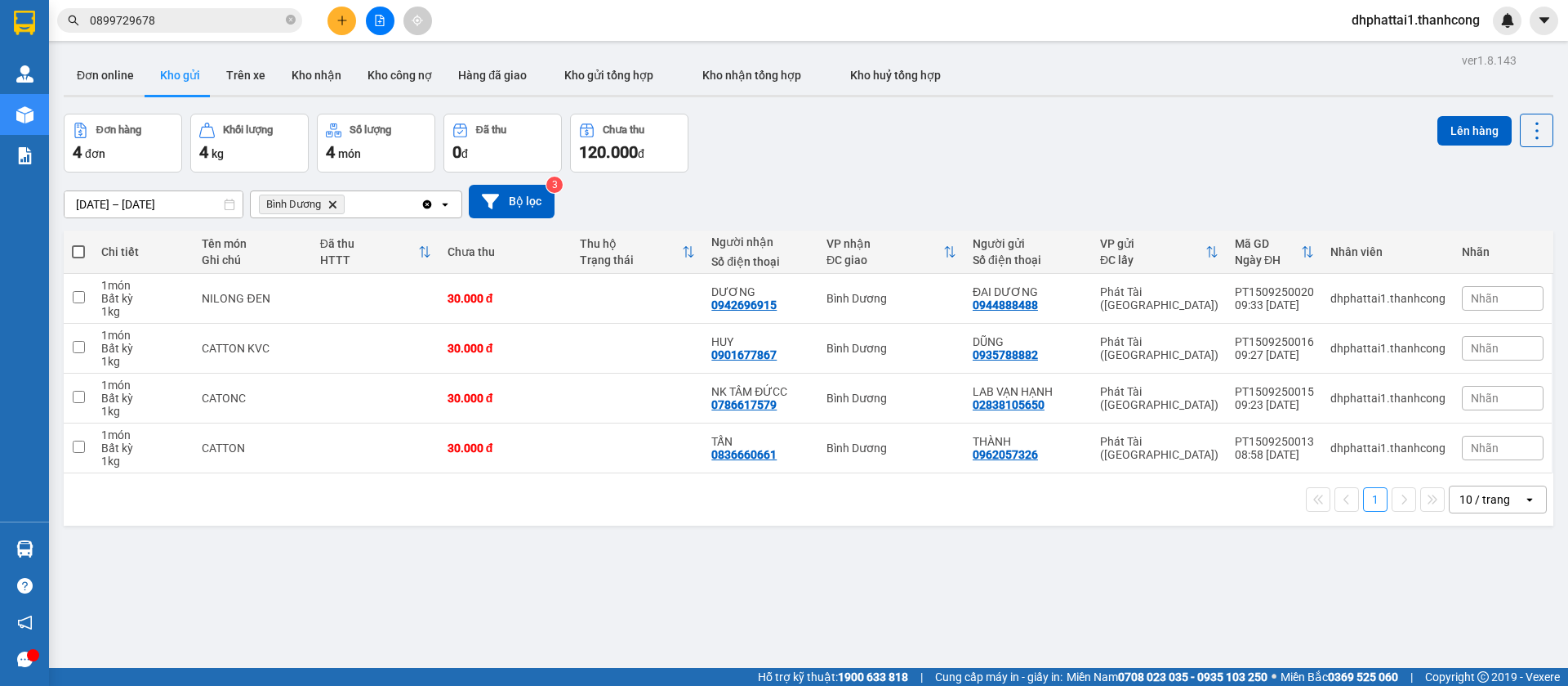
click at [338, 206] on span "Bình Dương Delete" at bounding box center [302, 204] width 86 height 19
click at [335, 202] on icon "Bình Dương, close by backspace" at bounding box center [333, 204] width 7 height 7
click at [335, 202] on div "Chọn văn phòng nhận" at bounding box center [316, 204] width 113 height 17
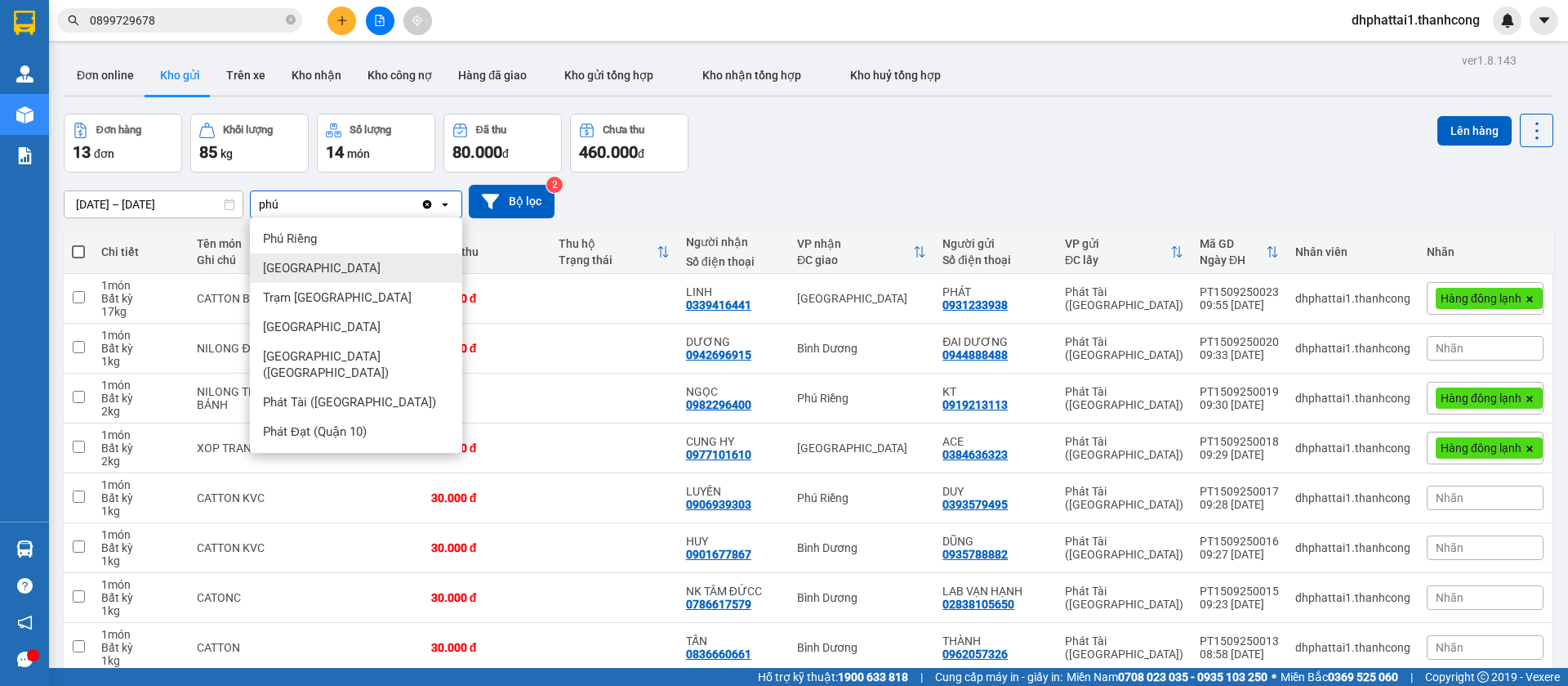
type input "phú"
click at [429, 255] on div "[GEOGRAPHIC_DATA]" at bounding box center [356, 267] width 213 height 29
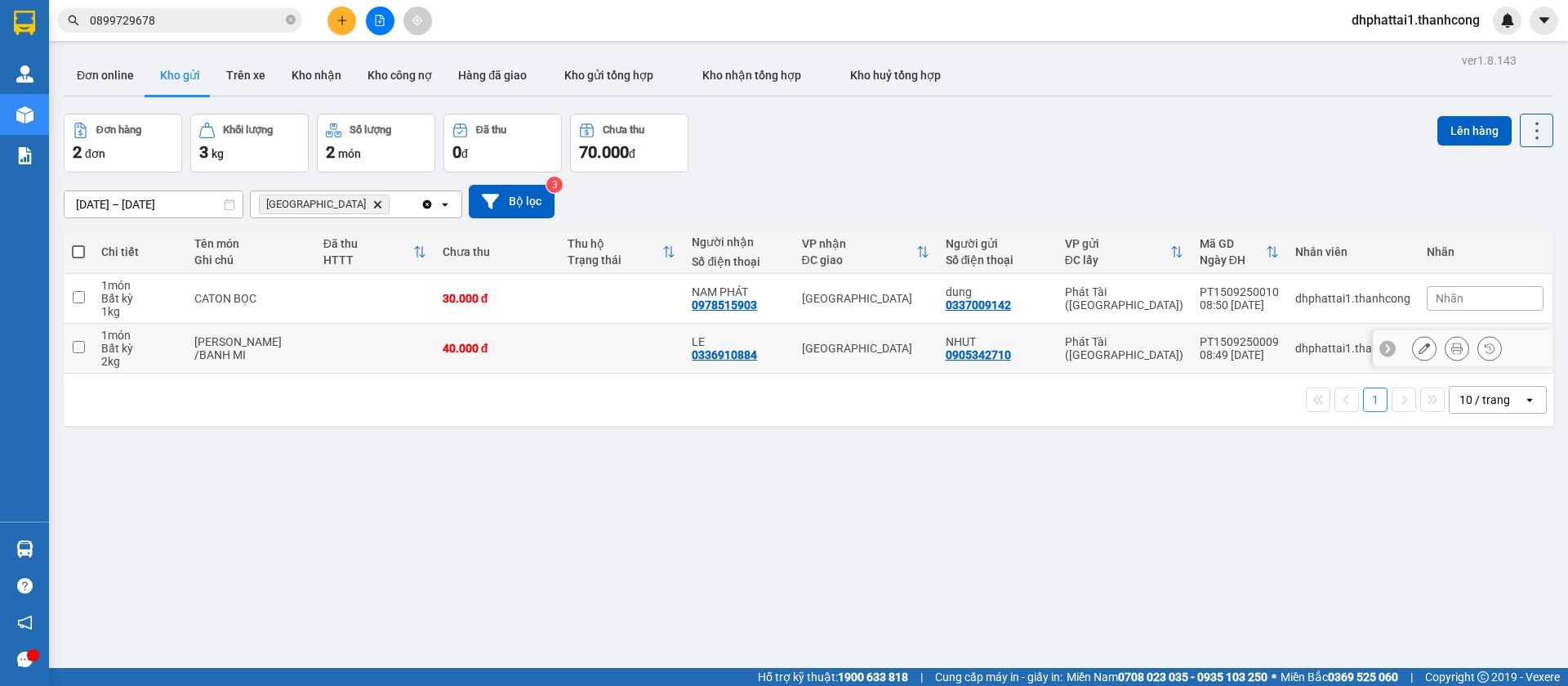
click at [86, 350] on td at bounding box center [77, 348] width 29 height 50
checkbox input "true"
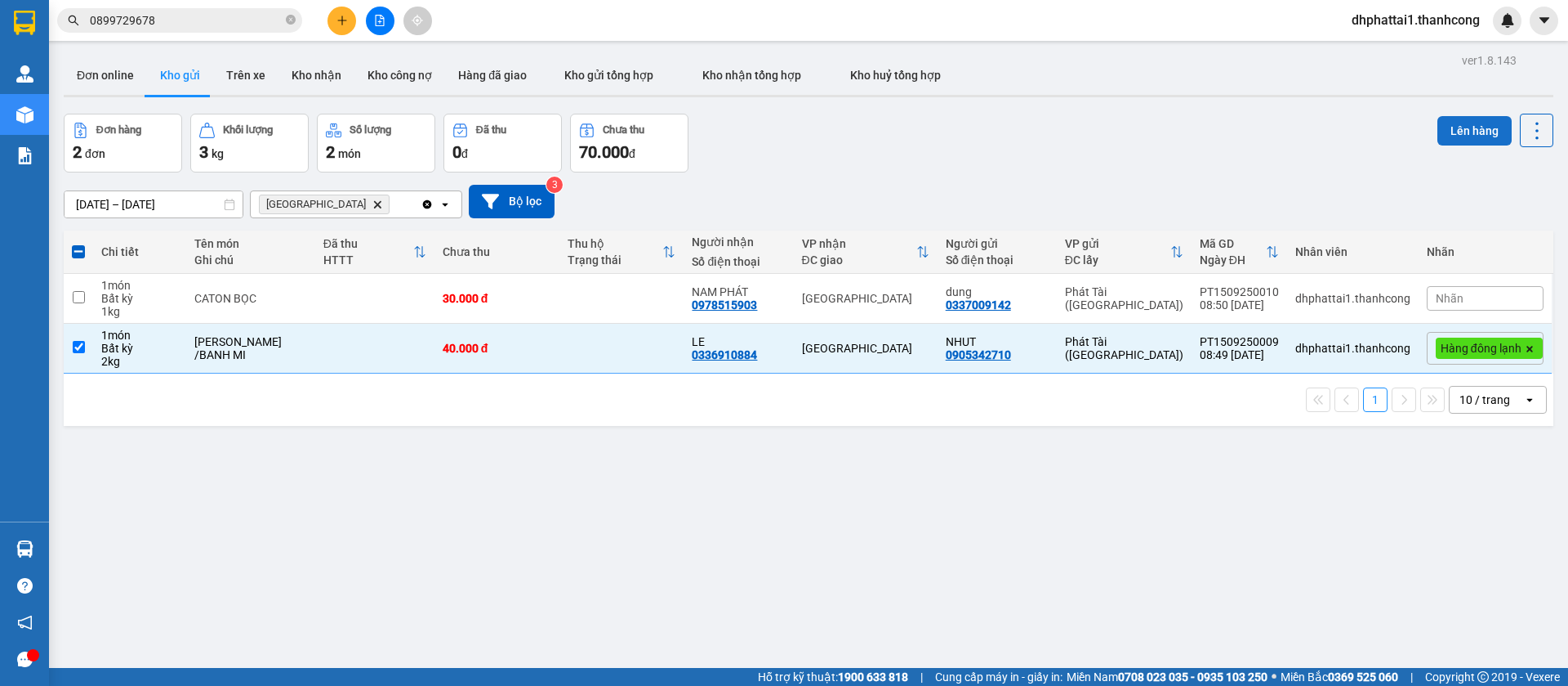
click at [1458, 124] on button "Lên hàng" at bounding box center [1475, 130] width 75 height 29
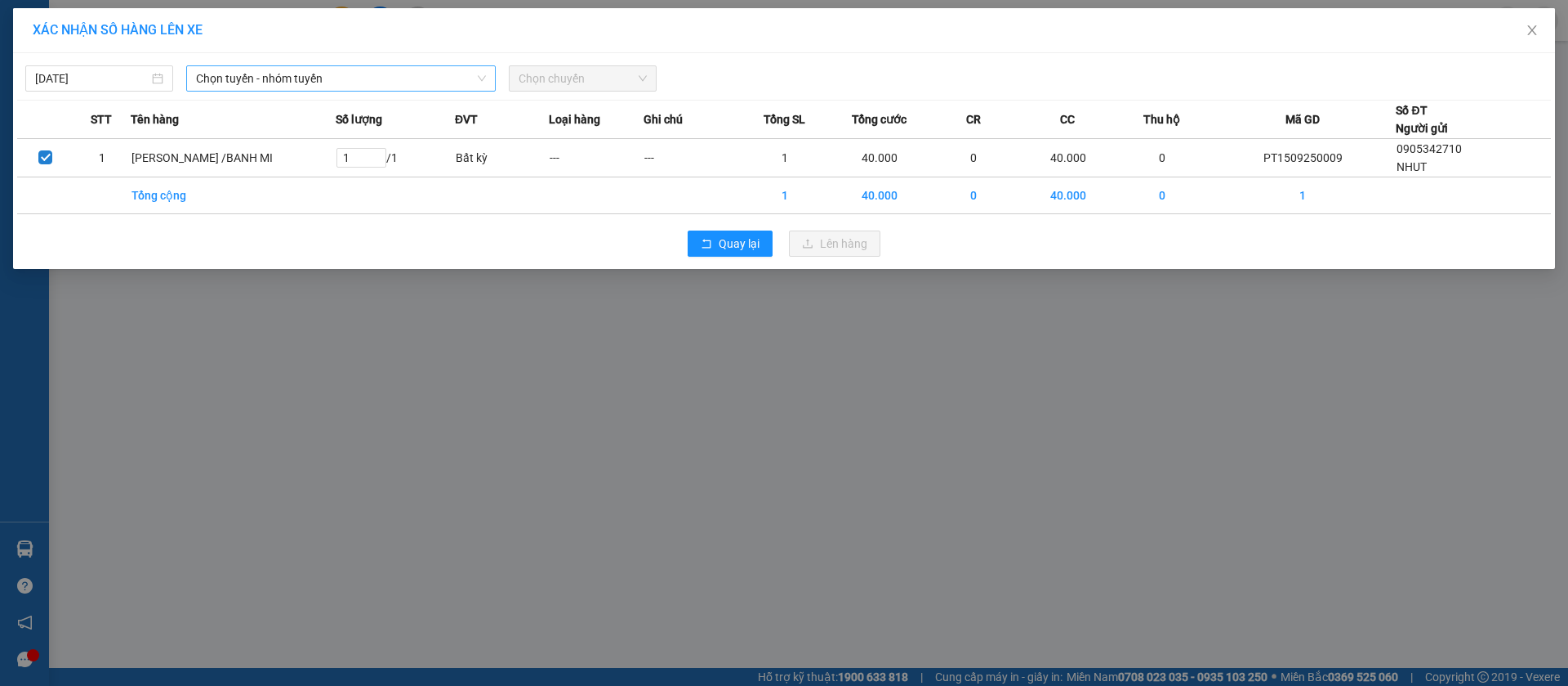
click at [433, 79] on span "Chọn tuyến - nhóm tuyến" at bounding box center [341, 78] width 290 height 25
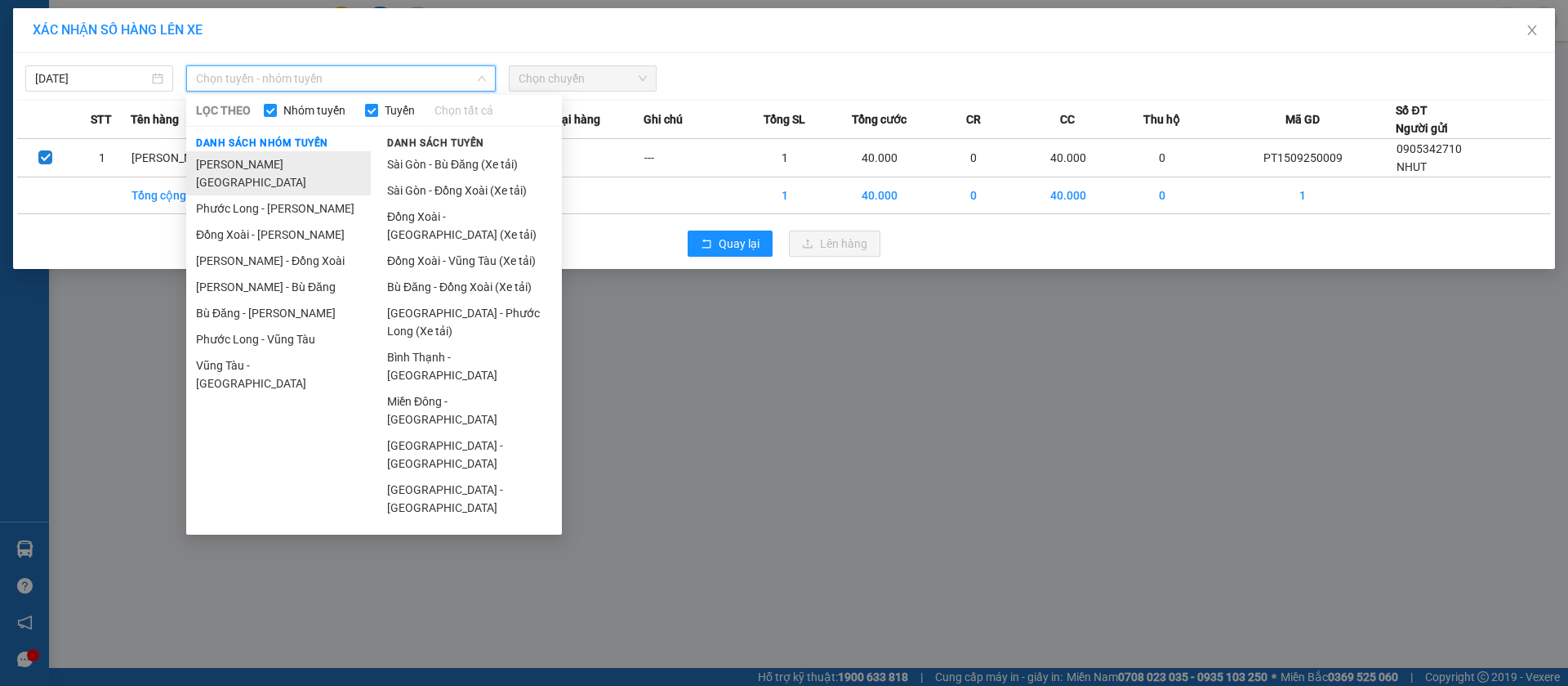
click at [290, 170] on li "[PERSON_NAME][GEOGRAPHIC_DATA]" at bounding box center [279, 173] width 185 height 44
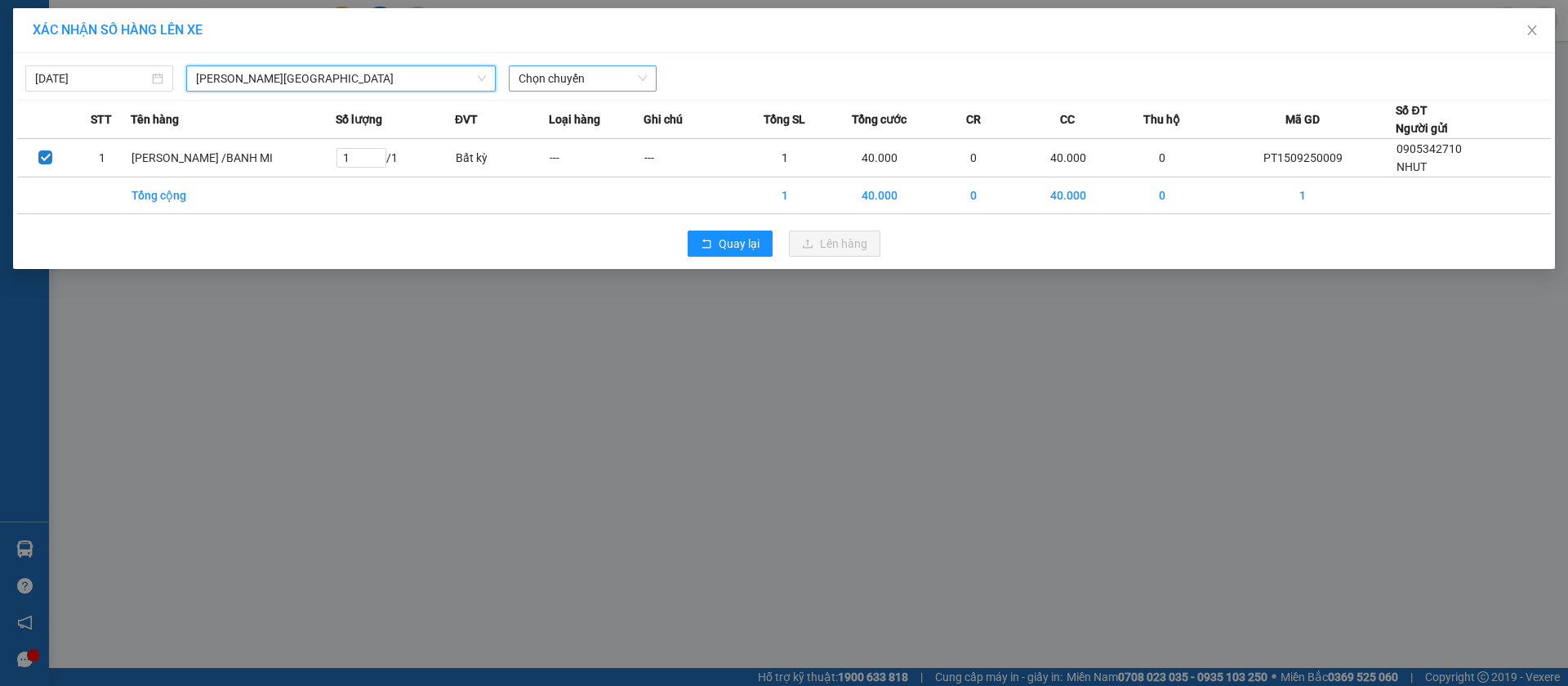
click at [640, 71] on span "Chọn chuyến" at bounding box center [583, 78] width 128 height 25
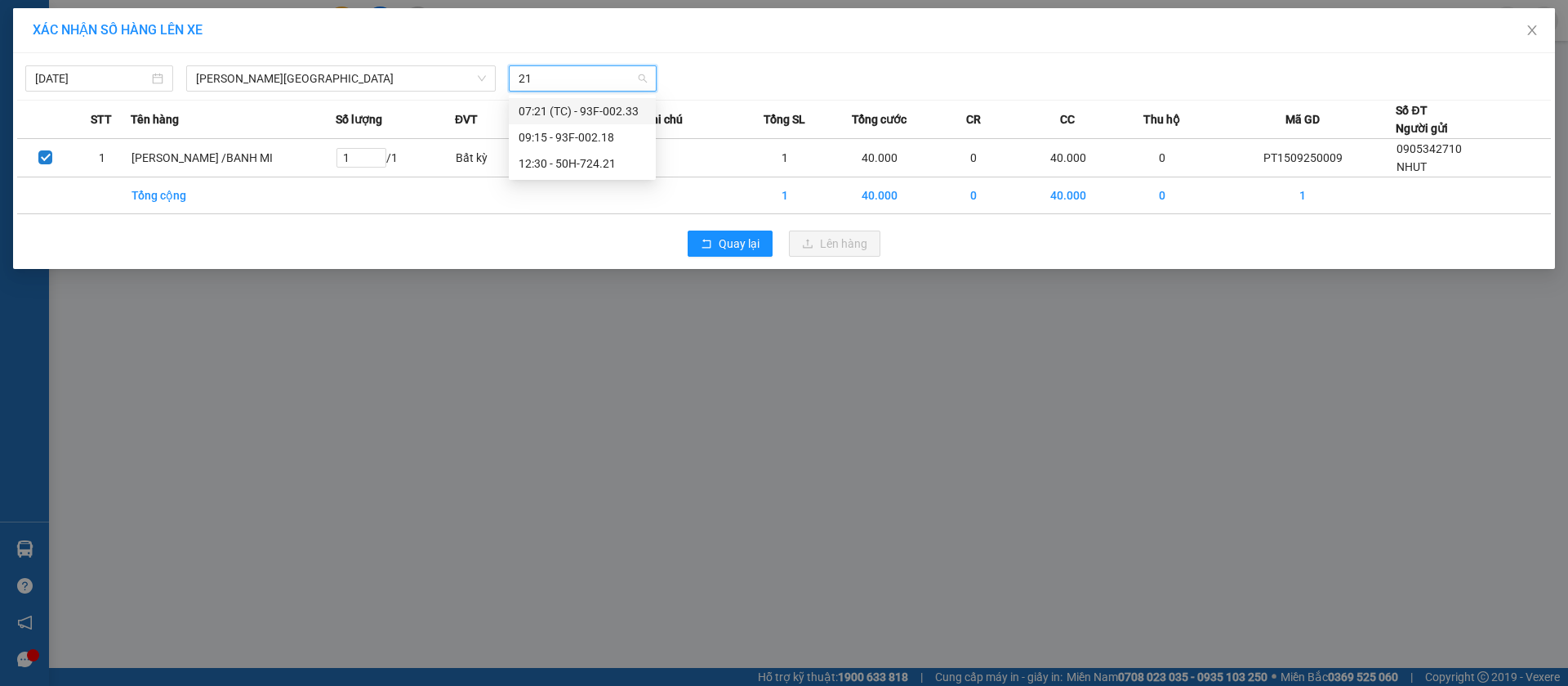
type input "218"
click at [606, 118] on div "09:15 - 93F-002.18" at bounding box center [582, 111] width 127 height 18
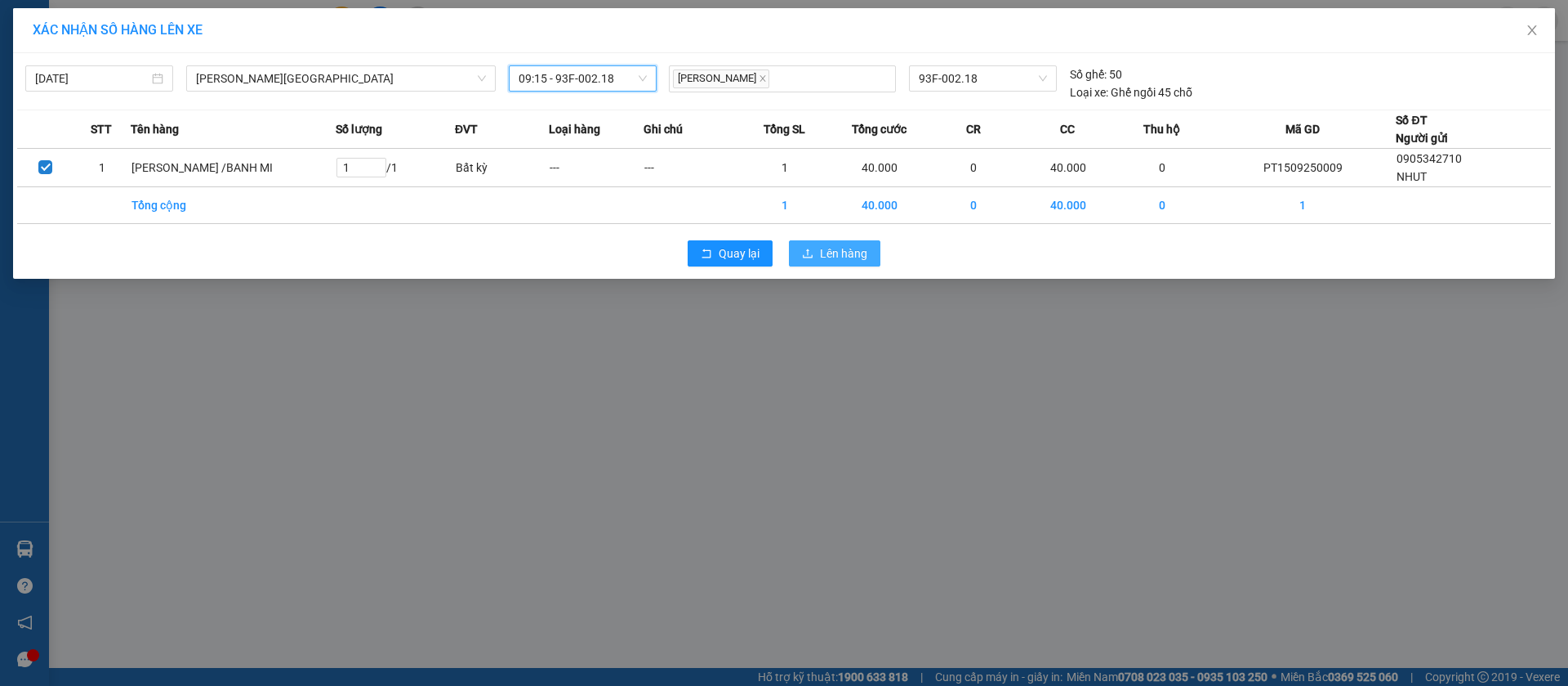
click at [826, 243] on button "Lên hàng" at bounding box center [835, 253] width 91 height 26
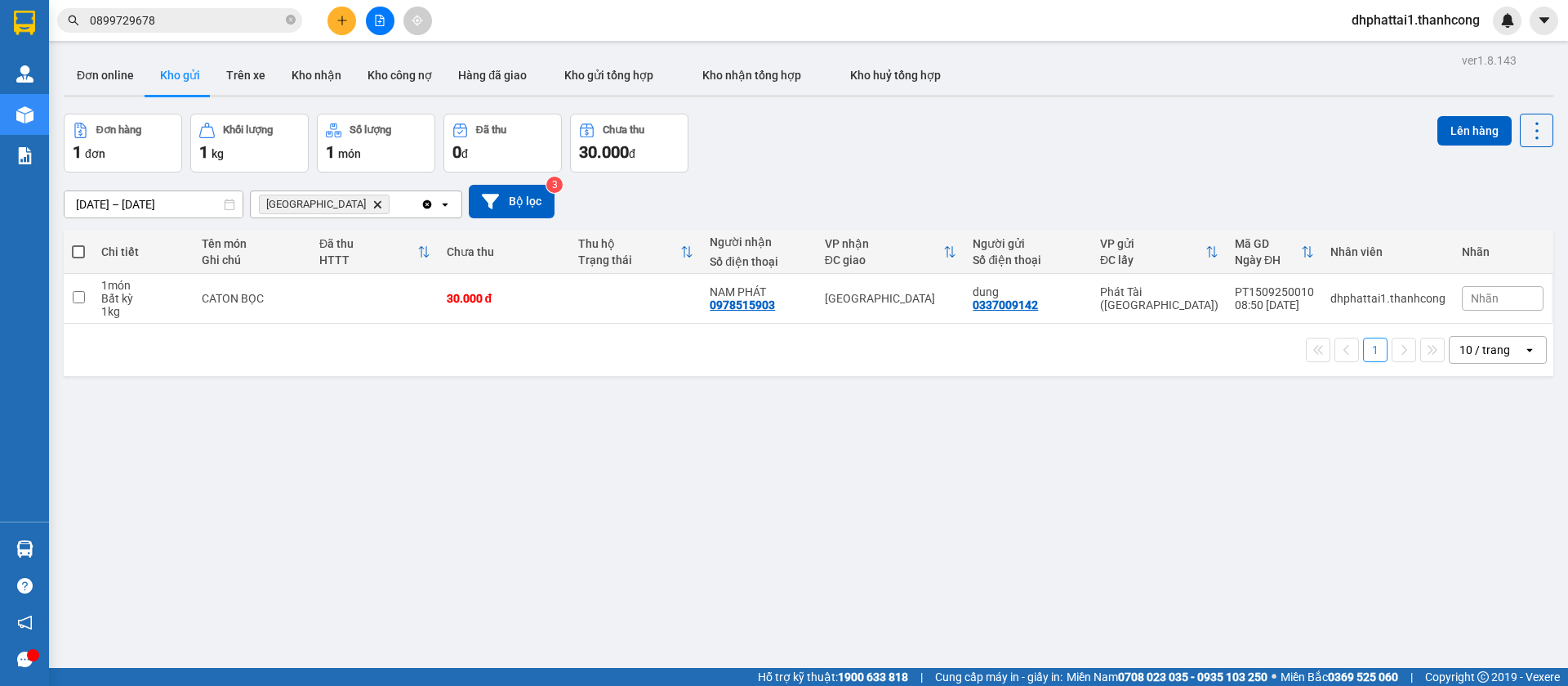
click at [373, 207] on icon "Delete" at bounding box center [377, 204] width 10 height 10
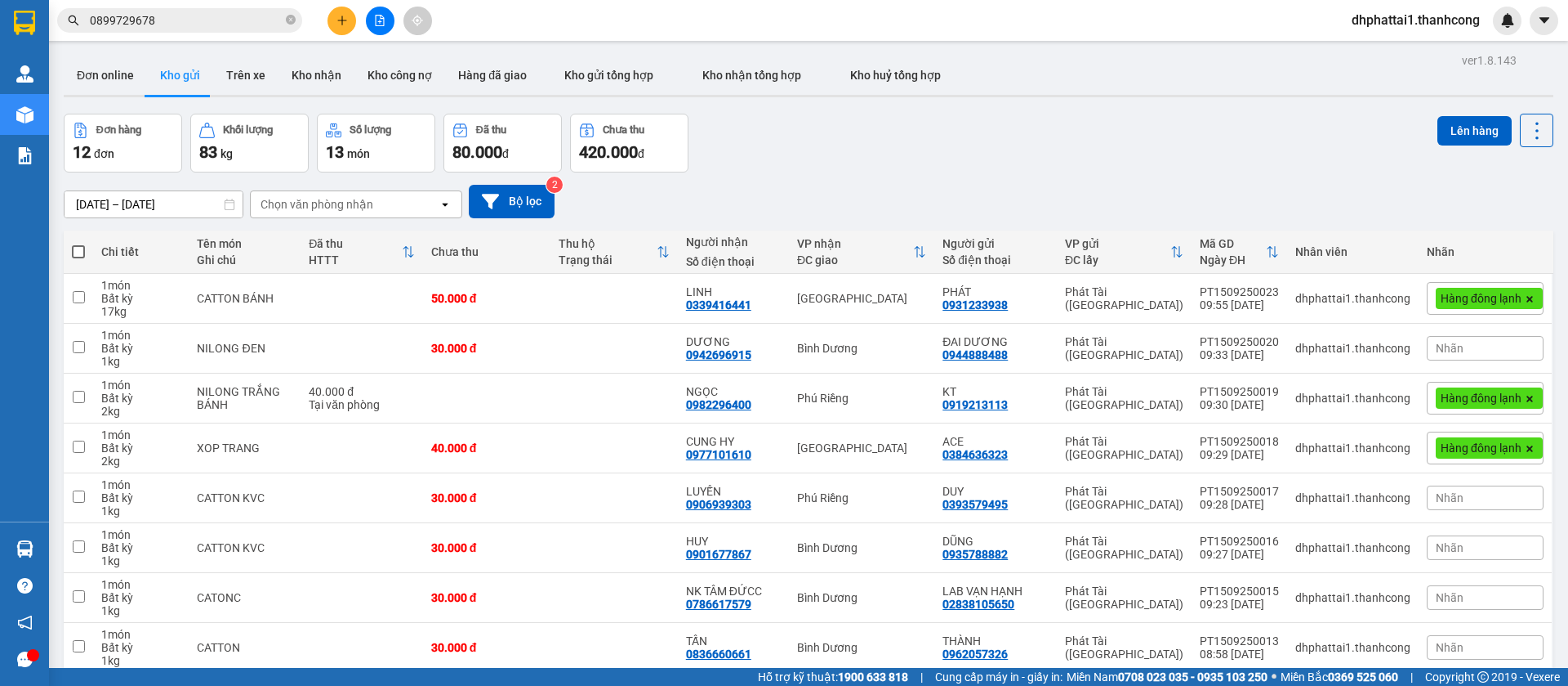
click at [383, 196] on div "Chọn văn phòng nhận" at bounding box center [345, 204] width 188 height 26
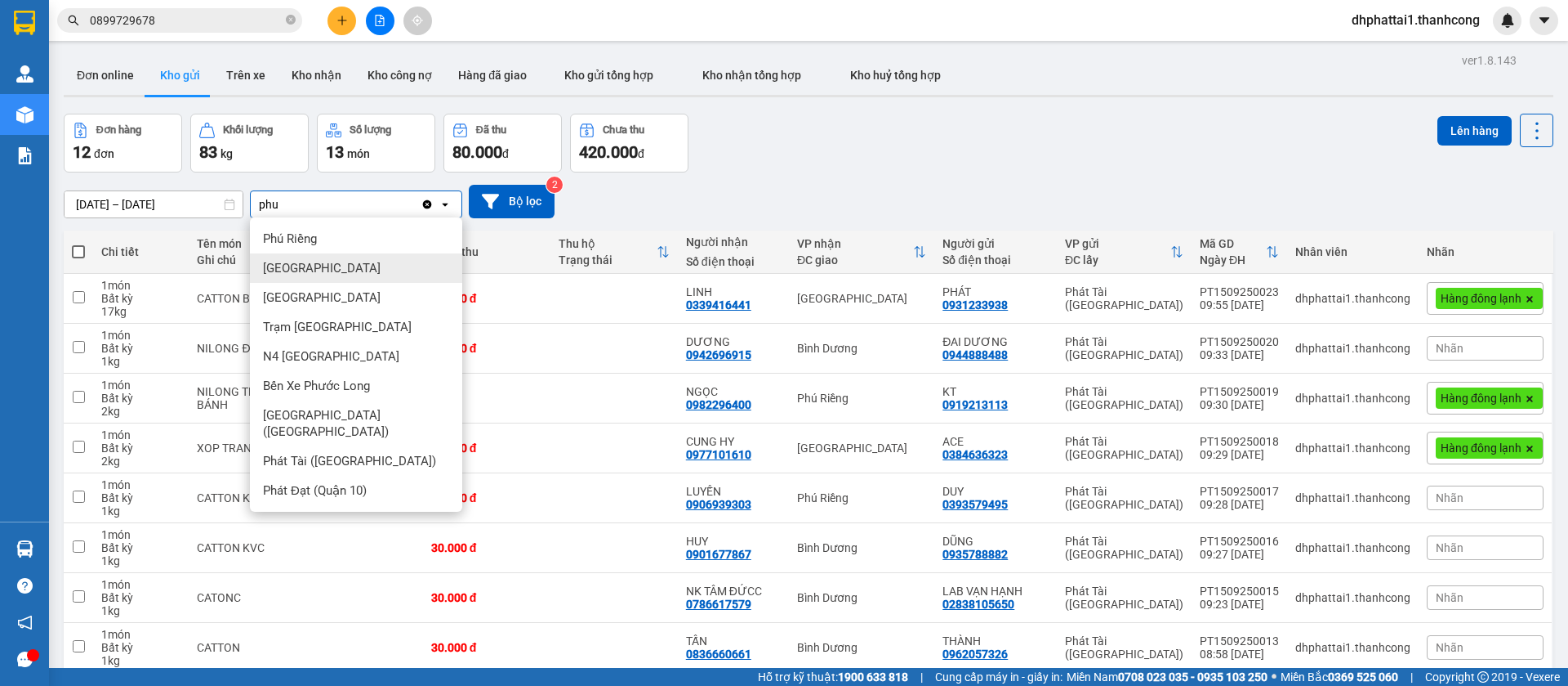
type input "phu"
click at [318, 275] on span "[GEOGRAPHIC_DATA]" at bounding box center [322, 268] width 118 height 17
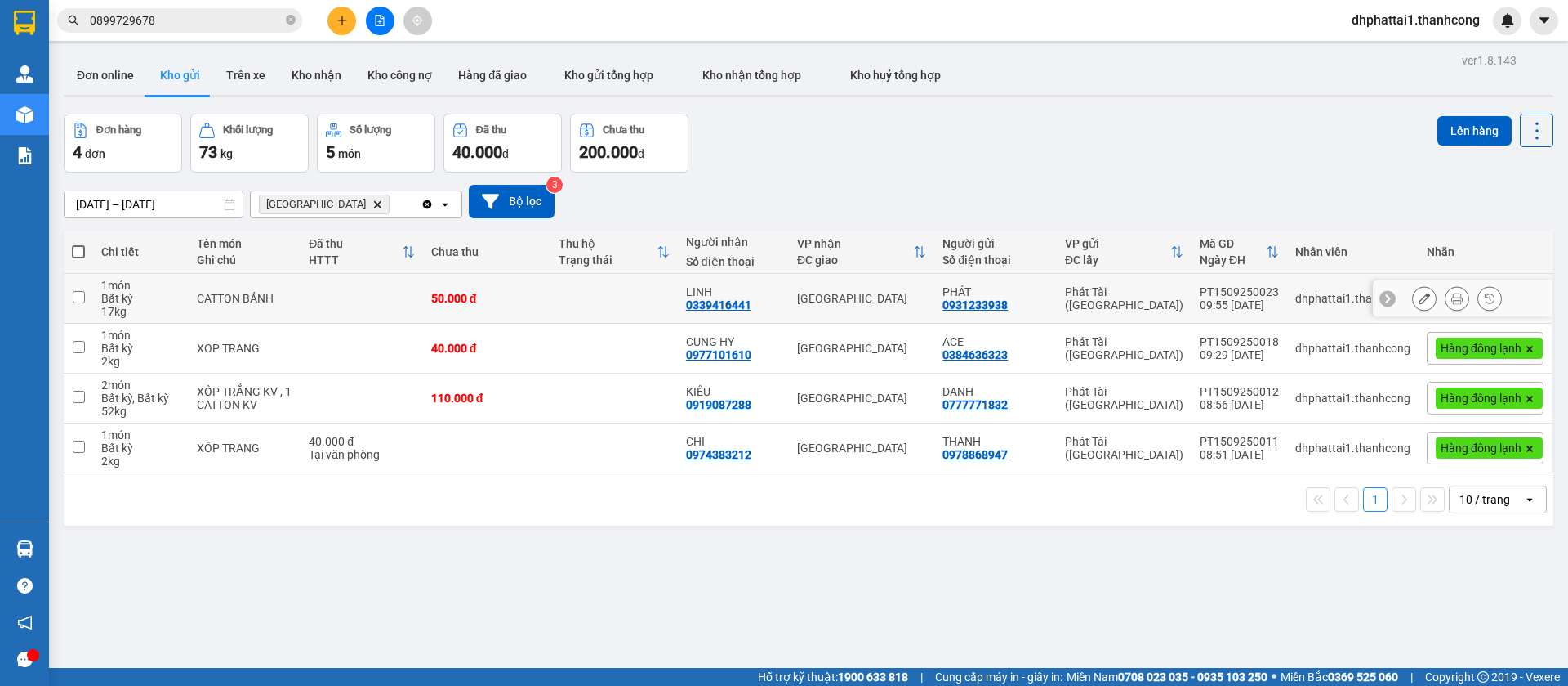
click at [76, 294] on input "checkbox" at bounding box center [79, 297] width 12 height 12
checkbox input "true"
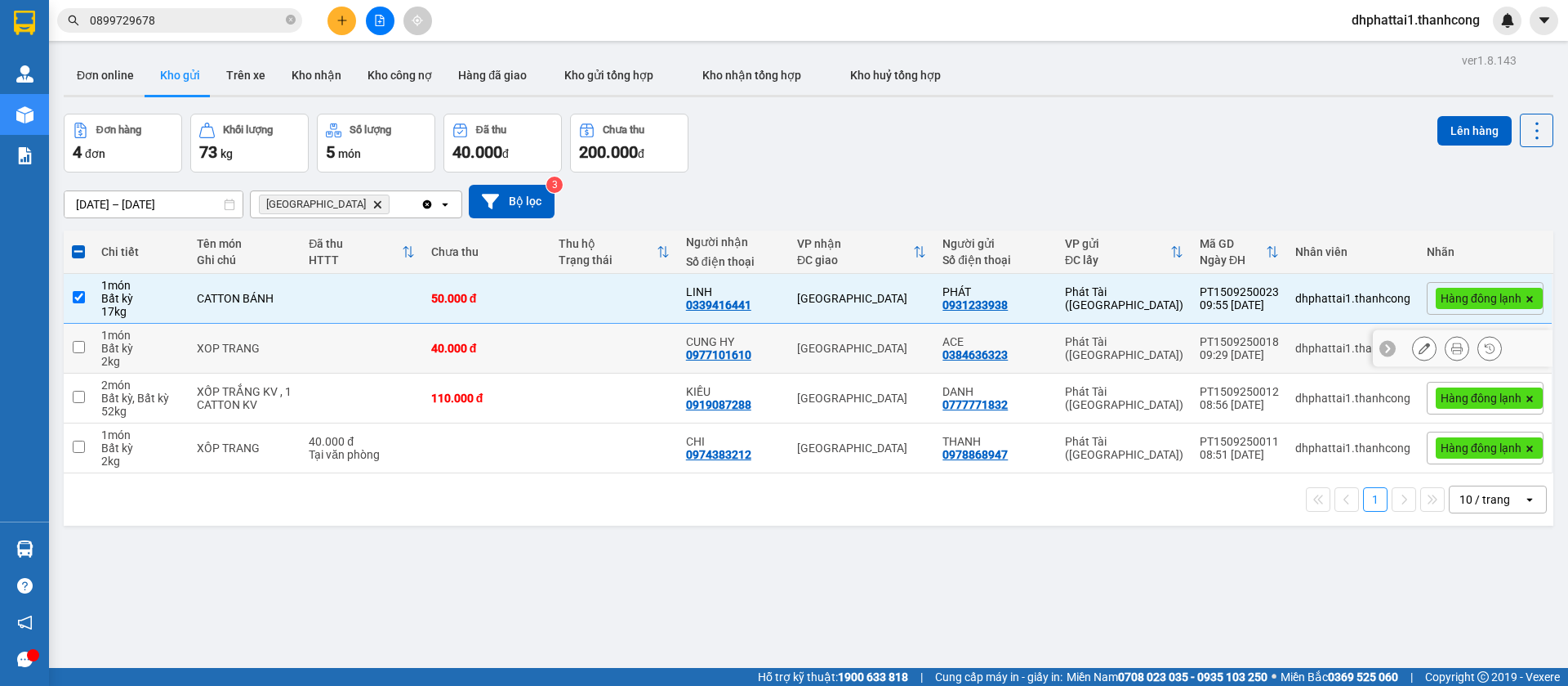
click at [78, 347] on input "checkbox" at bounding box center [79, 347] width 12 height 12
checkbox input "true"
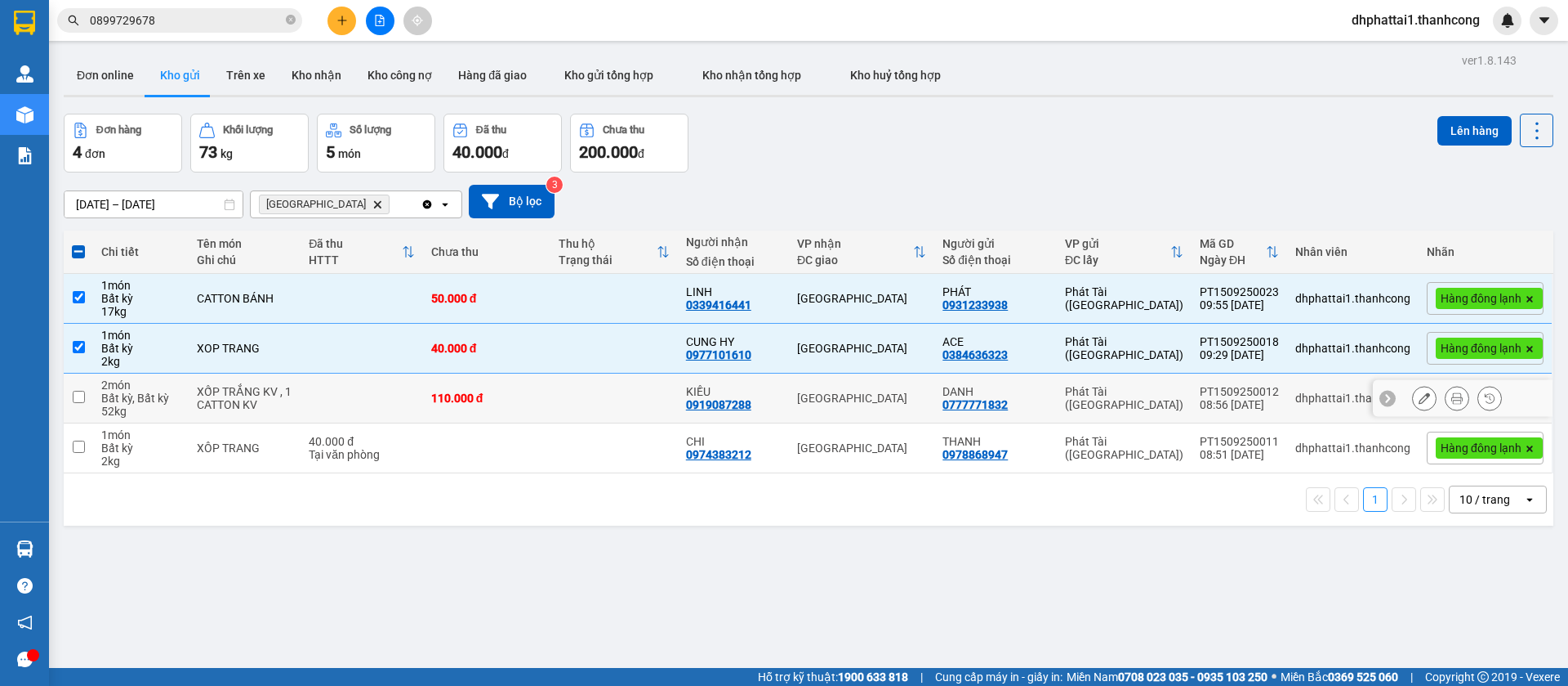
click at [83, 393] on input "checkbox" at bounding box center [79, 397] width 12 height 12
checkbox input "true"
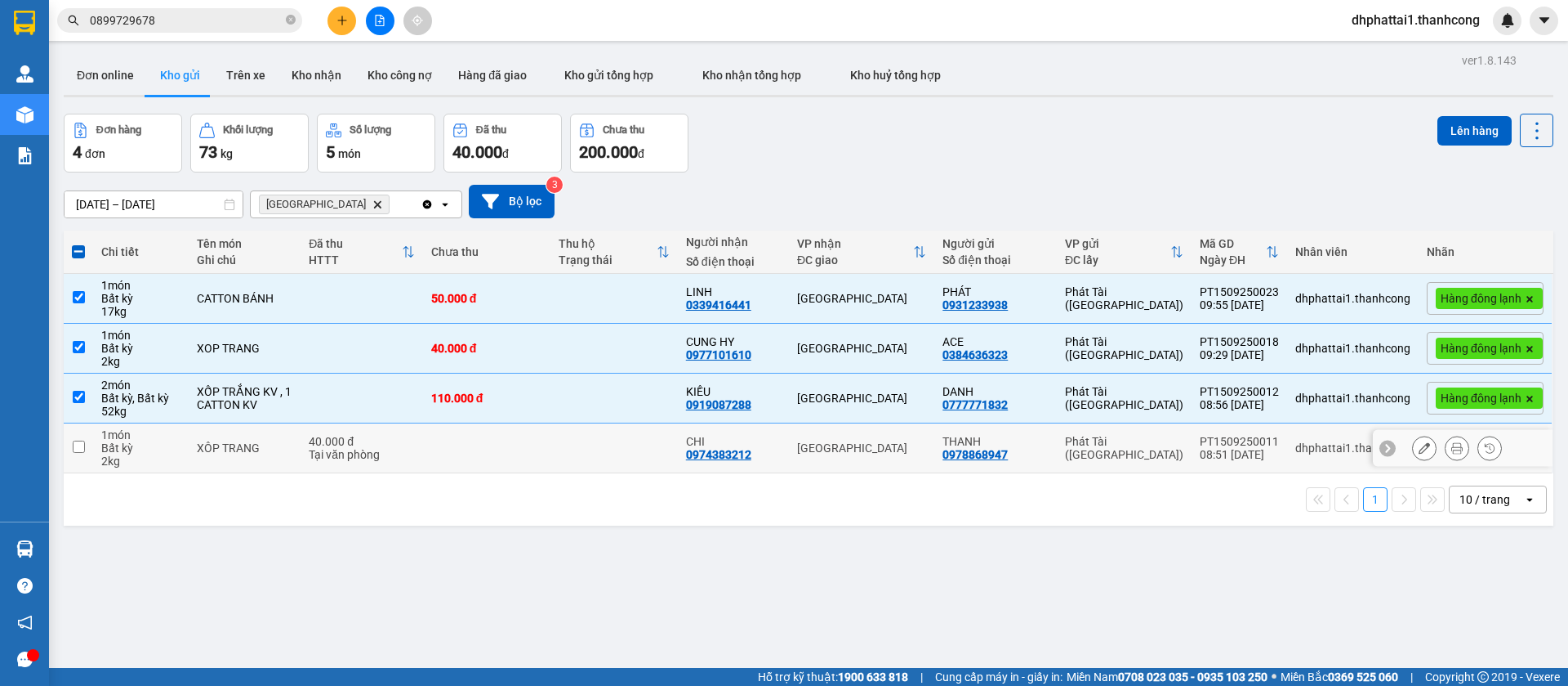
click at [88, 445] on td at bounding box center [77, 448] width 29 height 50
checkbox input "true"
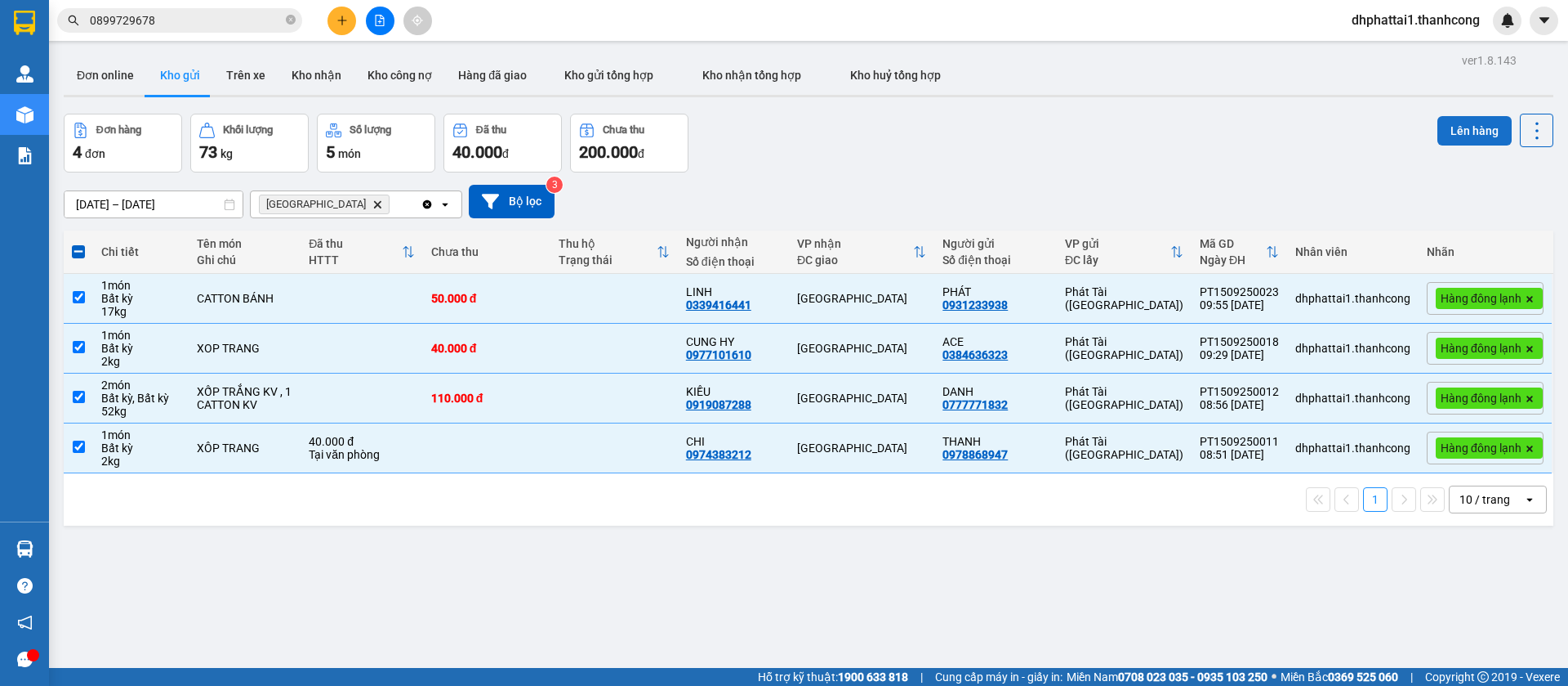
click at [1475, 127] on button "Lên hàng" at bounding box center [1475, 130] width 75 height 29
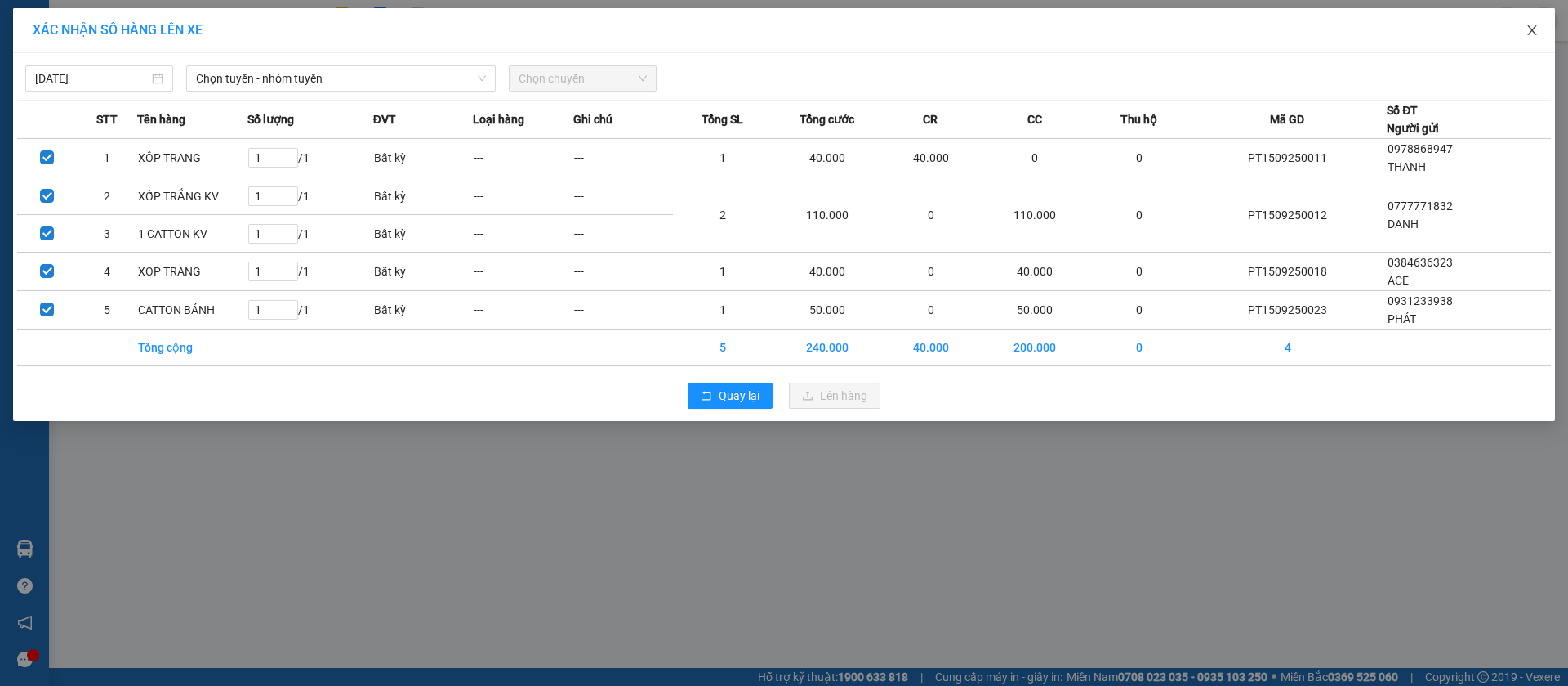
click at [1531, 33] on icon "close" at bounding box center [1532, 30] width 13 height 13
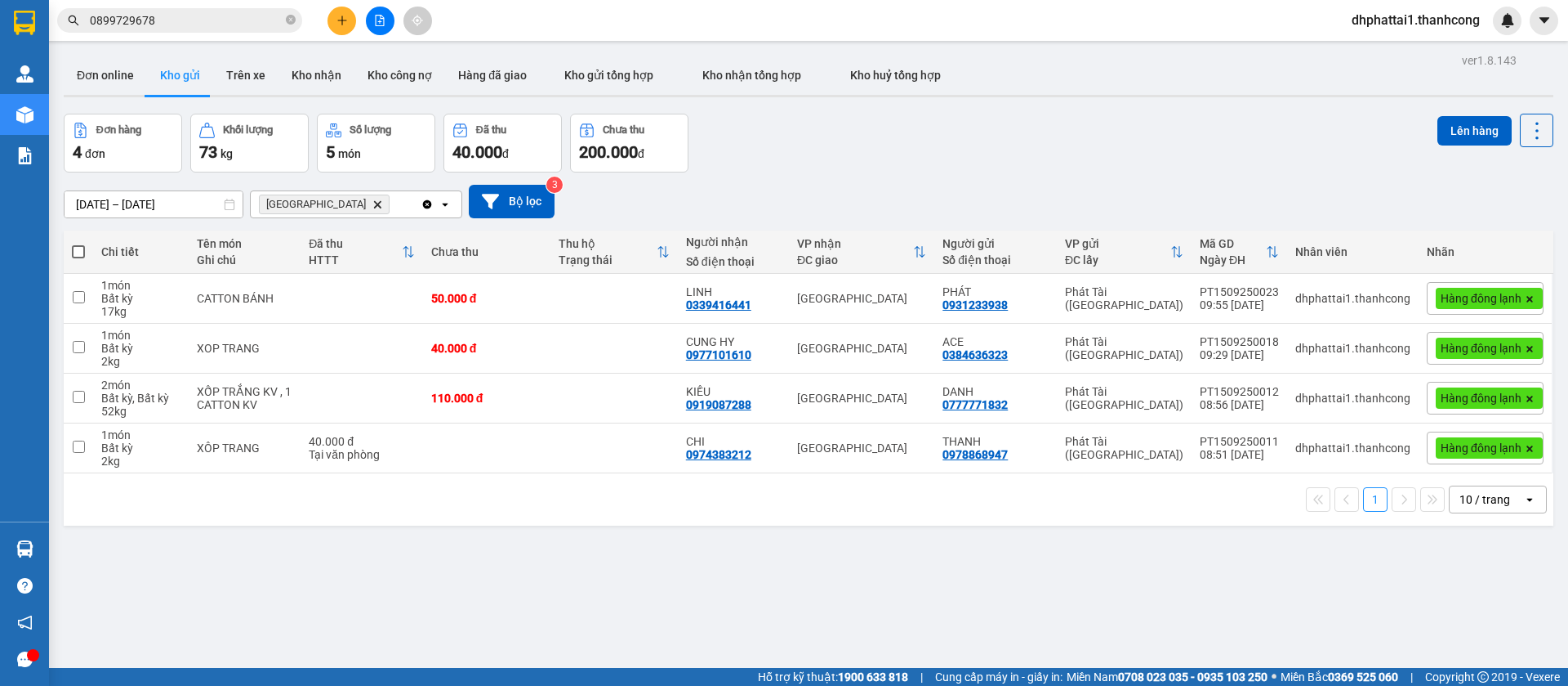
click at [86, 258] on th at bounding box center [77, 252] width 29 height 43
click at [85, 252] on th at bounding box center [77, 252] width 29 height 43
click at [83, 252] on span at bounding box center [78, 252] width 13 height 13
click at [78, 244] on input "checkbox" at bounding box center [78, 244] width 0 height 0
checkbox input "true"
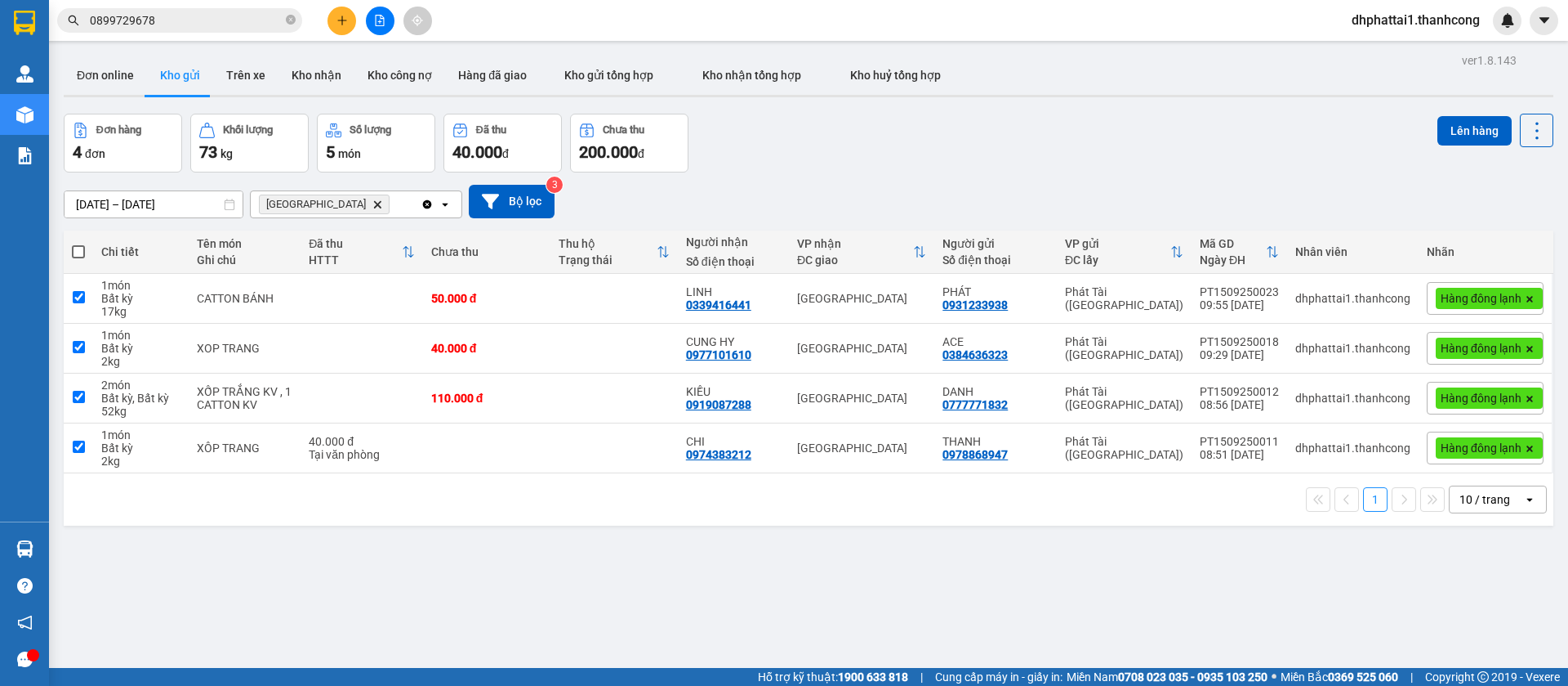
checkbox input "true"
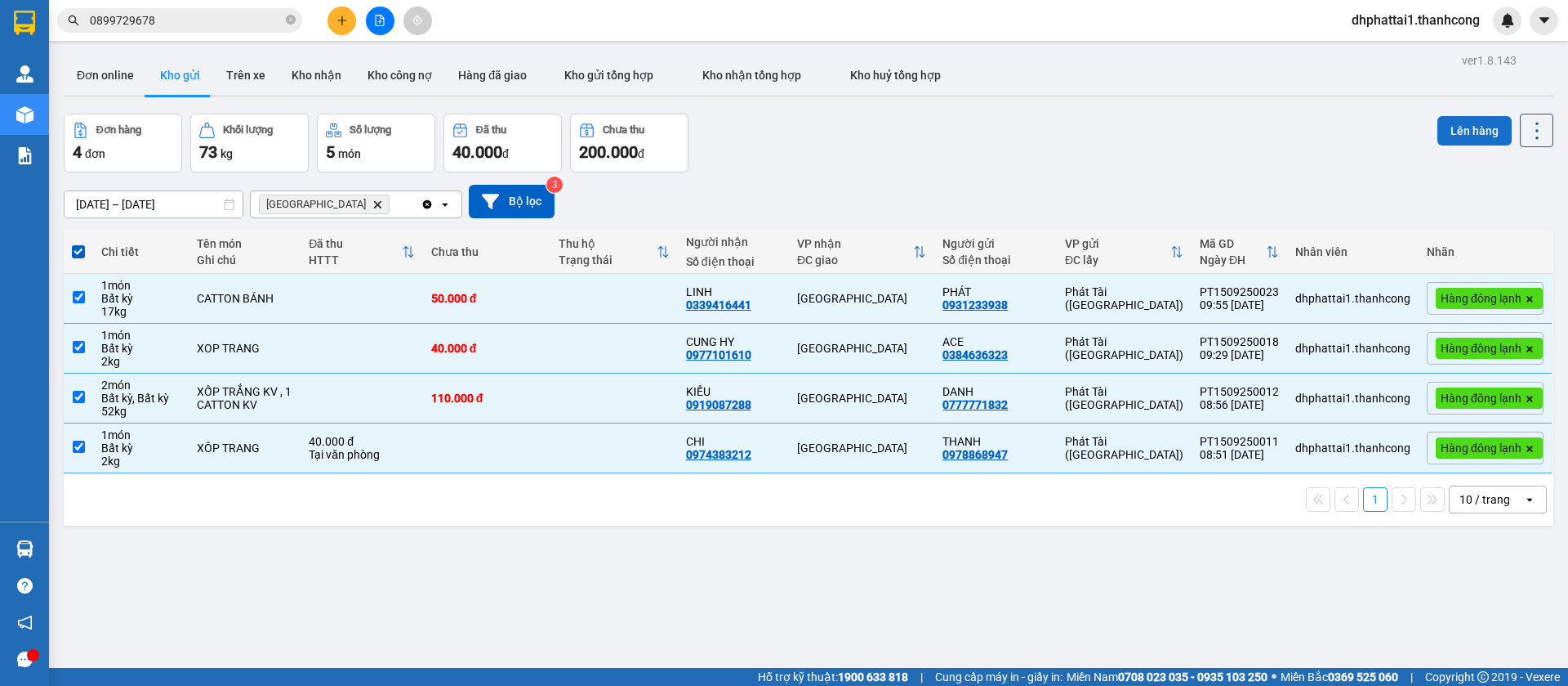
click at [1438, 121] on button "Lên hàng" at bounding box center [1475, 130] width 75 height 29
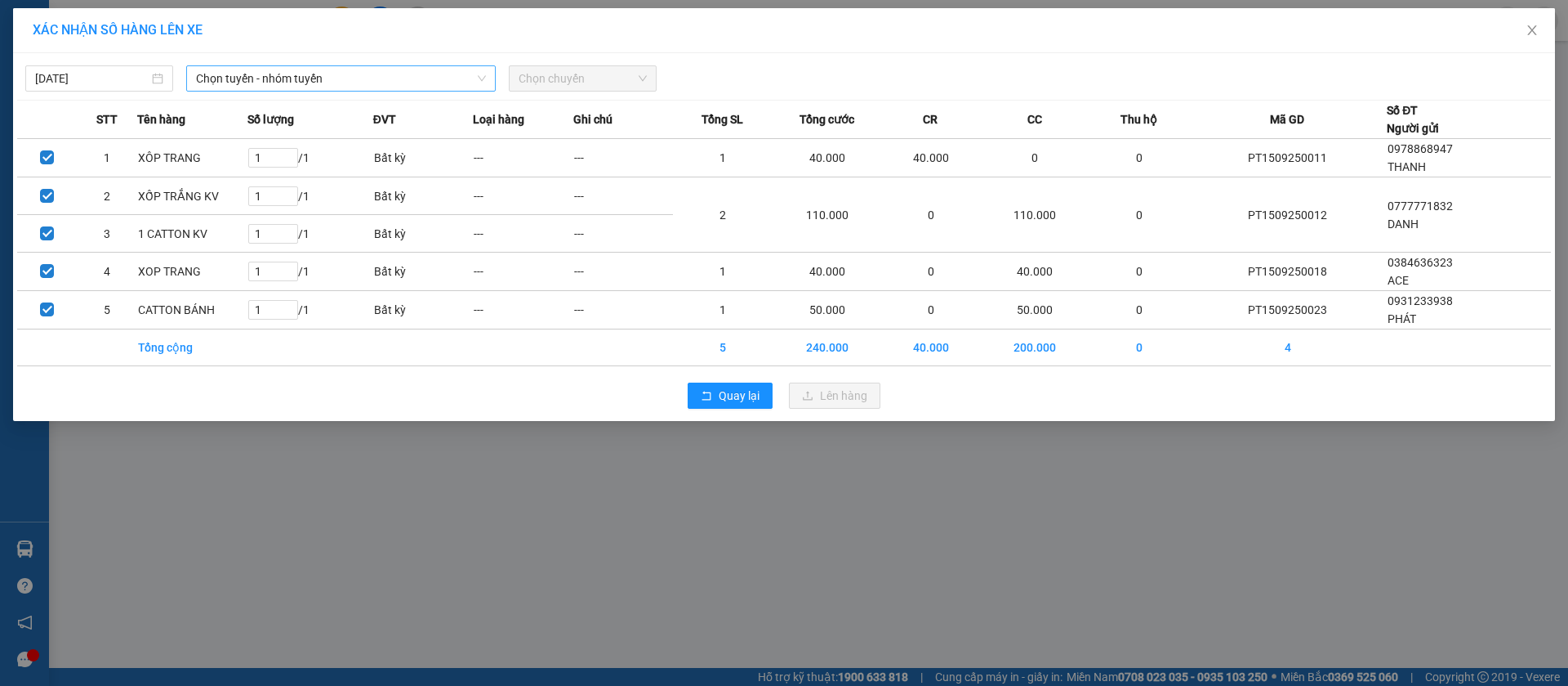
click at [471, 78] on span "Chọn tuyến - nhóm tuyến" at bounding box center [341, 78] width 290 height 25
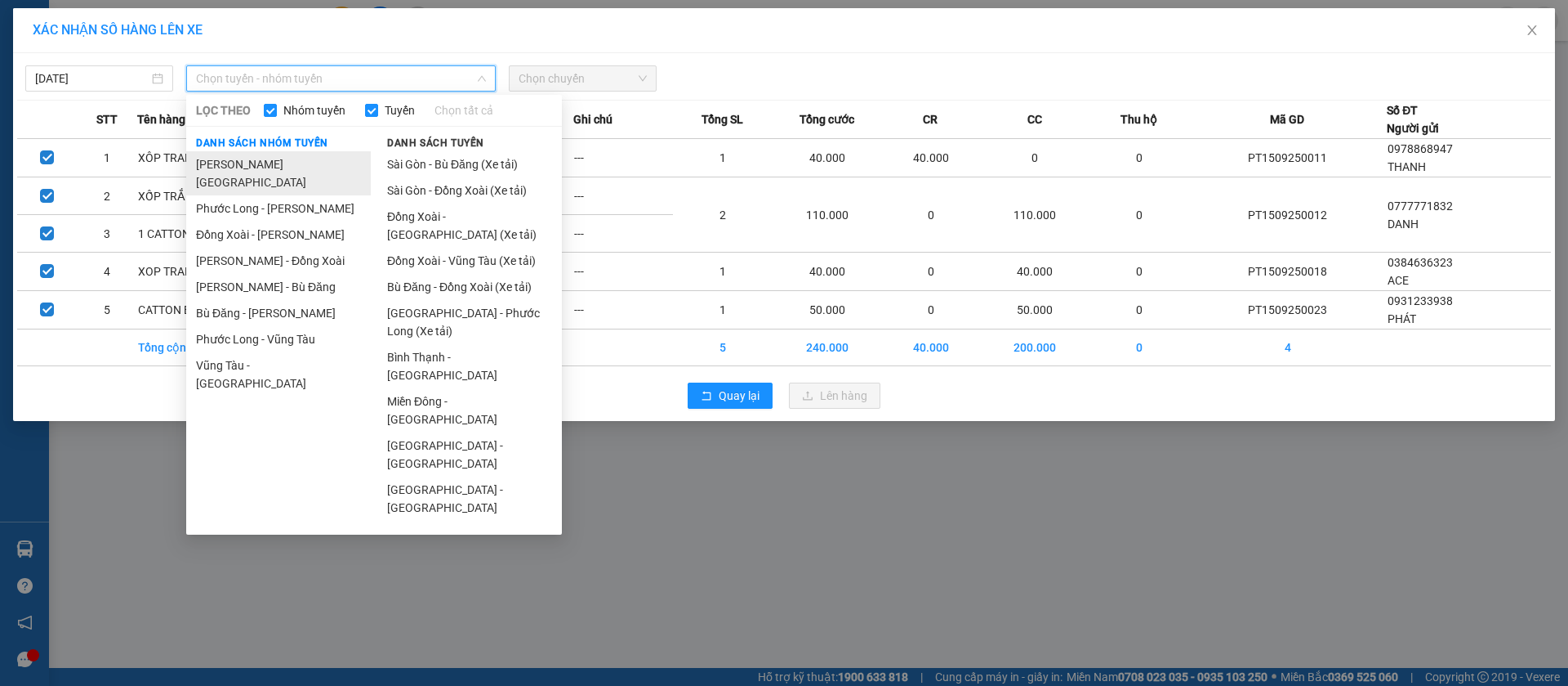
click at [279, 164] on li "[PERSON_NAME][GEOGRAPHIC_DATA]" at bounding box center [279, 173] width 185 height 44
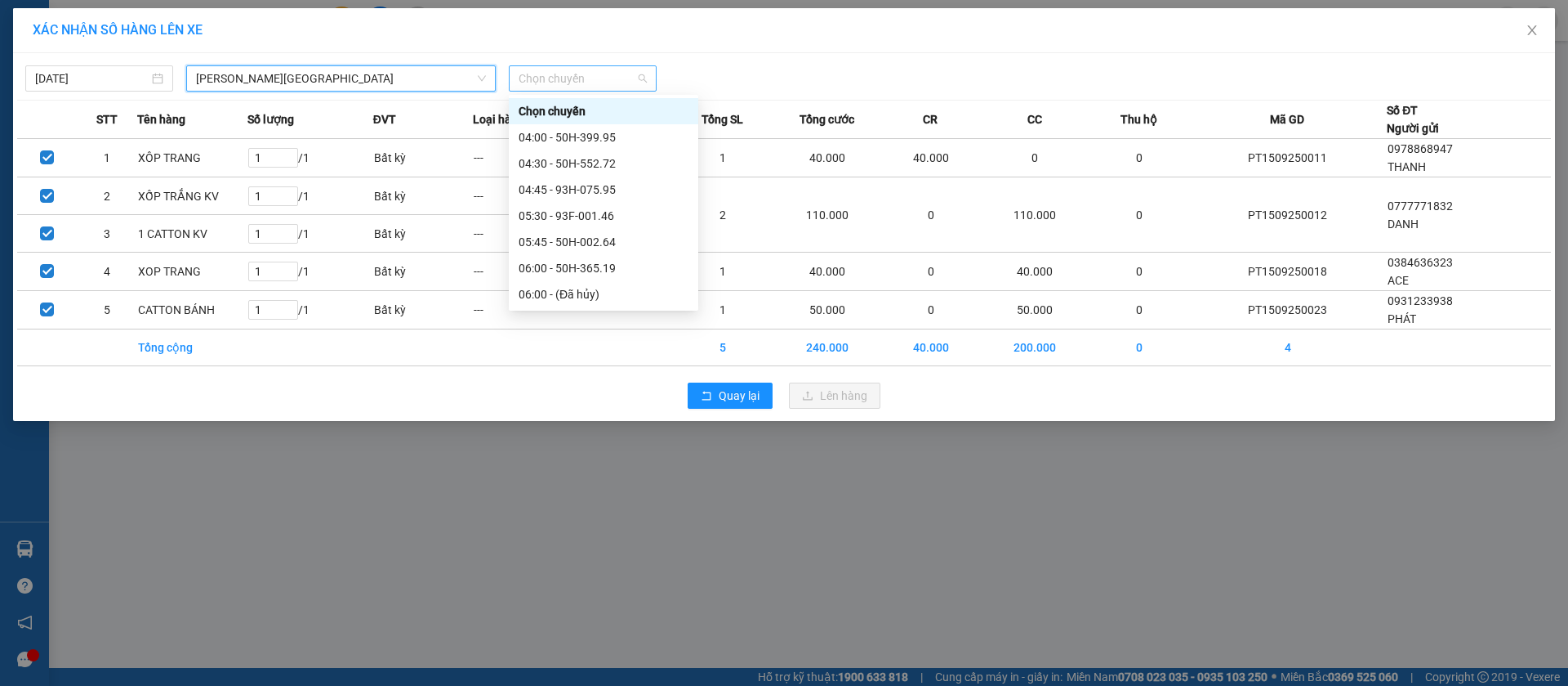
click at [537, 67] on span "Chọn chuyến" at bounding box center [583, 78] width 128 height 25
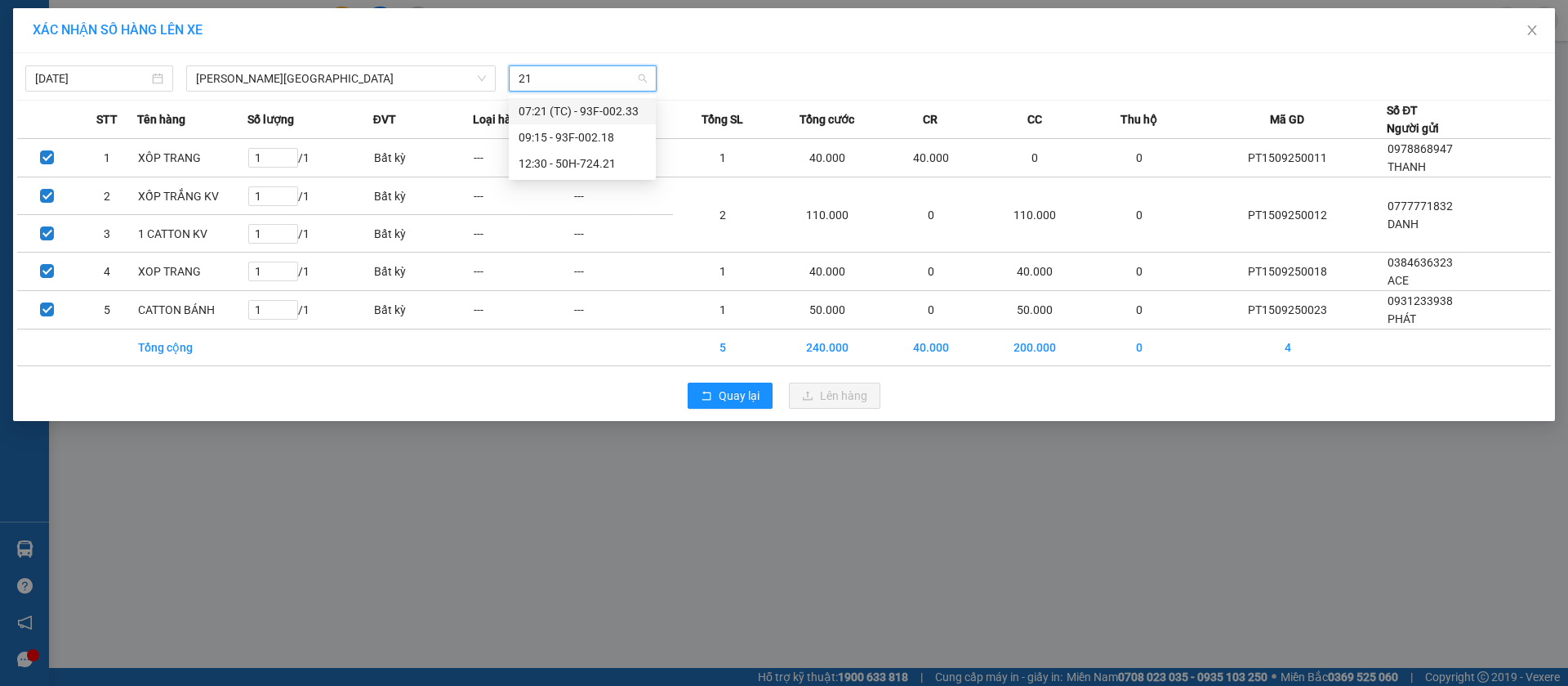
type input "218"
click at [541, 99] on div "09:15 - 93F-002.18" at bounding box center [582, 112] width 147 height 26
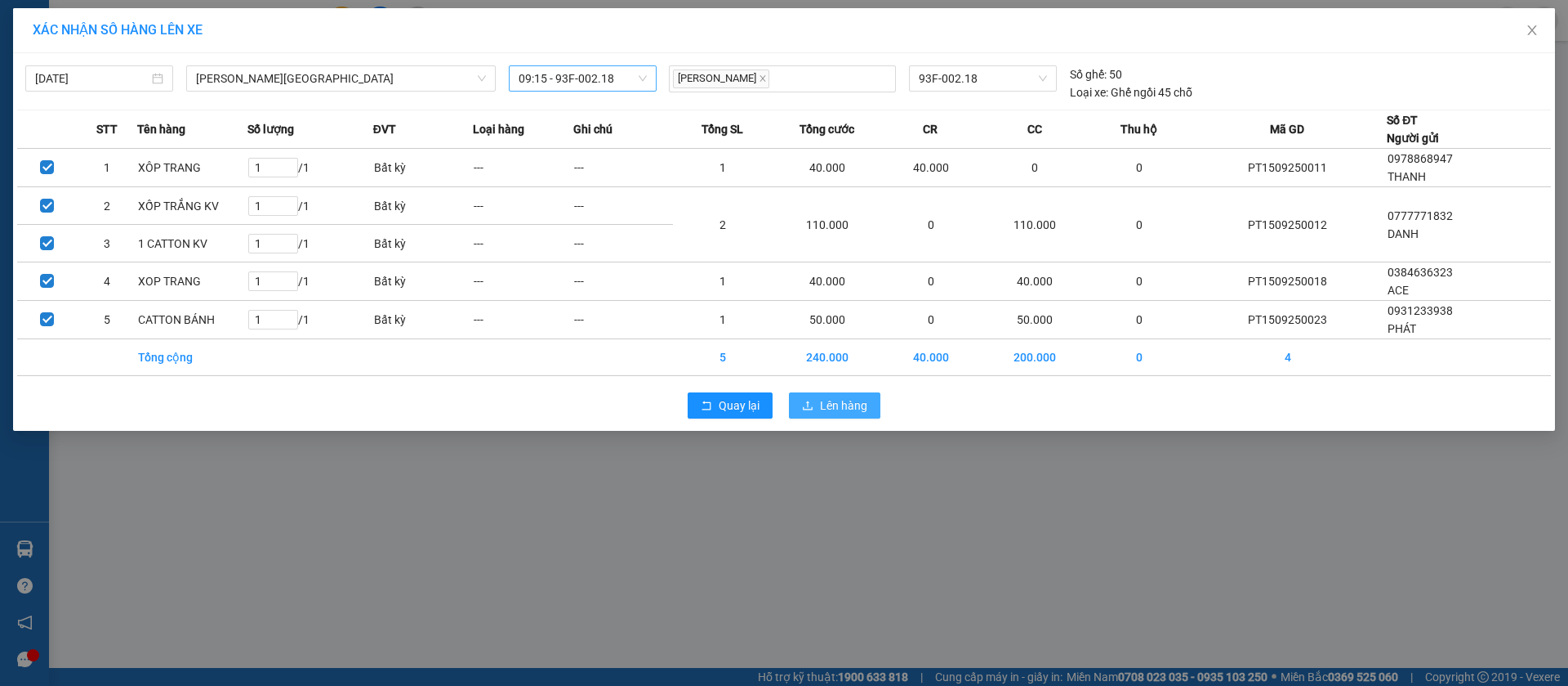
click at [815, 405] on button "Lên hàng" at bounding box center [835, 405] width 91 height 26
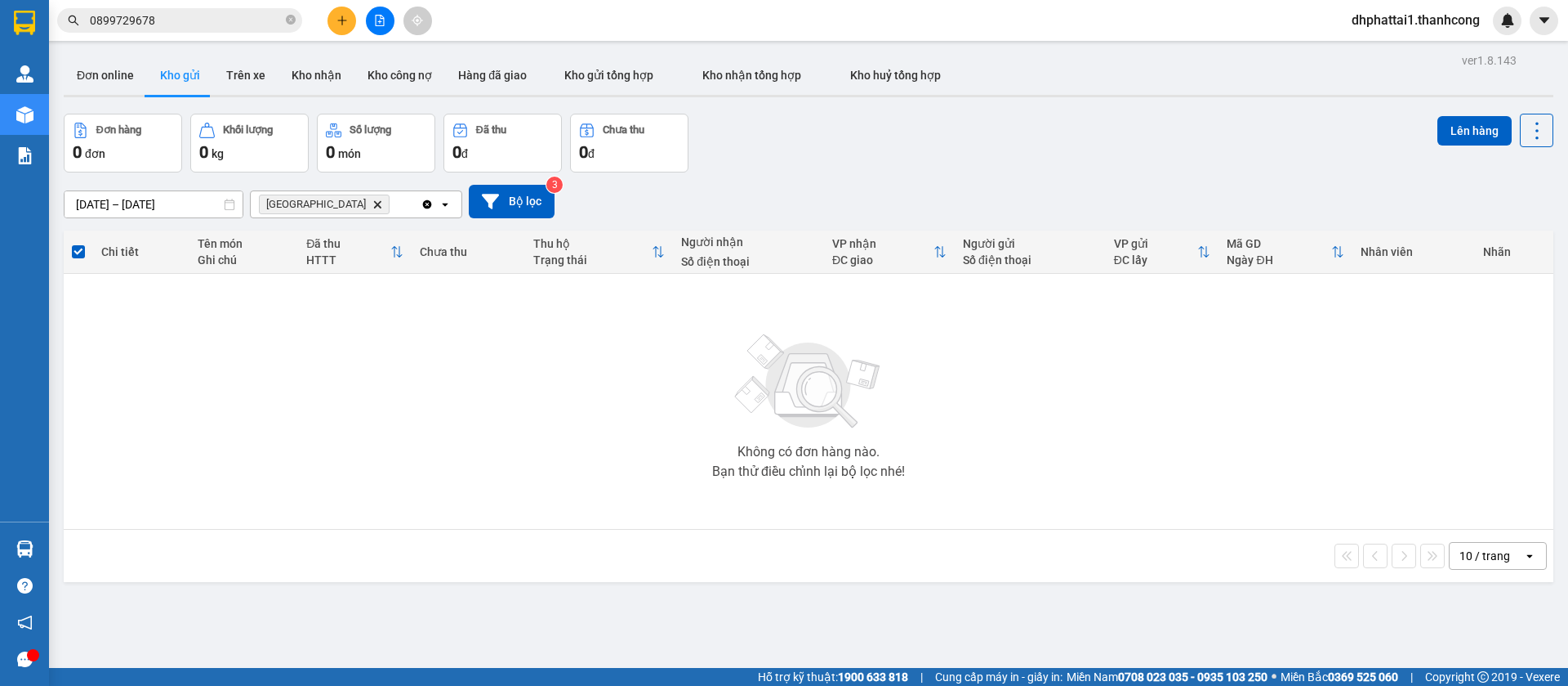
click at [331, 198] on span "Phước Bình Delete" at bounding box center [324, 204] width 131 height 19
click at [374, 204] on icon "Phước Bình, close by backspace" at bounding box center [378, 204] width 7 height 7
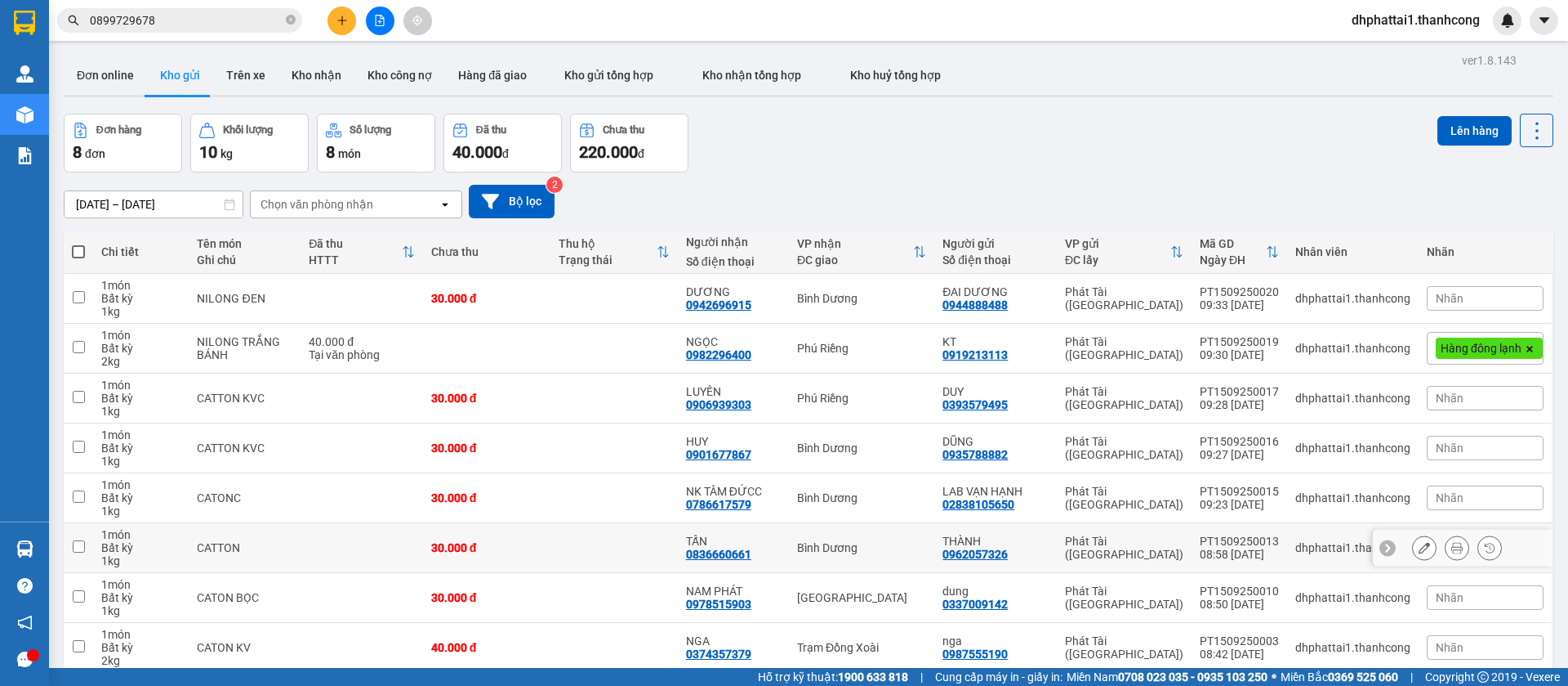
scroll to position [75, 0]
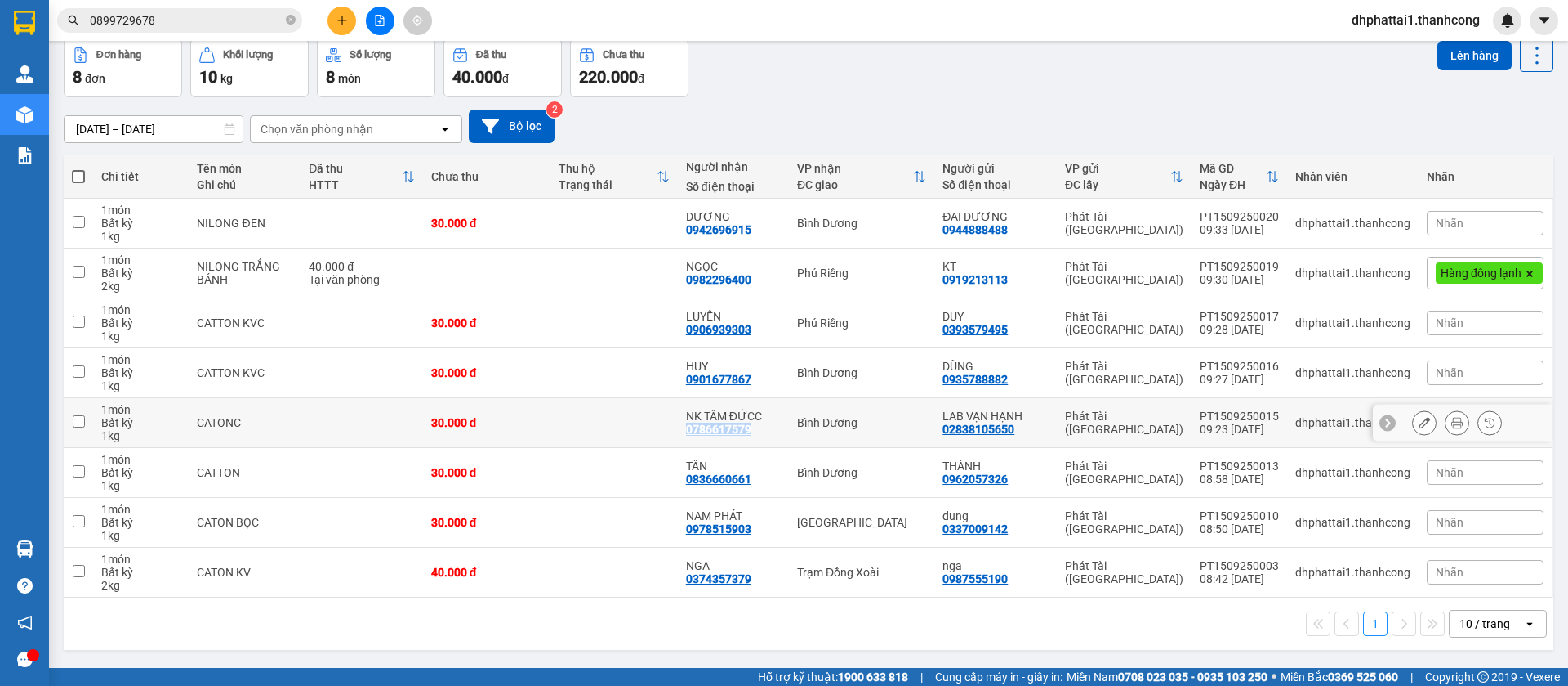
drag, startPoint x: 755, startPoint y: 429, endPoint x: 689, endPoint y: 427, distance: 66.0
click at [689, 427] on div "NK TÂM ĐỨCC 0786617579" at bounding box center [734, 423] width 95 height 26
checkbox input "true"
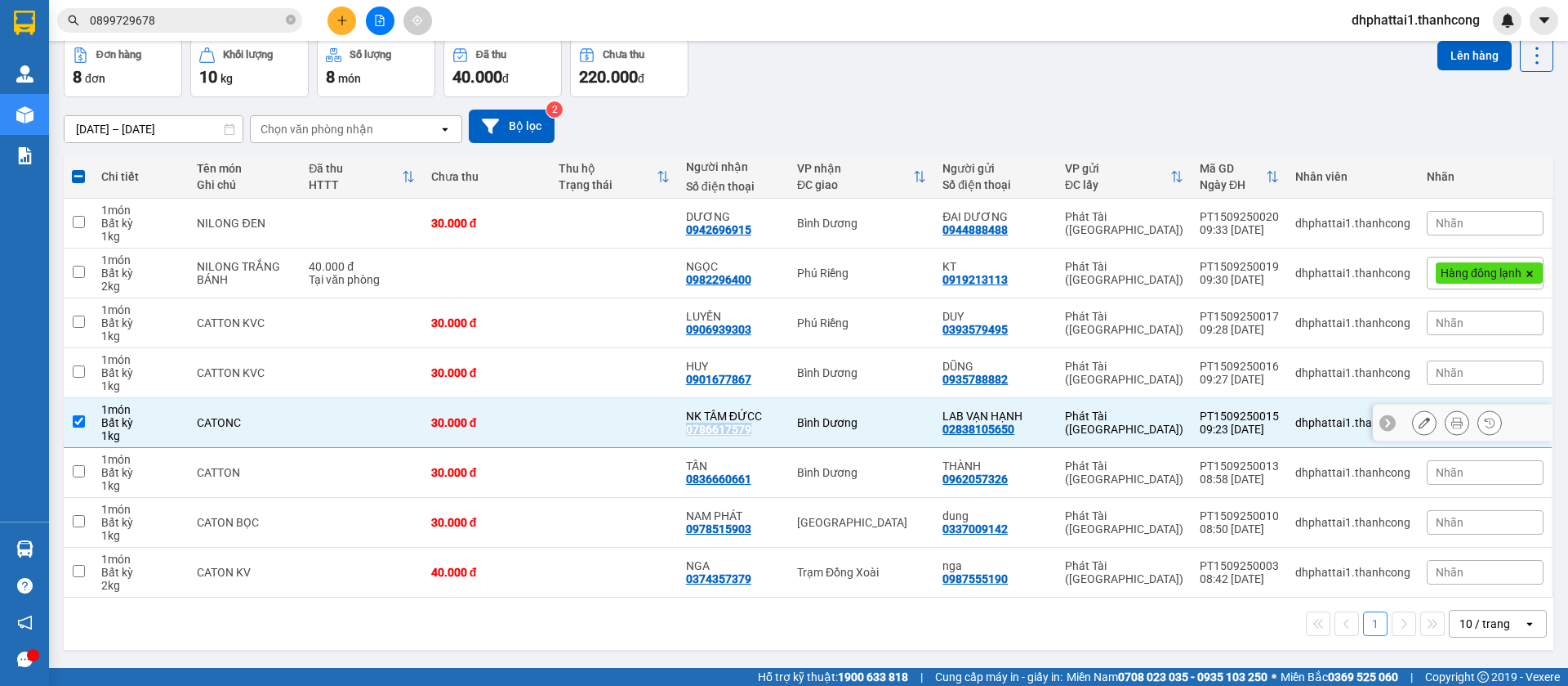
copy div "0786617579"
click at [75, 570] on input "checkbox" at bounding box center [79, 571] width 12 height 12
checkbox input "true"
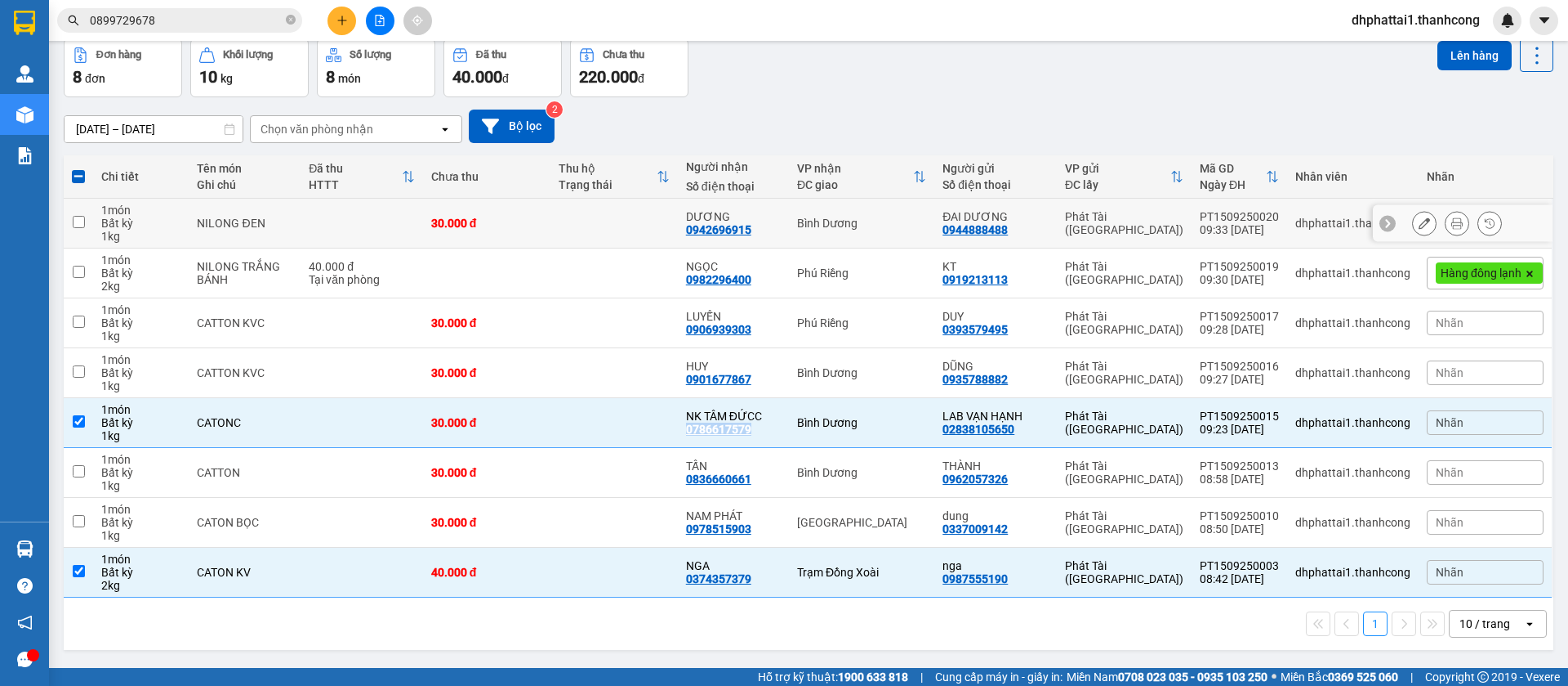
click at [74, 225] on input "checkbox" at bounding box center [79, 222] width 12 height 12
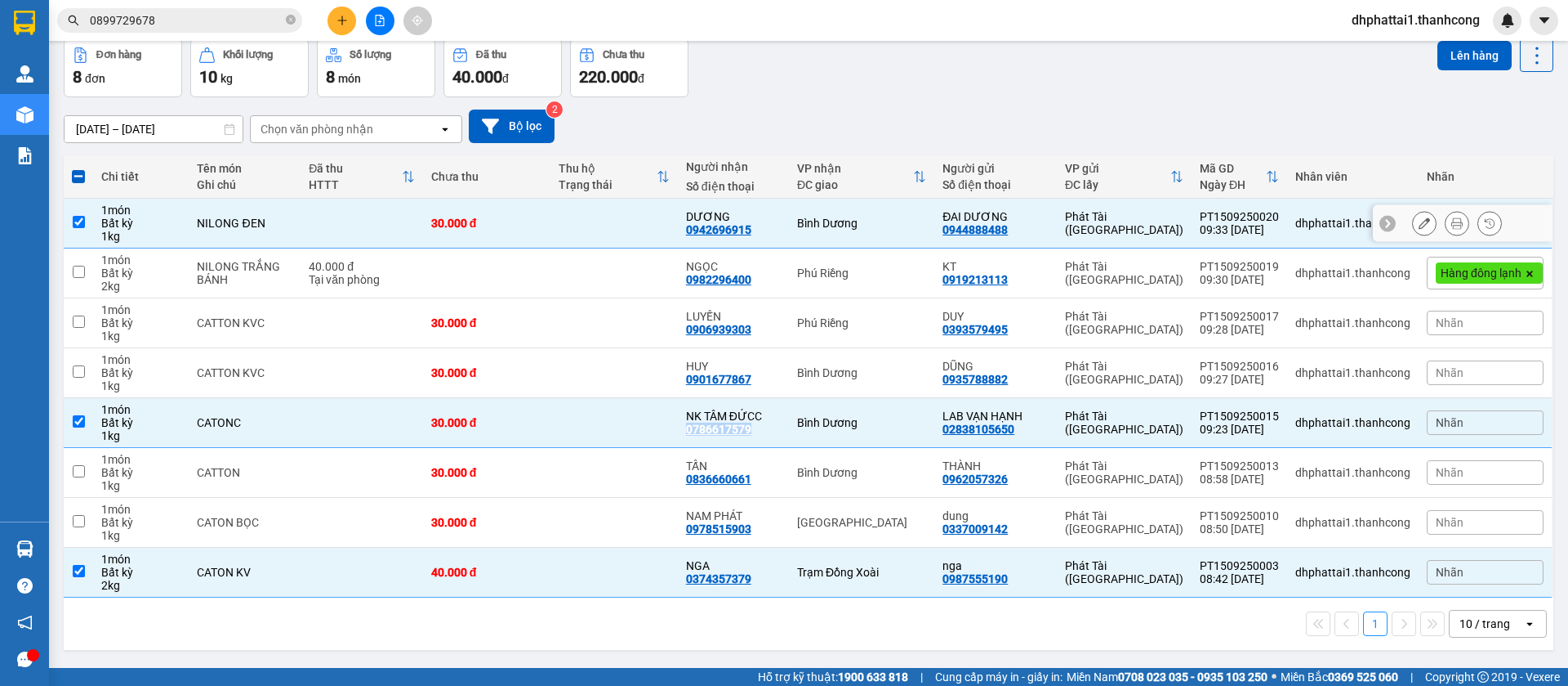
click at [80, 224] on input "checkbox" at bounding box center [79, 222] width 12 height 12
checkbox input "false"
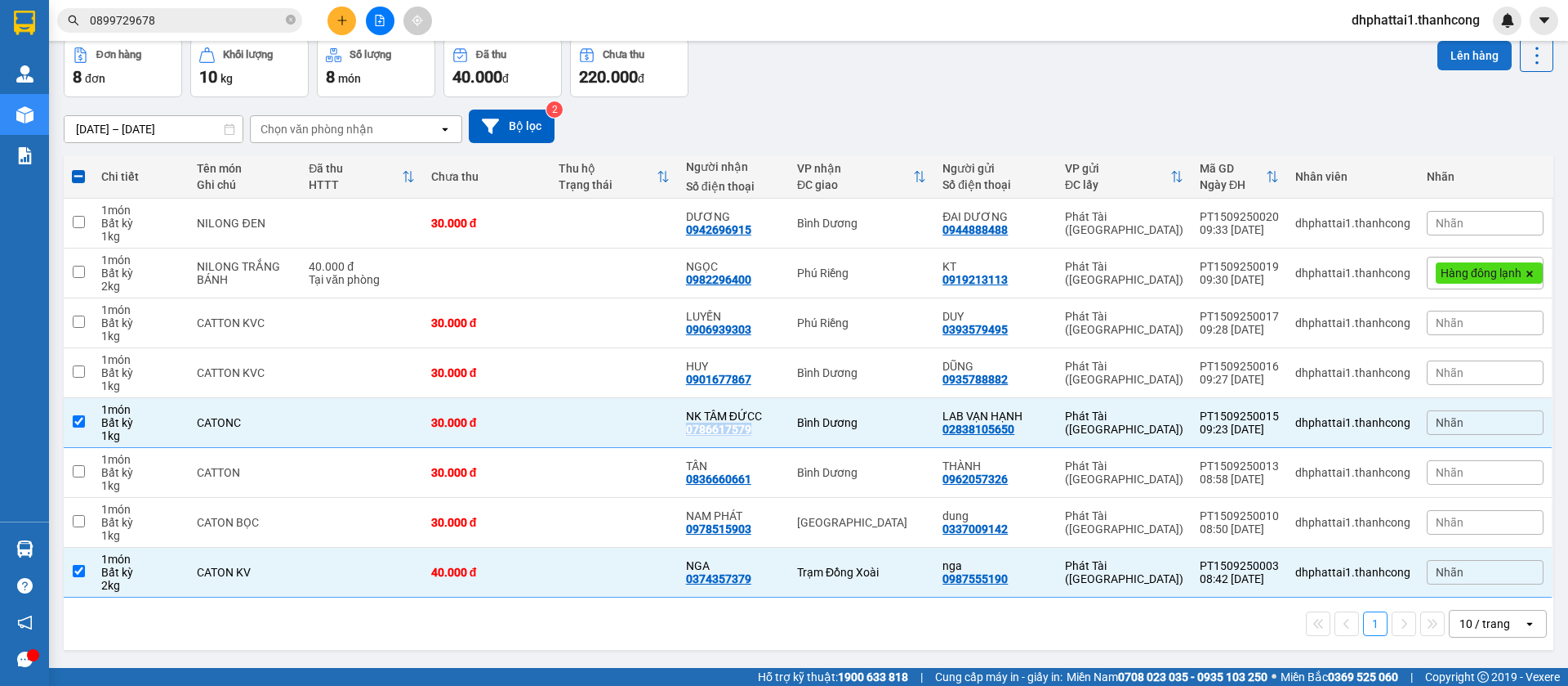
click at [1455, 47] on button "Lên hàng" at bounding box center [1475, 55] width 75 height 29
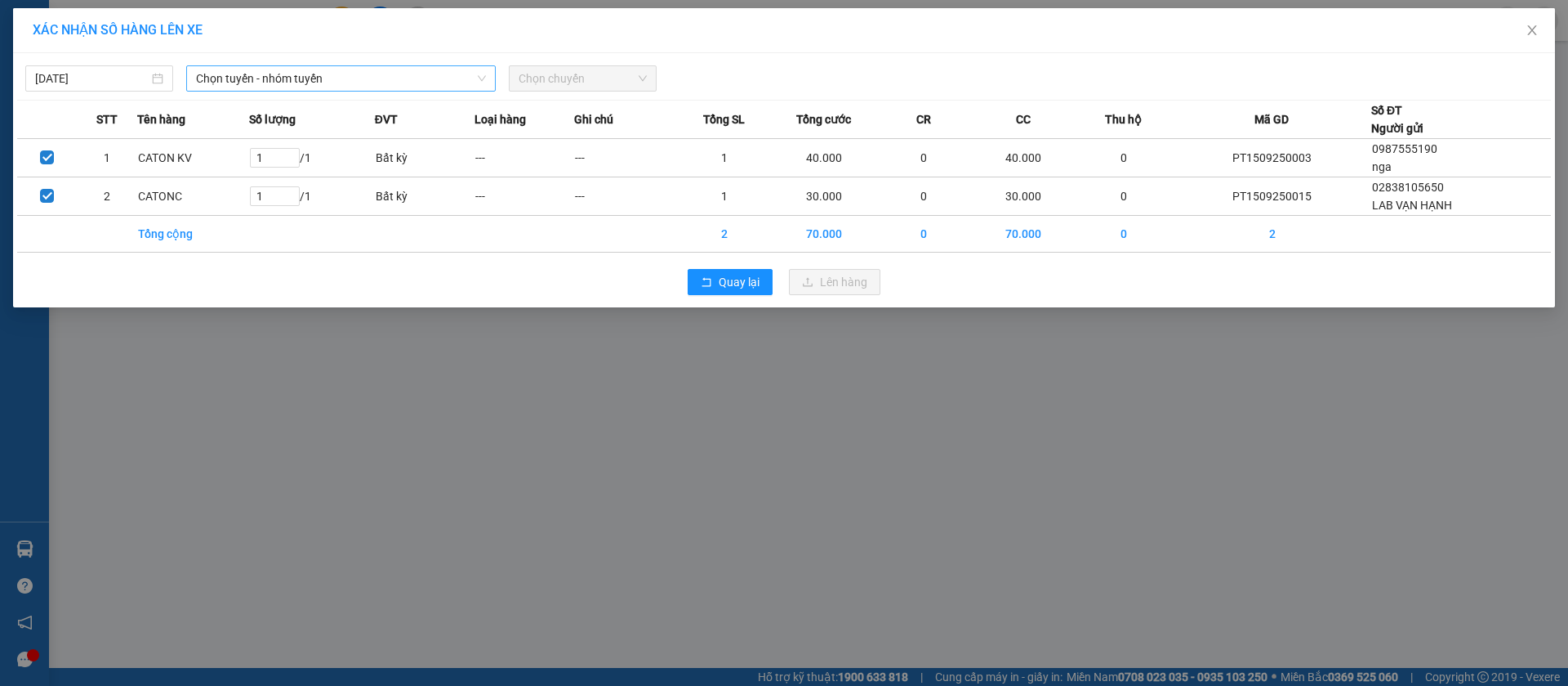
click at [333, 80] on span "Chọn tuyến - nhóm tuyến" at bounding box center [341, 78] width 290 height 25
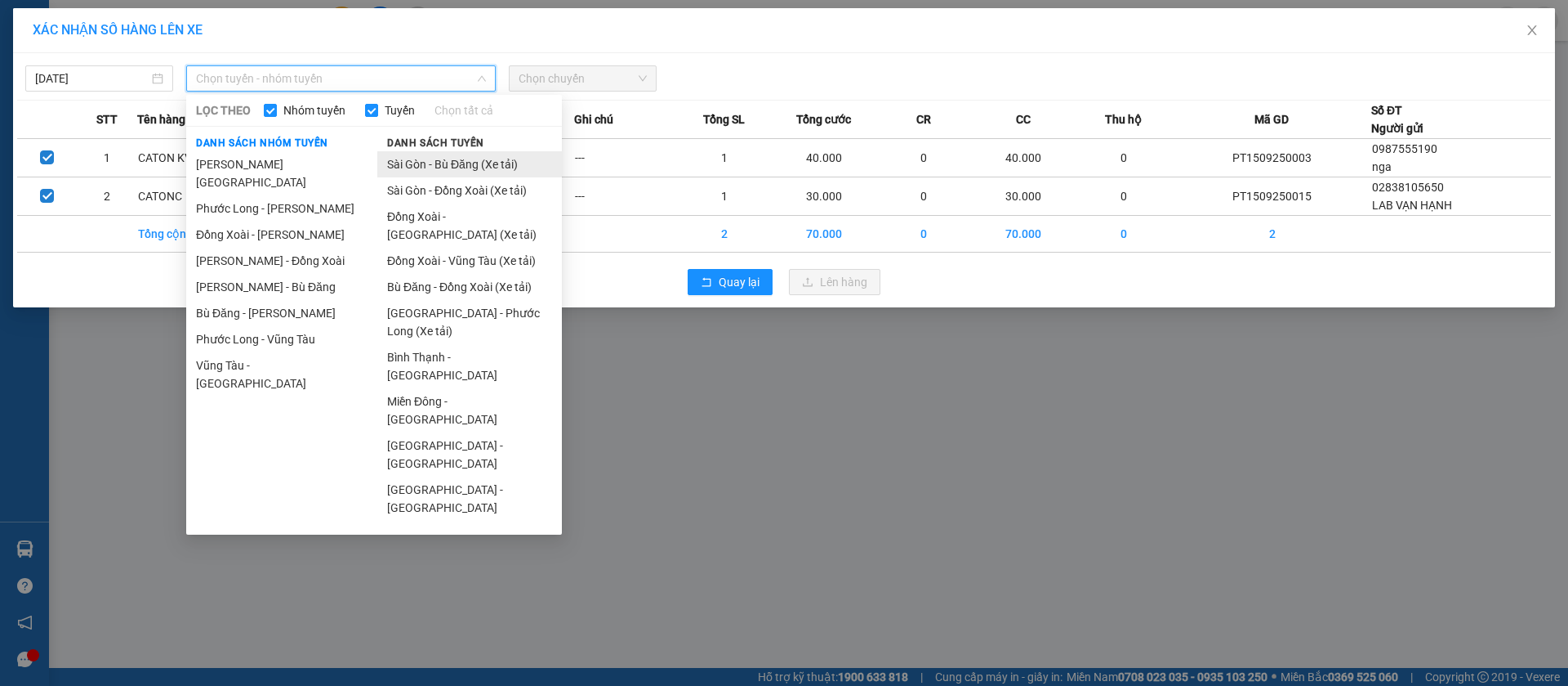
click at [459, 174] on li "Sài Gòn - Bù Đăng (Xe tải)" at bounding box center [469, 164] width 185 height 26
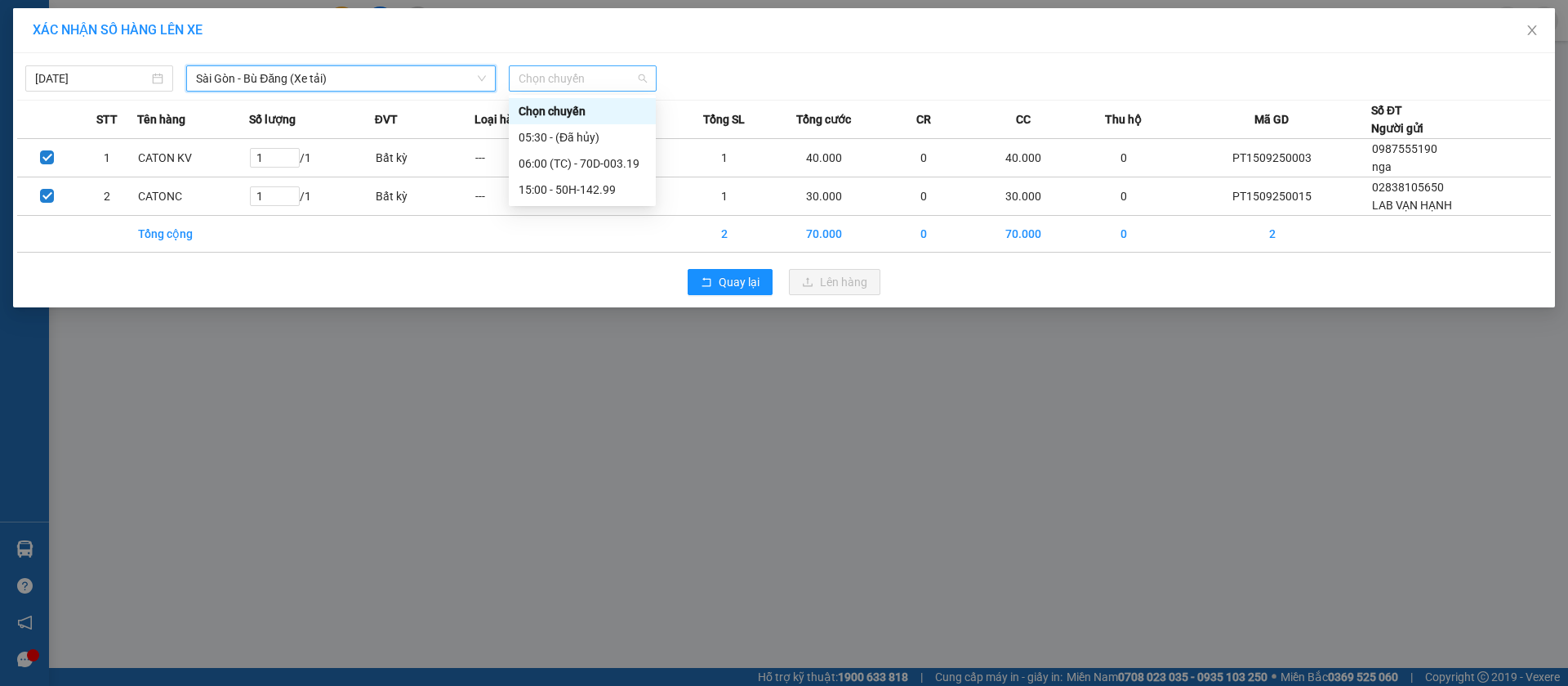
click at [586, 86] on span "Chọn chuyến" at bounding box center [583, 78] width 128 height 25
click at [610, 161] on div "06:00 (TC) - 70D-003.19" at bounding box center [582, 164] width 127 height 18
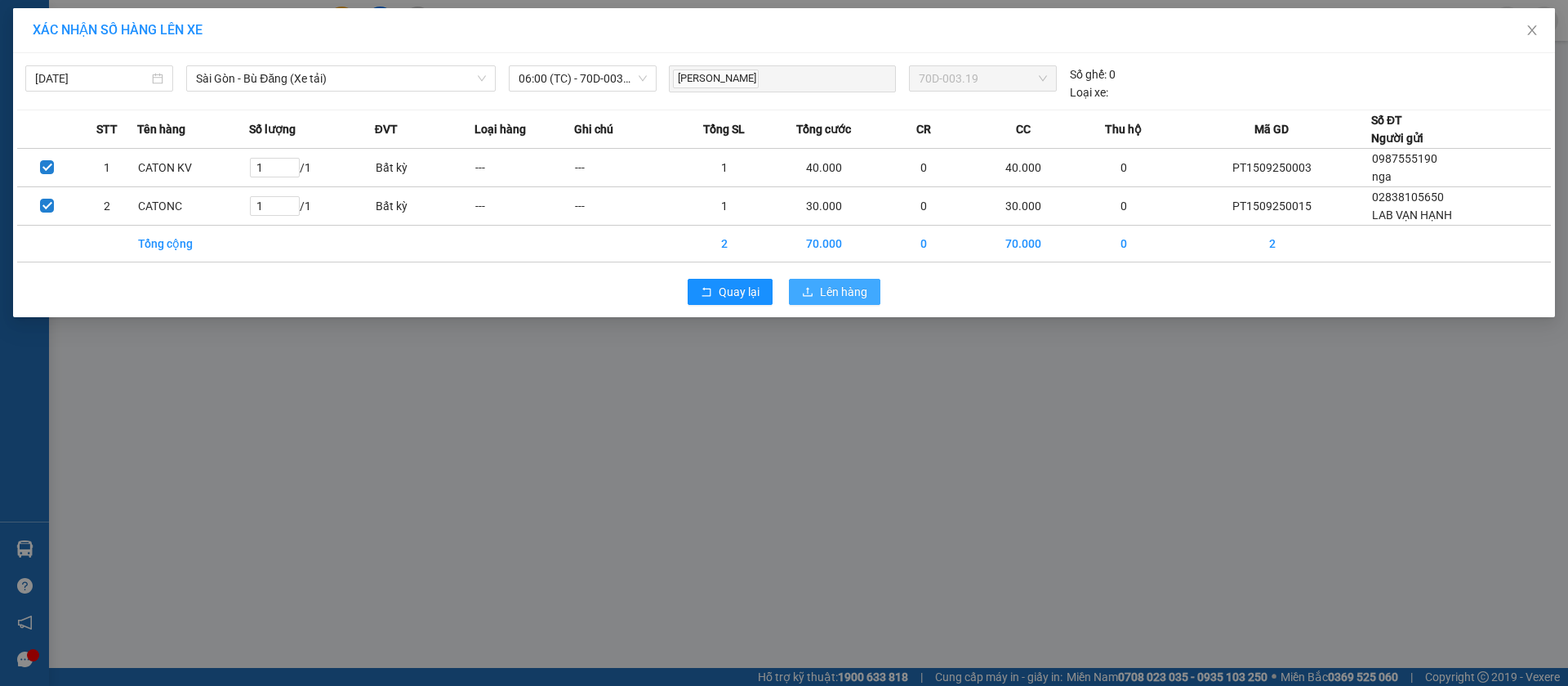
click at [828, 292] on span "Lên hàng" at bounding box center [844, 292] width 47 height 18
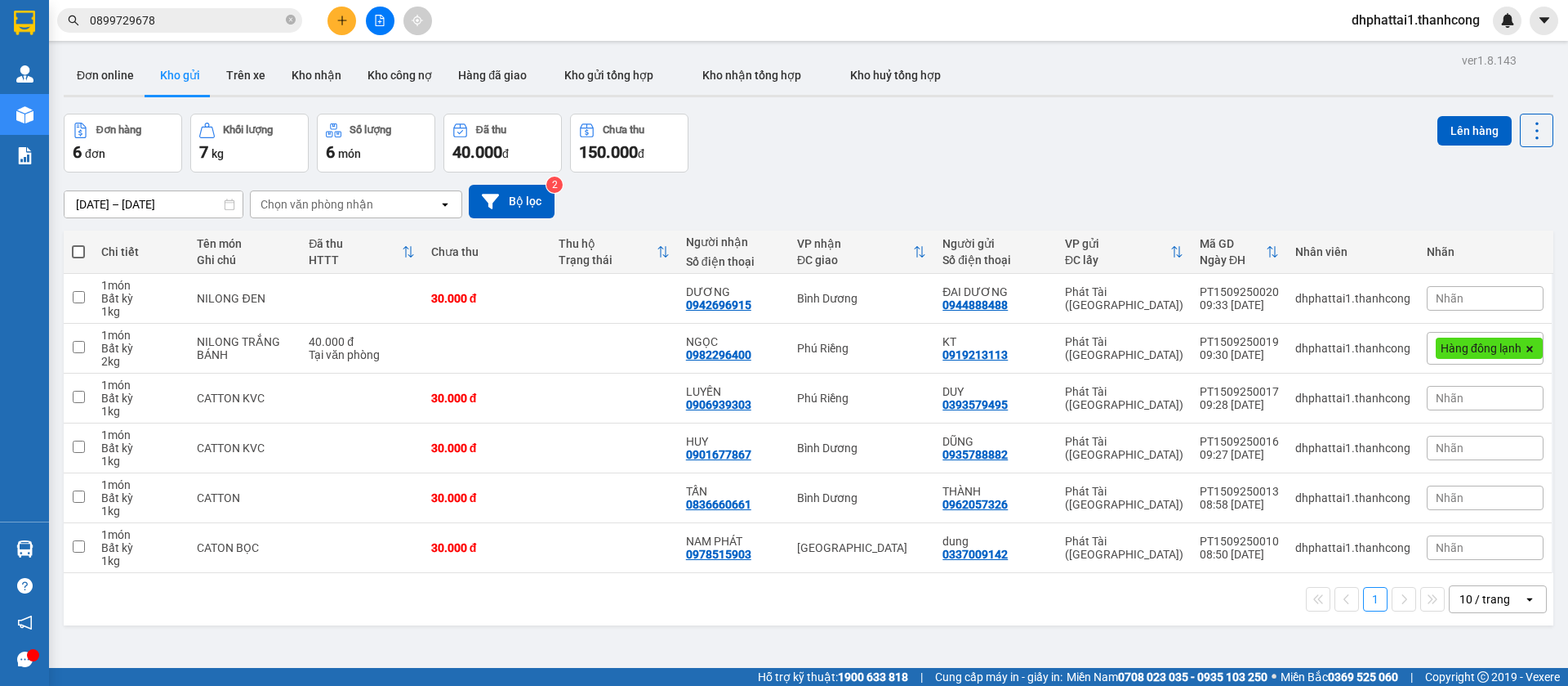
click at [76, 258] on span at bounding box center [78, 252] width 13 height 13
click at [78, 244] on input "checkbox" at bounding box center [78, 244] width 0 height 0
checkbox input "true"
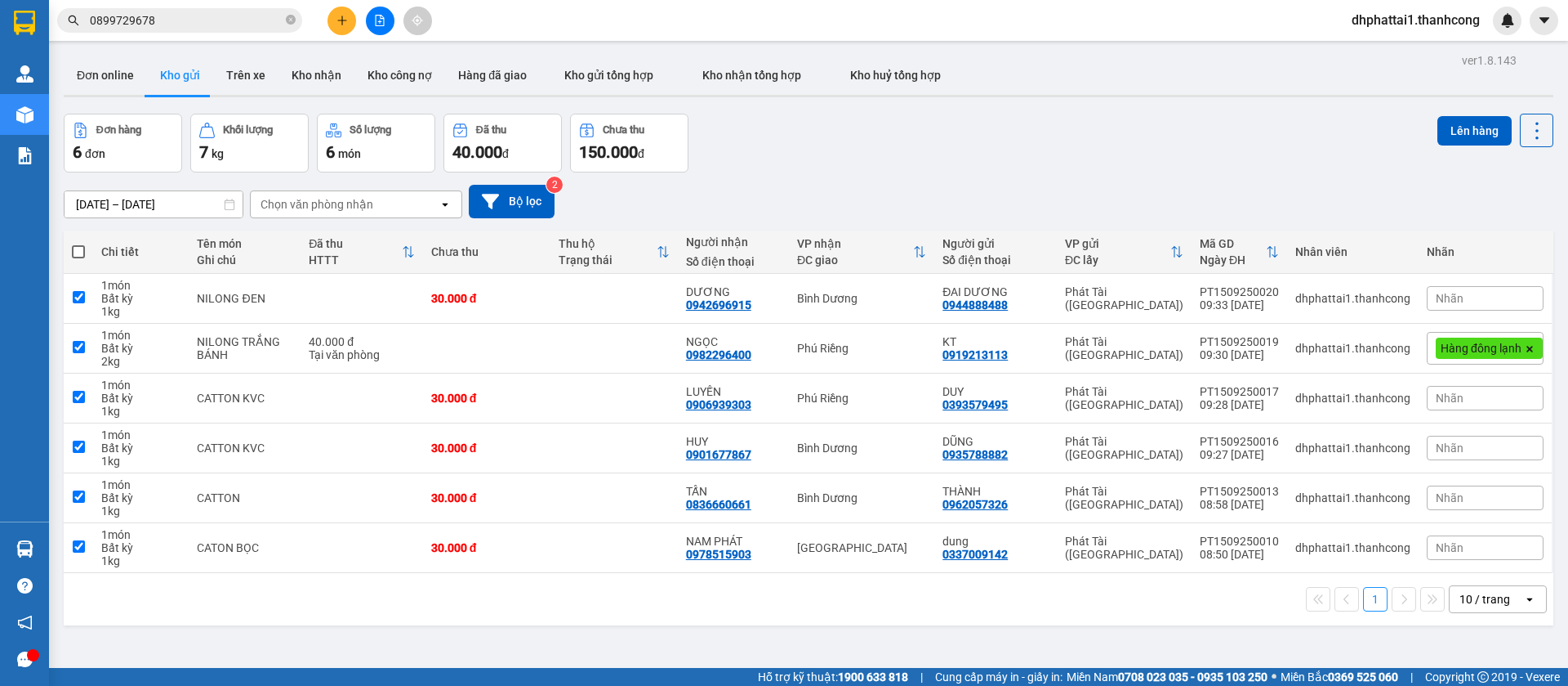
checkbox input "true"
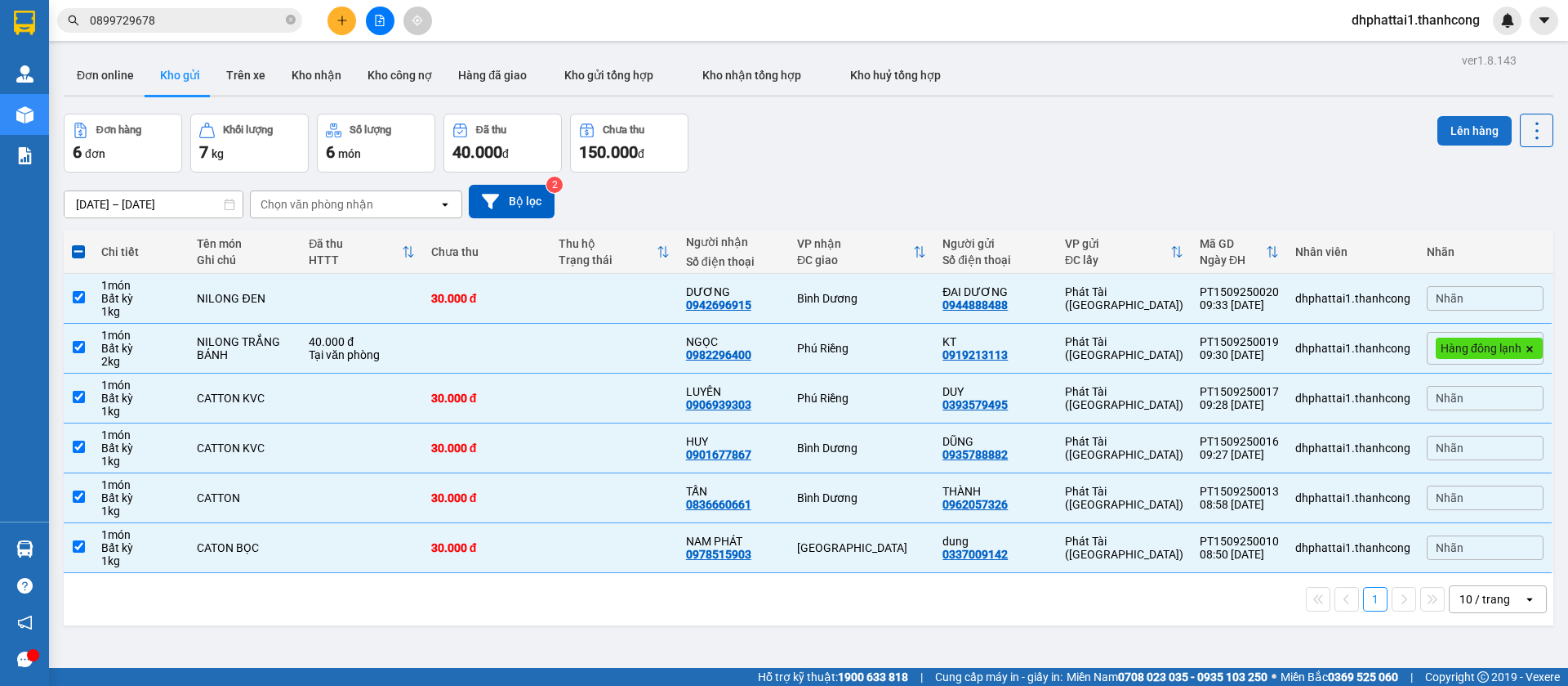
click at [1463, 131] on button "Lên hàng" at bounding box center [1475, 130] width 75 height 29
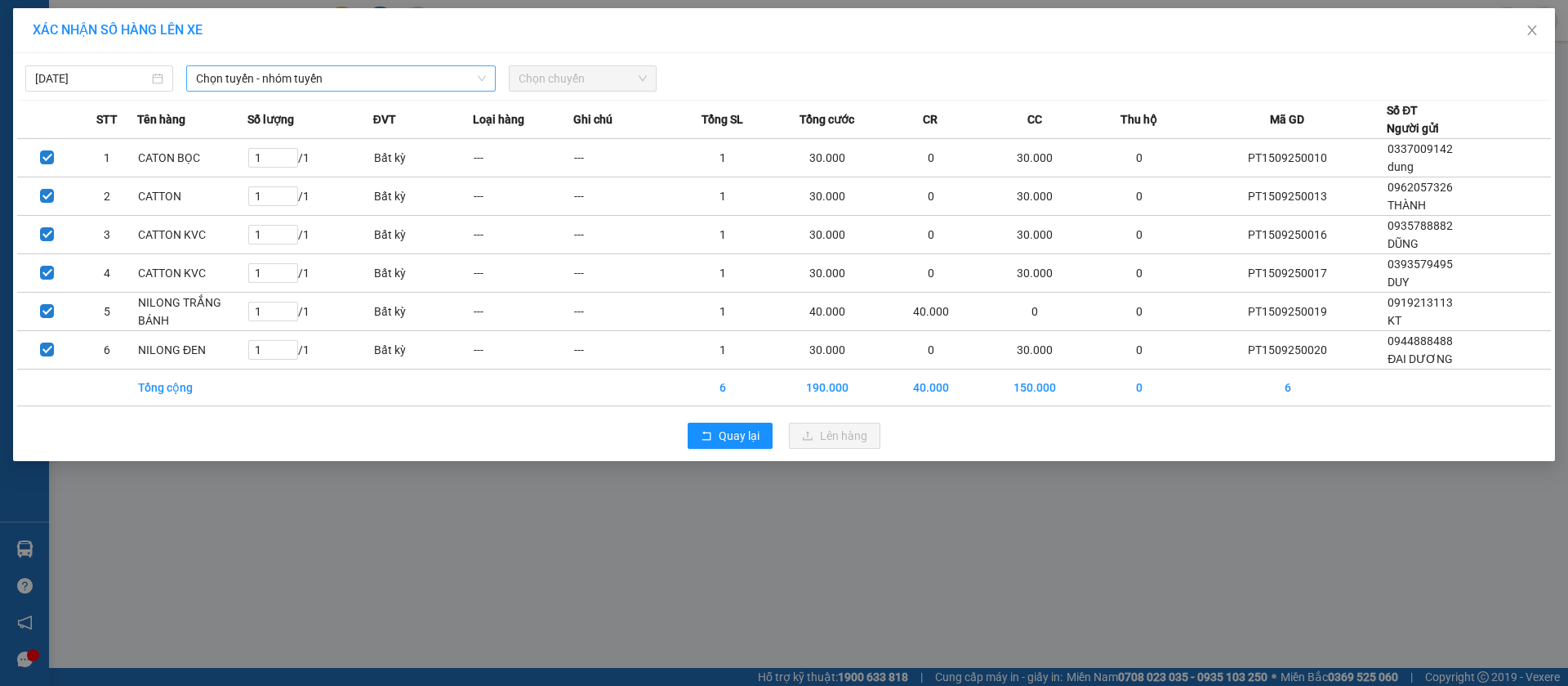
click at [367, 70] on span "Chọn tuyến - nhóm tuyến" at bounding box center [341, 78] width 290 height 25
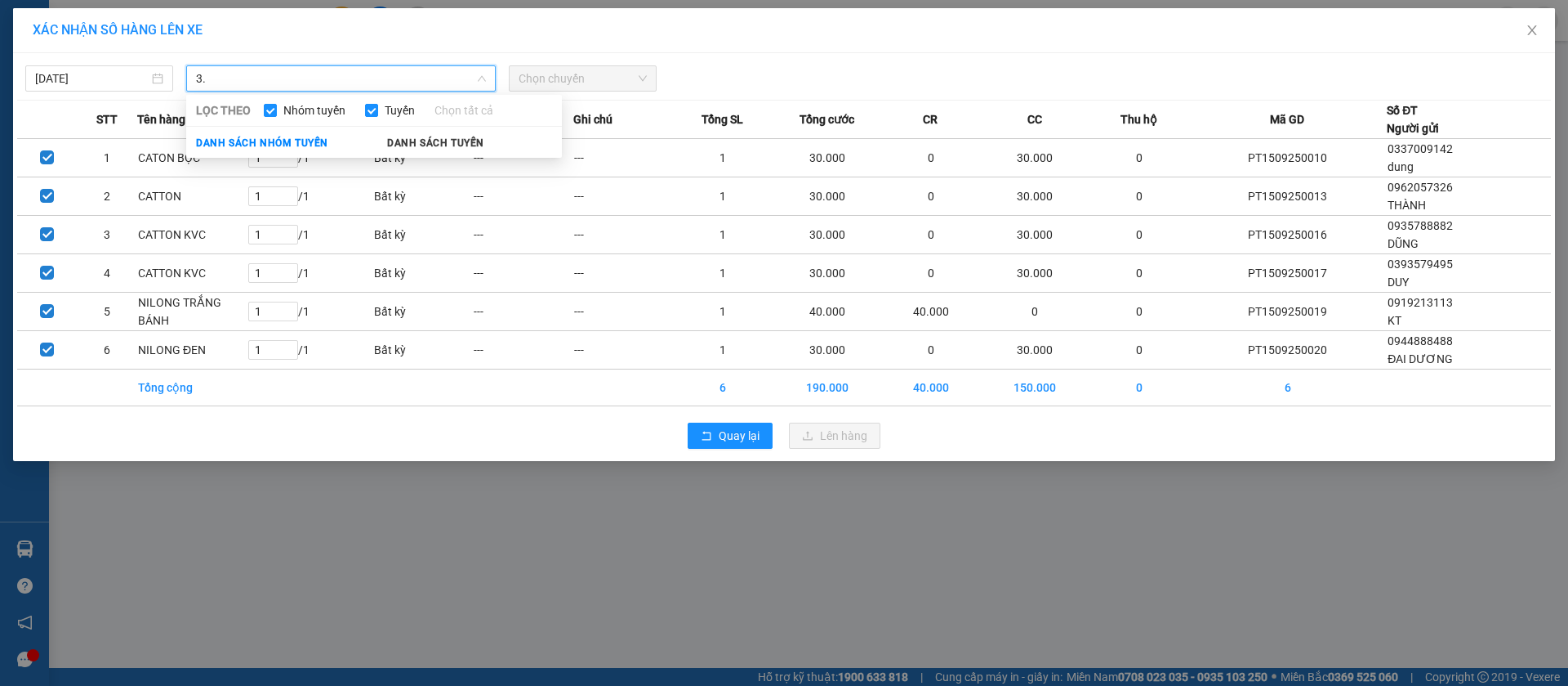
type input "3"
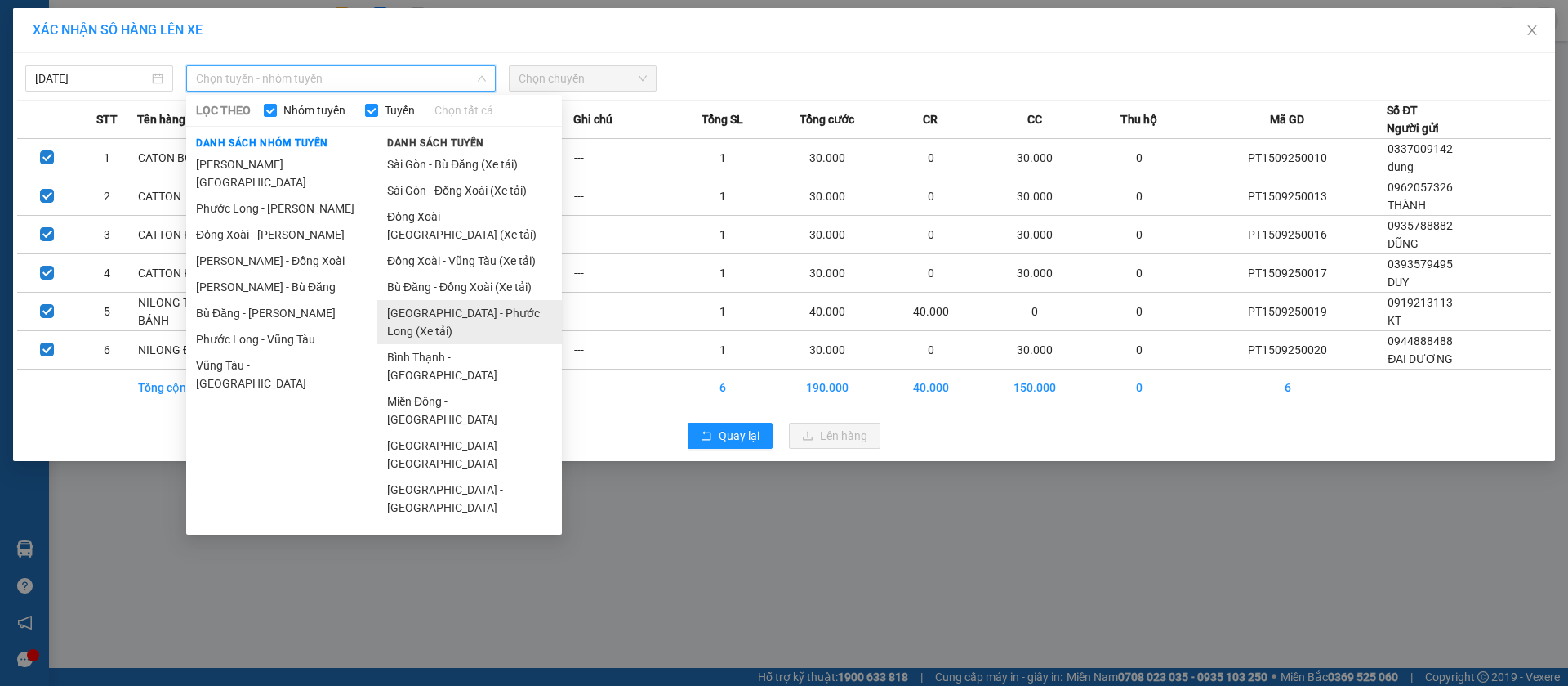
click at [487, 312] on li "[GEOGRAPHIC_DATA] - Phước Long (Xe tải)" at bounding box center [469, 322] width 185 height 44
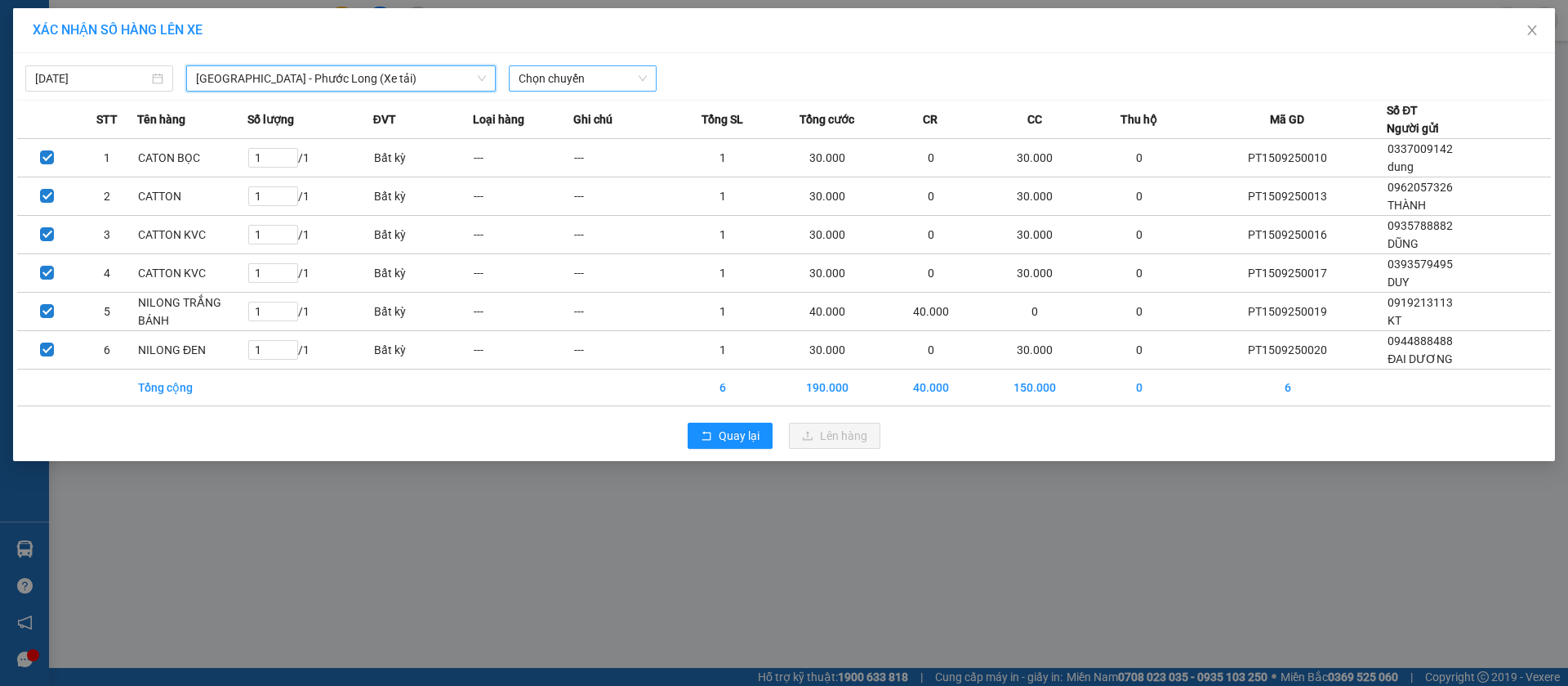
click at [542, 78] on span "Chọn chuyến" at bounding box center [583, 78] width 128 height 25
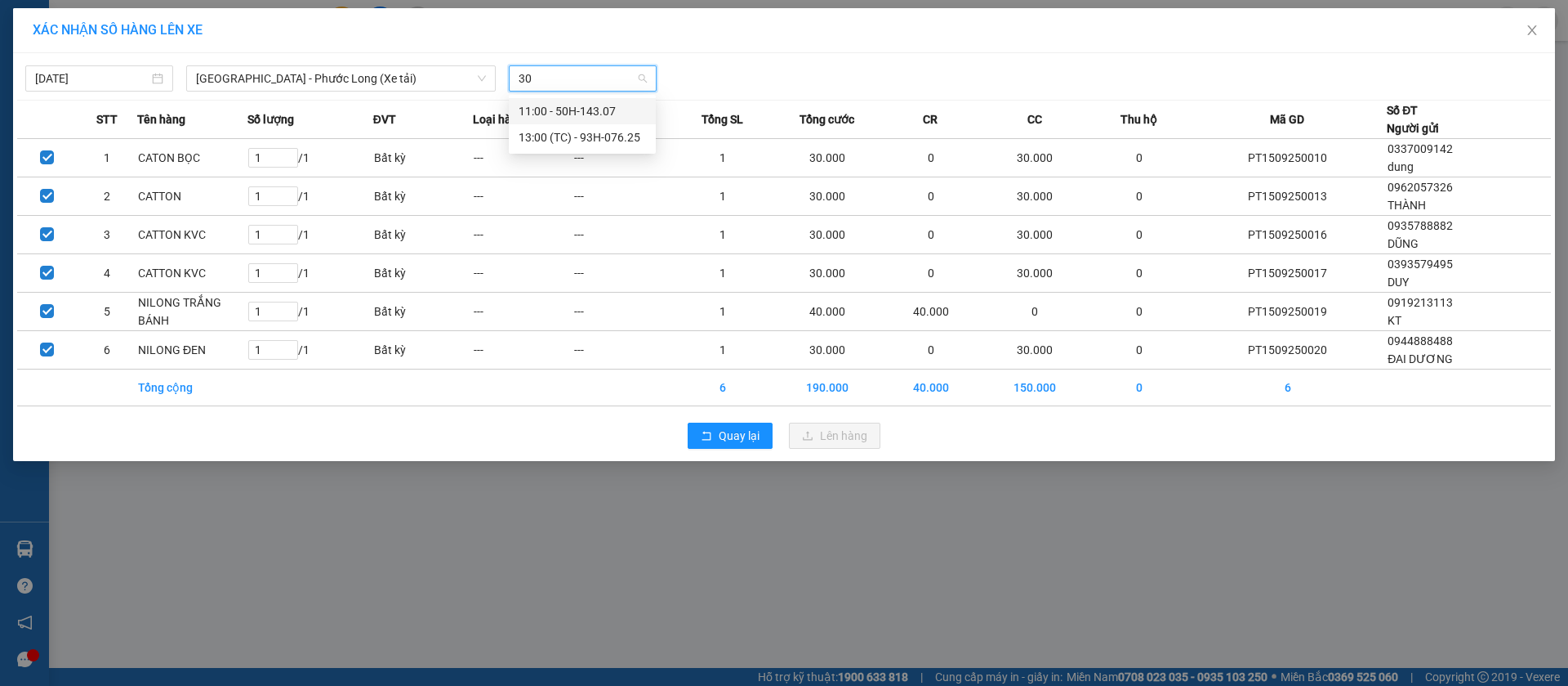
type input "307"
click at [553, 111] on div "11:00 - 50H-143.07" at bounding box center [582, 111] width 127 height 18
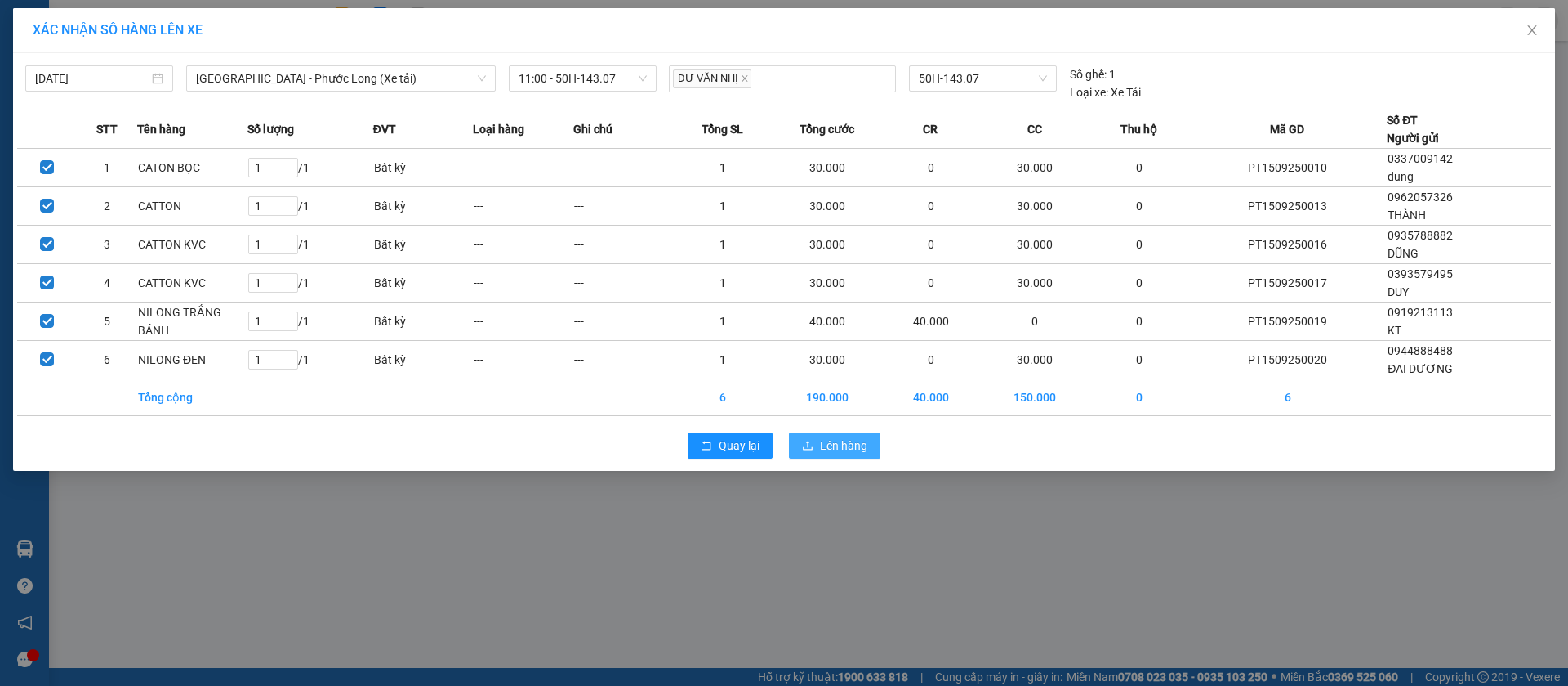
click at [860, 441] on span "Lên hàng" at bounding box center [844, 445] width 47 height 18
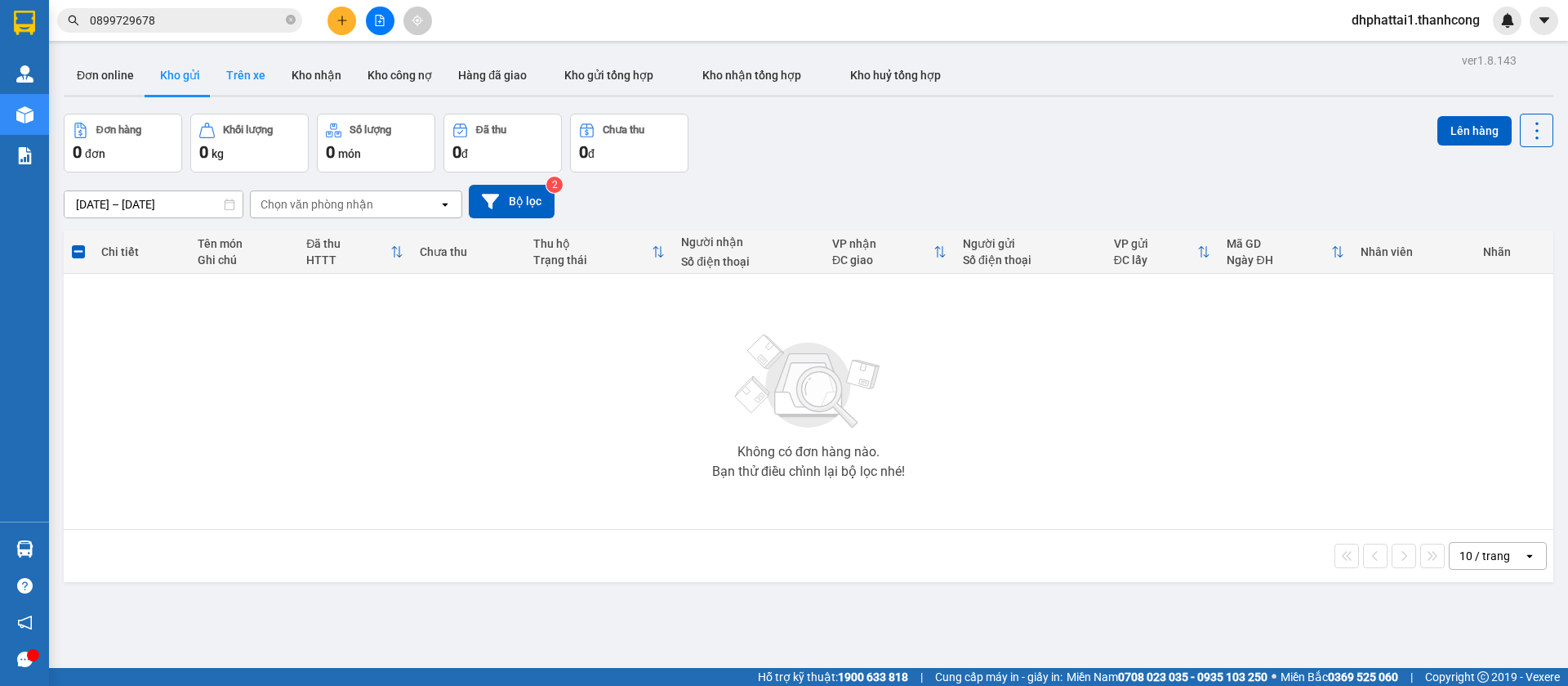
click at [253, 75] on button "Trên xe" at bounding box center [246, 75] width 65 height 40
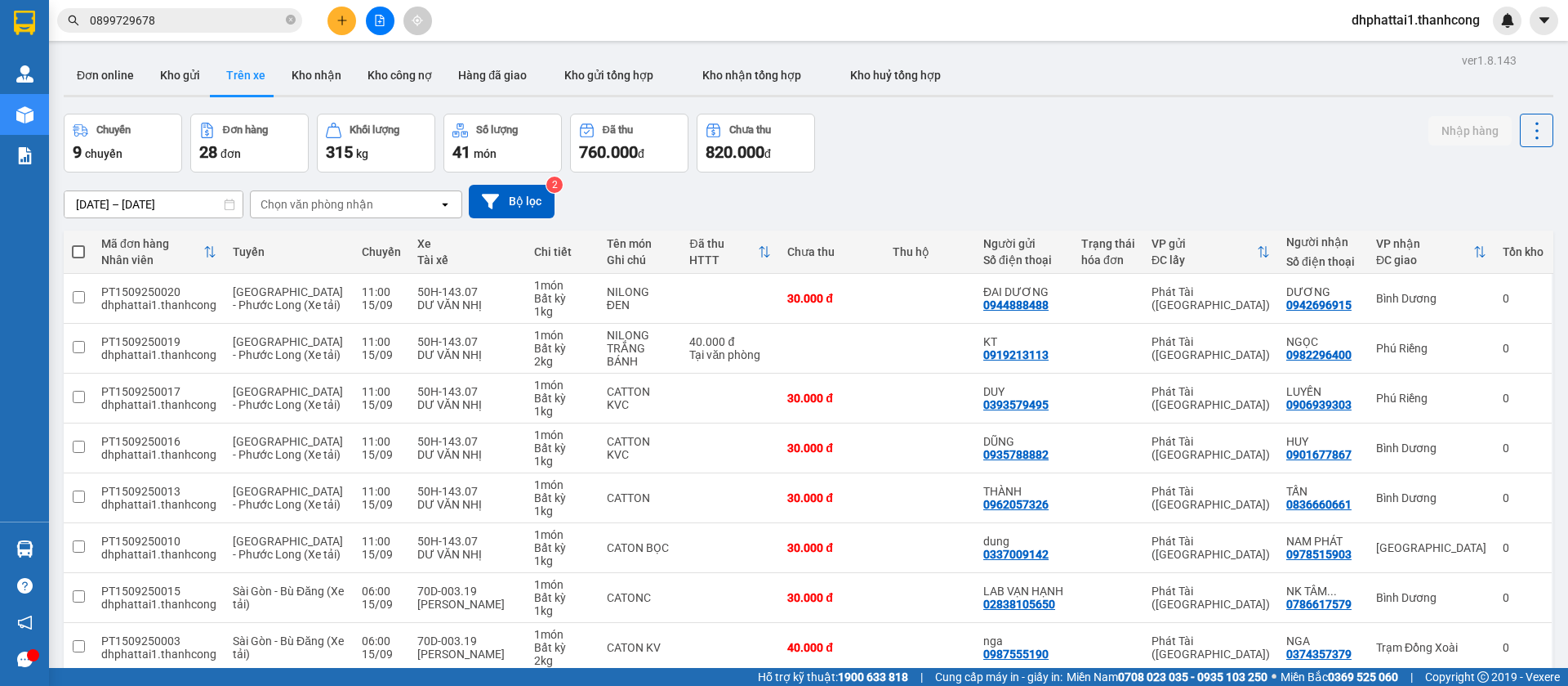
click at [341, 11] on button at bounding box center [342, 20] width 29 height 29
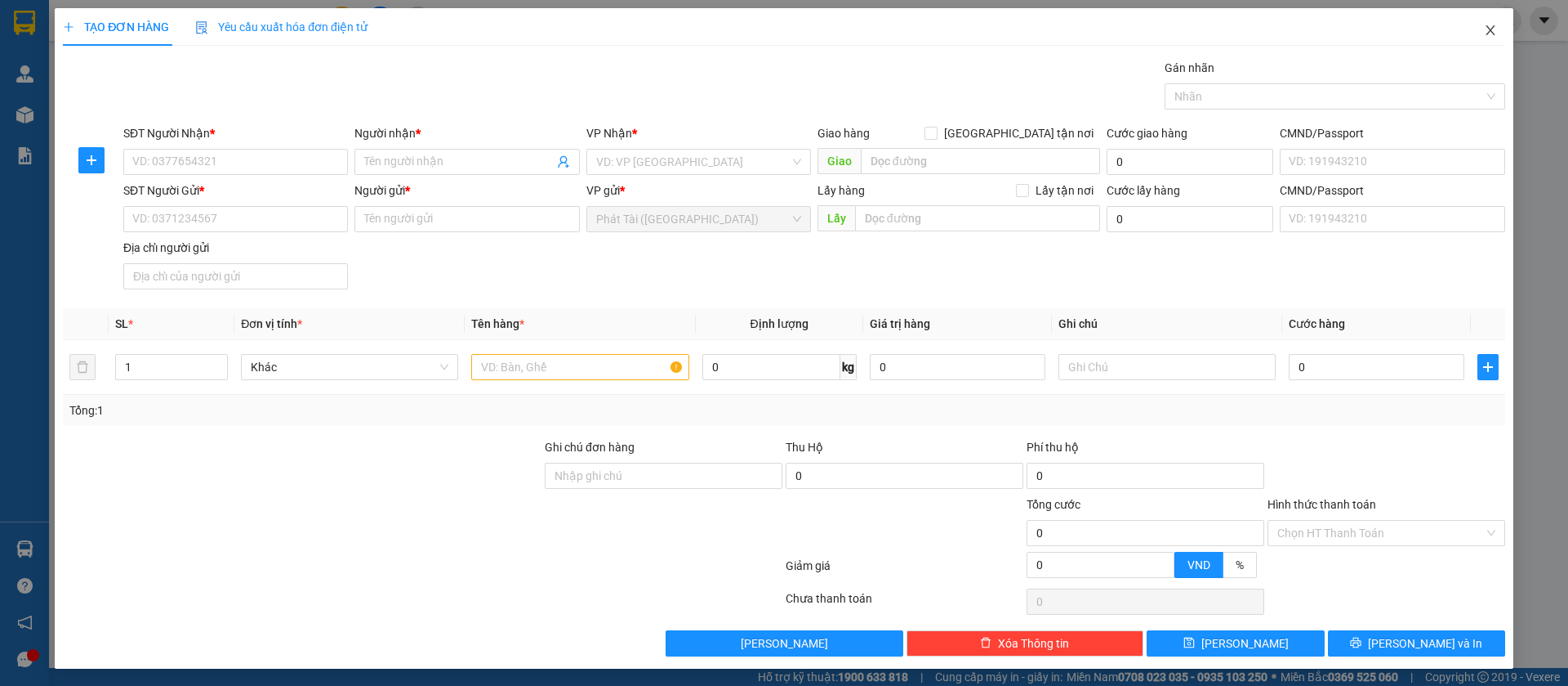
click at [1481, 29] on span "Close" at bounding box center [1491, 31] width 46 height 46
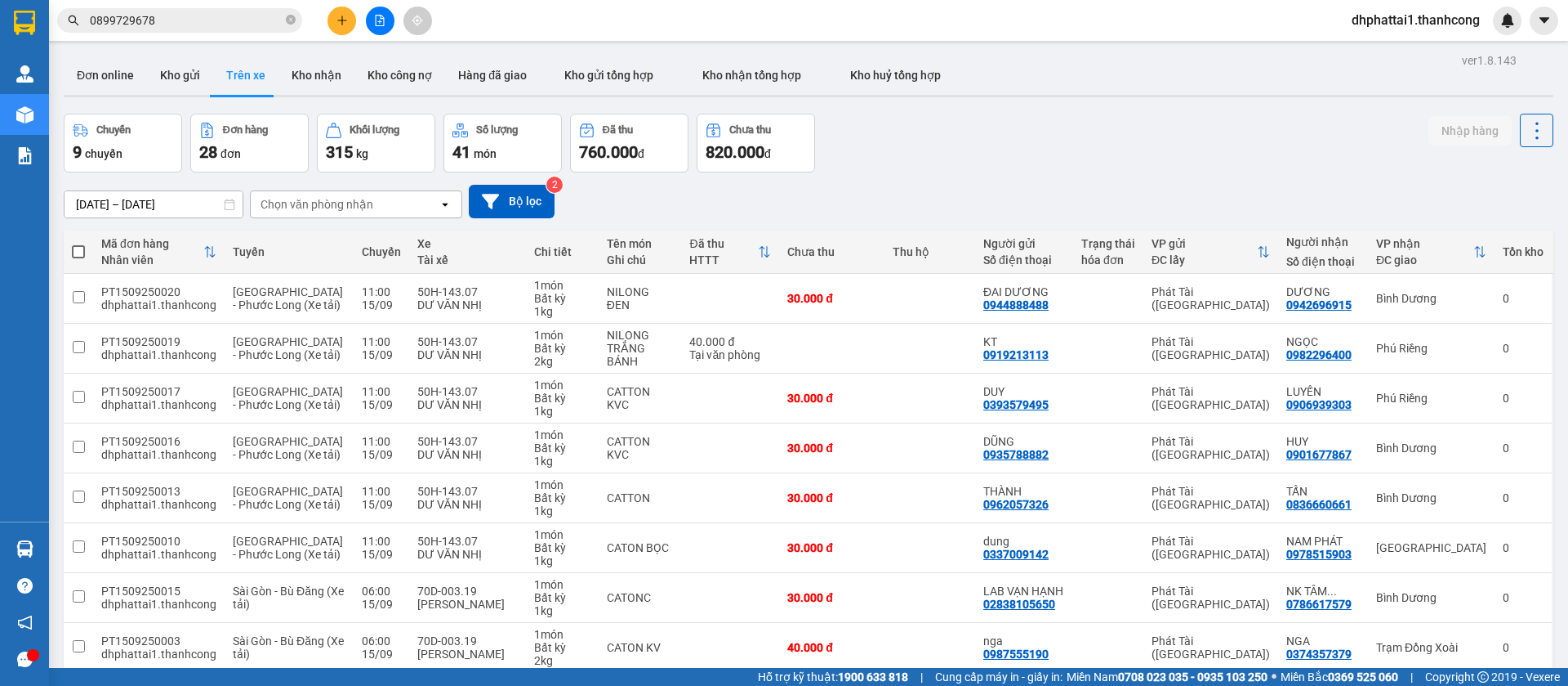
click at [341, 18] on icon "plus" at bounding box center [342, 20] width 11 height 11
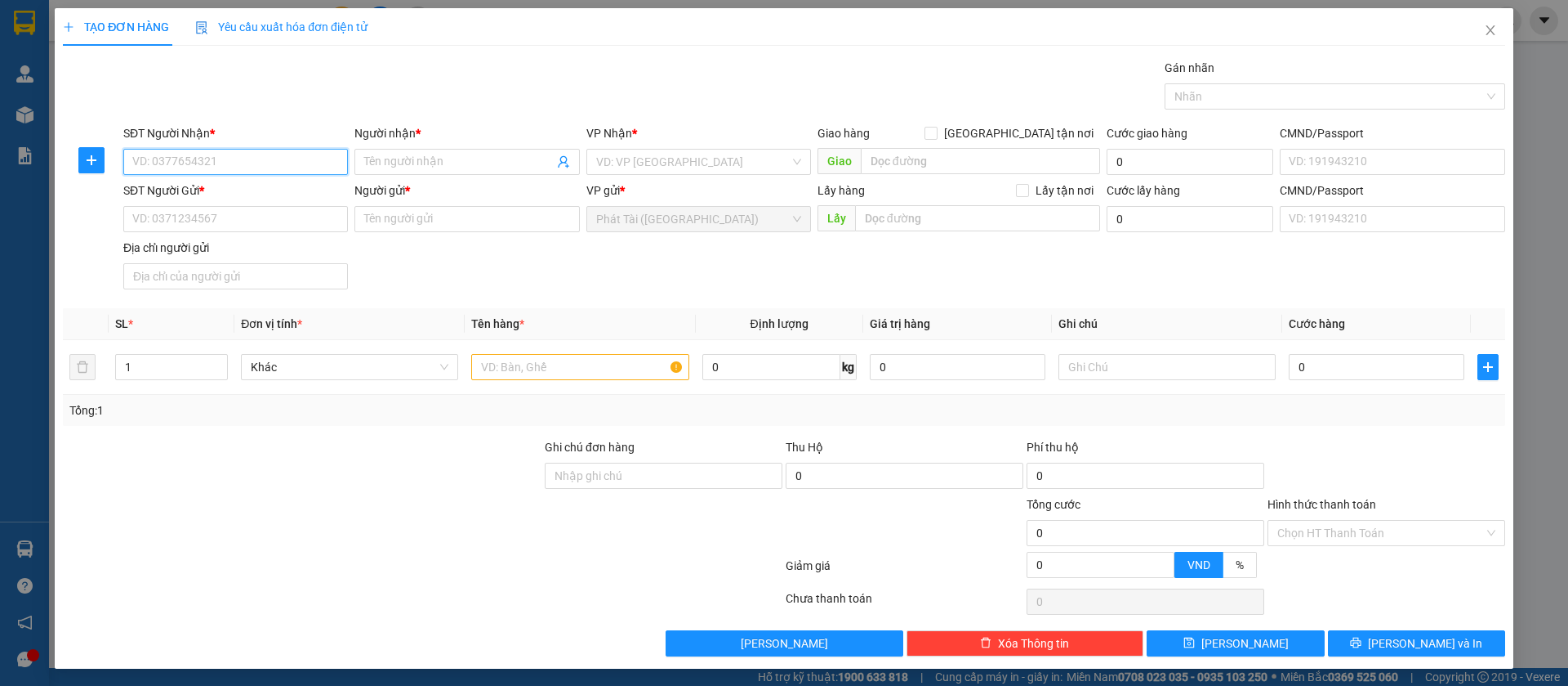
paste input "077.9895.366"
click at [182, 166] on input "077.9895.366" at bounding box center [236, 162] width 225 height 26
click at [156, 162] on input "077.9895366" at bounding box center [236, 162] width 225 height 26
type input "0779895366"
click at [410, 168] on input "Người nhận *" at bounding box center [458, 162] width 189 height 18
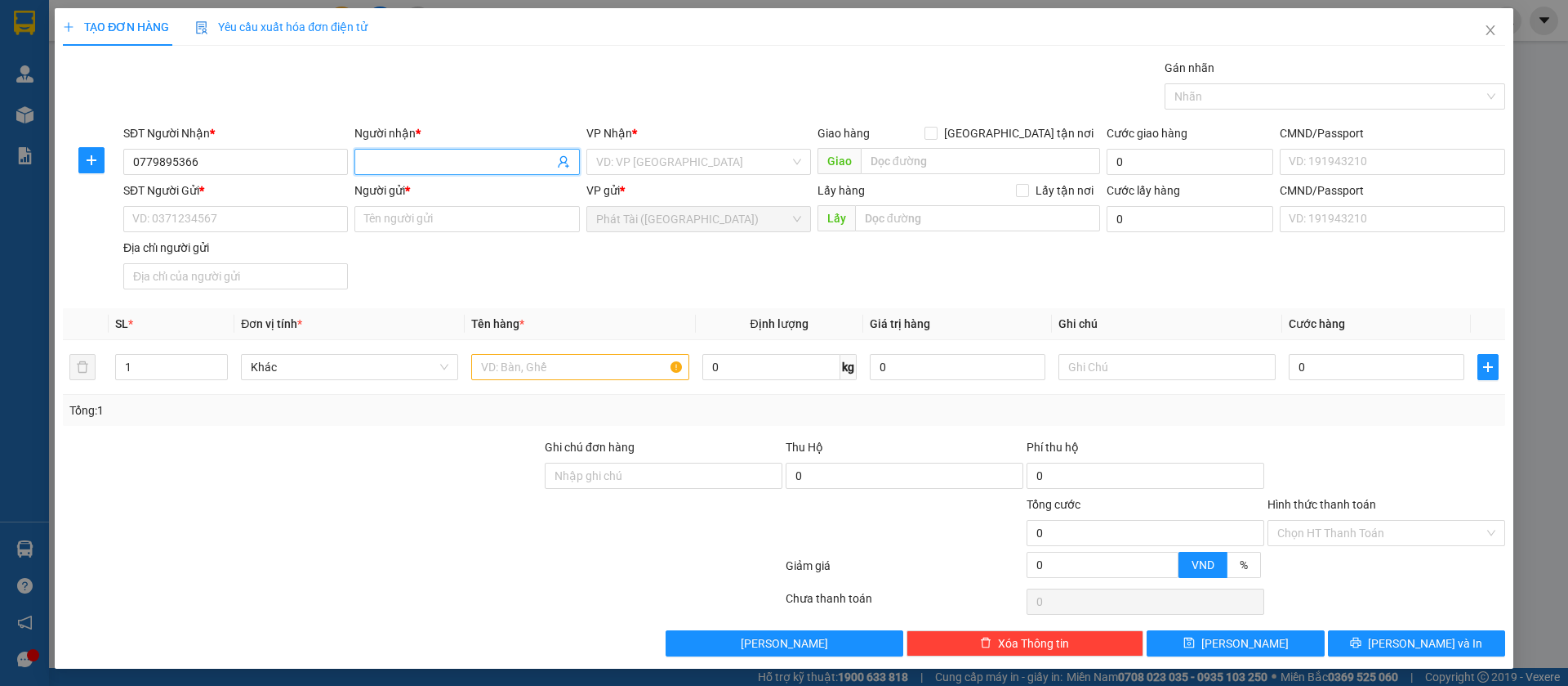
paste input "KHÁ"
type input "KHÁ"
click at [281, 209] on input "SĐT Người Gửi *" at bounding box center [236, 219] width 225 height 26
paste input "0938.832.660"
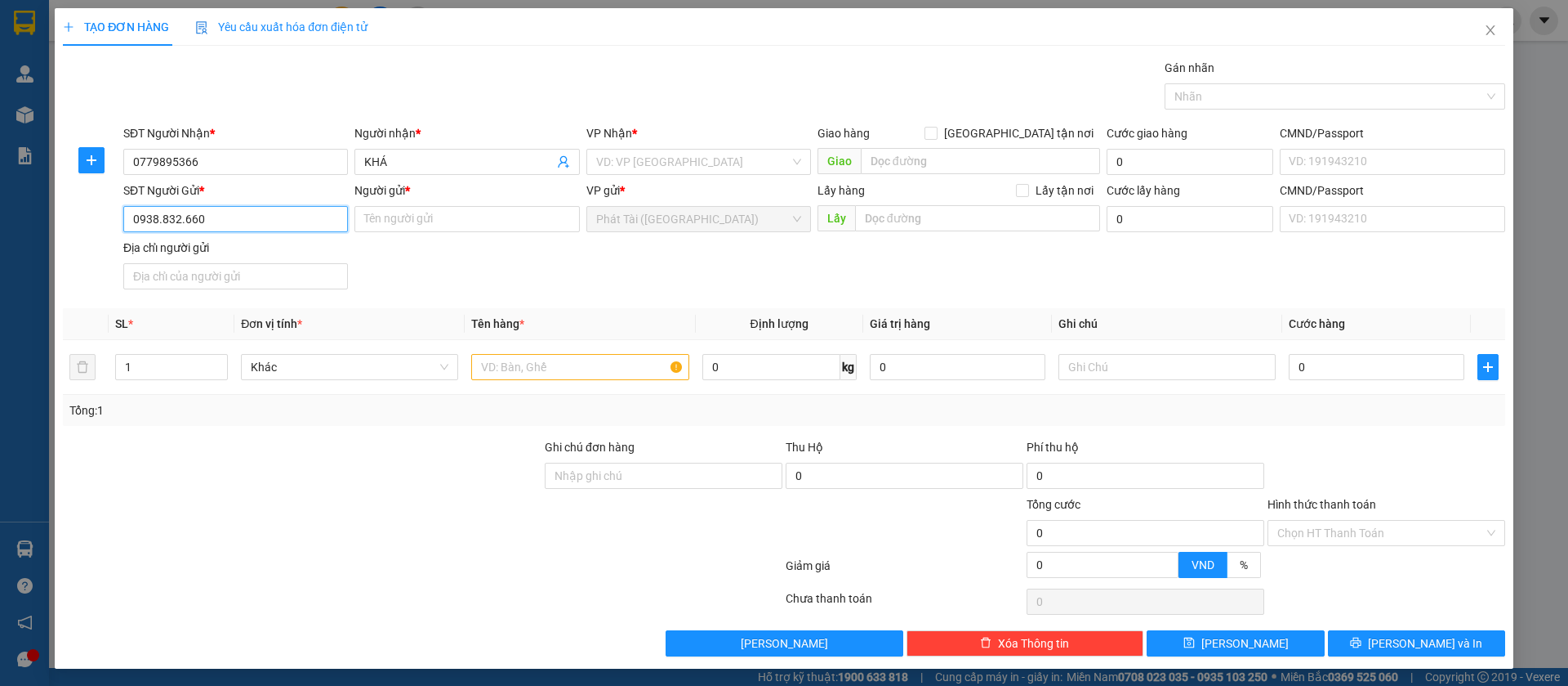
click at [181, 223] on input "0938.832.660" at bounding box center [236, 219] width 225 height 26
click at [162, 223] on input "0938.832660" at bounding box center [236, 219] width 225 height 26
type input "0938832660"
click at [441, 225] on input "Người gửi *" at bounding box center [467, 219] width 225 height 26
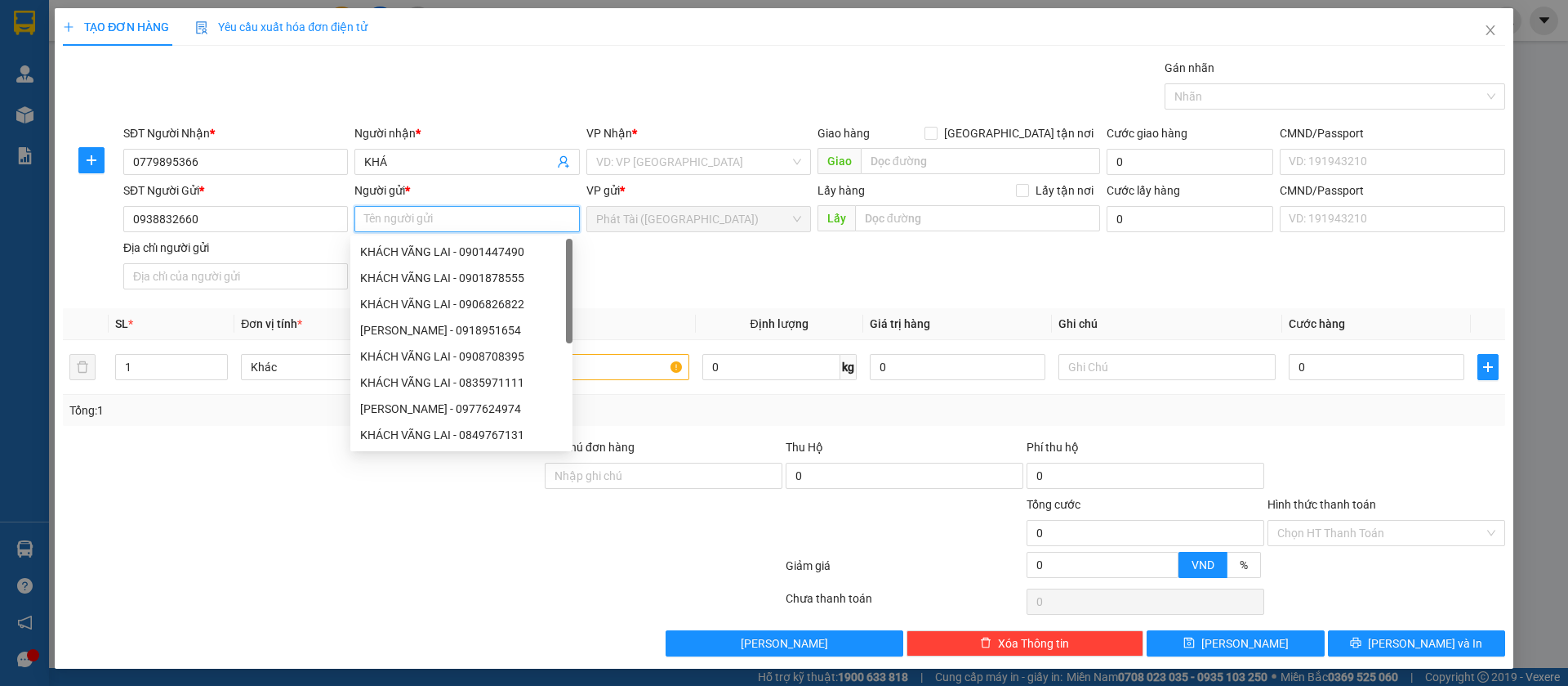
paste input "CHIẾN"
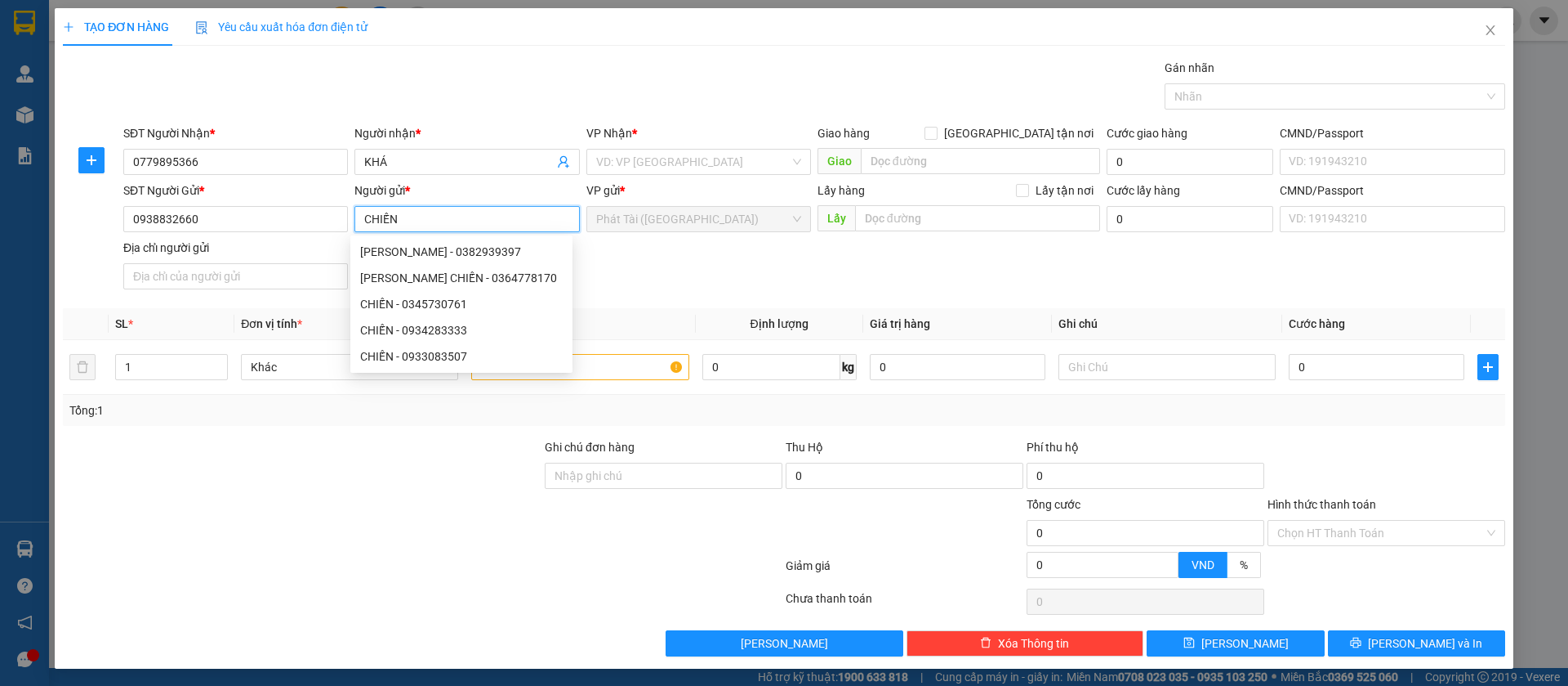
type input "CHIẾN"
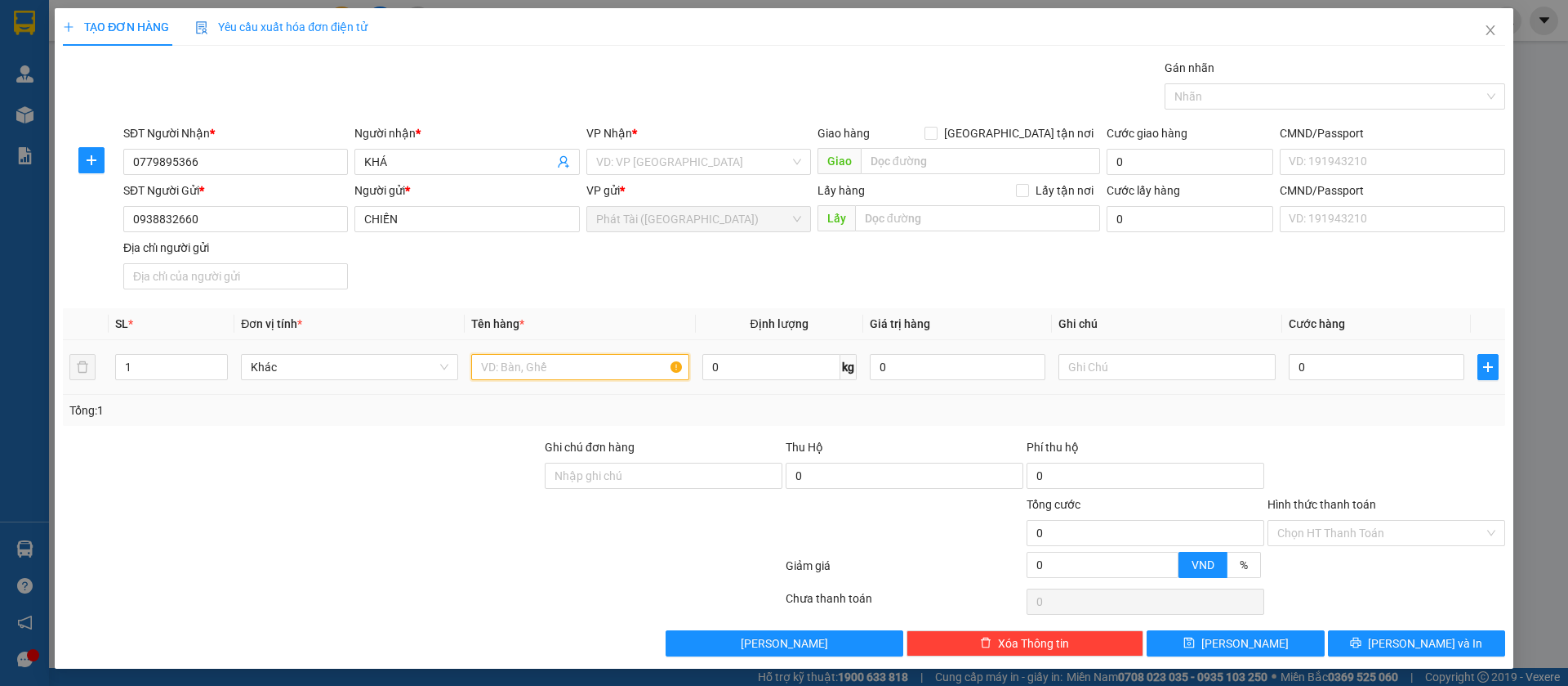
click at [520, 359] on input "text" at bounding box center [579, 367] width 217 height 26
paste input "XE MÁY KHÔNG BỌC TRẦY XƯỚC KHÔNG ĐỀN, CHÌA KHOA"
type input "XE MÁY KHÔNG BỌC TRẦY XƯỚC KHÔNG ĐỀN, CHÌA KHOA"
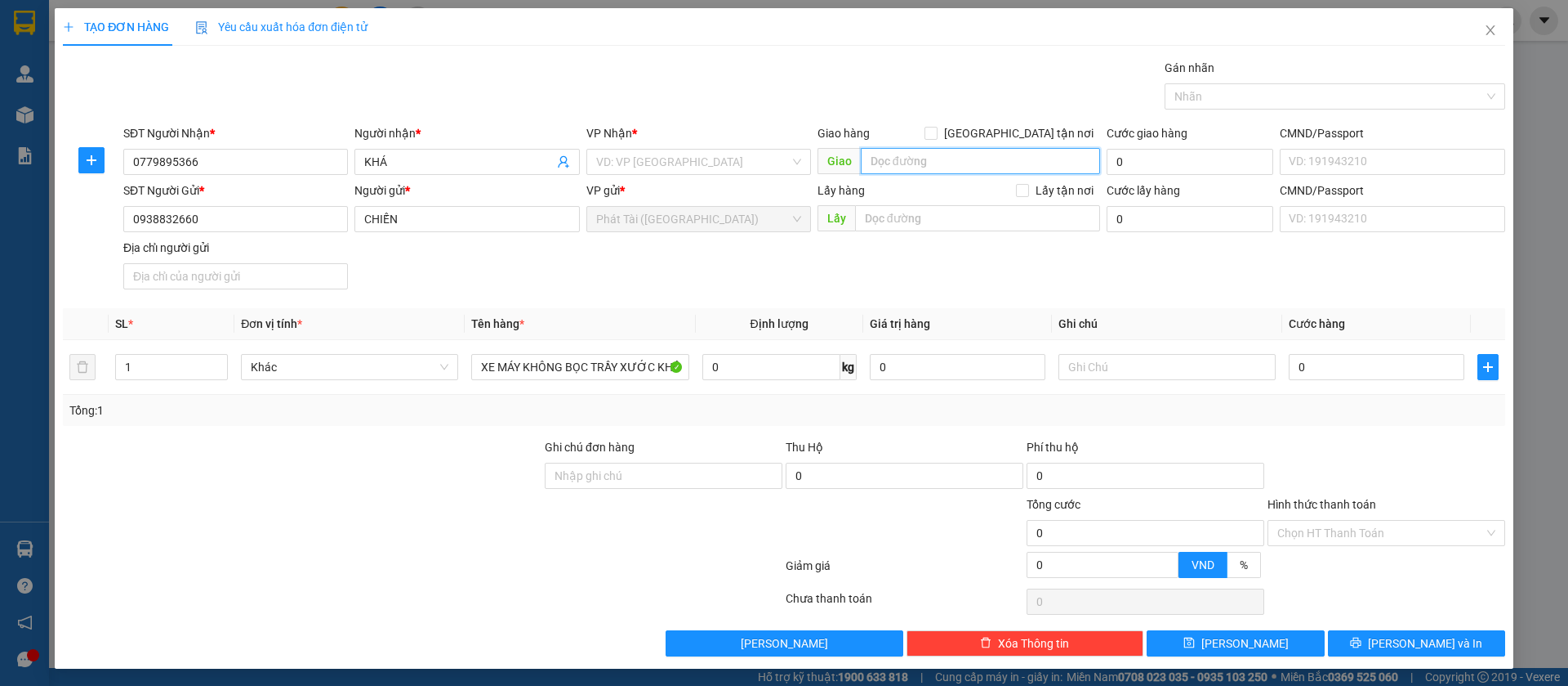
click at [907, 150] on input "search" at bounding box center [980, 161] width 239 height 26
paste input "TƯỢNG ĐÀI THUẬN PHÚ CC"
type input "TƯỢNG ĐÀI THUẬN PHÚ CC"
click at [693, 154] on input "search" at bounding box center [693, 162] width 193 height 25
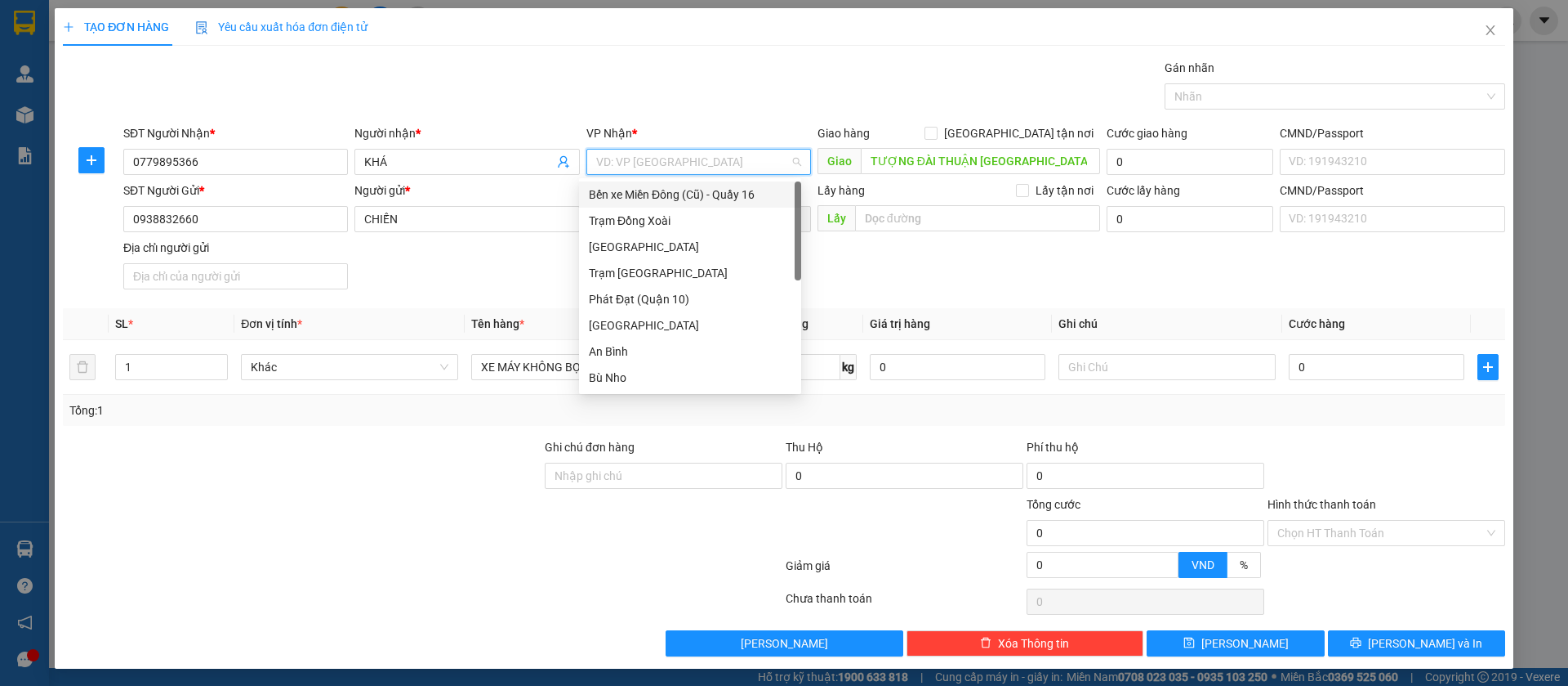
type input "o"
type input "p"
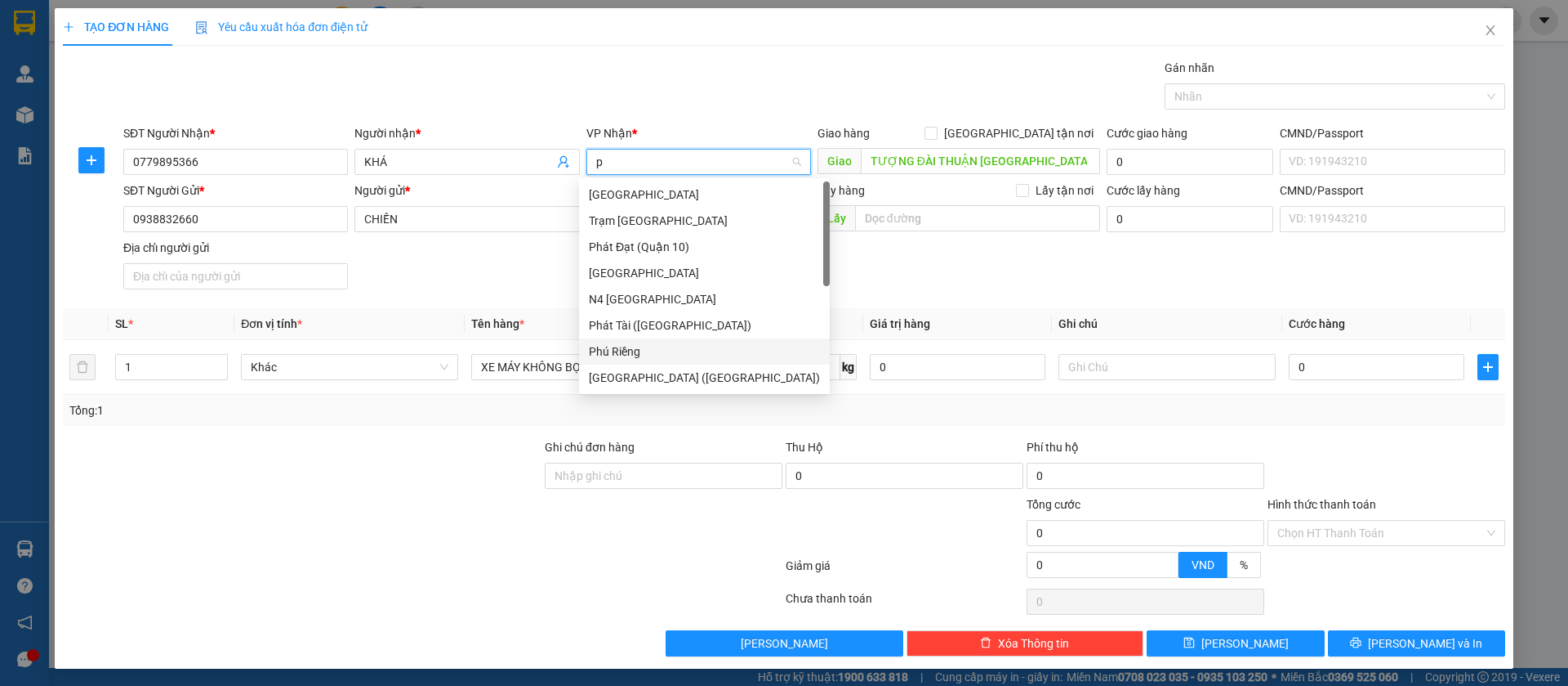
click at [650, 346] on div "Phú Riềng" at bounding box center [704, 351] width 231 height 18
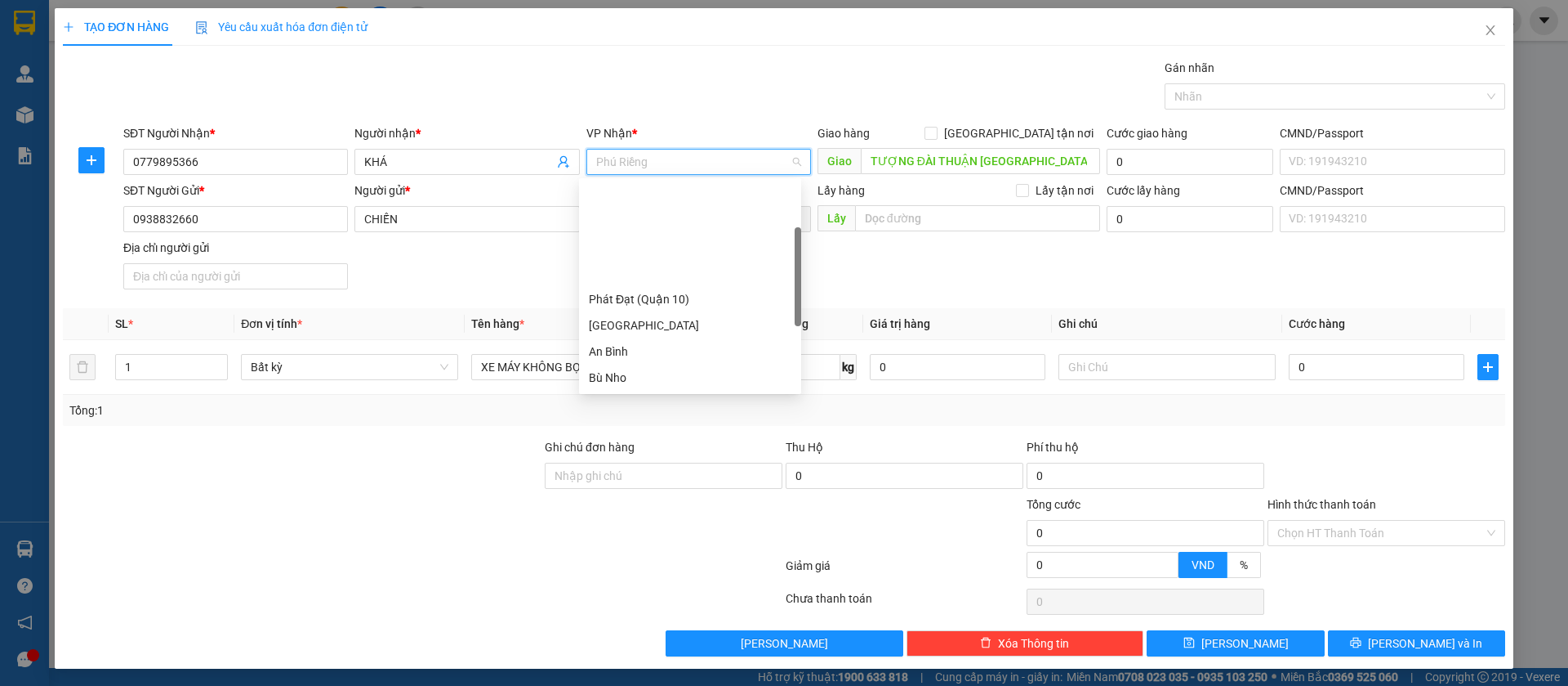
scroll to position [131, 0]
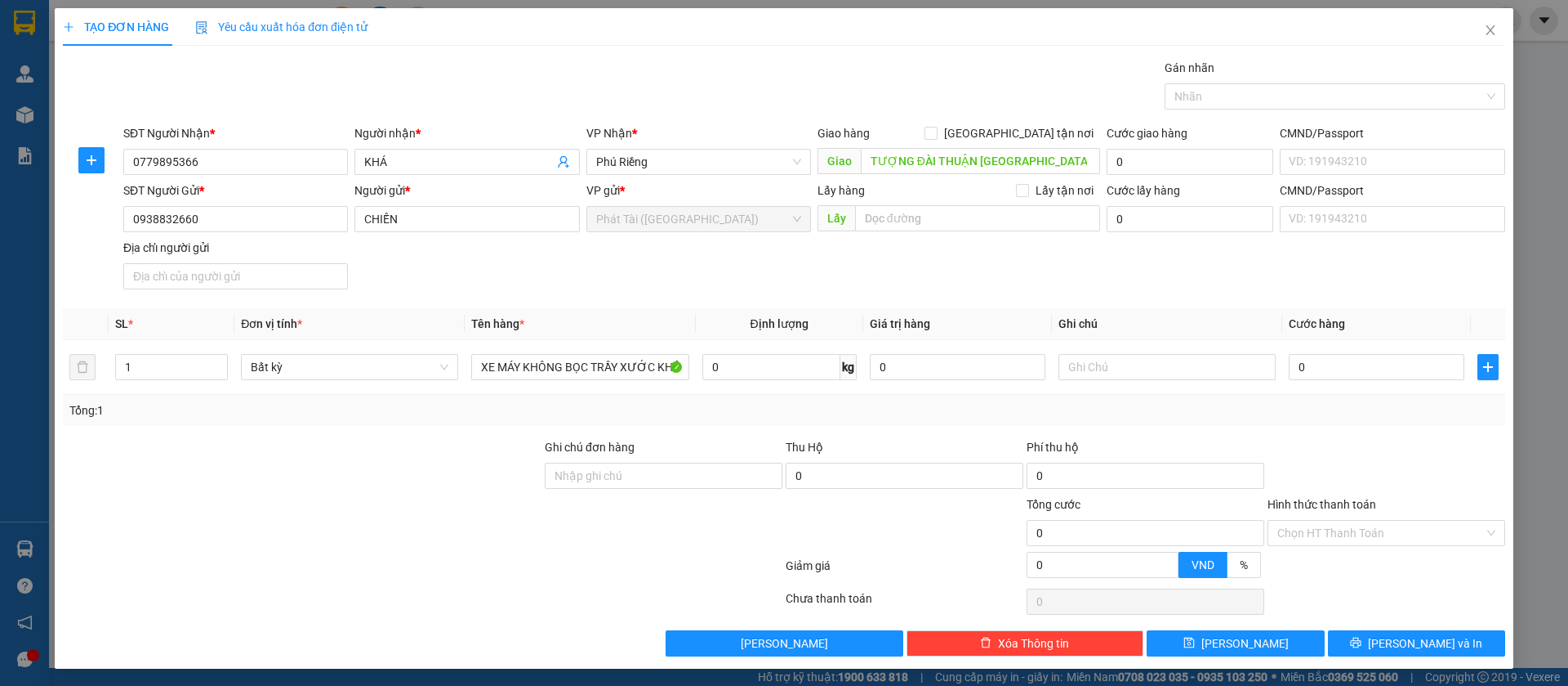
click at [1021, 257] on div "SĐT Người Gửi * 0938832660 Người gửi * CHIẾN VP gửi * Phát Tài (Quận 5) Lấy hàn…" at bounding box center [815, 238] width 1389 height 114
click at [306, 363] on span "Bất kỳ" at bounding box center [349, 367] width 198 height 25
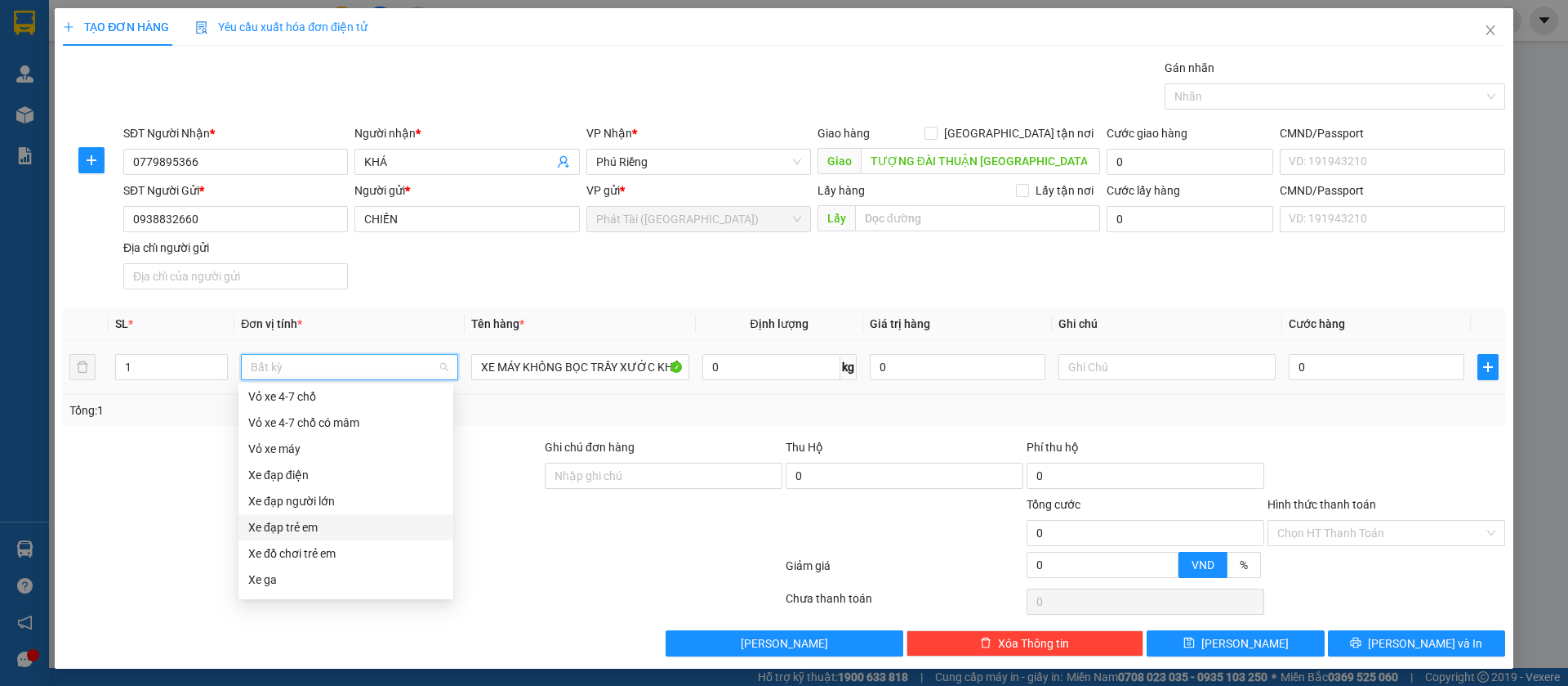
scroll to position [804, 0]
click at [298, 543] on div "Xe máy" at bounding box center [346, 536] width 195 height 18
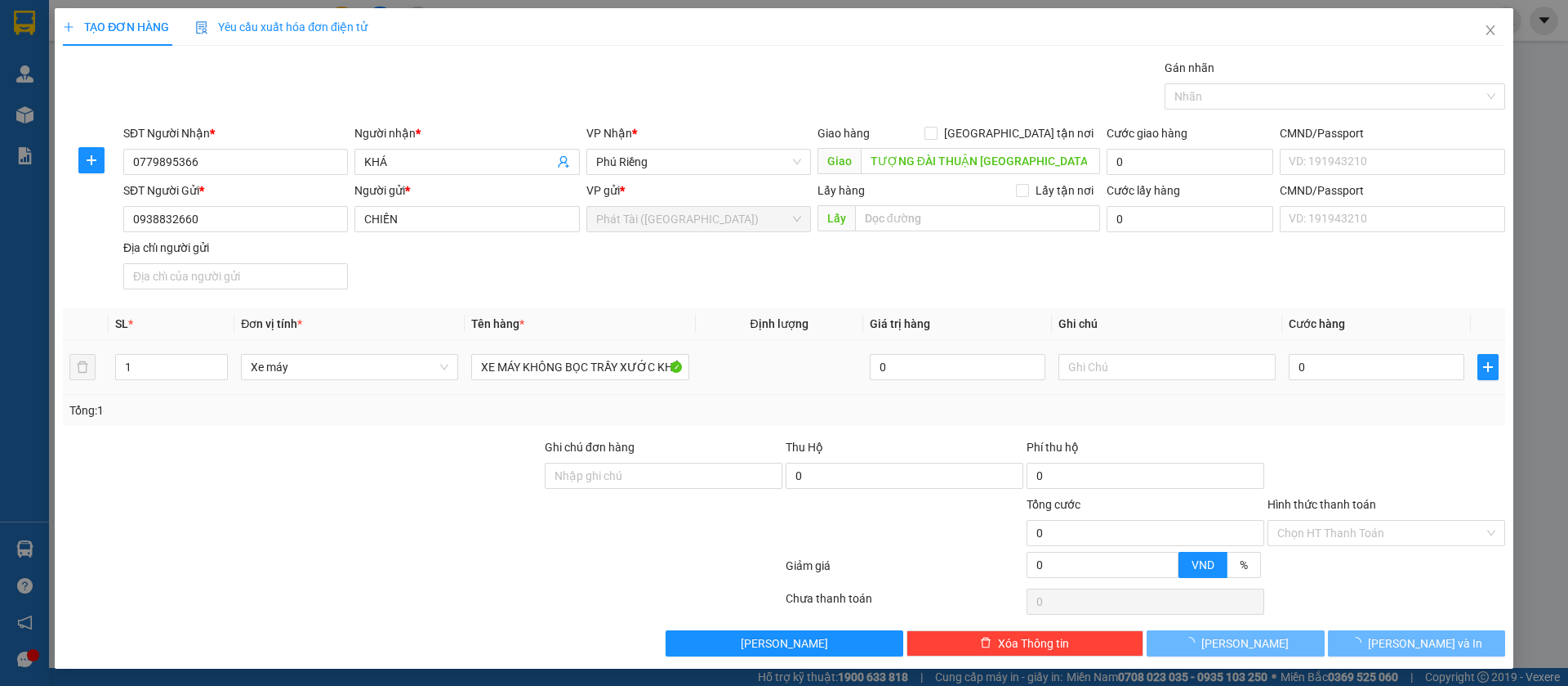
click at [682, 389] on td "XE MÁY KHÔNG BỌC TRẦY XƯỚC KHÔNG ĐỀN, CHÌA KHOA" at bounding box center [580, 368] width 230 height 55
type input "300.000"
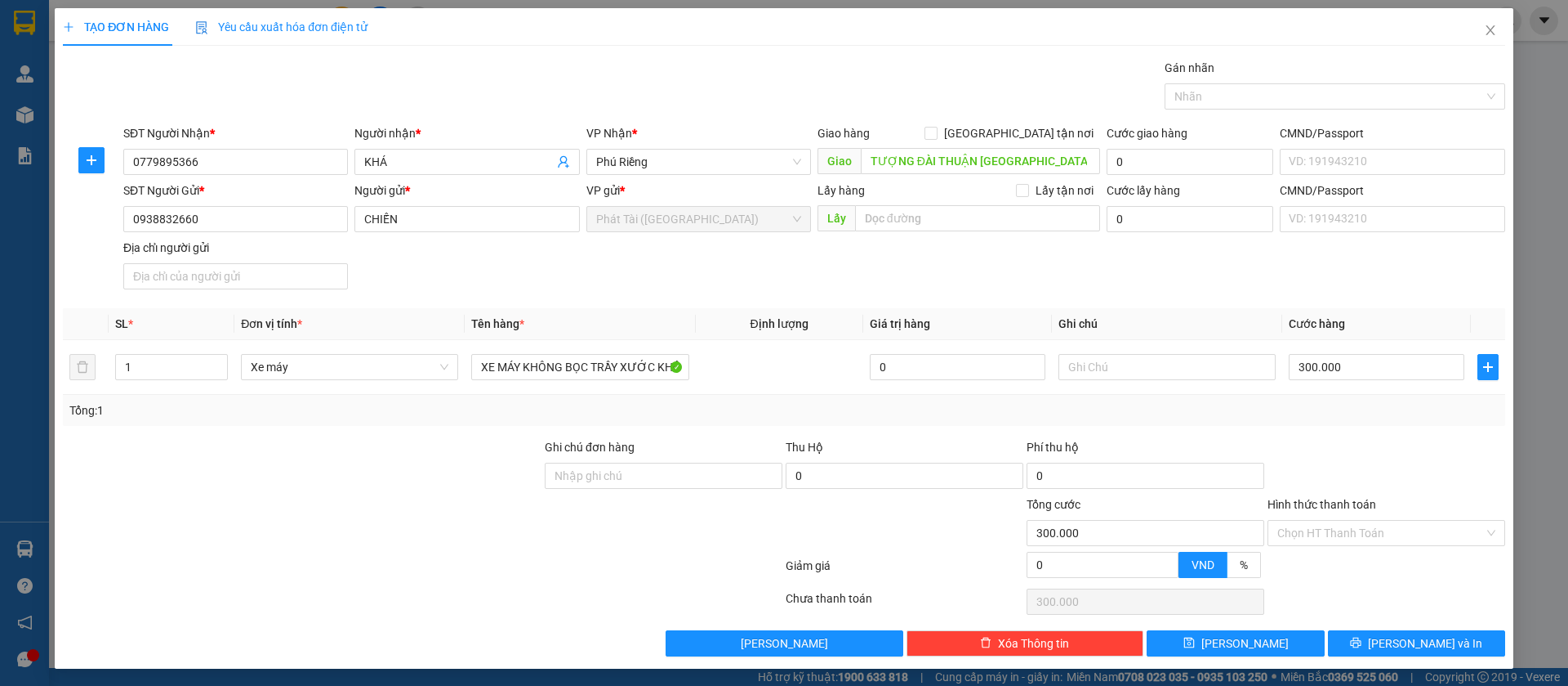
click at [729, 419] on div "Tổng: 1" at bounding box center [784, 410] width 1442 height 31
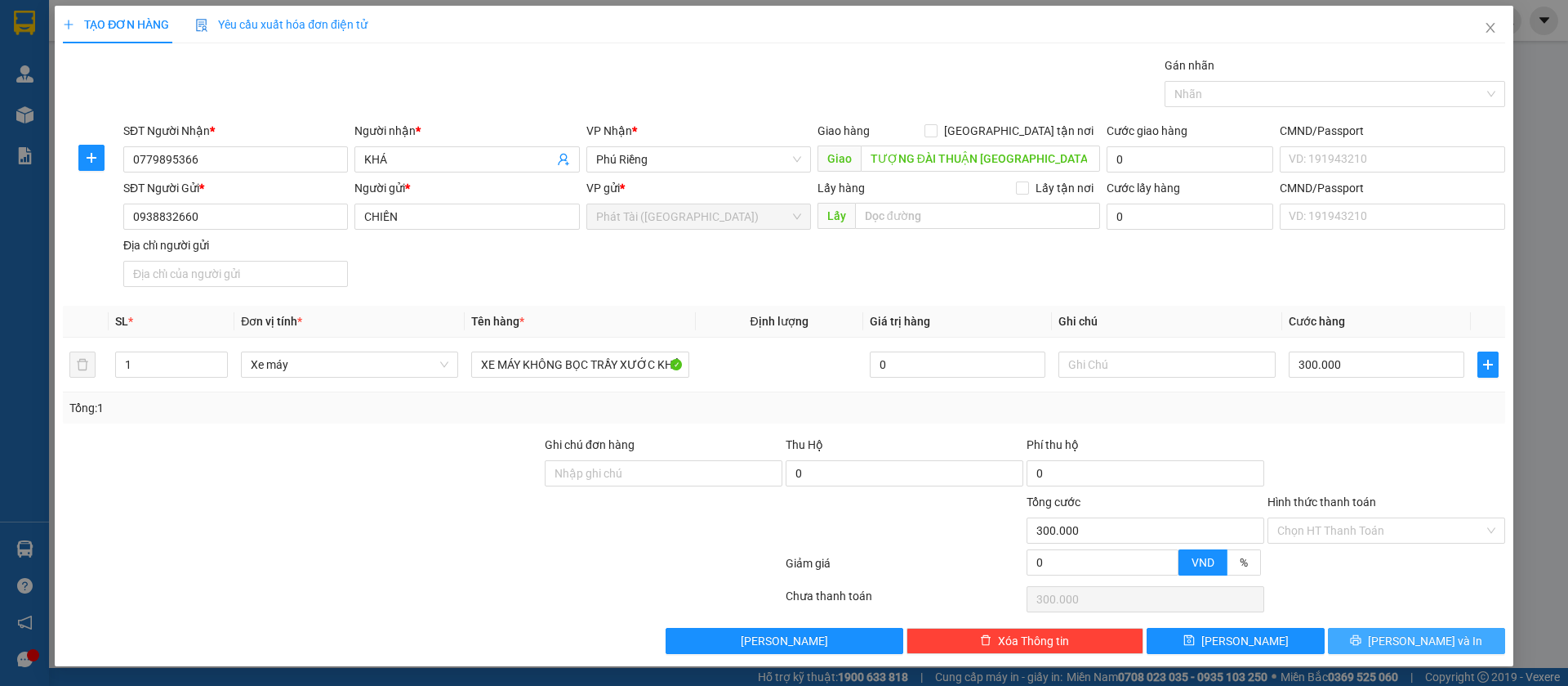
click at [1382, 644] on button "[PERSON_NAME] và In" at bounding box center [1417, 641] width 178 height 26
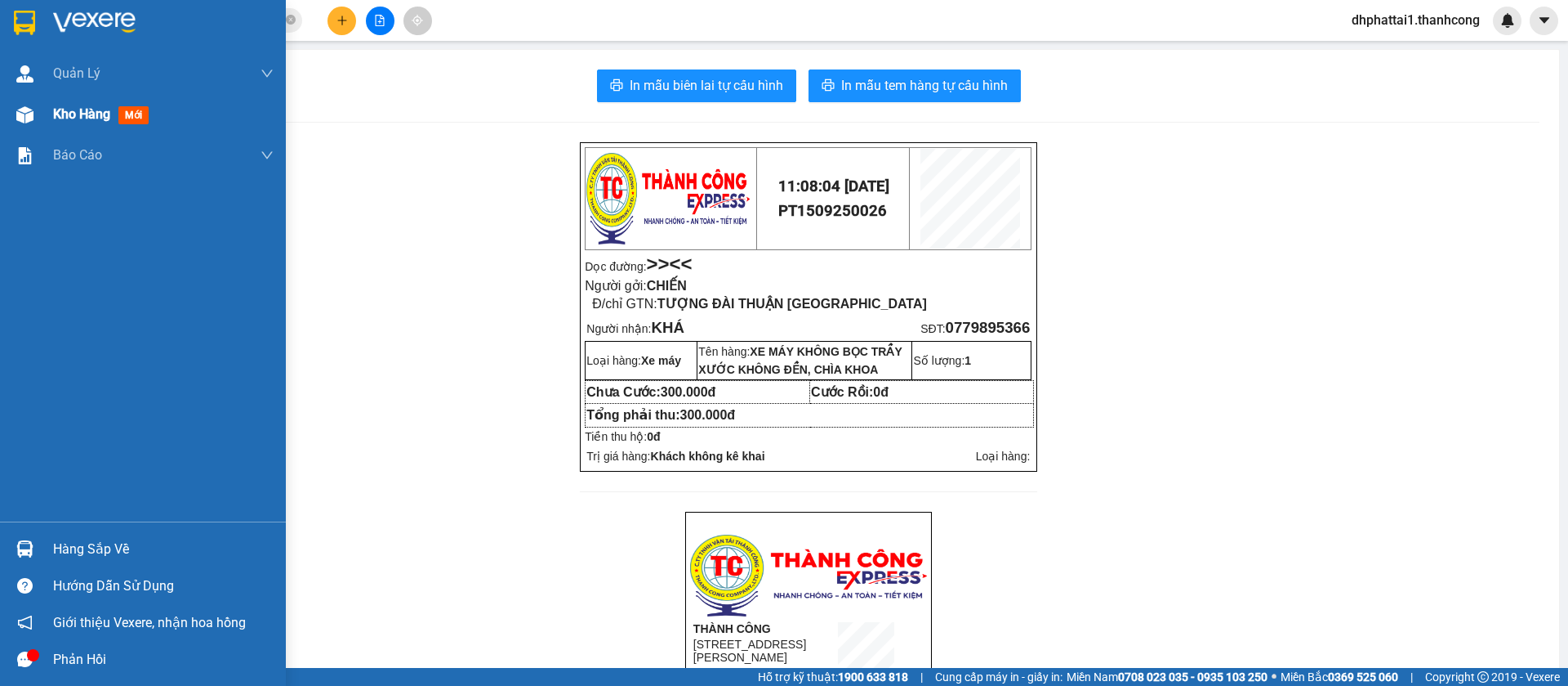
click at [53, 113] on span "Kho hàng" at bounding box center [81, 114] width 57 height 16
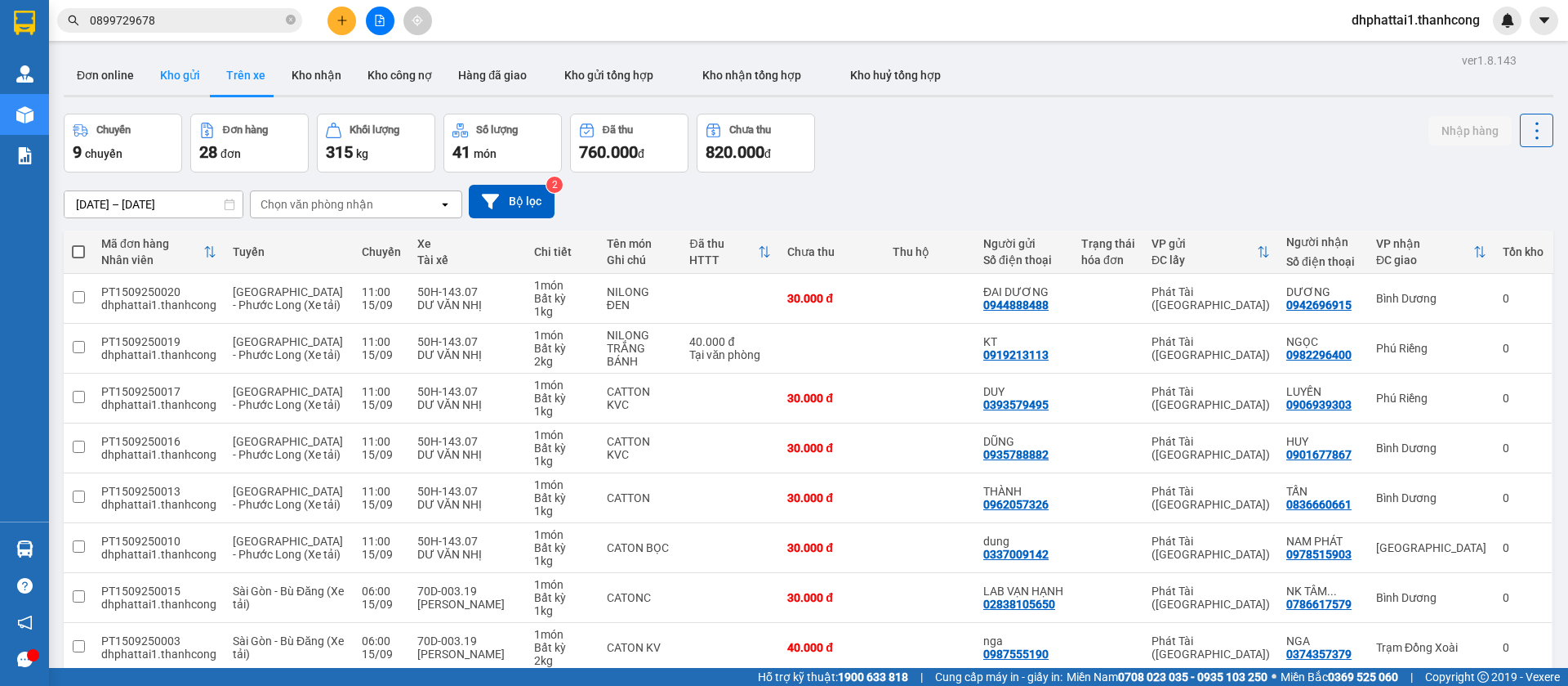
click at [163, 67] on button "Kho gửi" at bounding box center [179, 75] width 66 height 40
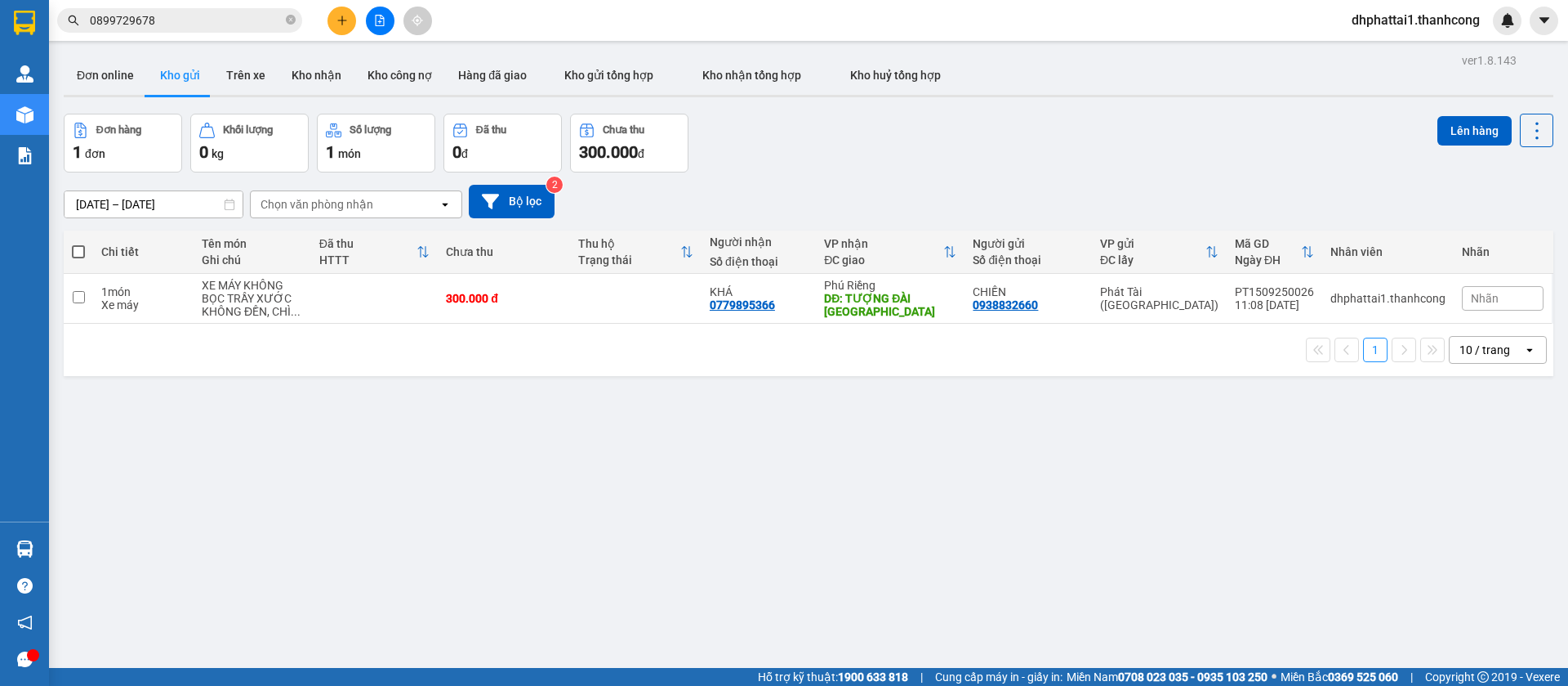
click at [576, 386] on div "ver 1.8.143 Đơn online Kho gửi Trên xe Kho nhận Kho công nợ Hàng đã giao Kho gử…" at bounding box center [809, 392] width 1503 height 686
click at [1451, 297] on icon at bounding box center [1456, 298] width 11 height 11
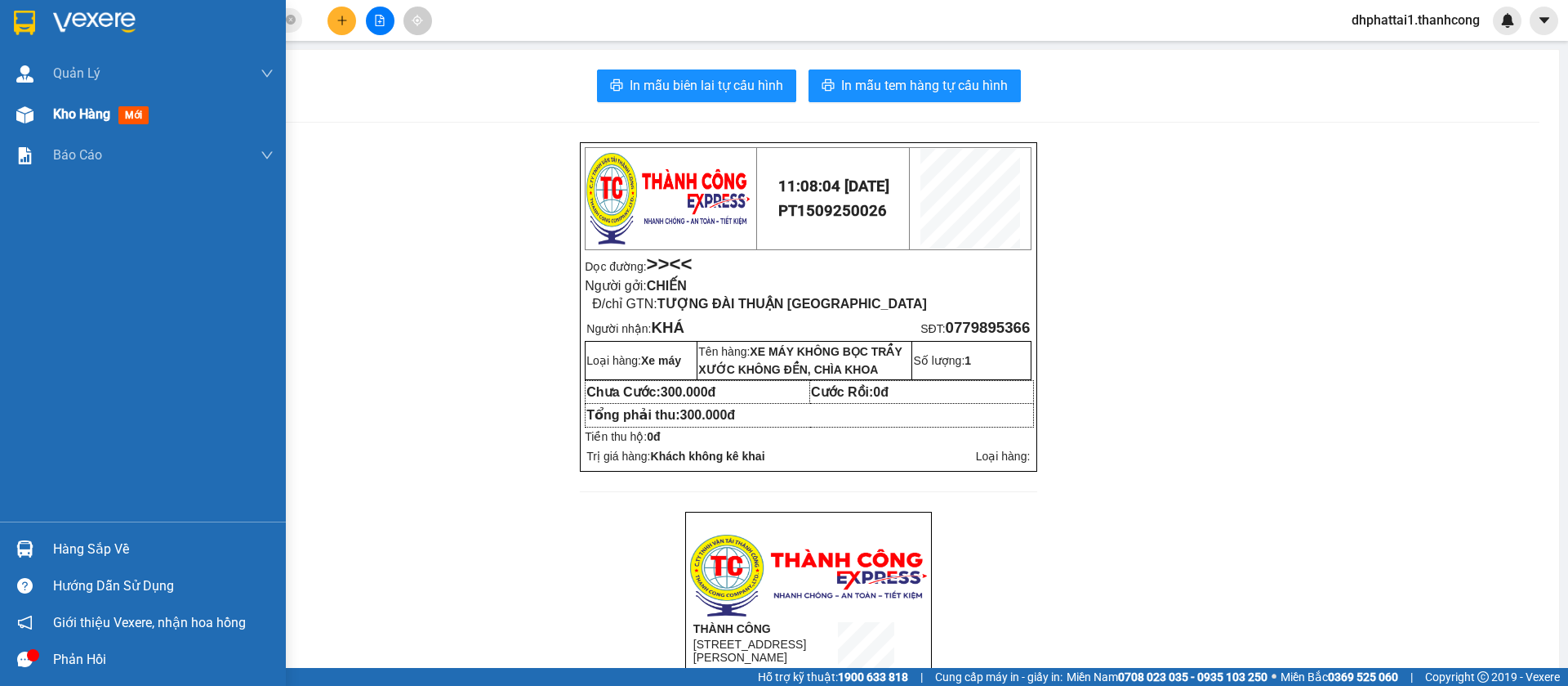
click at [85, 120] on span "Kho hàng" at bounding box center [81, 114] width 57 height 16
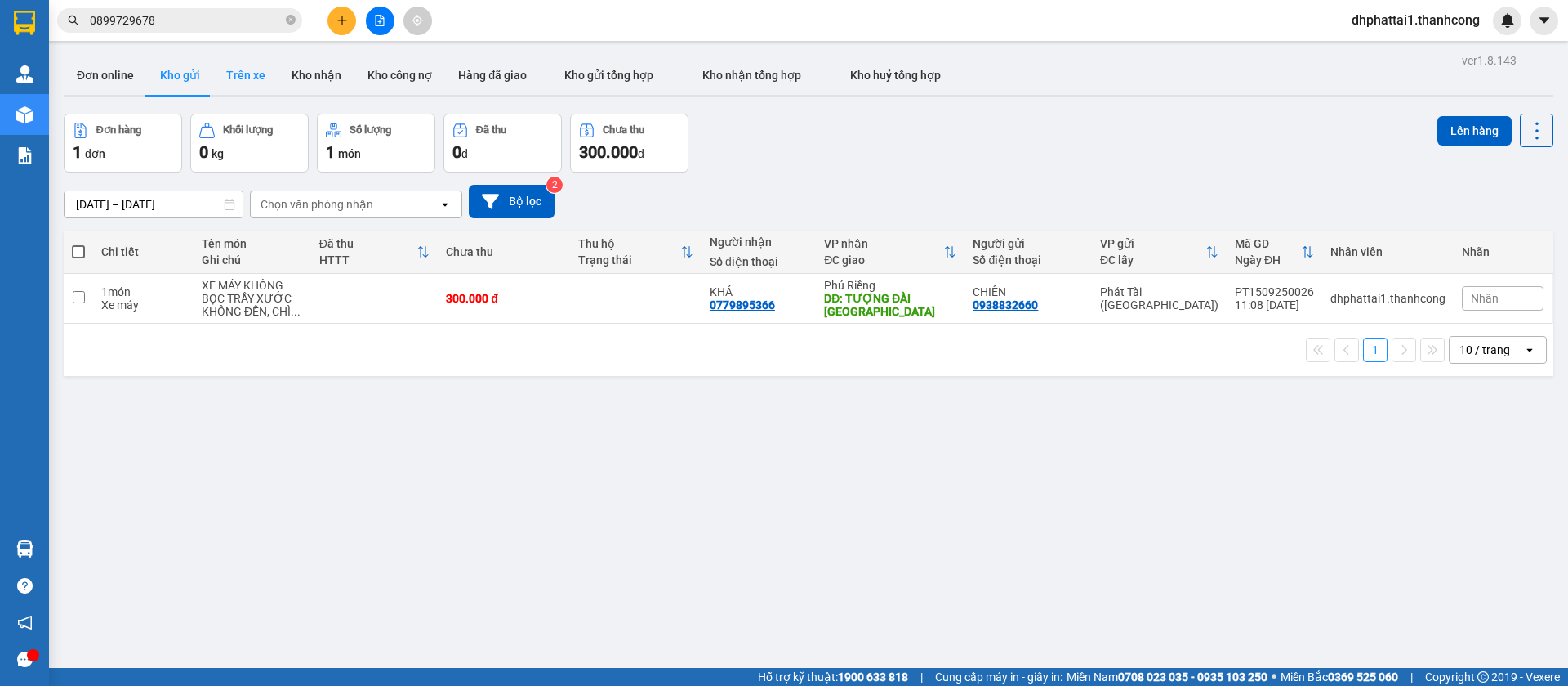
click at [256, 73] on button "Trên xe" at bounding box center [246, 75] width 65 height 40
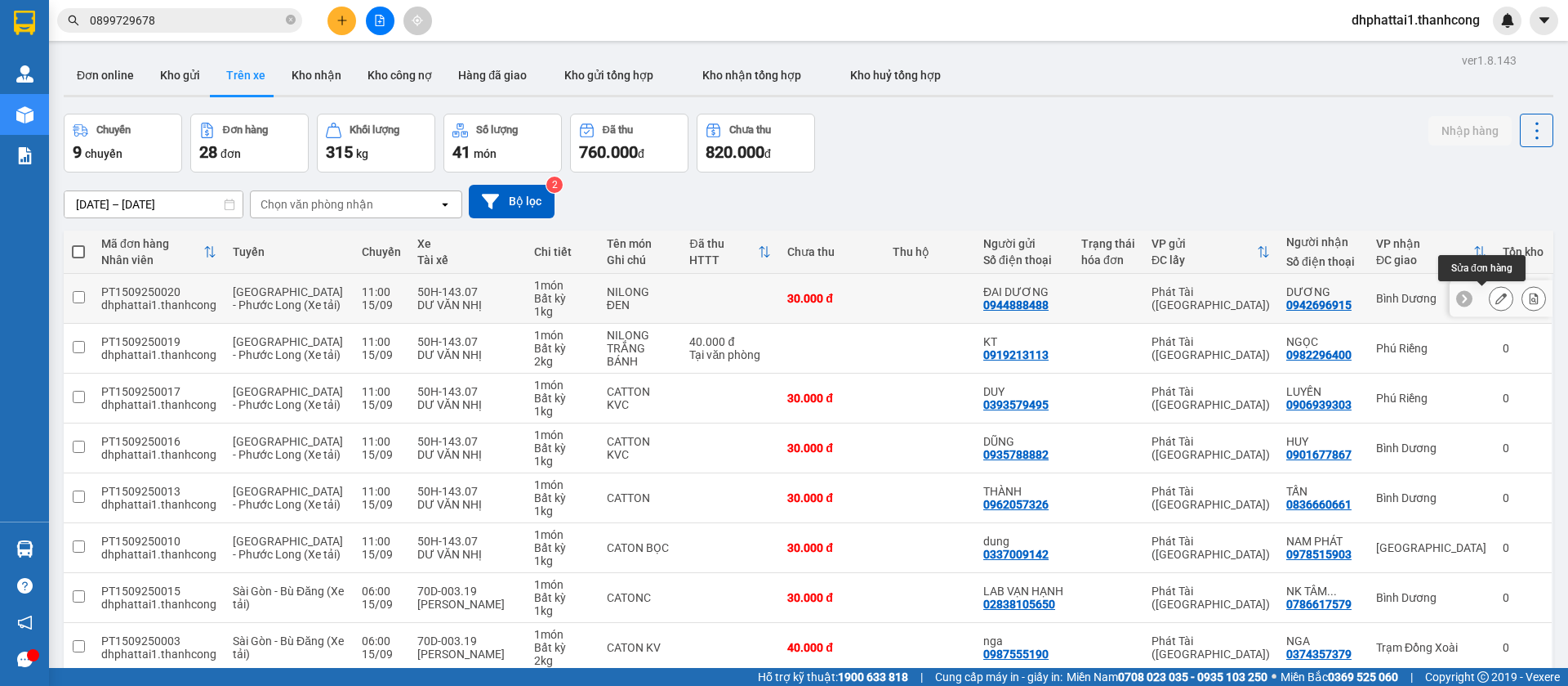
click at [1496, 300] on icon at bounding box center [1501, 298] width 11 height 11
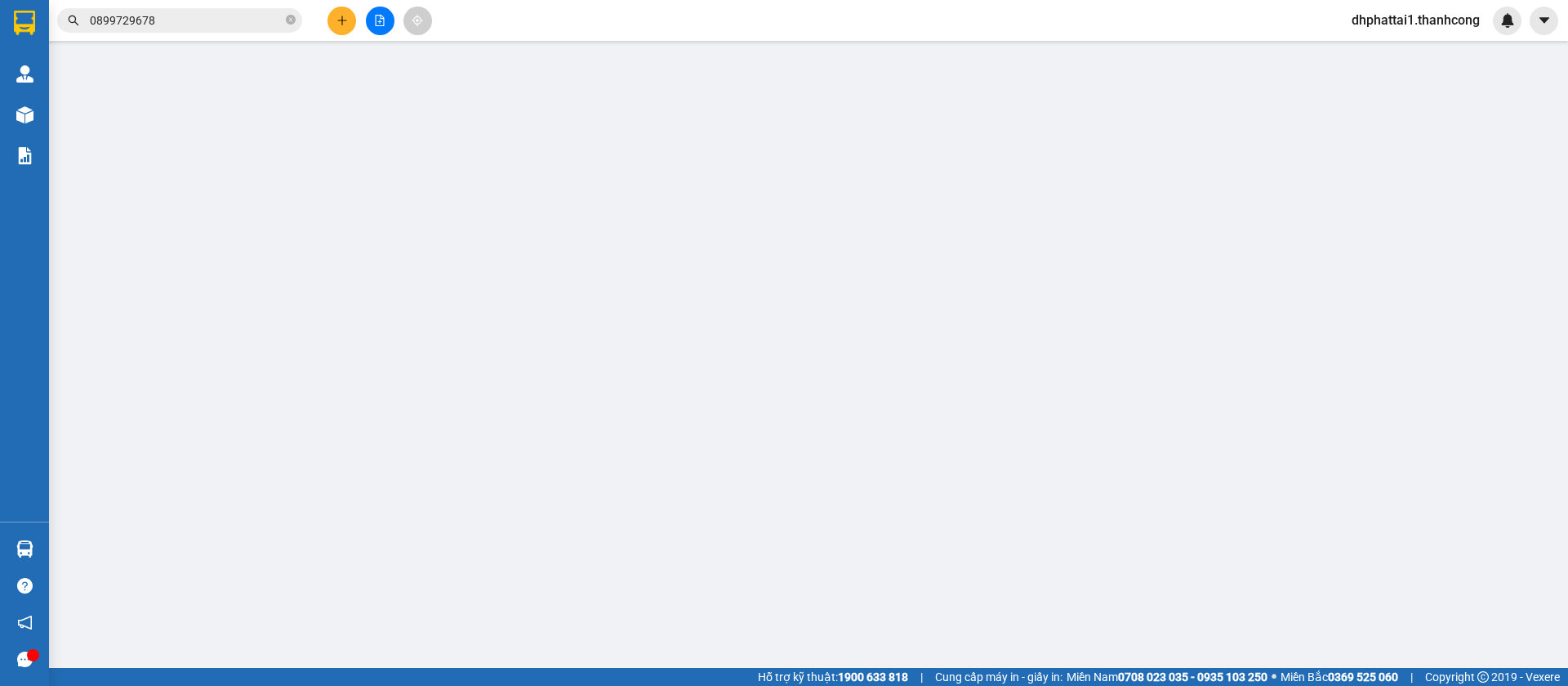
type input "0942696915"
type input "DƯƠNG"
type input "0944888488"
type input "ĐAI DƯƠNG"
type input "30.000"
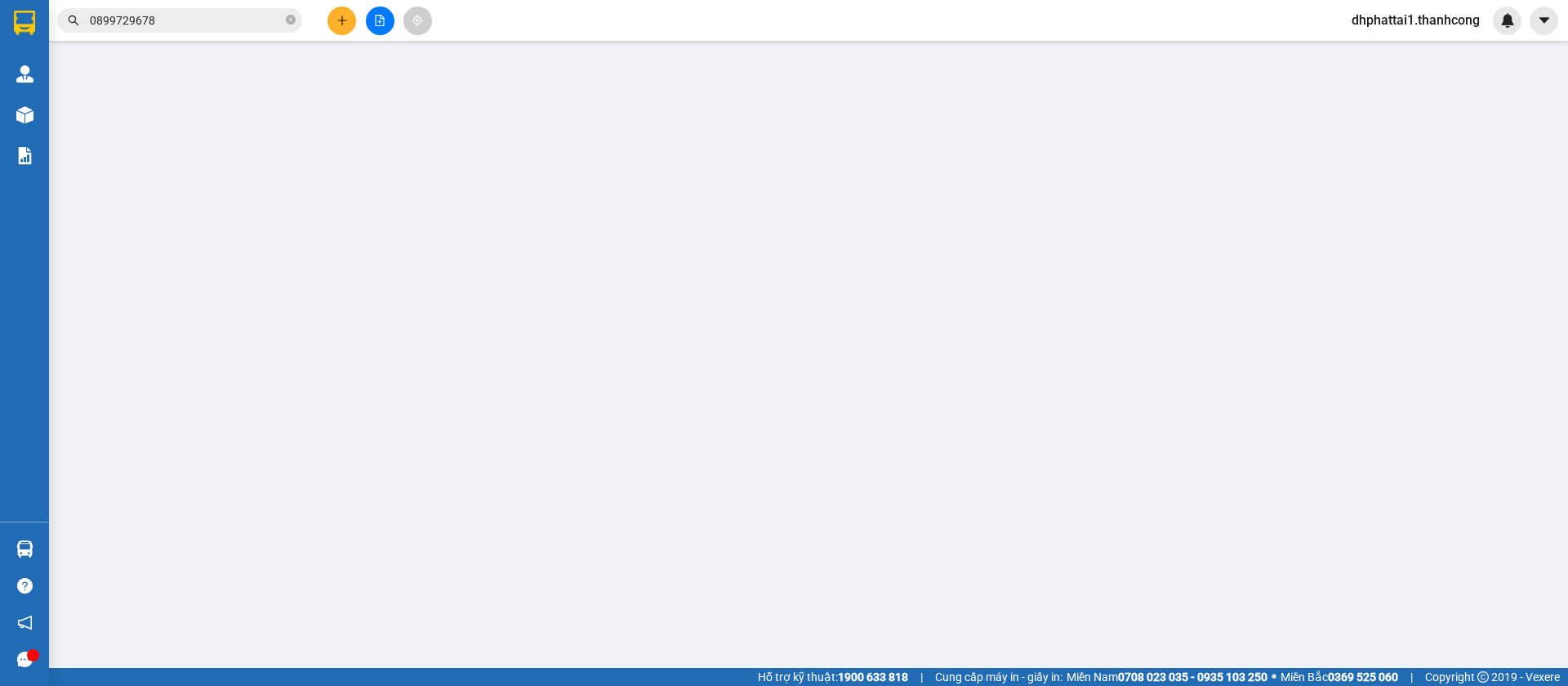
type input "30.000"
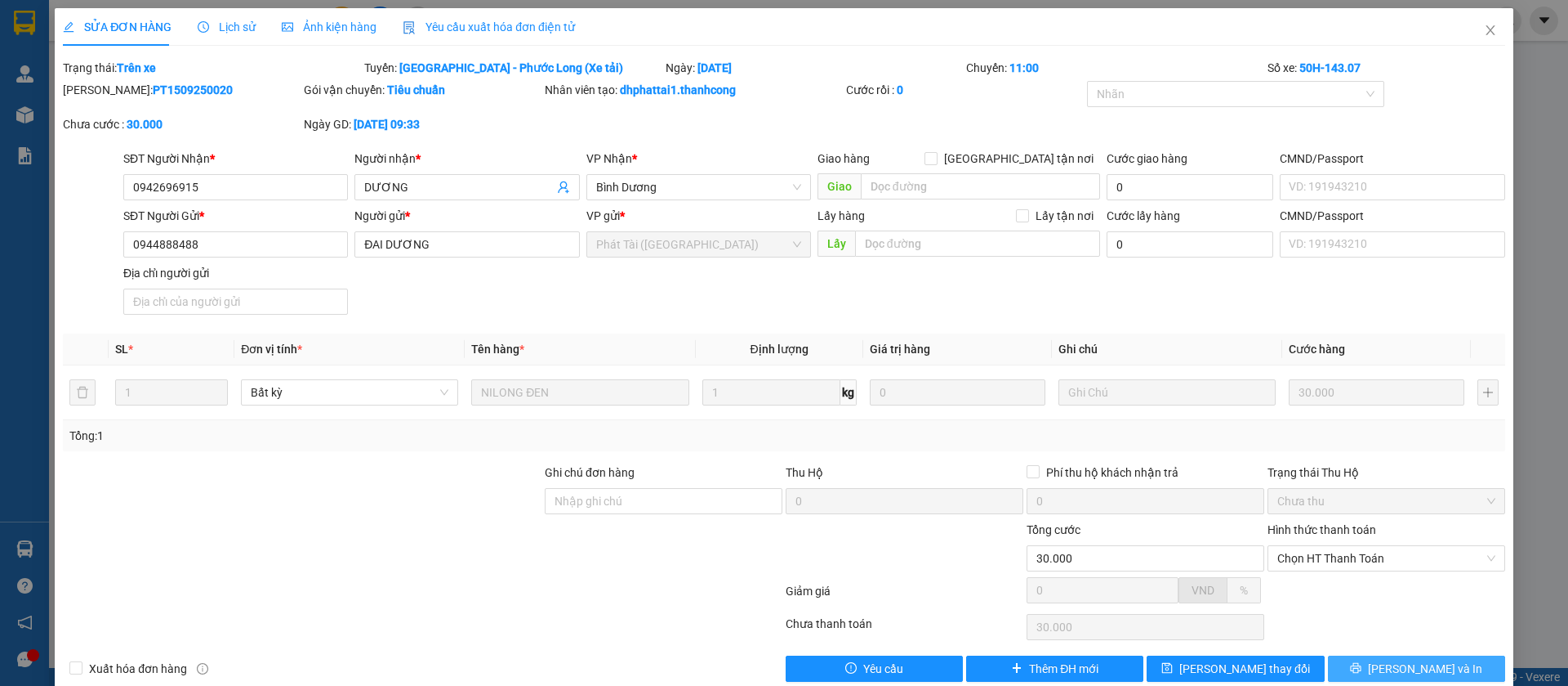
click at [1427, 667] on span "[PERSON_NAME] và In" at bounding box center [1426, 668] width 114 height 18
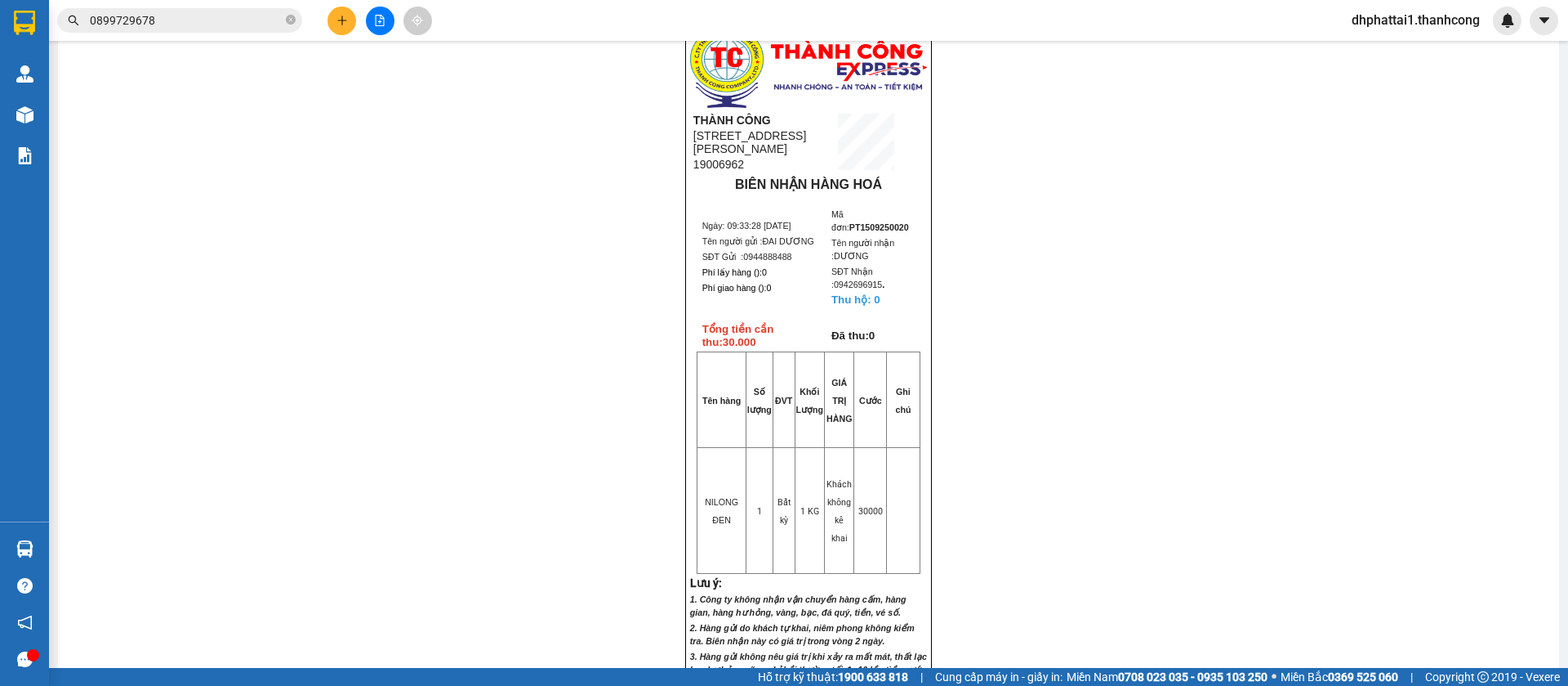
scroll to position [122, 0]
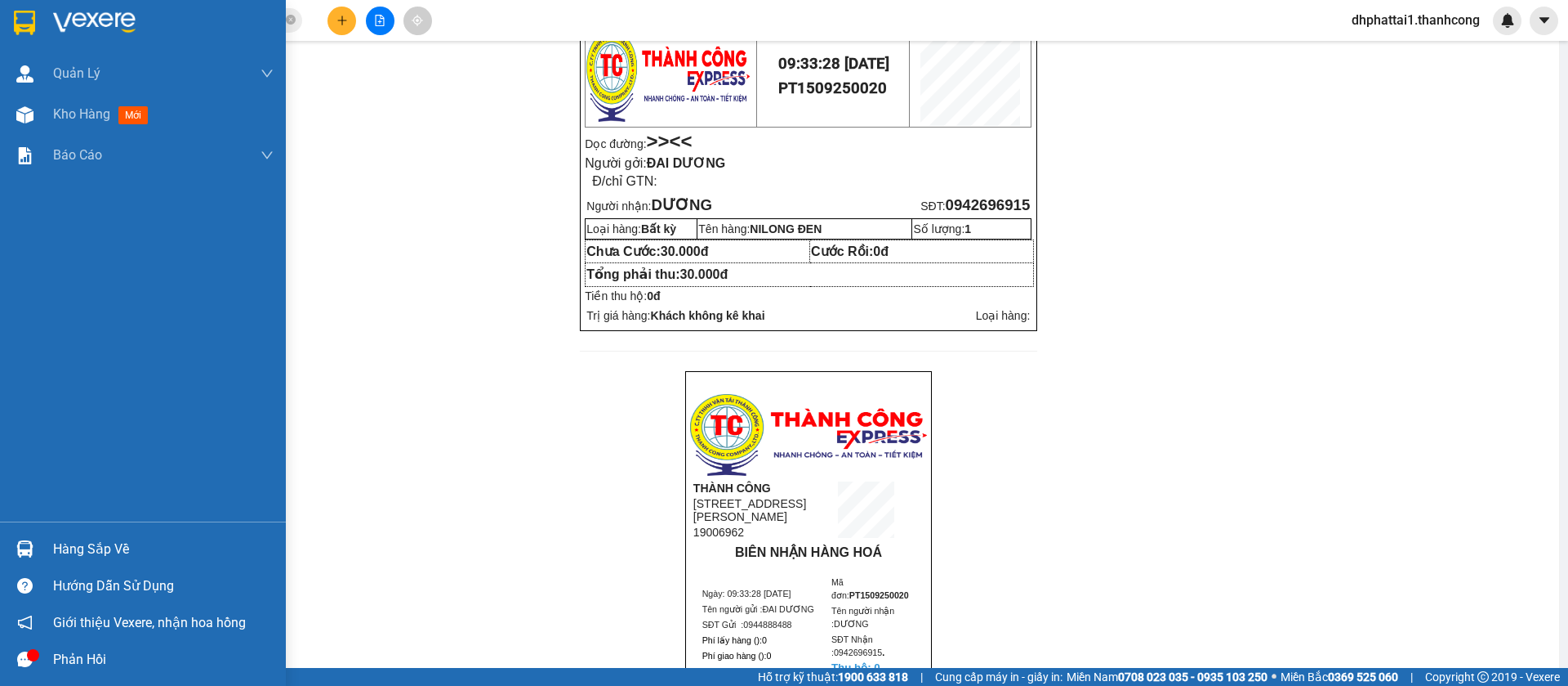
click at [80, 551] on div "Hàng sắp về" at bounding box center [163, 550] width 221 height 25
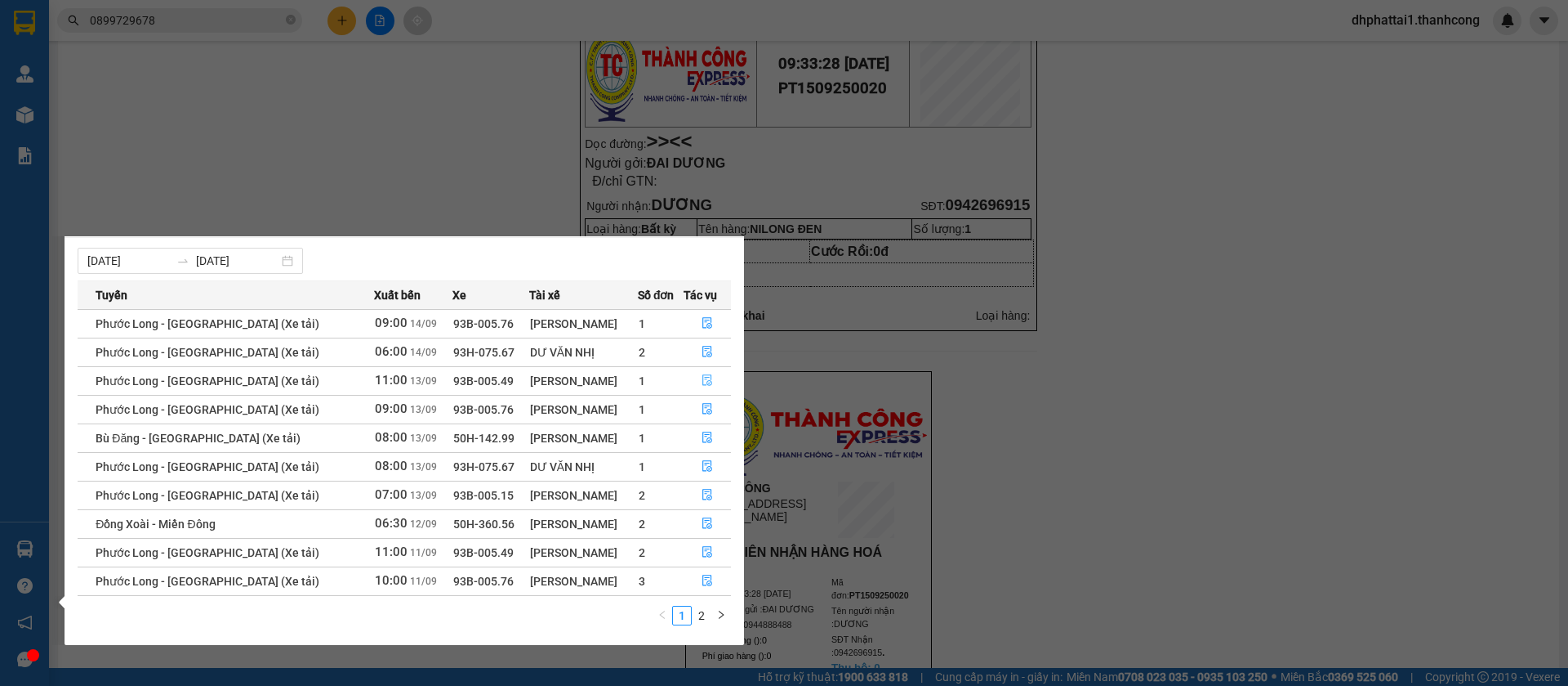
scroll to position [0, 0]
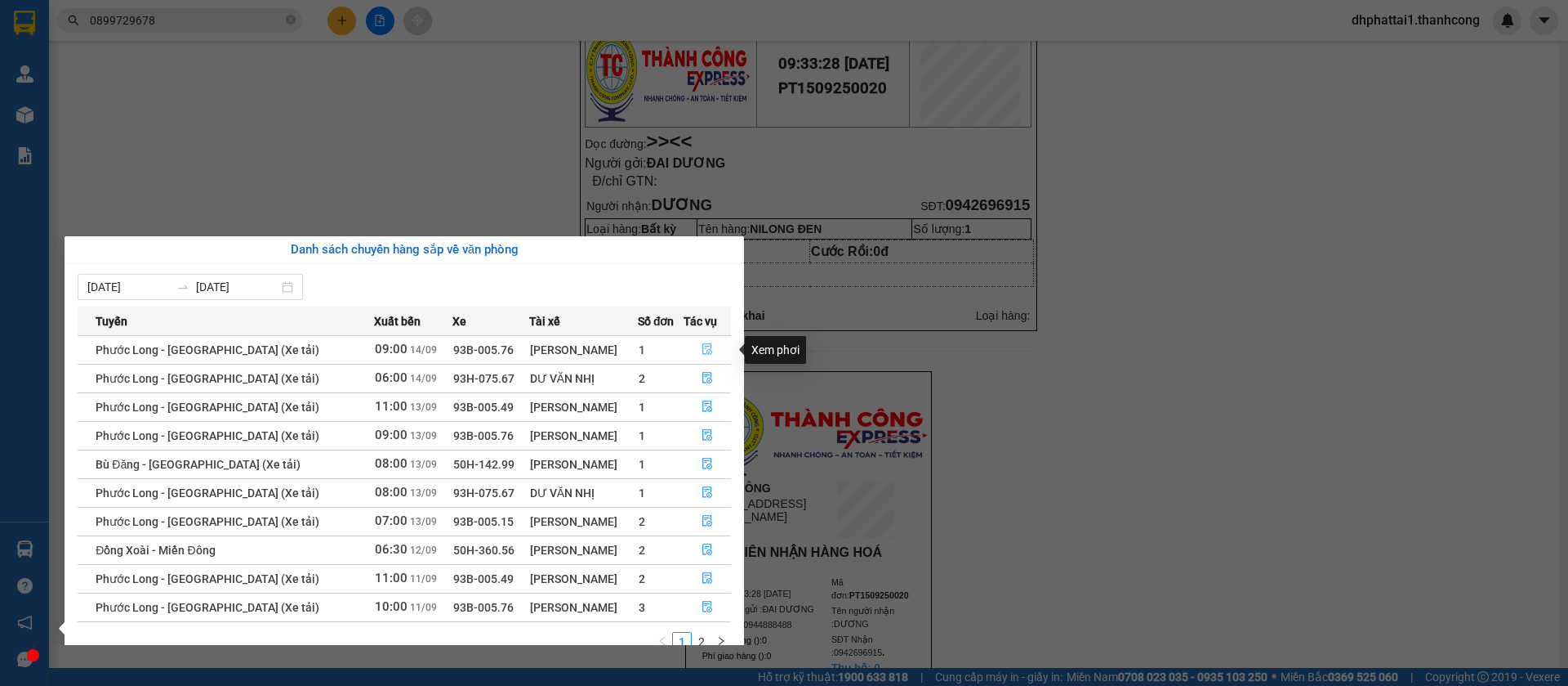
click at [710, 353] on icon "file-done" at bounding box center [707, 348] width 11 height 11
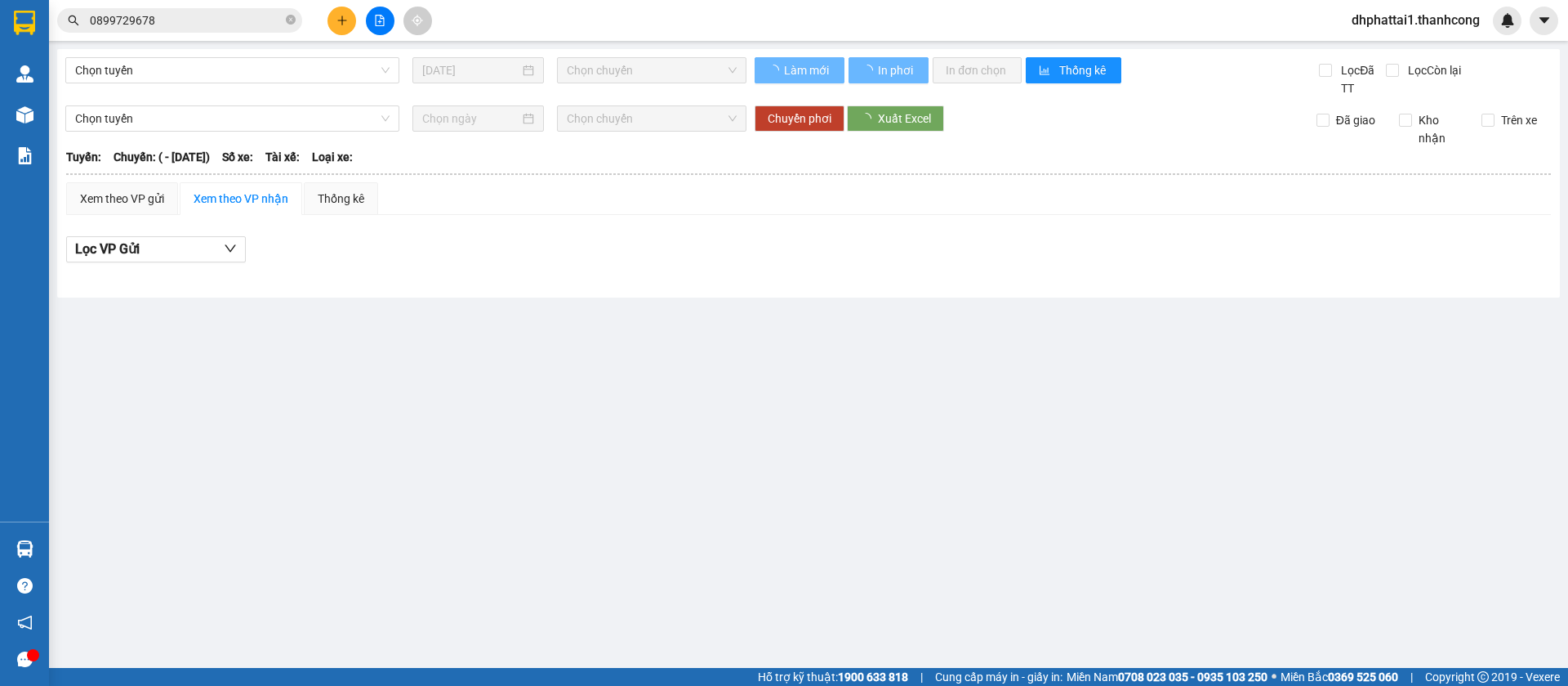
type input "[DATE]"
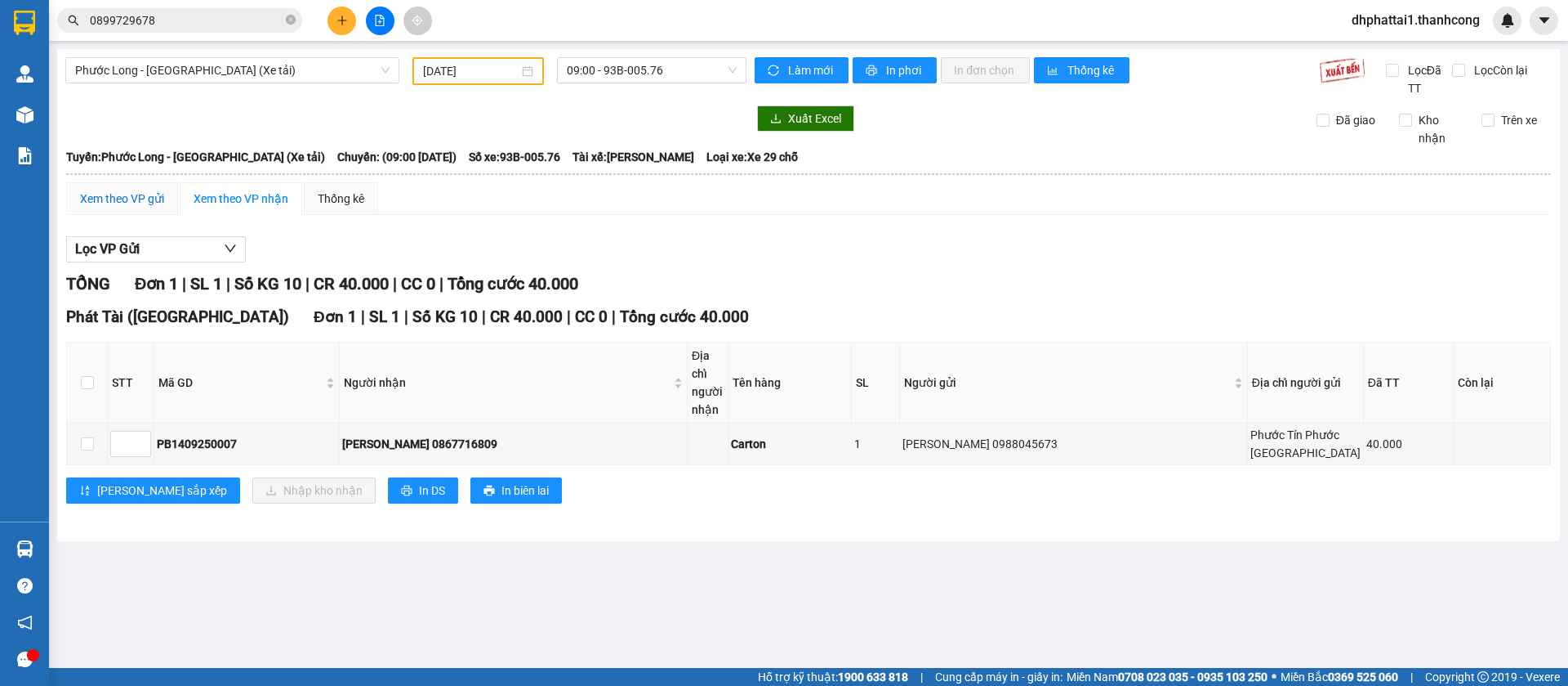
click at [158, 204] on div "Xem theo VP gửi" at bounding box center [122, 199] width 84 height 18
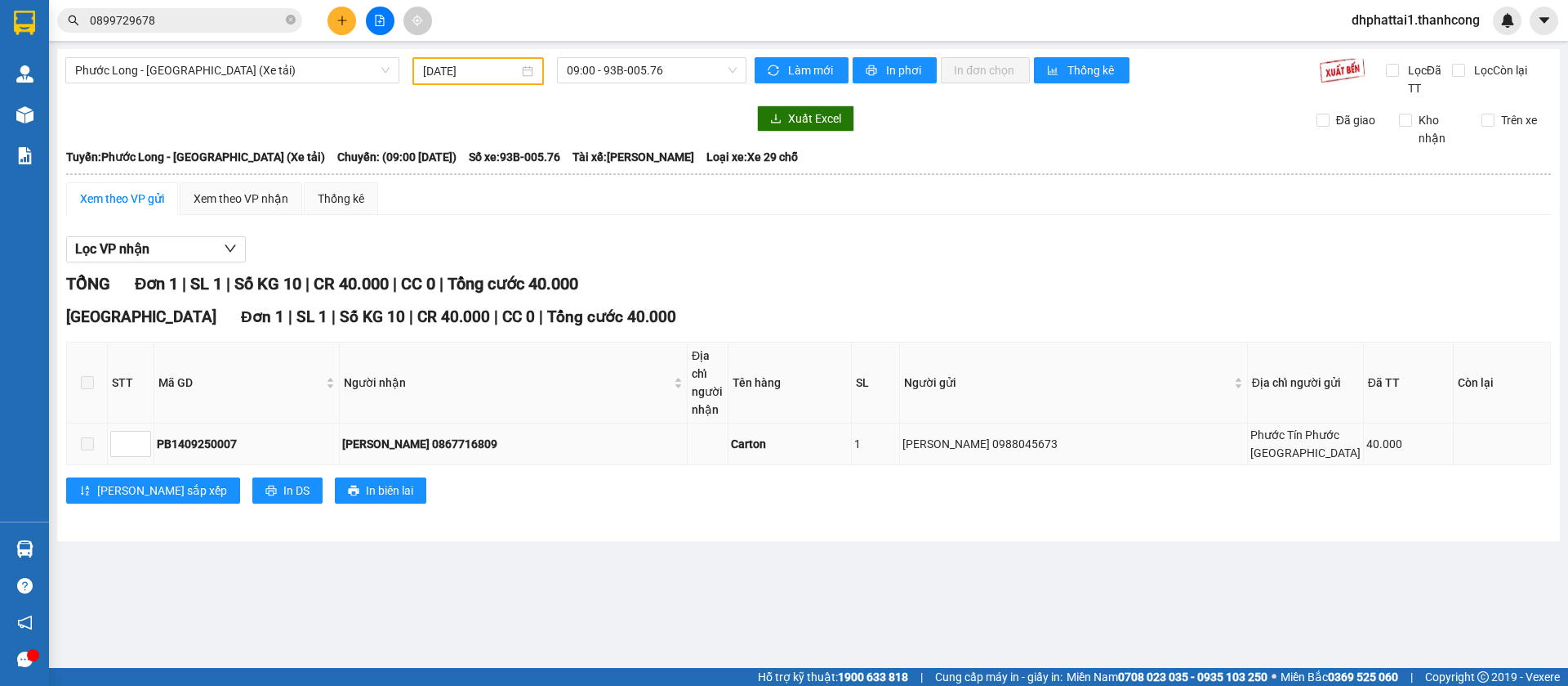
click at [225, 453] on div "PB1409250007" at bounding box center [246, 443] width 179 height 18
copy div "PB1409250007"
click at [451, 453] on div "Bảo Vy 0867716809" at bounding box center [512, 443] width 342 height 18
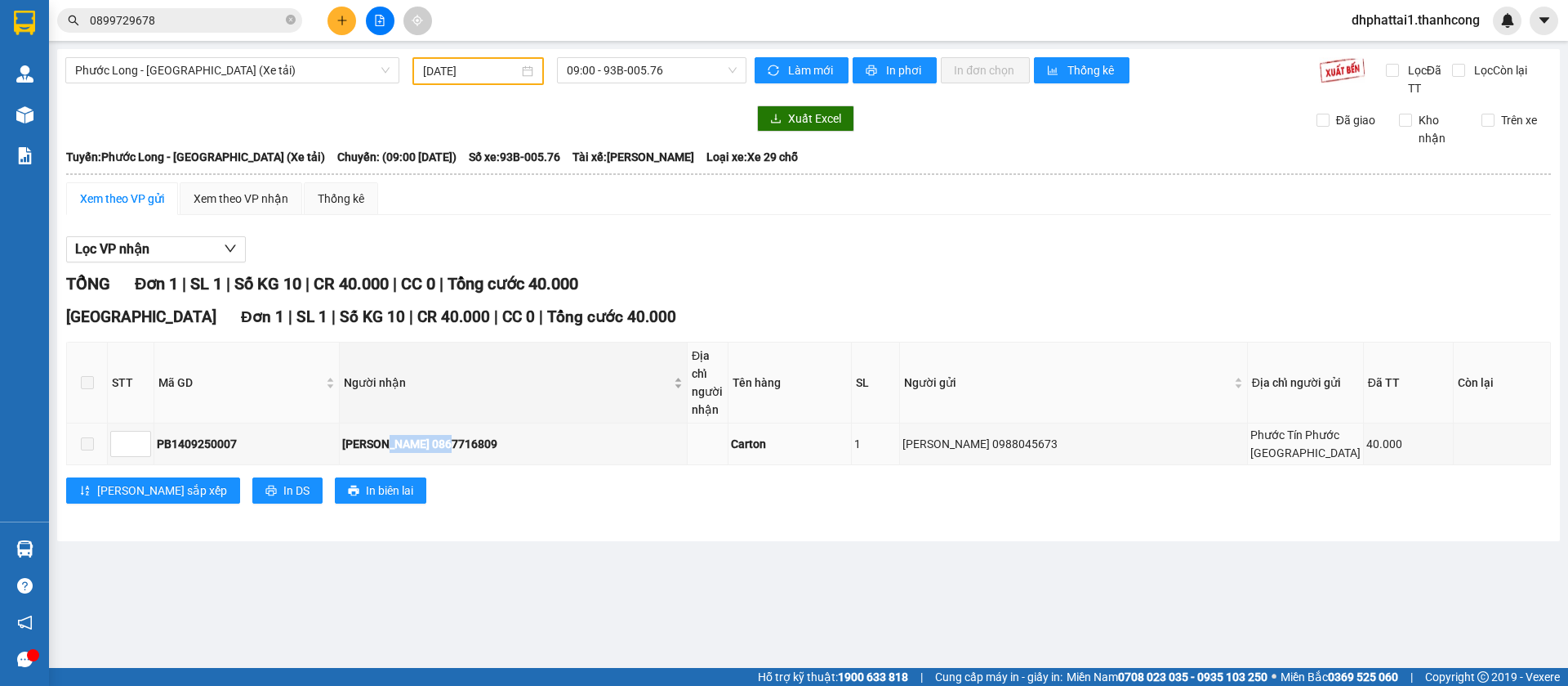
copy div "0867716809"
click at [83, 450] on span at bounding box center [87, 443] width 13 height 13
click at [151, 193] on div "Xem theo VP gửi" at bounding box center [122, 199] width 84 height 18
click at [84, 376] on span at bounding box center [87, 382] width 13 height 13
drag, startPoint x: 83, startPoint y: 471, endPoint x: 90, endPoint y: 481, distance: 12.2
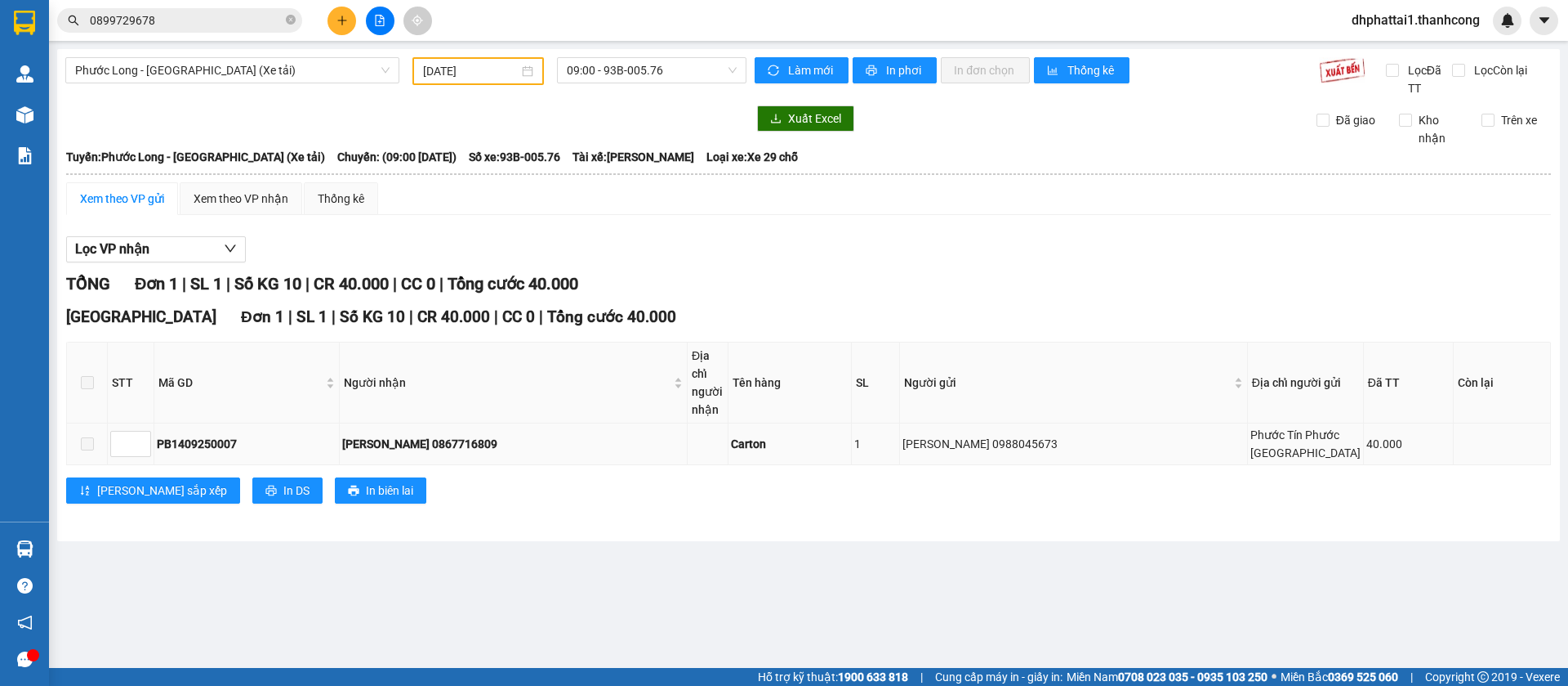
click at [84, 453] on label at bounding box center [87, 443] width 13 height 18
click at [90, 450] on span at bounding box center [87, 443] width 13 height 13
click at [416, 453] on div "Bảo Vy 0867716809" at bounding box center [512, 443] width 342 height 18
click at [436, 465] on td "Bảo Vy 0867716809" at bounding box center [514, 443] width 348 height 41
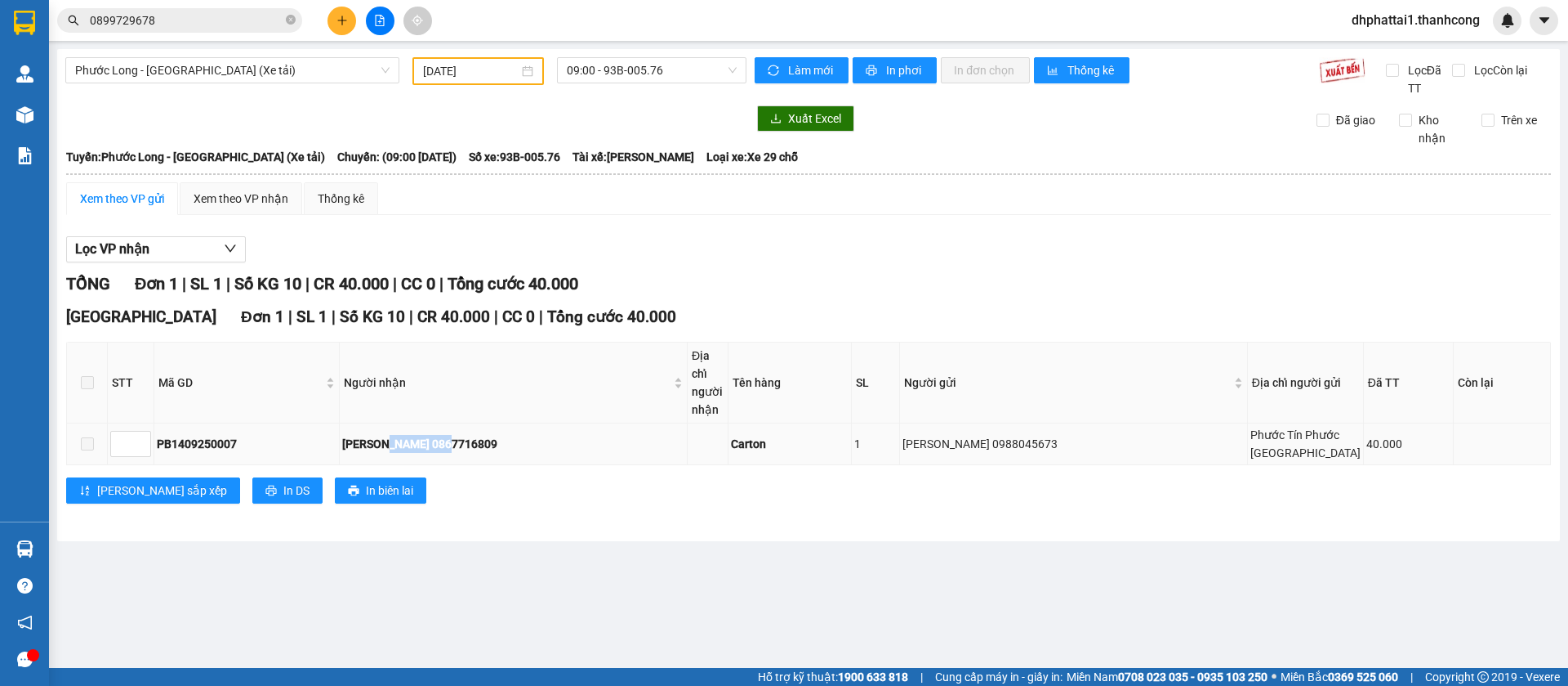
click at [436, 465] on td "Bảo Vy 0867716809" at bounding box center [514, 443] width 348 height 41
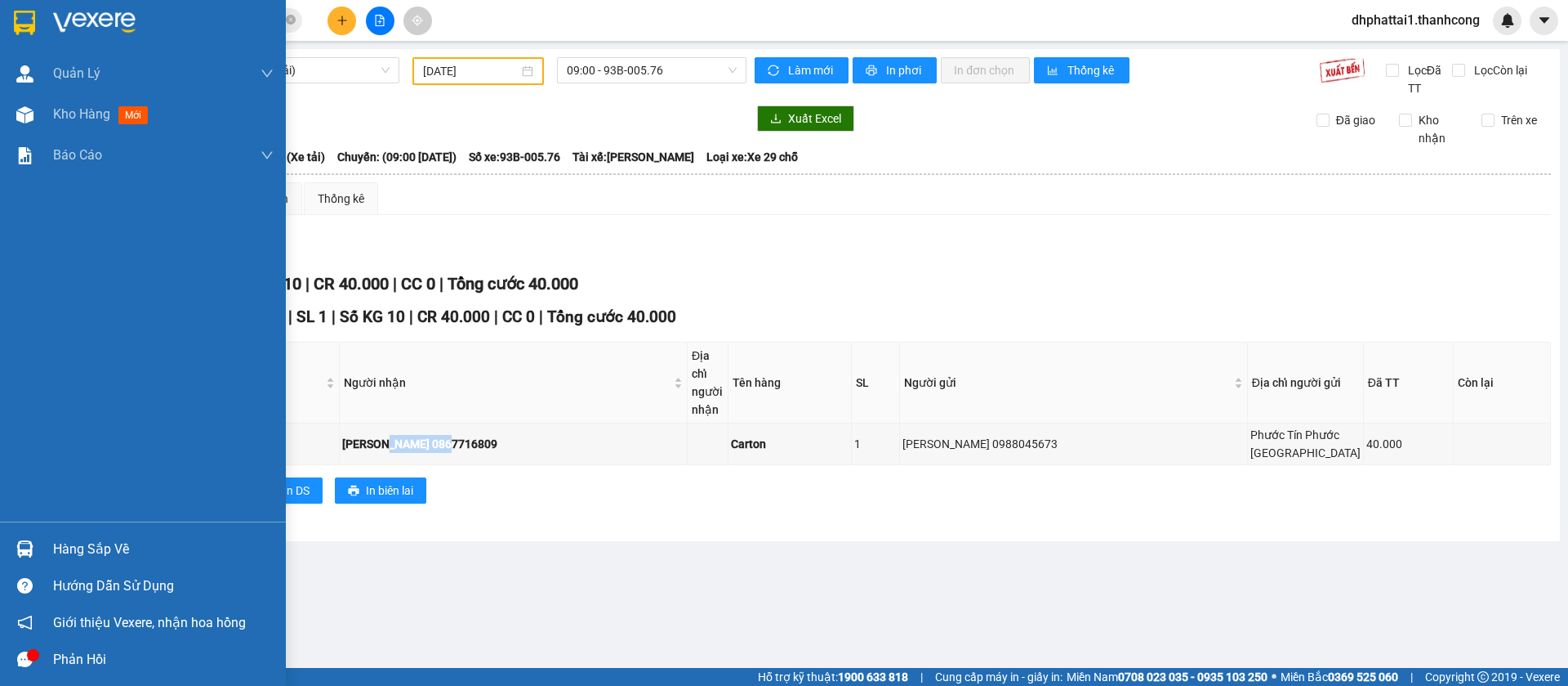
click at [101, 543] on div "Hàng sắp về" at bounding box center [163, 550] width 221 height 25
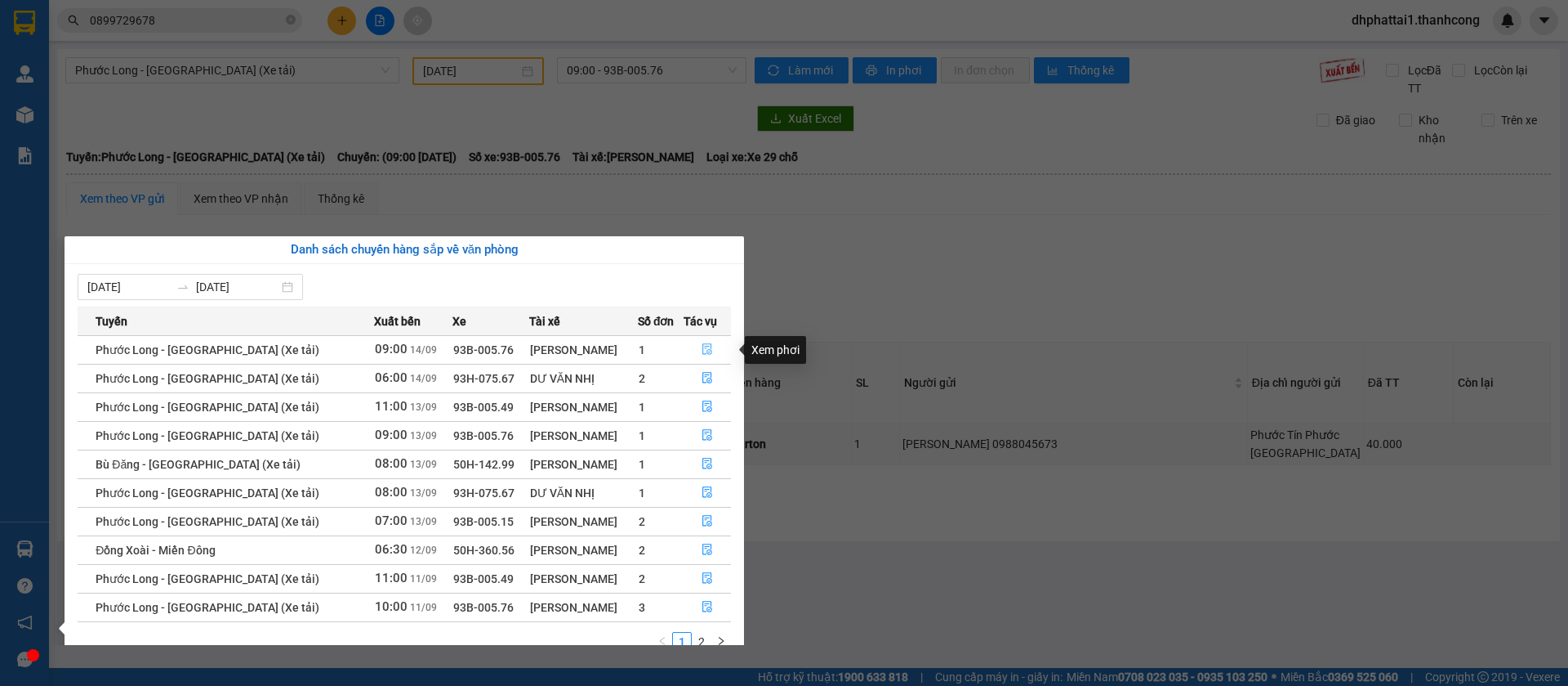
click at [708, 347] on icon "file-done" at bounding box center [707, 348] width 11 height 11
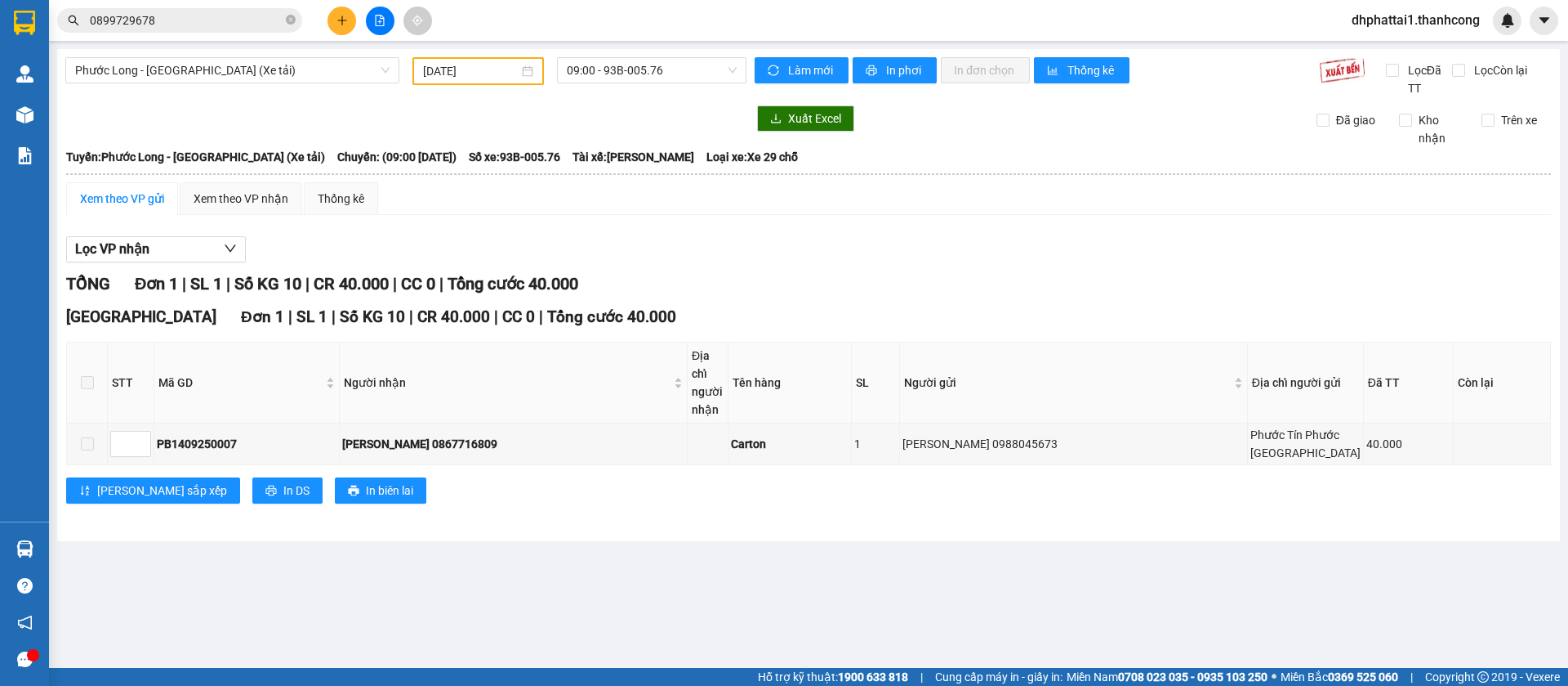
click at [130, 198] on div "Xem theo VP gửi" at bounding box center [122, 199] width 84 height 18
click at [89, 450] on span at bounding box center [87, 443] width 13 height 13
click at [91, 450] on span at bounding box center [87, 443] width 13 height 13
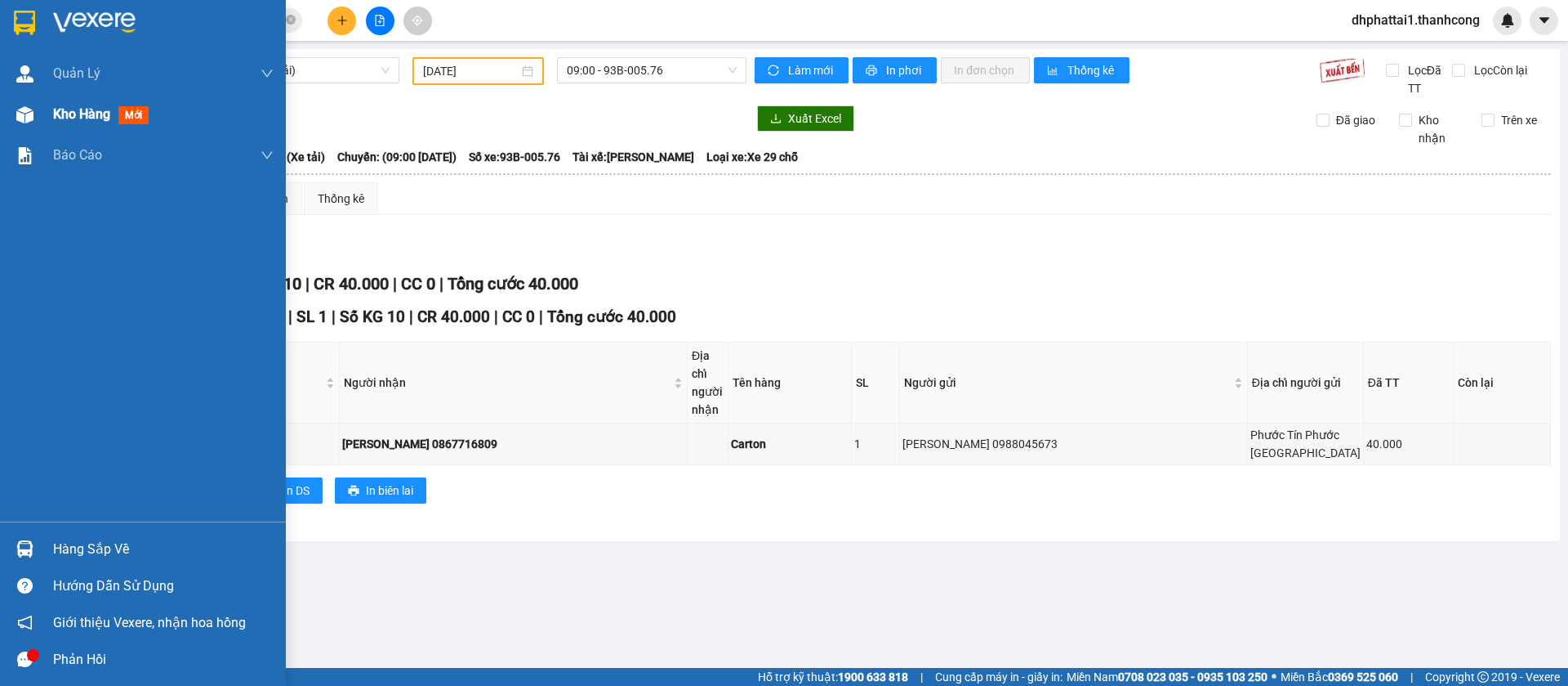
click at [67, 115] on span "Kho hàng" at bounding box center [81, 114] width 57 height 16
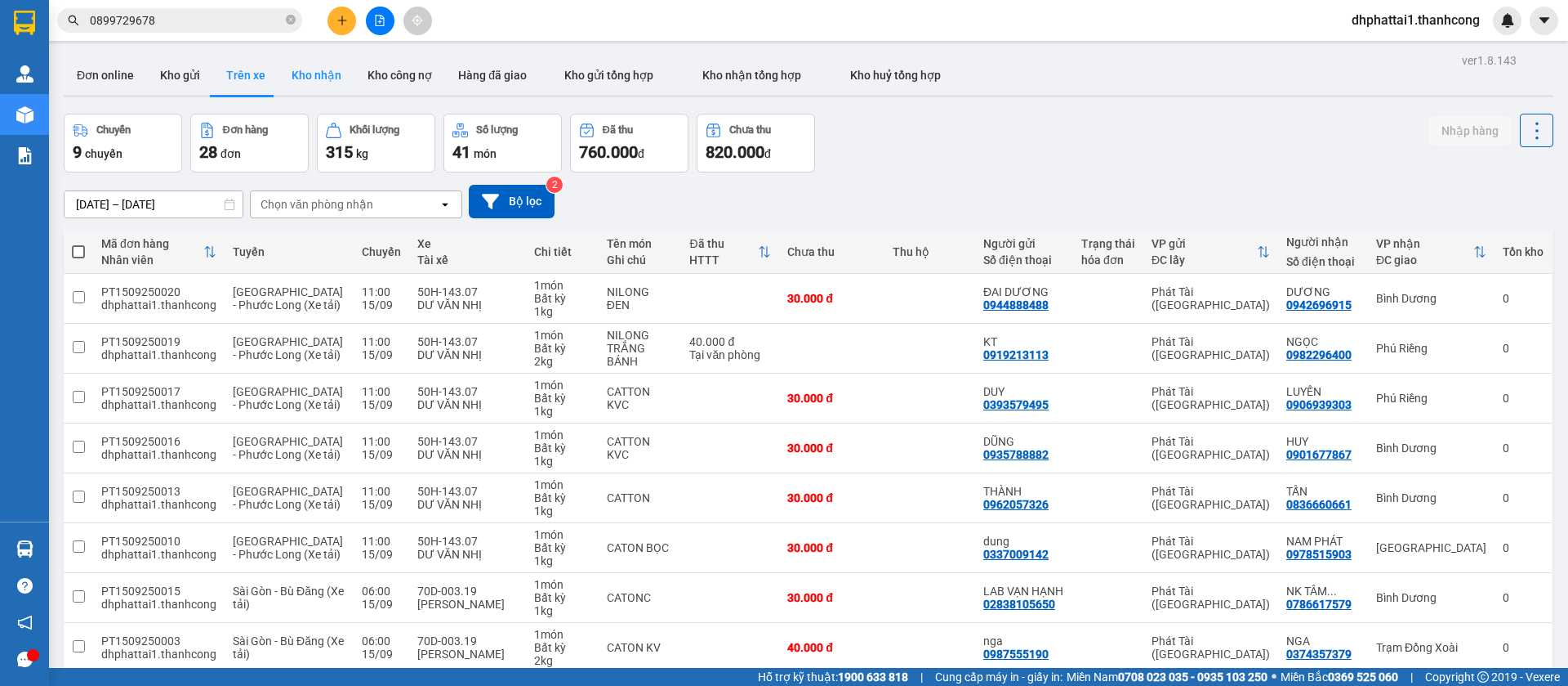
click at [299, 70] on button "Kho nhận" at bounding box center [316, 75] width 76 height 40
type input "[DATE] – [DATE]"
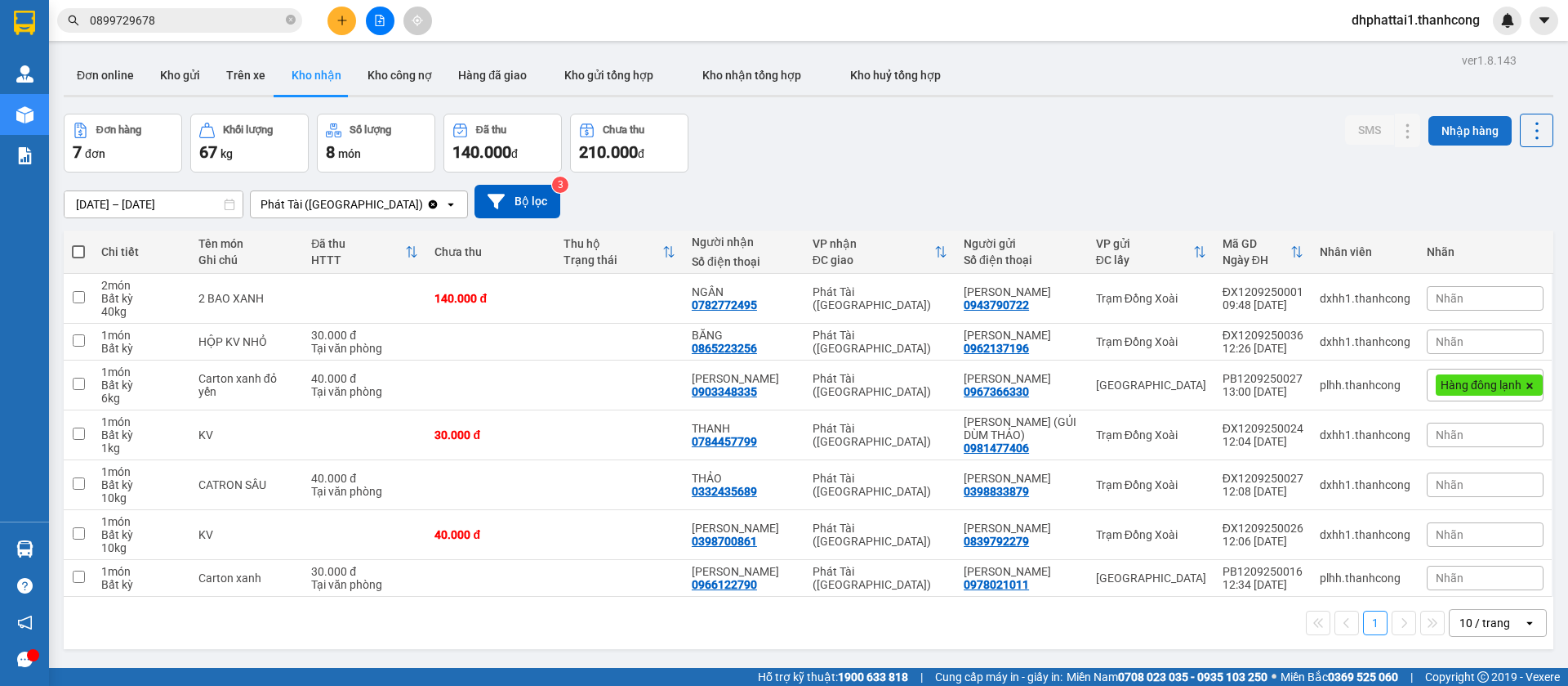
click at [1439, 116] on button "Nhập hàng" at bounding box center [1470, 130] width 83 height 29
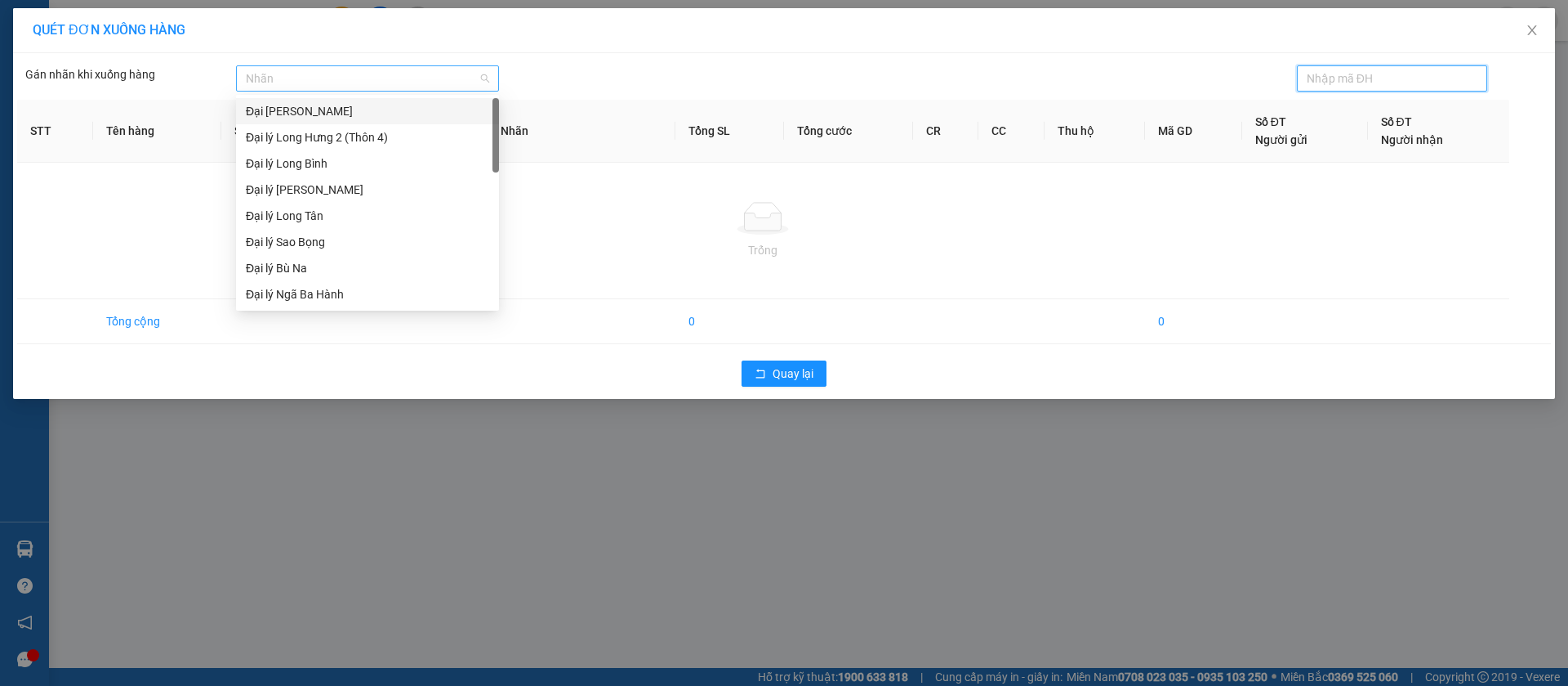
click at [295, 72] on div at bounding box center [359, 78] width 238 height 19
paste input "0867716809"
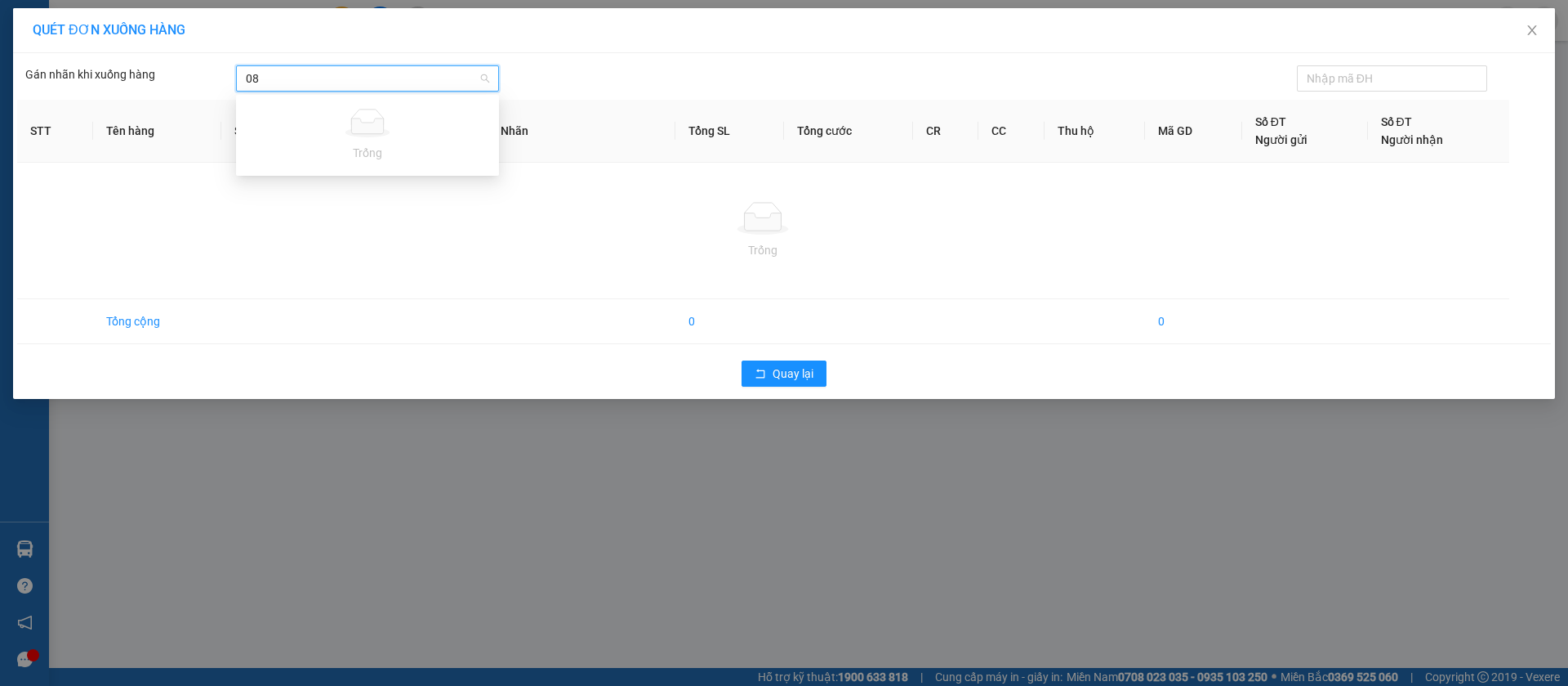
type input "0"
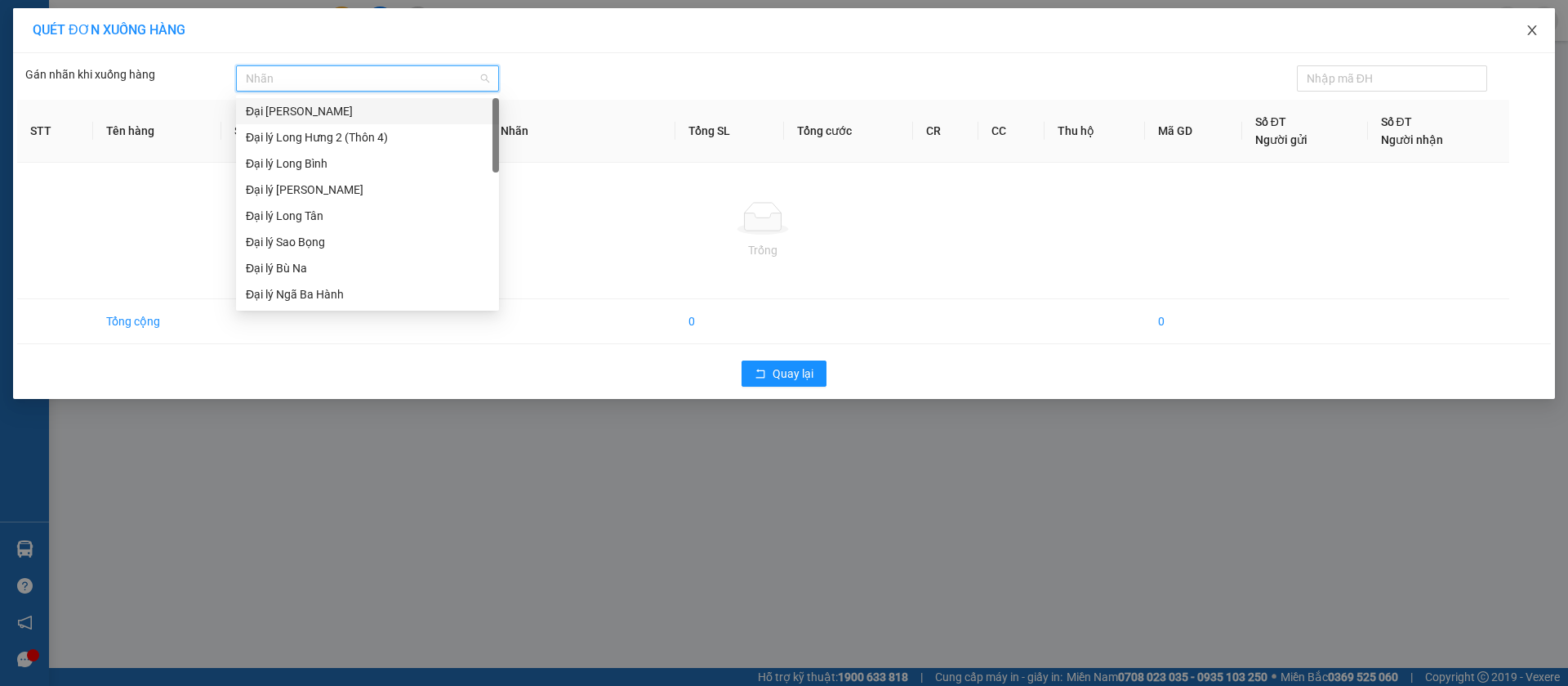
click at [1522, 32] on span "Close" at bounding box center [1532, 31] width 46 height 46
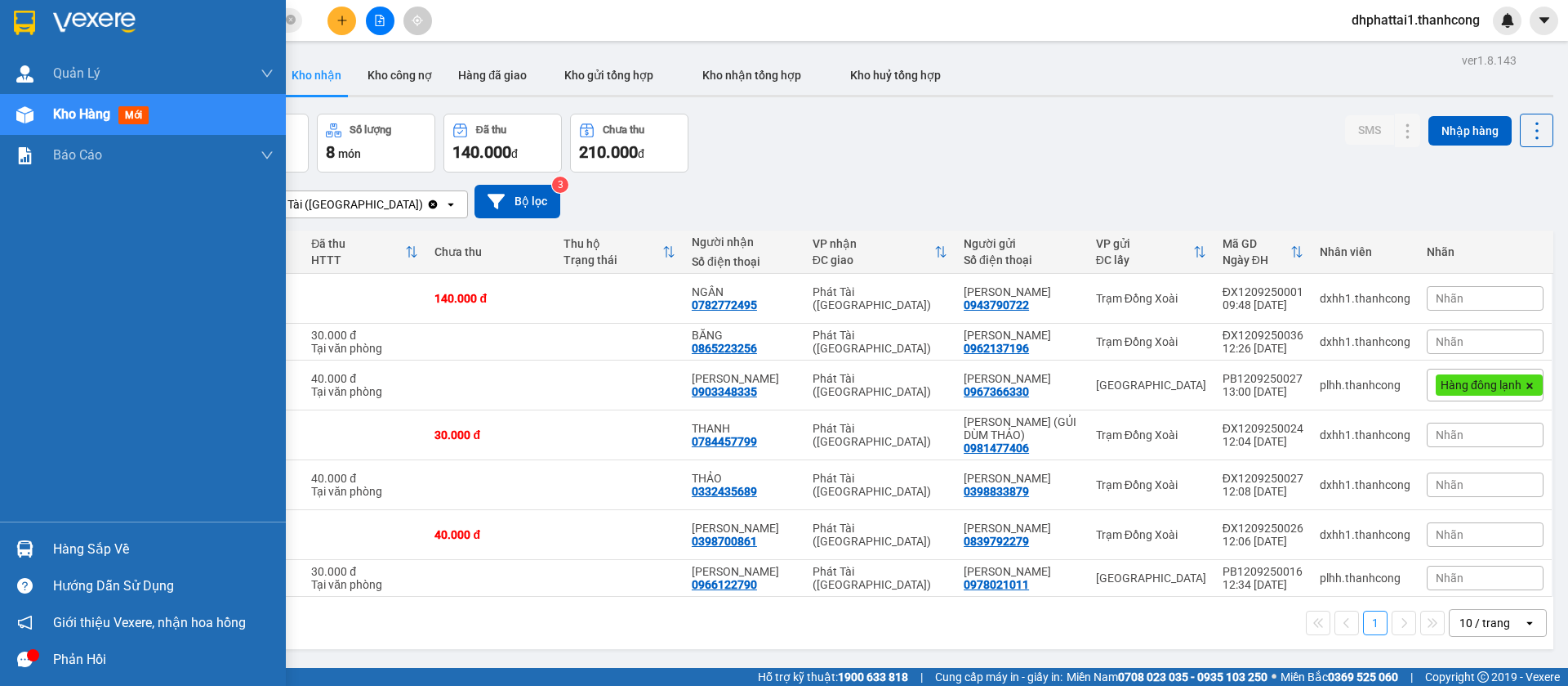
click at [89, 544] on div "Hàng sắp về" at bounding box center [163, 550] width 221 height 25
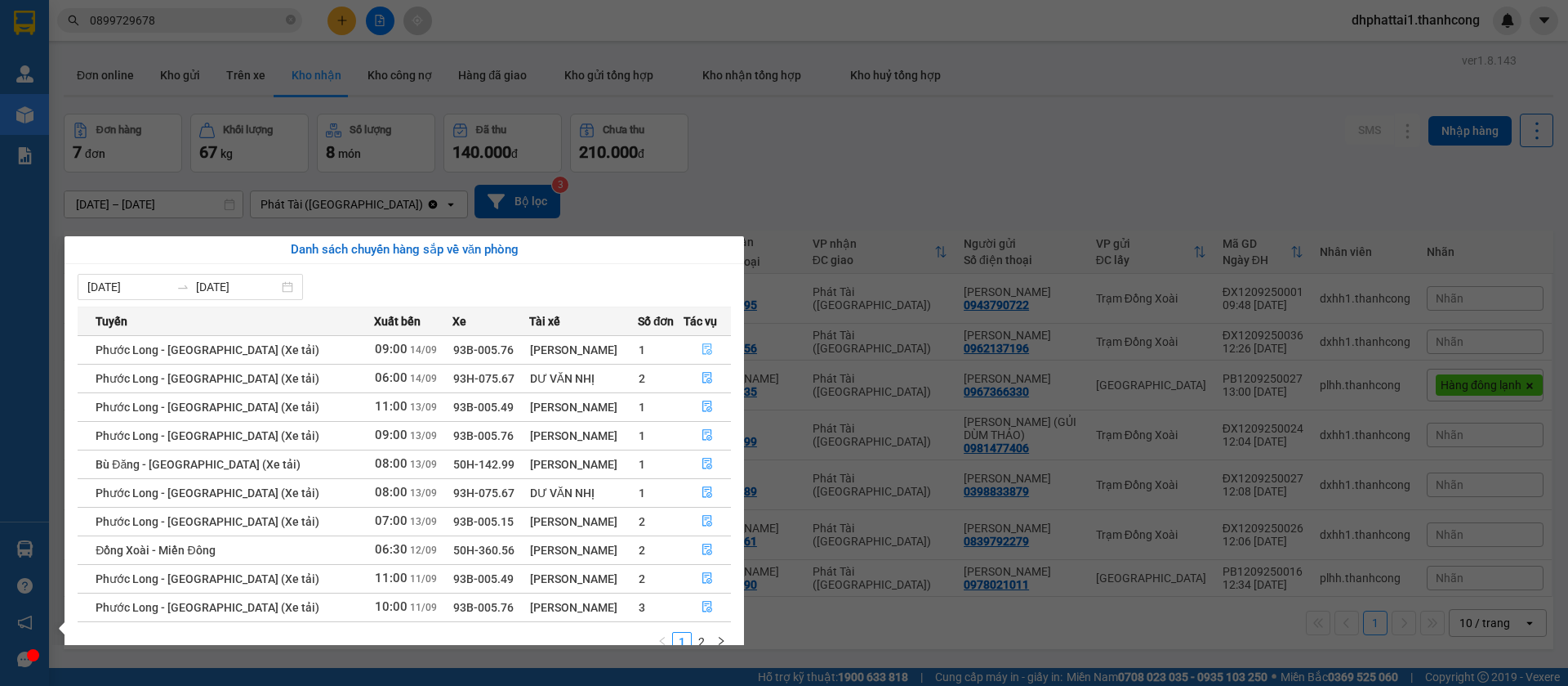
click at [701, 354] on icon "file-done" at bounding box center [707, 348] width 11 height 11
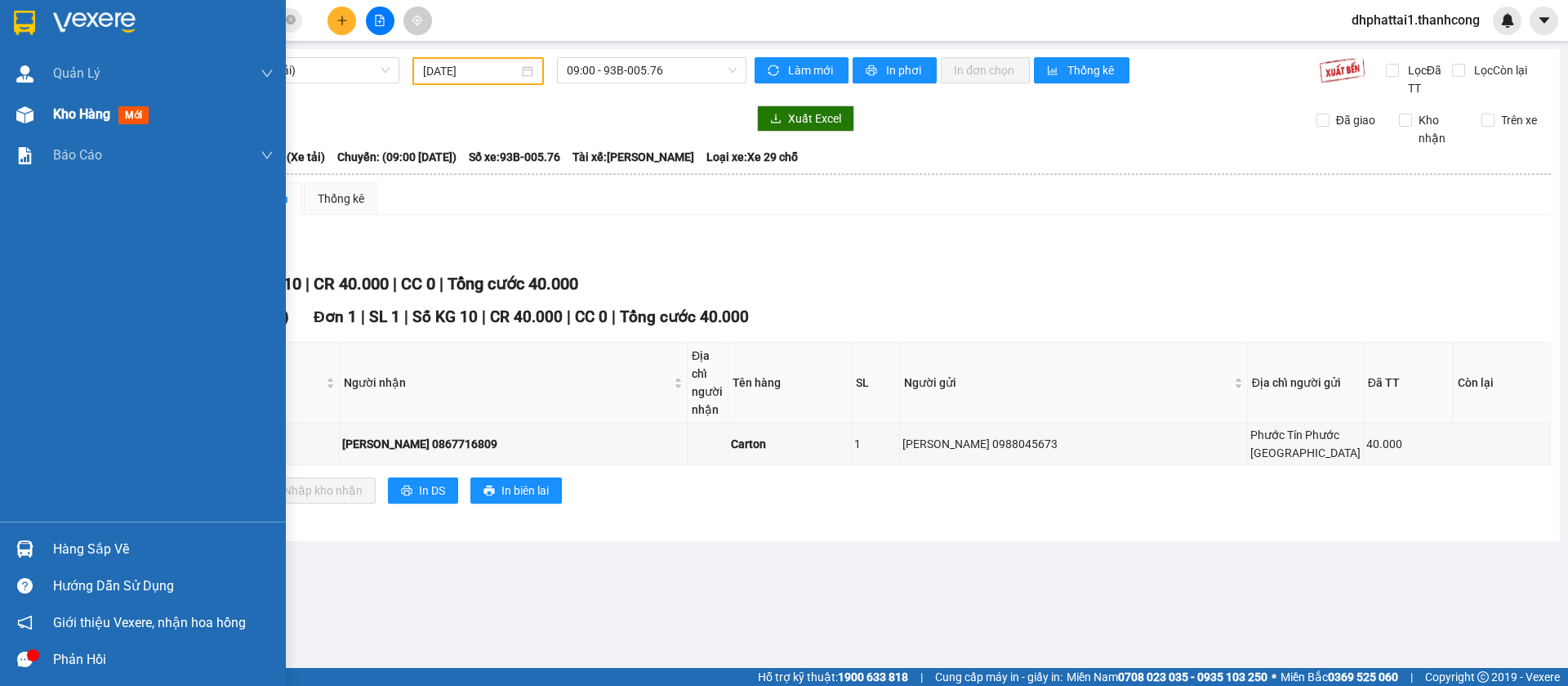
drag, startPoint x: 78, startPoint y: 114, endPoint x: 203, endPoint y: 104, distance: 125.4
click at [80, 113] on span "Kho hàng" at bounding box center [81, 114] width 57 height 16
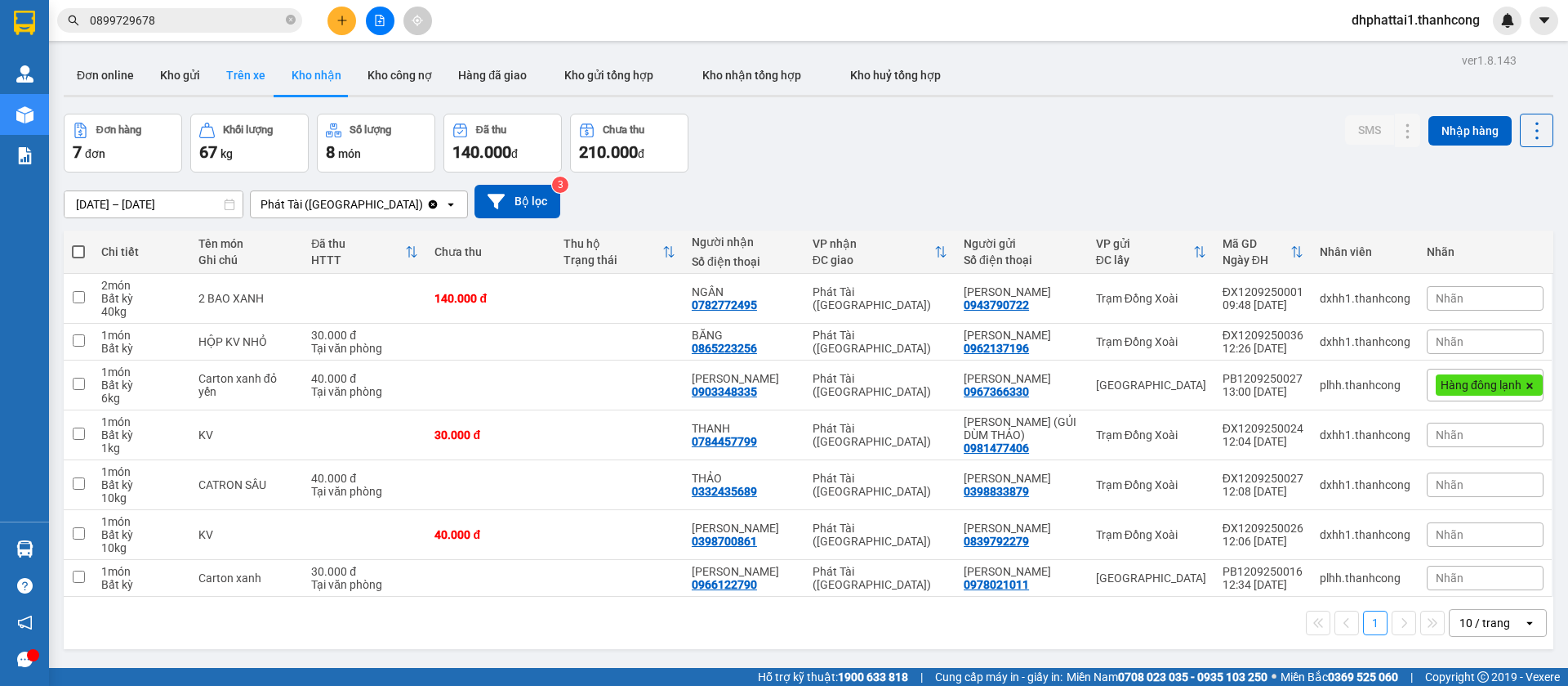
click at [252, 63] on button "Trên xe" at bounding box center [246, 75] width 65 height 40
type input "14/09/2025 – 15/09/2025"
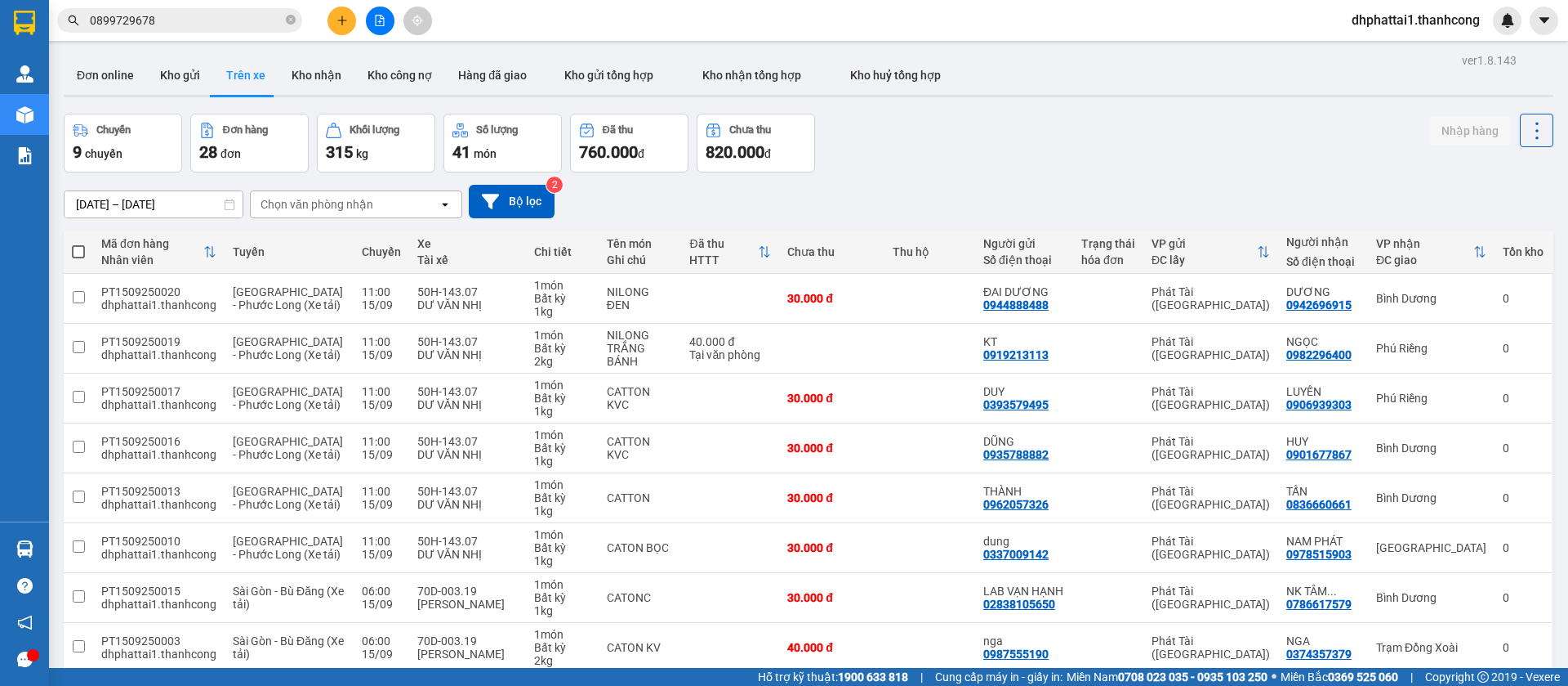
click at [305, 206] on div "Chọn văn phòng nhận" at bounding box center [316, 204] width 113 height 17
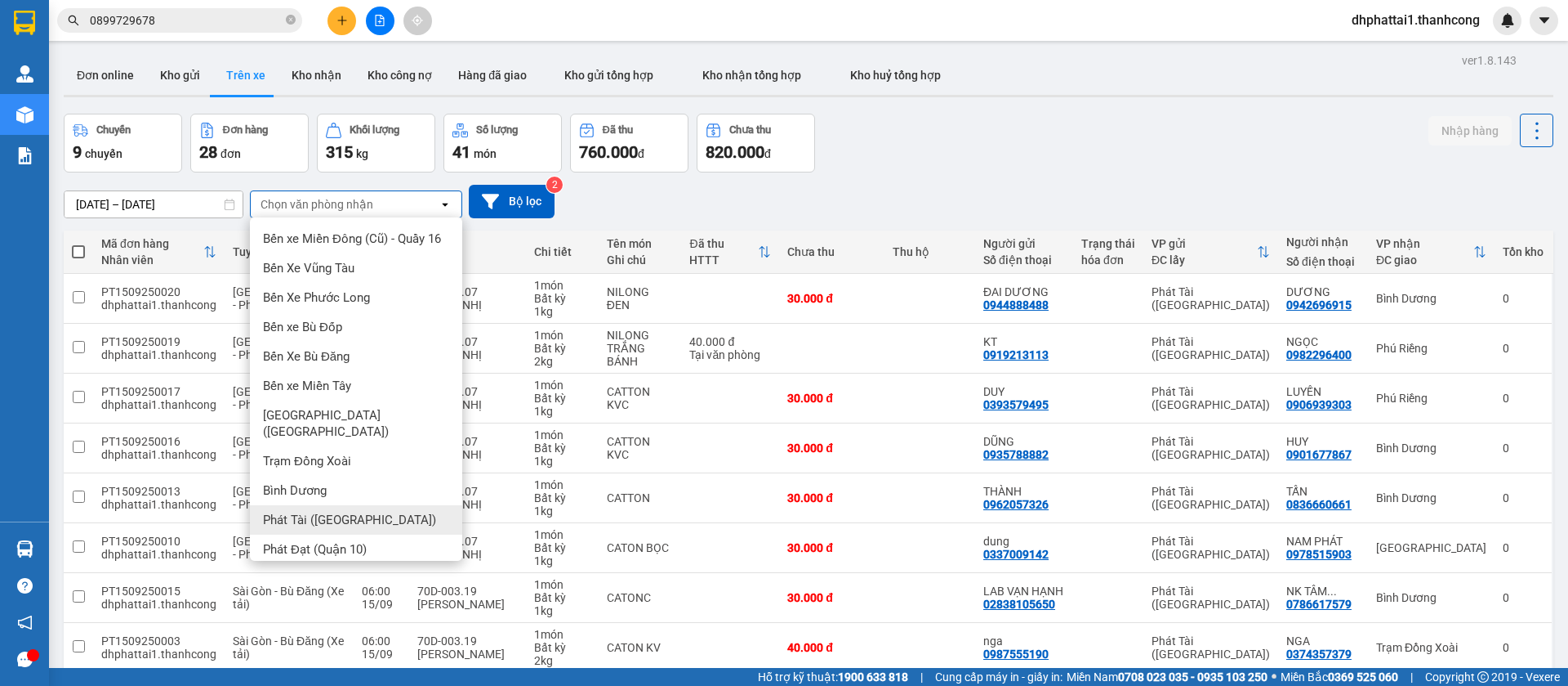
click at [357, 522] on span "Phát Tài ([GEOGRAPHIC_DATA])" at bounding box center [349, 520] width 173 height 17
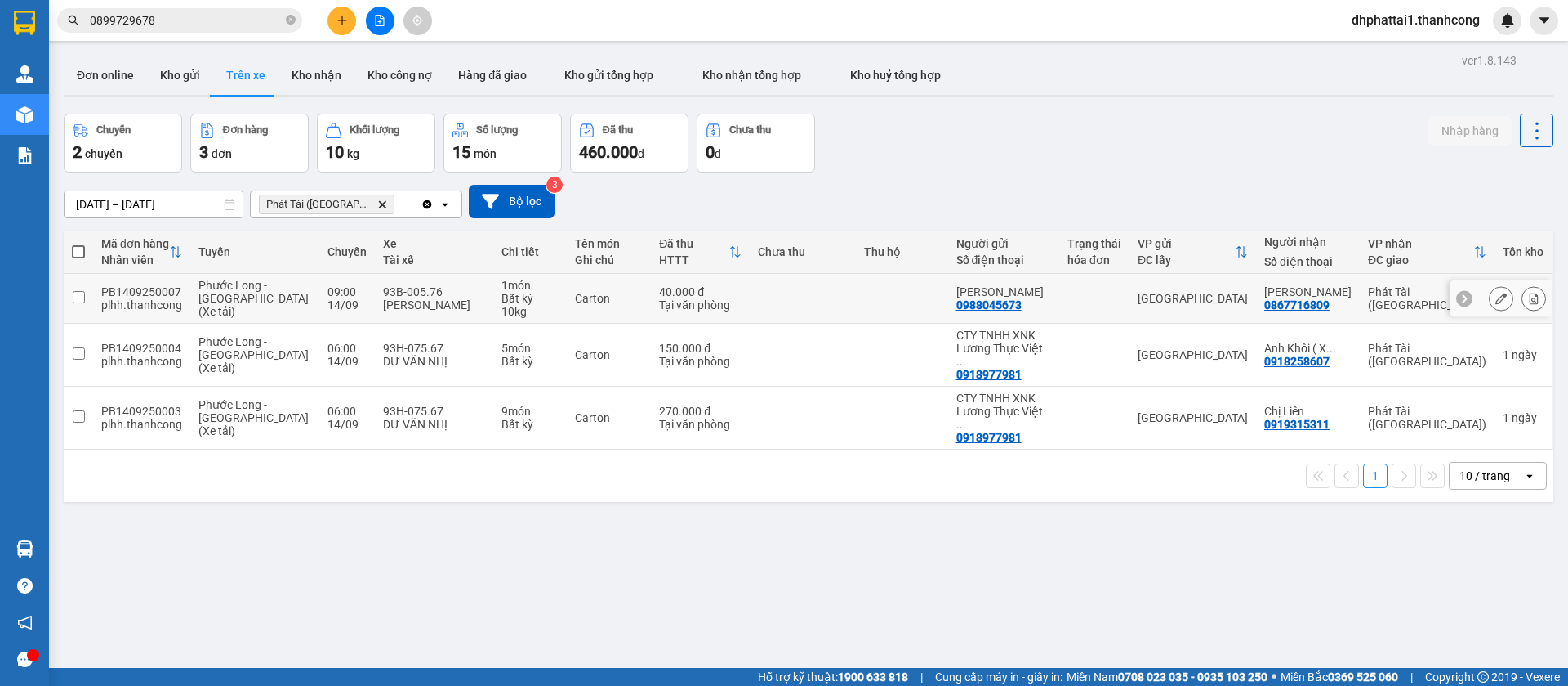
click at [82, 292] on input "checkbox" at bounding box center [79, 297] width 12 height 12
checkbox input "true"
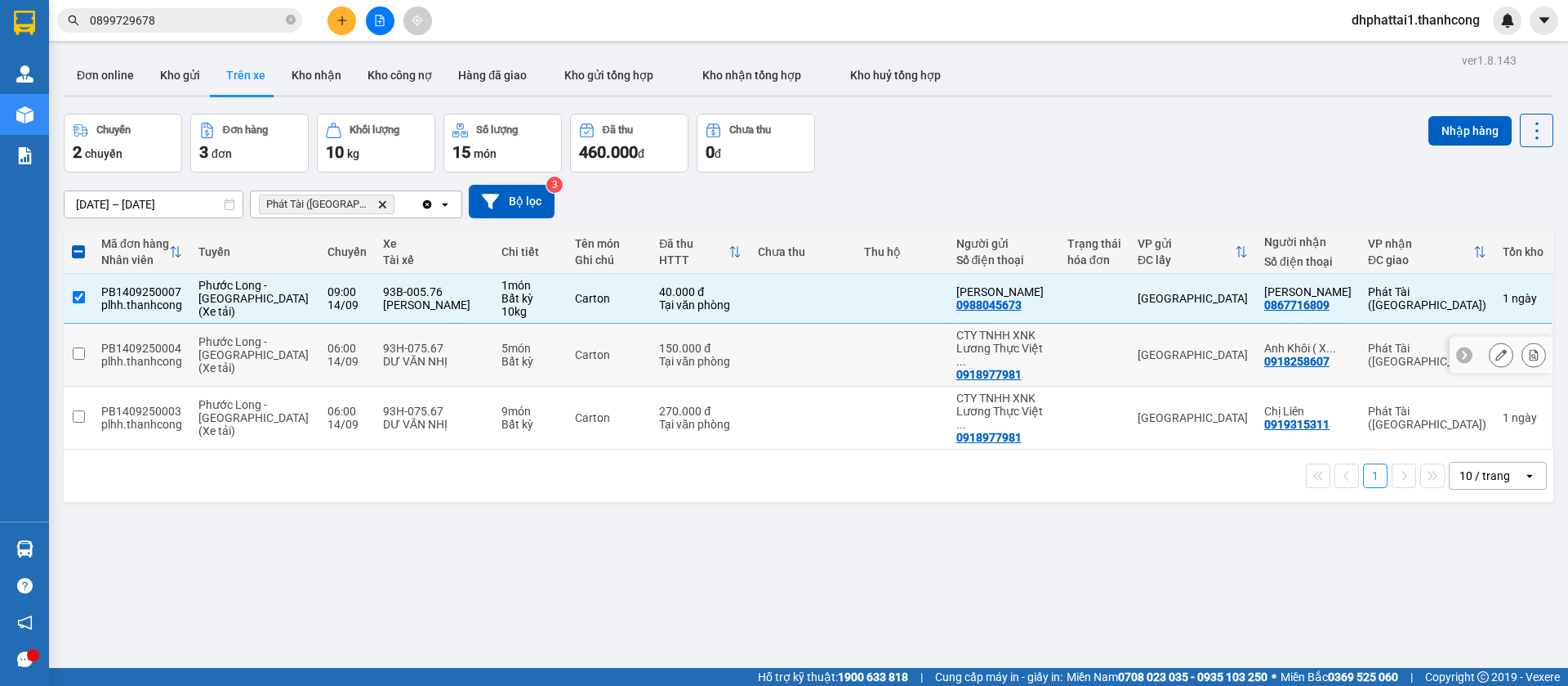
click at [89, 341] on td at bounding box center [77, 355] width 29 height 63
checkbox input "true"
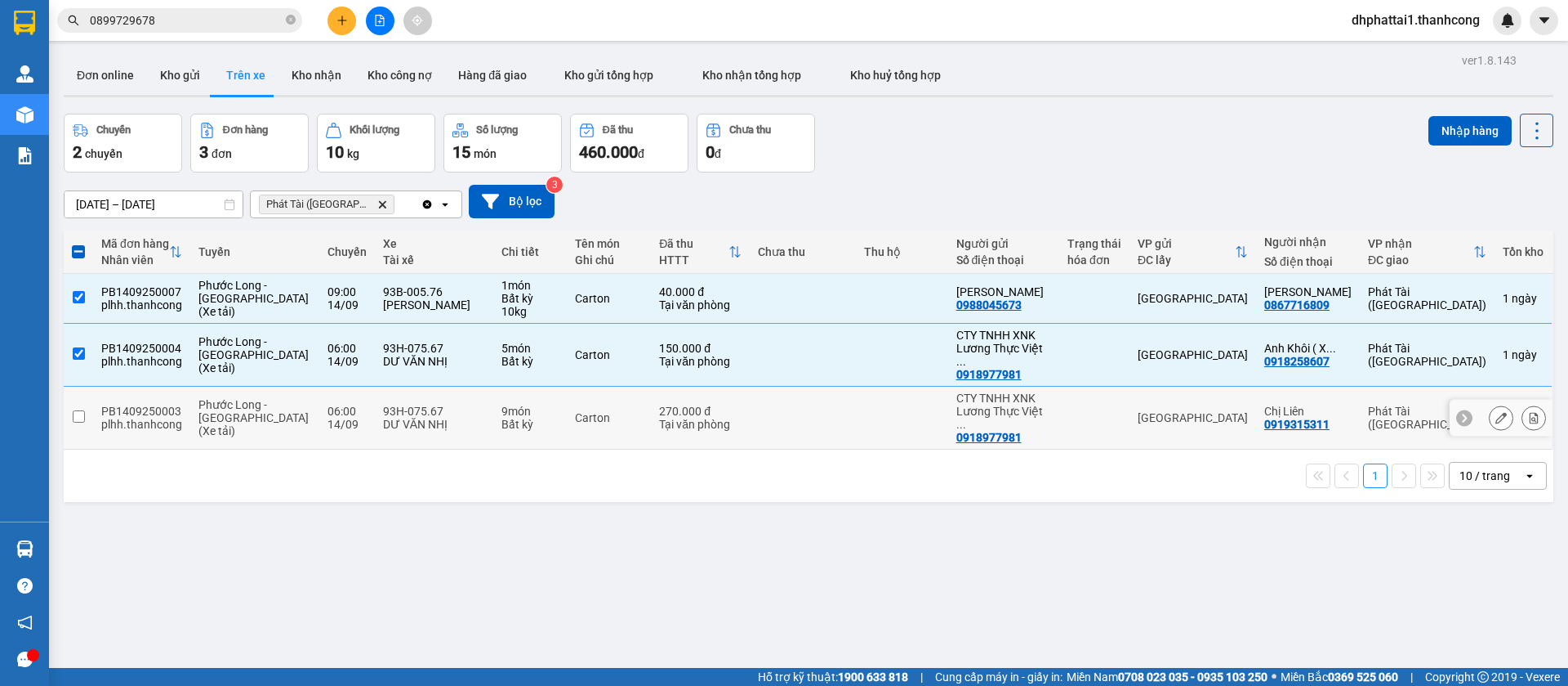
click at [83, 411] on input "checkbox" at bounding box center [79, 417] width 12 height 12
checkbox input "true"
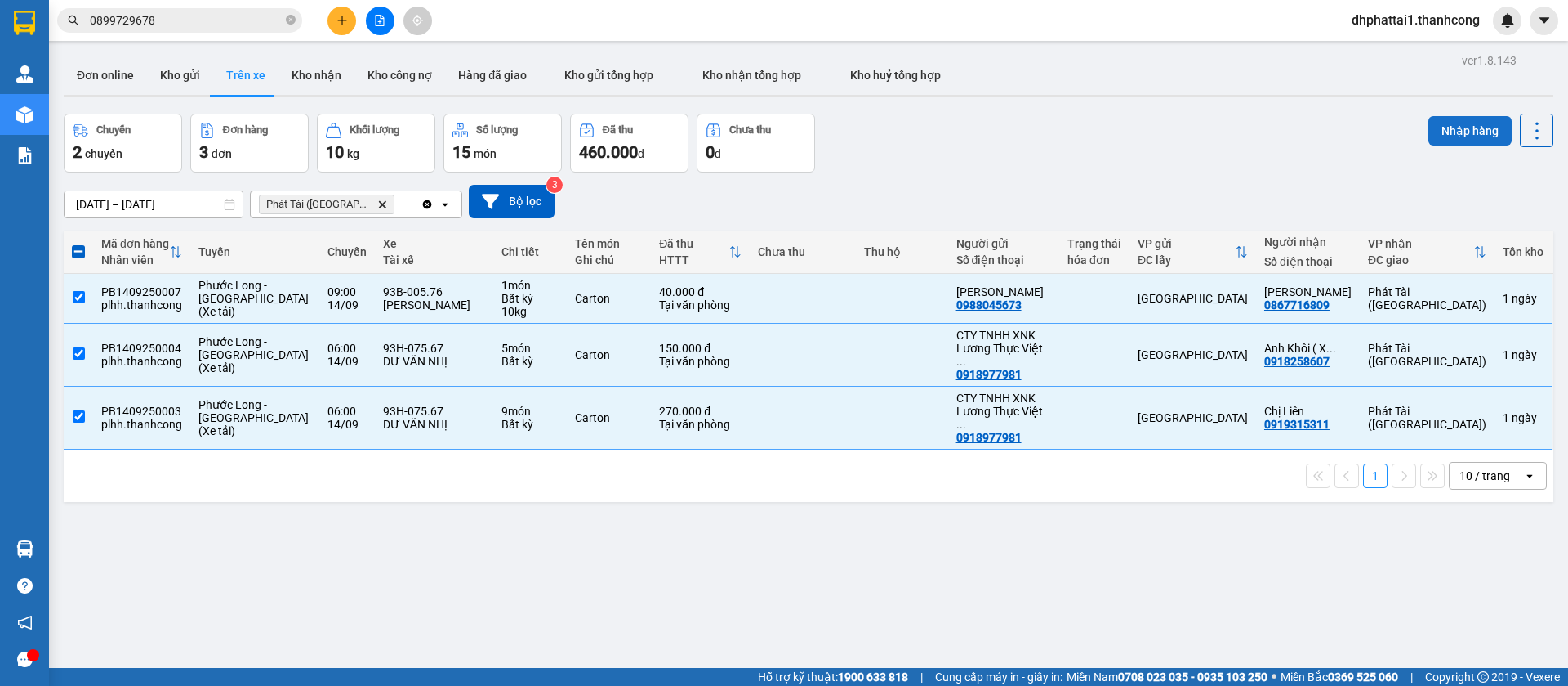
click at [1458, 138] on button "Nhập hàng" at bounding box center [1470, 130] width 83 height 29
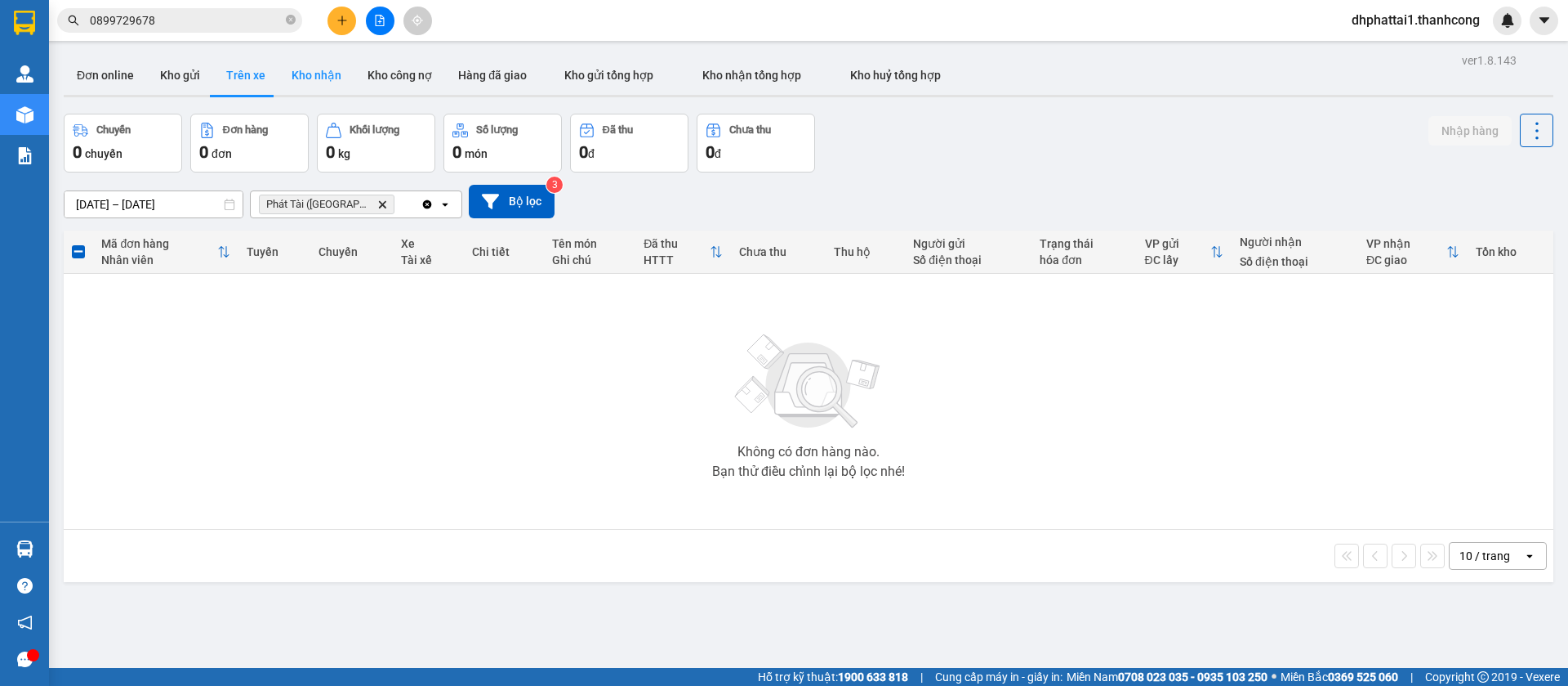
click at [326, 81] on button "Kho nhận" at bounding box center [316, 75] width 76 height 40
type input "[DATE] – [DATE]"
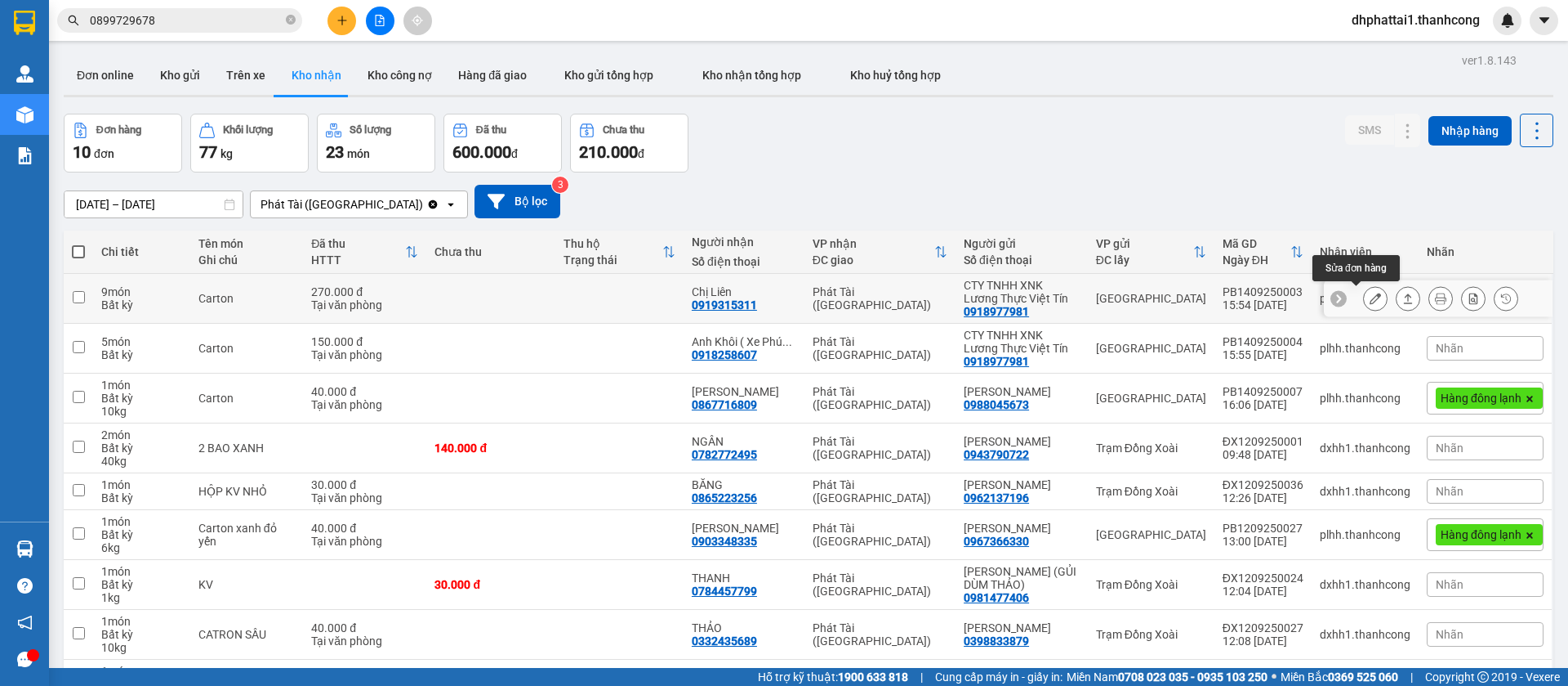
click at [1369, 302] on icon at bounding box center [1375, 298] width 11 height 11
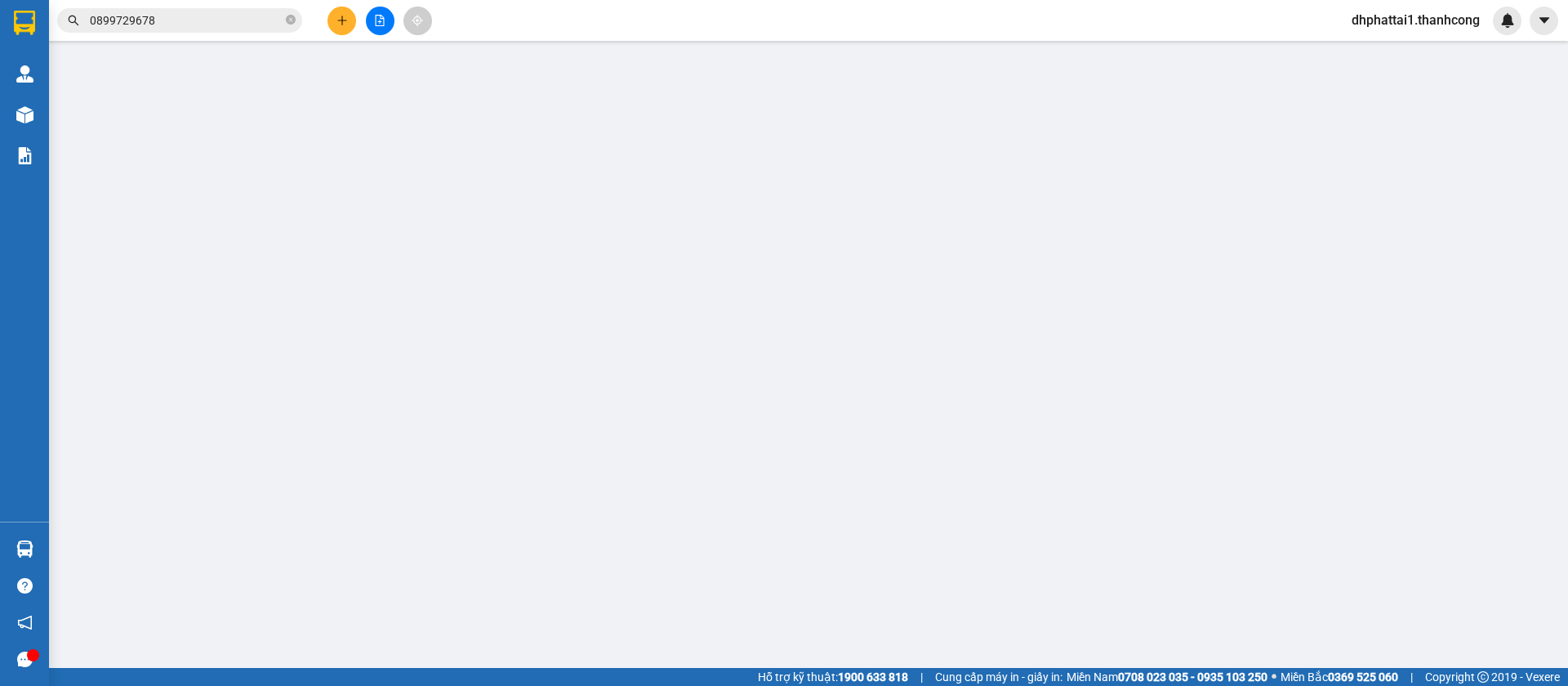
type input "0919315311"
type input "Chị Liên"
type input "0918977981"
type input "CTY TNHH XNK Lương Thực Việt Tín"
type input "1201465575"
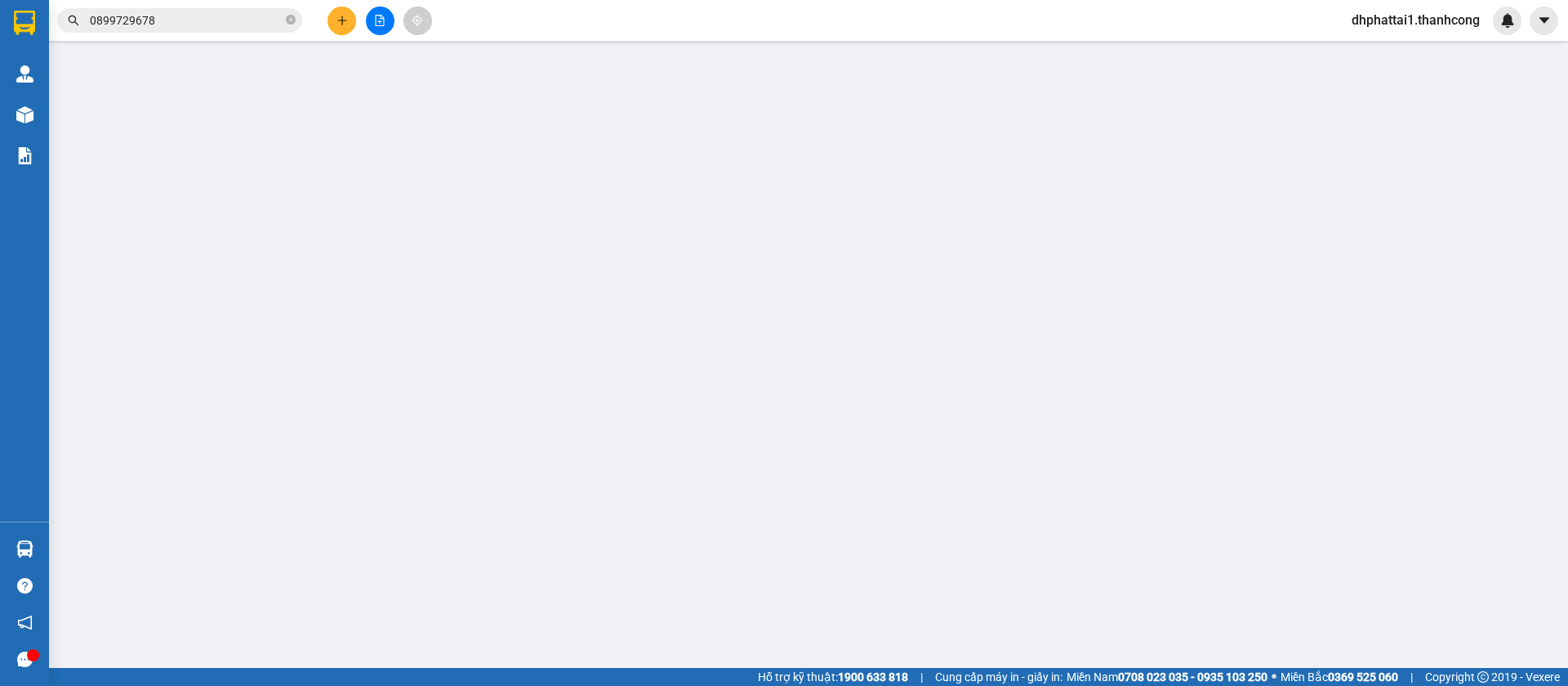
type input "Thác Mơ Phường Phước Long Đồng Nai"
type input "270.000"
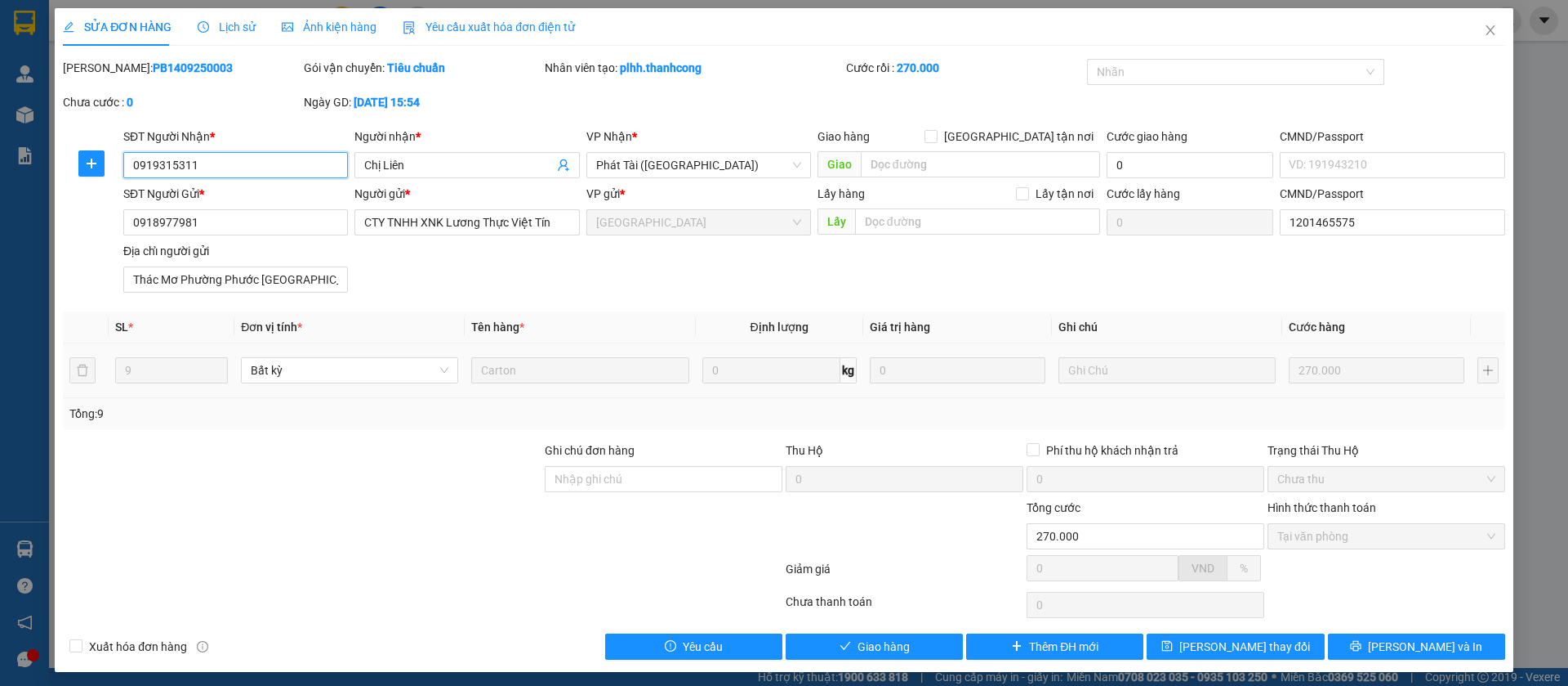
scroll to position [6, 0]
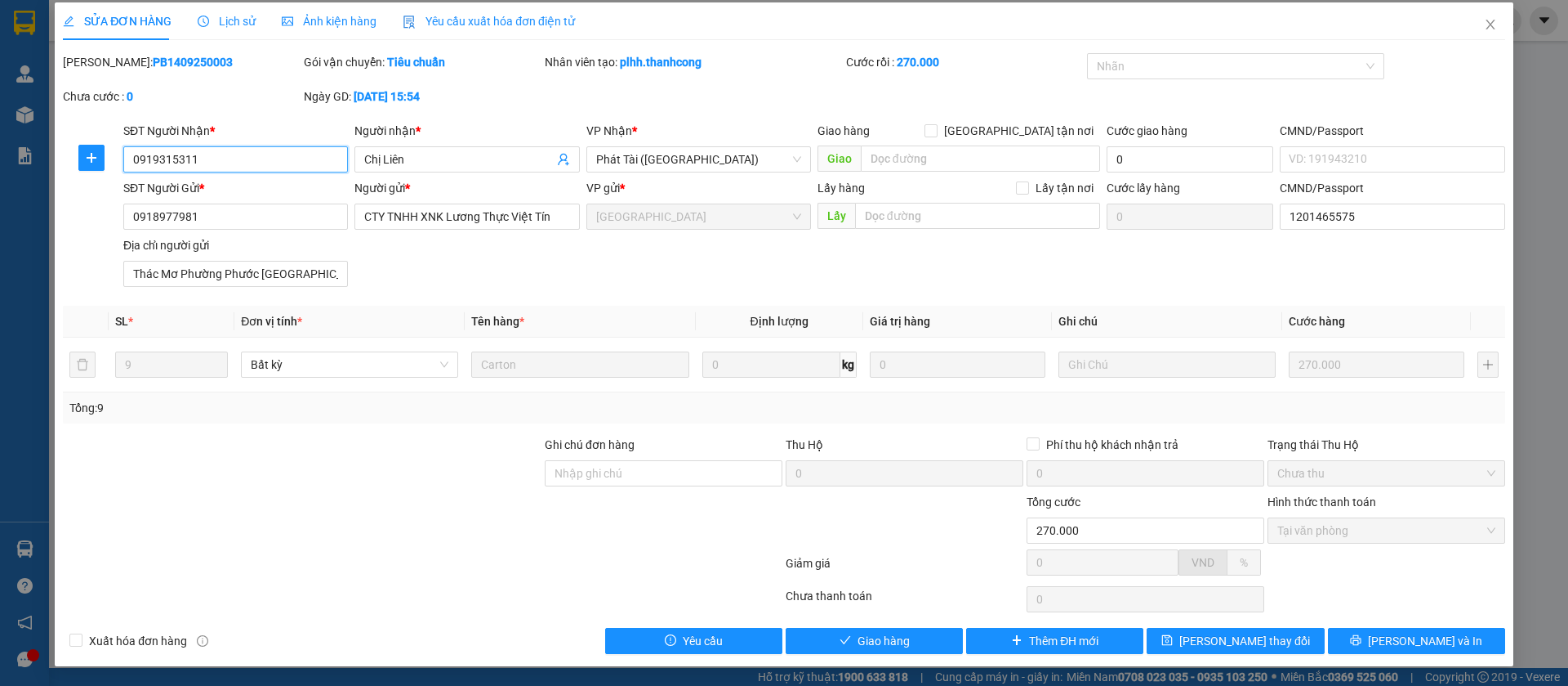
click at [1378, 525] on span "Tại văn phòng" at bounding box center [1386, 530] width 218 height 25
click at [858, 636] on span "Giao hàng" at bounding box center [883, 640] width 52 height 18
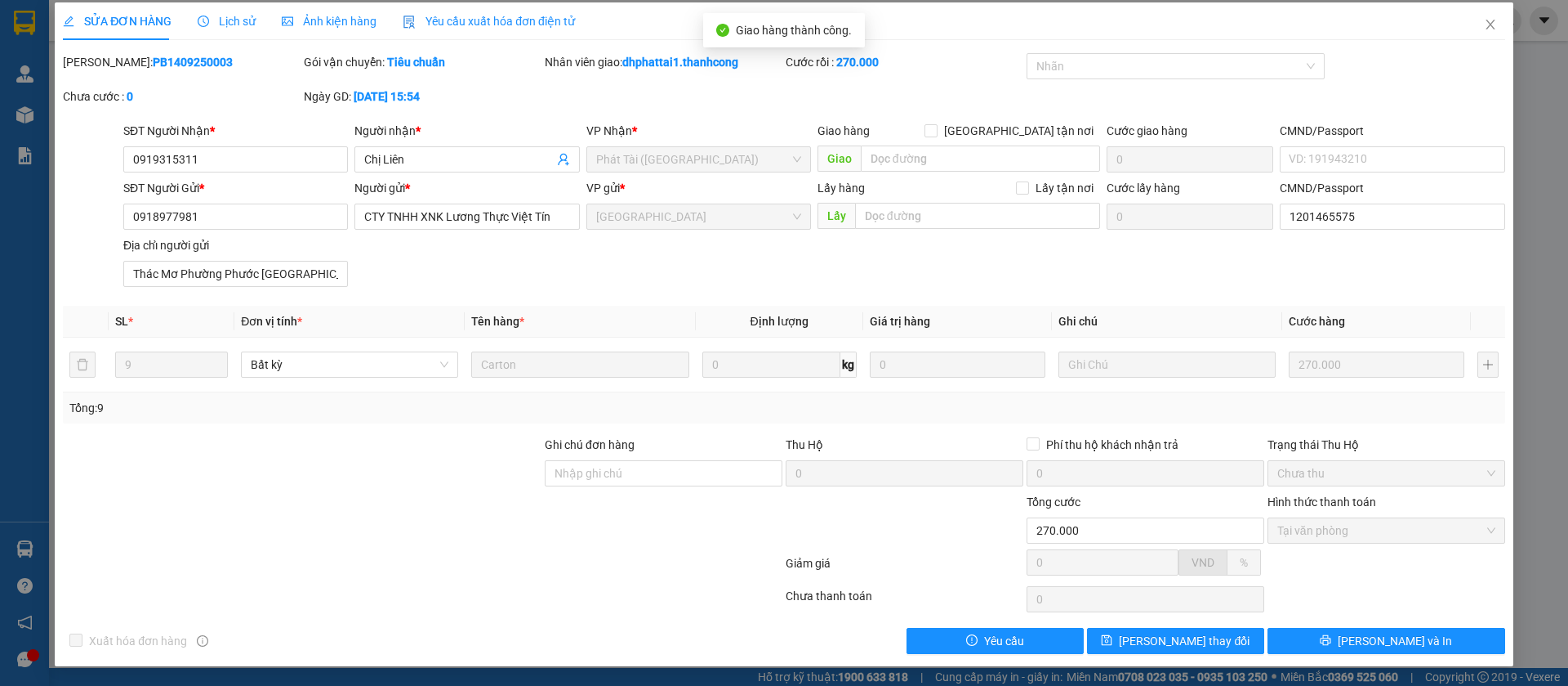
scroll to position [0, 0]
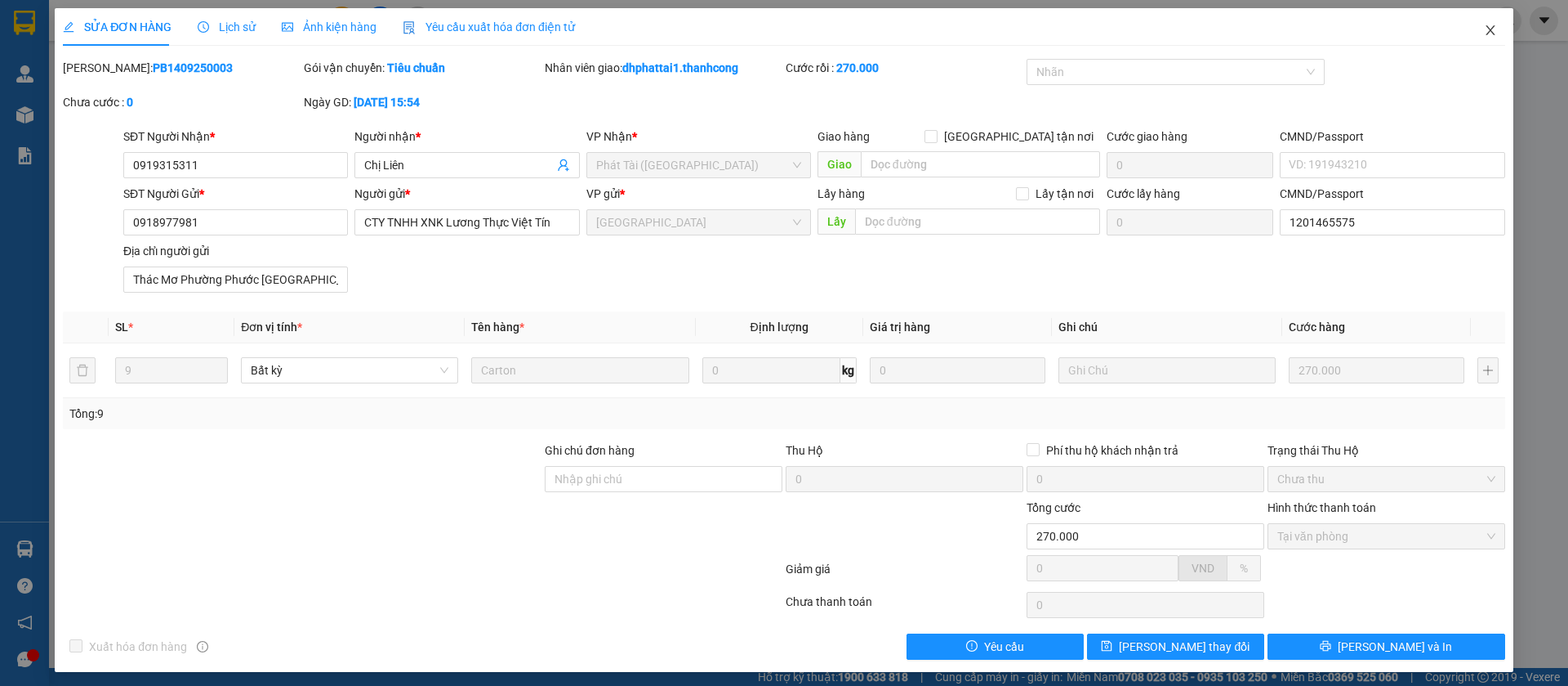
click at [1470, 39] on span "Close" at bounding box center [1491, 31] width 46 height 46
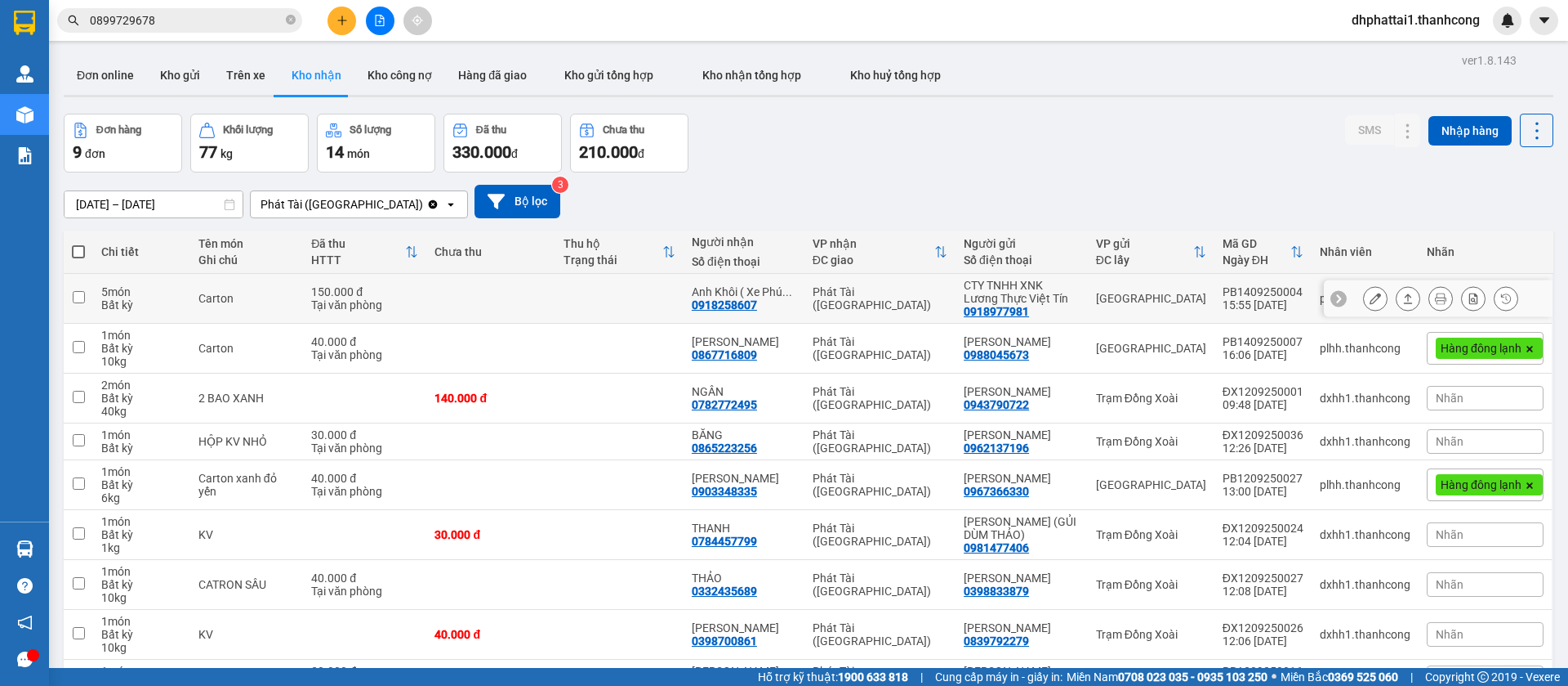
click at [87, 298] on td at bounding box center [77, 298] width 29 height 50
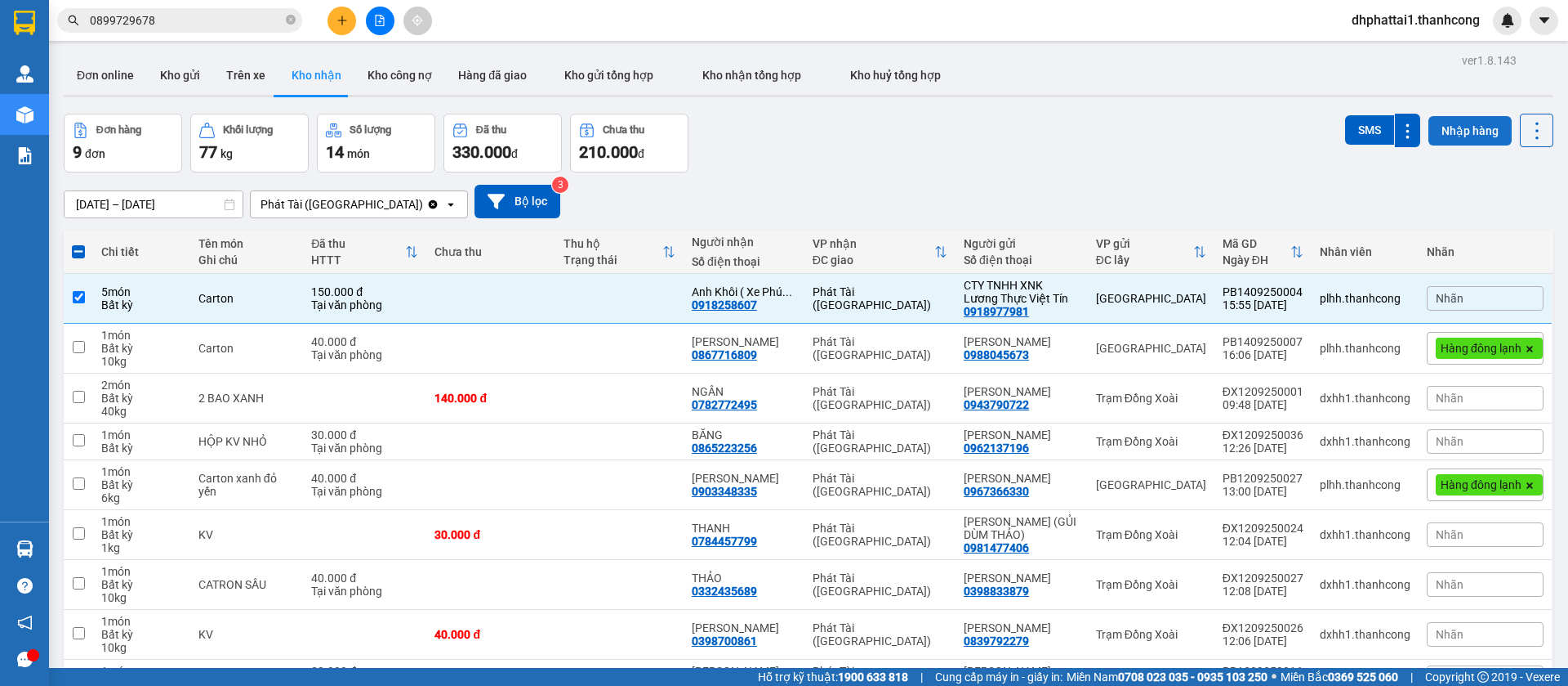
click at [1441, 128] on button "Nhập hàng" at bounding box center [1470, 130] width 83 height 29
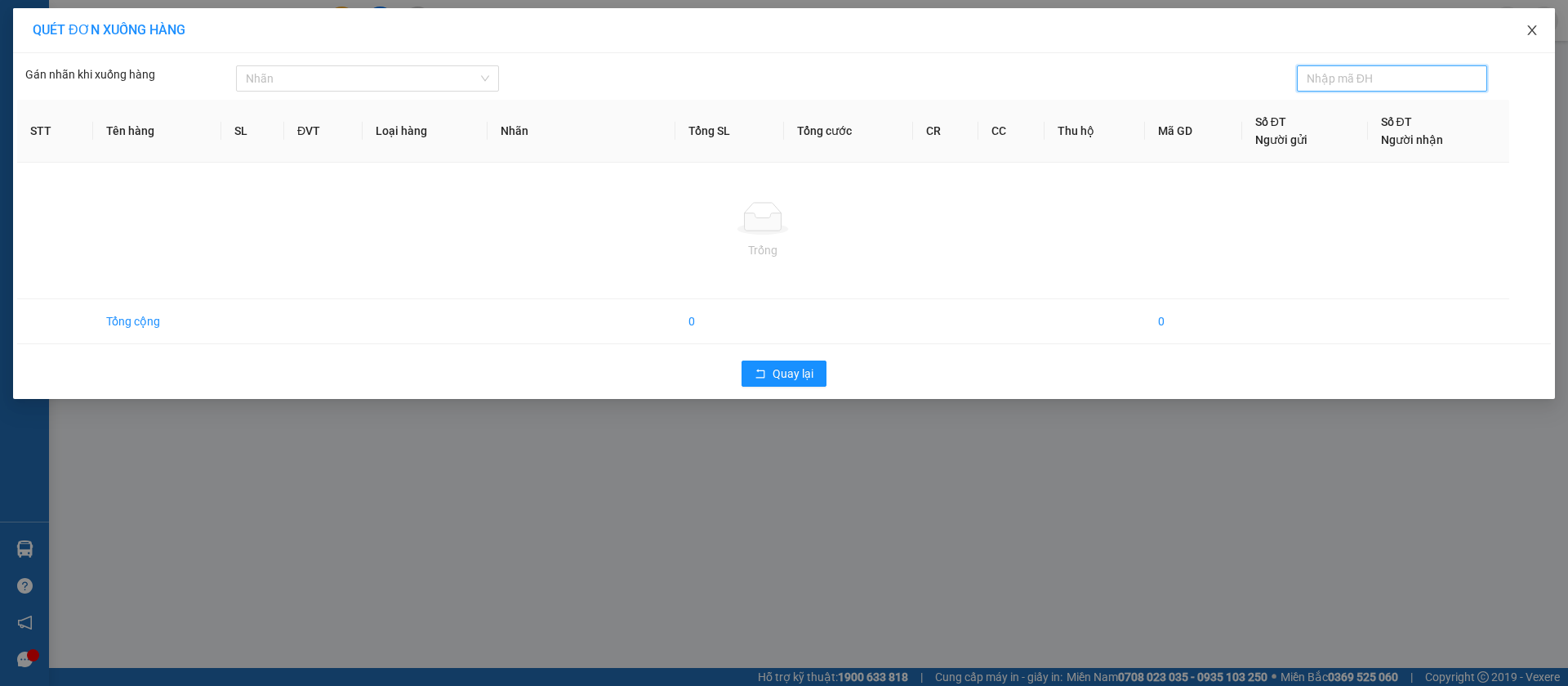
click at [1539, 33] on span "Close" at bounding box center [1532, 31] width 46 height 46
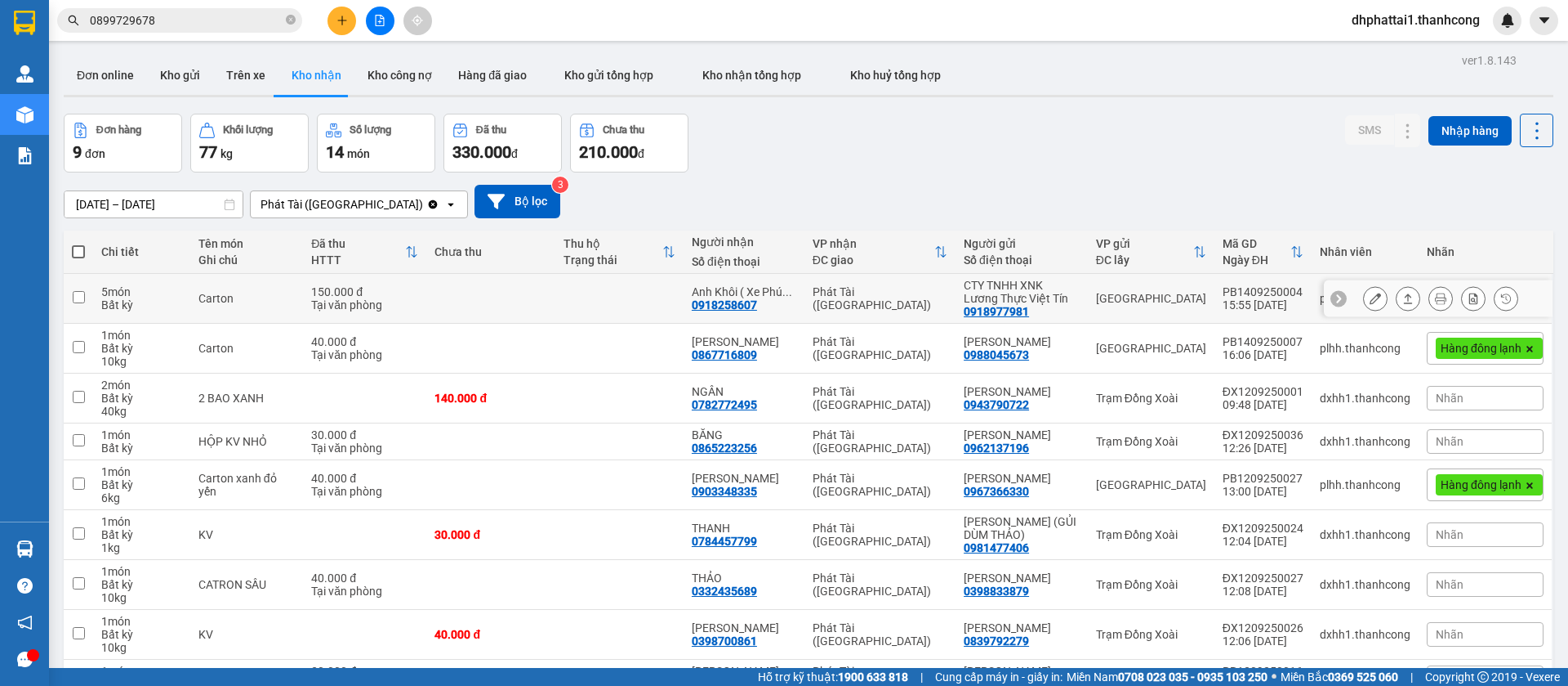
click at [1136, 288] on td "[GEOGRAPHIC_DATA]" at bounding box center [1151, 298] width 127 height 50
checkbox input "true"
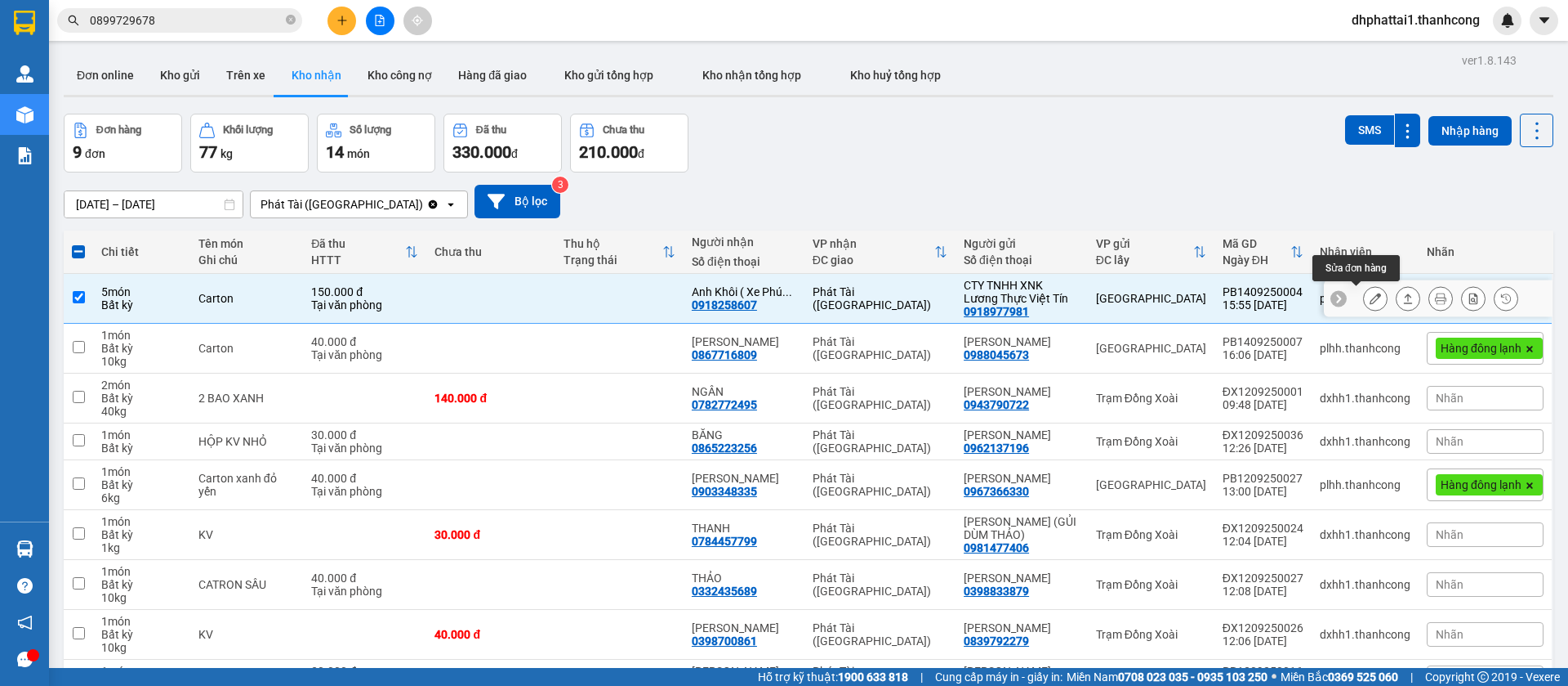
click at [1364, 297] on button at bounding box center [1376, 298] width 23 height 29
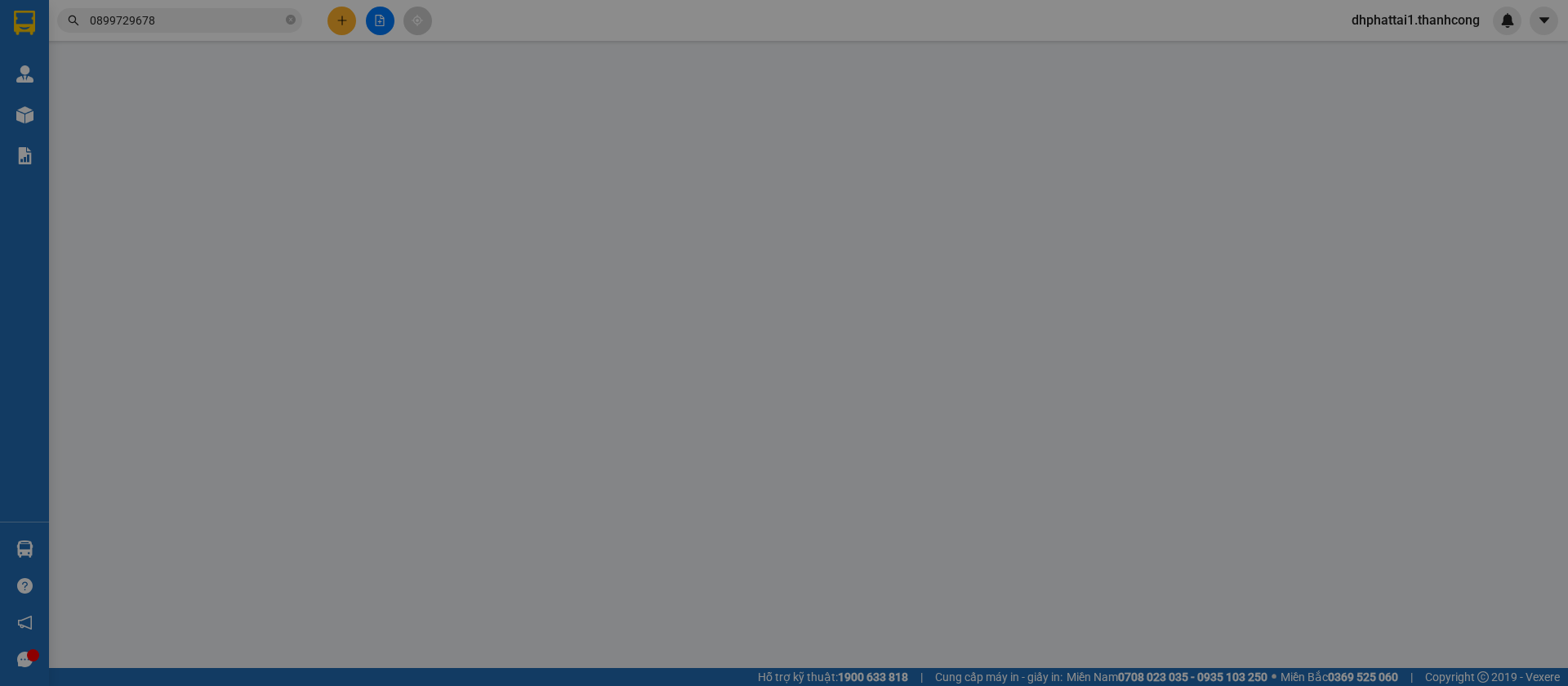
type input "0918258607"
type input "Anh Khôi ( Xe Phúc An )"
type input "0918977981"
type input "CTY TNHH XNK Lương Thực Việt Tín"
type input "1201465575"
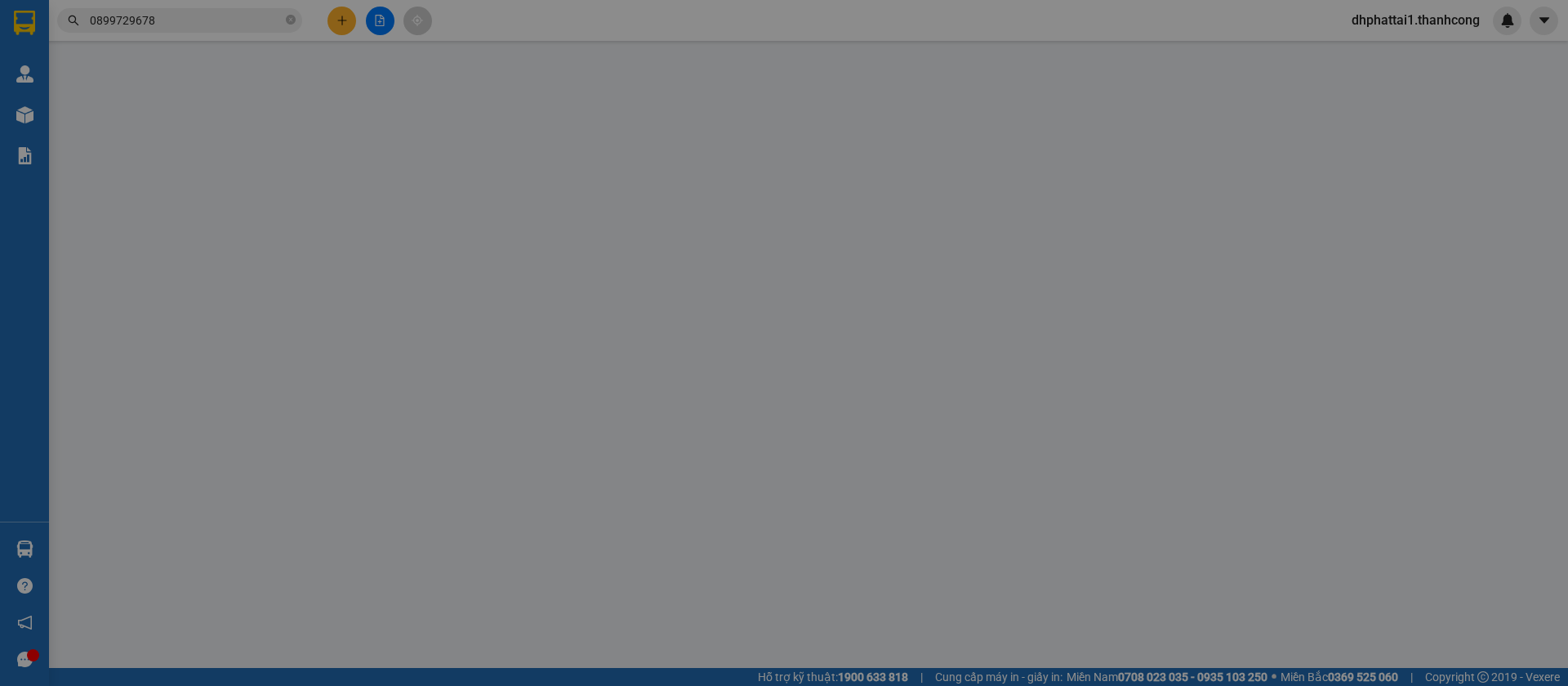
type input "Thác Mơ Phường Phước Long Đồng Nai"
type input "150.000"
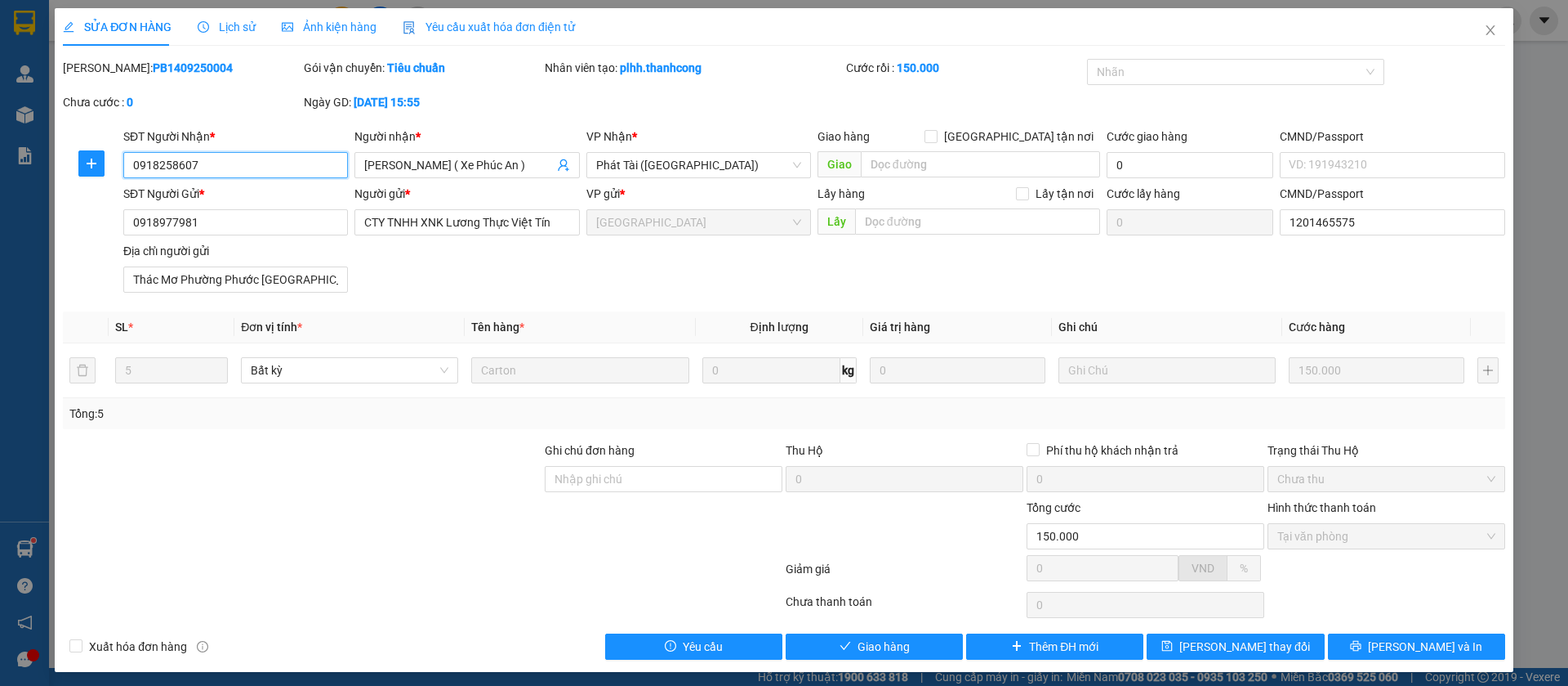
scroll to position [6, 0]
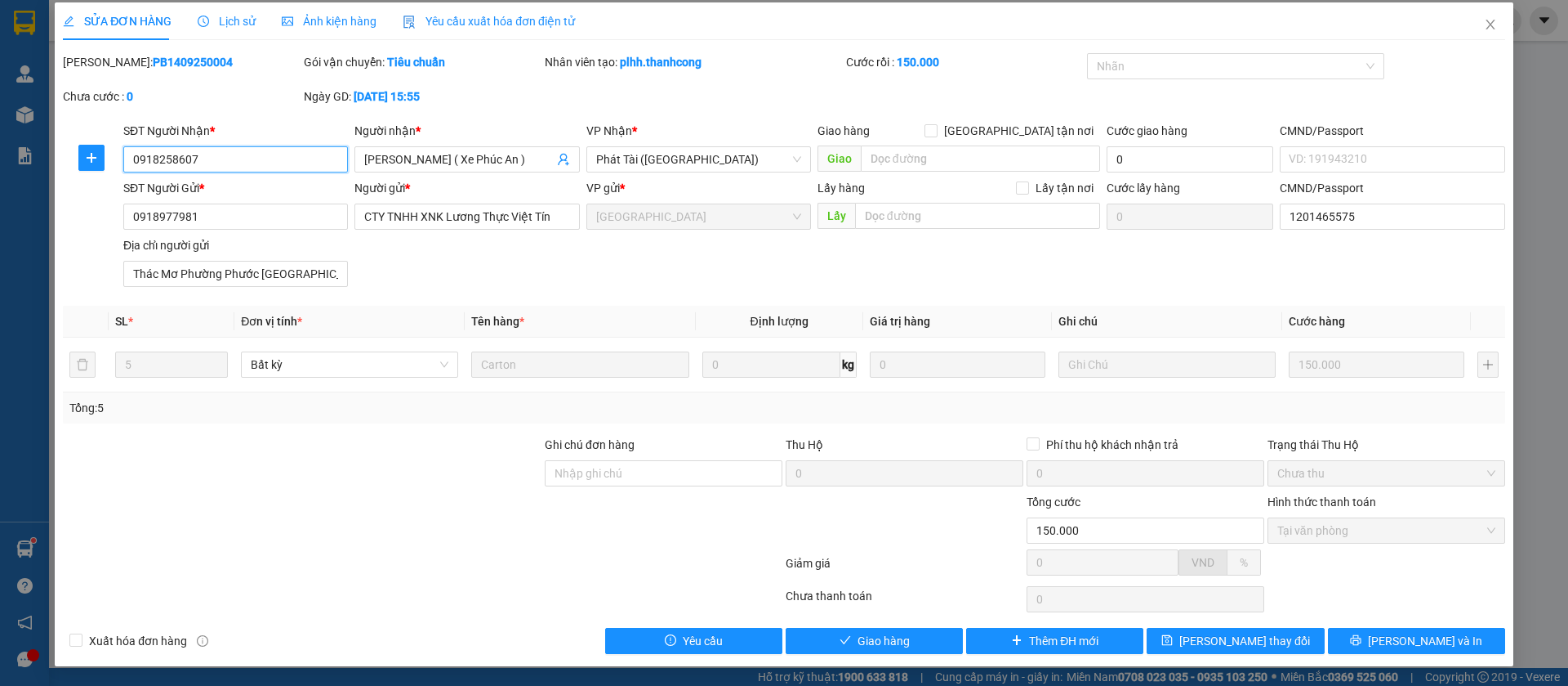
click at [1338, 529] on span "Tại văn phòng" at bounding box center [1386, 530] width 218 height 25
click at [891, 638] on span "Giao hàng" at bounding box center [883, 640] width 52 height 18
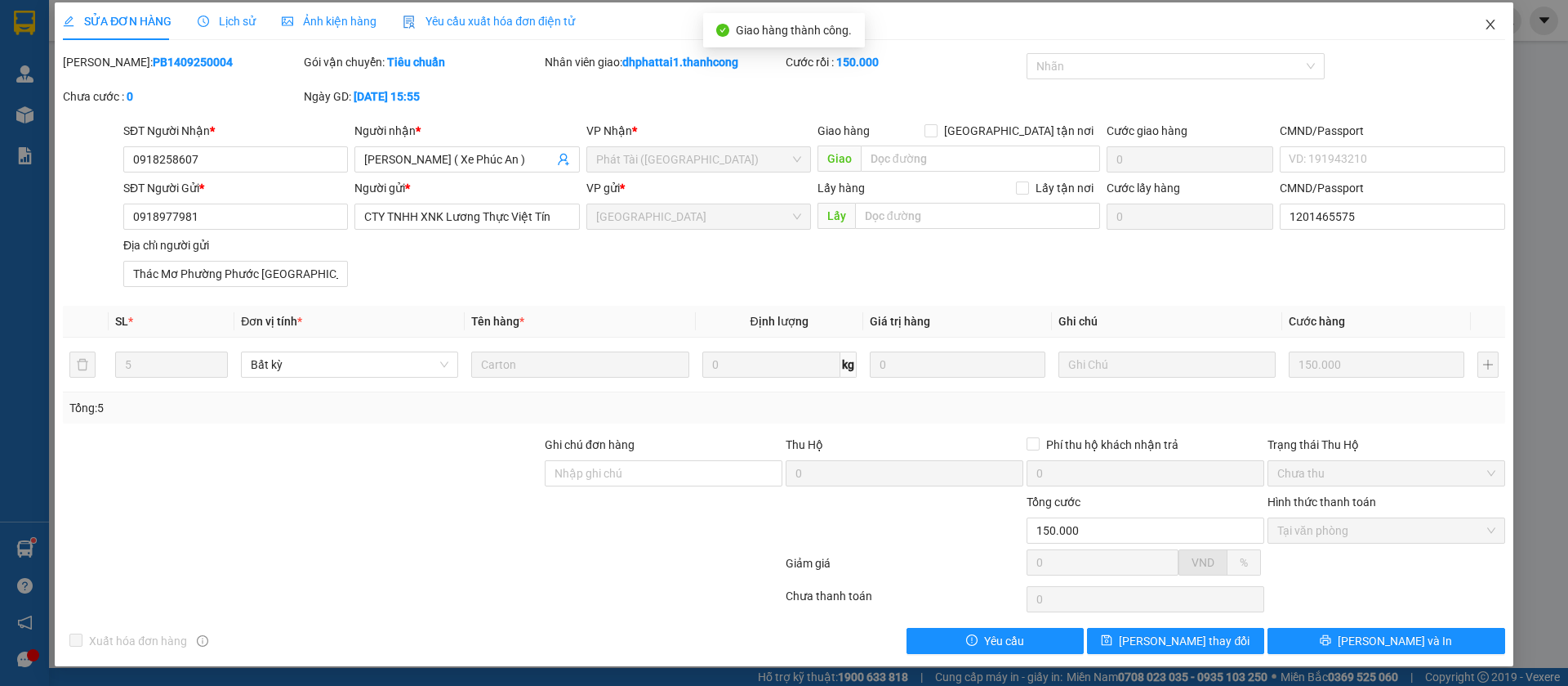
click at [1468, 24] on span "Close" at bounding box center [1491, 26] width 46 height 46
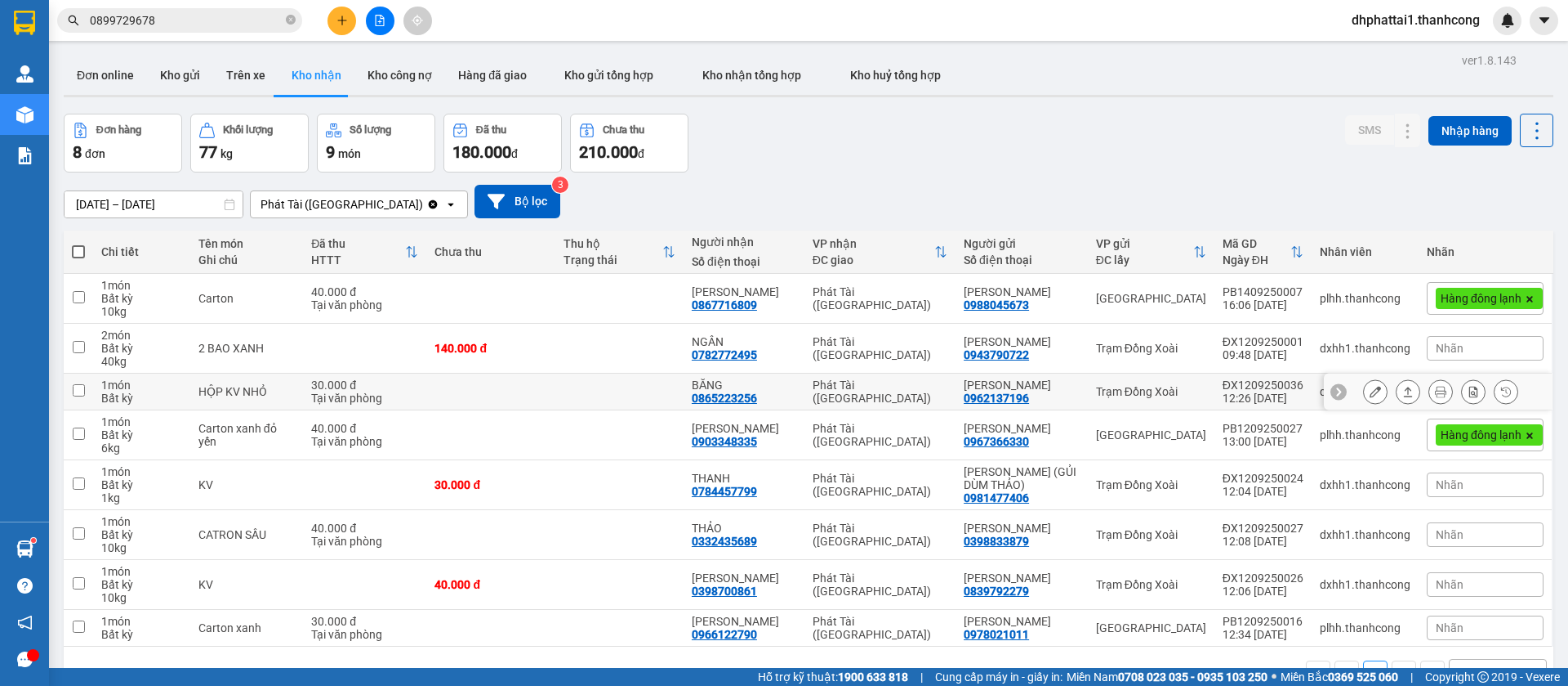
scroll to position [75, 0]
